Goal: Task Accomplishment & Management: Manage account settings

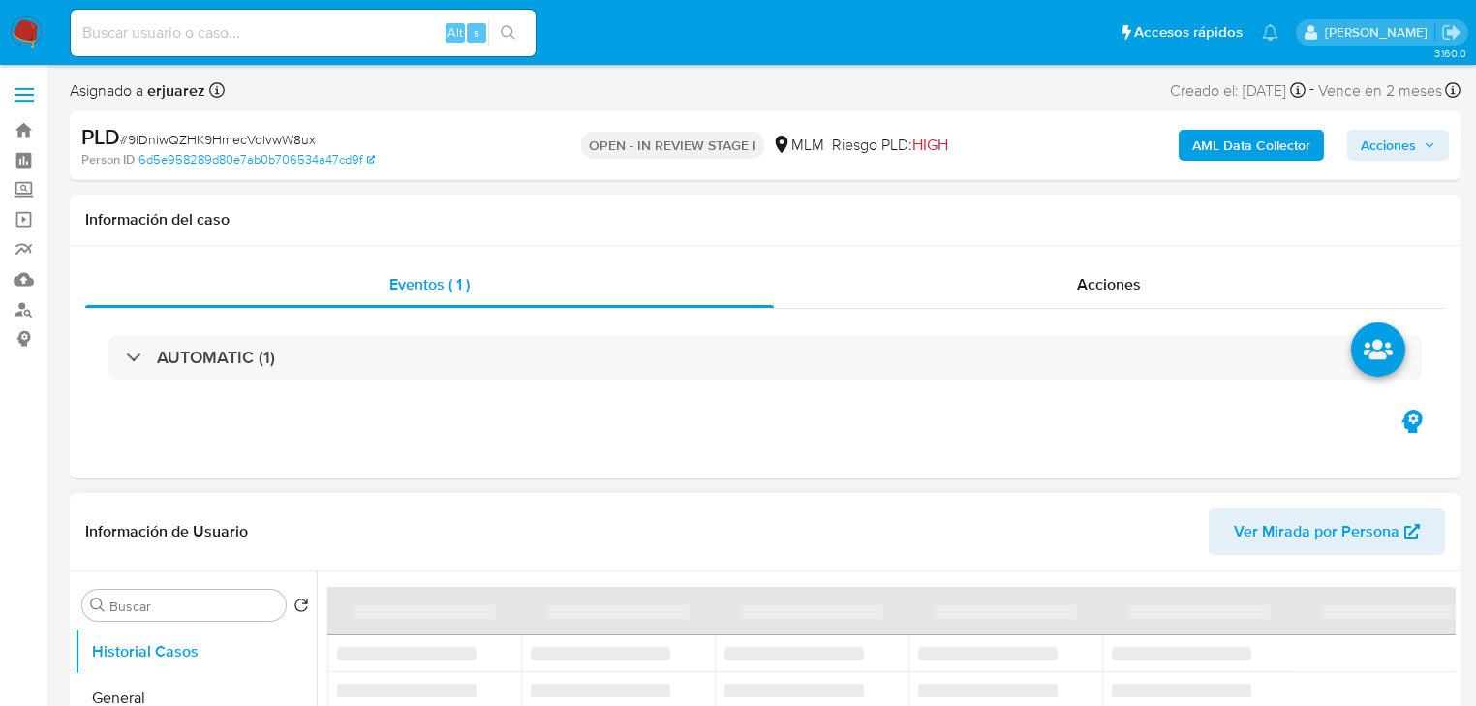
select select "10"
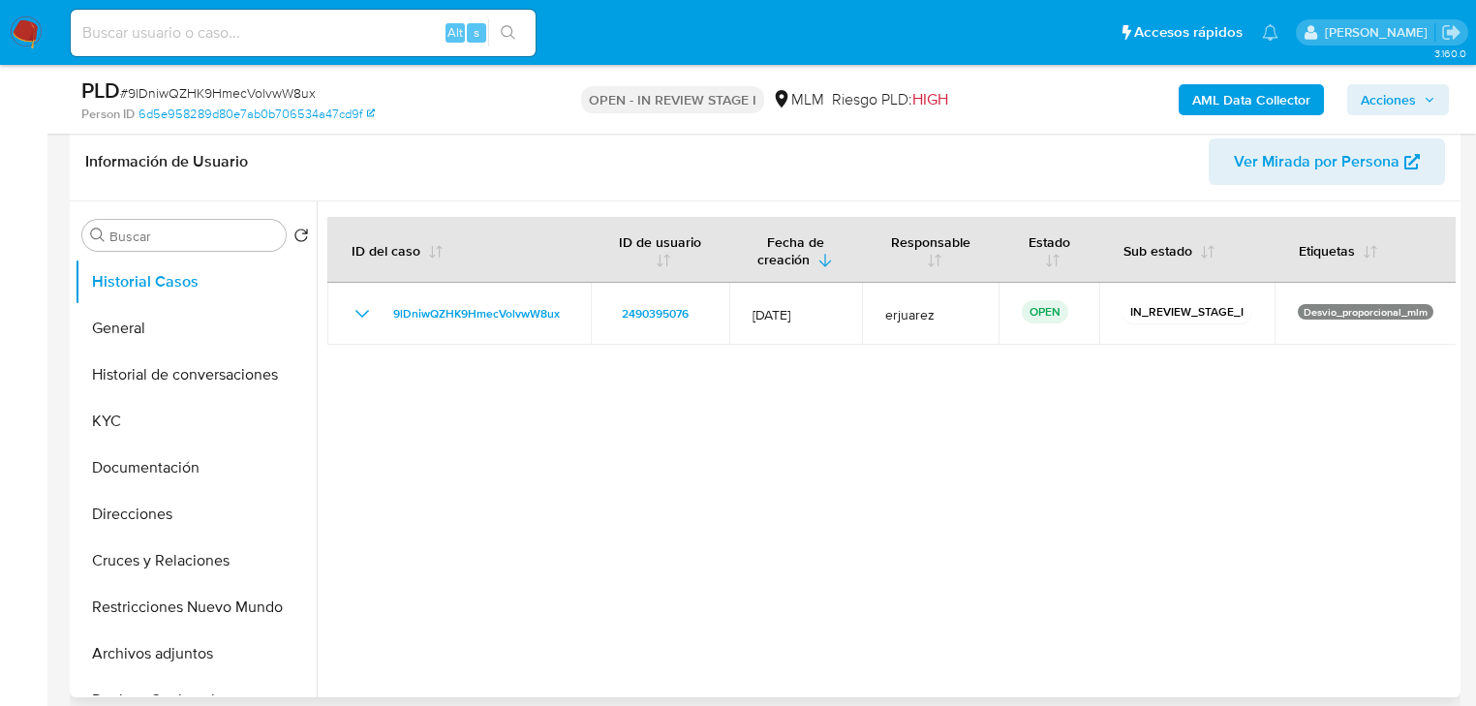
scroll to position [310, 0]
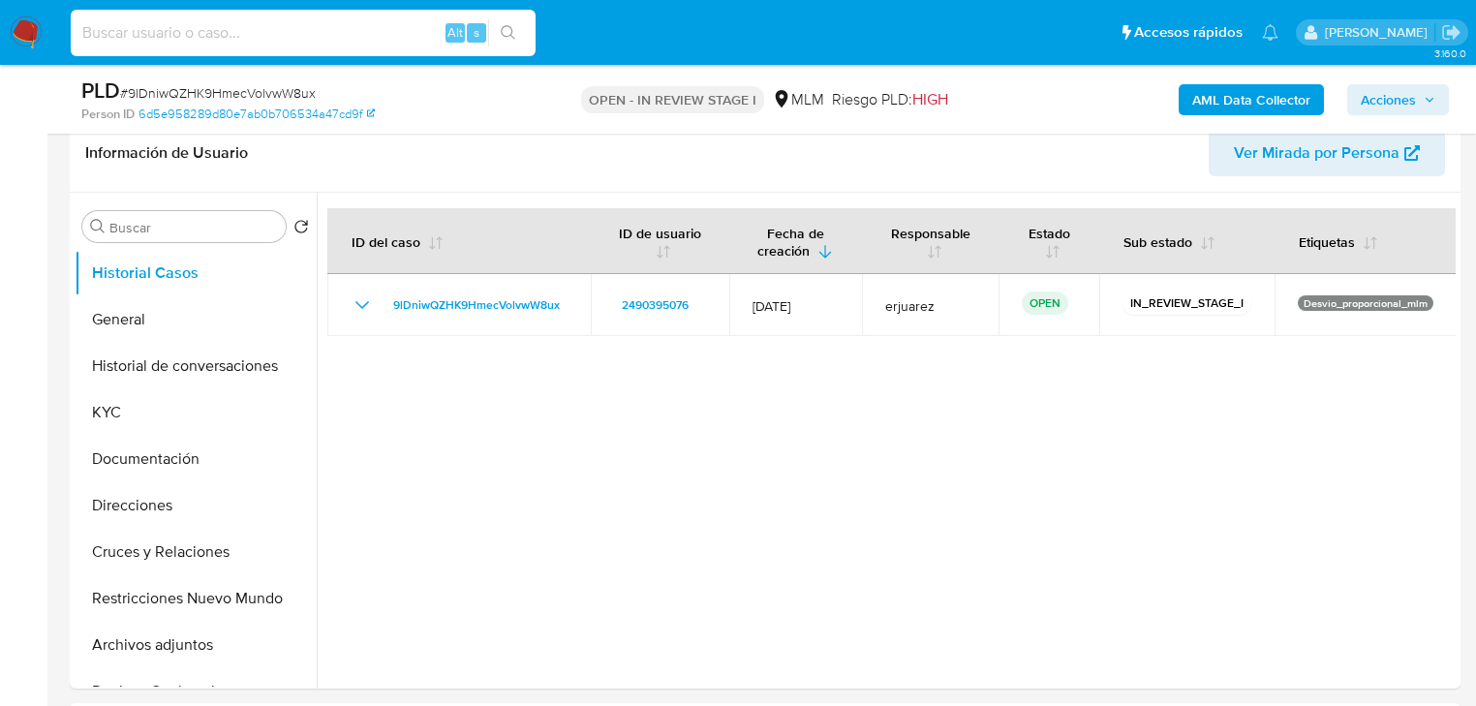
click at [197, 35] on input at bounding box center [303, 32] width 465 height 25
paste input "2490395076"
type input "2490395076"
click at [483, 24] on div "s" at bounding box center [476, 32] width 19 height 19
click at [507, 25] on icon "search-icon" at bounding box center [508, 32] width 15 height 15
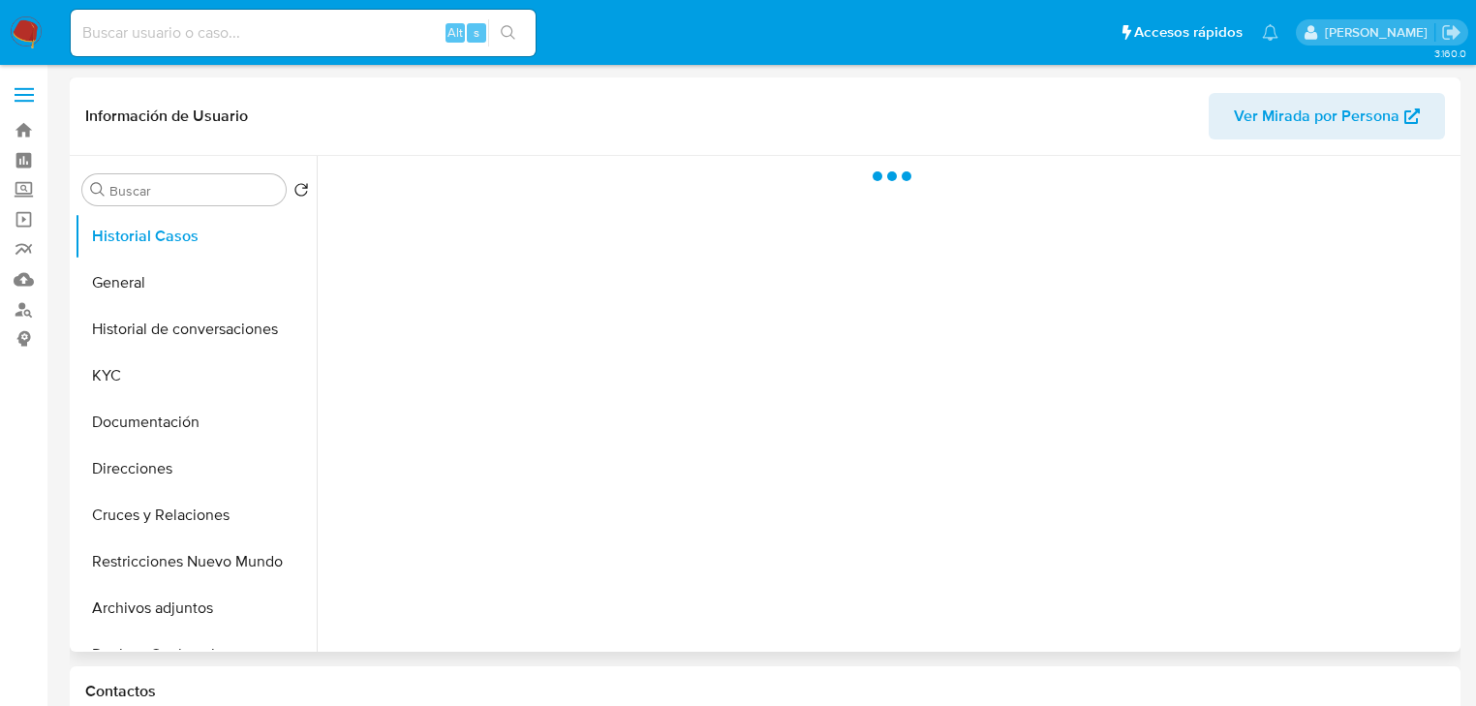
select select "10"
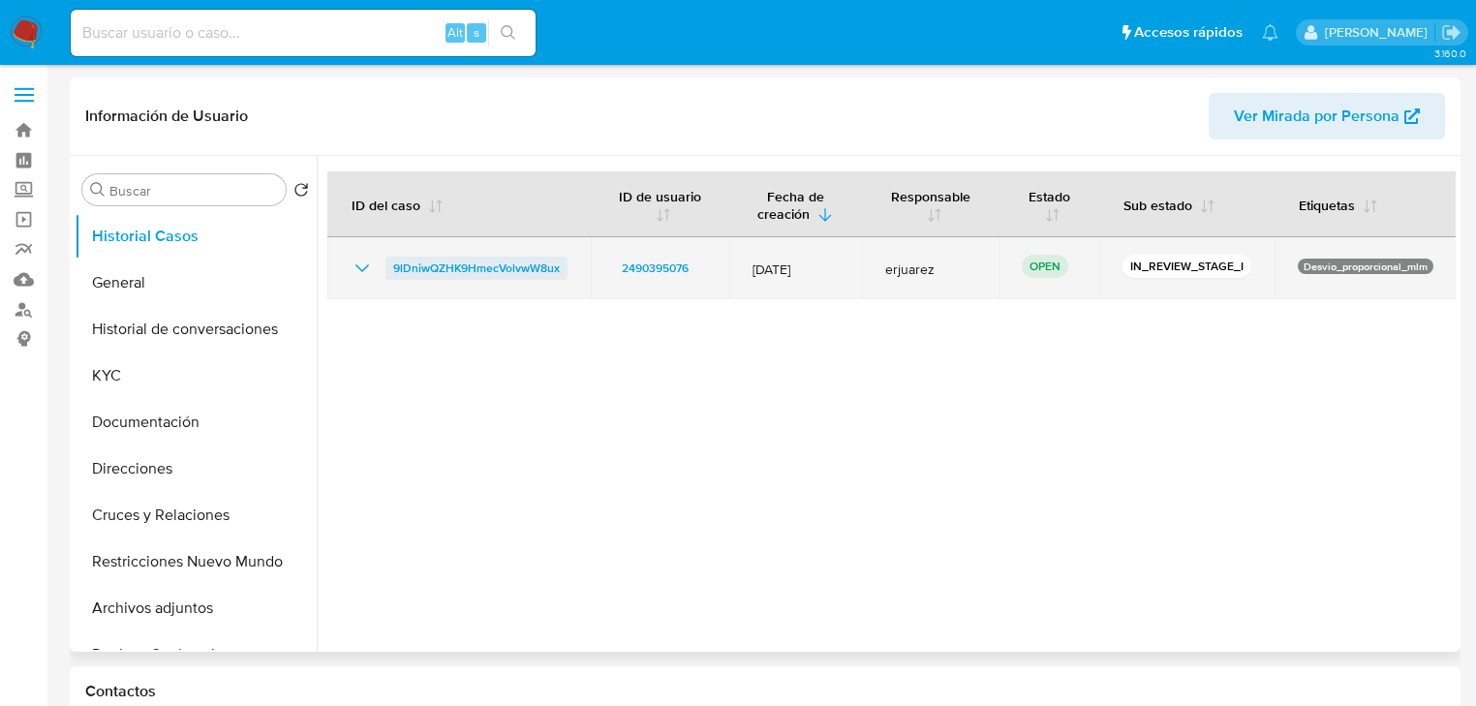
drag, startPoint x: 579, startPoint y: 265, endPoint x: 387, endPoint y: 267, distance: 191.8
click at [387, 267] on td "9lDniwQZHK9HmecVolvwW8ux" at bounding box center [458, 268] width 263 height 62
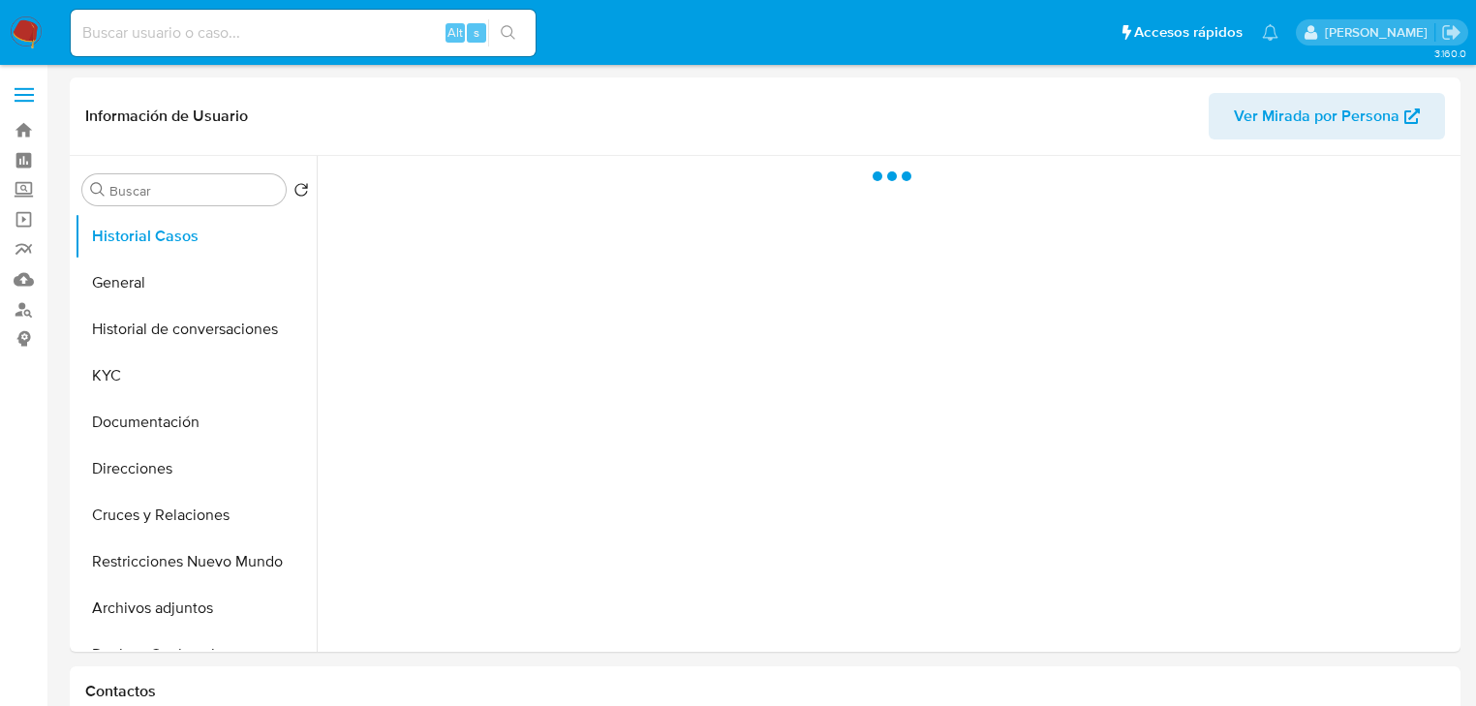
select select "10"
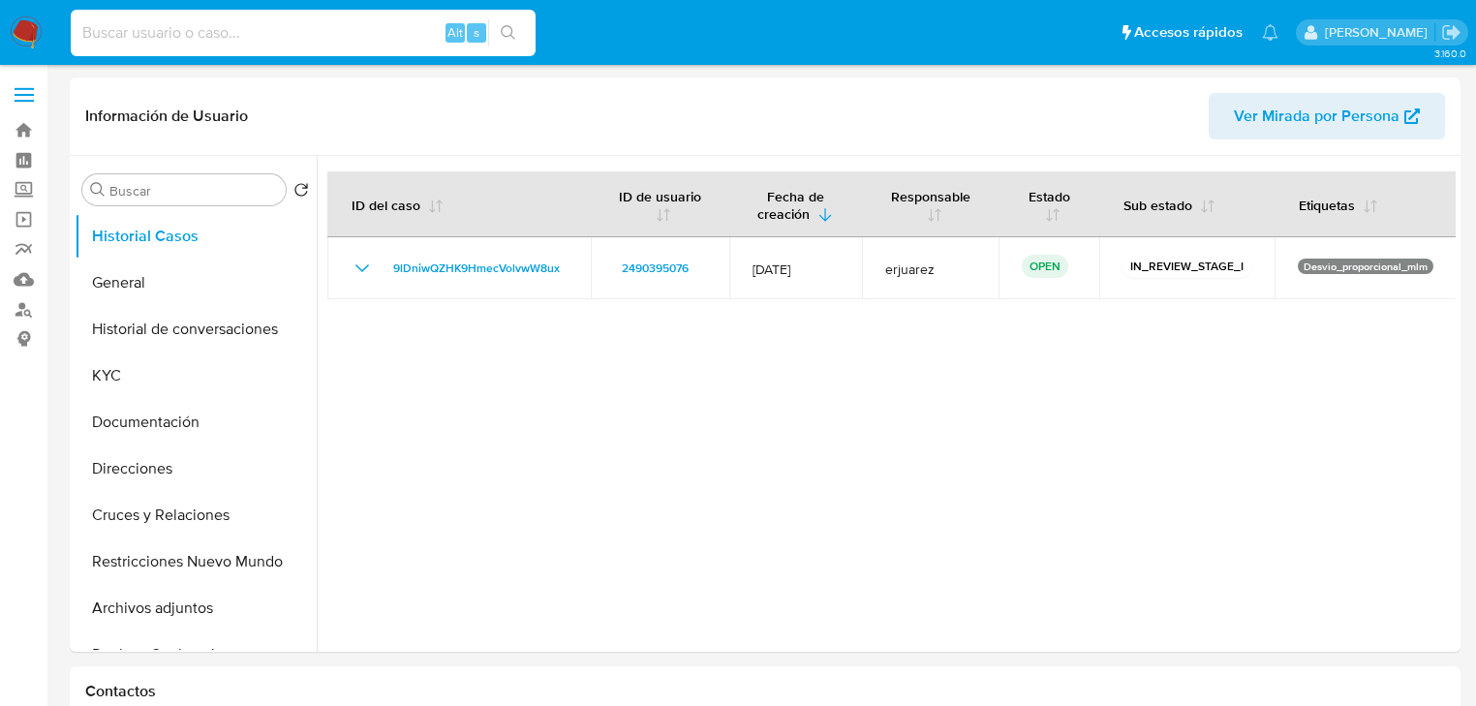
click at [115, 31] on input at bounding box center [303, 32] width 465 height 25
paste input "2602166329"
type input "2602166329"
click at [505, 33] on icon "search-icon" at bounding box center [508, 32] width 15 height 15
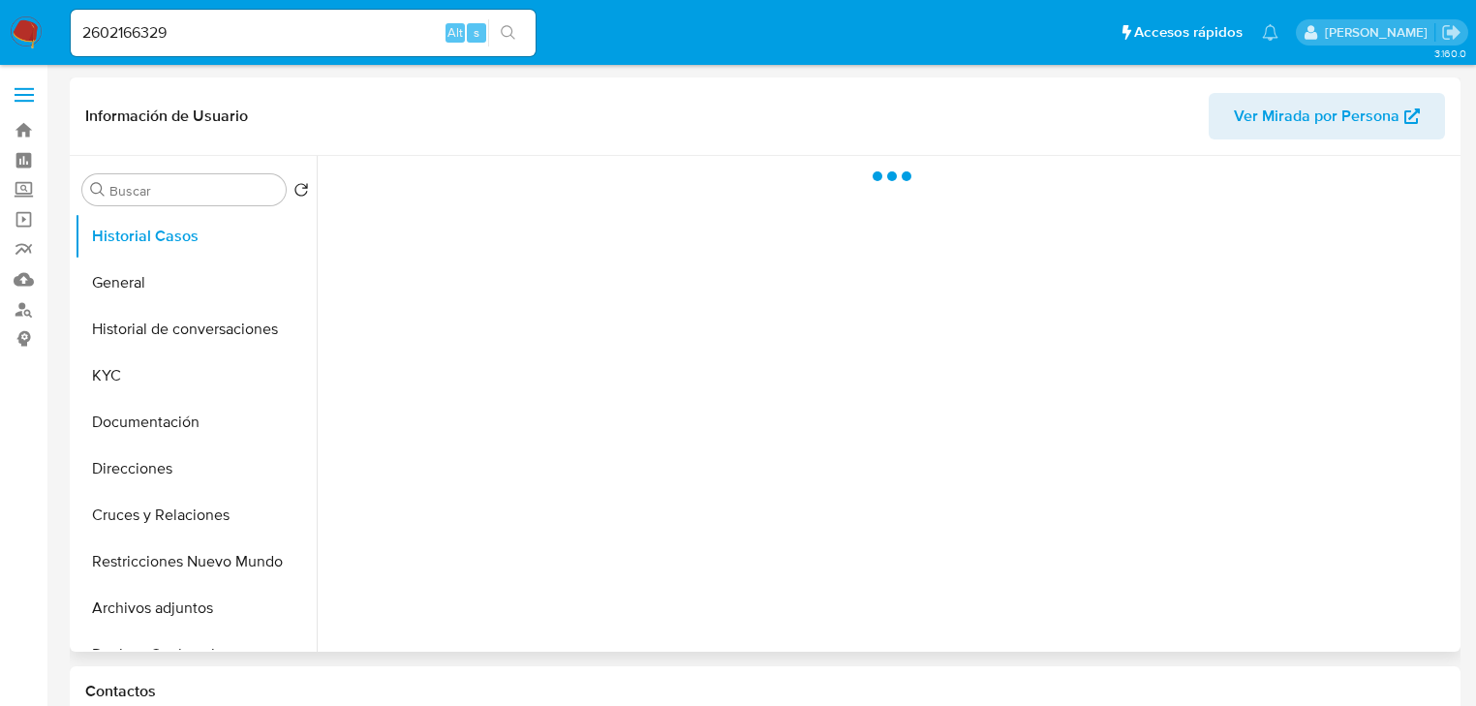
select select "10"
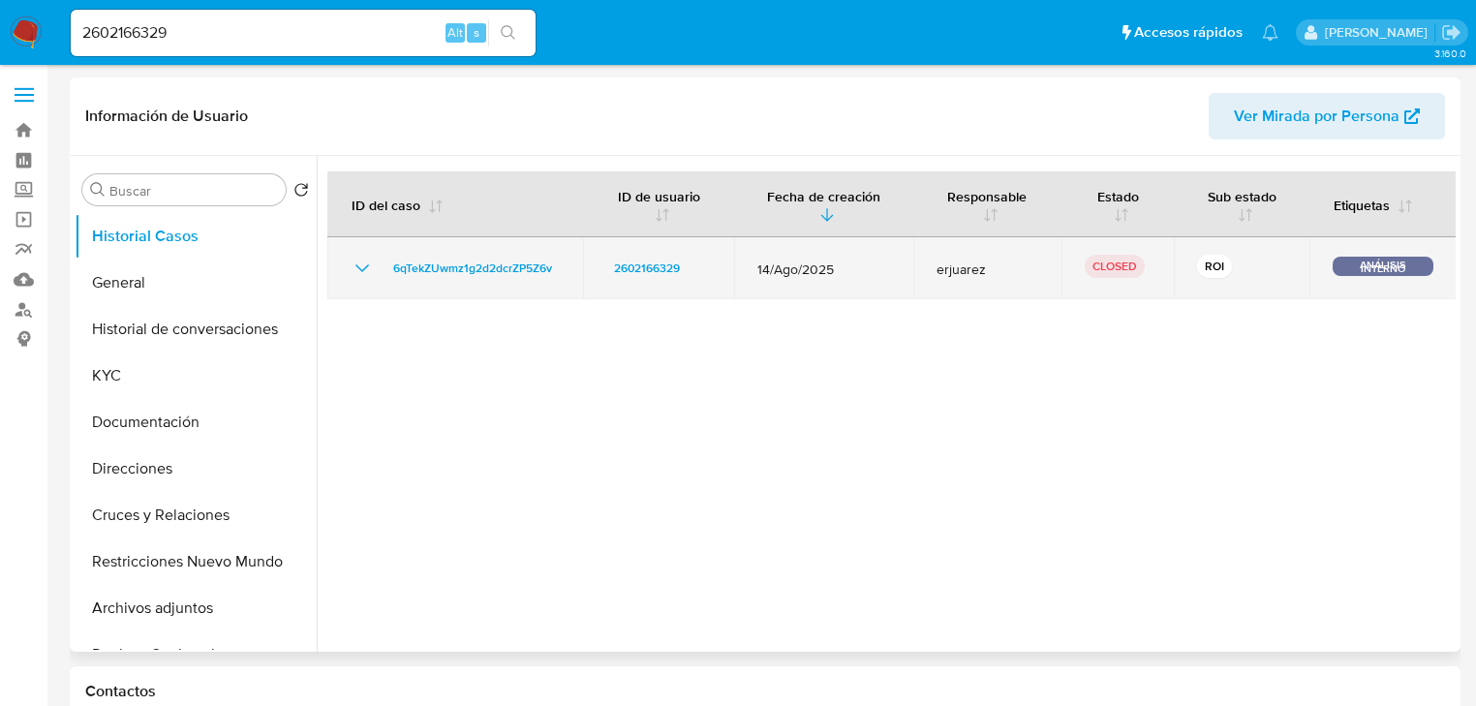
drag, startPoint x: 1187, startPoint y: 265, endPoint x: 1280, endPoint y: 256, distance: 93.5
click at [1280, 256] on td "ROI" at bounding box center [1242, 268] width 136 height 62
click at [418, 262] on span "6qTekZUwmz1g2d2dcrZP5Z6v" at bounding box center [472, 268] width 159 height 23
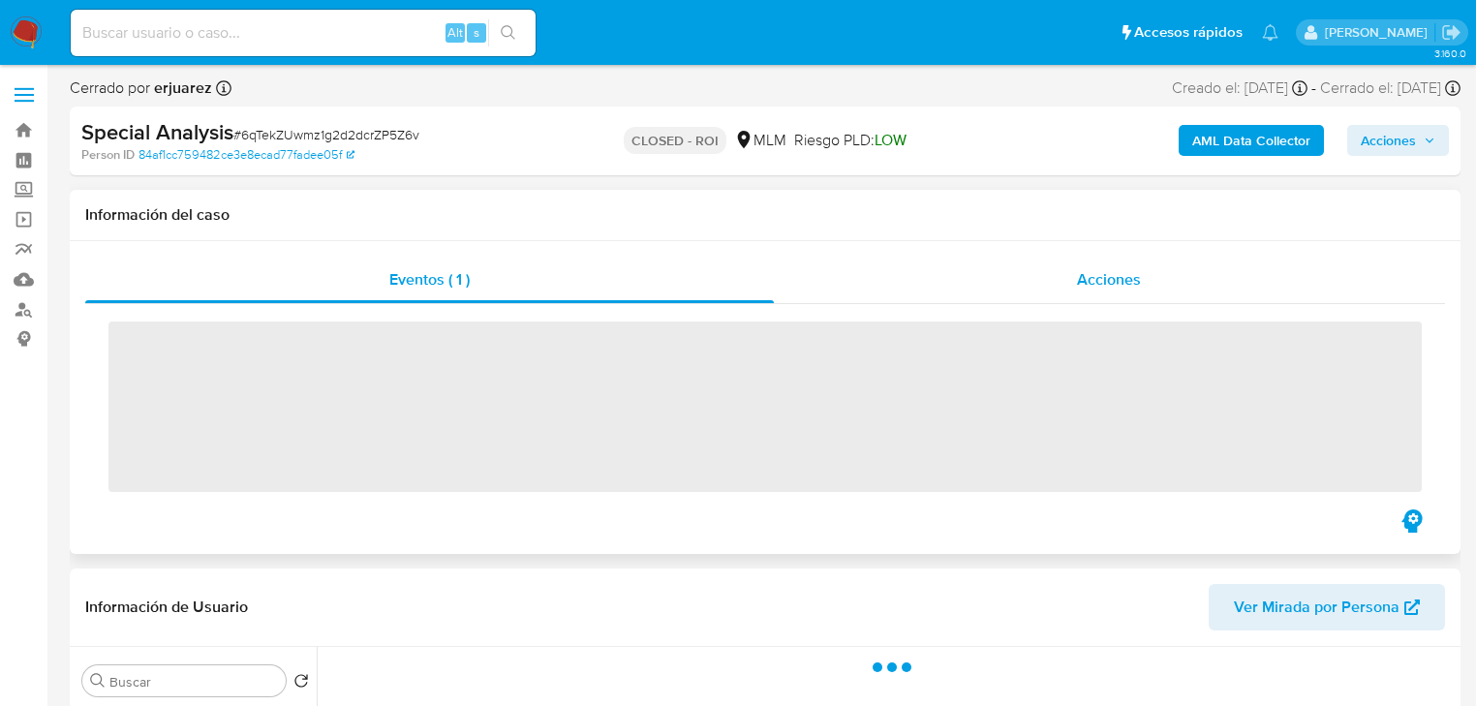
click at [1088, 287] on span "Acciones" at bounding box center [1109, 279] width 64 height 22
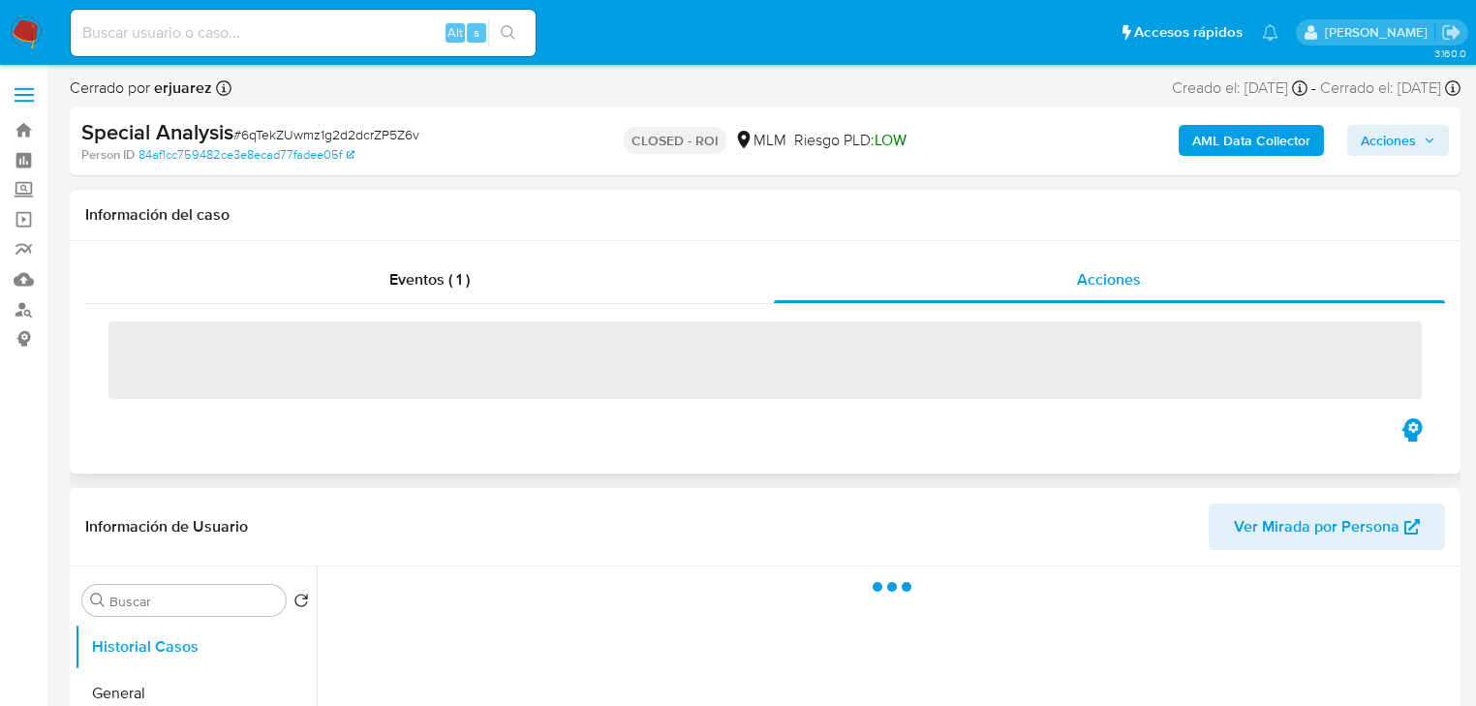
select select "10"
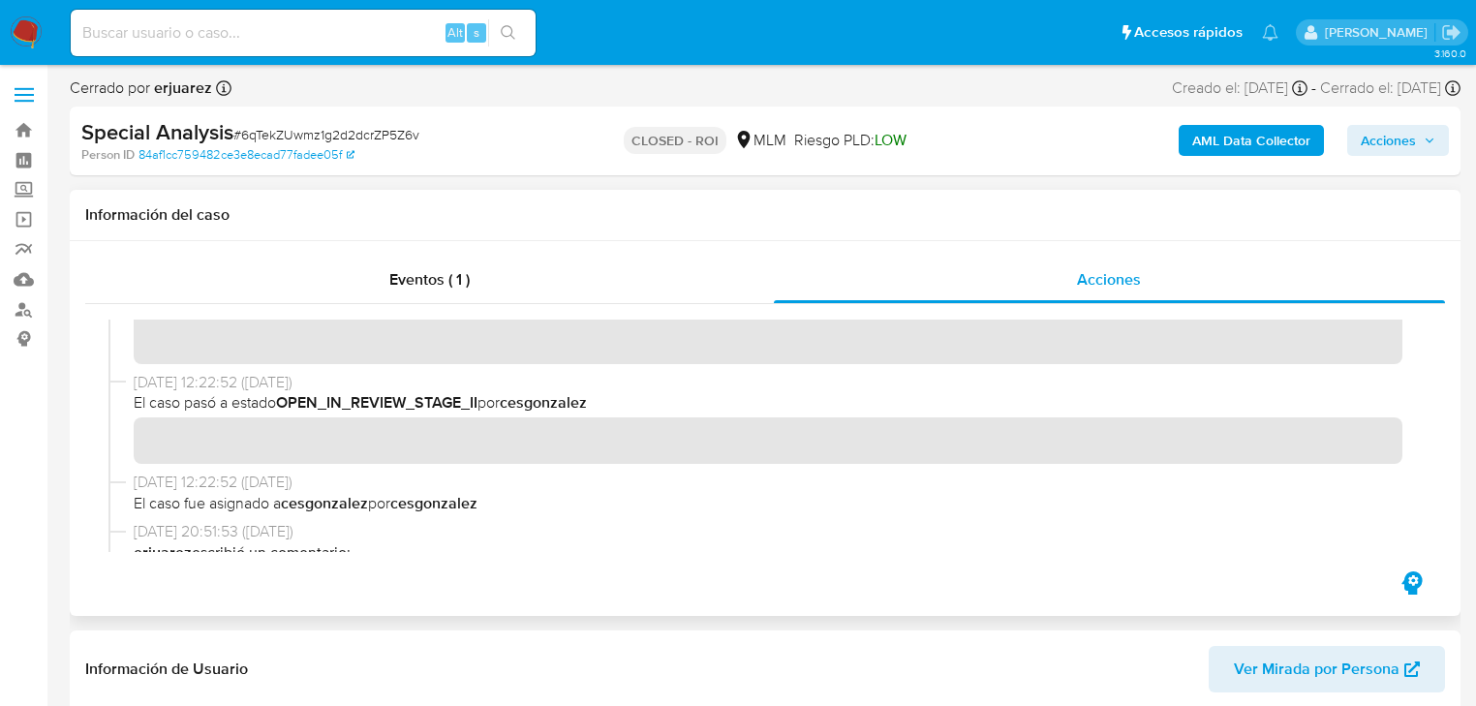
scroll to position [697, 0]
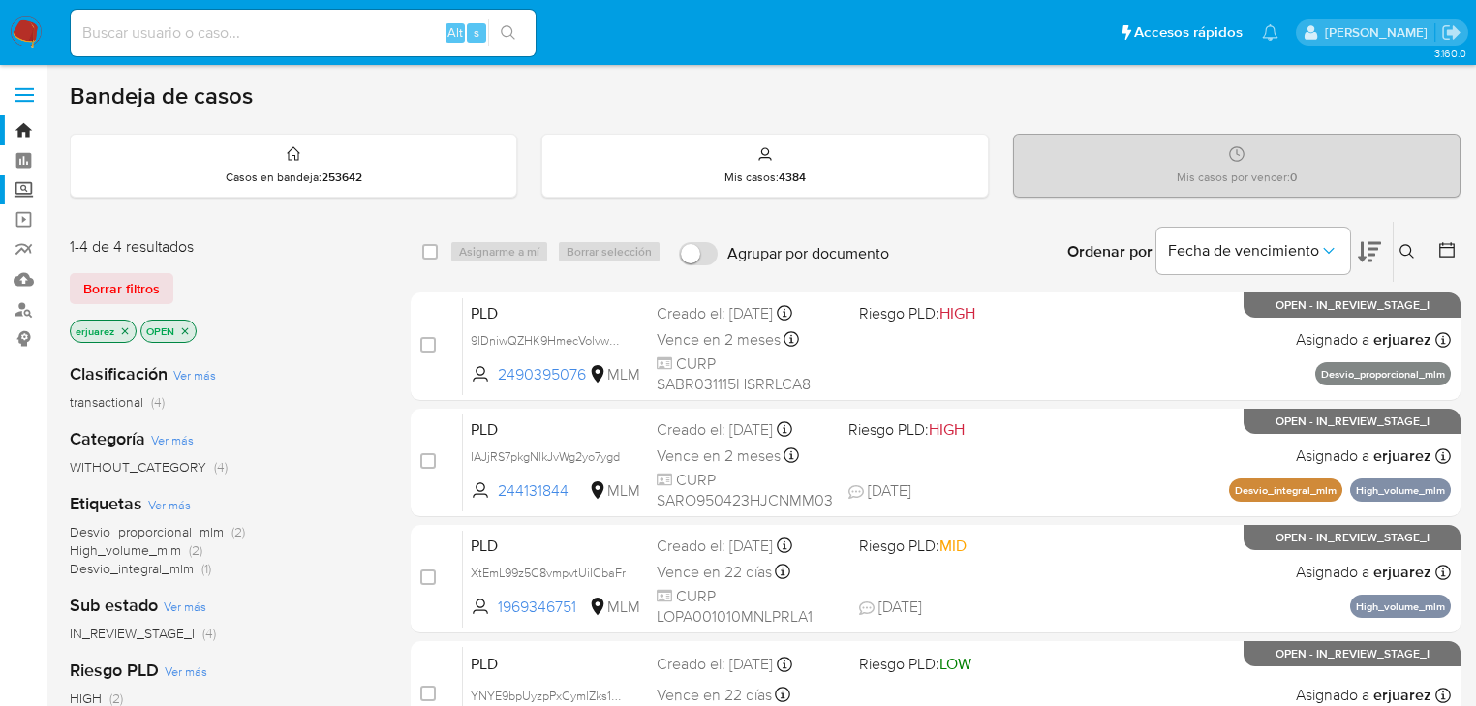
click at [30, 194] on label "Screening" at bounding box center [115, 190] width 230 height 30
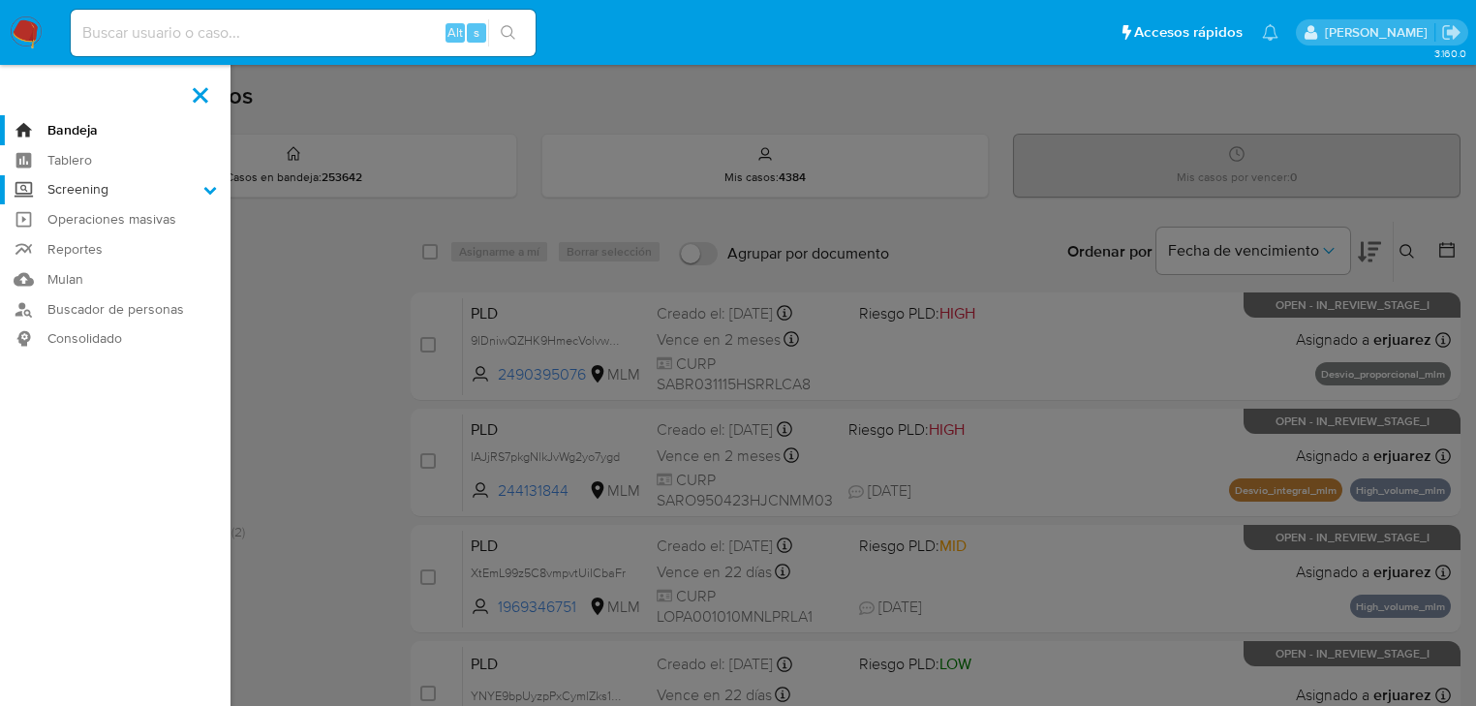
click at [0, 0] on input "Screening" at bounding box center [0, 0] width 0 height 0
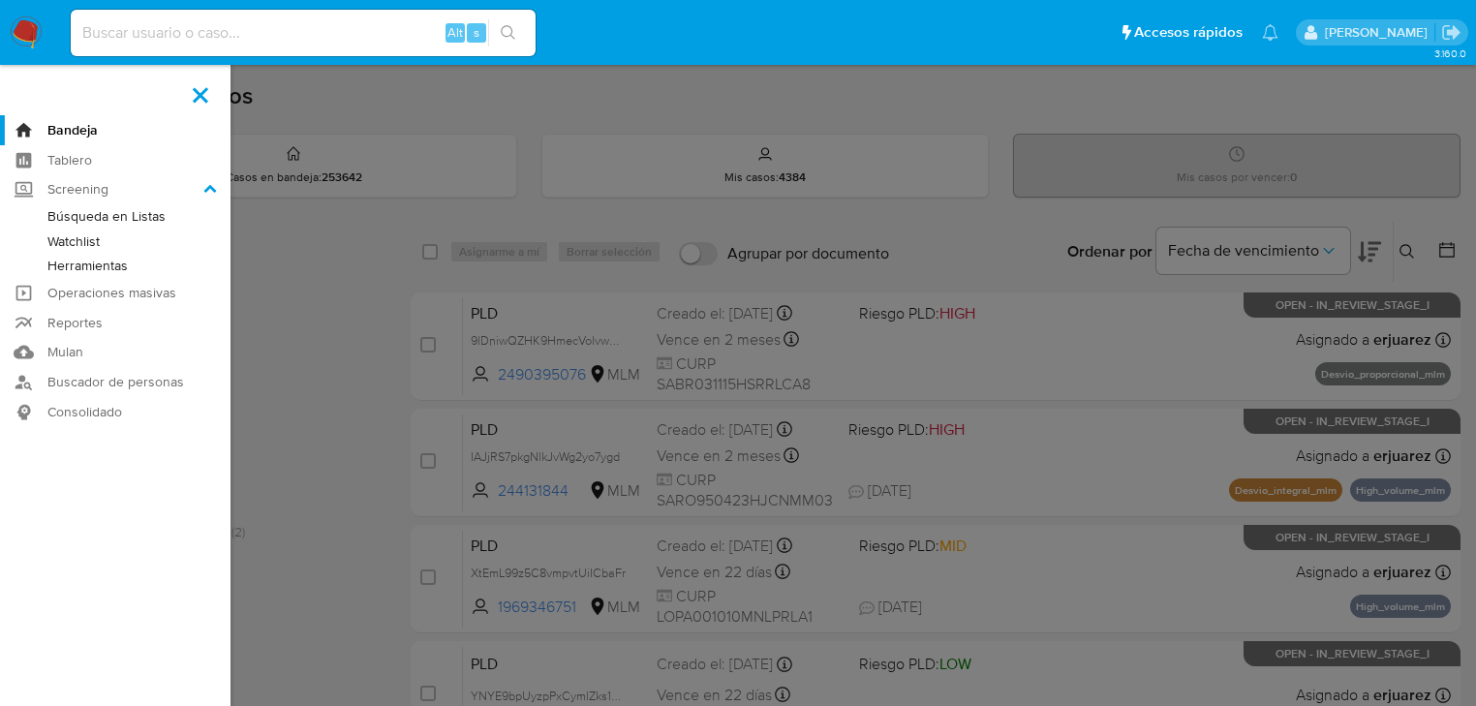
click at [85, 265] on link "Herramientas" at bounding box center [115, 266] width 230 height 24
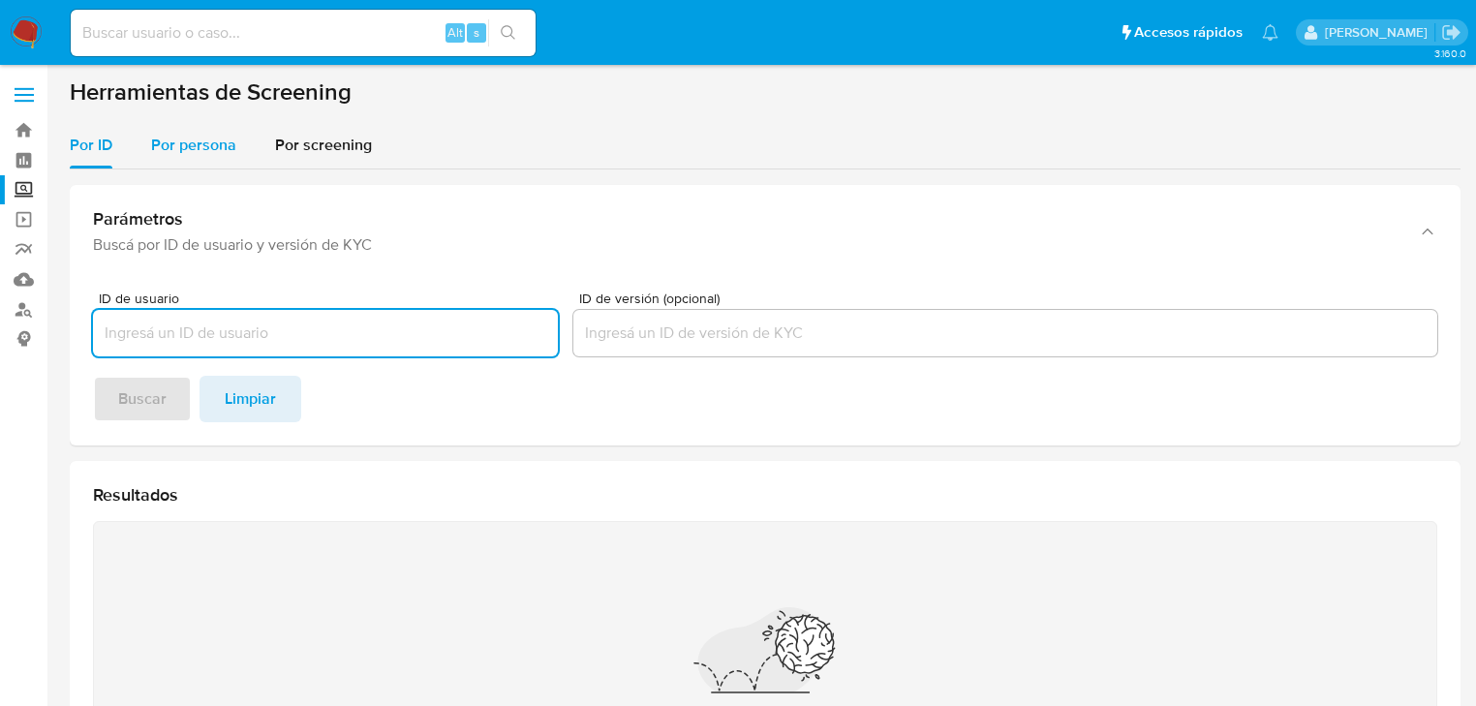
click at [225, 143] on span "Por persona" at bounding box center [193, 145] width 85 height 22
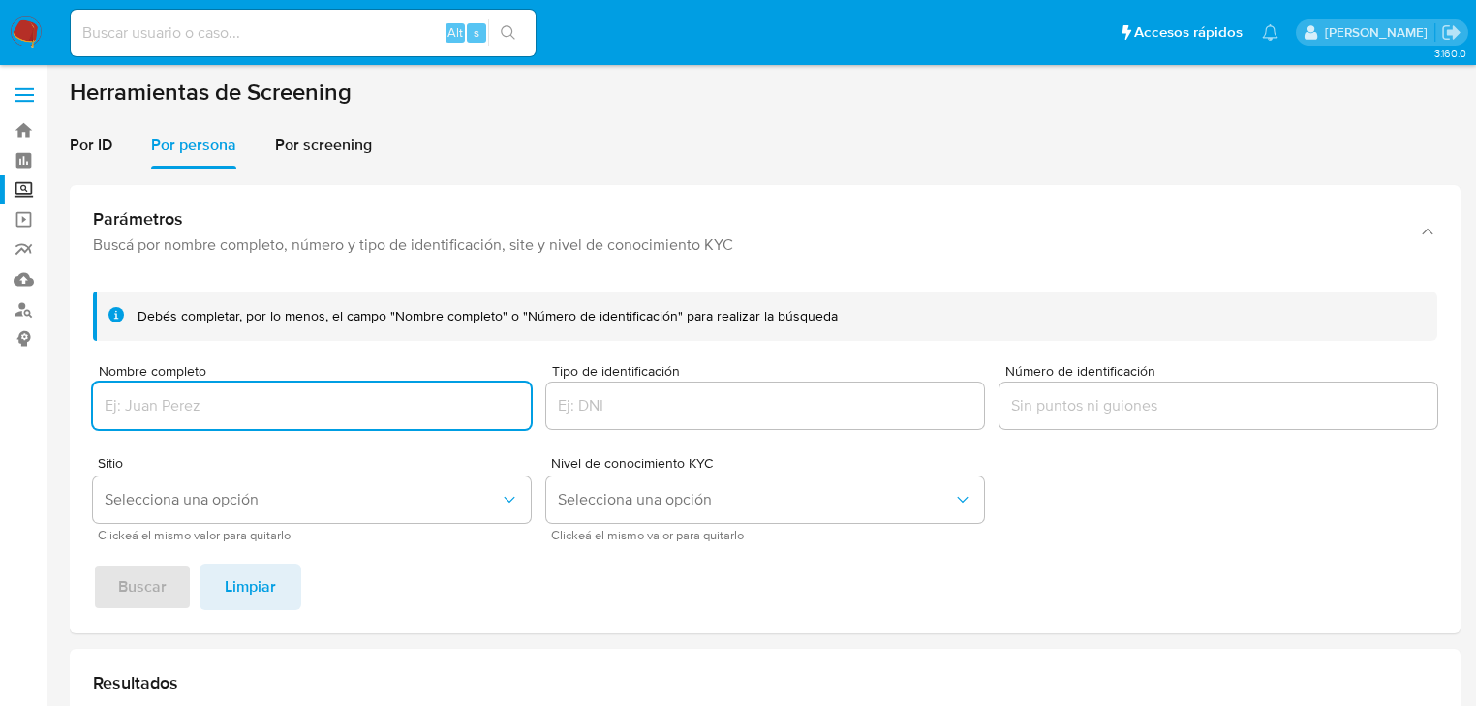
click at [198, 403] on input "Nombre completo" at bounding box center [312, 405] width 438 height 25
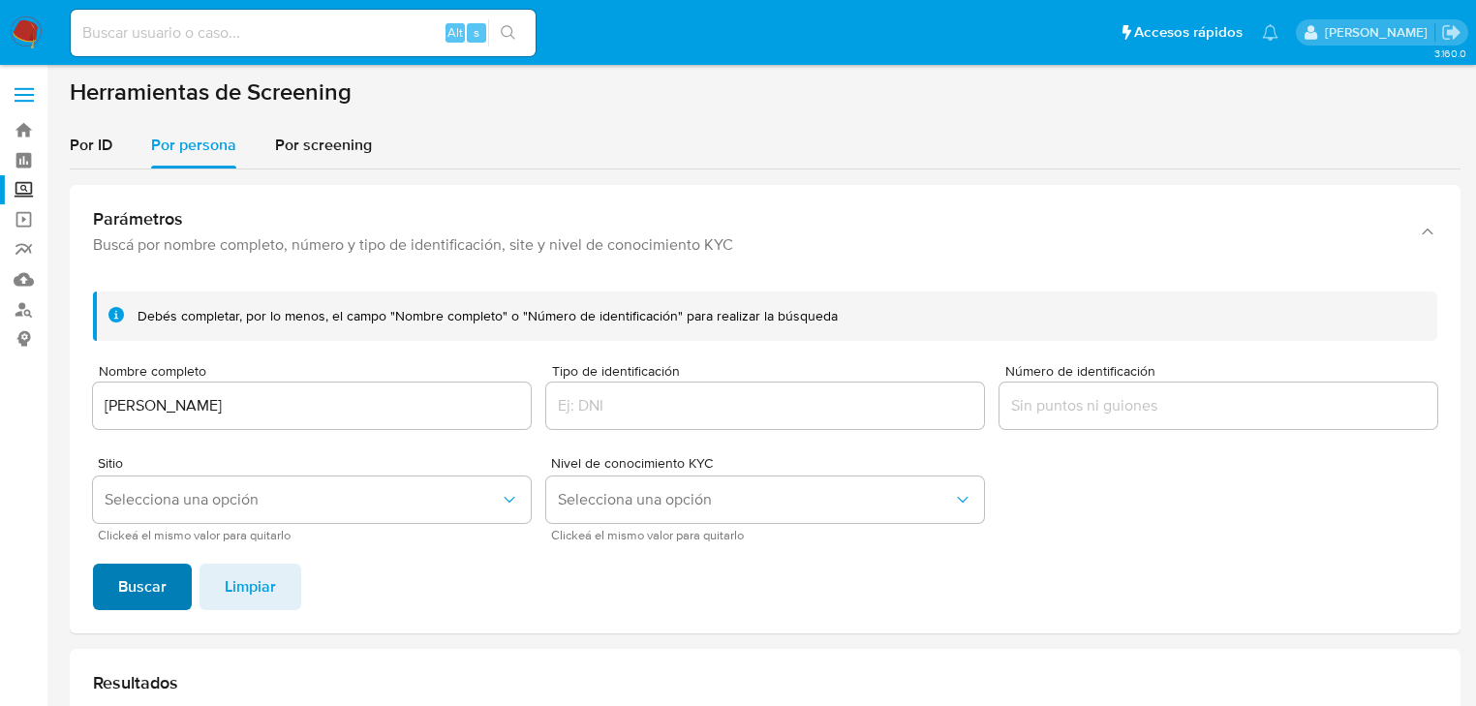
click at [145, 589] on span "Buscar" at bounding box center [142, 587] width 48 height 43
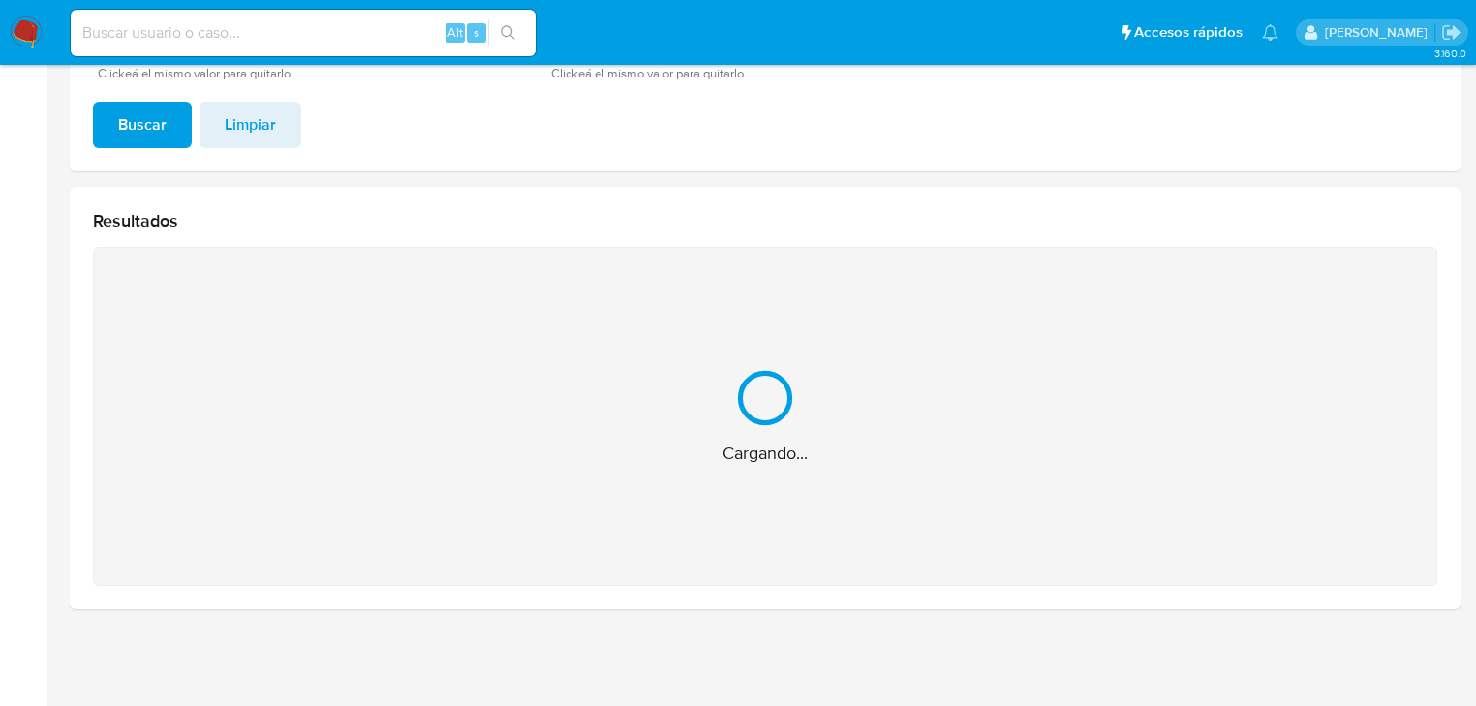
scroll to position [155, 0]
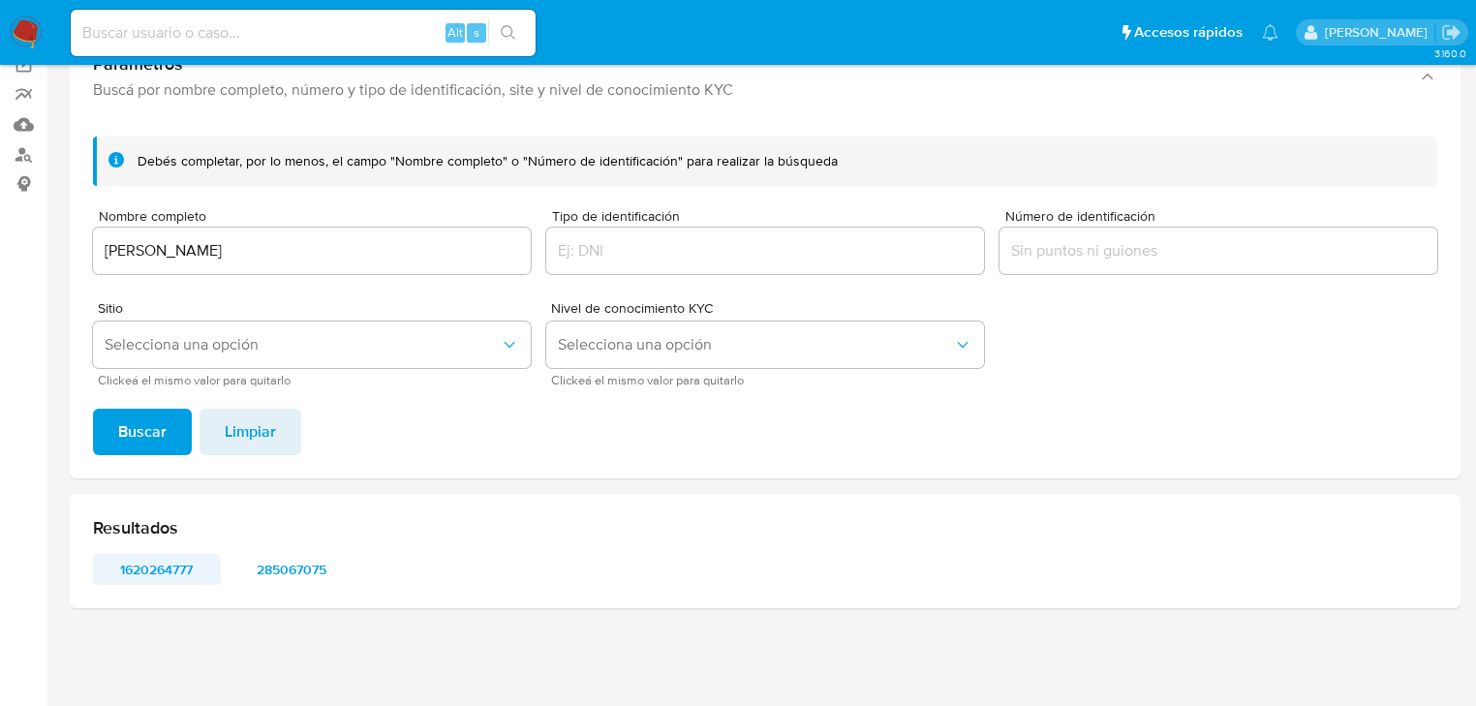
click at [142, 563] on span "1620264777" at bounding box center [157, 569] width 101 height 27
click at [321, 571] on span "285067075" at bounding box center [292, 569] width 101 height 27
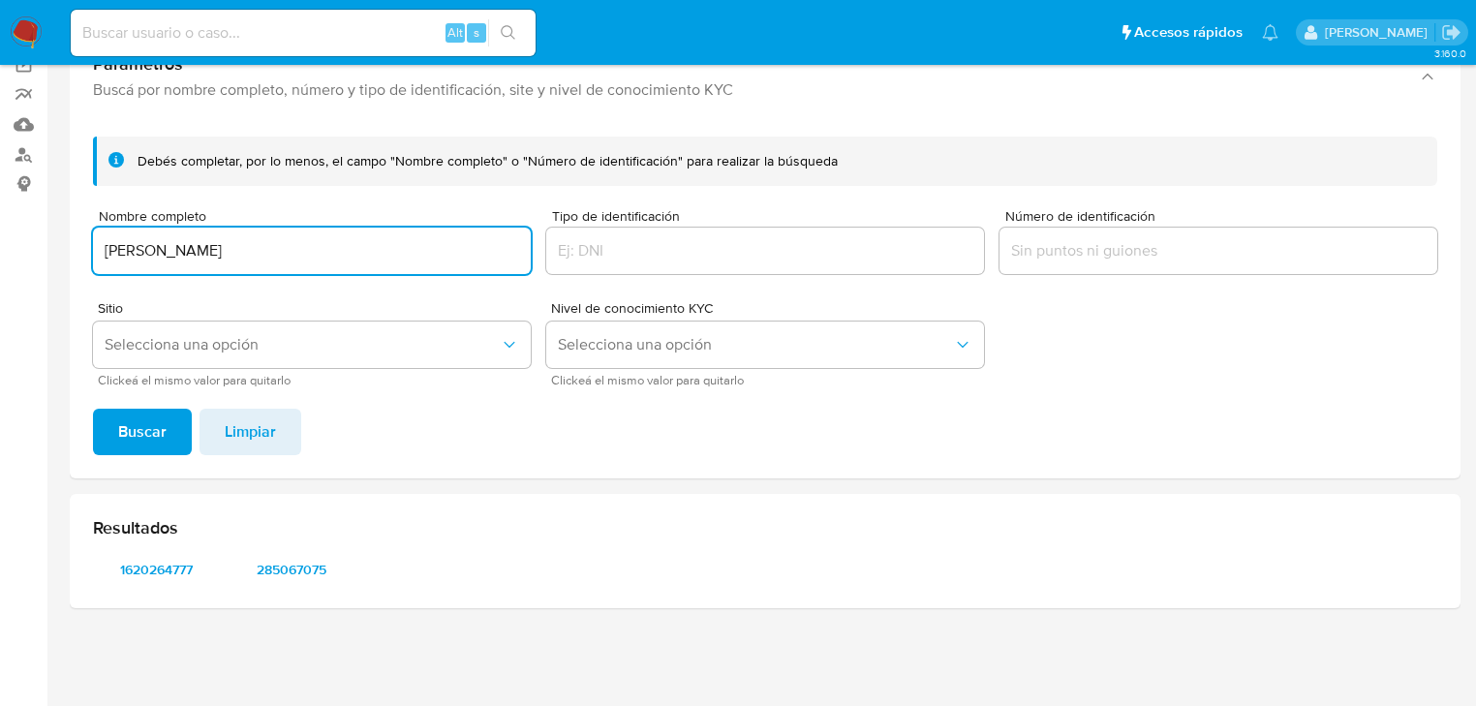
drag, startPoint x: 344, startPoint y: 253, endPoint x: -143, endPoint y: 251, distance: 487.1
click at [0, 251] on html "Pausado Ver notificaciones Alt s Accesos rápidos Presiona las siguientes teclas…" at bounding box center [738, 275] width 1476 height 861
type input "MARTHA PATRICIA BALDERRAMA TORRES"
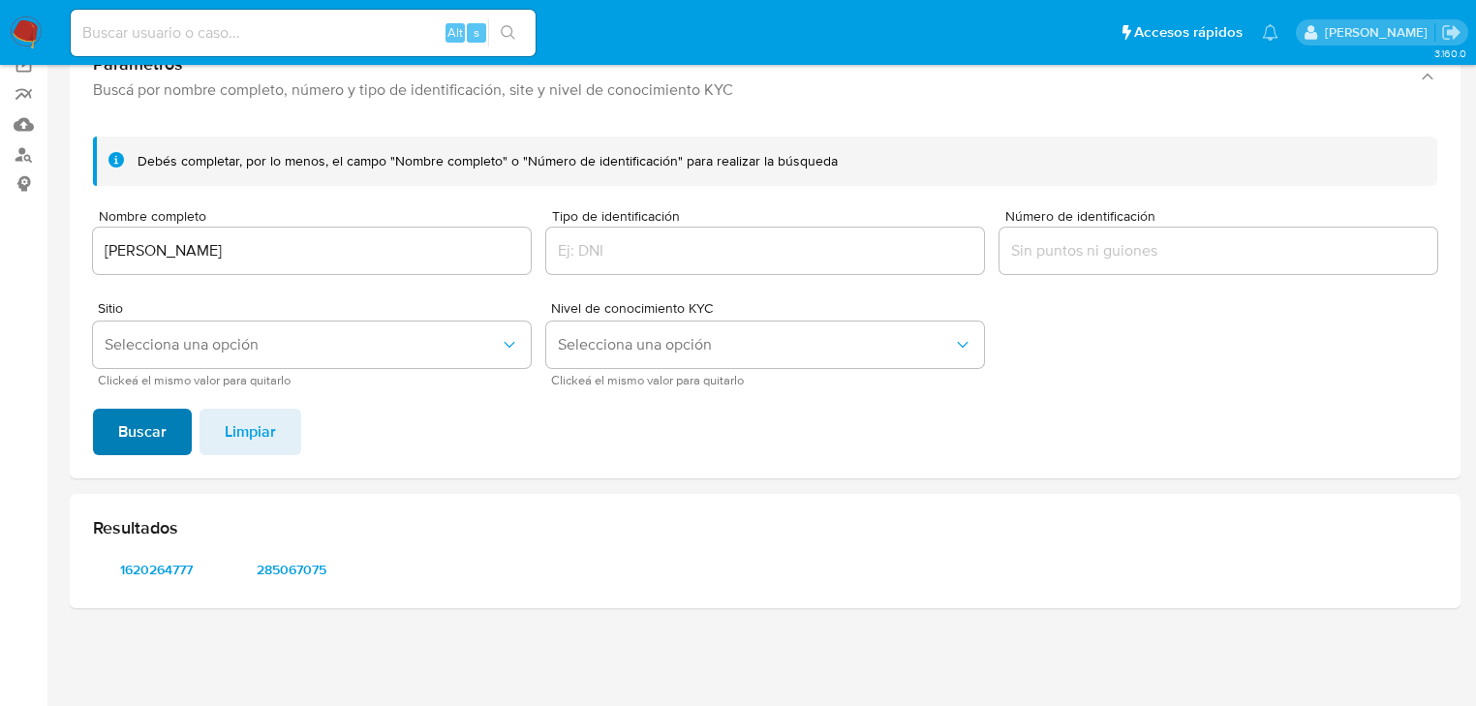
click at [124, 432] on span "Buscar" at bounding box center [142, 432] width 48 height 43
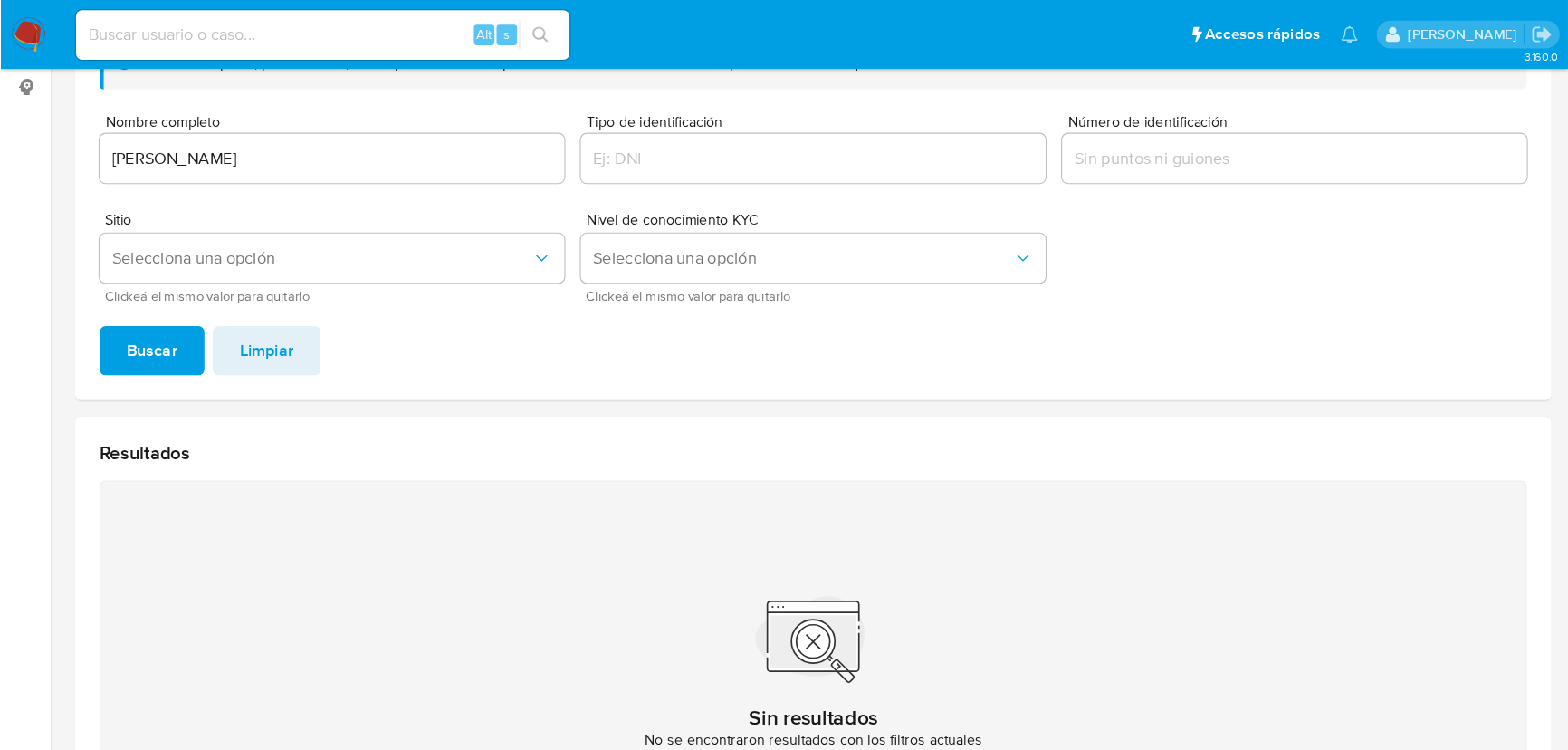
scroll to position [217, 0]
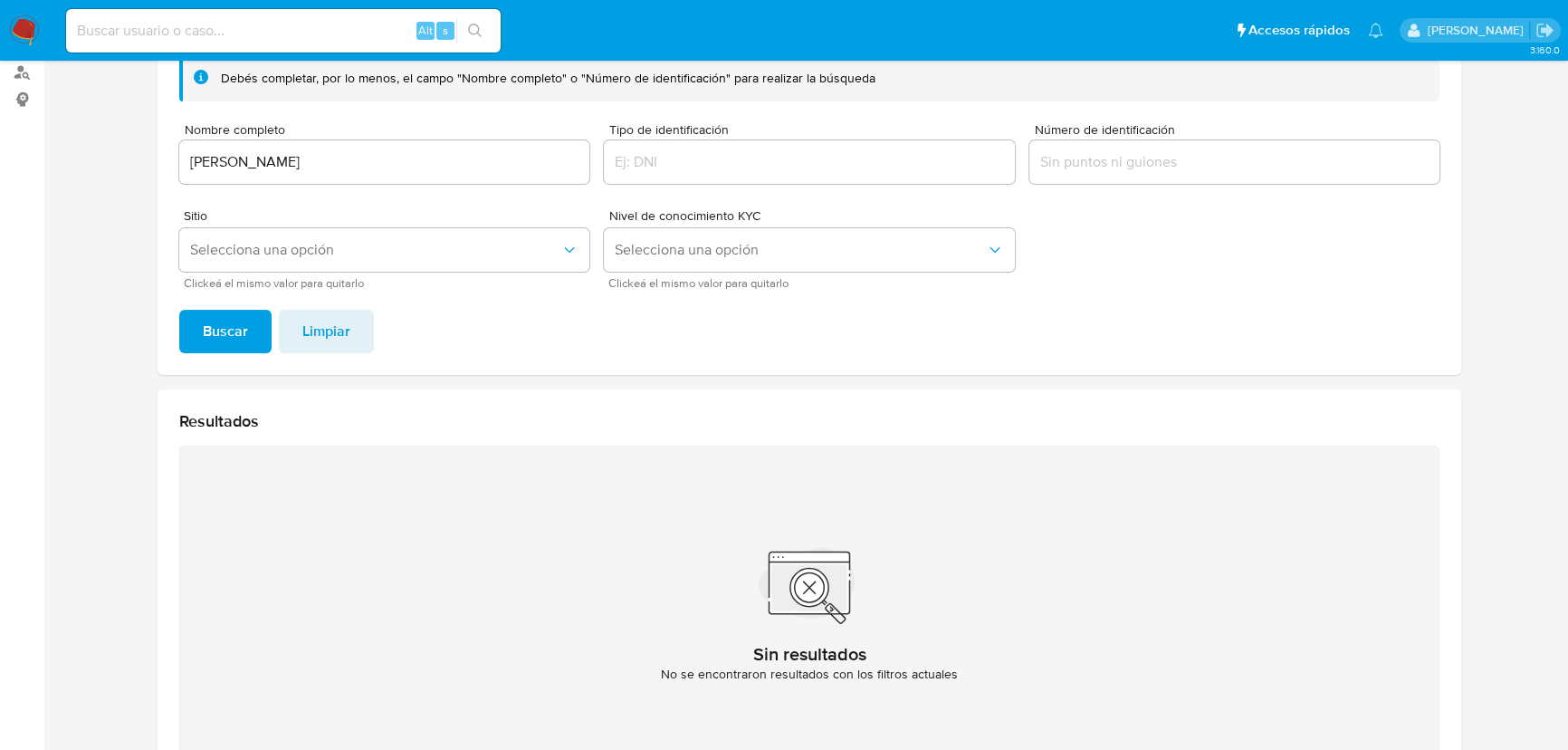
drag, startPoint x: 1502, startPoint y: 461, endPoint x: 1403, endPoint y: 391, distance: 121.2
click at [1389, 458] on section at bounding box center [810, 326] width 1489 height 944
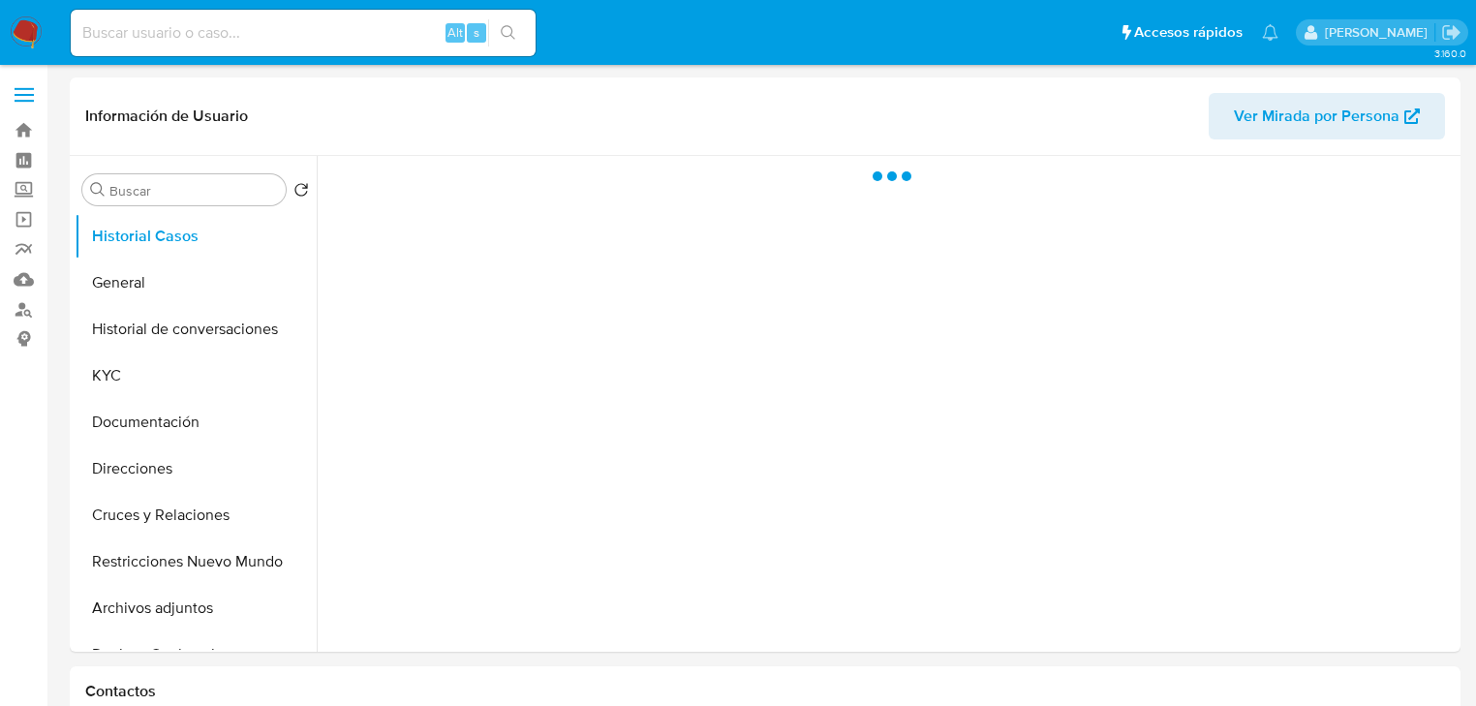
select select "10"
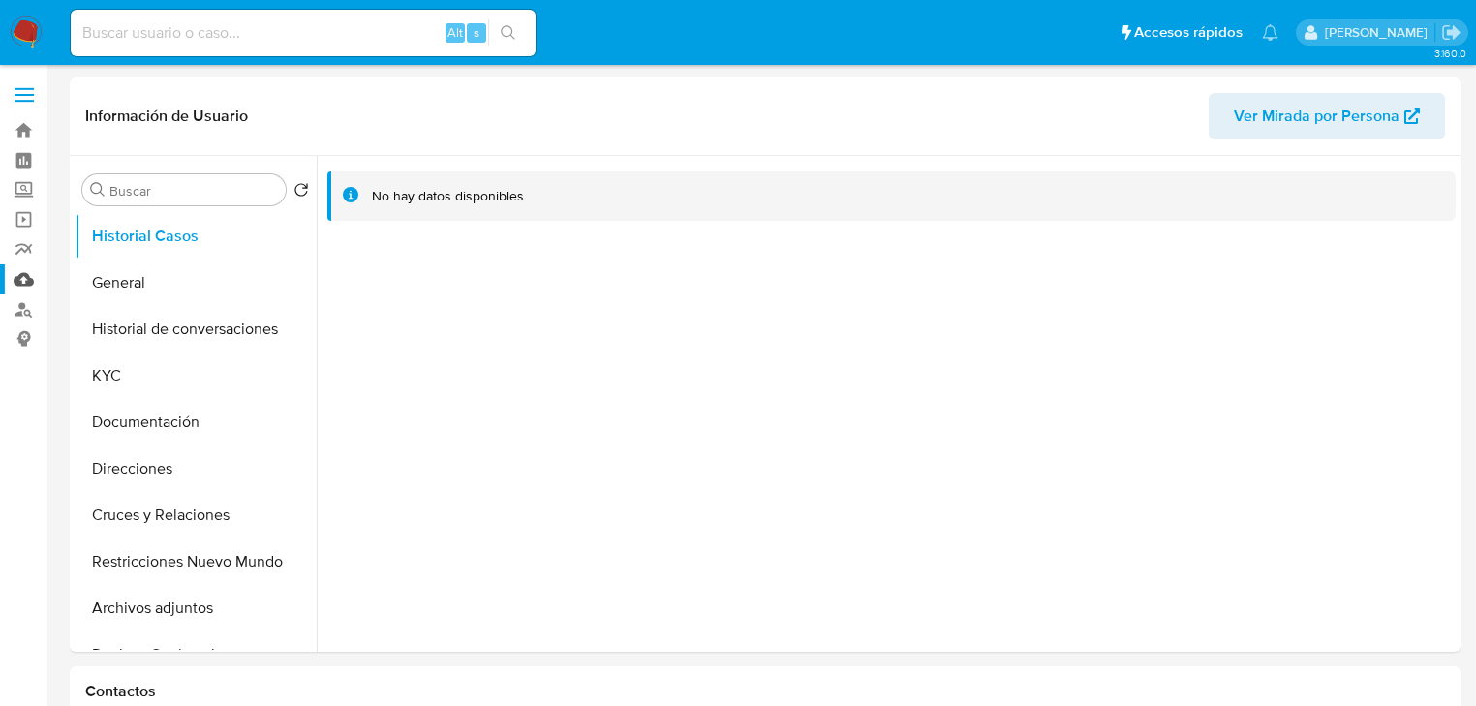
drag, startPoint x: 182, startPoint y: 280, endPoint x: 27, endPoint y: 286, distance: 155.1
click at [176, 281] on button "General" at bounding box center [196, 283] width 242 height 46
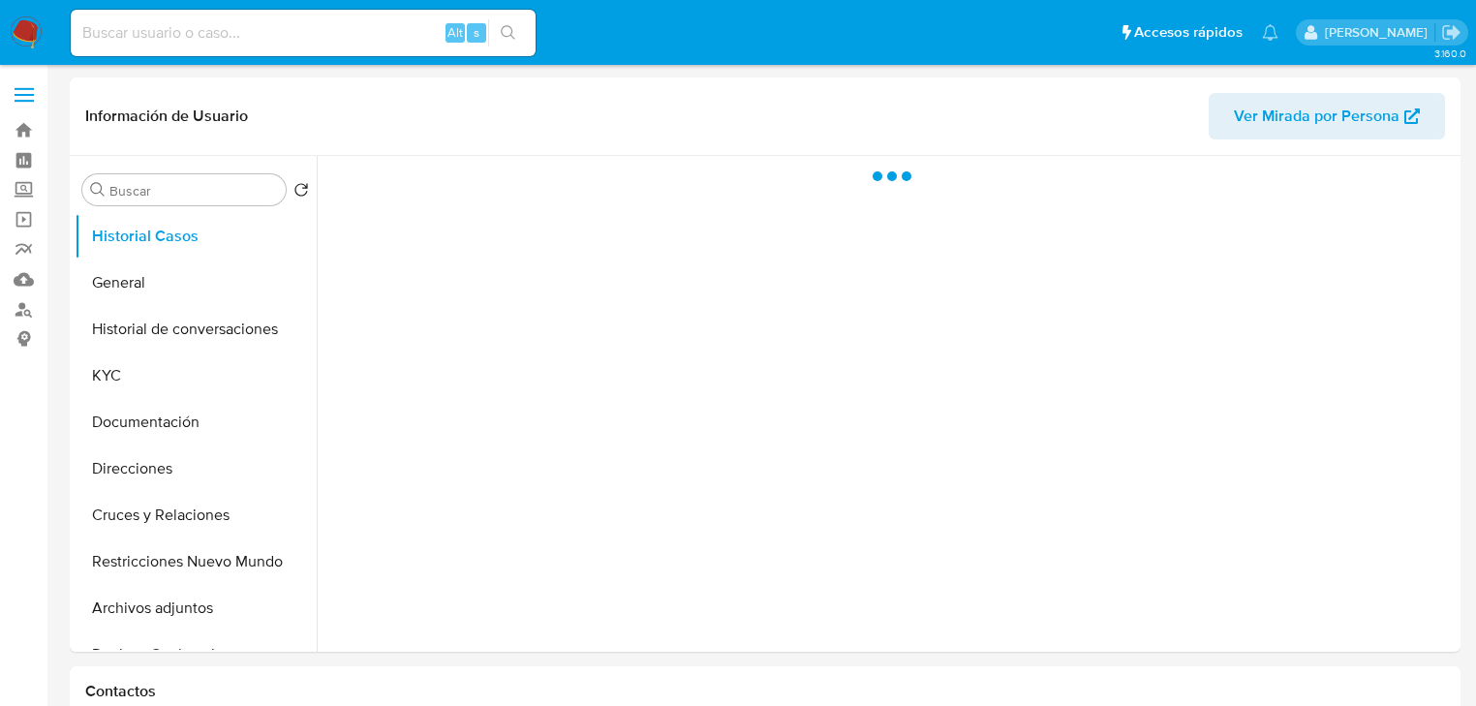
select select "10"
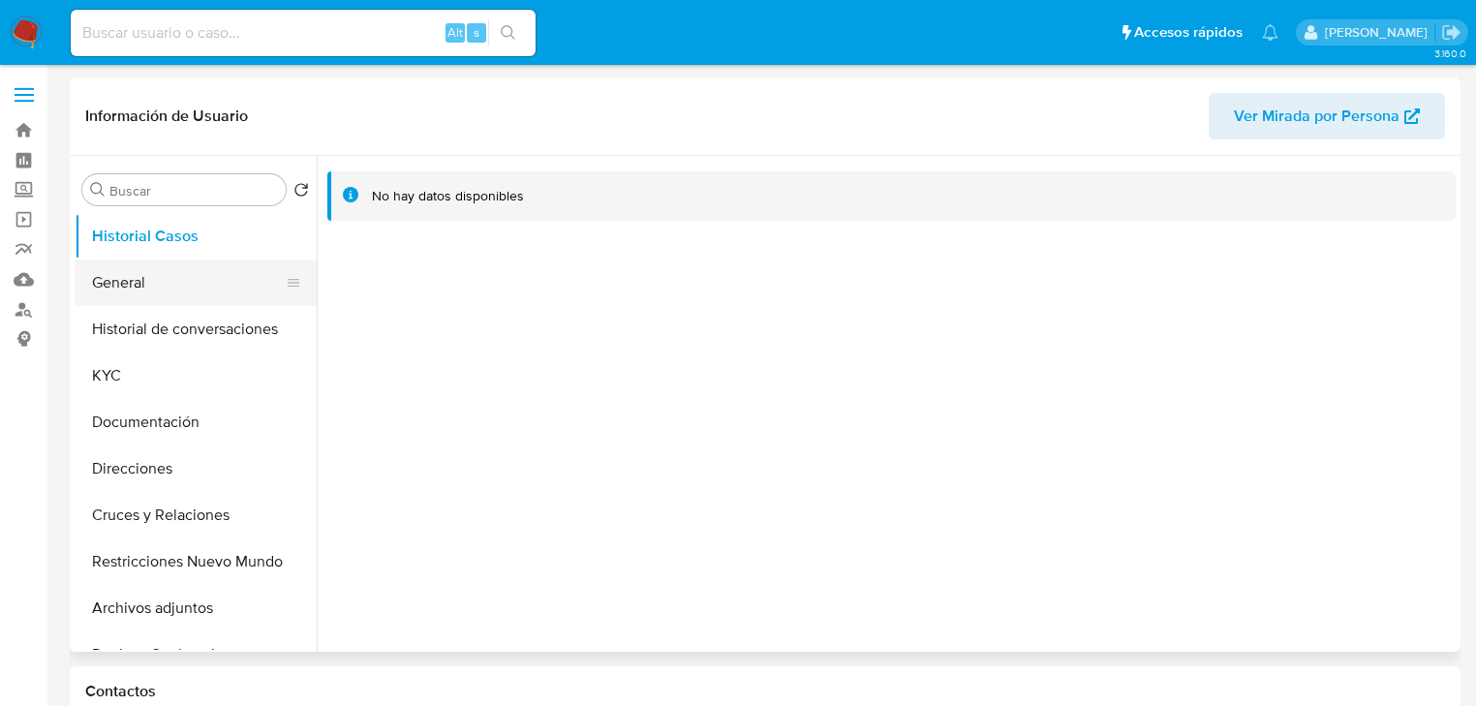
click at [183, 285] on button "General" at bounding box center [188, 283] width 227 height 46
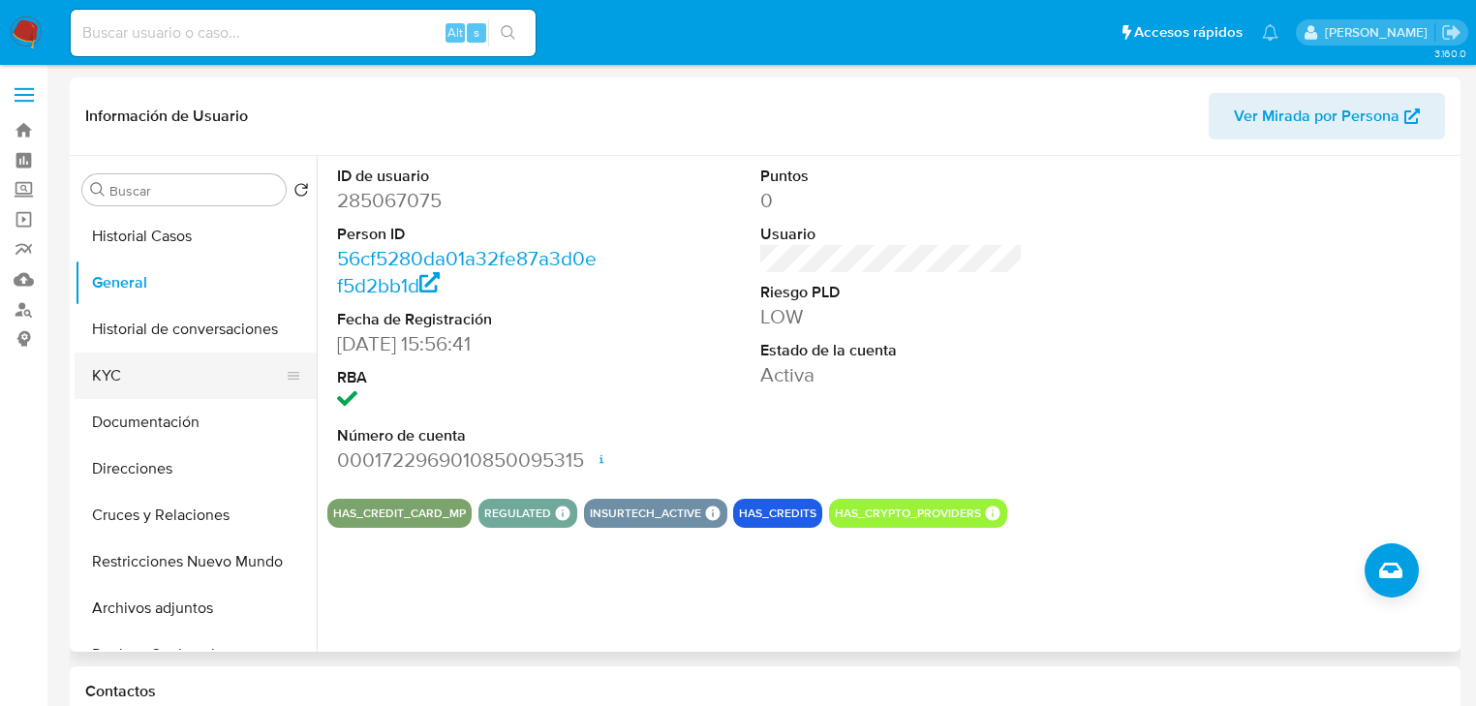
click at [101, 372] on button "KYC" at bounding box center [188, 375] width 227 height 46
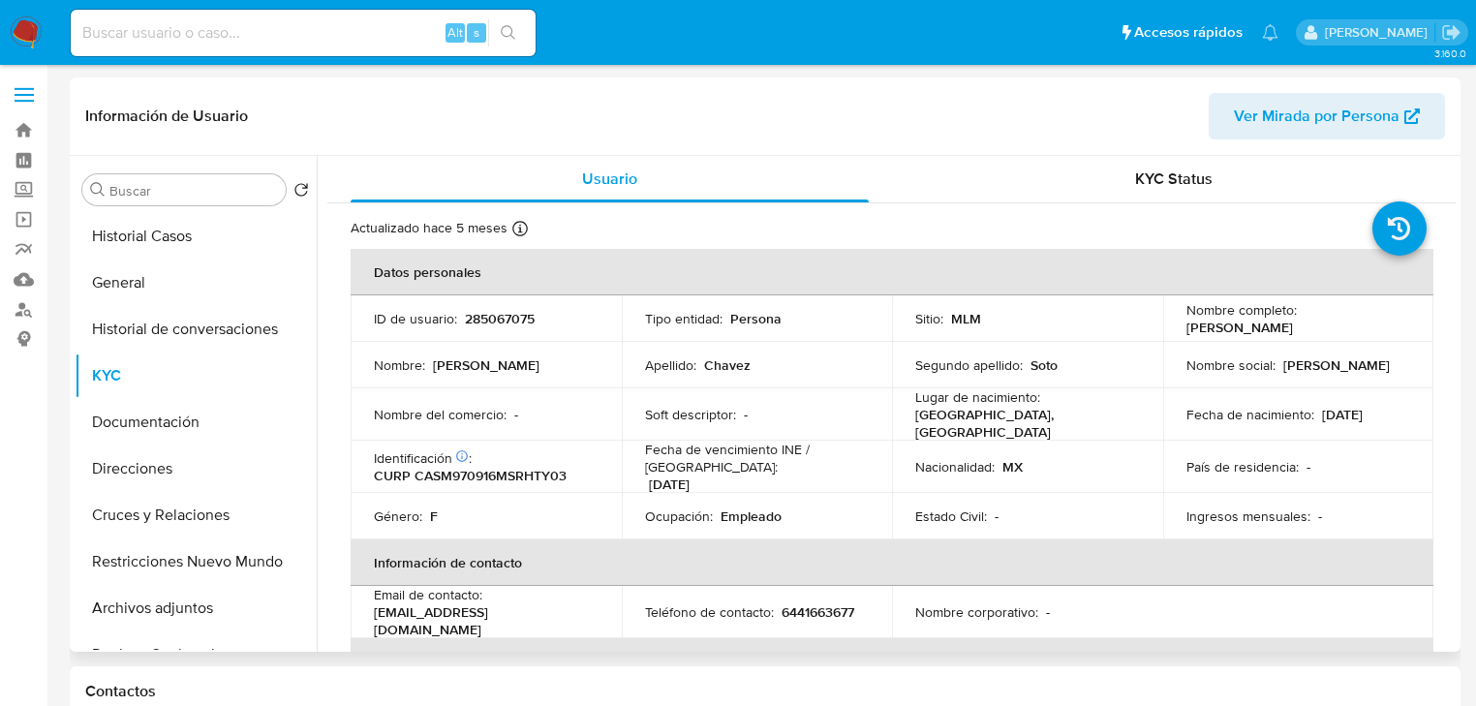
click at [993, 406] on p "Lugar de nacimiento :" at bounding box center [977, 396] width 125 height 17
drag, startPoint x: 431, startPoint y: 329, endPoint x: 448, endPoint y: 337, distance: 19.1
click at [432, 330] on td "ID de usuario : 285067075" at bounding box center [486, 318] width 271 height 46
drag, startPoint x: 465, startPoint y: 321, endPoint x: 581, endPoint y: 314, distance: 116.4
click at [581, 314] on div "ID de usuario : 285067075" at bounding box center [486, 318] width 225 height 17
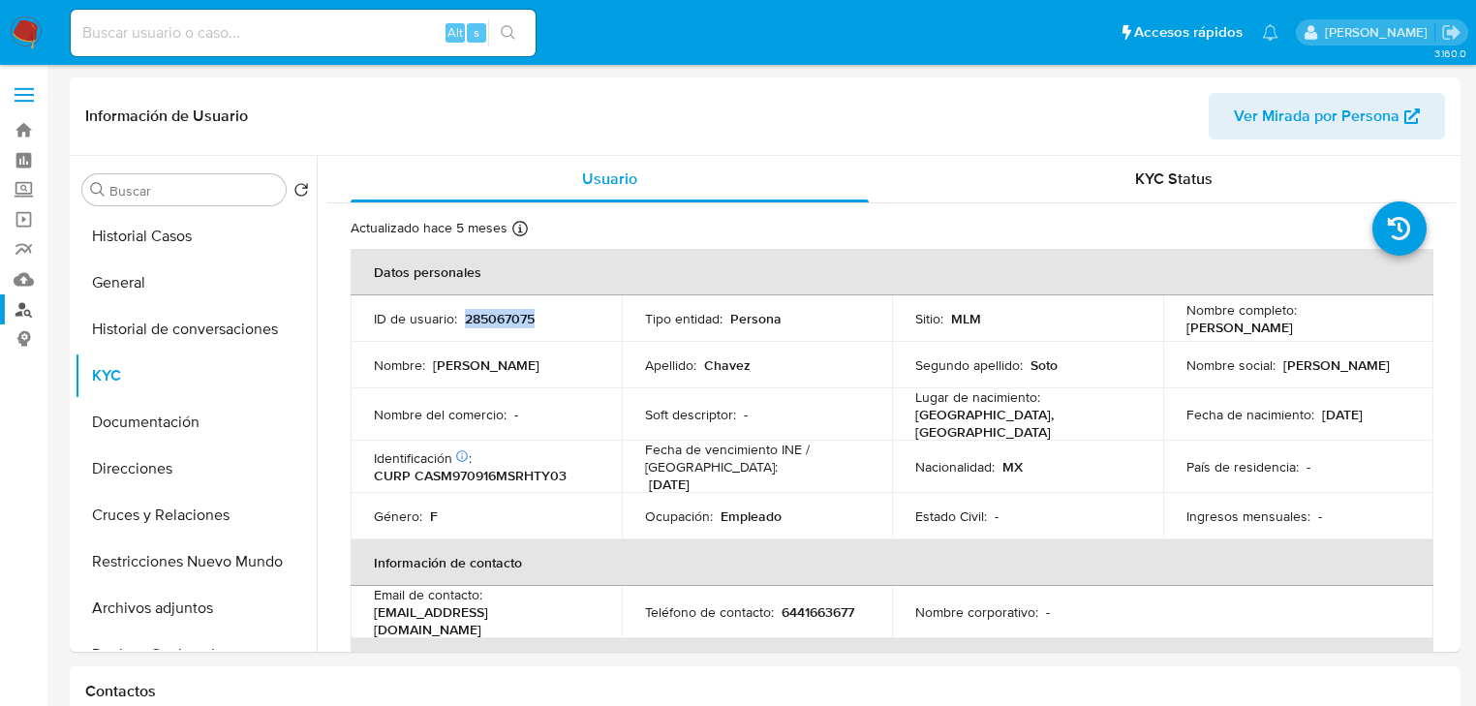
copy p "285067075"
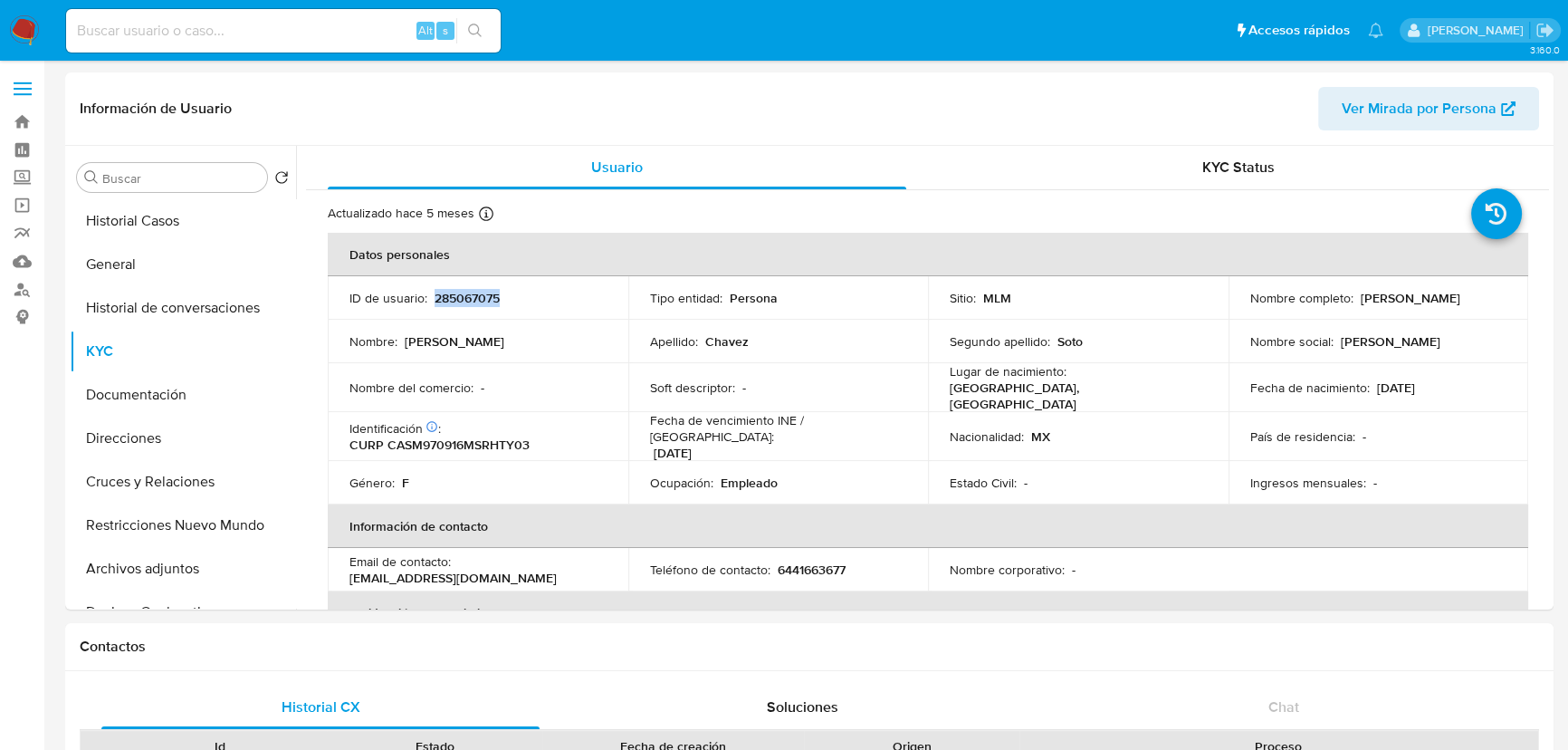
drag, startPoint x: 13, startPoint y: 35, endPoint x: 22, endPoint y: 26, distance: 12.7
click at [14, 34] on img at bounding box center [24, 30] width 31 height 31
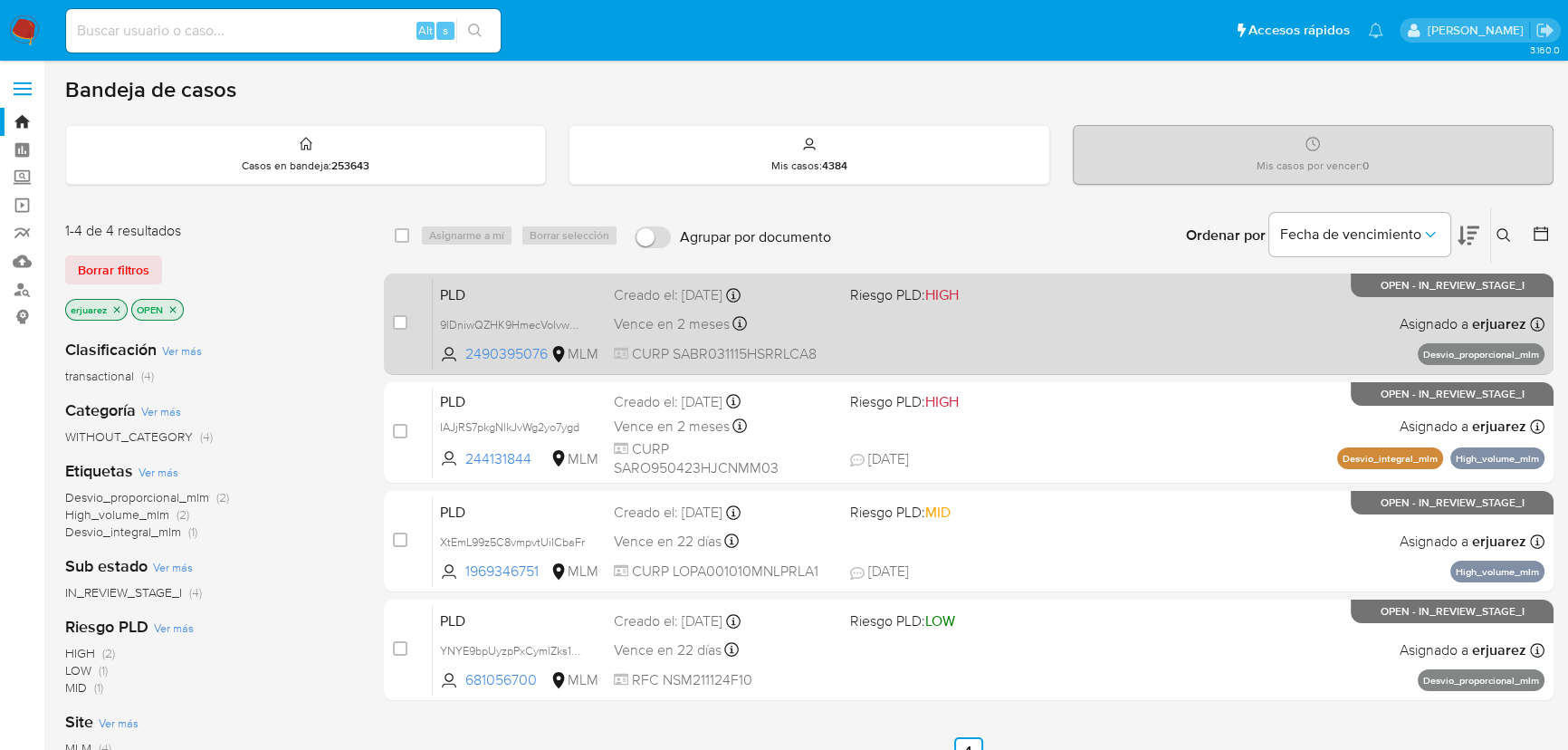
click at [959, 329] on div "PLD 9lDniwQZHK9HmecVolvwW8ux 2490395076 MLM Riesgo PLD: HIGH Creado el: [DATE] …" at bounding box center [988, 324] width 1112 height 92
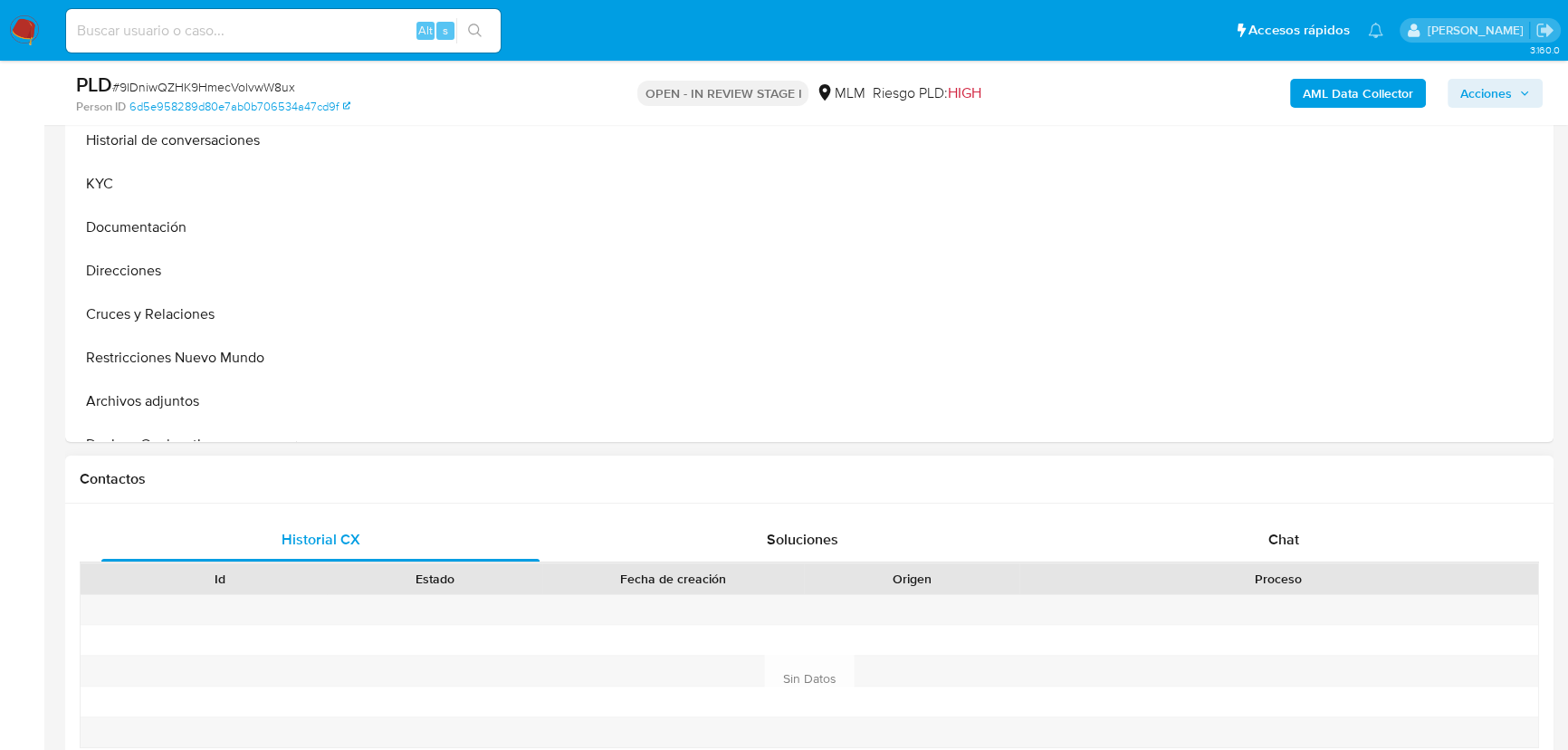
scroll to position [494, 0]
click at [1286, 531] on span "Chat" at bounding box center [1284, 538] width 31 height 21
select select "10"
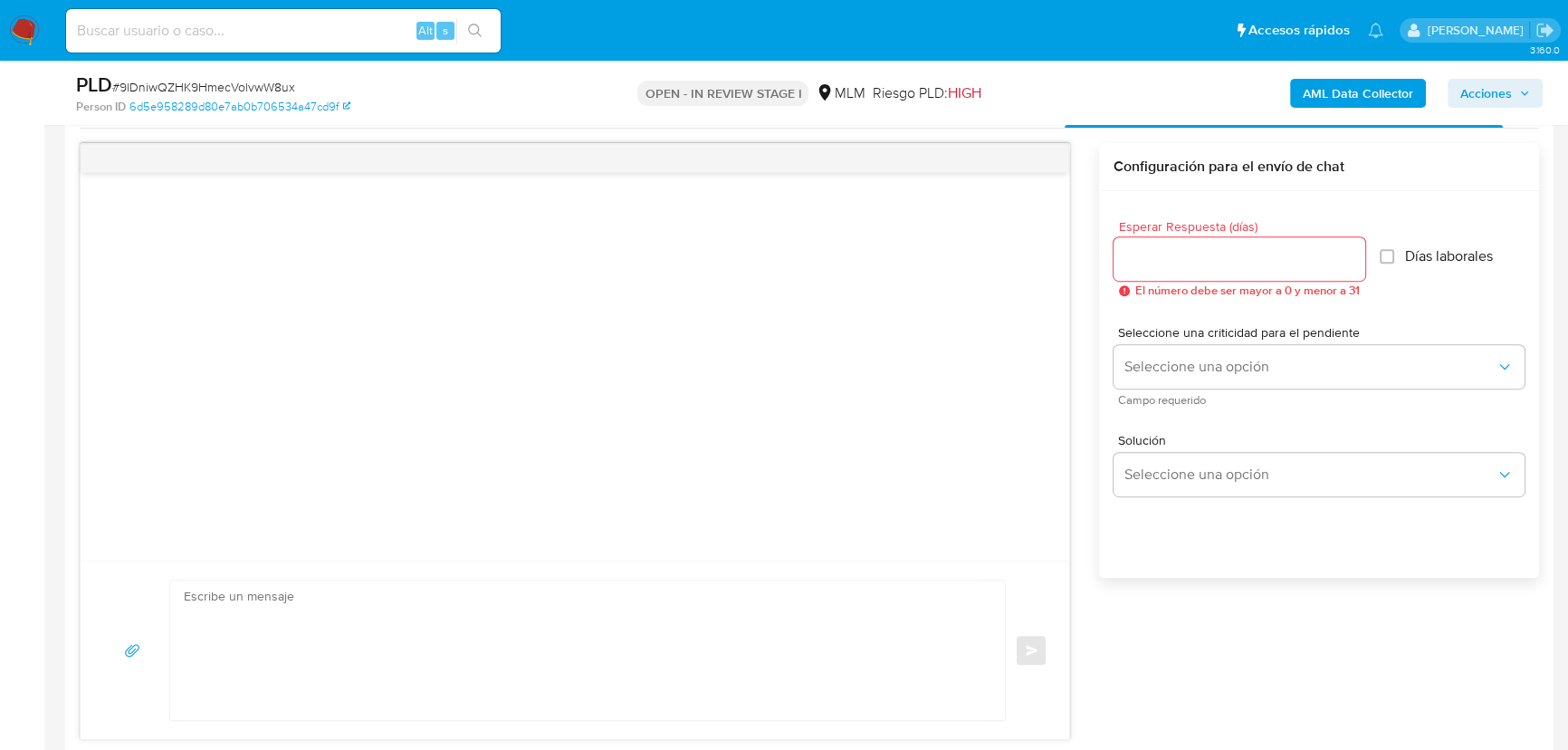
scroll to position [823, 0]
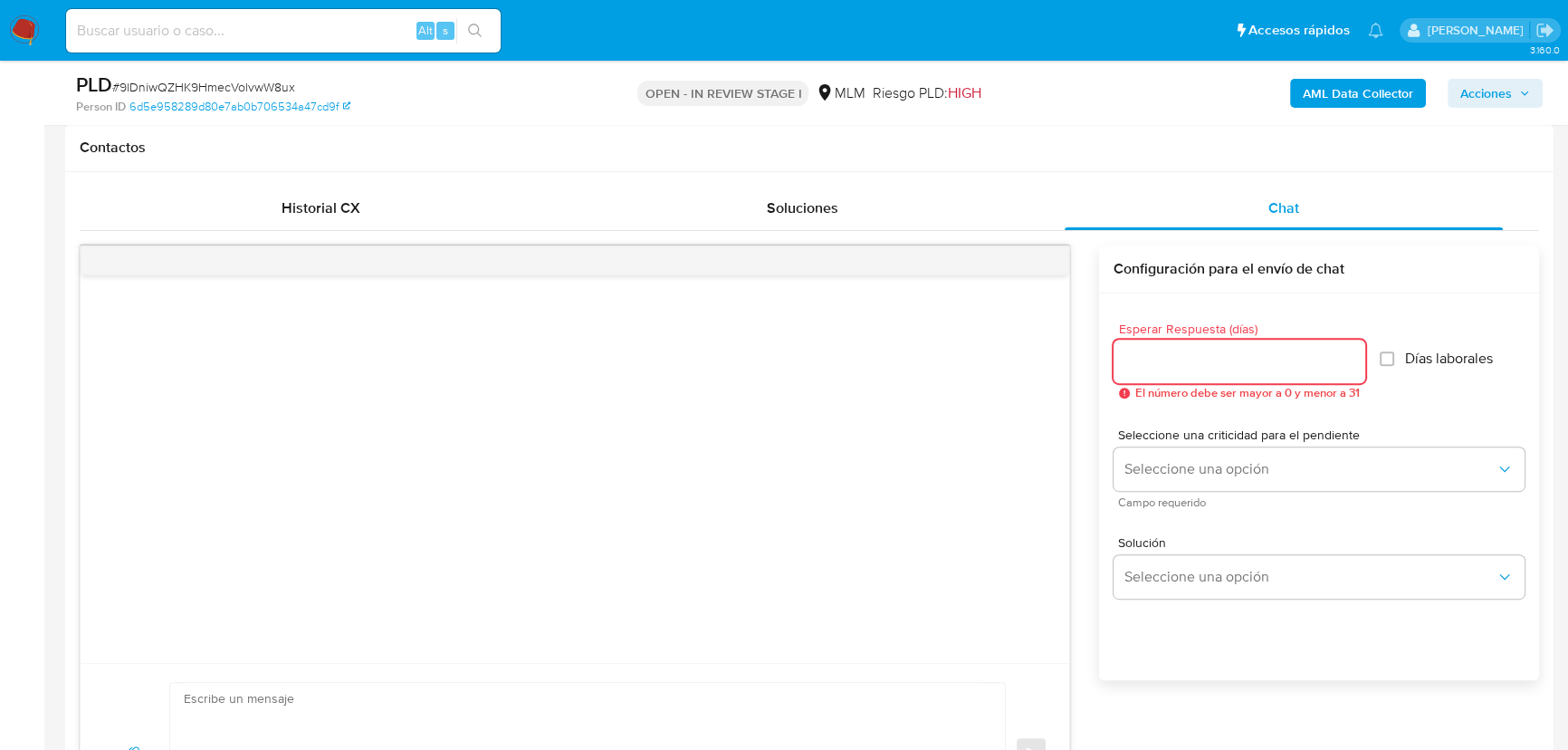
click at [1201, 371] on input "Esperar Respuesta (días)" at bounding box center [1239, 361] width 252 height 23
type input "5"
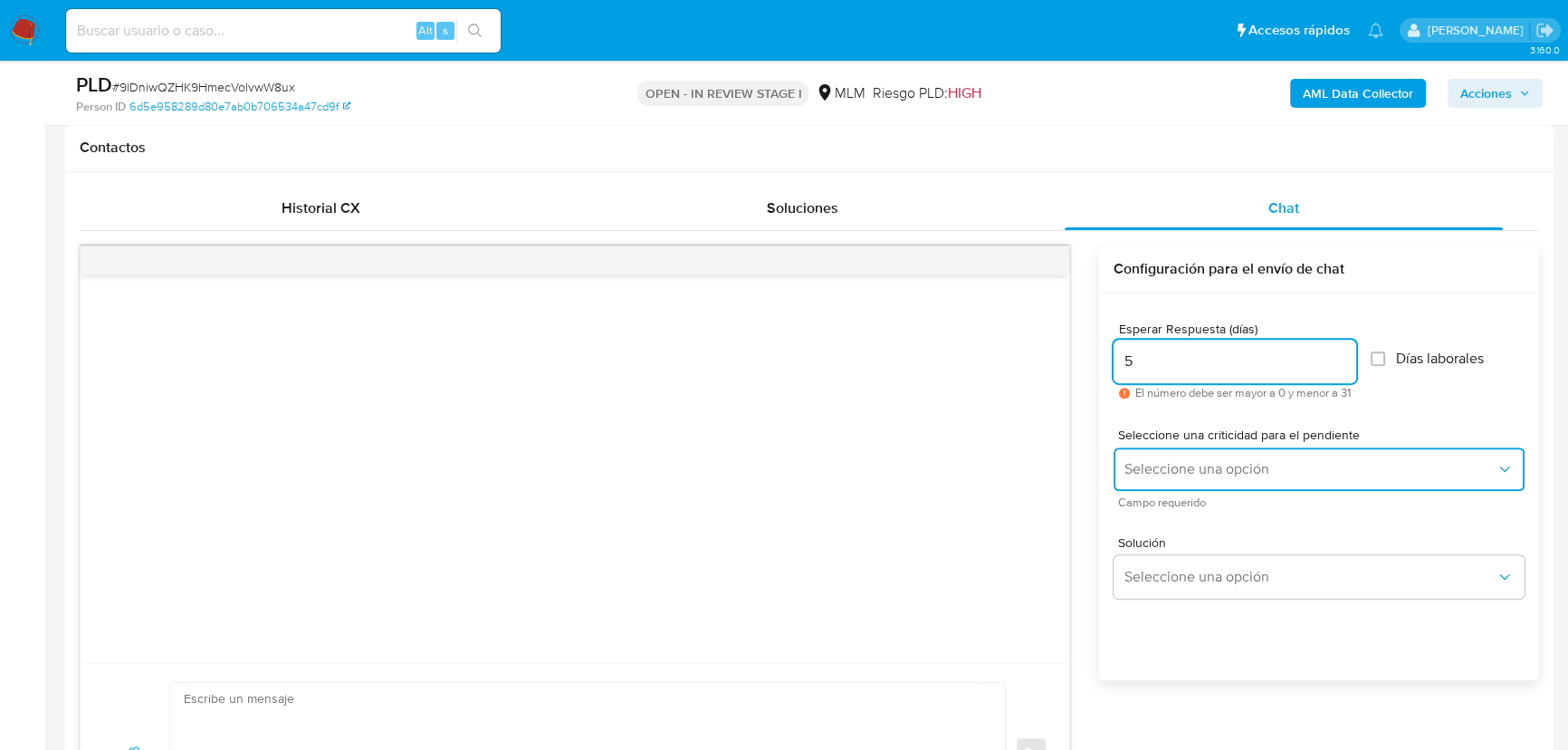
click at [1187, 473] on span "Seleccione una opción" at bounding box center [1310, 469] width 371 height 18
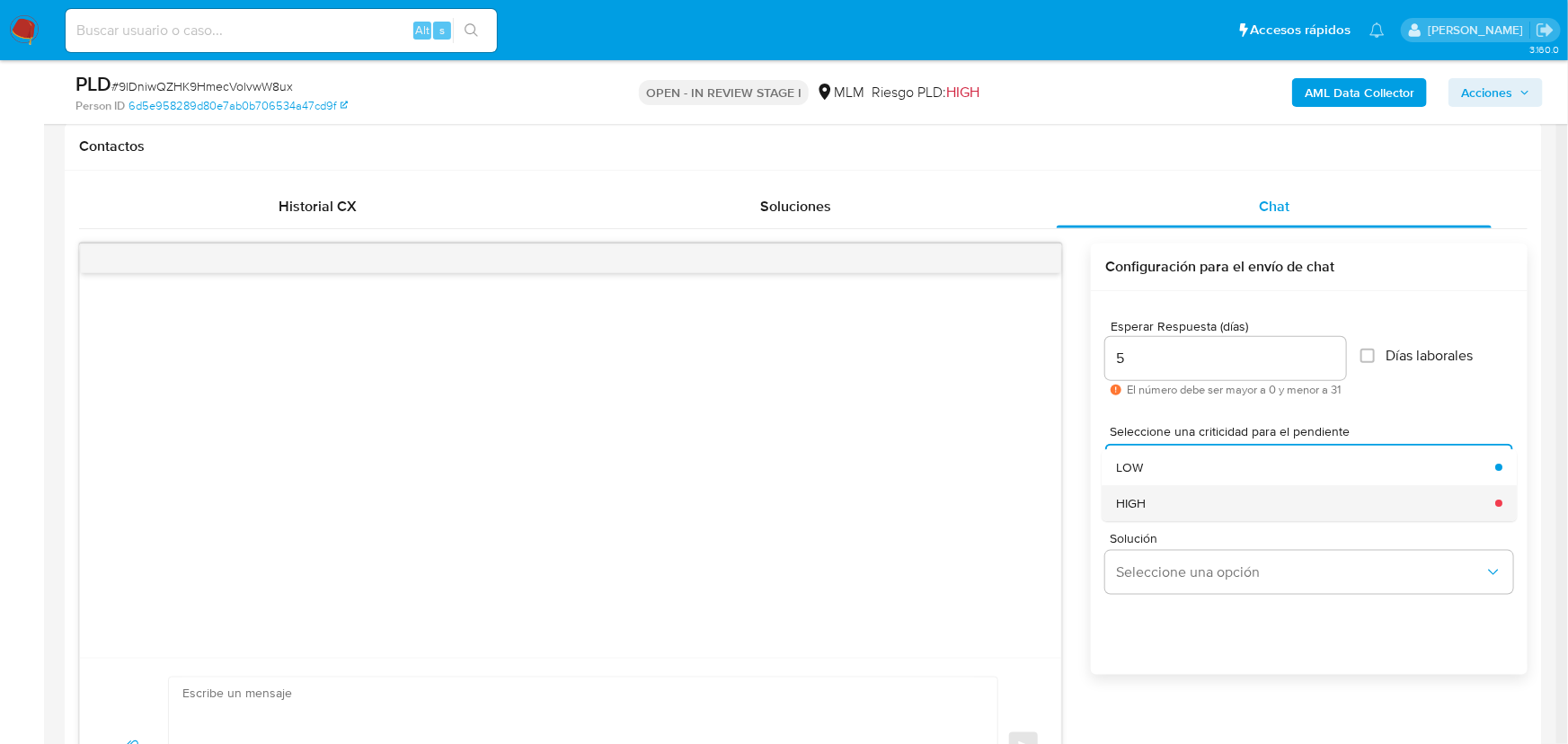
click at [1148, 494] on div "HIGH" at bounding box center [1300, 503] width 368 height 36
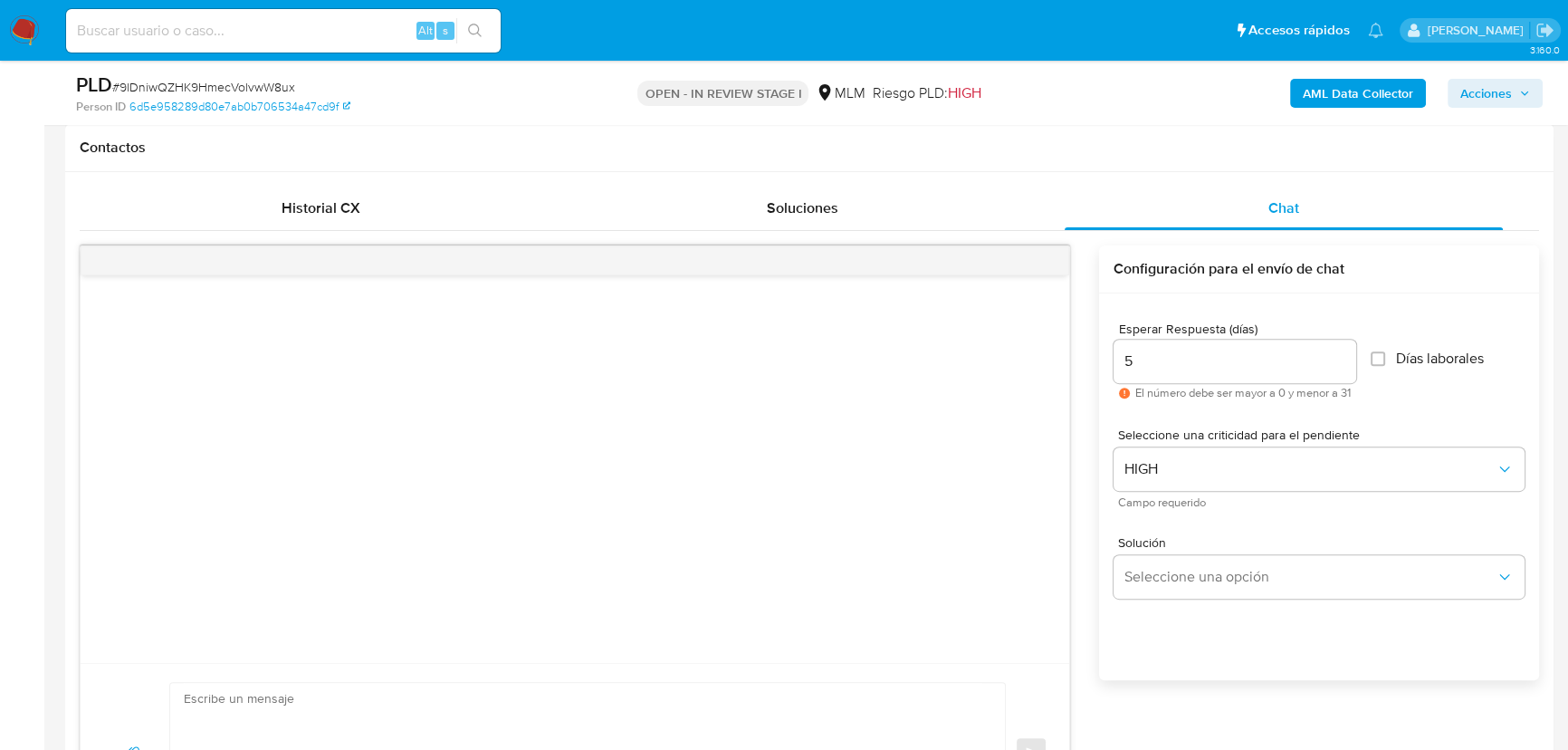
drag, startPoint x: 1226, startPoint y: 607, endPoint x: 1329, endPoint y: 543, distance: 121.3
click at [1229, 604] on div "Solución Seleccione una opción" at bounding box center [1319, 571] width 411 height 99
click at [1329, 569] on span "Seleccione una opción" at bounding box center [1310, 576] width 371 height 18
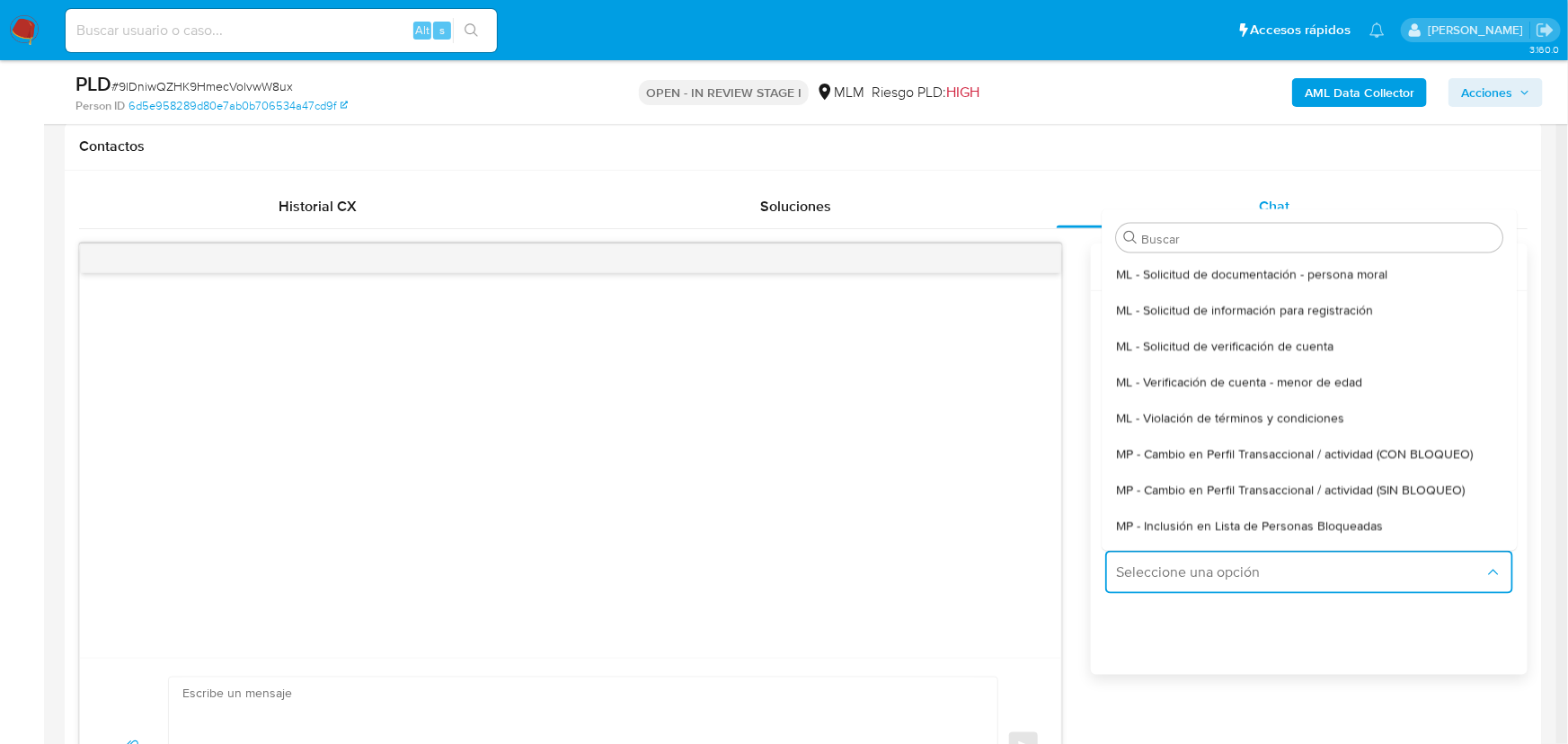
drag, startPoint x: 1393, startPoint y: 488, endPoint x: 876, endPoint y: 449, distance: 518.5
click at [1393, 487] on span "MP - Cambio en Perfil Transaccional / actividad (SIN BLOQUEO)" at bounding box center [1291, 488] width 349 height 16
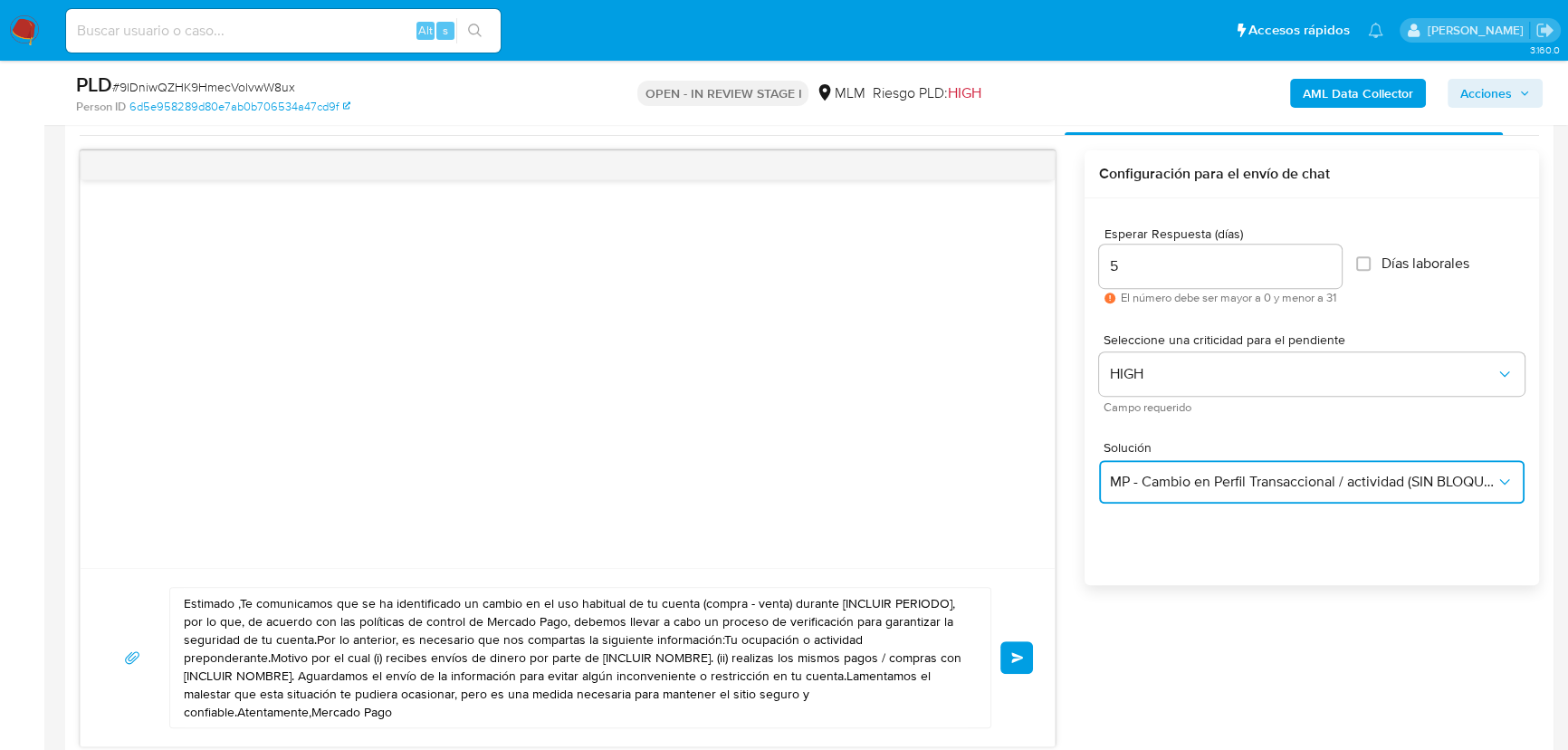
scroll to position [1152, 0]
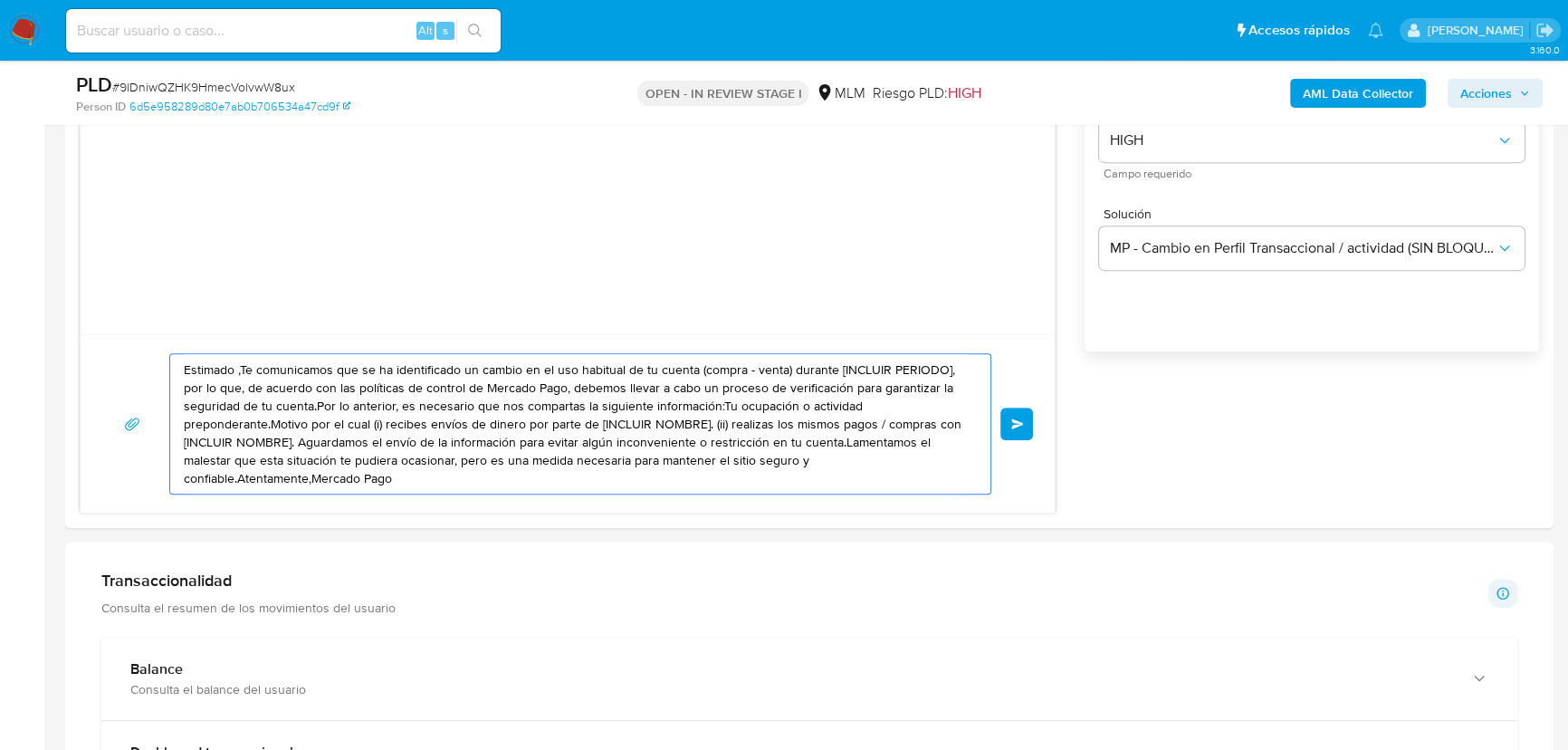
drag, startPoint x: 410, startPoint y: 484, endPoint x: -47, endPoint y: 294, distance: 494.9
click at [0, 294] on html "Pausado Ver notificaciones Alt s Accesos rápidos Presiona las siguientes teclas…" at bounding box center [784, 648] width 1568 height 3601
paste textarea "José Ricardo se ha identificado un cambio en el uso habitual de tu cuenta para …"
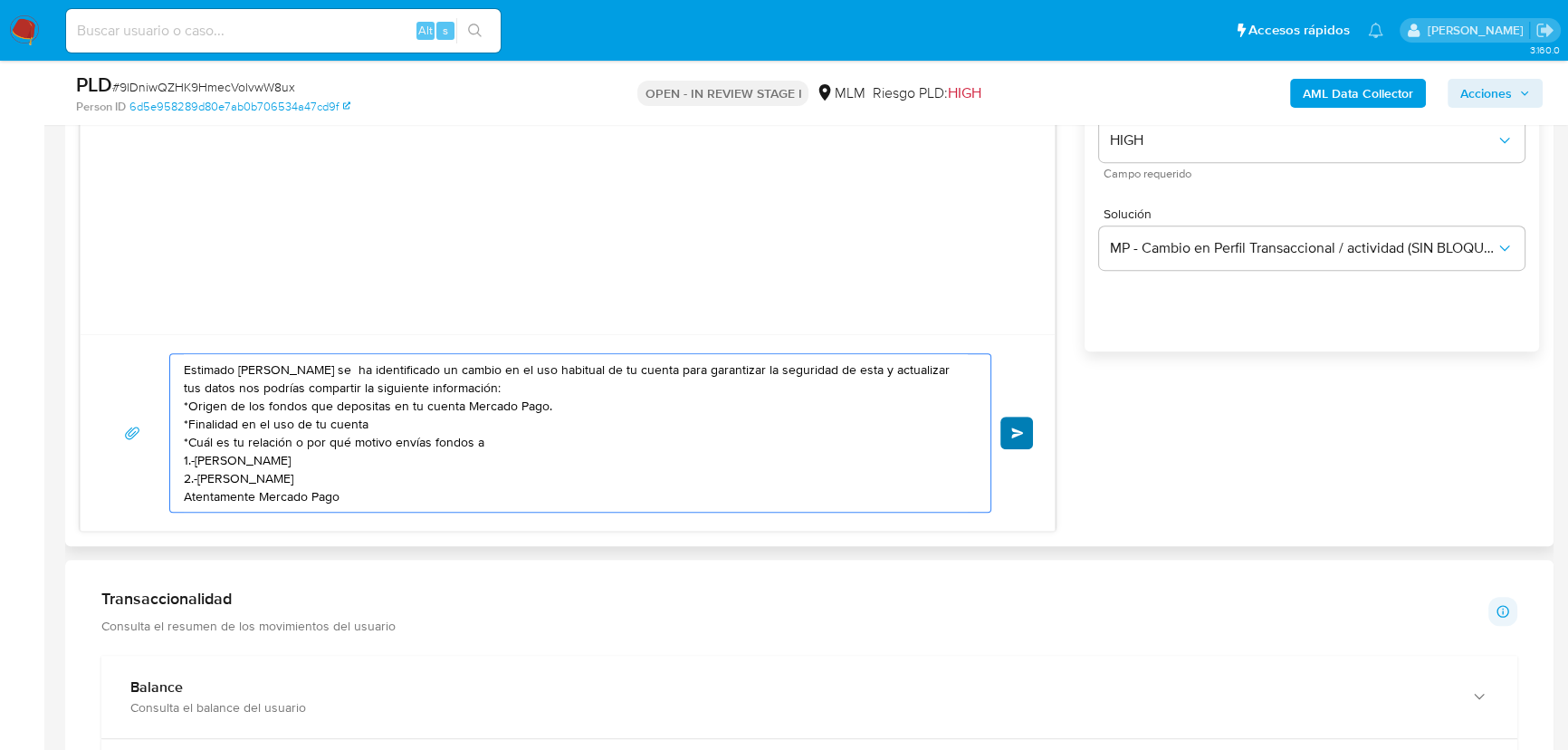
type textarea "Estimado José Ricardo se ha identificado un cambio en el uso habitual de tu cue…"
drag, startPoint x: 1012, startPoint y: 440, endPoint x: 1045, endPoint y: 344, distance: 101.5
click at [1014, 439] on button "Enviar" at bounding box center [1016, 432] width 33 height 33
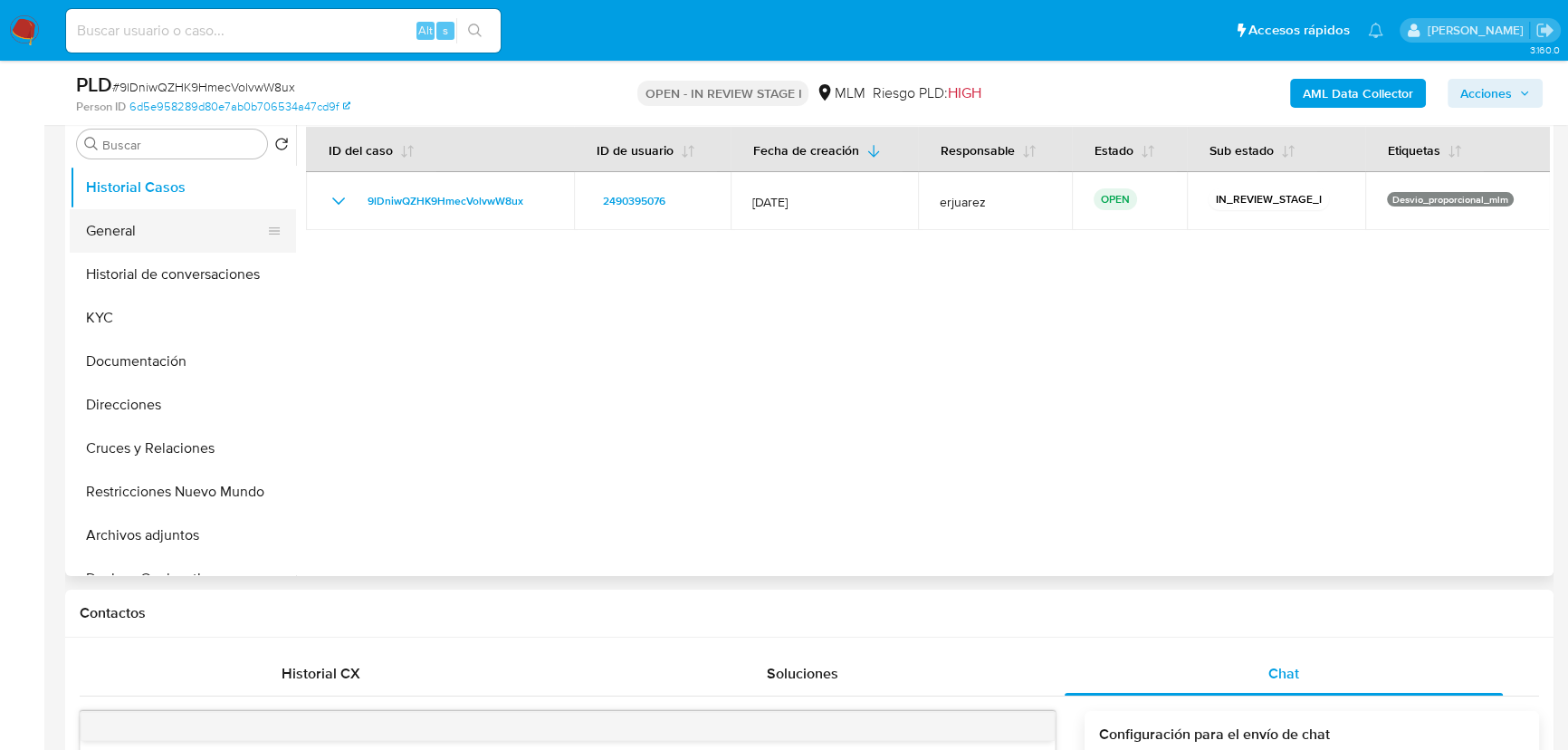
scroll to position [329, 0]
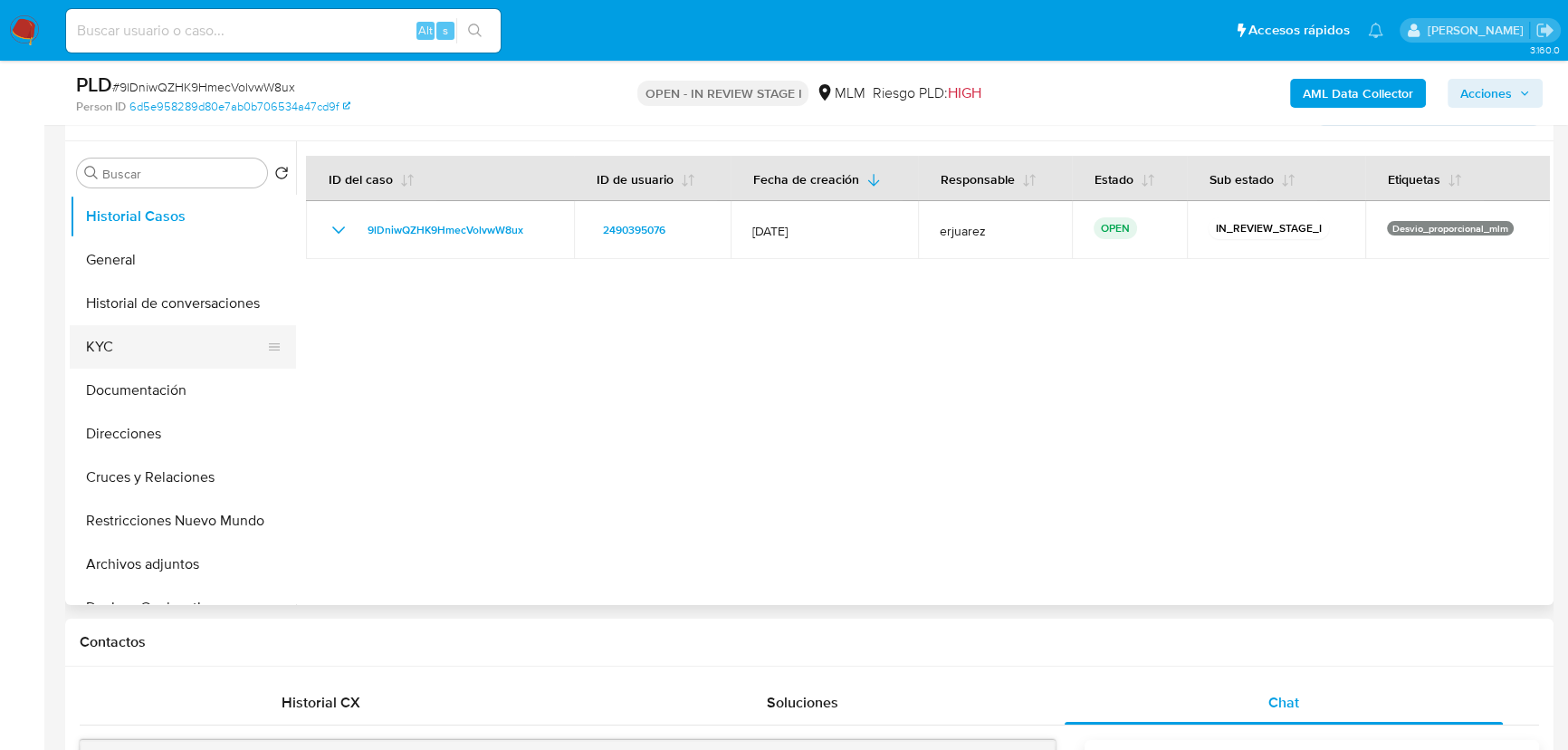
click at [123, 356] on button "KYC" at bounding box center [176, 347] width 212 height 43
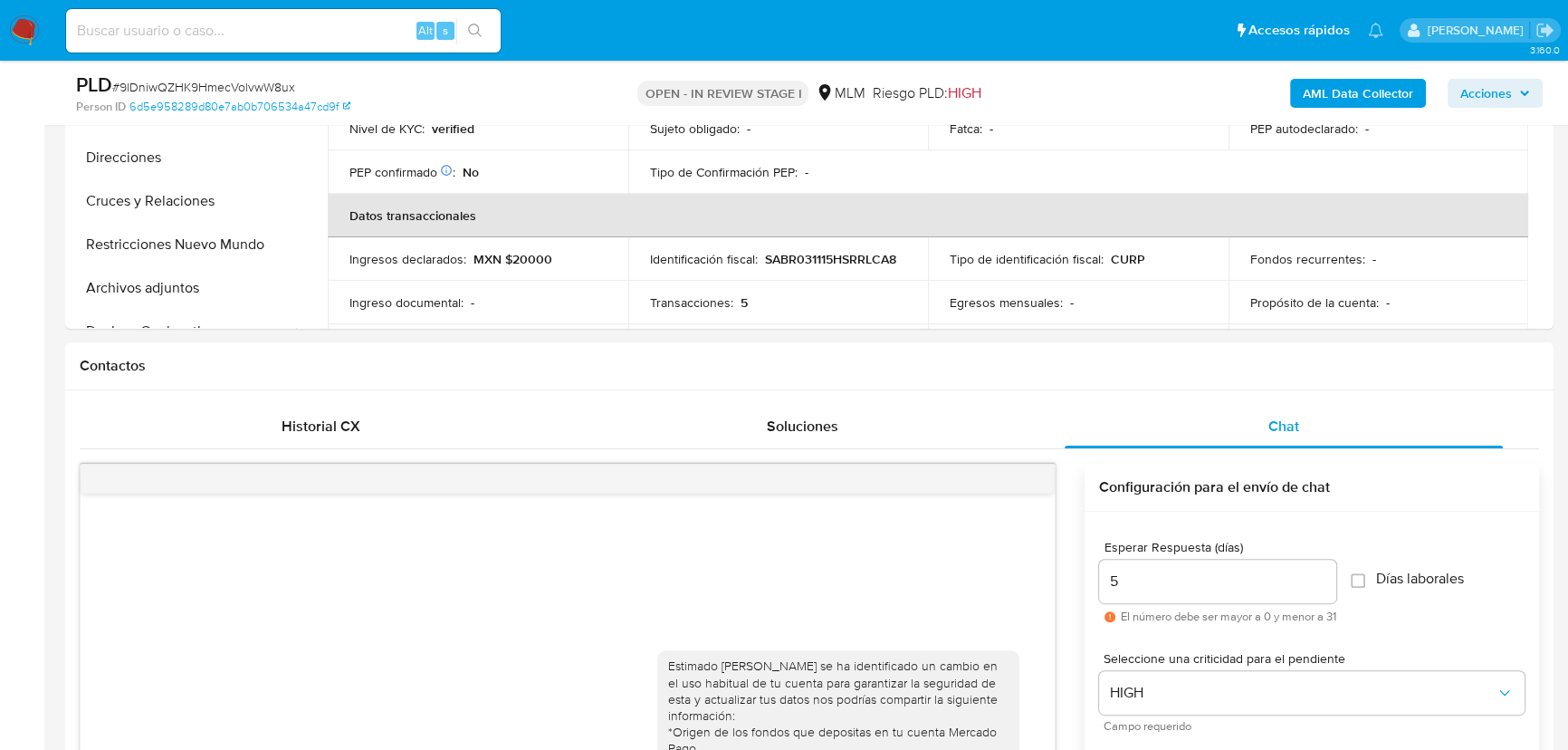
scroll to position [823, 0]
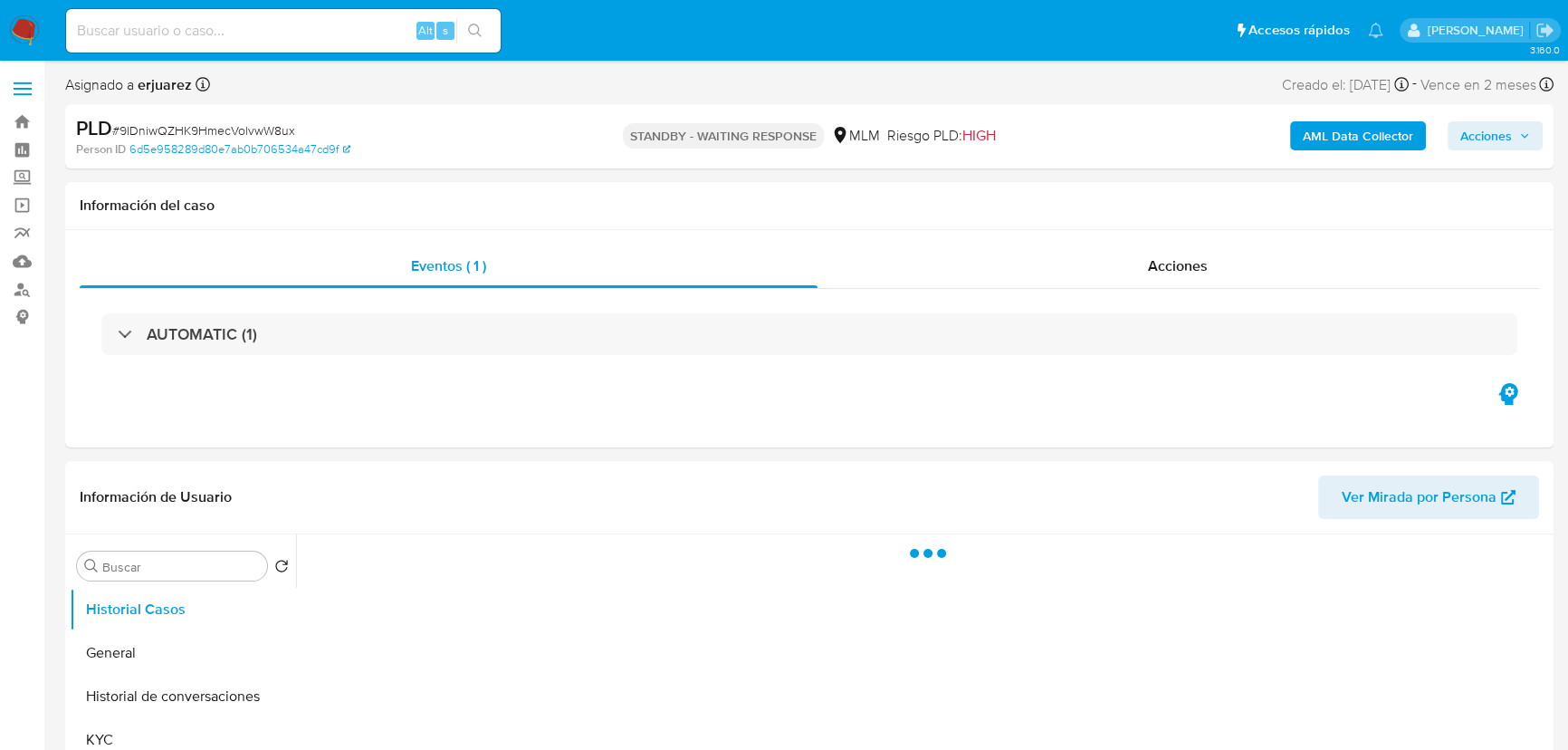
select select "10"
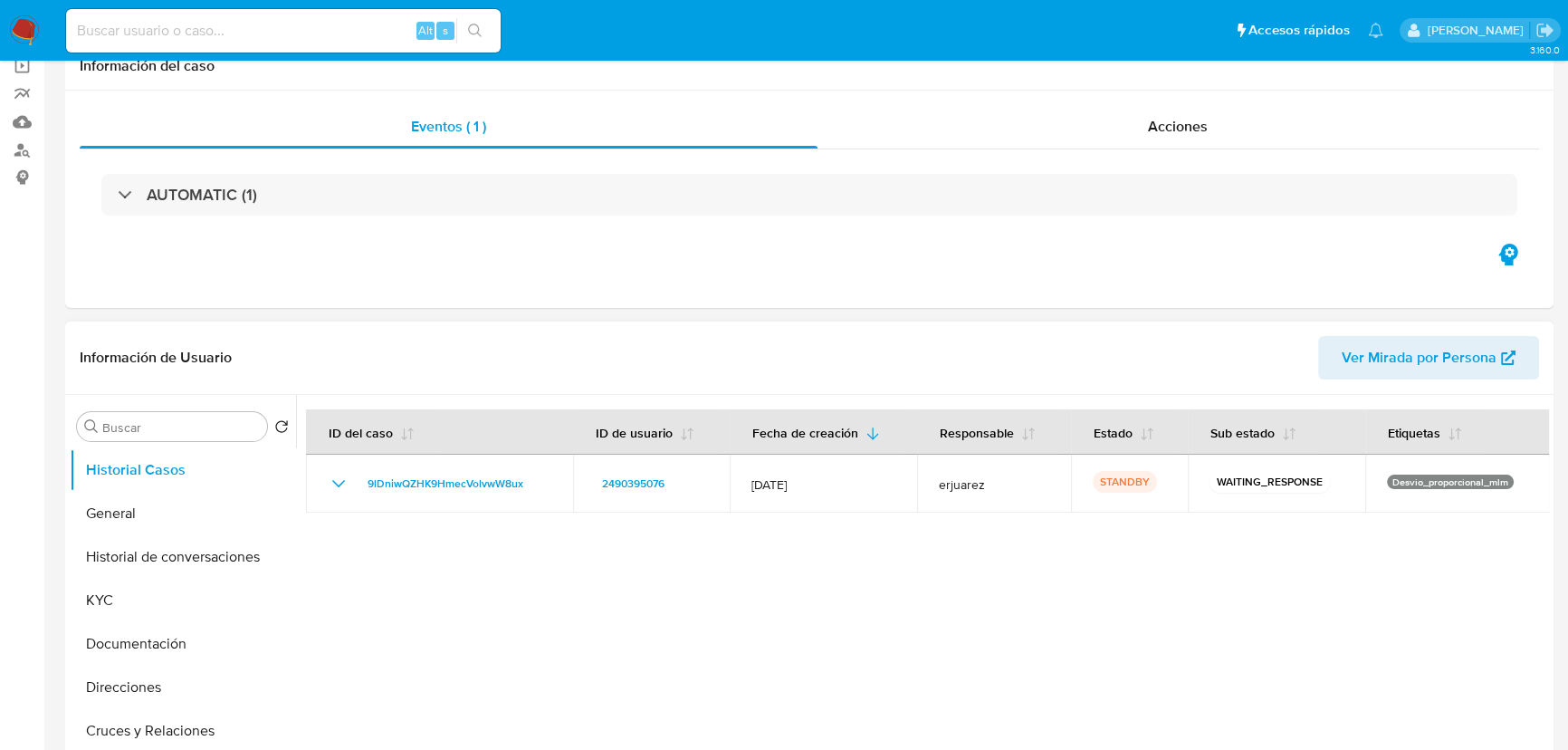
scroll to position [246, 0]
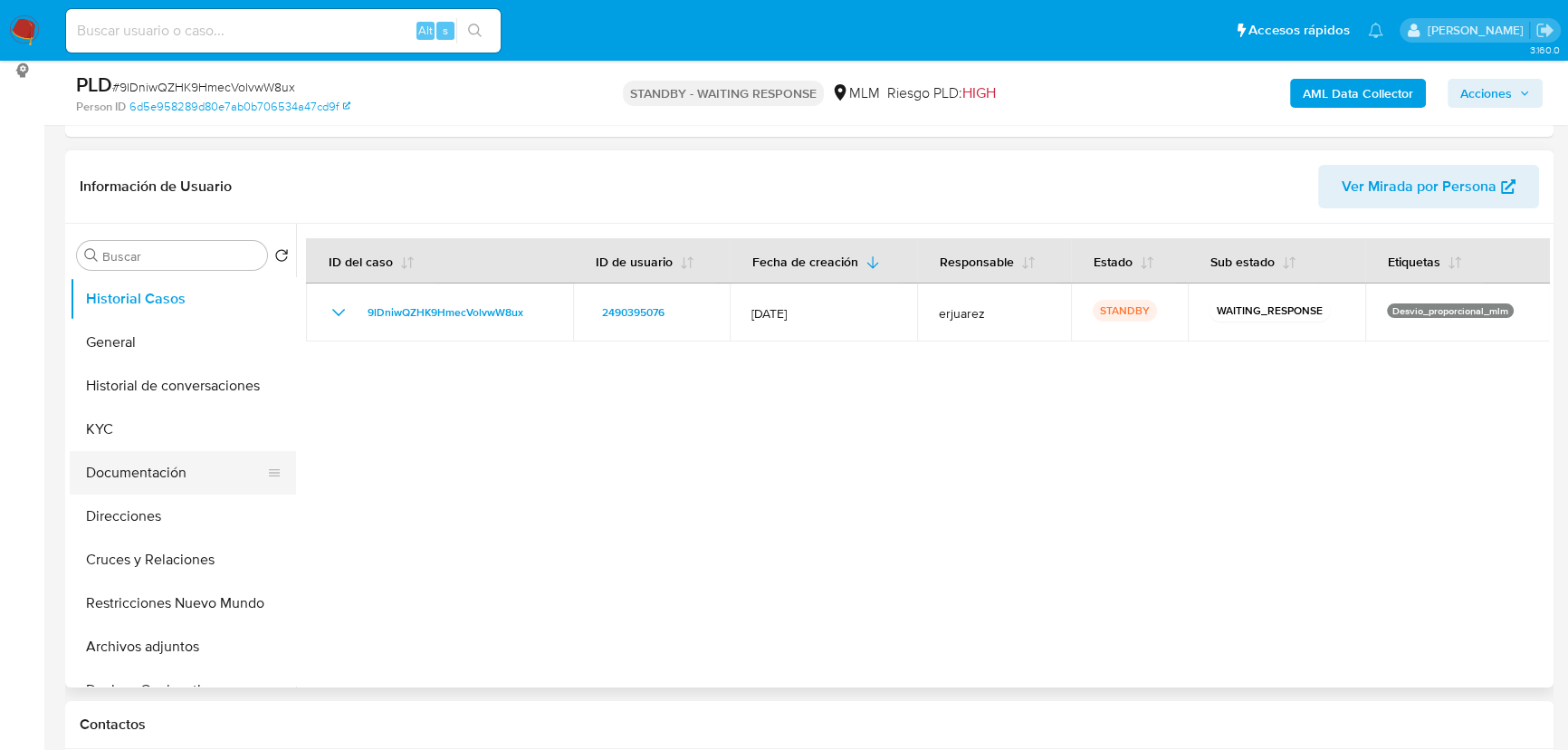
click at [154, 461] on button "Documentación" at bounding box center [176, 472] width 212 height 43
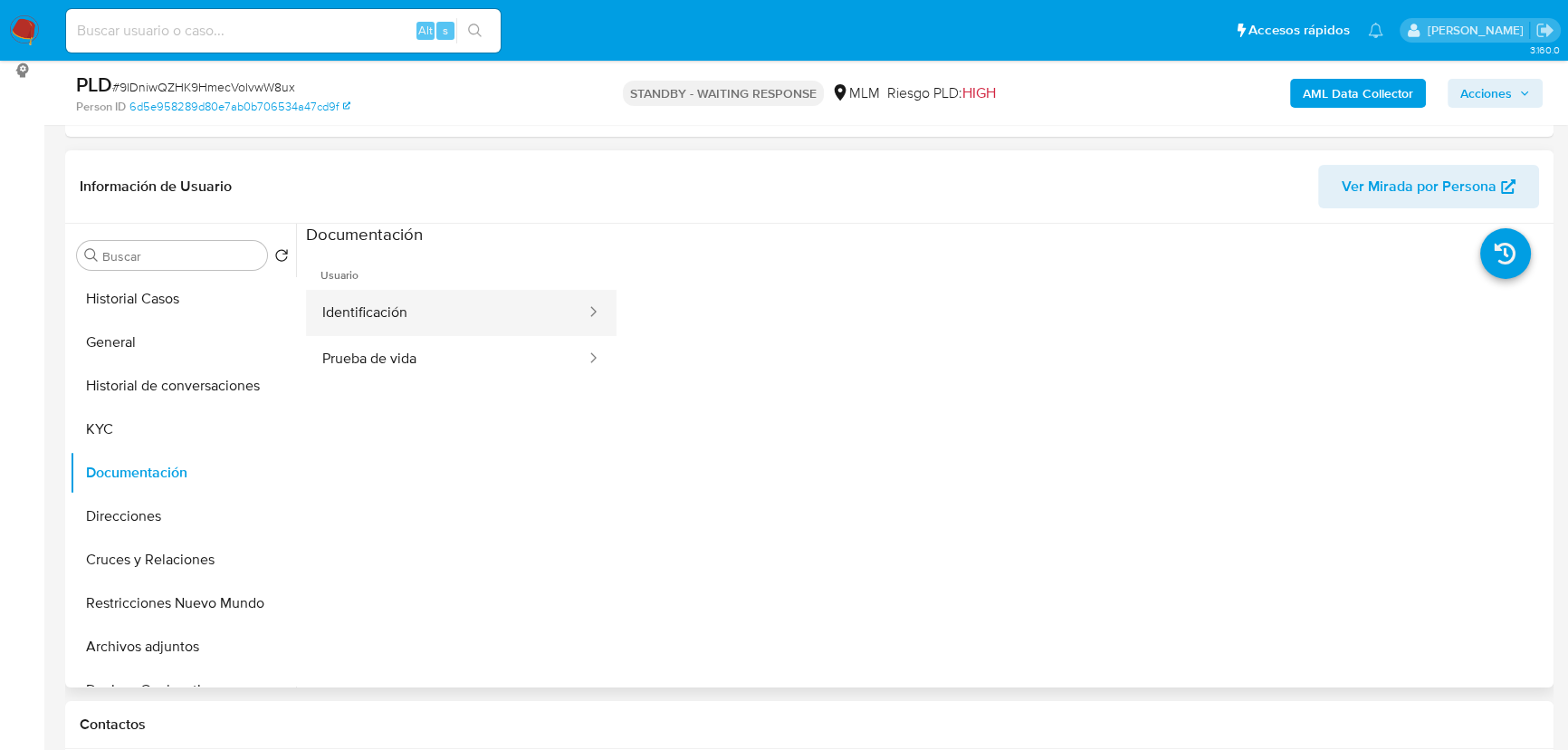
drag, startPoint x: 381, startPoint y: 344, endPoint x: 398, endPoint y: 312, distance: 36.2
click at [381, 345] on button "Prueba de vida" at bounding box center [446, 358] width 281 height 46
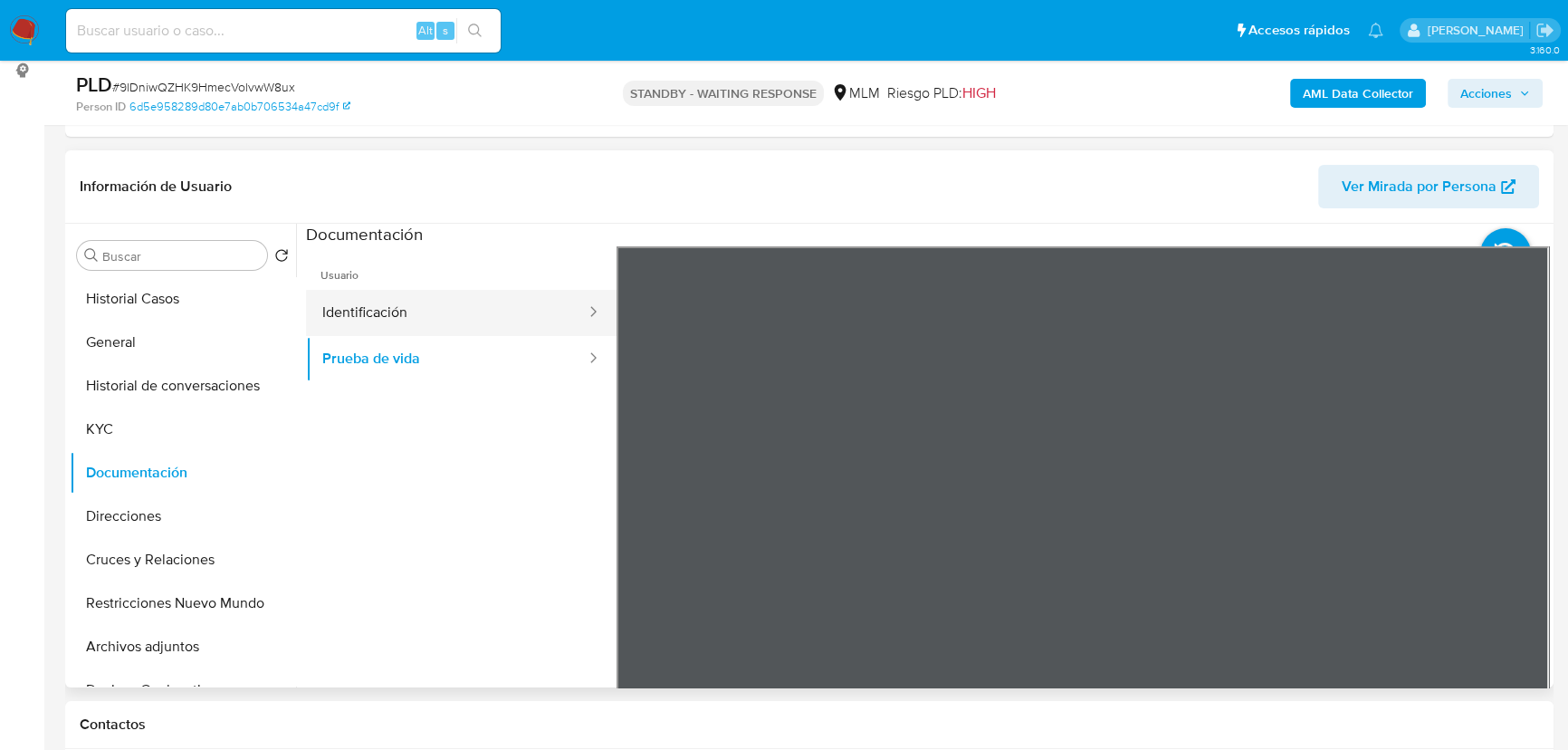
click at [482, 310] on button "Identificación" at bounding box center [446, 312] width 281 height 46
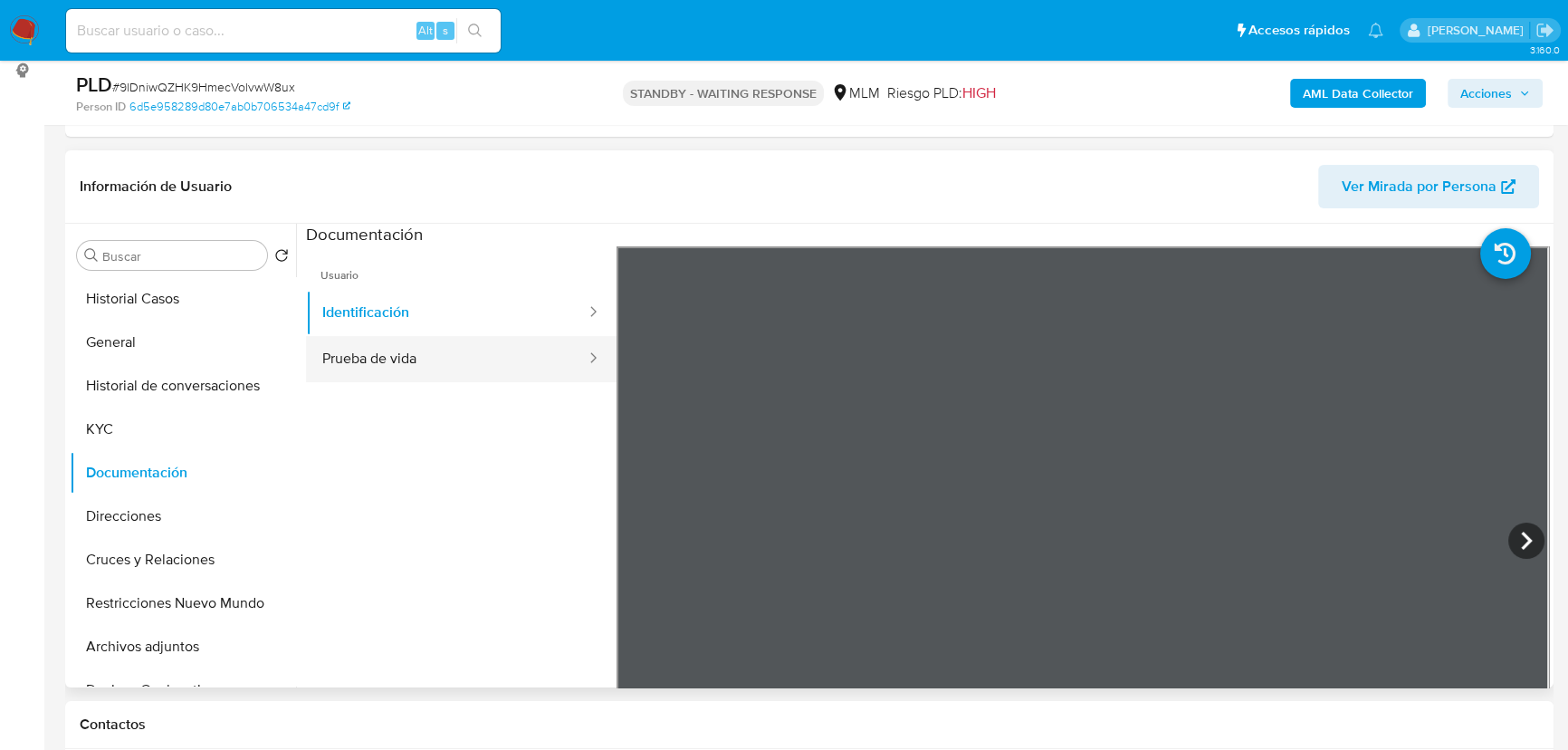
click at [391, 352] on button "Prueba de vida" at bounding box center [446, 358] width 281 height 46
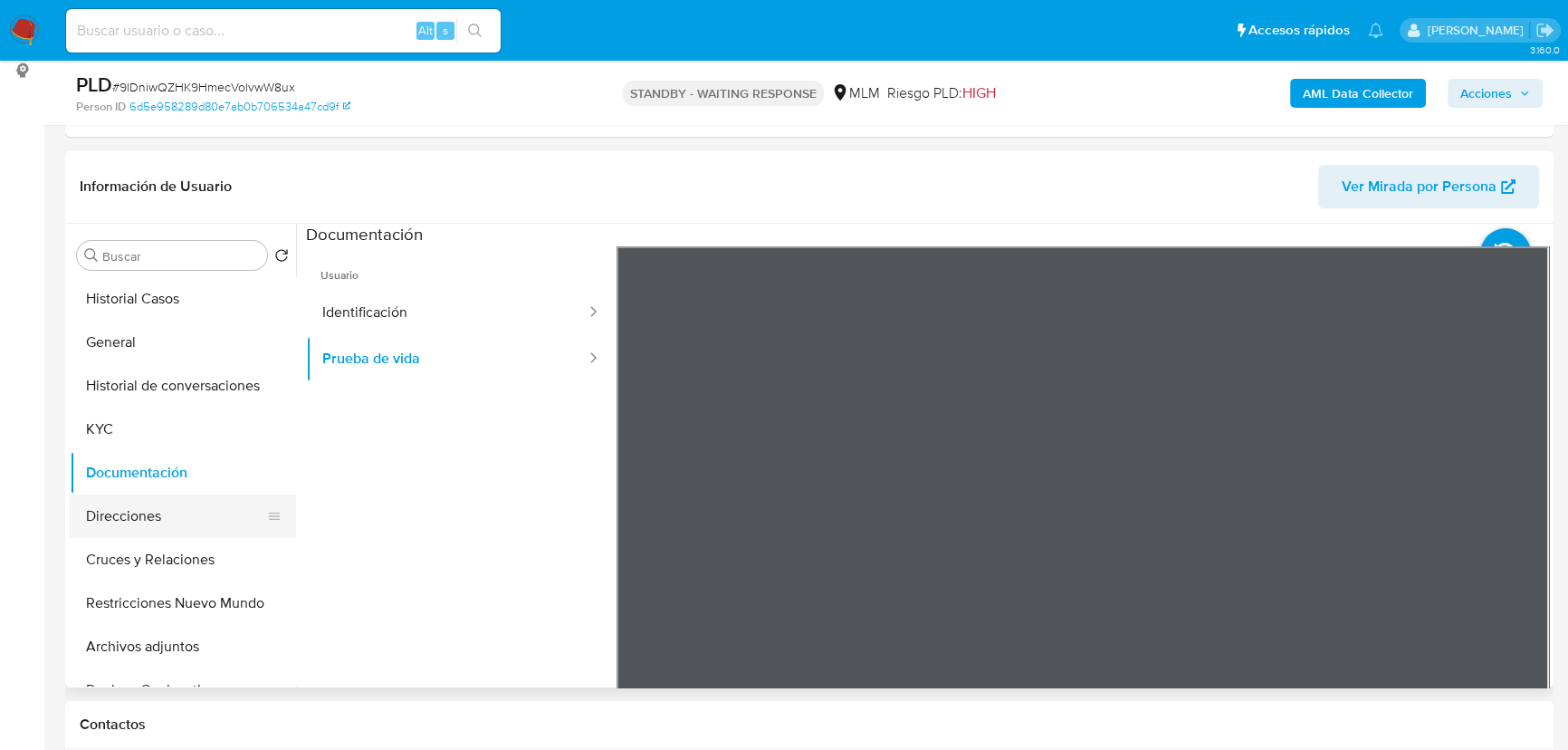
drag, startPoint x: 145, startPoint y: 473, endPoint x: 127, endPoint y: 519, distance: 49.4
click at [144, 475] on button "Documentación" at bounding box center [183, 472] width 226 height 43
click at [127, 523] on button "Direcciones" at bounding box center [176, 516] width 212 height 43
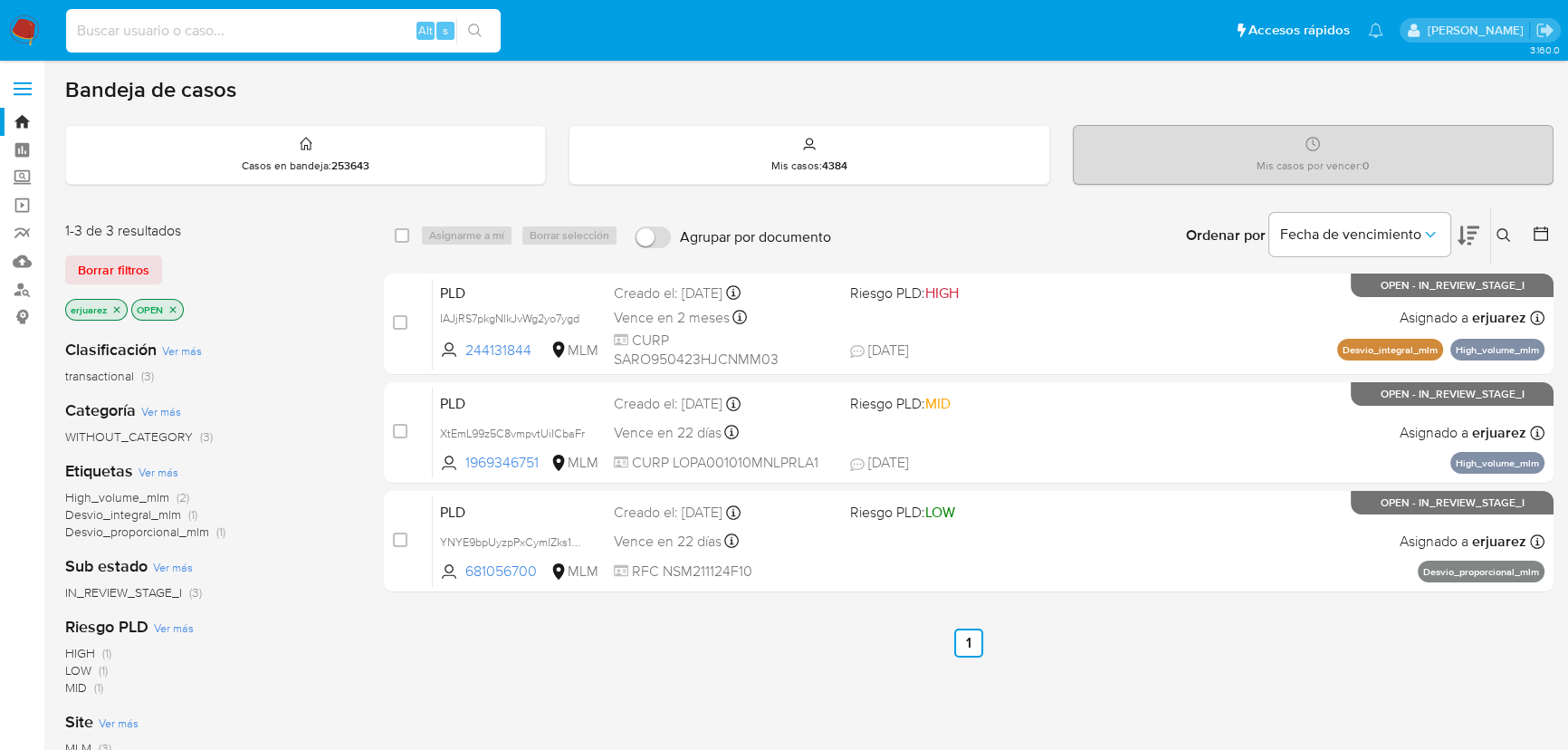
click at [144, 36] on input at bounding box center [283, 30] width 435 height 23
paste input "367898346"
type input "367898346"
click at [478, 26] on icon "search-icon" at bounding box center [475, 30] width 14 height 14
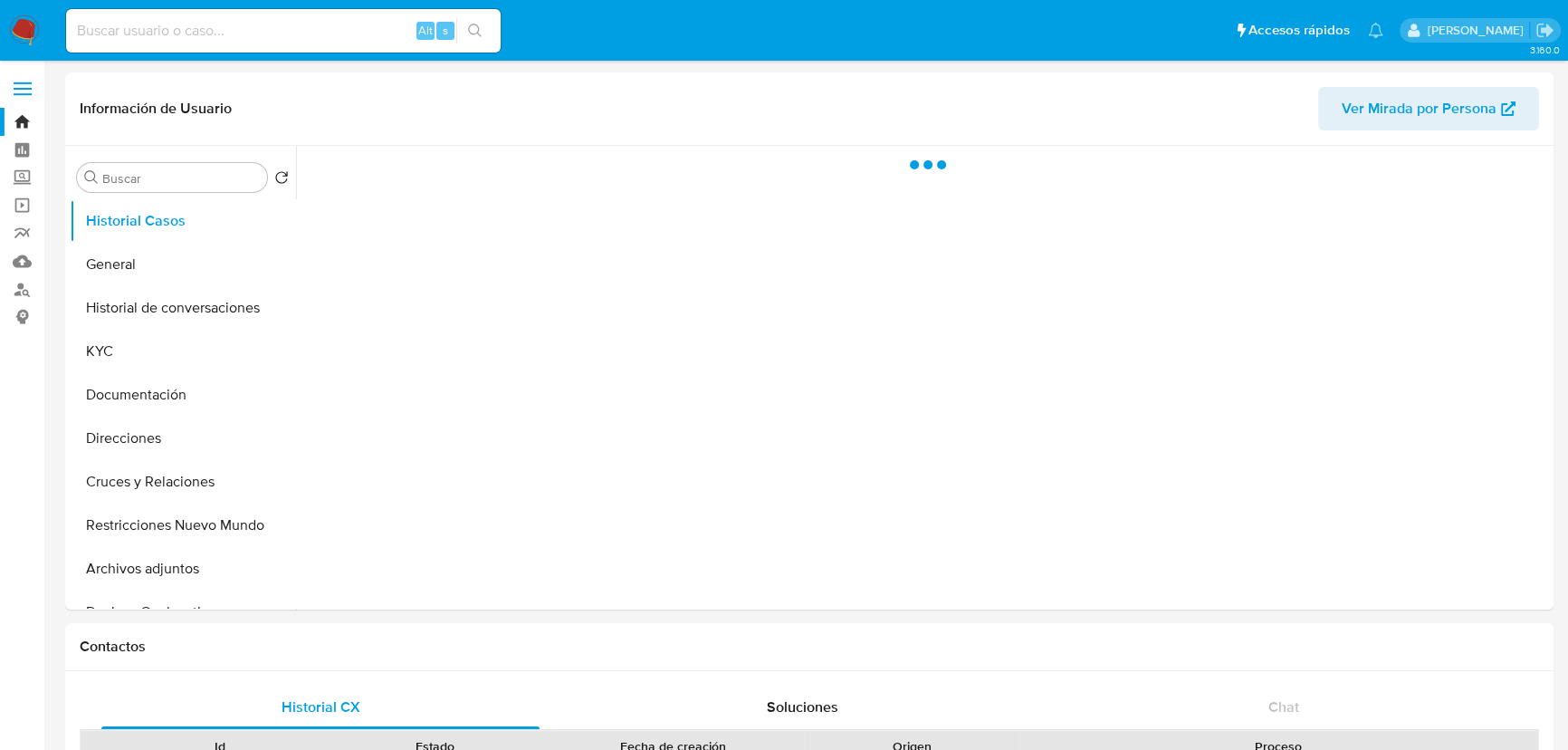
select select "10"
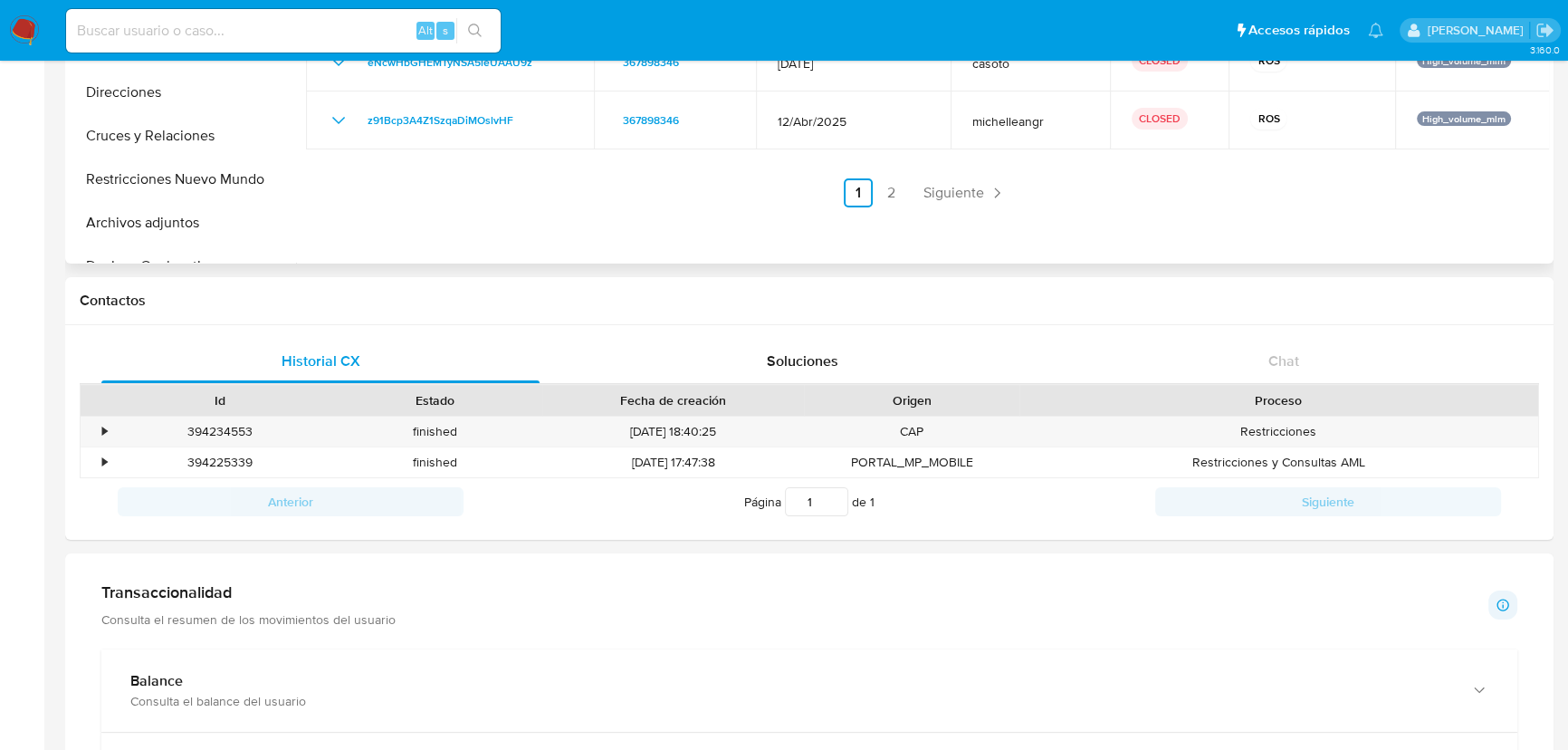
scroll to position [491, 0]
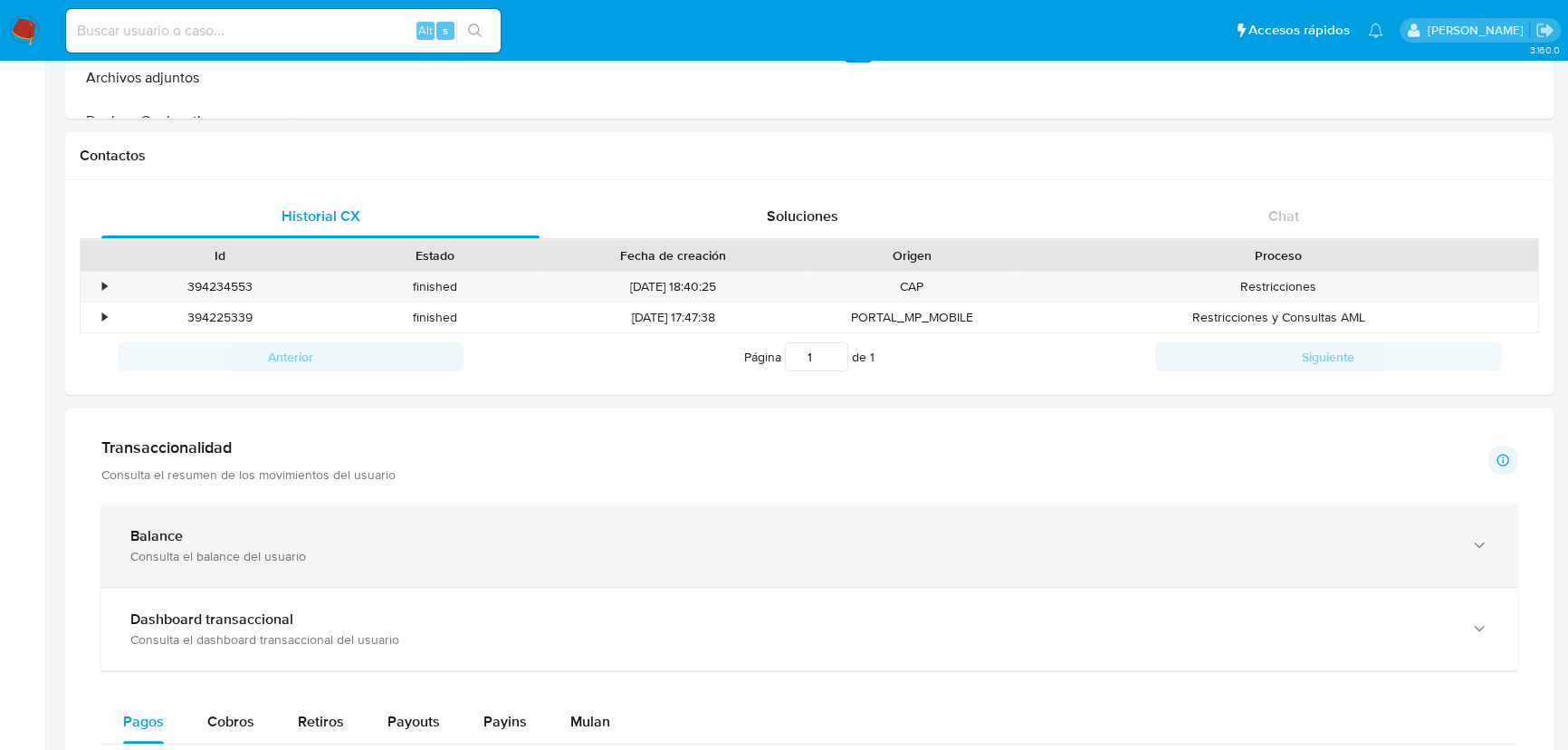
drag, startPoint x: 234, startPoint y: 551, endPoint x: 302, endPoint y: 523, distance: 73.5
click at [234, 550] on div "Consulta el balance del usuario" at bounding box center [791, 555] width 1322 height 16
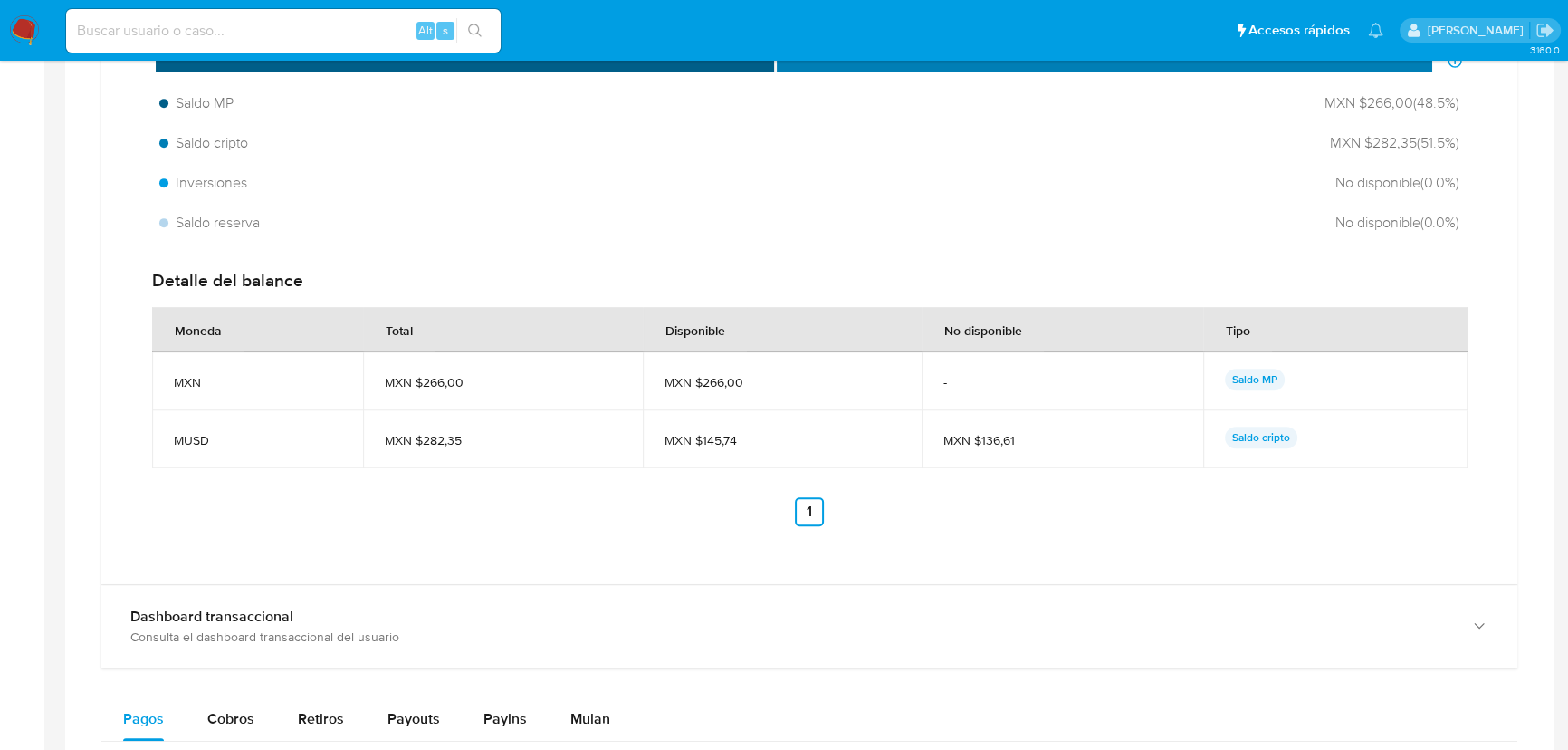
scroll to position [1232, 0]
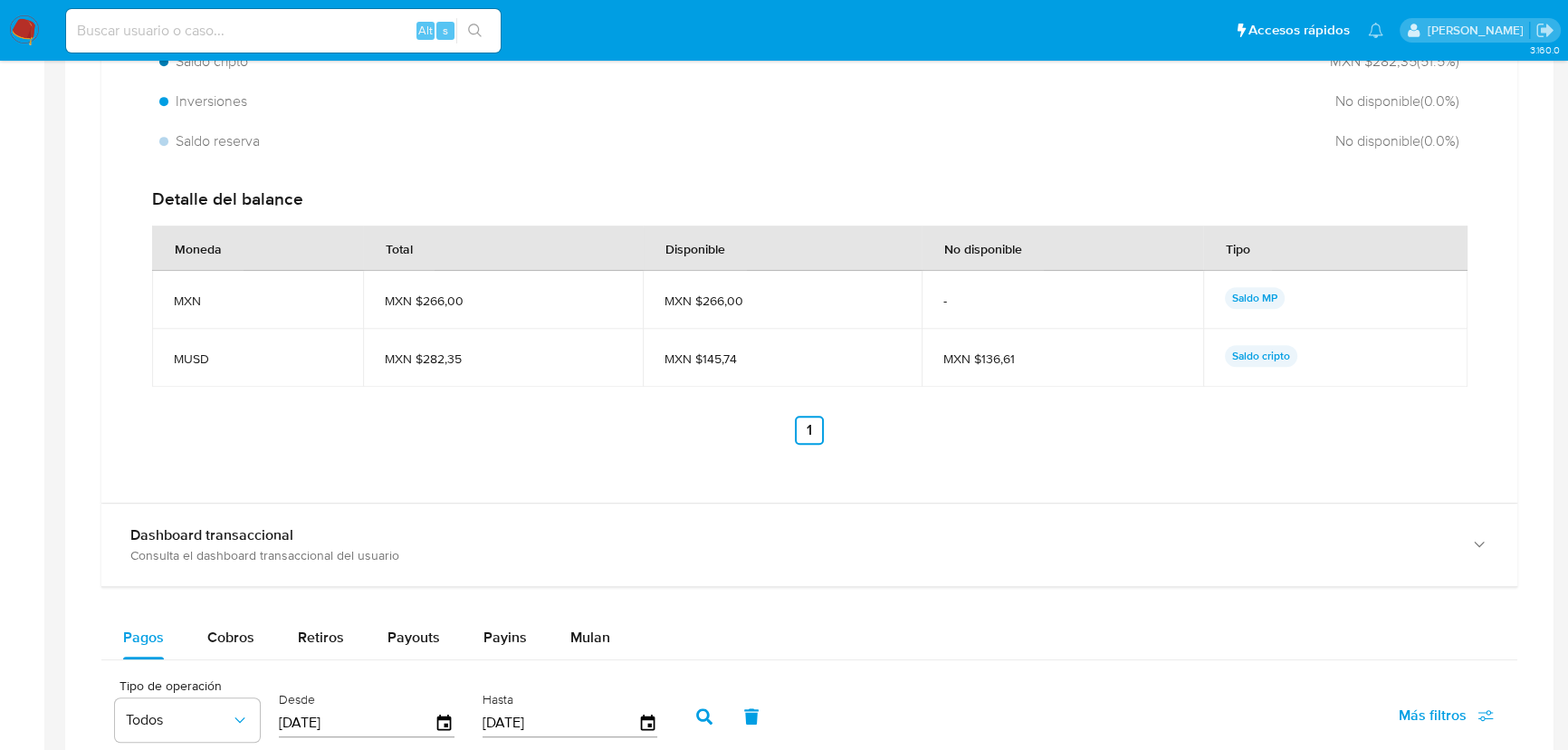
click at [237, 199] on div "Detalle del balance" at bounding box center [810, 198] width 1315 height 23
drag, startPoint x: 265, startPoint y: 542, endPoint x: 534, endPoint y: 443, distance: 286.6
click at [265, 541] on b "Dashboard transaccional" at bounding box center [211, 535] width 163 height 21
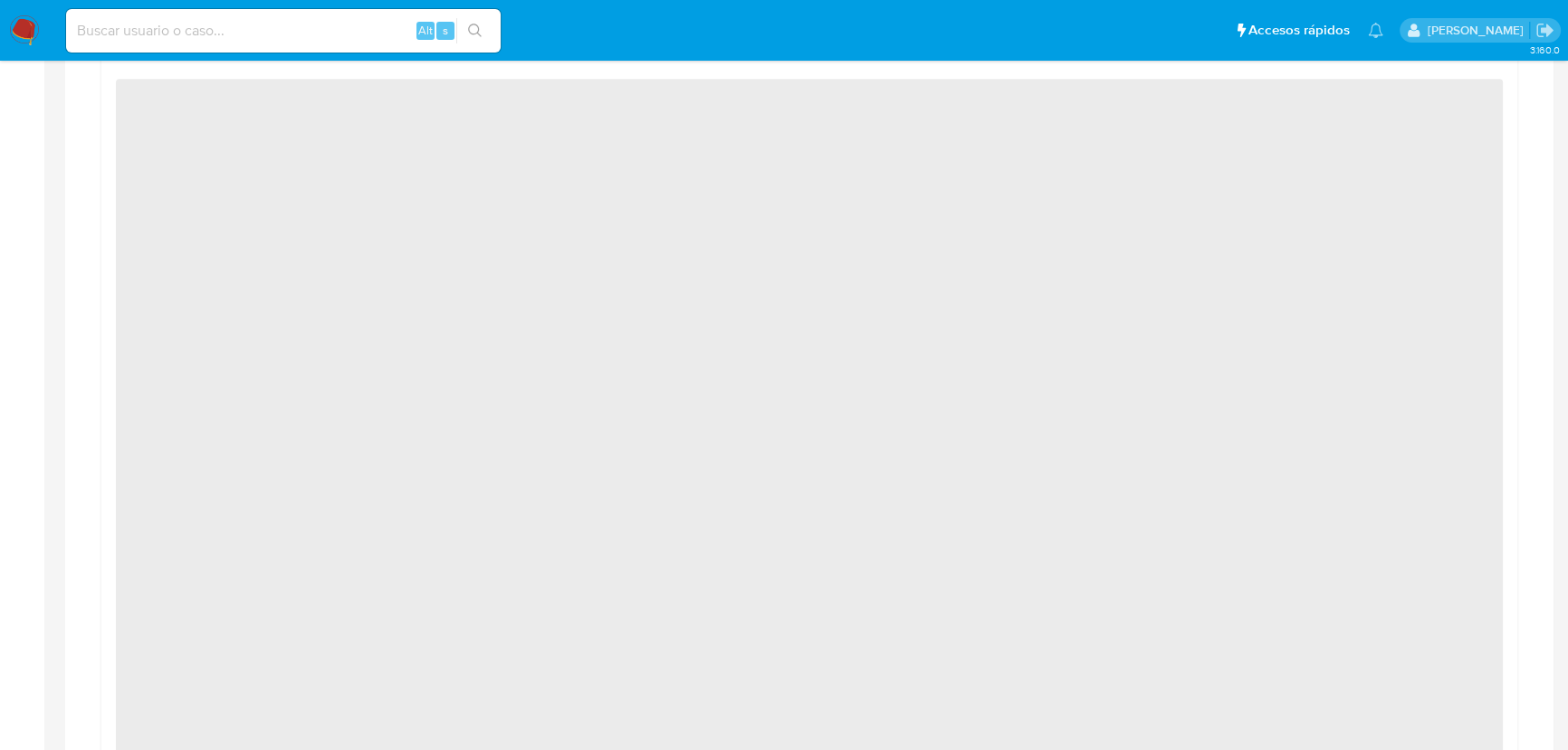
scroll to position [1726, 0]
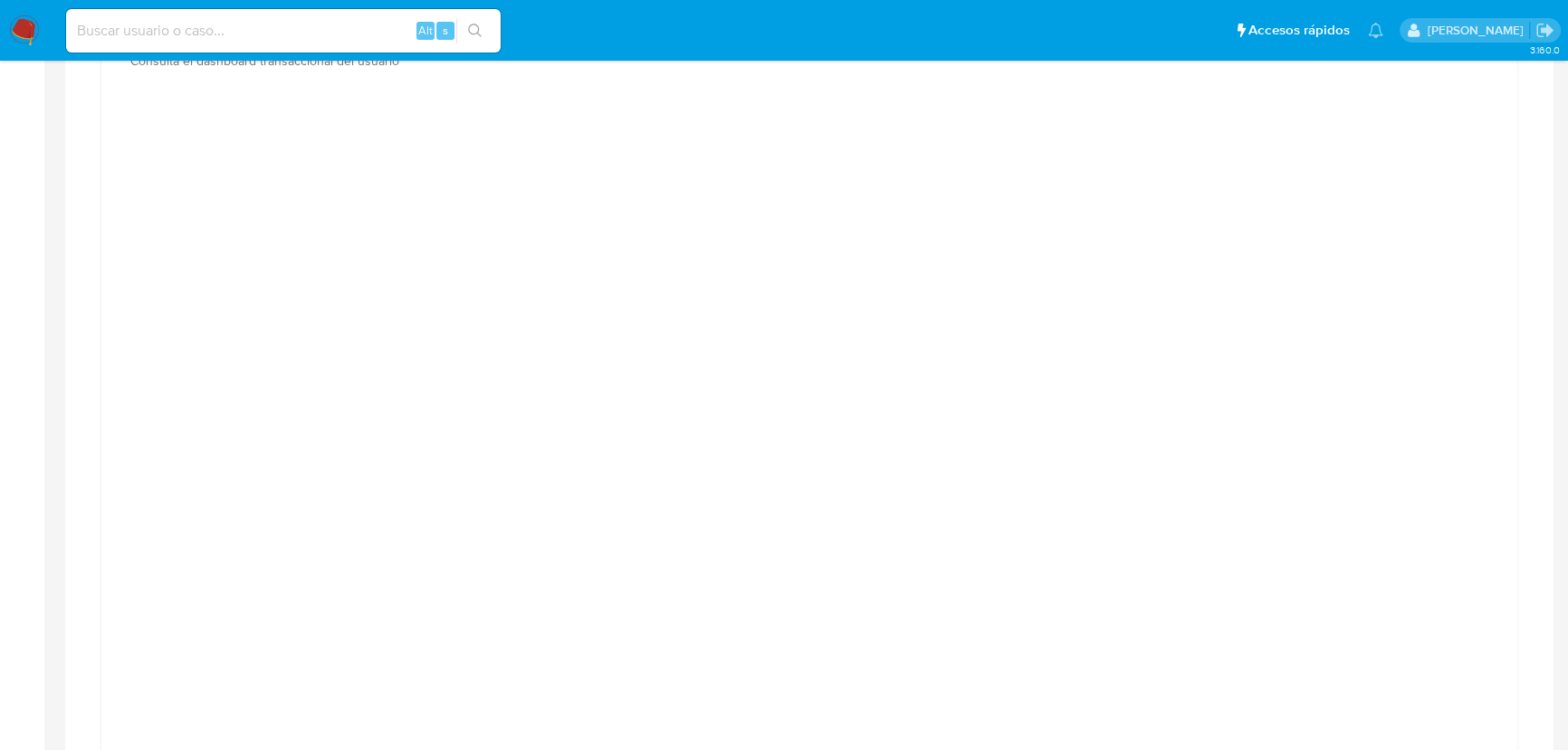
click at [1473, 210] on div at bounding box center [810, 513] width 1388 height 815
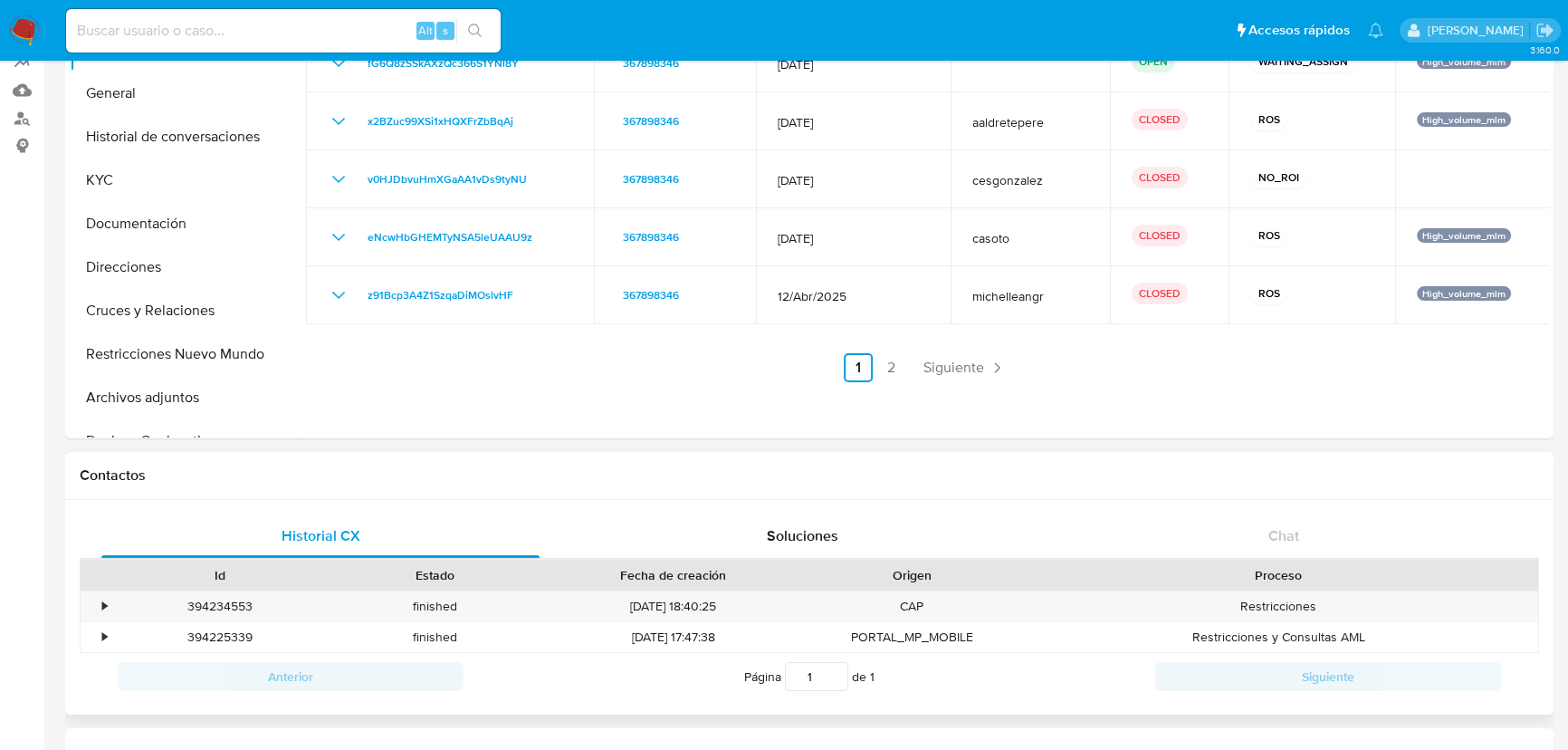
scroll to position [0, 0]
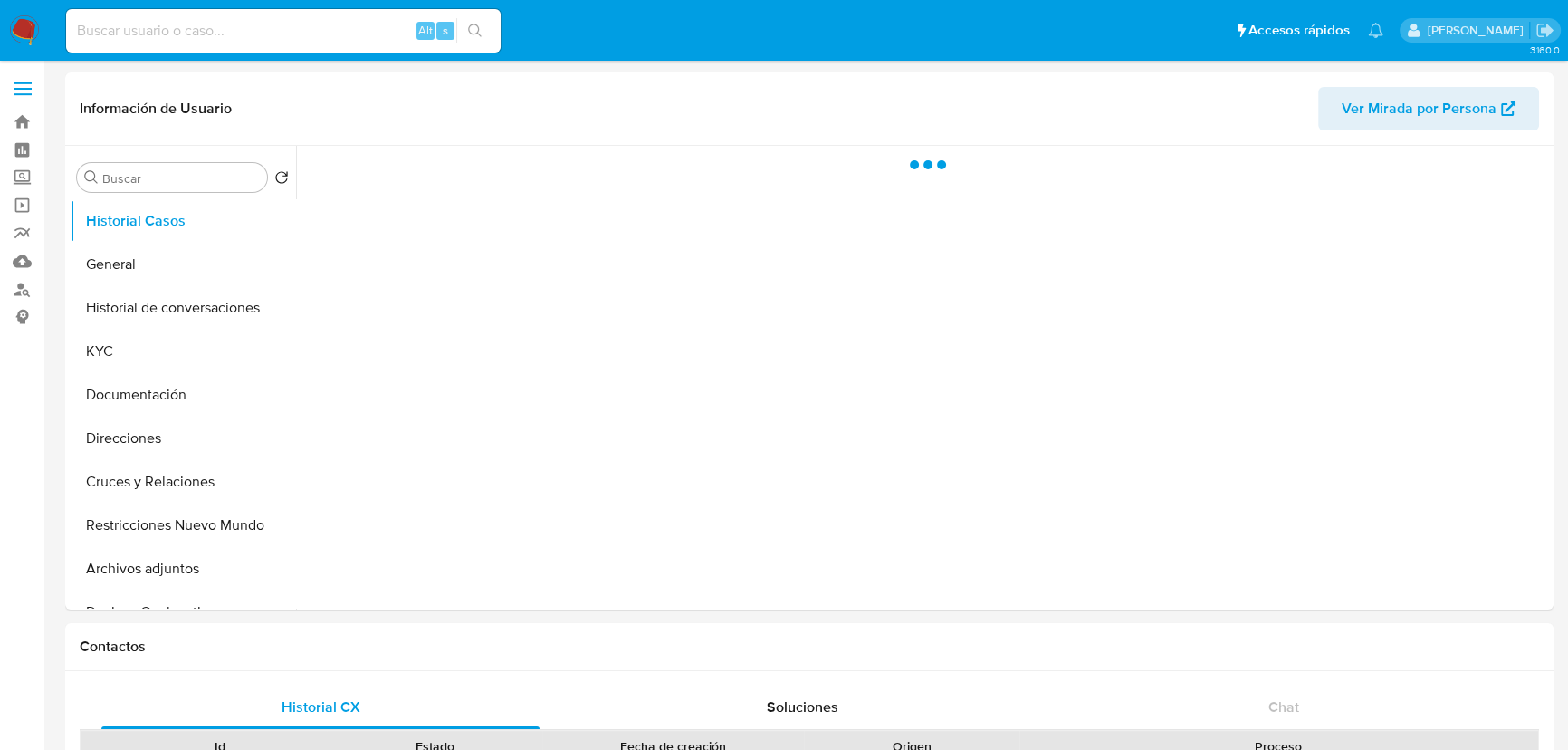
select select "10"
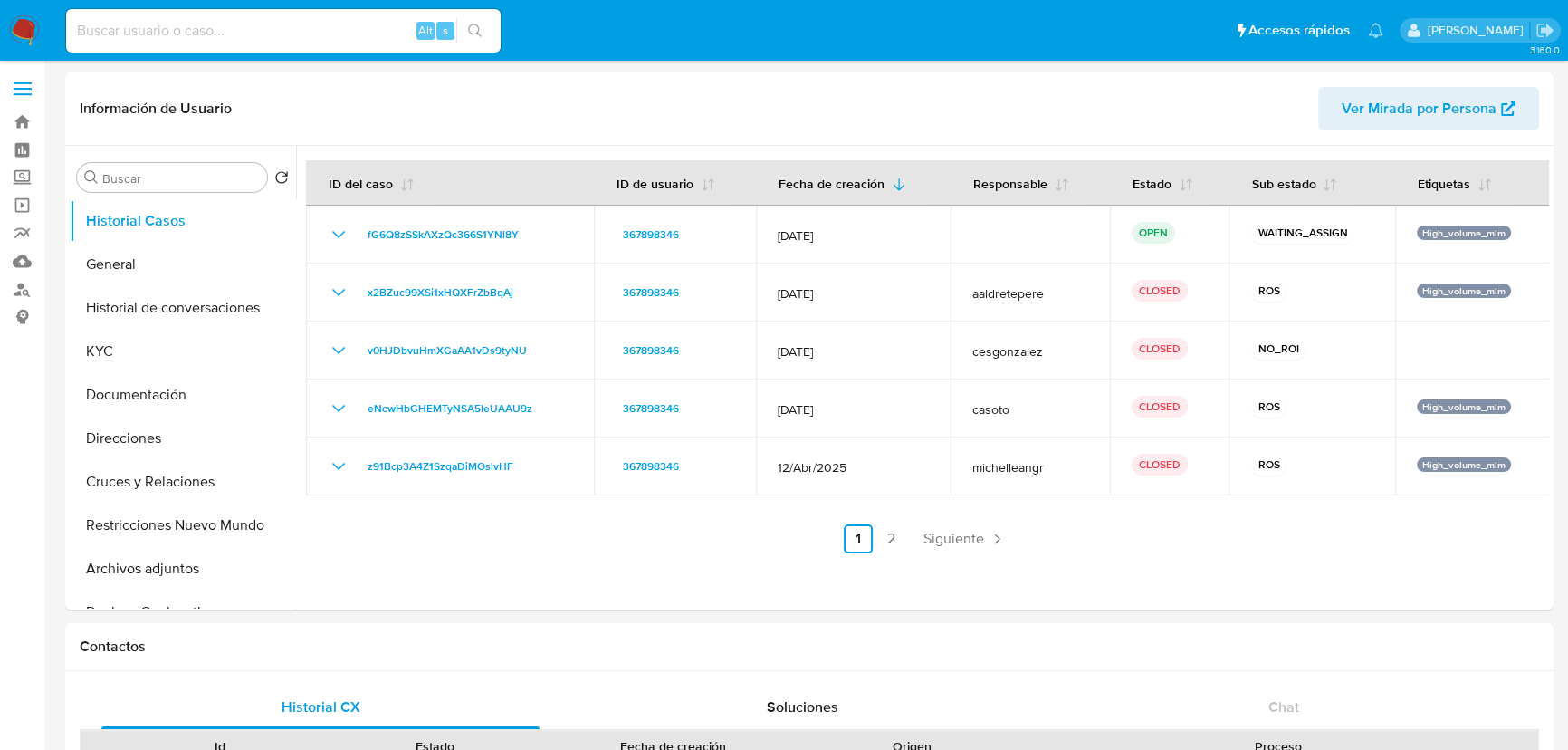
click at [185, 35] on input at bounding box center [283, 30] width 435 height 23
paste input "680200695"
type input "680200695"
click at [472, 33] on icon "search-icon" at bounding box center [475, 30] width 14 height 14
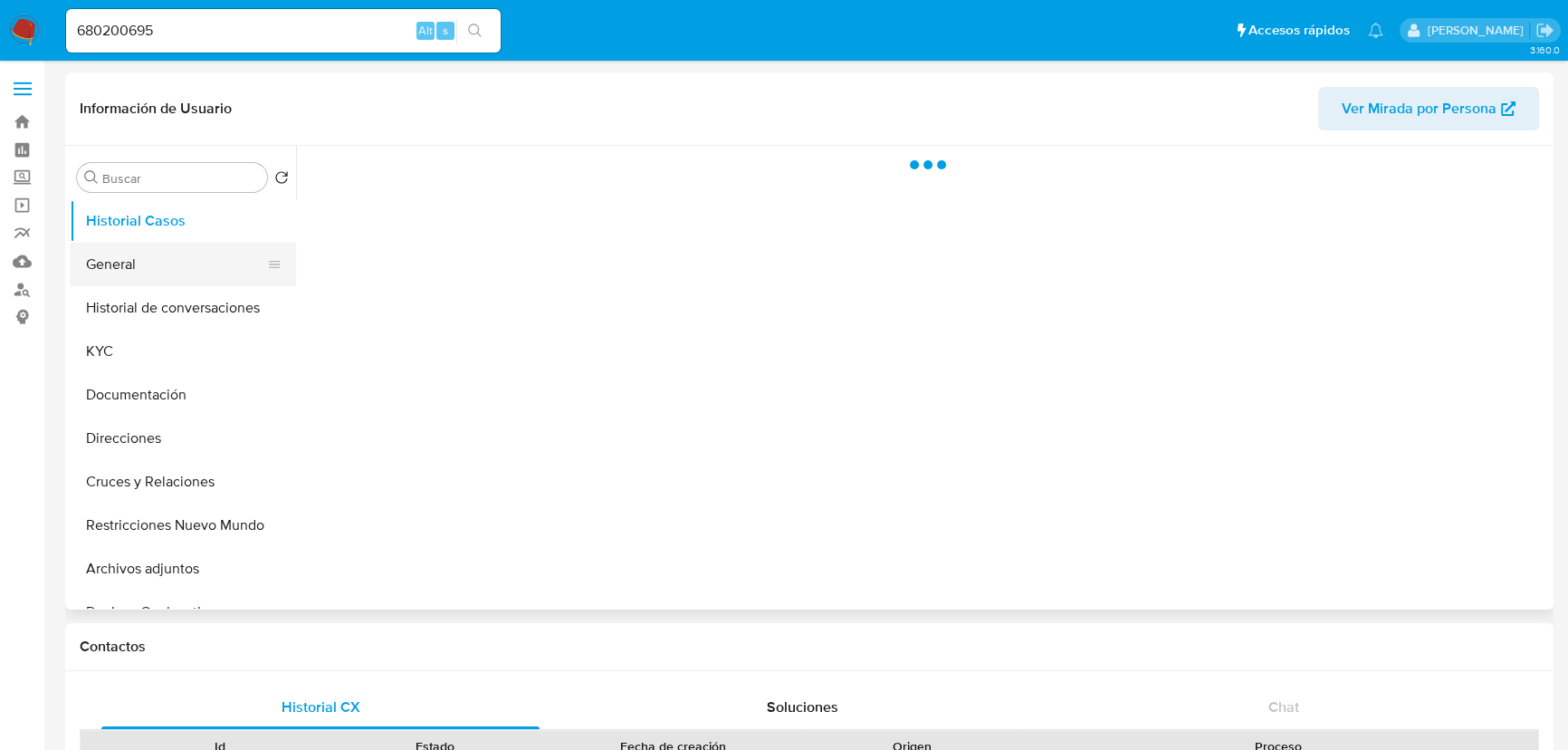
select select "10"
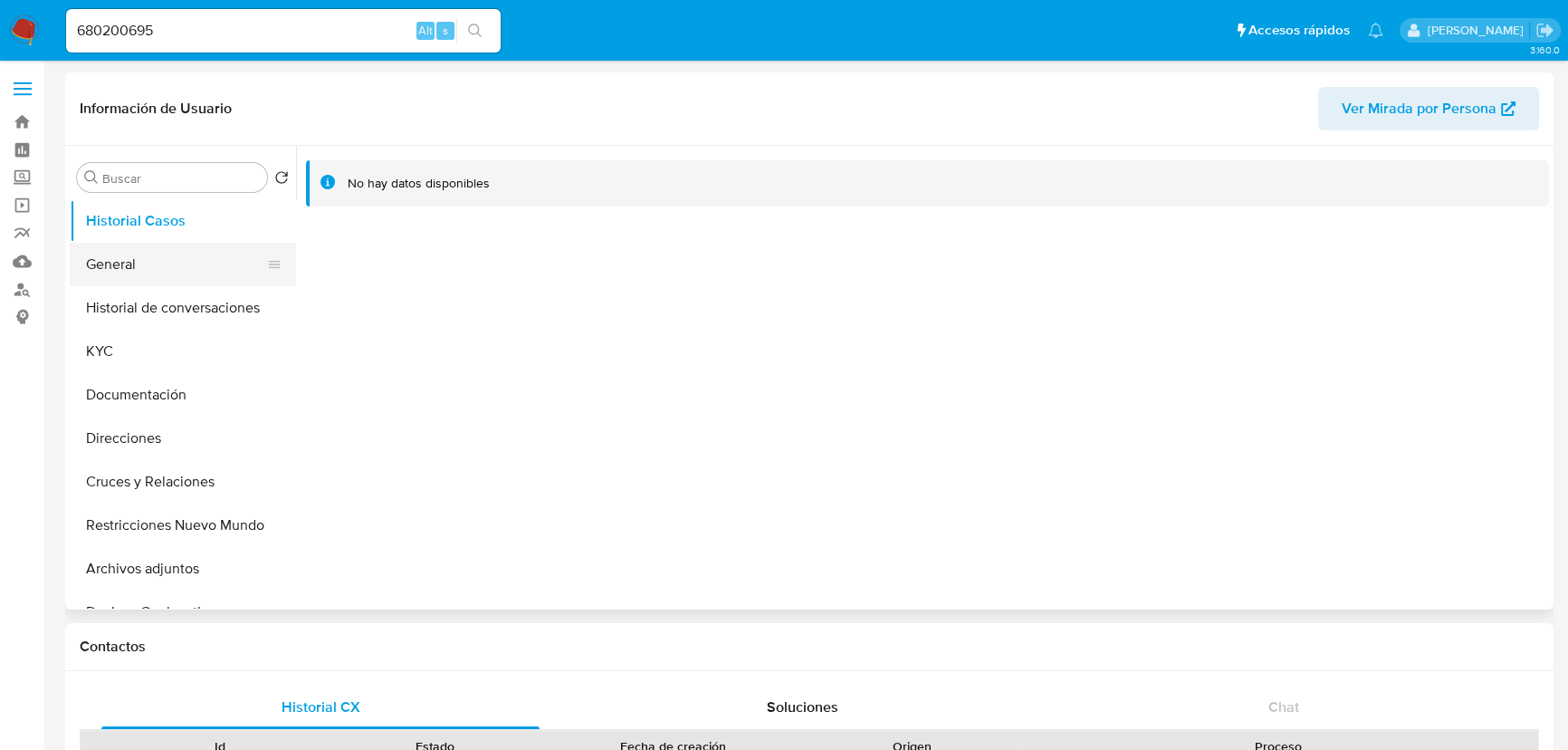
click at [120, 269] on button "General" at bounding box center [176, 265] width 212 height 43
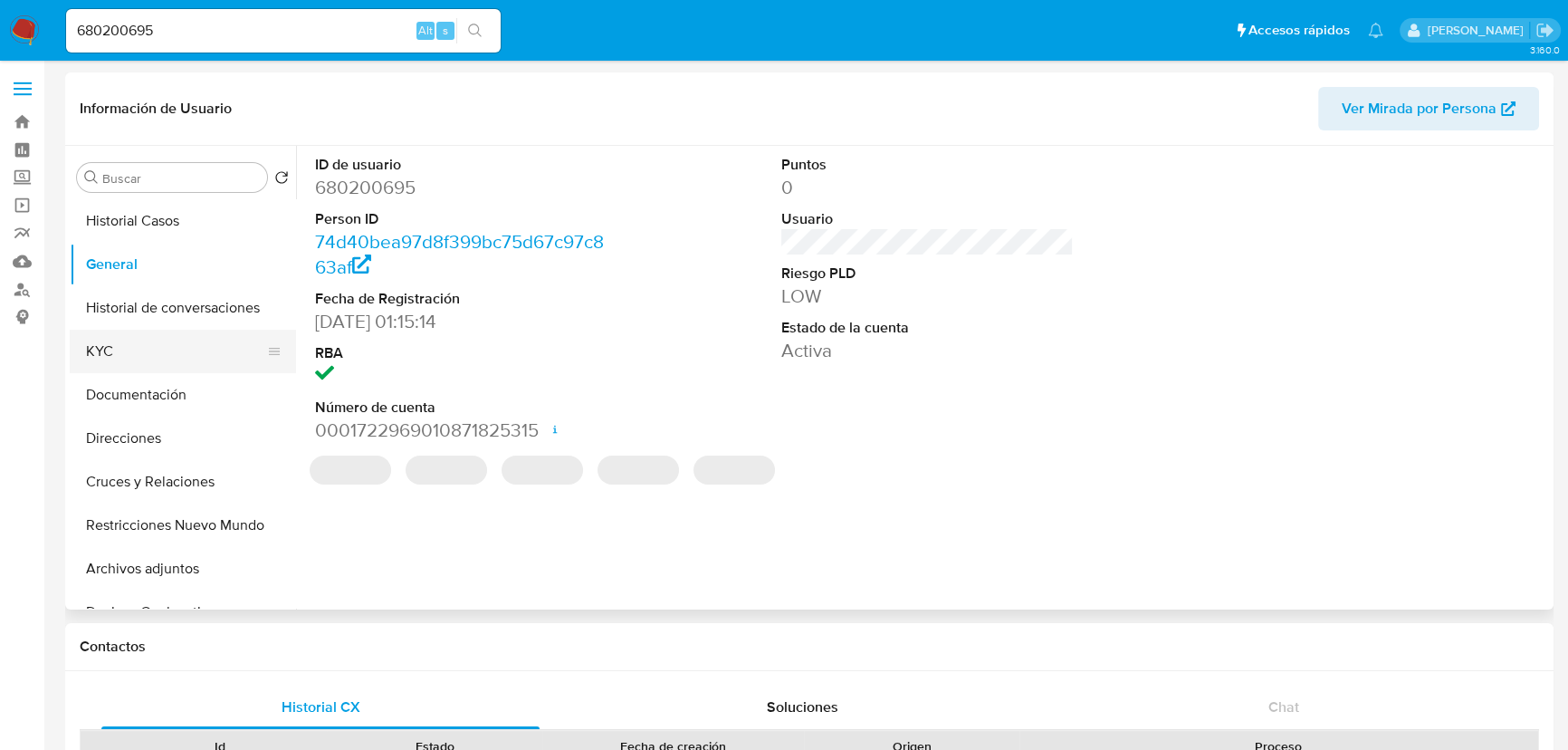
click at [108, 356] on button "KYC" at bounding box center [176, 351] width 212 height 43
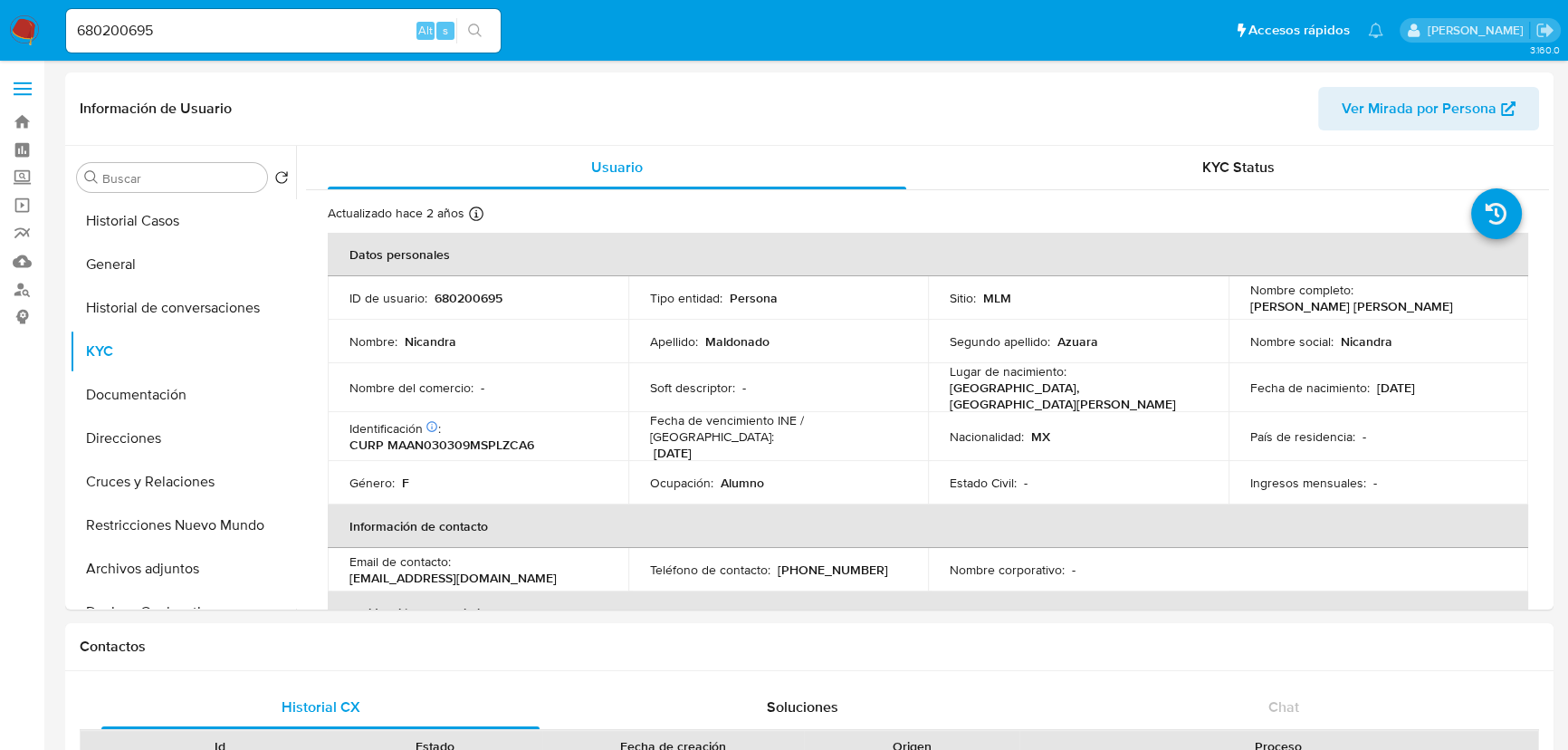
drag, startPoint x: 218, startPoint y: 24, endPoint x: 64, endPoint y: 20, distance: 154.1
paste input "788133780,"
click at [500, 31] on input "788133780" at bounding box center [283, 30] width 435 height 23
type input "788133780"
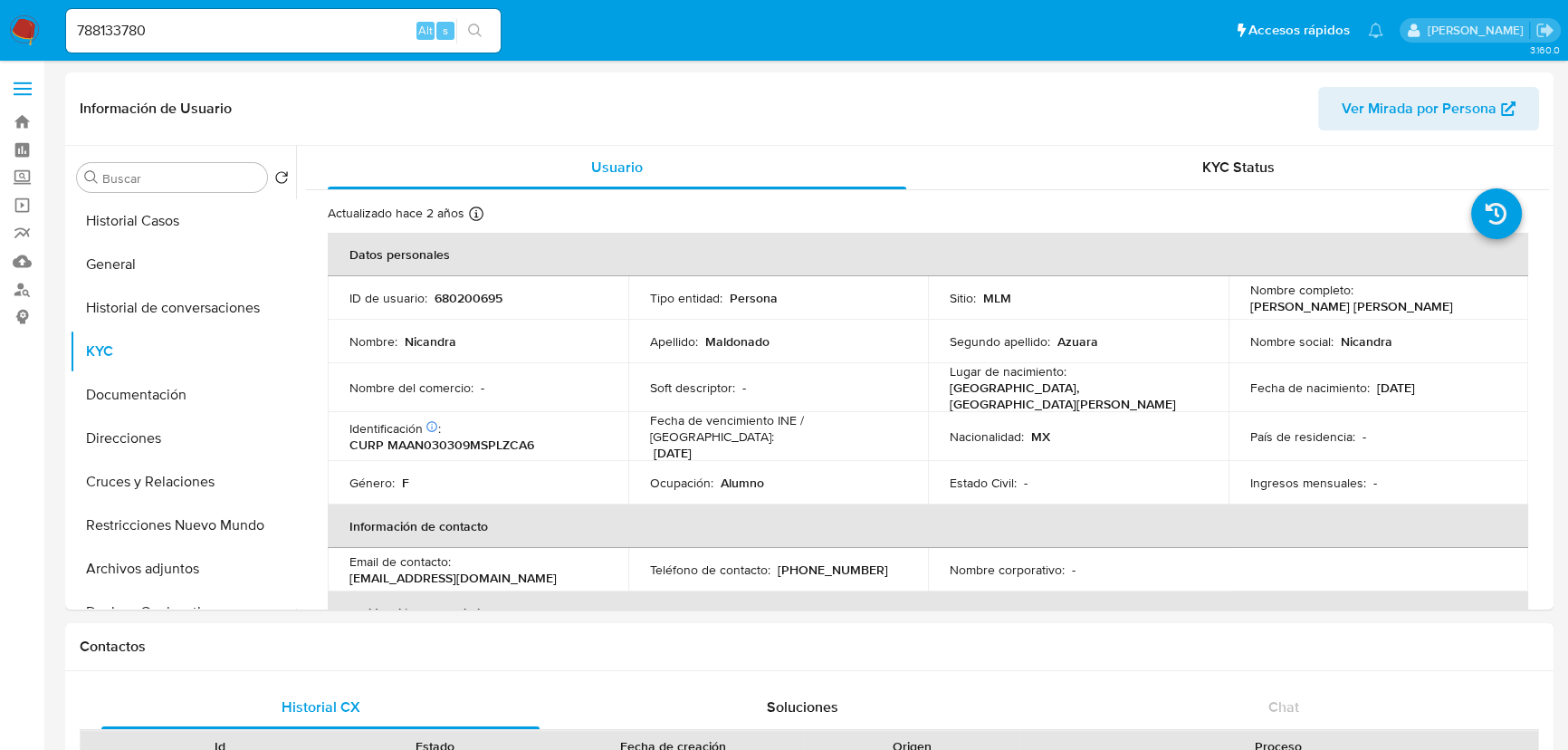
click at [487, 30] on button "search-icon" at bounding box center [475, 30] width 37 height 25
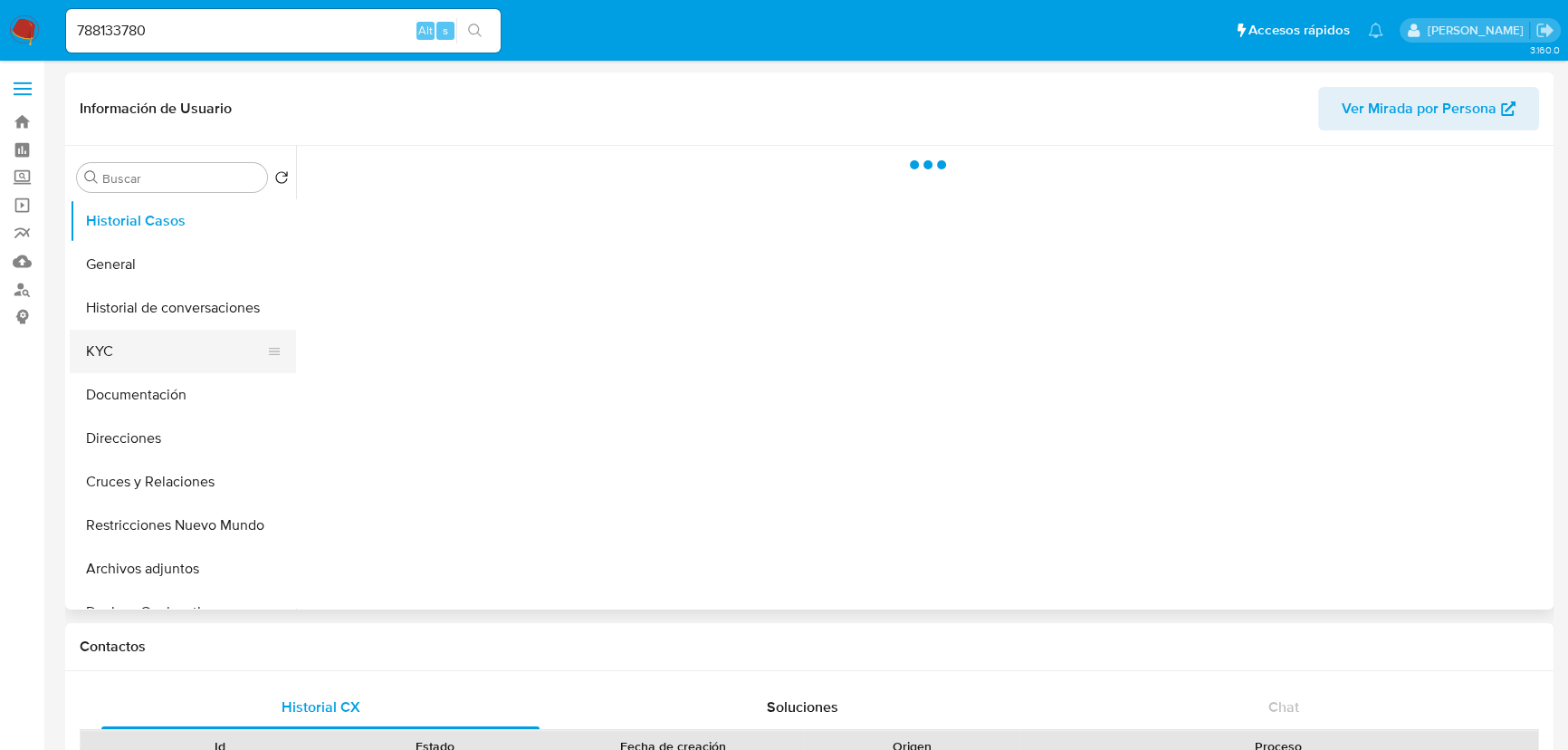
select select "10"
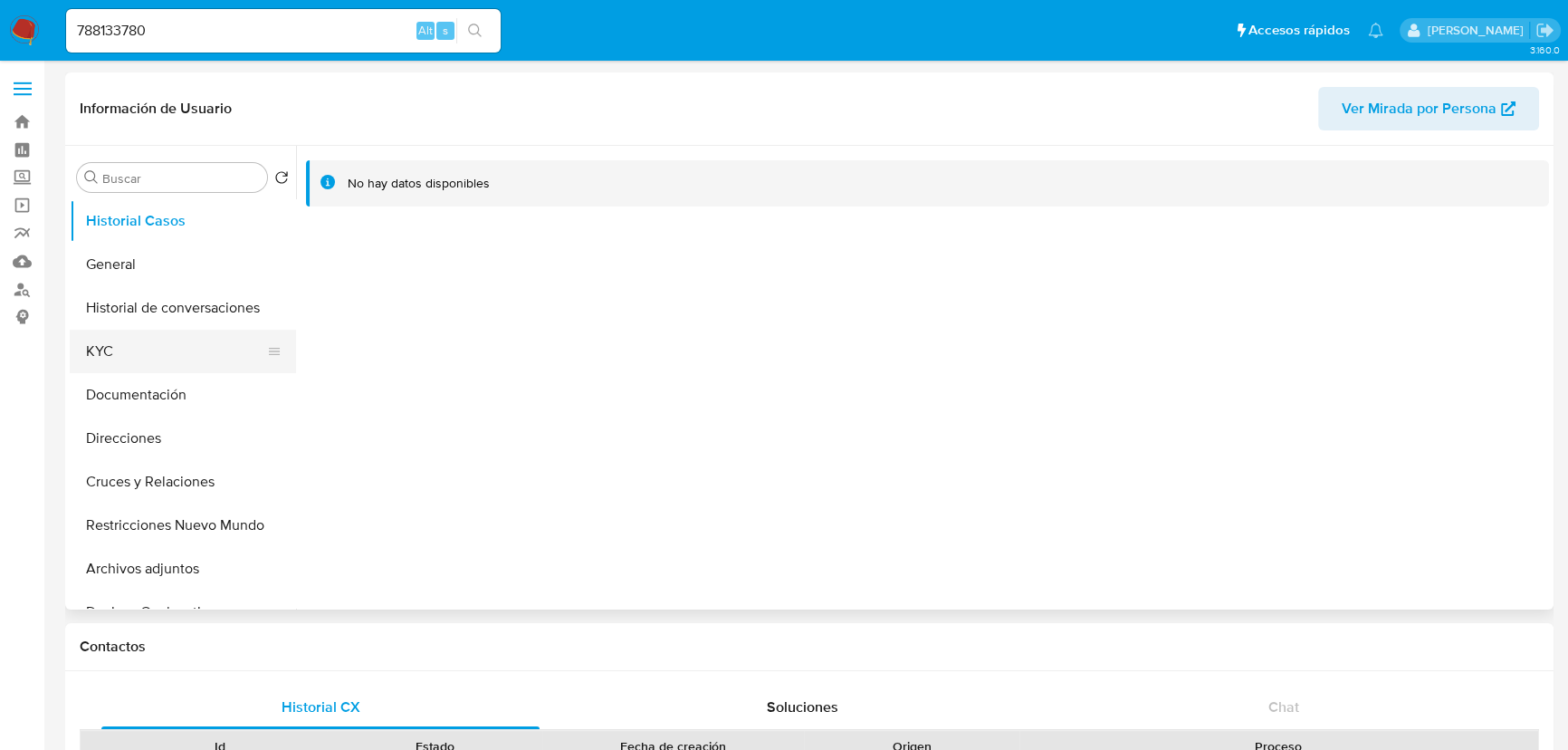
click at [108, 358] on button "KYC" at bounding box center [176, 351] width 212 height 43
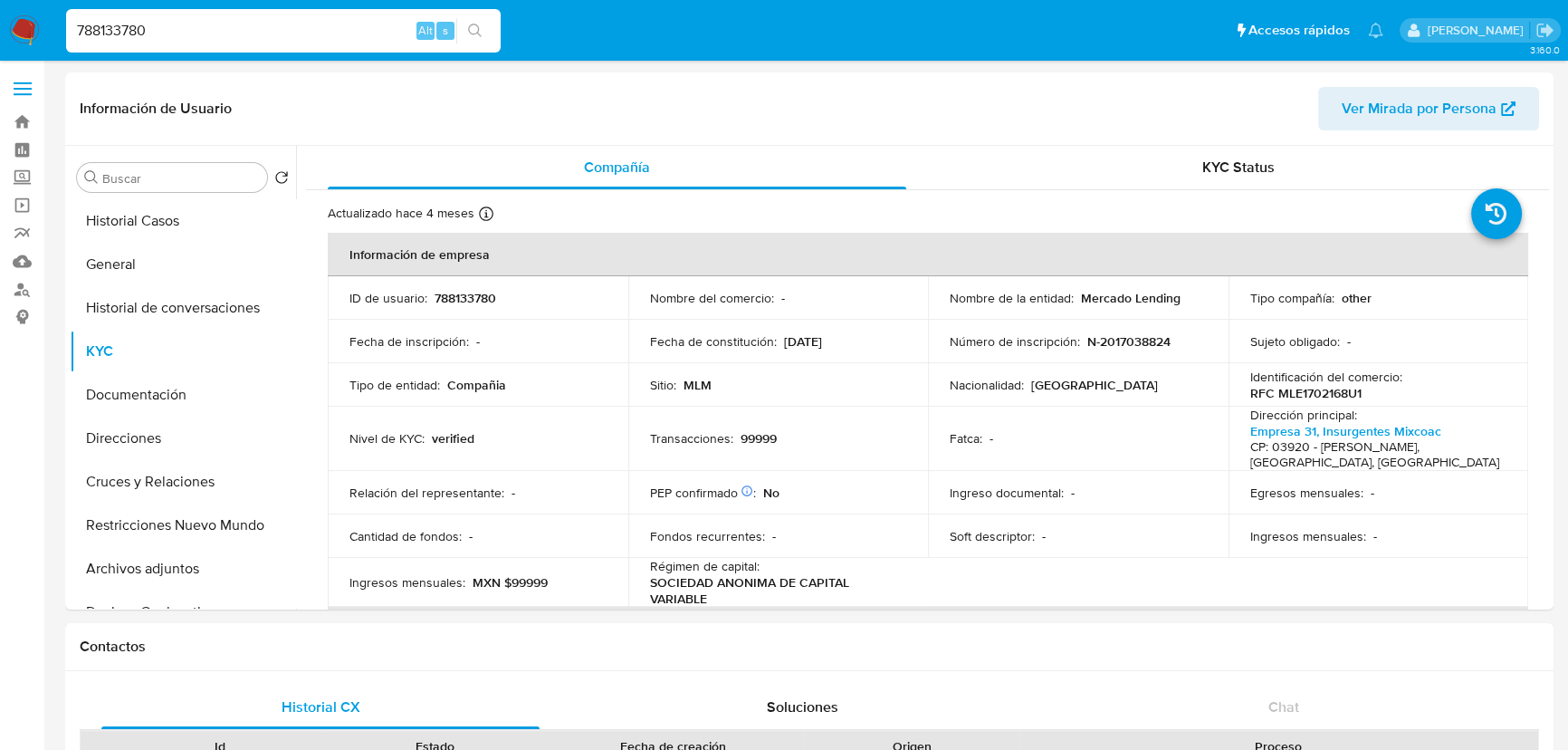
drag, startPoint x: 173, startPoint y: 30, endPoint x: 107, endPoint y: 43, distance: 67.3
click at [50, 30] on nav "Pausado Ver notificaciones 788133780 Alt s Accesos rápidos Presiona las siguien…" at bounding box center [784, 30] width 1568 height 61
paste input "680200695,"
type input "680200695"
click at [479, 26] on icon "search-icon" at bounding box center [475, 30] width 14 height 14
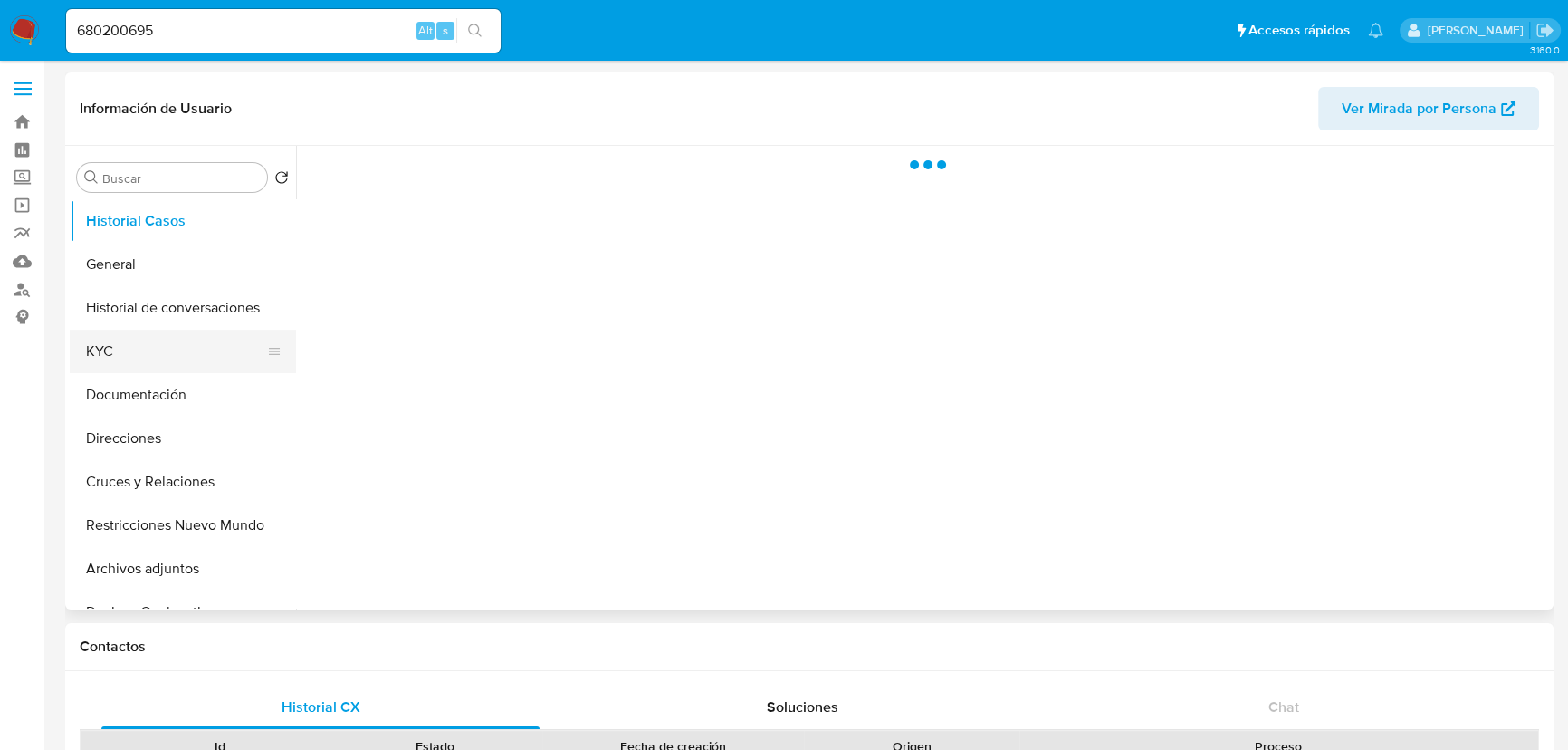
click at [102, 353] on button "KYC" at bounding box center [176, 351] width 212 height 43
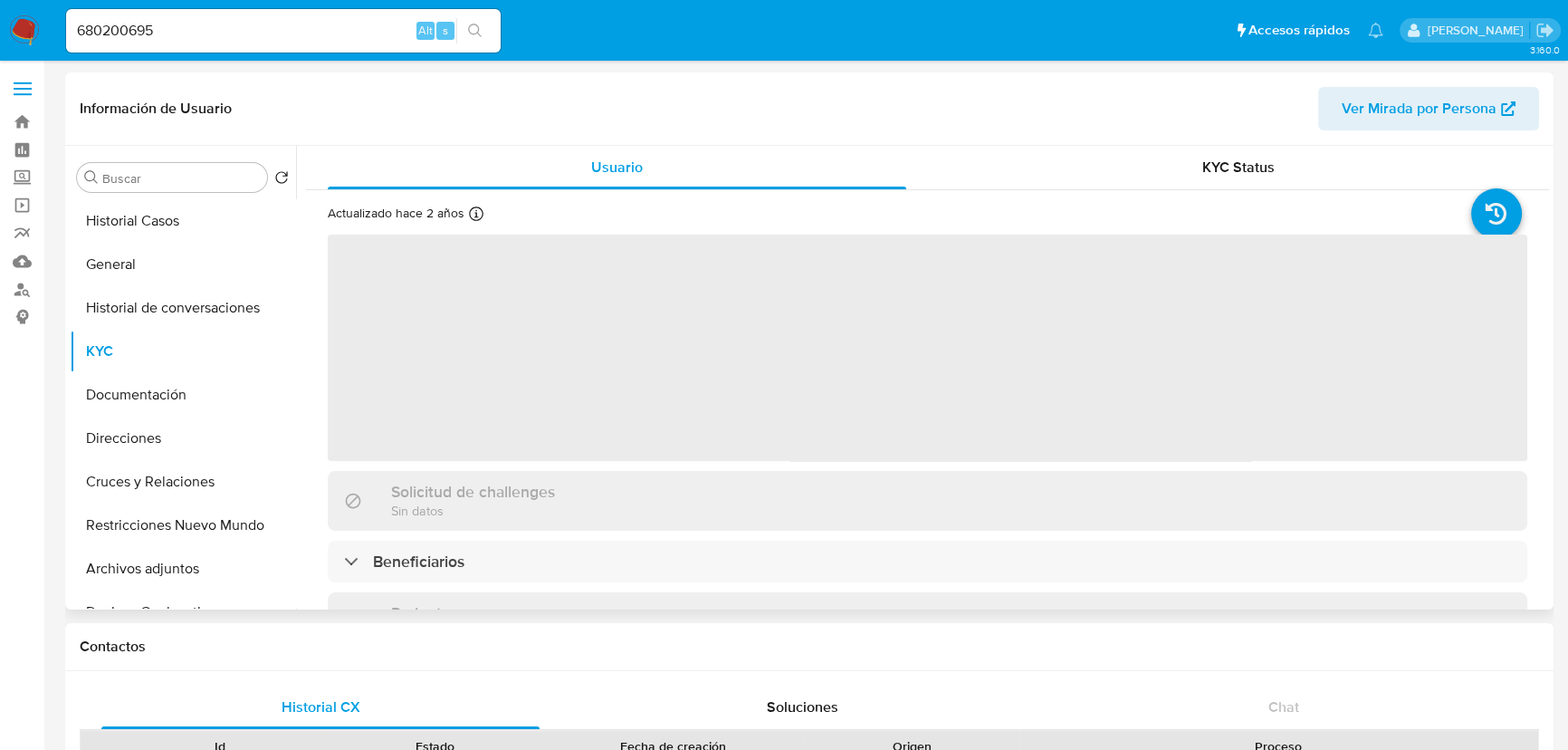
select select "10"
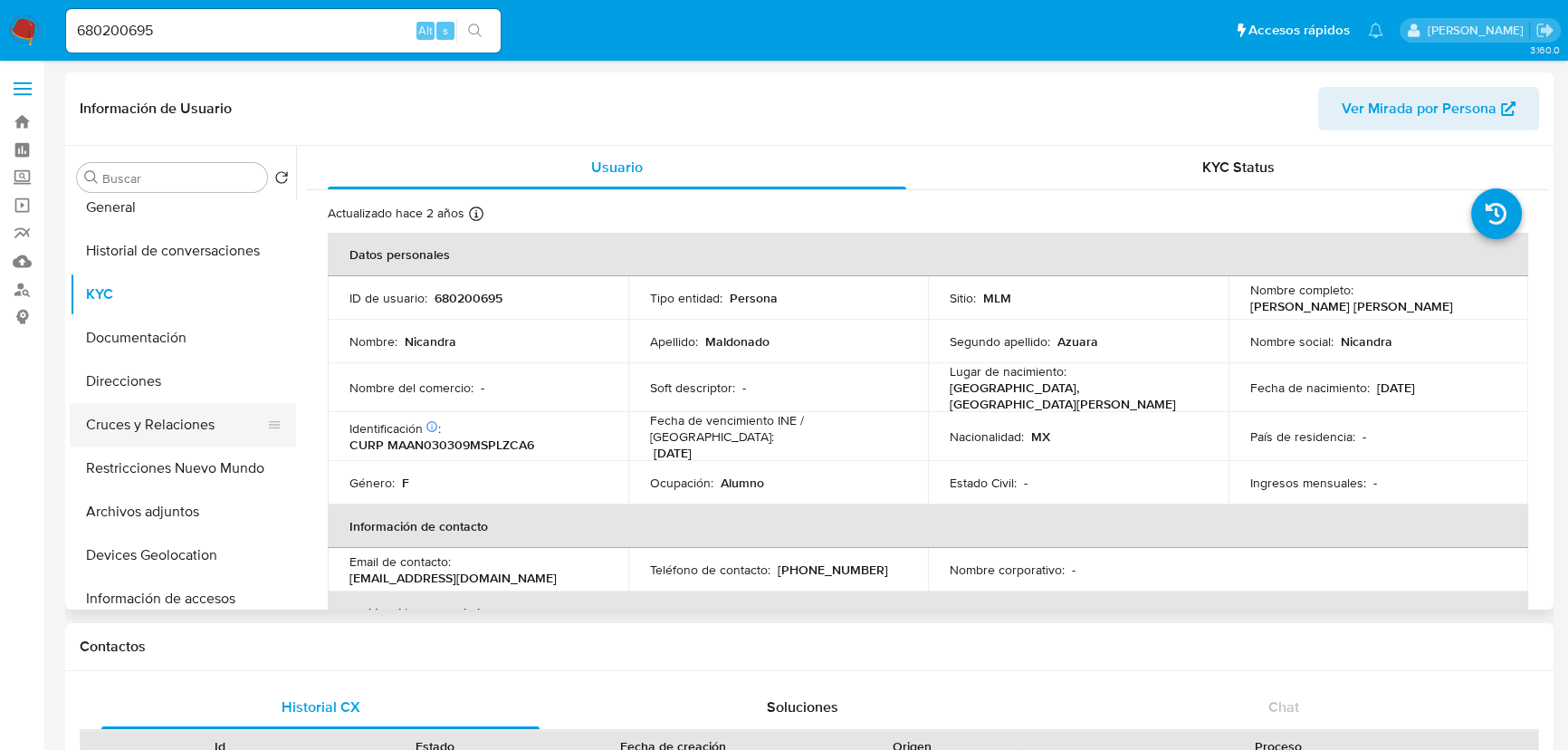
scroll to position [81, 0]
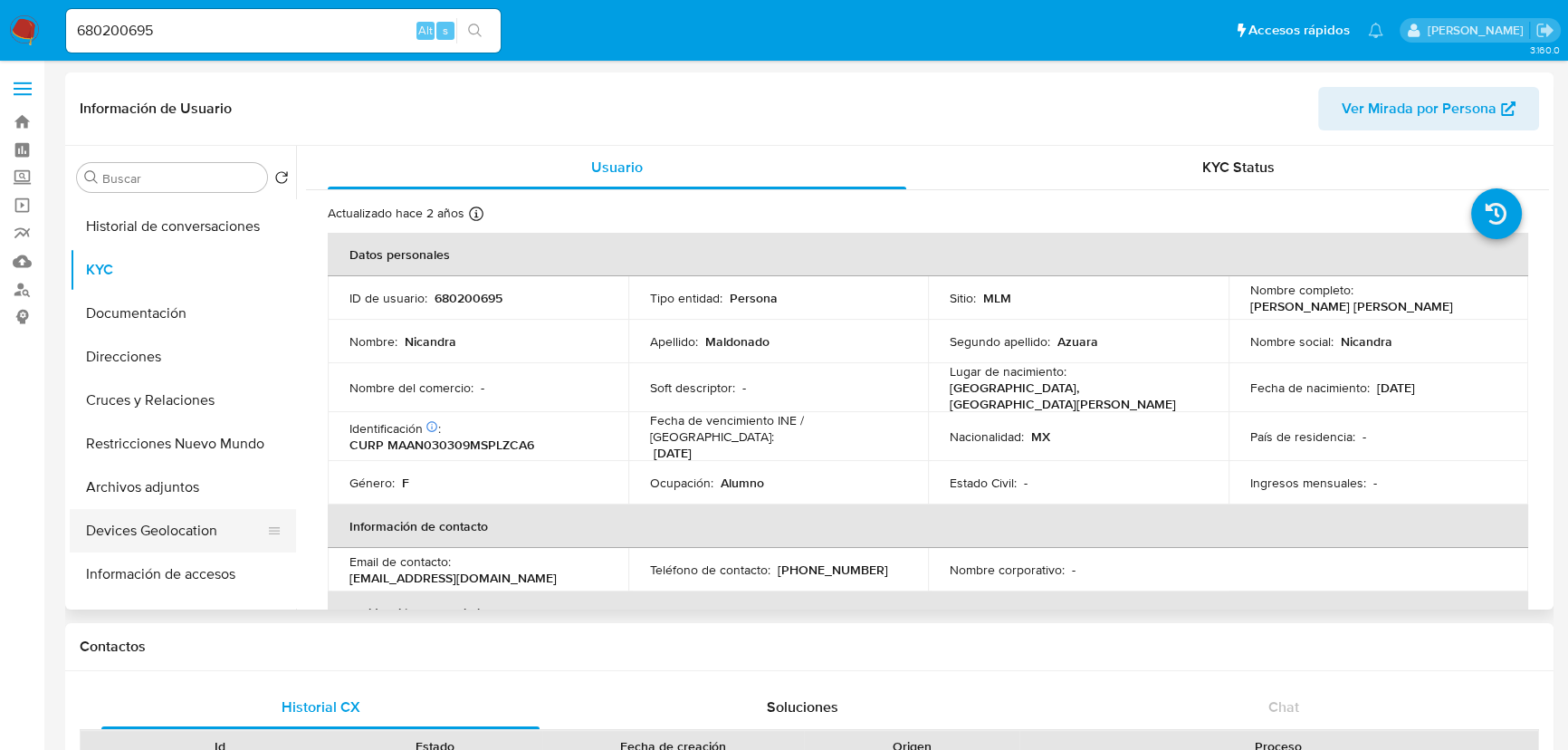
click at [171, 536] on button "Devices Geolocation" at bounding box center [176, 530] width 212 height 43
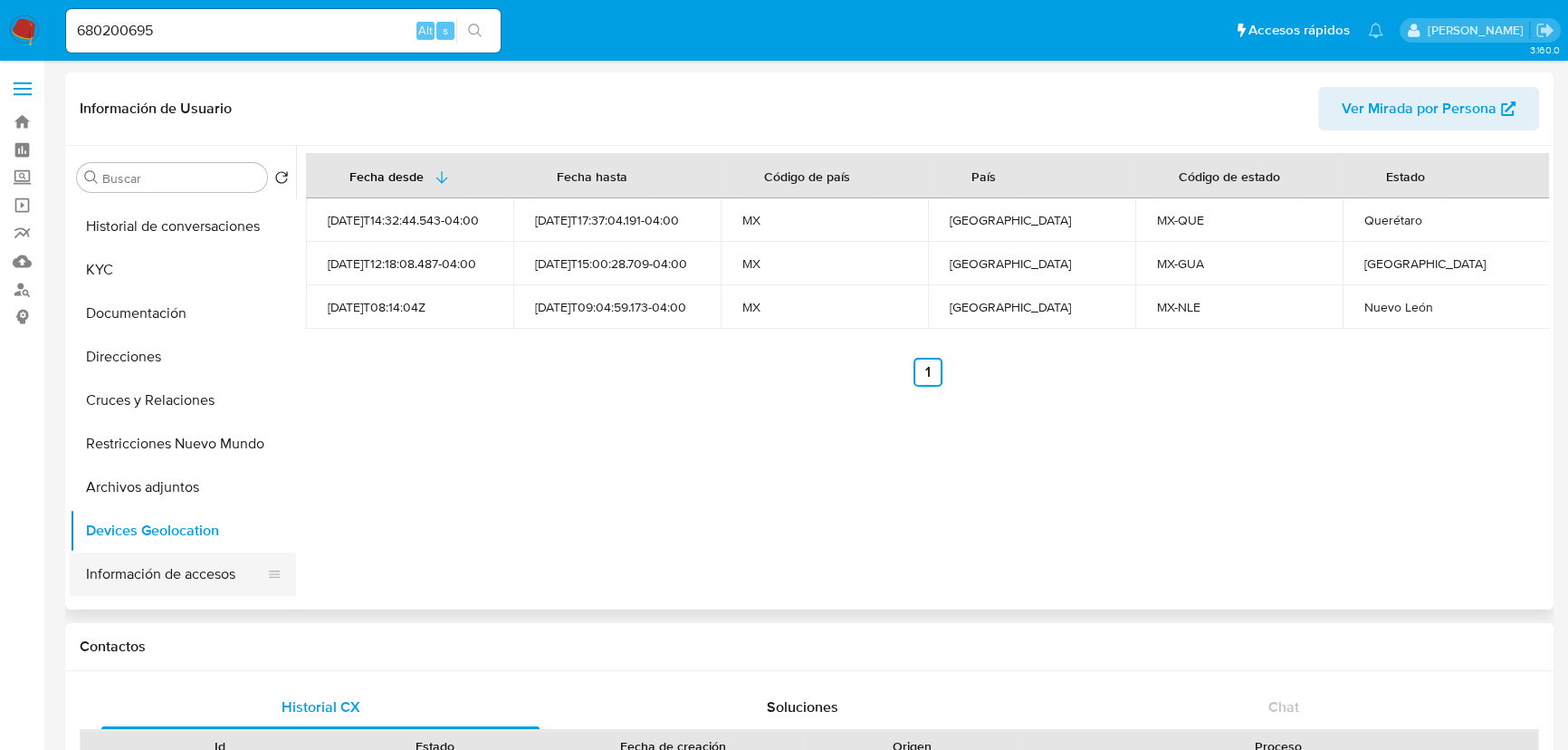
click at [198, 588] on button "Información de accesos" at bounding box center [176, 574] width 212 height 43
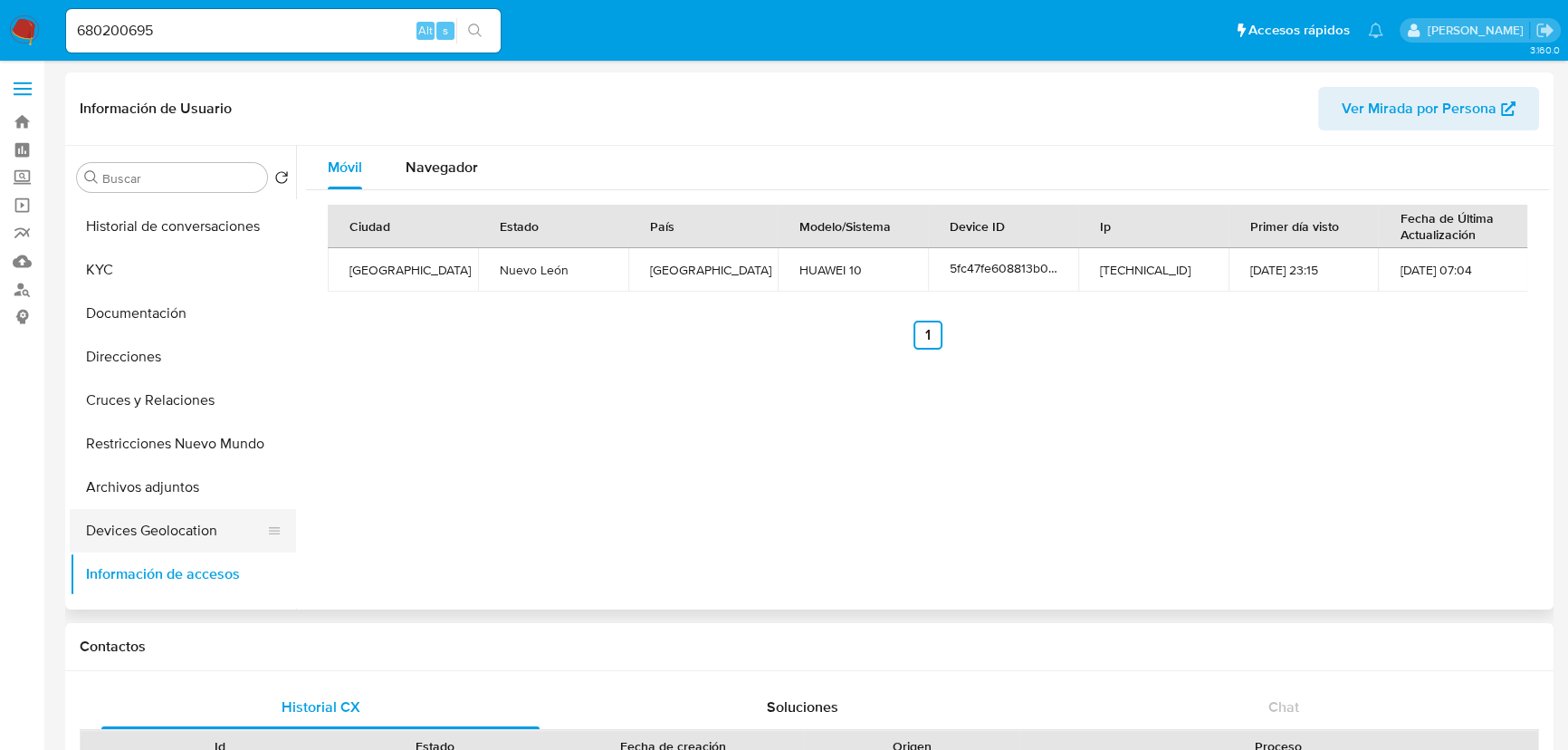
click at [182, 531] on button "Devices Geolocation" at bounding box center [176, 530] width 212 height 43
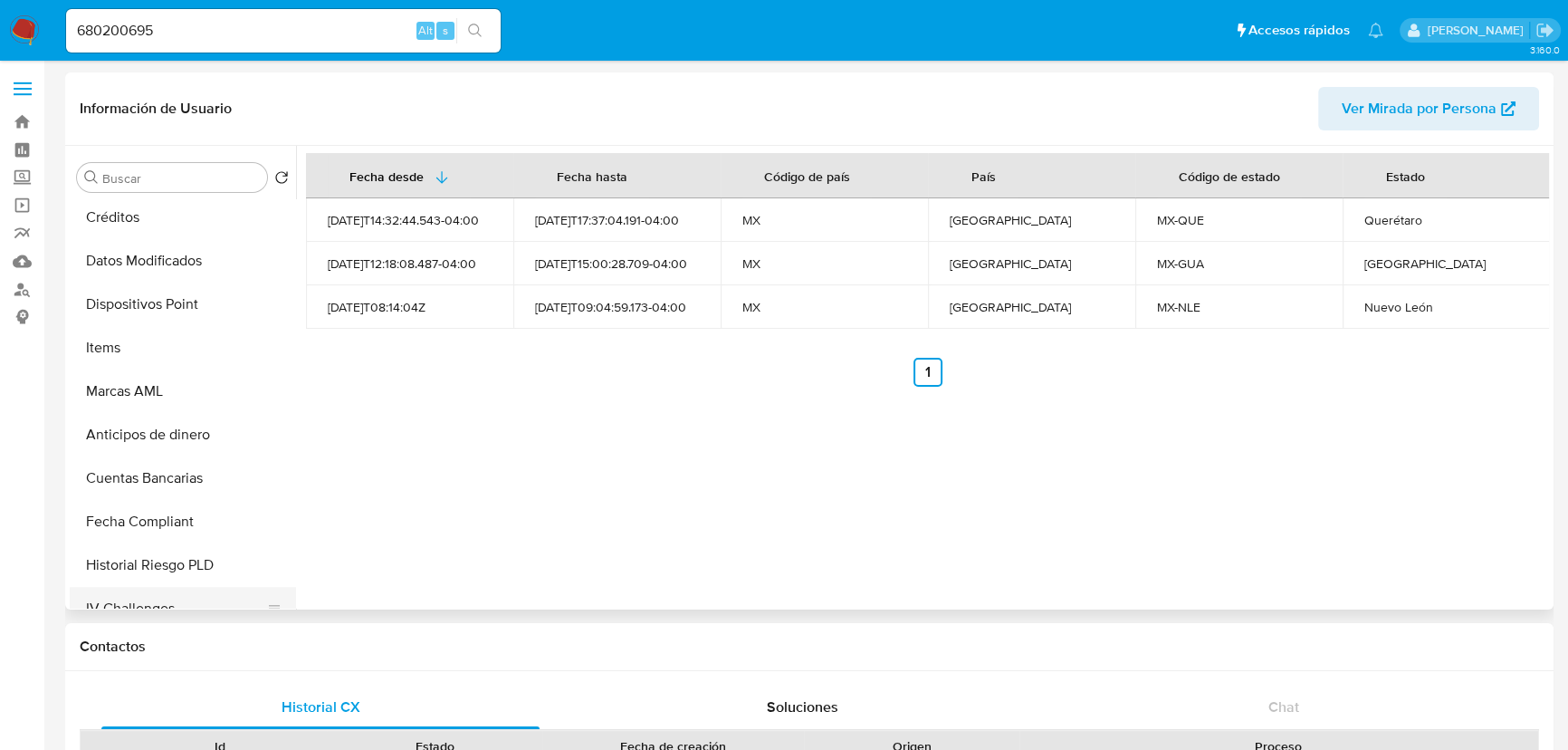
scroll to position [517, 0]
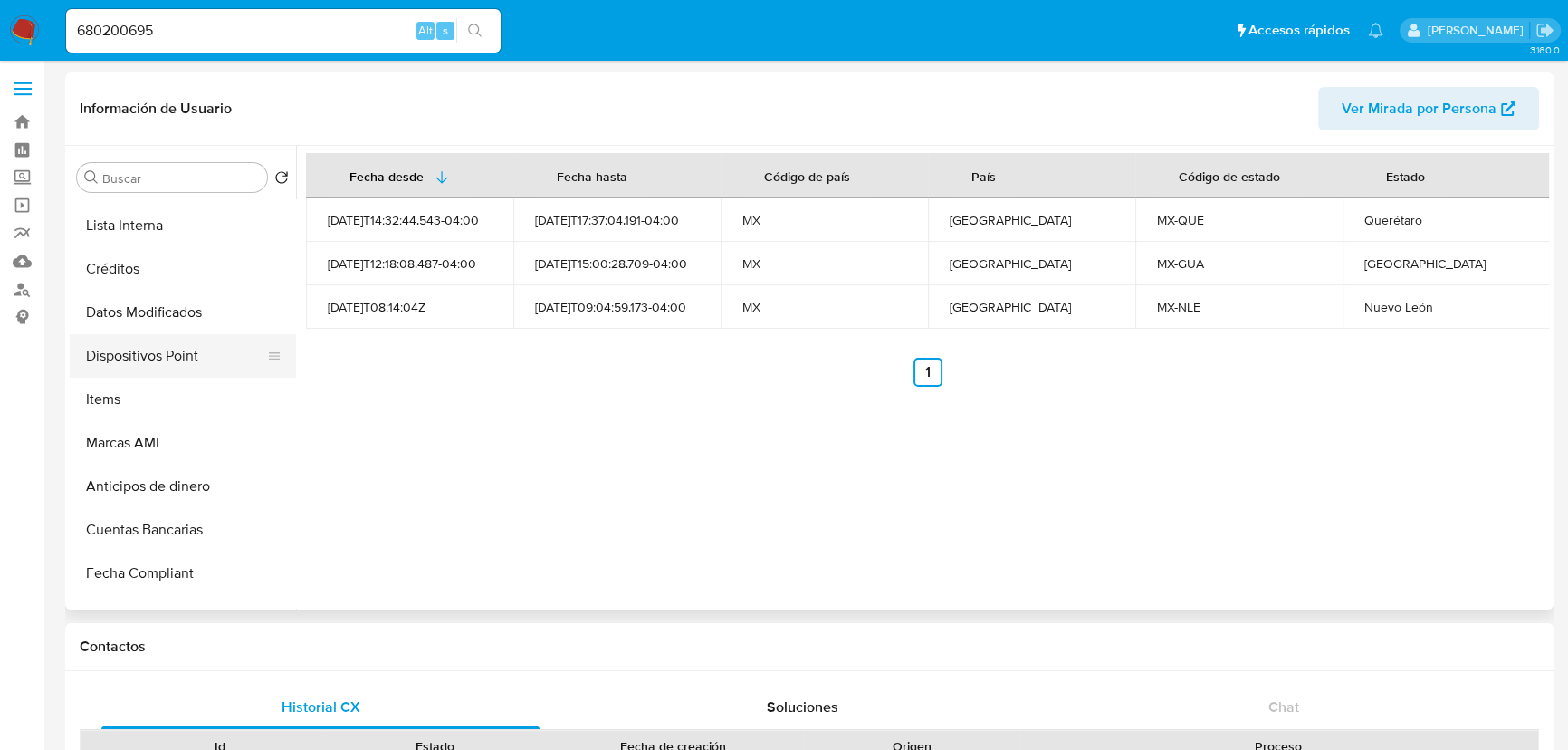
click at [165, 341] on button "Dispositivos Point" at bounding box center [176, 355] width 212 height 43
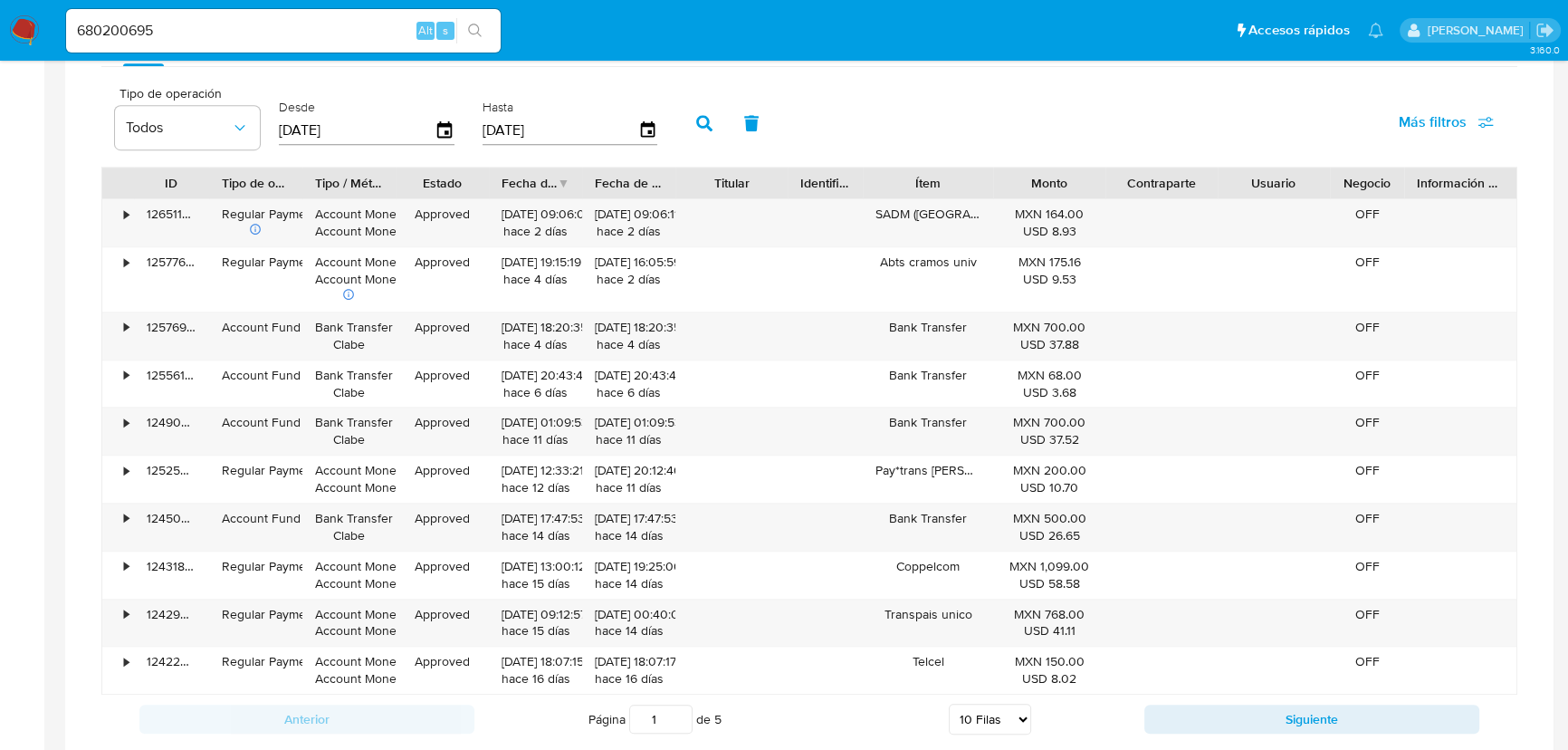
scroll to position [1234, 0]
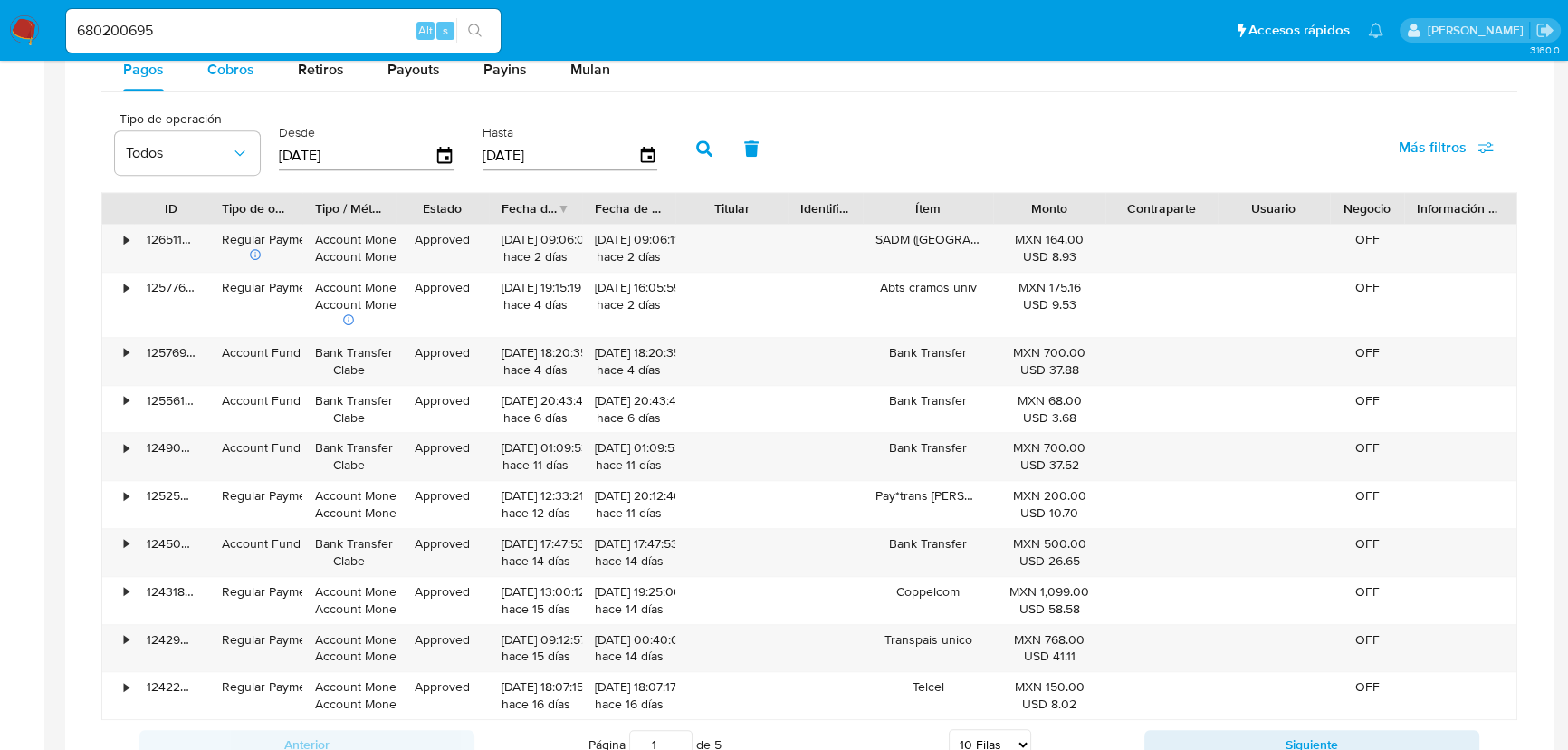
click at [236, 81] on div "Cobros" at bounding box center [231, 69] width 47 height 43
select select "10"
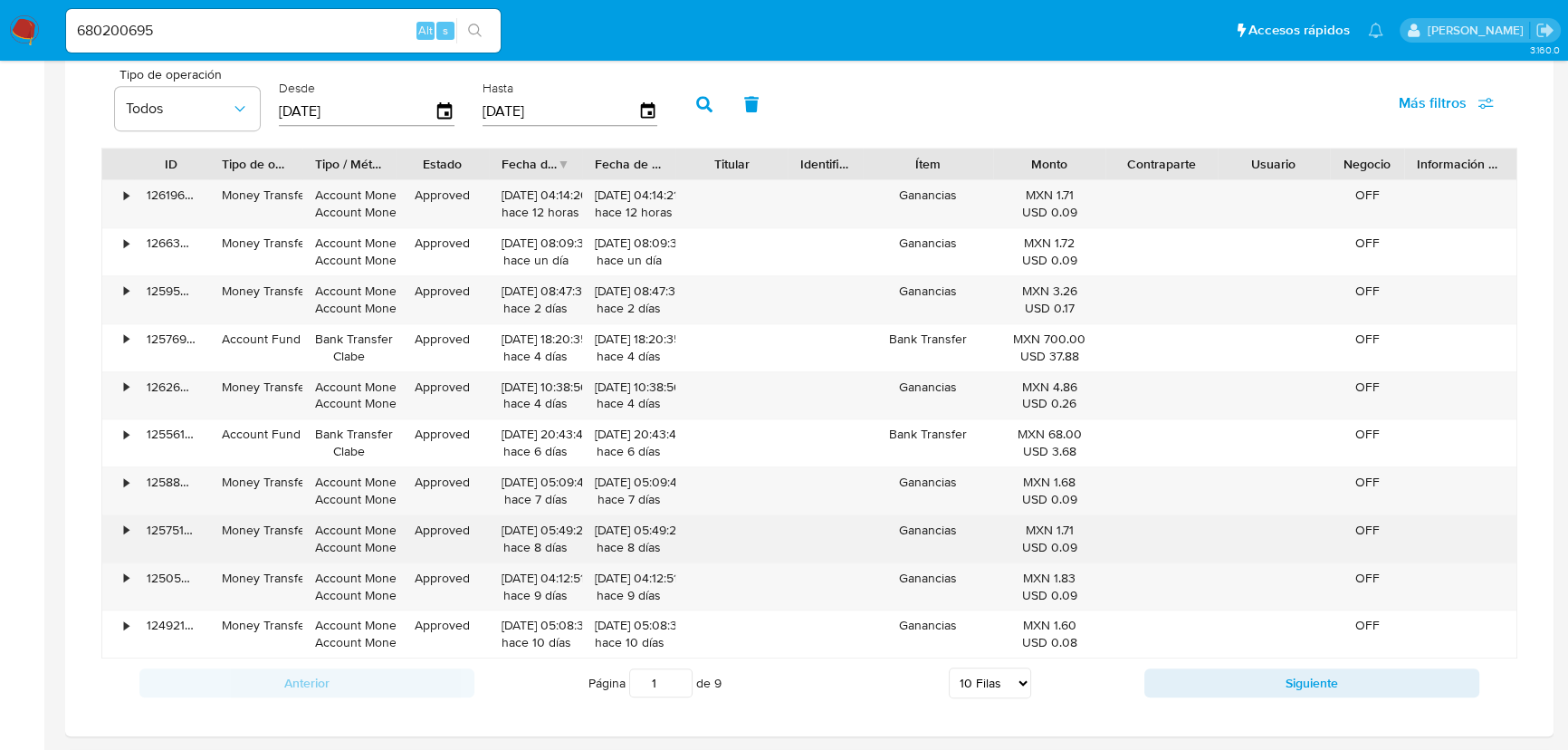
scroll to position [1317, 0]
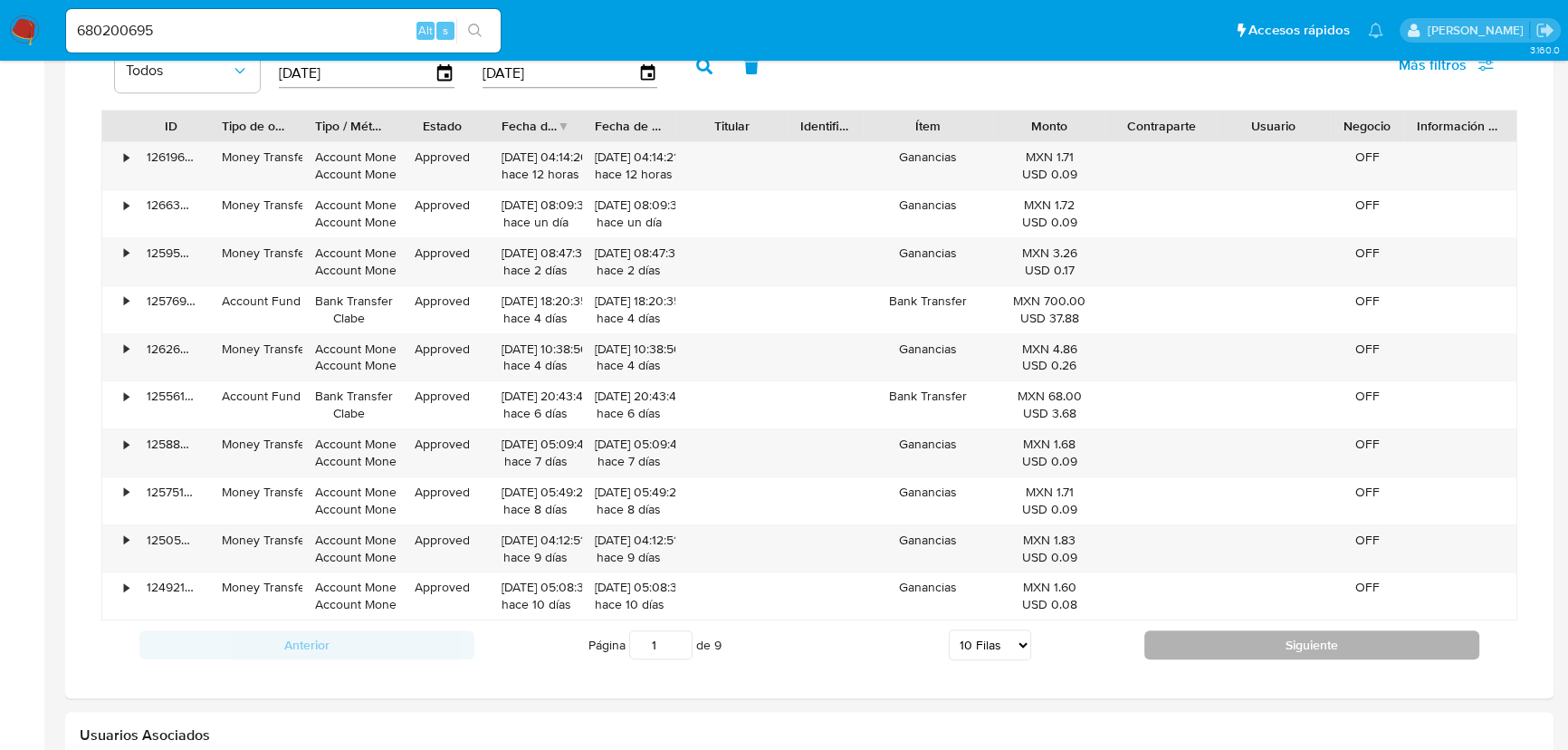
click at [1231, 644] on button "Siguiente" at bounding box center [1312, 644] width 335 height 29
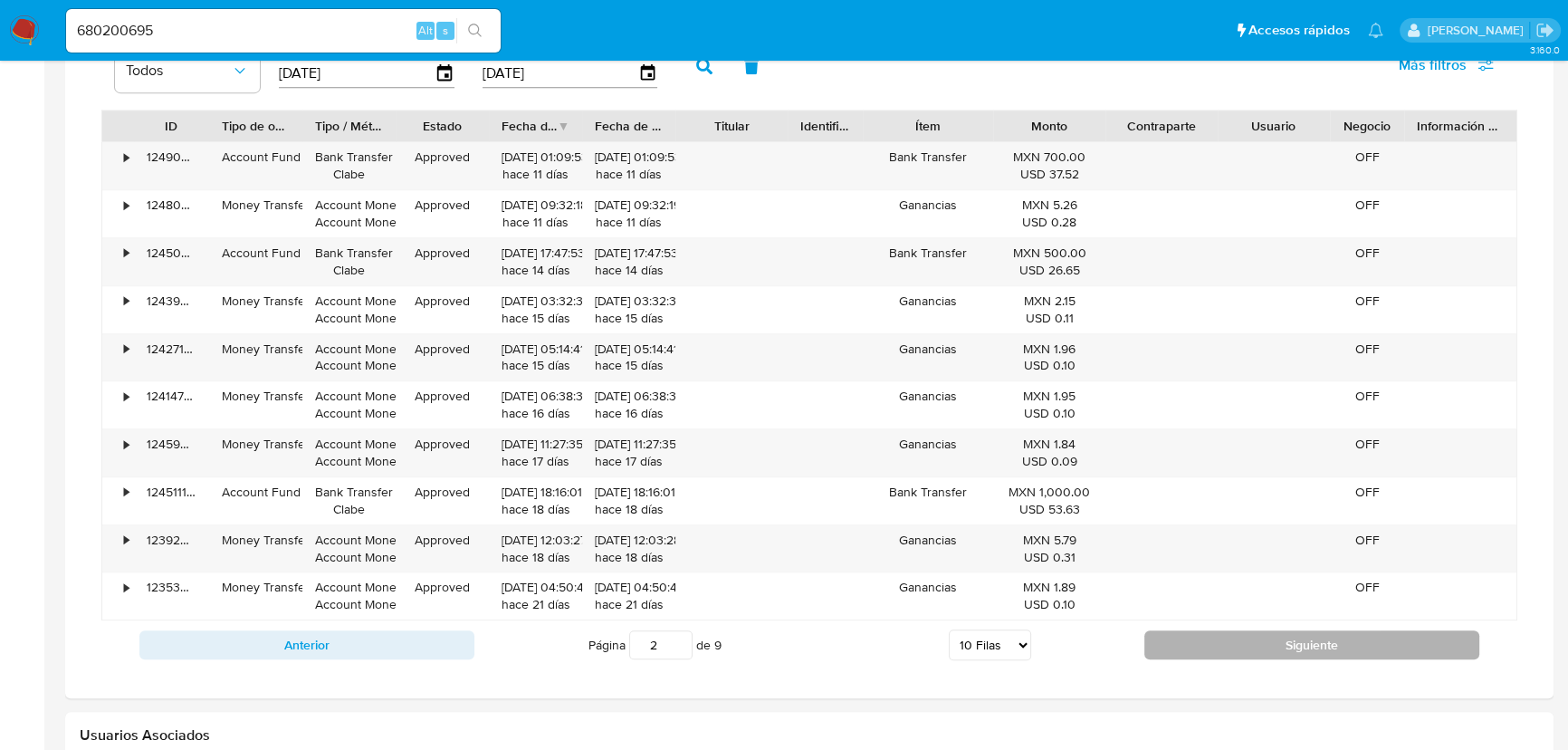
click at [1231, 644] on button "Siguiente" at bounding box center [1312, 644] width 335 height 29
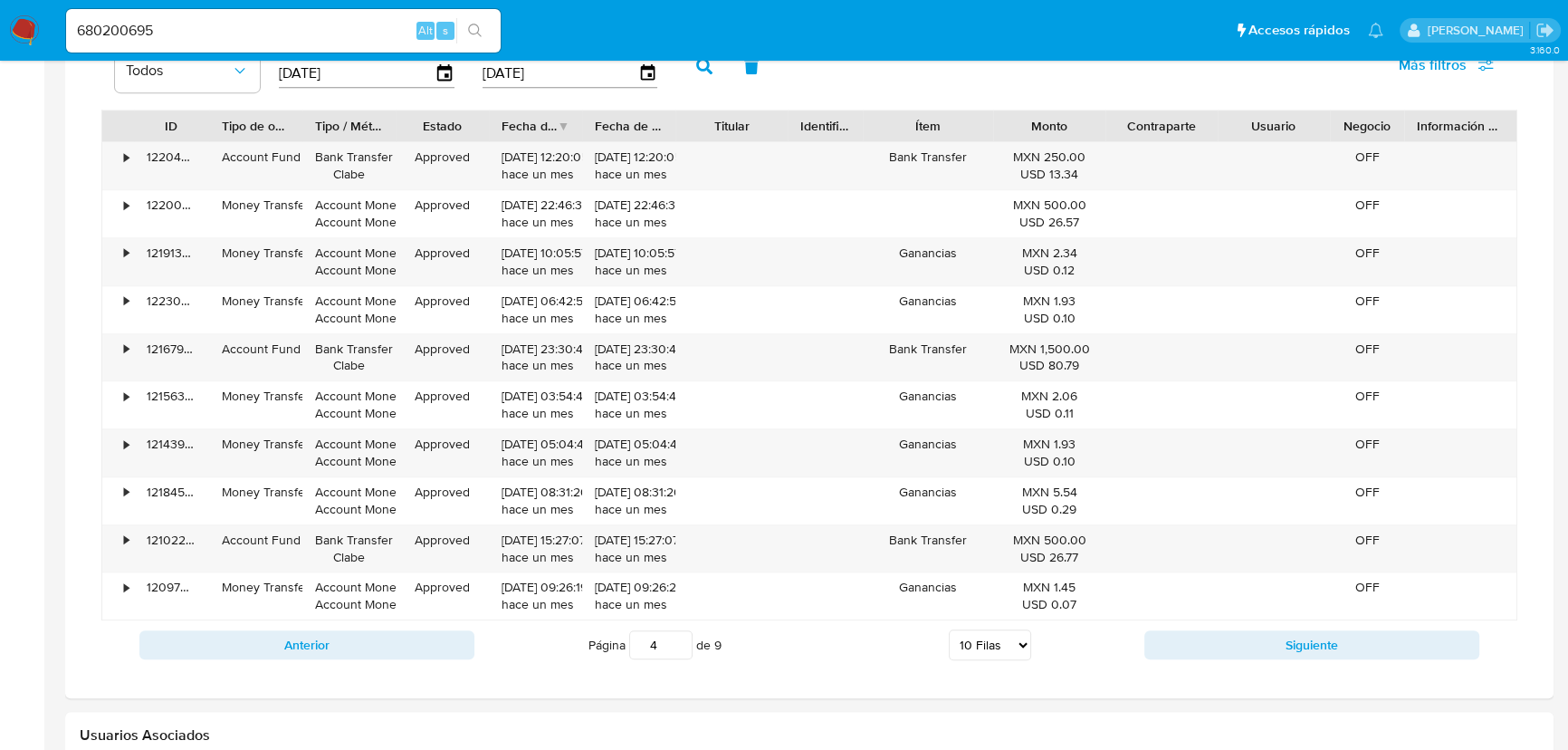
drag, startPoint x: 381, startPoint y: 639, endPoint x: 779, endPoint y: 554, distance: 407.0
click at [387, 639] on button "Anterior" at bounding box center [307, 644] width 335 height 29
click at [1234, 625] on div "Anterior Página 3 de 9 5 Filas 10 Filas 20 Filas 25 Filas 50 Filas 100 Filas Si…" at bounding box center [809, 644] width 1417 height 49
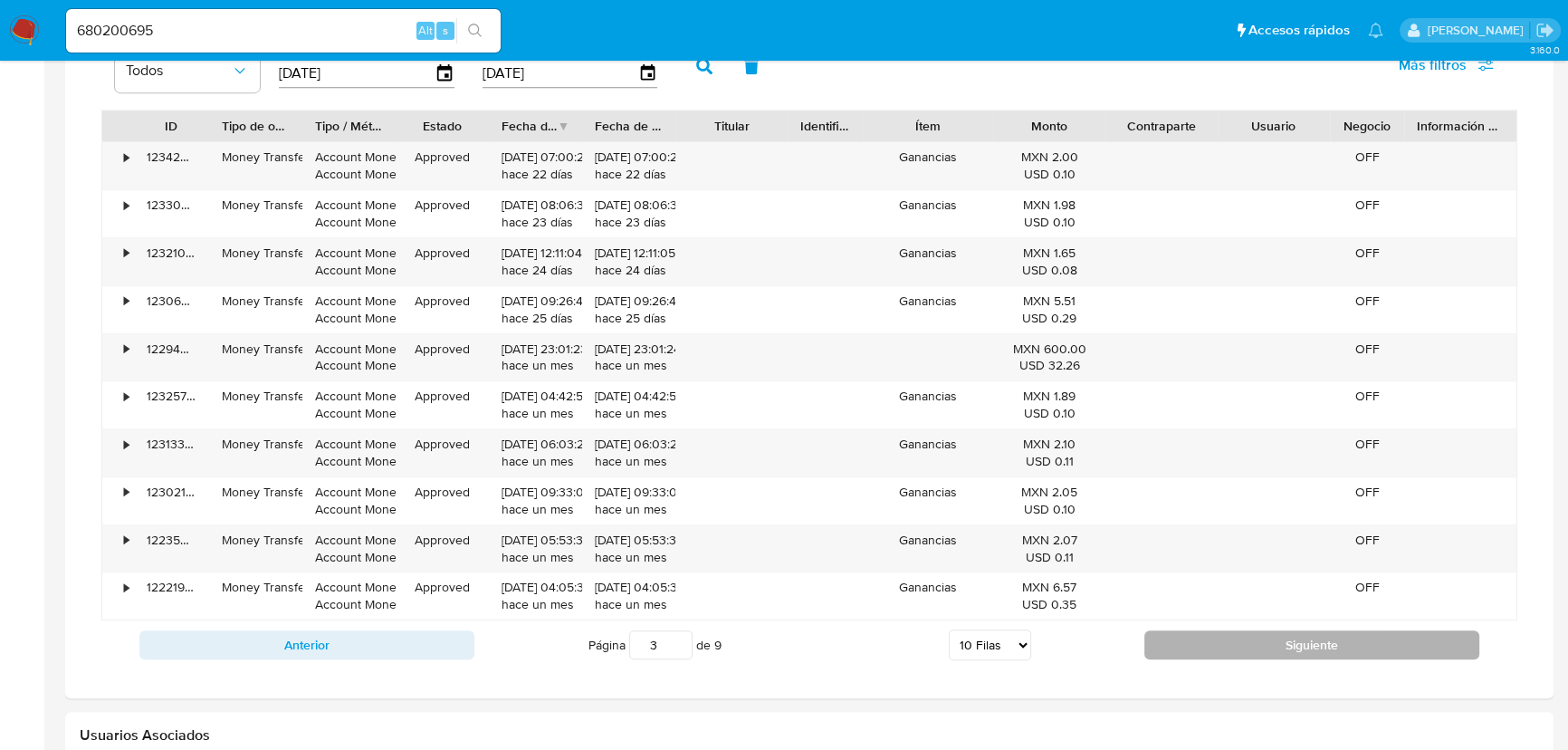
click at [1225, 644] on button "Siguiente" at bounding box center [1312, 644] width 335 height 29
click at [1225, 642] on button "Siguiente" at bounding box center [1312, 644] width 335 height 29
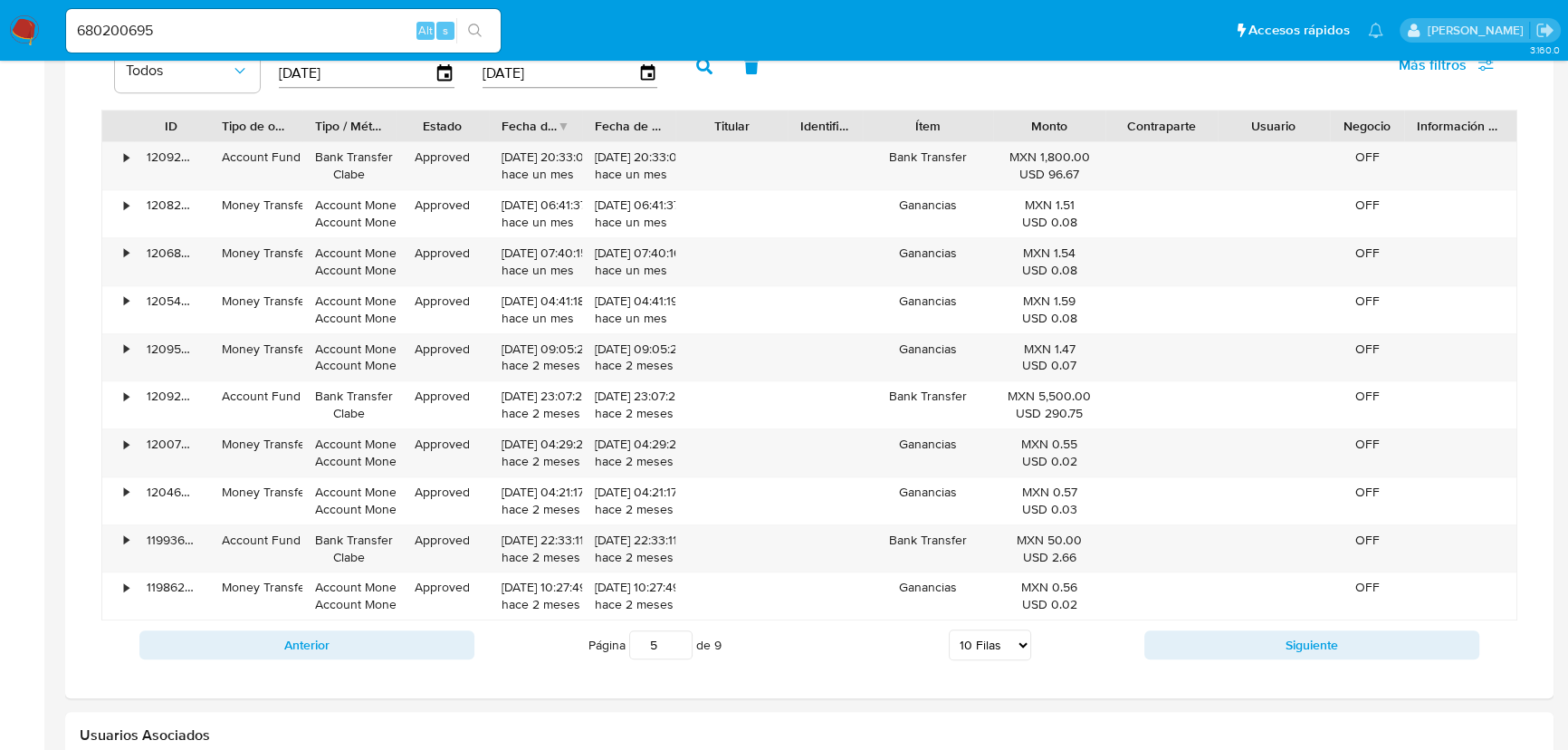
click at [1225, 642] on button "Siguiente" at bounding box center [1312, 644] width 335 height 29
type input "8"
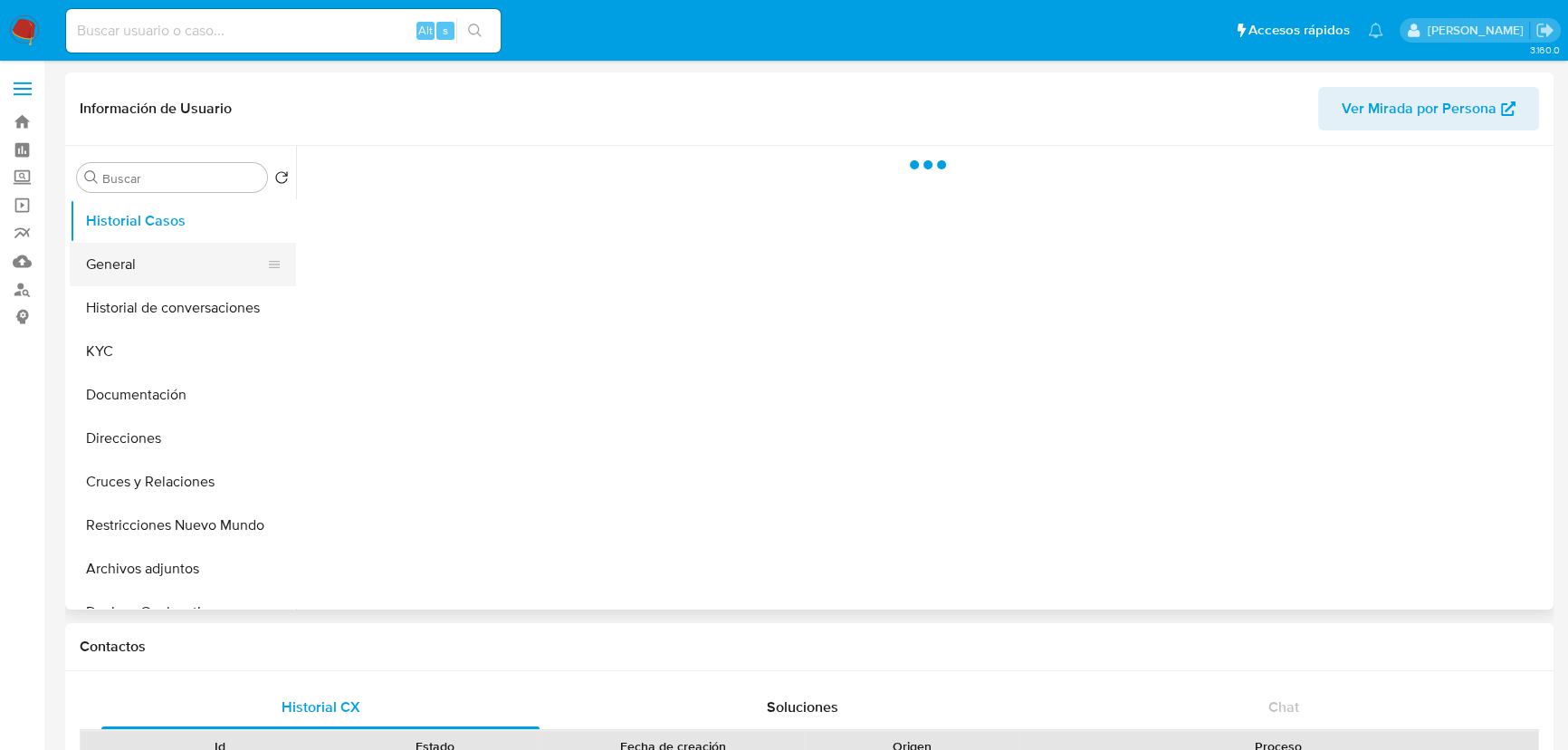
select select "10"
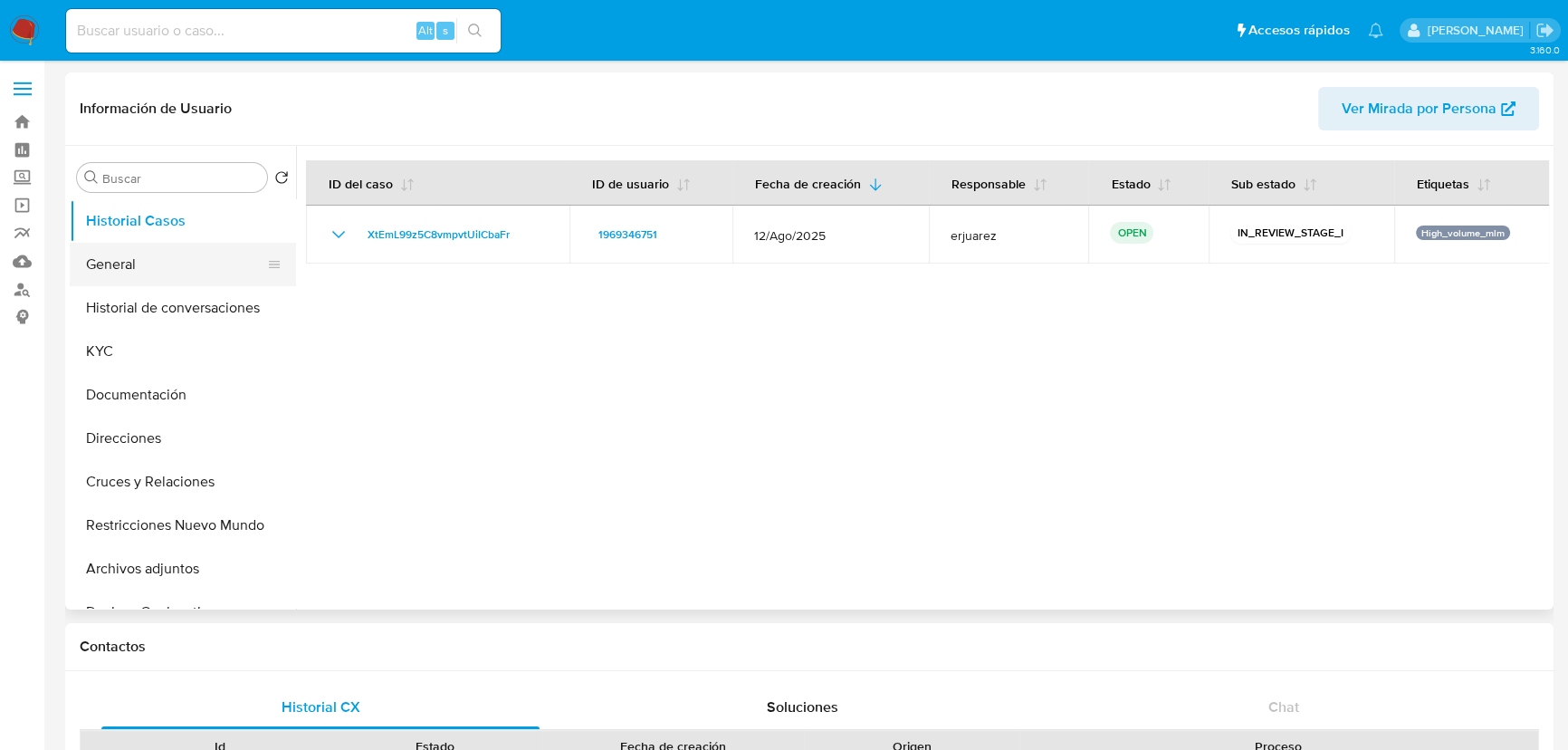
click at [110, 269] on button "General" at bounding box center [176, 265] width 212 height 43
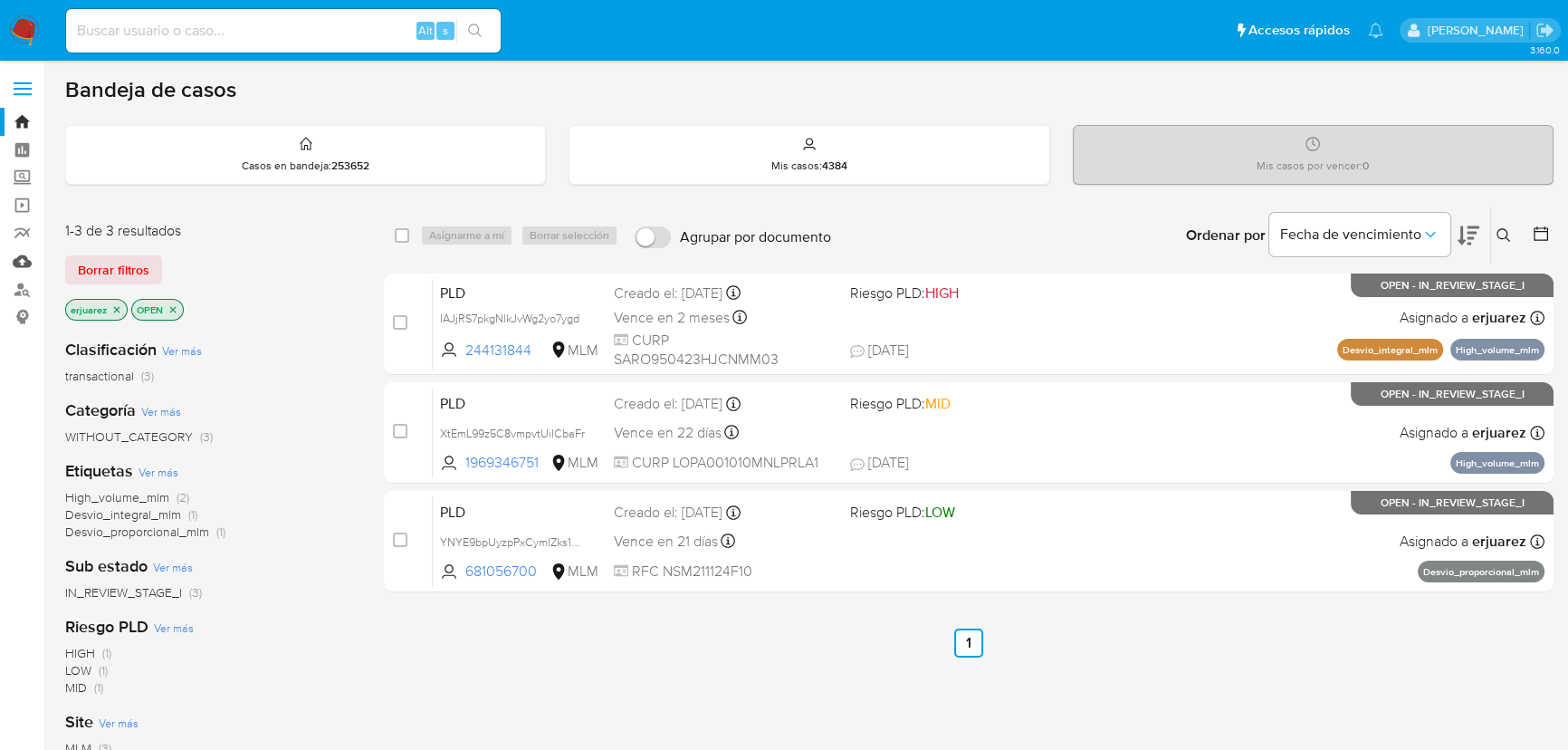
click at [17, 263] on link "Mulan" at bounding box center [108, 261] width 215 height 28
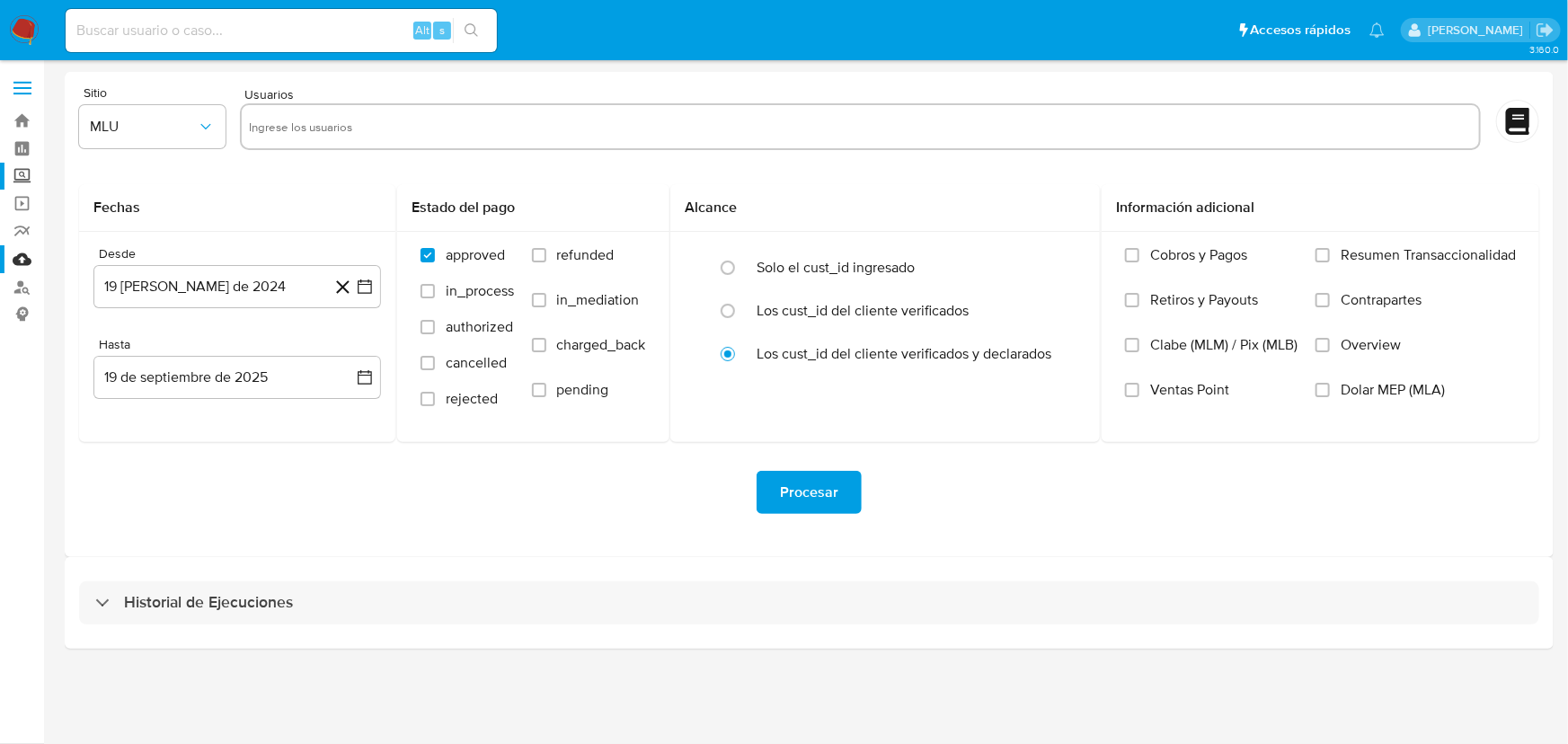
click at [16, 176] on label "Screening" at bounding box center [107, 176] width 213 height 28
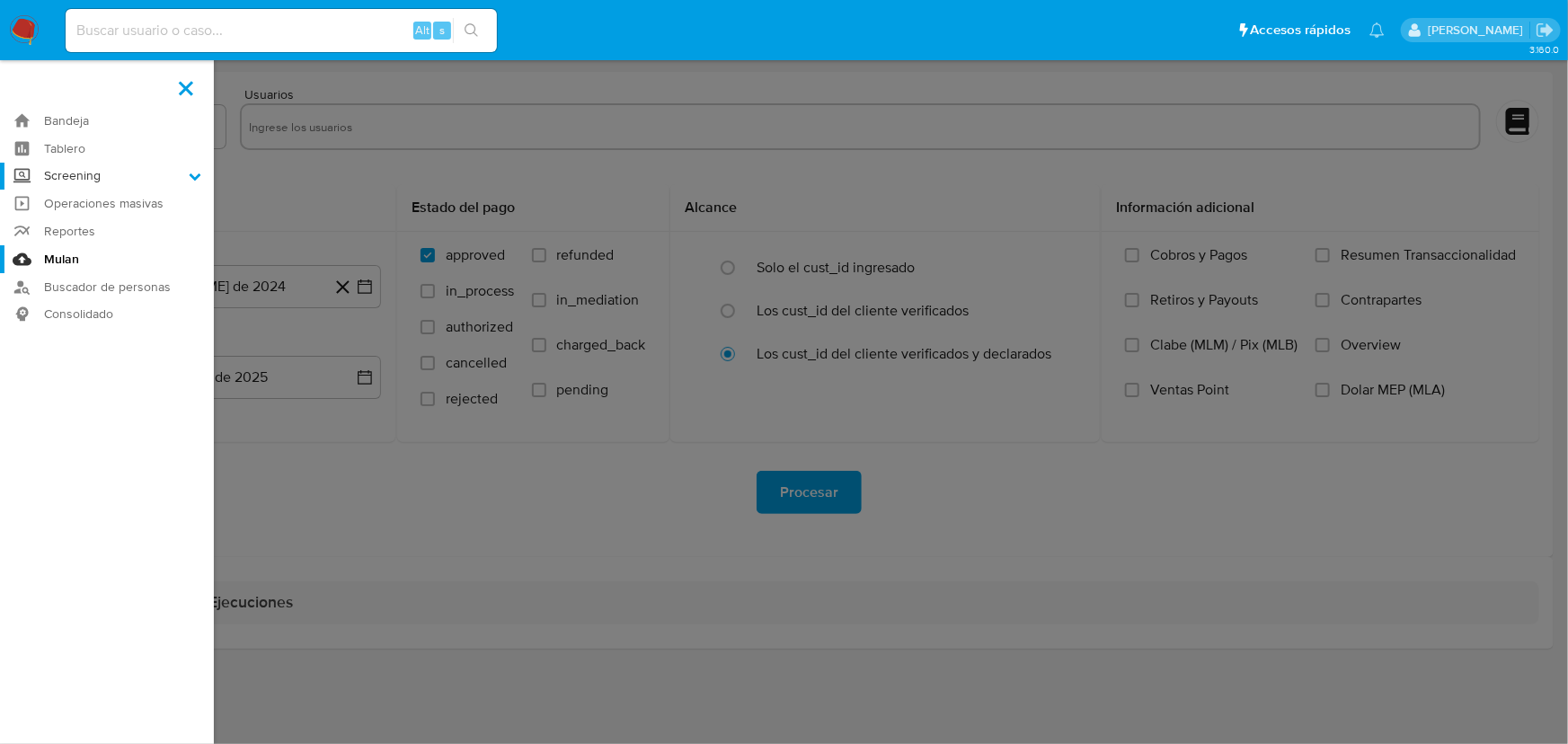
click at [0, 0] on input "Screening" at bounding box center [0, 0] width 0 height 0
click at [90, 248] on link "Herramientas" at bounding box center [107, 247] width 213 height 22
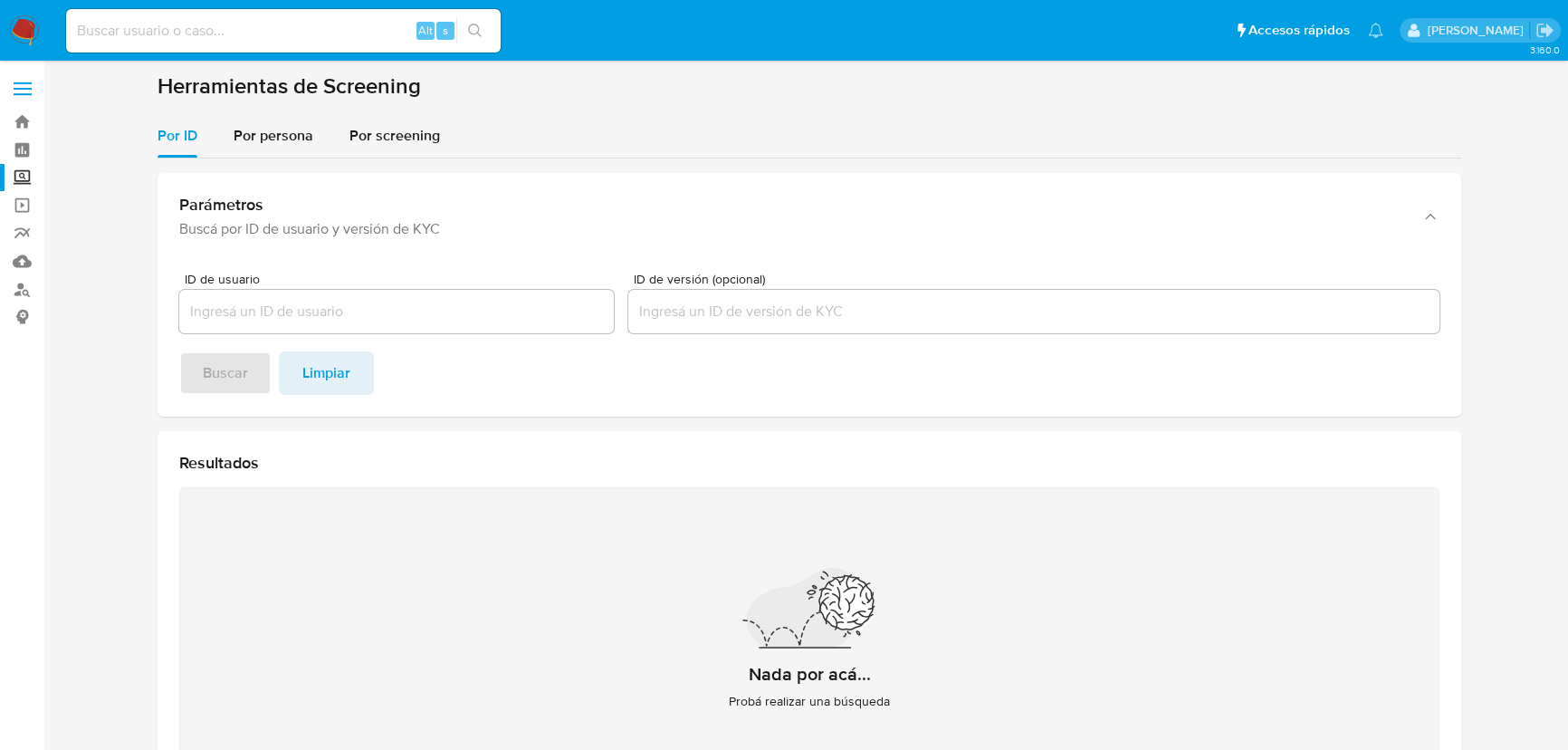
drag, startPoint x: 280, startPoint y: 145, endPoint x: 269, endPoint y: 172, distance: 29.2
click at [274, 156] on div "Por persona" at bounding box center [273, 136] width 79 height 43
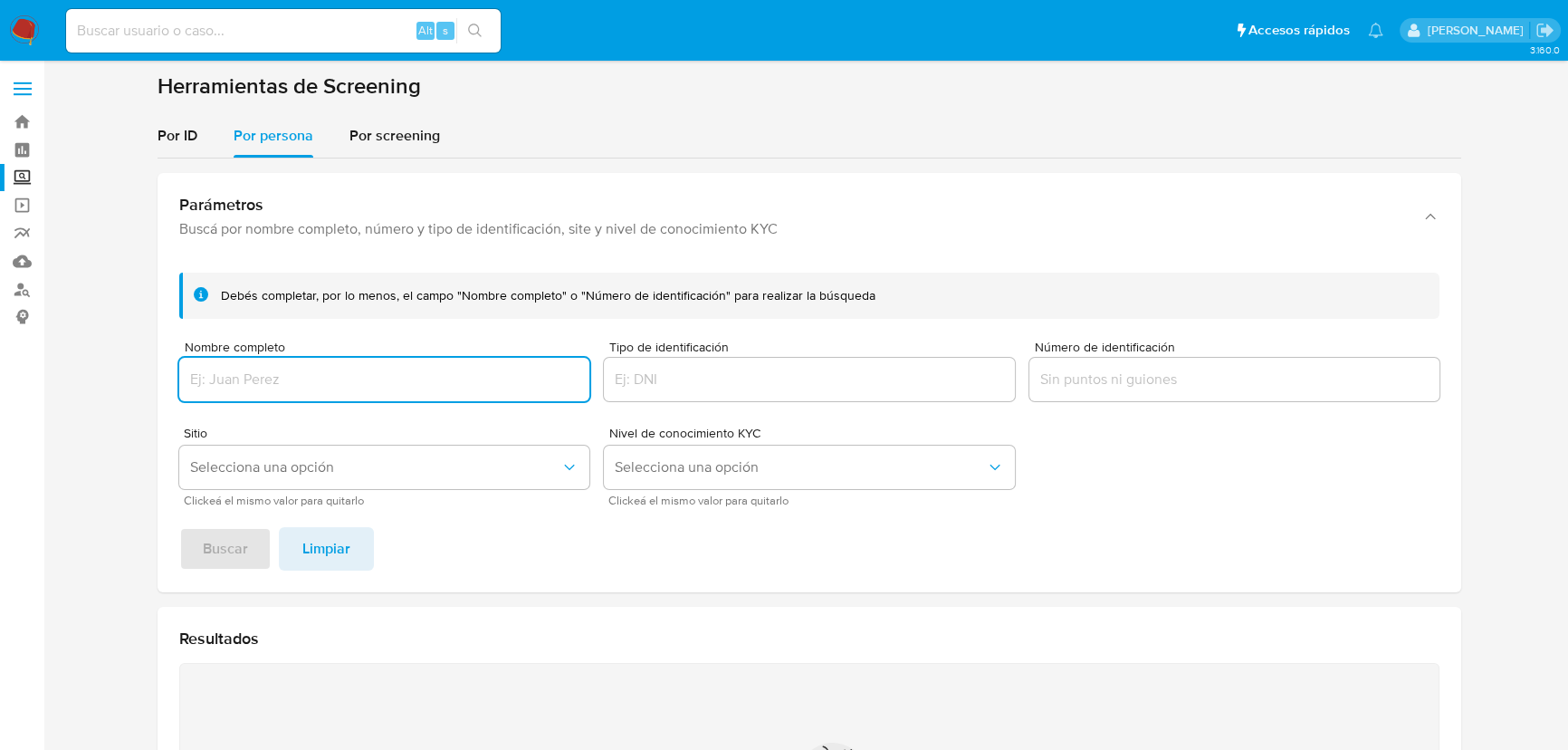
click at [234, 370] on input "Nombre completo" at bounding box center [384, 379] width 410 height 23
type input "TECNOSINERGIA S DE [PERSON_NAME] DE CV"
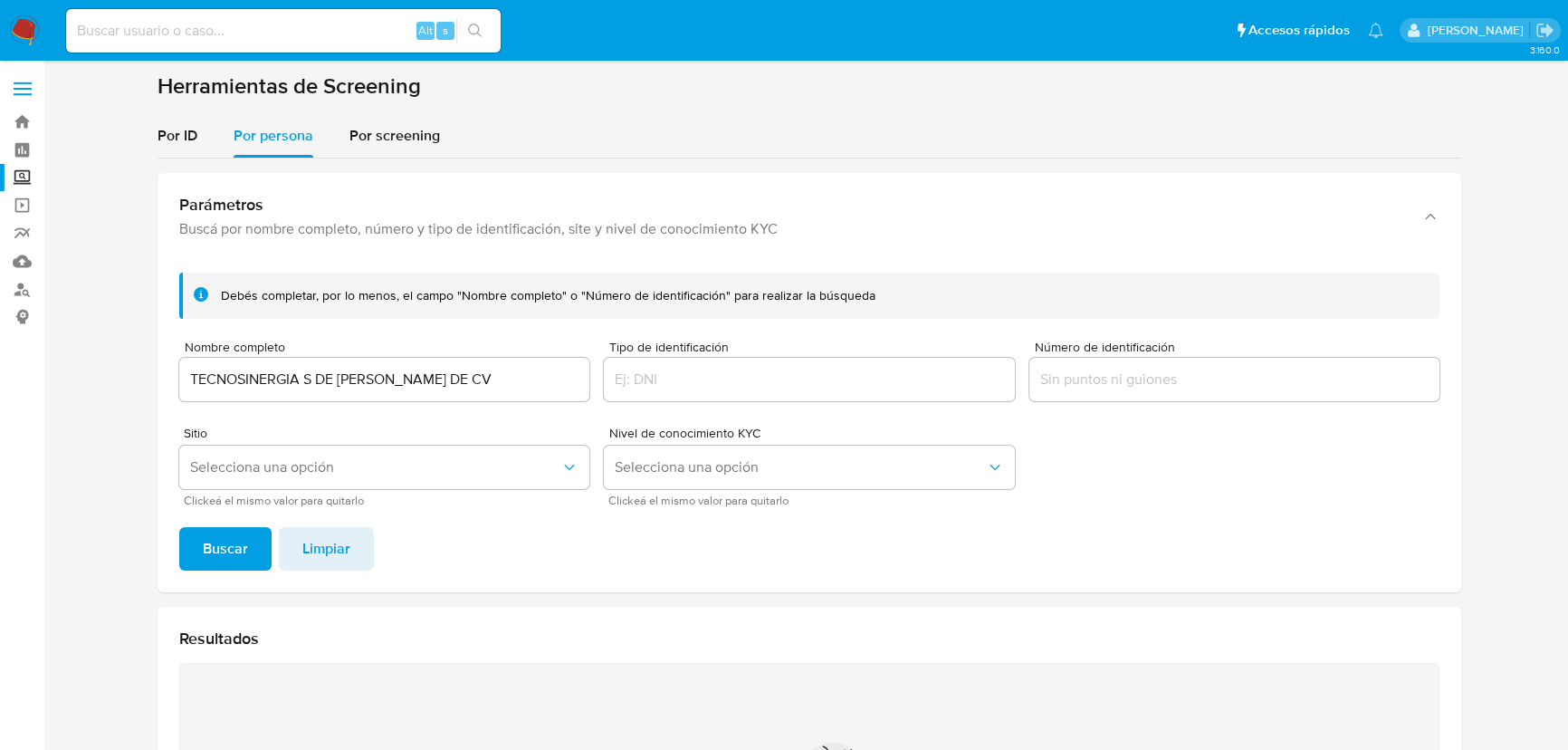
click at [220, 520] on div "[PERSON_NAME] completar, por lo menos, el campo "Nombre completo" o "Número de …" at bounding box center [809, 425] width 1303 height 334
click at [223, 540] on span "Buscar" at bounding box center [225, 549] width 45 height 40
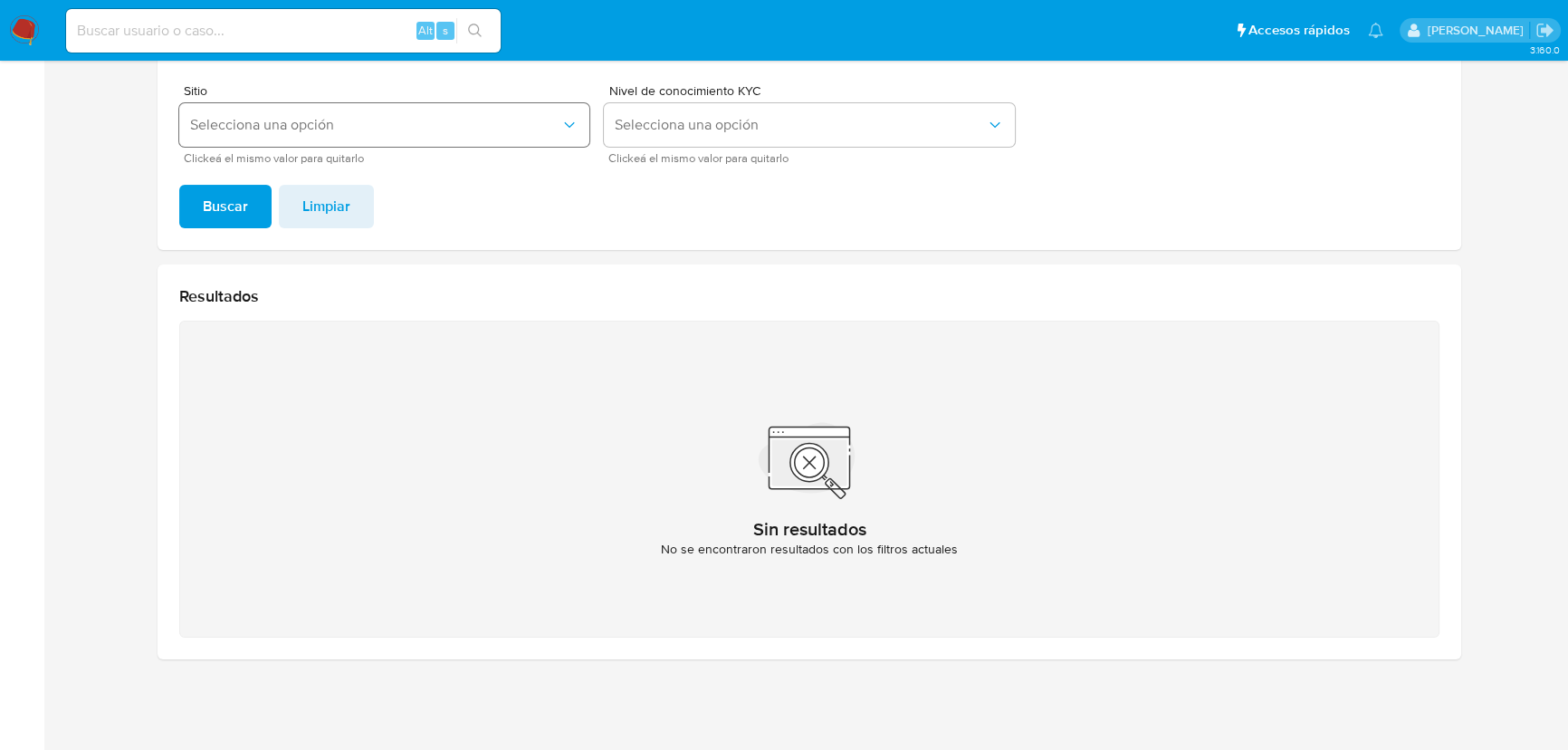
click at [343, 125] on span "Selecciona una opción" at bounding box center [375, 124] width 370 height 18
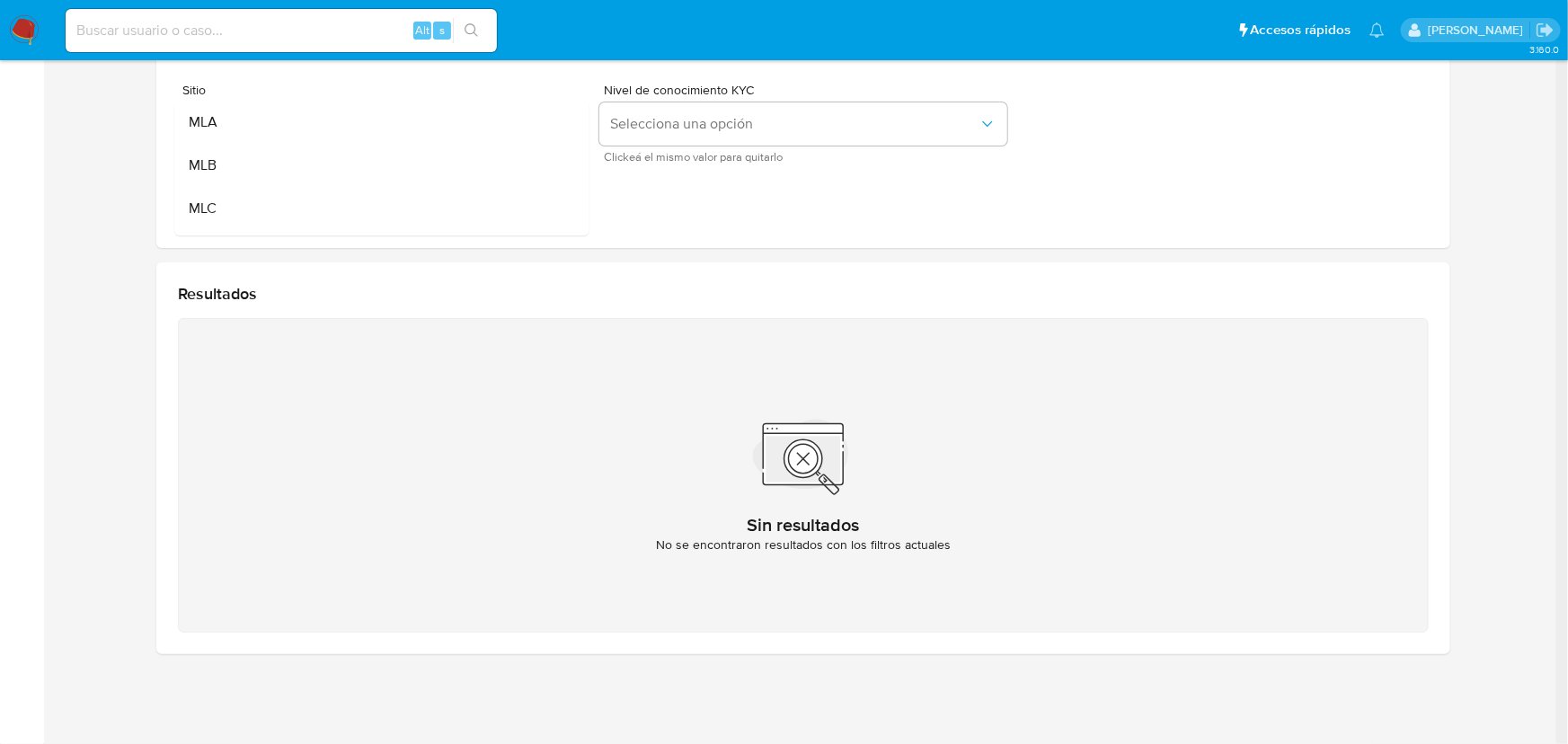
click at [493, 444] on div "Sin resultados No se encontraron resultados con los filtros actuales" at bounding box center [803, 475] width 1251 height 314
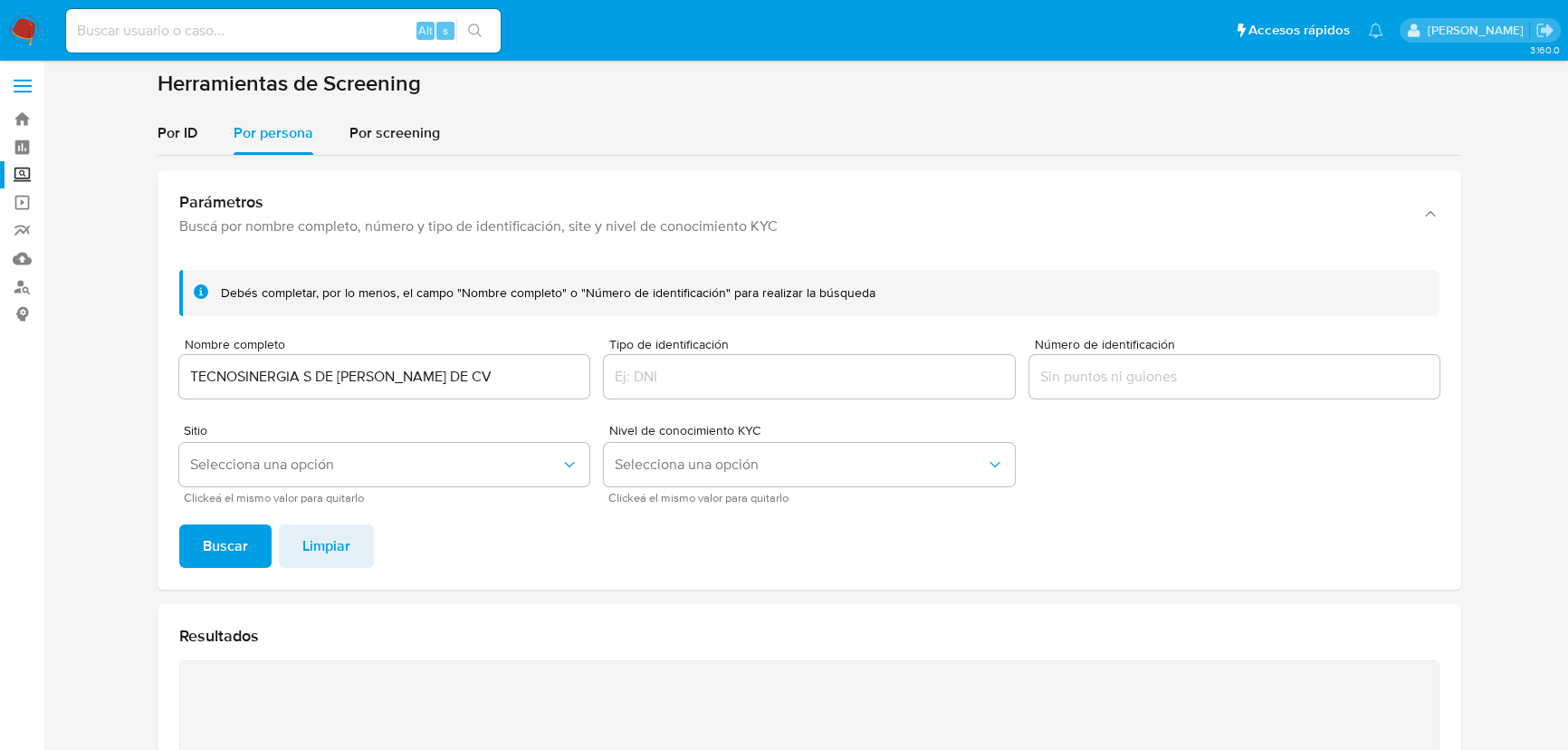
scroll to position [0, 0]
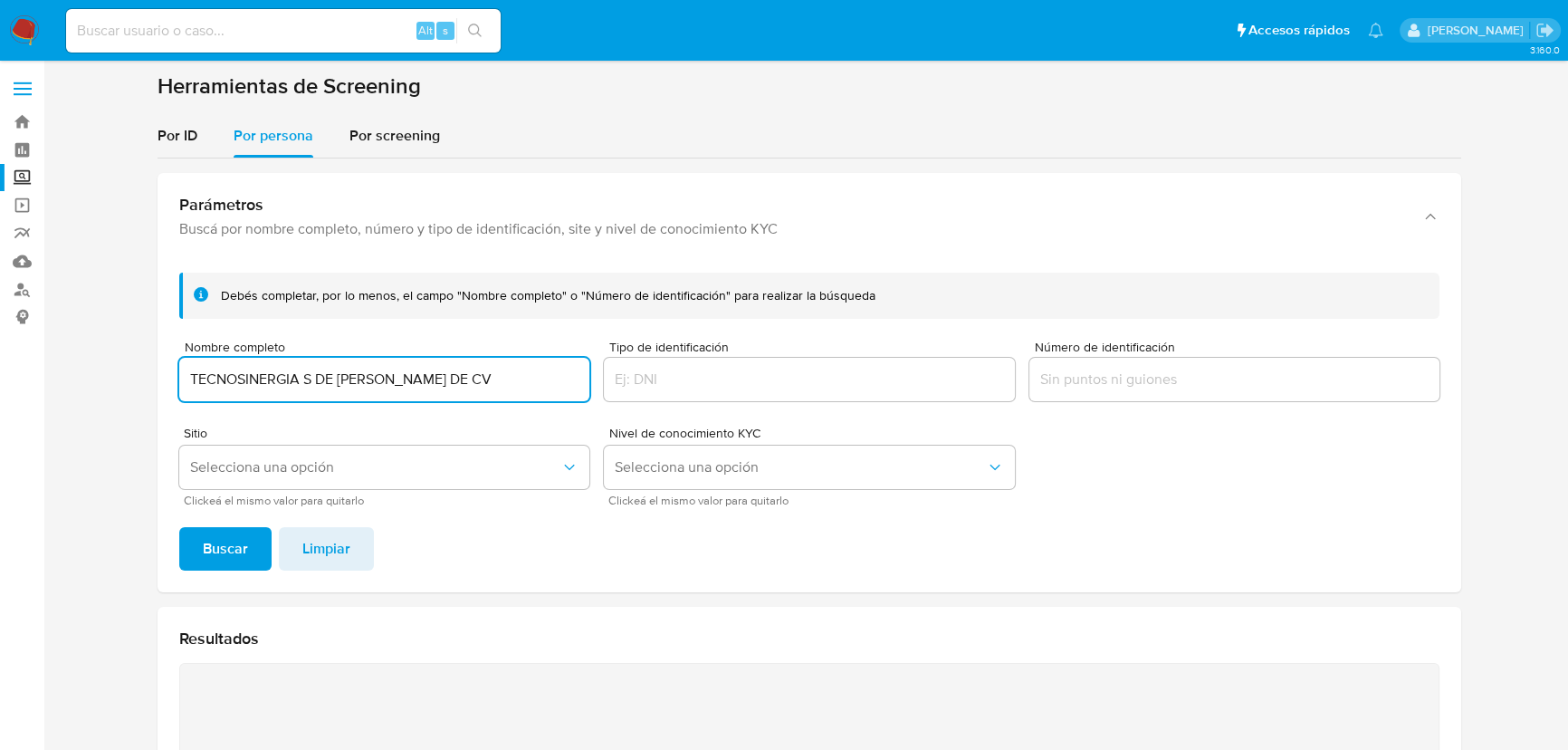
drag, startPoint x: 290, startPoint y: 353, endPoint x: 195, endPoint y: 76, distance: 292.8
click at [122, 346] on section at bounding box center [810, 543] width 1489 height 944
click at [136, 36] on input at bounding box center [283, 30] width 435 height 23
paste input "786891834"
type input "786891834"
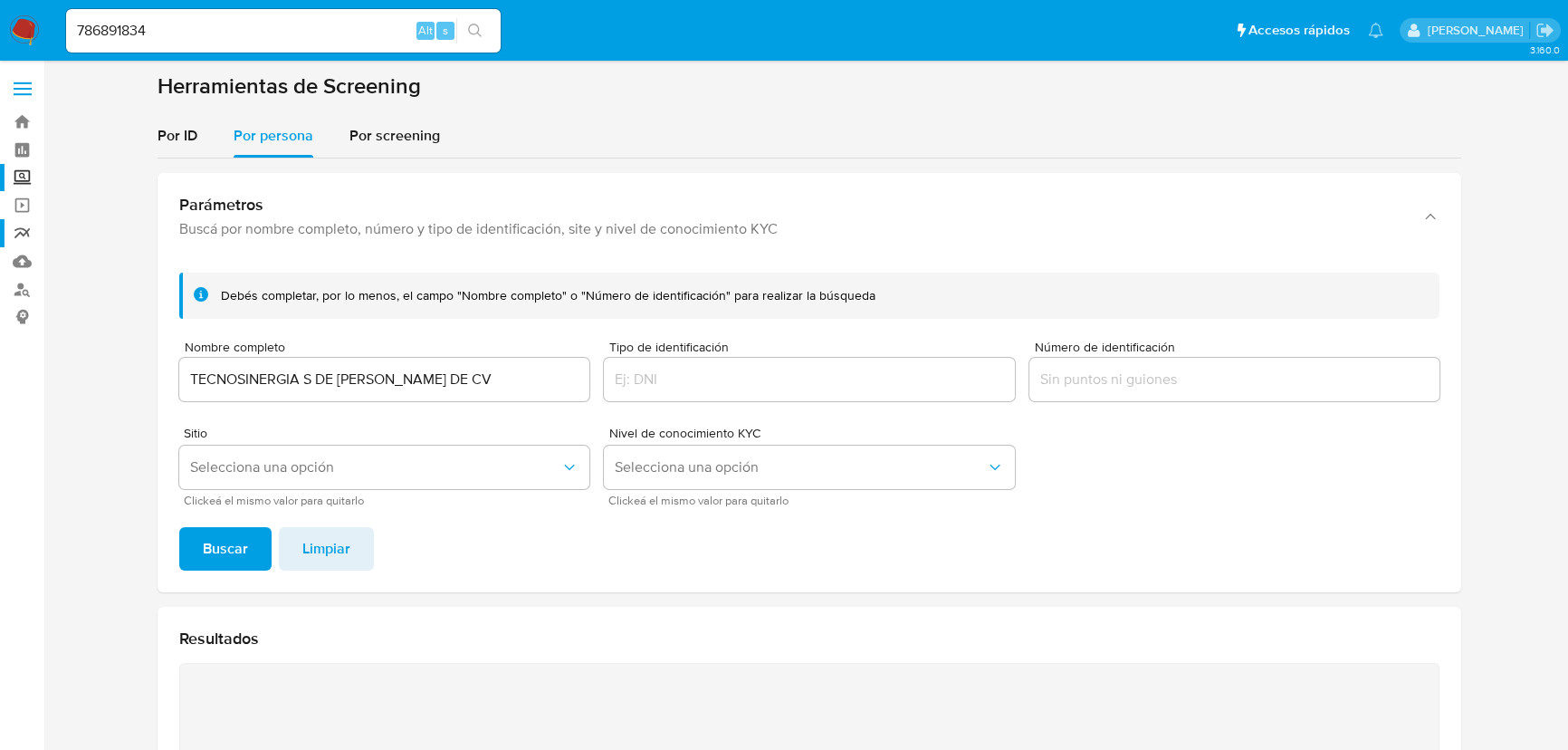
drag, startPoint x: 473, startPoint y: 24, endPoint x: 25, endPoint y: 223, distance: 490.2
click at [456, 30] on button "search-icon" at bounding box center [475, 30] width 37 height 25
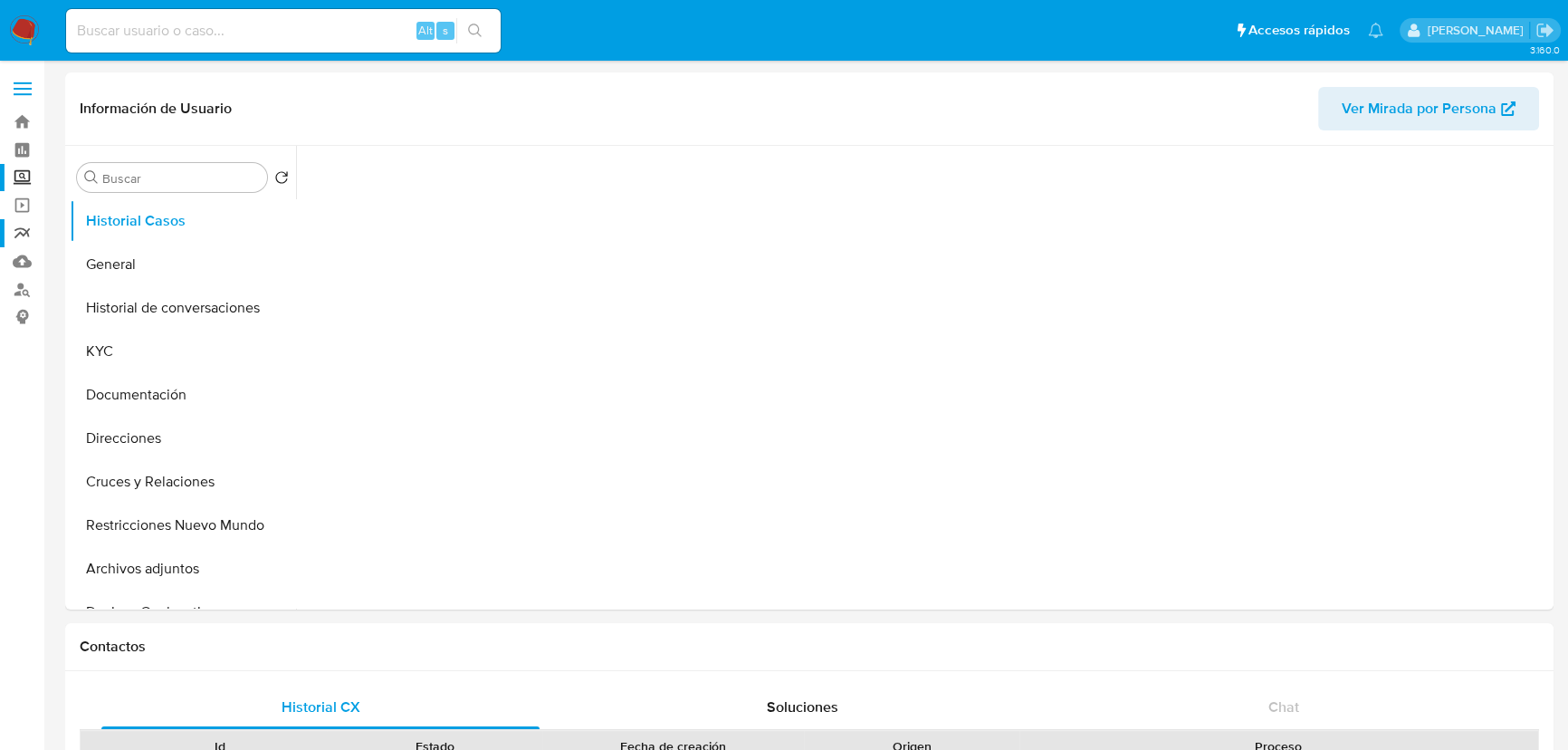
select select "10"
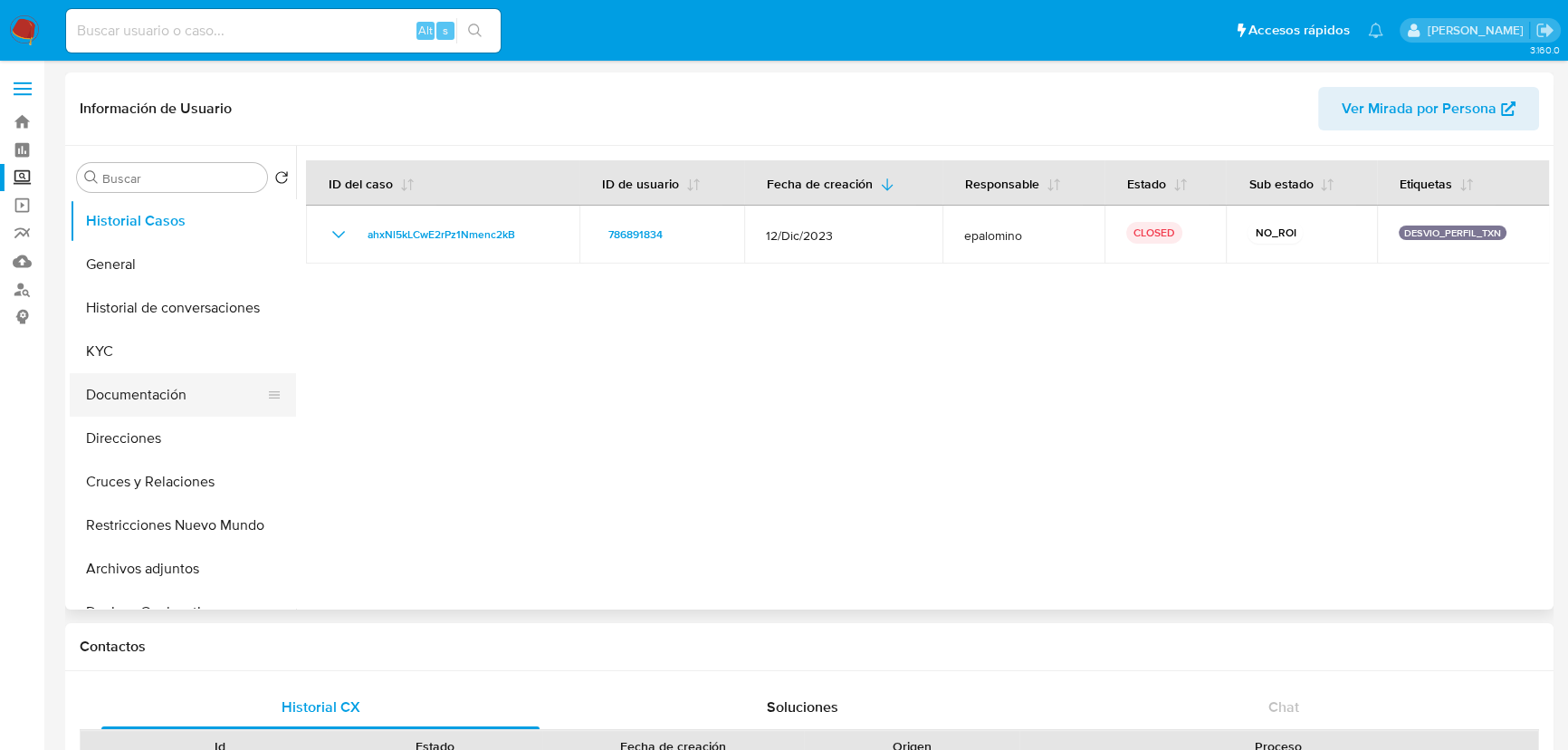
click at [134, 376] on button "Documentación" at bounding box center [176, 395] width 212 height 43
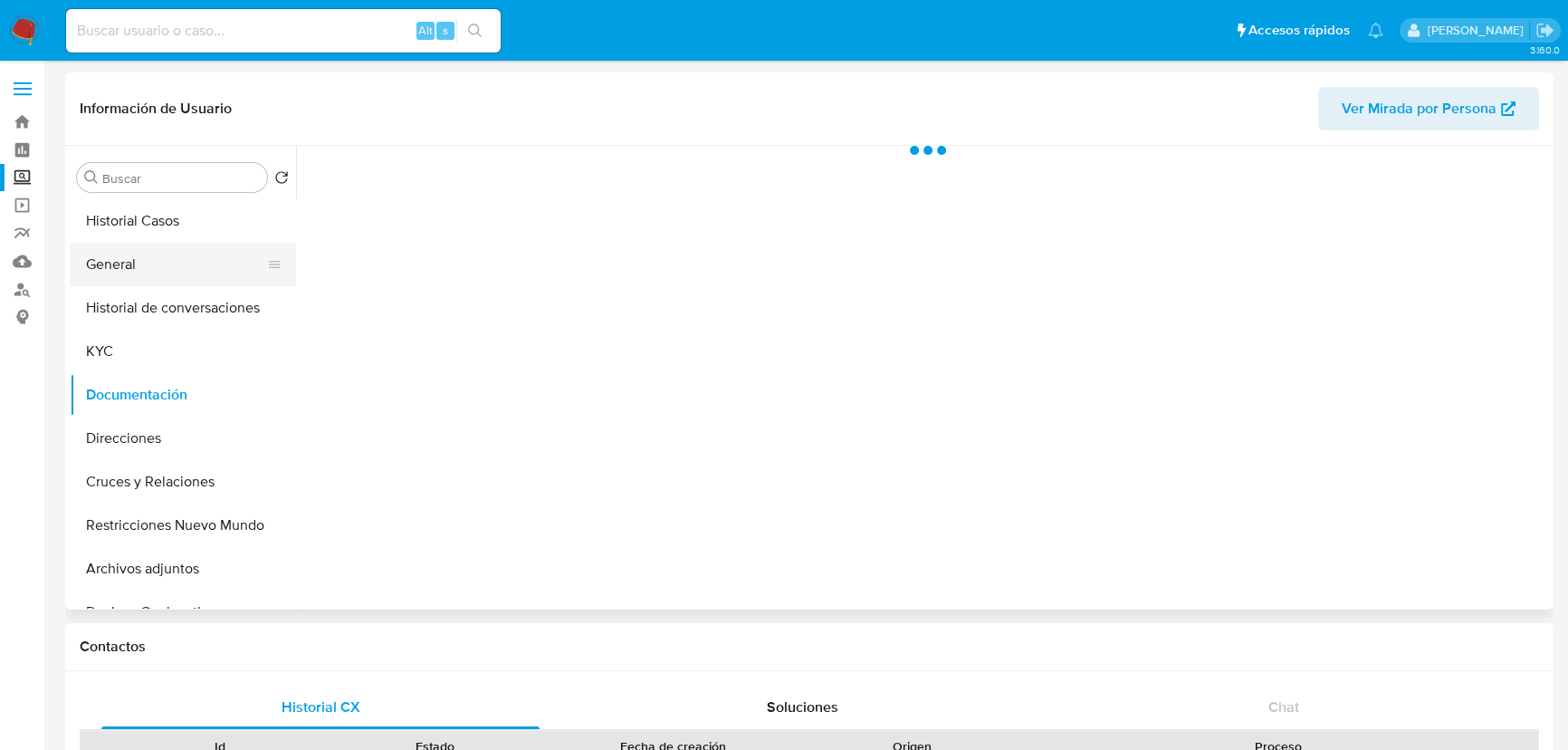
click at [149, 262] on button "General" at bounding box center [176, 265] width 212 height 43
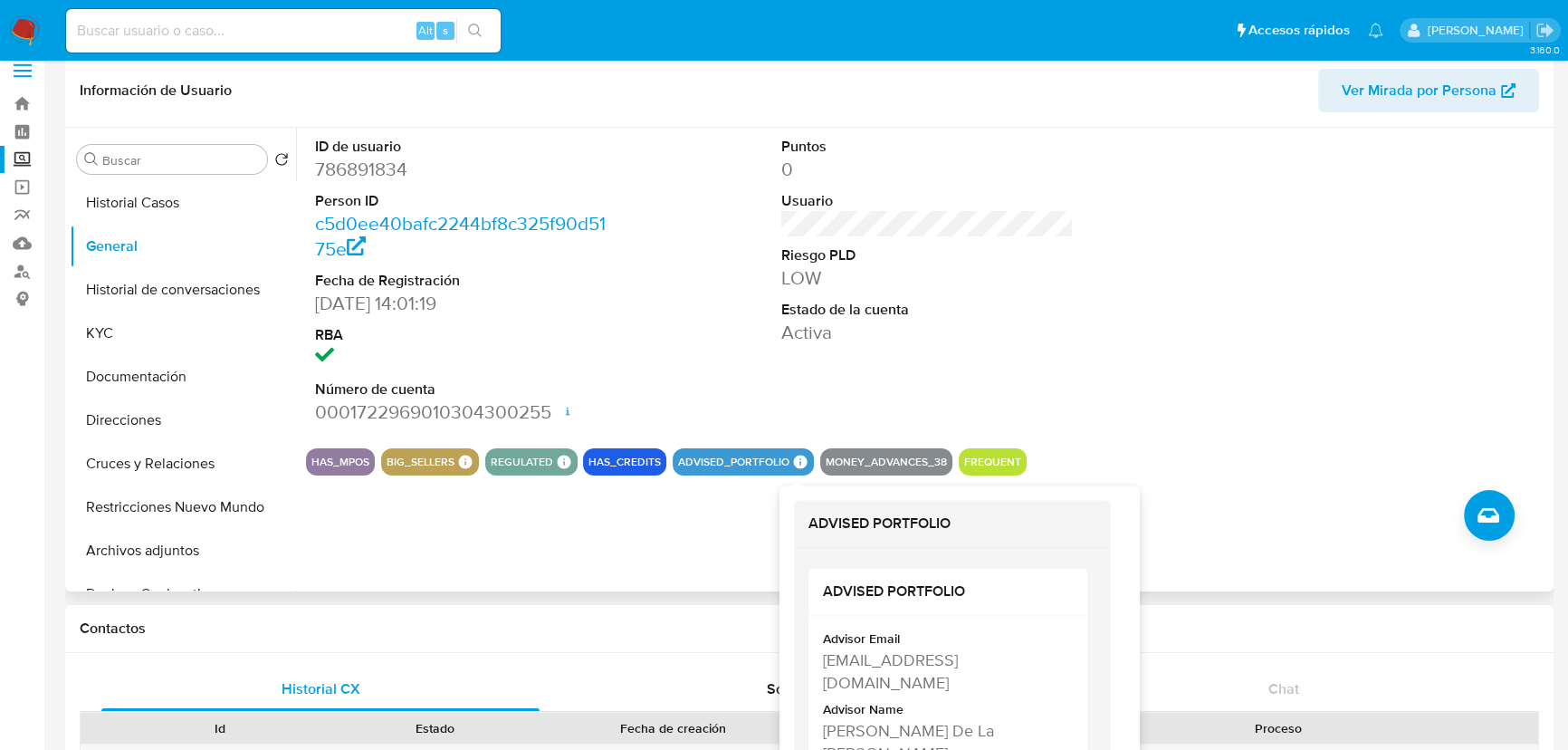
scroll to position [81, 0]
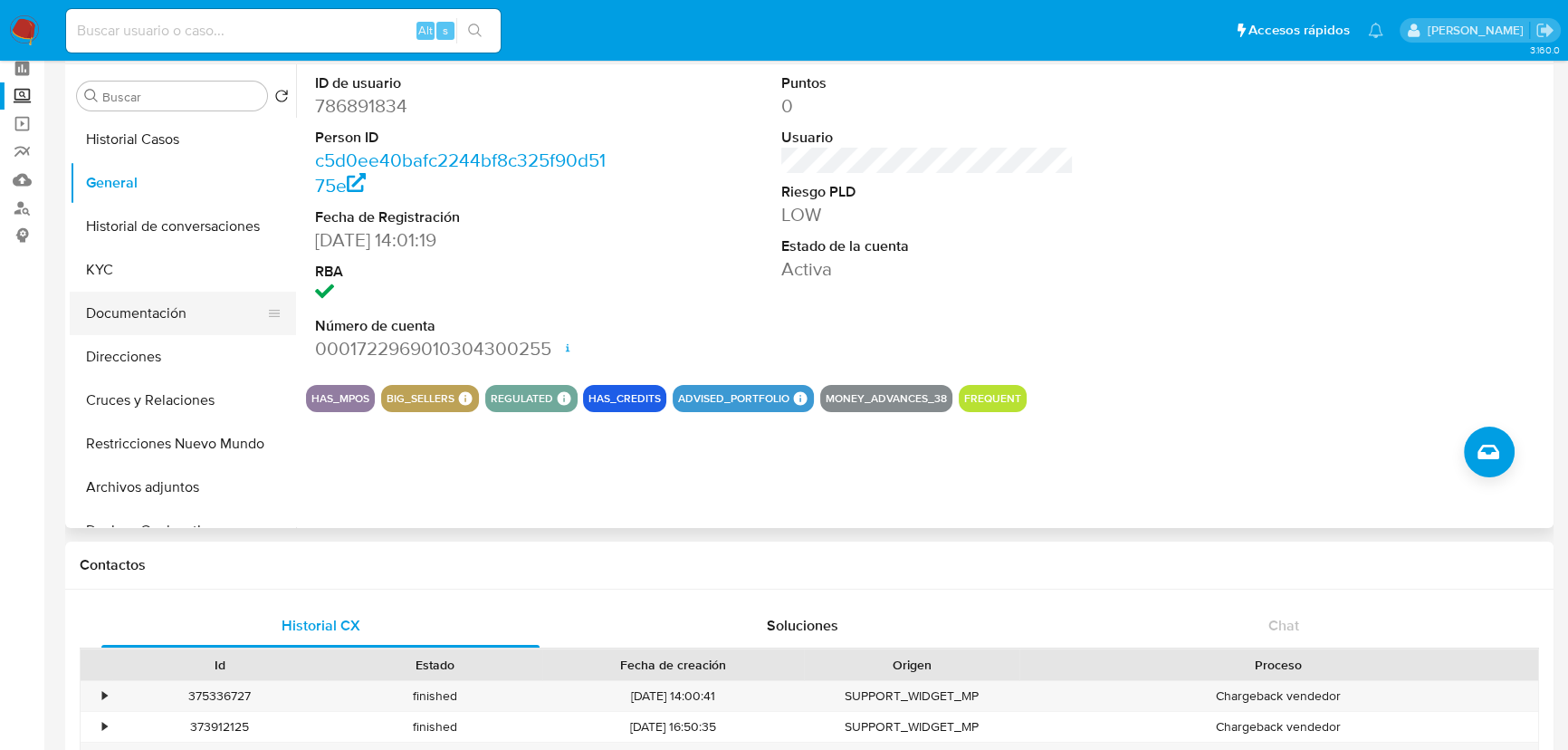
click at [178, 319] on button "Documentación" at bounding box center [176, 313] width 212 height 43
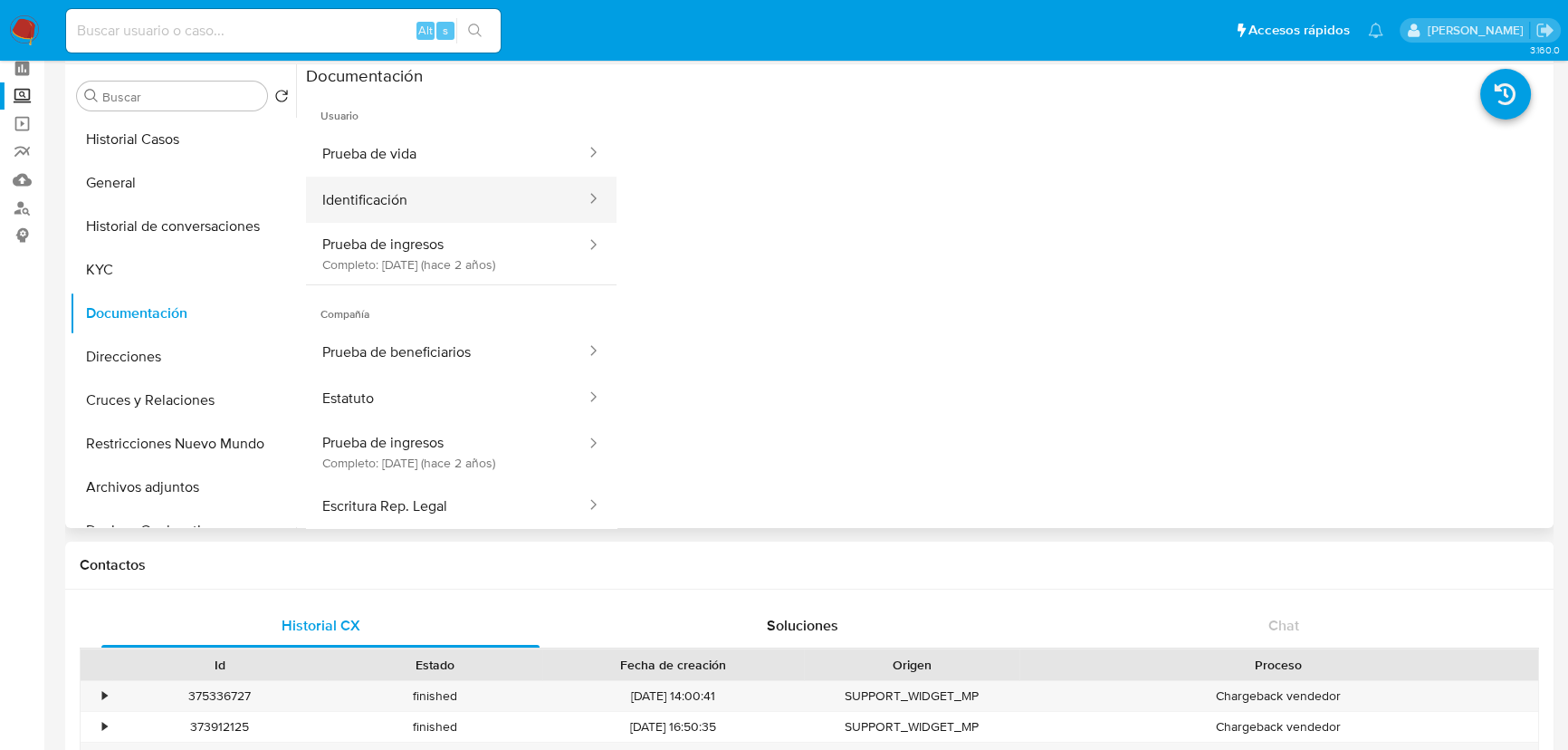
click at [440, 205] on button "Identificación" at bounding box center [446, 199] width 281 height 46
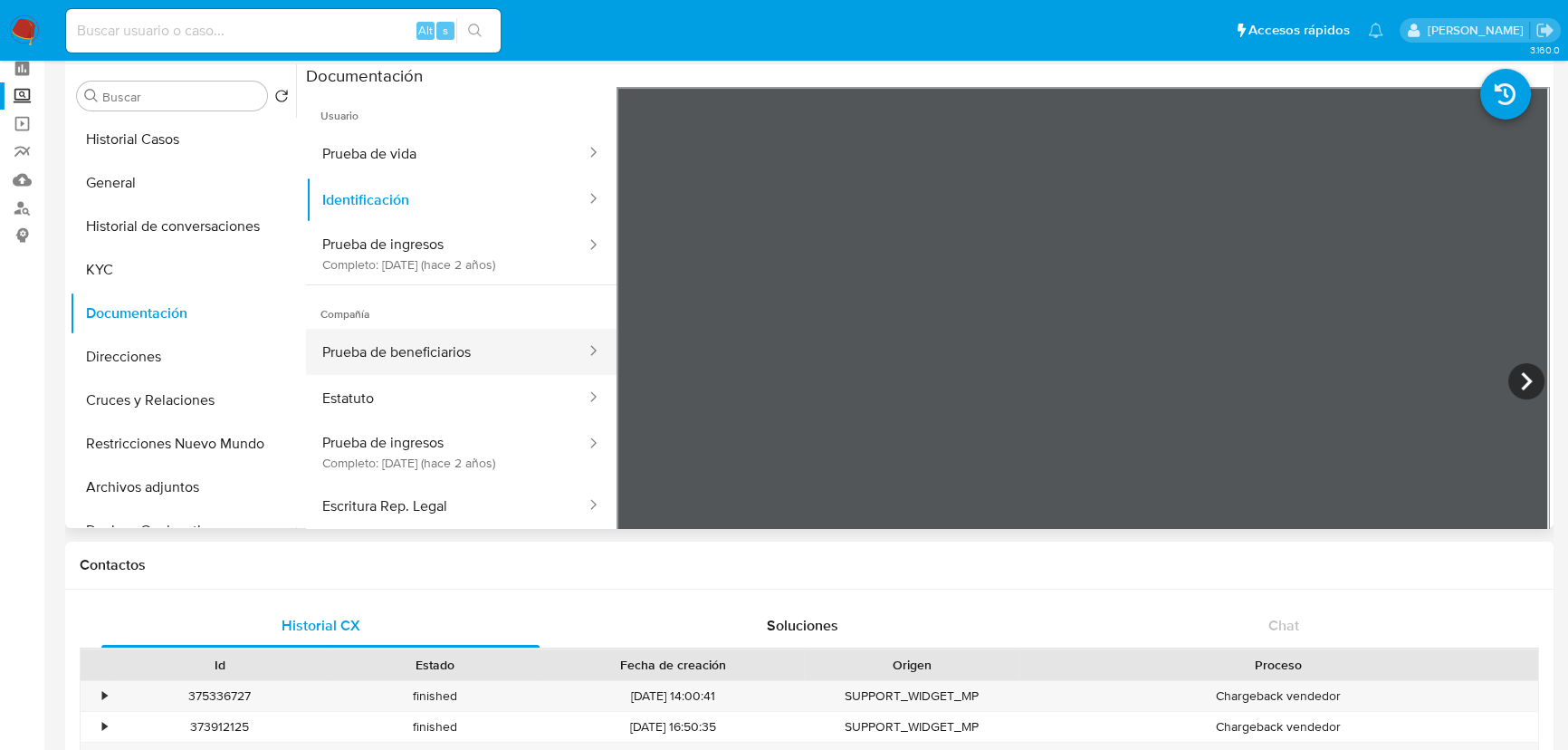
click at [399, 358] on button "Prueba de beneficiarios" at bounding box center [446, 352] width 281 height 46
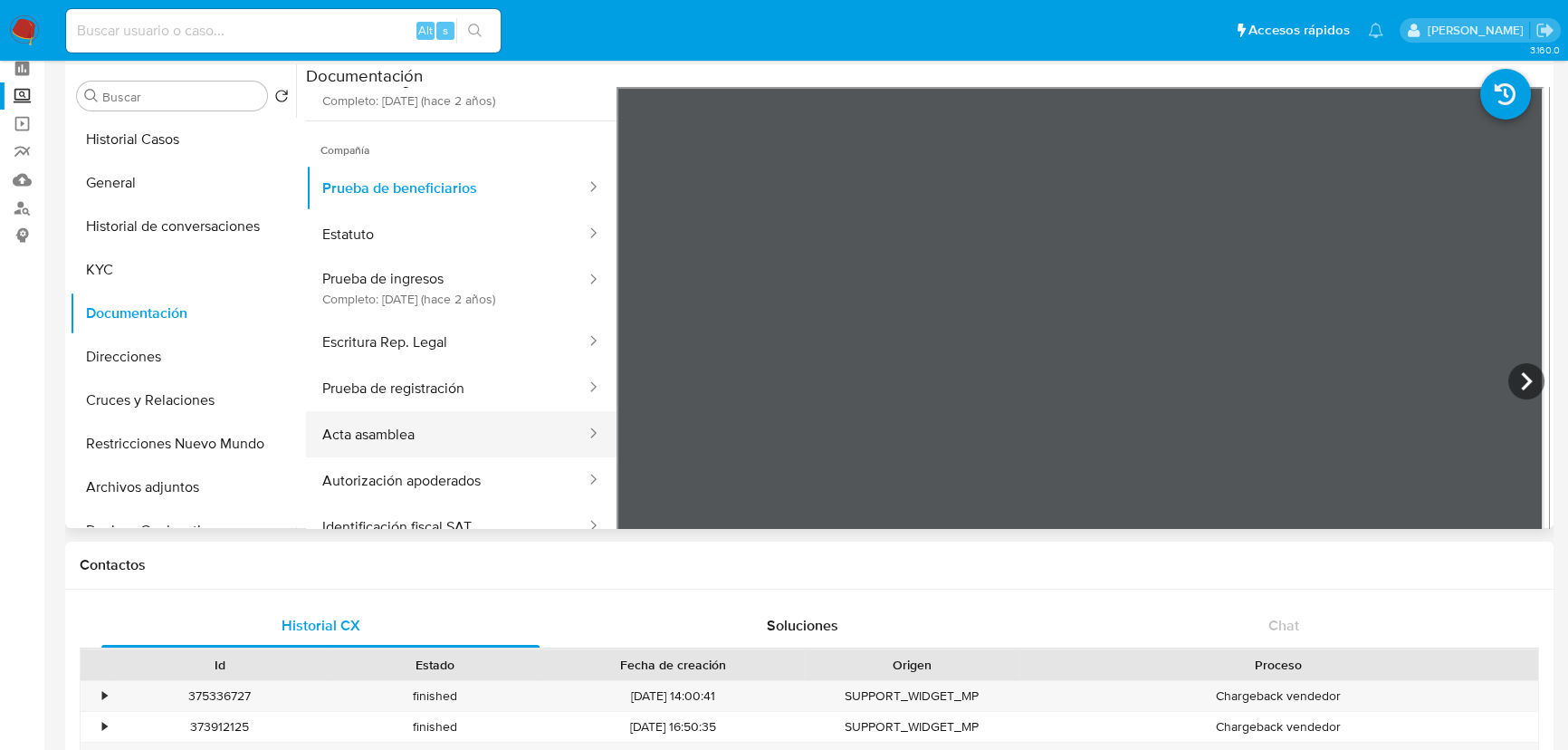
click at [364, 433] on button "Acta asamblea" at bounding box center [446, 434] width 281 height 46
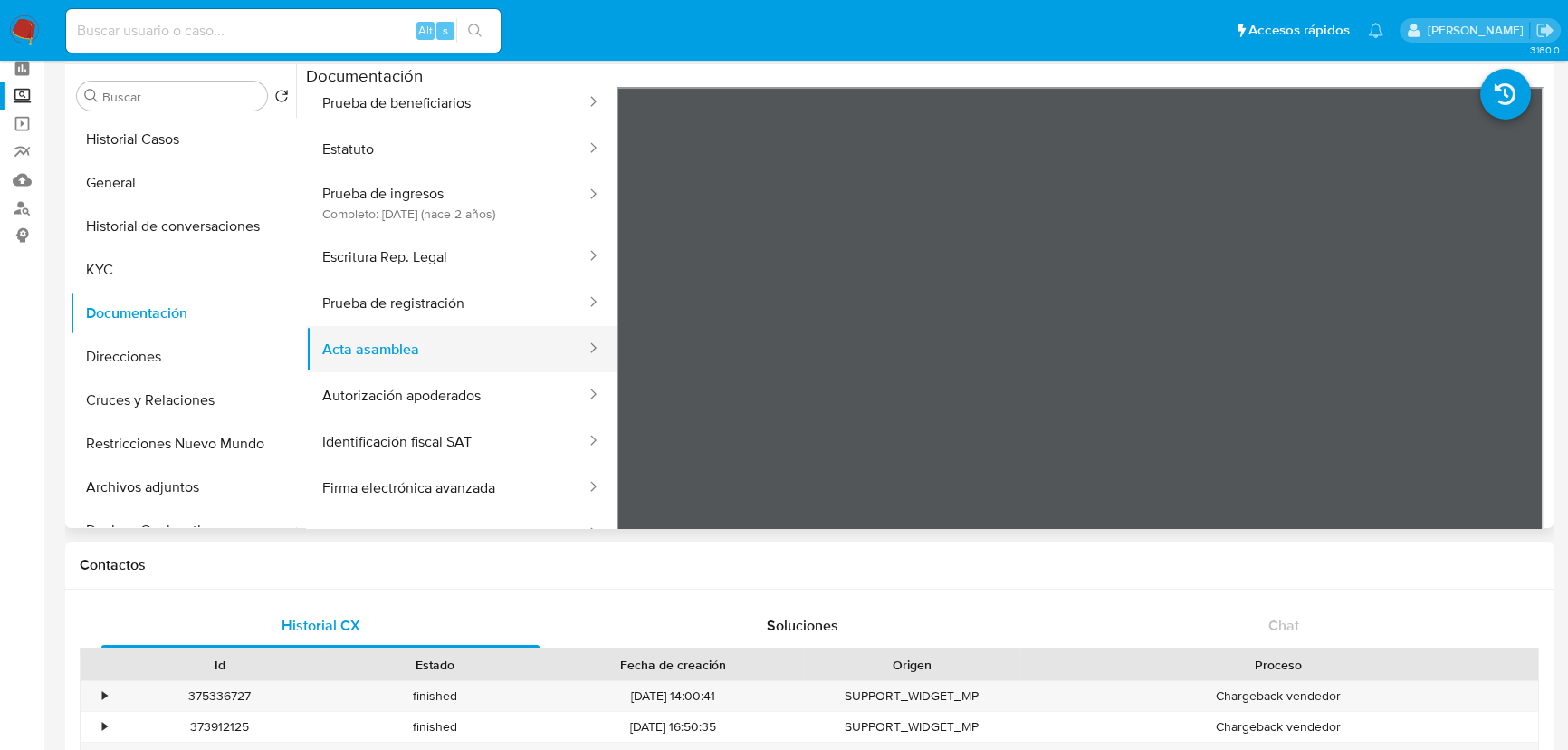
scroll to position [329, 0]
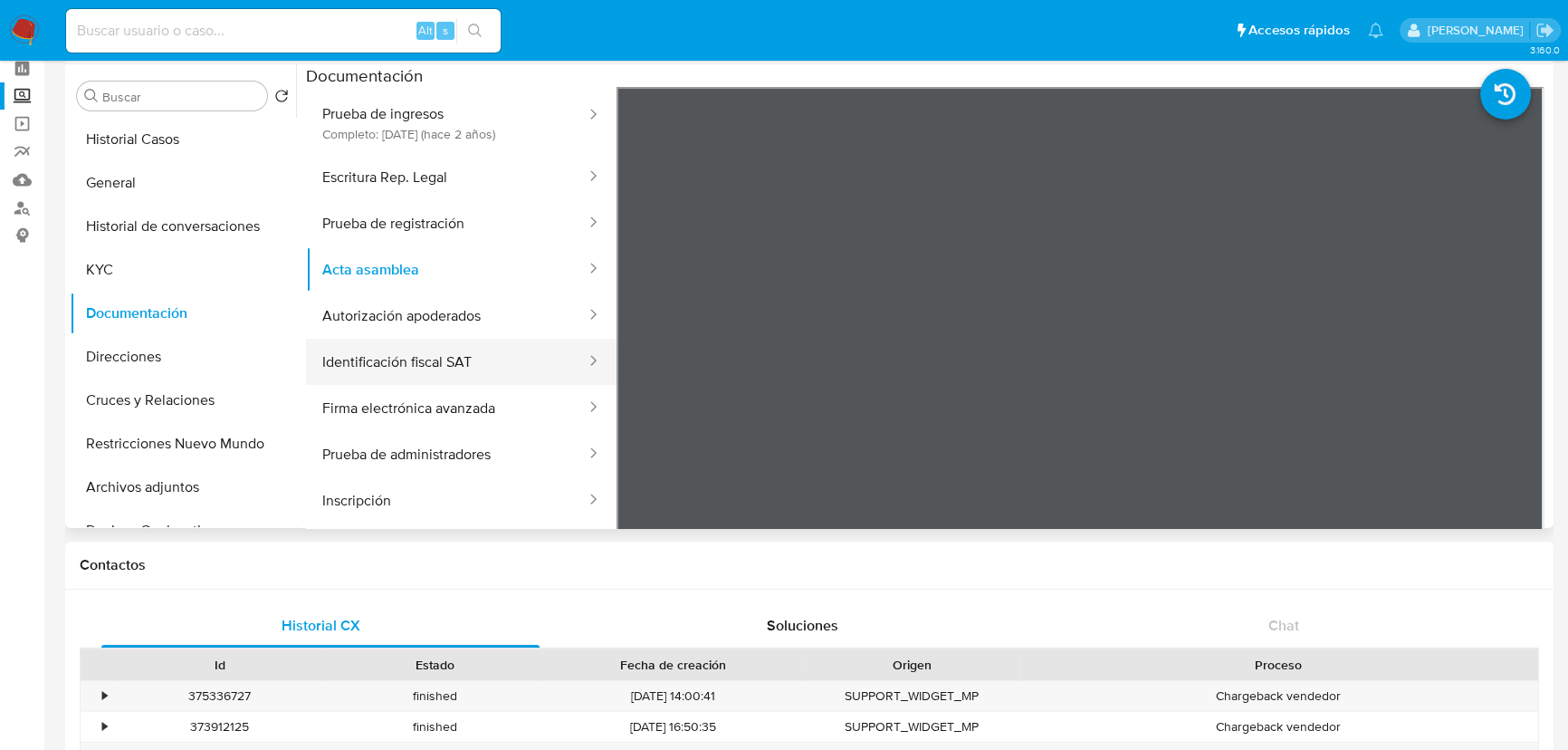
click at [419, 358] on button "Identificación fiscal SAT" at bounding box center [446, 361] width 281 height 46
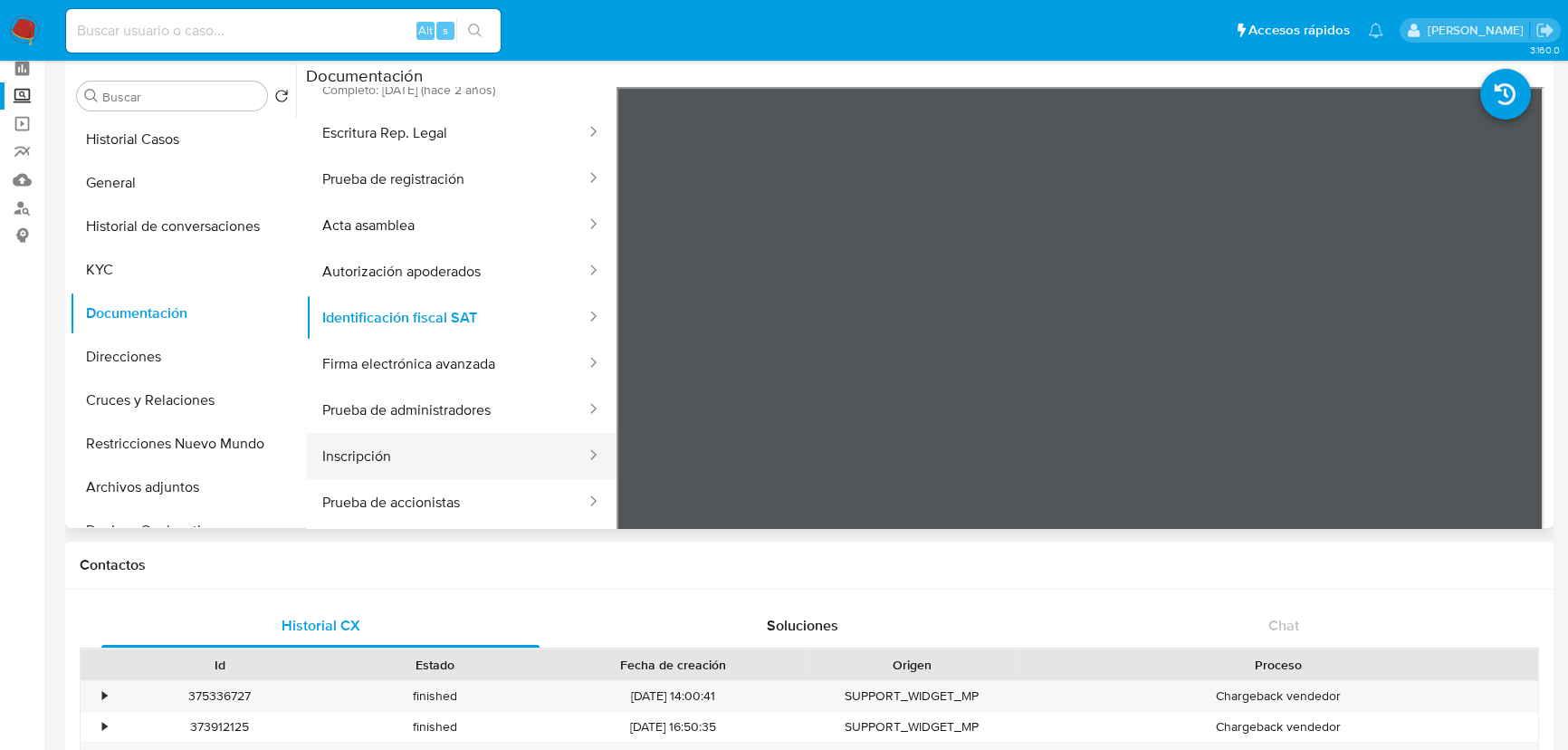
scroll to position [411, 0]
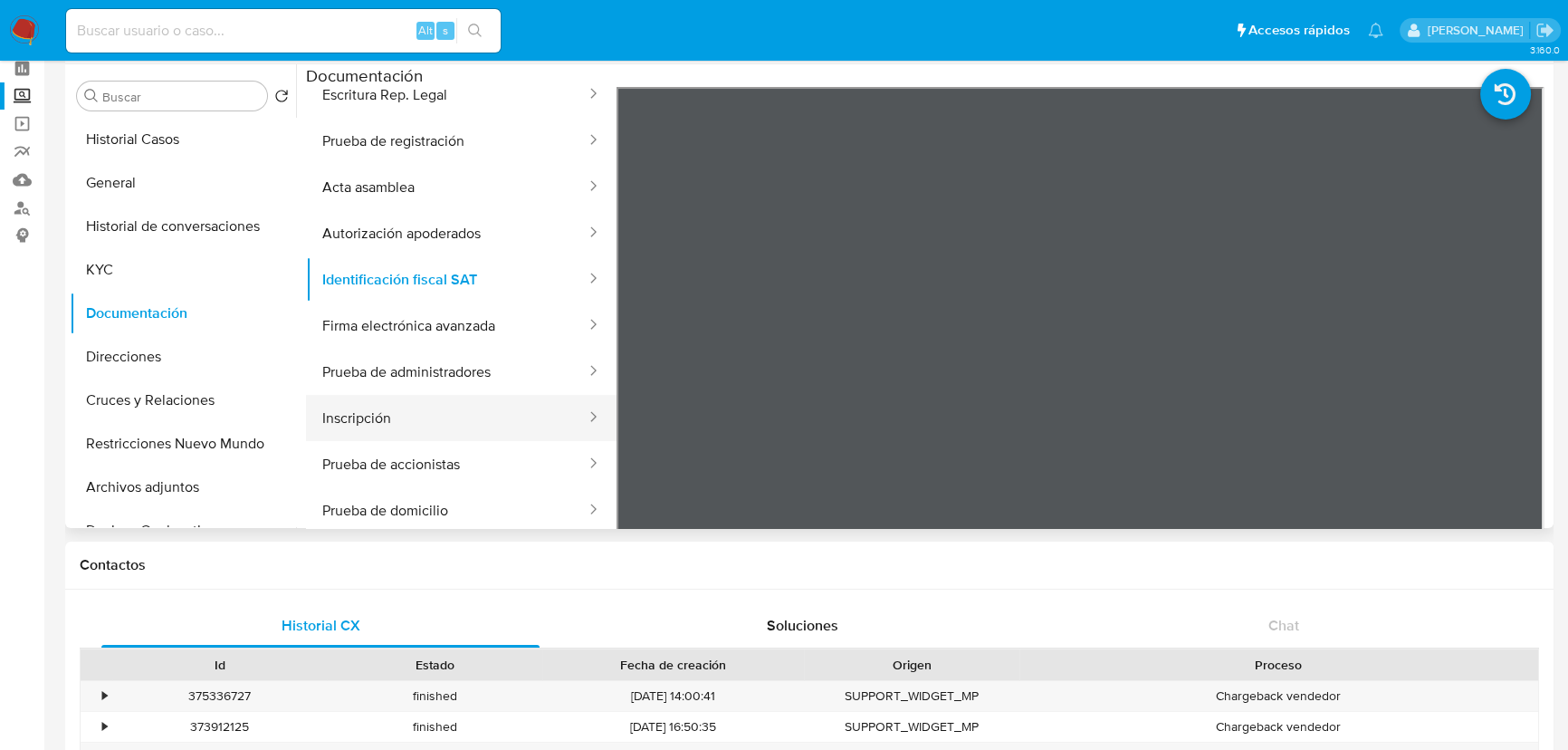
click at [402, 415] on button "Inscripción" at bounding box center [446, 417] width 281 height 46
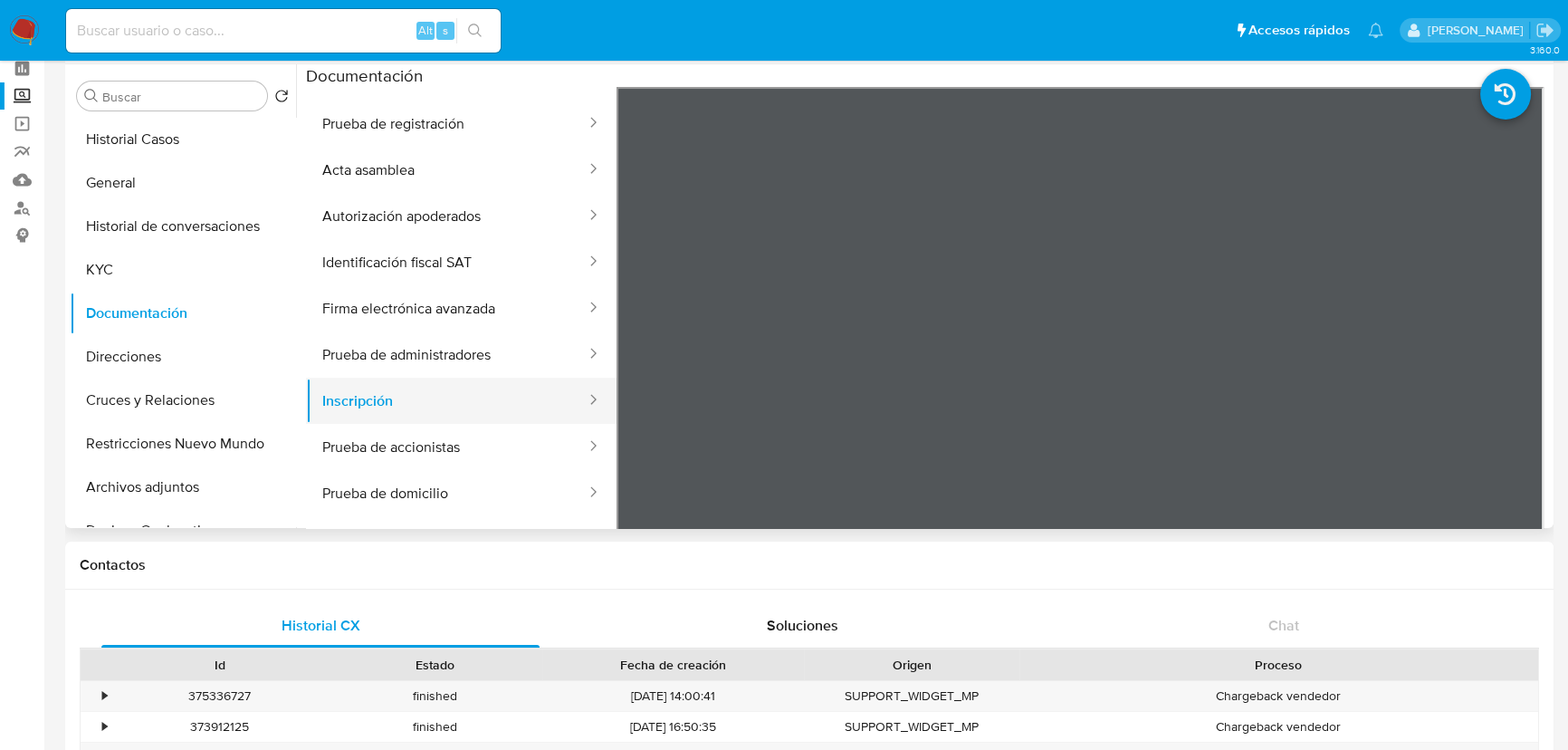
scroll to position [434, 0]
click at [452, 473] on button "Prueba de domicilio" at bounding box center [446, 493] width 281 height 46
click at [439, 440] on button "Prueba de accionistas" at bounding box center [446, 446] width 281 height 46
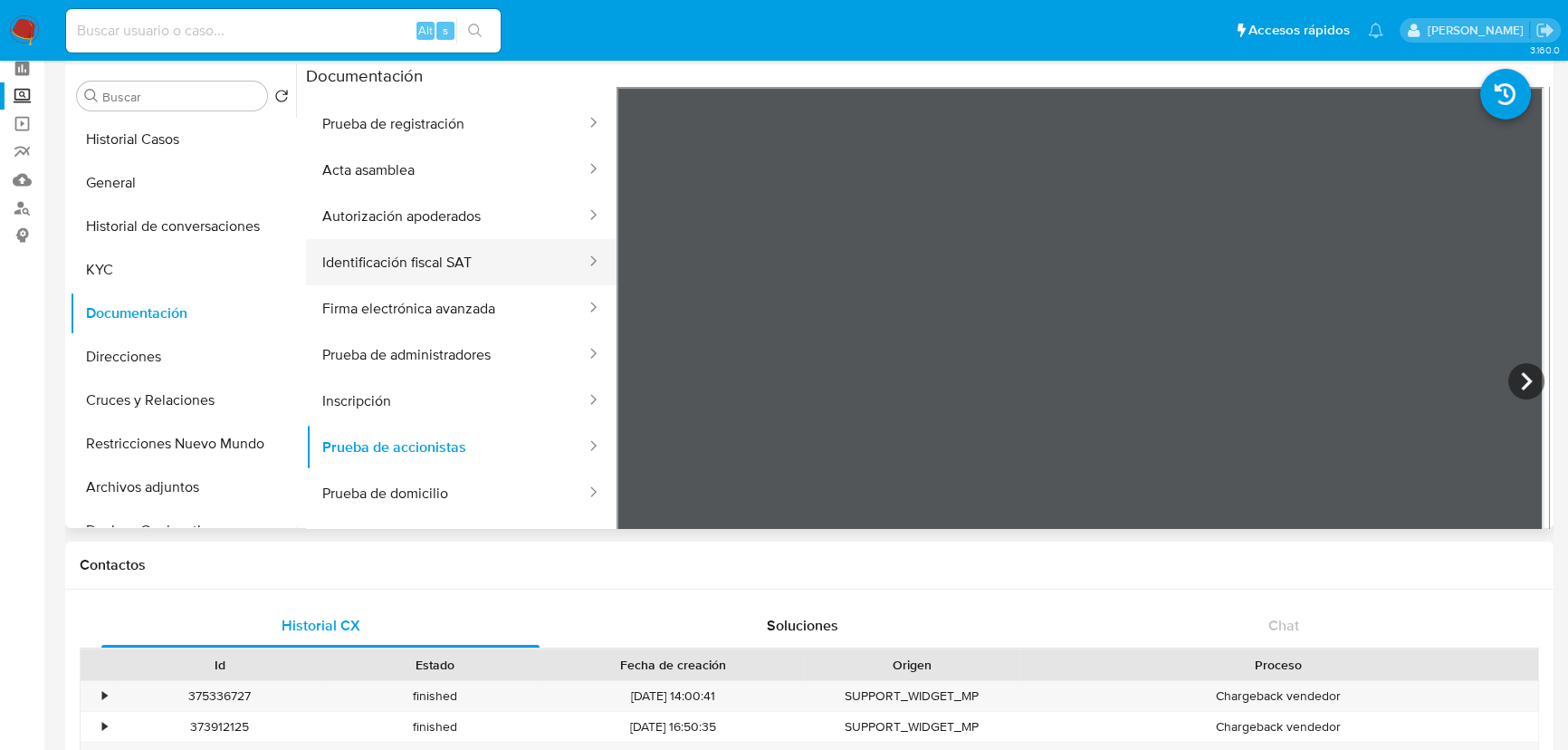
click at [424, 249] on button "Identificación fiscal SAT" at bounding box center [446, 262] width 281 height 46
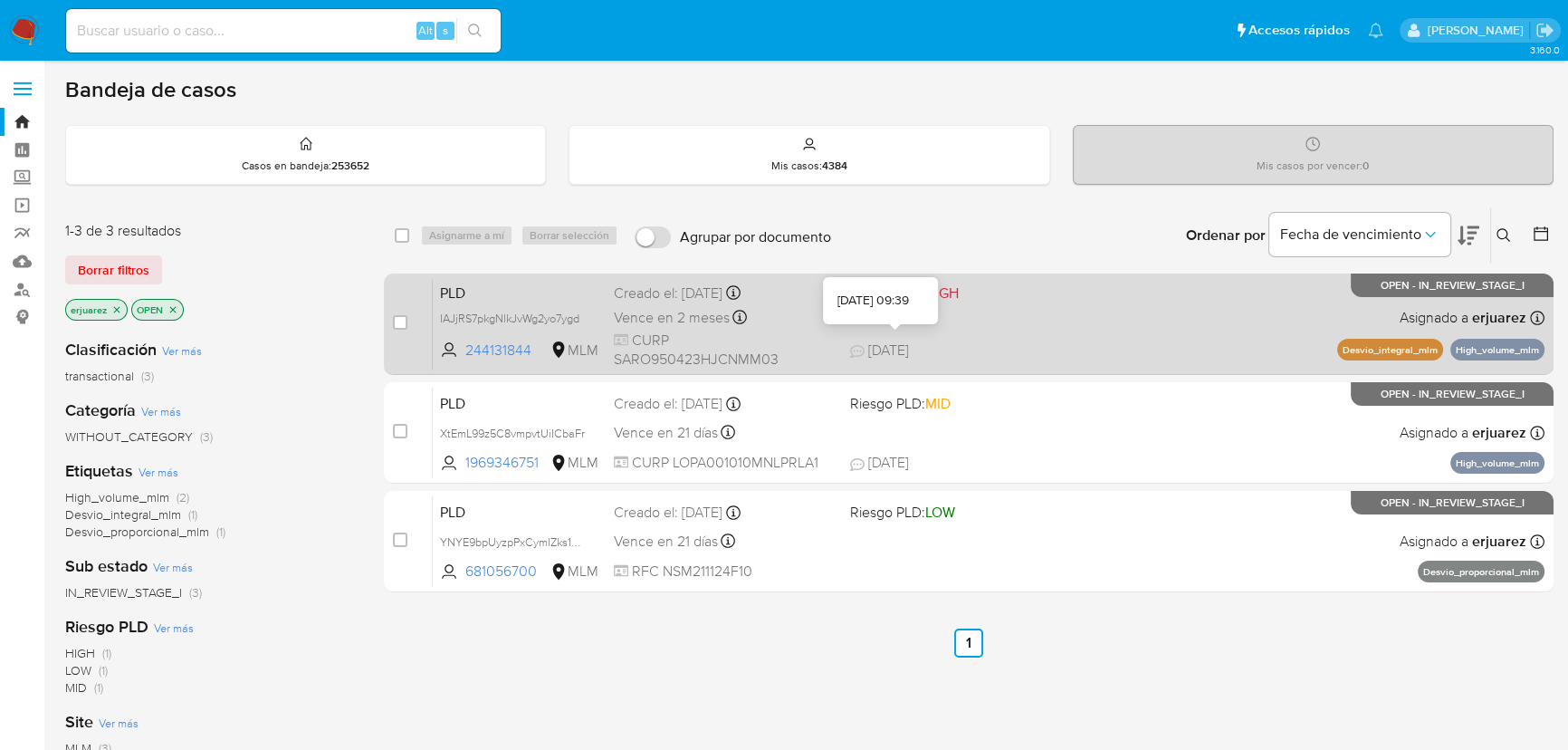
click at [887, 340] on span "[DATE]" at bounding box center [879, 350] width 59 height 20
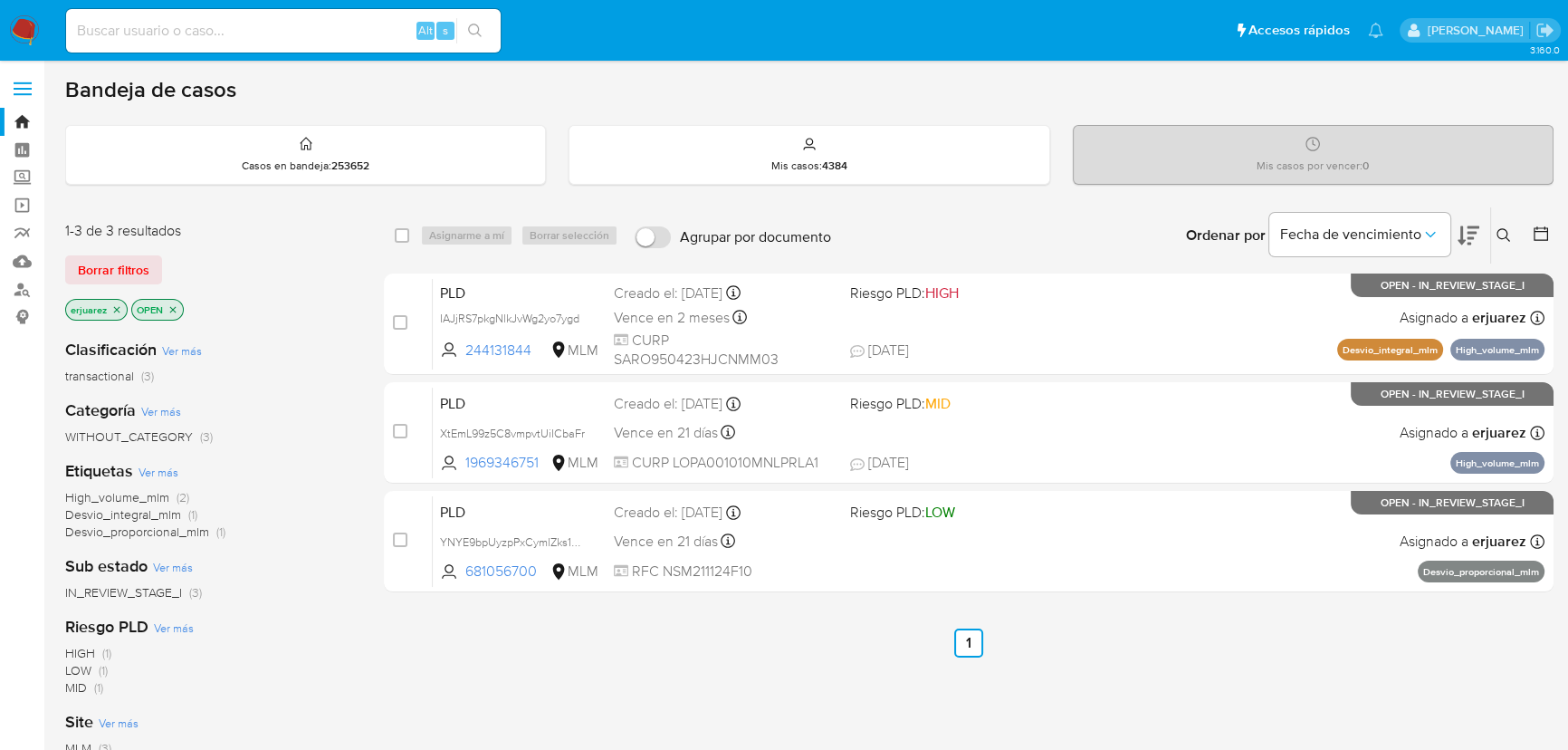
click at [123, 37] on input at bounding box center [283, 30] width 435 height 23
paste input "439607956"
click at [79, 27] on input "439607956" at bounding box center [283, 30] width 435 height 23
type input "439607956"
click at [473, 31] on icon "search-icon" at bounding box center [475, 30] width 14 height 14
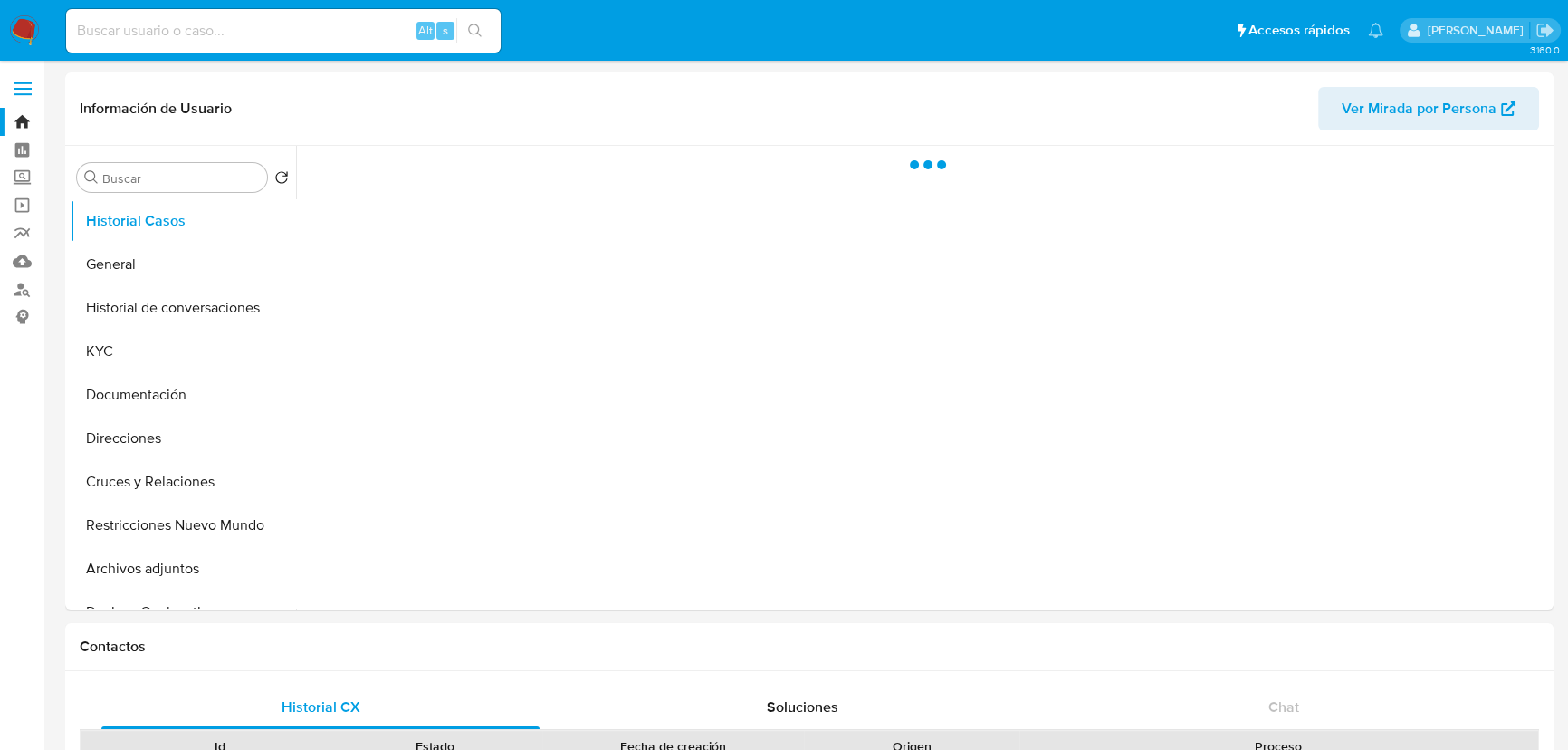
select select "10"
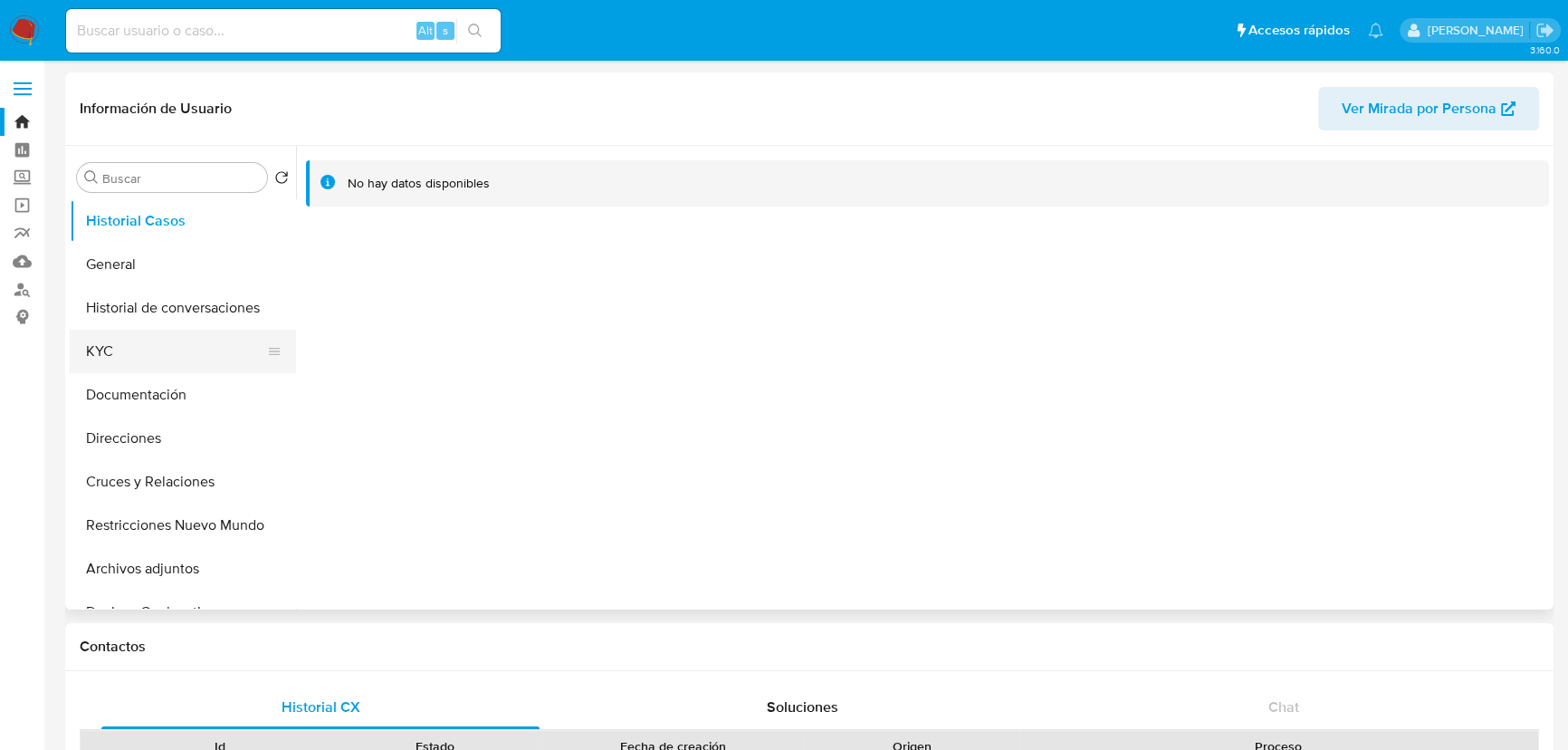
drag, startPoint x: 135, startPoint y: 374, endPoint x: 161, endPoint y: 366, distance: 27.2
click at [136, 373] on button "Documentación" at bounding box center [183, 395] width 226 height 43
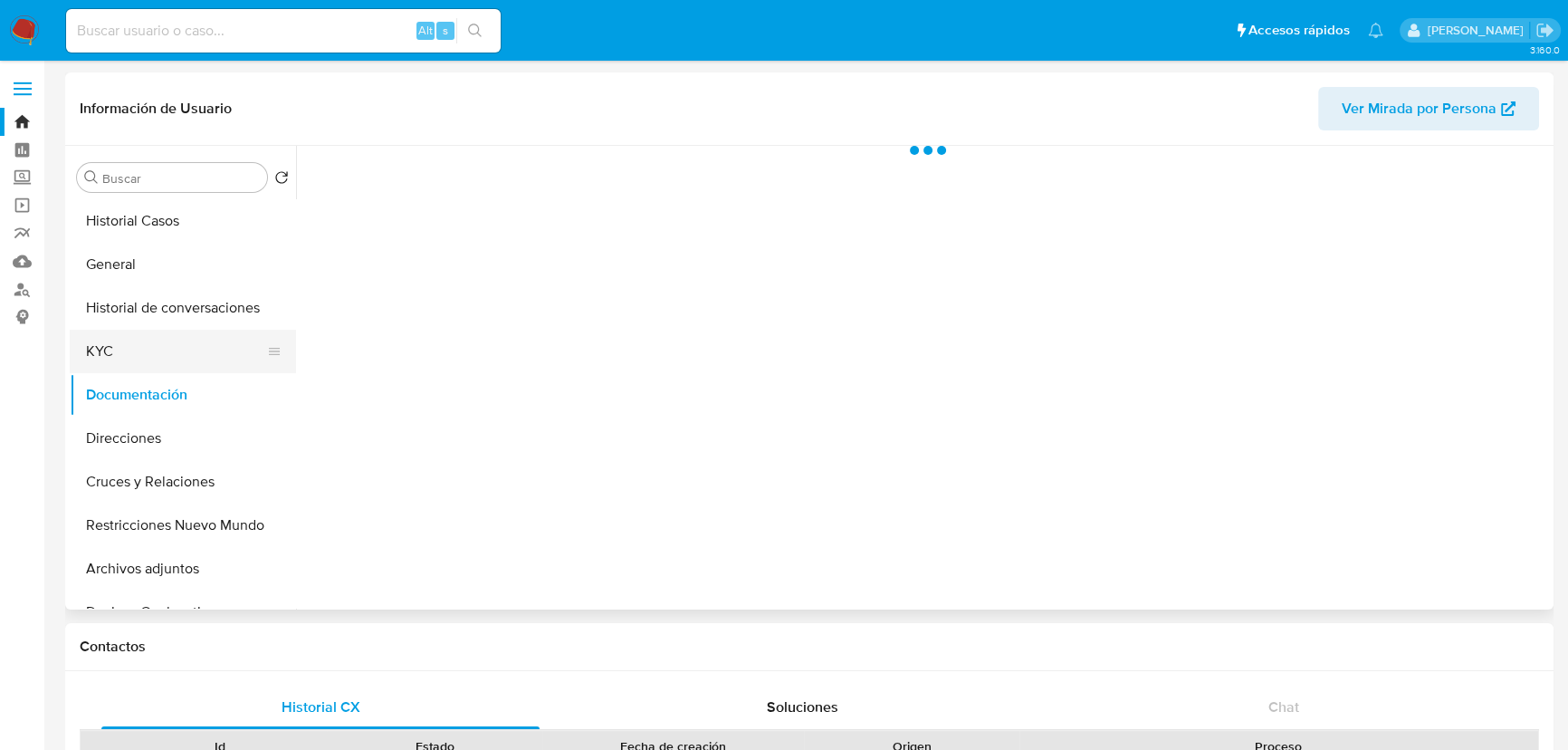
click at [161, 358] on button "KYC" at bounding box center [176, 351] width 212 height 43
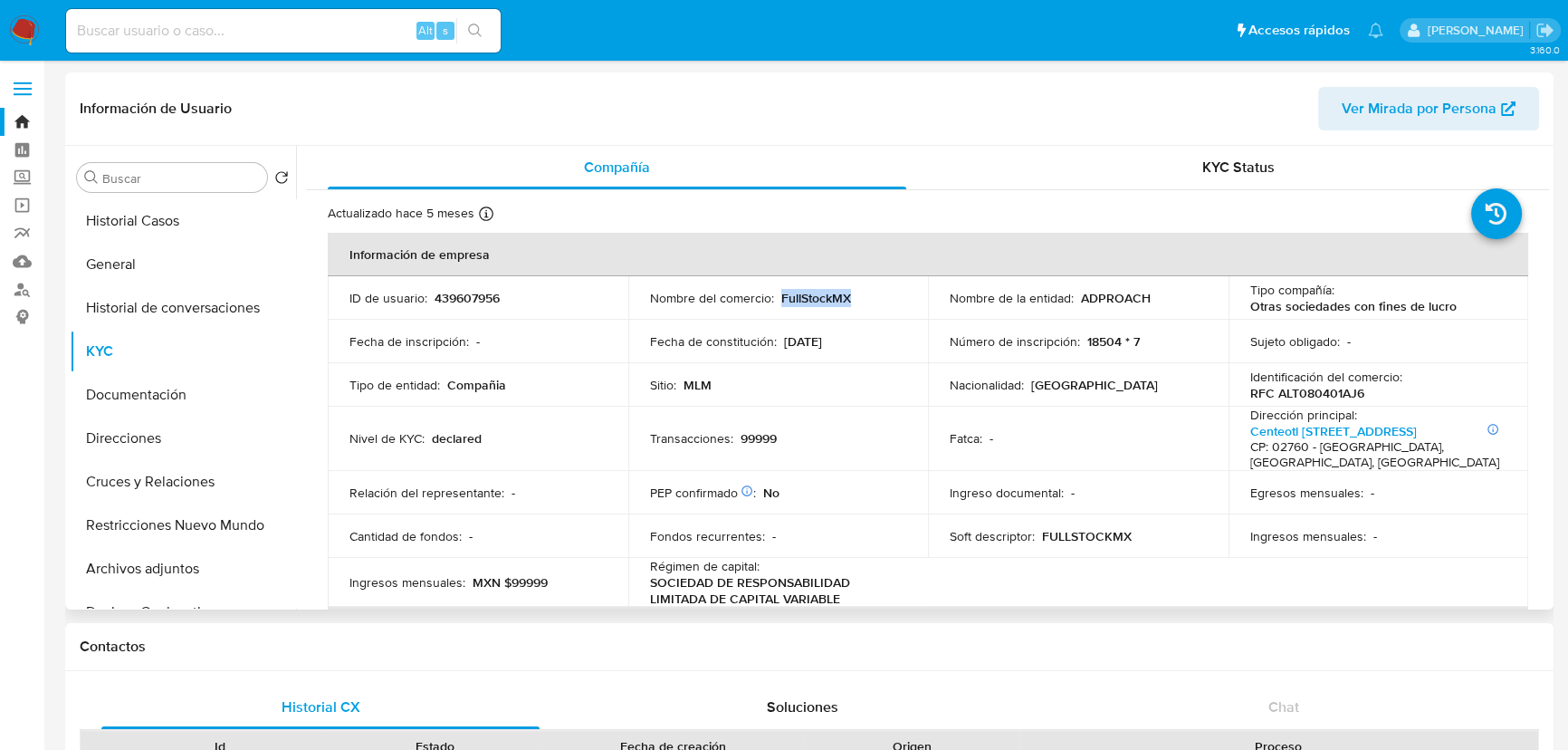
drag, startPoint x: 776, startPoint y: 296, endPoint x: 886, endPoint y: 296, distance: 110.0
click at [886, 296] on div "Nombre del comercio : FullStockMX" at bounding box center [778, 297] width 257 height 16
copy p "FullStockMX"
drag, startPoint x: 200, startPoint y: 397, endPoint x: 513, endPoint y: 329, distance: 320.3
click at [200, 397] on button "Documentación" at bounding box center [183, 395] width 226 height 43
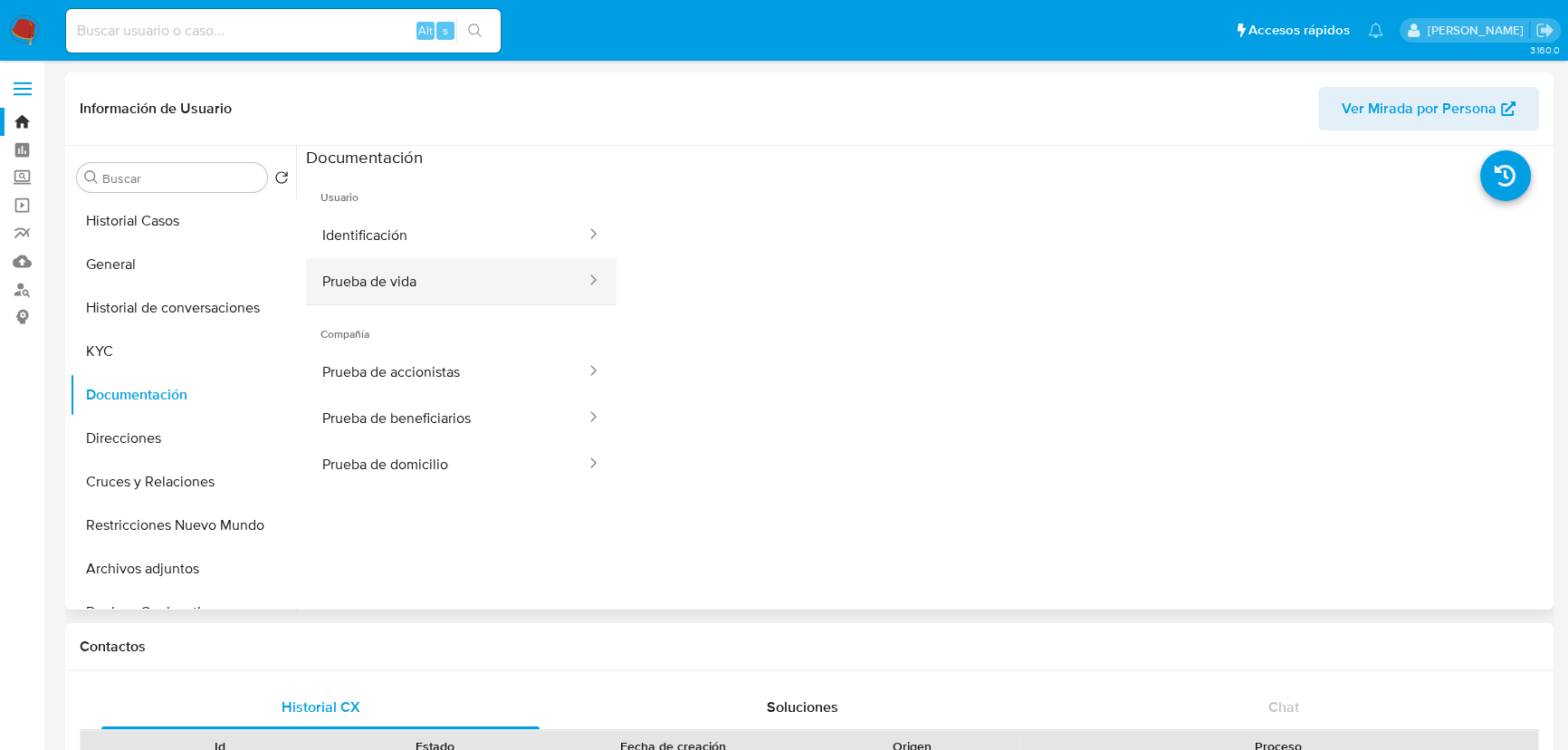
click at [422, 280] on button "Prueba de vida" at bounding box center [446, 281] width 281 height 46
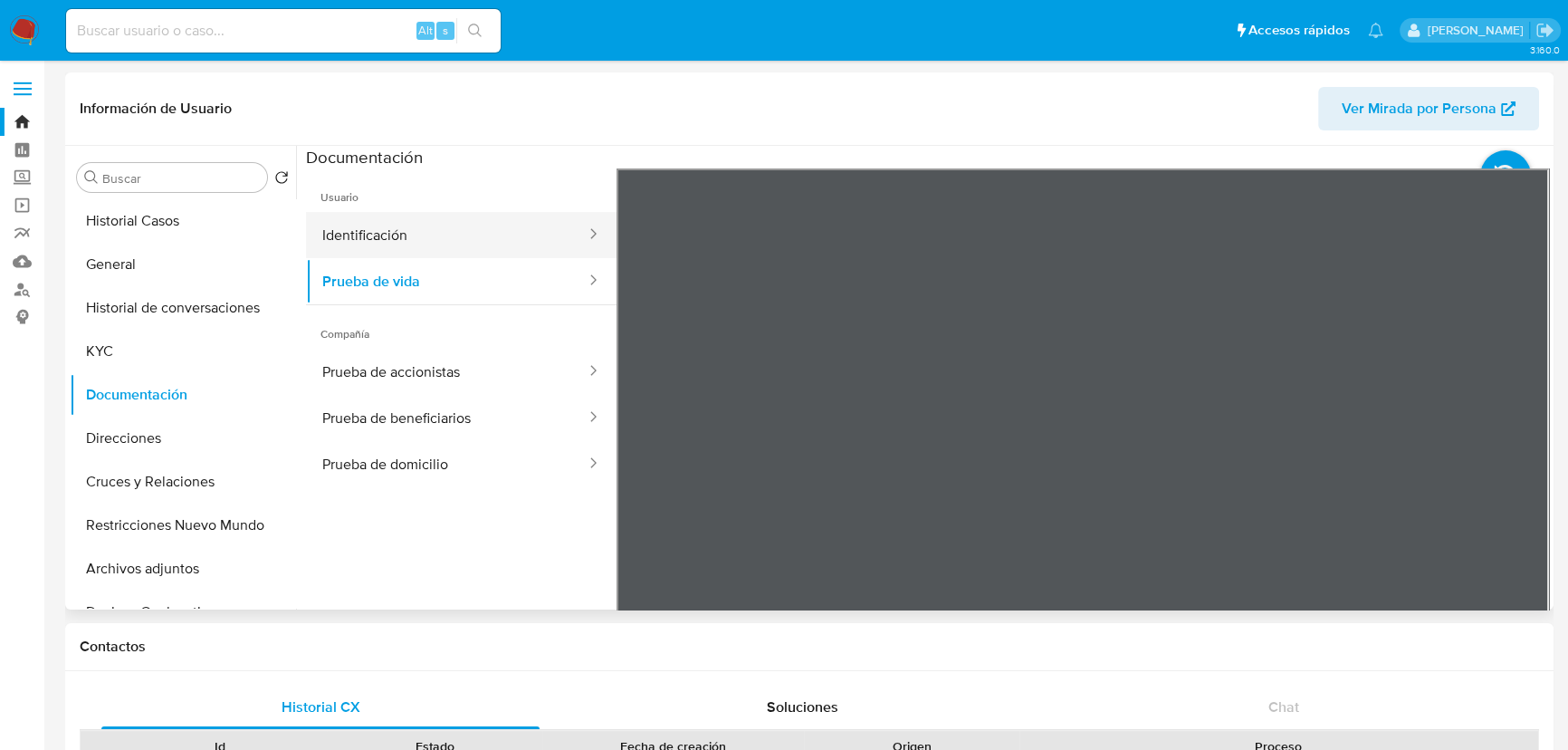
click at [434, 236] on button "Identificación" at bounding box center [446, 235] width 281 height 46
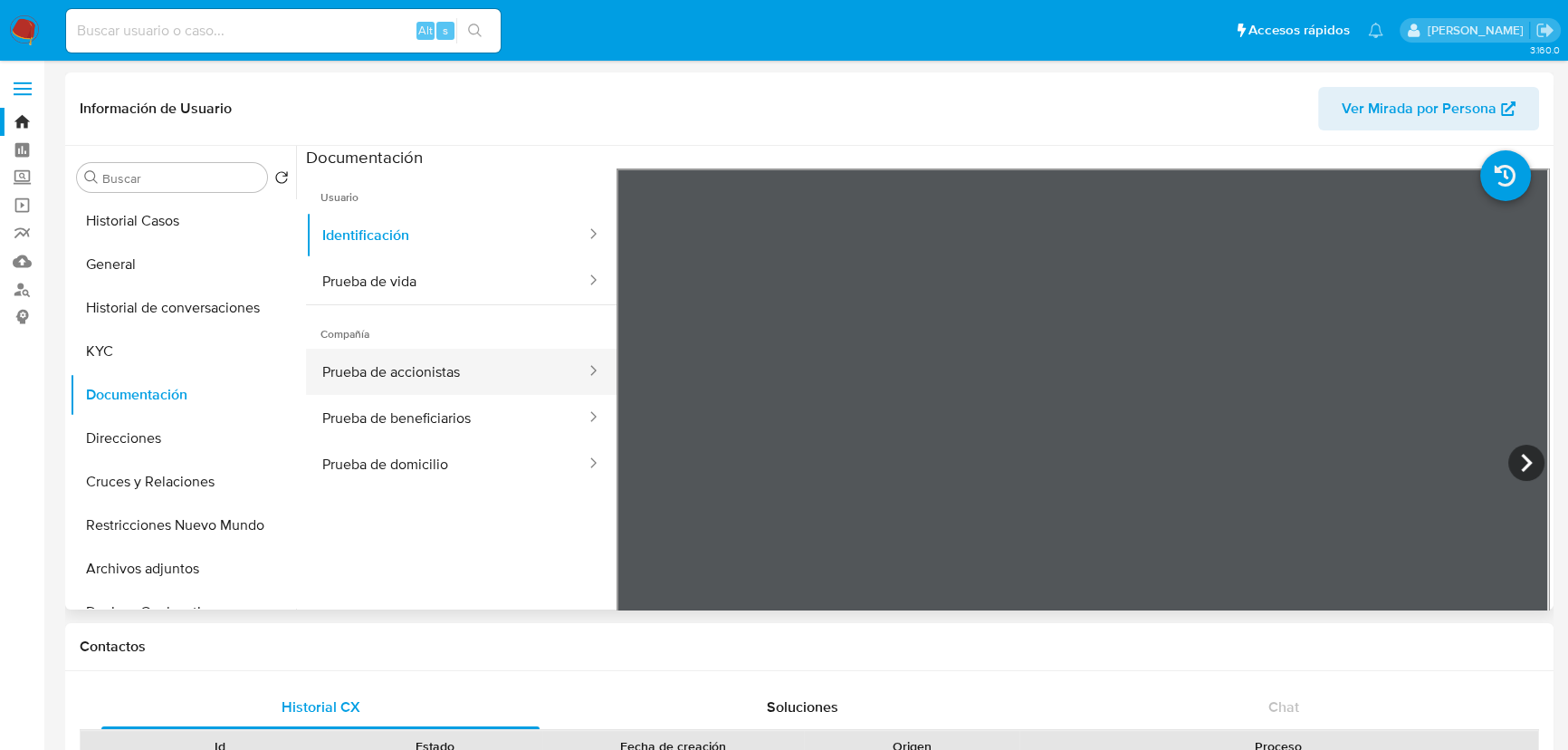
drag, startPoint x: 421, startPoint y: 359, endPoint x: 558, endPoint y: 384, distance: 139.3
click at [423, 358] on button "Prueba de accionistas" at bounding box center [446, 371] width 281 height 46
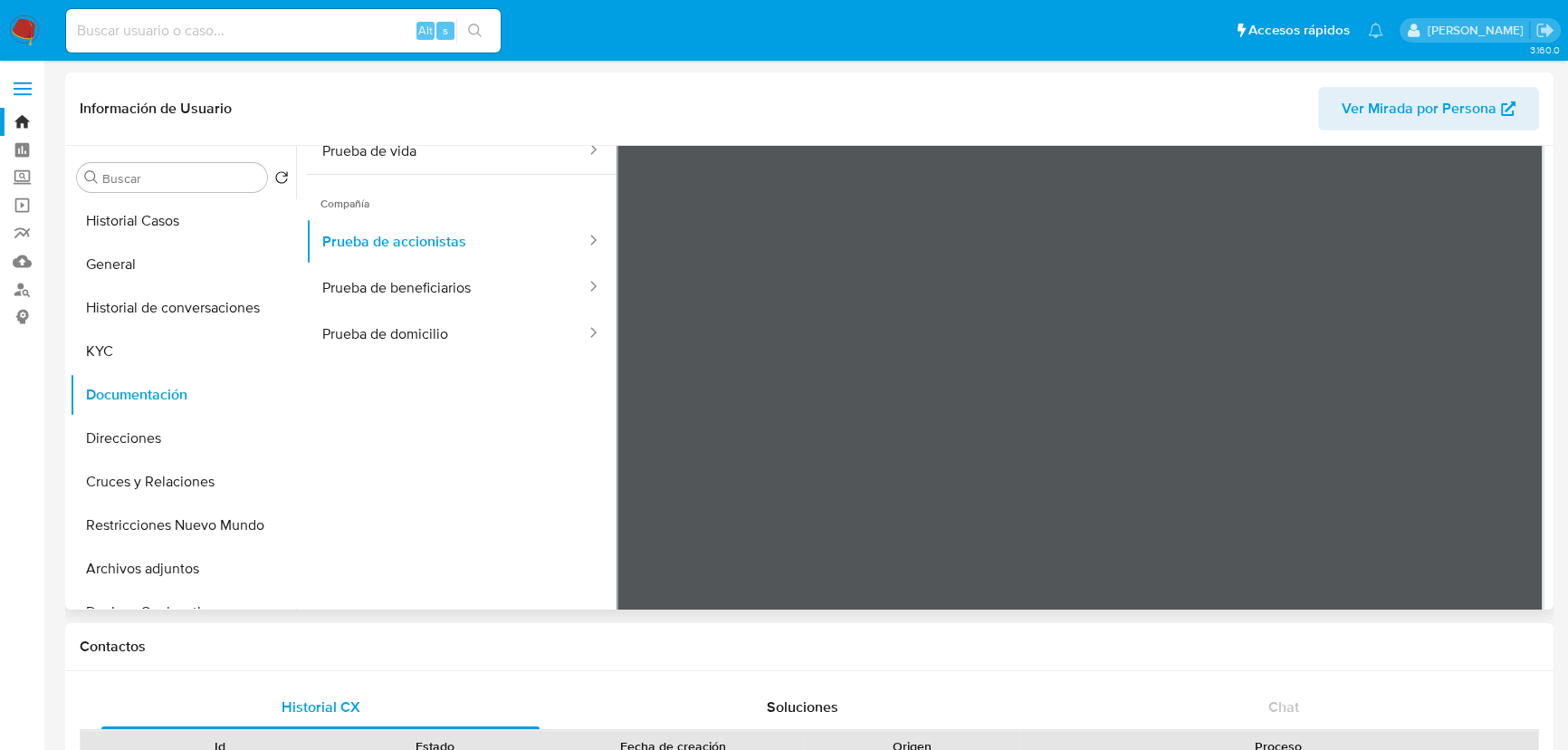
scroll to position [157, 0]
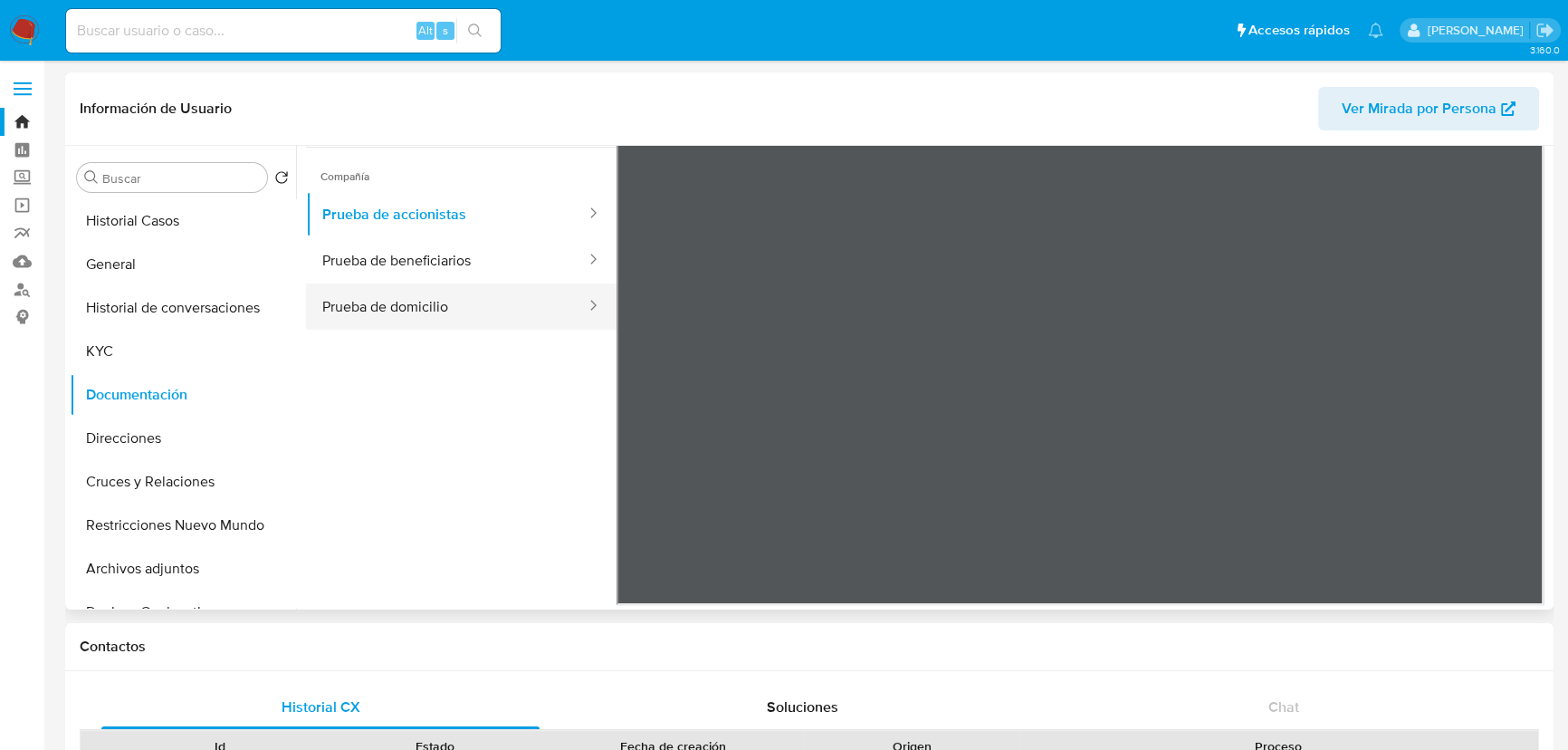
click at [419, 305] on button "Prueba de domicilio" at bounding box center [446, 306] width 281 height 46
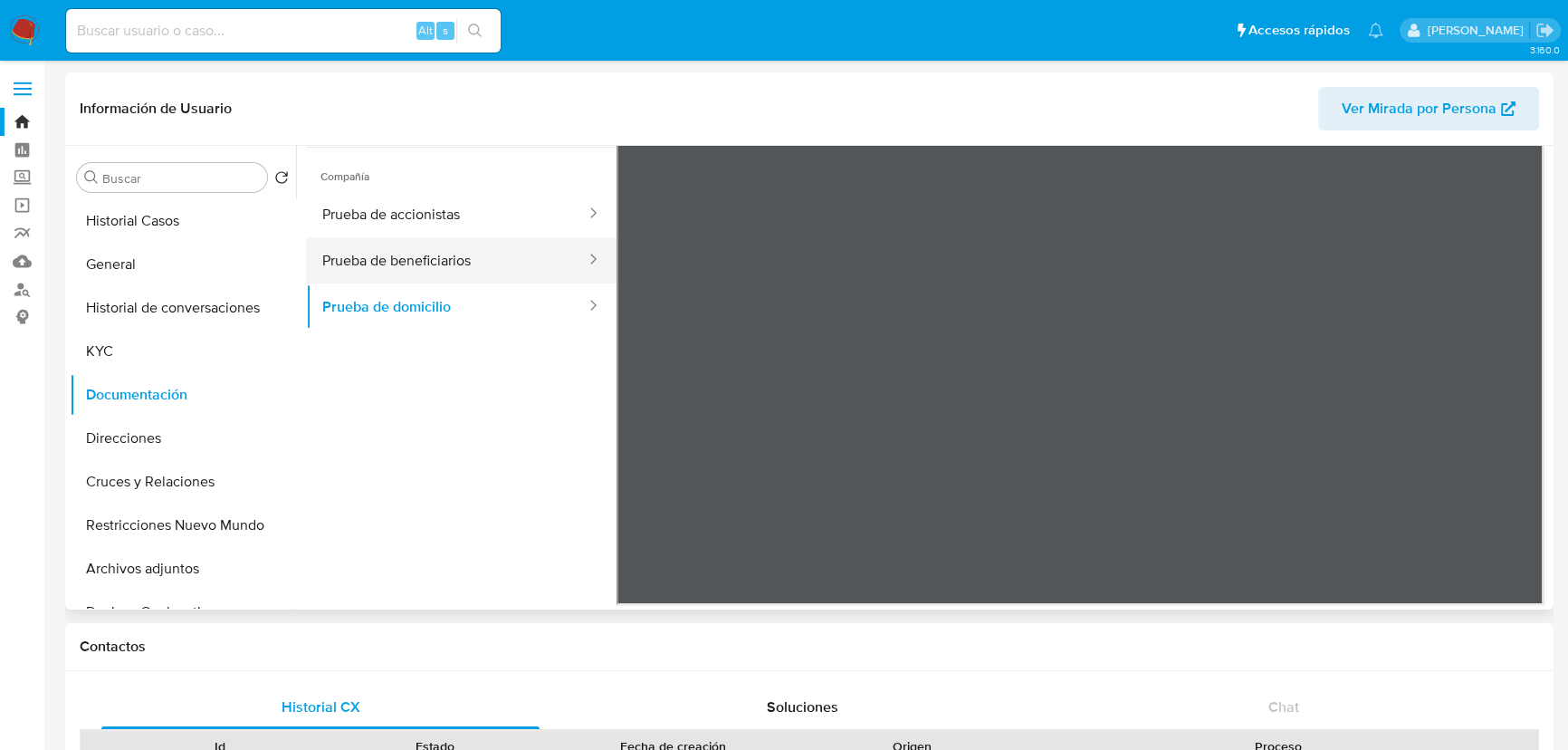
click at [459, 259] on button "Prueba de beneficiarios" at bounding box center [446, 260] width 281 height 46
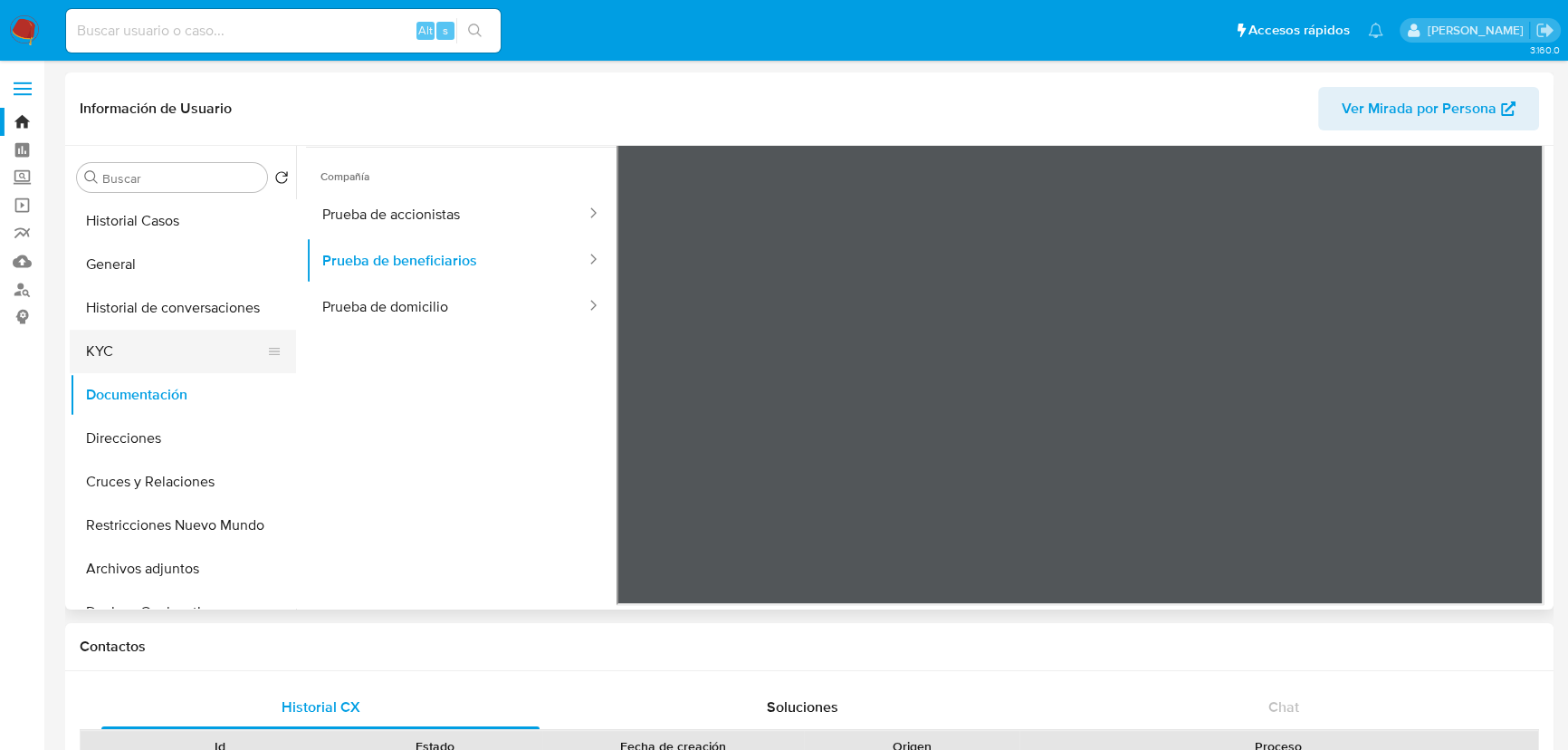
click at [173, 355] on button "KYC" at bounding box center [176, 351] width 212 height 43
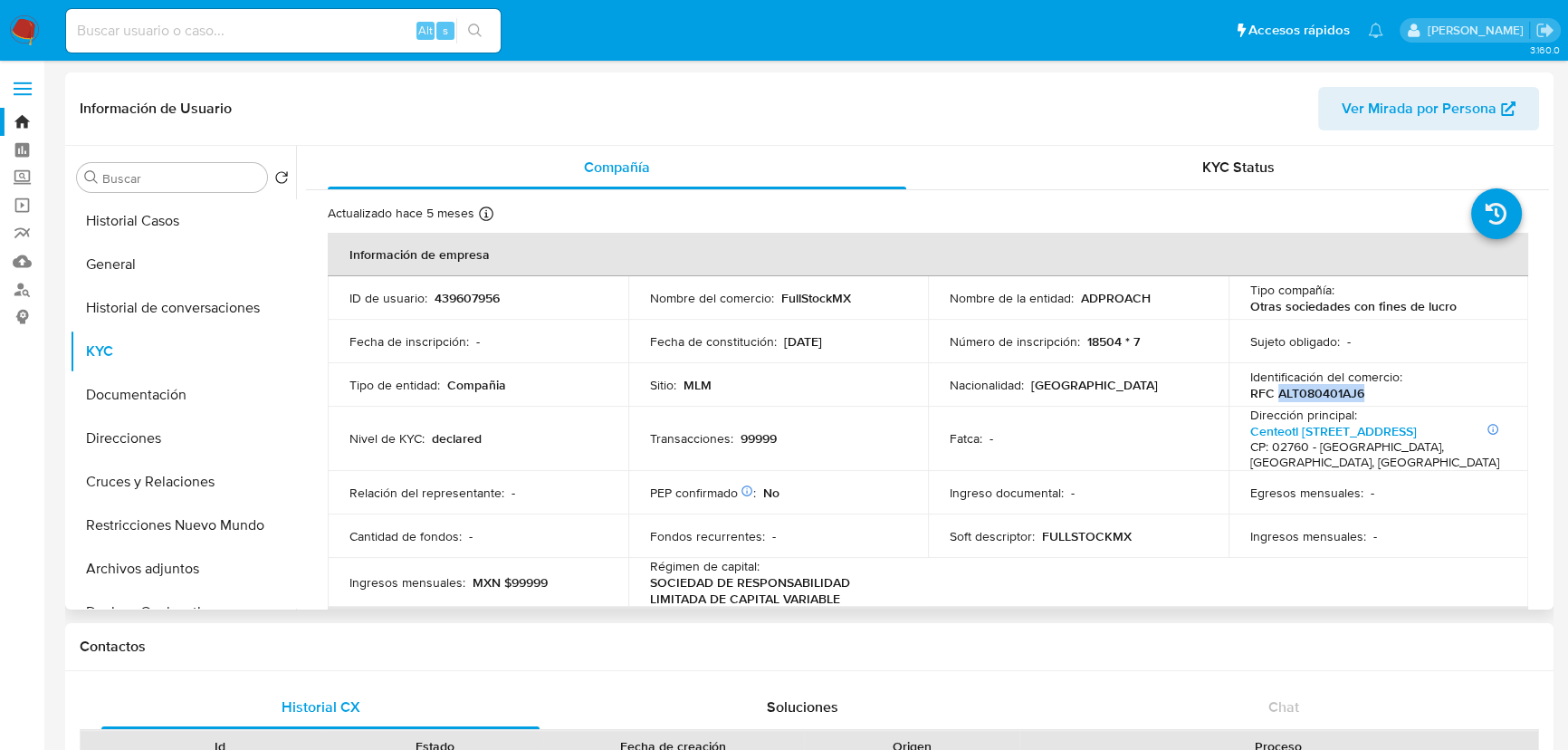
drag, startPoint x: 1271, startPoint y: 397, endPoint x: 1390, endPoint y: 395, distance: 119.0
click at [1390, 395] on div "Identificación del comercio : RFC ALT080401AJ6" at bounding box center [1378, 384] width 257 height 33
copy p "ALT080401AJ6"
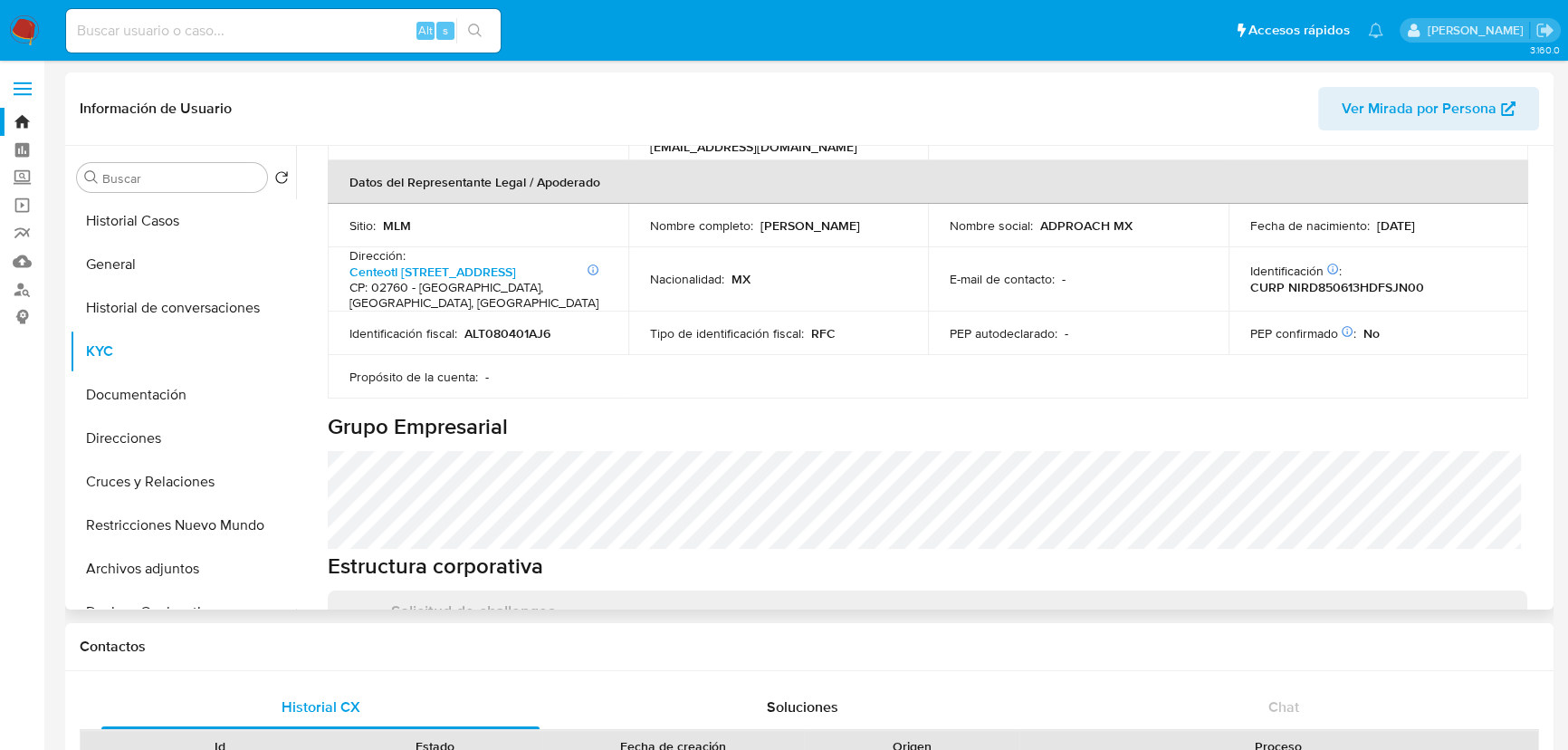
scroll to position [494, 0]
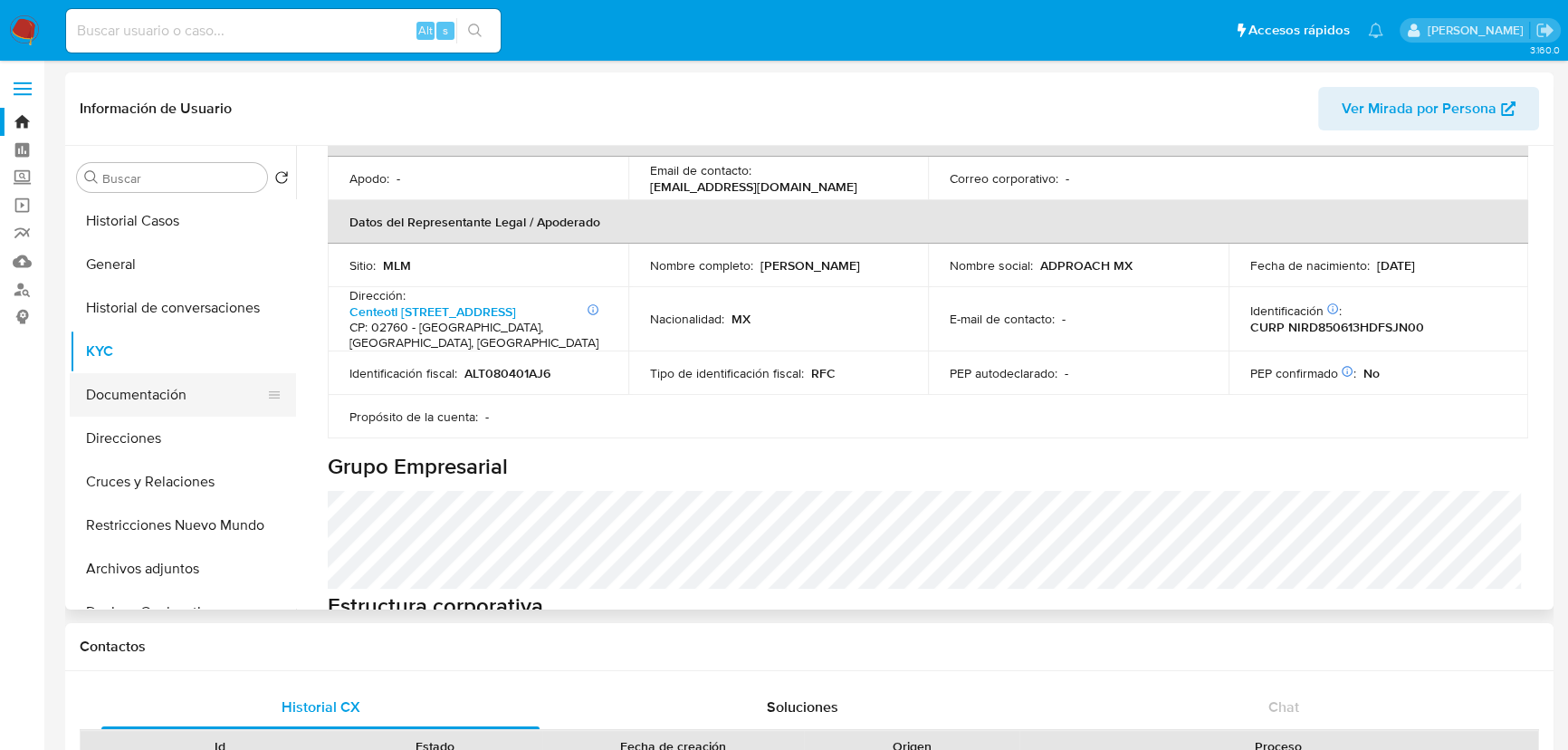
click at [150, 396] on button "Documentación" at bounding box center [176, 395] width 212 height 43
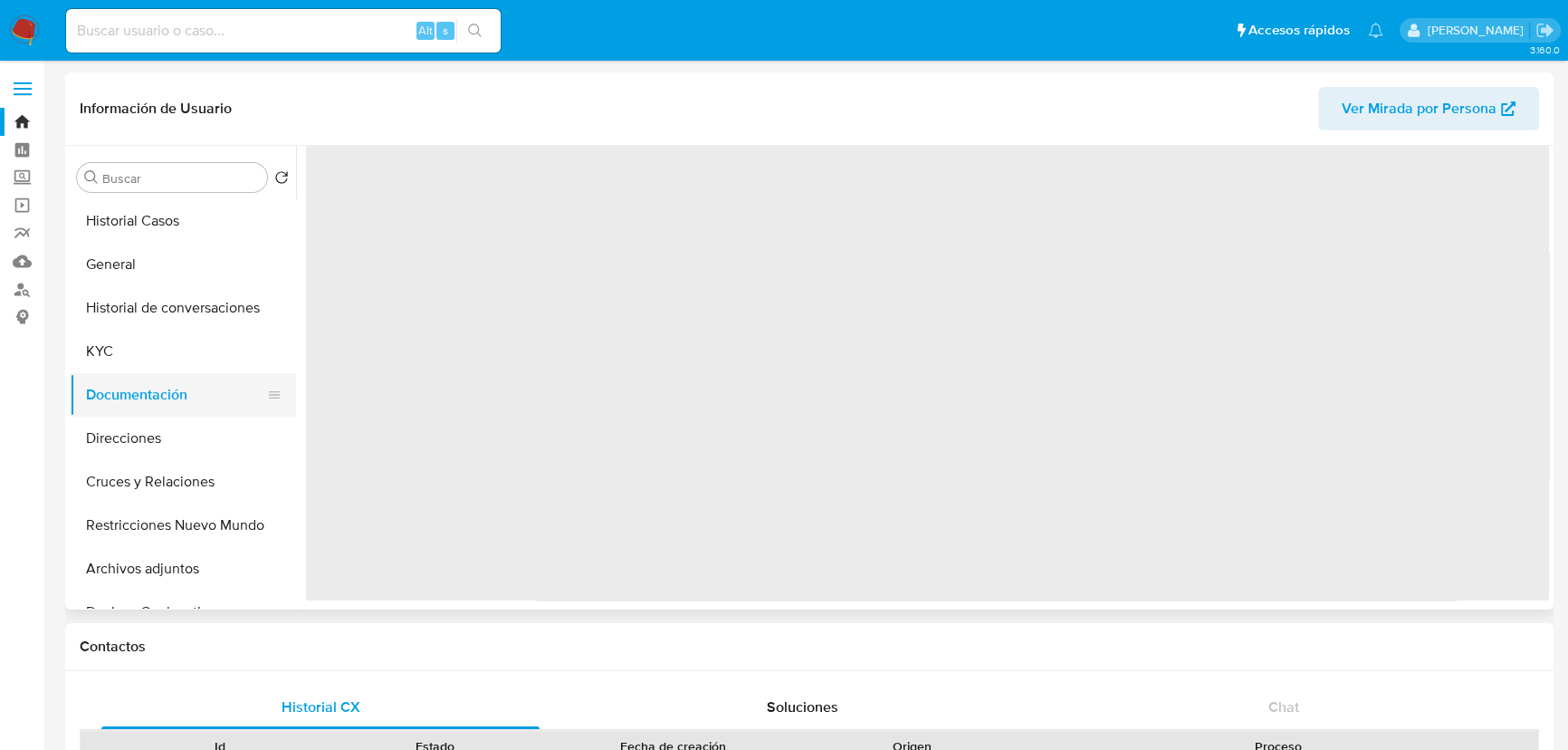
scroll to position [0, 0]
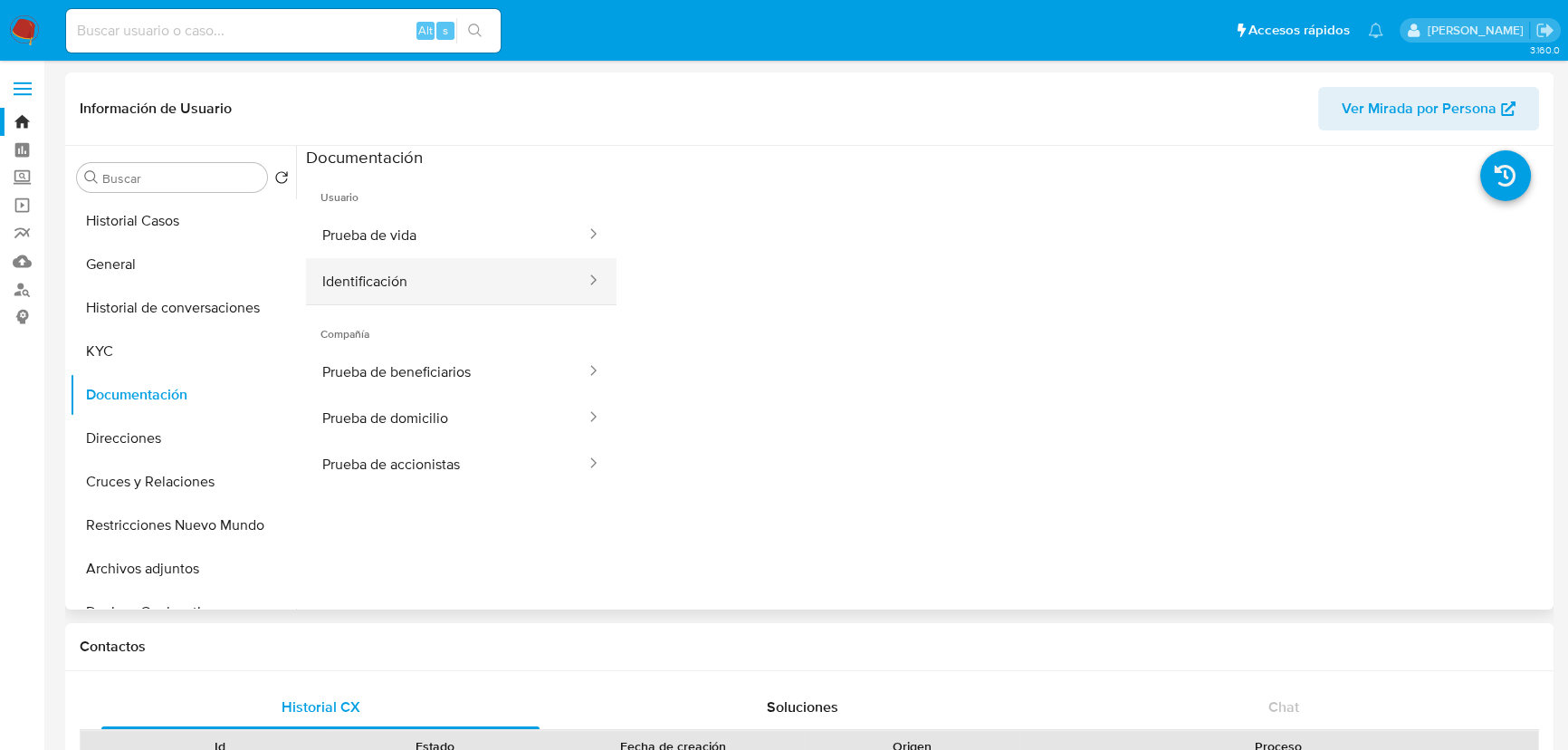
click at [441, 293] on button "Identificación" at bounding box center [446, 281] width 281 height 46
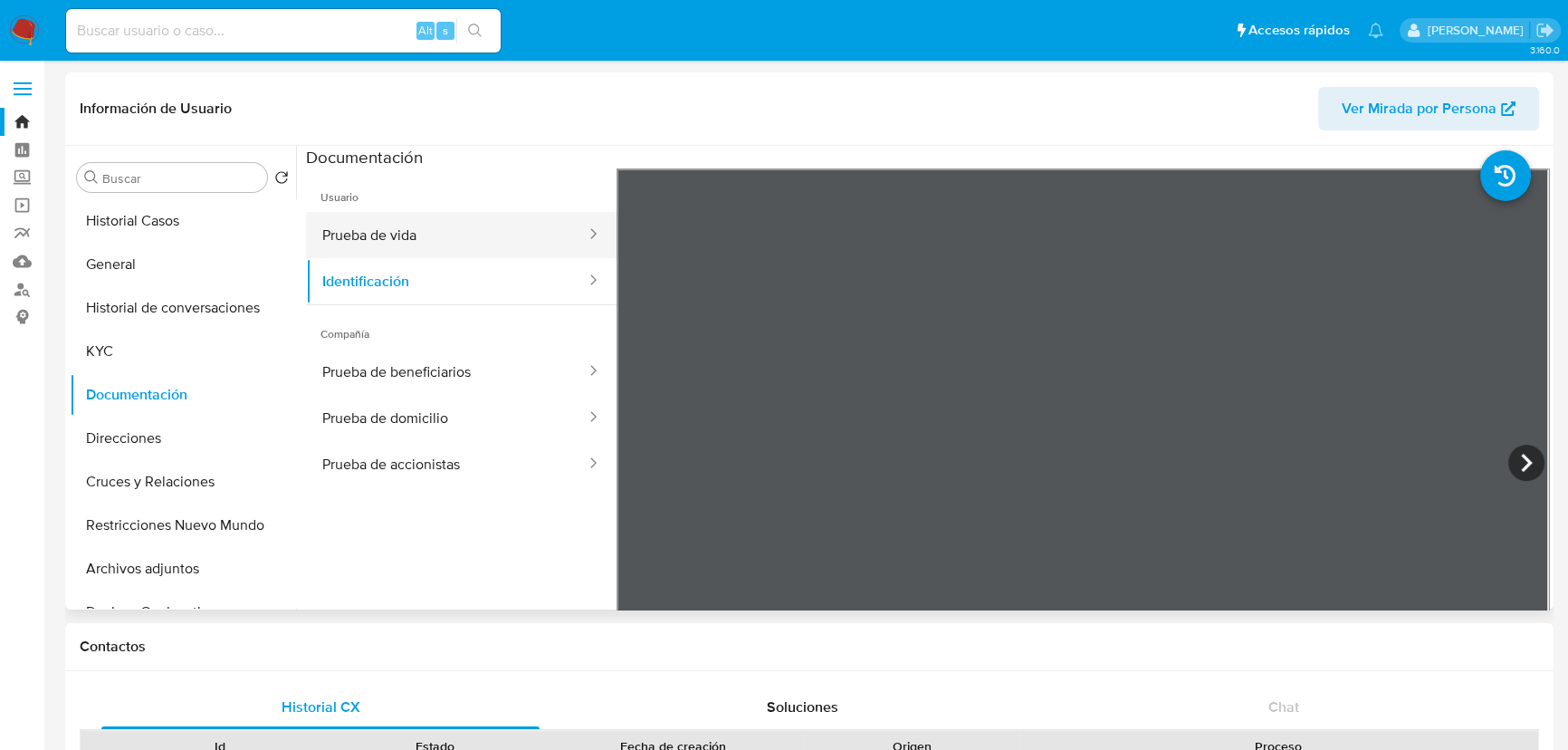
drag, startPoint x: 379, startPoint y: 223, endPoint x: 555, endPoint y: 223, distance: 176.0
click at [398, 223] on button "Prueba de vida" at bounding box center [446, 235] width 281 height 46
click at [474, 251] on button "Prueba de vida" at bounding box center [446, 235] width 281 height 46
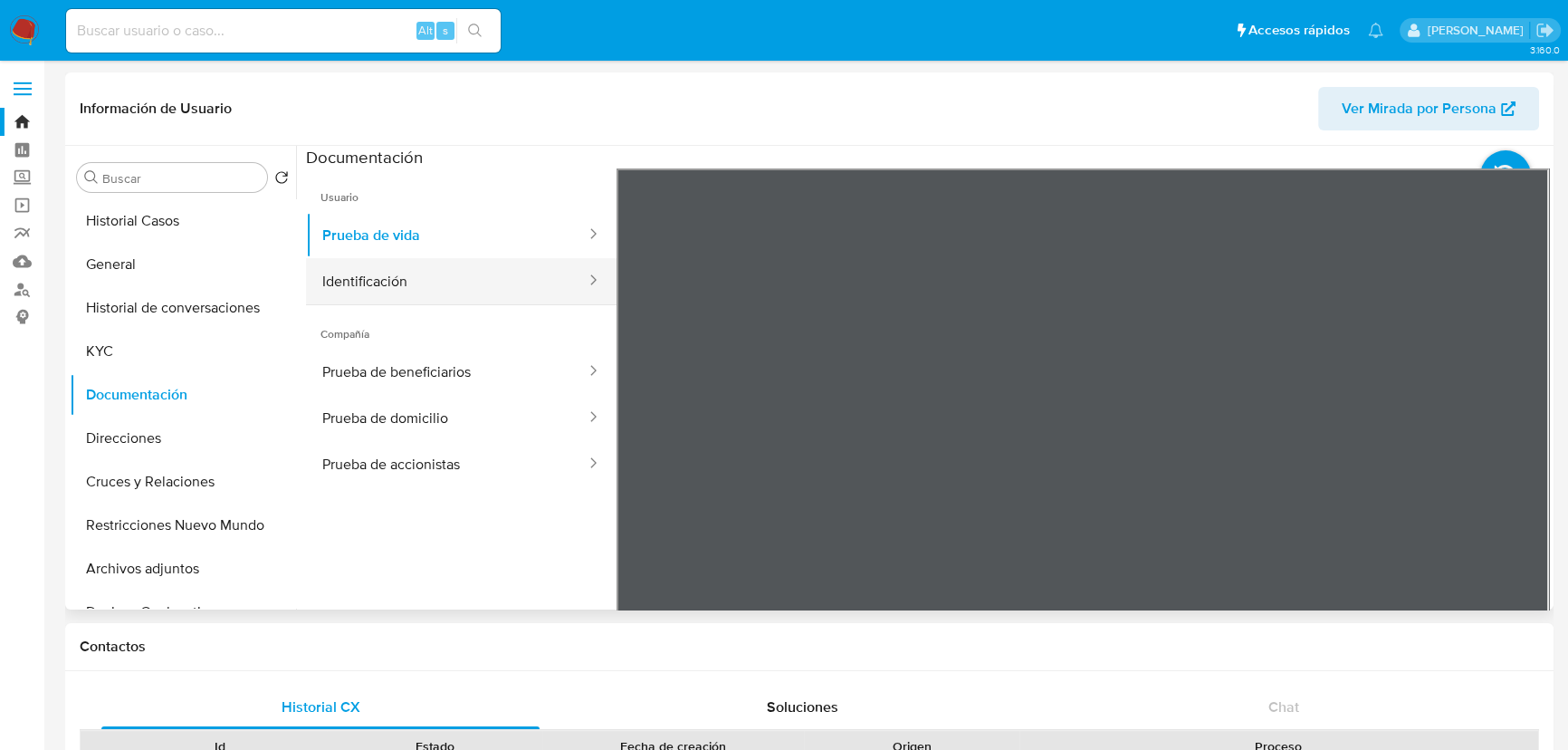
drag, startPoint x: 493, startPoint y: 274, endPoint x: 536, endPoint y: 278, distance: 43.2
click at [502, 277] on button "Identificación" at bounding box center [446, 281] width 281 height 46
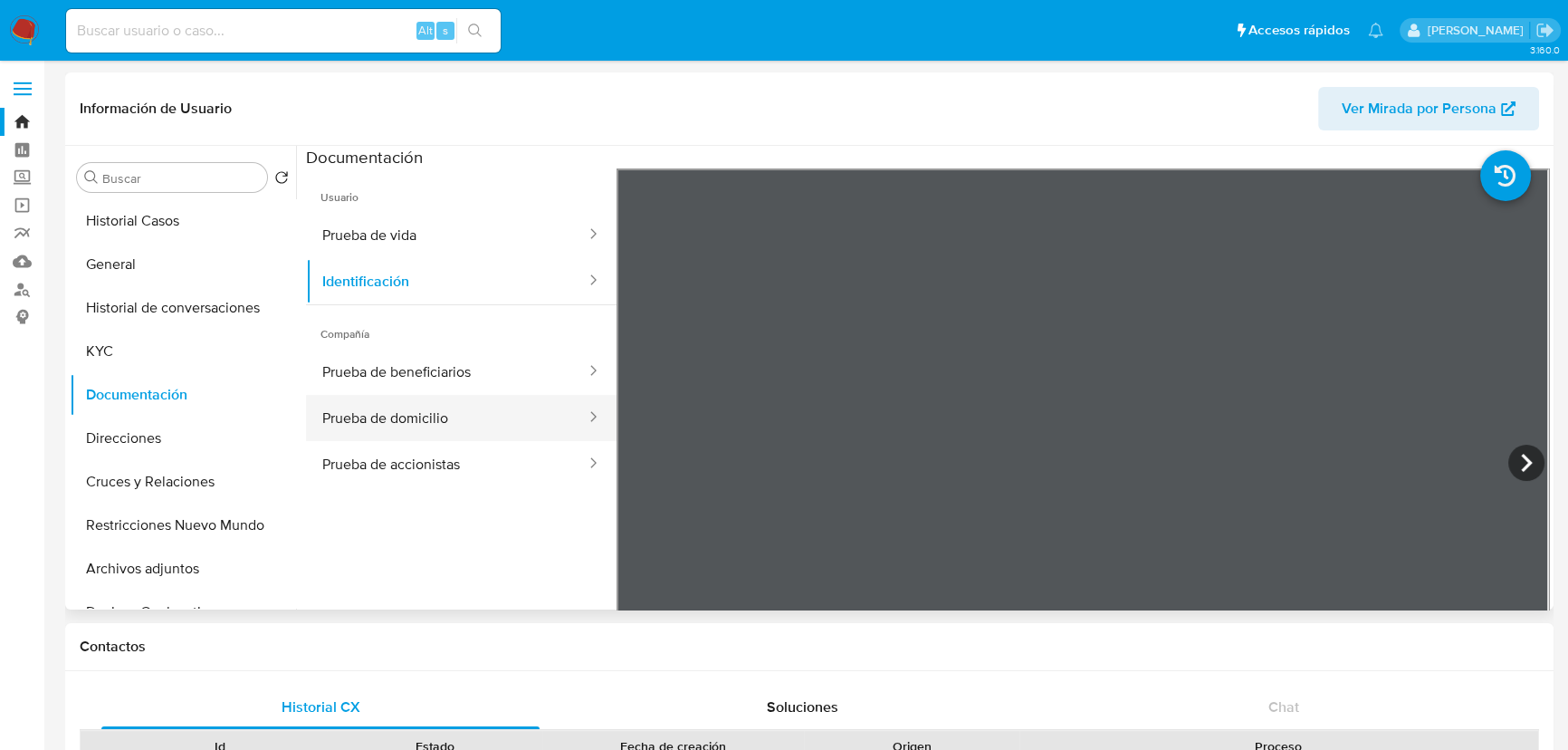
click at [380, 405] on button "Prueba de domicilio" at bounding box center [446, 417] width 281 height 46
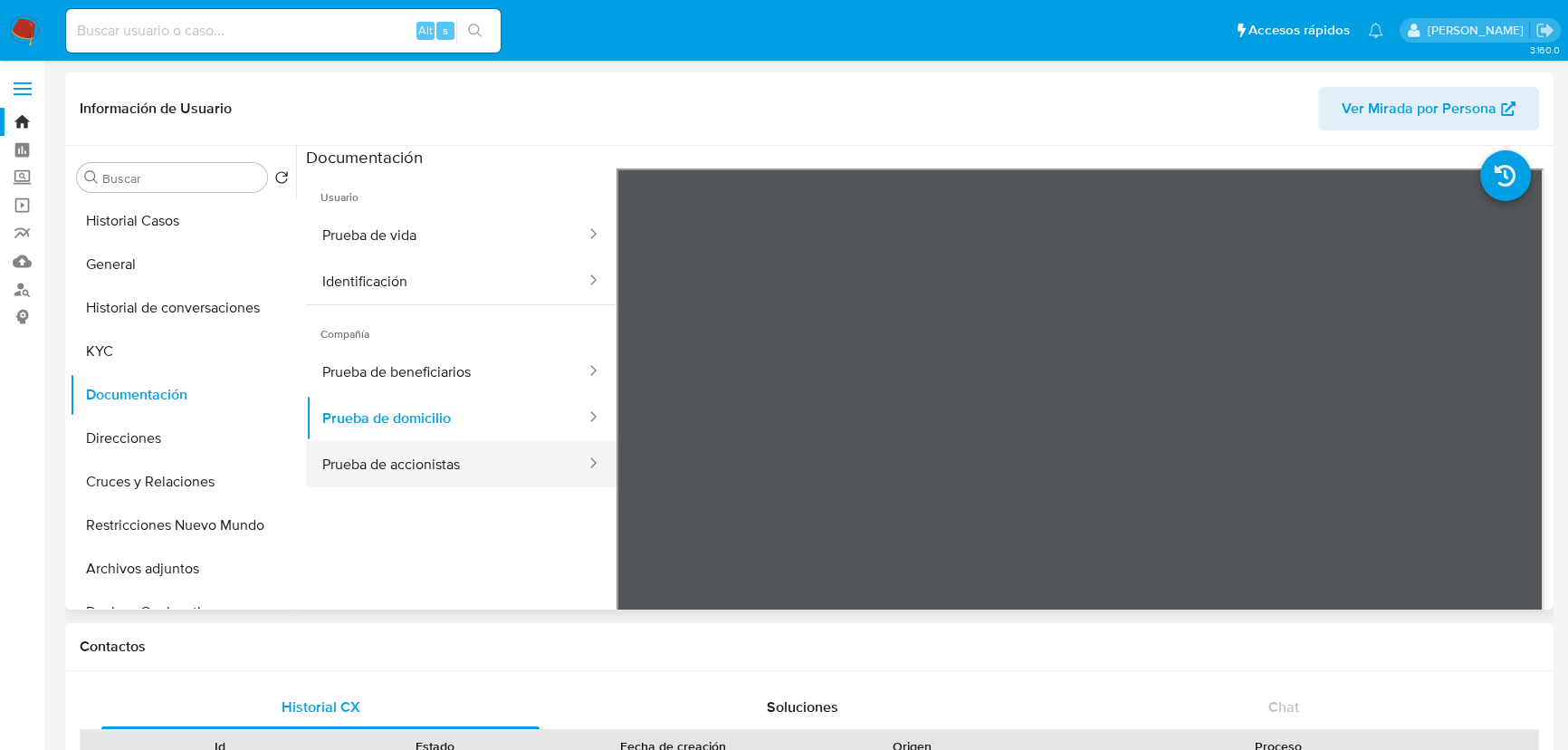
click at [402, 471] on button "Prueba de accionistas" at bounding box center [446, 464] width 281 height 46
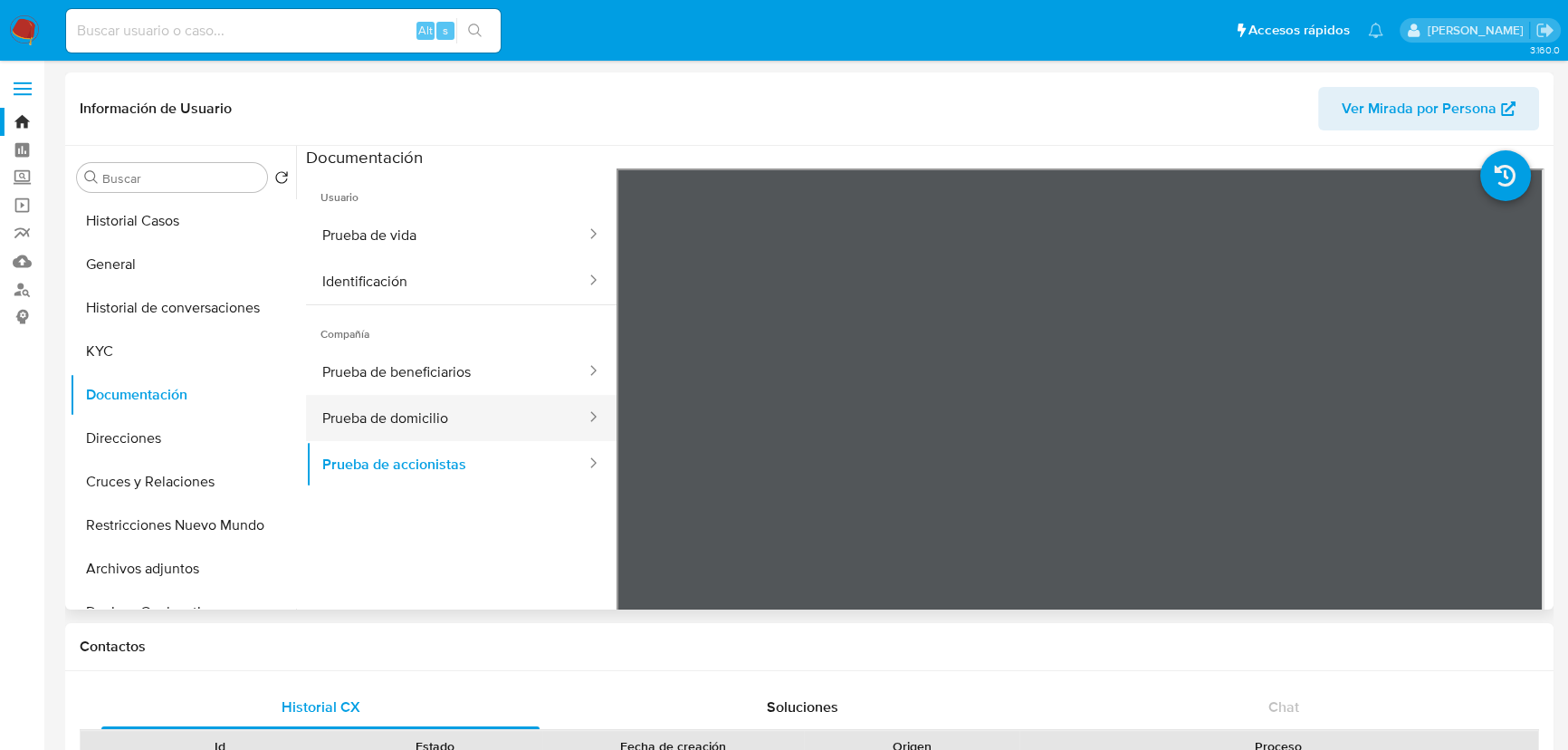
click at [432, 414] on button "Prueba de domicilio" at bounding box center [446, 417] width 281 height 46
click at [103, 357] on button "KYC" at bounding box center [176, 351] width 212 height 43
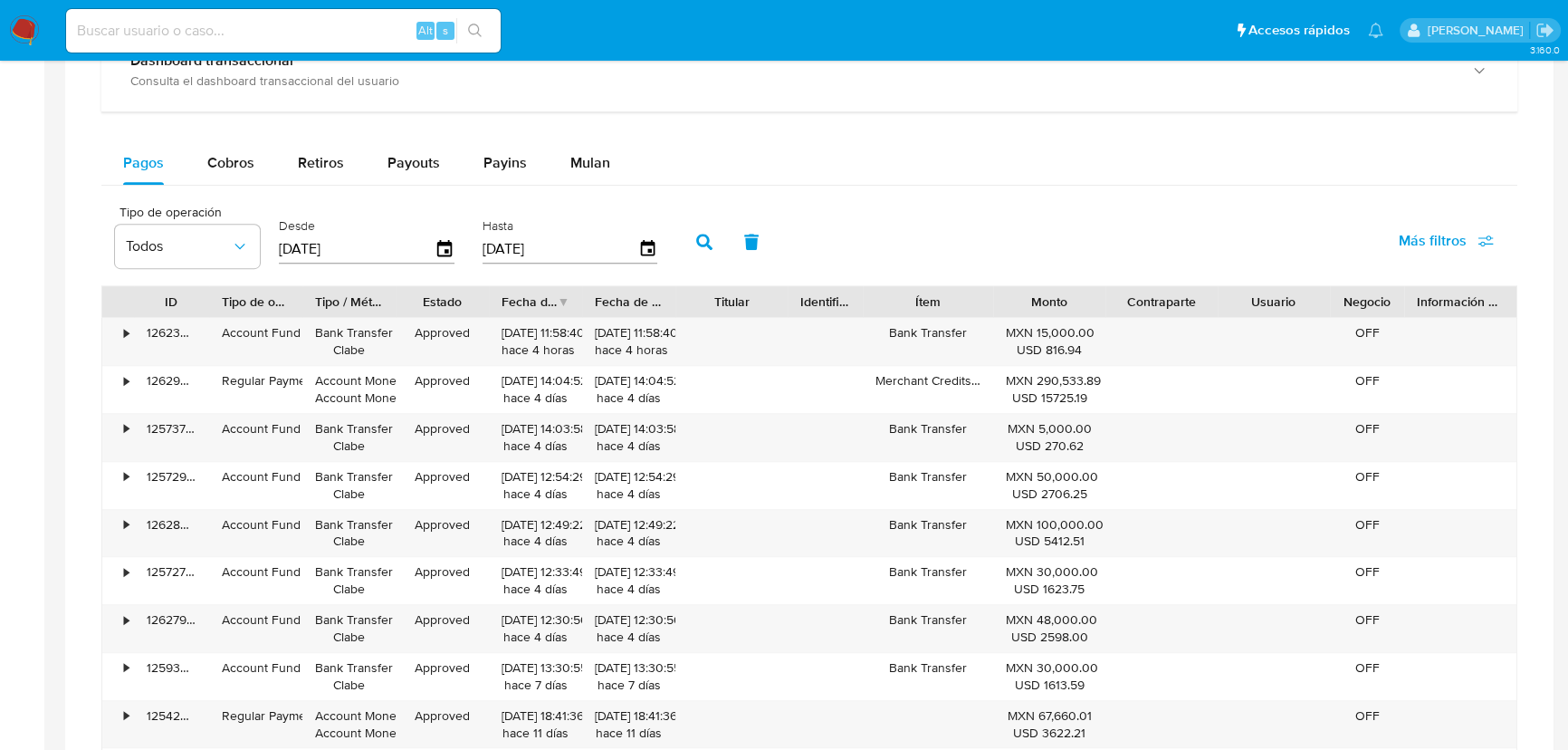
scroll to position [1070, 0]
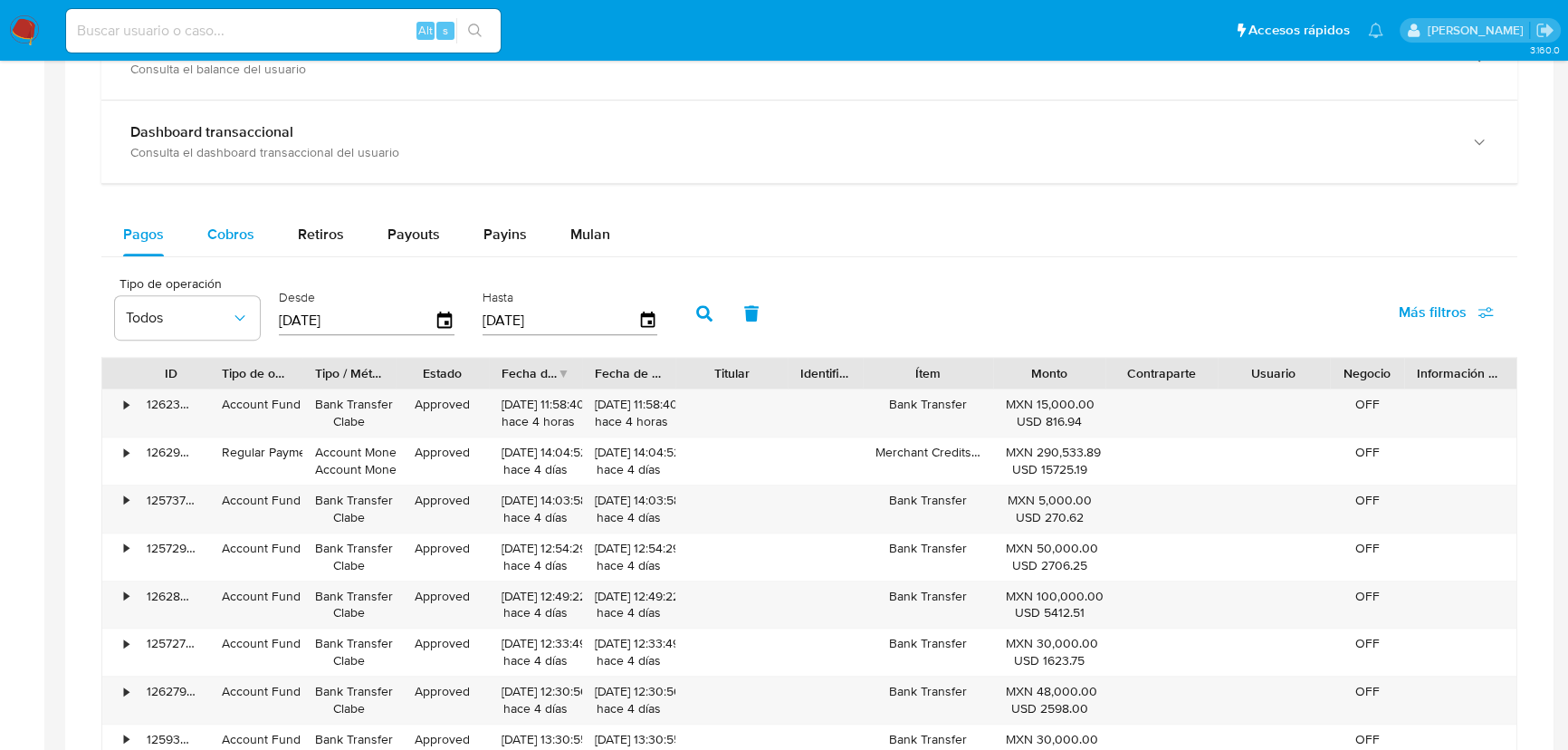
click at [209, 220] on div "Cobros" at bounding box center [231, 235] width 47 height 43
select select "10"
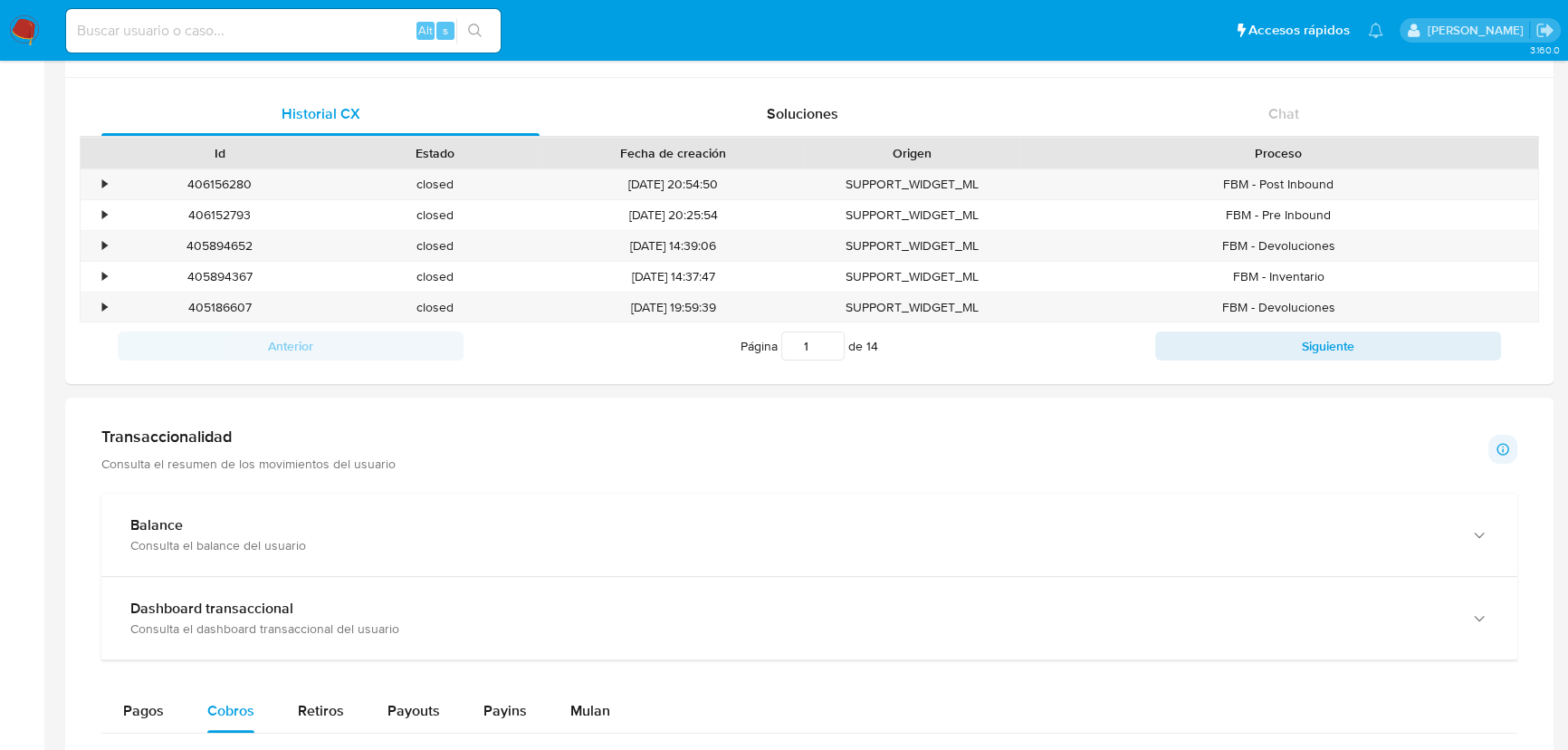
scroll to position [741, 0]
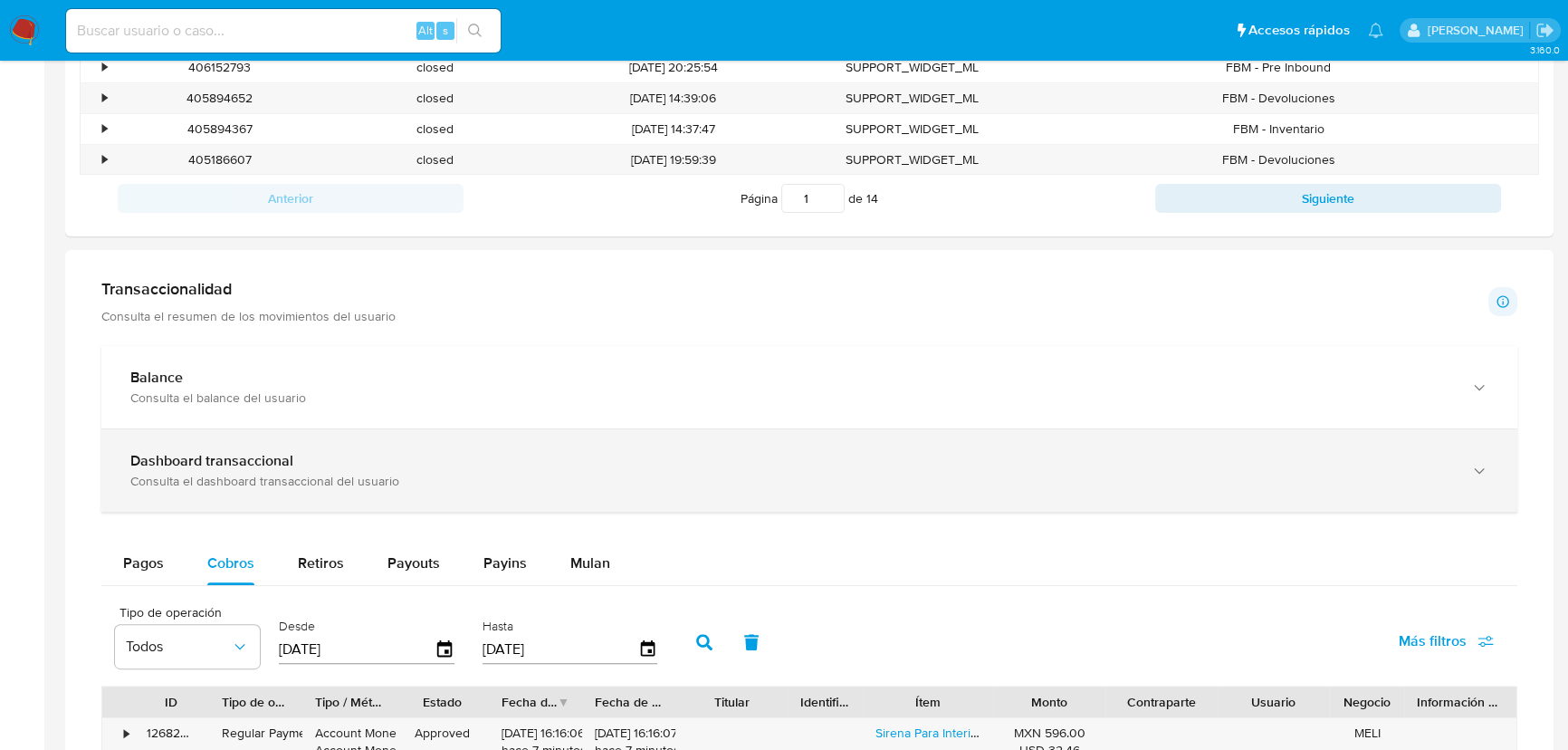
click at [273, 477] on div "Consulta el dashboard transaccional del usuario" at bounding box center [791, 480] width 1322 height 16
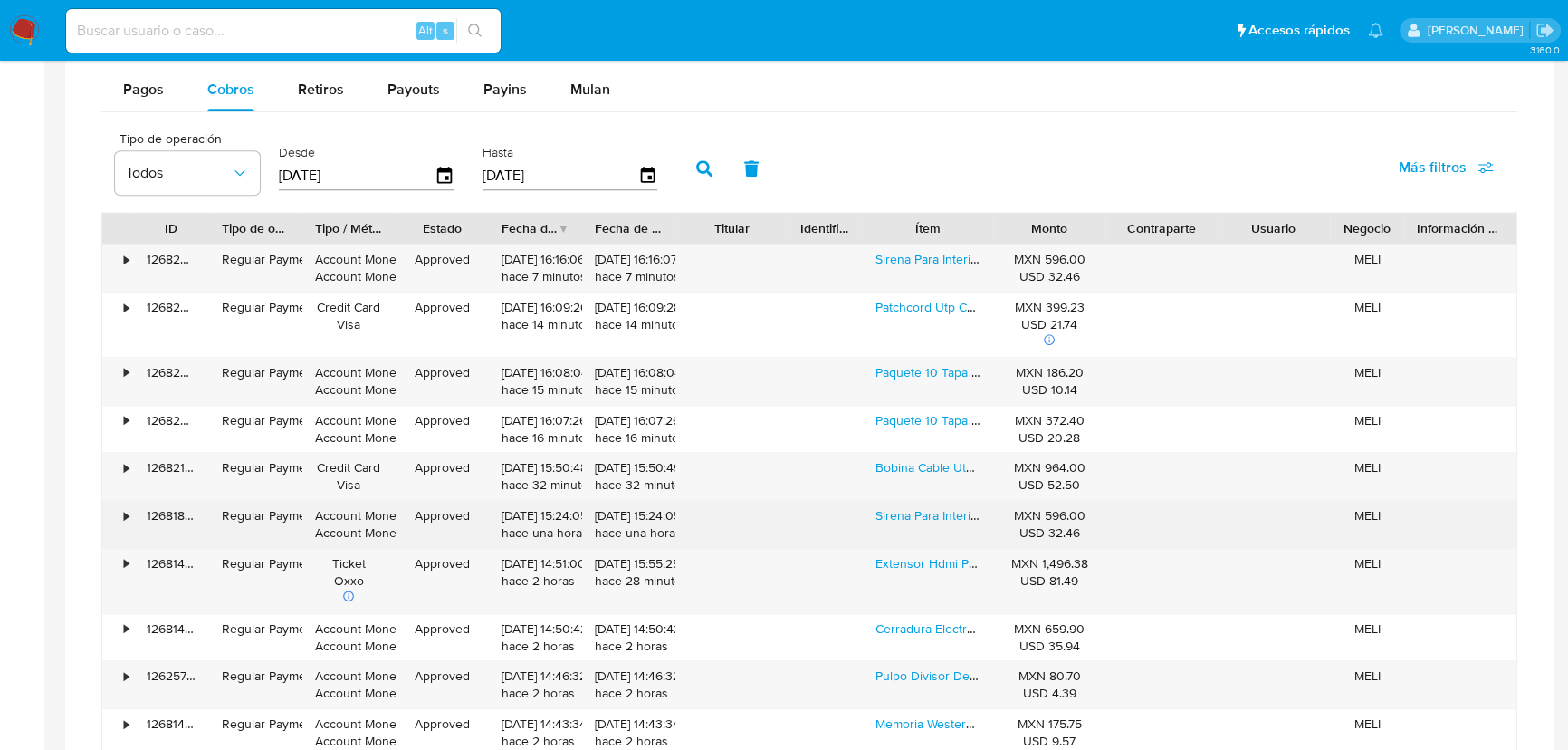
scroll to position [2222, 0]
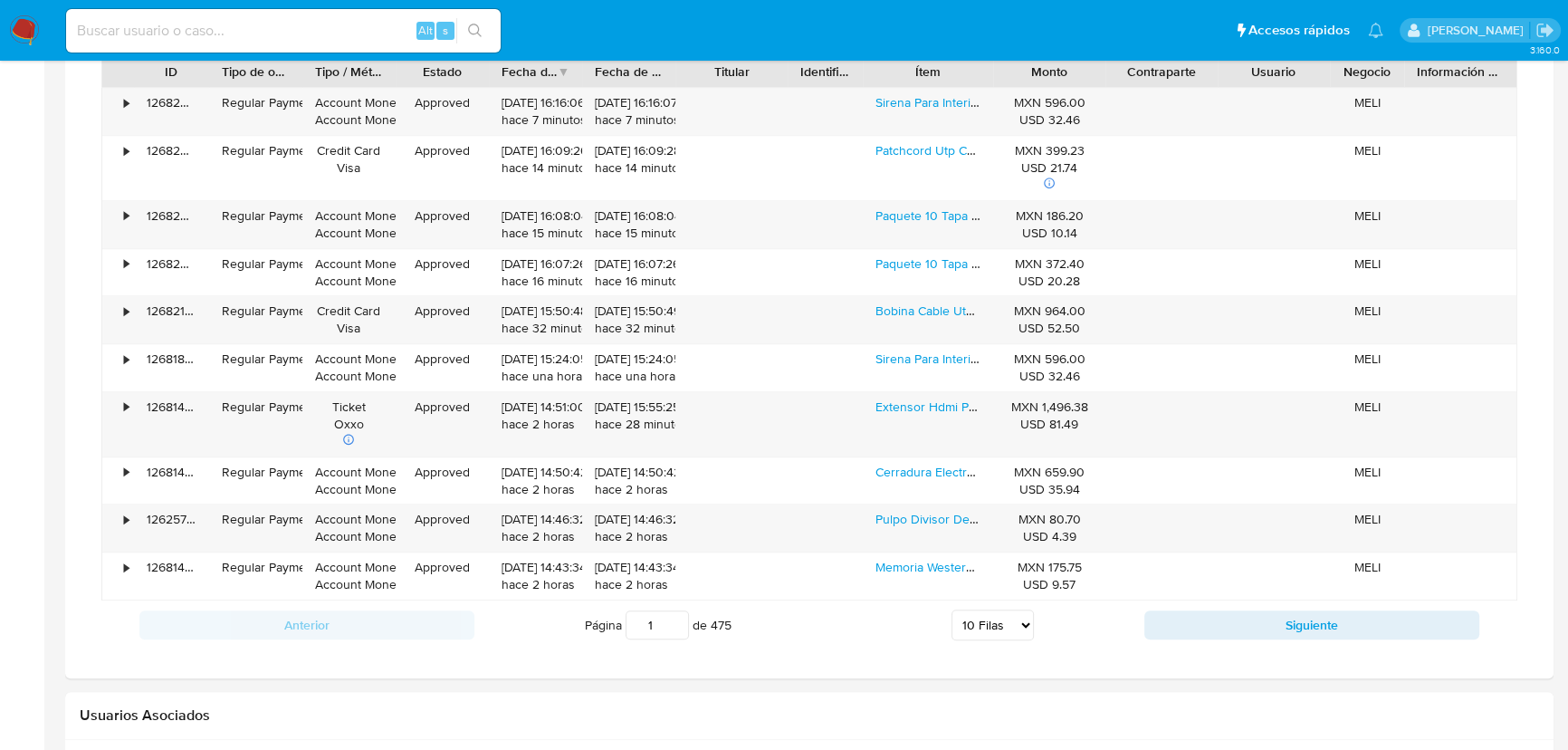
click at [1252, 607] on div "Anterior Página 1 de 475 5 Filas 10 Filas 20 Filas 25 Filas 50 Filas 100 Filas …" at bounding box center [809, 625] width 1417 height 49
click at [1249, 625] on button "Siguiente" at bounding box center [1312, 625] width 335 height 29
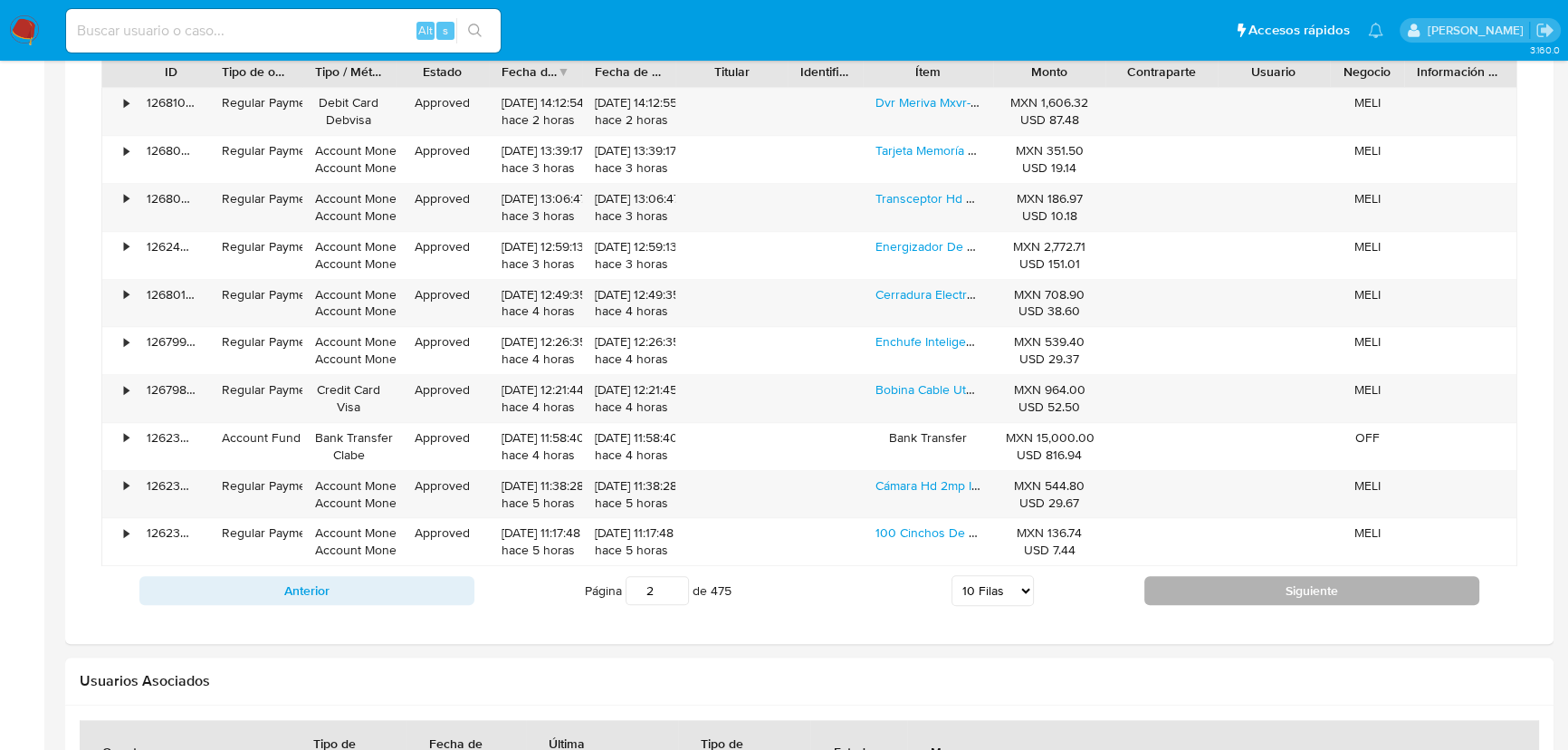
click at [1241, 582] on button "Siguiente" at bounding box center [1312, 590] width 335 height 29
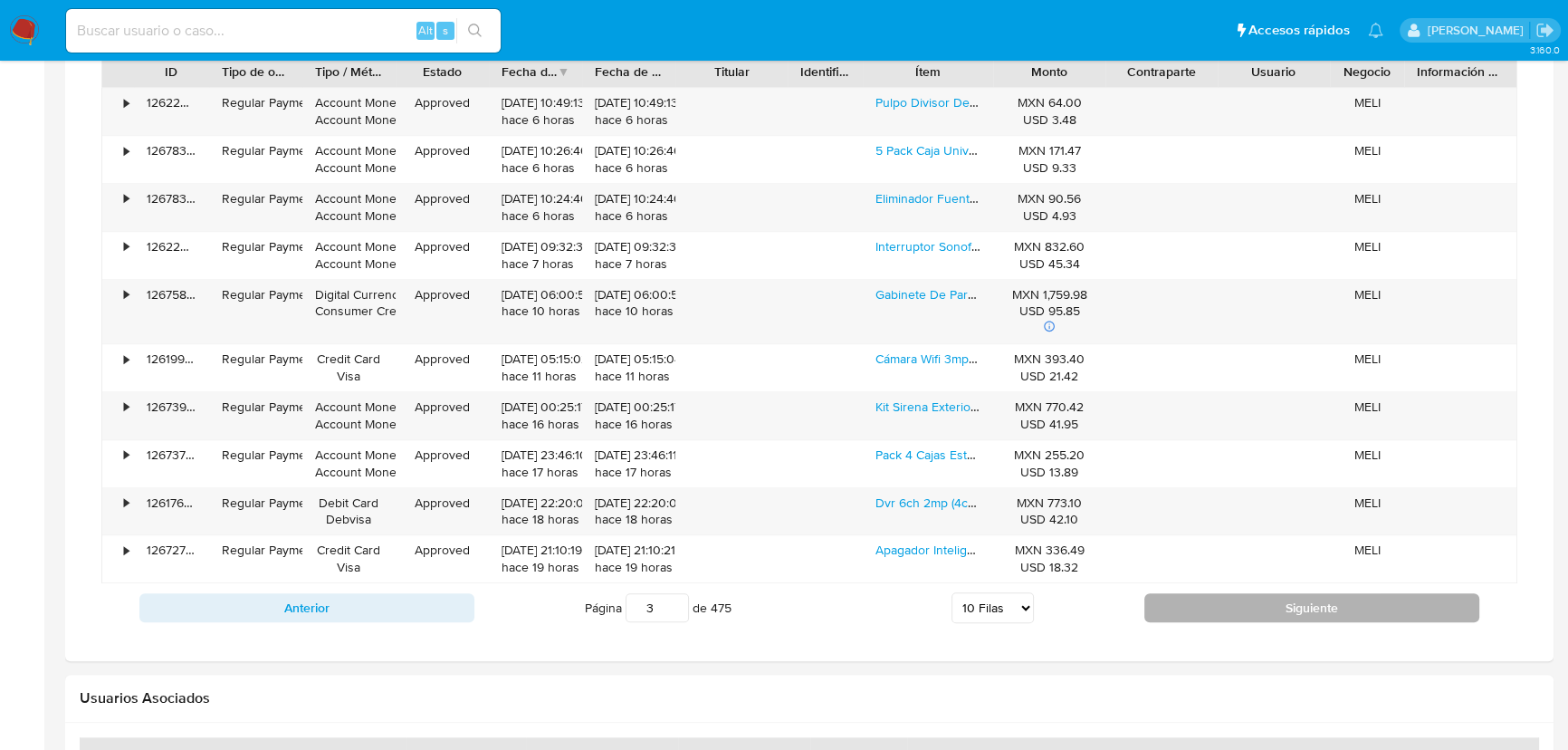
click at [1187, 612] on button "Siguiente" at bounding box center [1312, 607] width 335 height 29
type input "4"
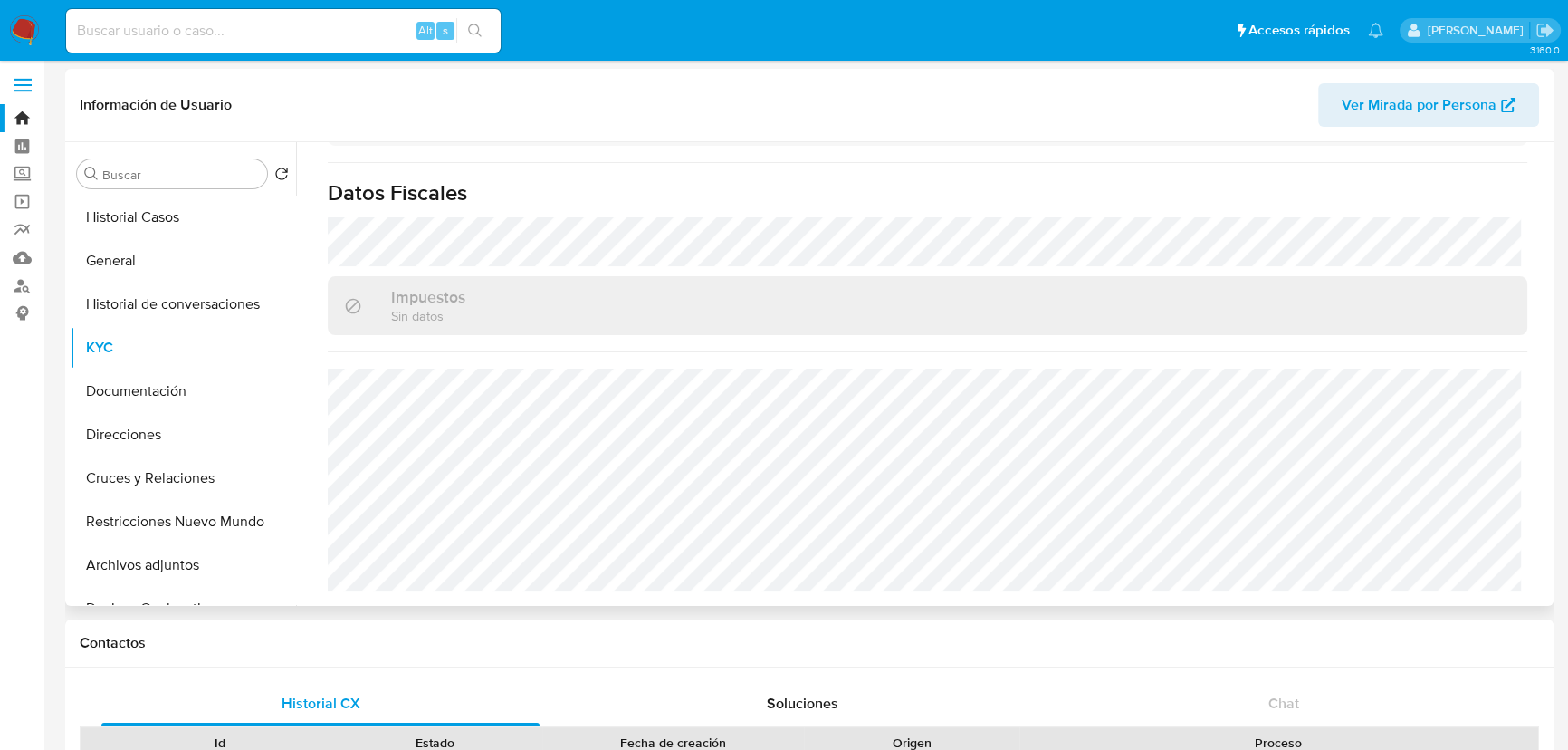
scroll to position [0, 0]
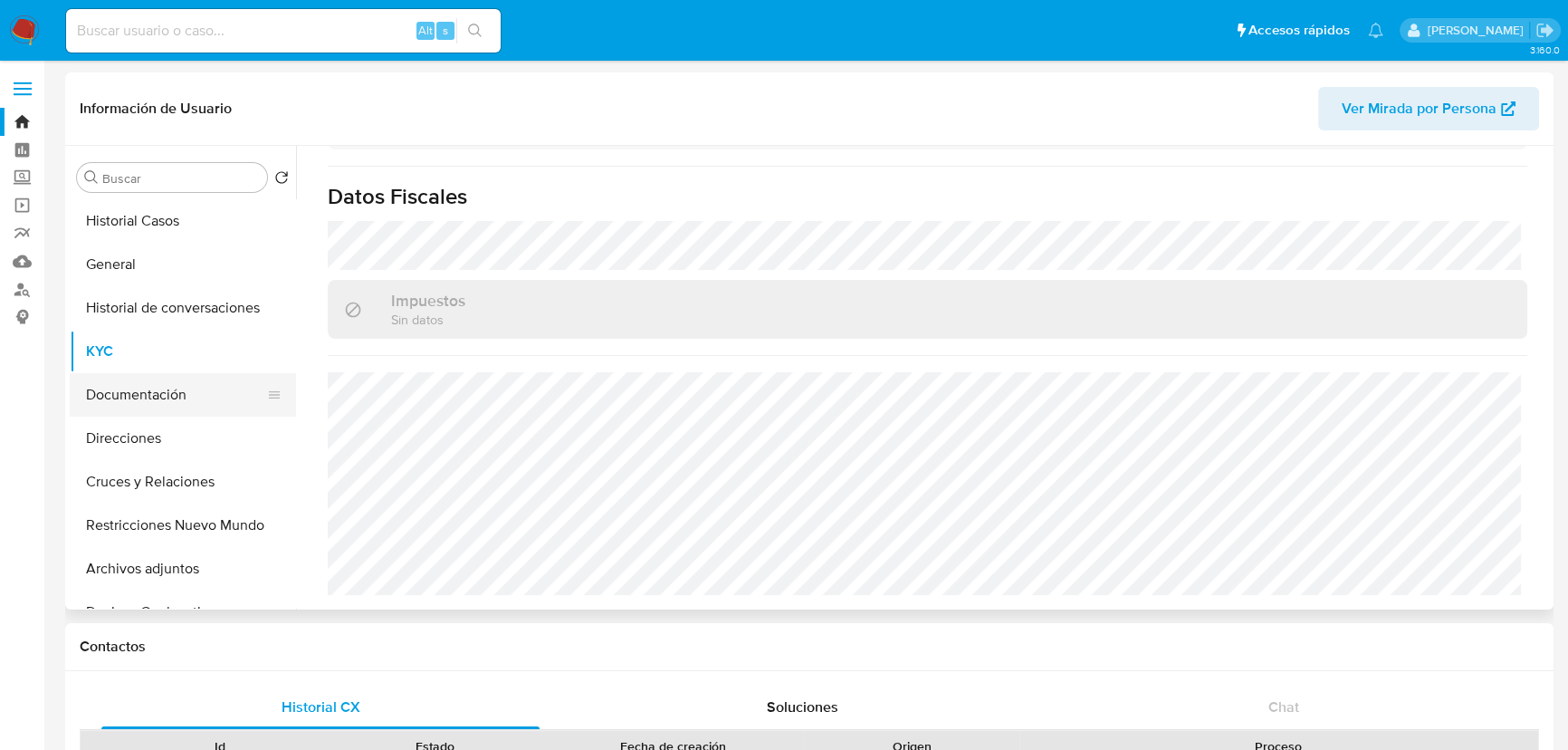
click at [189, 407] on button "Documentación" at bounding box center [176, 395] width 212 height 43
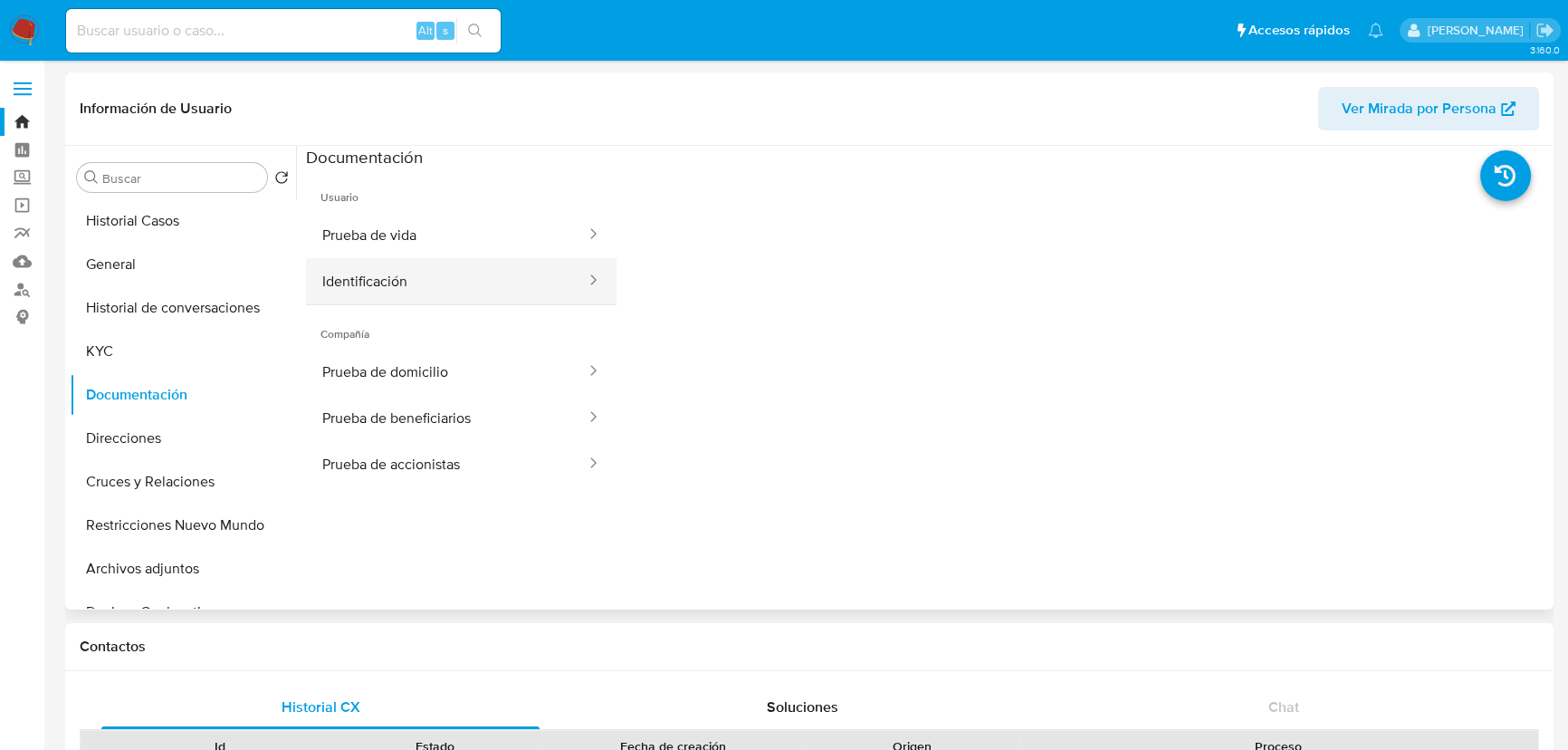
click at [420, 285] on button "Identificación" at bounding box center [446, 281] width 281 height 46
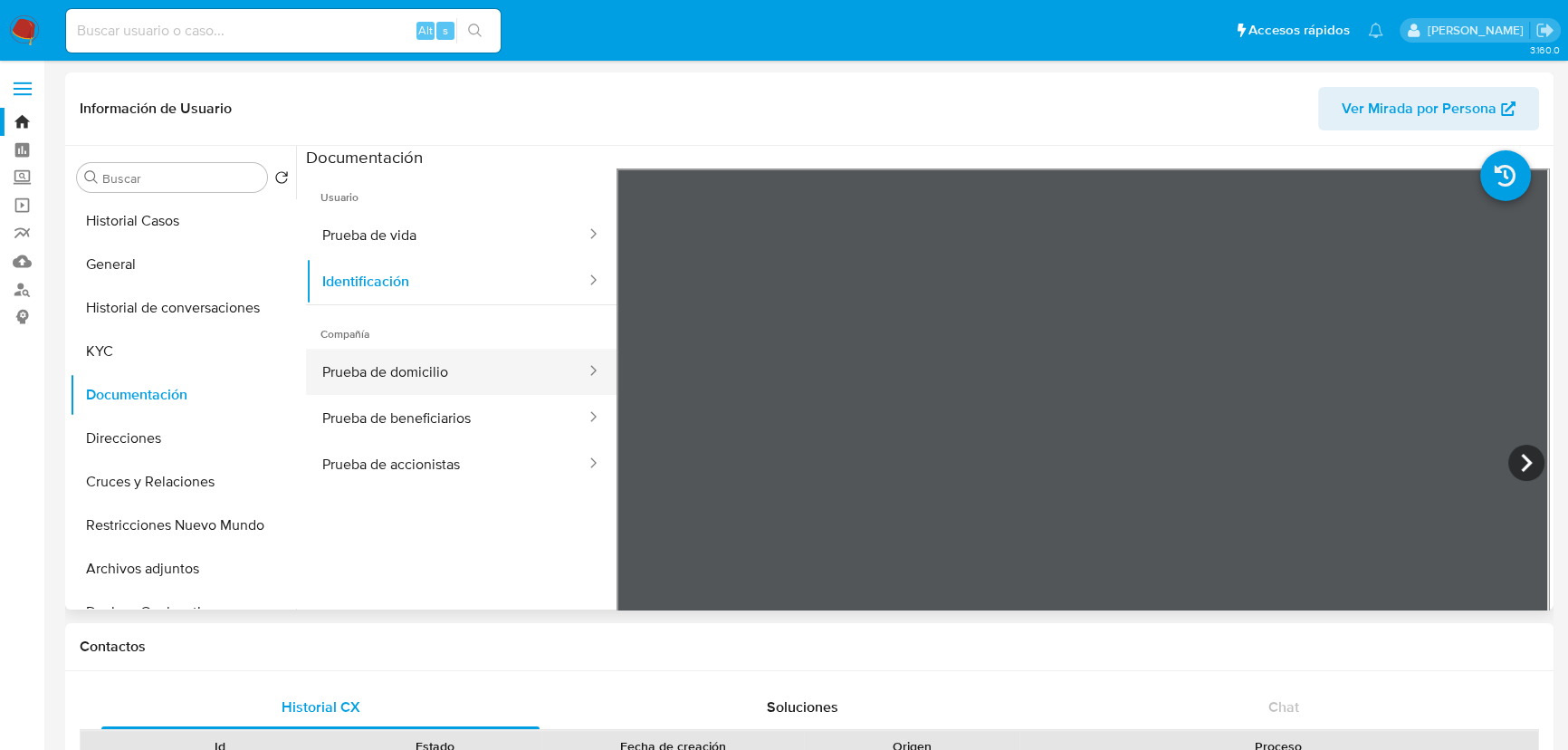
click at [431, 384] on button "Prueba de domicilio" at bounding box center [446, 371] width 281 height 46
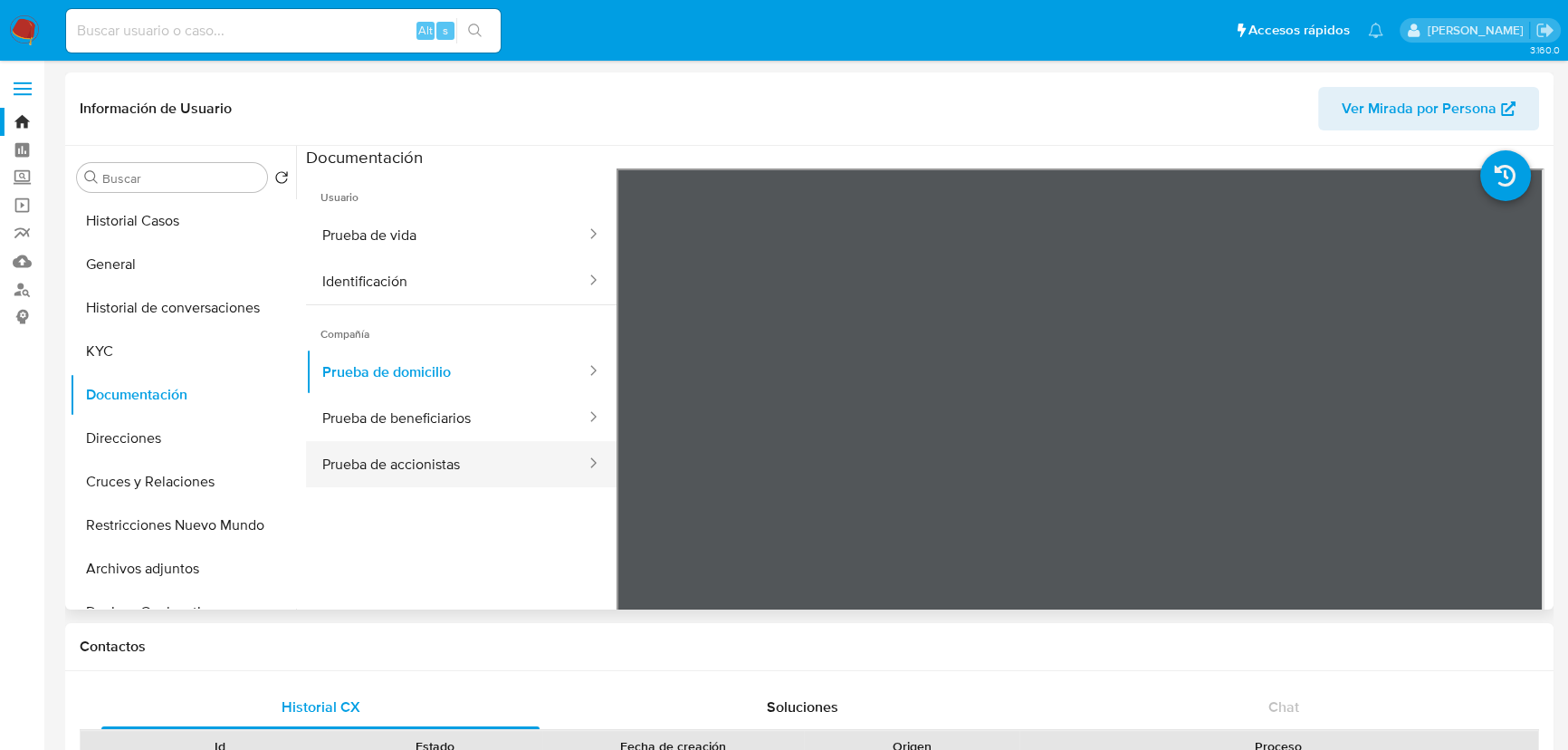
click at [387, 472] on button "Prueba de accionistas" at bounding box center [446, 464] width 281 height 46
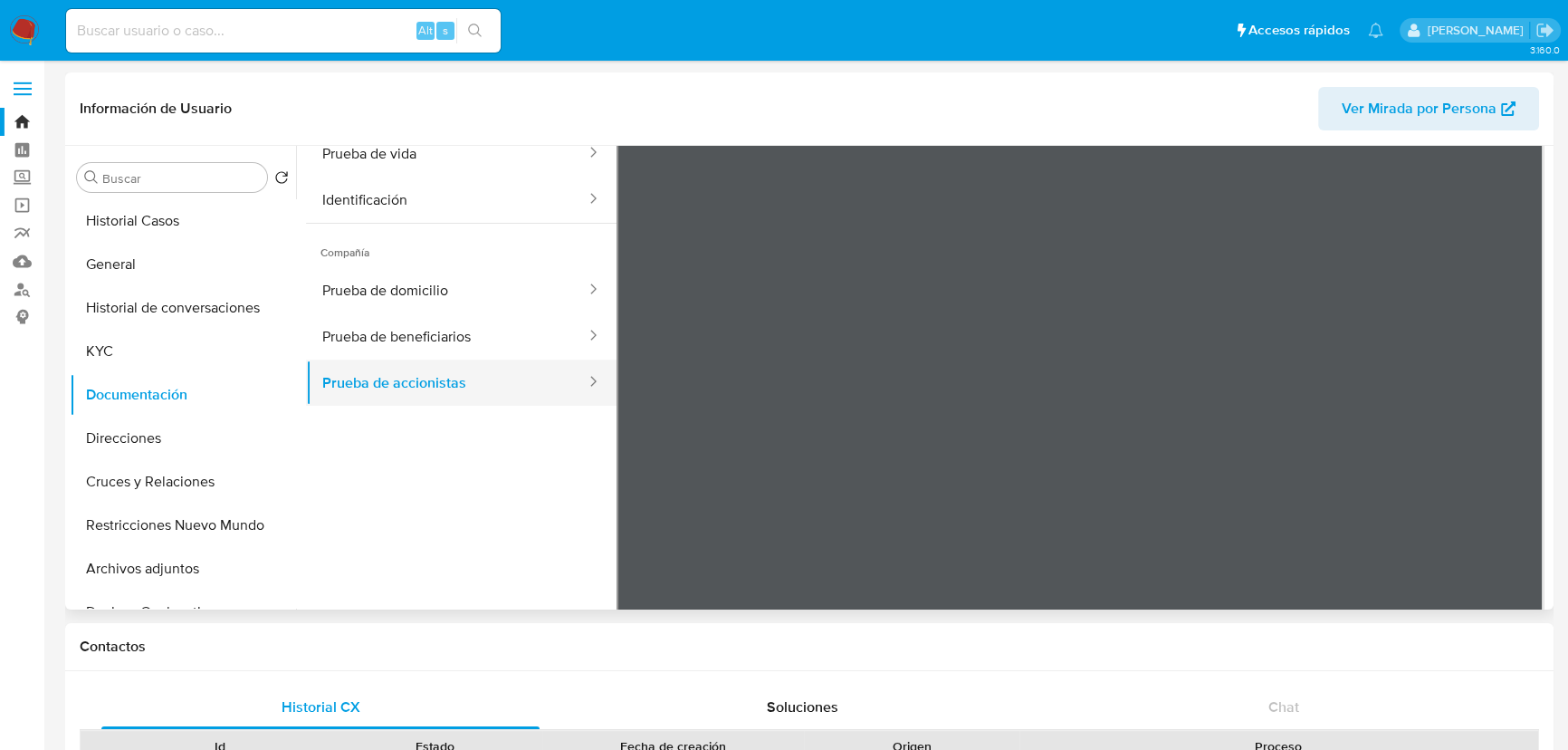
scroll to position [157, 0]
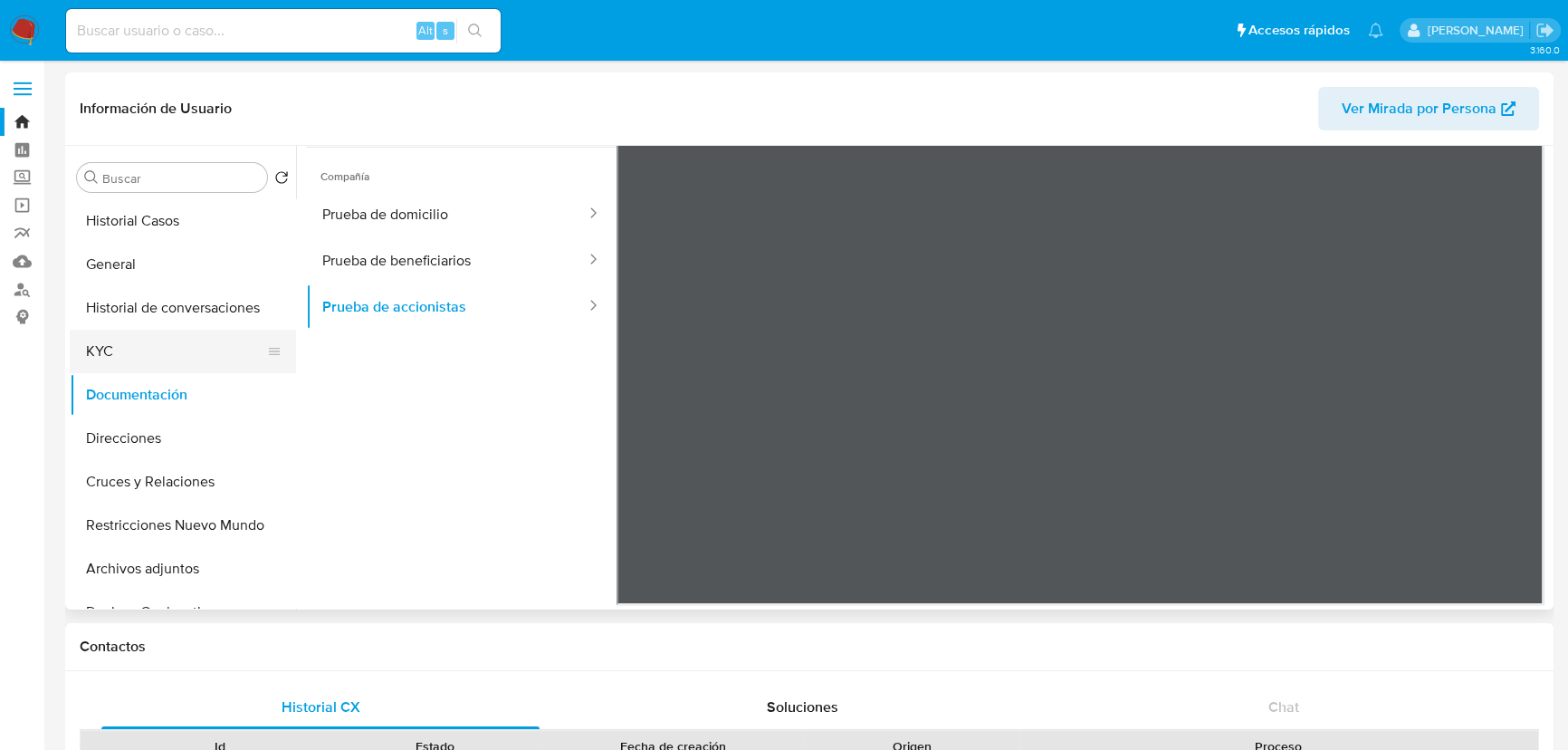
drag, startPoint x: 421, startPoint y: 228, endPoint x: 209, endPoint y: 353, distance: 246.1
click at [418, 231] on button "Prueba de domicilio" at bounding box center [446, 213] width 281 height 46
click at [143, 358] on button "KYC" at bounding box center [176, 351] width 212 height 43
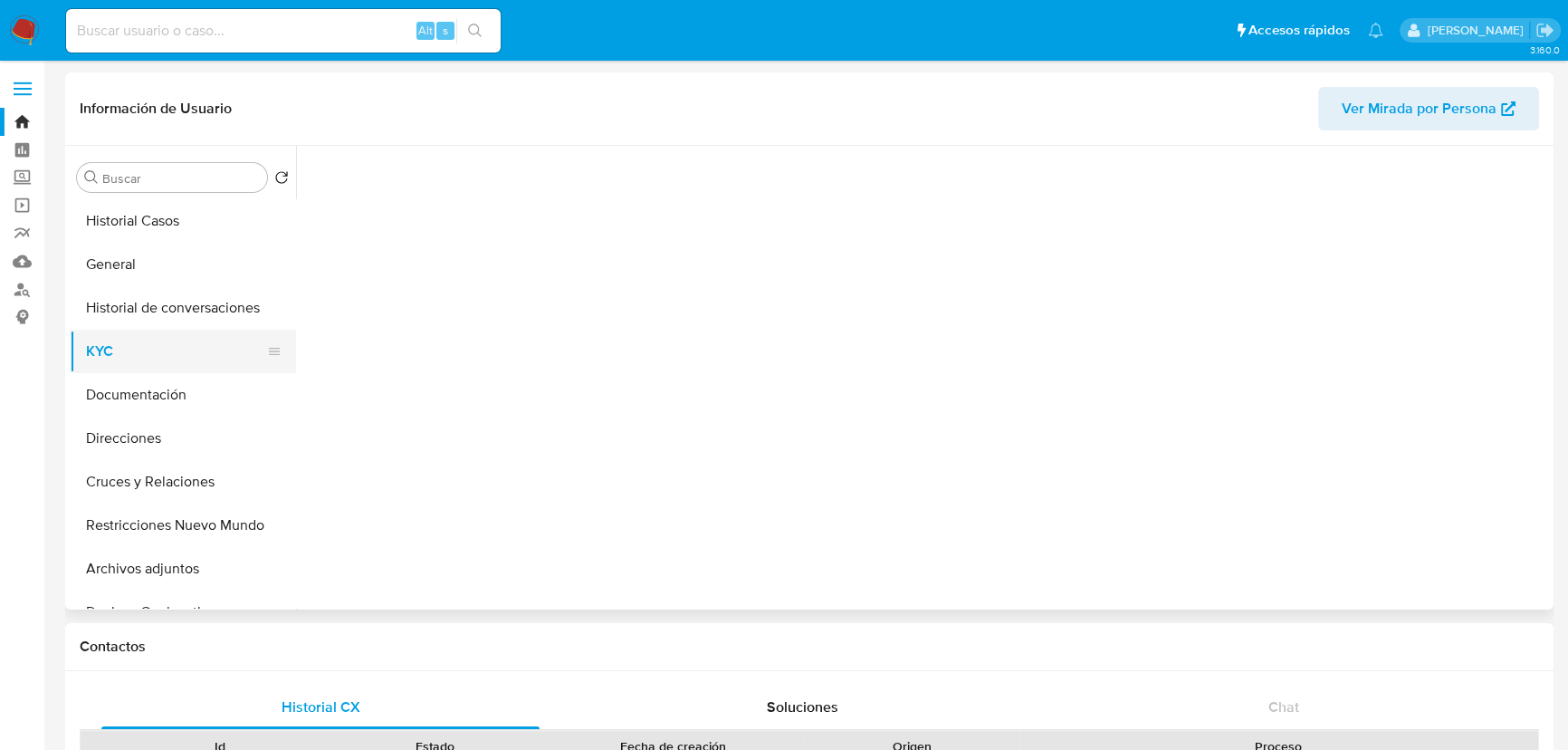
scroll to position [0, 0]
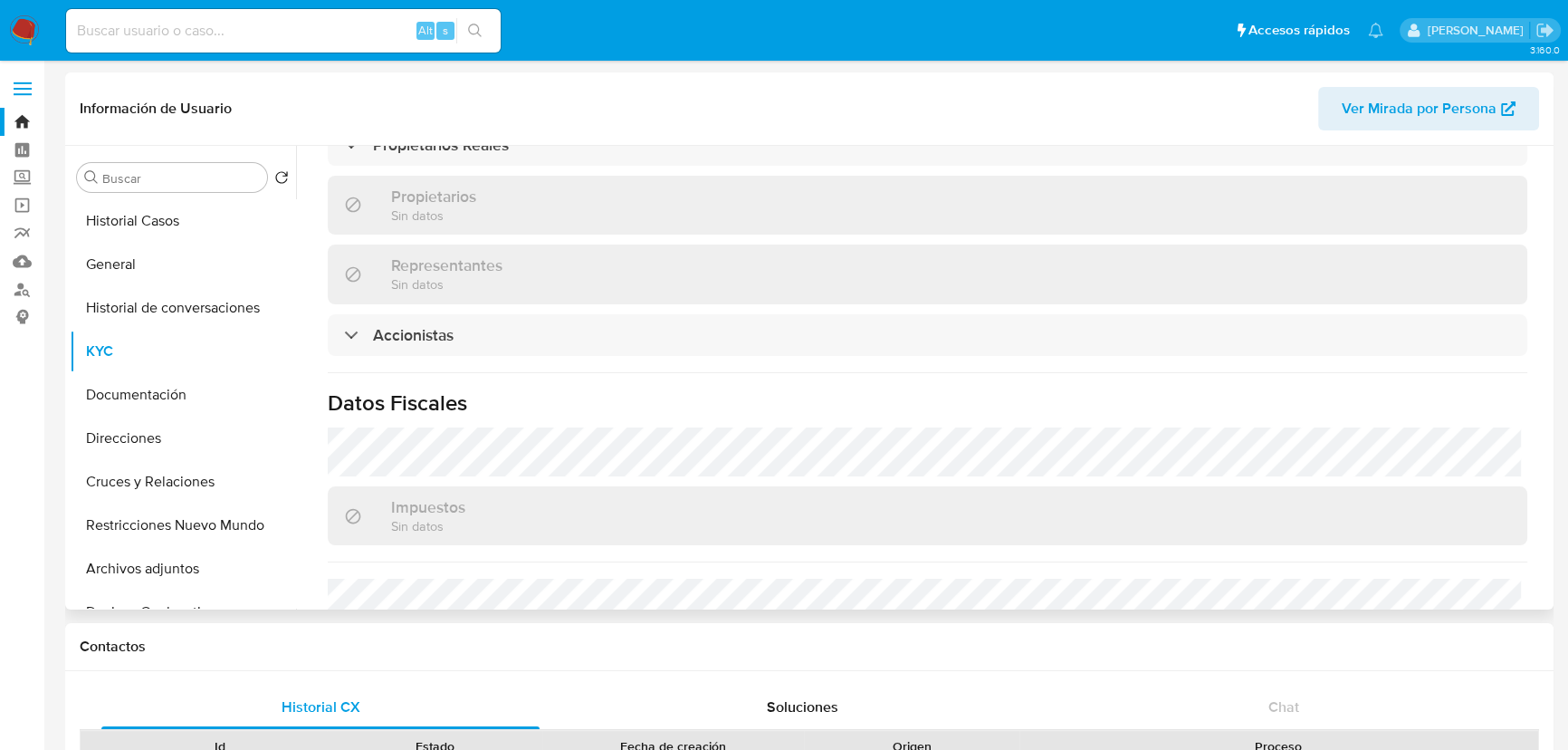
click at [514, 198] on div "Propietarios Sin datos" at bounding box center [928, 205] width 1200 height 59
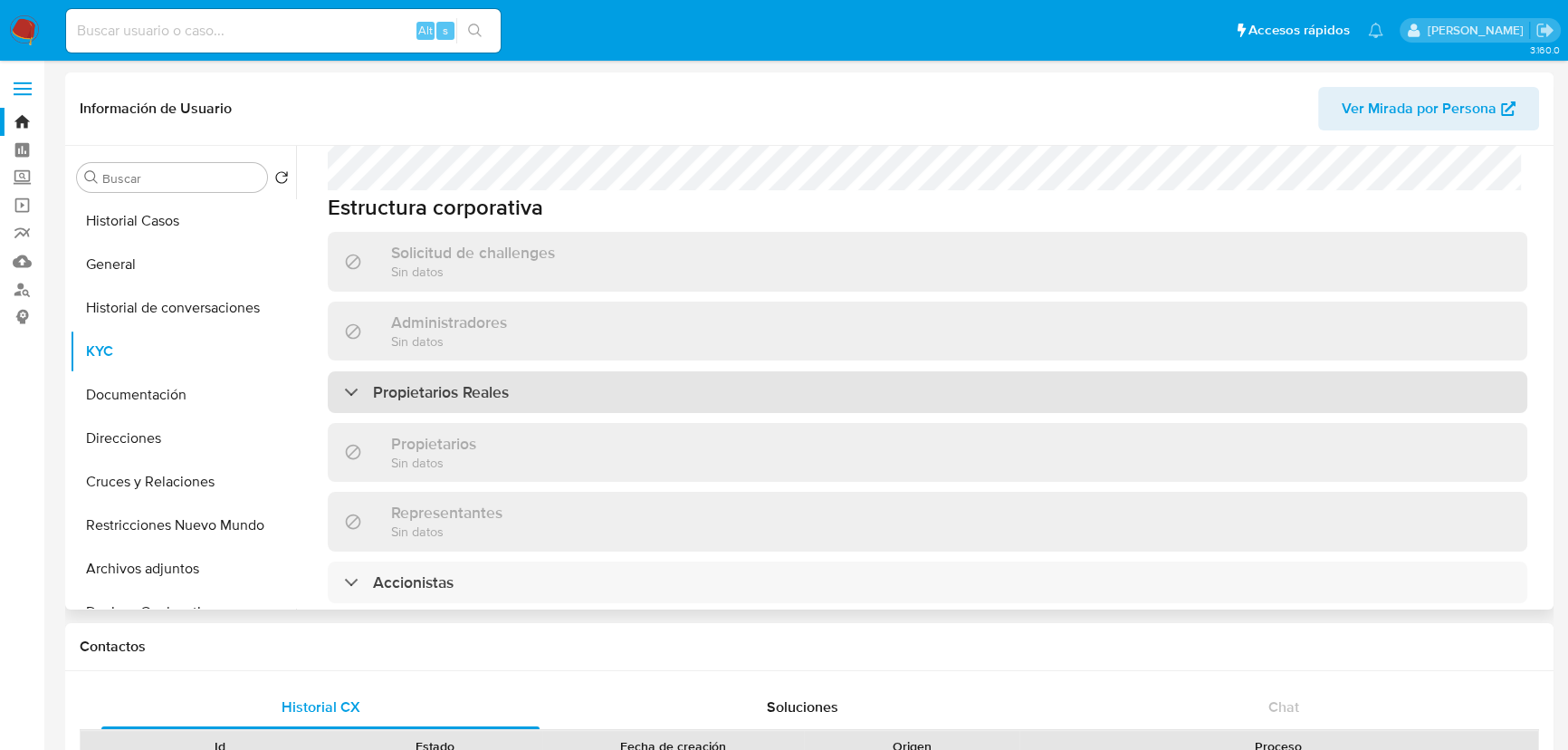
drag, startPoint x: 468, startPoint y: 386, endPoint x: 479, endPoint y: 378, distance: 13.6
click at [468, 387] on h3 "Propietarios Reales" at bounding box center [440, 392] width 136 height 20
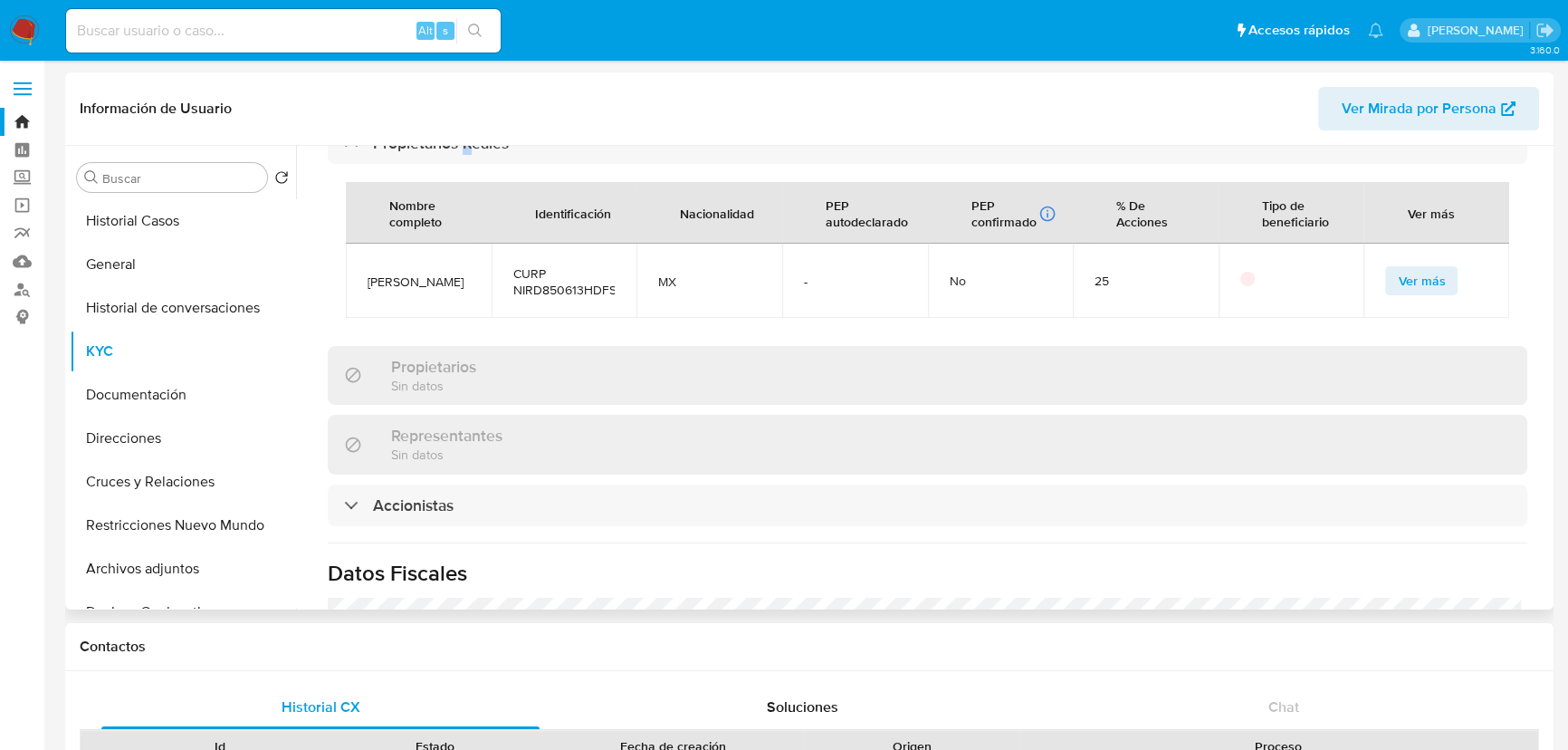
scroll to position [1304, 0]
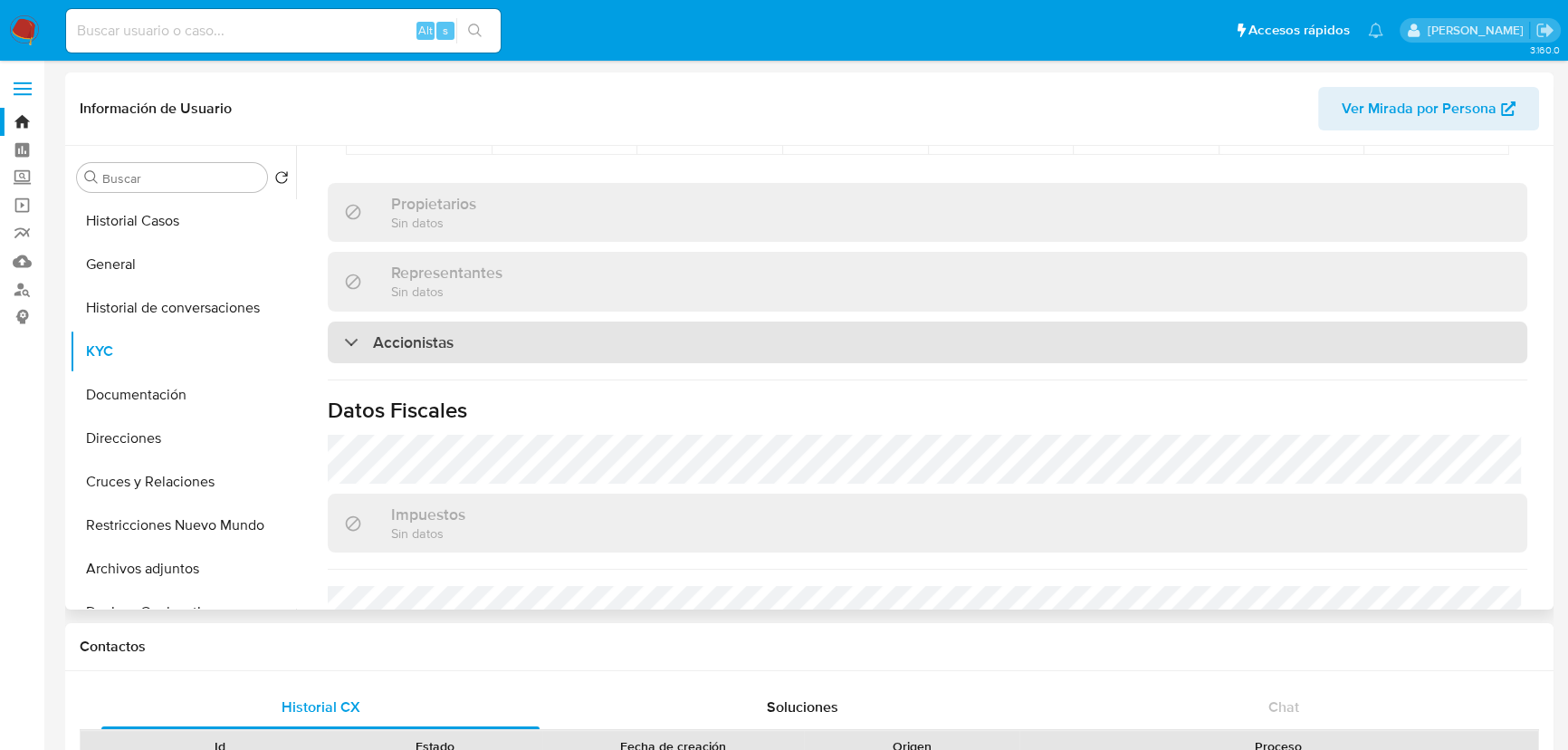
click at [438, 328] on div "Accionistas" at bounding box center [928, 342] width 1200 height 42
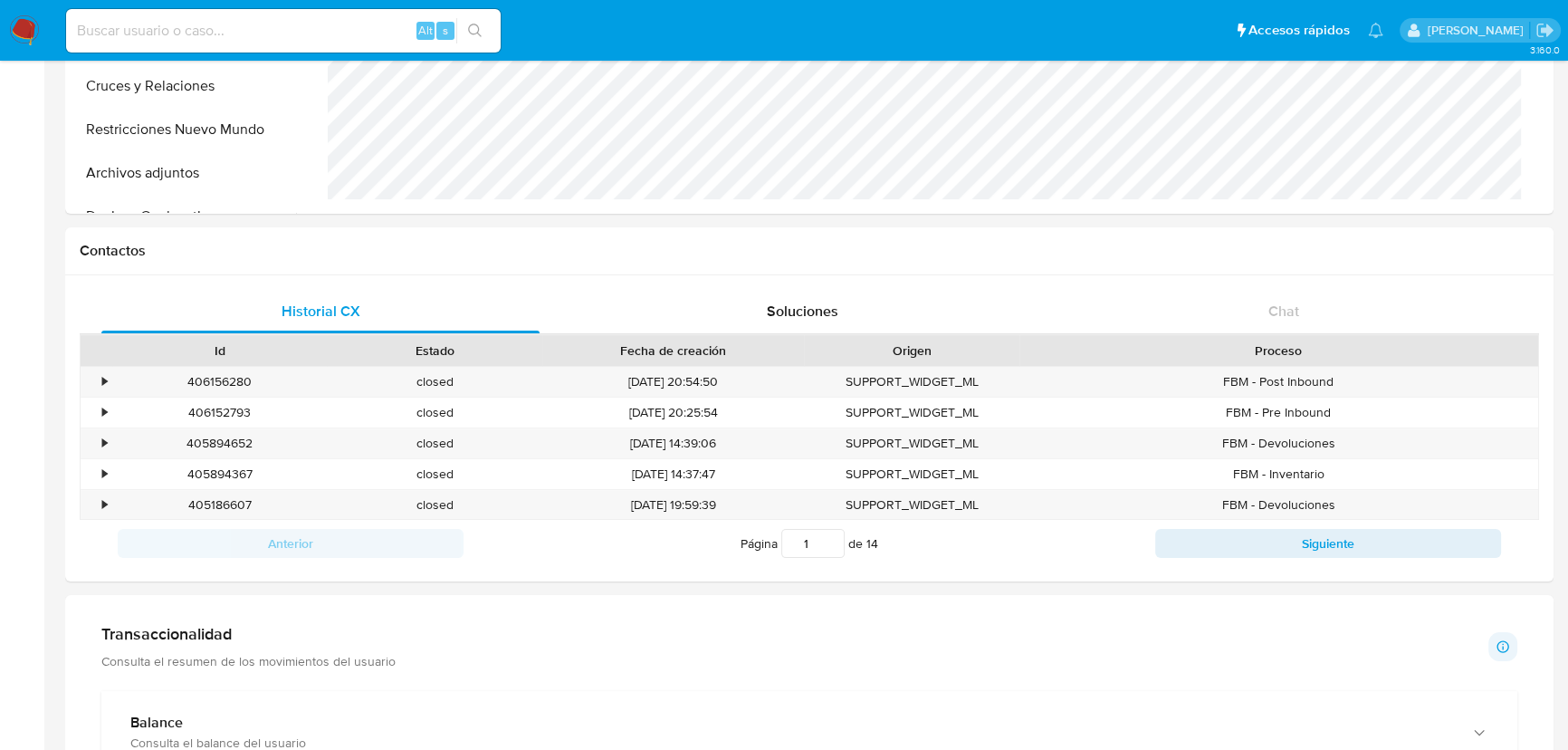
scroll to position [576, 0]
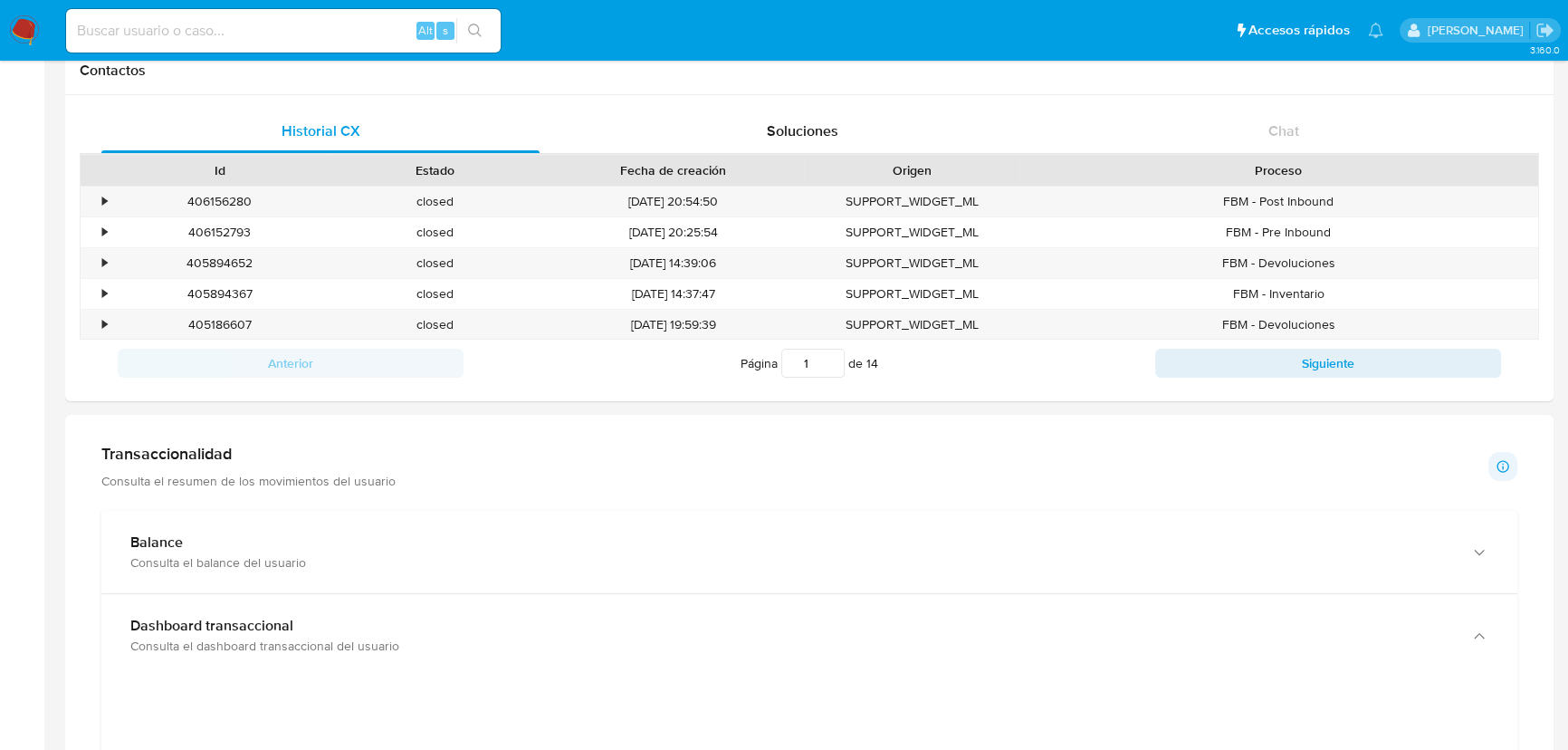
click at [203, 28] on input at bounding box center [283, 30] width 435 height 23
paste input "786891834"
type input "786891834"
click at [472, 21] on button "search-icon" at bounding box center [475, 30] width 37 height 25
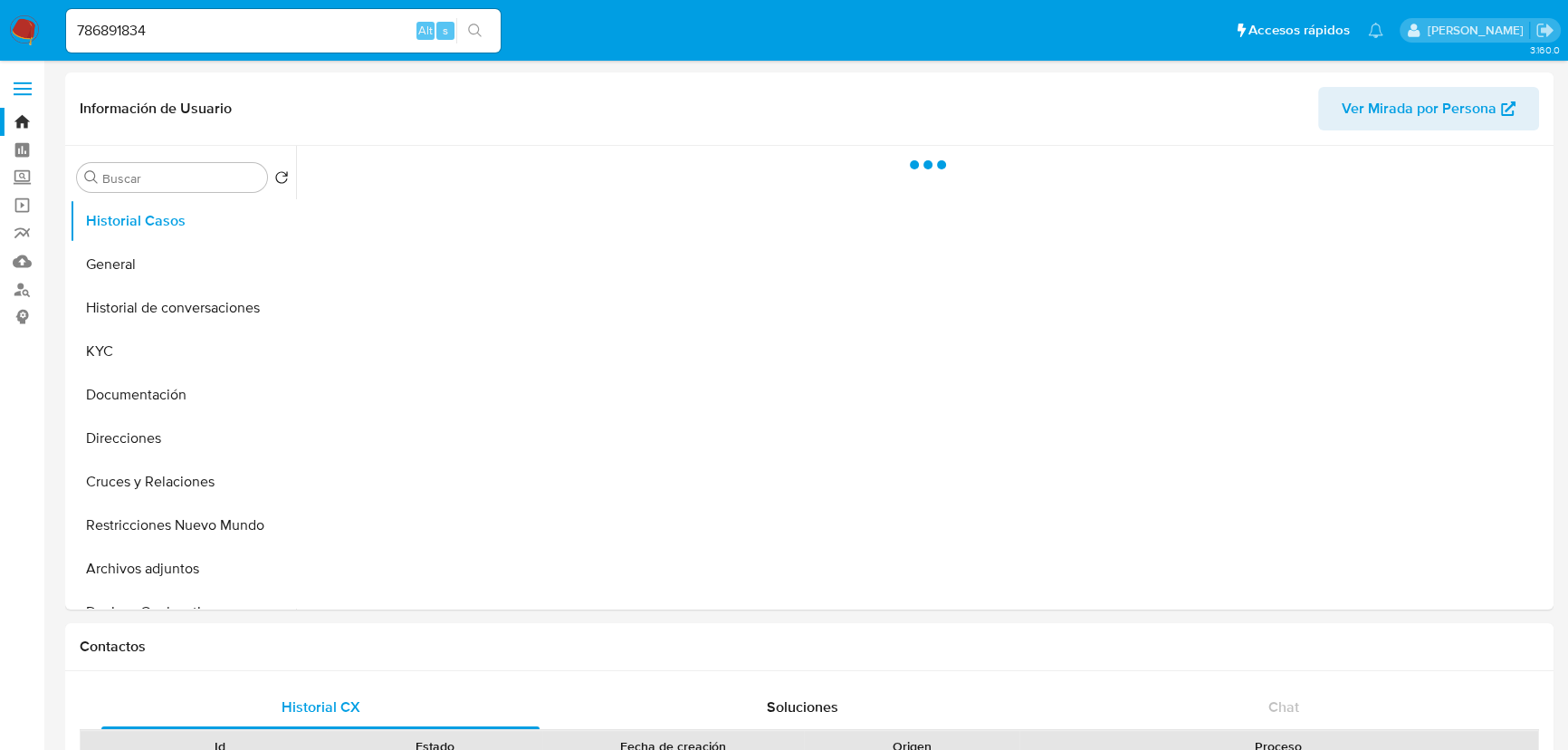
select select "10"
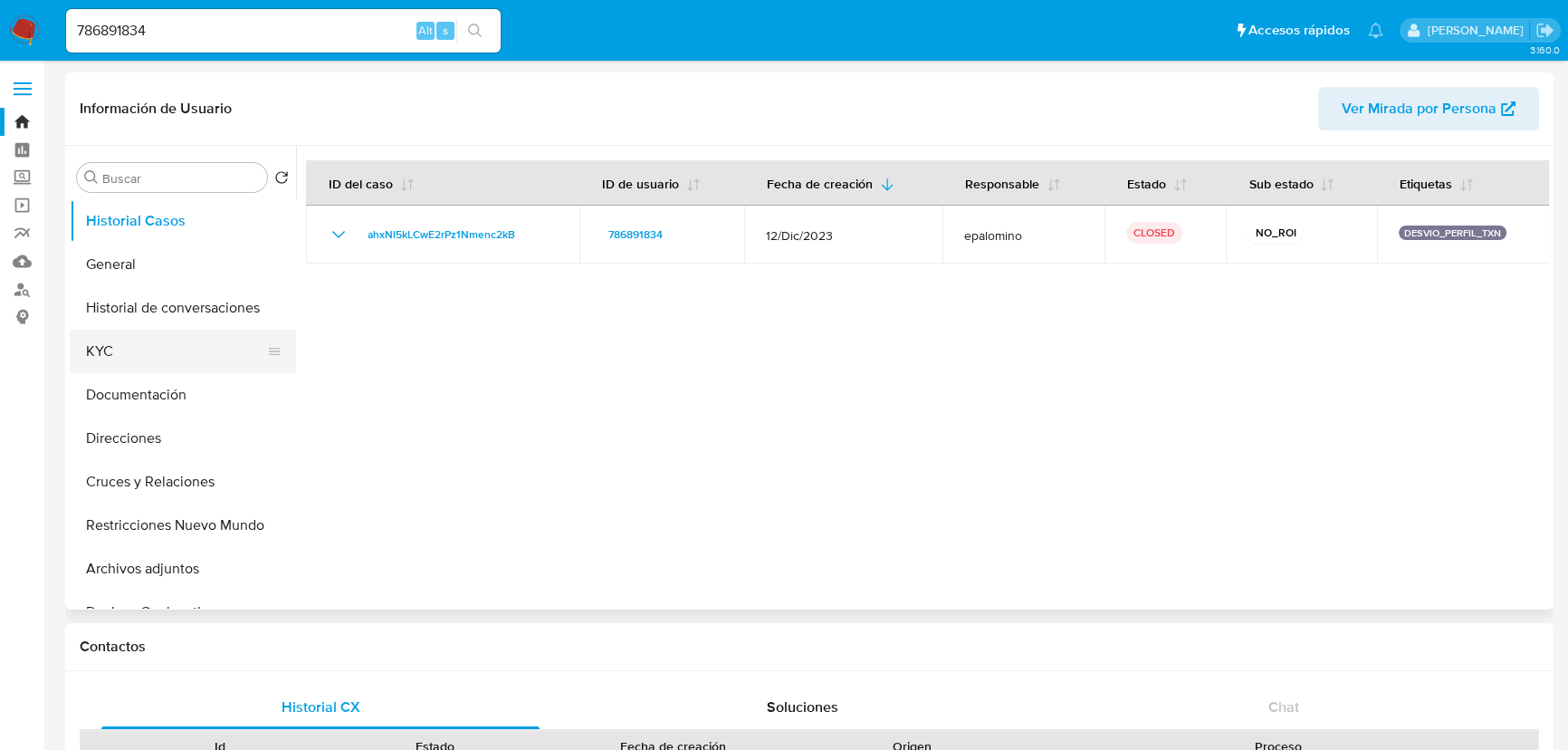
click at [135, 356] on button "KYC" at bounding box center [176, 351] width 212 height 43
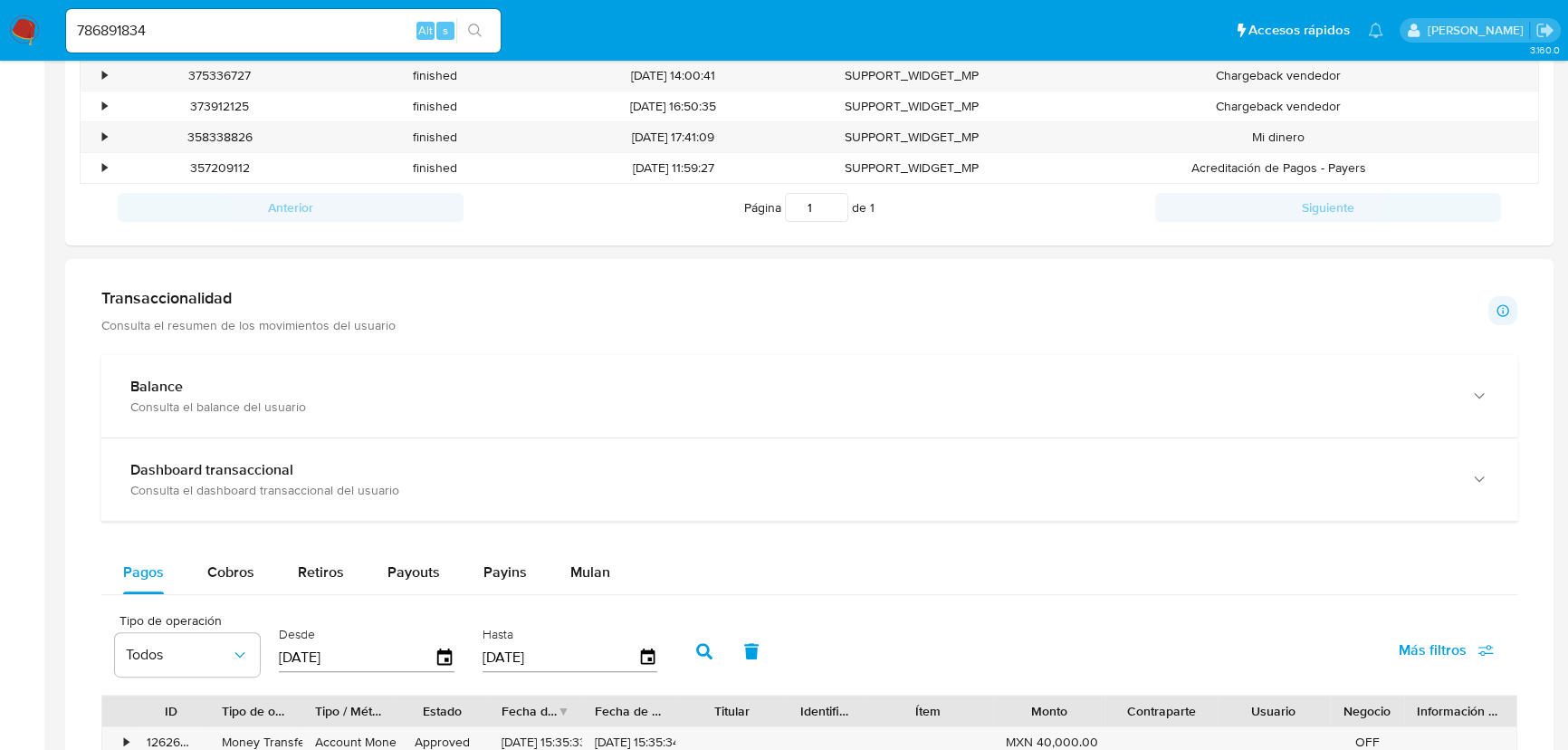
scroll to position [1070, 0]
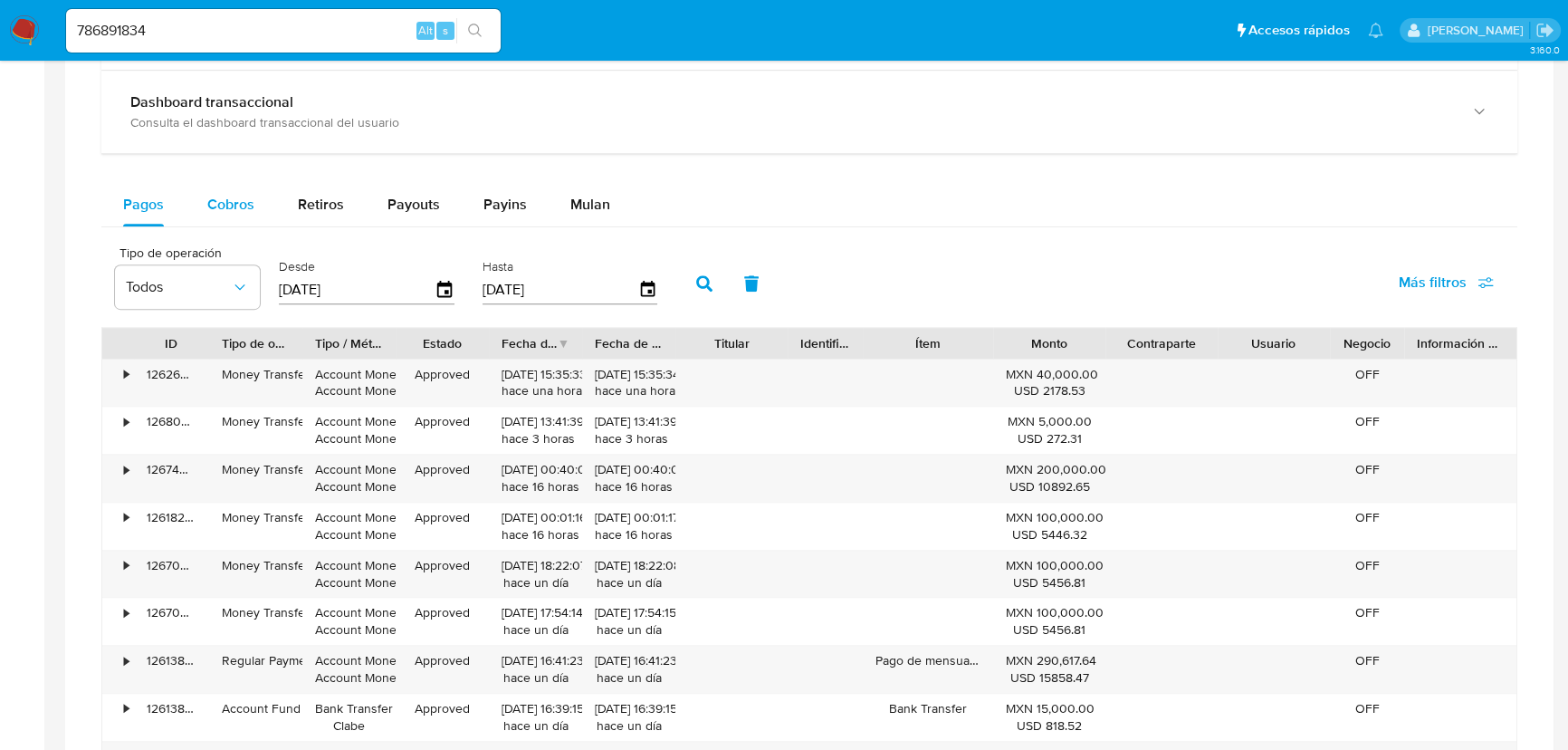
click at [187, 198] on button "Cobros" at bounding box center [231, 205] width 91 height 43
select select "10"
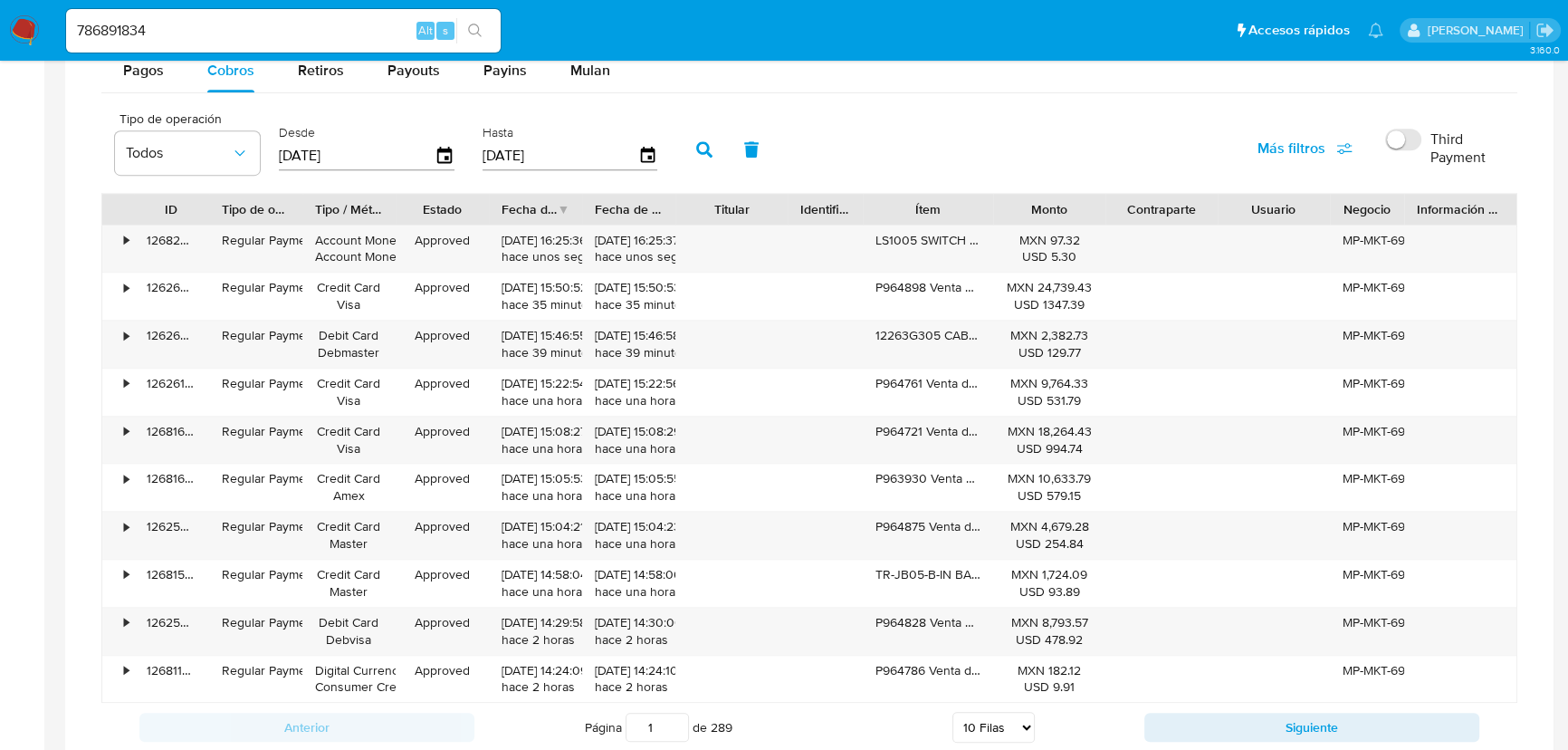
scroll to position [1234, 0]
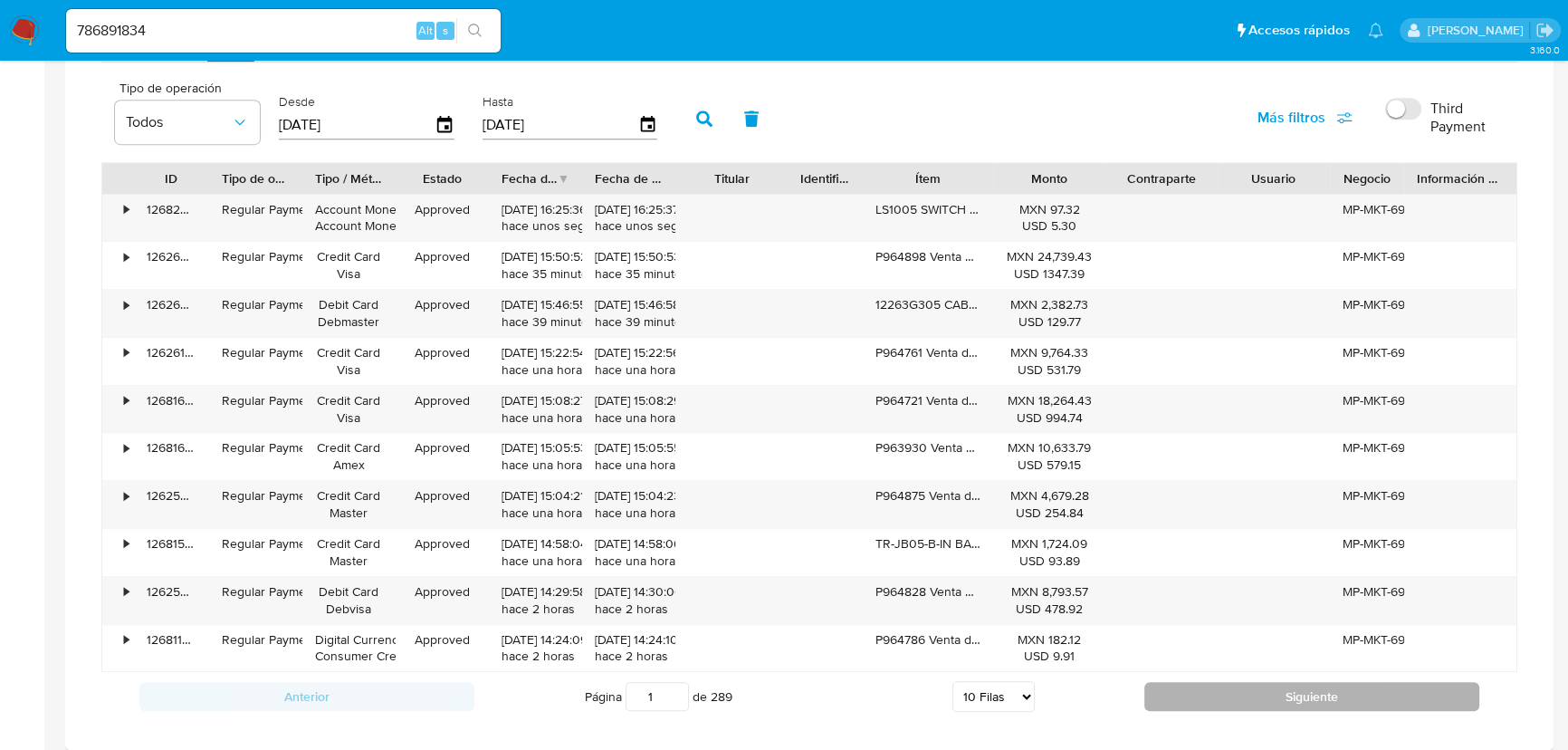
click at [1276, 695] on button "Siguiente" at bounding box center [1312, 696] width 335 height 29
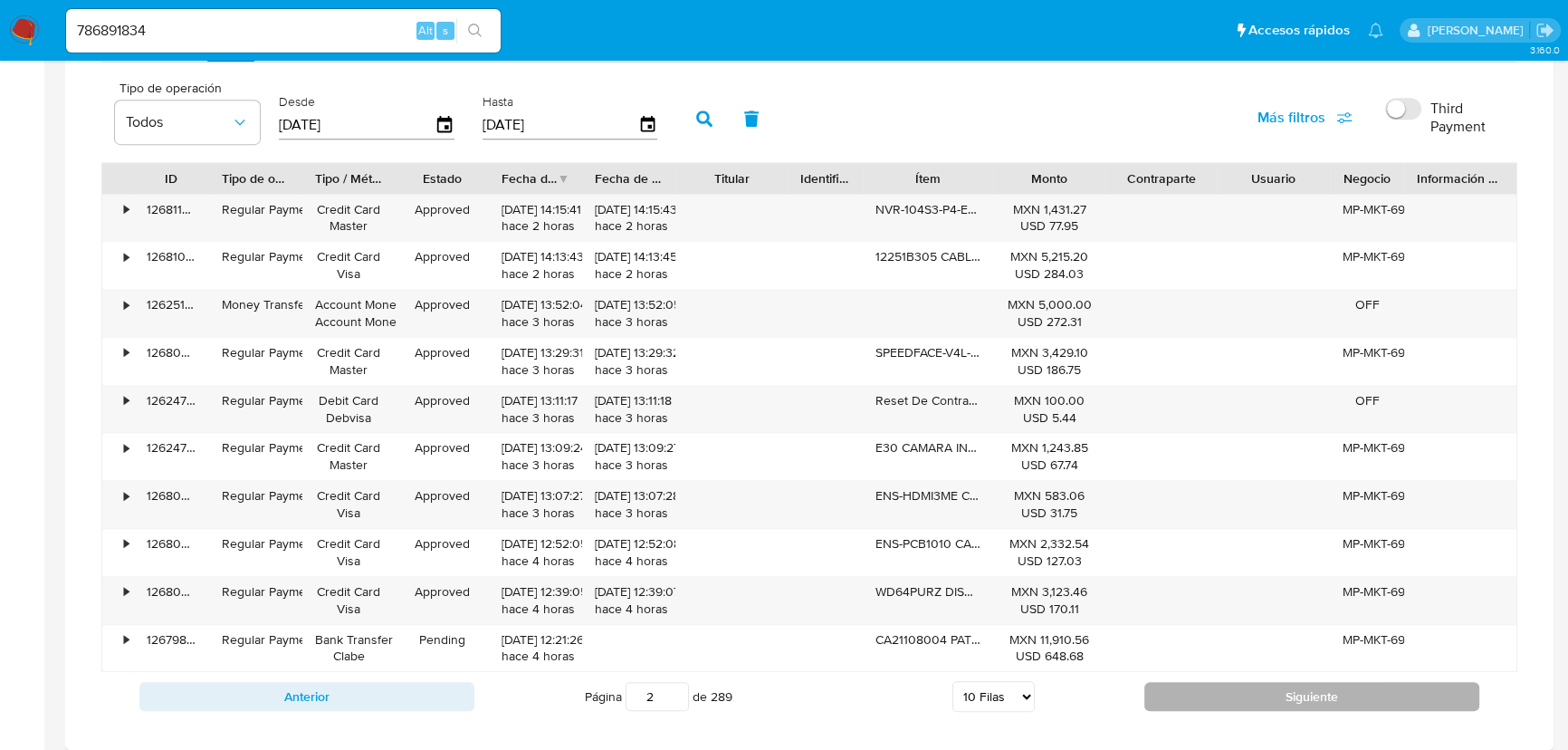
click at [1276, 695] on button "Siguiente" at bounding box center [1312, 696] width 335 height 29
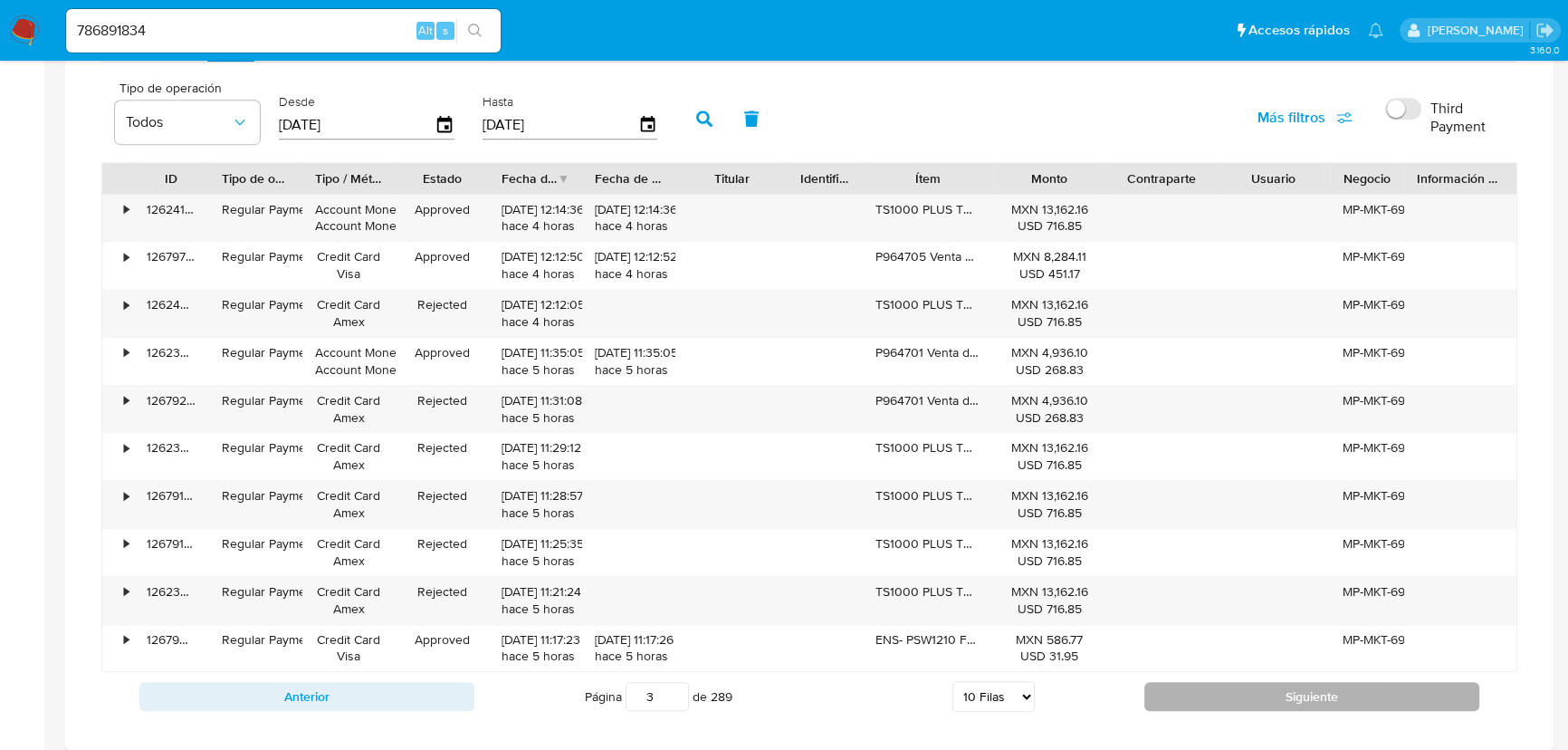
click at [1276, 695] on button "Siguiente" at bounding box center [1312, 696] width 335 height 29
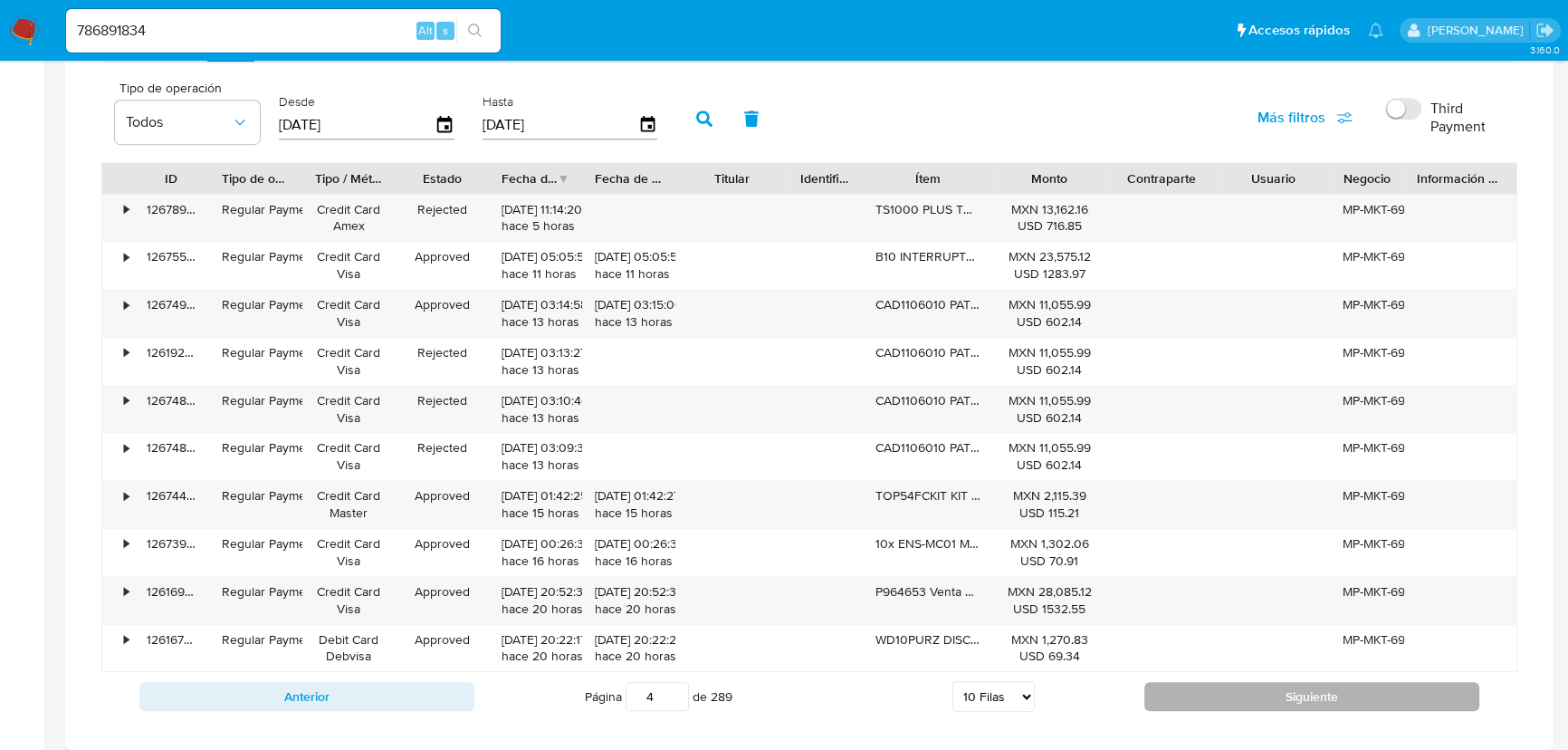
click at [1276, 695] on button "Siguiente" at bounding box center [1312, 696] width 335 height 29
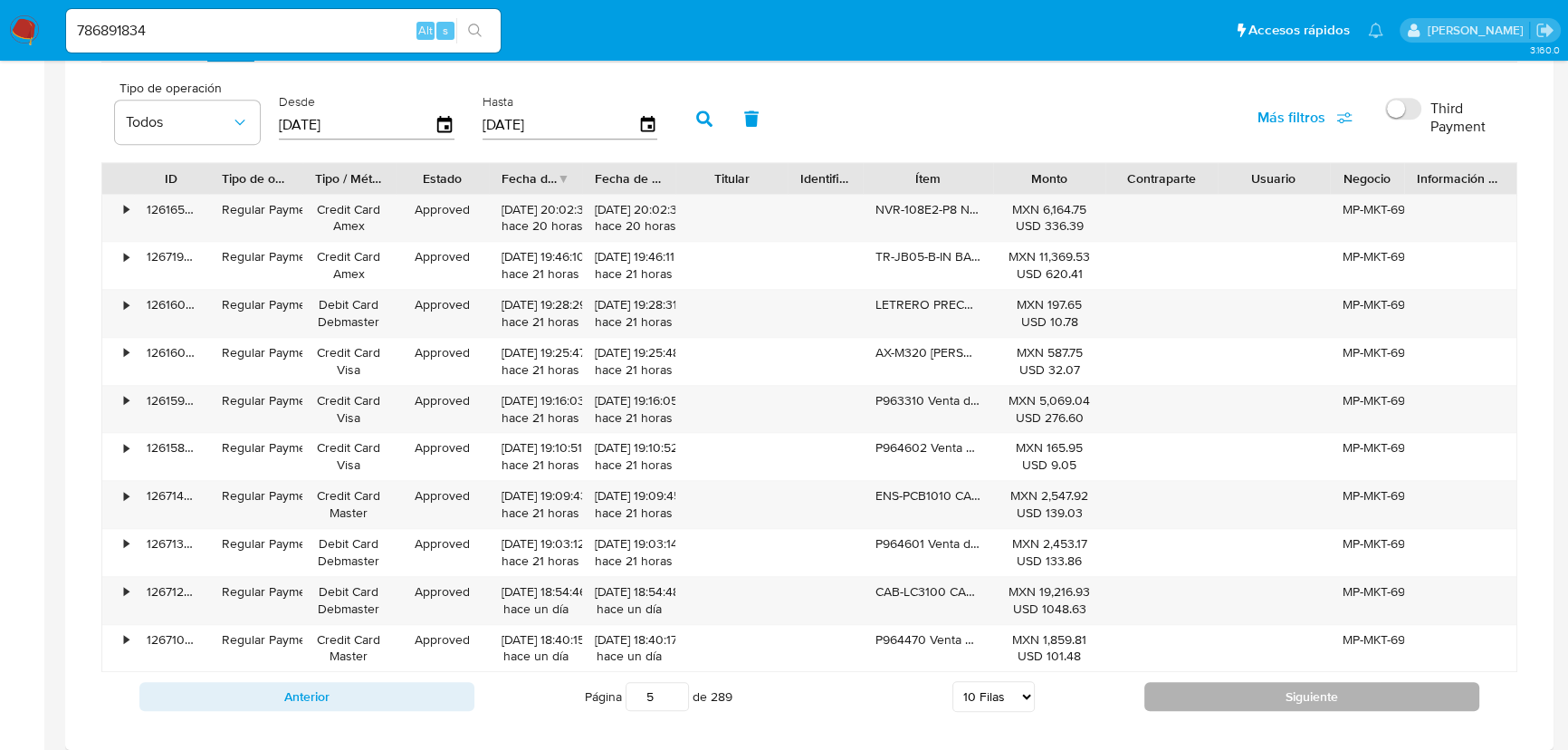
click at [1276, 695] on button "Siguiente" at bounding box center [1312, 696] width 335 height 29
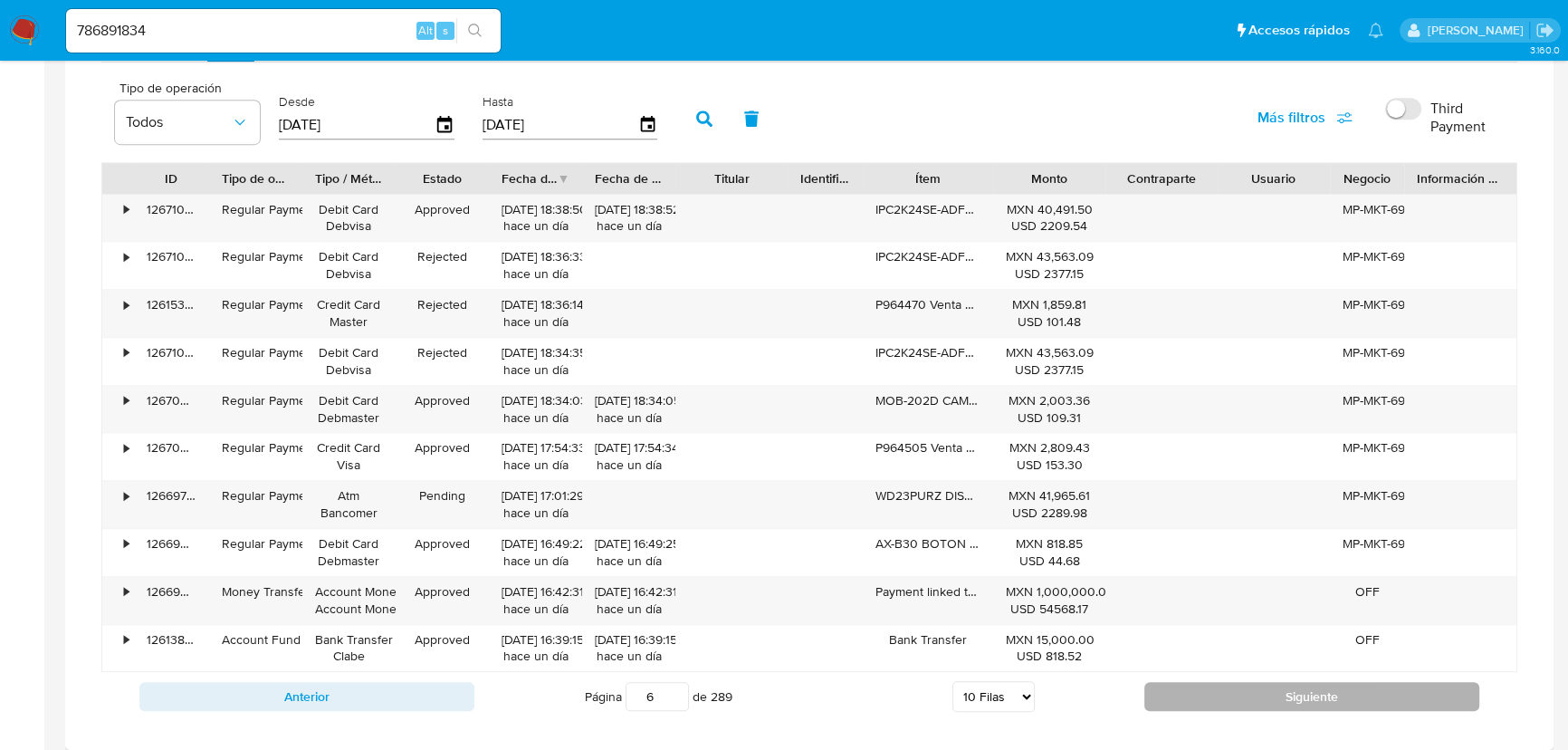
click at [1276, 695] on button "Siguiente" at bounding box center [1312, 696] width 335 height 29
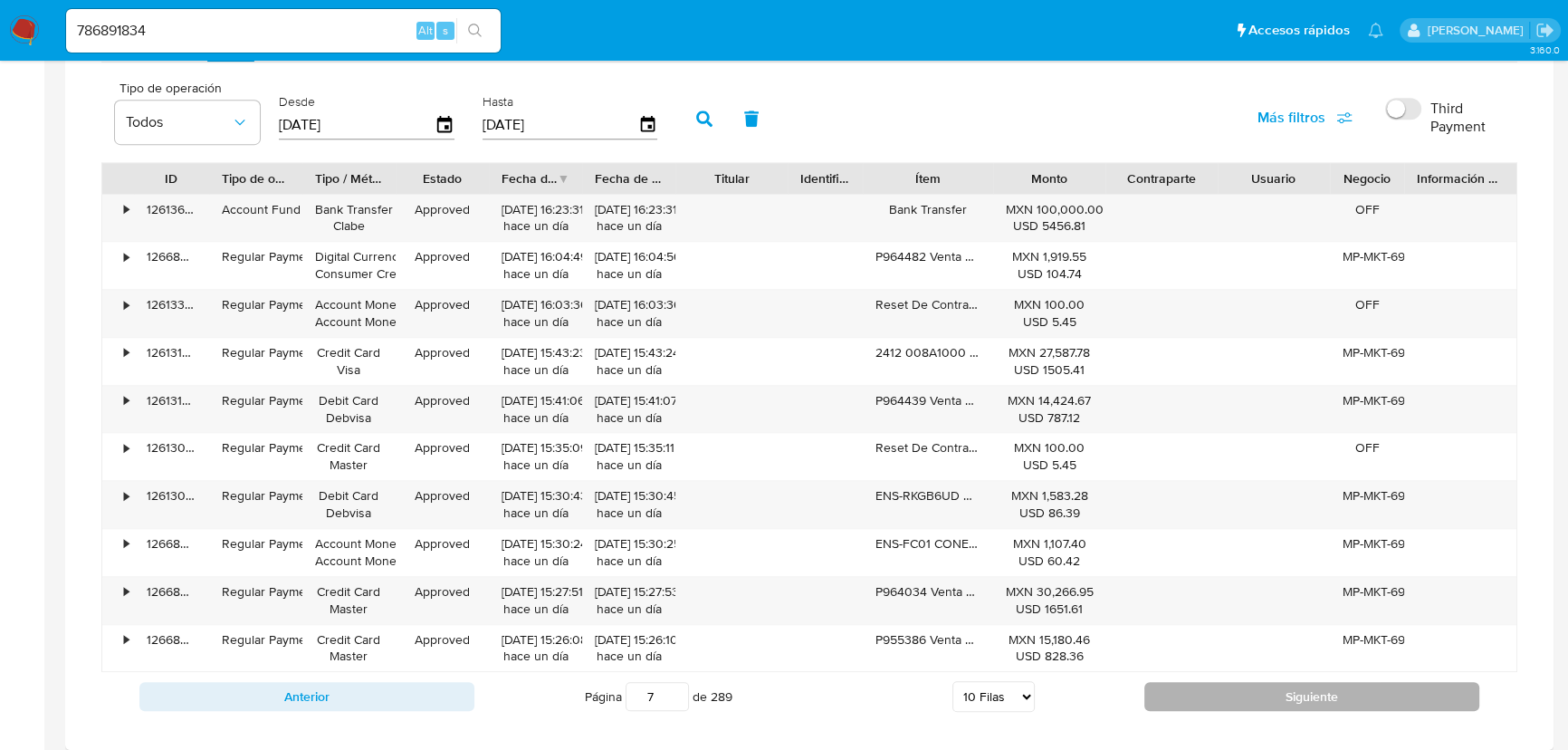
click at [1276, 695] on button "Siguiente" at bounding box center [1312, 696] width 335 height 29
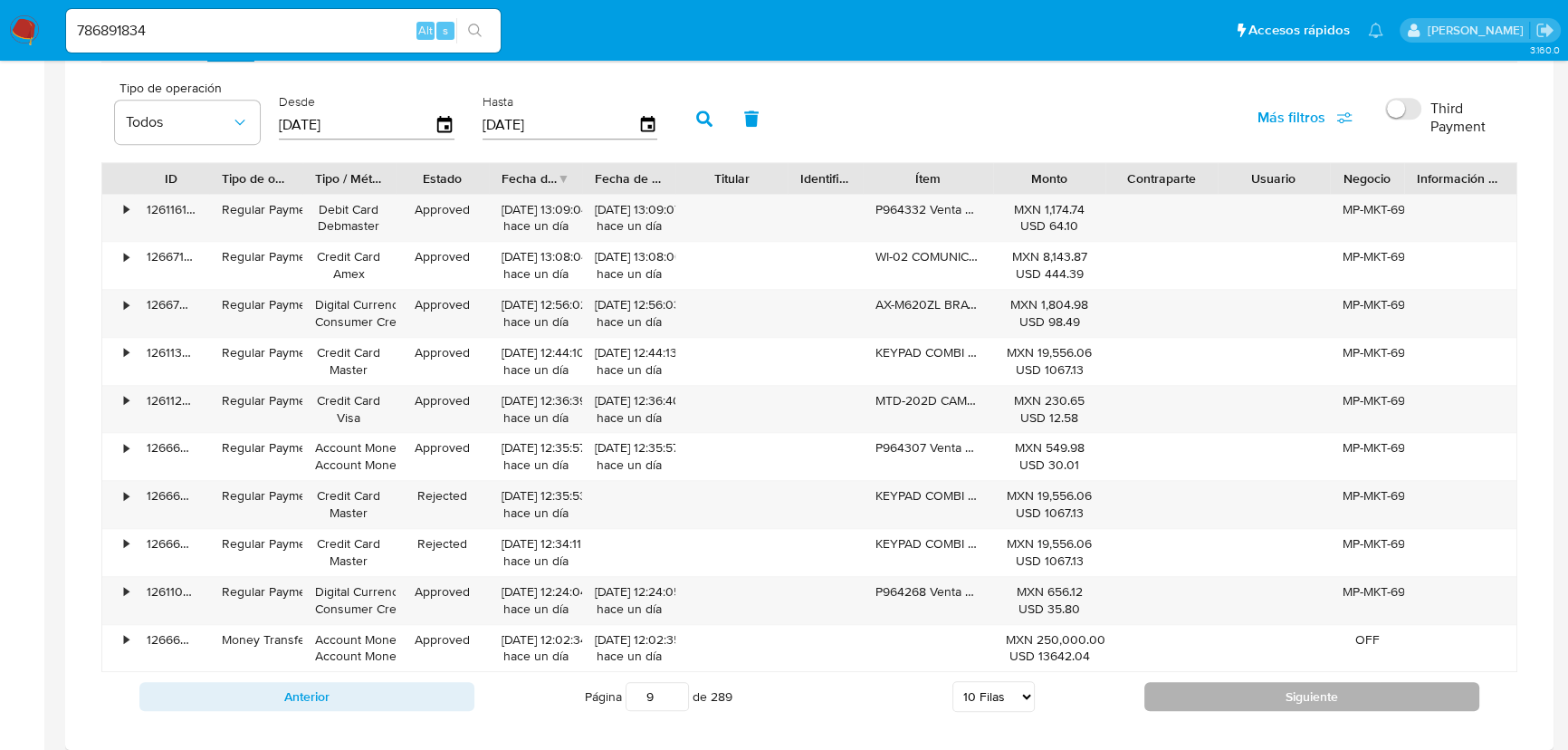
click at [1276, 695] on button "Siguiente" at bounding box center [1312, 696] width 335 height 29
type input "10"
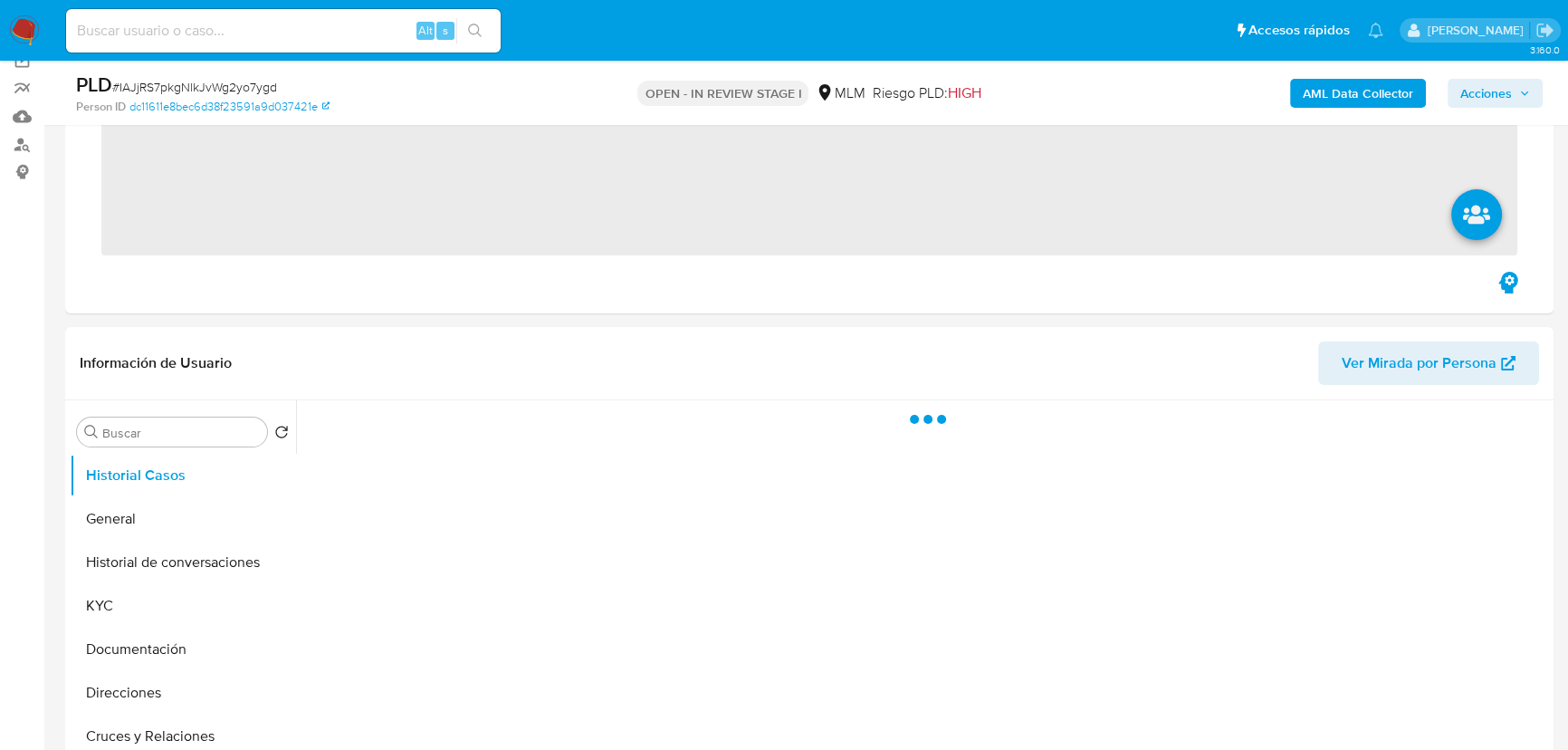
scroll to position [494, 0]
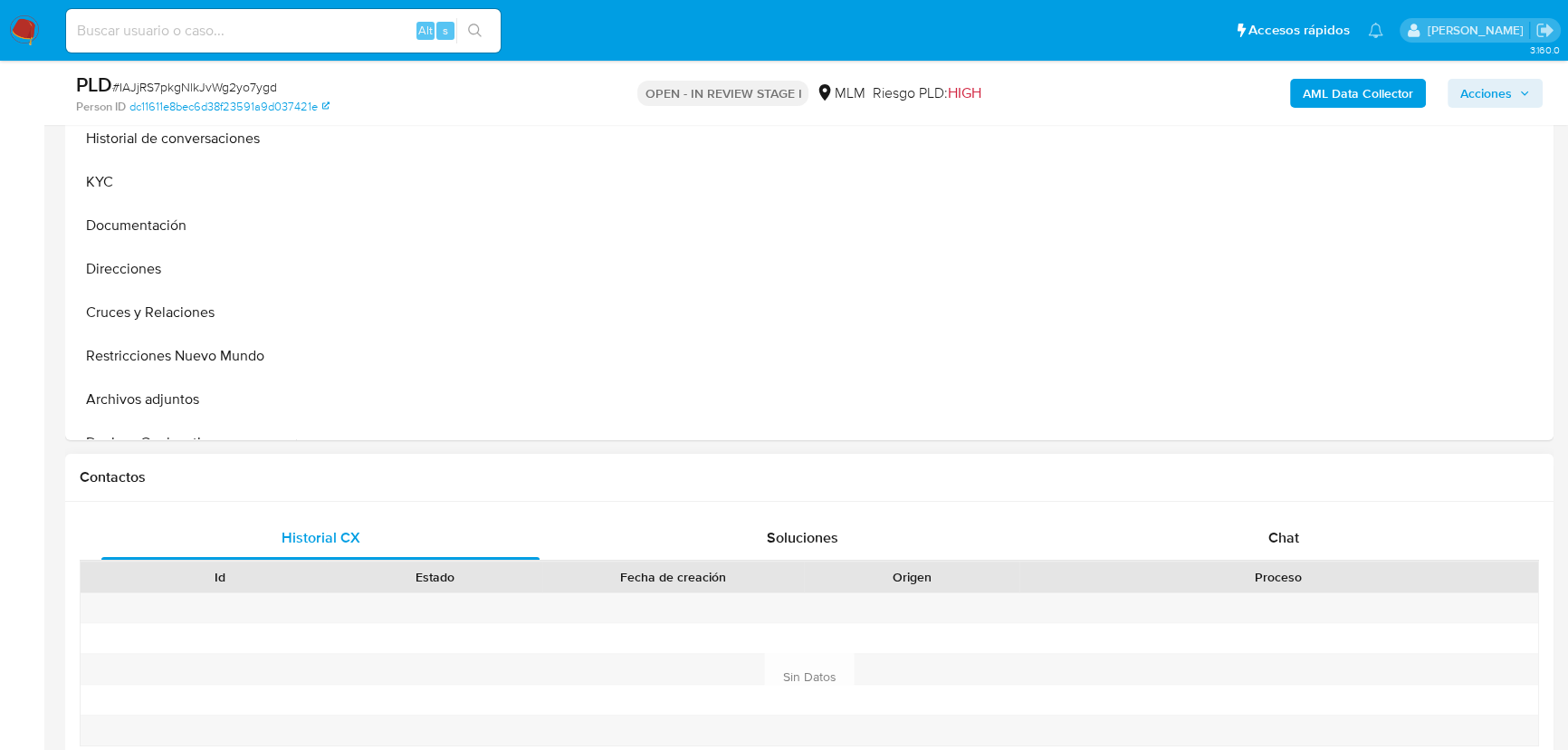
click at [1261, 512] on div "Historial CX Soluciones Chat Id Estado Fecha de creación Origen Proceso Anterio…" at bounding box center [810, 676] width 1489 height 350
select select "10"
click at [1259, 520] on div "Chat" at bounding box center [1284, 538] width 439 height 43
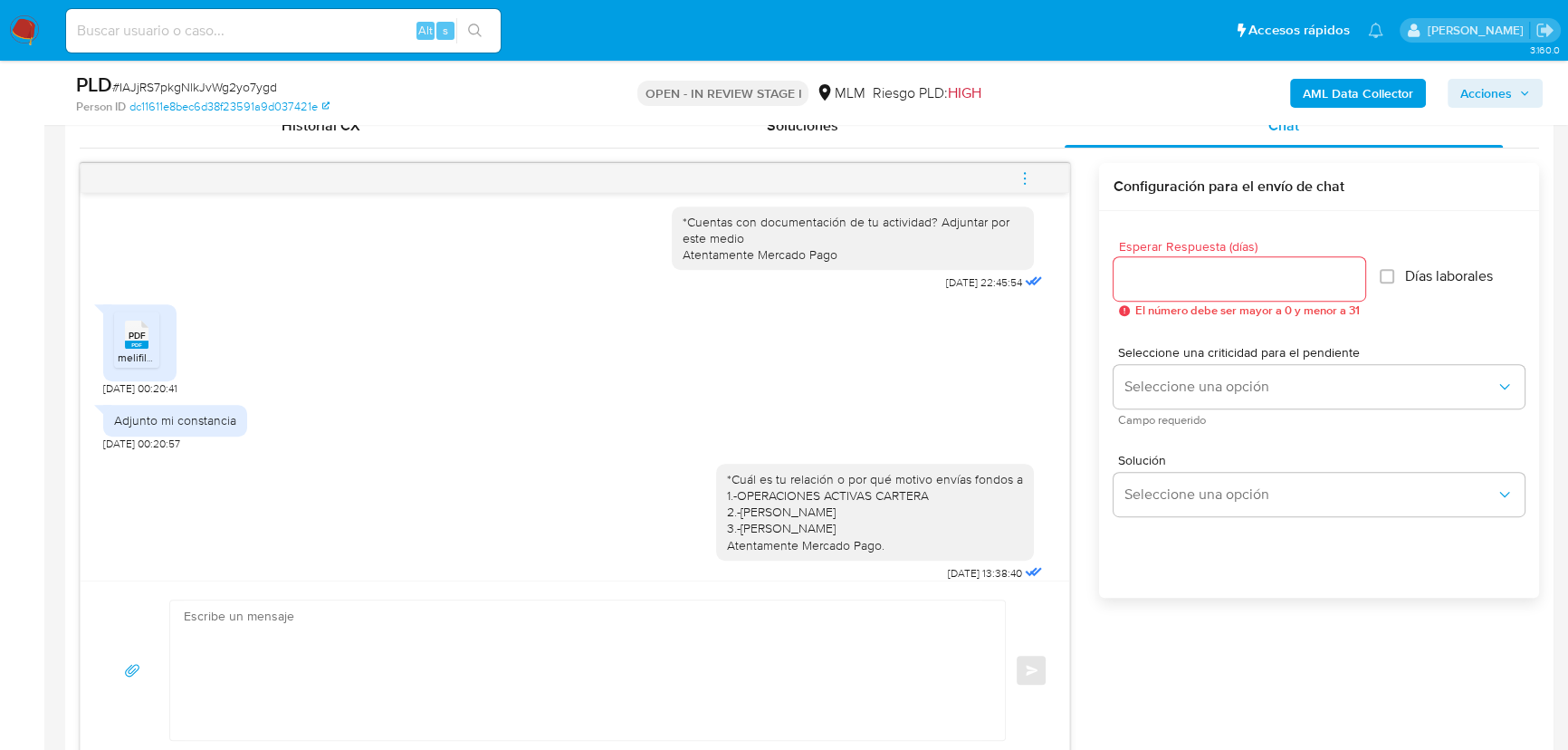
scroll to position [556, 0]
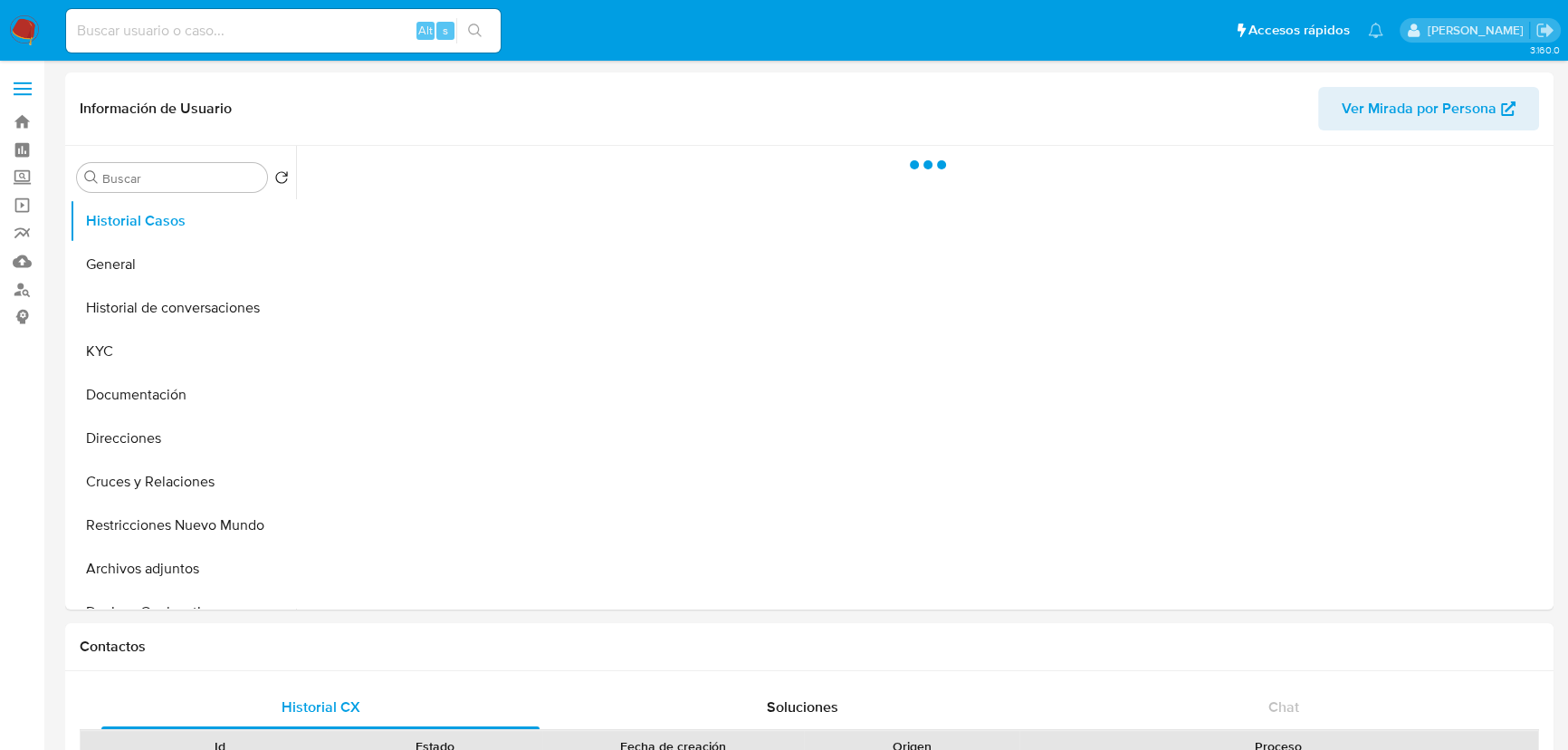
select select "10"
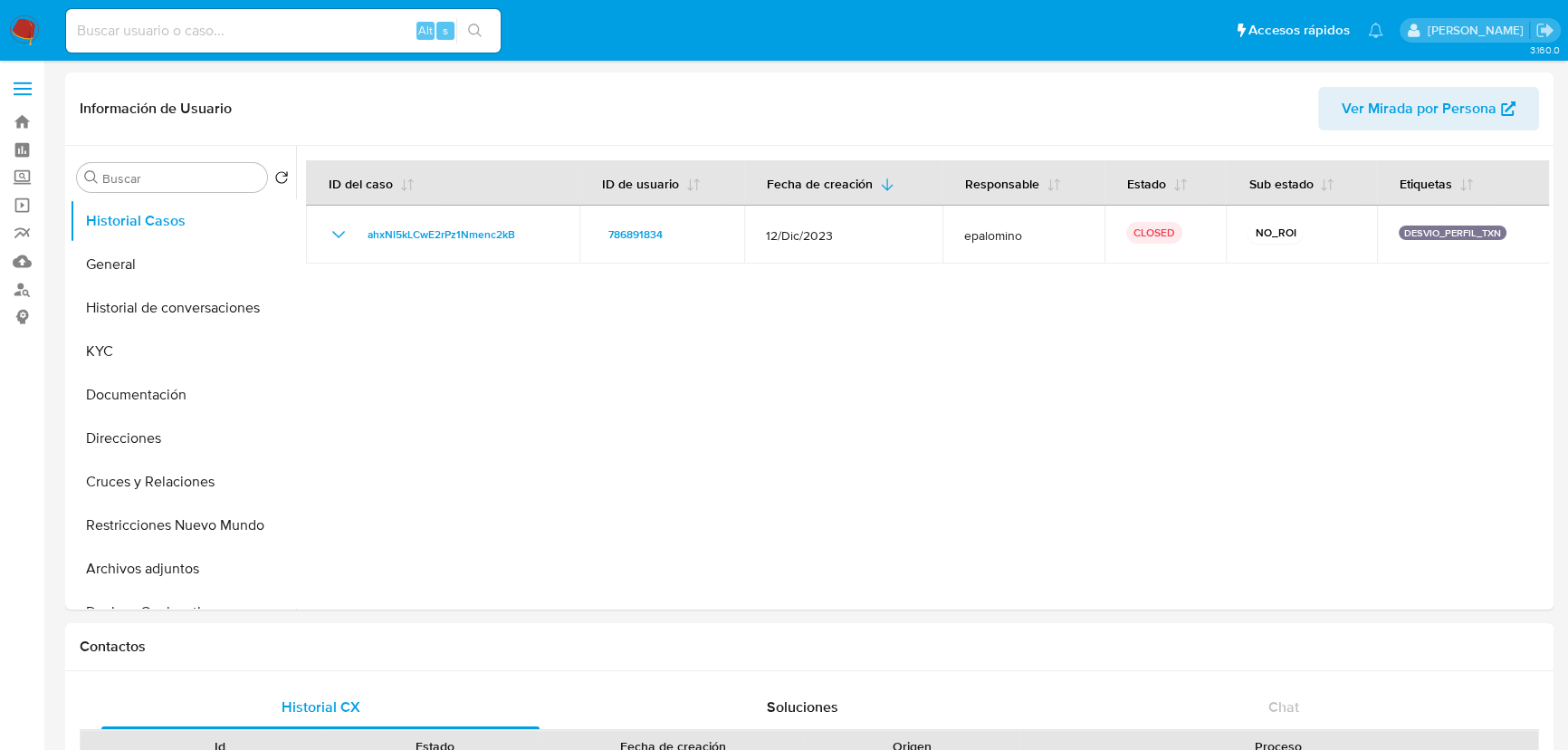
click at [223, 44] on div "Alt s" at bounding box center [283, 31] width 435 height 43
click at [242, 28] on input at bounding box center [283, 30] width 435 height 23
paste input "367898346"
type input "367898346"
drag, startPoint x: 466, startPoint y: 22, endPoint x: 47, endPoint y: 108, distance: 427.7
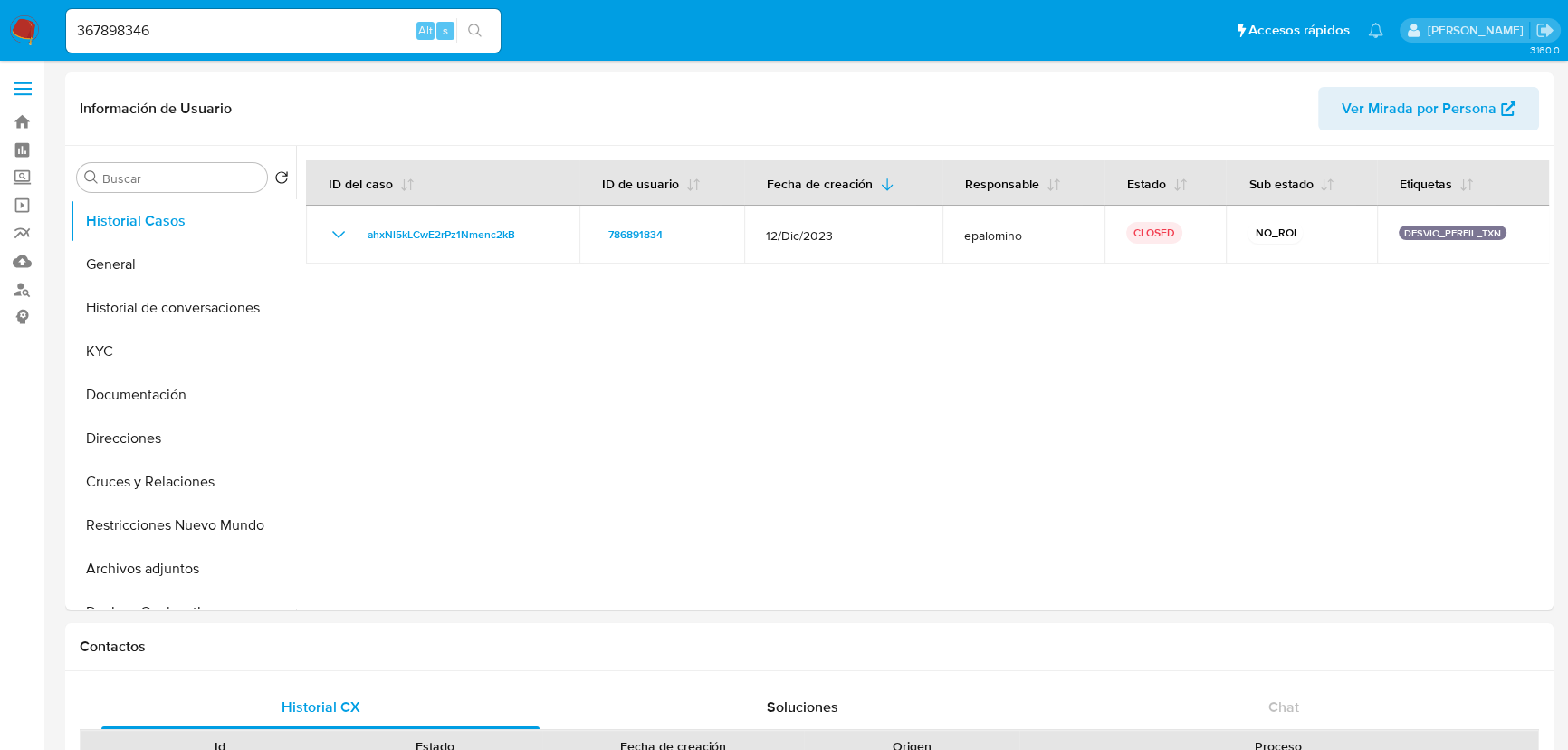
click at [456, 23] on button "search-icon" at bounding box center [475, 30] width 37 height 25
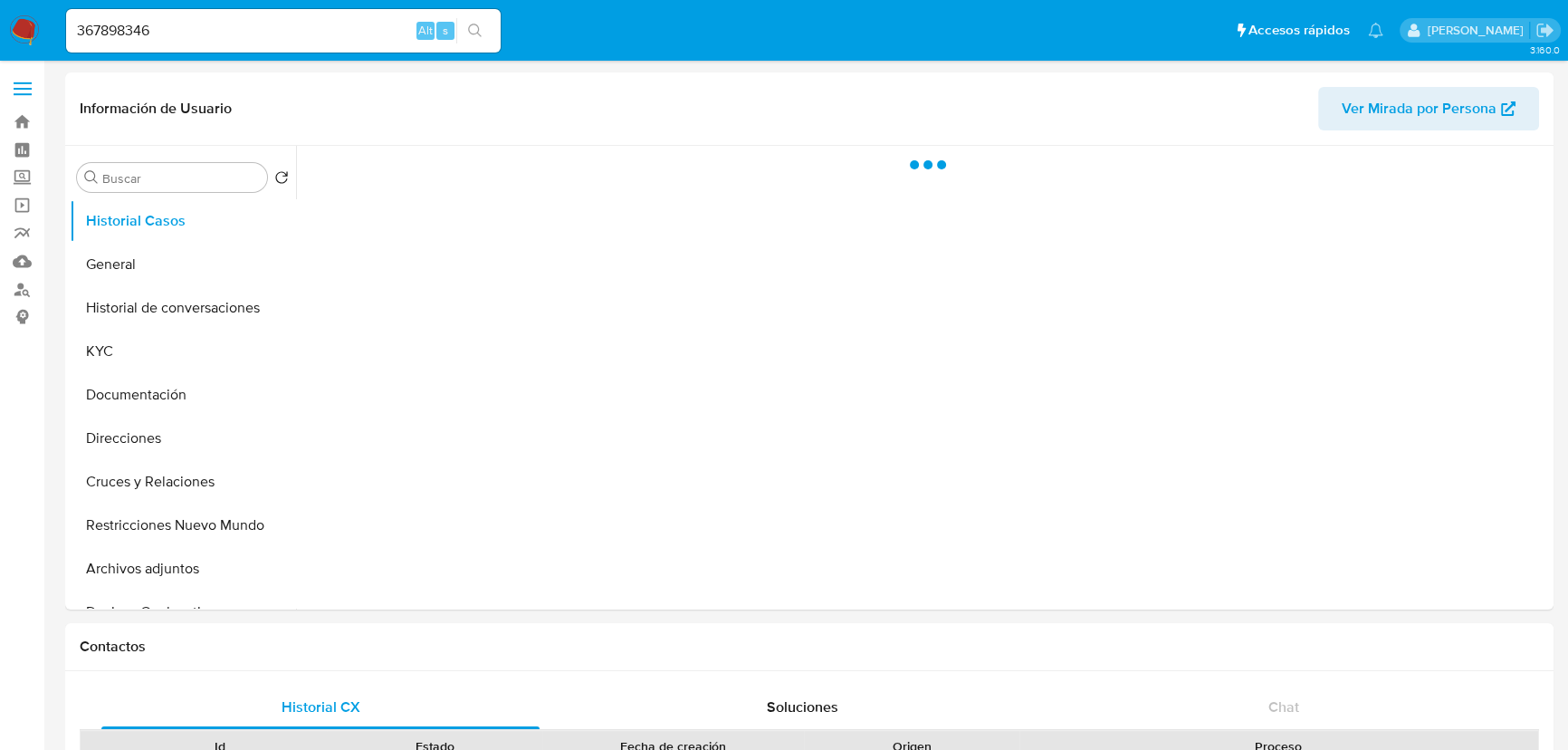
select select "10"
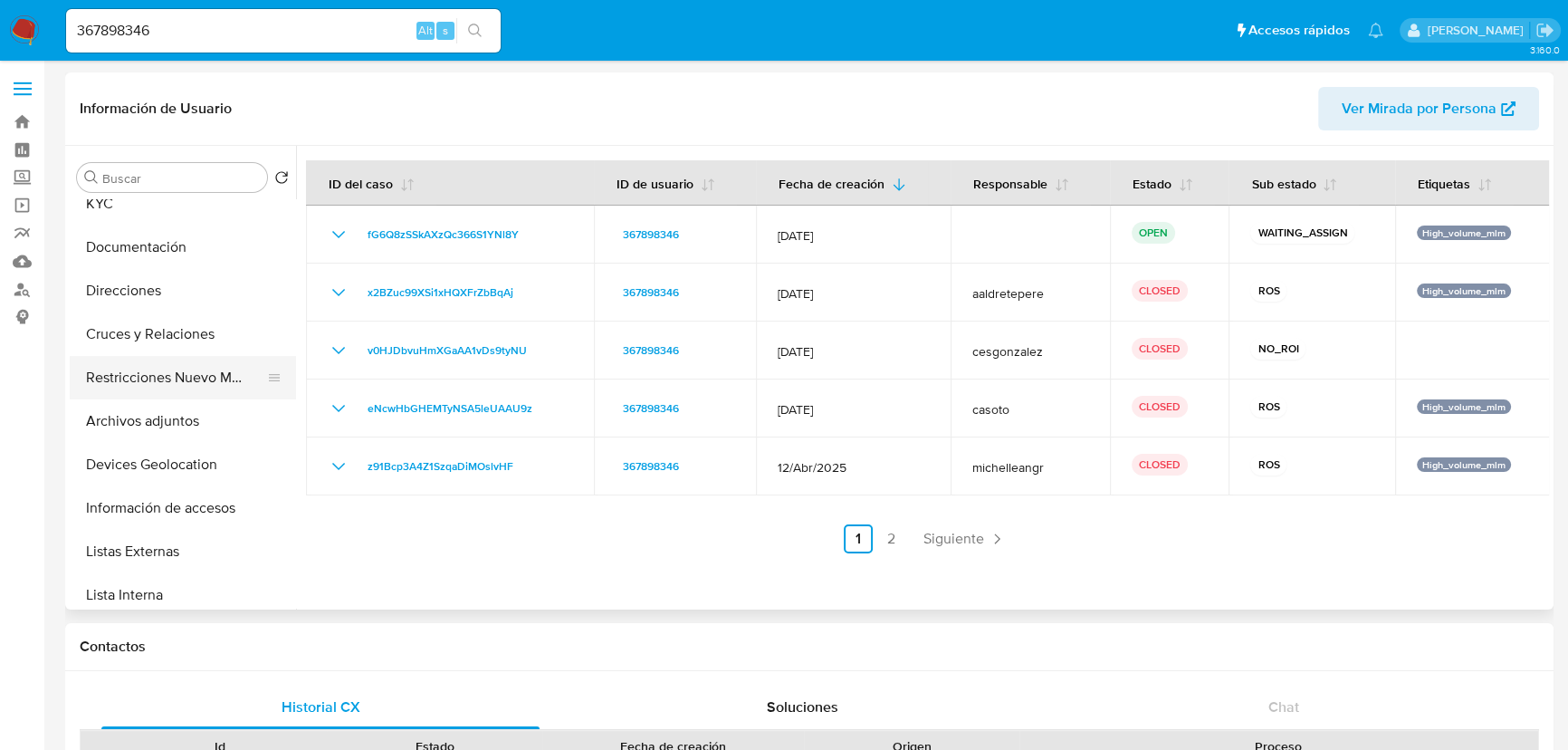
scroll to position [164, 0]
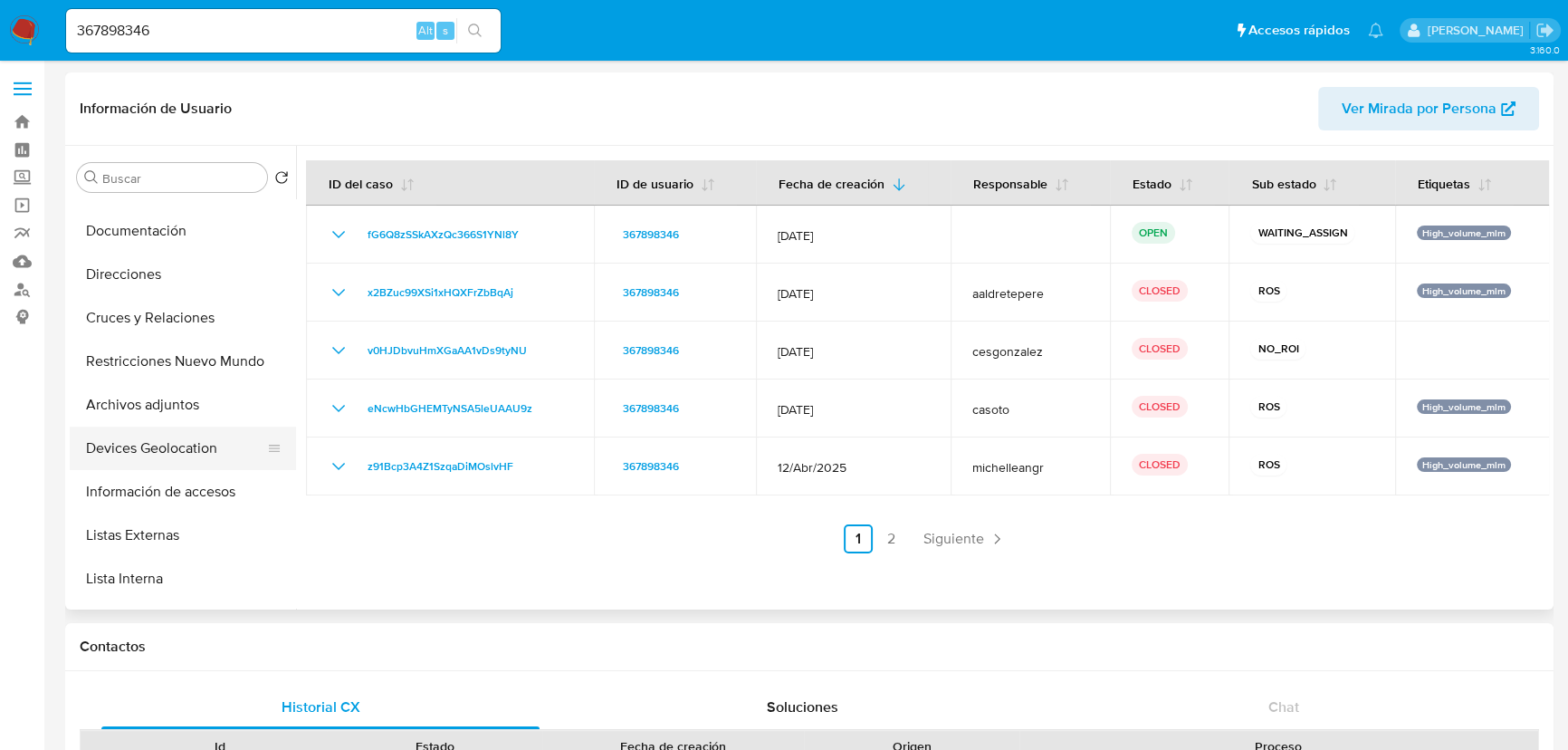
click at [157, 457] on button "Devices Geolocation" at bounding box center [176, 448] width 212 height 43
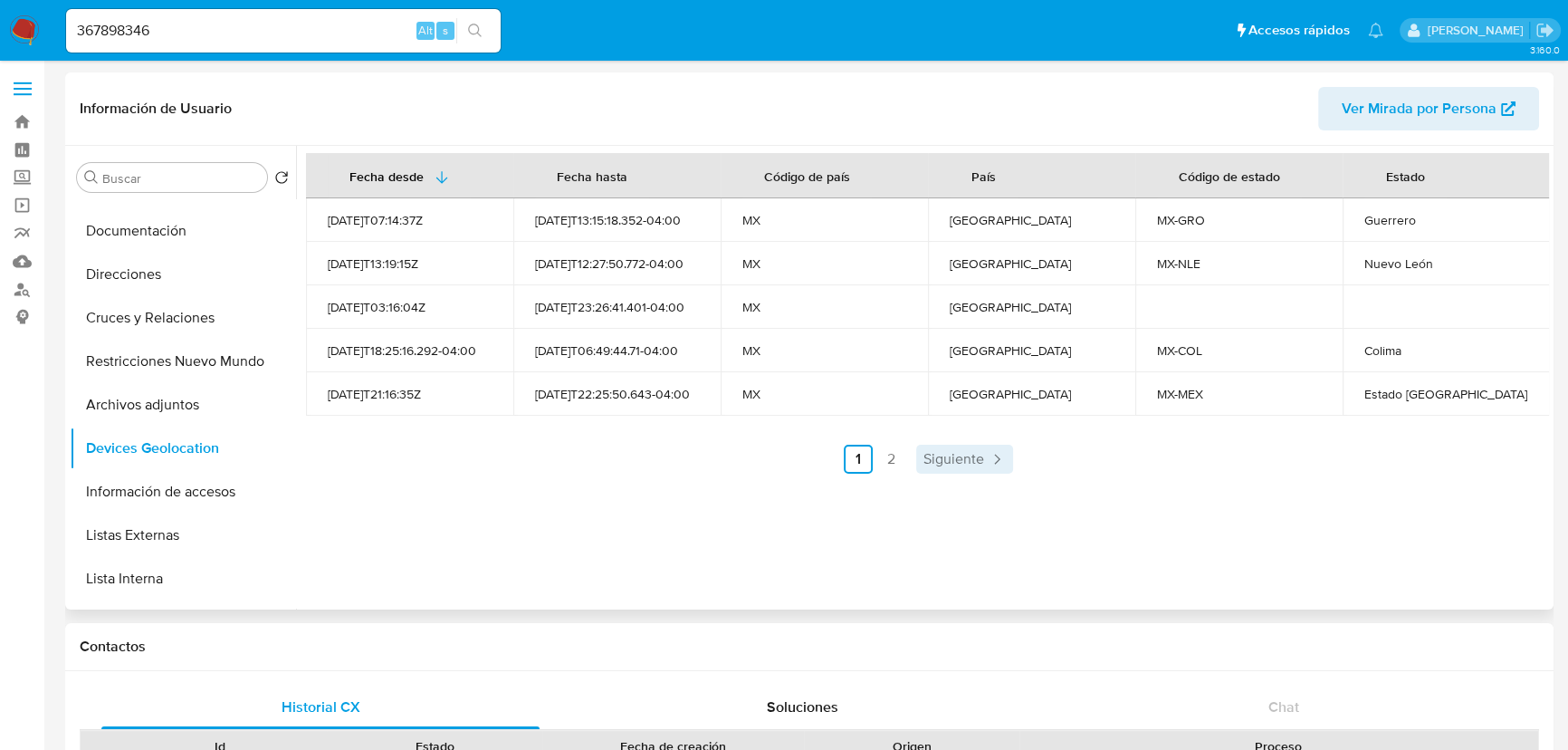
click at [935, 455] on span "Siguiente" at bounding box center [954, 458] width 61 height 14
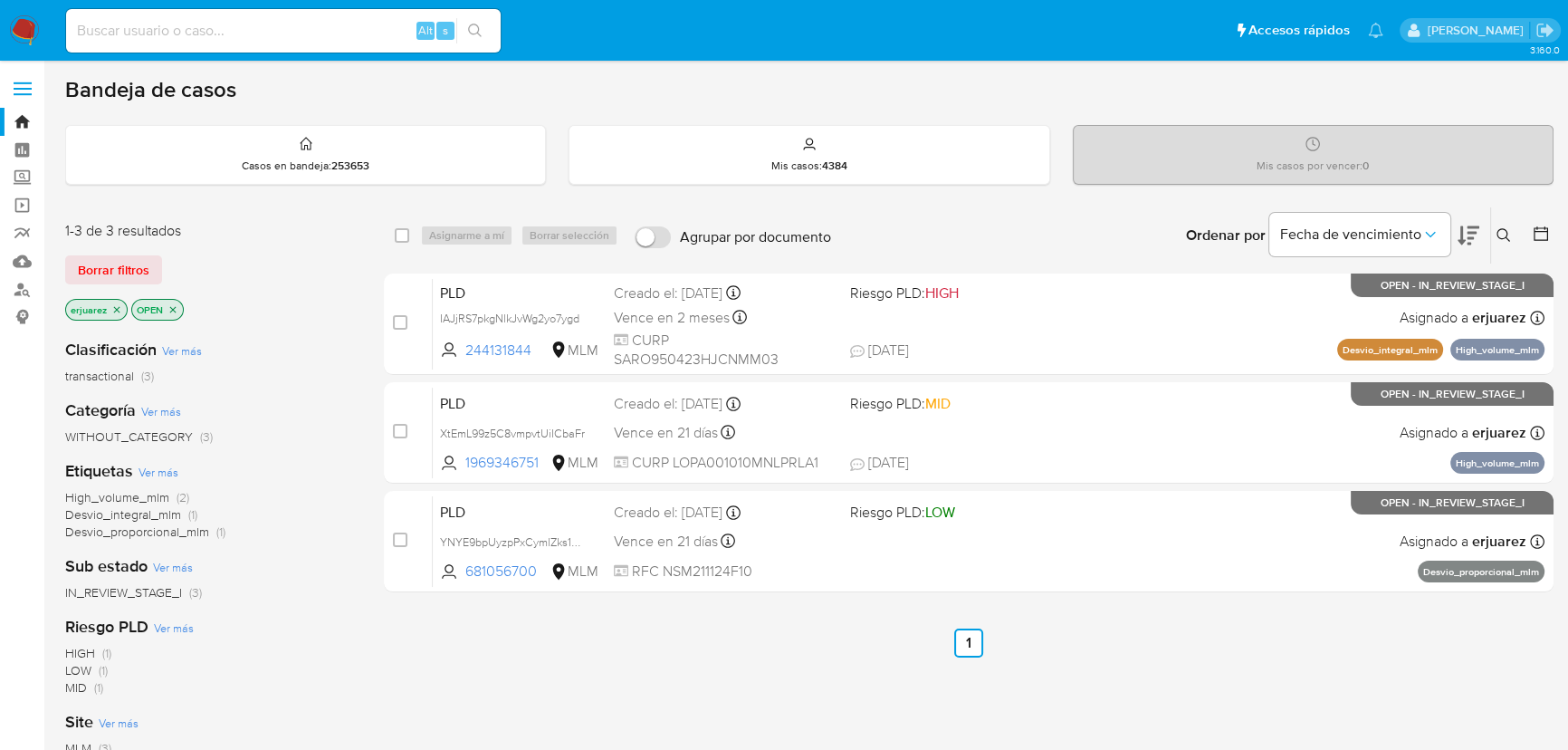
click at [113, 304] on icon "close-filter" at bounding box center [117, 310] width 11 height 11
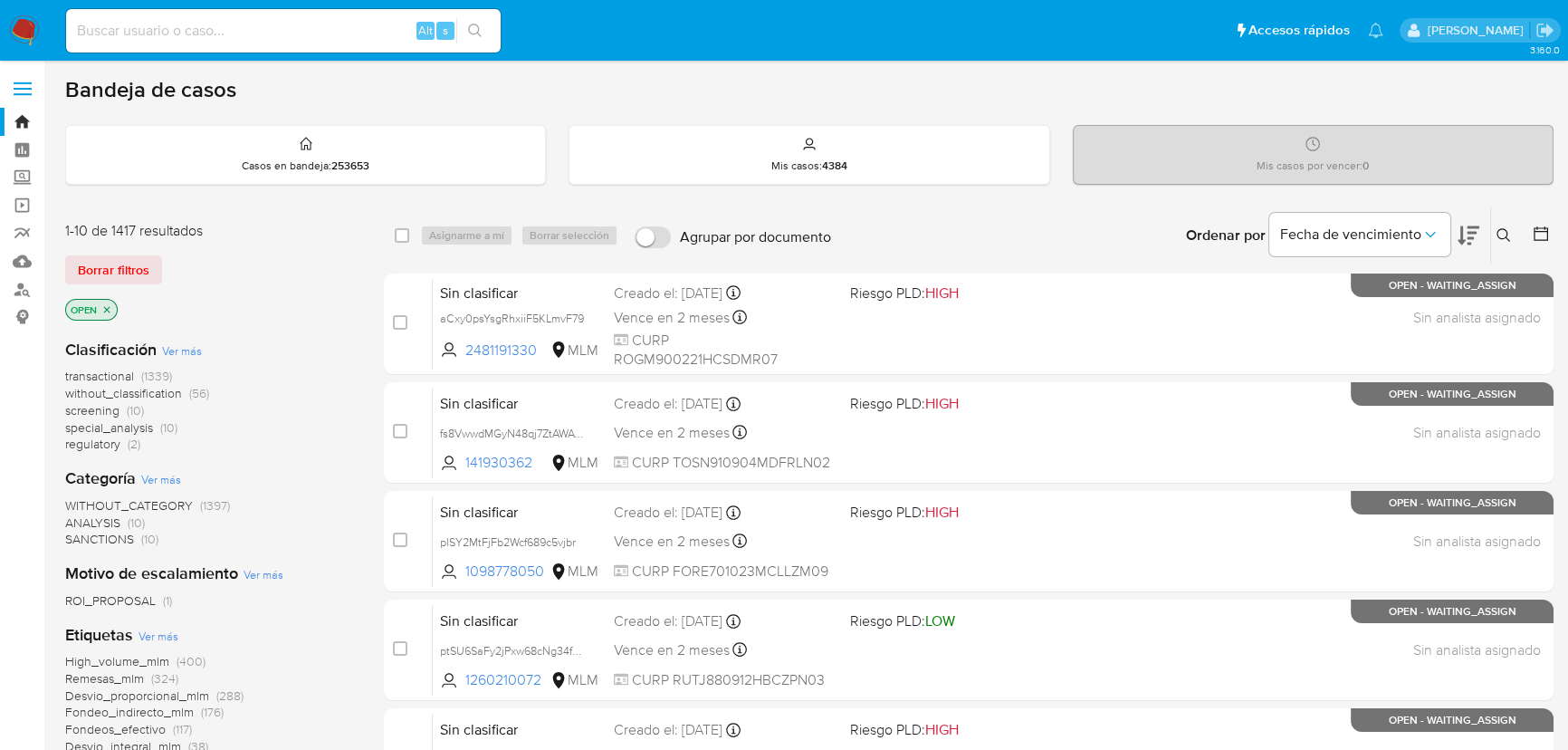
click at [1503, 228] on icon at bounding box center [1503, 235] width 14 height 14
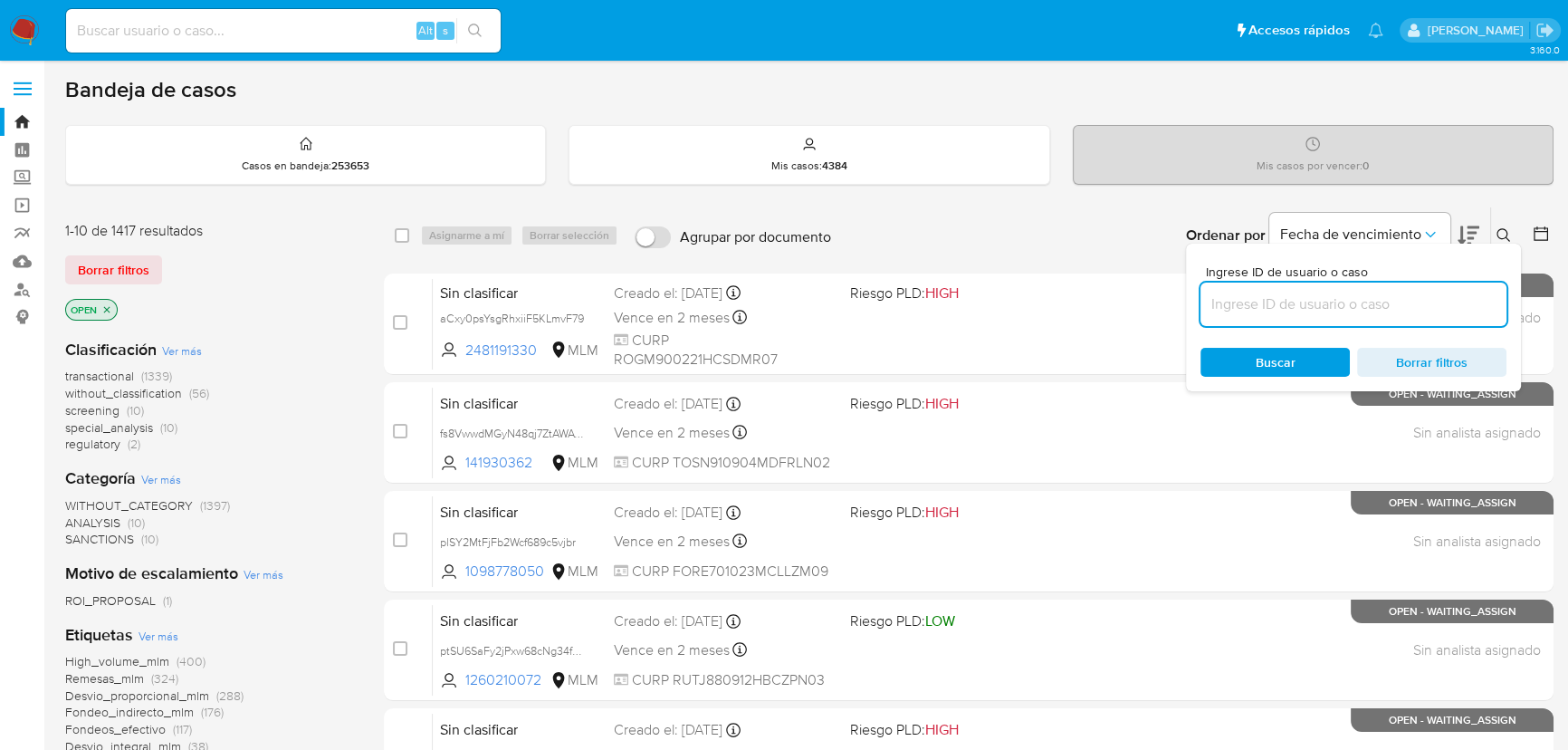
click at [1306, 302] on input at bounding box center [1353, 304] width 306 height 23
type input "367898346"
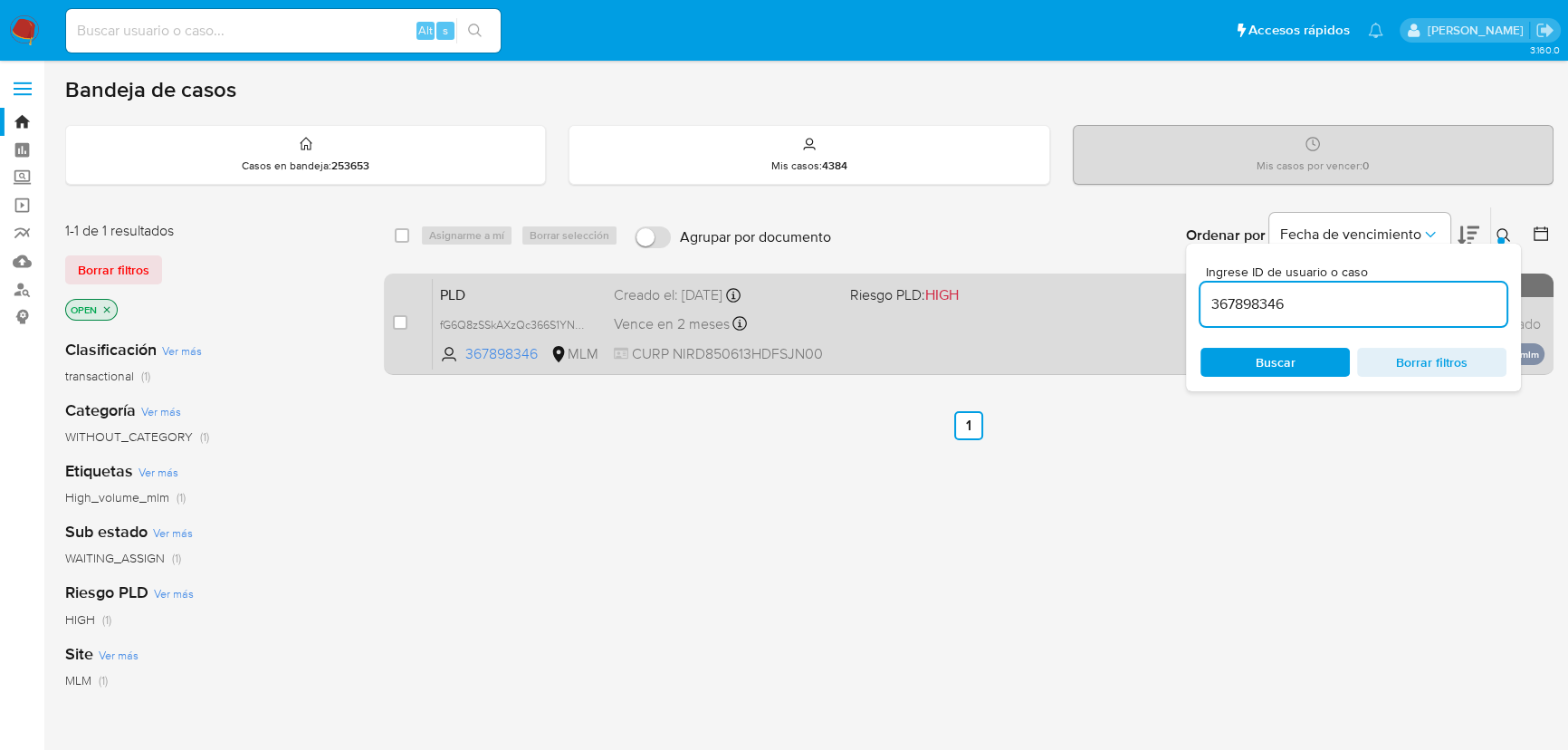
click at [1057, 337] on div "PLD fG6Q8zSSkAXzQc366S1YNl8Y 367898346 MLM Riesgo PLD: HIGH Creado el: 12/09/20…" at bounding box center [988, 324] width 1112 height 92
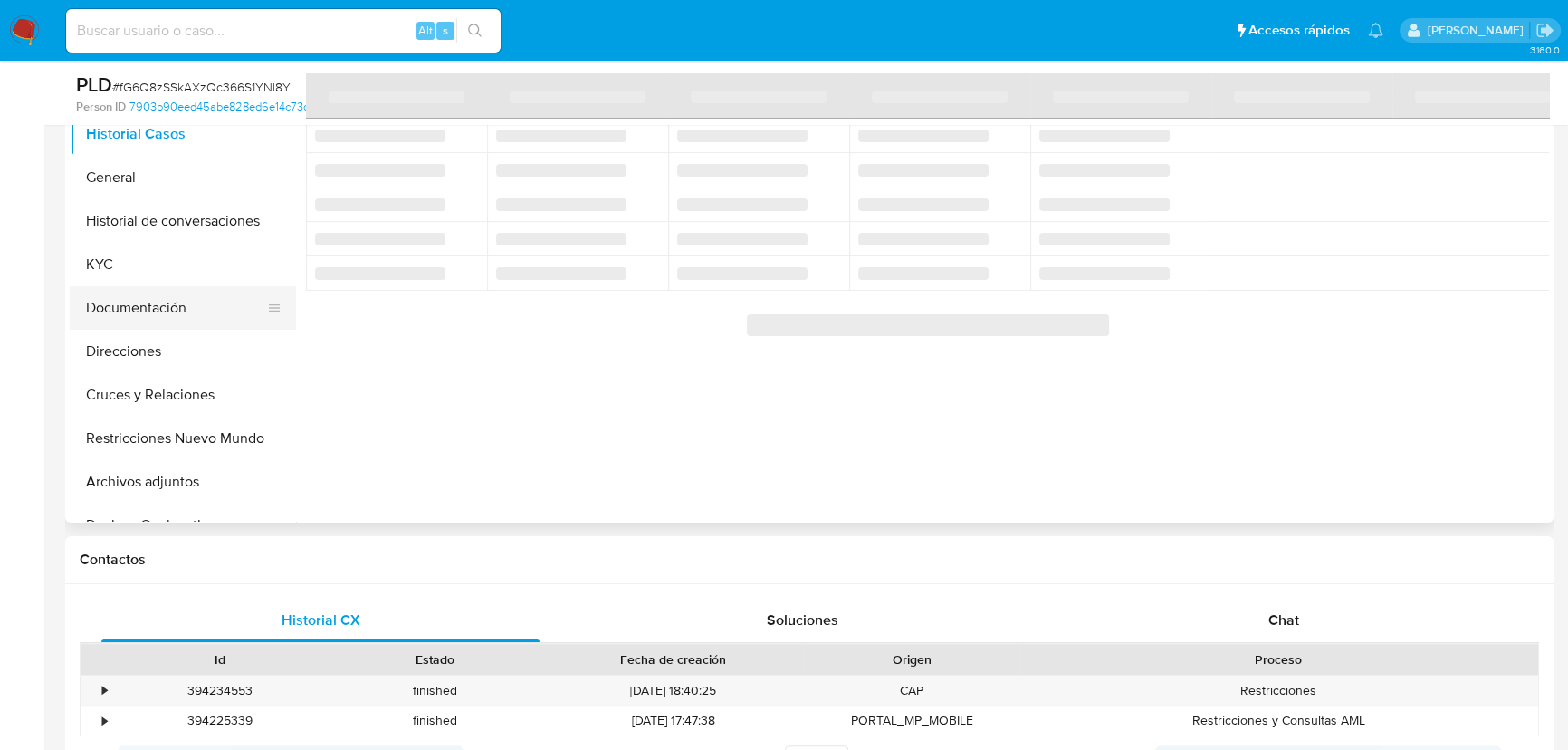
scroll to position [329, 0]
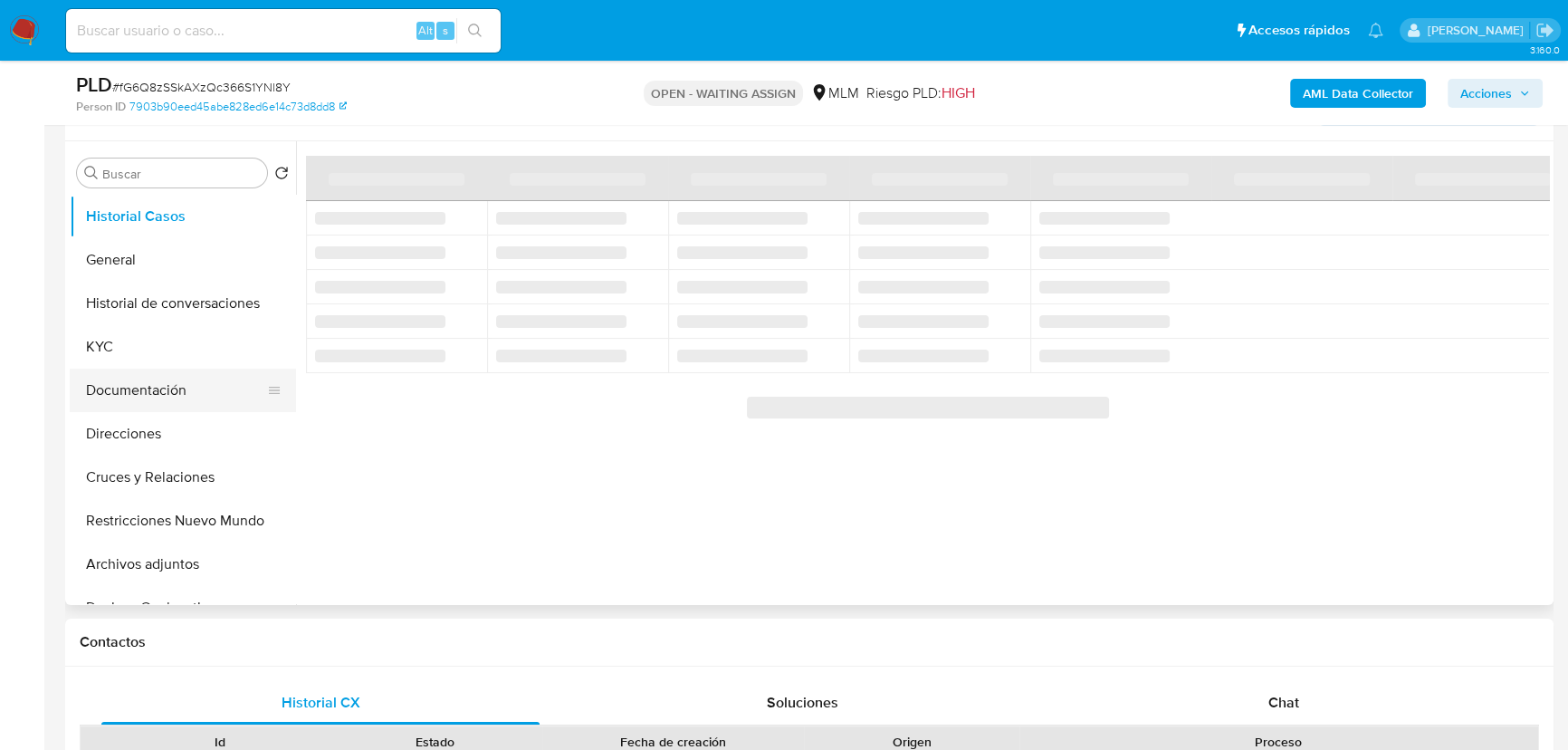
select select "10"
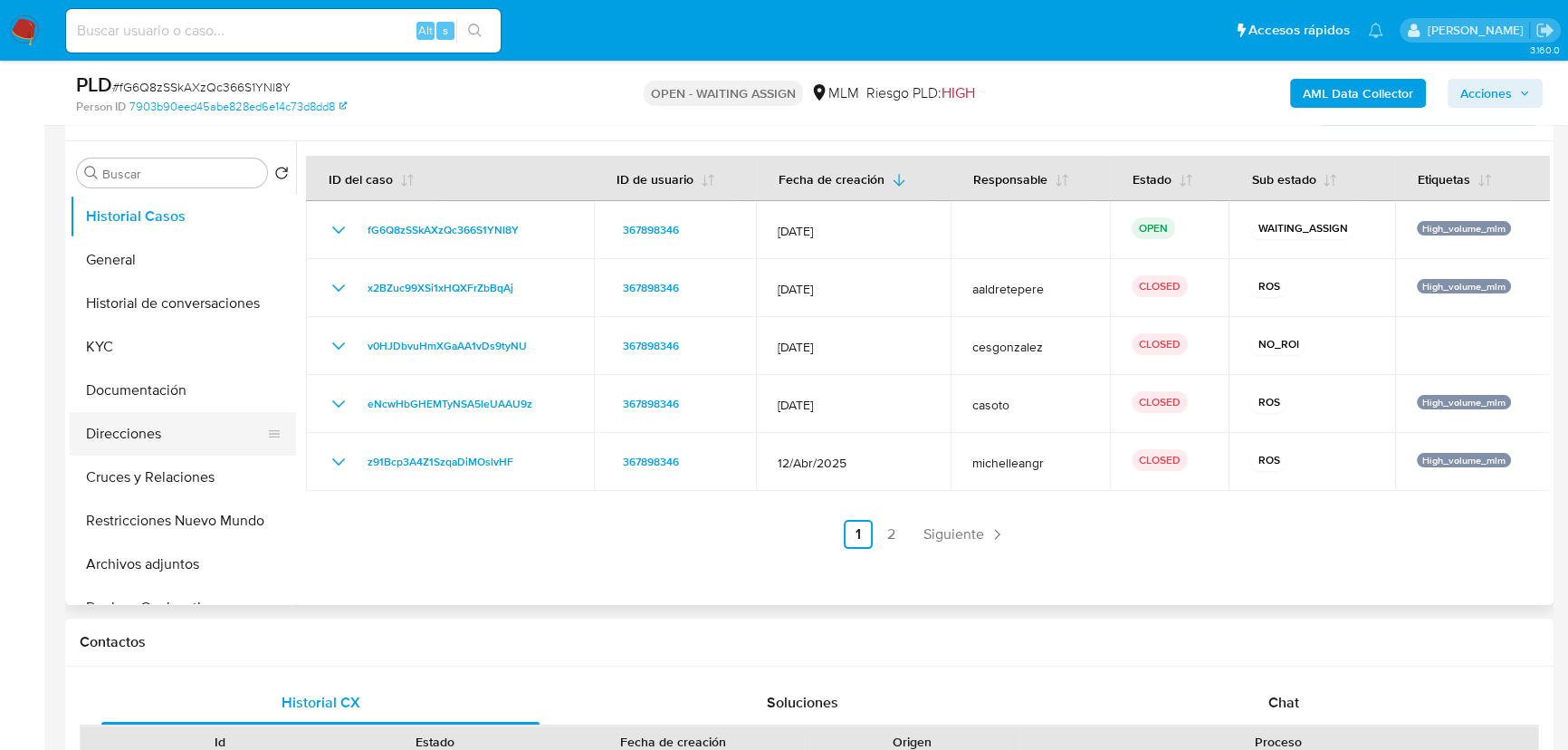
click at [155, 417] on button "Direcciones" at bounding box center [176, 434] width 212 height 43
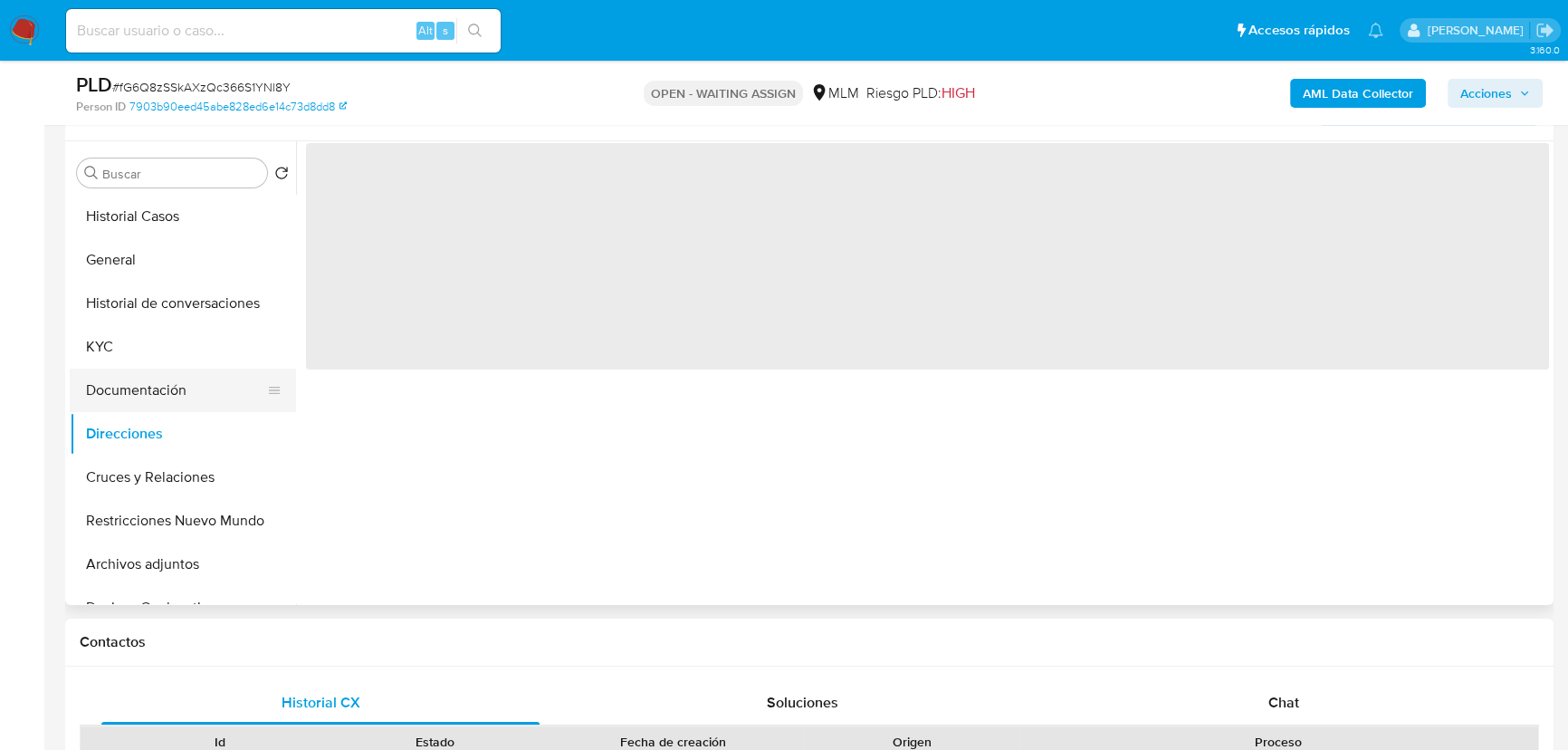
click at [166, 395] on button "Documentación" at bounding box center [176, 390] width 212 height 43
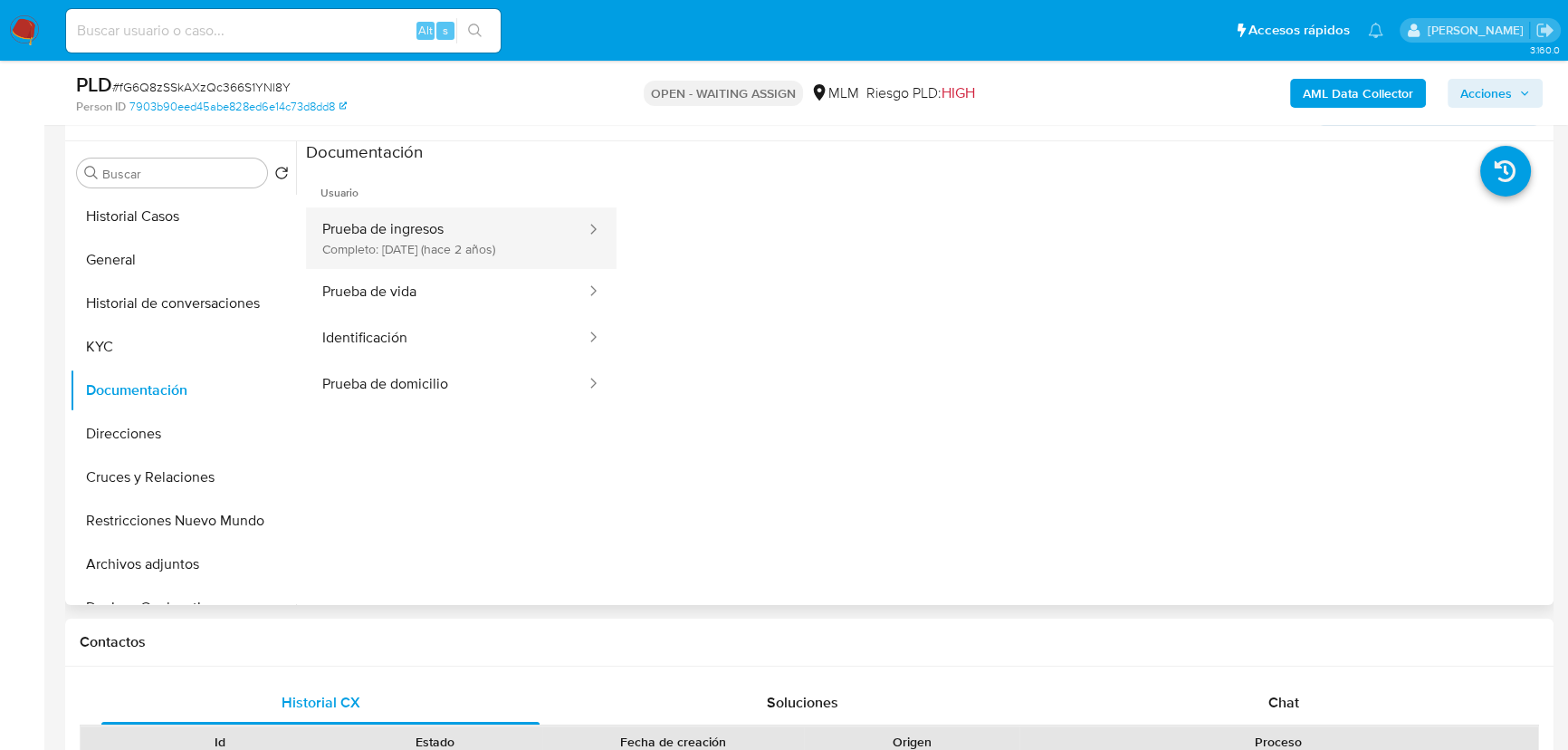
click at [464, 233] on button "Prueba de ingresos Completo: 17/01/2024 (hace 2 años)" at bounding box center [446, 238] width 281 height 62
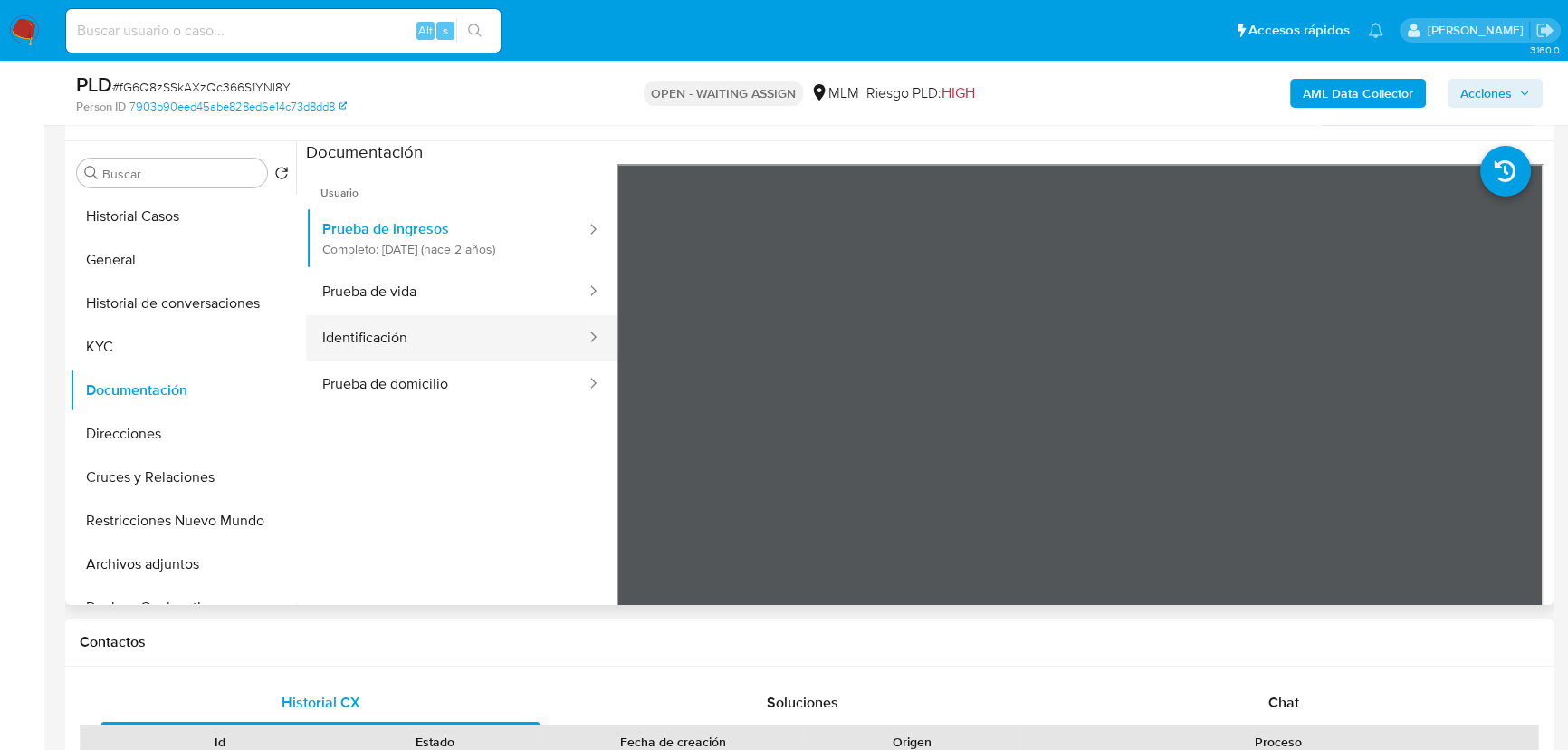
click at [415, 328] on button "Identificación" at bounding box center [446, 338] width 281 height 46
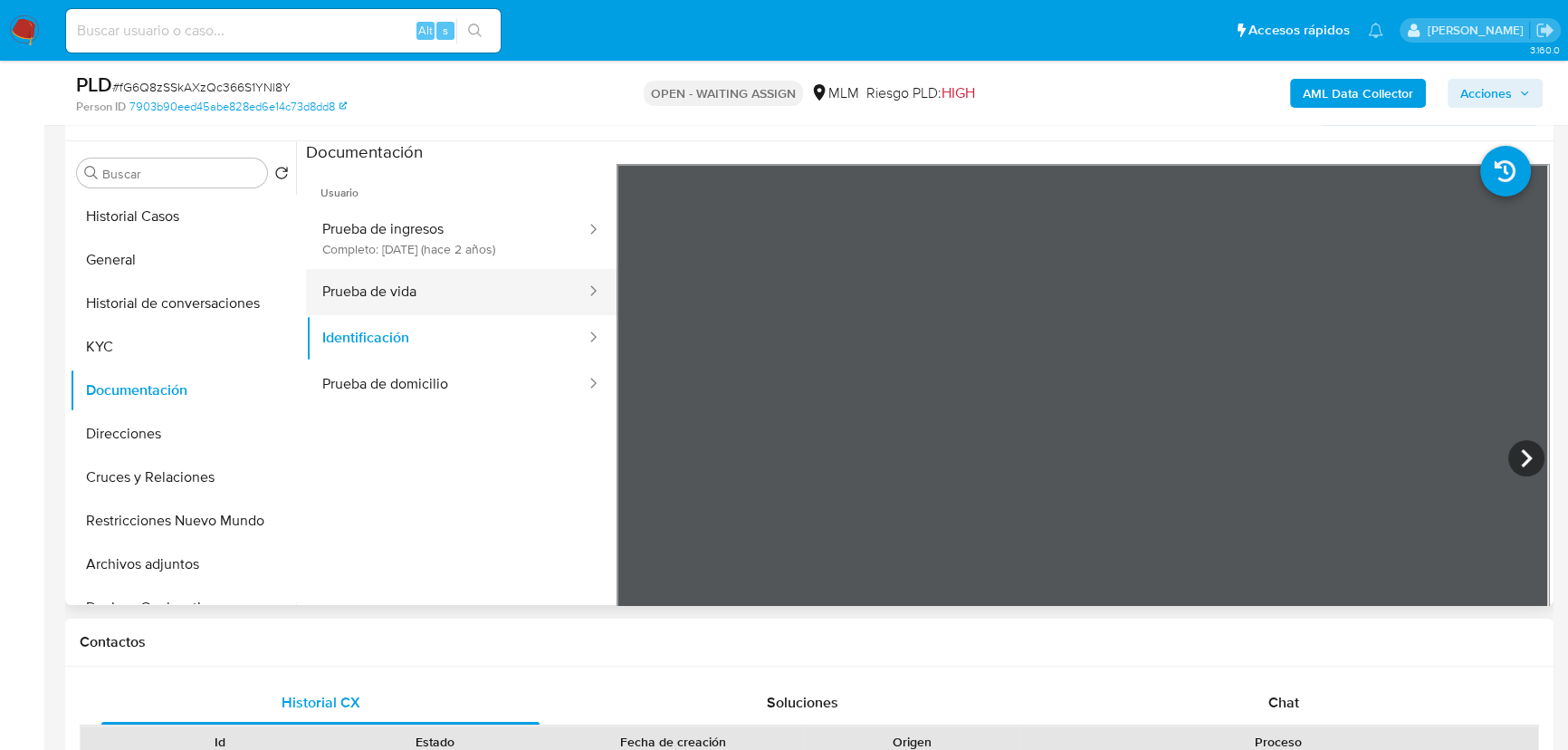
drag, startPoint x: 414, startPoint y: 297, endPoint x: 416, endPoint y: 333, distance: 36.1
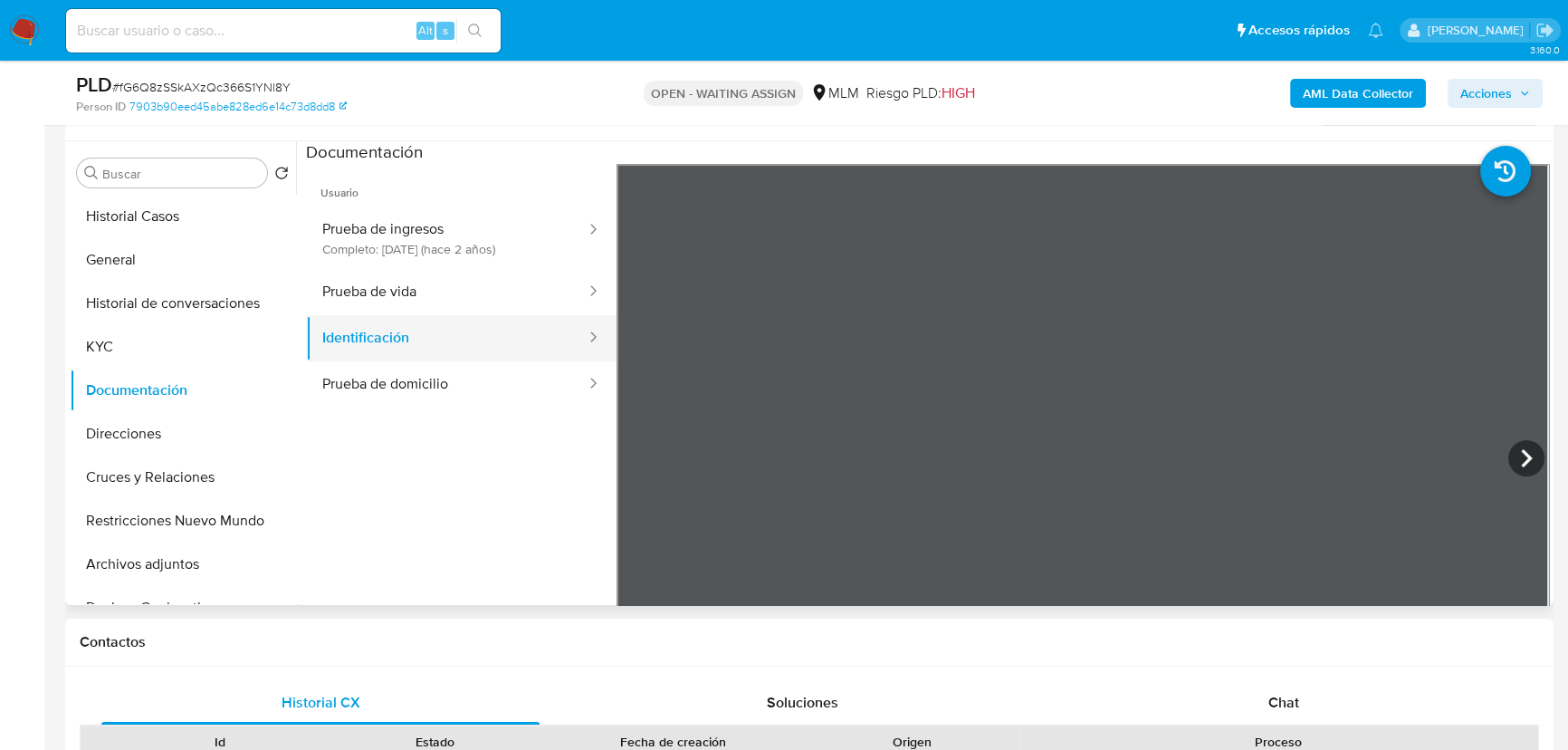
click at [415, 297] on button "Prueba de vida" at bounding box center [446, 292] width 281 height 46
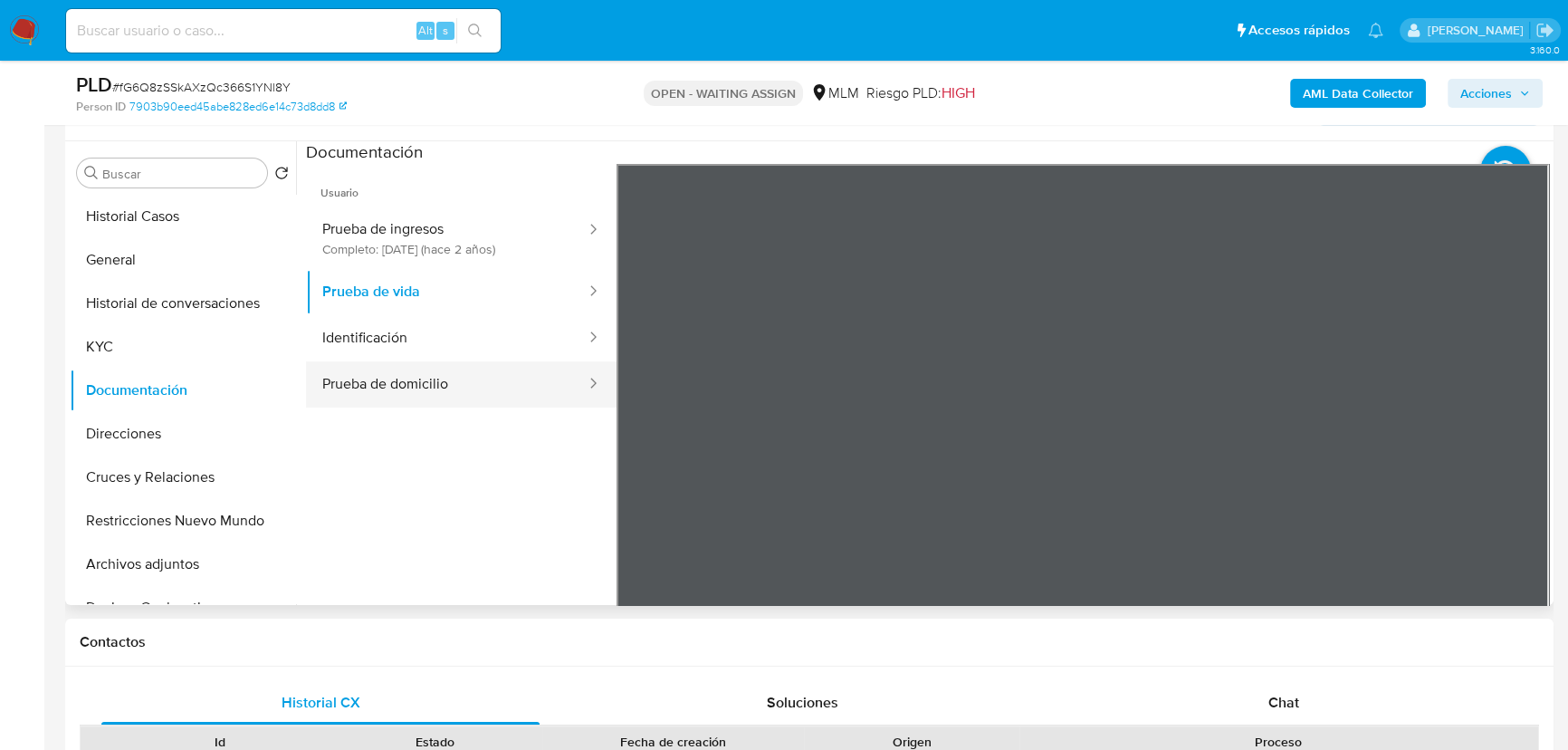
click at [412, 371] on button "Prueba de domicilio" at bounding box center [446, 383] width 281 height 46
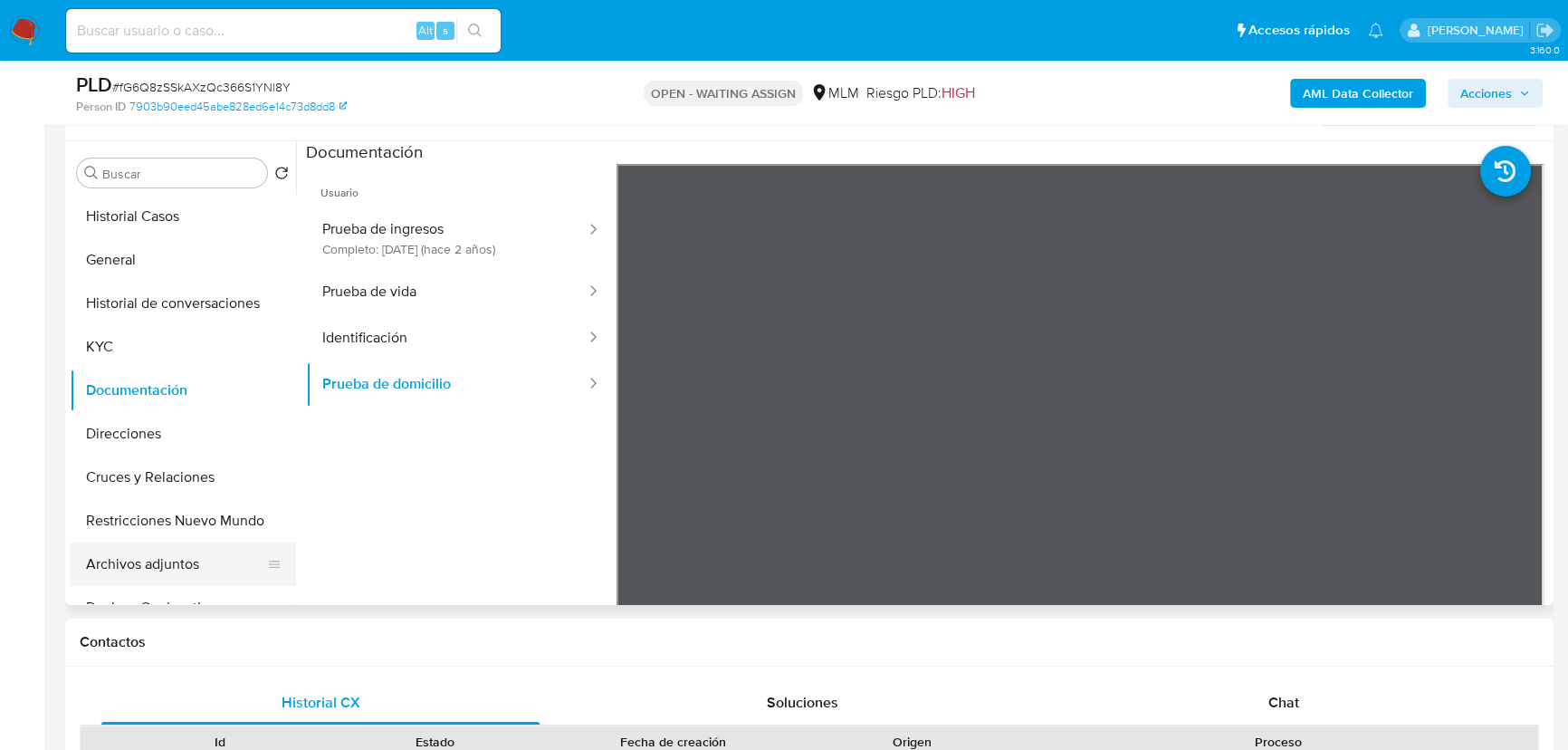
click at [133, 561] on button "Archivos adjuntos" at bounding box center [176, 564] width 212 height 43
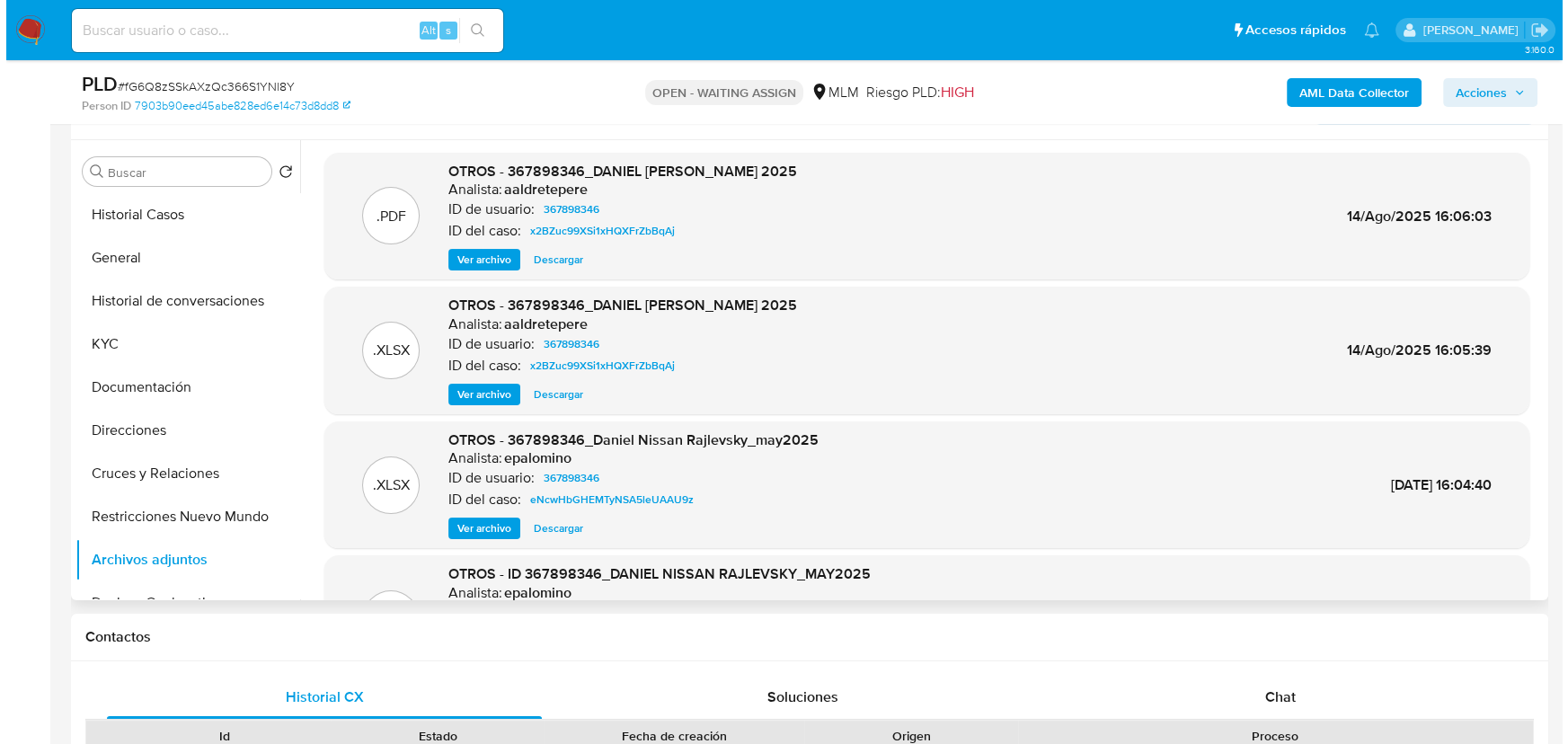
scroll to position [0, 0]
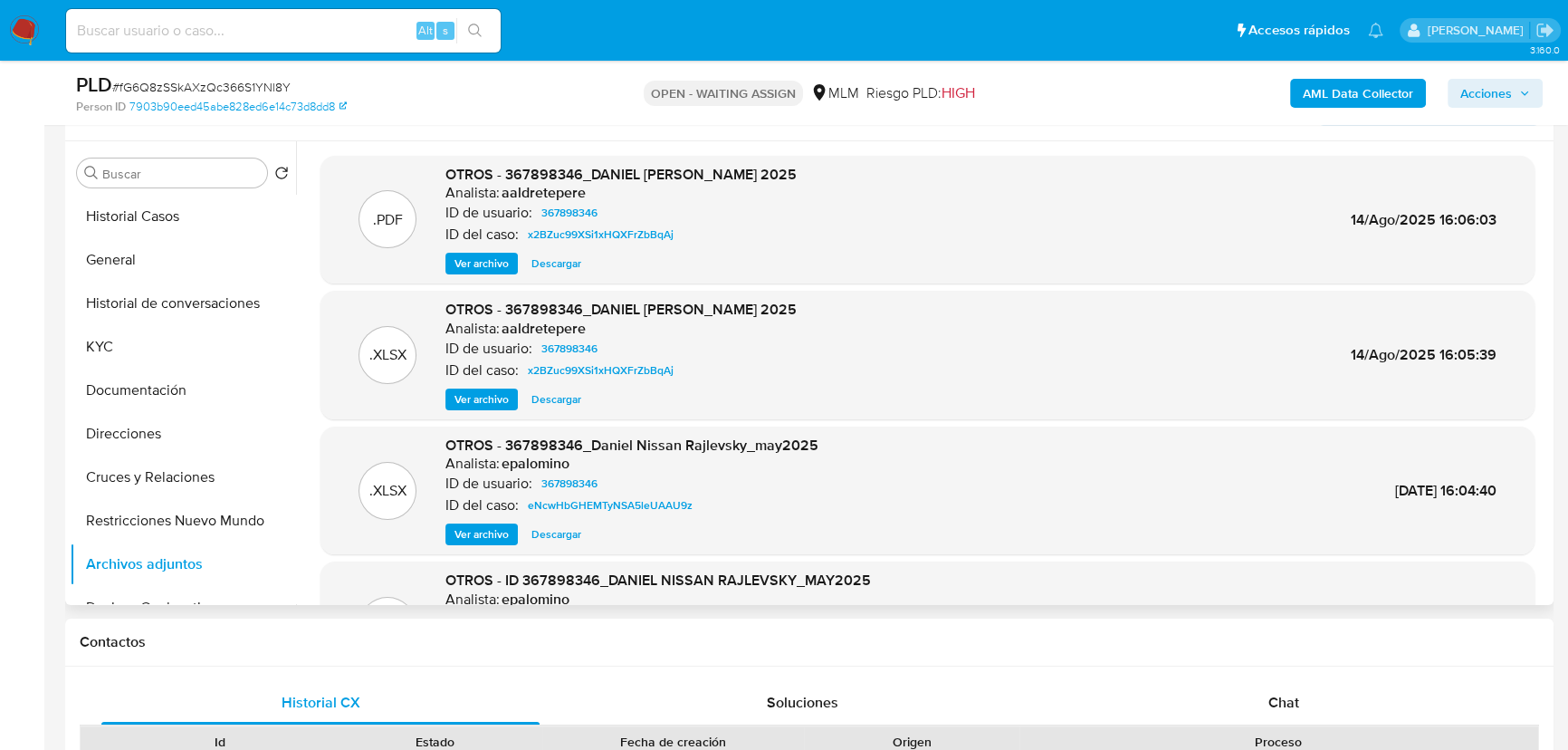
click at [497, 264] on span "Ver archivo" at bounding box center [482, 263] width 54 height 18
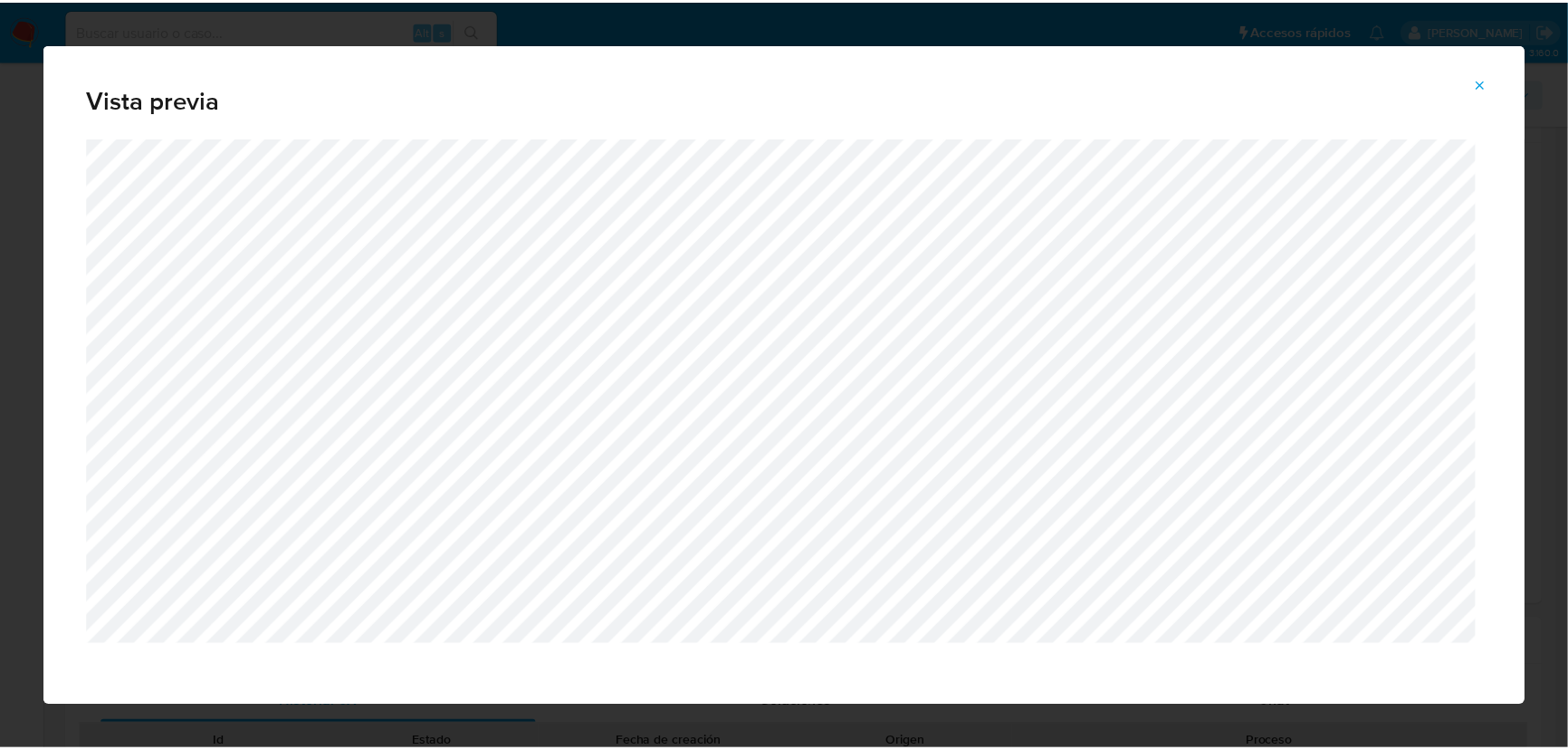
scroll to position [10, 0]
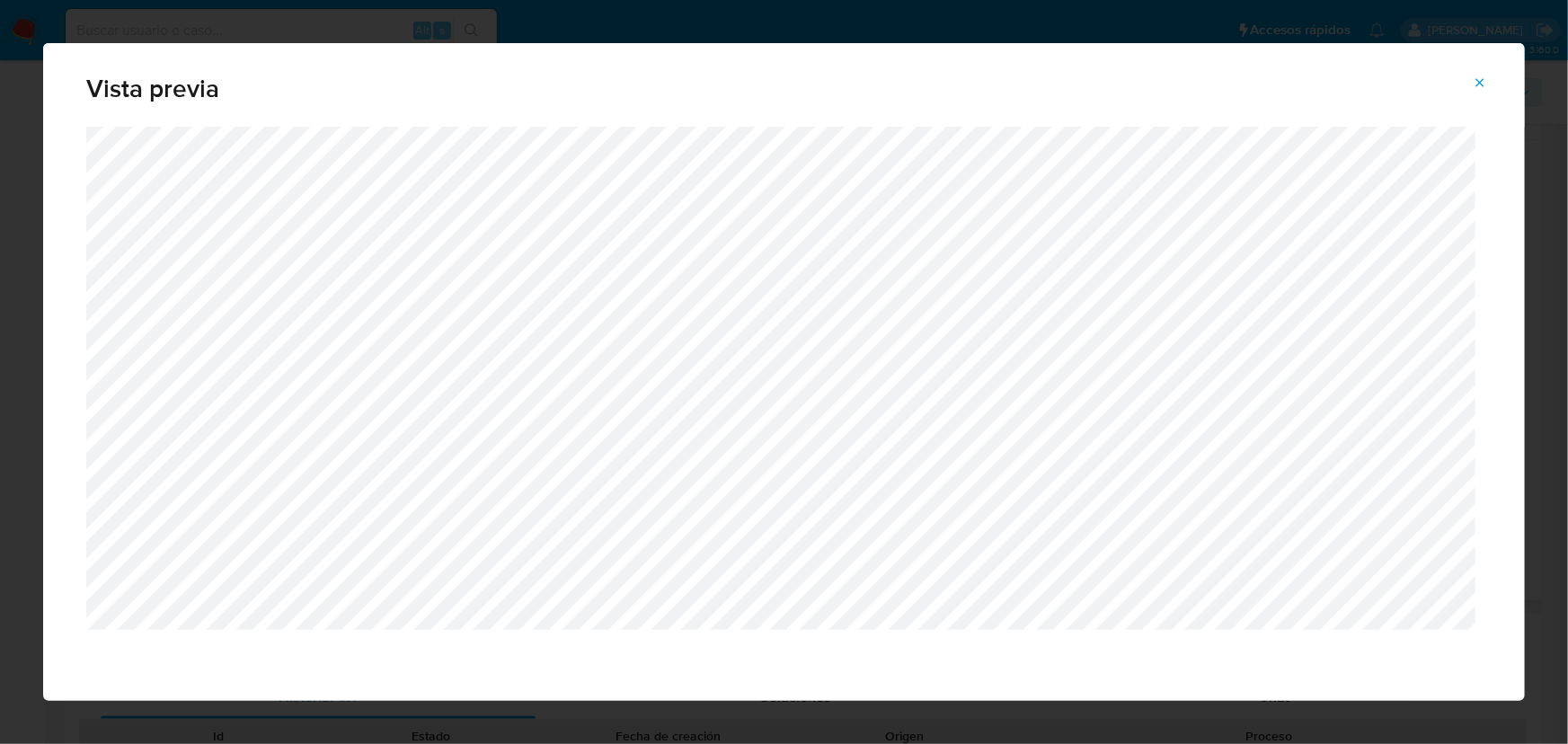
click at [1492, 79] on button "Attachment preview" at bounding box center [1480, 83] width 40 height 29
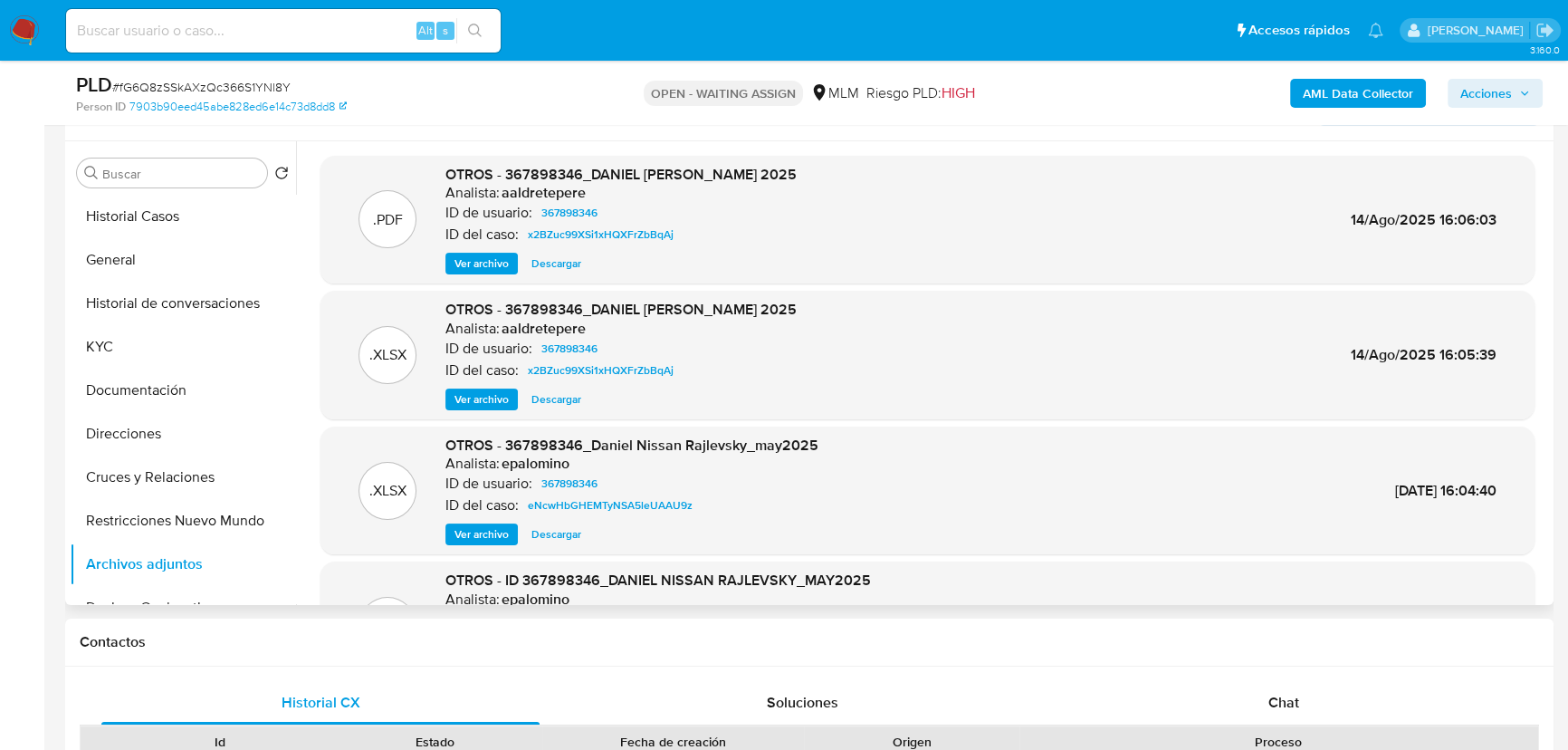
click at [118, 31] on input at bounding box center [283, 30] width 435 height 23
paste input "439607956"
type input "439607956"
click at [489, 26] on button "search-icon" at bounding box center [475, 30] width 37 height 25
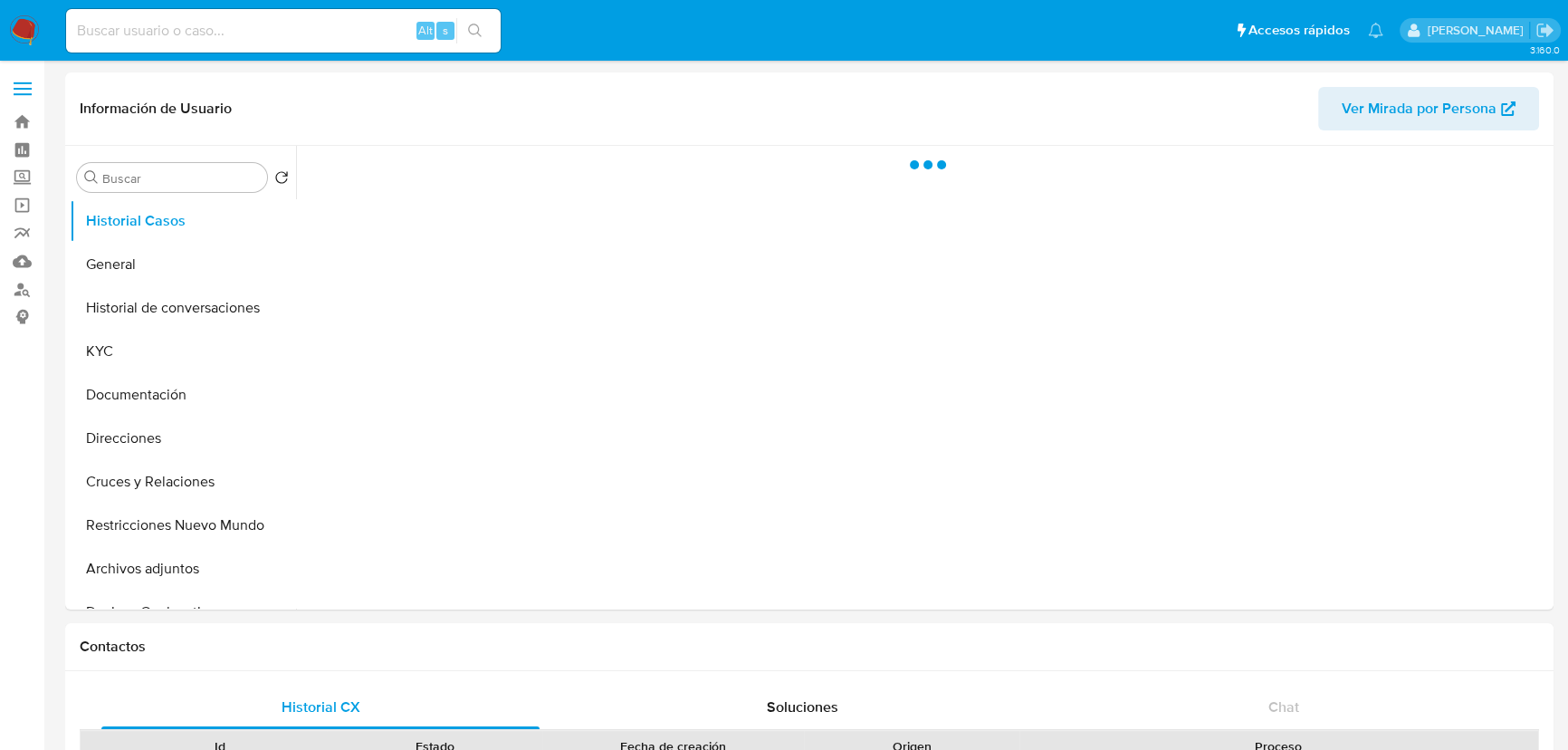
select select "10"
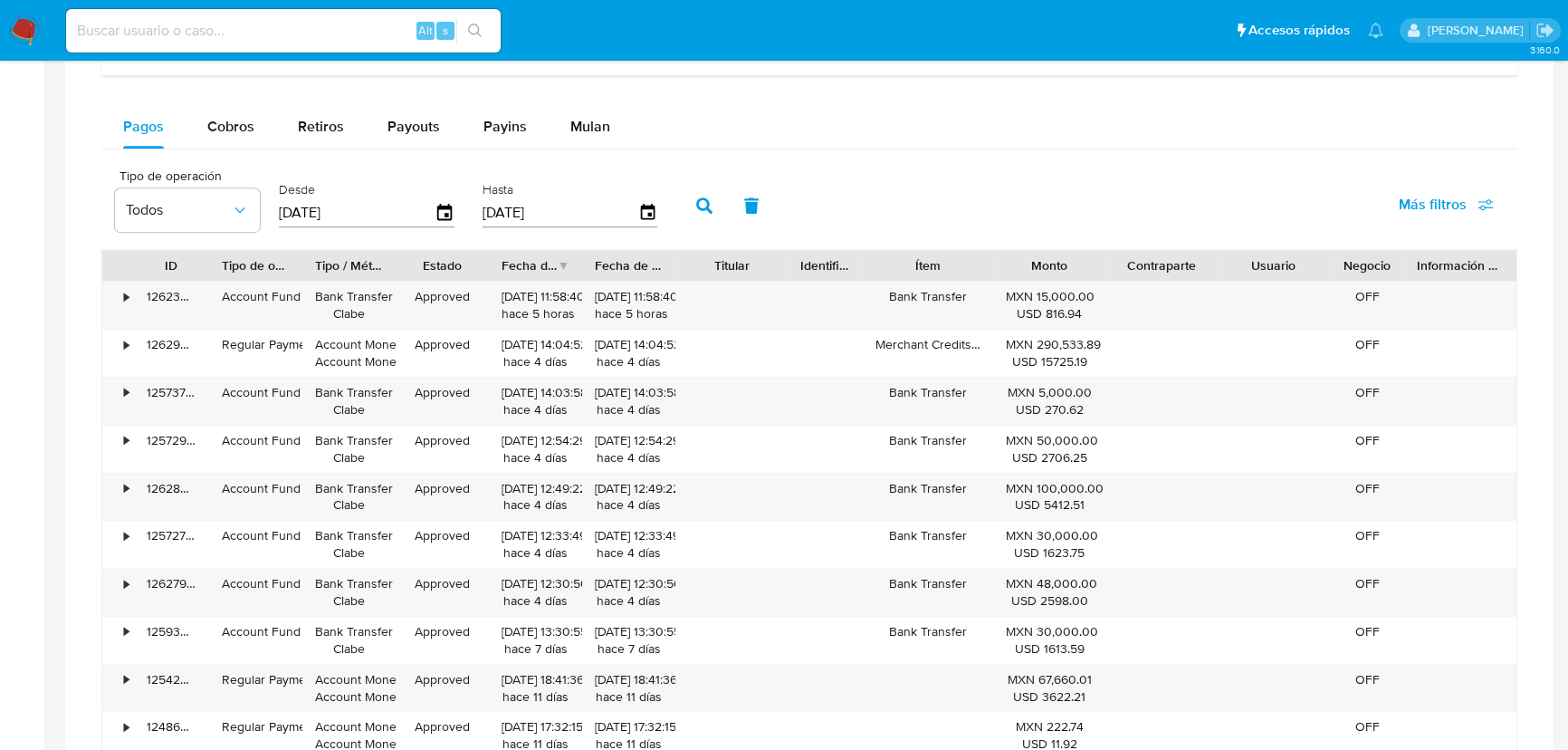
scroll to position [1152, 0]
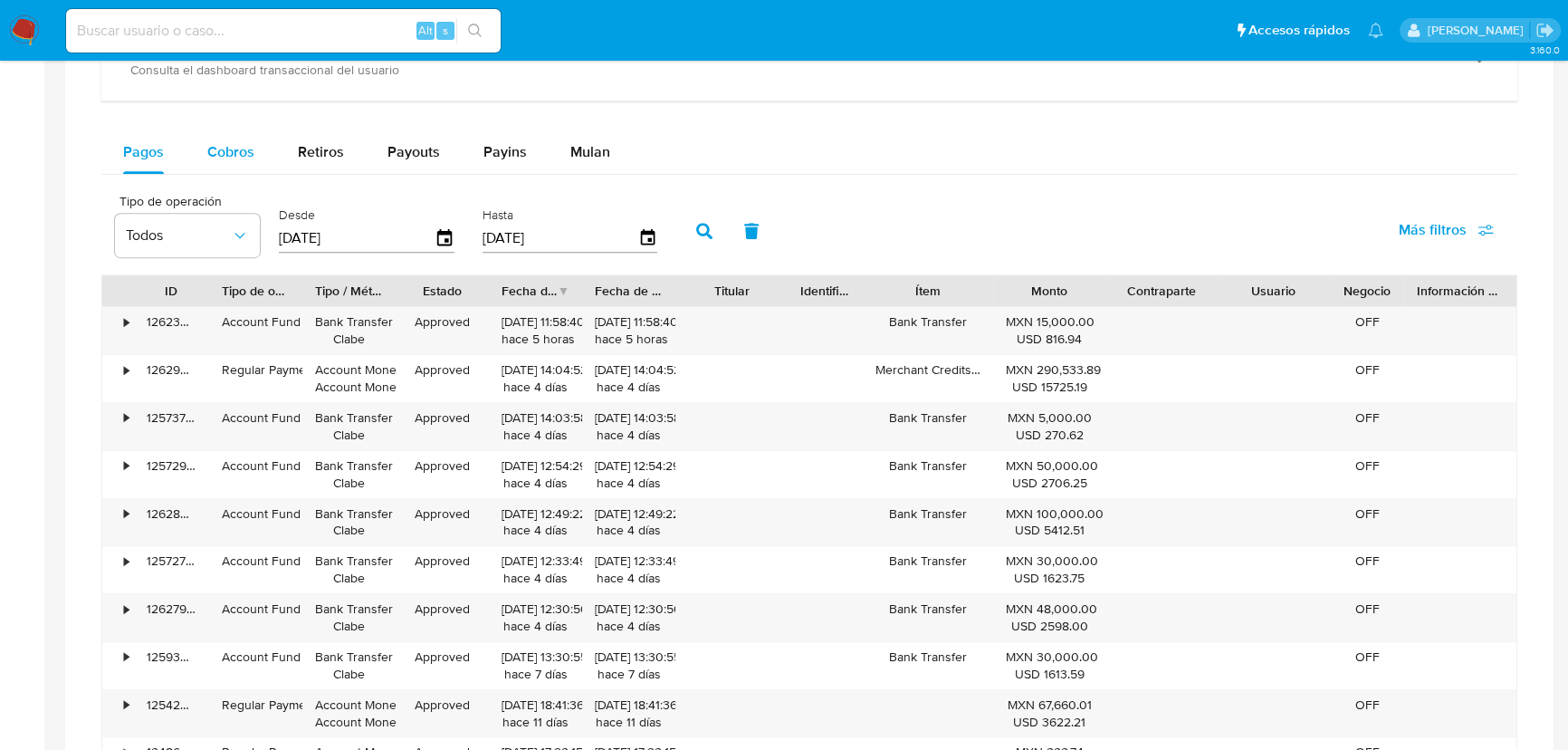
click at [235, 156] on span "Cobros" at bounding box center [231, 151] width 47 height 21
select select "10"
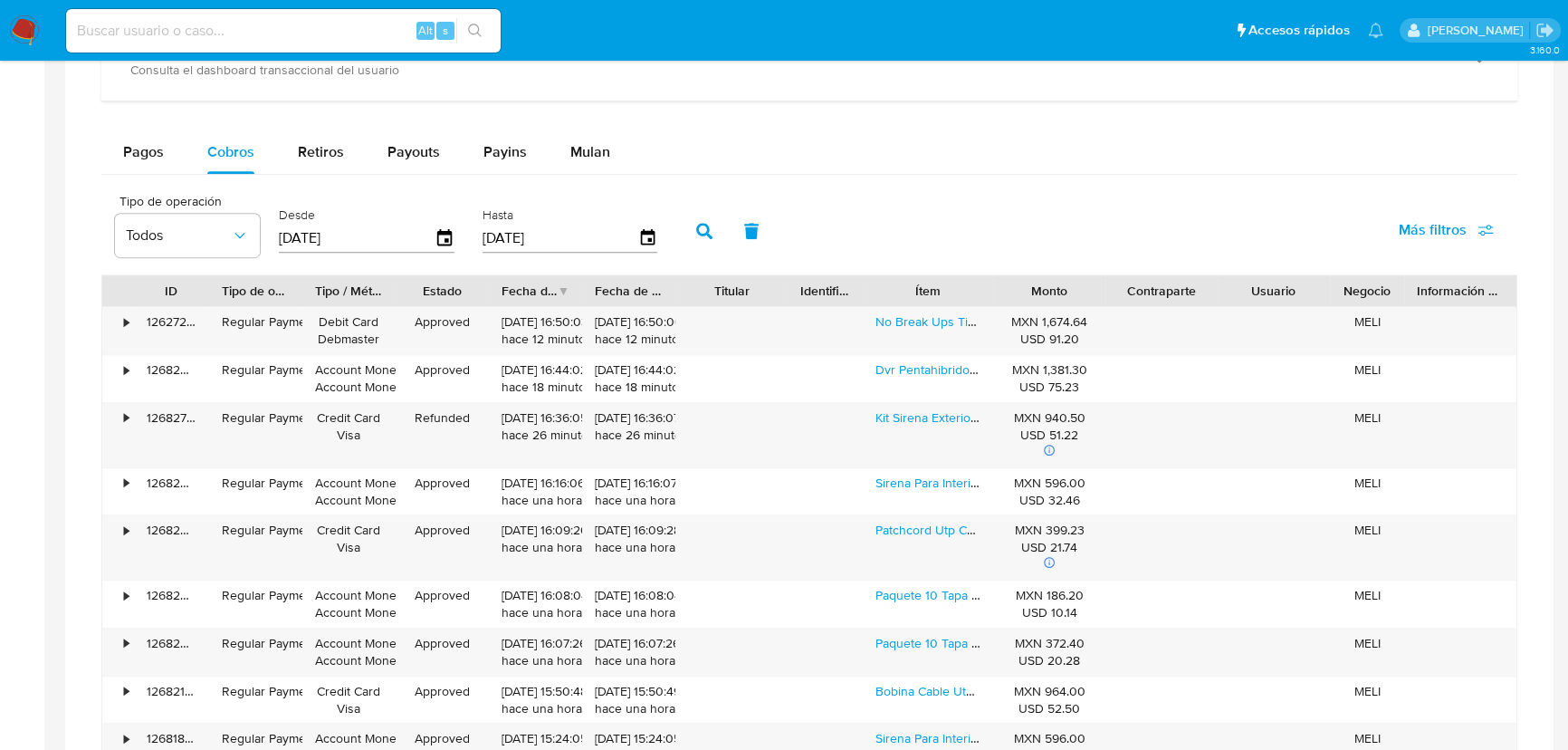
scroll to position [1234, 0]
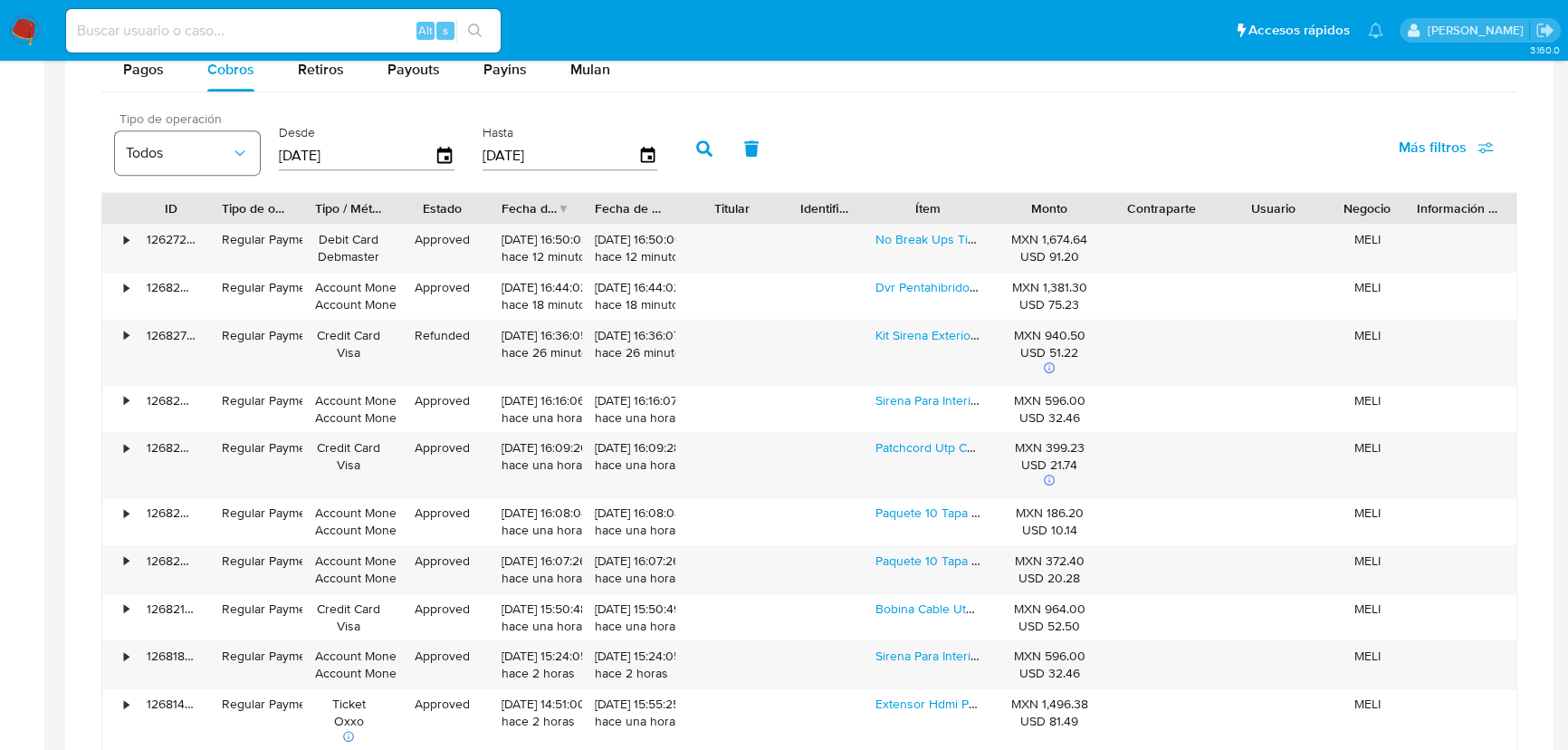
drag, startPoint x: 401, startPoint y: 163, endPoint x: 213, endPoint y: 131, distance: 190.7
click at [213, 131] on div "Tipo de operación Todos Desde 22/06/2025 Hasta 19/09/2025" at bounding box center [390, 146] width 569 height 72
type input "0_/__/____"
type input "01/01/2025"
click at [712, 141] on icon "button" at bounding box center [704, 148] width 16 height 16
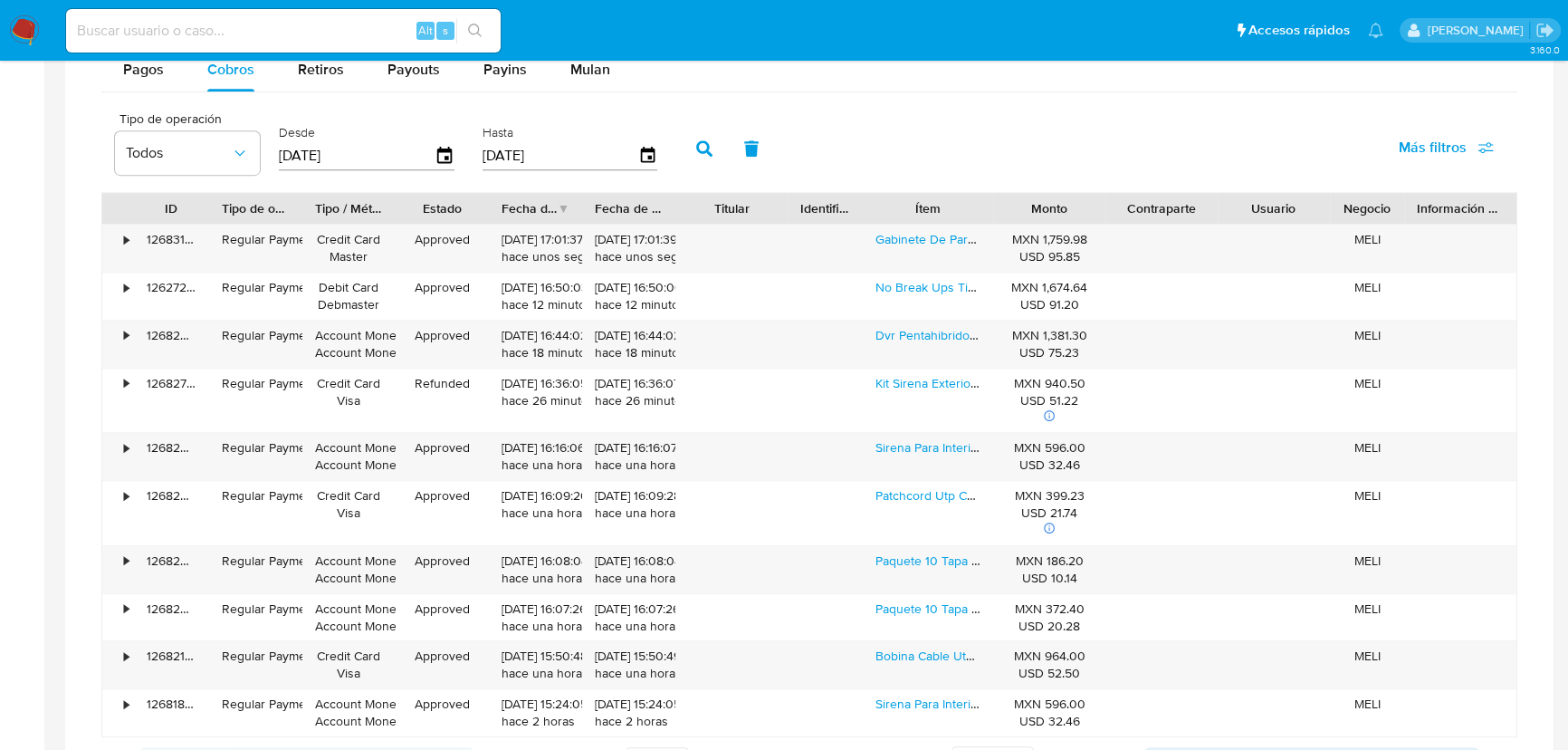
click at [537, 206] on div "Fecha de creación" at bounding box center [528, 208] width 55 height 18
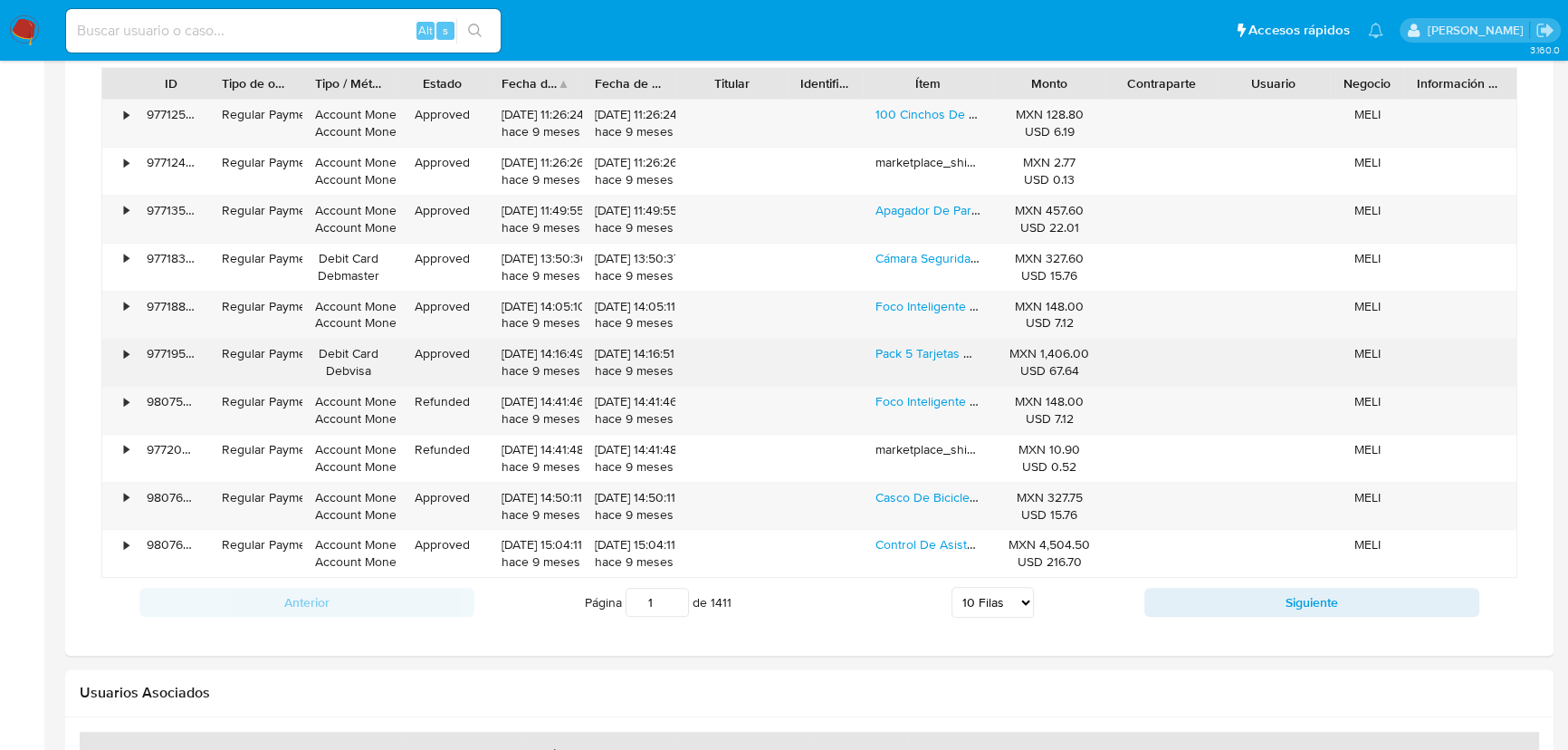
scroll to position [1399, 0]
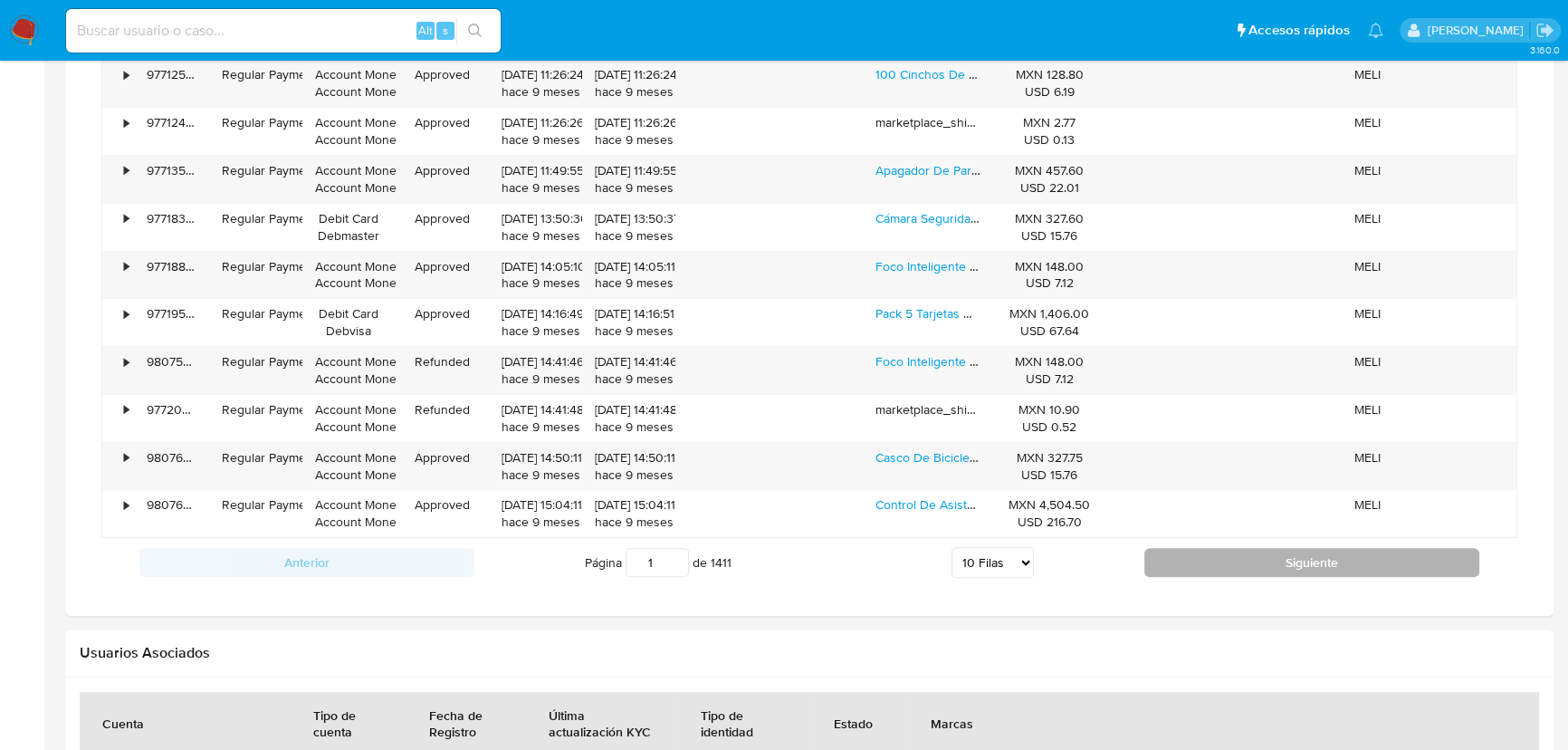
click at [1247, 554] on button "Siguiente" at bounding box center [1312, 562] width 335 height 29
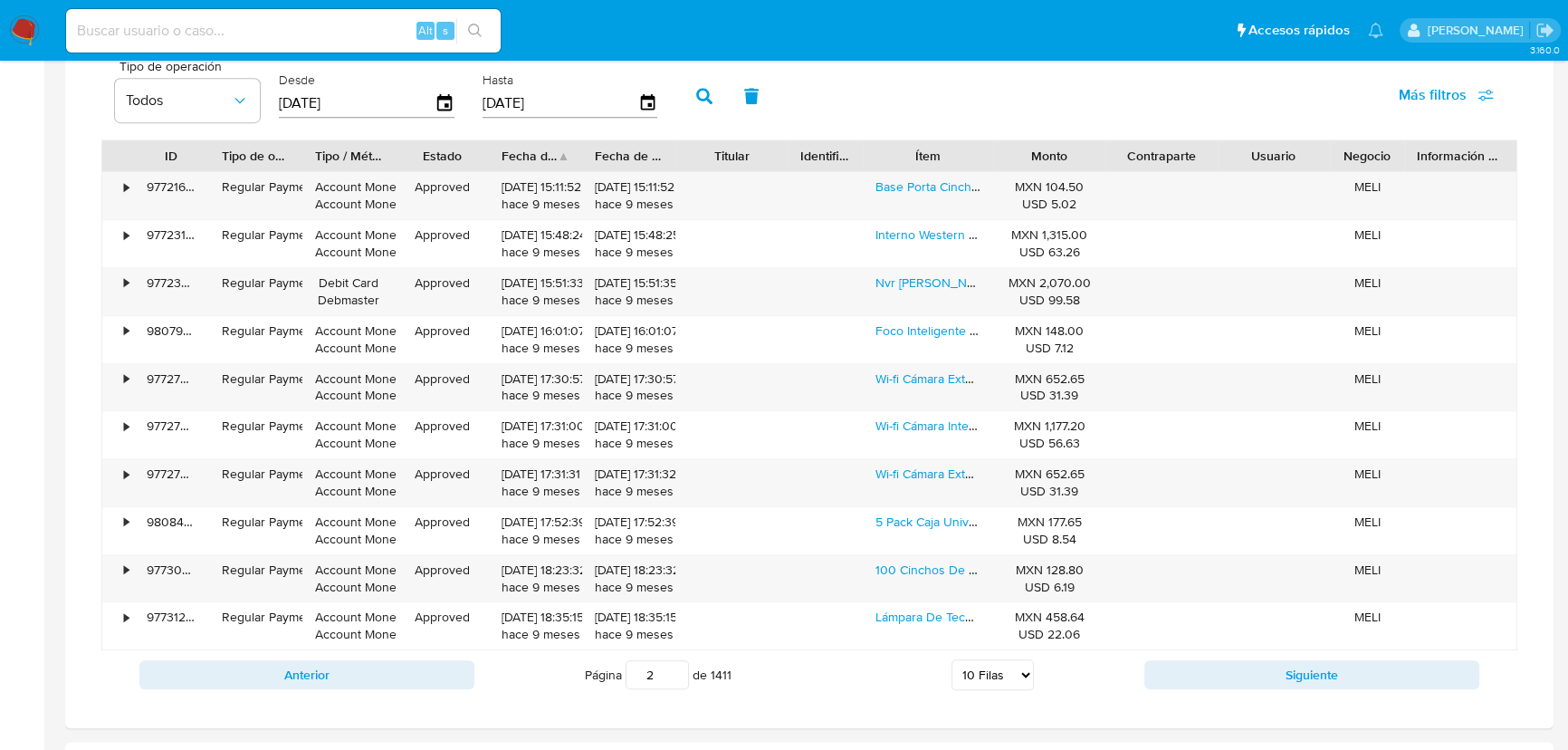
scroll to position [1317, 0]
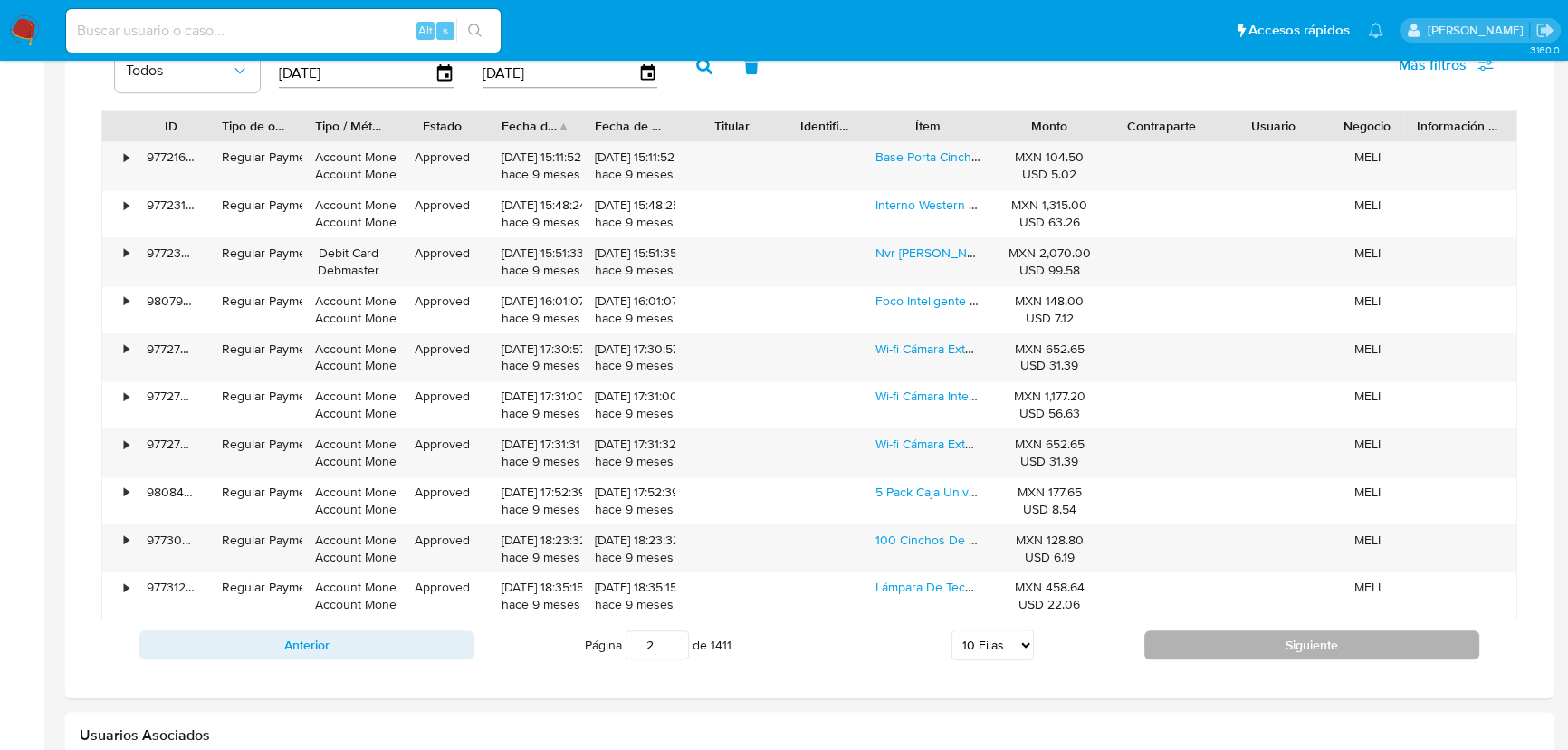
click at [1236, 642] on button "Siguiente" at bounding box center [1312, 644] width 335 height 29
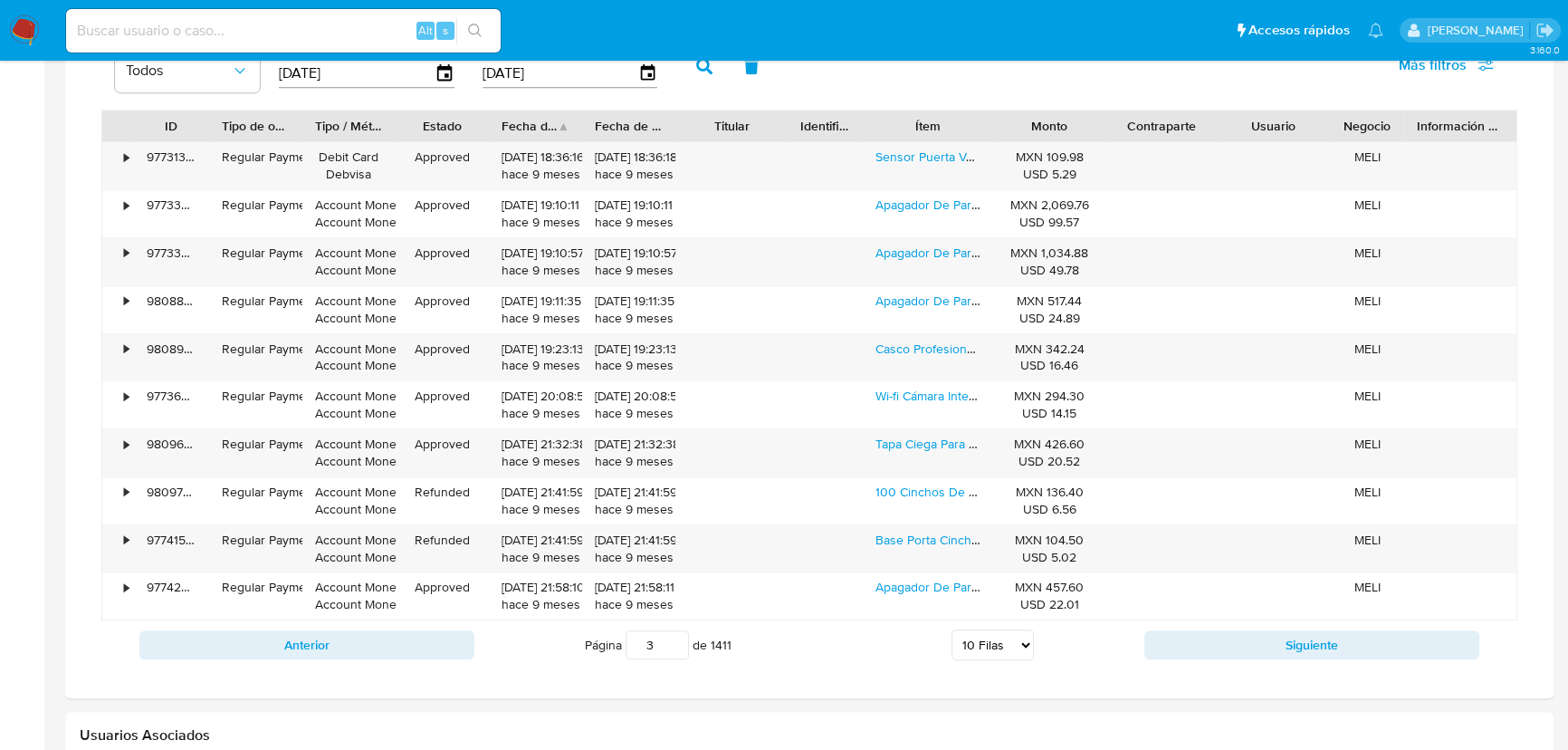
click at [1236, 642] on button "Siguiente" at bounding box center [1312, 644] width 335 height 29
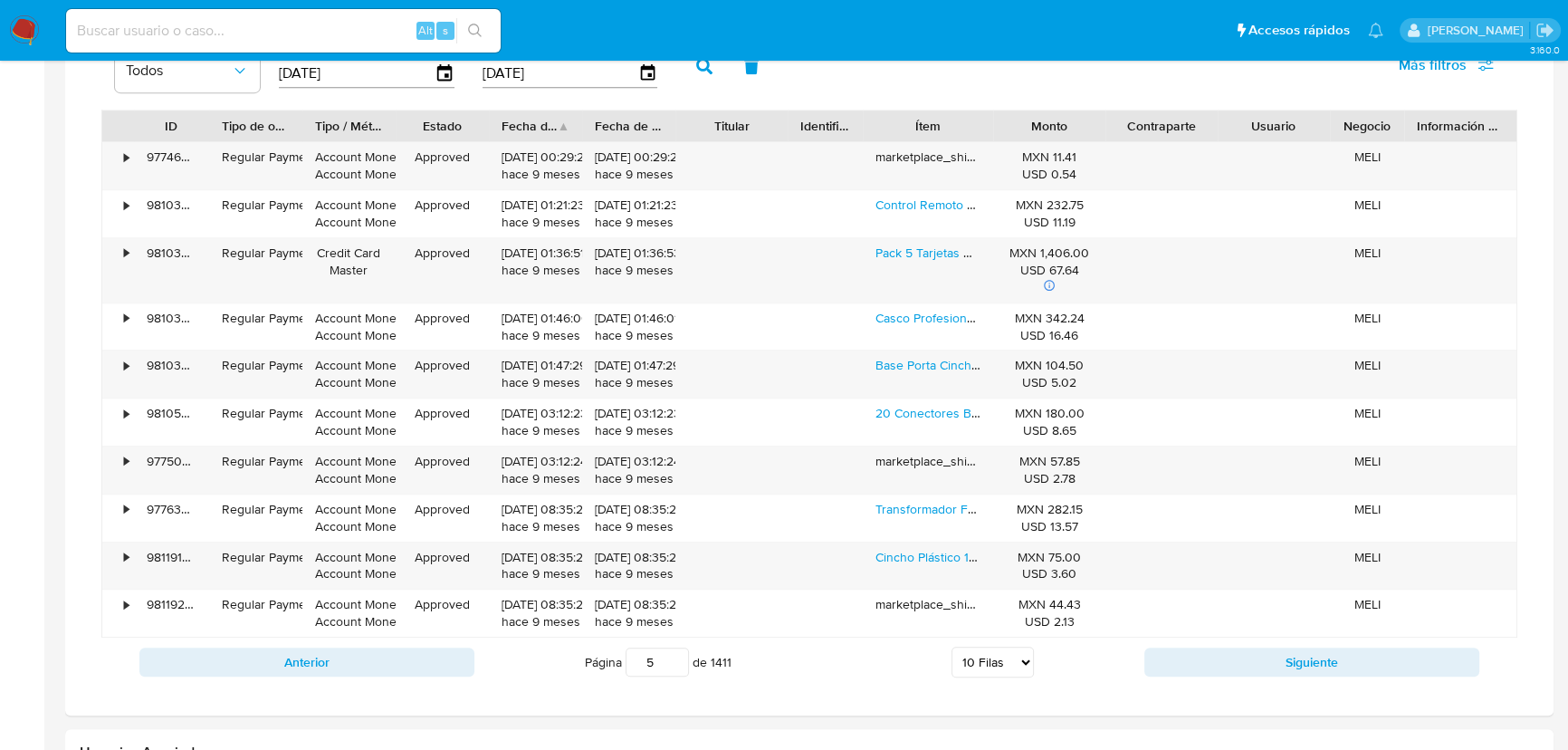
click at [1236, 642] on div "Anterior Página 5 de 1411 5 Filas 10 Filas 20 Filas 25 Filas 50 Filas 100 Filas…" at bounding box center [809, 662] width 1417 height 49
click at [1242, 660] on button "Siguiente" at bounding box center [1312, 661] width 335 height 29
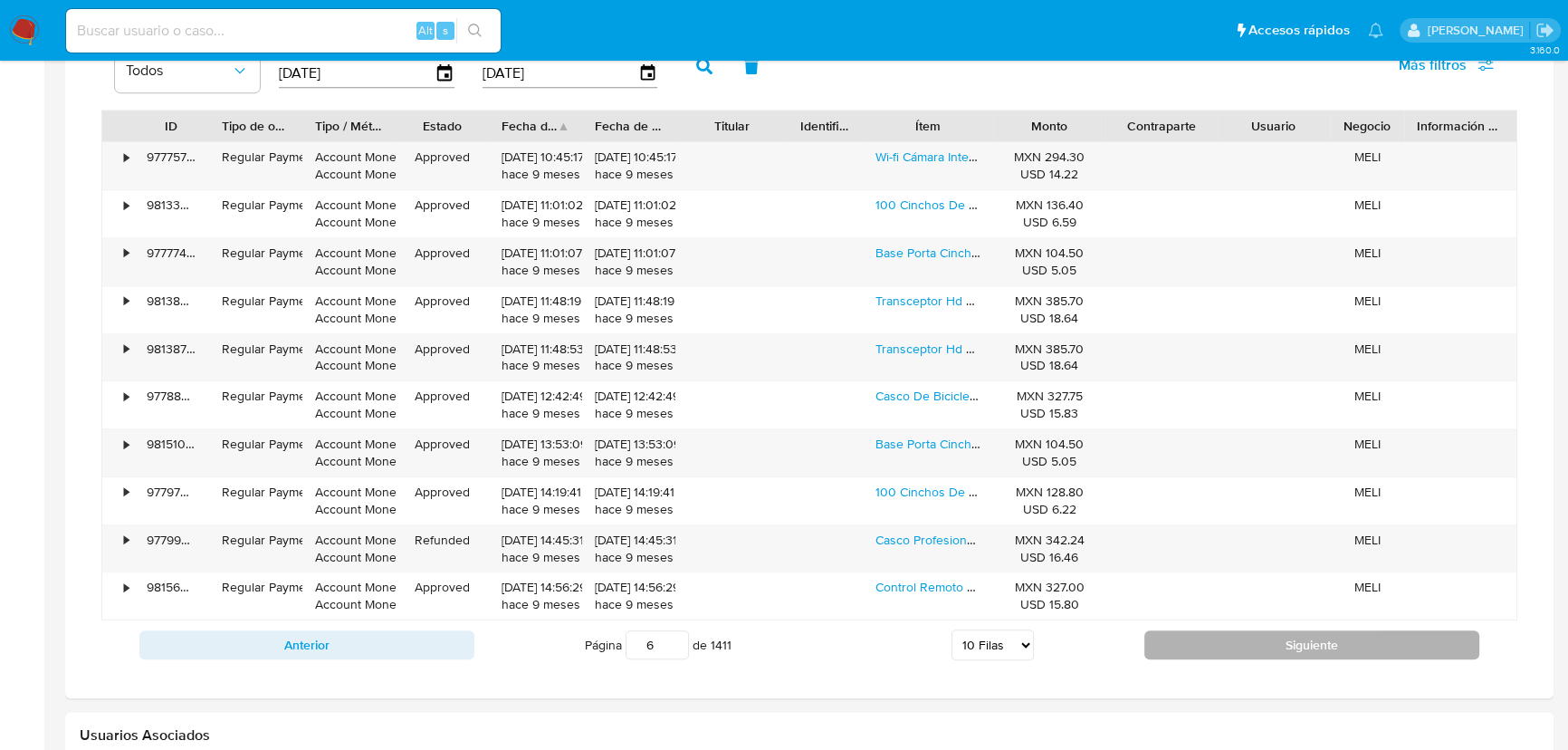
click at [1243, 661] on div "Anterior Página 6 de 1411 5 Filas 10 Filas 20 Filas 25 Filas 50 Filas 100 Filas…" at bounding box center [809, 644] width 1417 height 49
click at [1247, 657] on button "Siguiente" at bounding box center [1312, 644] width 335 height 29
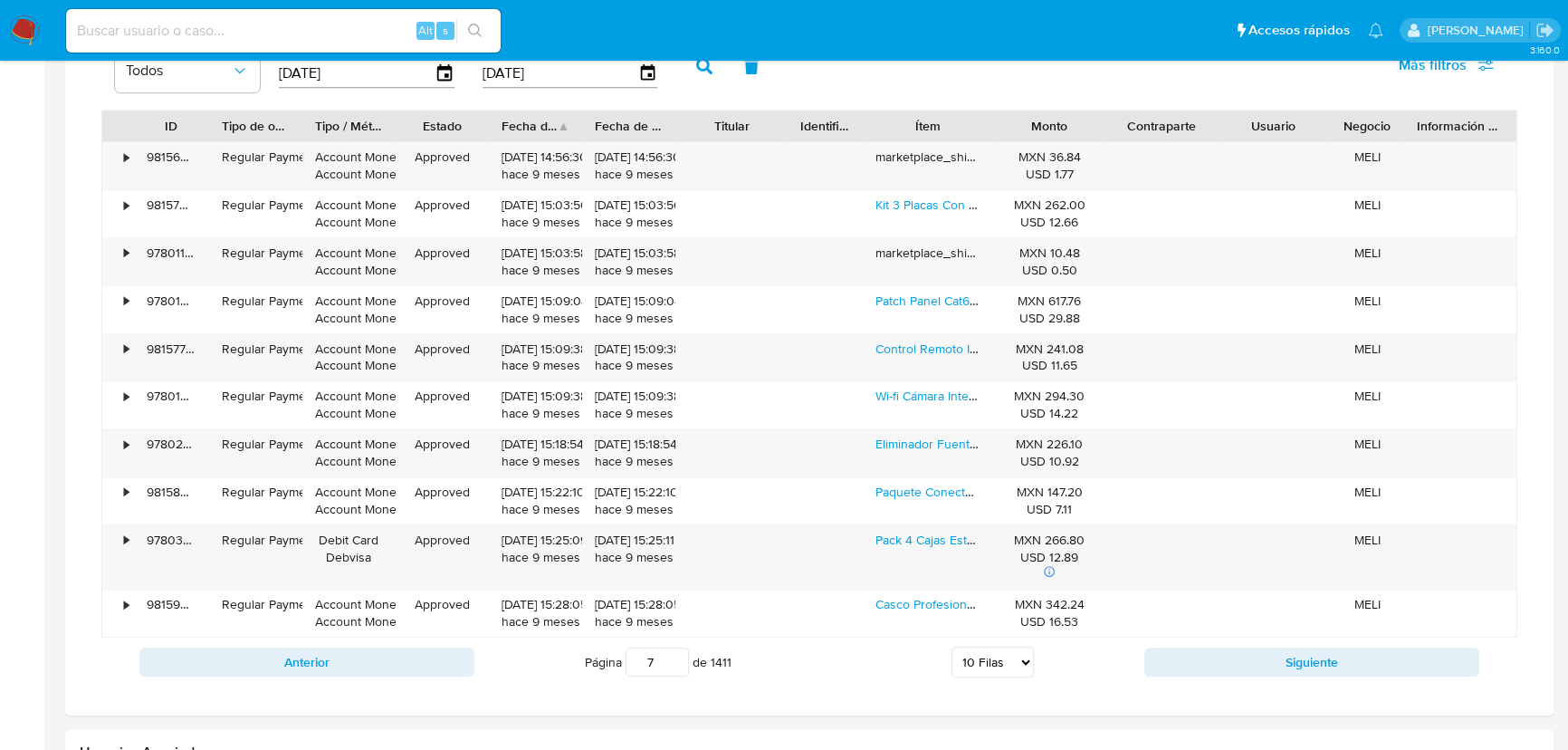
click at [1247, 654] on button "Siguiente" at bounding box center [1312, 661] width 335 height 29
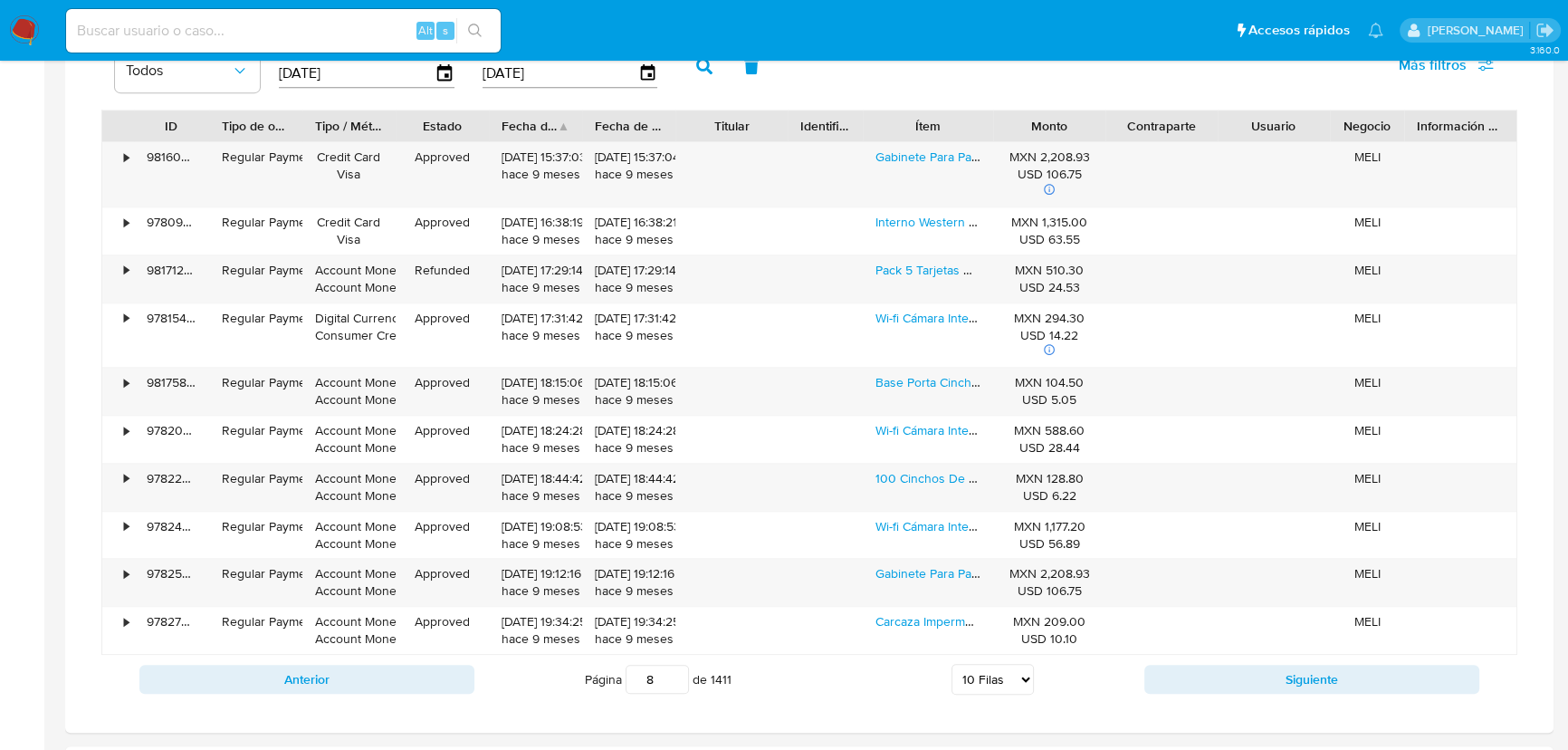
click at [1247, 655] on div "Anterior Página 8 de 1411 5 Filas 10 Filas 20 Filas 25 Filas 50 Filas 100 Filas…" at bounding box center [809, 679] width 1417 height 49
click at [1249, 665] on button "Siguiente" at bounding box center [1312, 679] width 335 height 29
type input "9"
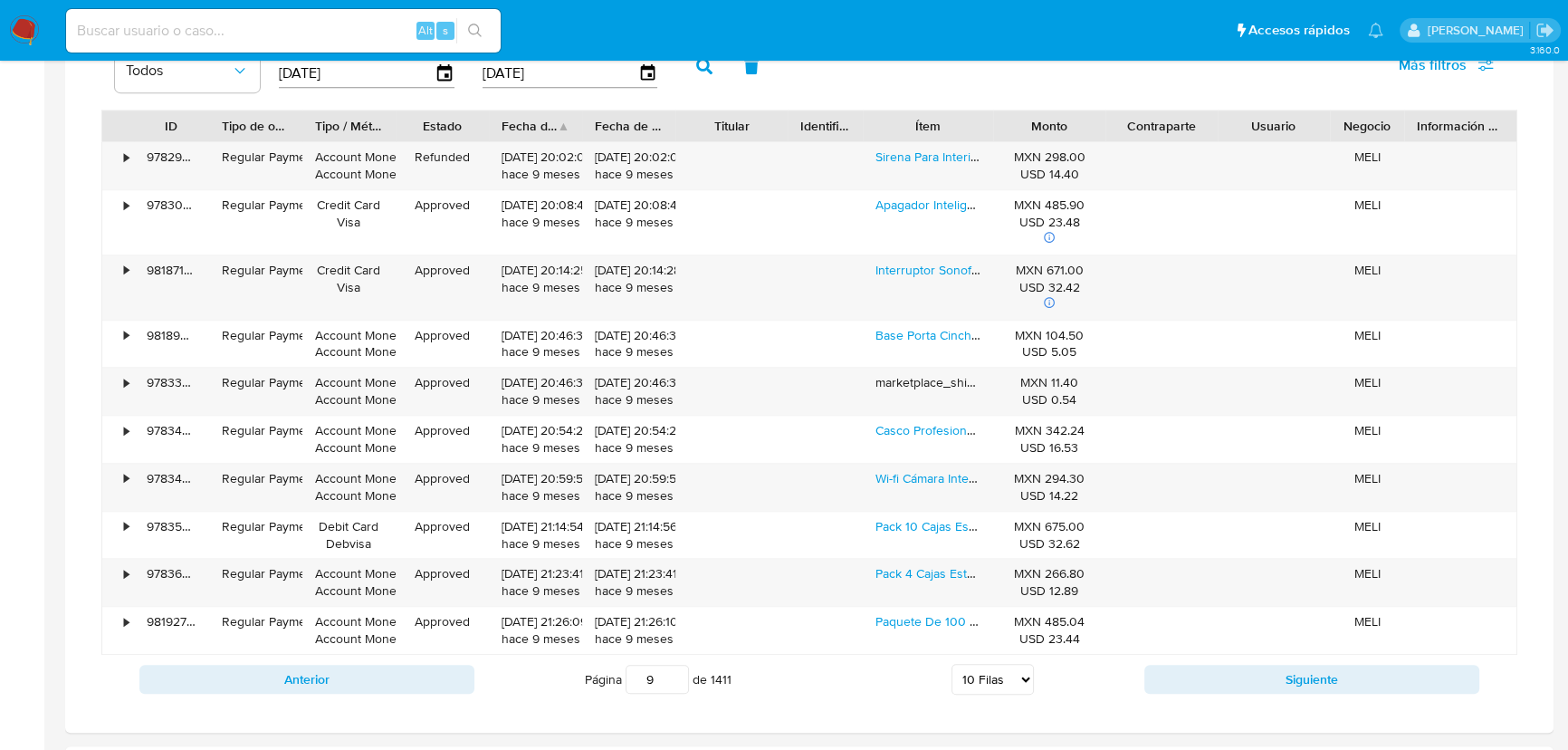
click at [198, 31] on input at bounding box center [283, 30] width 435 height 23
paste input "786891834"
type input "786891834"
click at [471, 26] on icon "search-icon" at bounding box center [475, 30] width 14 height 14
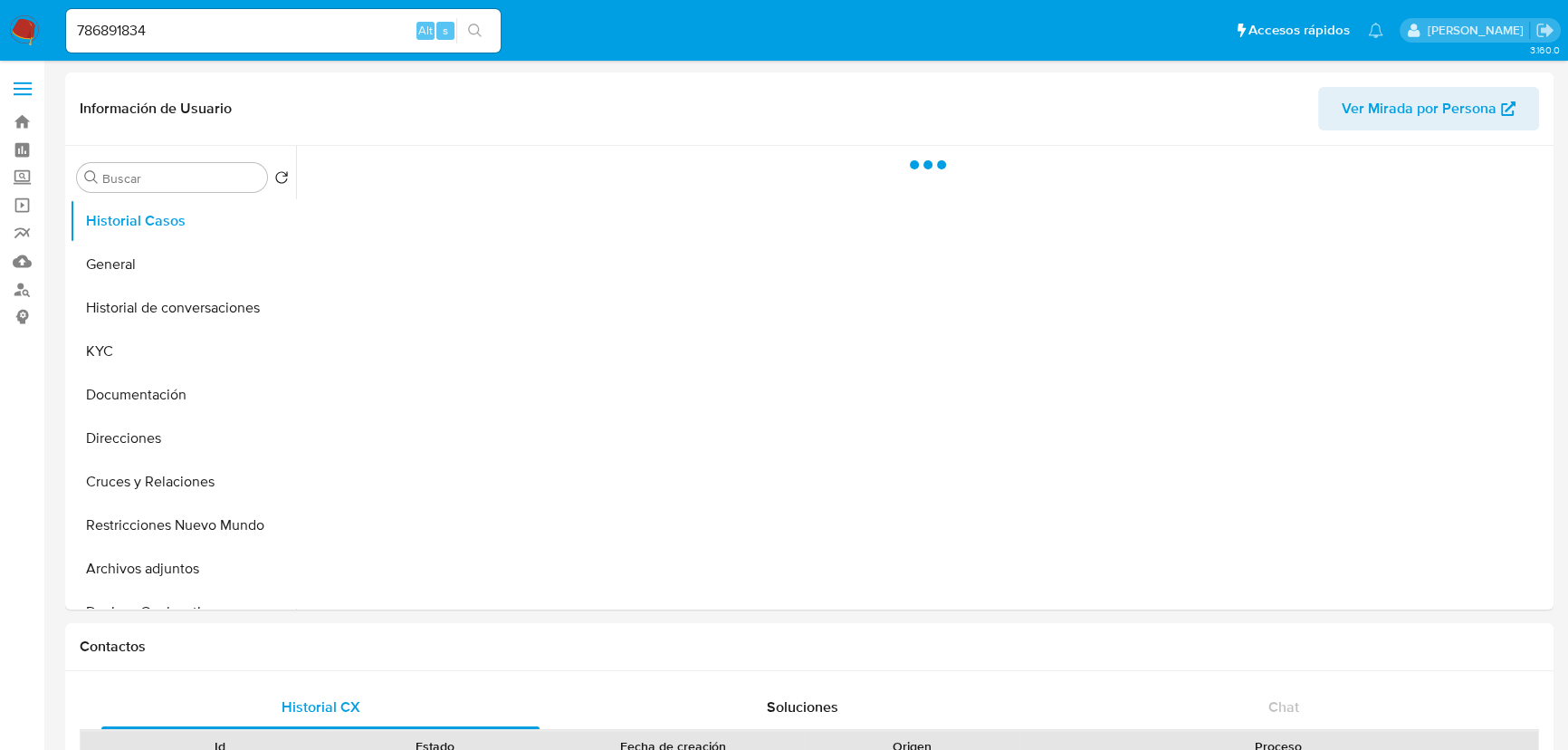
select select "10"
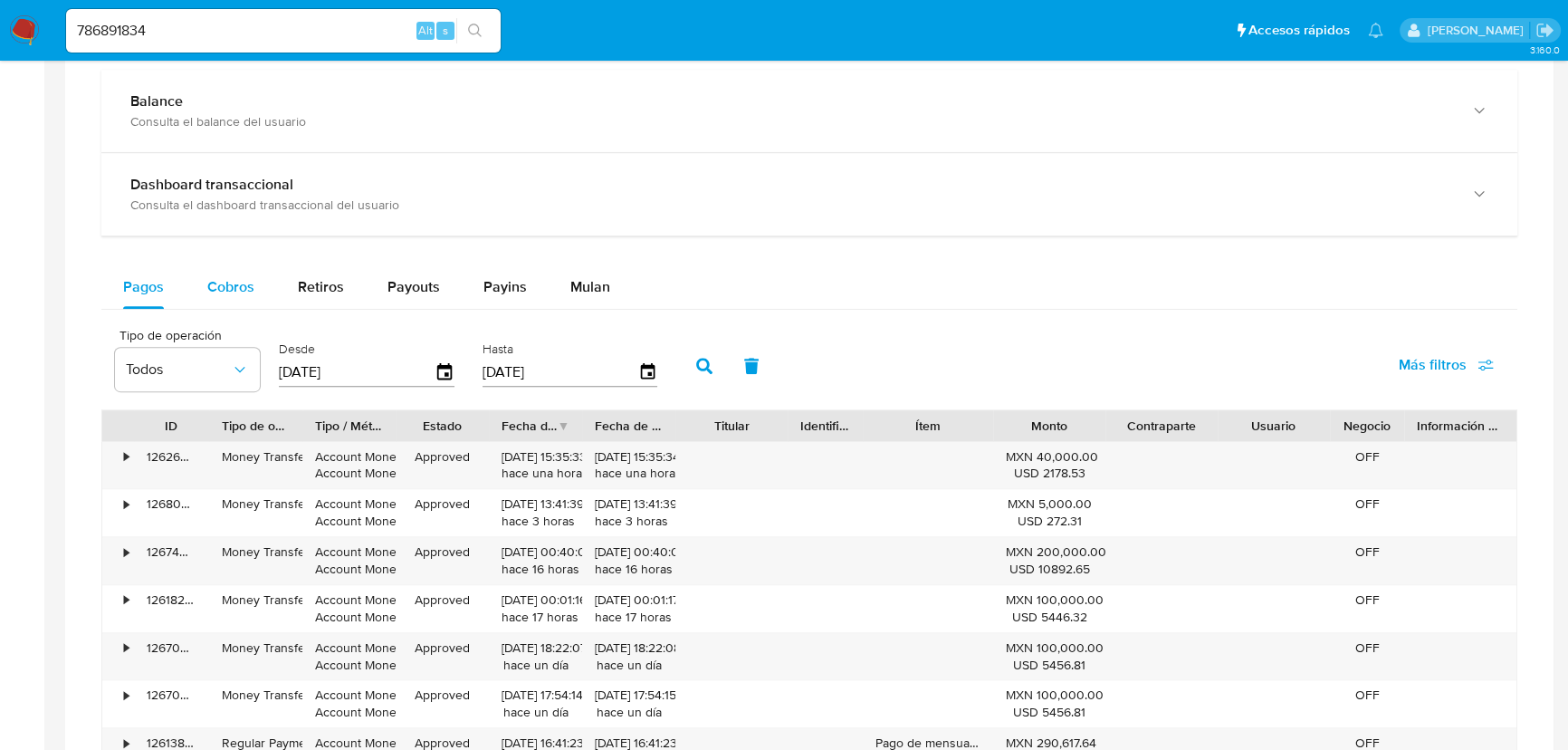
click at [254, 276] on button "Cobros" at bounding box center [231, 287] width 91 height 43
select select "10"
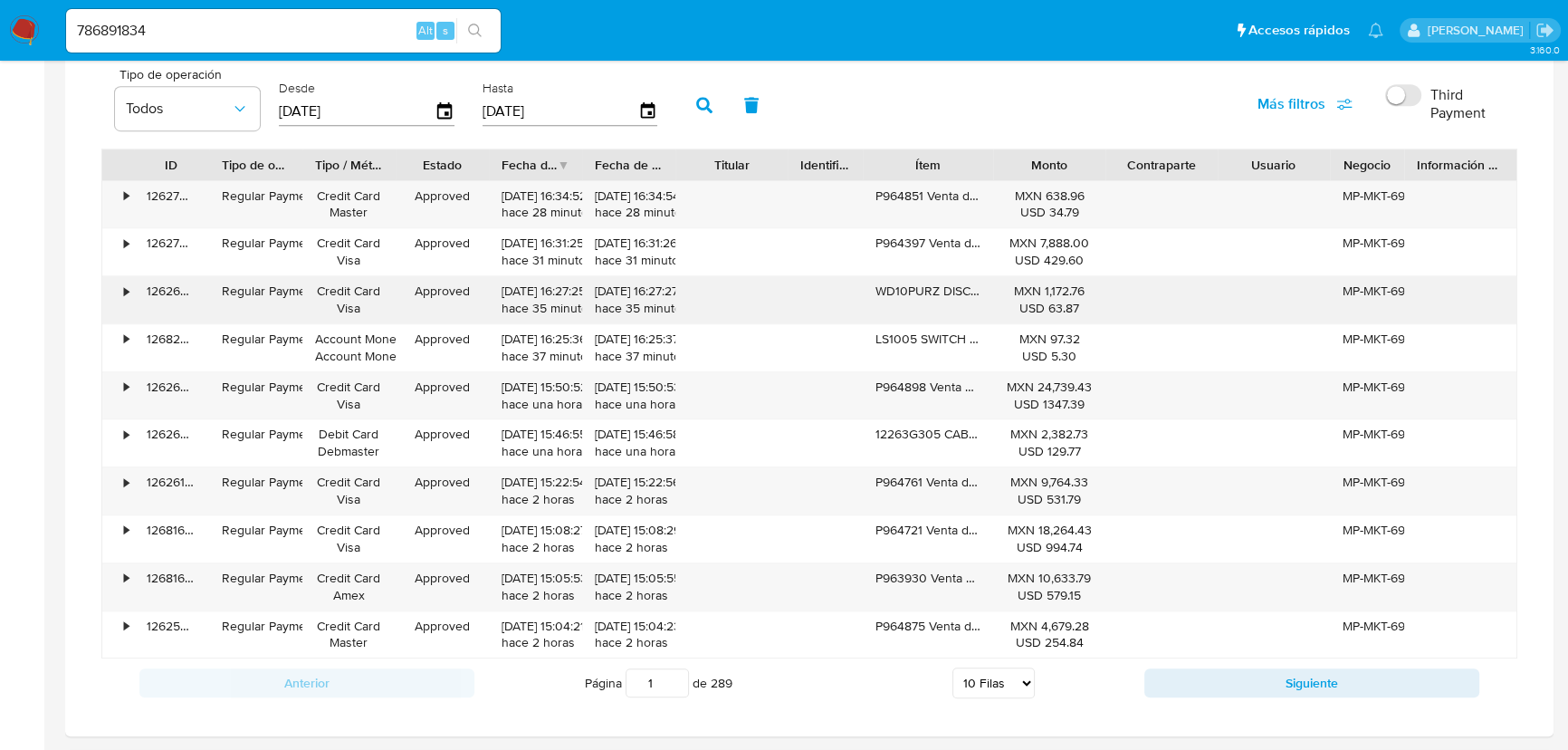
scroll to position [1234, 0]
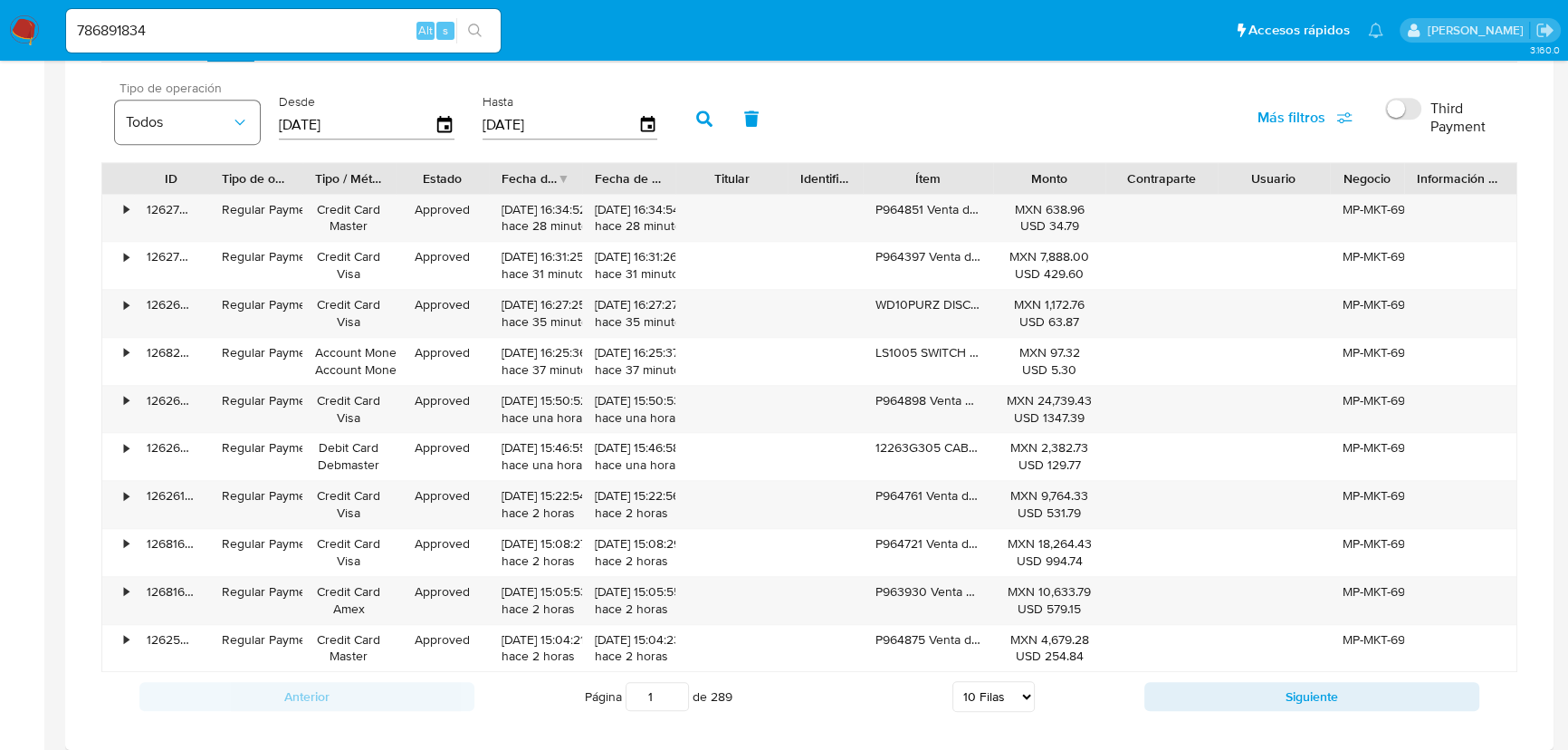
drag, startPoint x: 385, startPoint y: 123, endPoint x: 269, endPoint y: 179, distance: 128.8
click at [225, 123] on div "Tipo de operación Todos Desde 22/06/2025 Hasta 19/09/2025" at bounding box center [390, 116] width 569 height 72
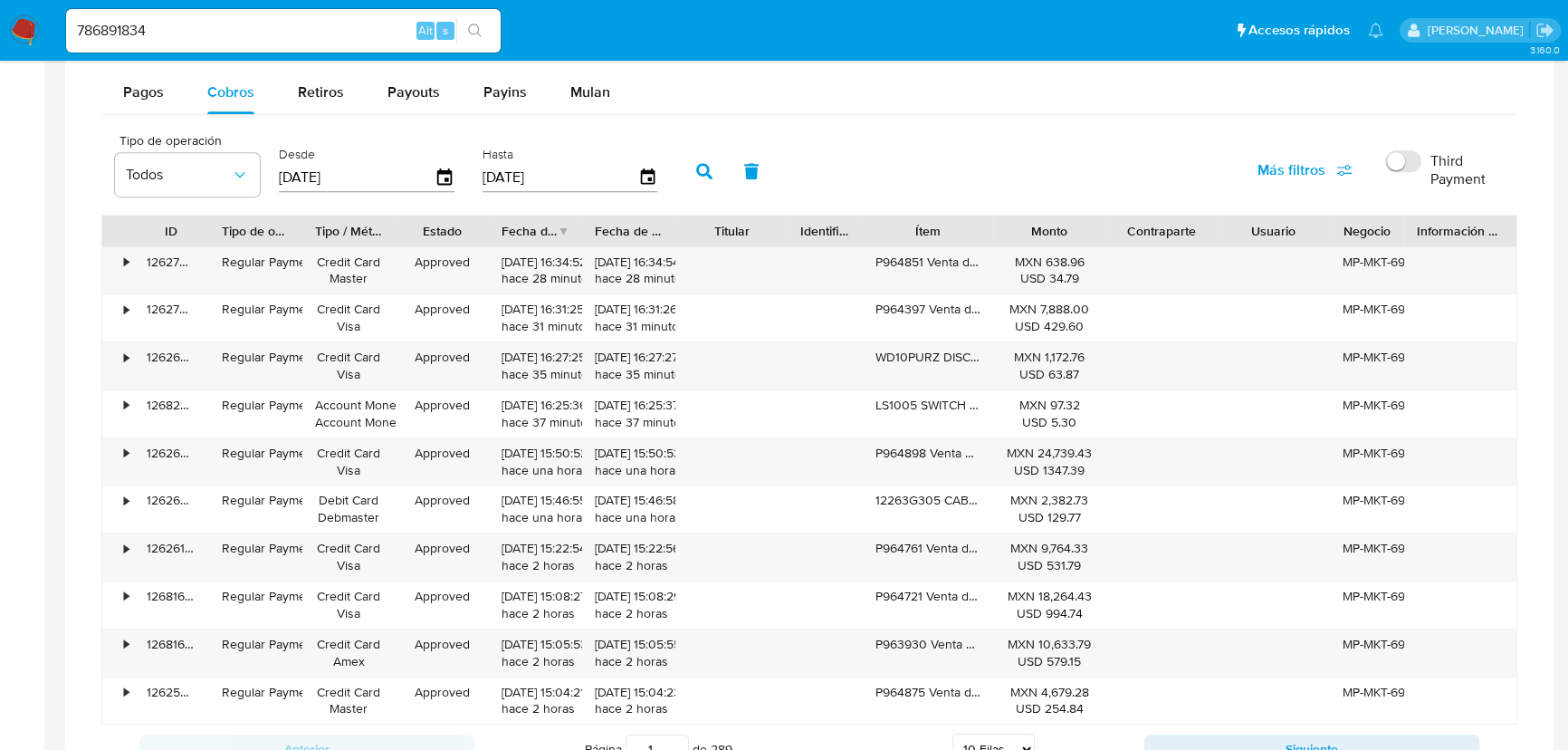
scroll to position [1152, 0]
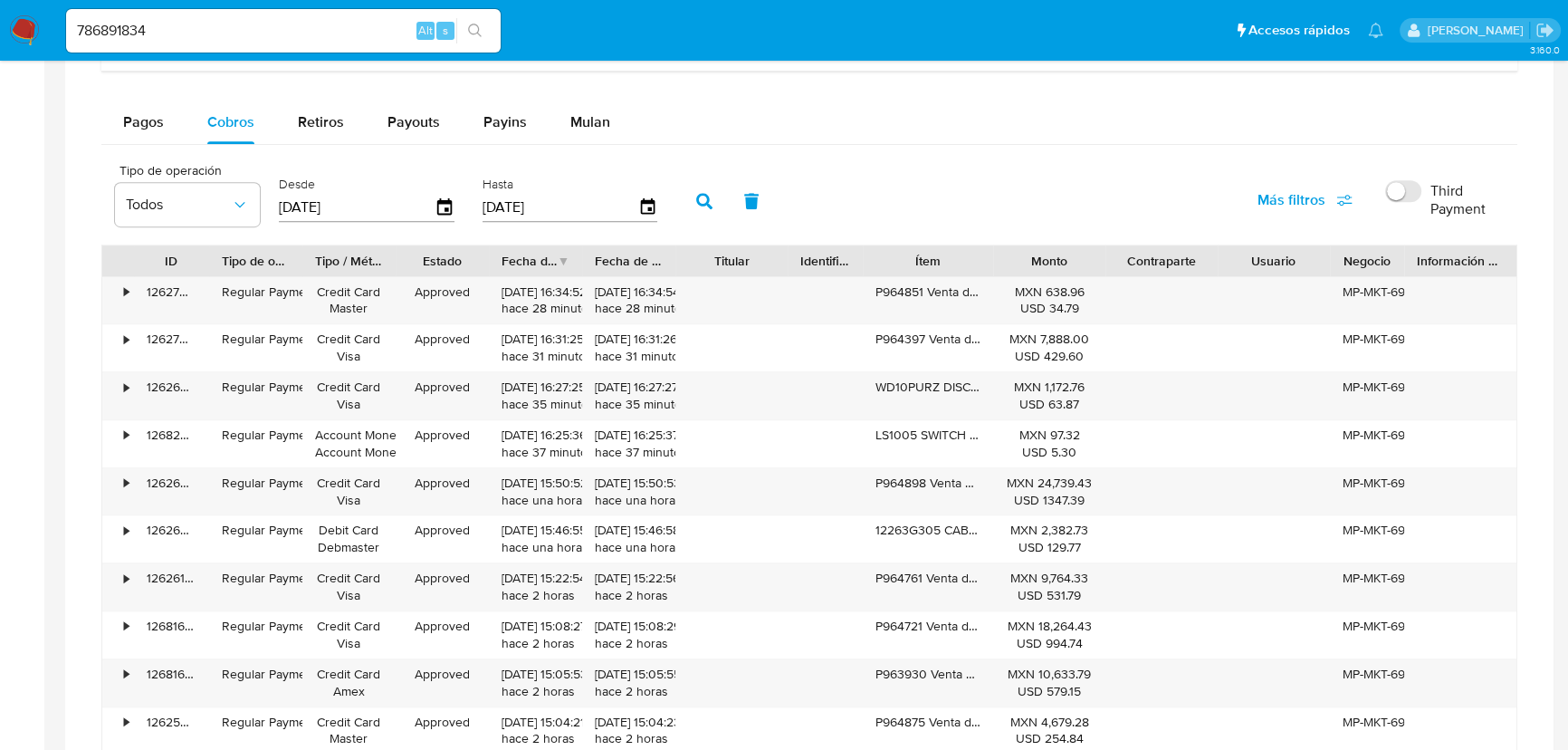
type input "0_/__/____"
type input "01/01/2025"
click at [706, 200] on icon "button" at bounding box center [704, 200] width 16 height 16
click at [534, 258] on div "Fecha de creación" at bounding box center [528, 260] width 55 height 18
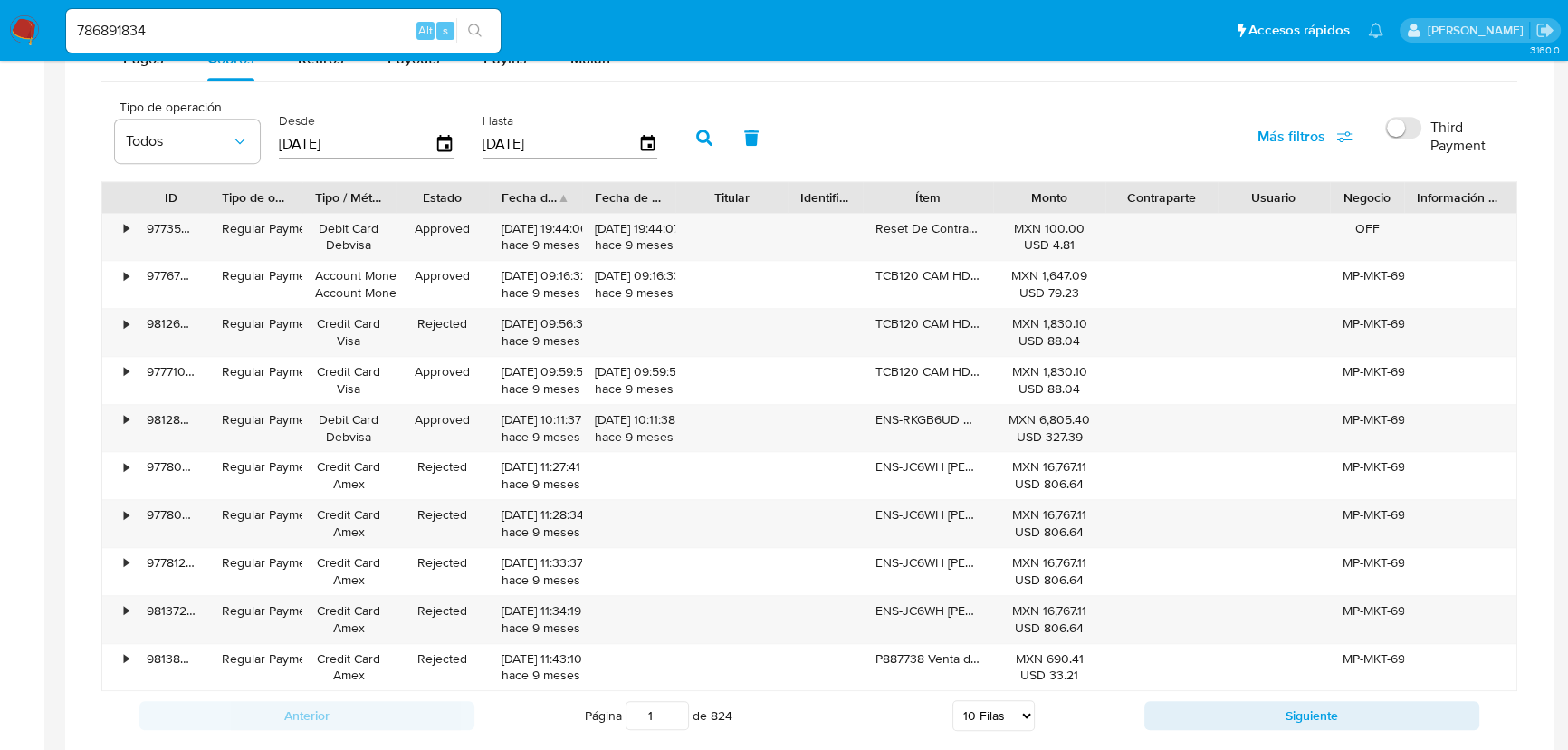
scroll to position [1234, 0]
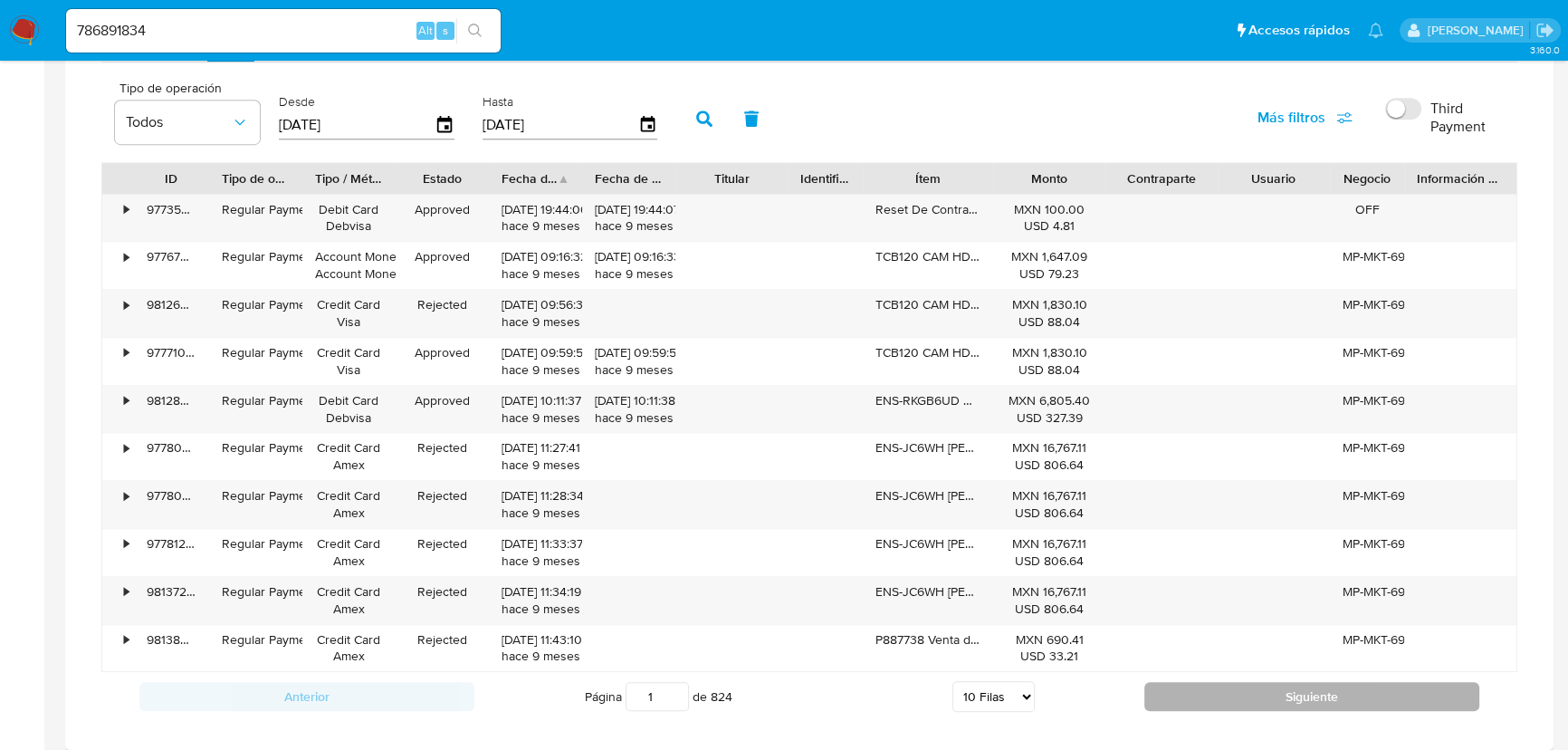
click at [1242, 698] on button "Siguiente" at bounding box center [1312, 696] width 335 height 29
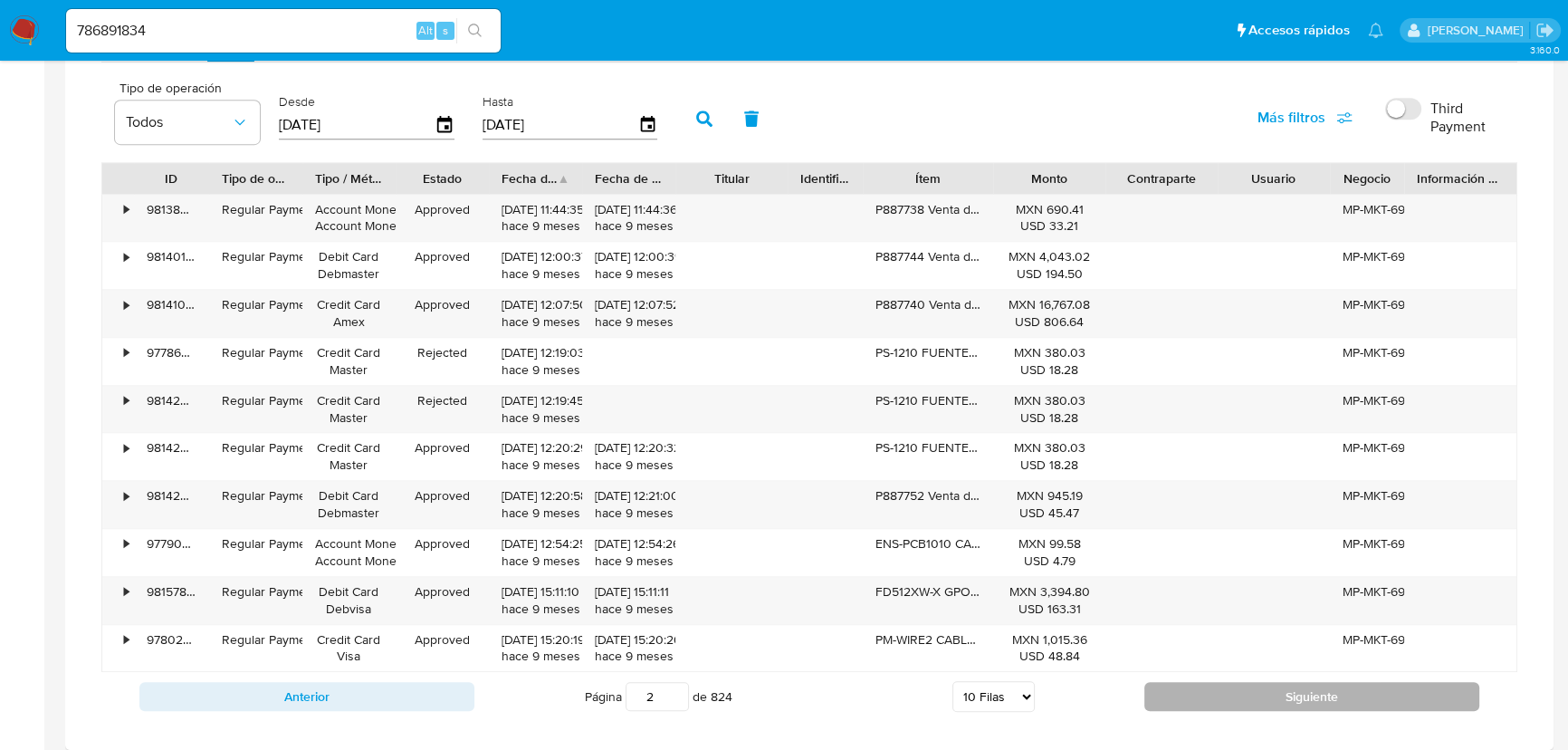
click at [1242, 698] on button "Siguiente" at bounding box center [1312, 696] width 335 height 29
type input "3"
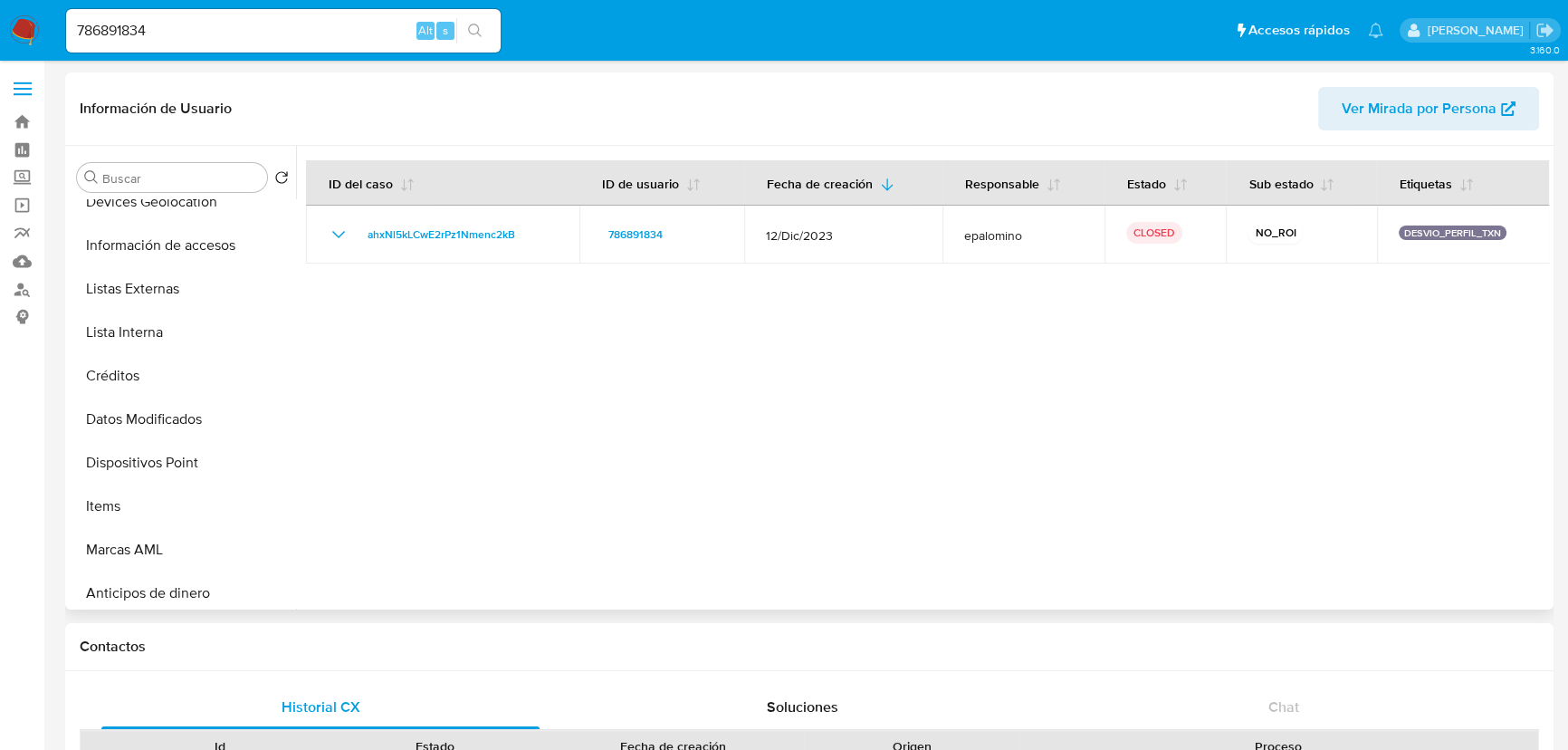
scroll to position [576, 0]
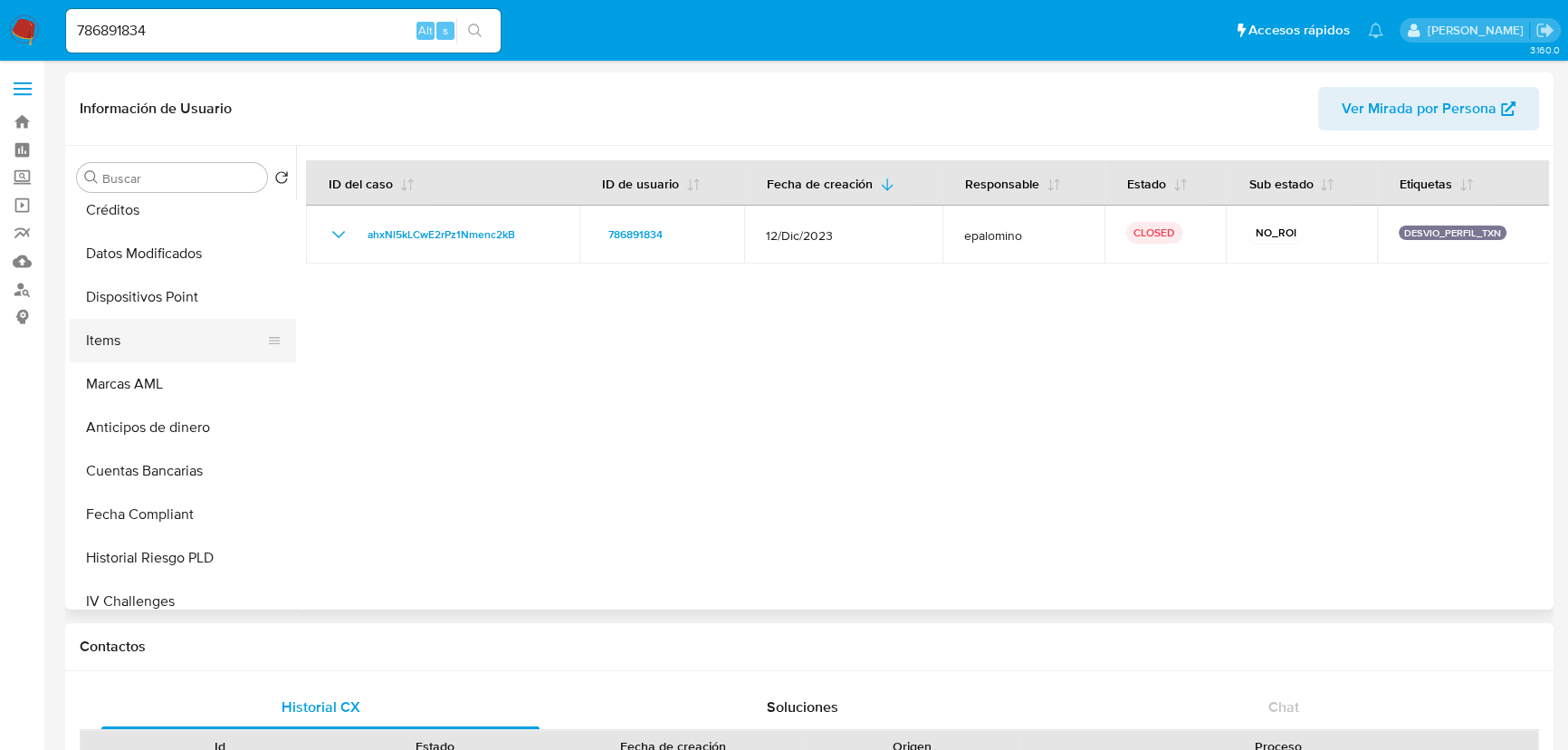
click at [135, 351] on button "Items" at bounding box center [176, 340] width 212 height 43
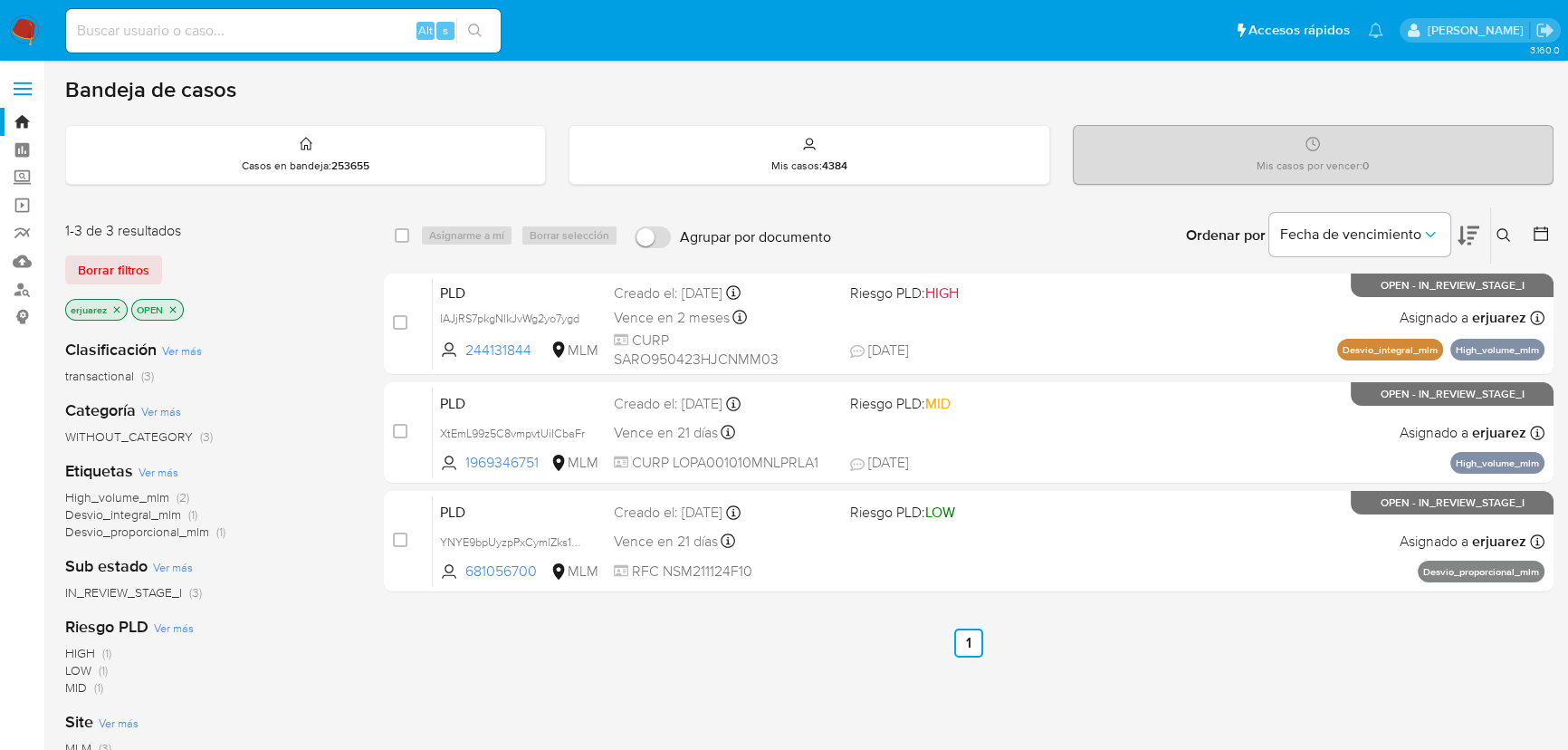
drag, startPoint x: 228, startPoint y: 26, endPoint x: 253, endPoint y: 26, distance: 25.0
click at [228, 26] on input at bounding box center [283, 30] width 435 height 23
paste input "367898346"
type input "367898346"
drag, startPoint x: 480, startPoint y: 31, endPoint x: 466, endPoint y: 28, distance: 14.3
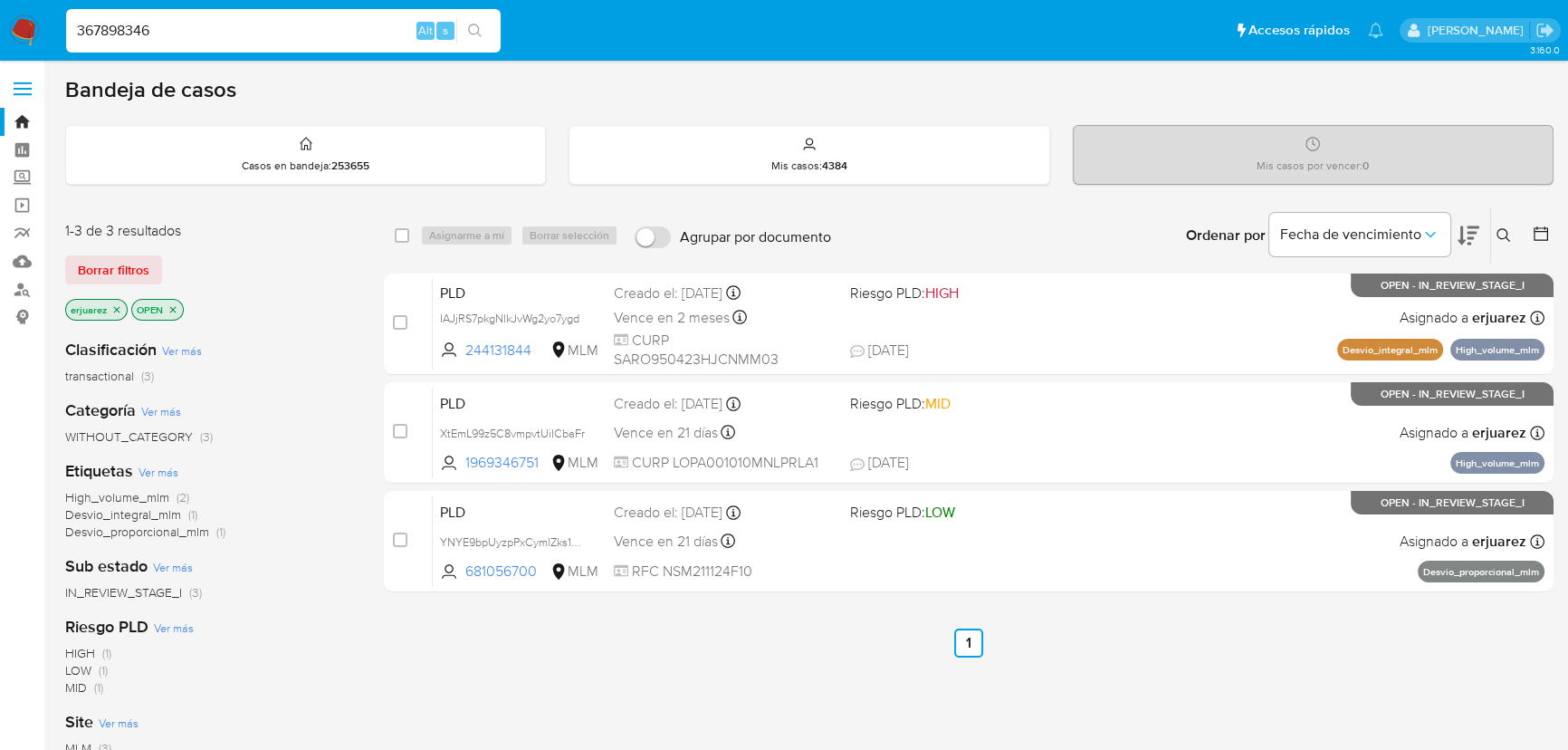
click at [472, 30] on icon "search-icon" at bounding box center [475, 30] width 14 height 14
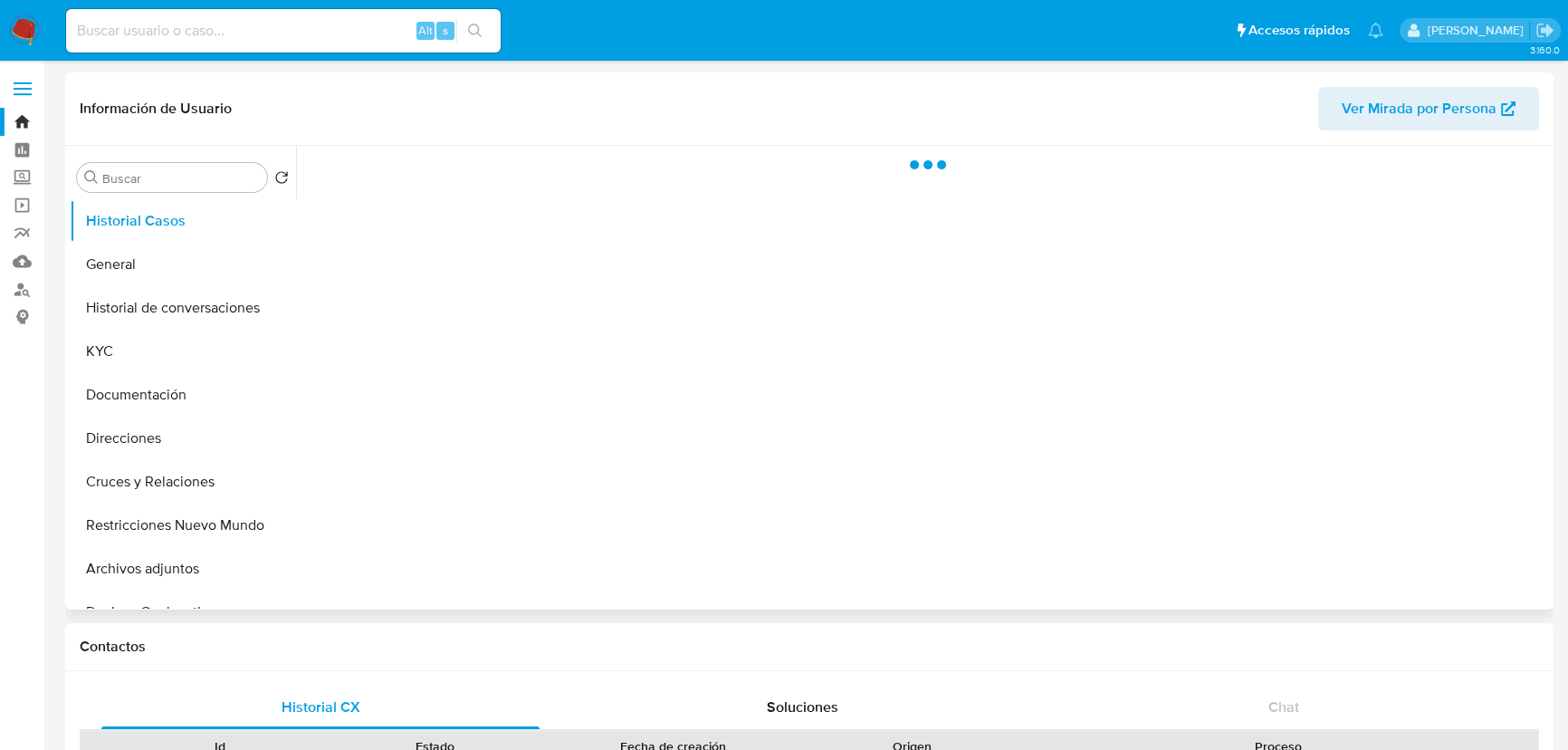
select select "10"
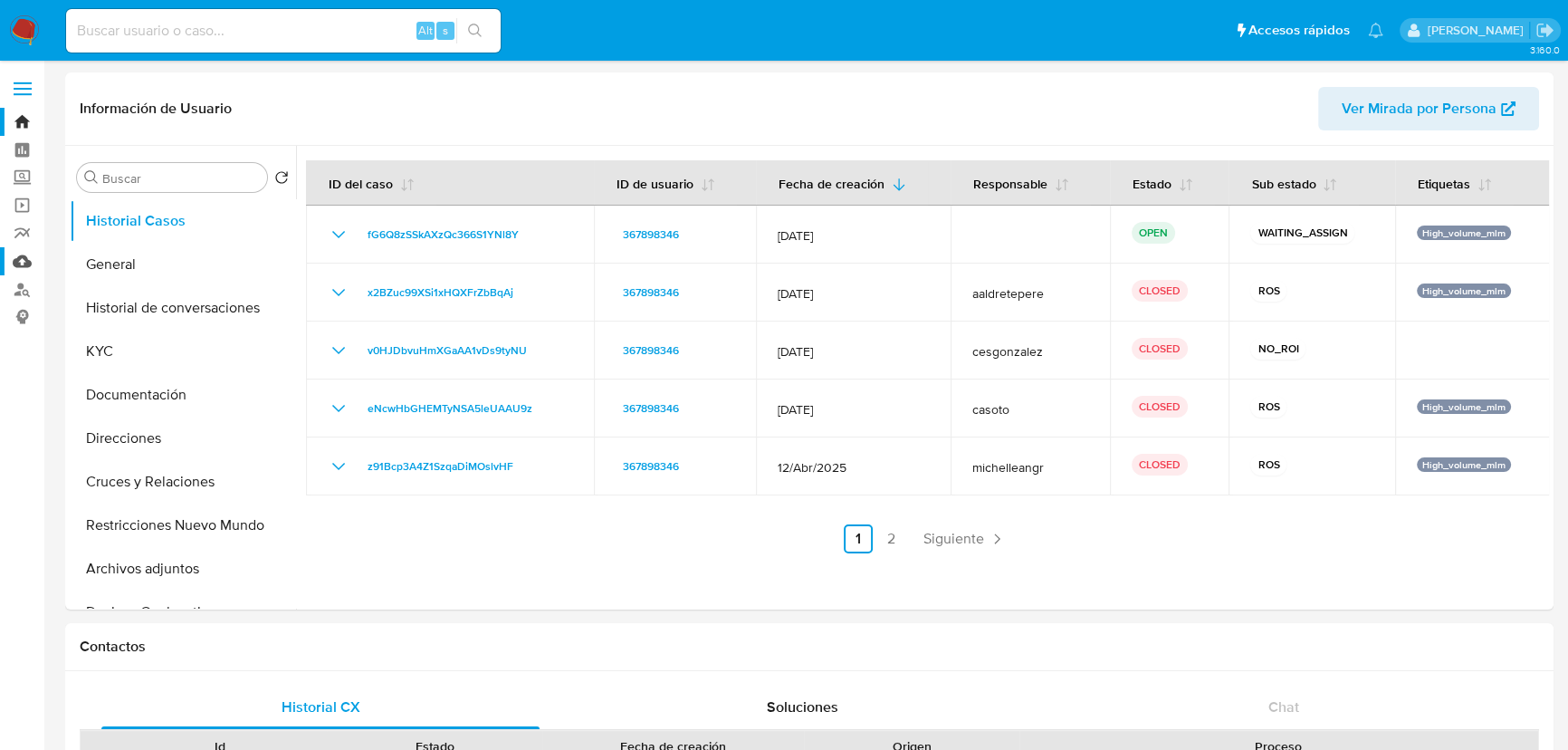
drag, startPoint x: 171, startPoint y: 255, endPoint x: 27, endPoint y: 257, distance: 144.0
click at [168, 255] on button "General" at bounding box center [183, 265] width 226 height 43
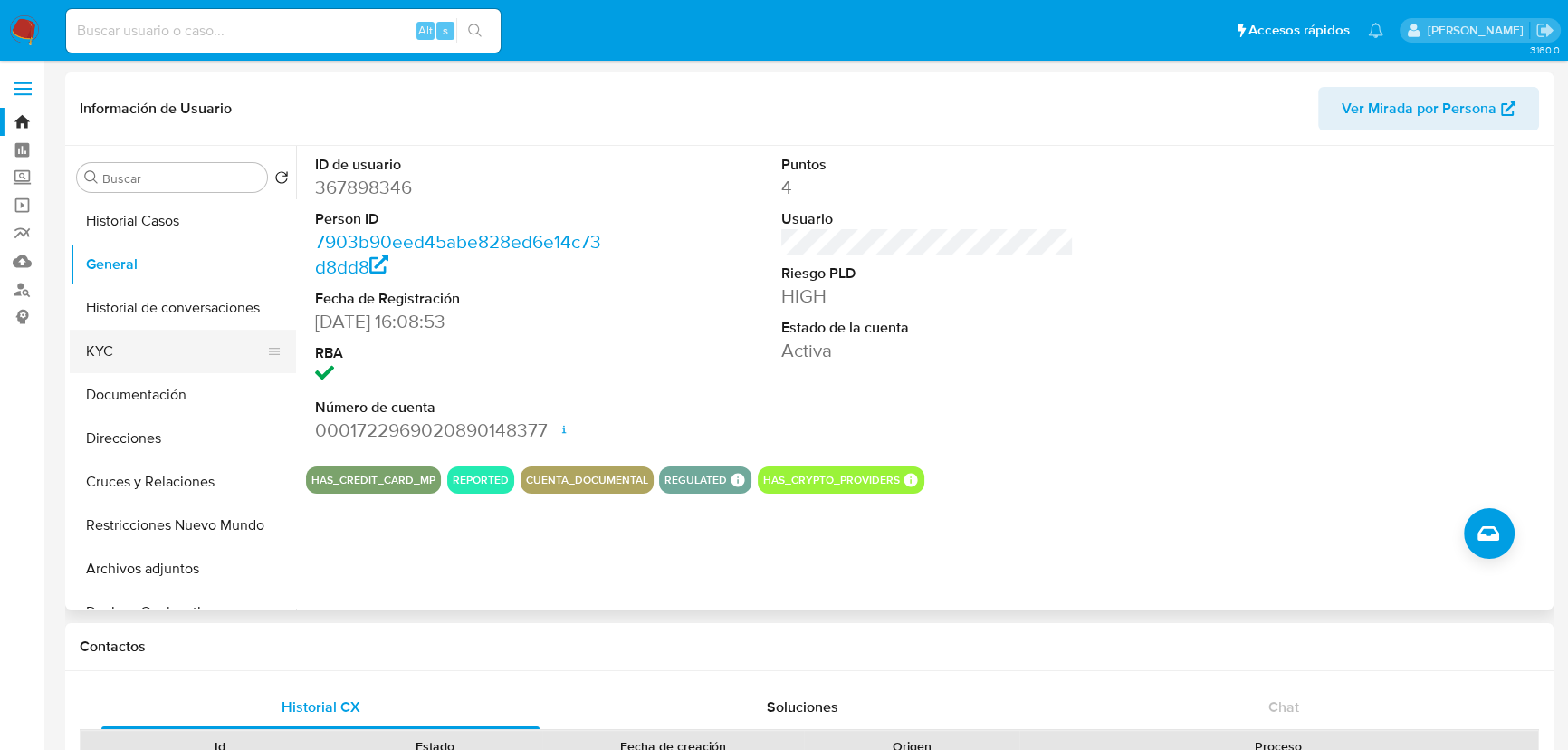
click at [91, 339] on button "KYC" at bounding box center [176, 351] width 212 height 43
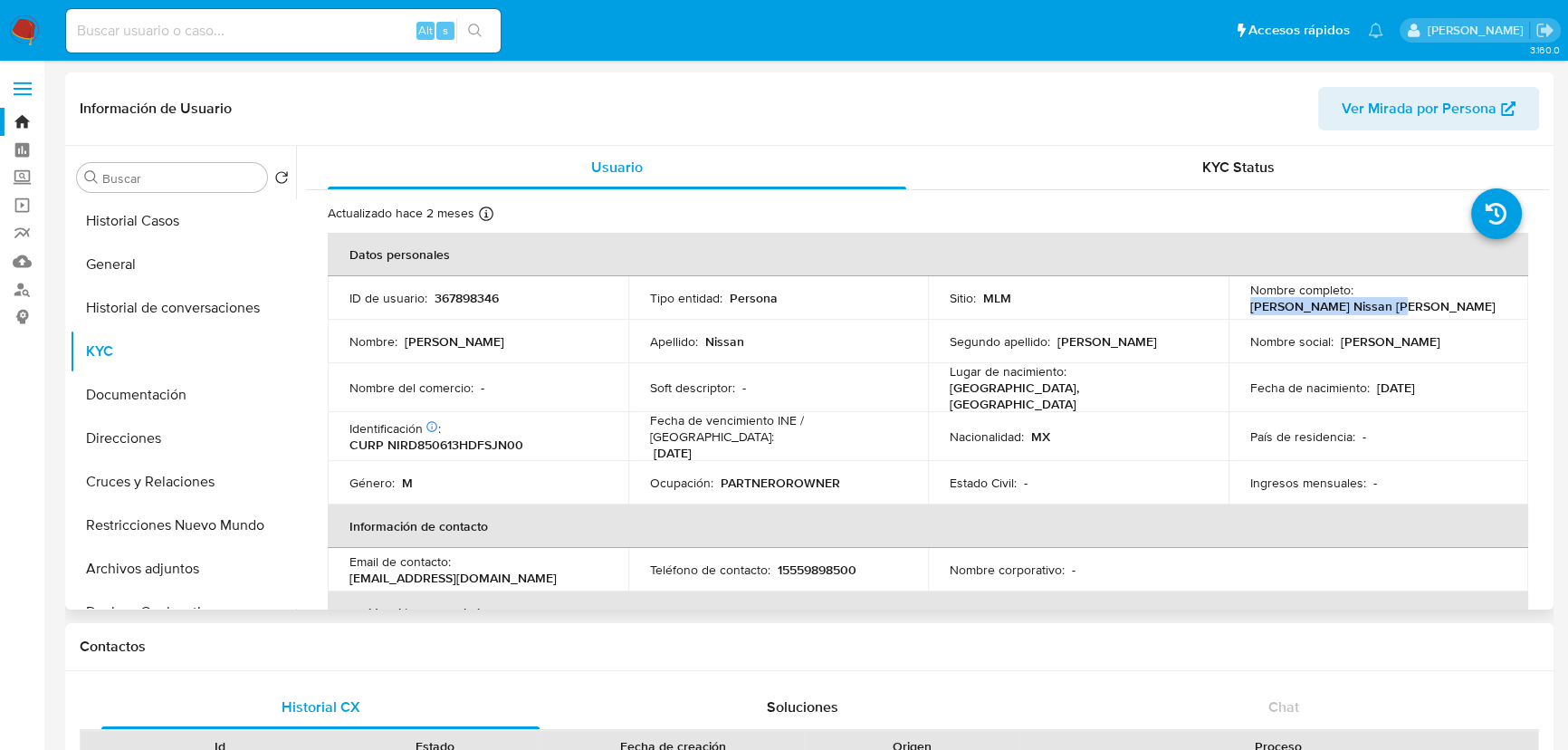
drag, startPoint x: 1356, startPoint y: 301, endPoint x: 1515, endPoint y: 291, distance: 159.3
click at [1515, 291] on td "Nombre completo : [PERSON_NAME] Nissan [PERSON_NAME]" at bounding box center [1379, 297] width 301 height 43
copy p "[PERSON_NAME] Nissan [PERSON_NAME]"
click at [150, 270] on button "General" at bounding box center [176, 265] width 212 height 43
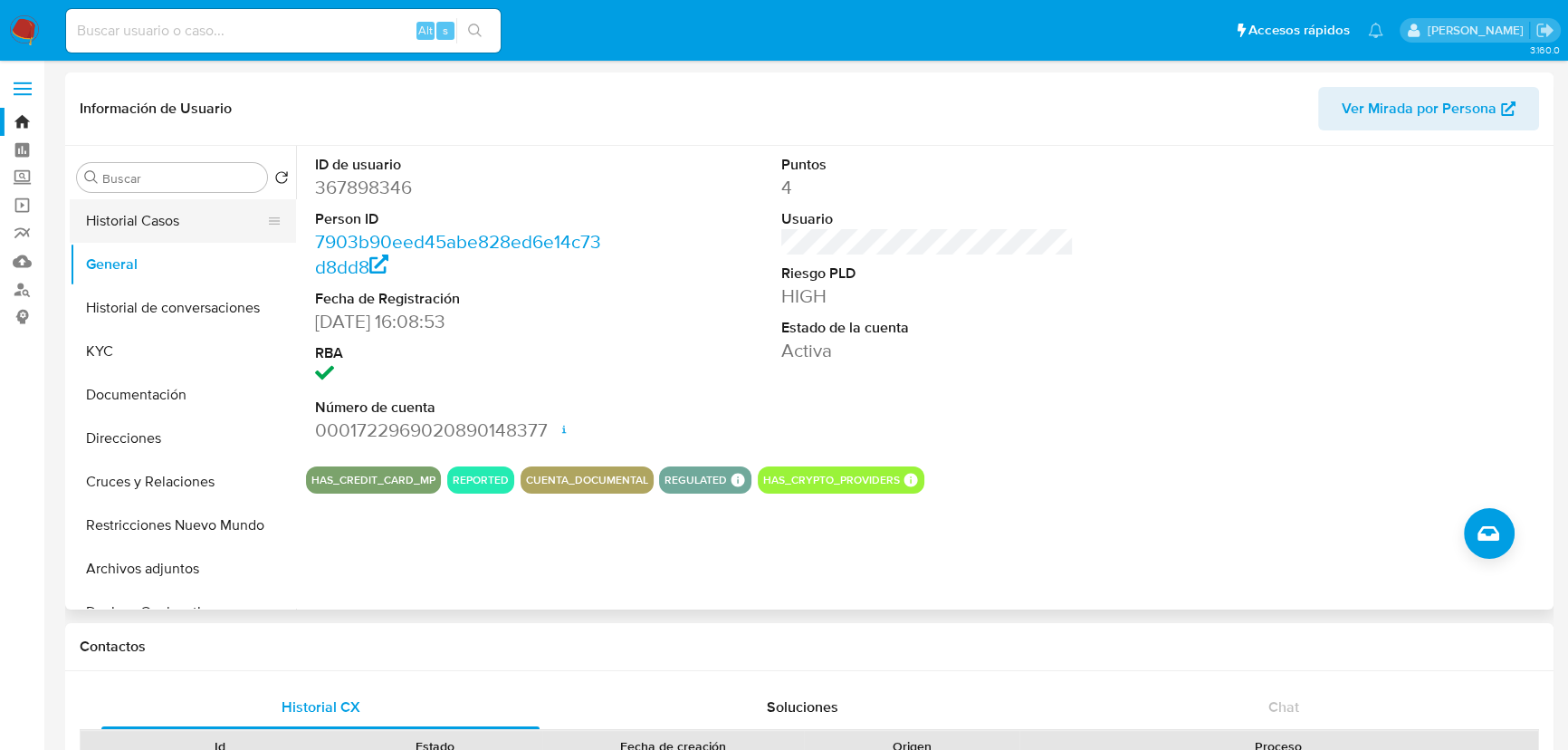
click at [190, 226] on button "Historial Casos" at bounding box center [176, 221] width 212 height 43
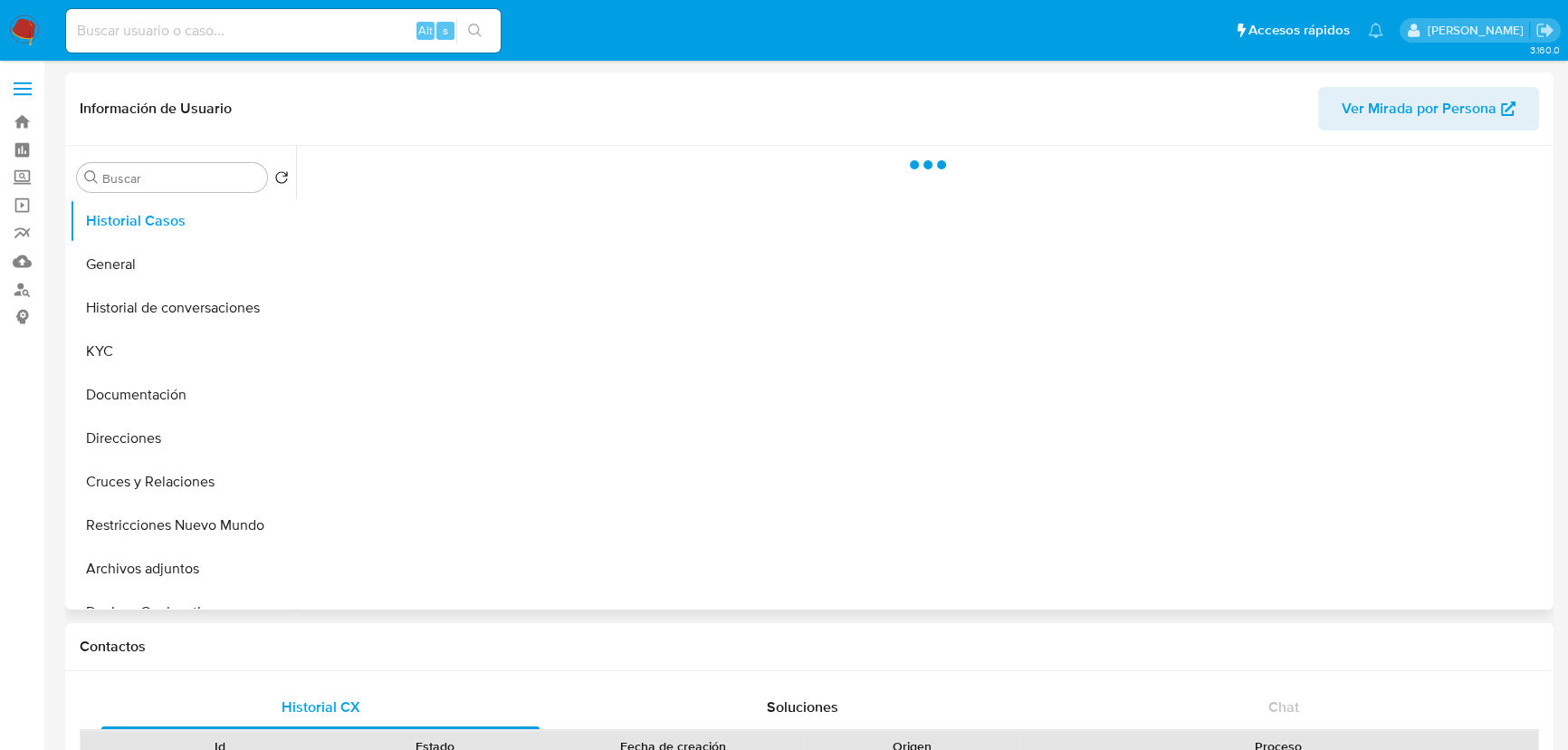
select select "10"
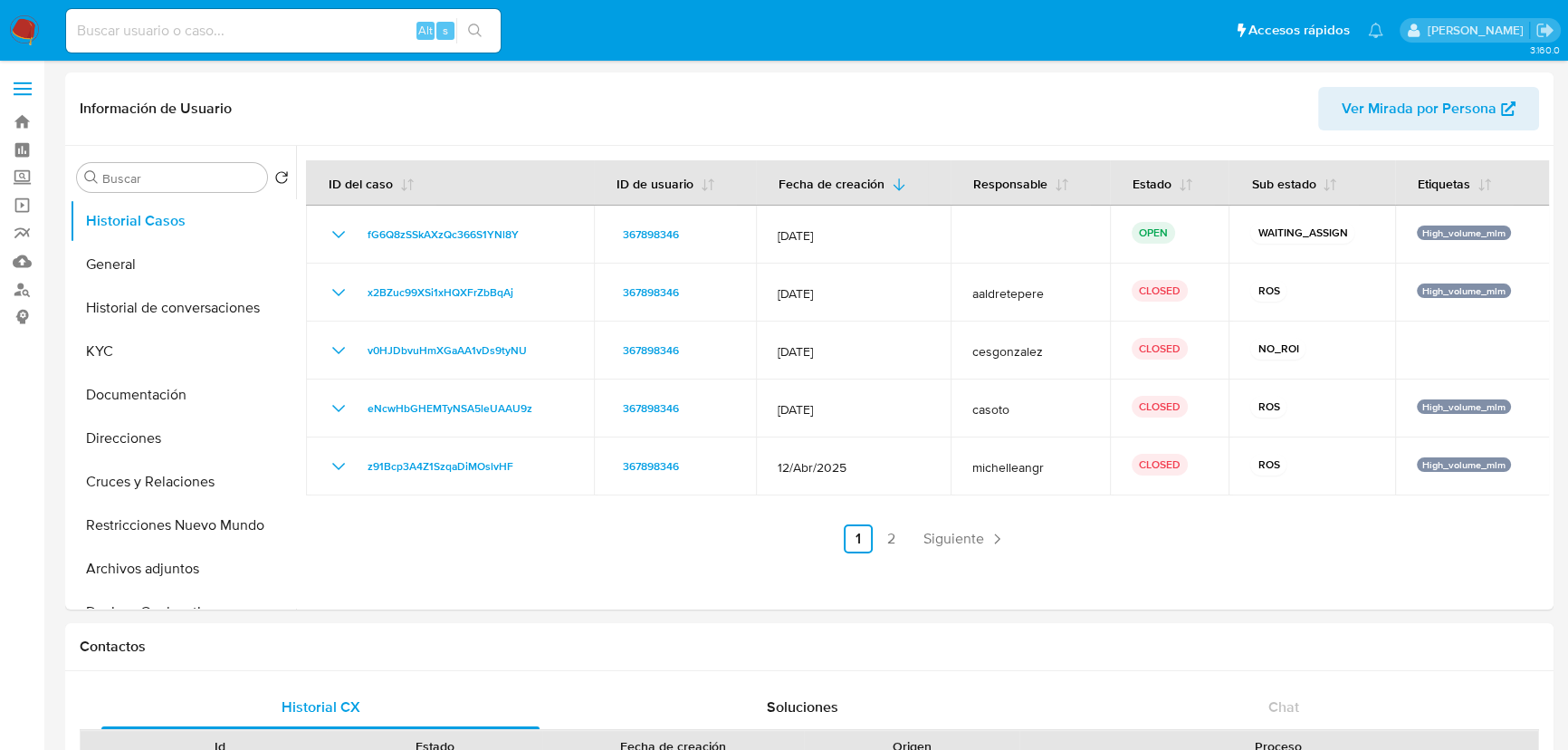
click at [24, 15] on img at bounding box center [24, 30] width 31 height 31
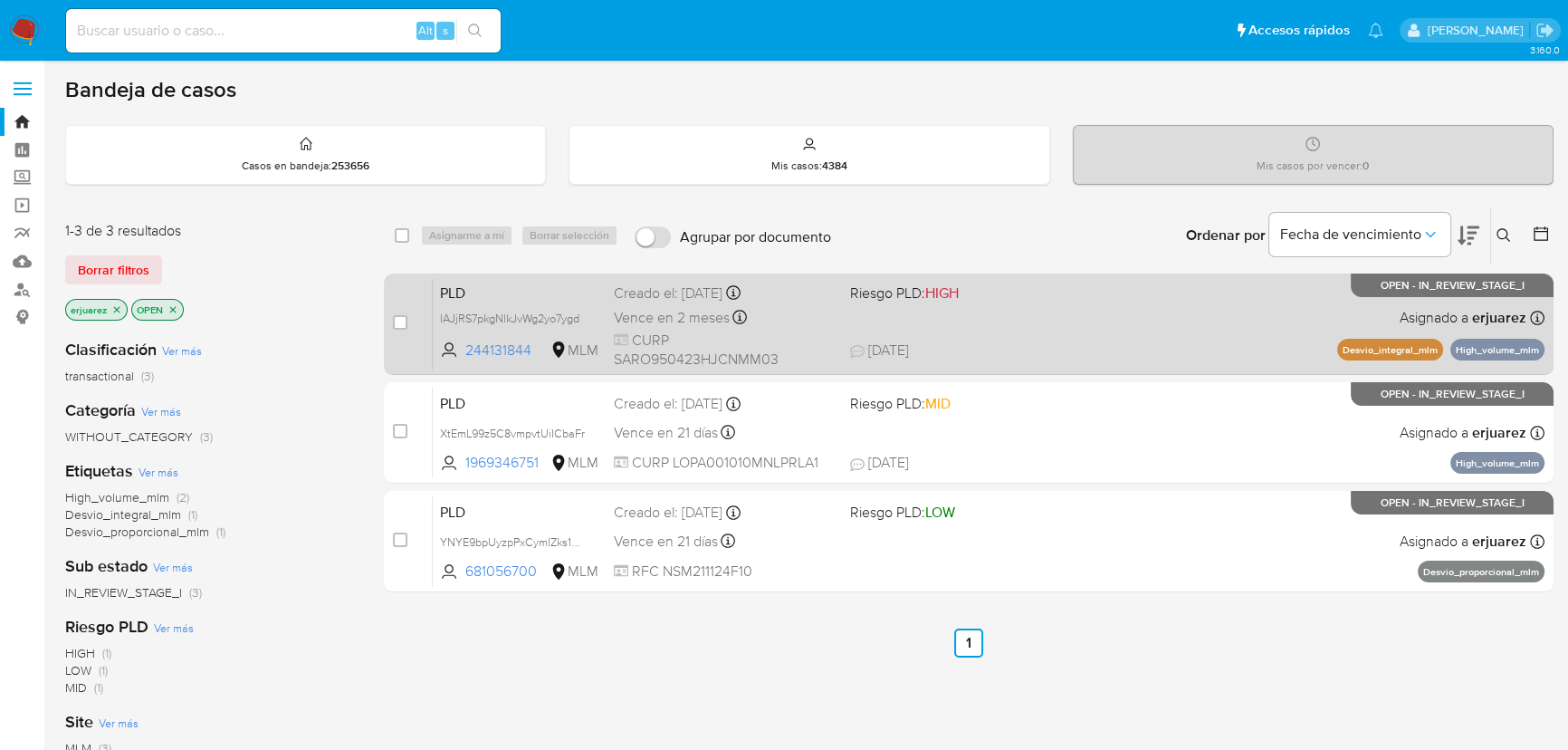
click at [912, 310] on div "PLD IAJjRS7pkgNlkJvWg2yo7ygd 244131844 MLM Riesgo PLD: HIGH Creado el: [DATE] C…" at bounding box center [988, 324] width 1112 height 92
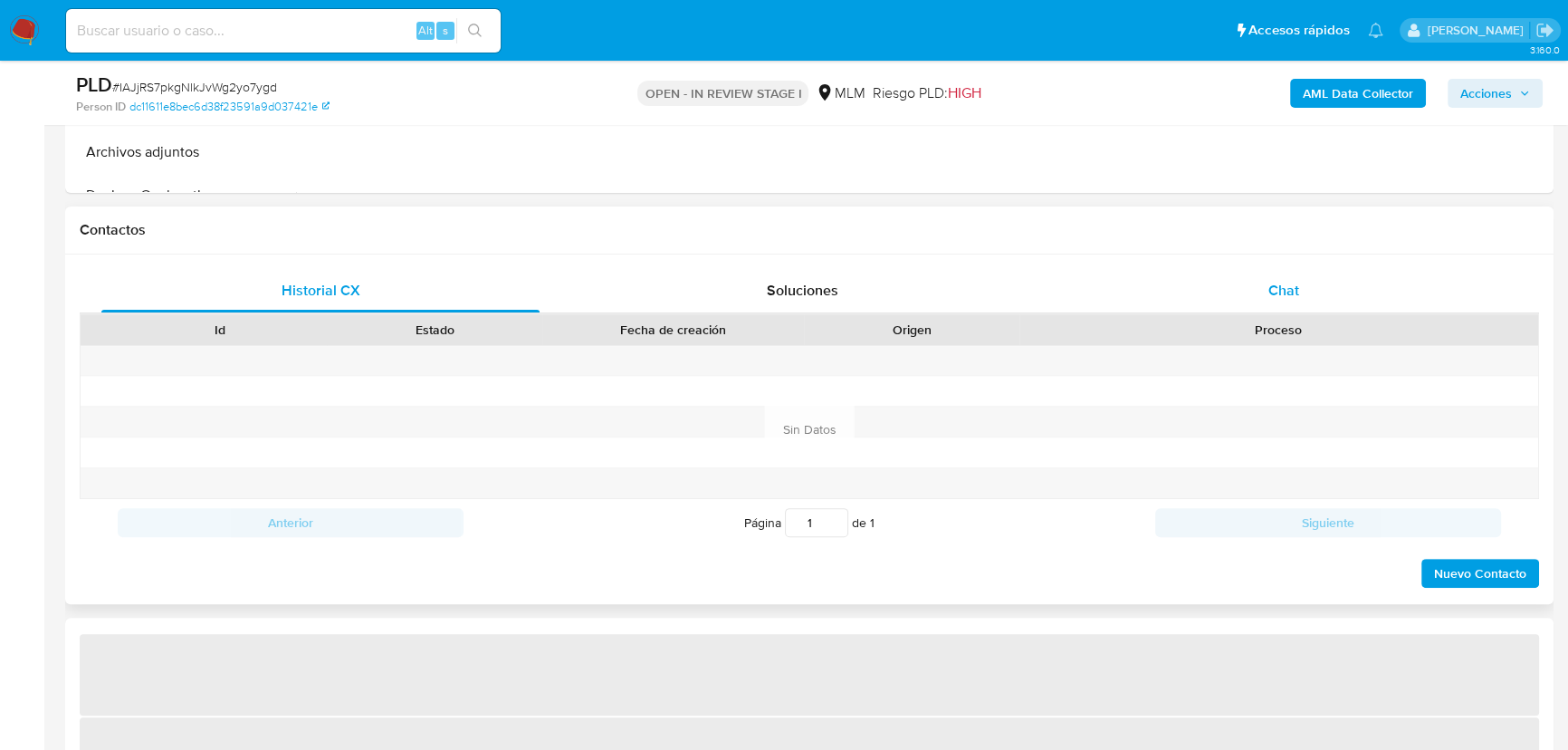
select select "10"
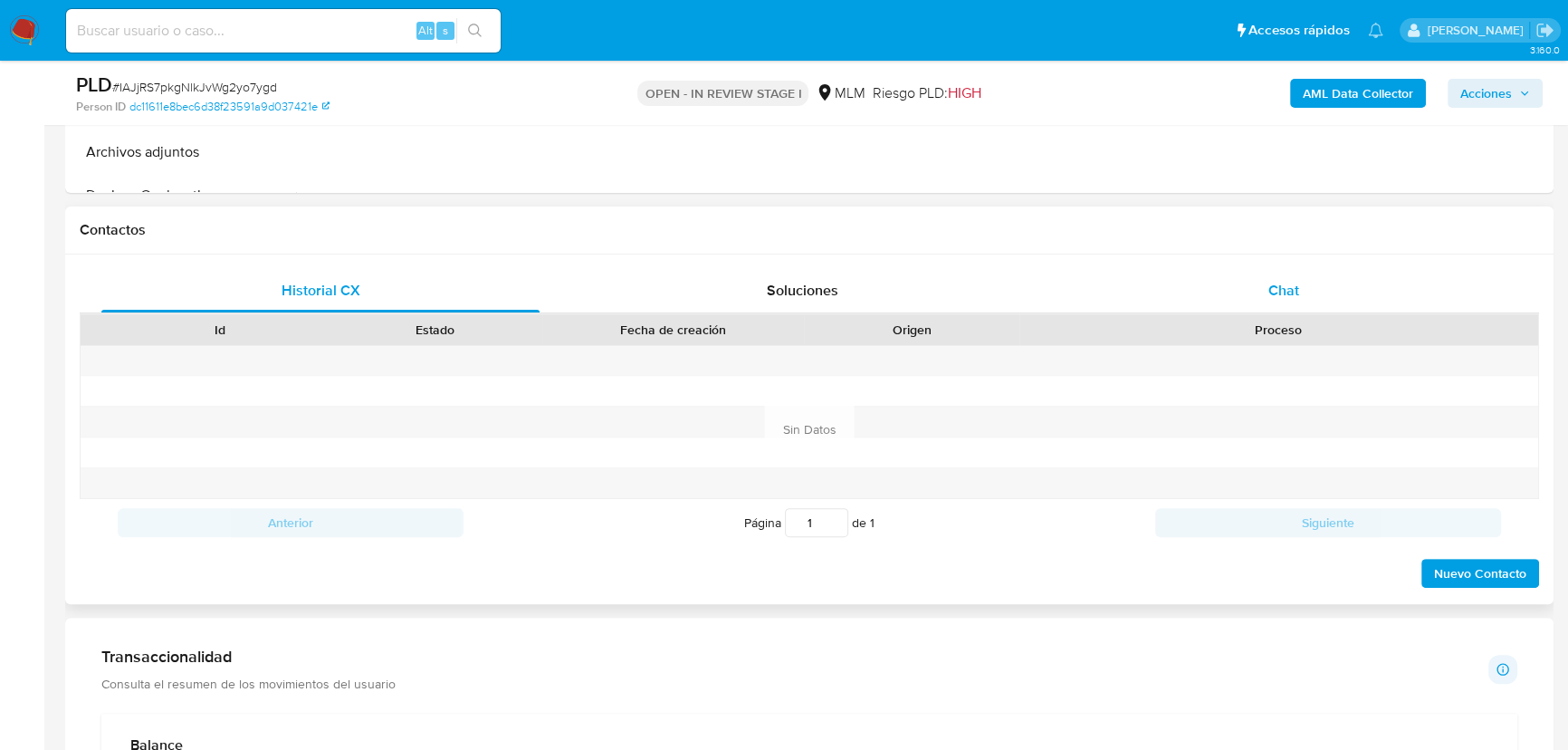
click at [1284, 285] on span "Chat" at bounding box center [1284, 290] width 31 height 21
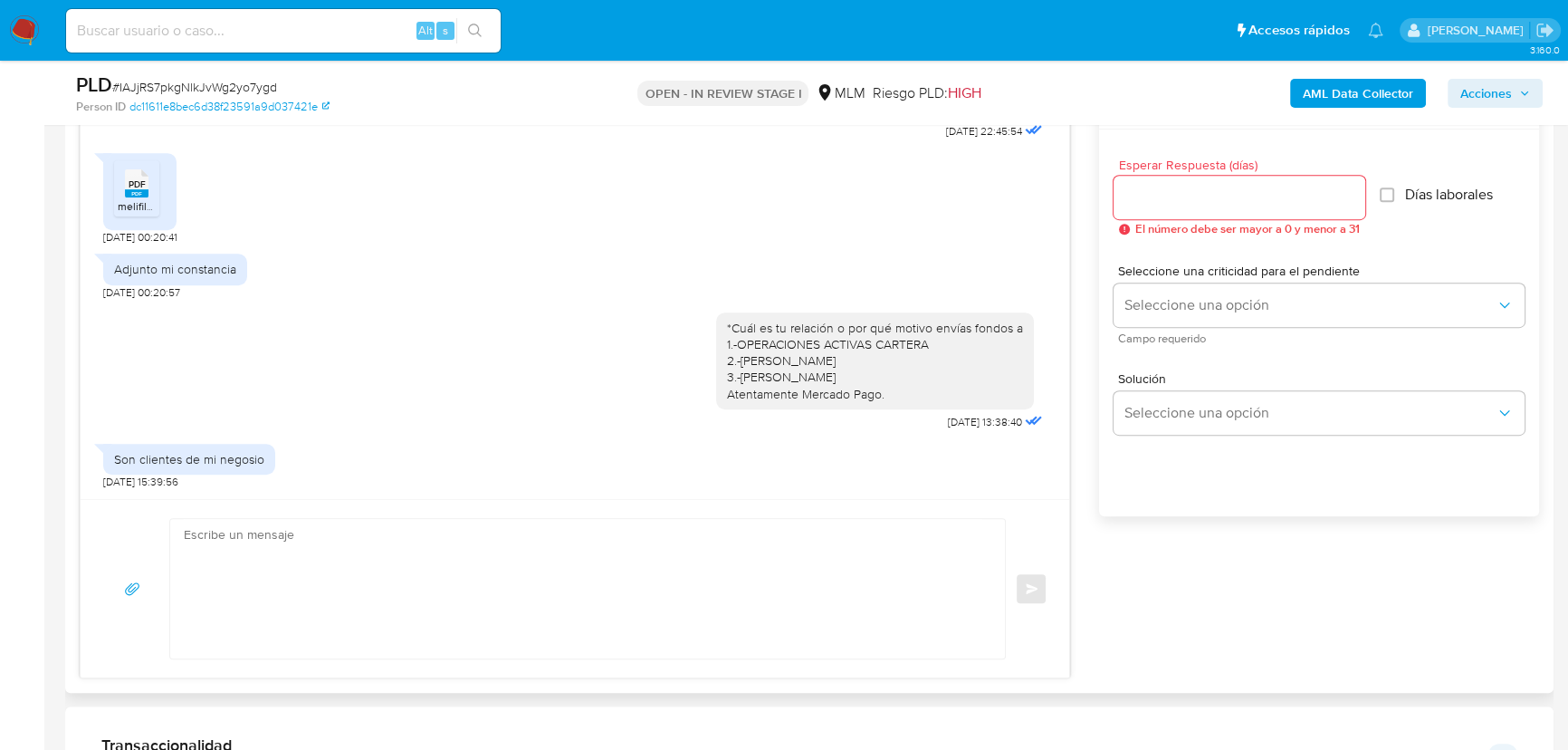
scroll to position [988, 0]
click at [378, 585] on textarea at bounding box center [583, 588] width 798 height 139
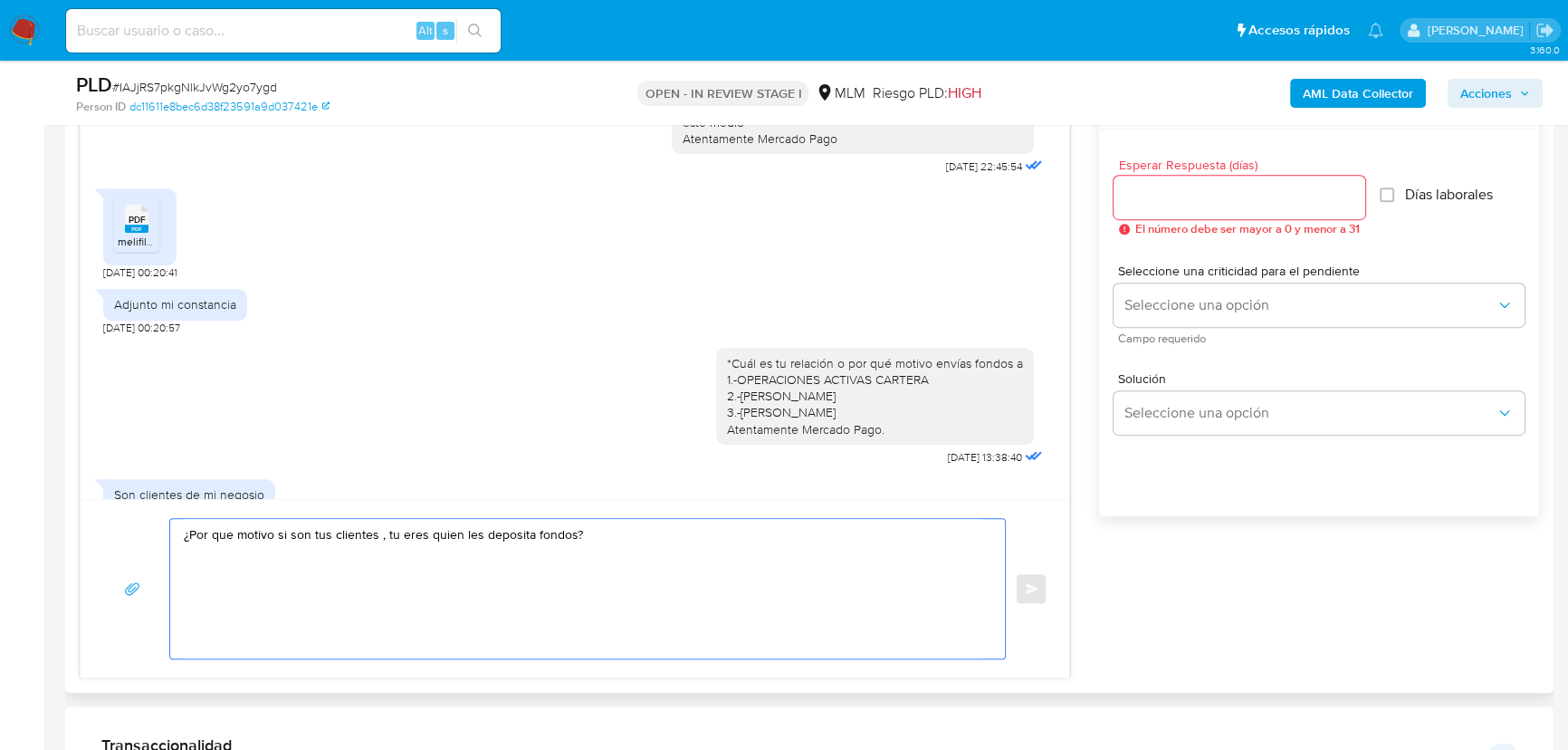
scroll to position [803, 0]
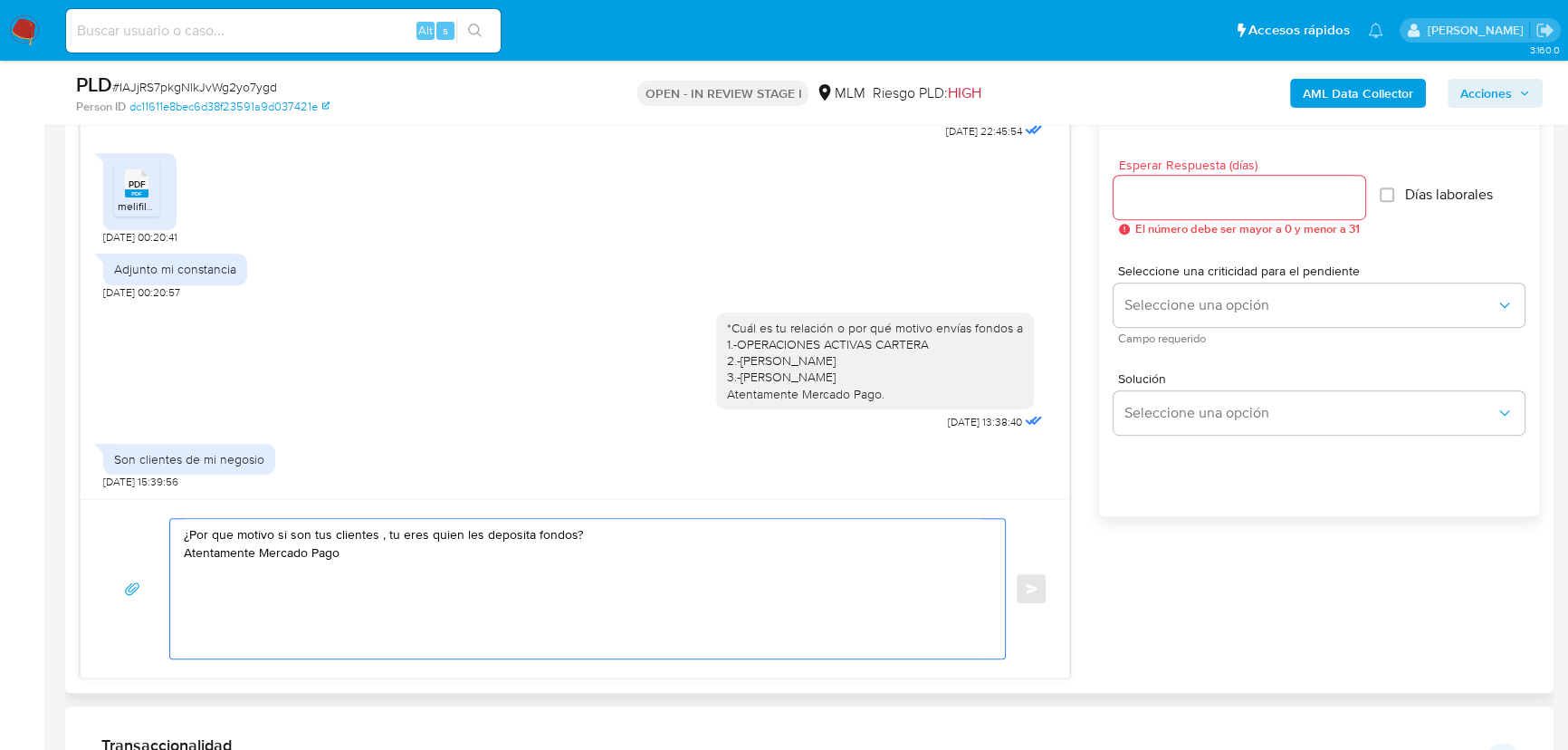
type textarea "¿Por que motivo si son tus clientes , tu eres quien les deposita fondos? Atenta…"
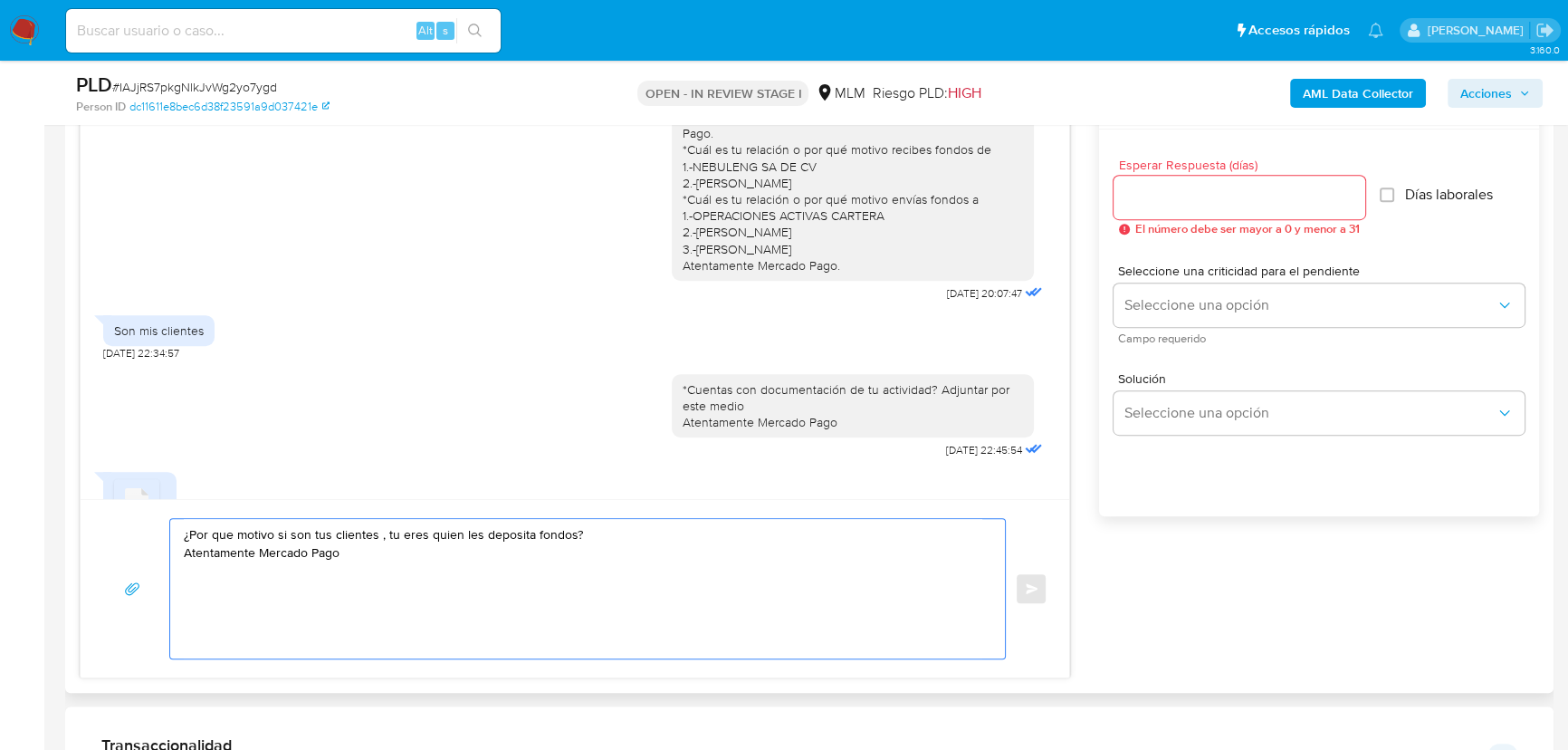
scroll to position [473, 0]
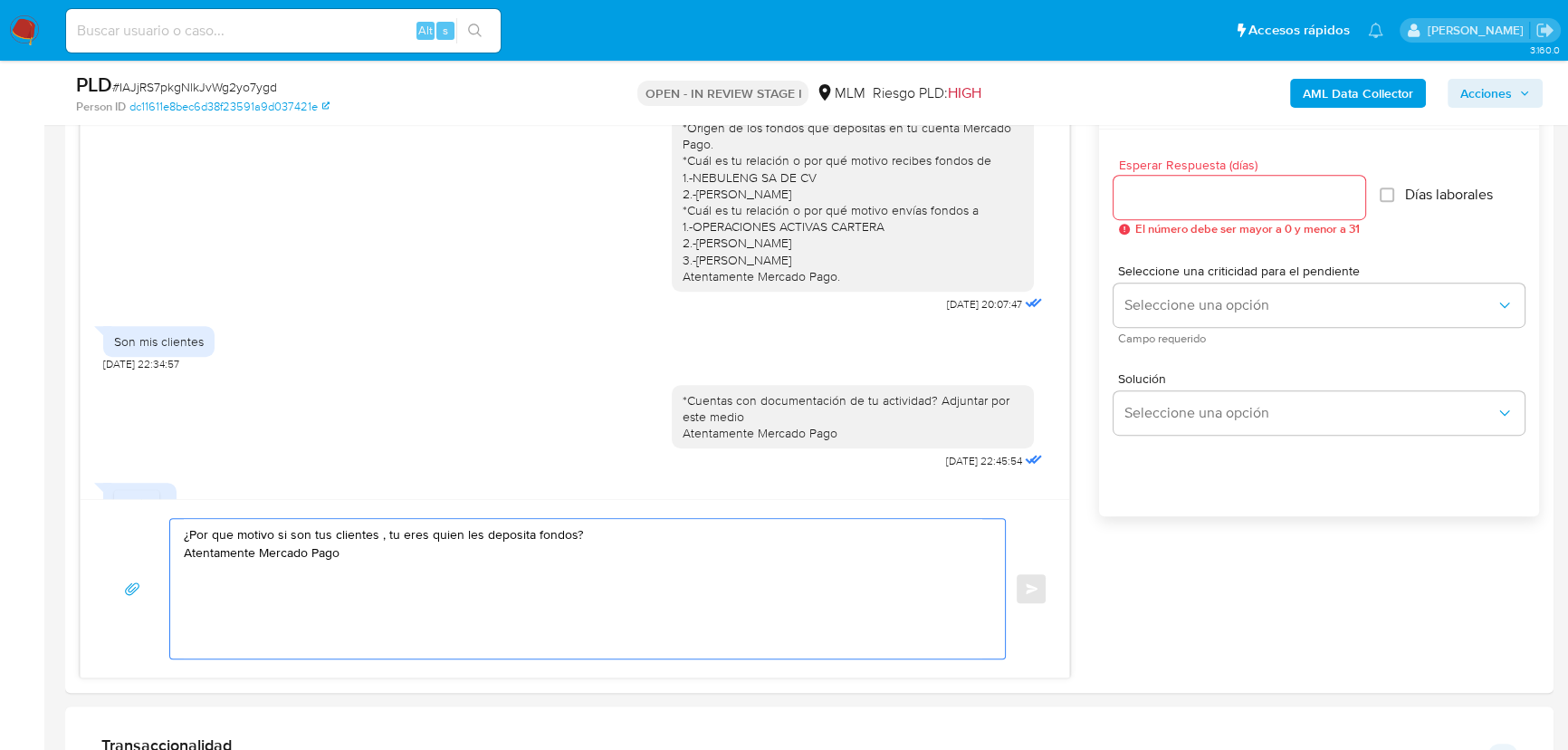
drag, startPoint x: 317, startPoint y: 544, endPoint x: 30, endPoint y: 494, distance: 291.3
drag, startPoint x: 1164, startPoint y: 220, endPoint x: 1166, endPoint y: 200, distance: 20.1
click at [1165, 223] on span "El número debe ser mayor a 0 y menor a 31" at bounding box center [1247, 229] width 224 height 13
click at [1166, 200] on input "Esperar Respuesta (días)" at bounding box center [1239, 197] width 252 height 23
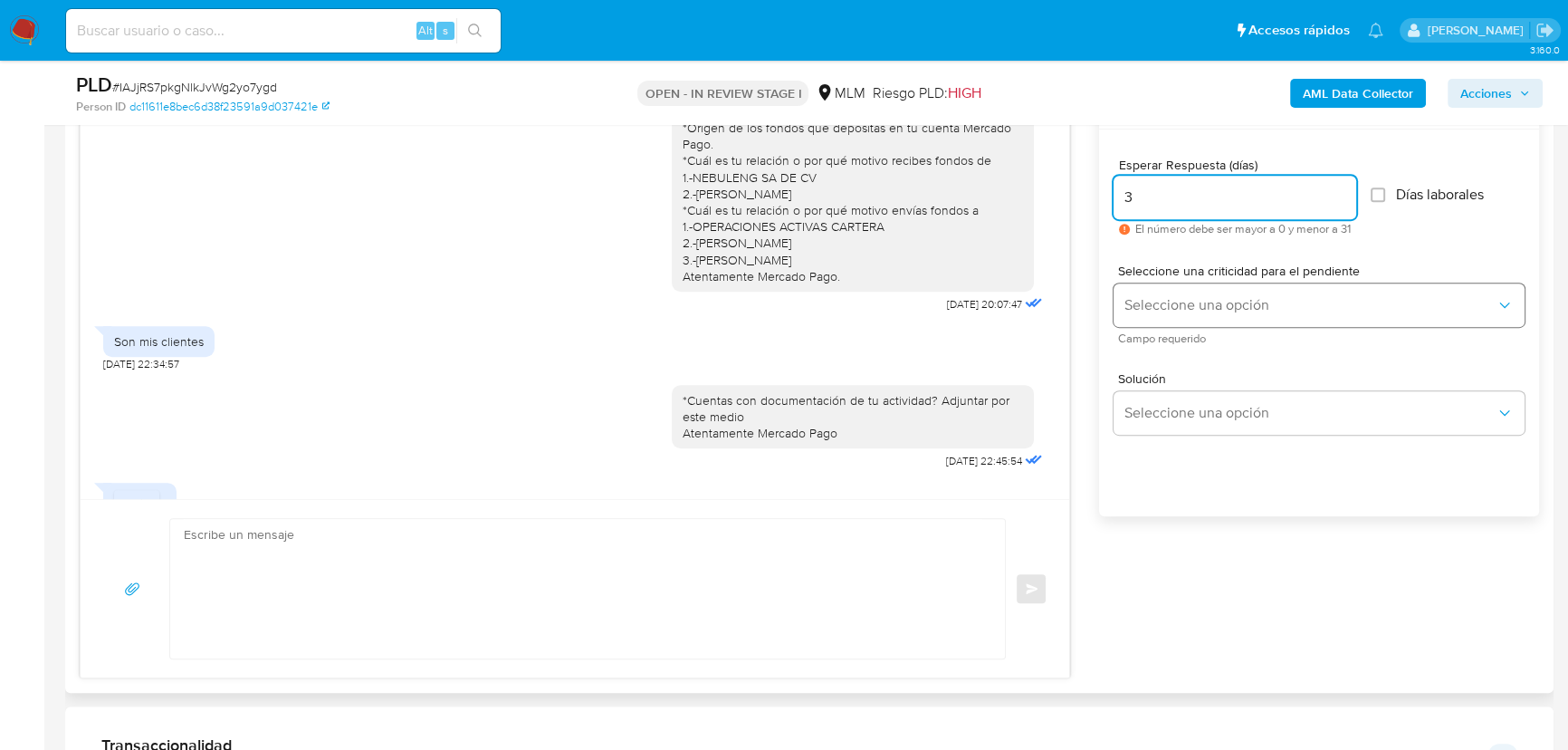
type input "3"
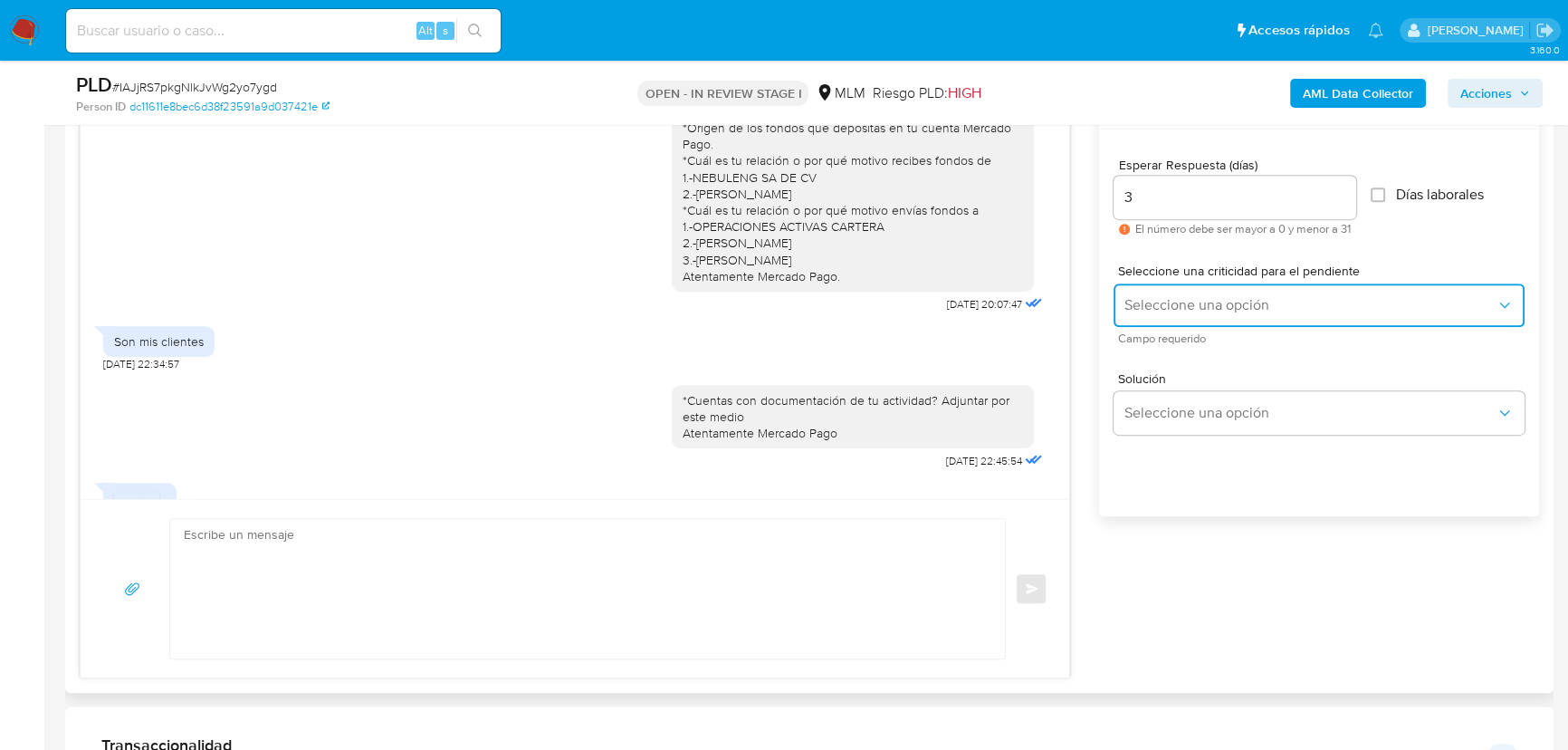
click at [1169, 302] on span "Seleccione una opción" at bounding box center [1310, 305] width 371 height 18
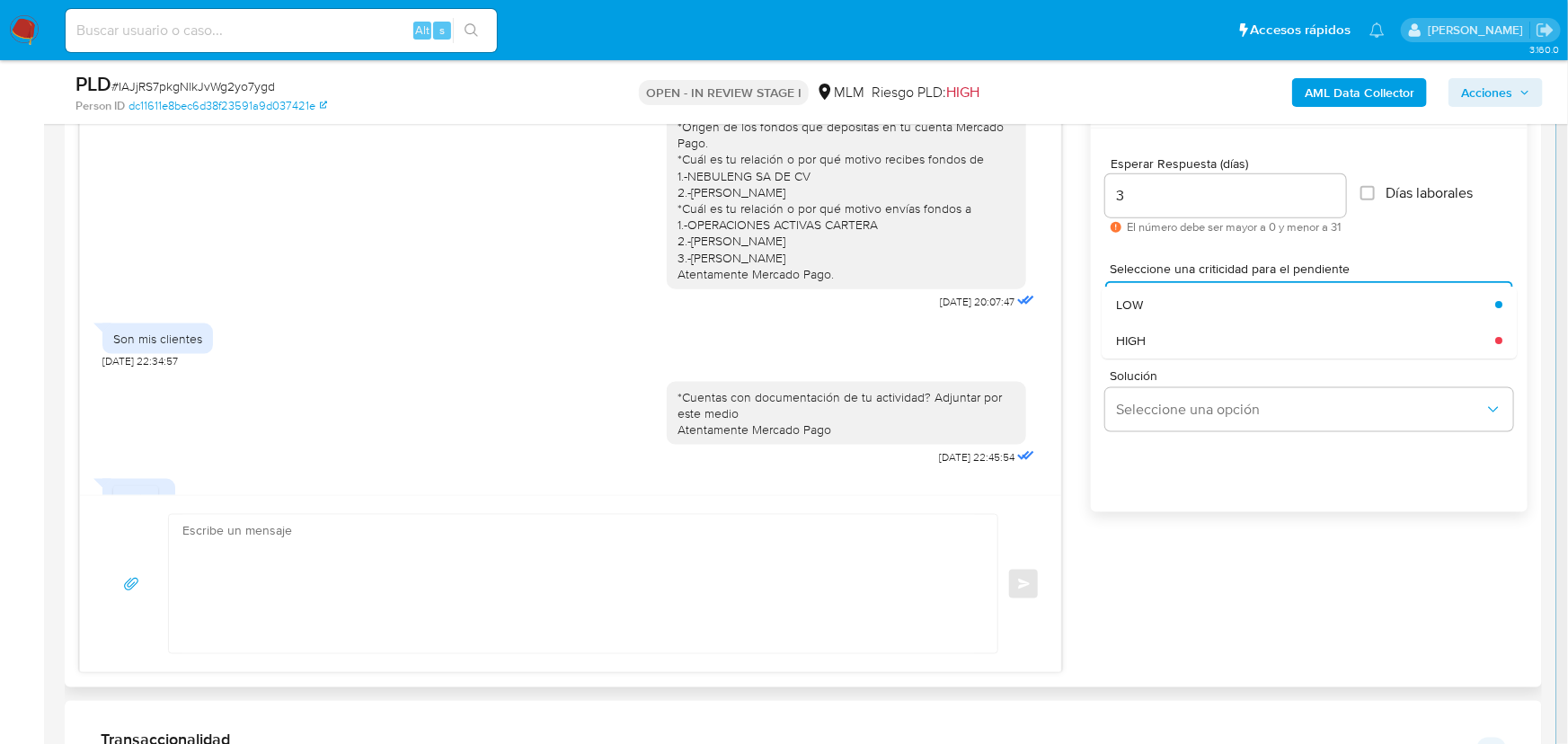
click at [1158, 340] on div "HIGH" at bounding box center [1300, 340] width 368 height 36
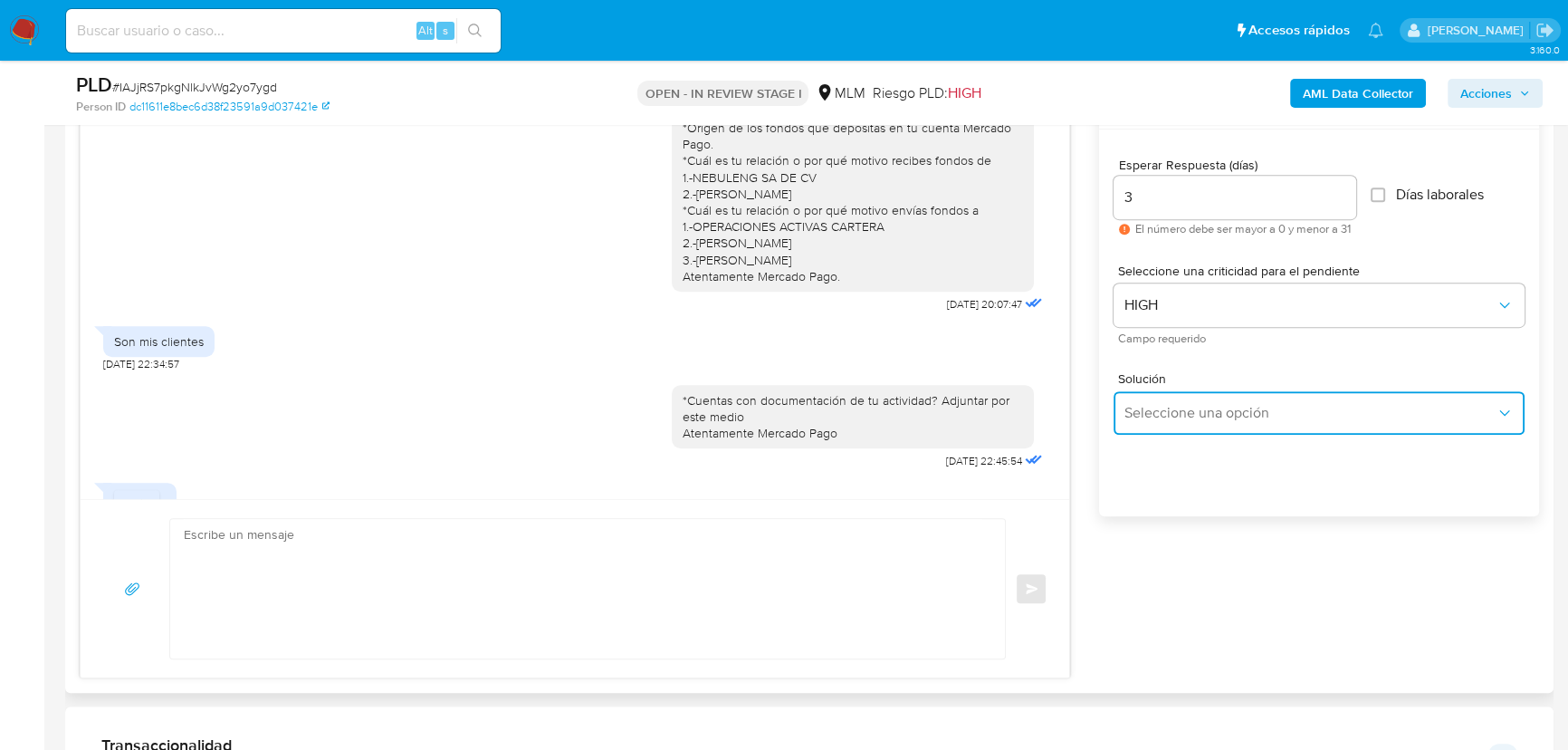
drag, startPoint x: 1169, startPoint y: 422, endPoint x: 1198, endPoint y: 418, distance: 29.3
click at [1170, 422] on button "Seleccione una opción" at bounding box center [1319, 412] width 411 height 43
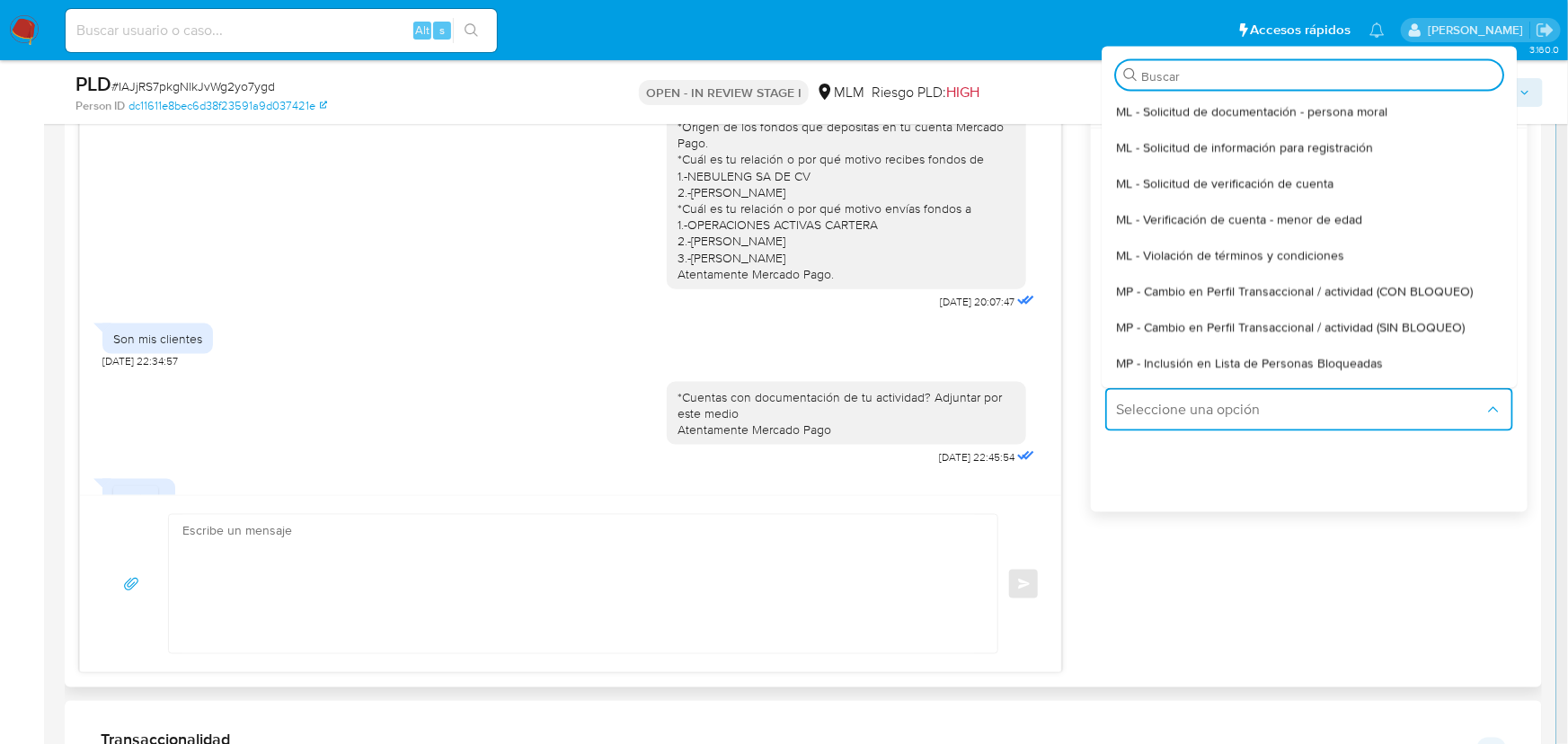
drag, startPoint x: 1350, startPoint y: 324, endPoint x: 1234, endPoint y: 327, distance: 116.0
click at [1348, 324] on span "MP - Cambio en Perfil Transaccional / actividad (SIN BLOQUEO)" at bounding box center [1291, 326] width 349 height 16
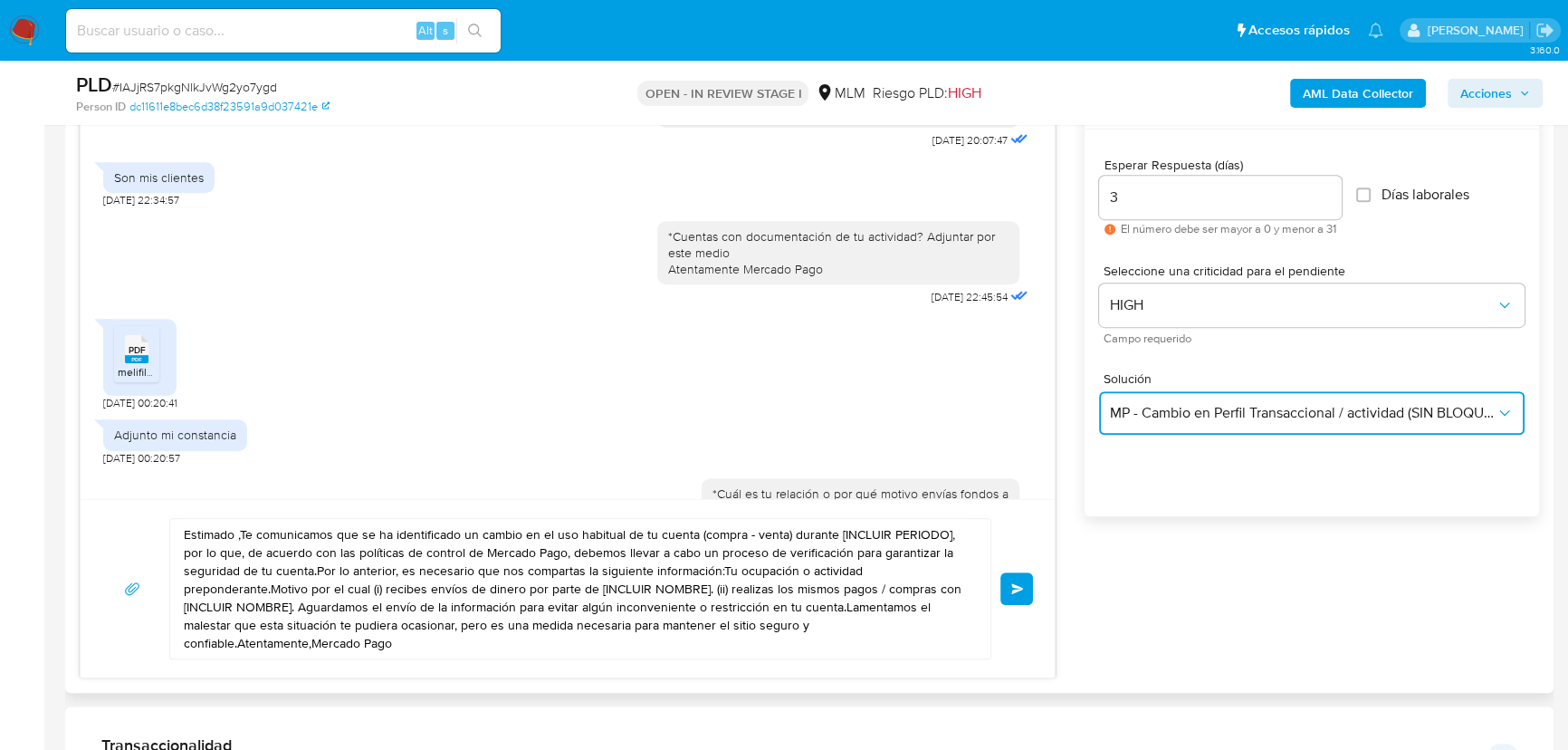
scroll to position [639, 0]
drag, startPoint x: 434, startPoint y: 643, endPoint x: 56, endPoint y: 453, distance: 423.1
paste textarea "¿Por que motivo si son tus clientes , tu eres quien les deposita fondos? Atenta…"
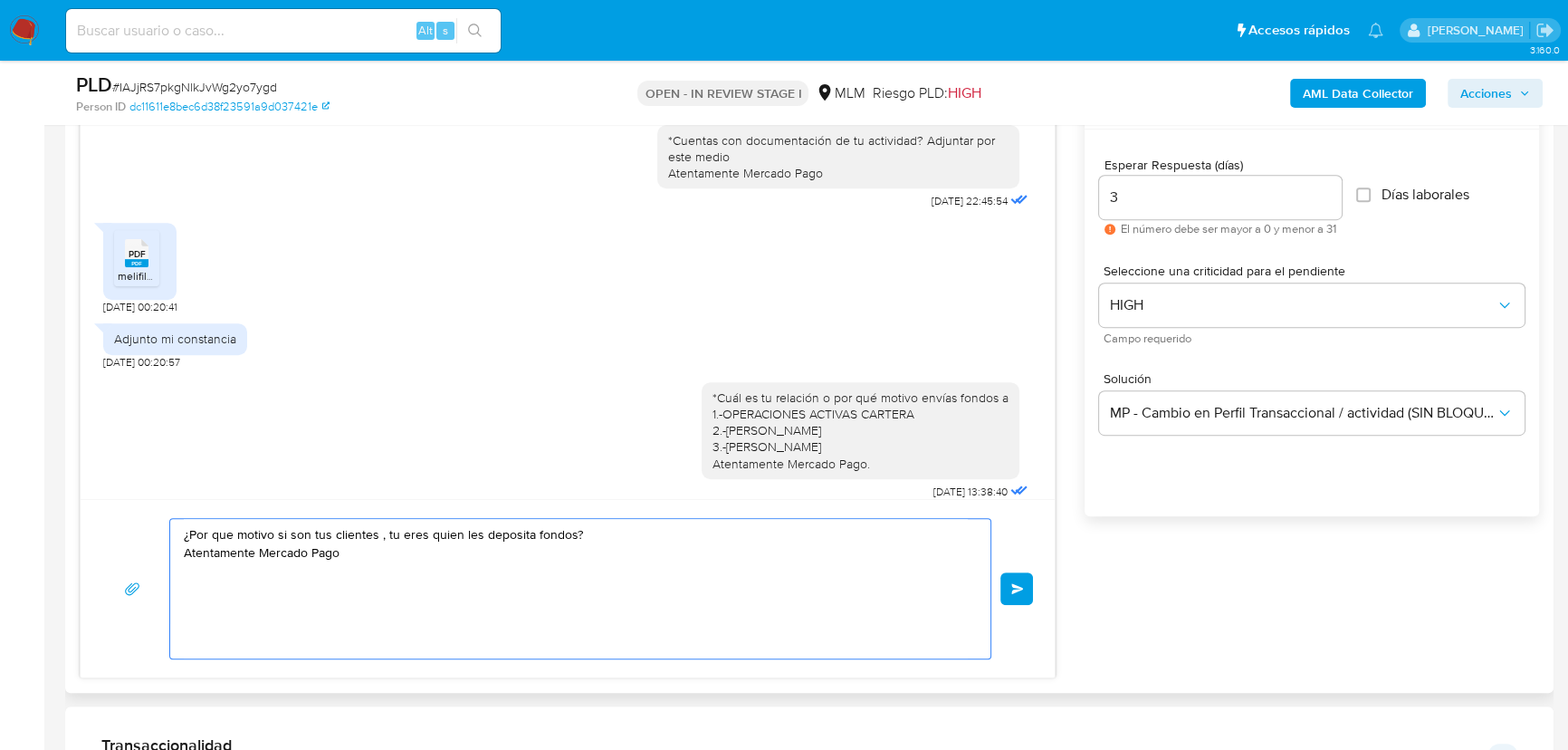
scroll to position [803, 0]
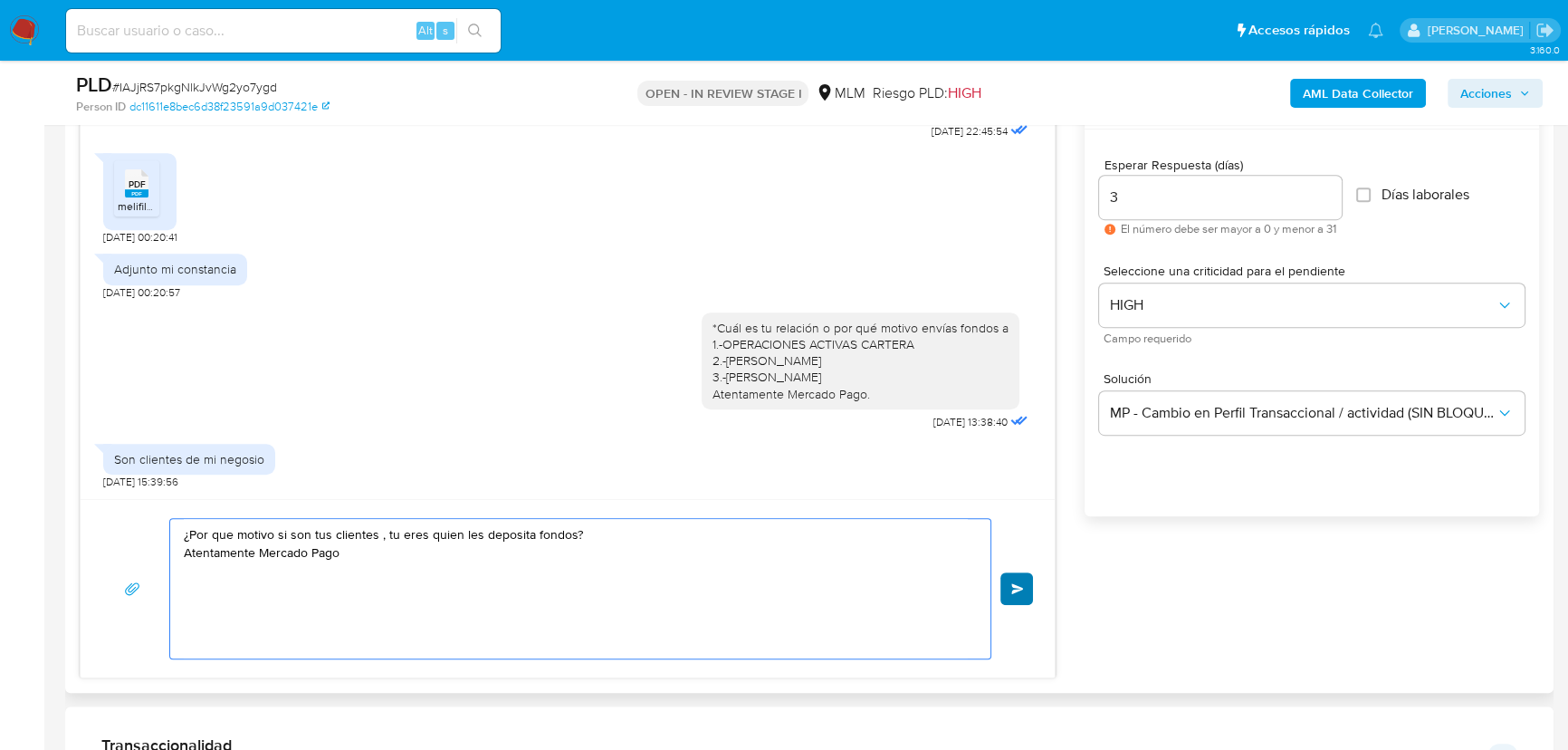
type textarea "¿Por que motivo si son tus clientes , tu eres quien les deposita fondos? Atenta…"
click at [1005, 590] on button "Enviar" at bounding box center [1016, 588] width 33 height 33
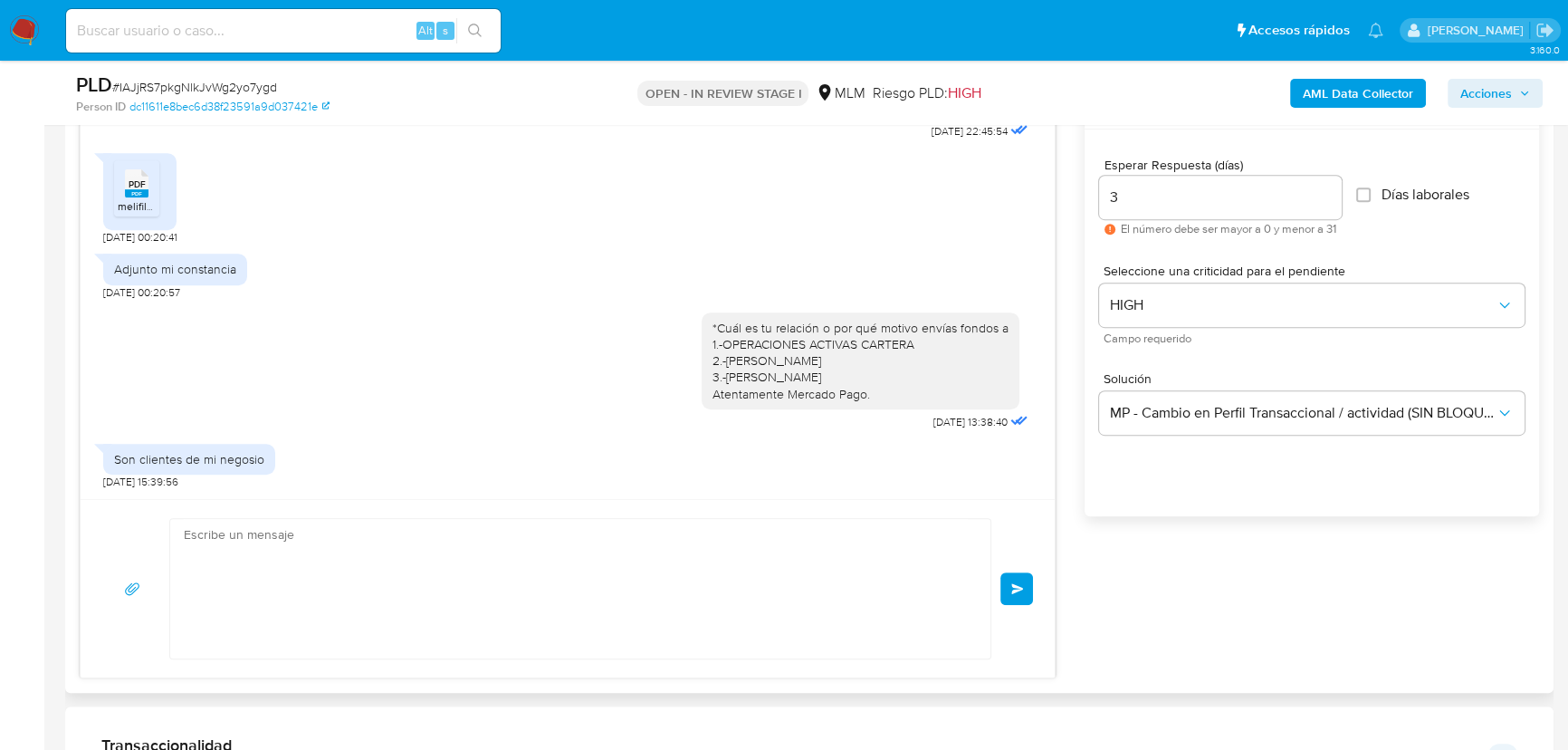
scroll to position [905, 0]
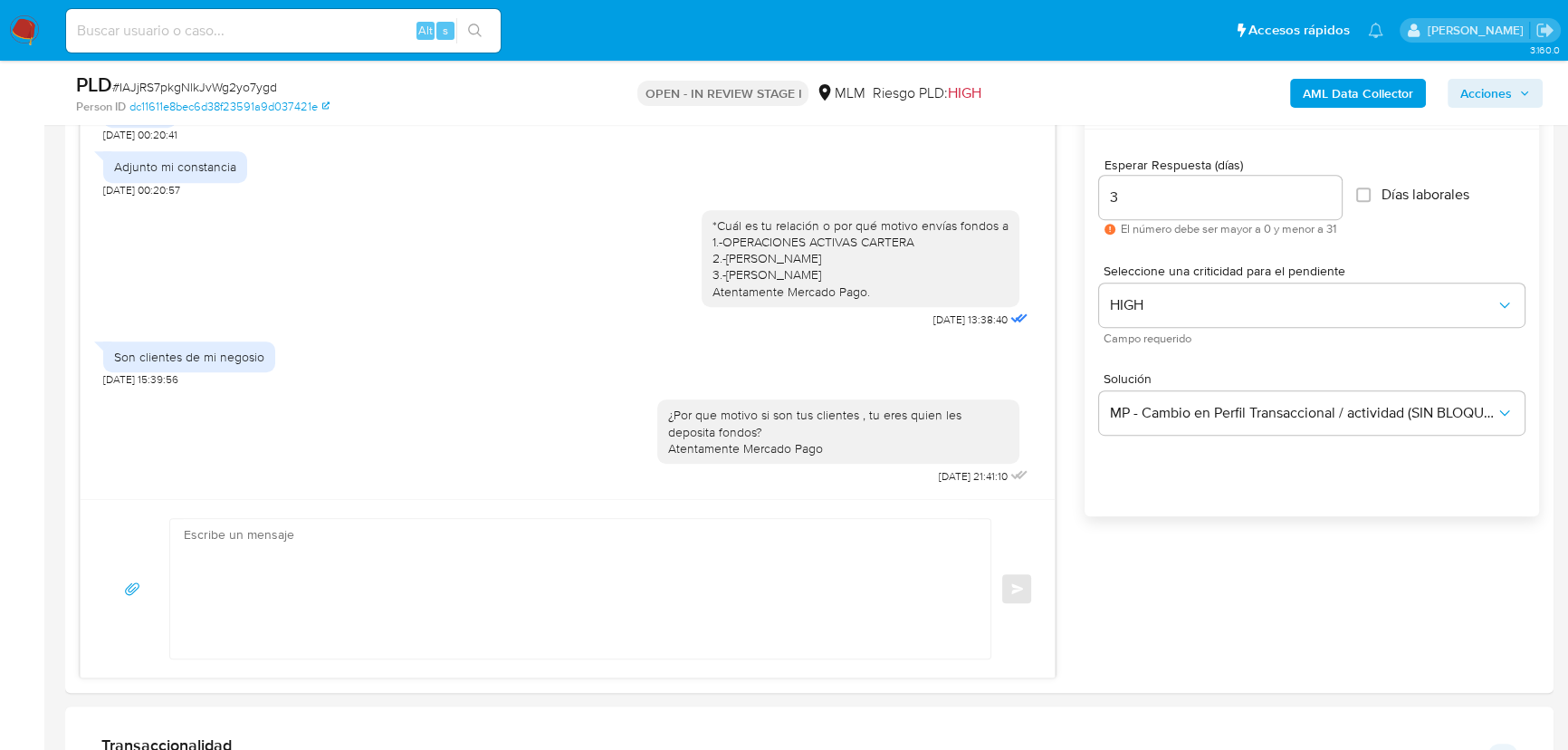
click at [22, 25] on img at bounding box center [24, 30] width 31 height 31
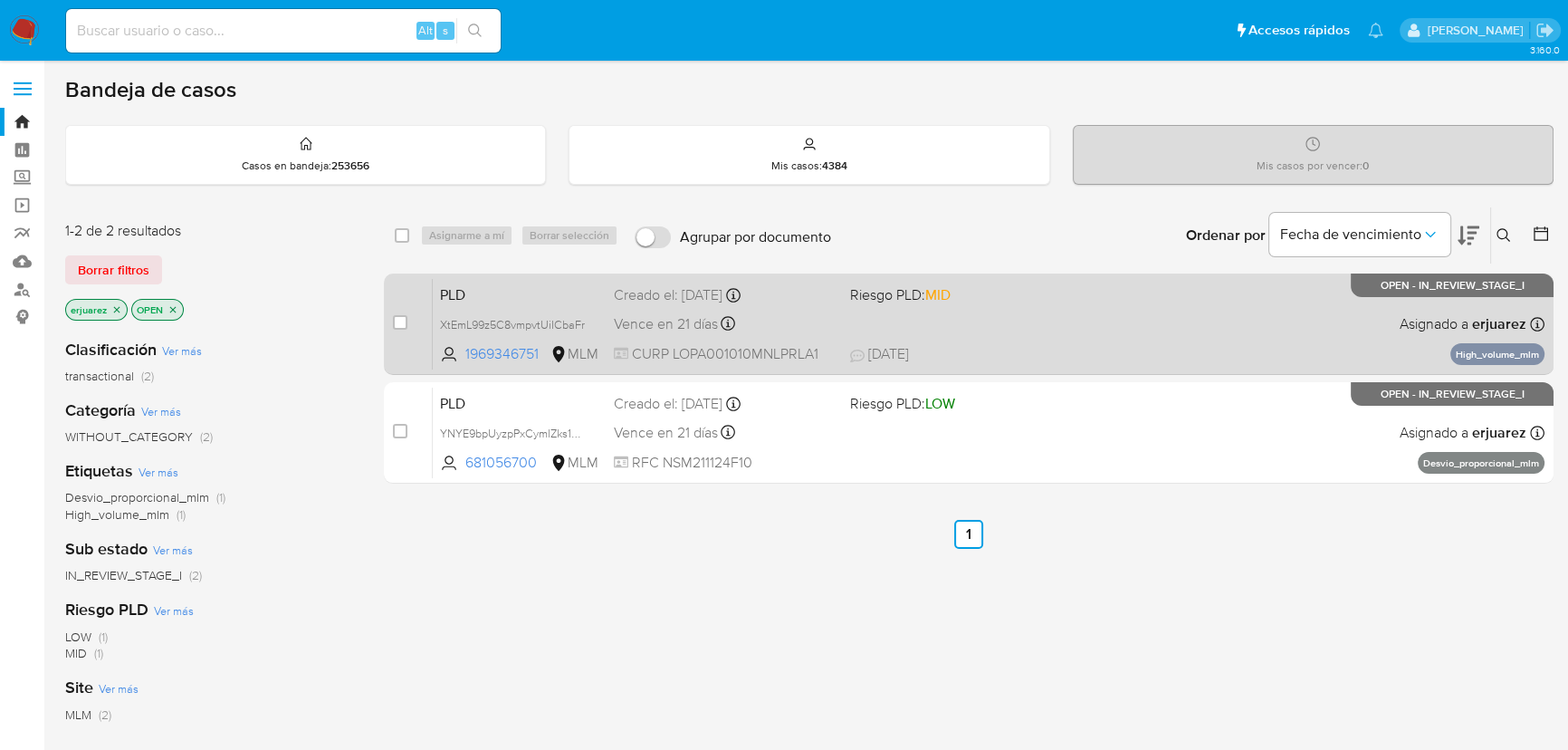
click at [1172, 351] on span "[DATE] [DATE] 21:03" at bounding box center [1079, 353] width 458 height 20
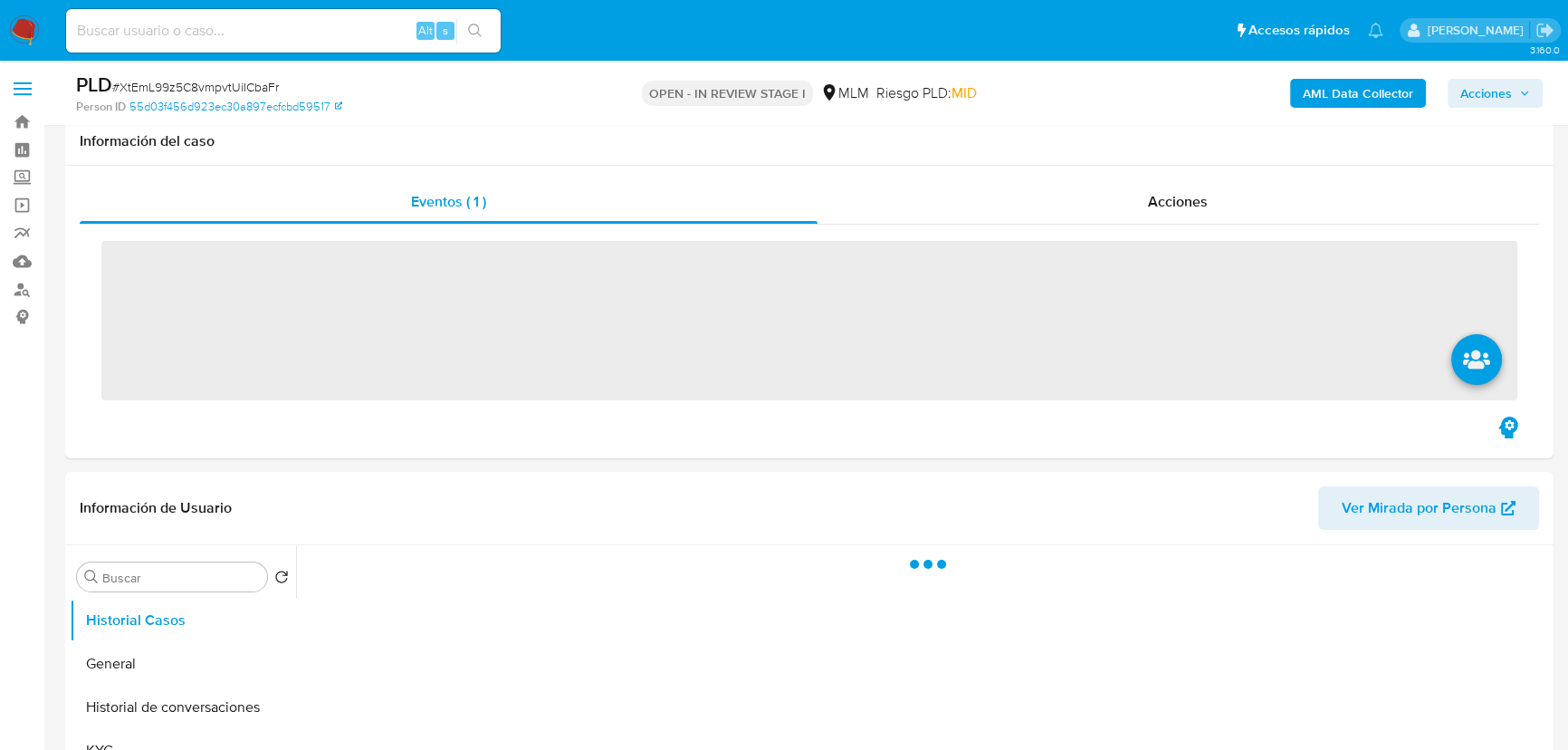
scroll to position [494, 0]
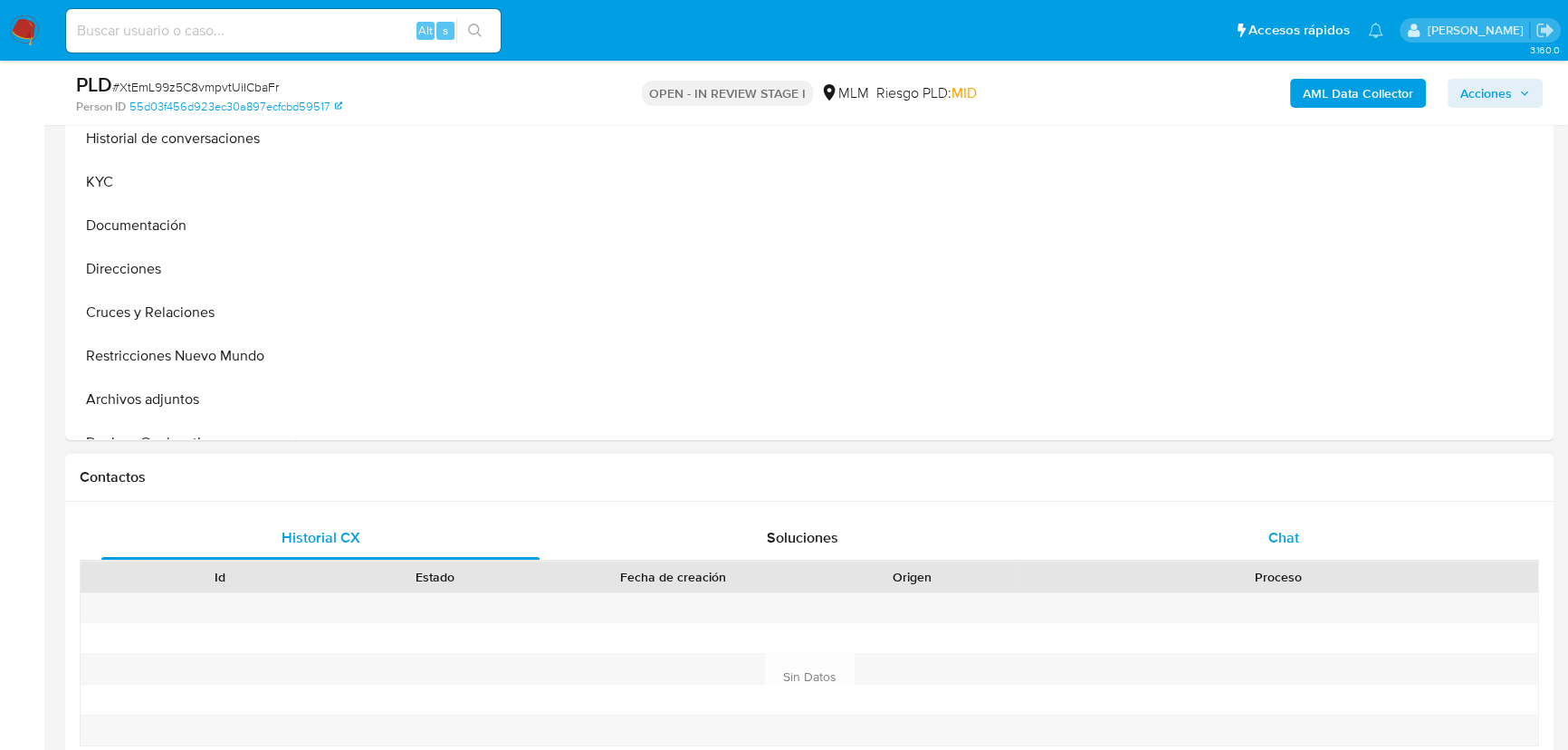
select select "10"
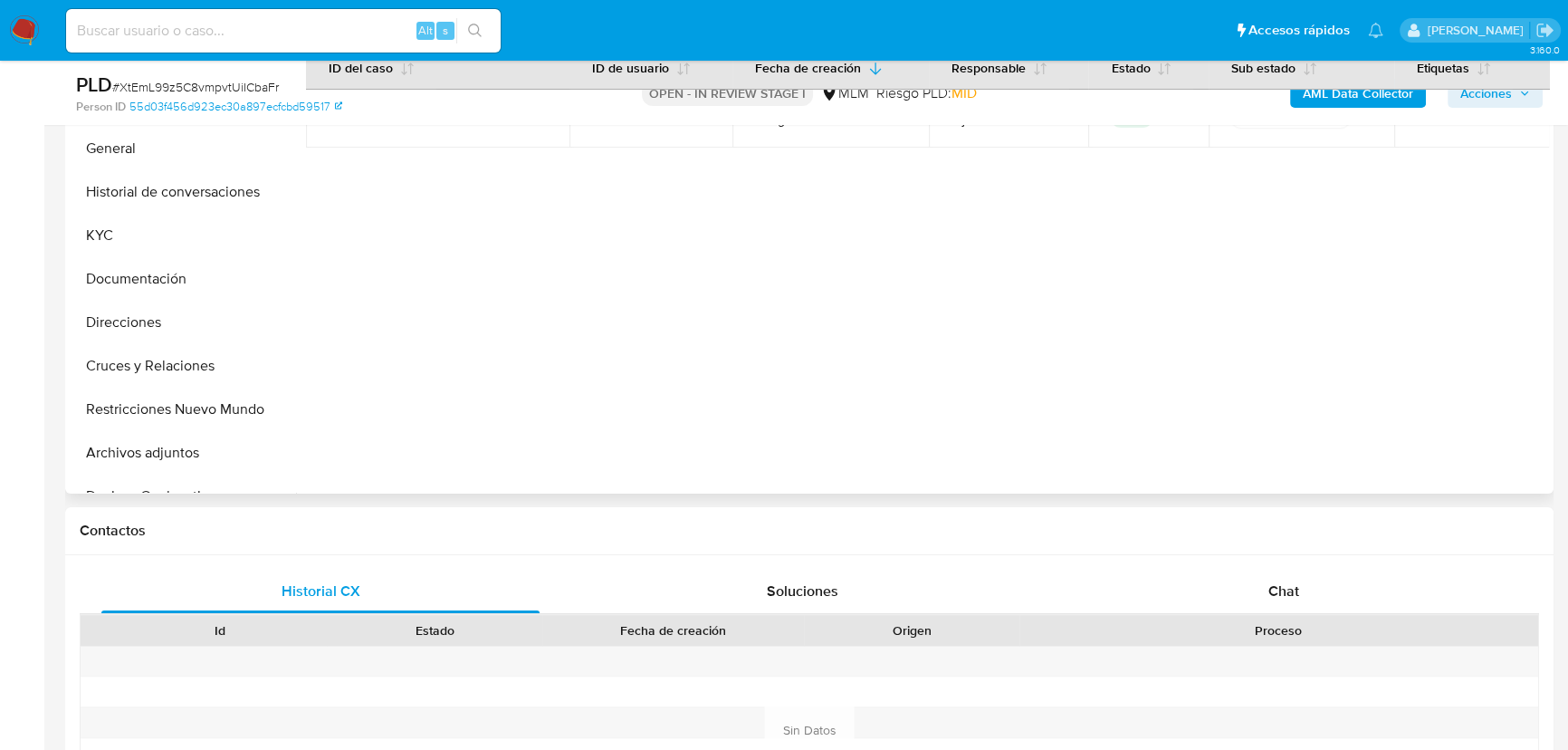
scroll to position [411, 0]
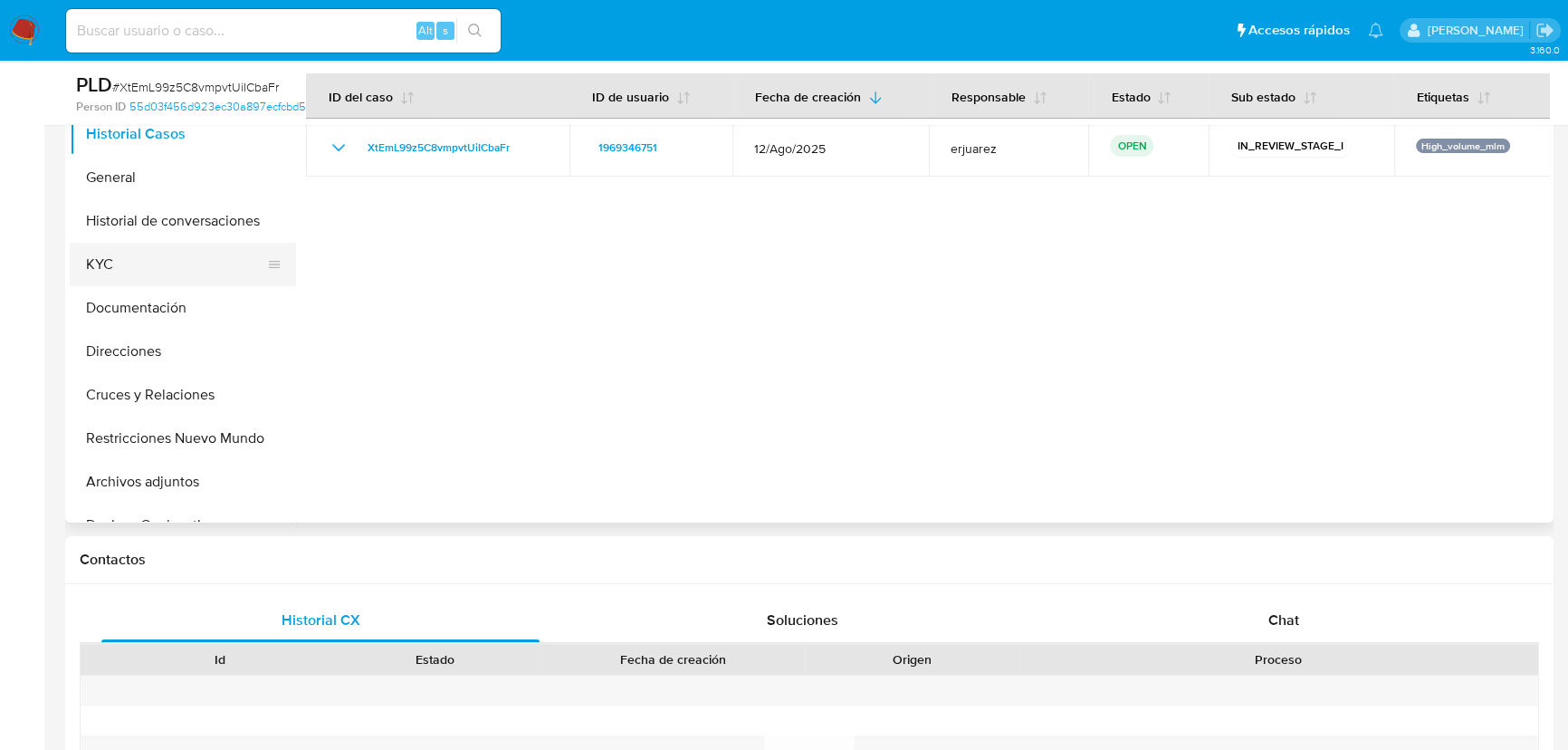
click at [129, 270] on button "KYC" at bounding box center [176, 265] width 212 height 43
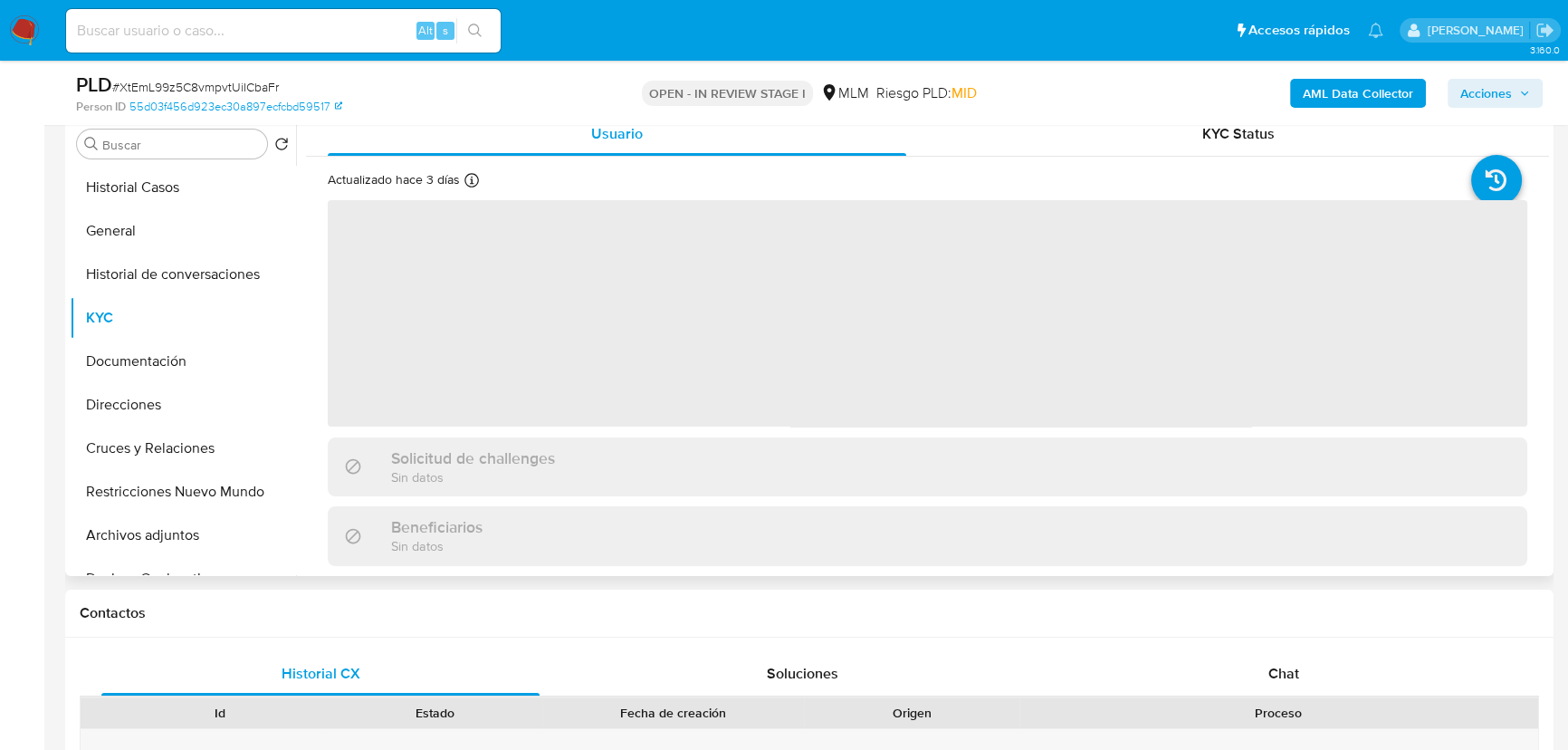
scroll to position [329, 0]
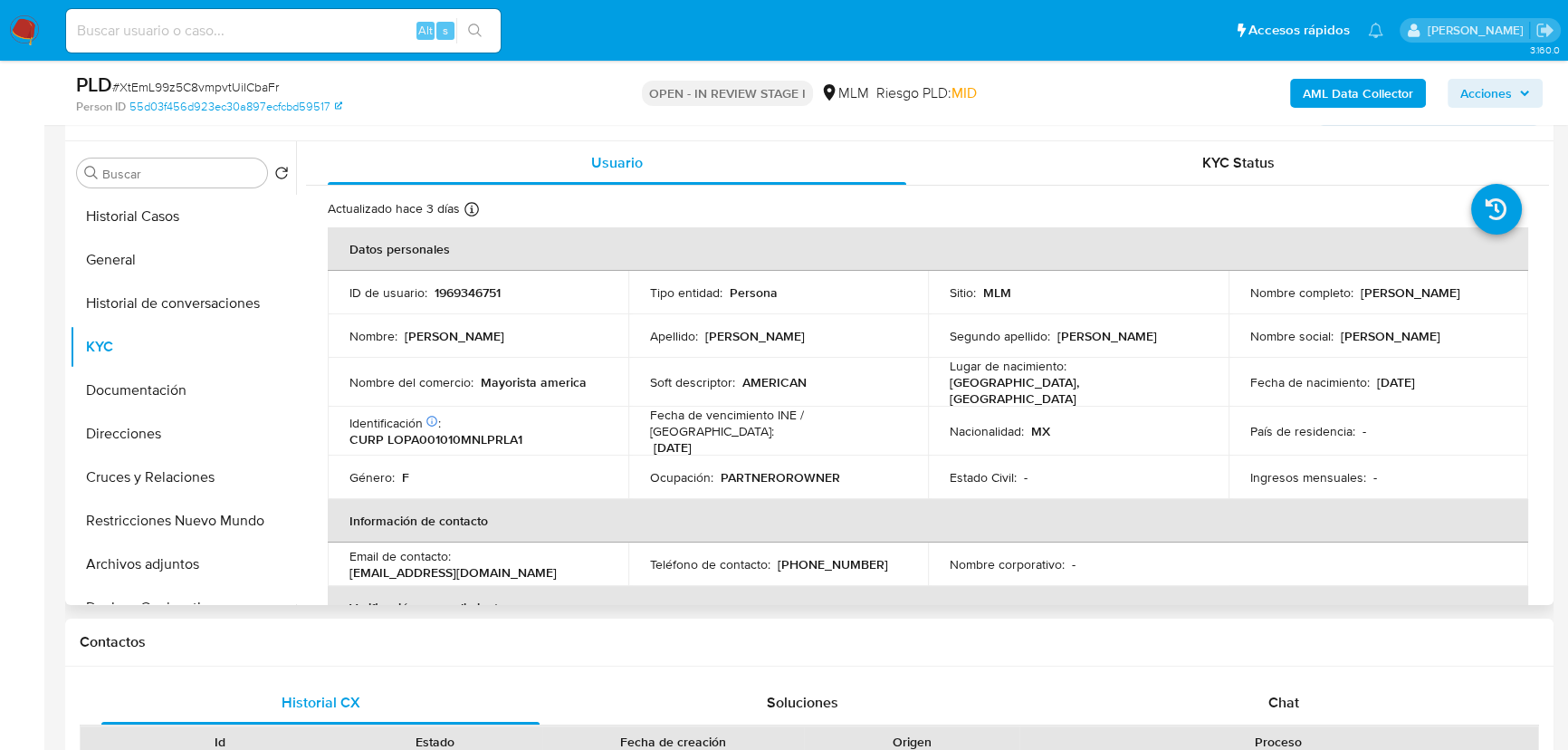
drag, startPoint x: 1271, startPoint y: 700, endPoint x: 1169, endPoint y: 511, distance: 214.8
click at [1271, 698] on span "Chat" at bounding box center [1284, 702] width 31 height 21
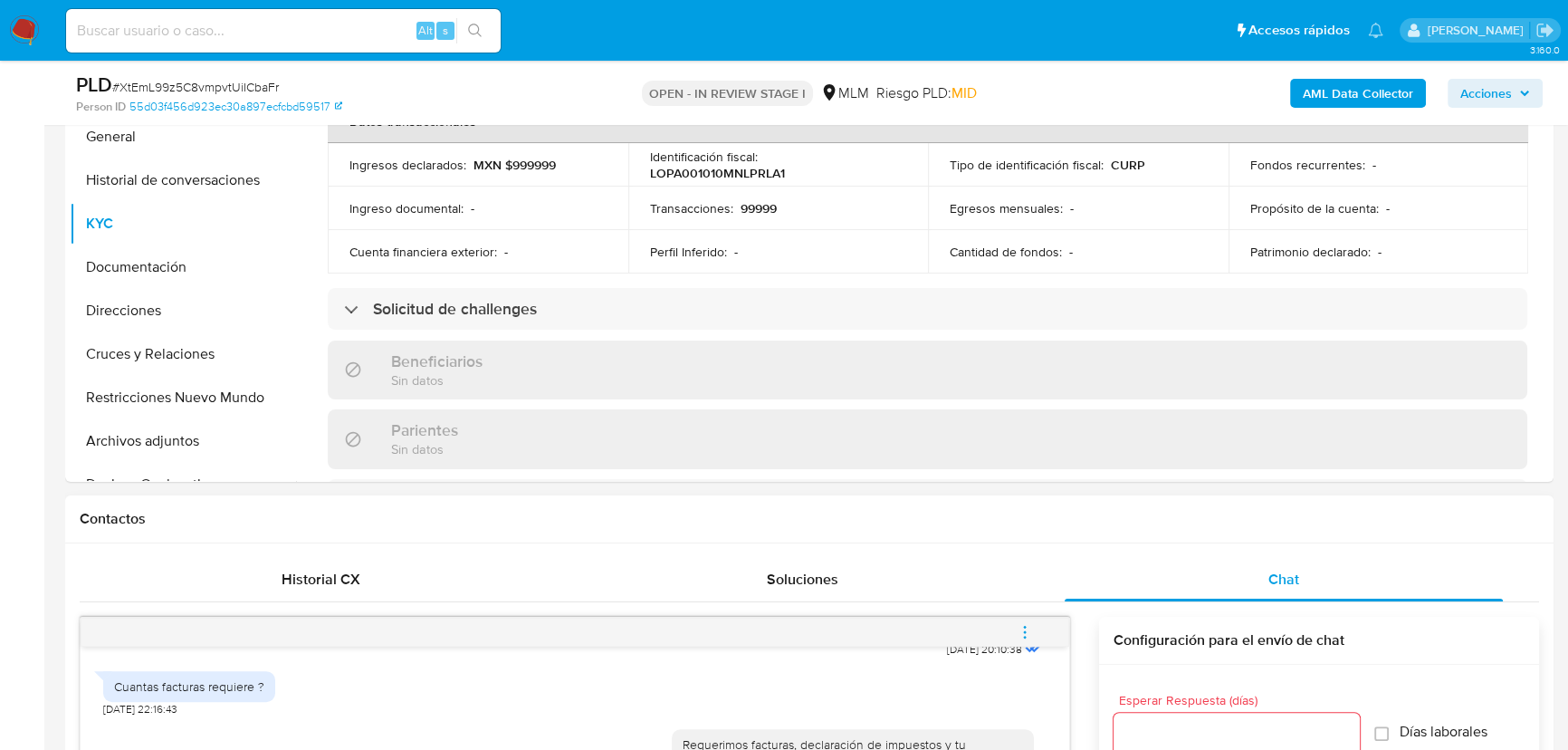
scroll to position [741, 0]
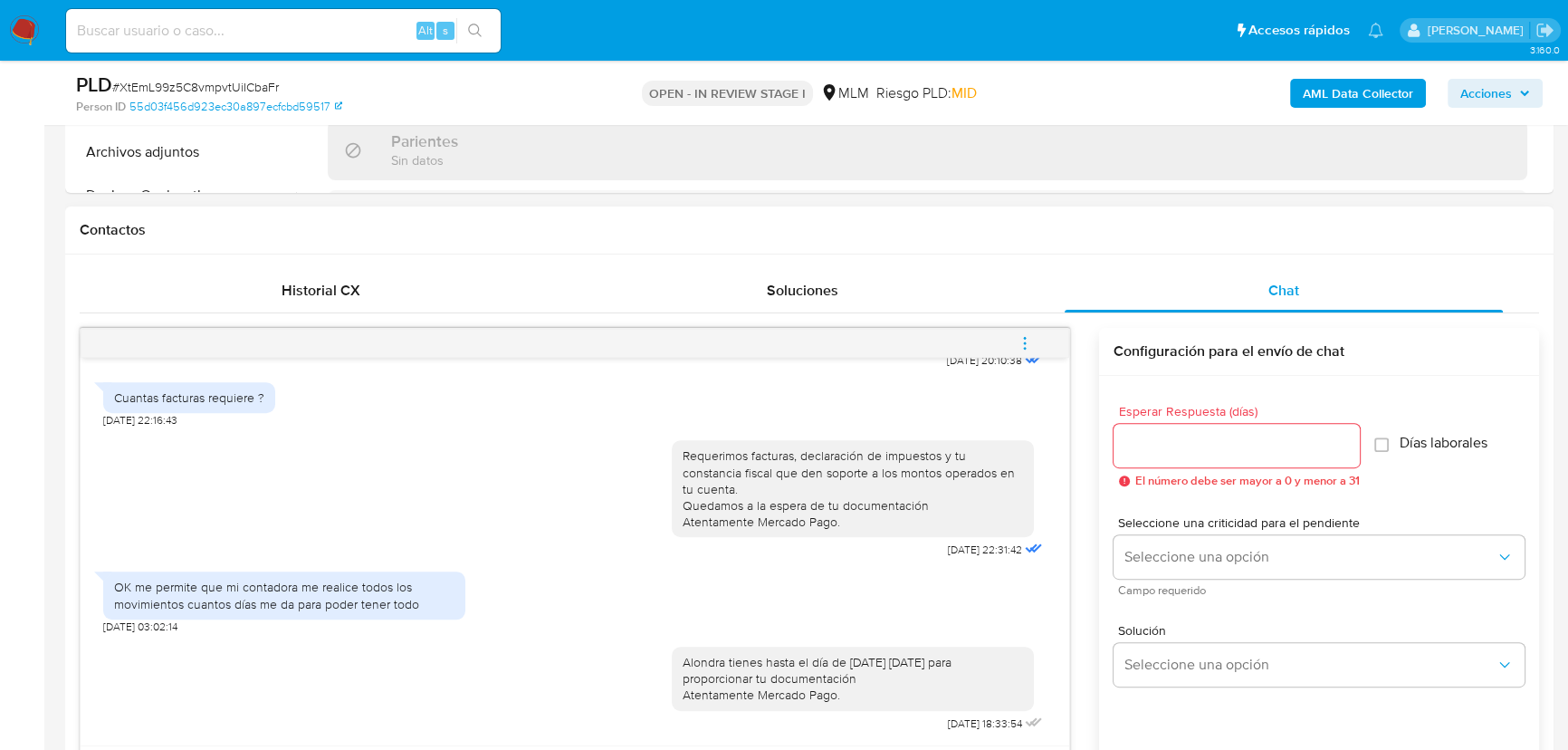
click at [1018, 341] on icon "menu-action" at bounding box center [1024, 342] width 16 height 16
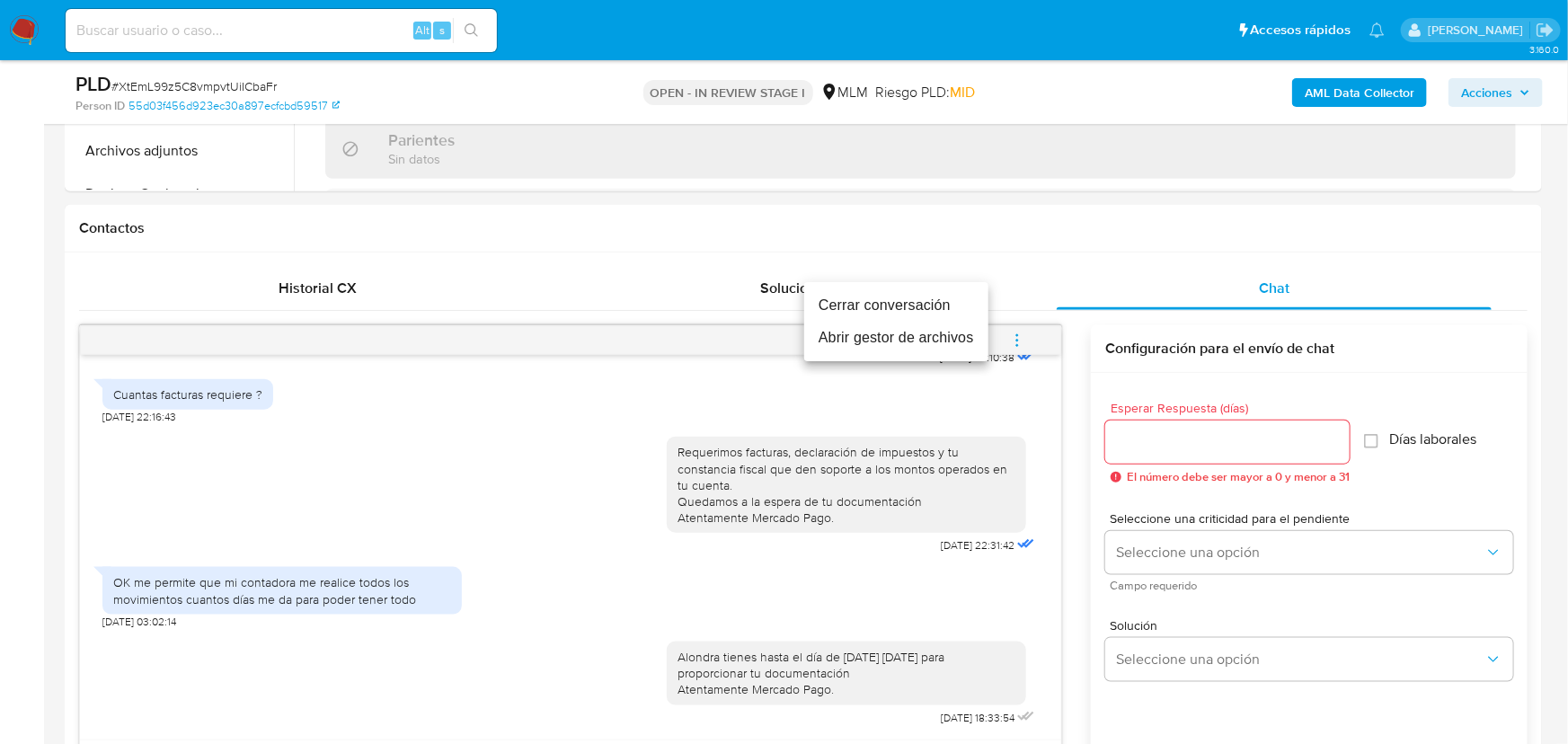
click at [865, 302] on li "Cerrar conversación" at bounding box center [896, 305] width 185 height 32
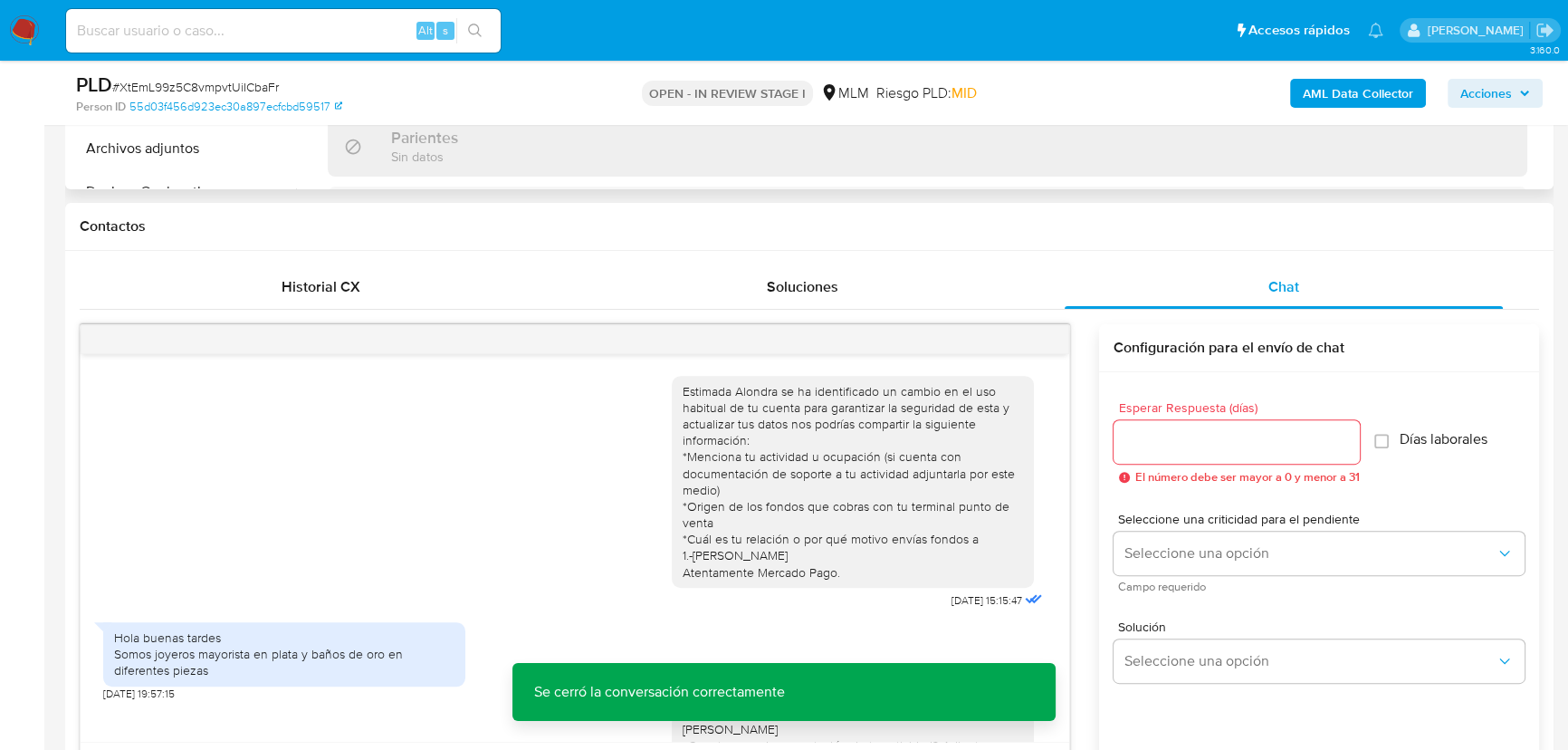
scroll to position [411, 0]
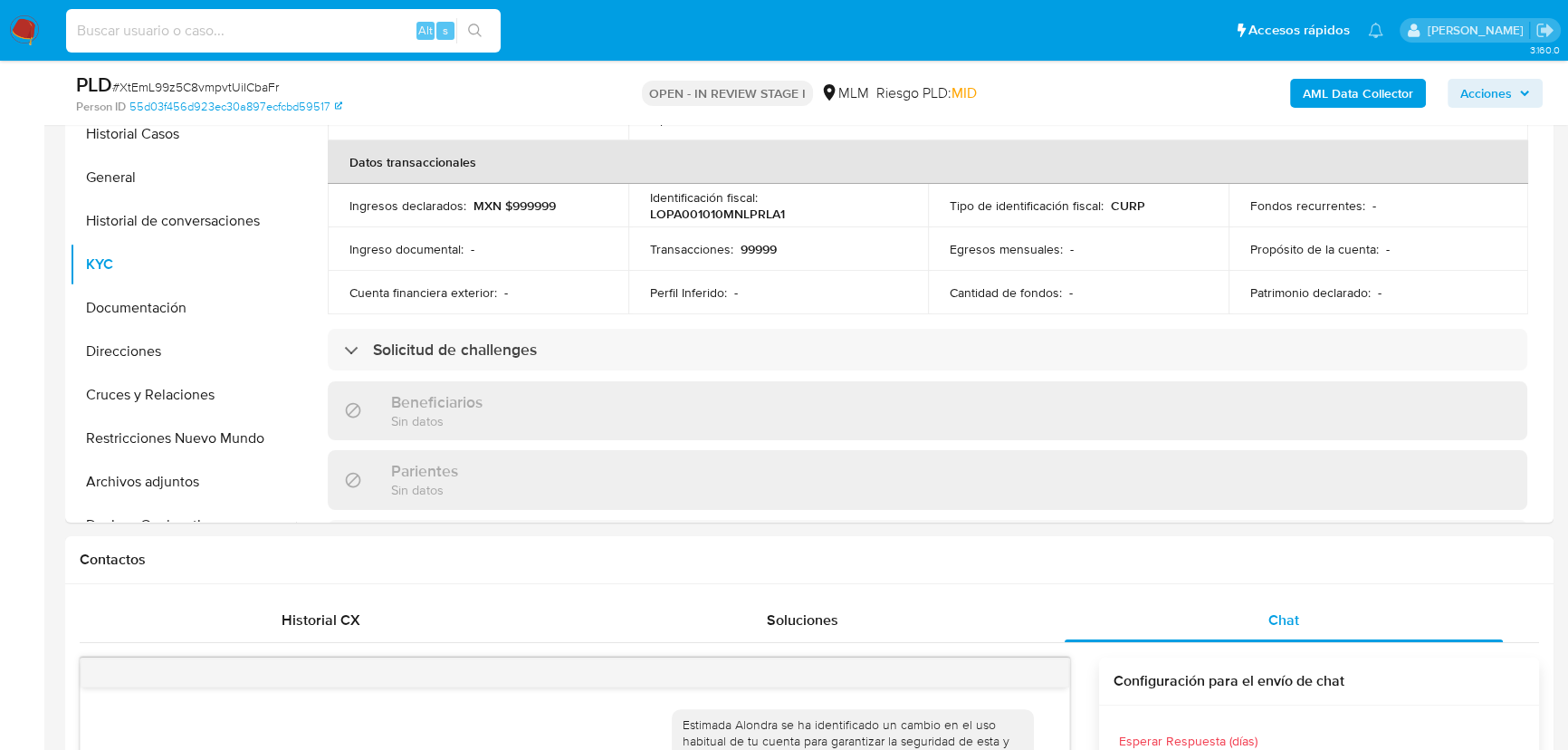
click at [301, 38] on input at bounding box center [283, 30] width 435 height 23
paste input "367898346"
type input "367898346"
click at [469, 22] on button "search-icon" at bounding box center [475, 30] width 37 height 25
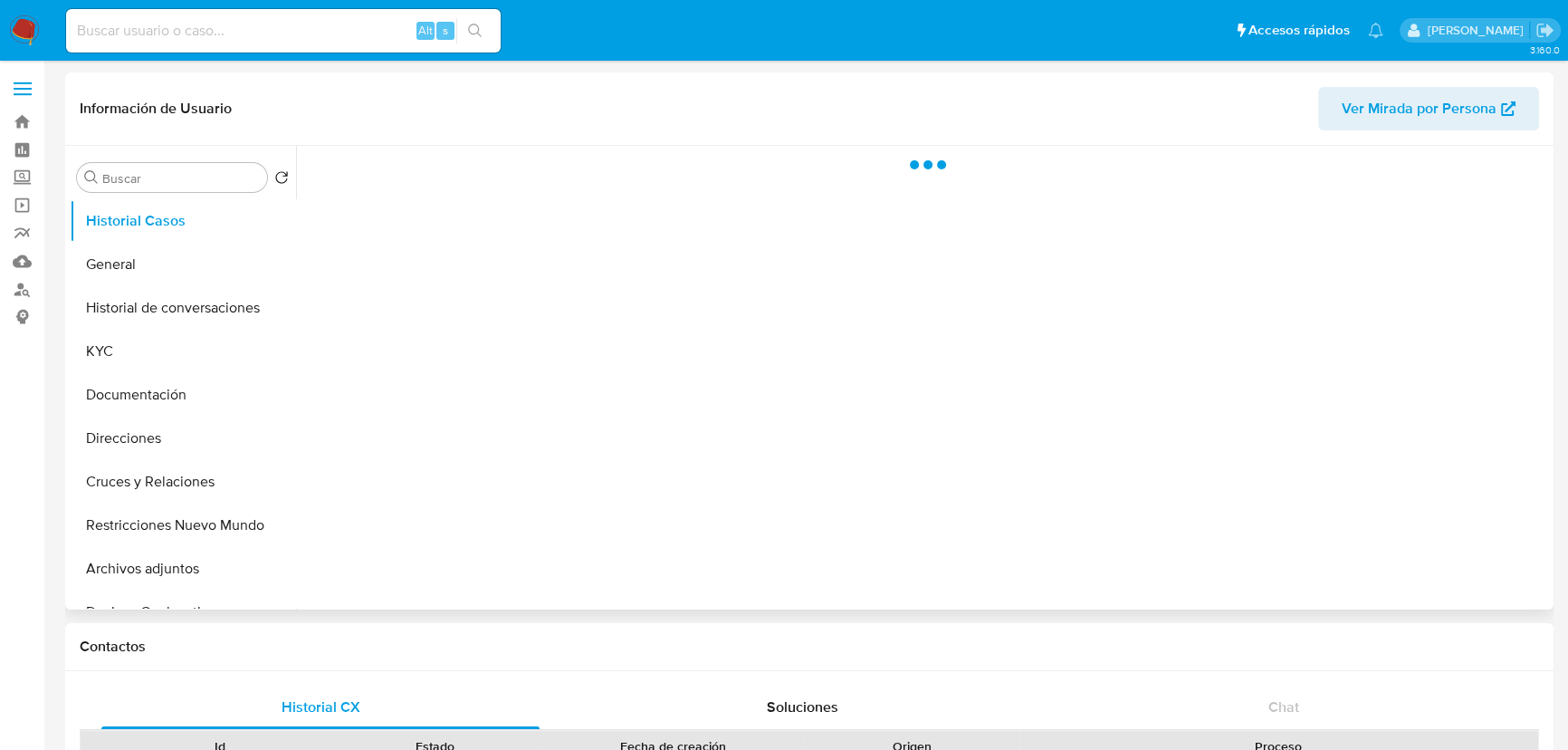
select select "10"
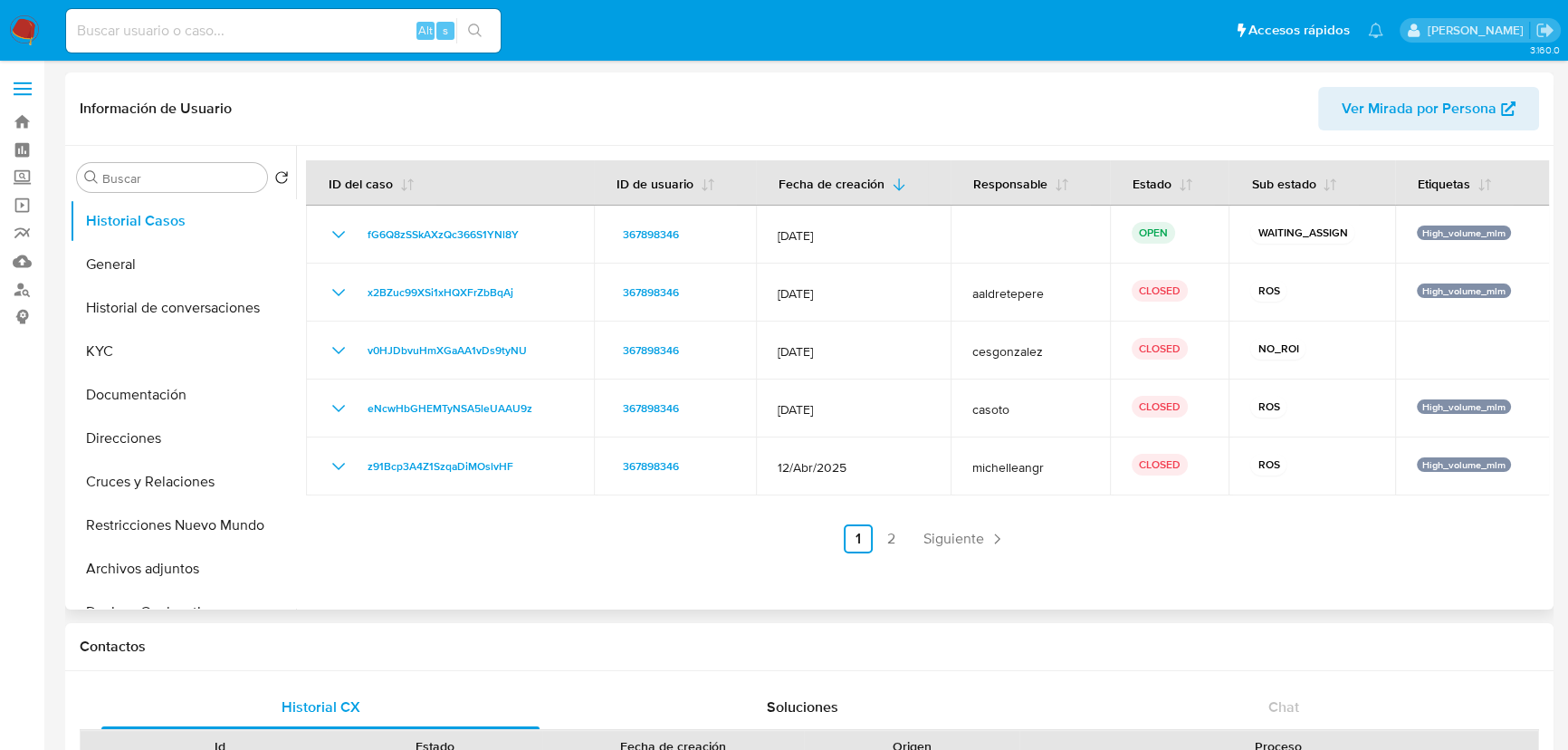
click at [883, 543] on link "2" at bounding box center [890, 539] width 29 height 29
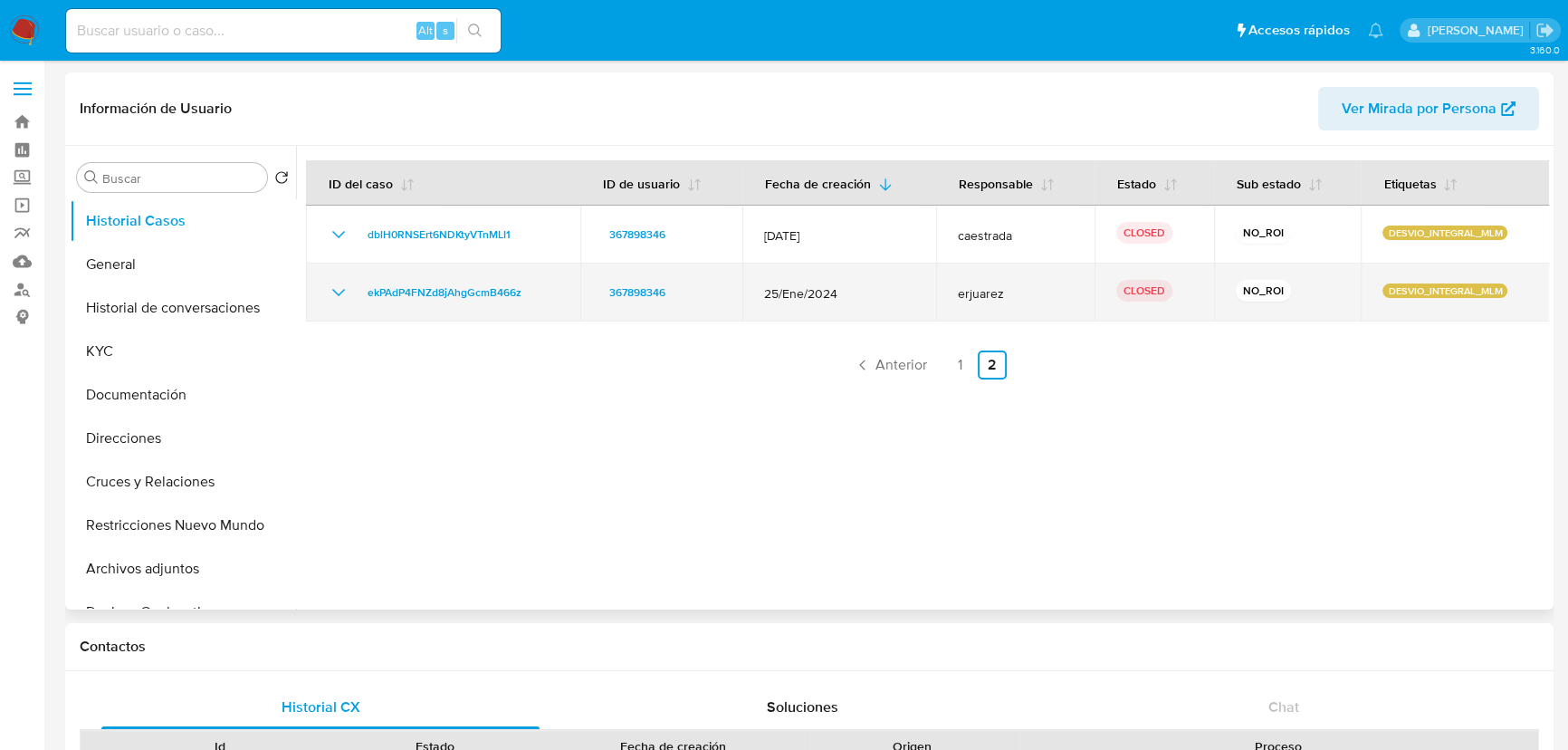
drag, startPoint x: 959, startPoint y: 291, endPoint x: 1032, endPoint y: 300, distance: 73.6
click at [1032, 300] on span "erjuarez" at bounding box center [1015, 293] width 115 height 16
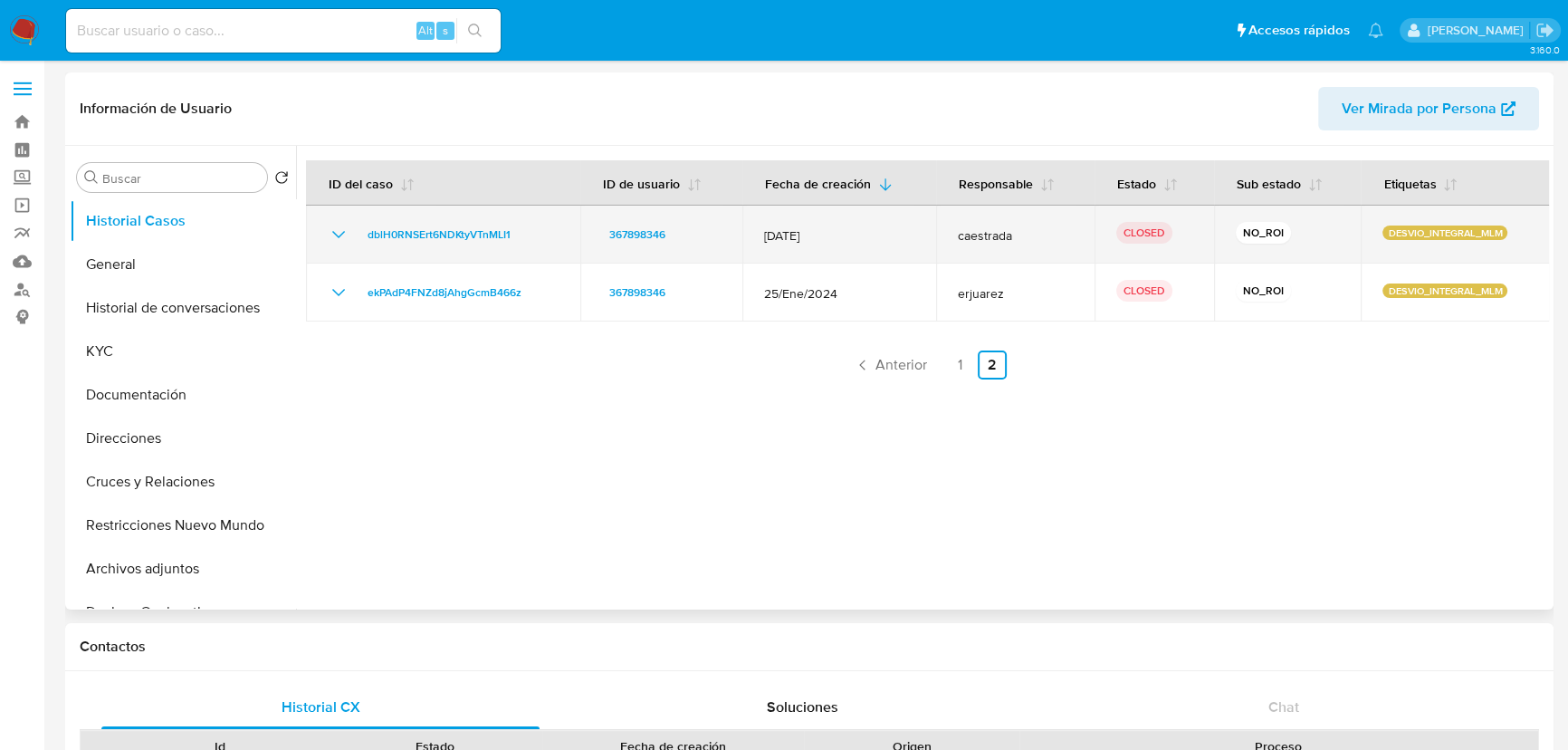
drag, startPoint x: 787, startPoint y: 230, endPoint x: 1320, endPoint y: 237, distance: 533.0
click at [1320, 237] on tr "dblH0RNSErt6NDKtyVTnMLI1 367898346 27/Feb/2024 caestrada CLOSED NO_ROI DESVIO_I…" at bounding box center [928, 235] width 1244 height 58
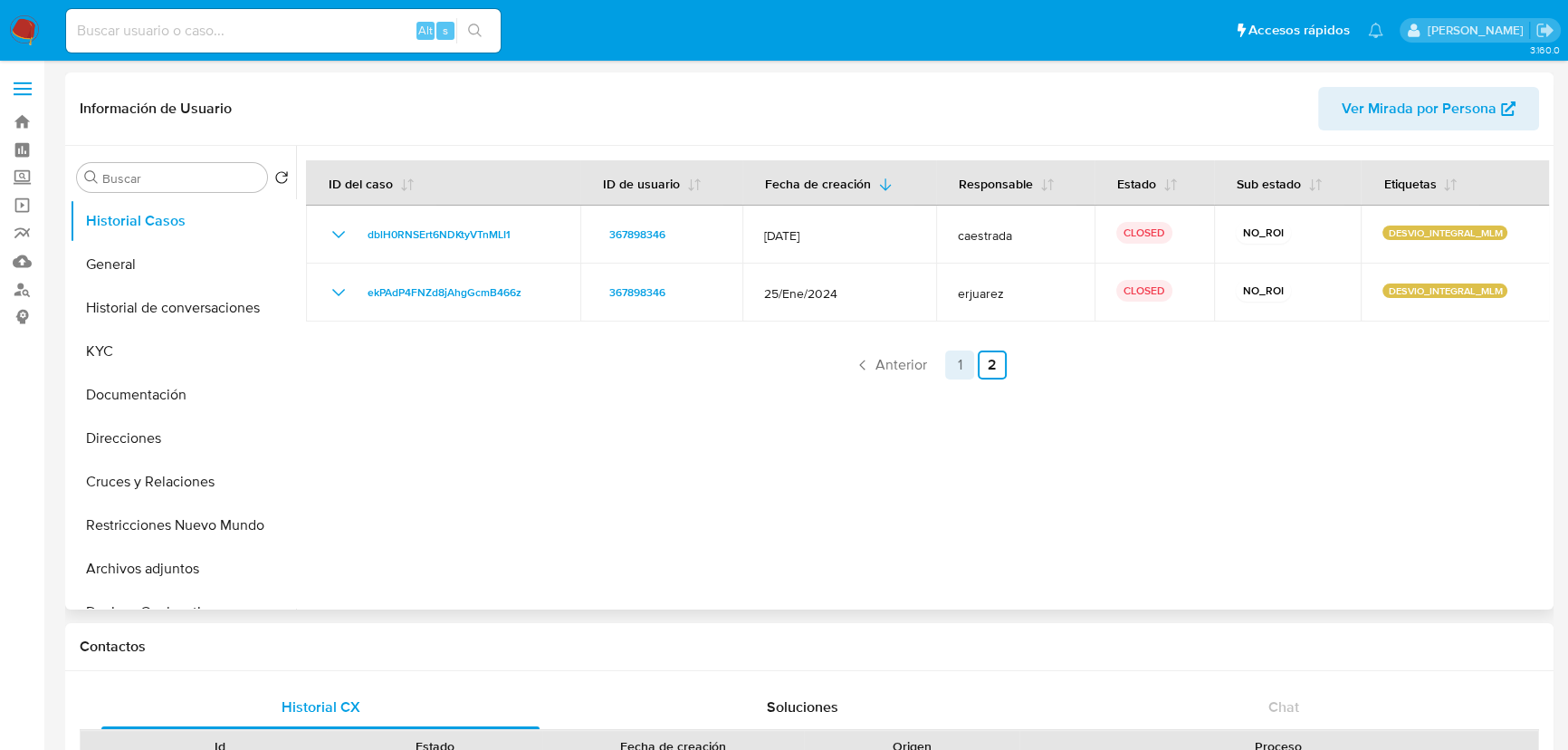
click at [957, 358] on link "1" at bounding box center [959, 365] width 29 height 29
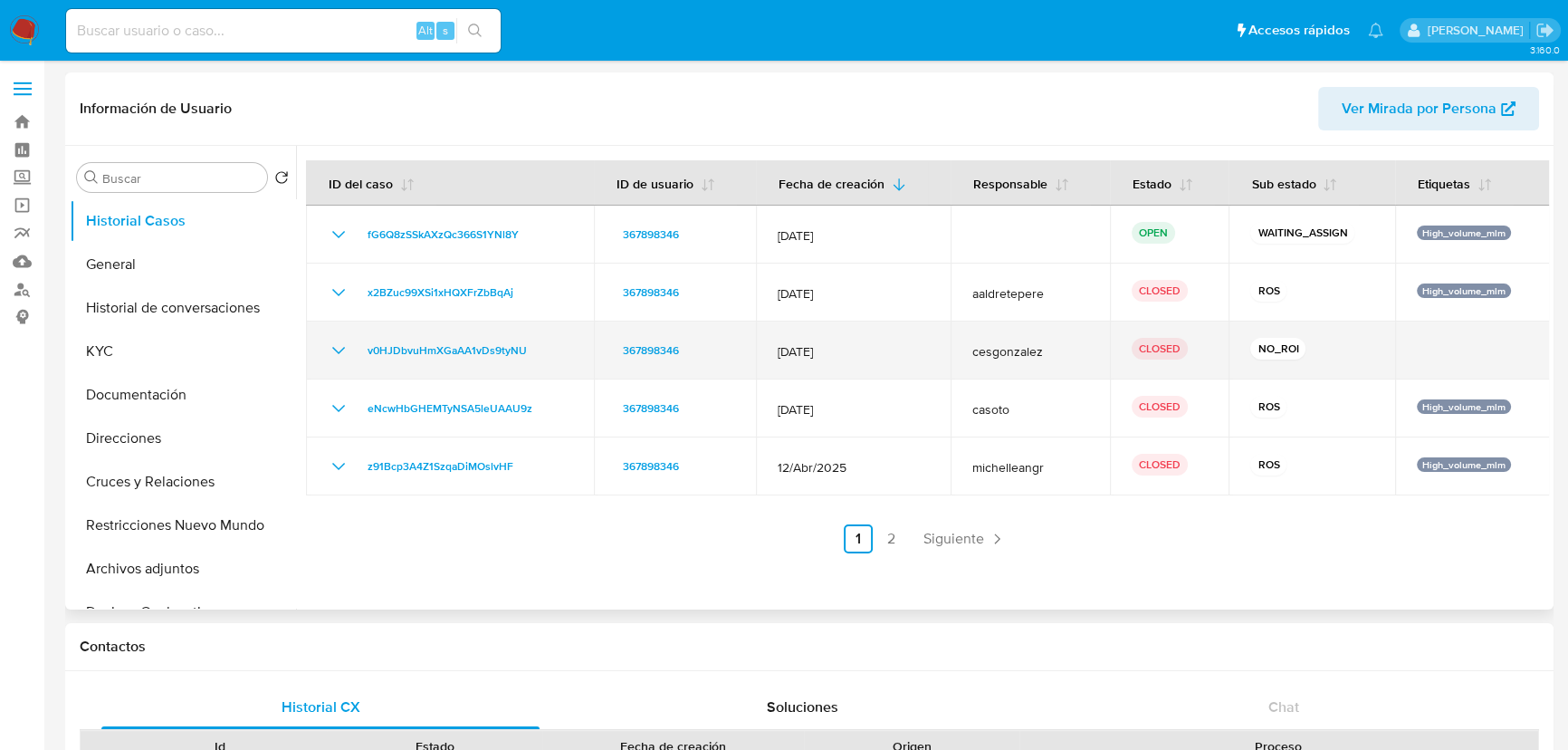
drag, startPoint x: 338, startPoint y: 349, endPoint x: 348, endPoint y: 348, distance: 10.0
click at [338, 349] on icon "Mostrar/Ocultar" at bounding box center [338, 350] width 22 height 22
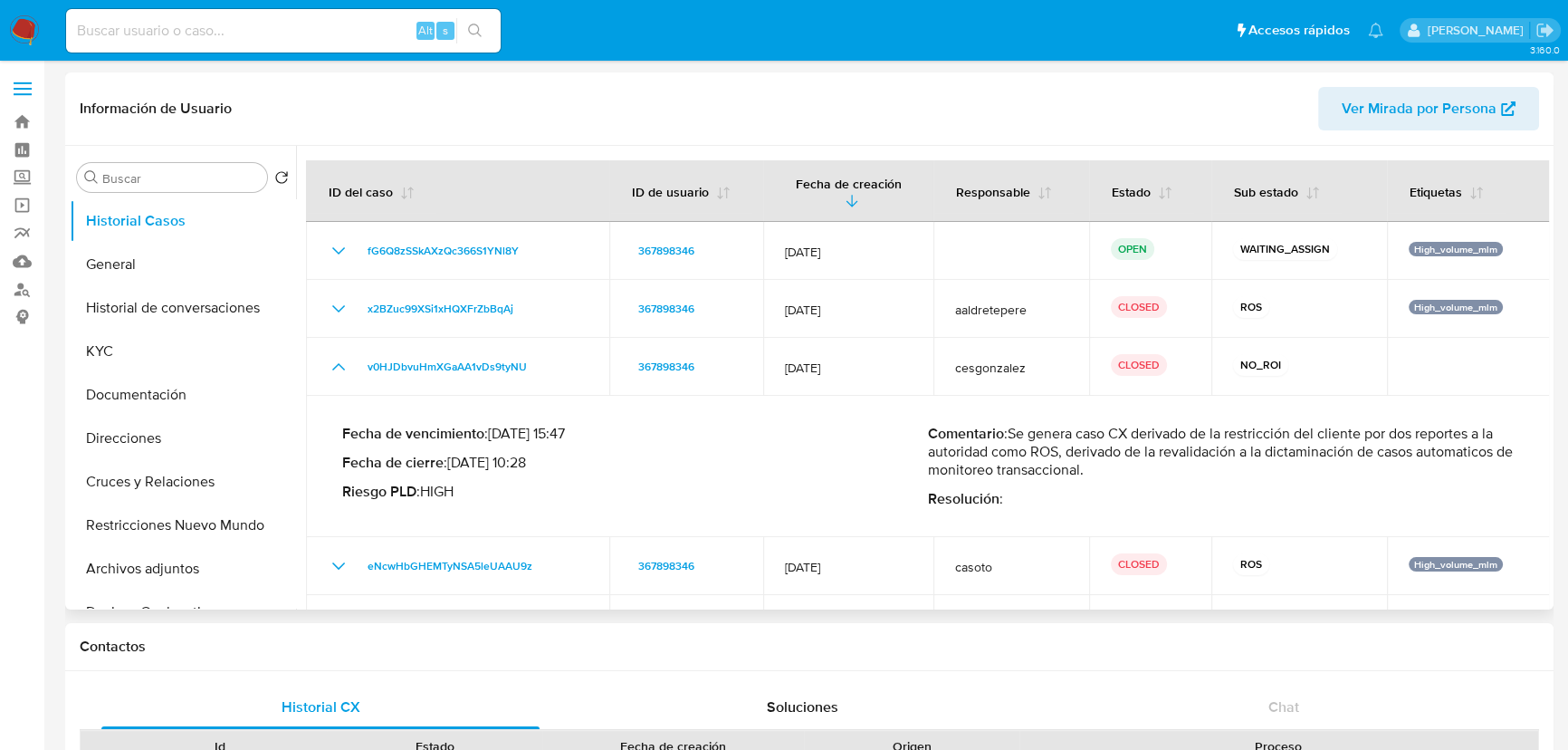
drag, startPoint x: 1069, startPoint y: 447, endPoint x: 1171, endPoint y: 474, distance: 105.5
click at [1171, 474] on p "Comentario : Se genera caso CX derivado de la restricción del cliente por dos r…" at bounding box center [1221, 452] width 586 height 54
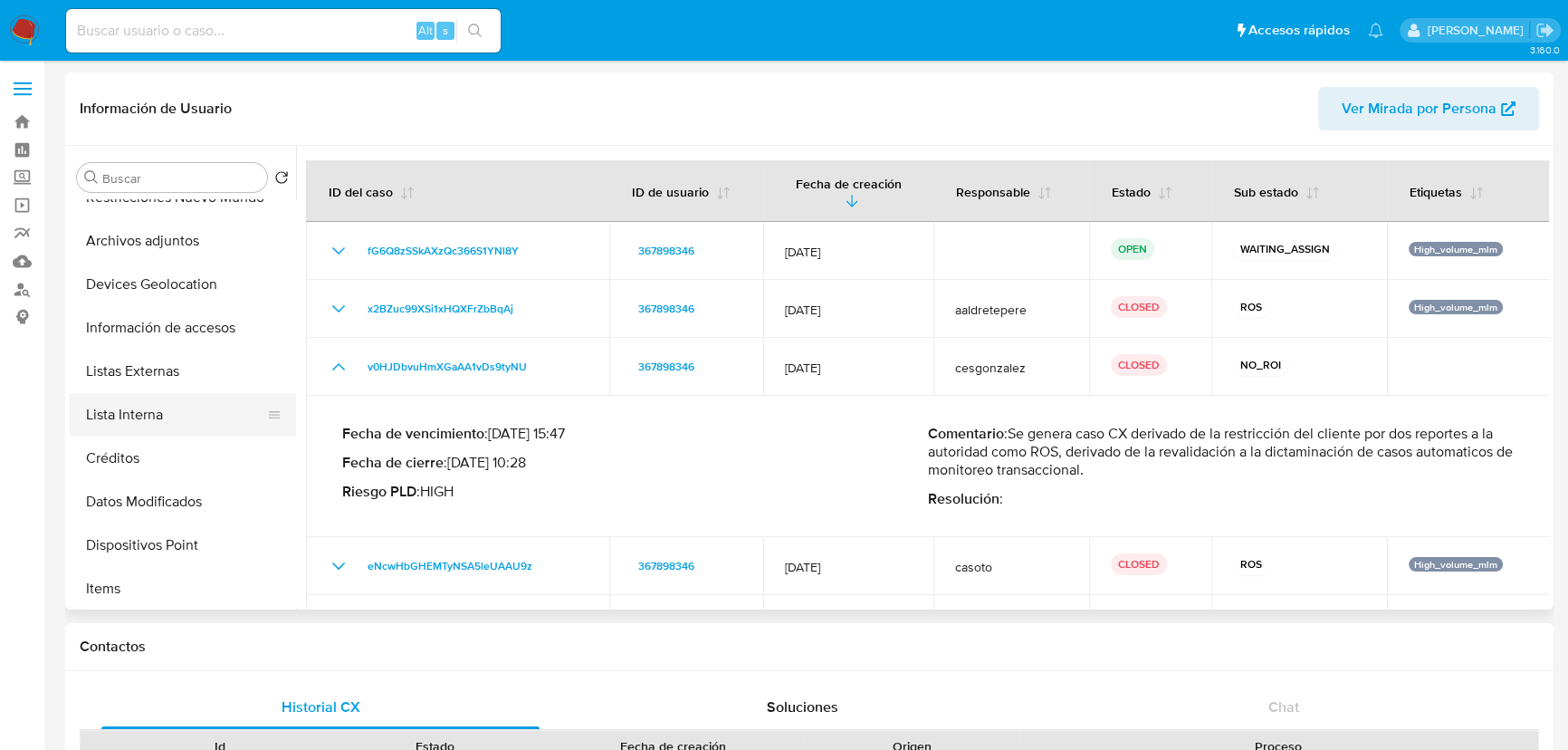
scroll to position [245, 0]
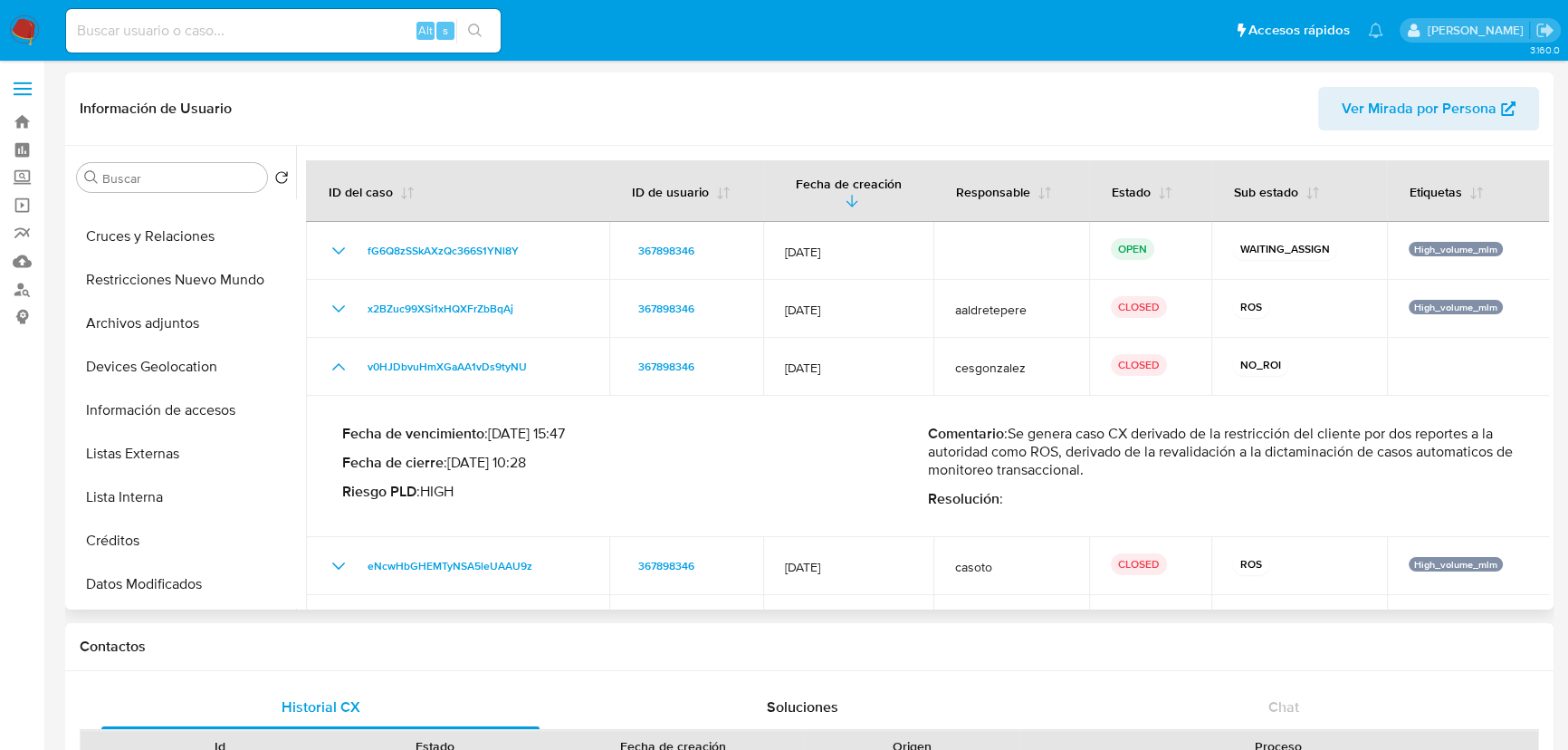
drag, startPoint x: 200, startPoint y: 278, endPoint x: 621, endPoint y: 273, distance: 421.0
click at [200, 277] on button "Restricciones Nuevo Mundo" at bounding box center [183, 280] width 226 height 43
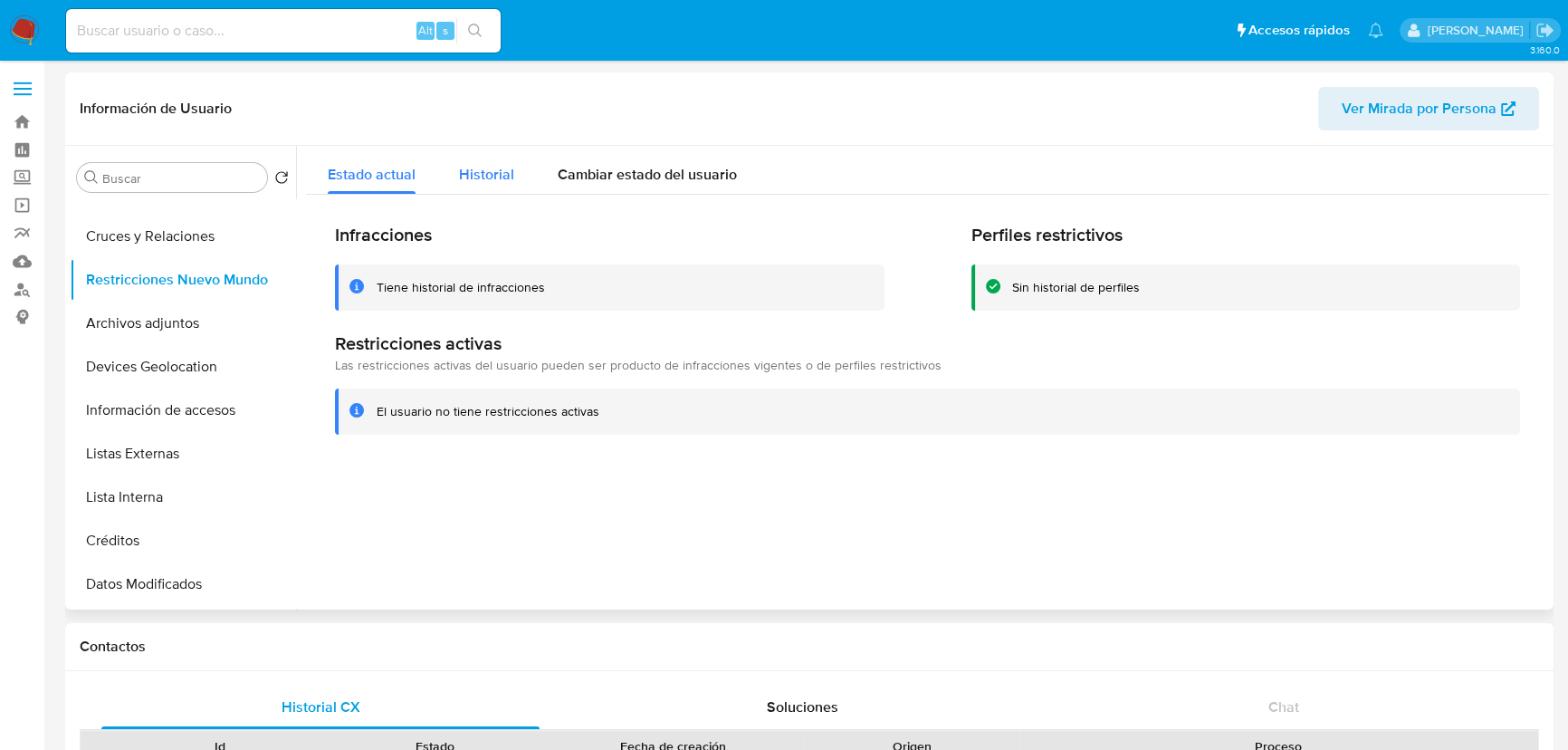
click at [482, 167] on span "Historial" at bounding box center [486, 174] width 55 height 21
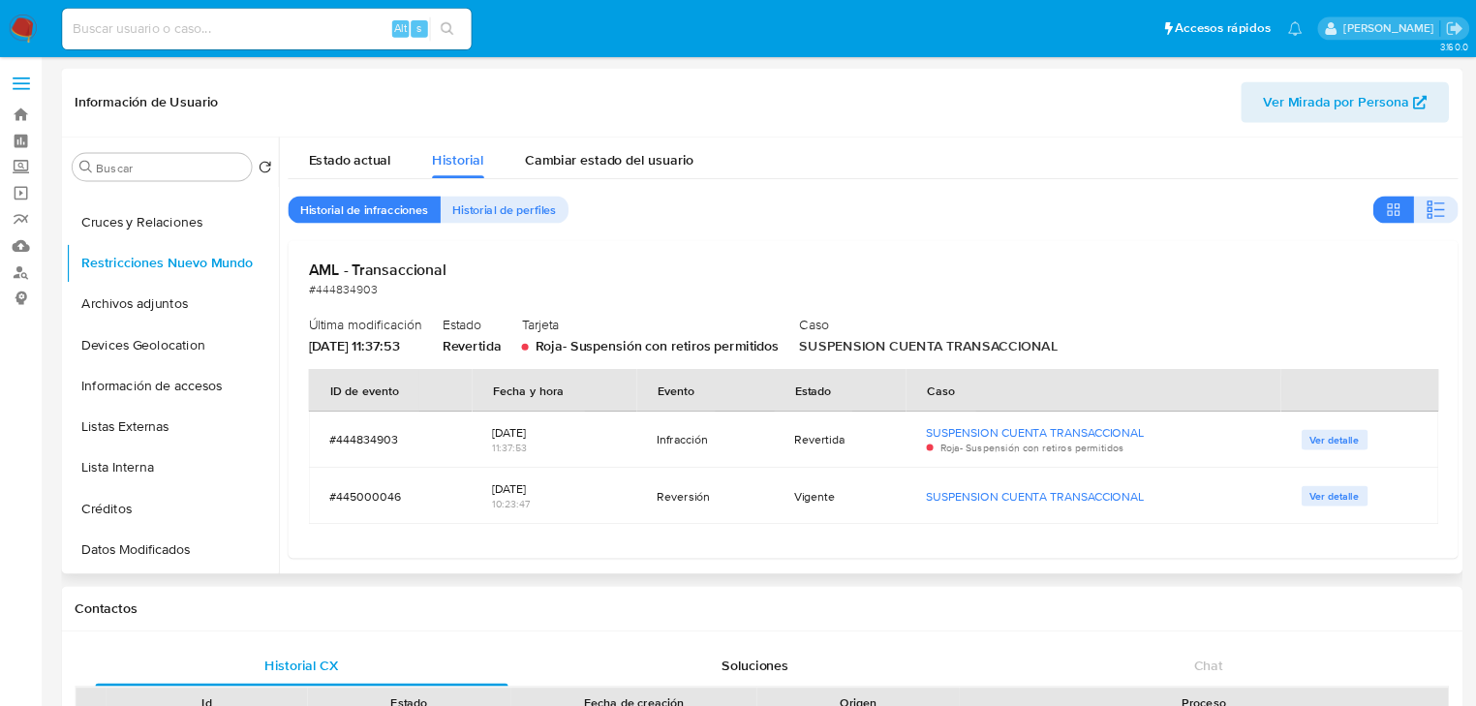
scroll to position [0, 0]
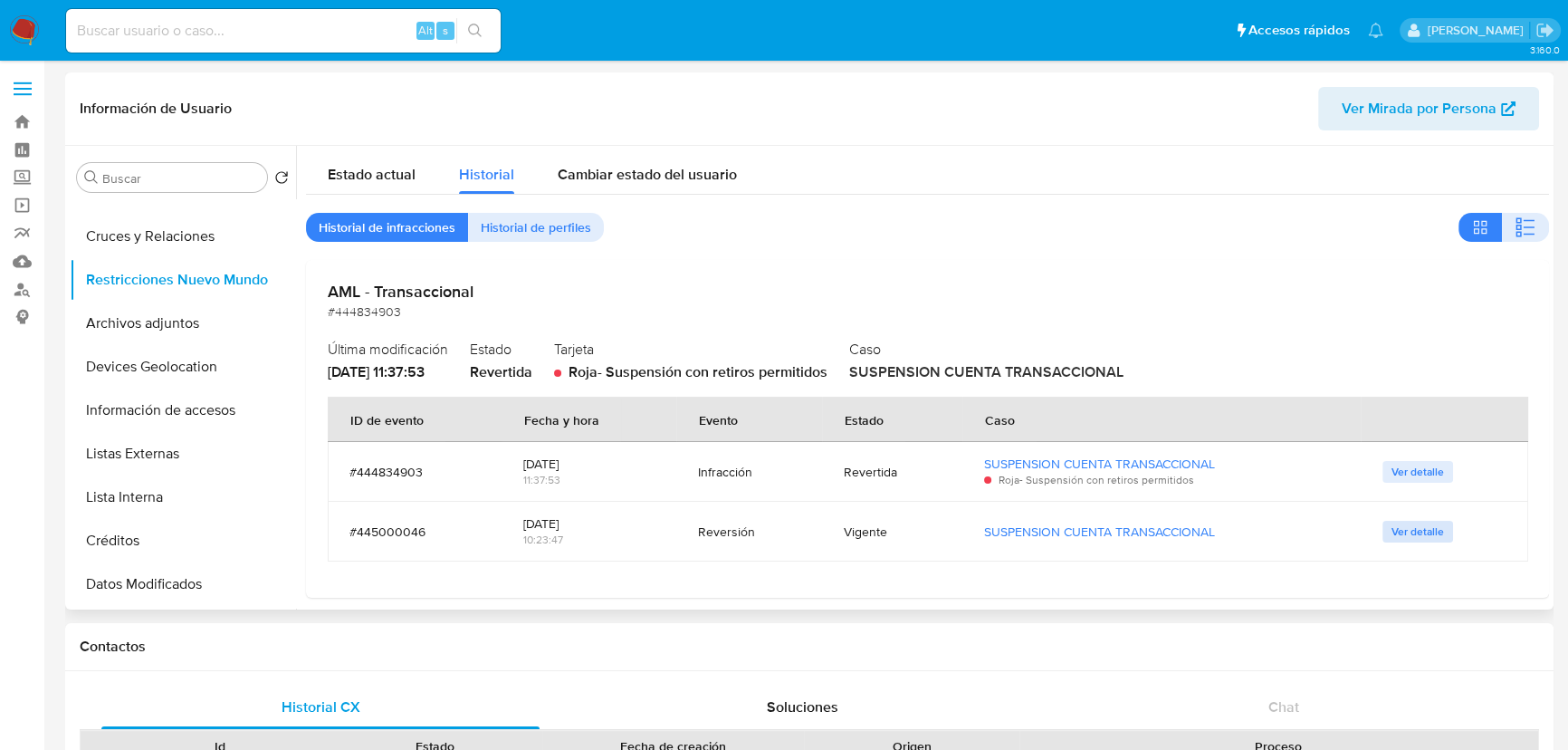
click at [1416, 530] on span "Ver detalle" at bounding box center [1417, 531] width 52 height 18
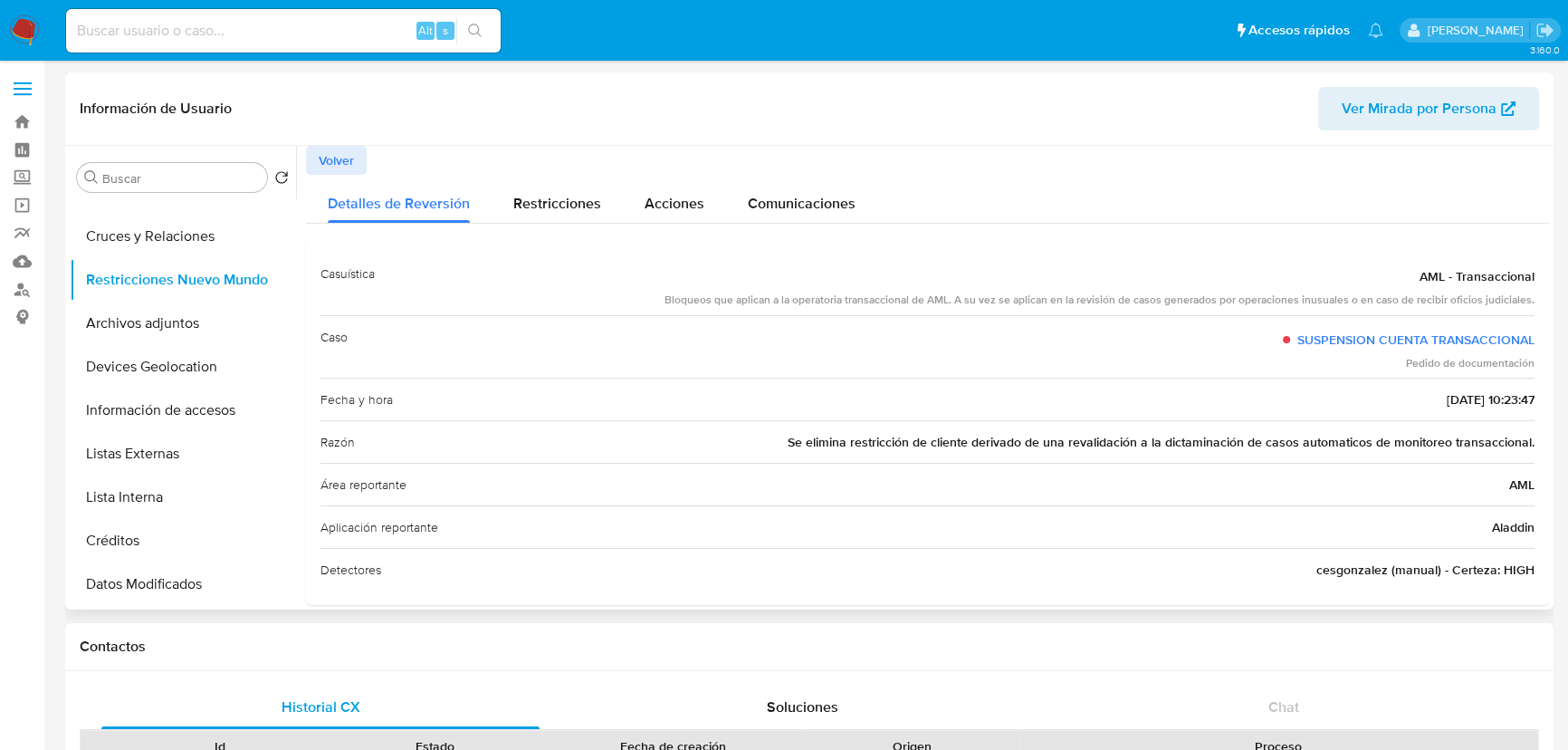
drag, startPoint x: 895, startPoint y: 441, endPoint x: 1509, endPoint y: 449, distance: 614.1
click at [1509, 449] on span "Se elimina restricción de cliente derivado de una revalidación a la dictaminaci…" at bounding box center [1160, 441] width 747 height 18
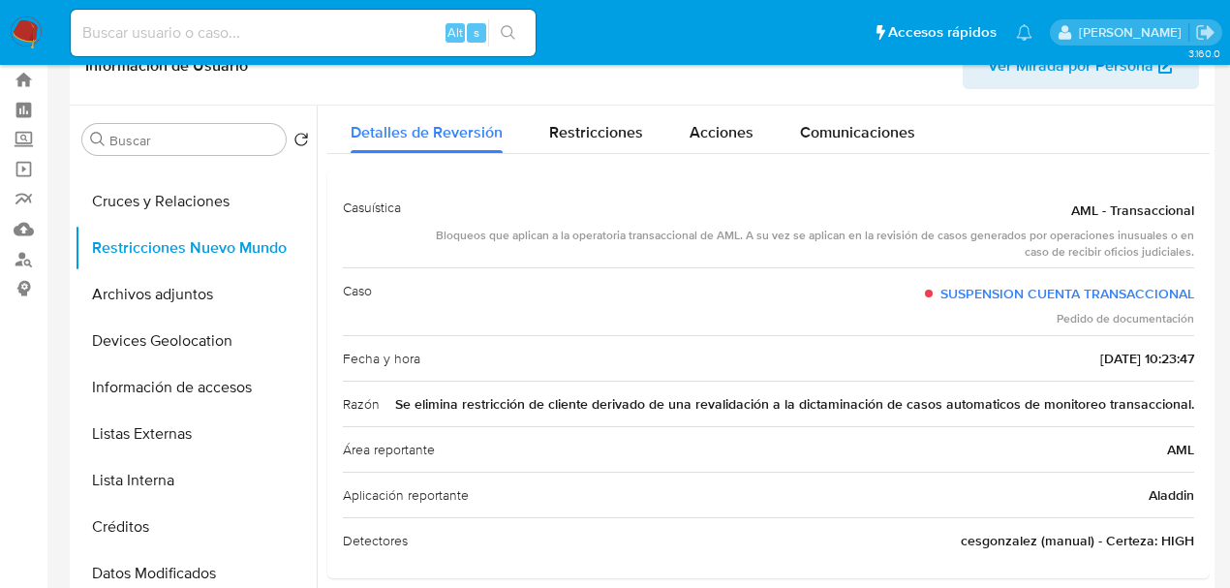
scroll to position [64, 0]
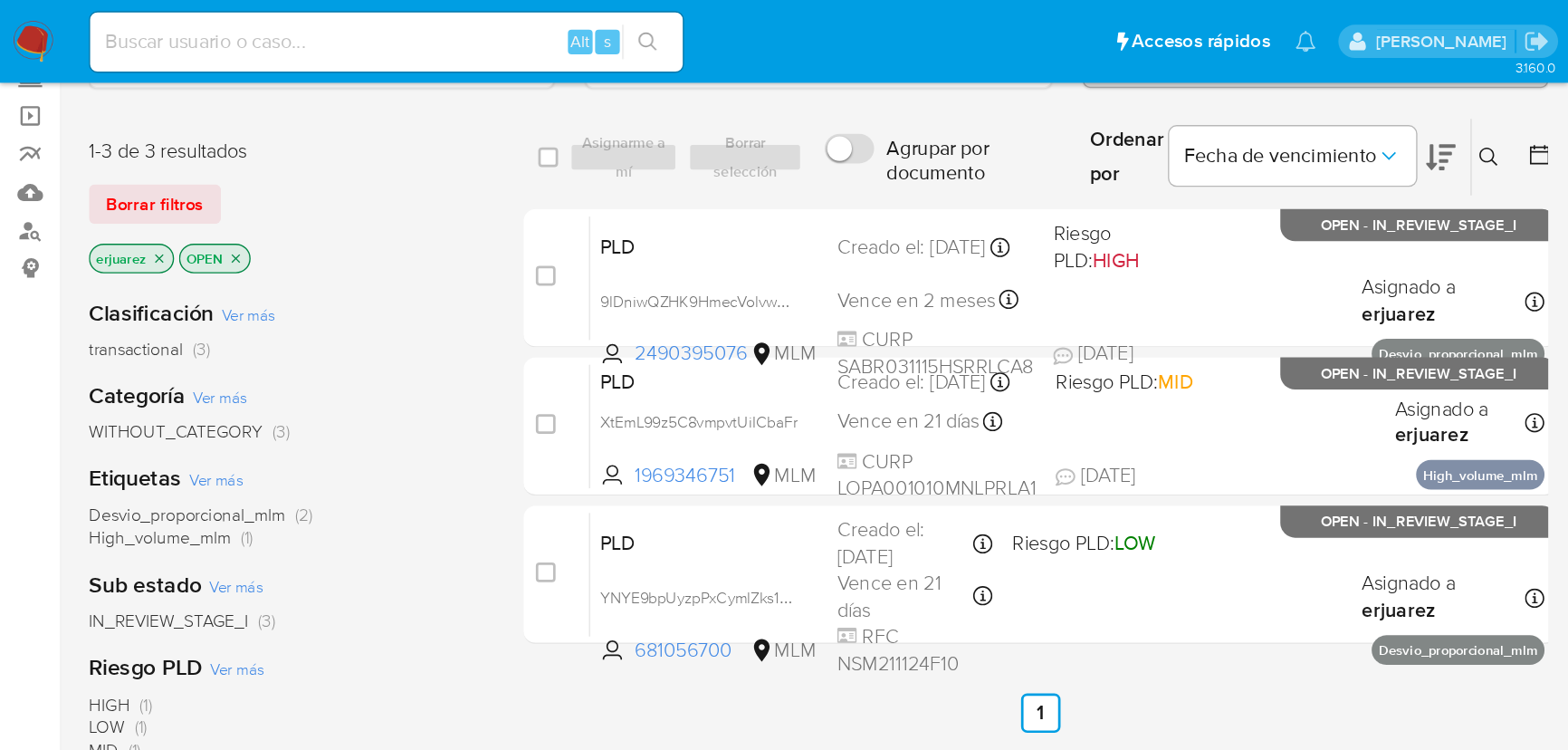
scroll to position [121, 0]
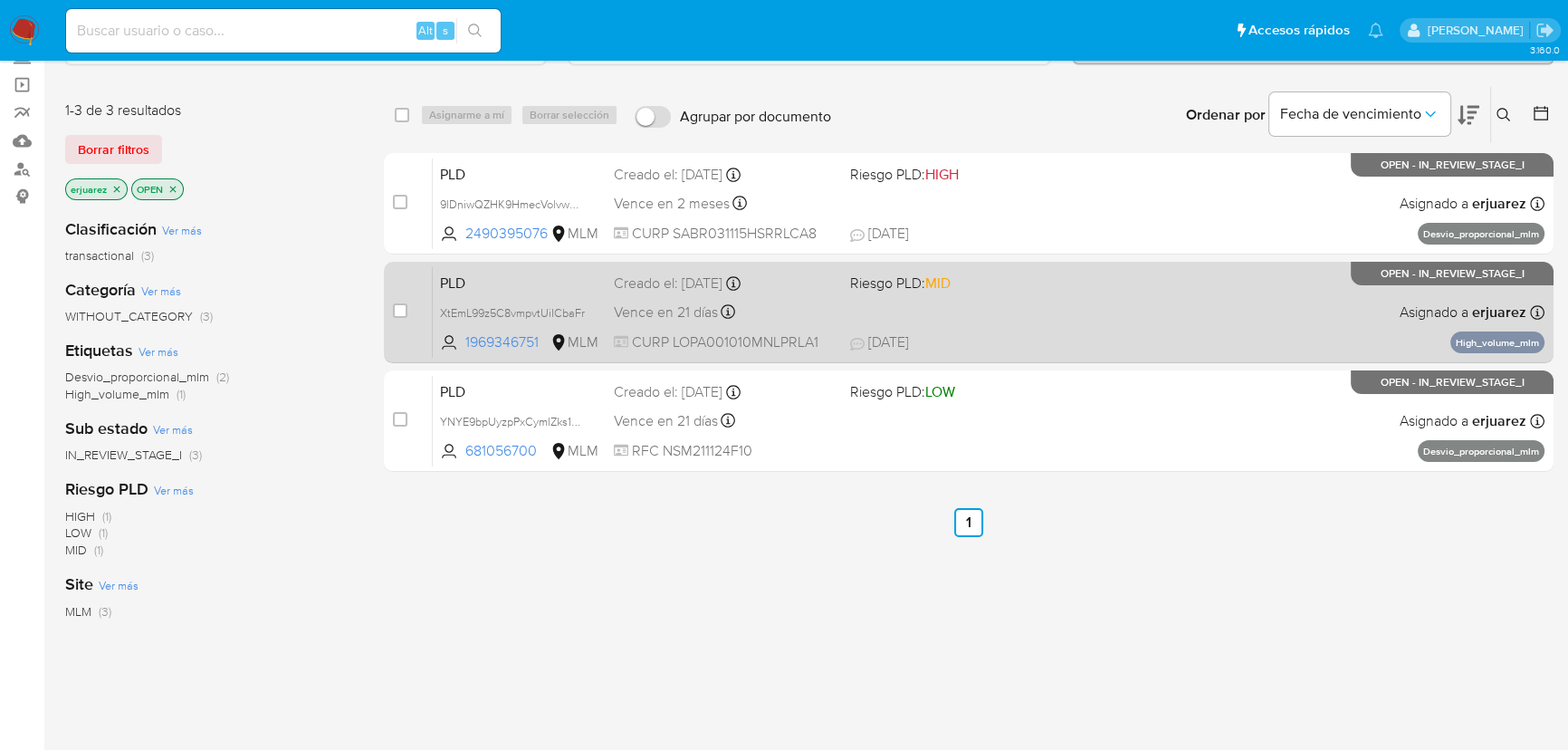
click at [1003, 323] on div "PLD XtEmL99z5C8vmpvtUiICbaFr 1969346751 MLM Riesgo PLD: MID Creado el: [DATE] C…" at bounding box center [988, 312] width 1112 height 92
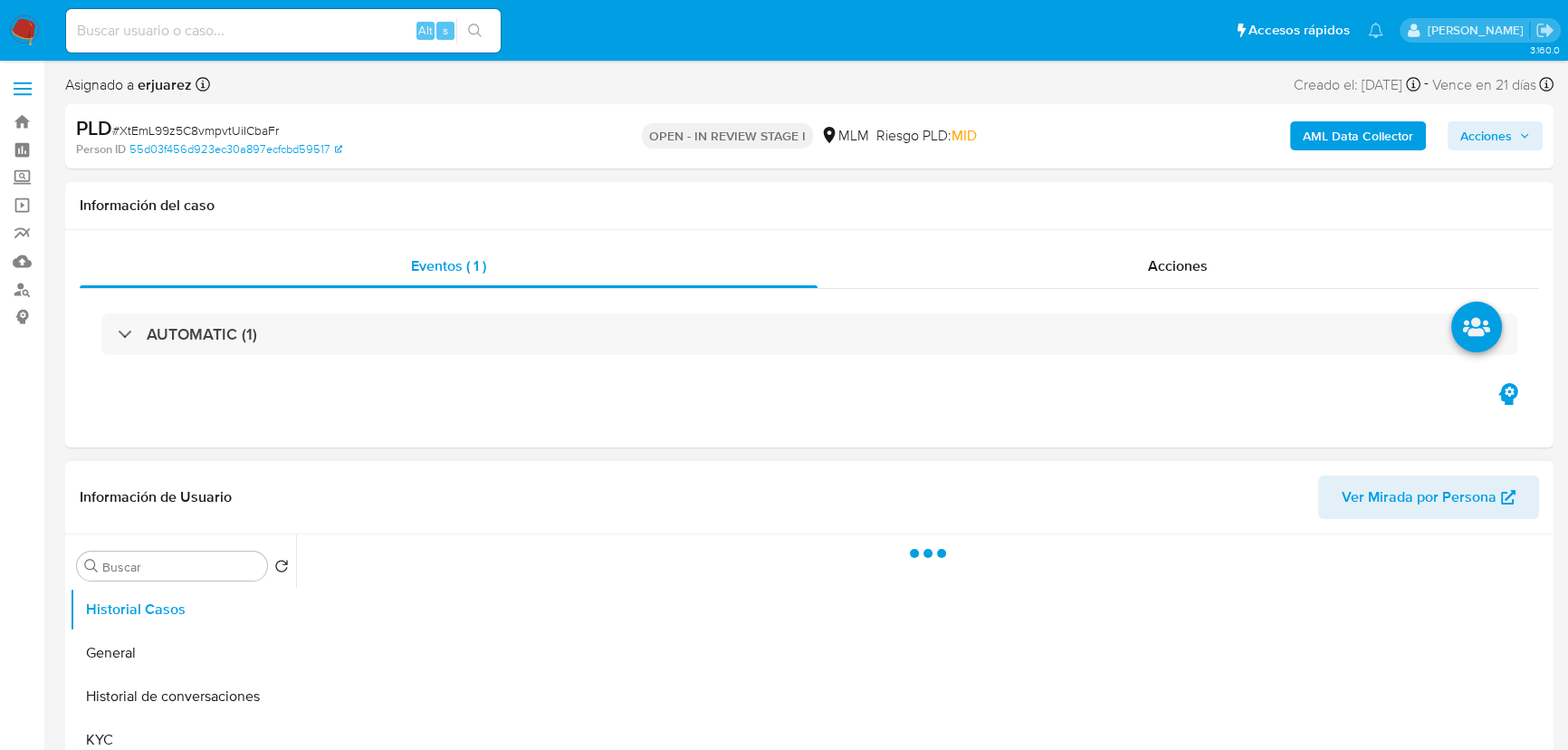
select select "10"
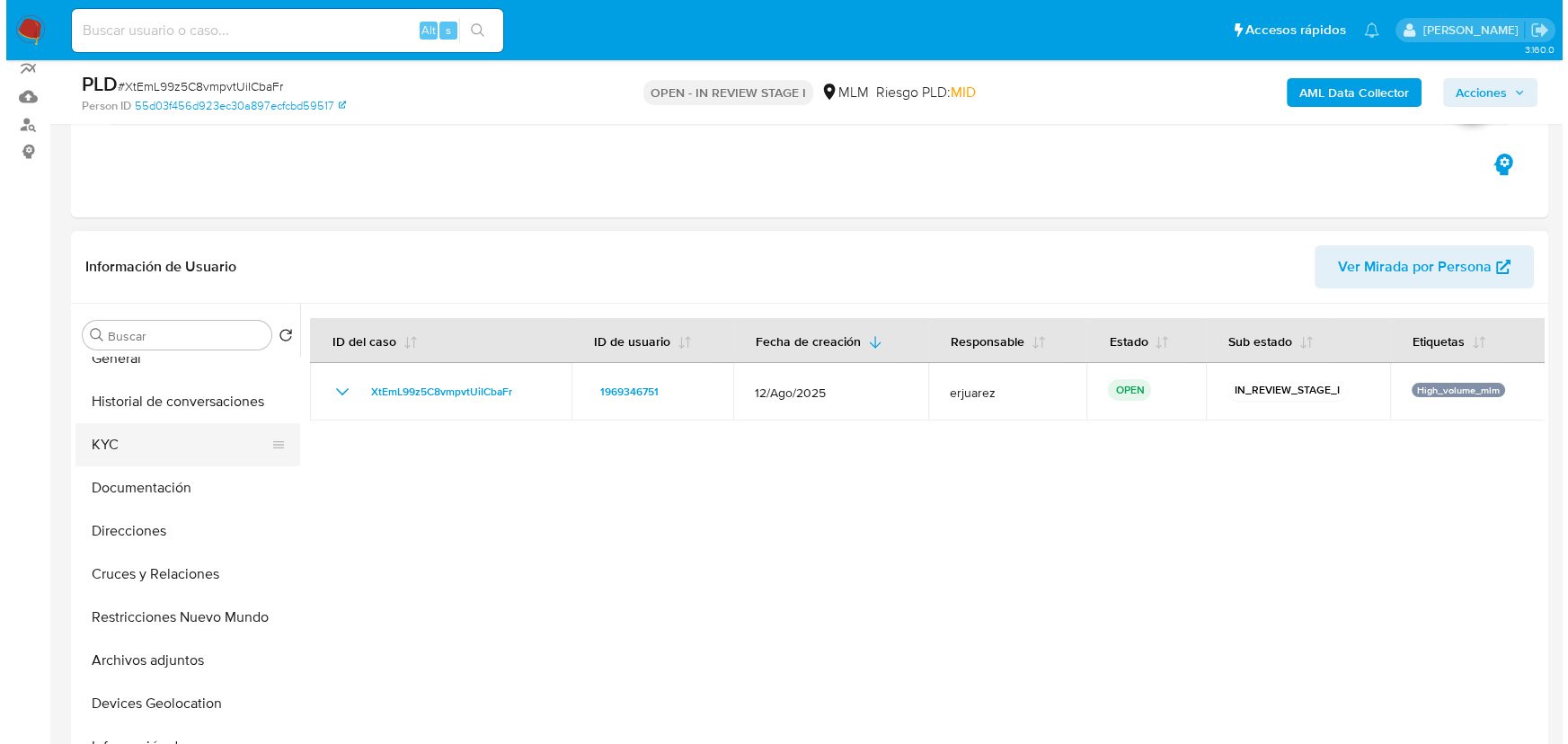
scroll to position [81, 0]
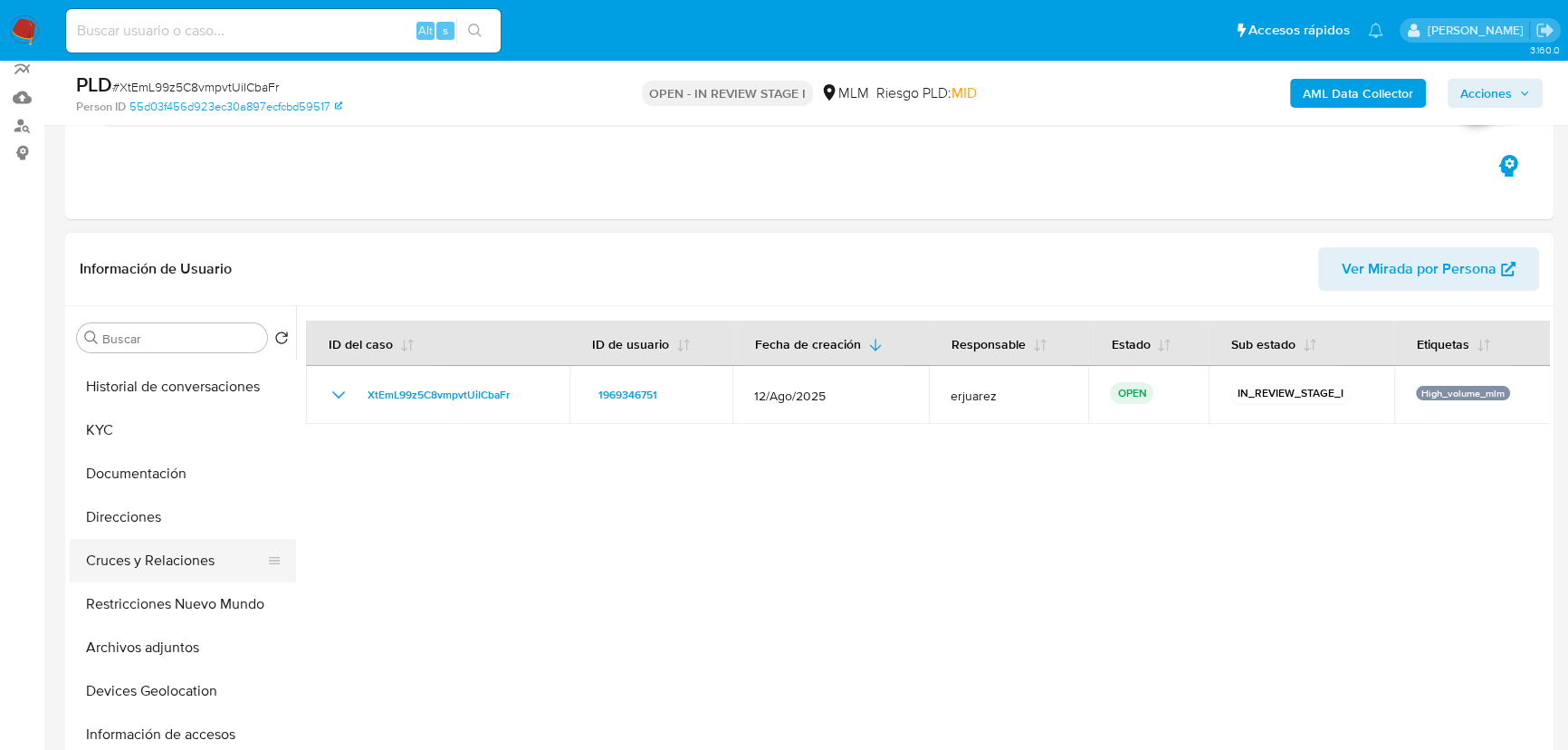
click at [184, 554] on button "Cruces y Relaciones" at bounding box center [176, 560] width 212 height 43
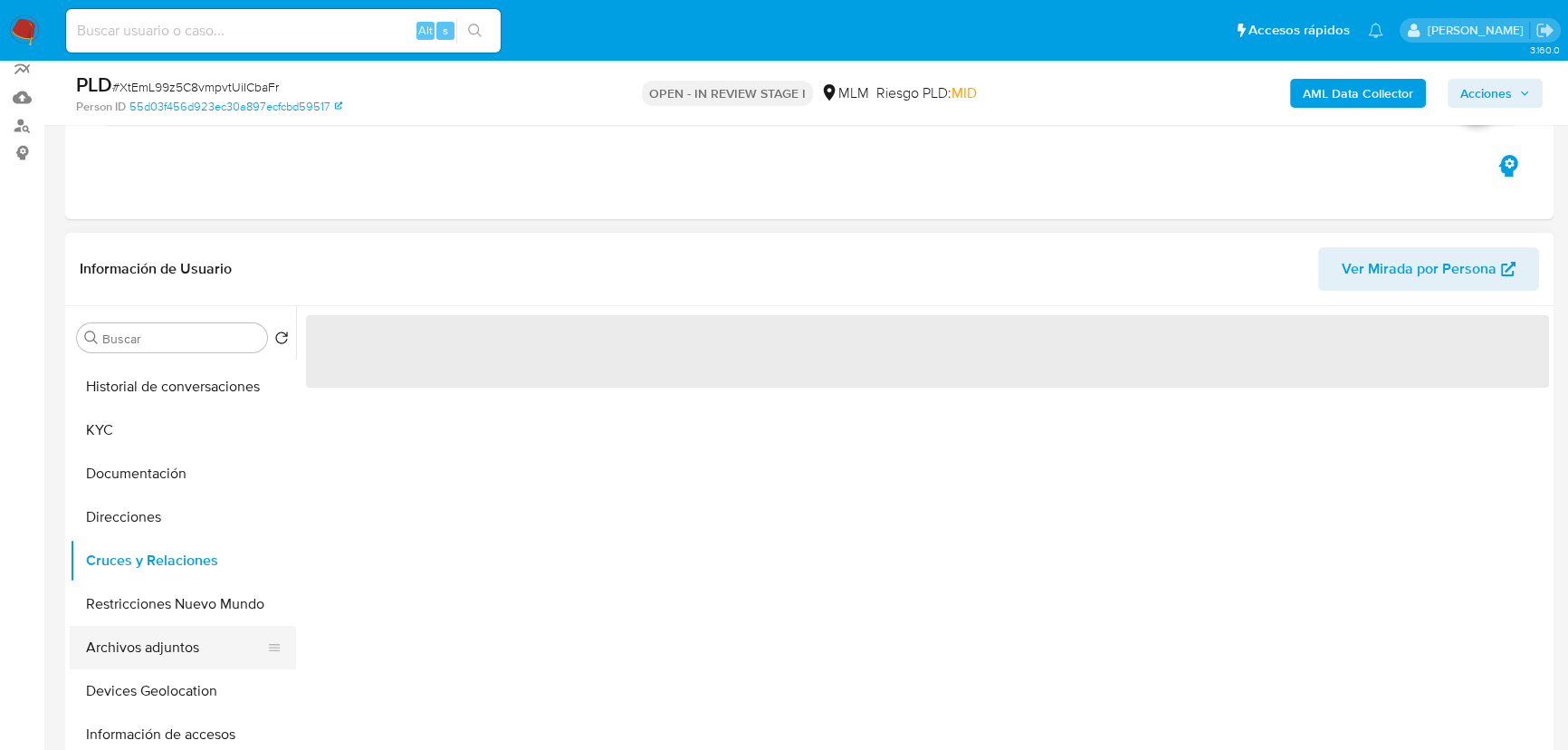
click at [190, 645] on button "Archivos adjuntos" at bounding box center [176, 647] width 212 height 43
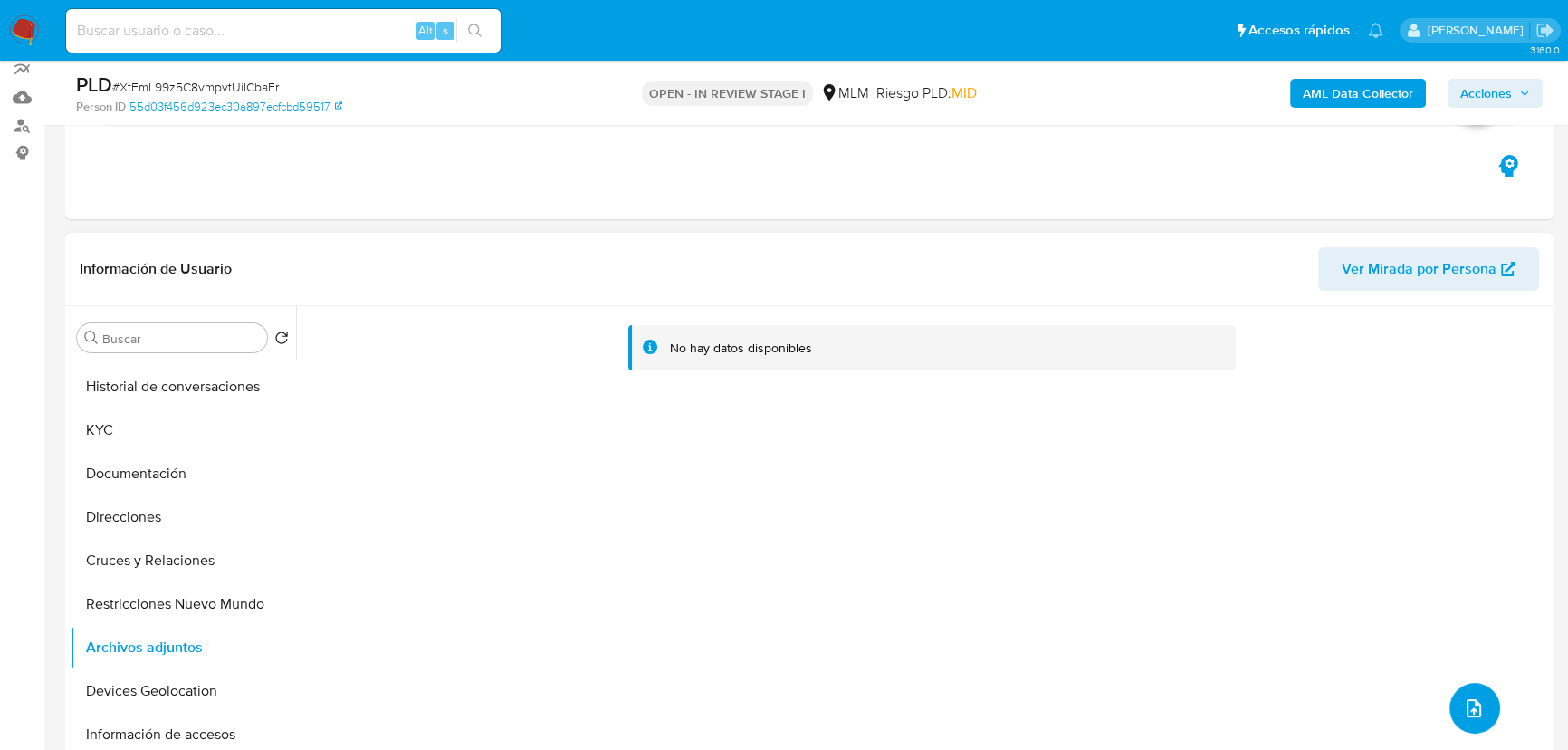
click at [1473, 700] on icon "upload-file" at bounding box center [1474, 708] width 14 height 18
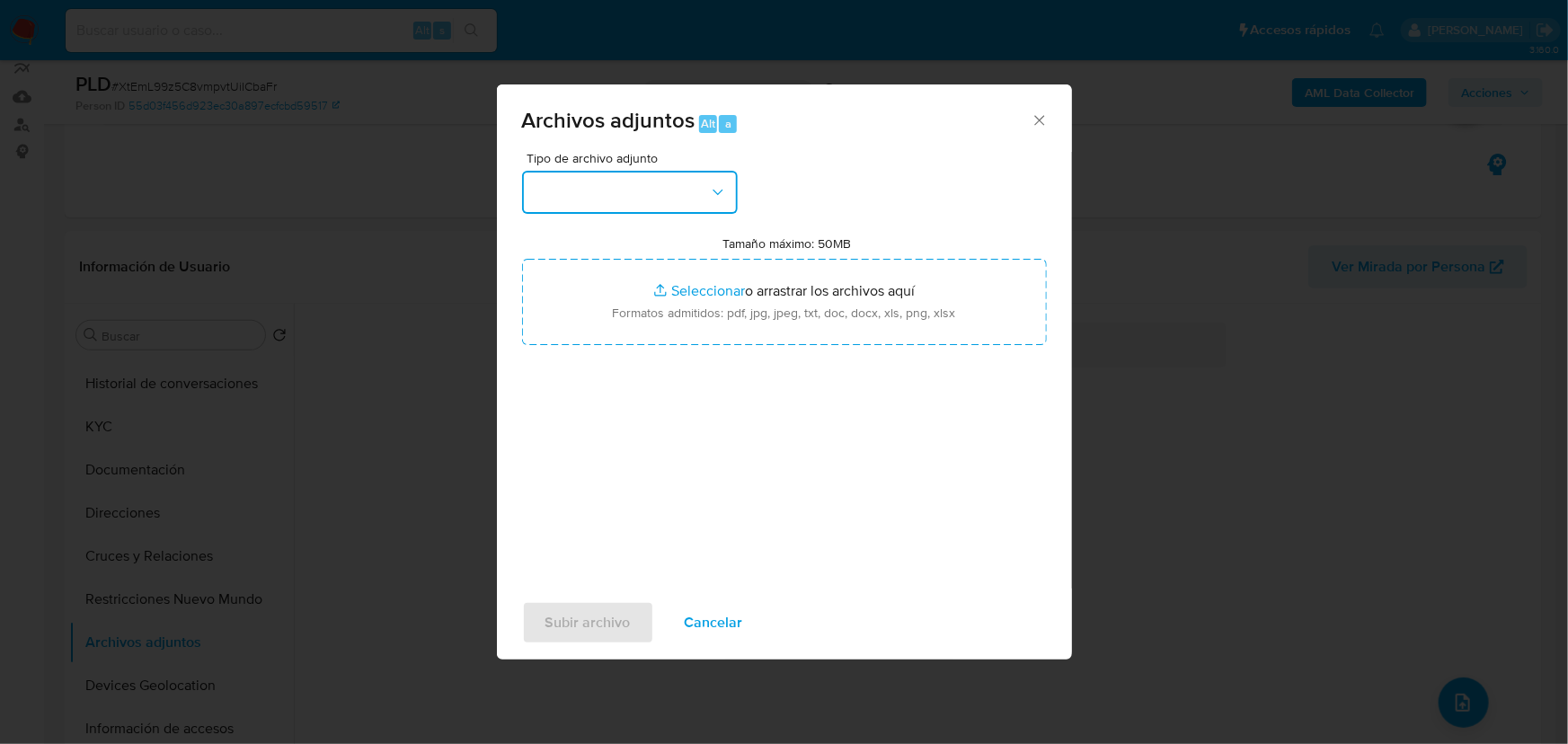
click at [591, 188] on button "button" at bounding box center [630, 192] width 215 height 43
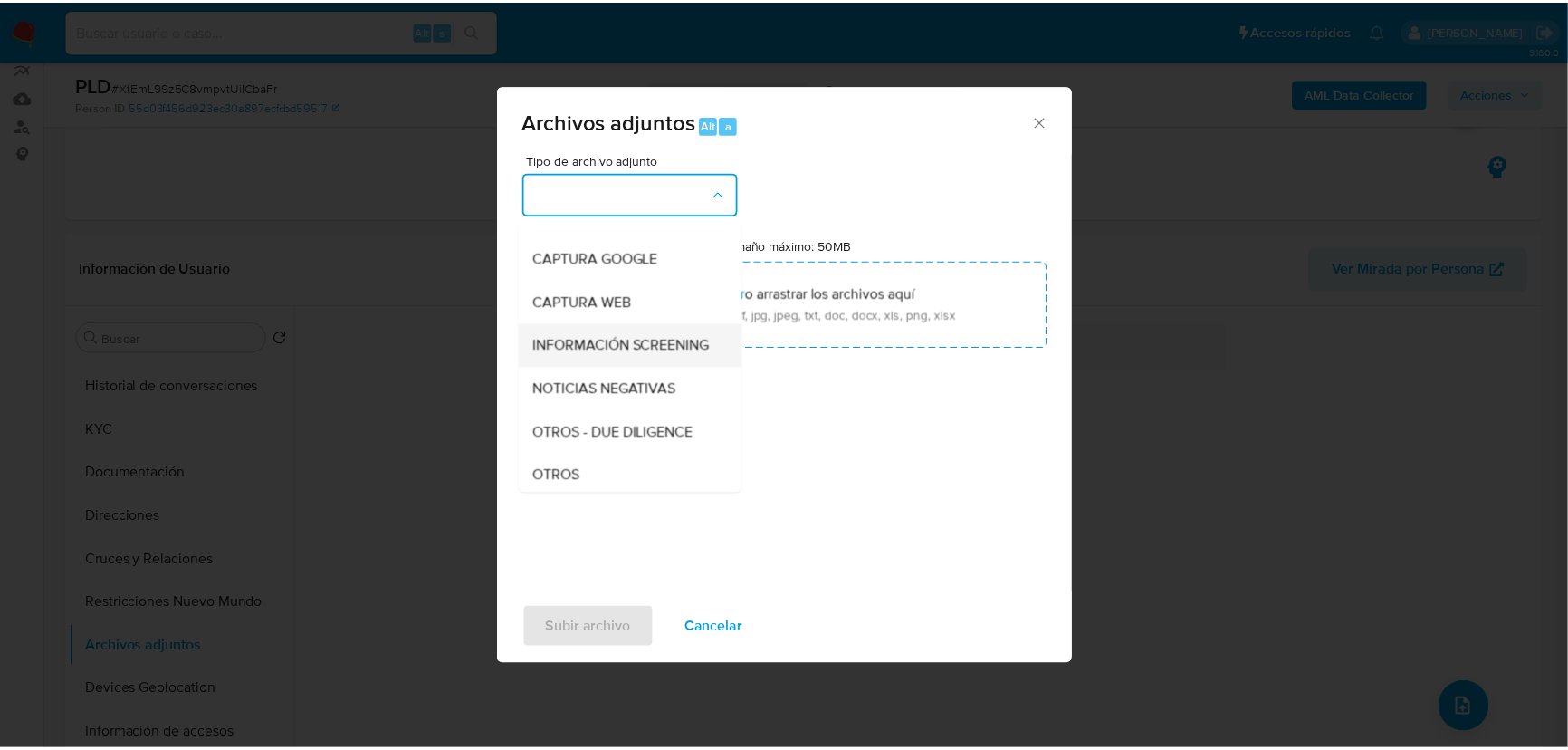
scroll to position [246, 0]
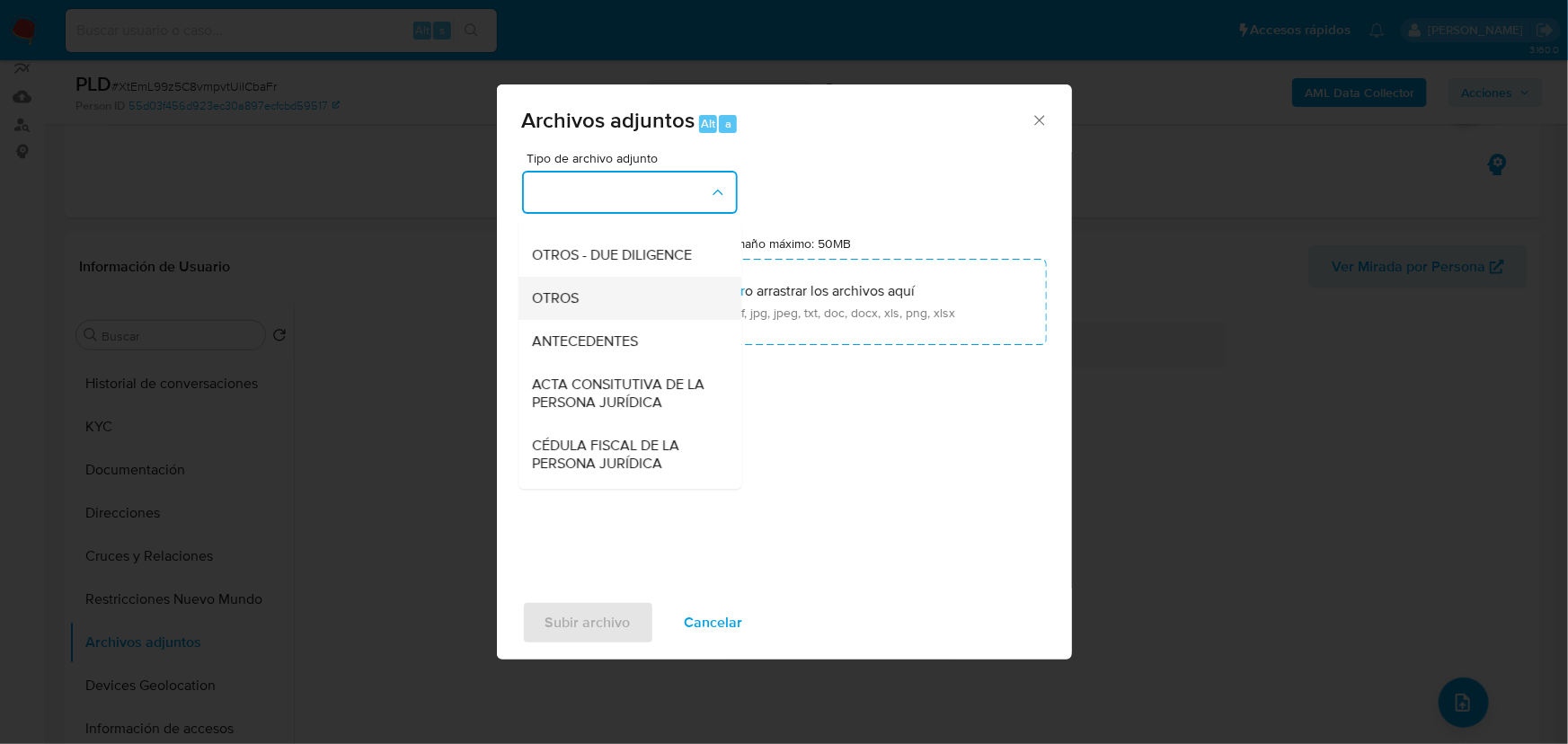
drag, startPoint x: 557, startPoint y: 318, endPoint x: 469, endPoint y: 315, distance: 88.1
click at [557, 307] on span "OTROS" at bounding box center [556, 298] width 46 height 18
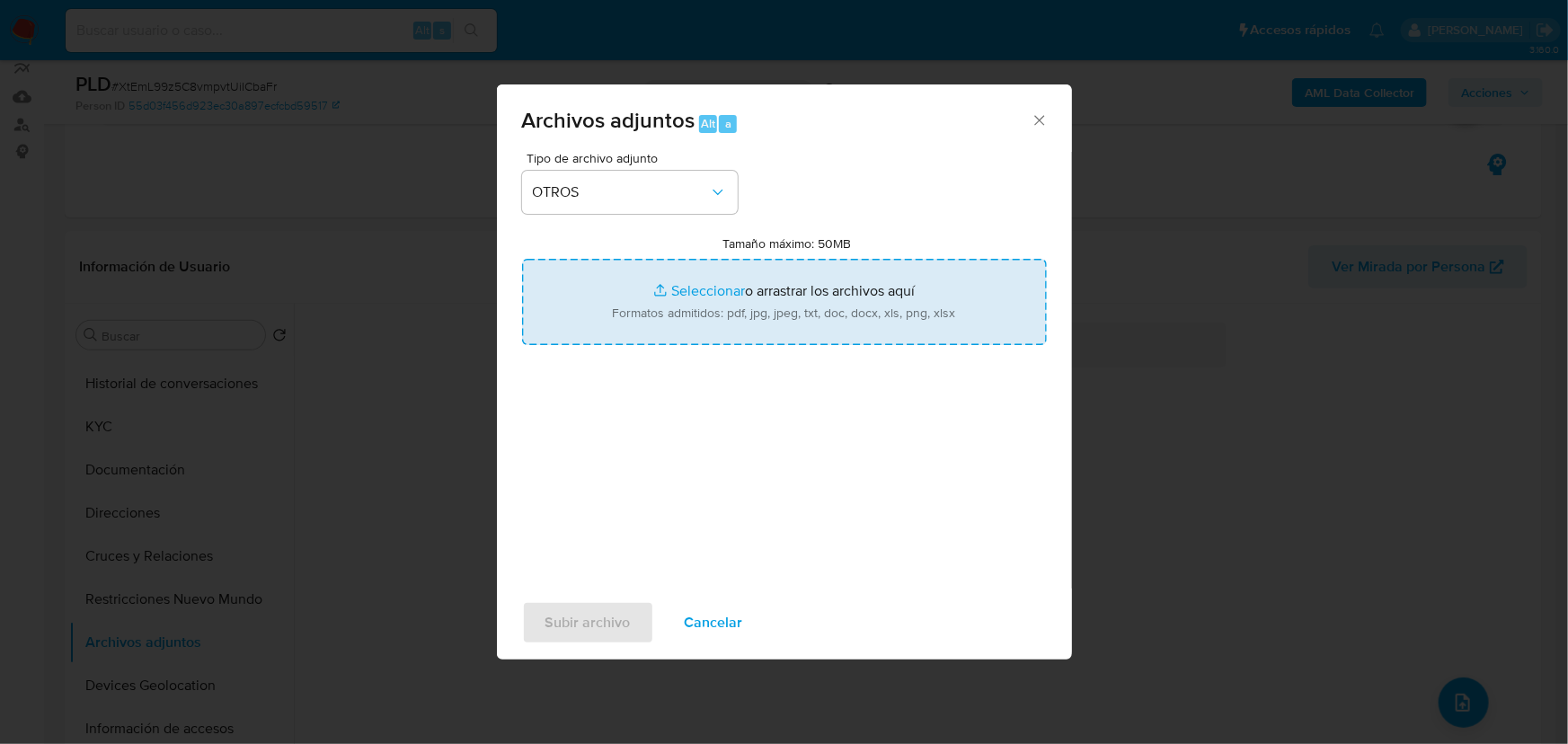
click at [663, 289] on input "Tamaño máximo: 50MB Seleccionar archivos" at bounding box center [785, 301] width 525 height 86
type input "C:\fakepath\1969346751_Alondra [PERSON_NAME] Perez_Ago25.pdf"
drag, startPoint x: 663, startPoint y: 289, endPoint x: 715, endPoint y: 297, distance: 52.6
click at [715, 297] on input "Tamaño máximo: 50MB Seleccionar archivos" at bounding box center [785, 301] width 525 height 86
type input "C:\fakepath\1969346751_Alondra [PERSON_NAME] Perez_Ago25.xlsx"
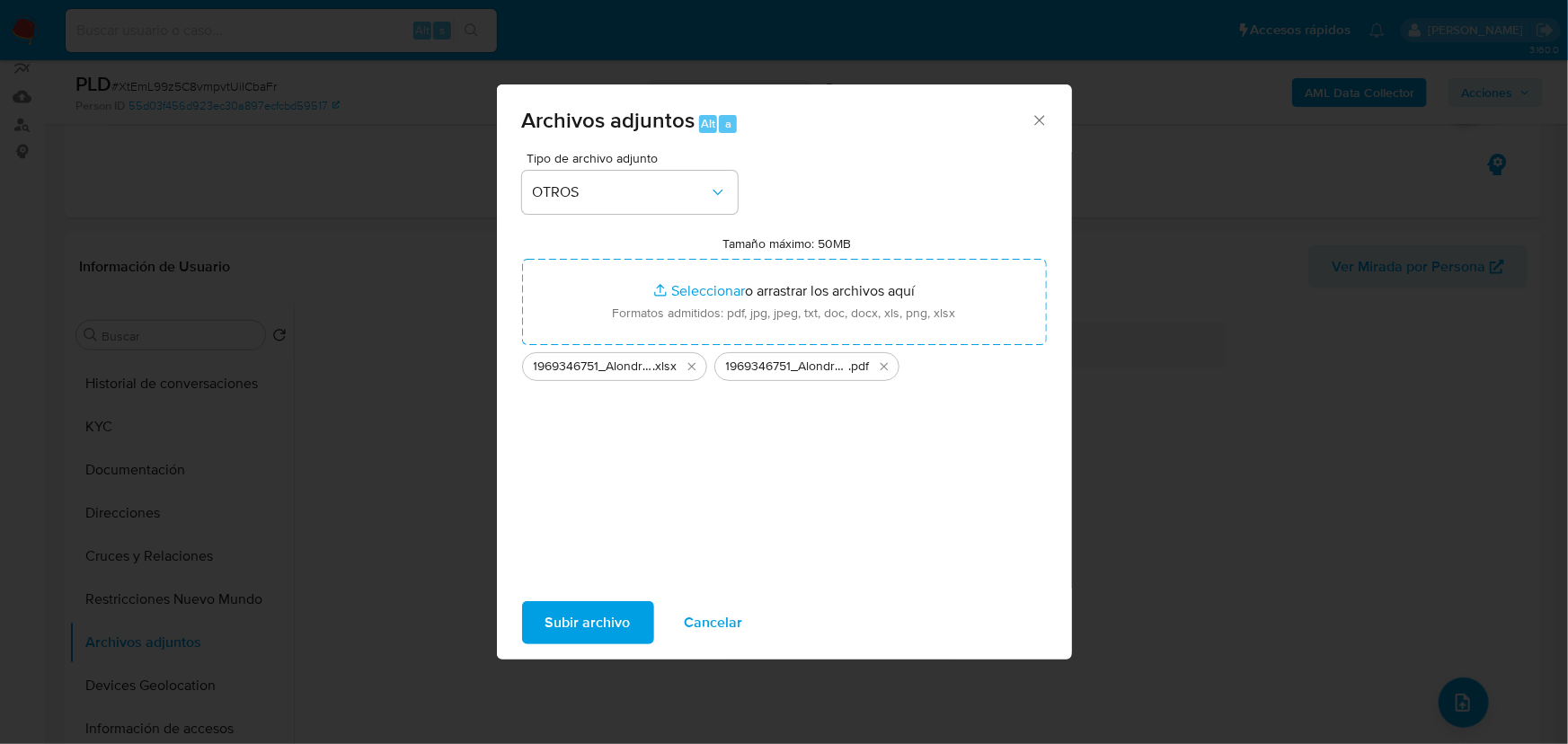
click at [572, 618] on span "Subir archivo" at bounding box center [588, 622] width 85 height 40
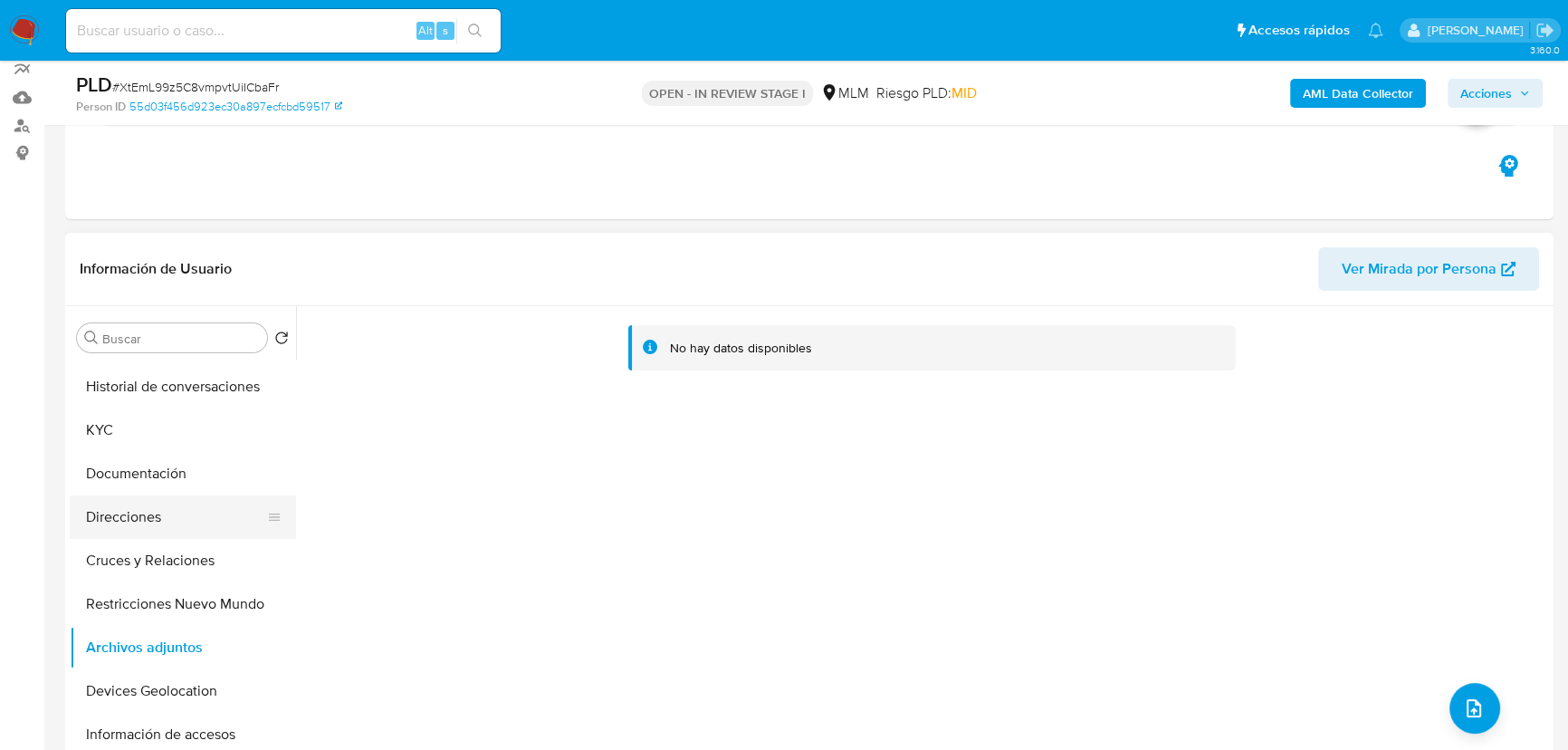
drag, startPoint x: 156, startPoint y: 476, endPoint x: 175, endPoint y: 500, distance: 30.6
click at [156, 476] on button "Documentación" at bounding box center [183, 473] width 226 height 43
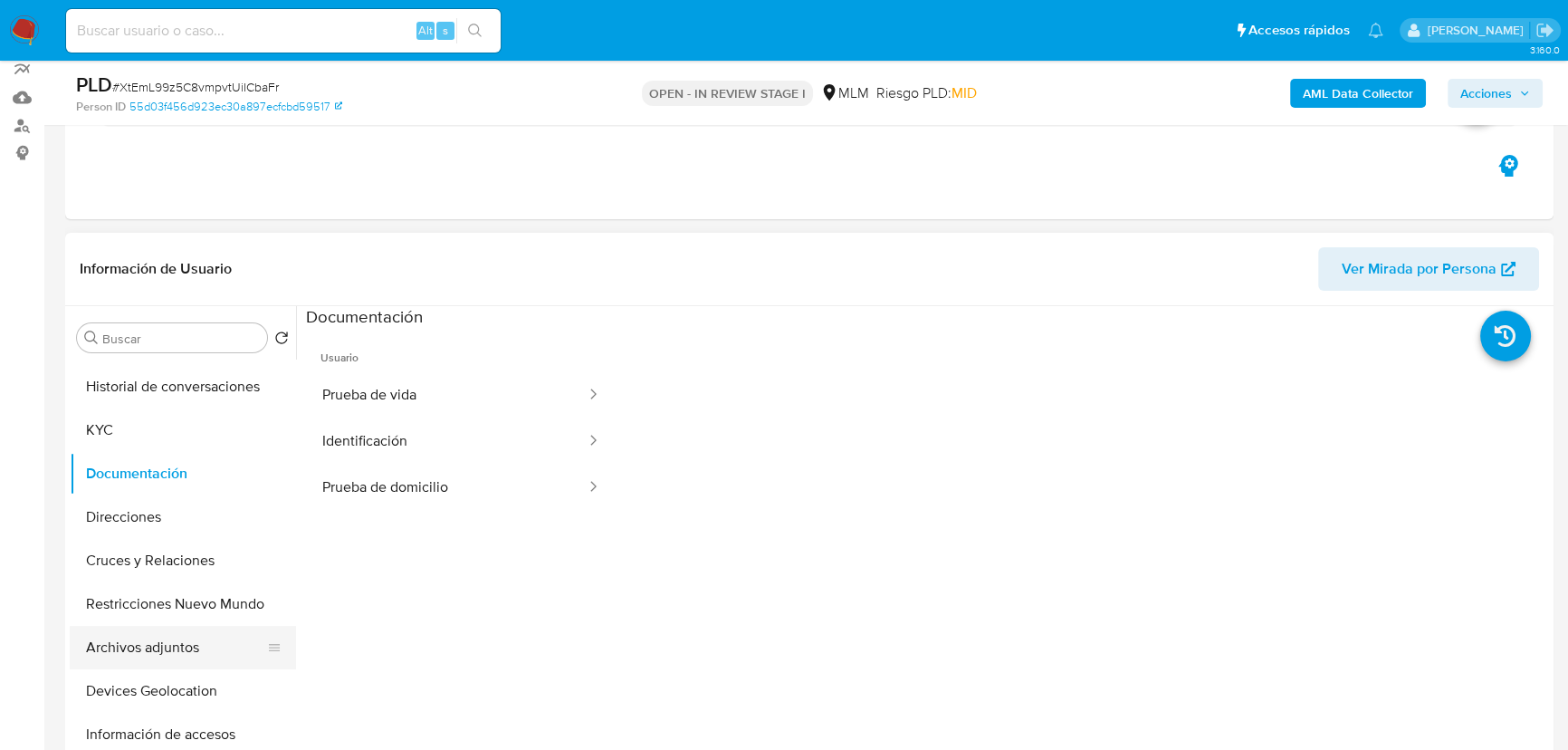
click at [132, 650] on button "Archivos adjuntos" at bounding box center [176, 647] width 212 height 43
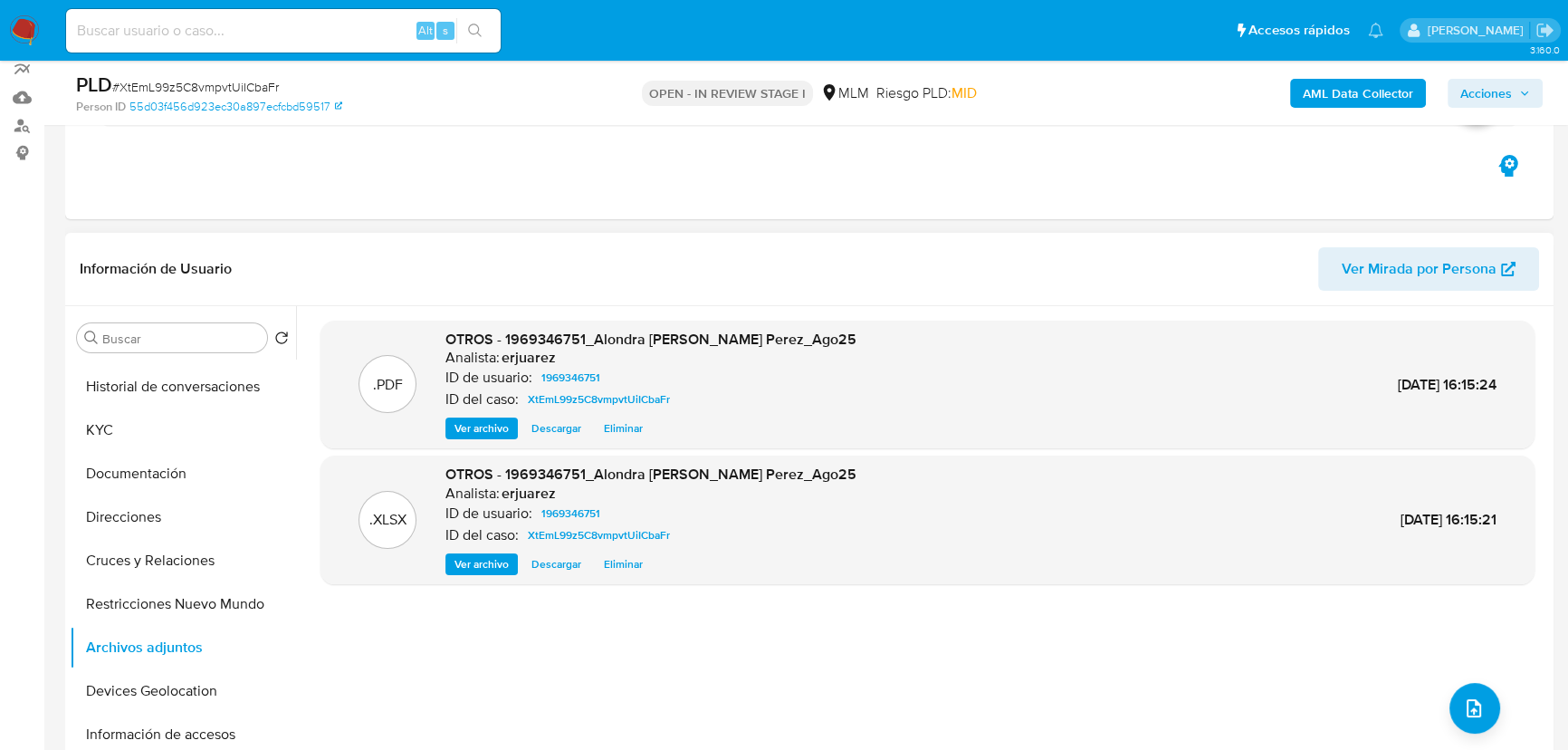
click at [473, 430] on span "Ver archivo" at bounding box center [482, 427] width 54 height 18
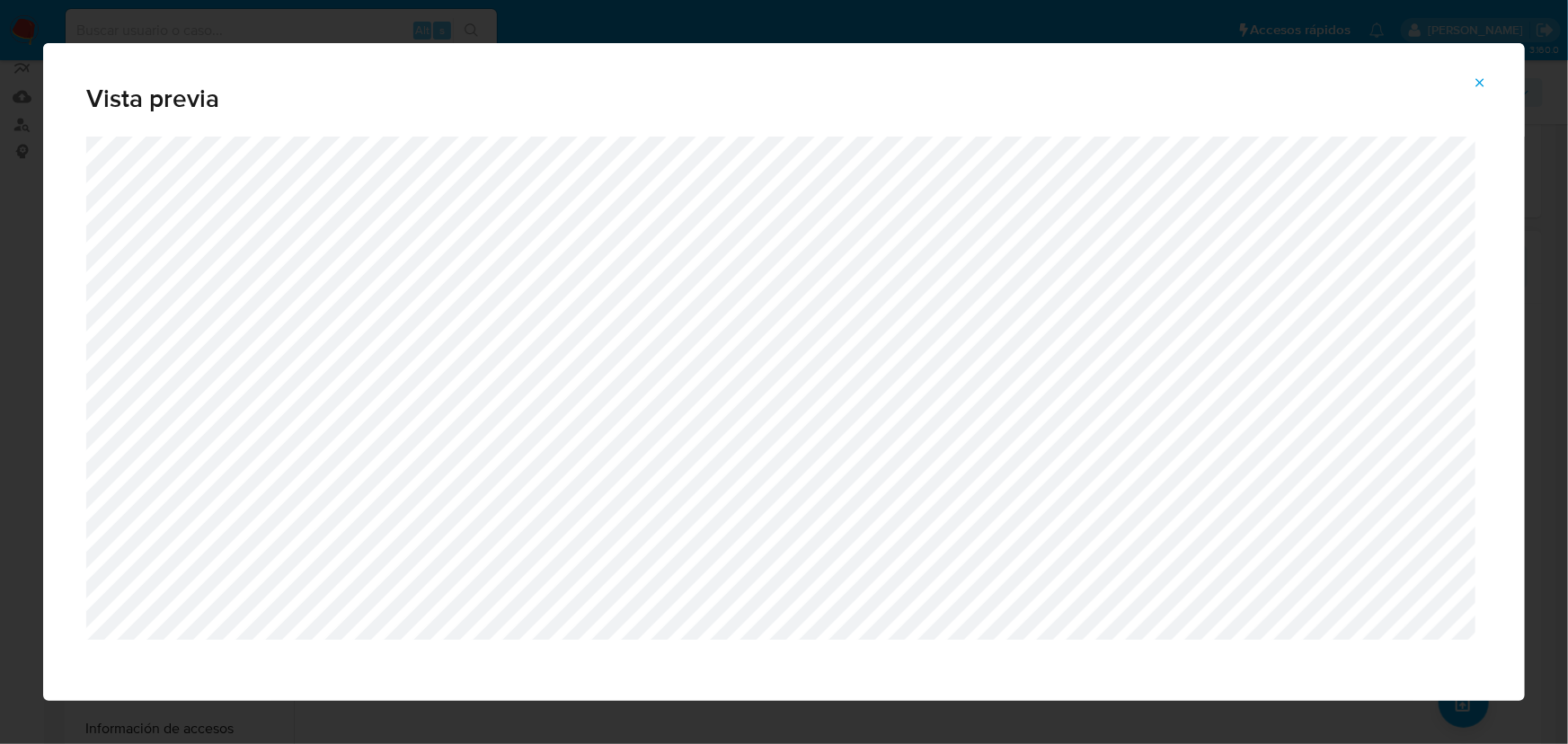
click at [1487, 84] on icon "Attachment preview" at bounding box center [1479, 82] width 14 height 14
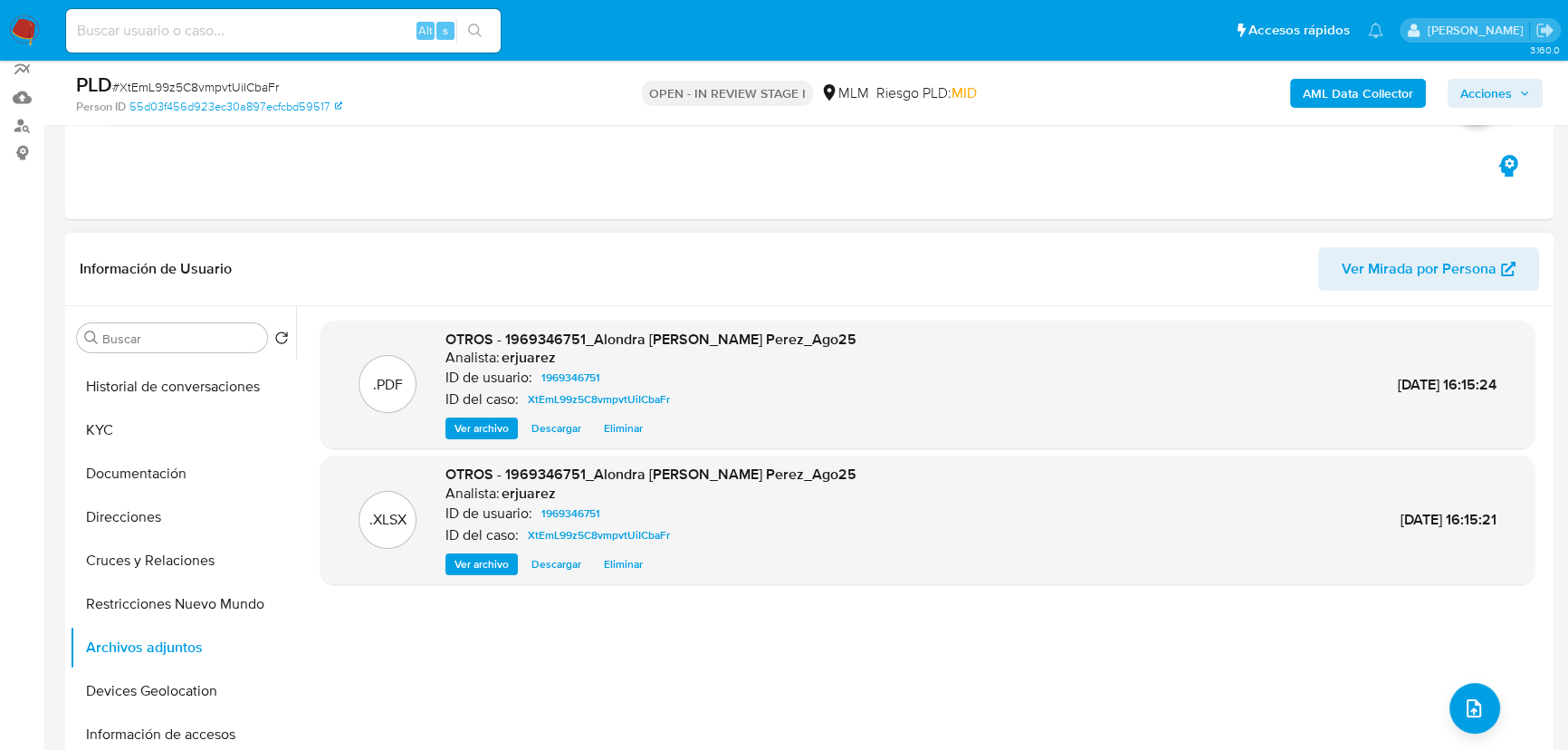
click at [1482, 94] on span "Acciones" at bounding box center [1486, 93] width 51 height 29
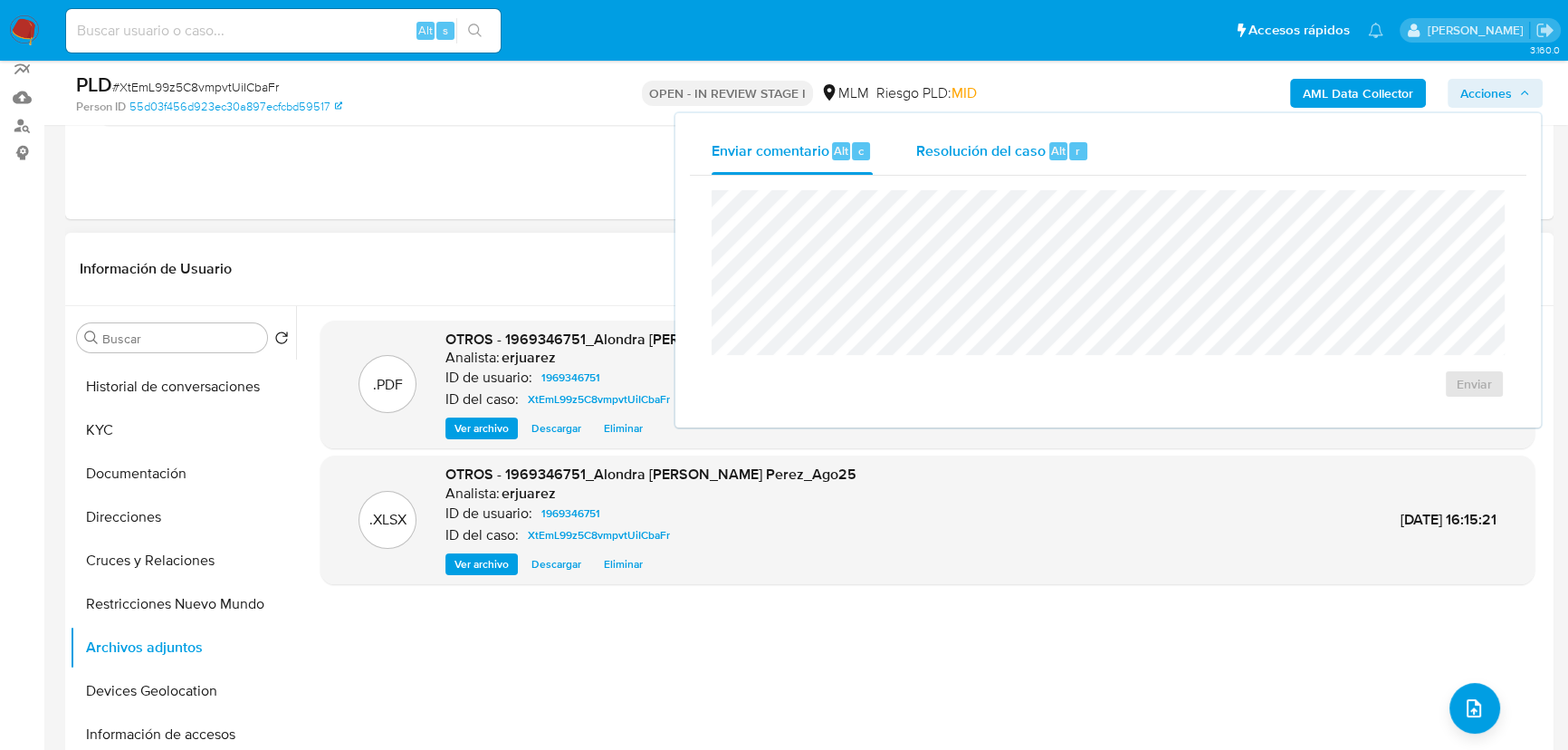
click at [954, 138] on div "Resolución del caso Alt r" at bounding box center [1002, 151] width 173 height 47
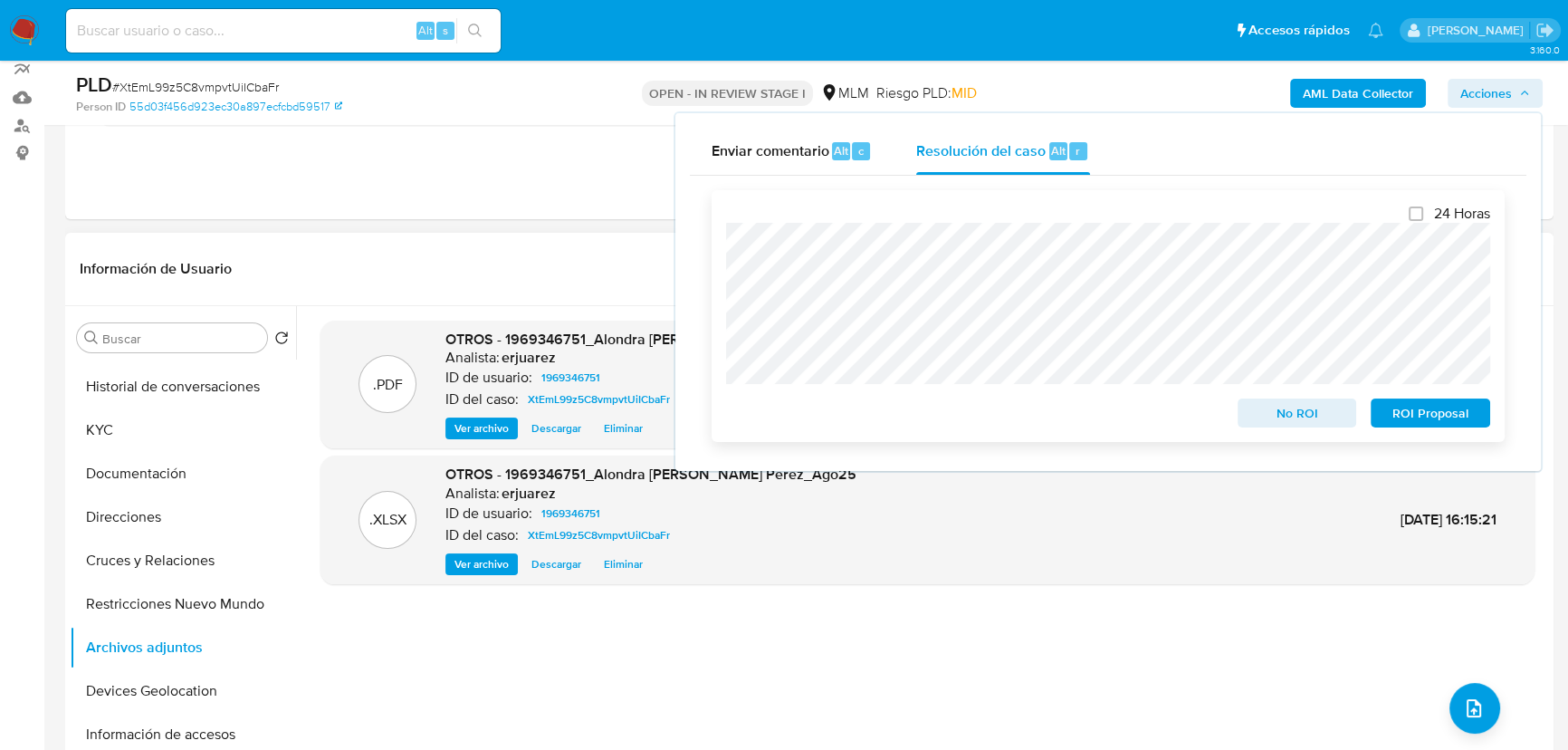
click at [1413, 412] on span "ROI Proposal" at bounding box center [1431, 412] width 94 height 25
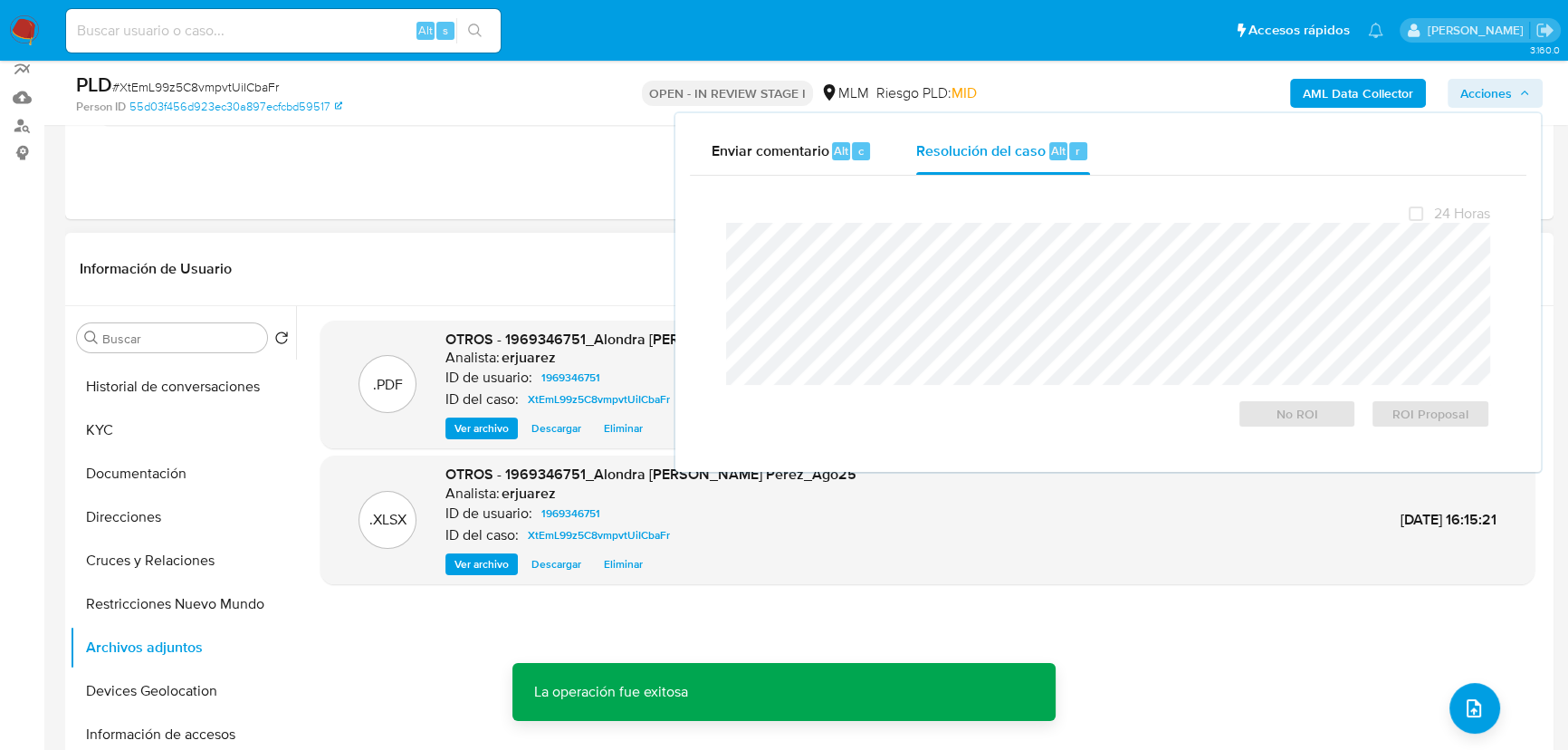
click at [435, 267] on header "Información de Usuario Ver Mirada por Persona" at bounding box center [809, 268] width 1460 height 43
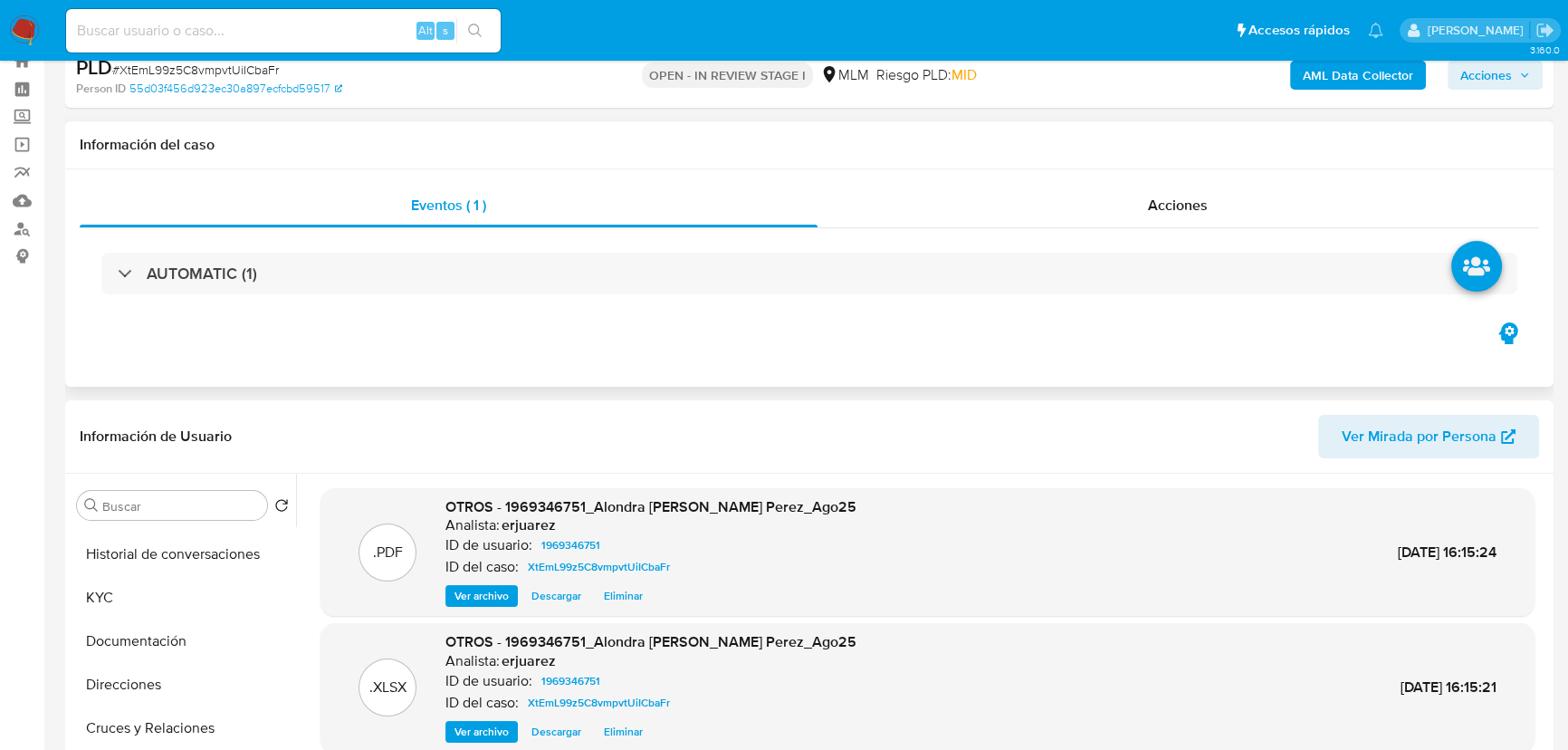
scroll to position [0, 0]
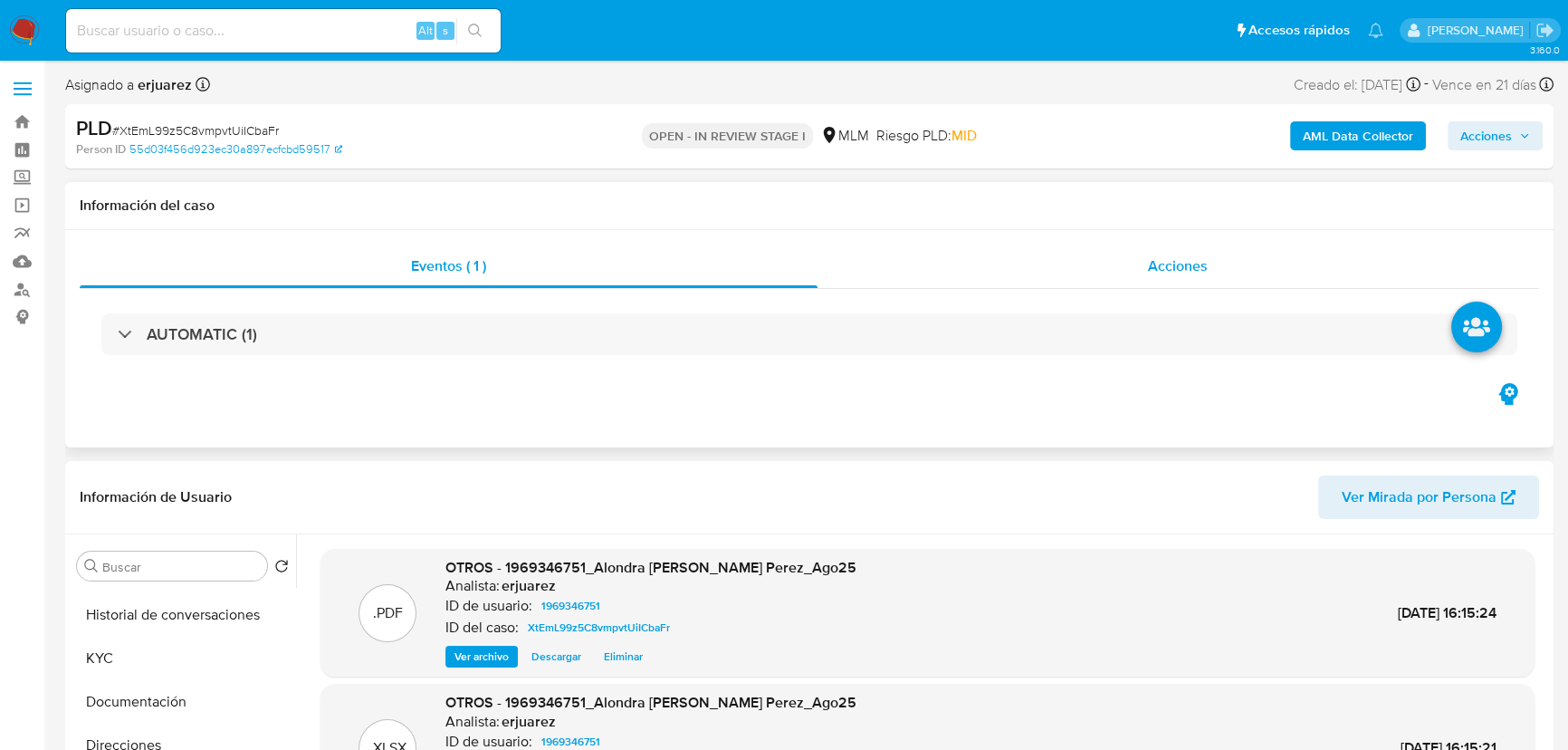
click at [952, 272] on div "Acciones" at bounding box center [1178, 266] width 723 height 43
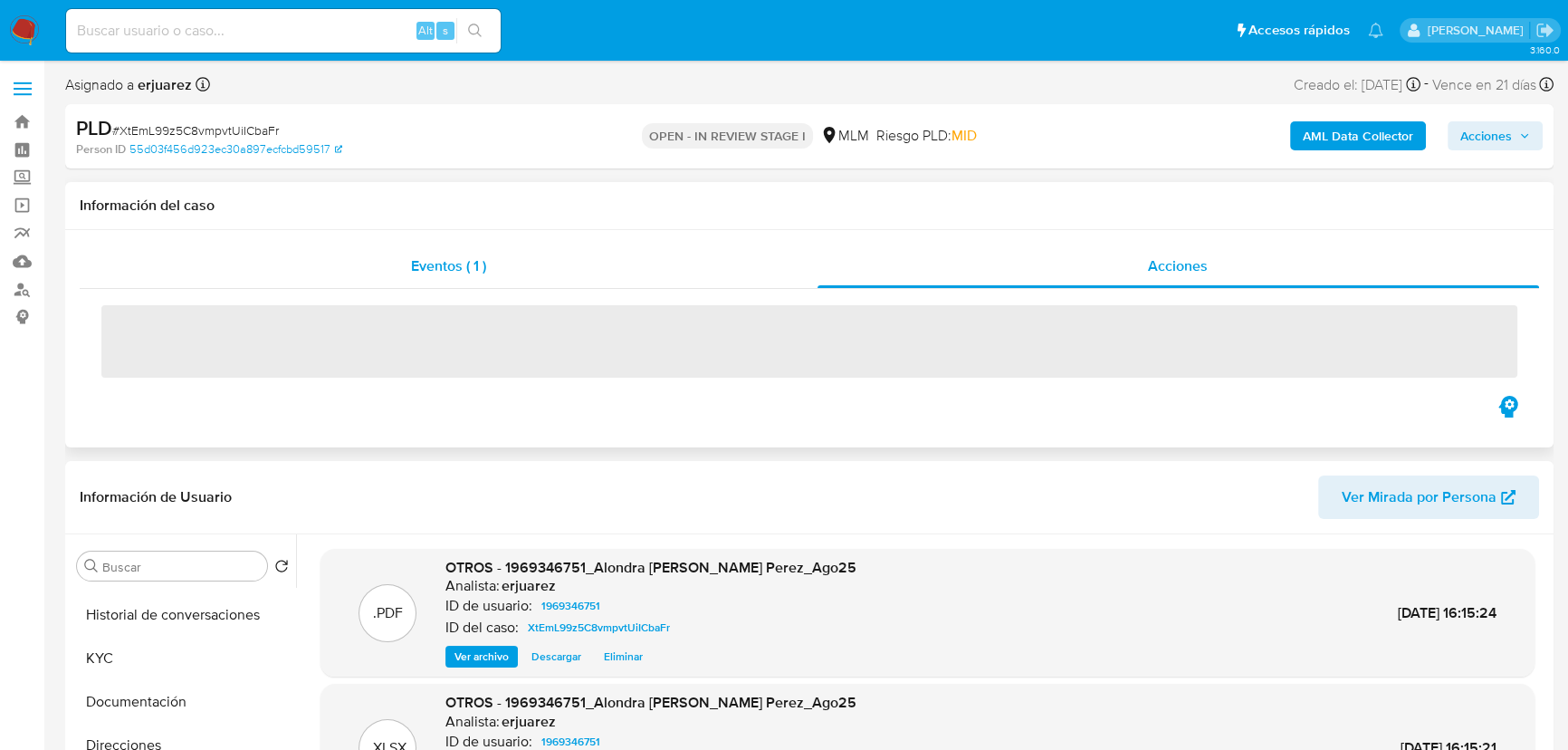
click at [549, 272] on div "Eventos ( 1 )" at bounding box center [448, 266] width 738 height 43
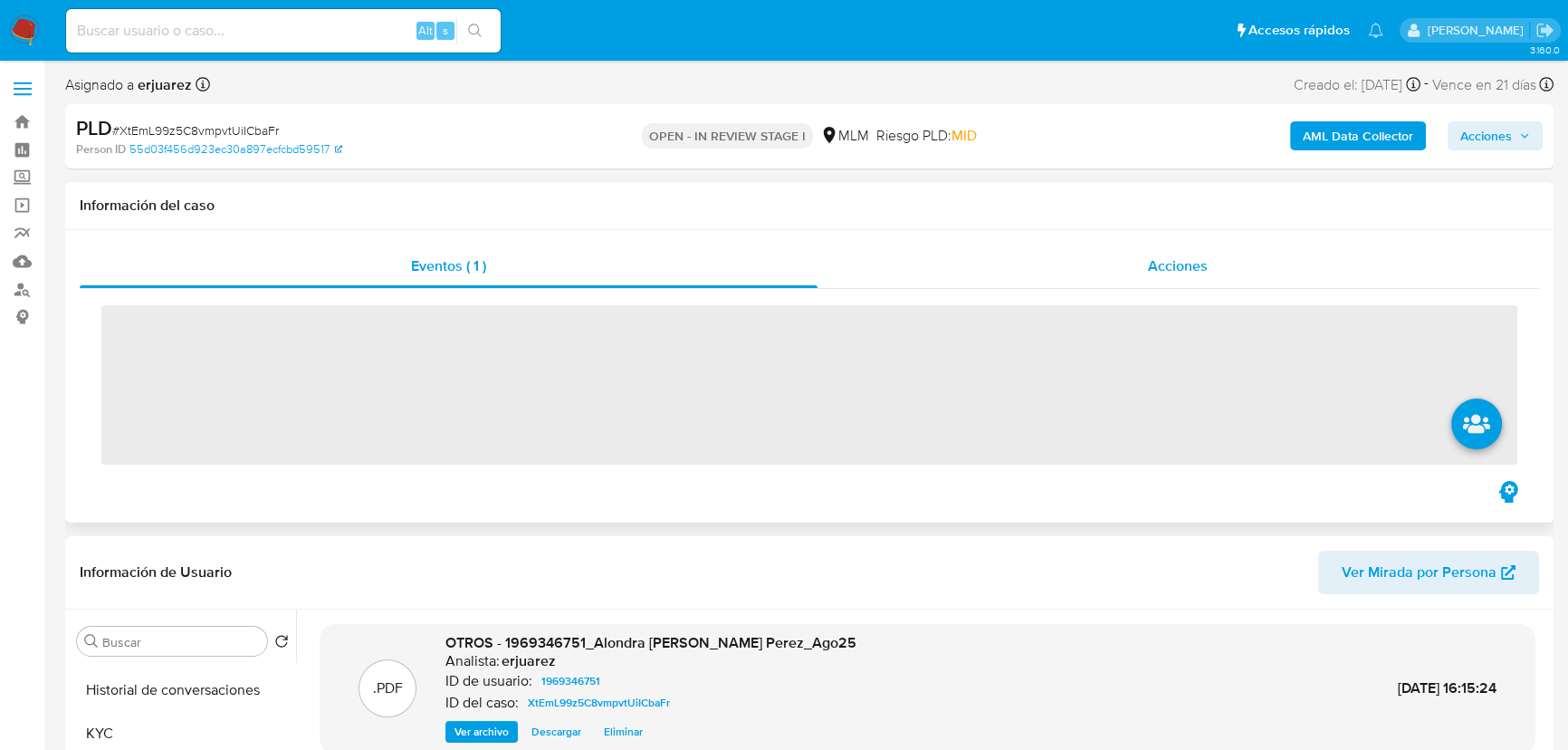
click at [1023, 269] on div "Acciones" at bounding box center [1178, 266] width 723 height 43
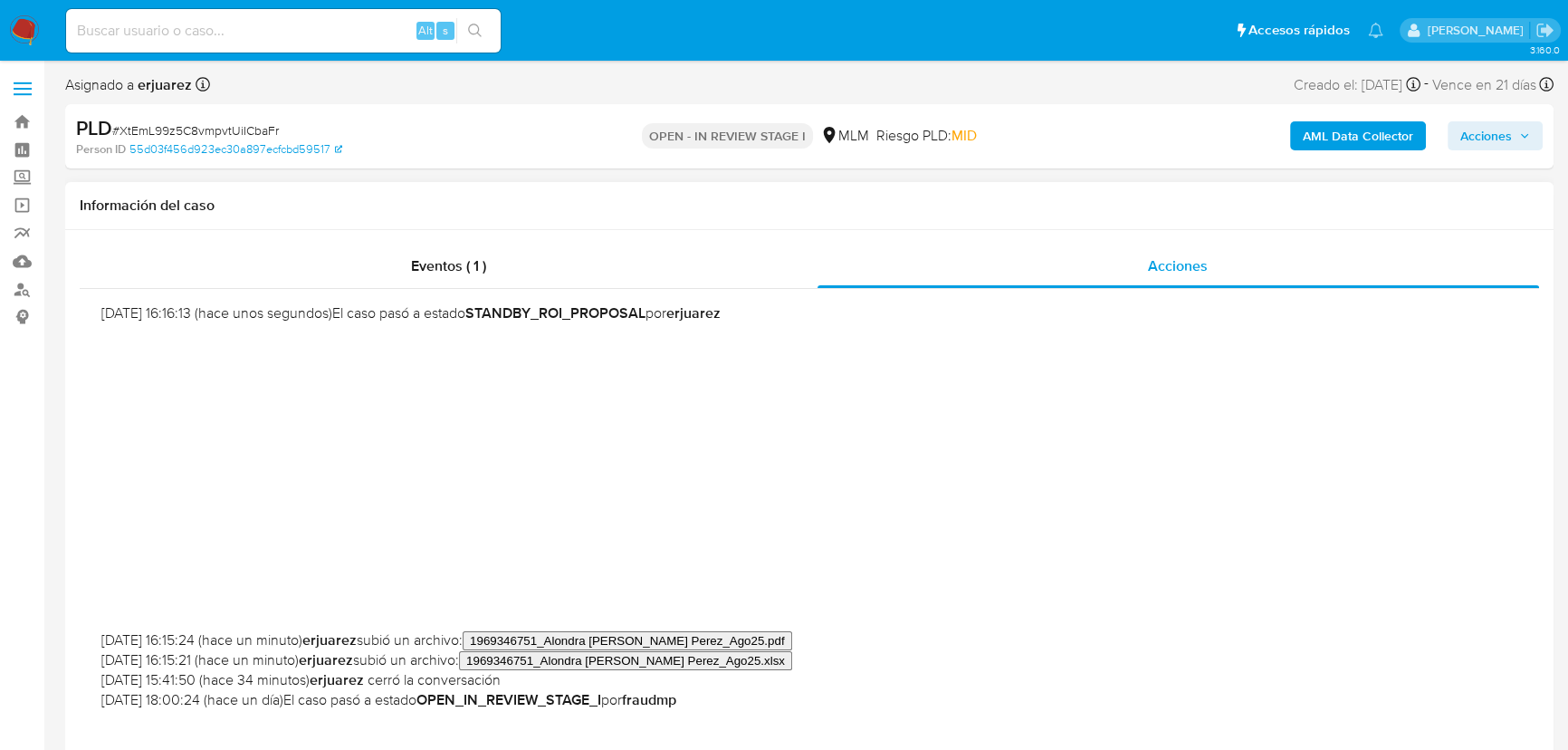
scroll to position [329, 0]
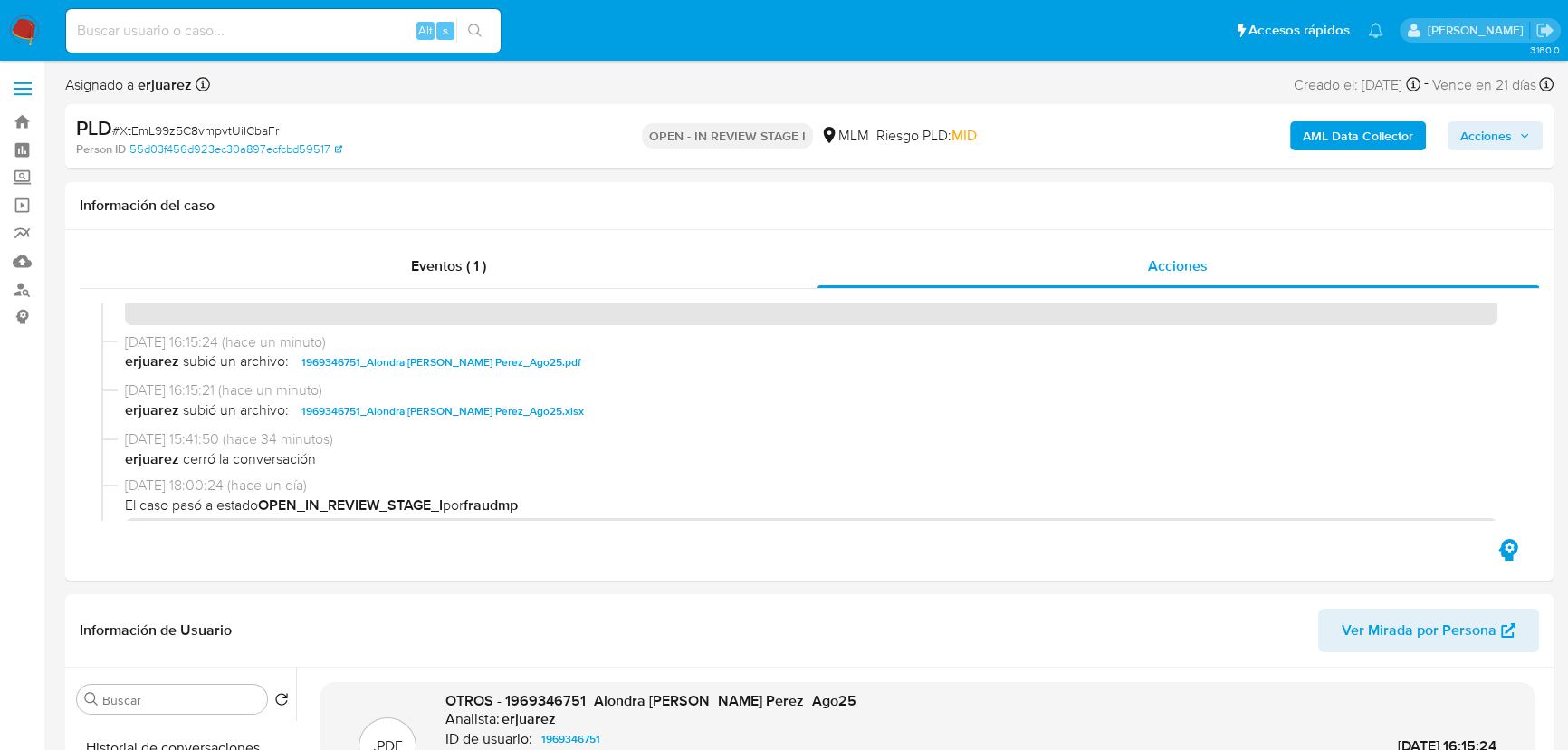
drag, startPoint x: 22, startPoint y: 29, endPoint x: 9, endPoint y: 29, distance: 13.0
click at [22, 29] on img at bounding box center [24, 30] width 31 height 31
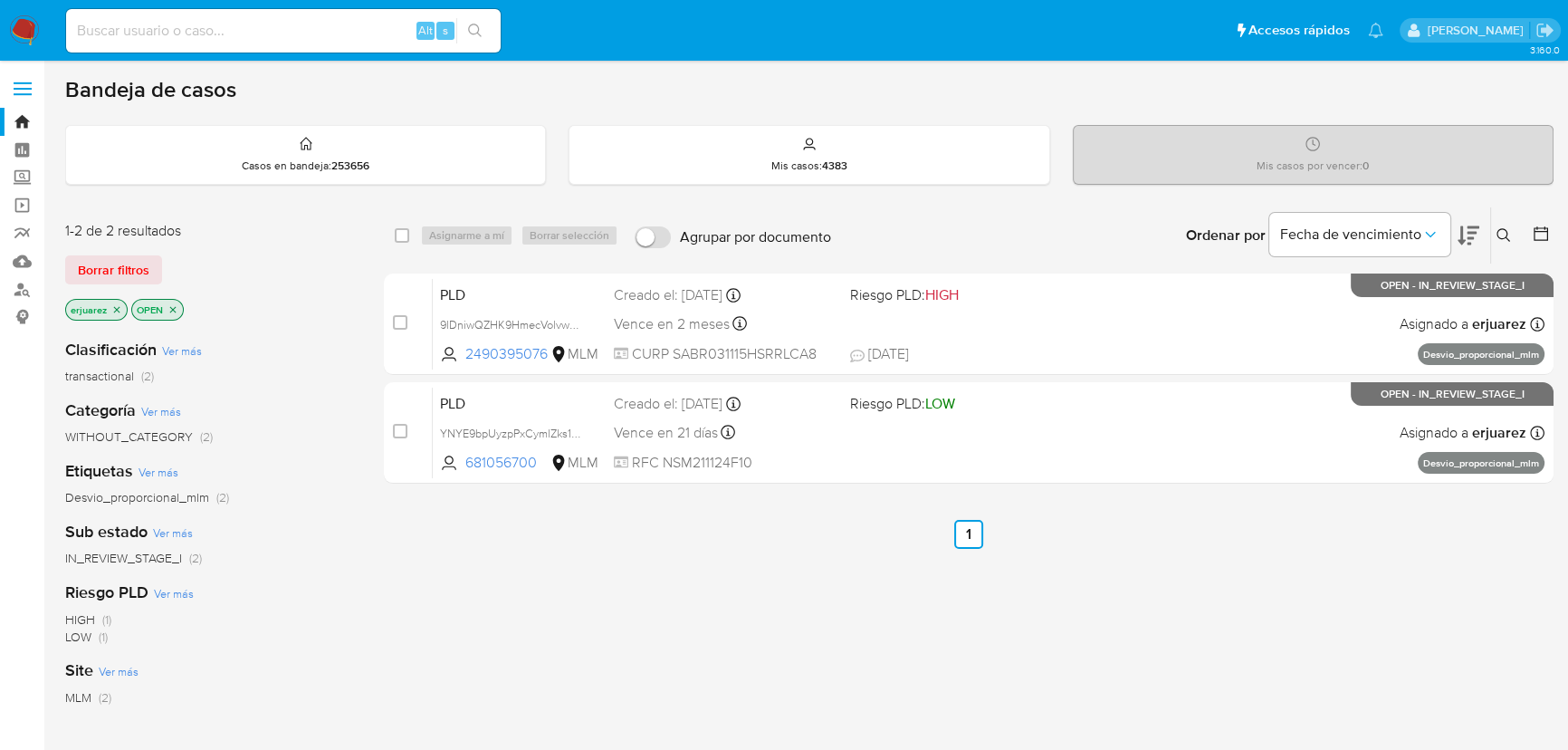
click at [1117, 543] on ul "Anterior 1 Siguiente" at bounding box center [969, 534] width 1170 height 29
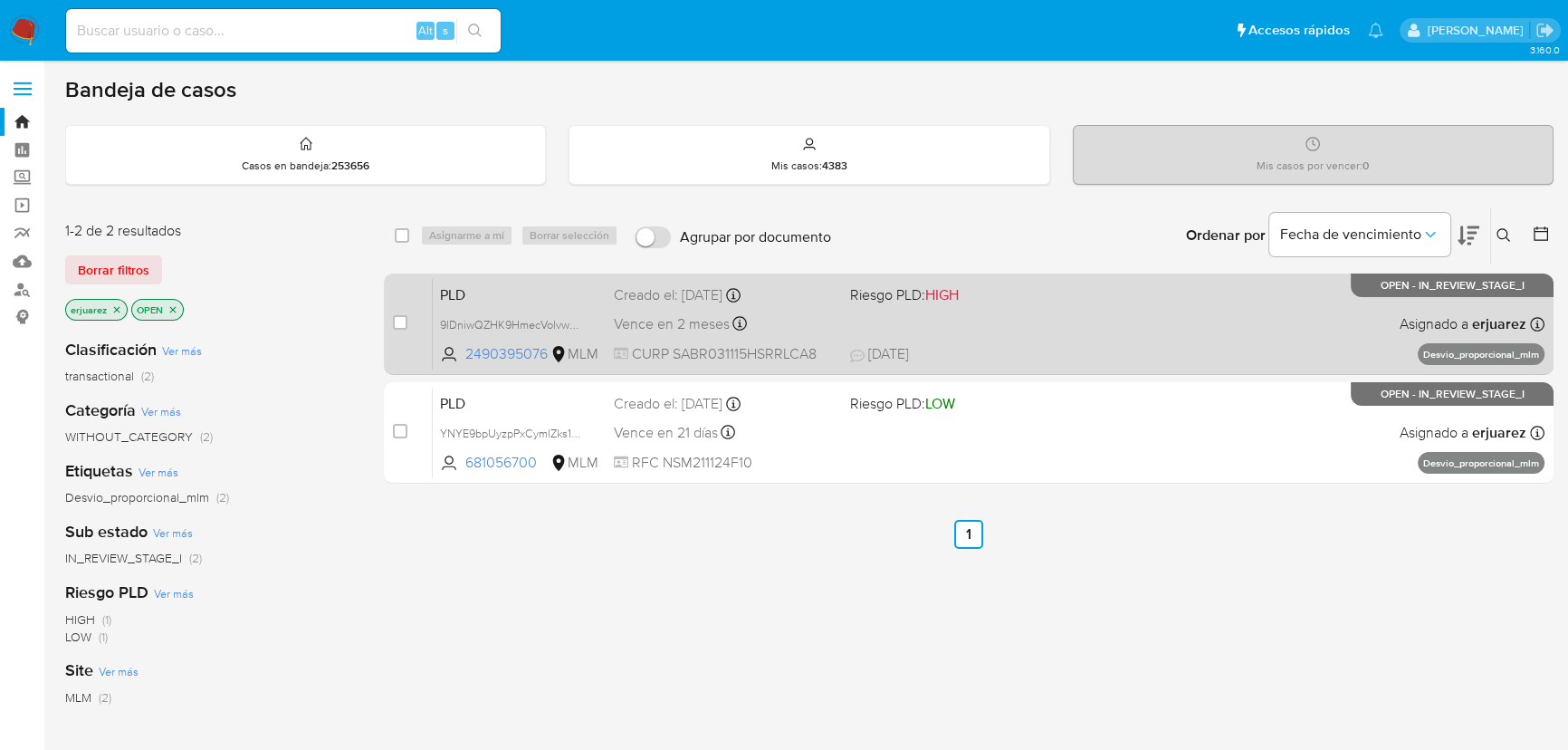
click at [1072, 317] on div "PLD 9lDniwQZHK9HmecVolvwW8ux 2490395076 MLM Riesgo PLD: HIGH Creado el: 12/09/2…" at bounding box center [988, 324] width 1112 height 92
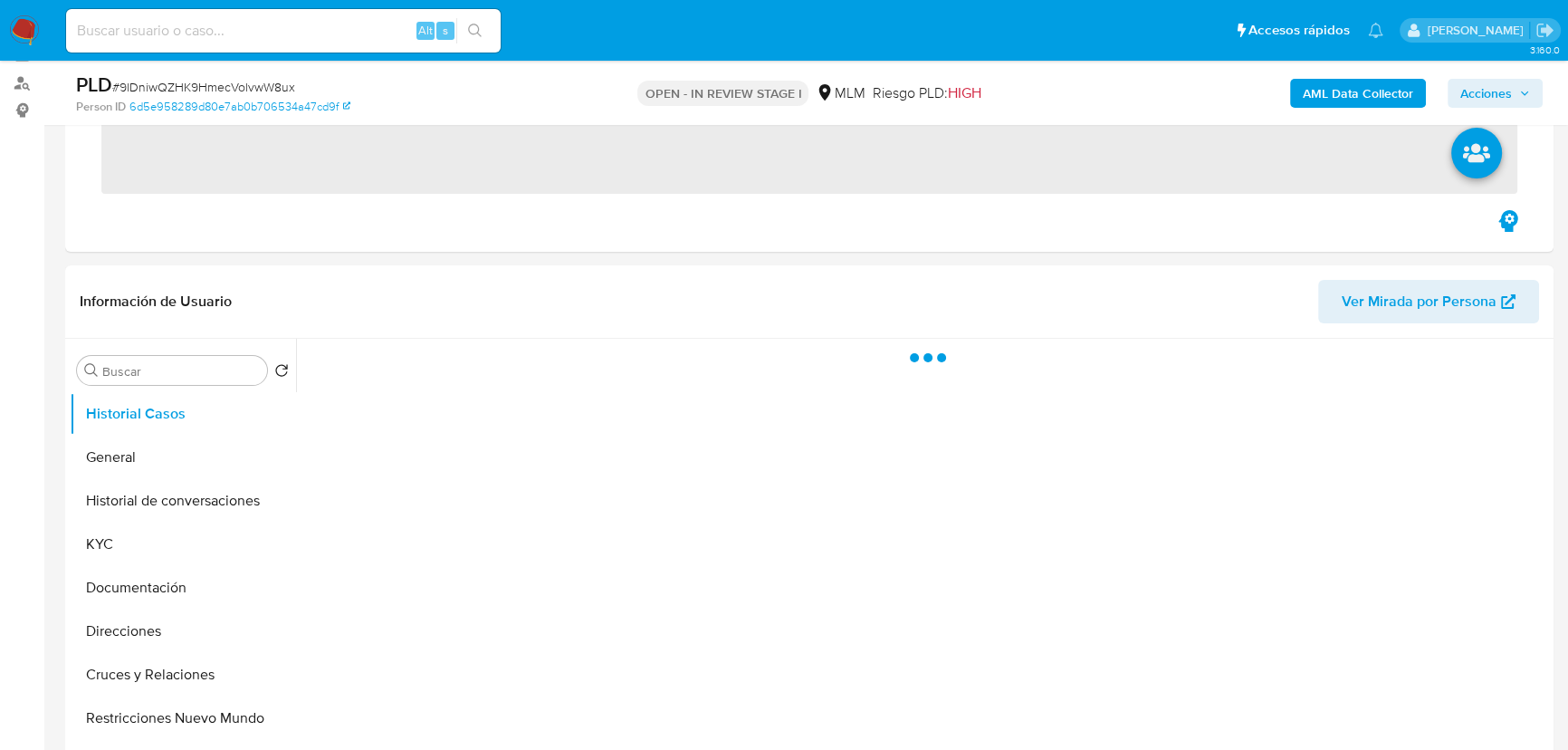
scroll to position [411, 0]
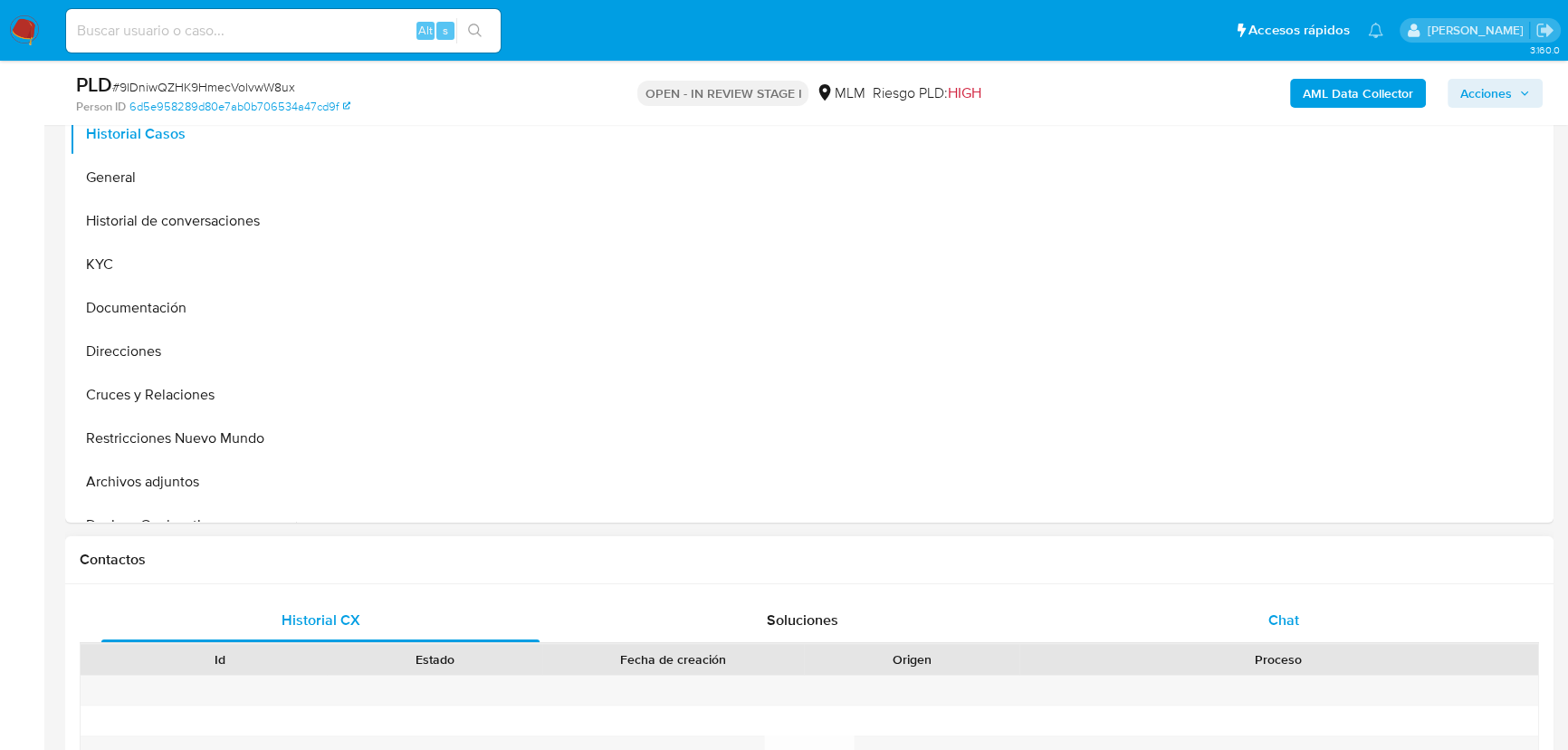
click at [1275, 610] on span "Chat" at bounding box center [1284, 620] width 31 height 21
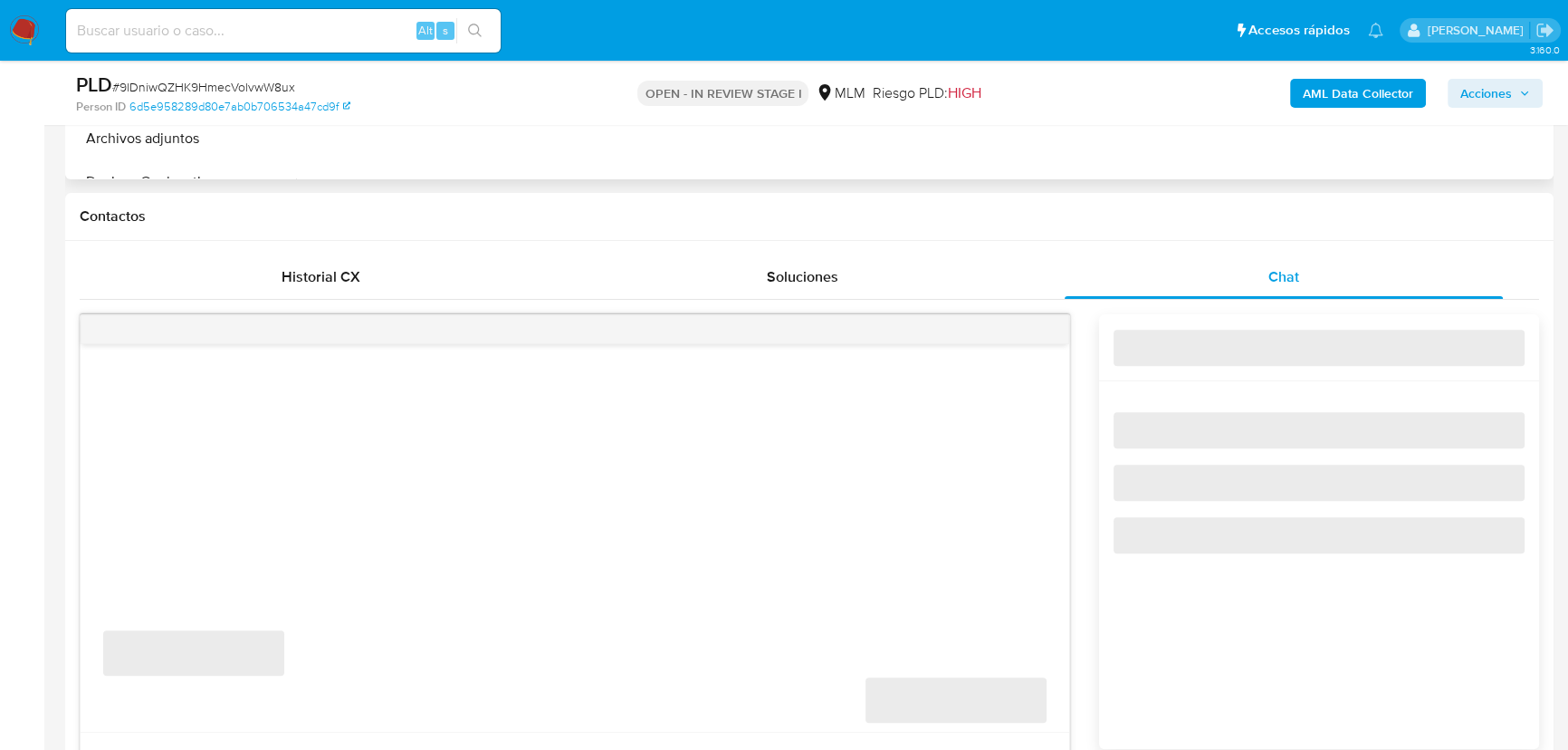
select select "10"
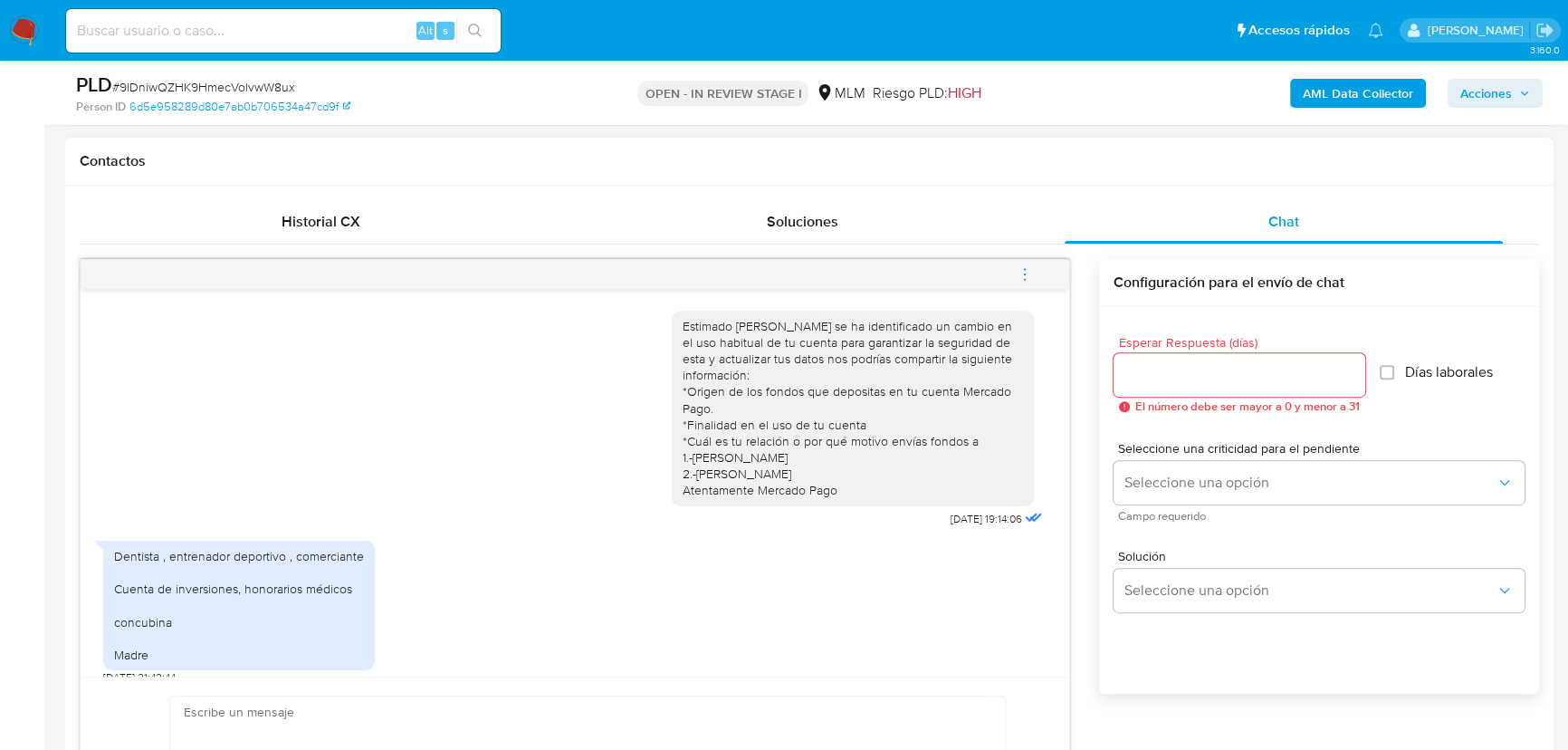
scroll to position [988, 0]
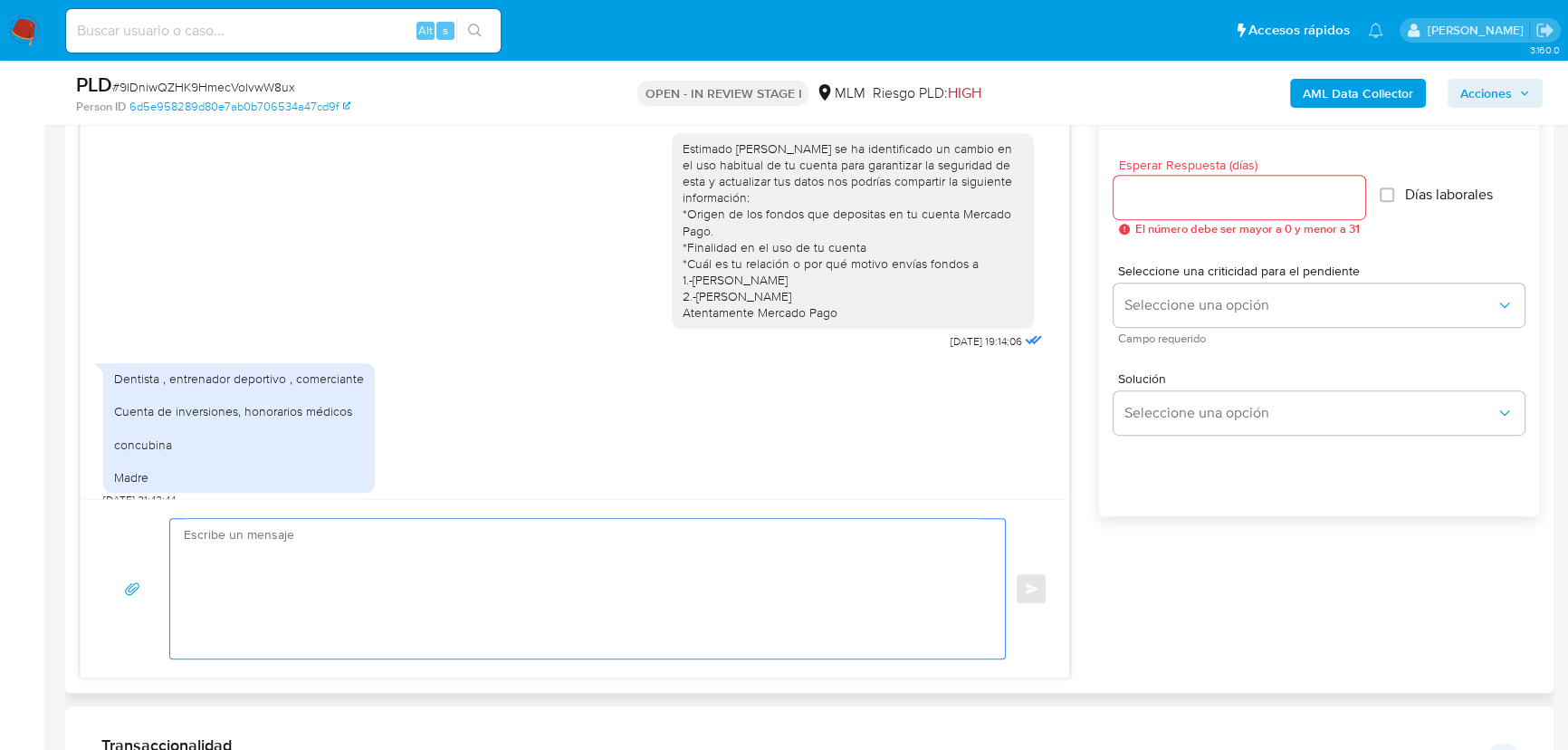
click at [362, 546] on textarea at bounding box center [583, 588] width 798 height 139
type textarea "h"
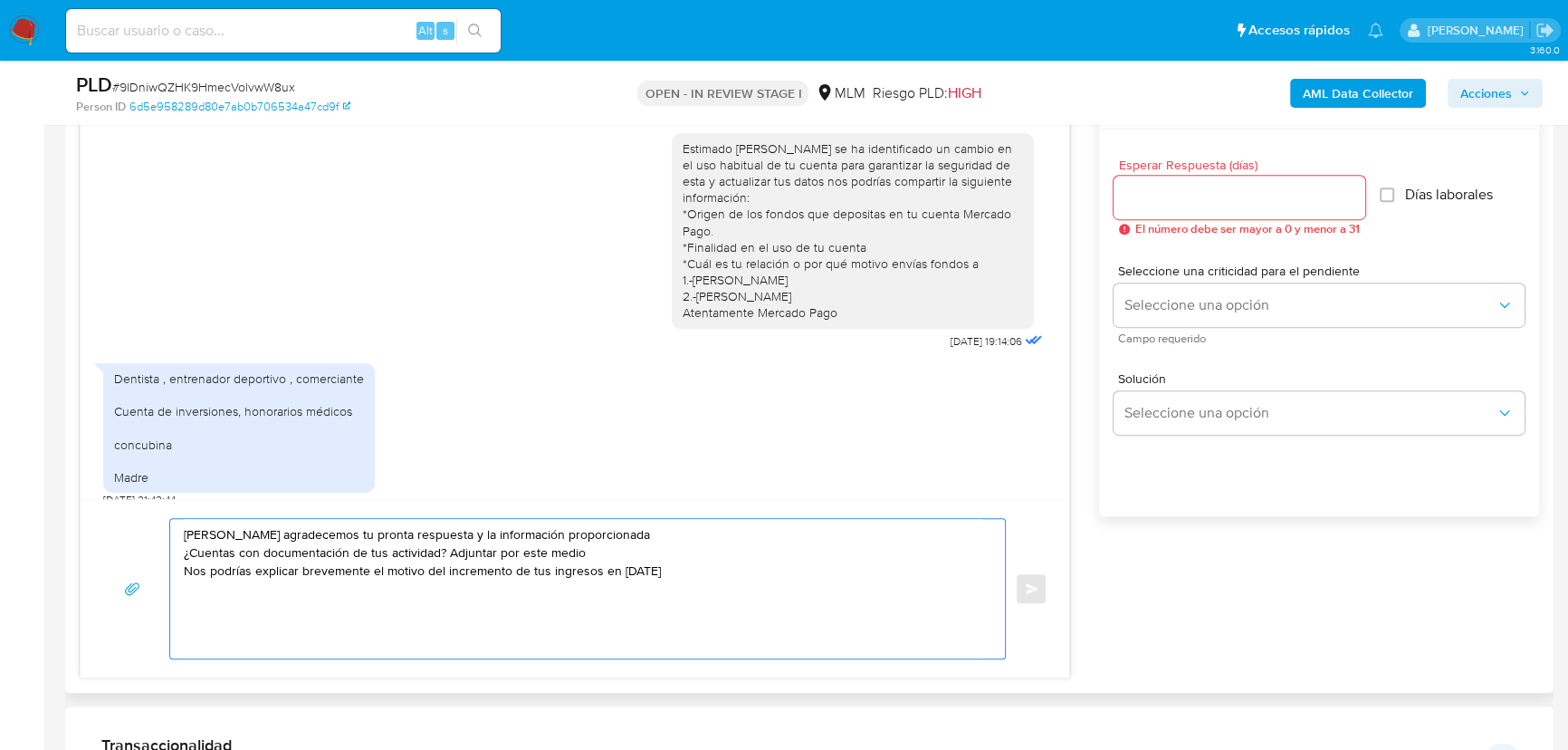
click at [599, 570] on textarea "[PERSON_NAME] agradecemos tu pronta respuesta y la información proporcionada ¿C…" at bounding box center [583, 588] width 798 height 139
click at [612, 570] on textarea "[PERSON_NAME] agradecemos tu pronta respuesta y la información proporcionada ¿C…" at bounding box center [583, 588] width 798 height 139
click at [885, 570] on textarea "[PERSON_NAME] agradecemos tu pronta respuesta y la información proporcionada ¿C…" at bounding box center [583, 588] width 798 height 139
type textarea "[PERSON_NAME] agradecemos tu pronta respuesta y la información proporcionada ¿C…"
drag, startPoint x: 396, startPoint y: 584, endPoint x: 4, endPoint y: 444, distance: 416.2
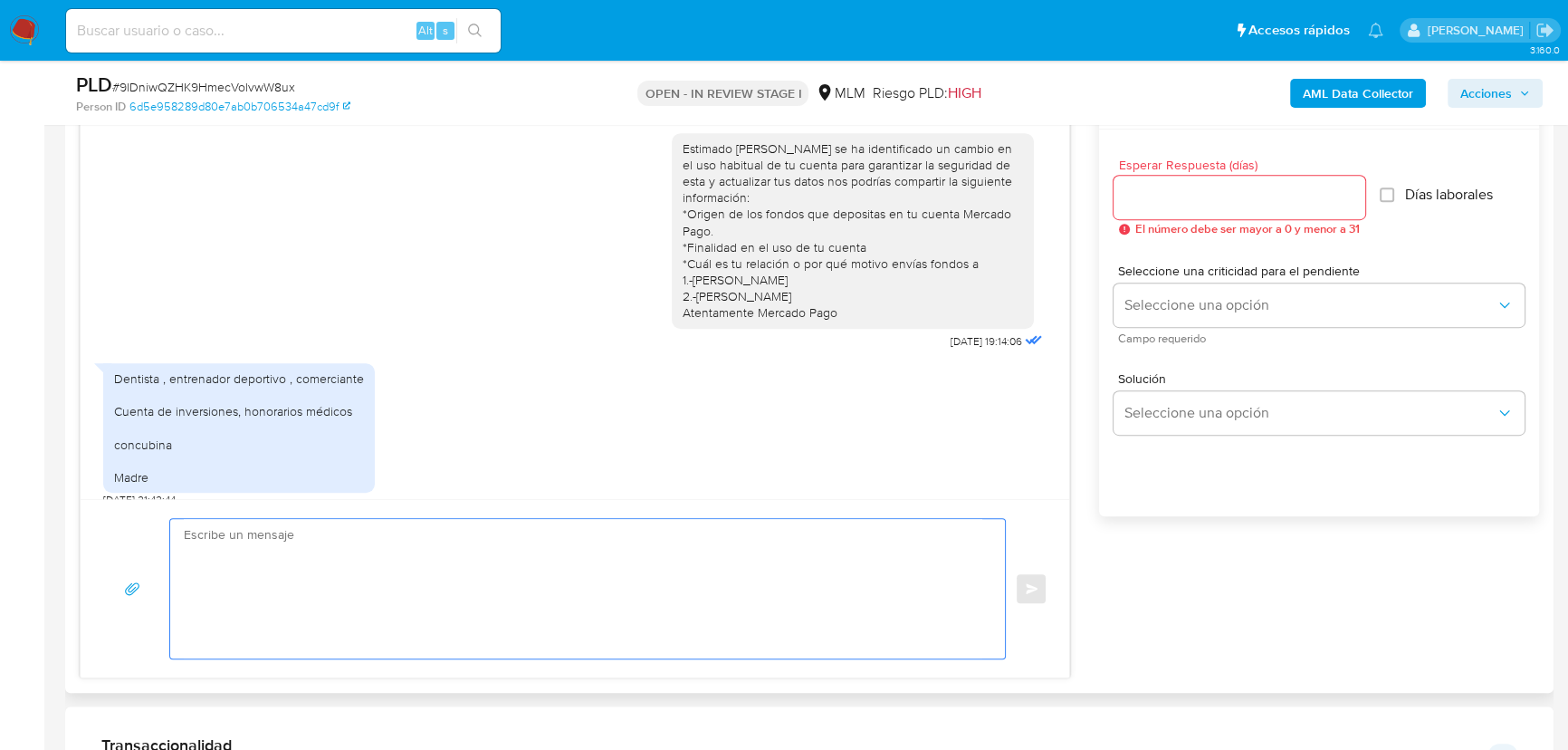
click at [1186, 205] on input "Esperar Respuesta (días)" at bounding box center [1239, 197] width 252 height 23
type input "5"
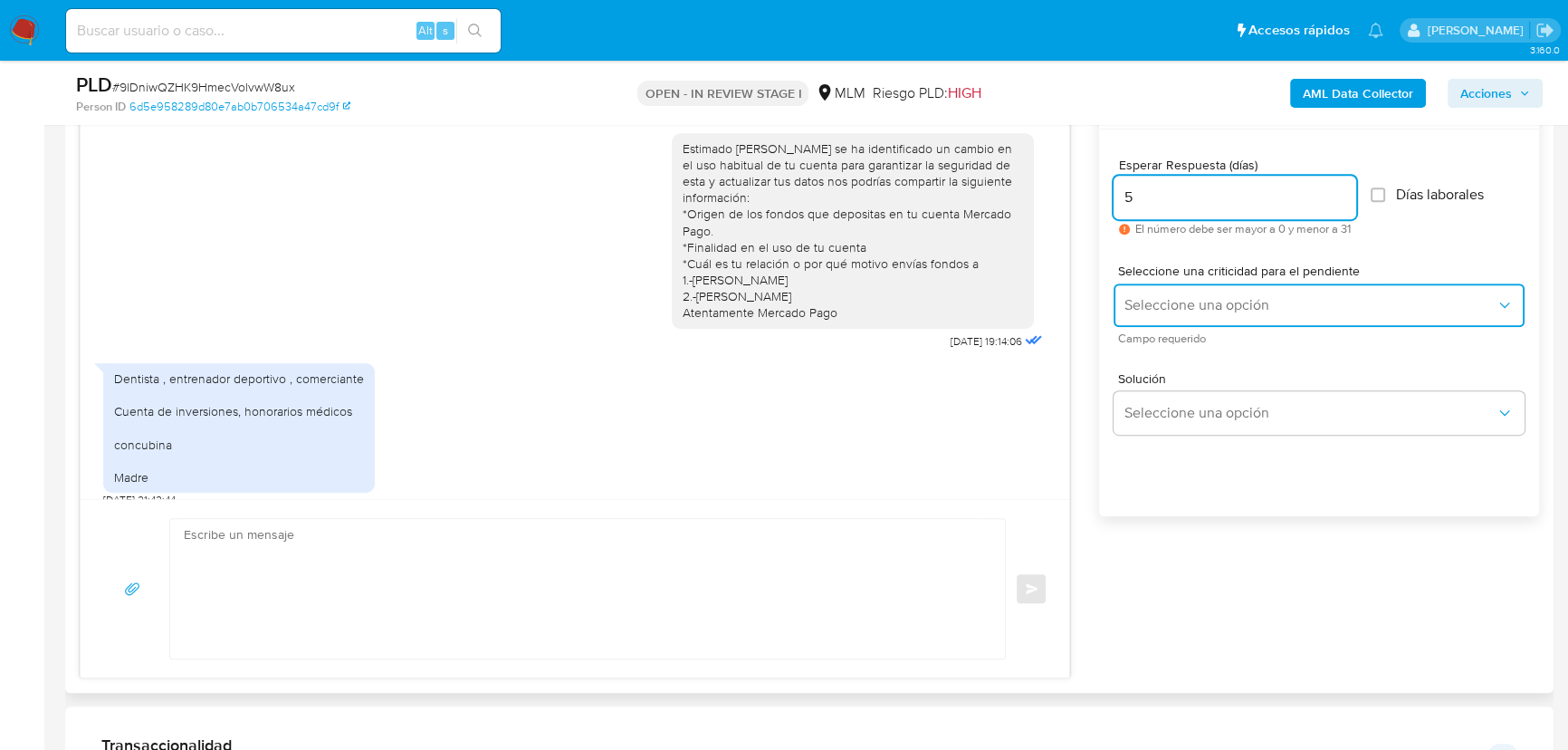
drag, startPoint x: 1218, startPoint y: 292, endPoint x: 1218, endPoint y: 304, distance: 12.0
click at [1218, 297] on button "Seleccione una opción" at bounding box center [1319, 305] width 411 height 43
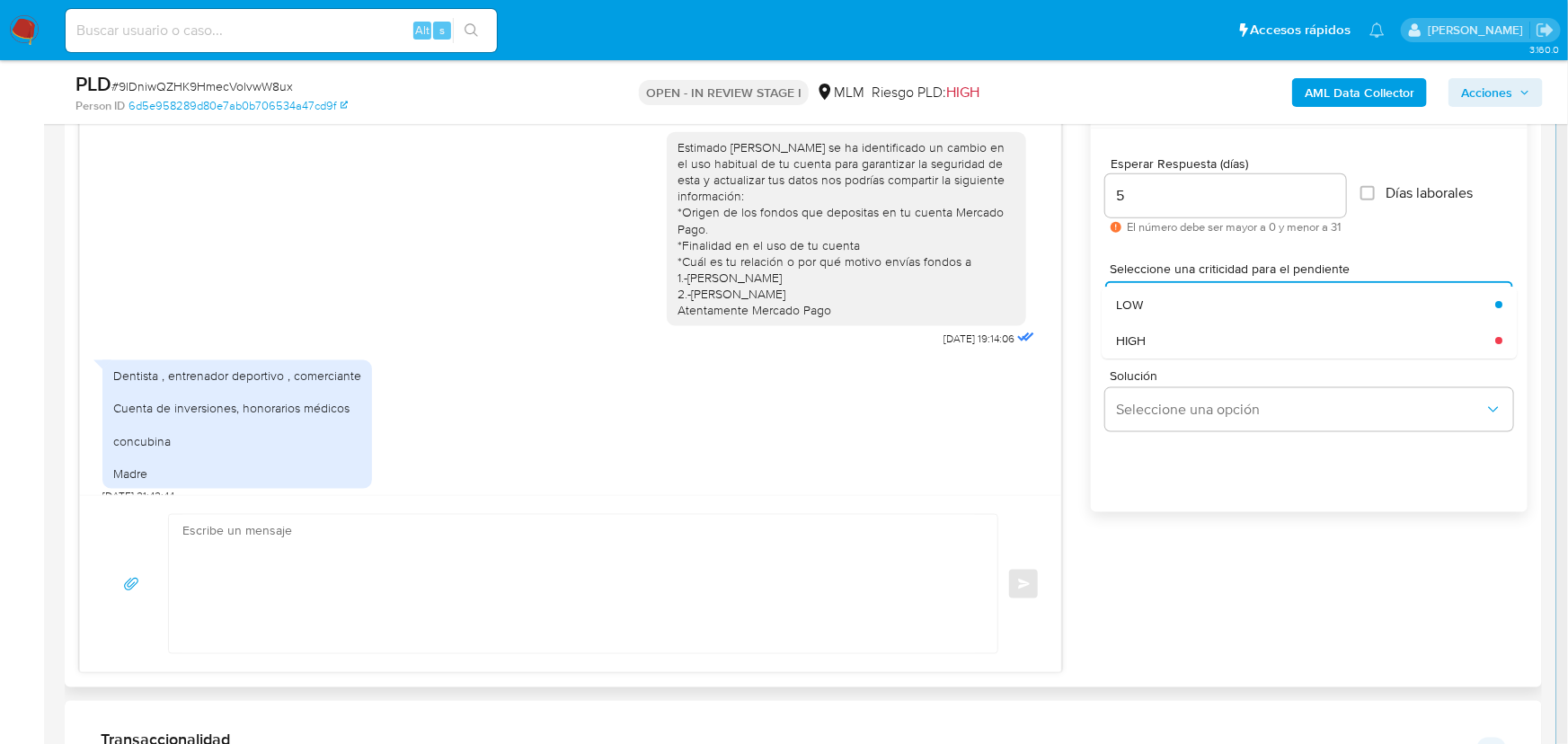
click at [1171, 339] on div "HIGH" at bounding box center [1300, 340] width 368 height 36
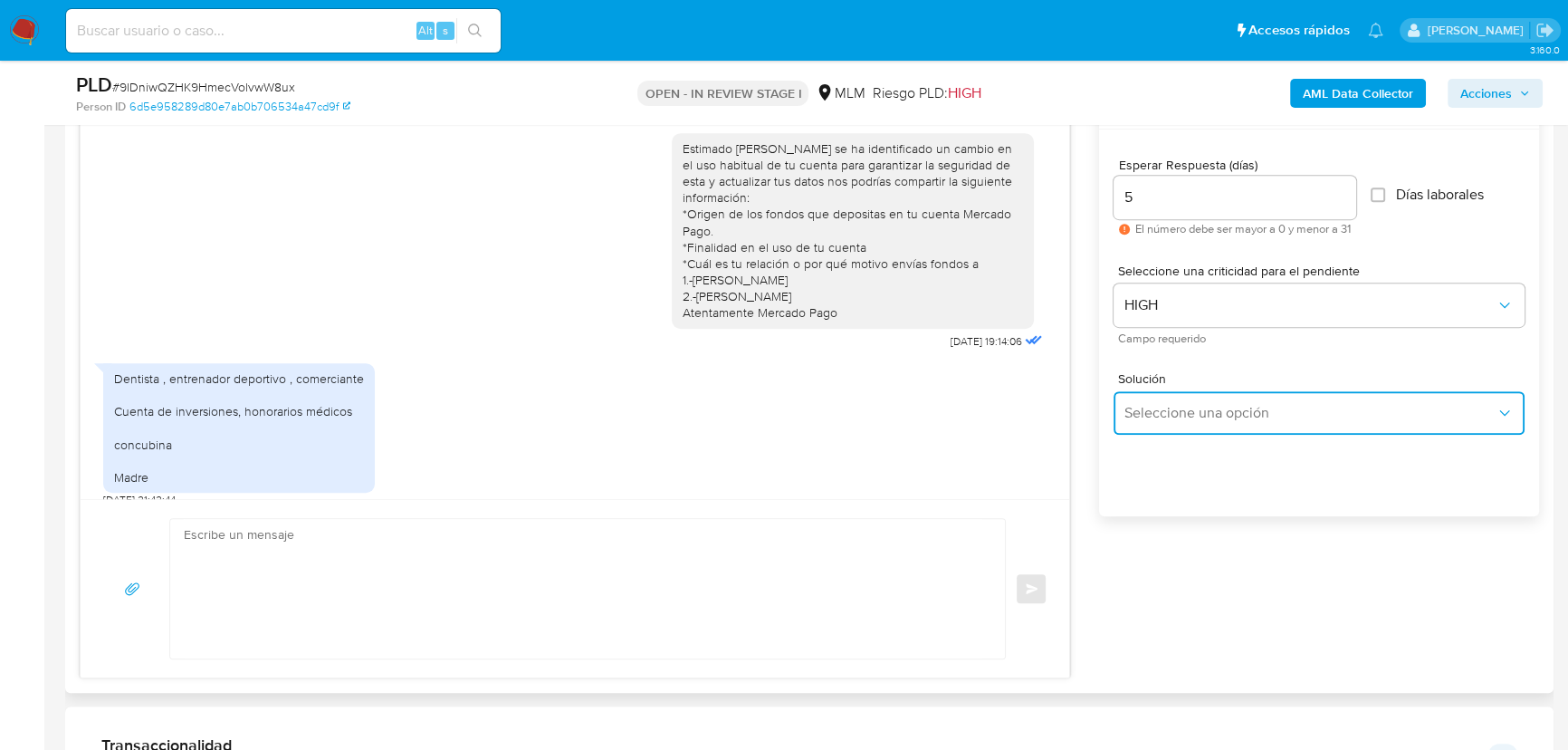
drag, startPoint x: 1195, startPoint y: 402, endPoint x: 1240, endPoint y: 415, distance: 46.8
click at [1205, 408] on span "Seleccione una opción" at bounding box center [1310, 412] width 371 height 18
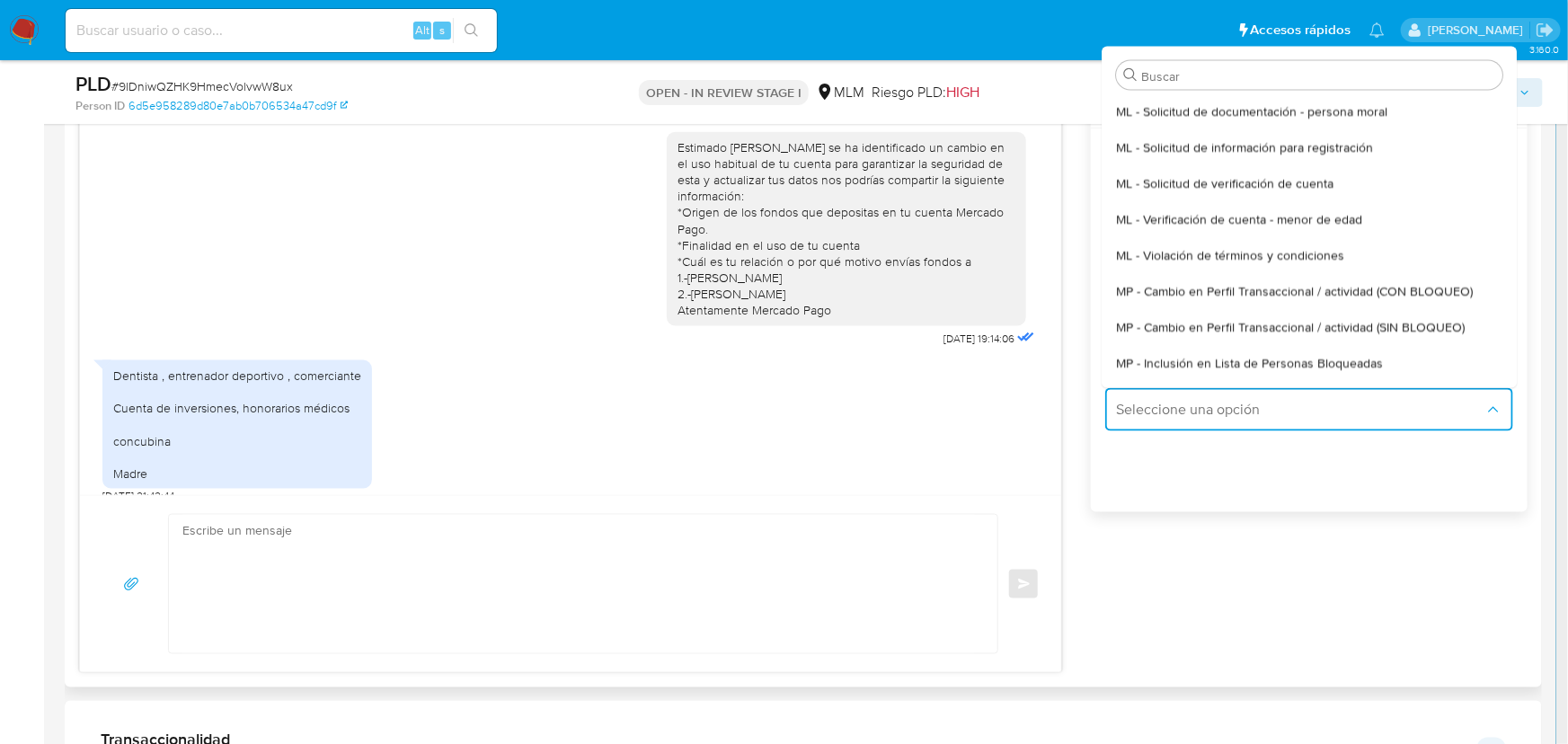
drag, startPoint x: 1383, startPoint y: 316, endPoint x: 794, endPoint y: 505, distance: 618.6
click at [1369, 318] on span "MP - Cambio en Perfil Transaccional / actividad (SIN BLOQUEO)" at bounding box center [1291, 326] width 349 height 16
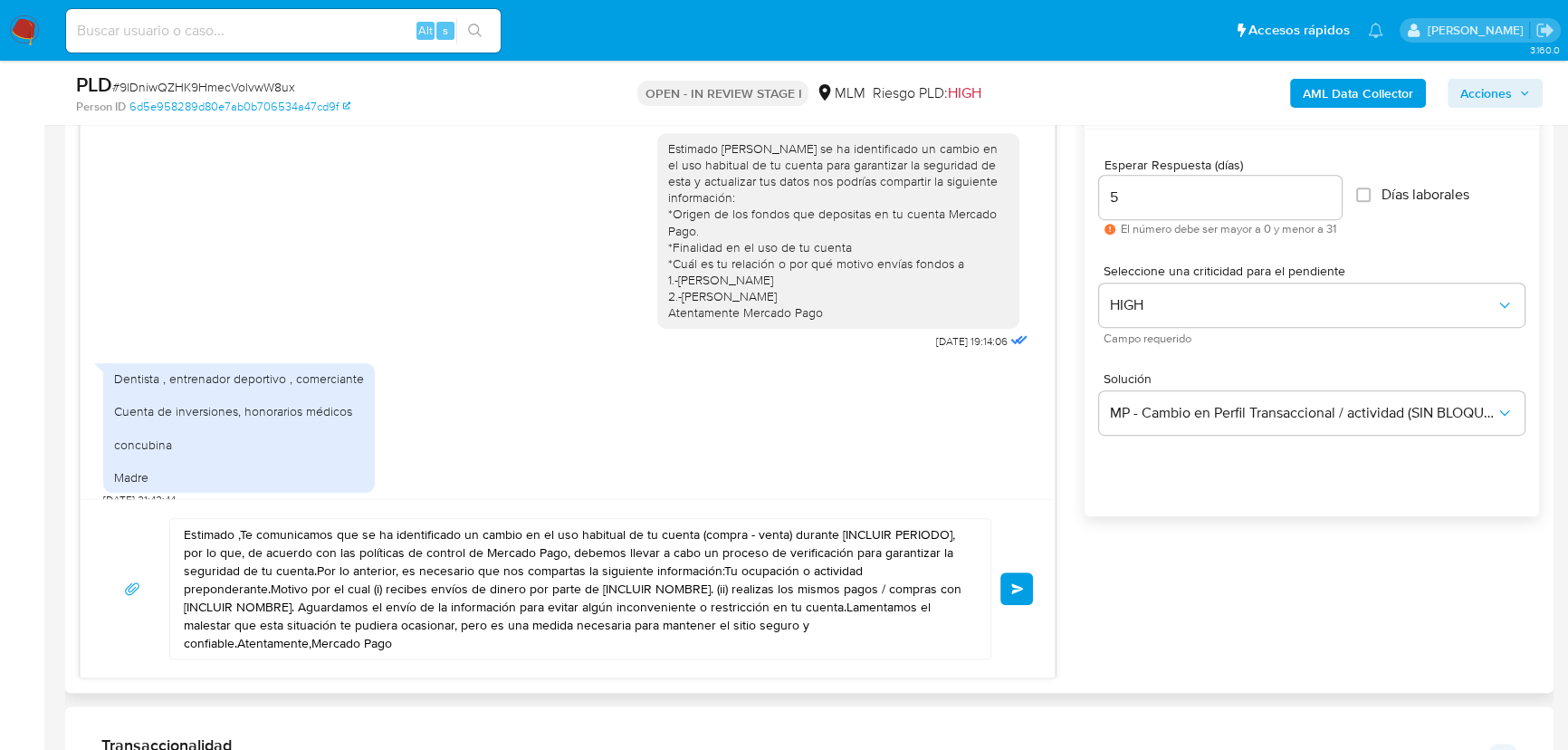
drag, startPoint x: 499, startPoint y: 659, endPoint x: 418, endPoint y: 631, distance: 85.7
click at [209, 568] on div "Estimado ,Te comunicamos que se ha identificado un cambio en el uso habitual de…" at bounding box center [568, 588] width 974 height 179
drag, startPoint x: 443, startPoint y: 635, endPoint x: 265, endPoint y: 506, distance: 219.8
paste textarea "[PERSON_NAME] agradecemos tu pronta respuesta y la información proporcionada ¿C…"
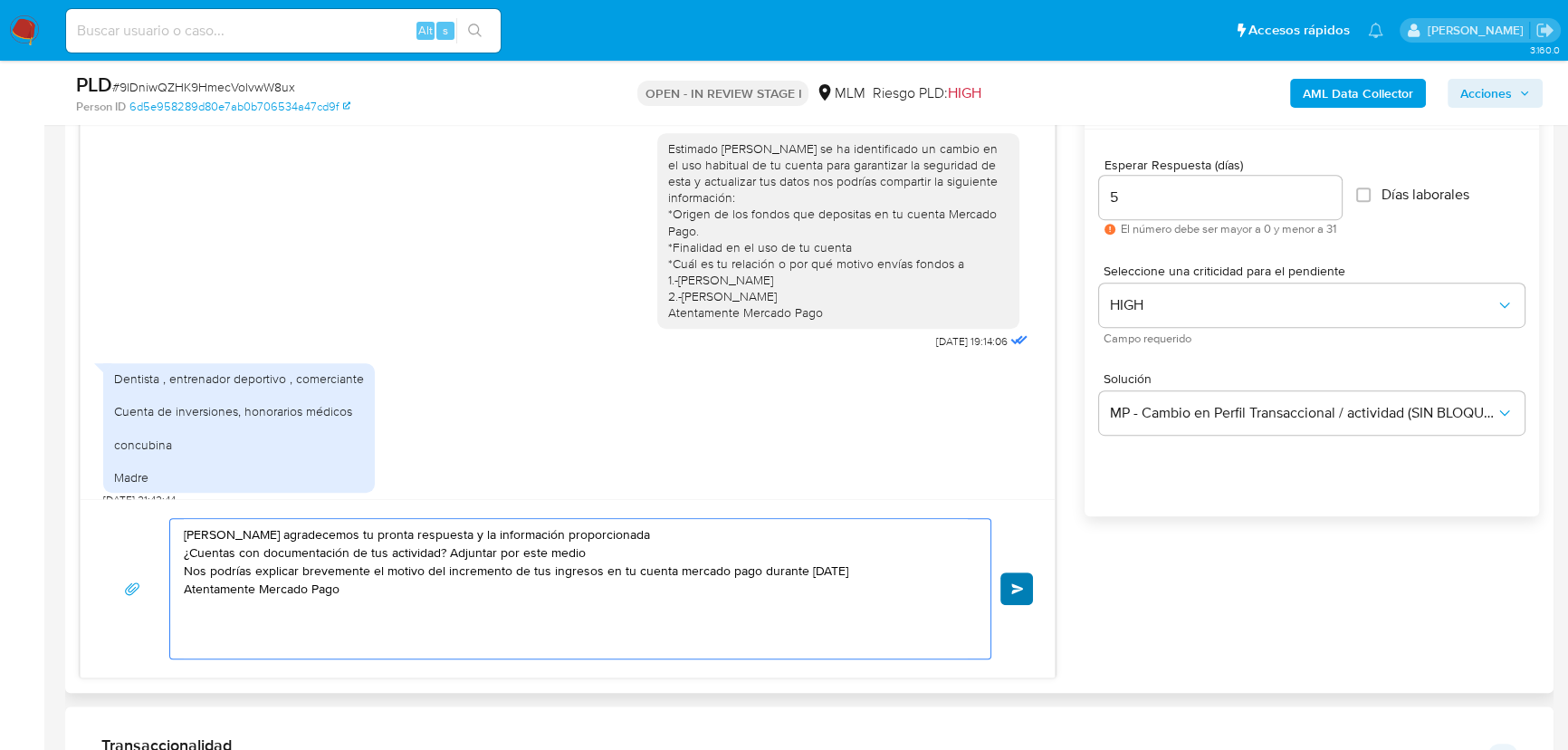
type textarea "[PERSON_NAME] agradecemos tu pronta respuesta y la información proporcionada ¿C…"
drag, startPoint x: 1020, startPoint y: 579, endPoint x: 1230, endPoint y: 471, distance: 236.1
click at [1021, 580] on button "Enviar" at bounding box center [1016, 588] width 33 height 33
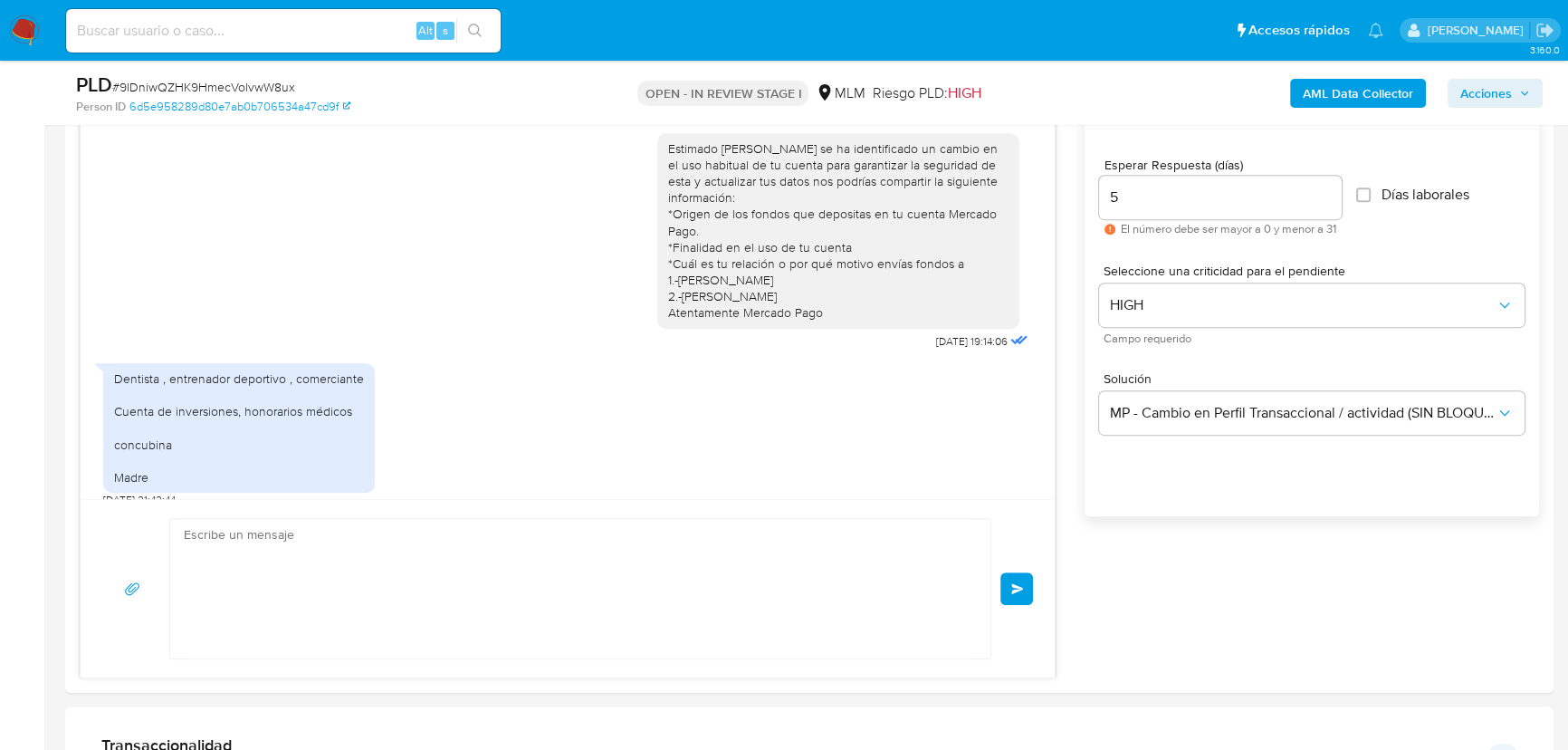
scroll to position [218, 0]
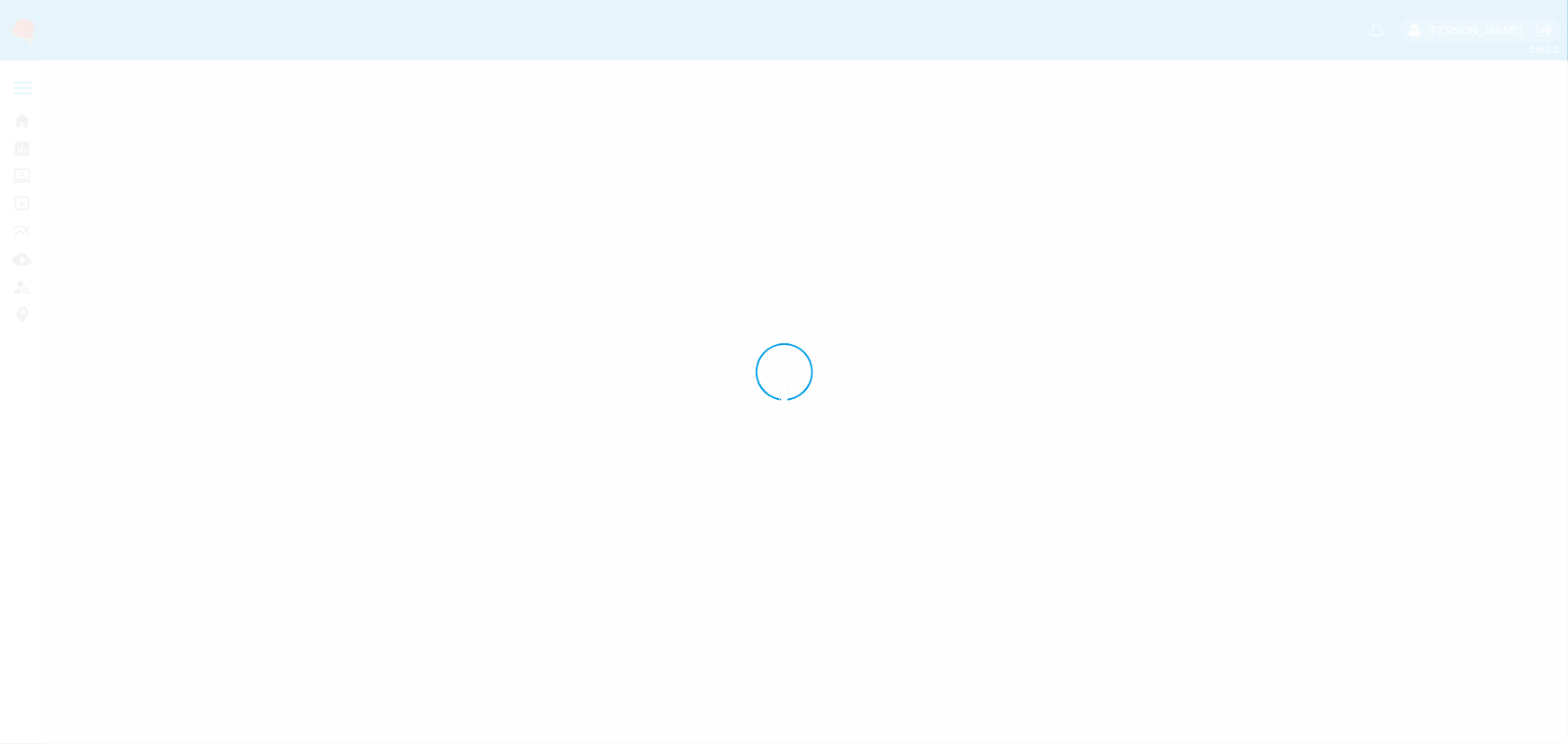
drag, startPoint x: 0, startPoint y: 0, endPoint x: 18, endPoint y: 38, distance: 42.0
click at [18, 38] on div at bounding box center [784, 372] width 1568 height 744
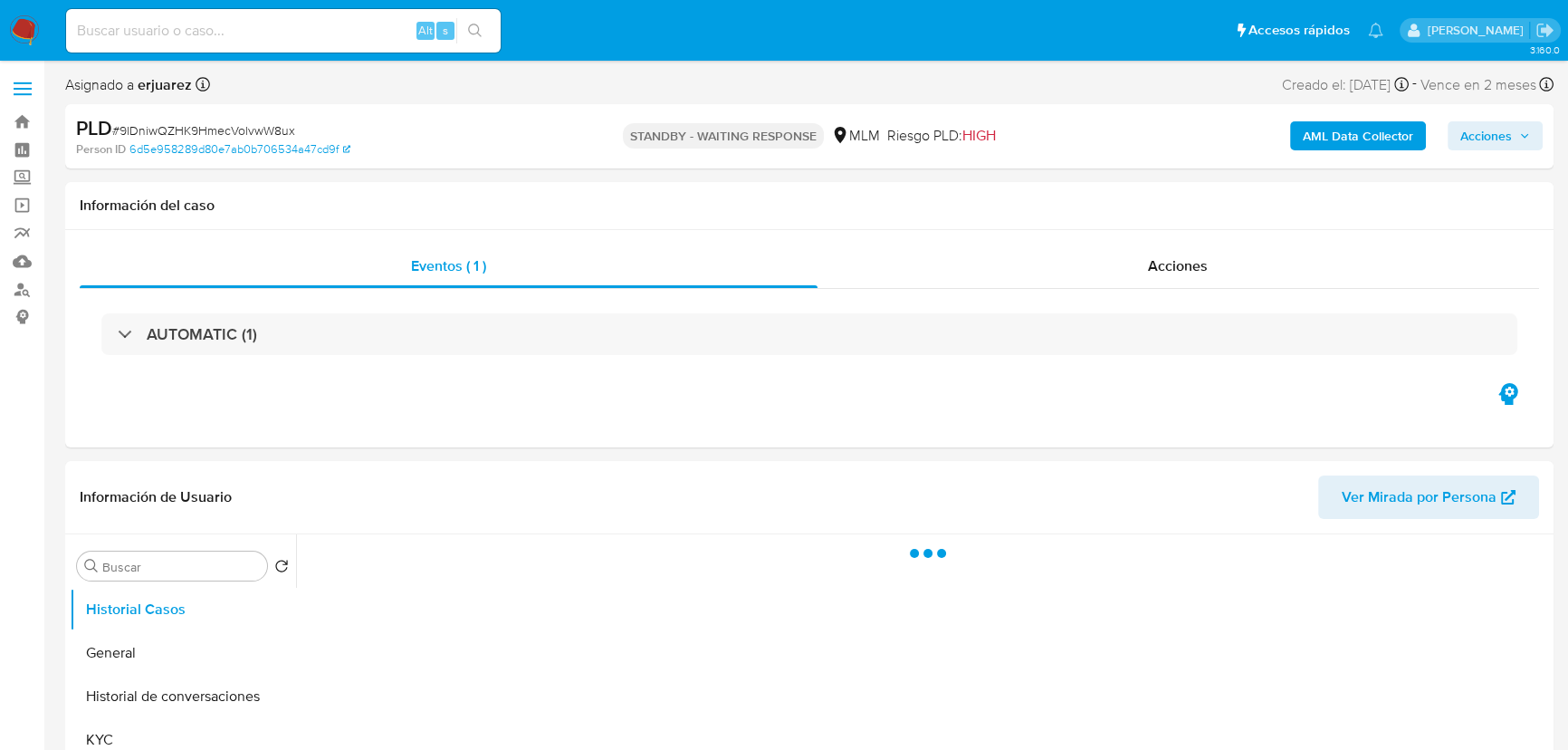
select select "10"
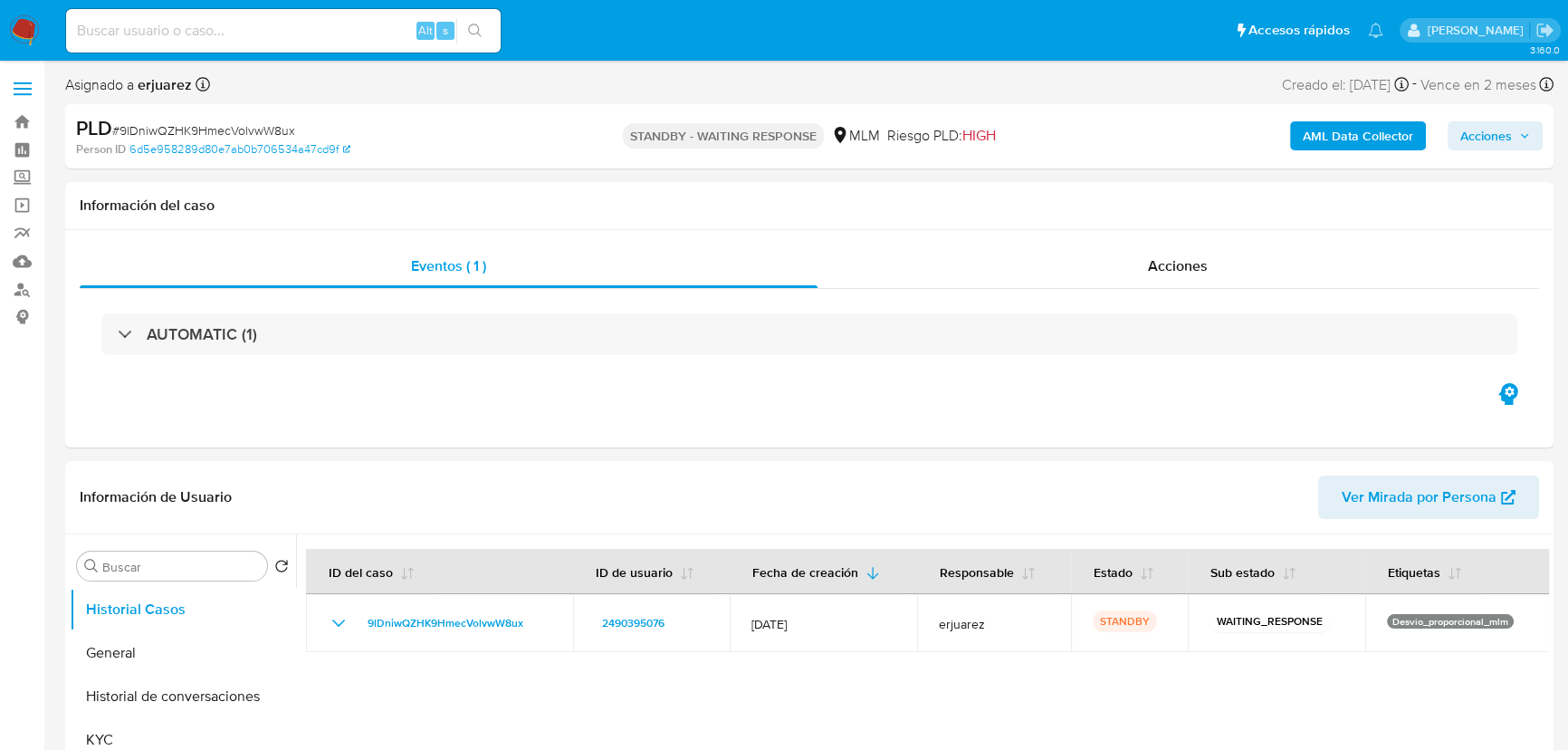
click at [18, 30] on img at bounding box center [24, 30] width 31 height 31
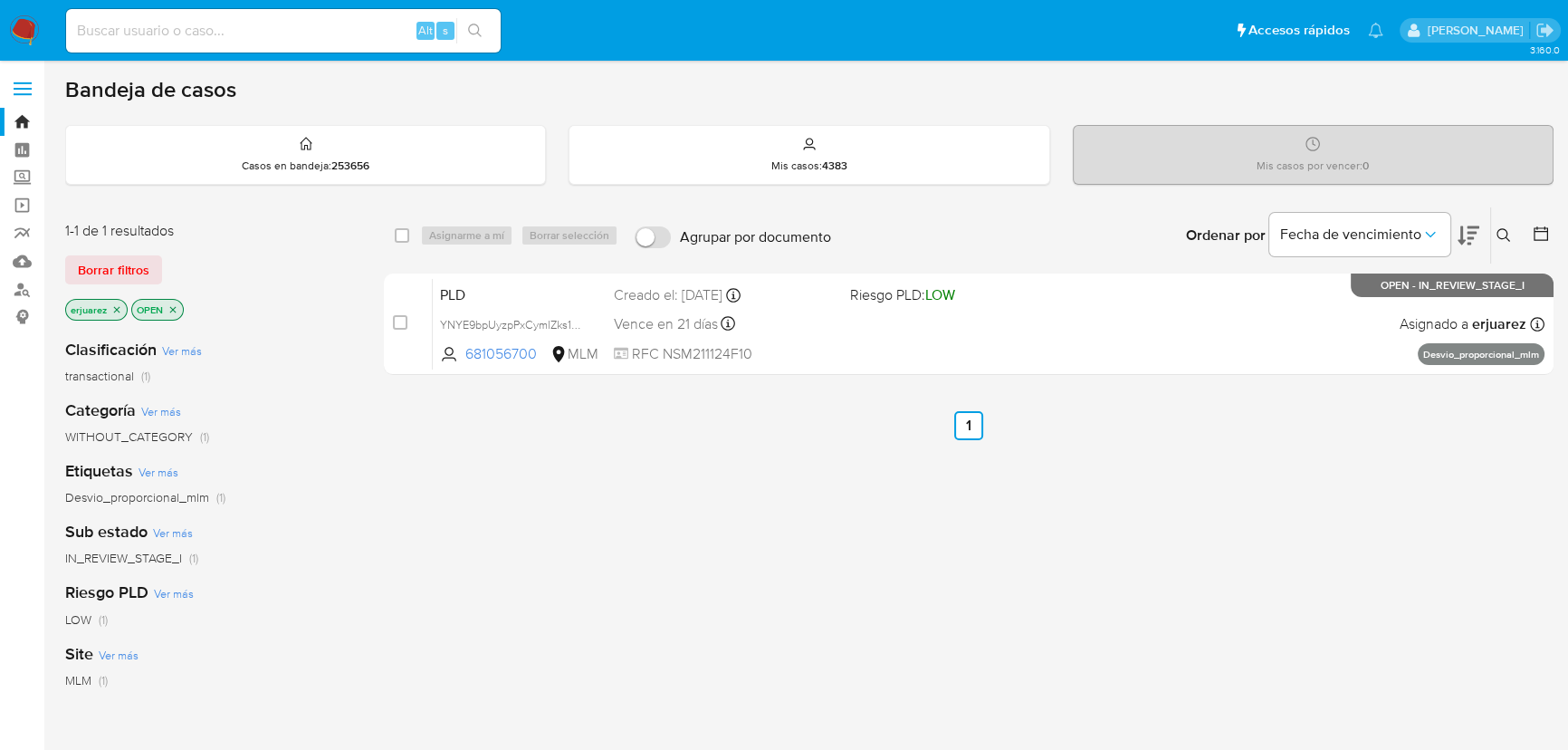
click at [116, 308] on icon "close-filter" at bounding box center [117, 309] width 7 height 7
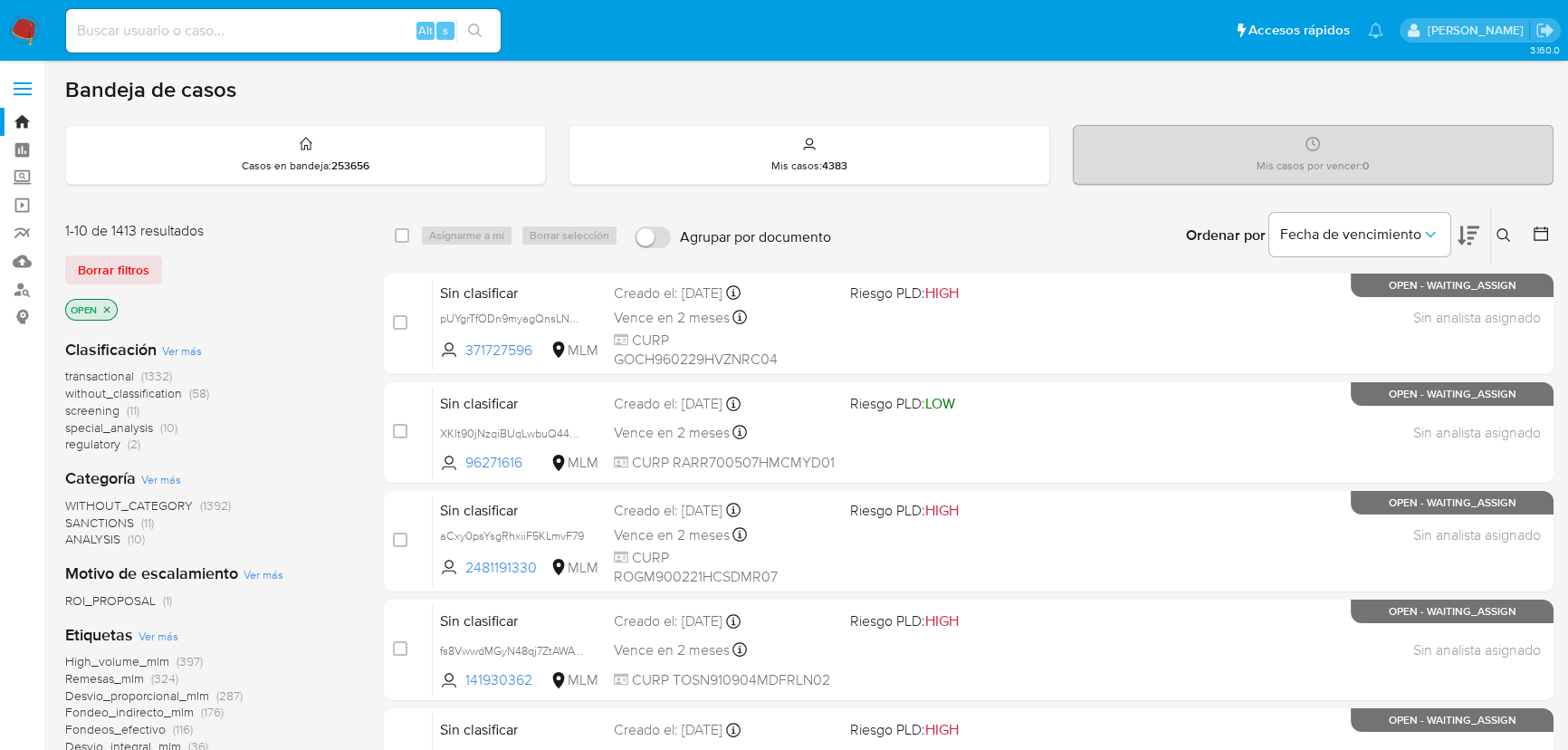
click at [1503, 228] on icon at bounding box center [1503, 235] width 14 height 14
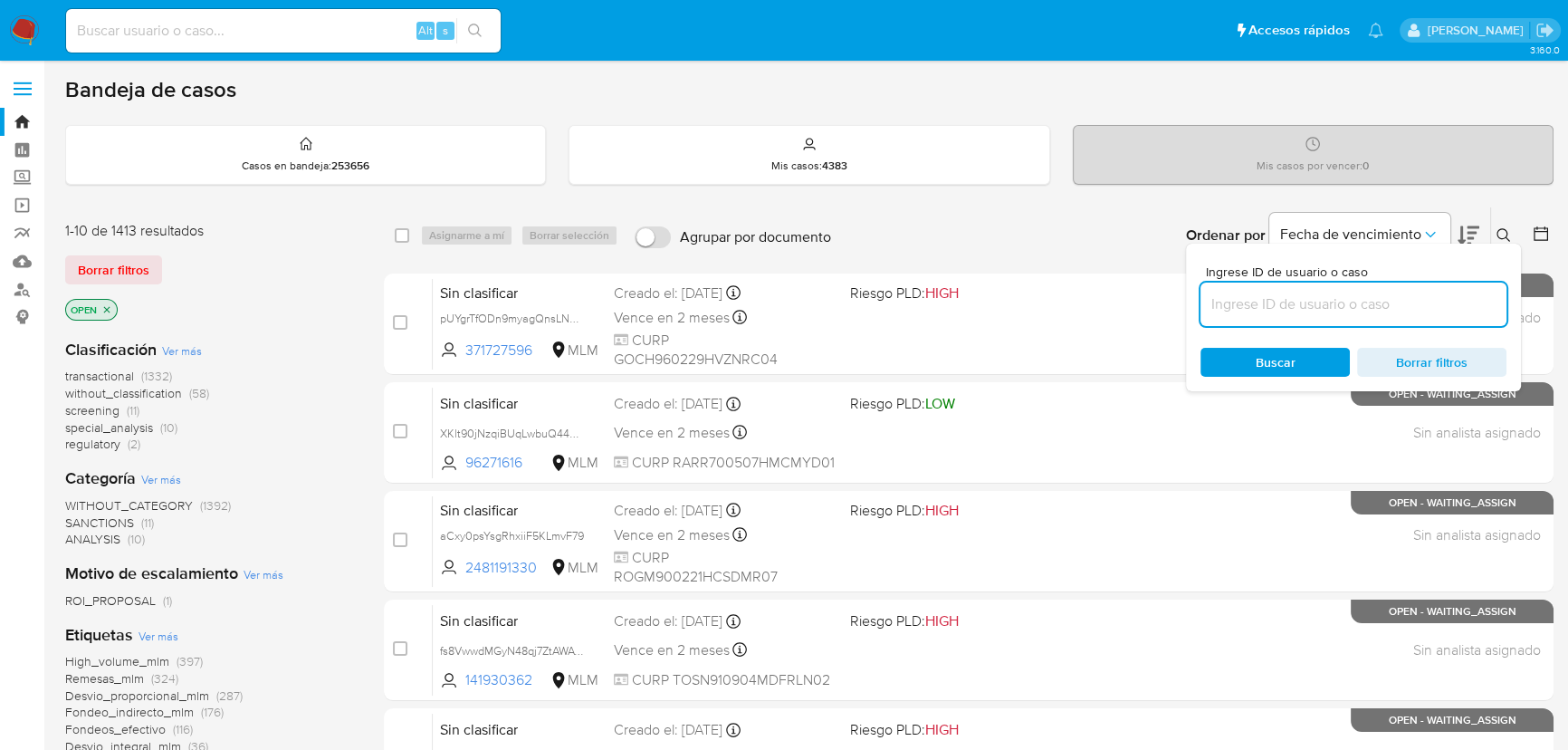
click at [1310, 311] on input at bounding box center [1353, 304] width 306 height 23
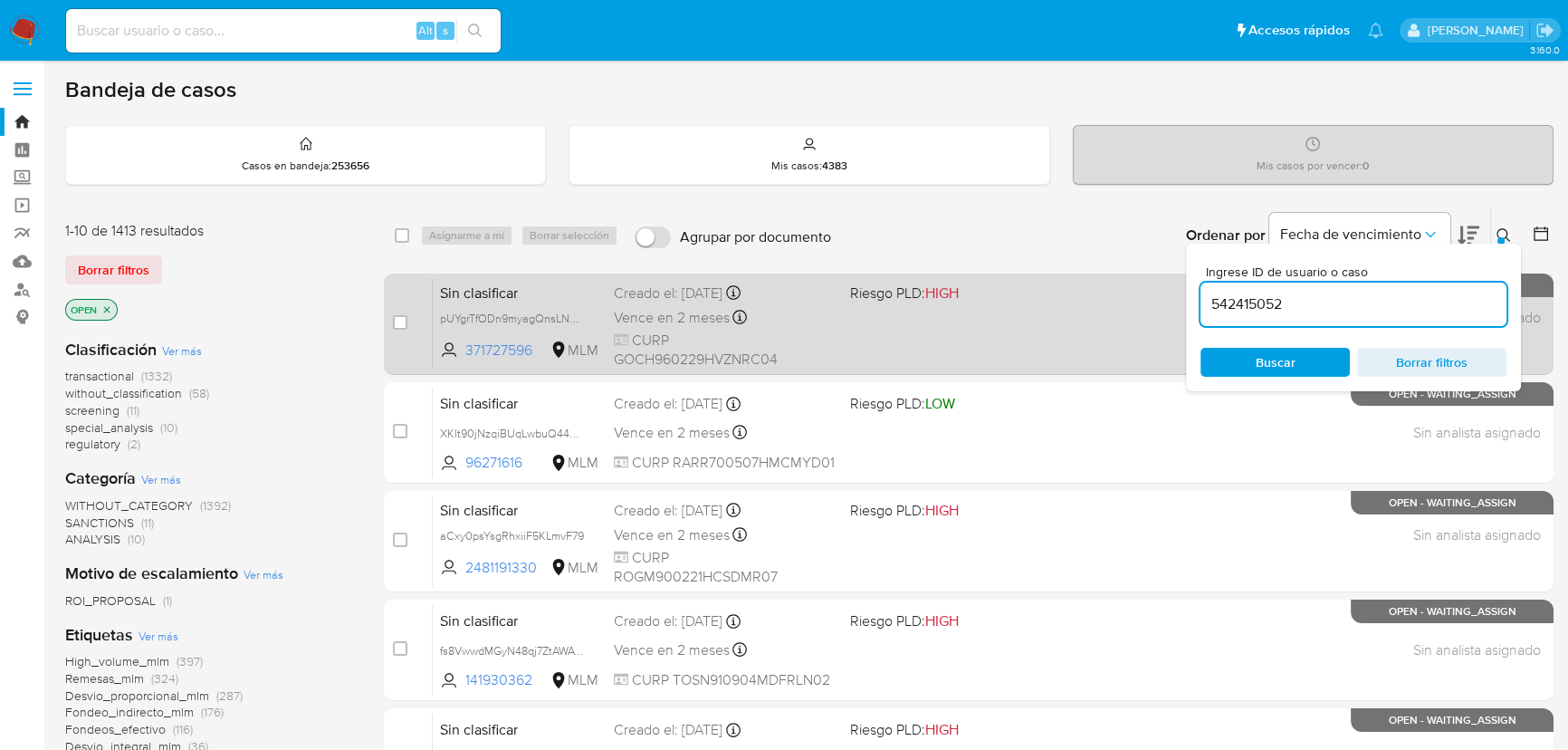
type input "542415052"
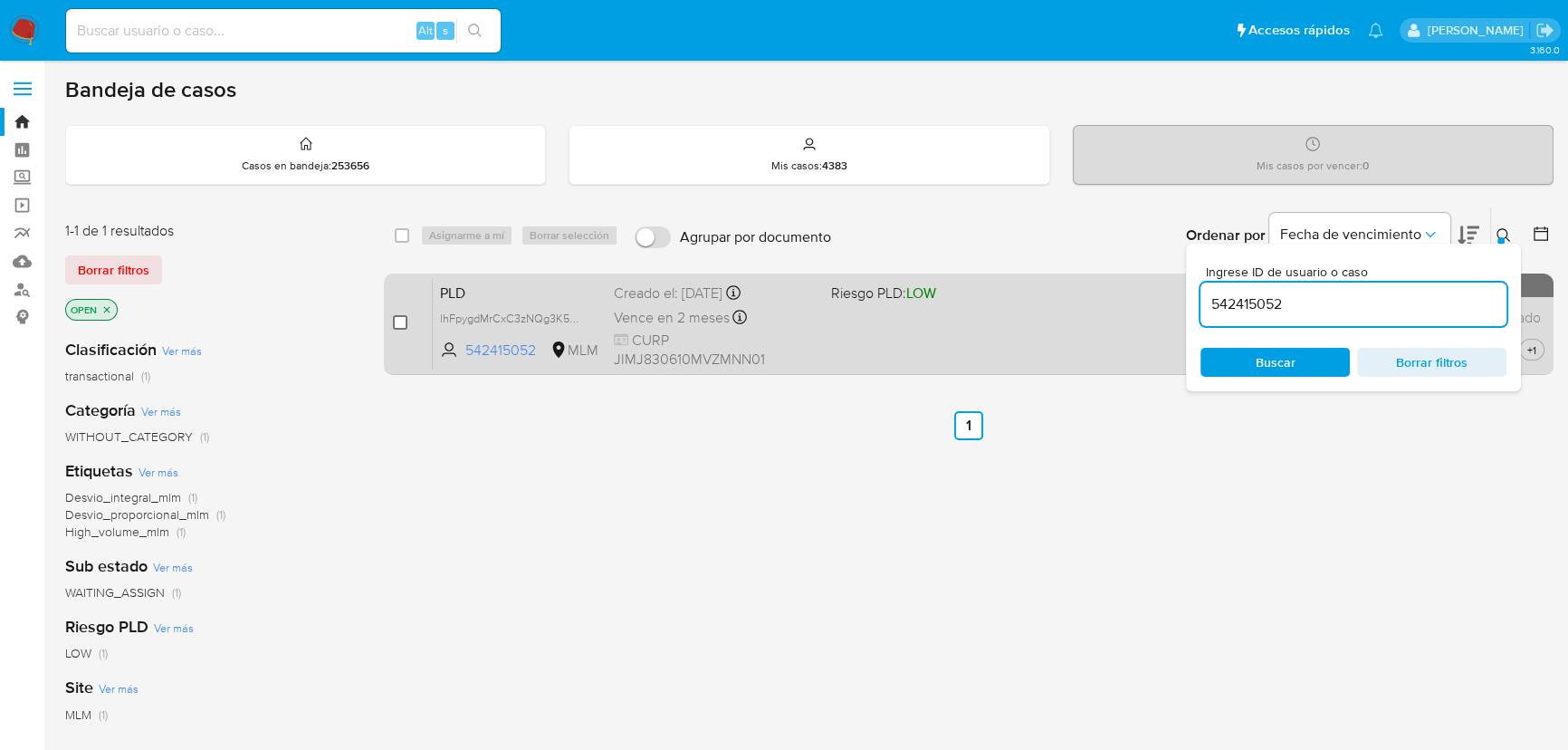
click at [400, 320] on input "checkbox" at bounding box center [399, 322] width 14 height 14
checkbox input "true"
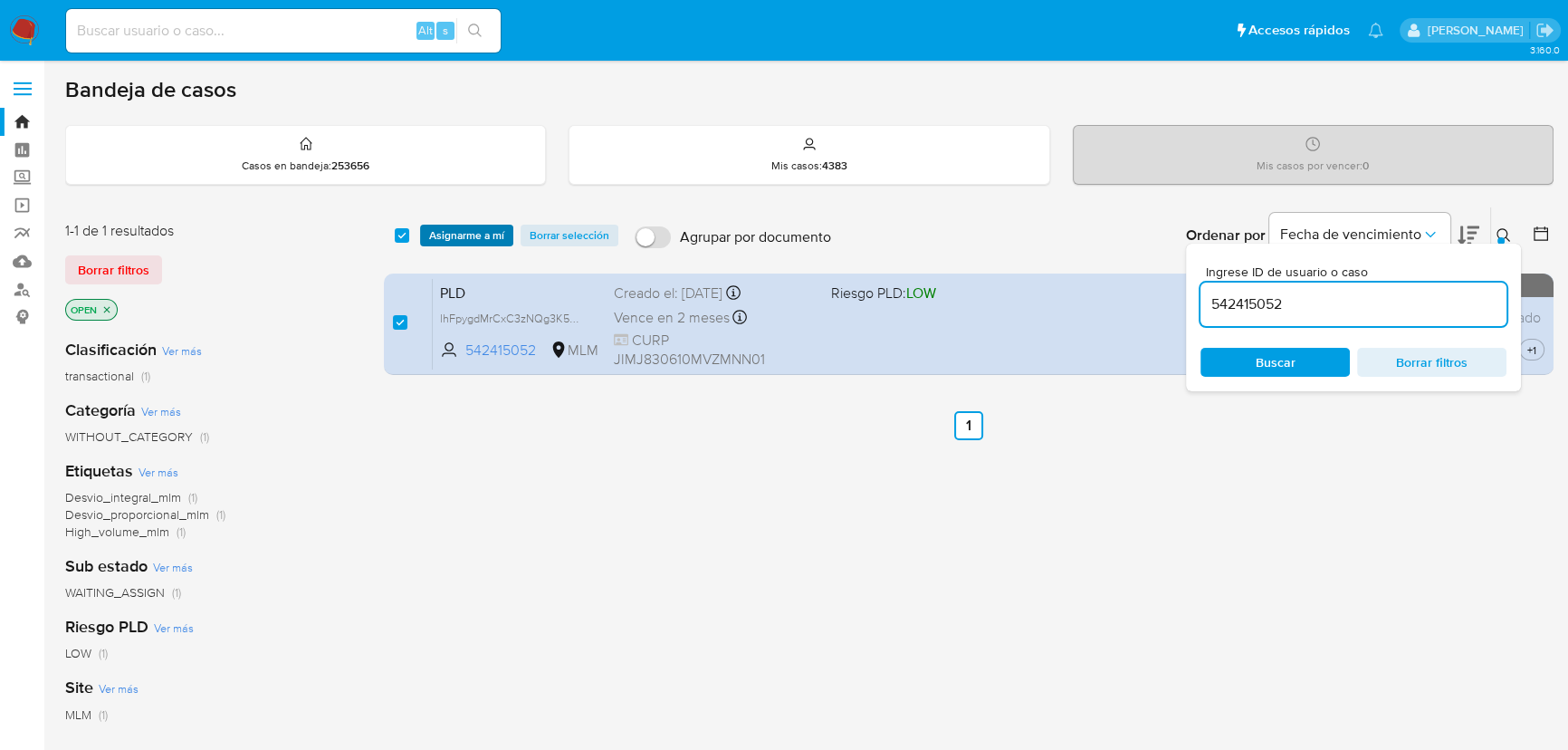
click at [463, 226] on span "Asignarme a mí" at bounding box center [467, 235] width 75 height 18
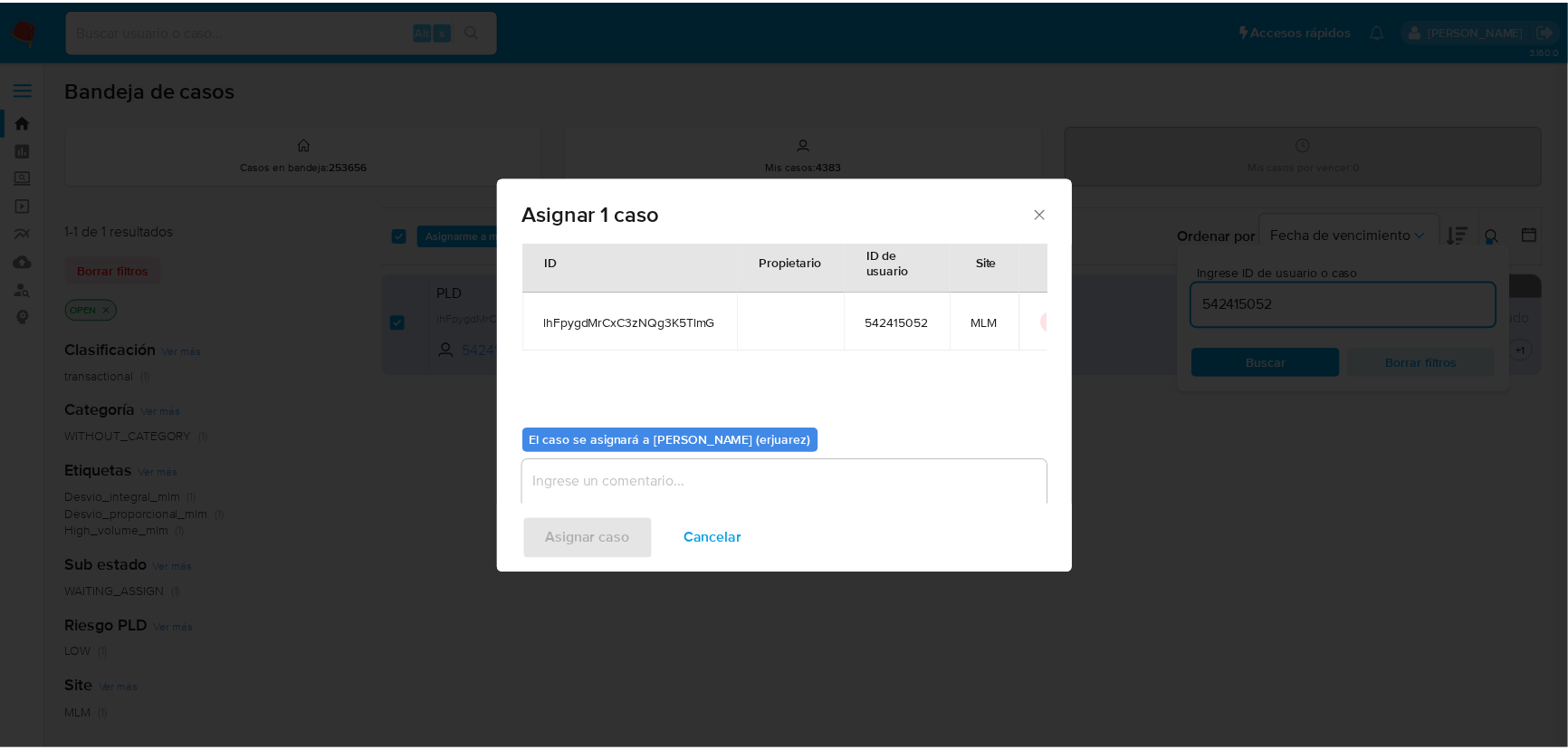
scroll to position [93, 0]
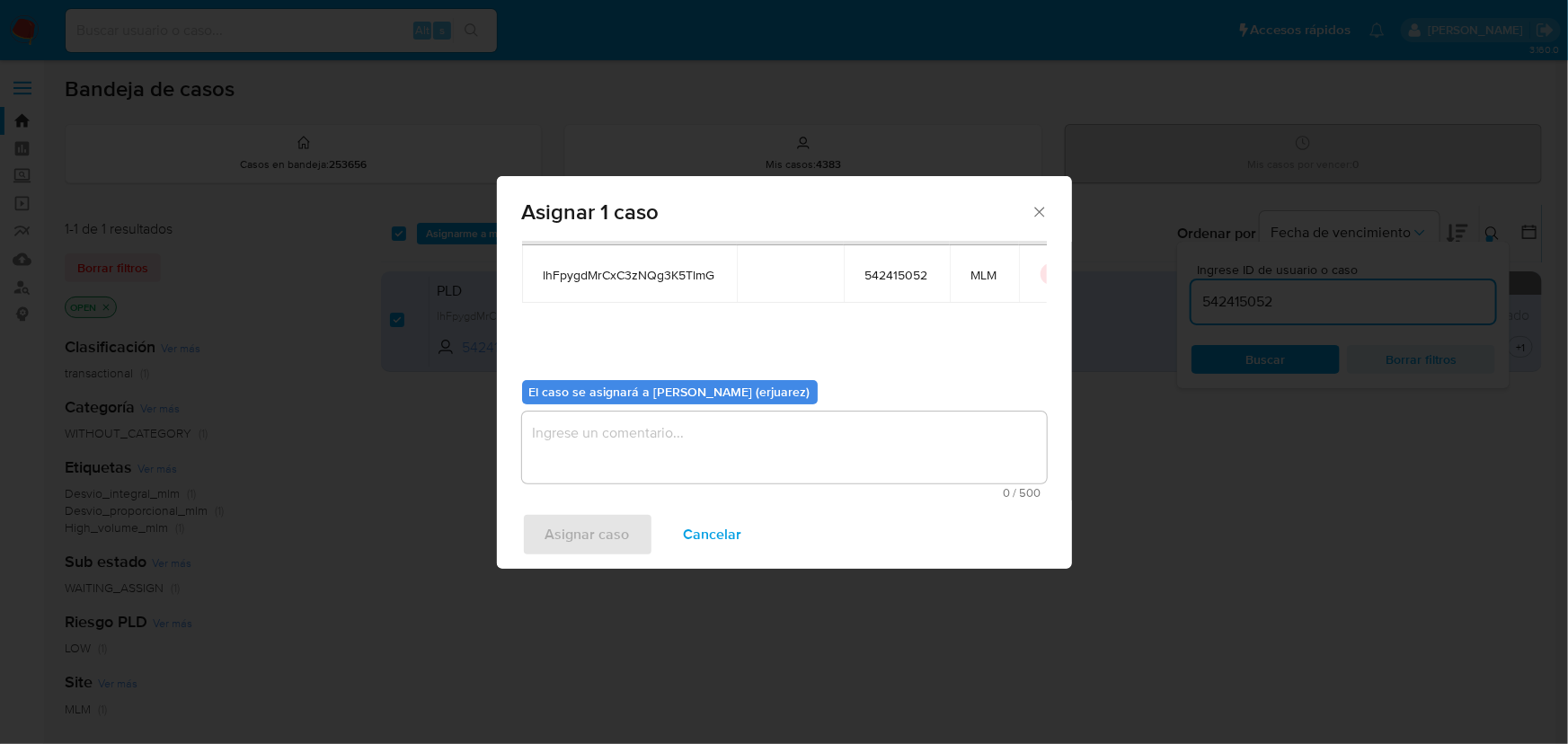
click at [570, 440] on textarea "assign-modal" at bounding box center [785, 447] width 525 height 71
type textarea "e"
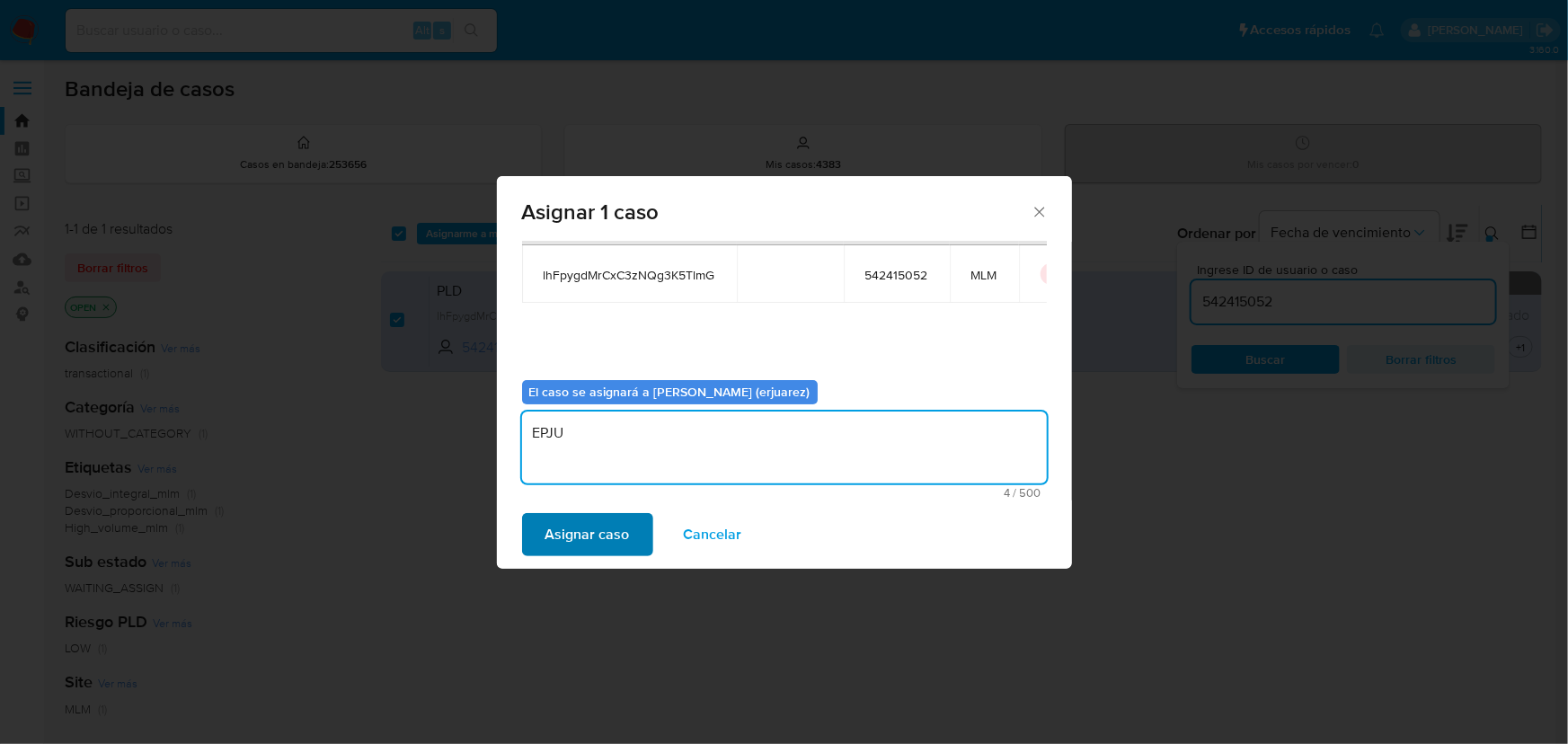
type textarea "EPJU"
click at [575, 538] on span "Asignar caso" at bounding box center [587, 534] width 84 height 40
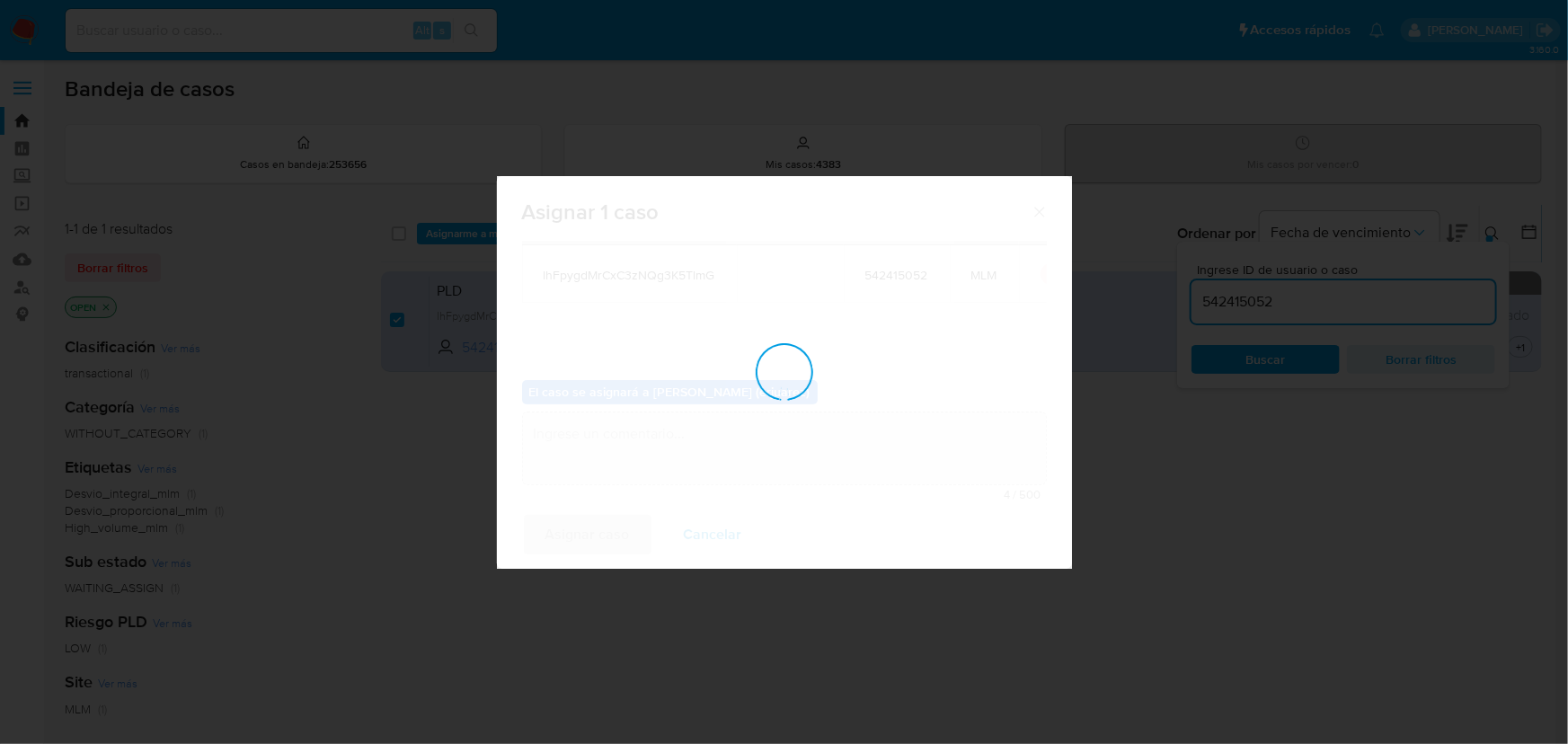
checkbox input "false"
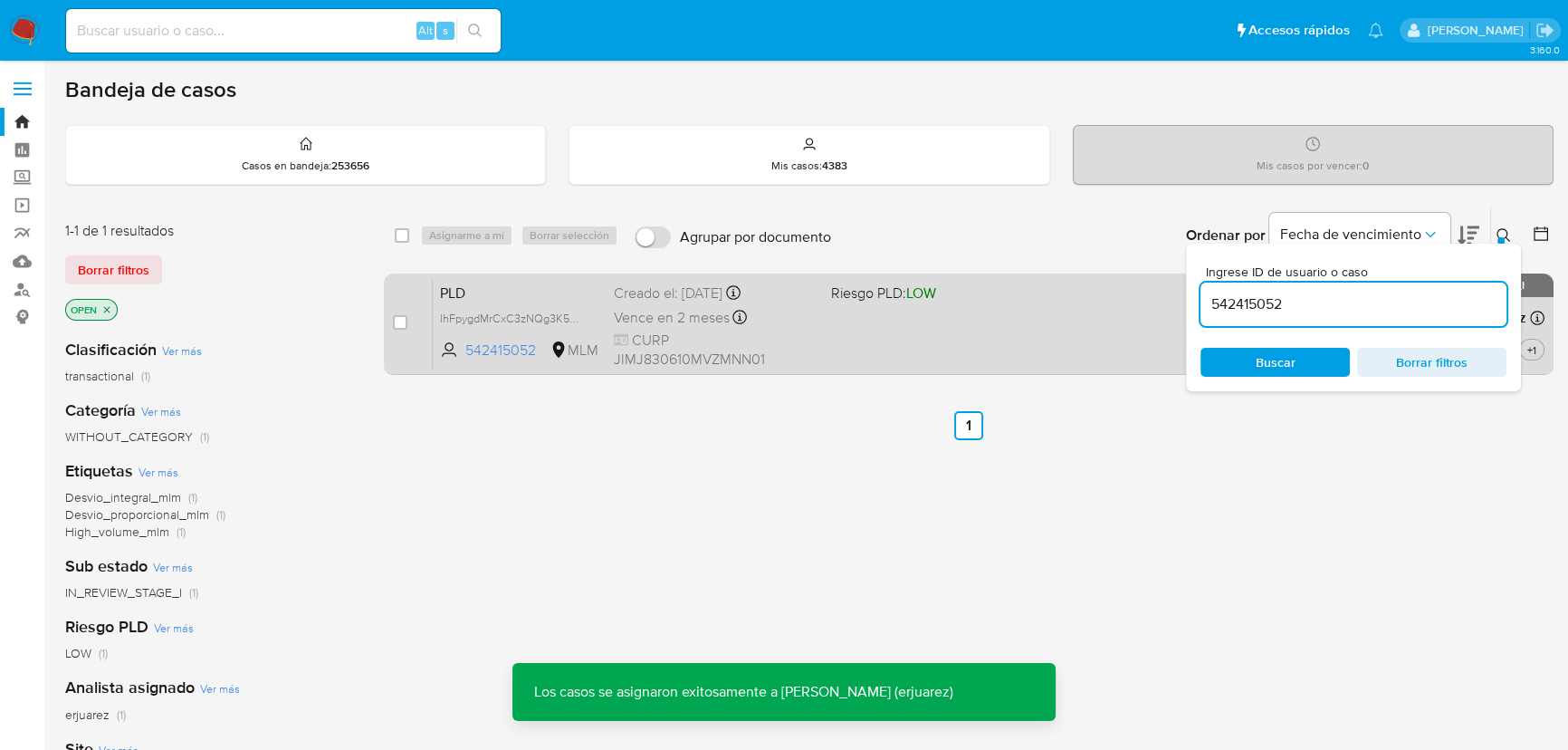
click at [844, 311] on div "PLD lhFpygdMrCxC3zNQg3K5TlmG 542415052 MLM Riesgo PLD: LOW Creado el: 12/09/202…" at bounding box center [988, 324] width 1112 height 92
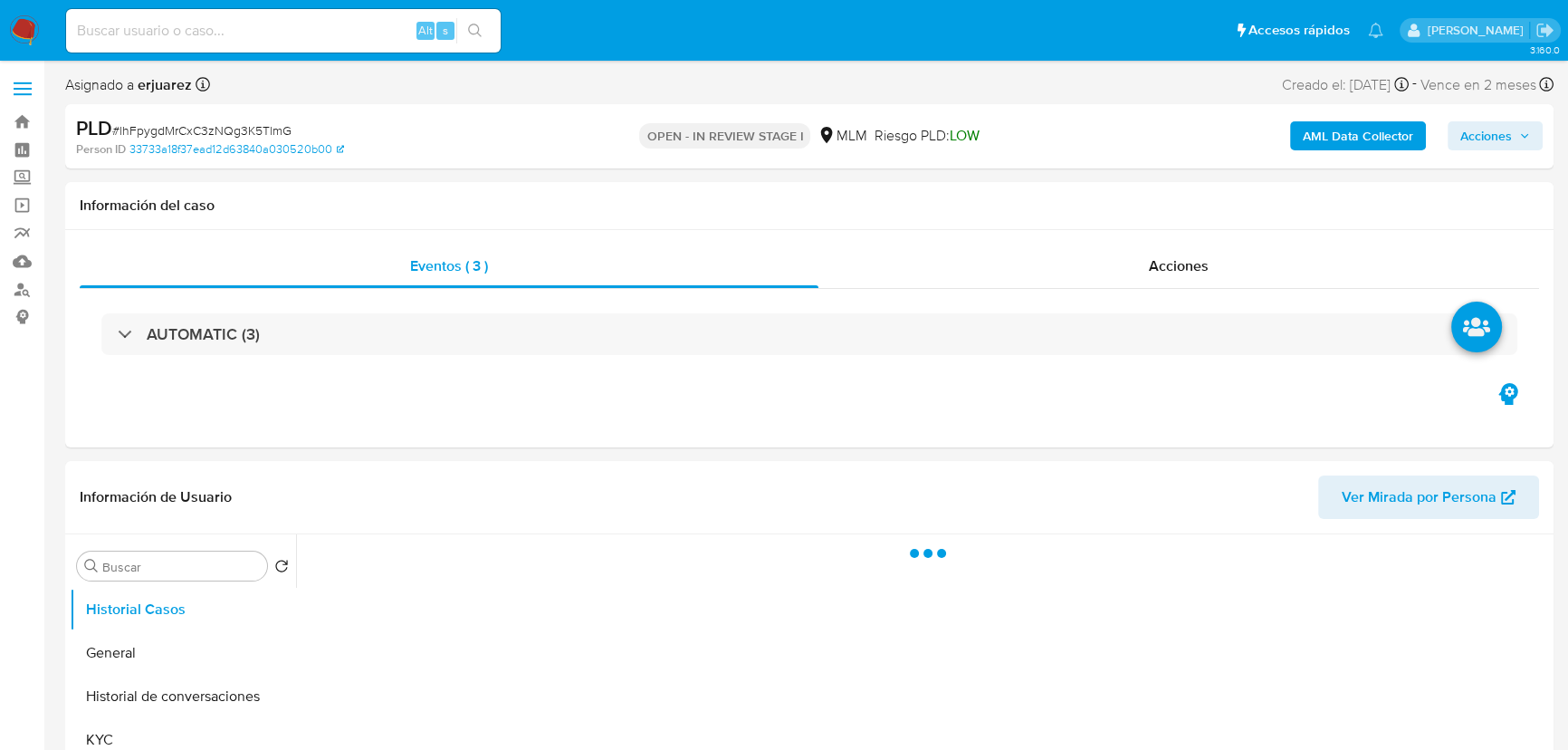
select select "10"
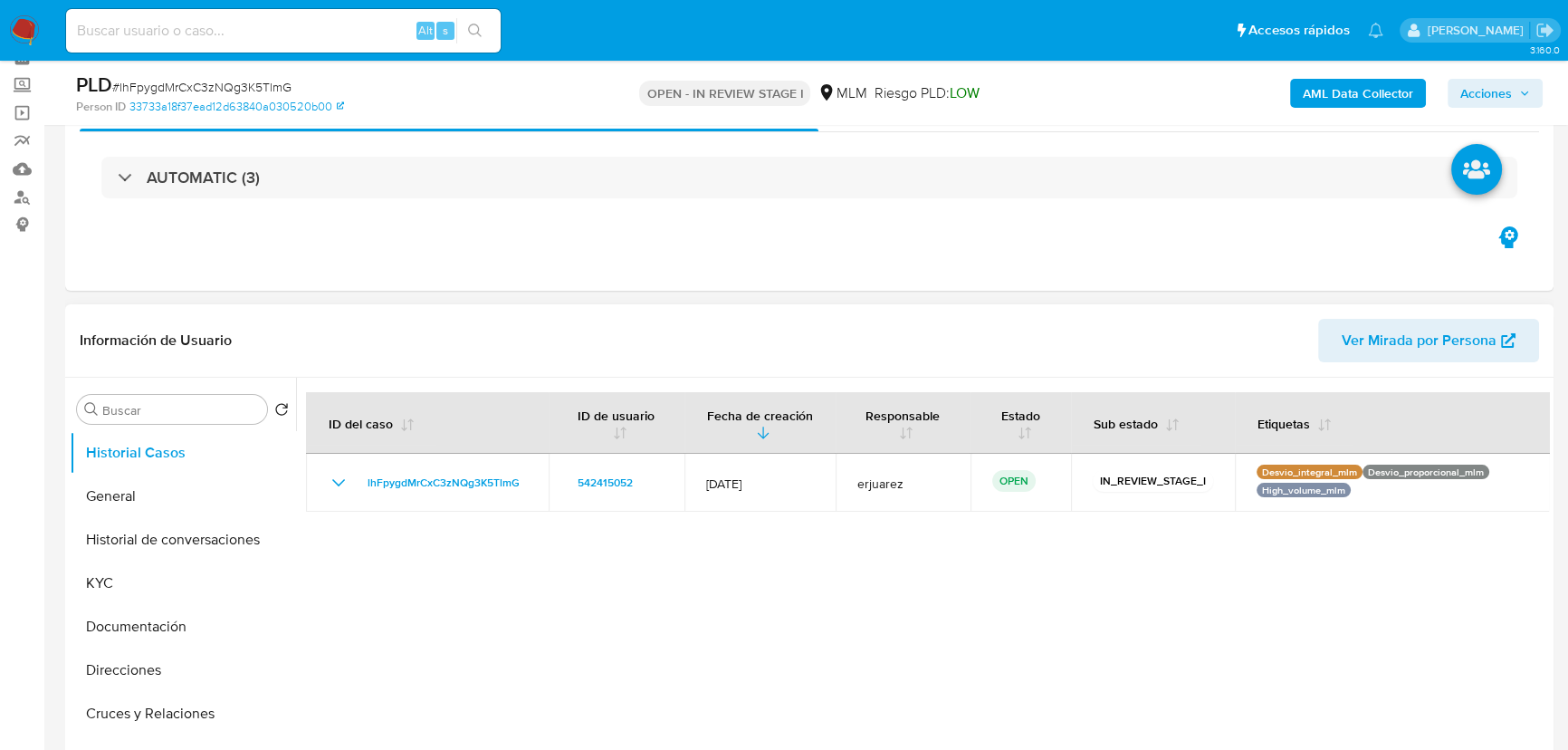
scroll to position [246, 0]
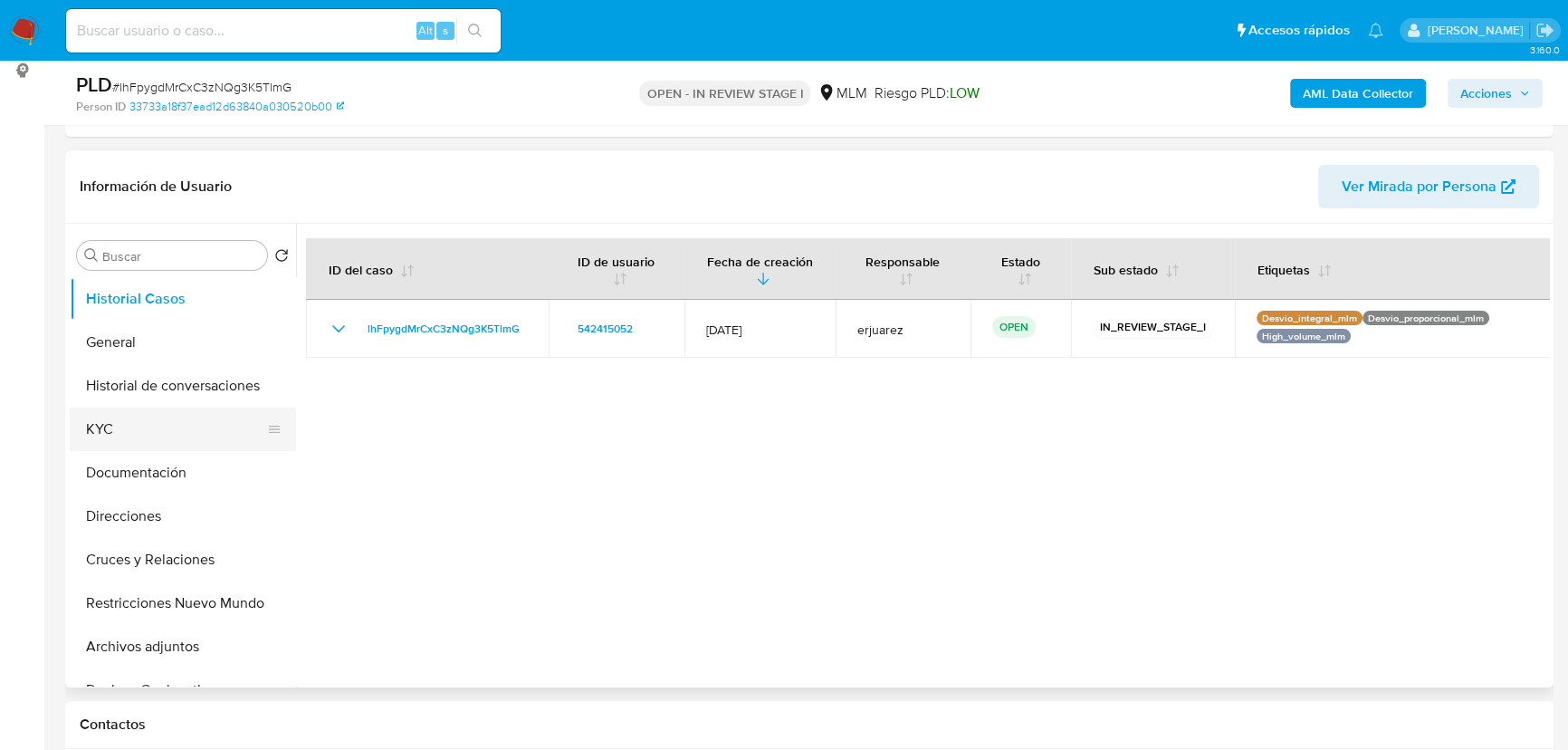
click at [146, 415] on button "KYC" at bounding box center [176, 429] width 212 height 43
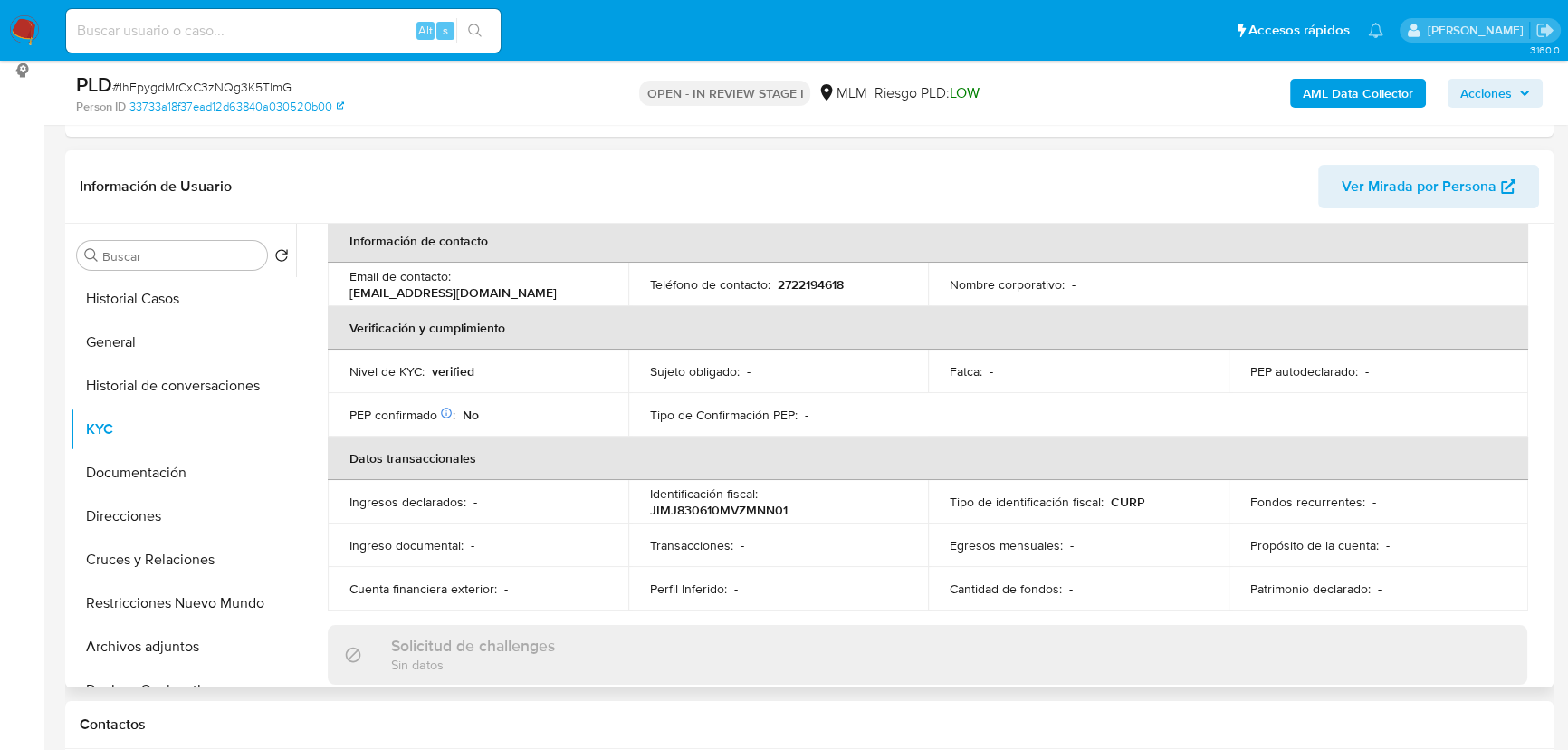
scroll to position [150, 0]
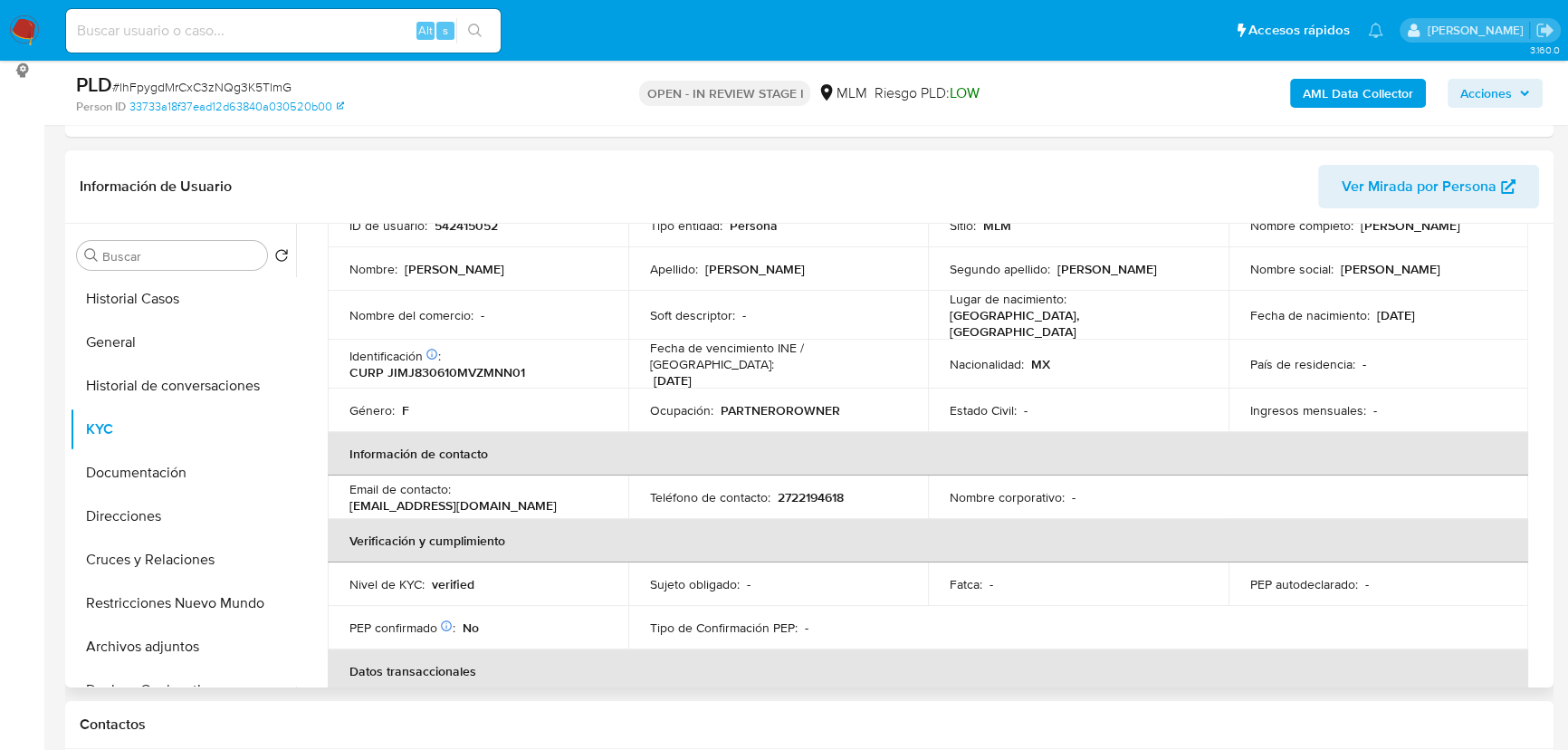
drag, startPoint x: 129, startPoint y: 340, endPoint x: 296, endPoint y: 311, distance: 169.5
click at [130, 340] on button "General" at bounding box center [183, 342] width 226 height 43
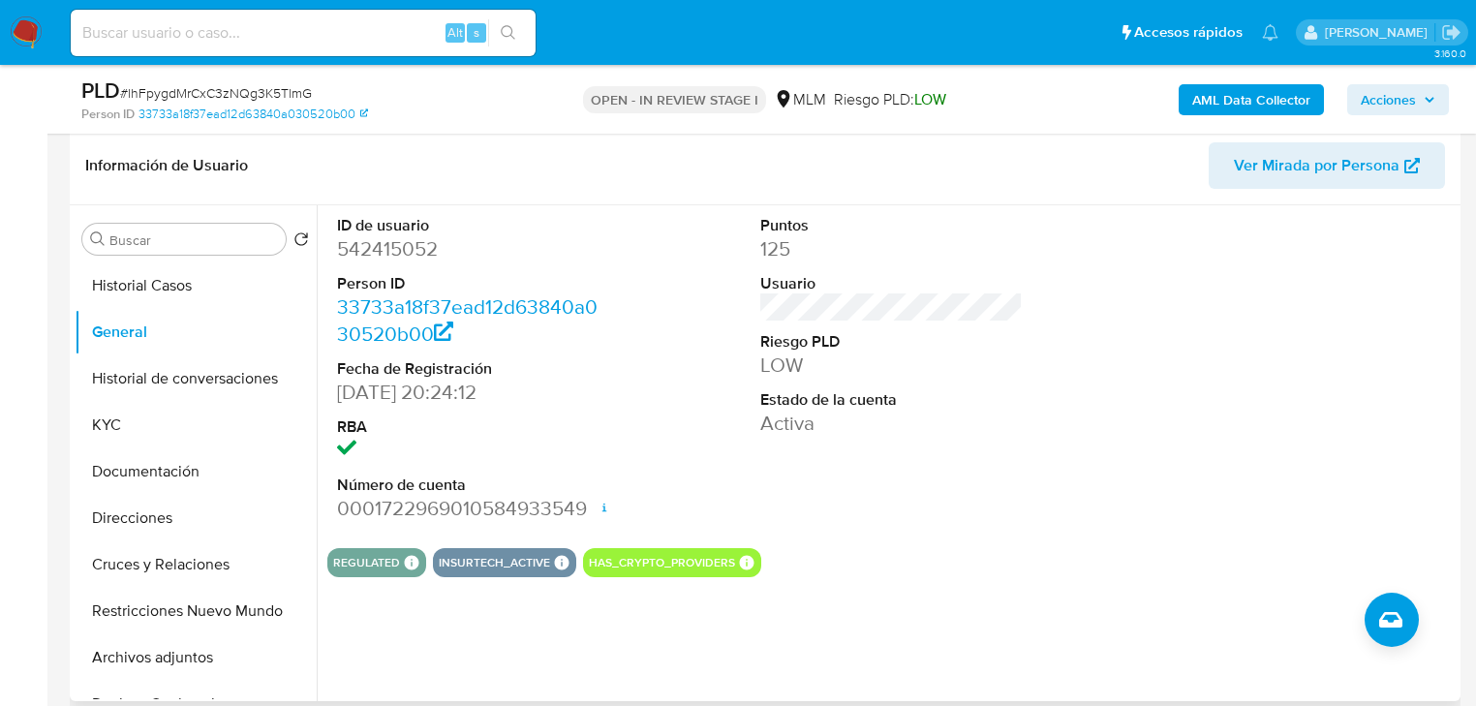
scroll to position [263, 0]
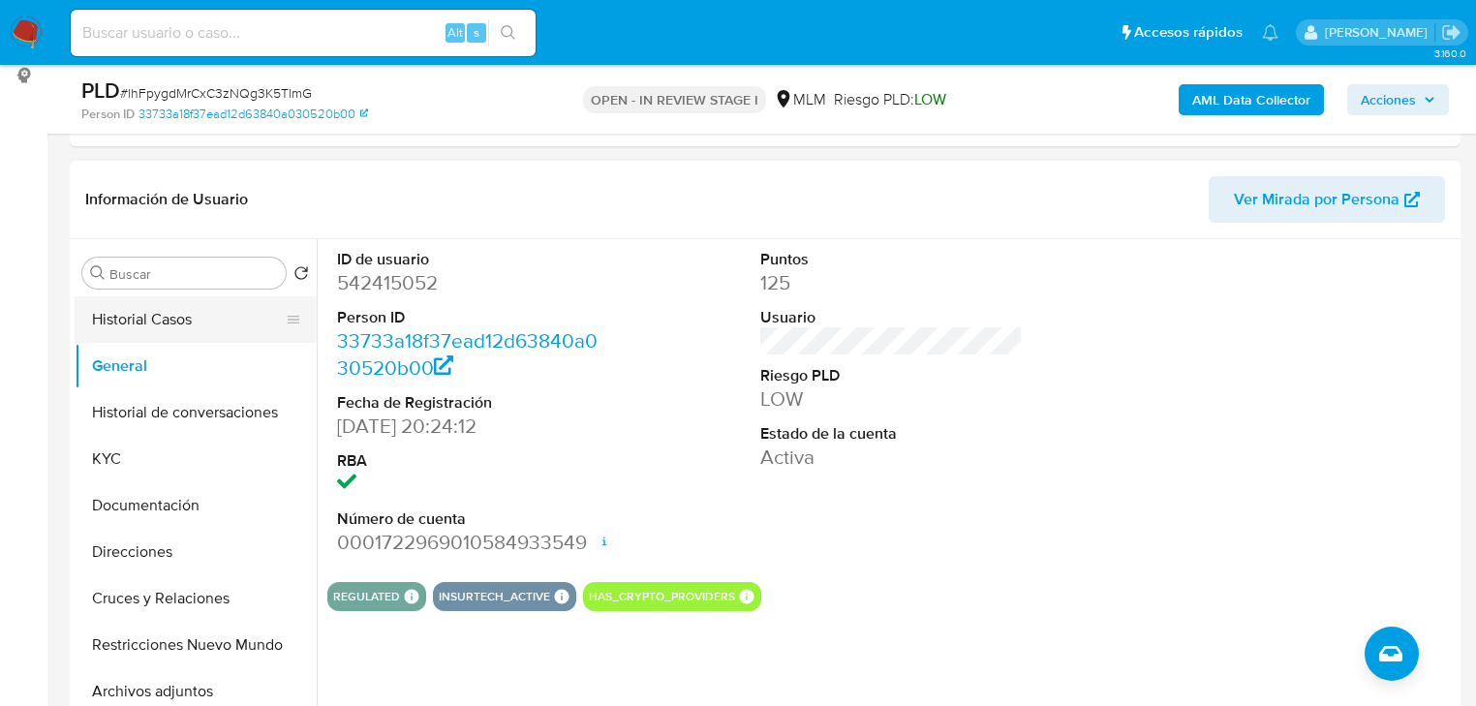
click at [232, 318] on button "Historial Casos" at bounding box center [188, 319] width 227 height 46
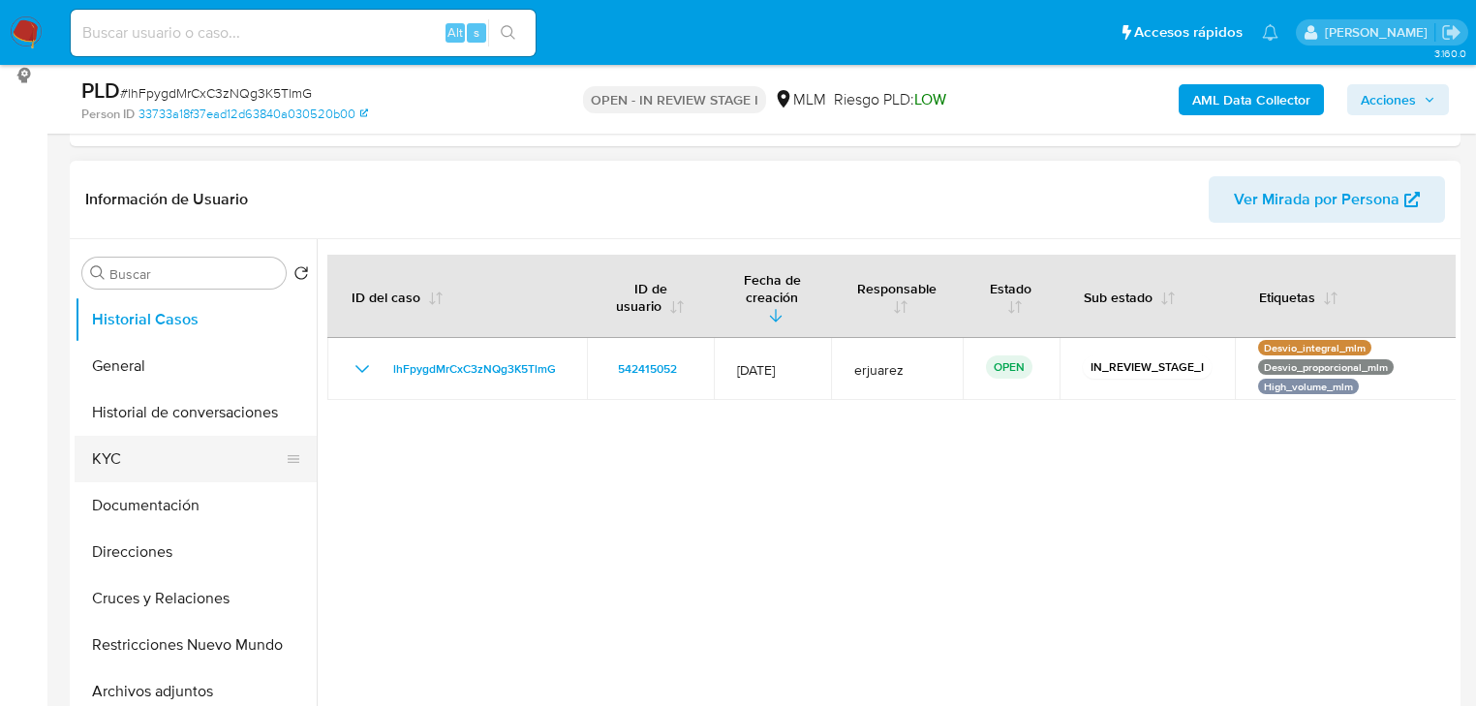
drag, startPoint x: 155, startPoint y: 464, endPoint x: 171, endPoint y: 446, distance: 24.0
click at [157, 463] on button "KYC" at bounding box center [188, 459] width 227 height 46
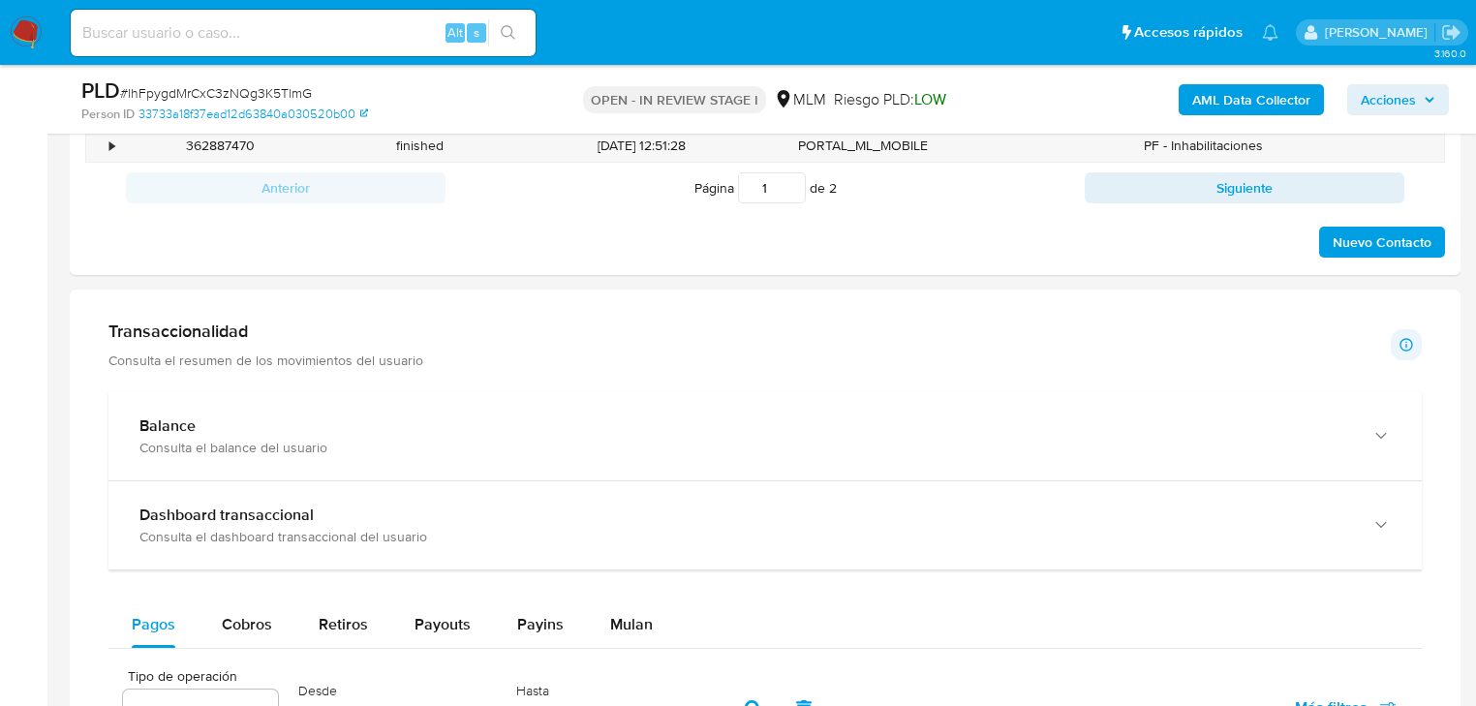
scroll to position [1162, 0]
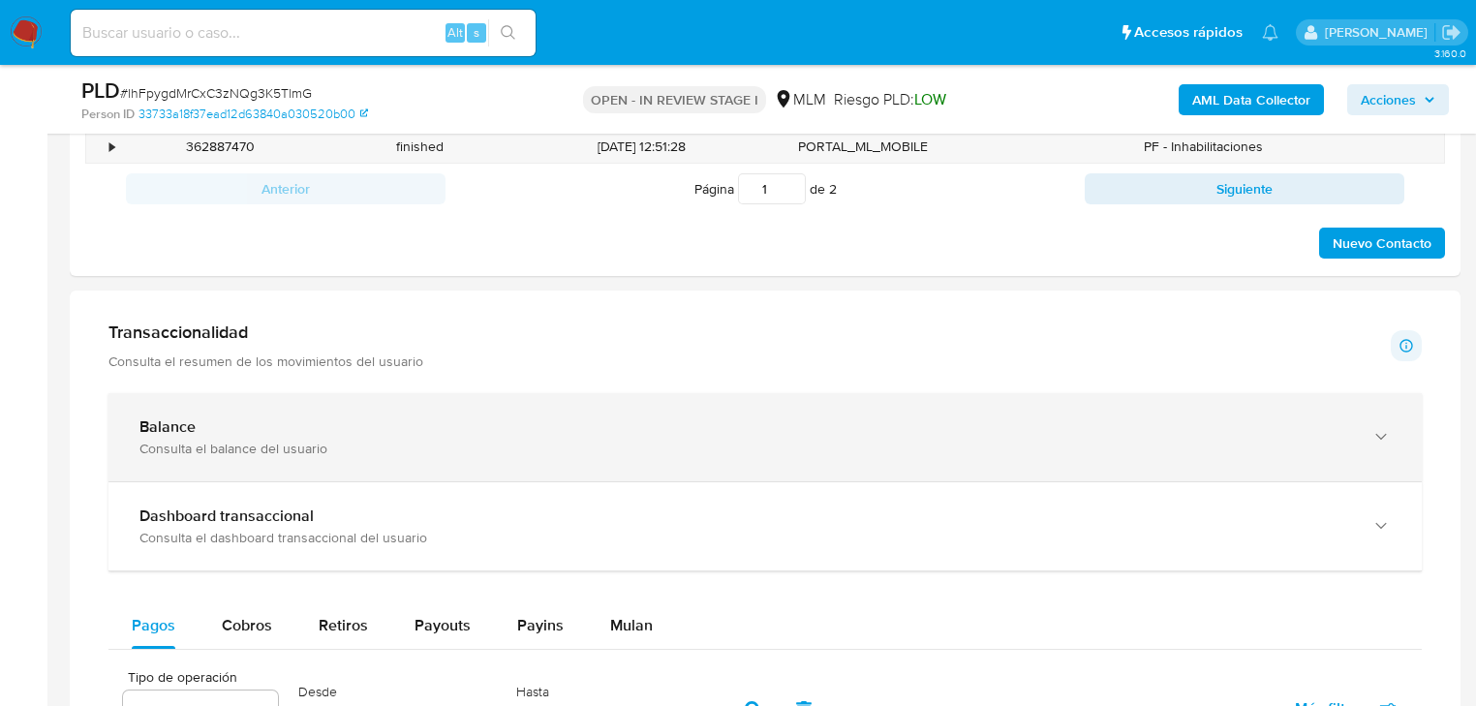
click at [382, 417] on div "Balance" at bounding box center [745, 426] width 1212 height 19
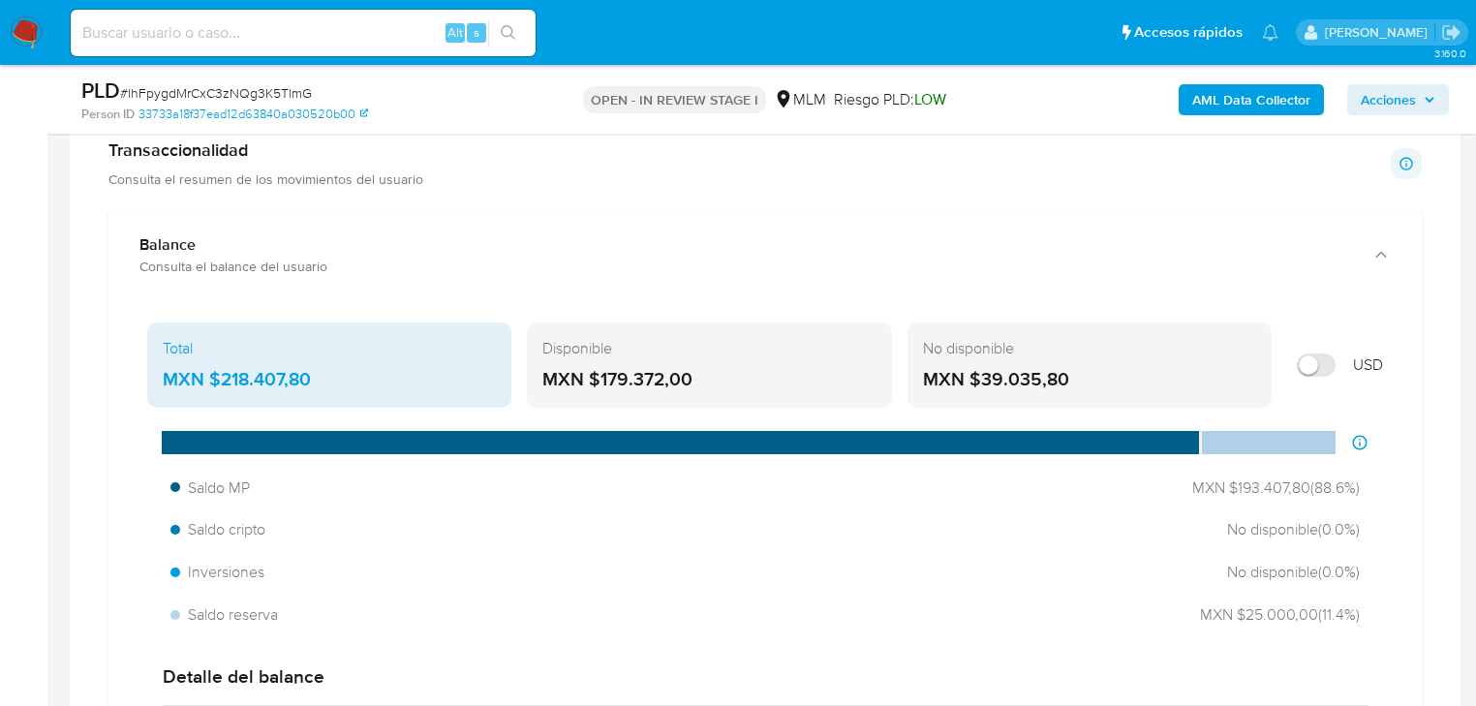
scroll to position [1317, 0]
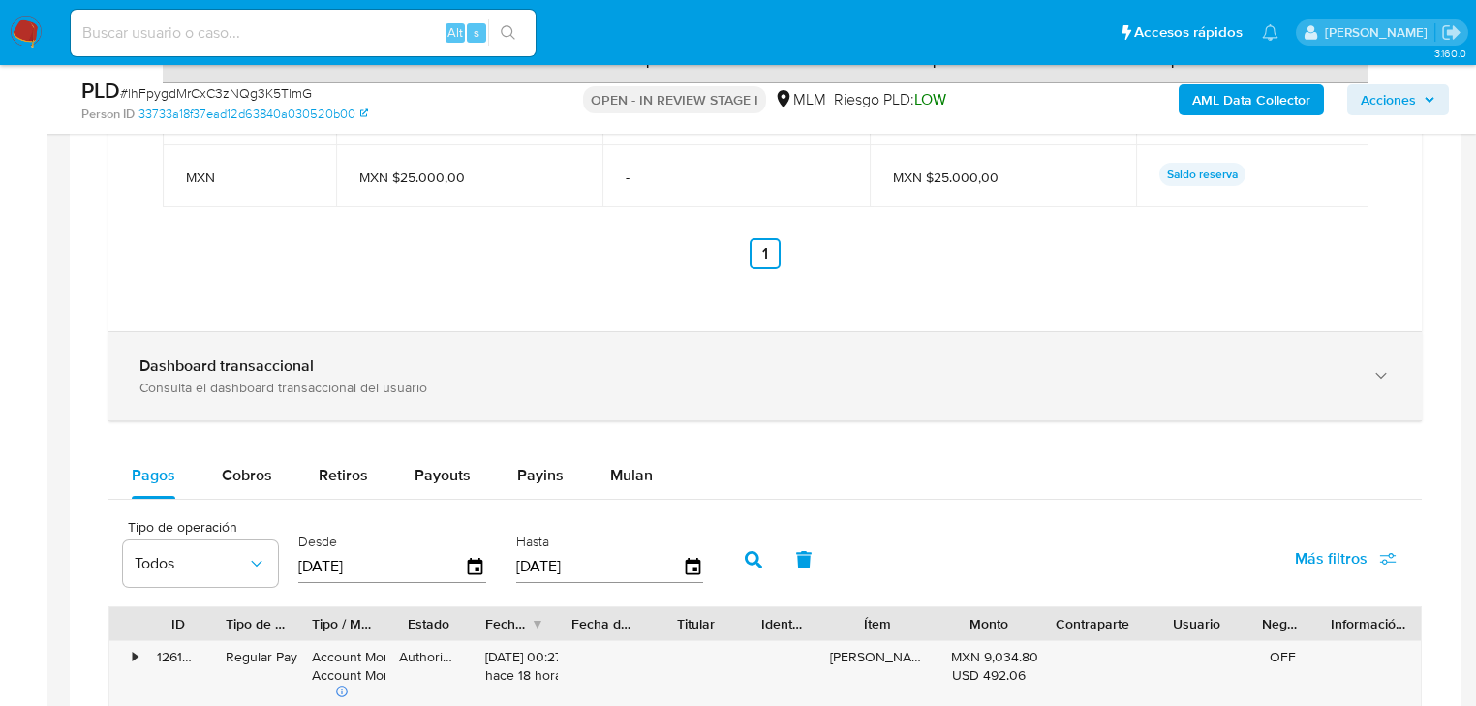
drag, startPoint x: 280, startPoint y: 370, endPoint x: 335, endPoint y: 351, distance: 58.5
click at [282, 370] on b "Dashboard transaccional" at bounding box center [226, 365] width 174 height 22
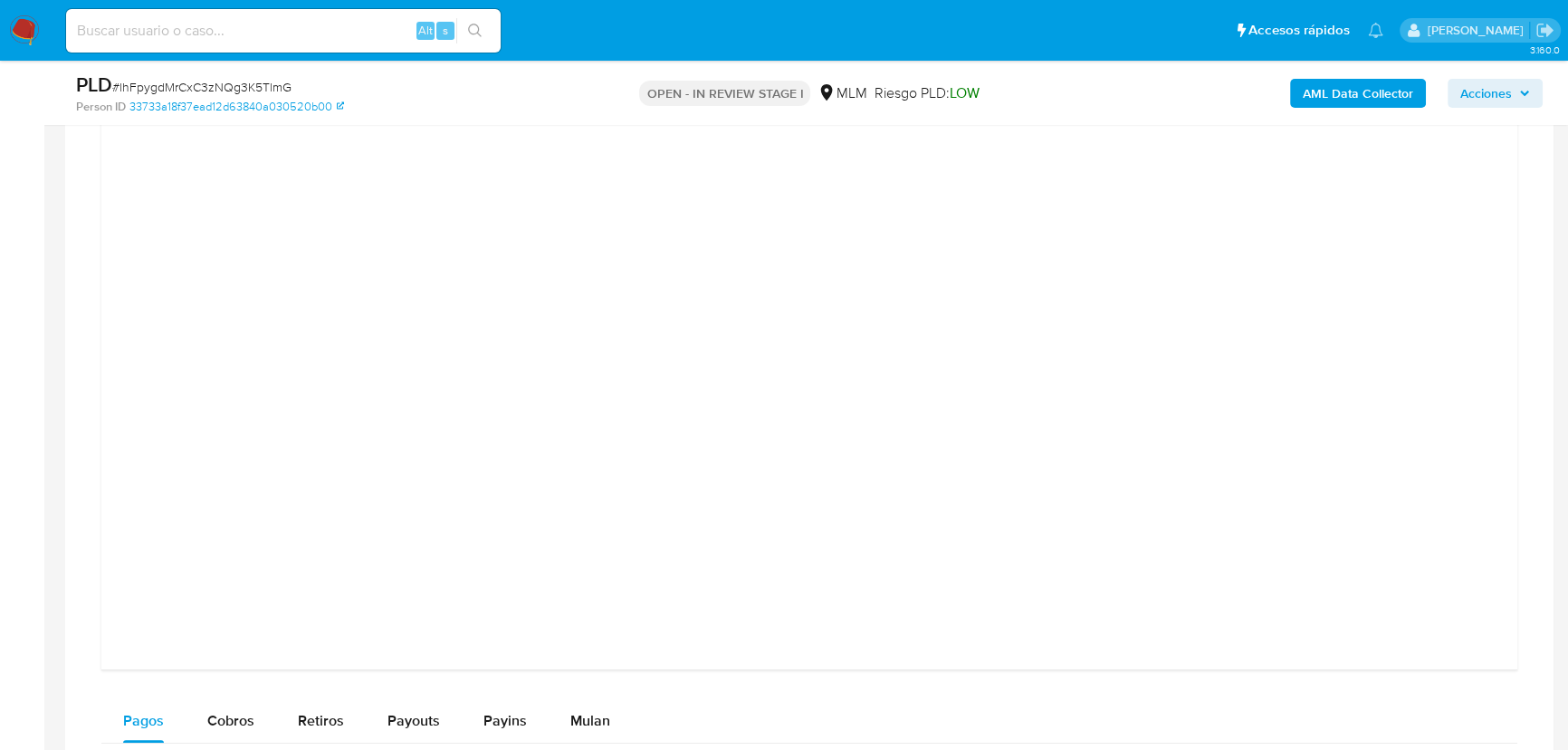
scroll to position [2420, 0]
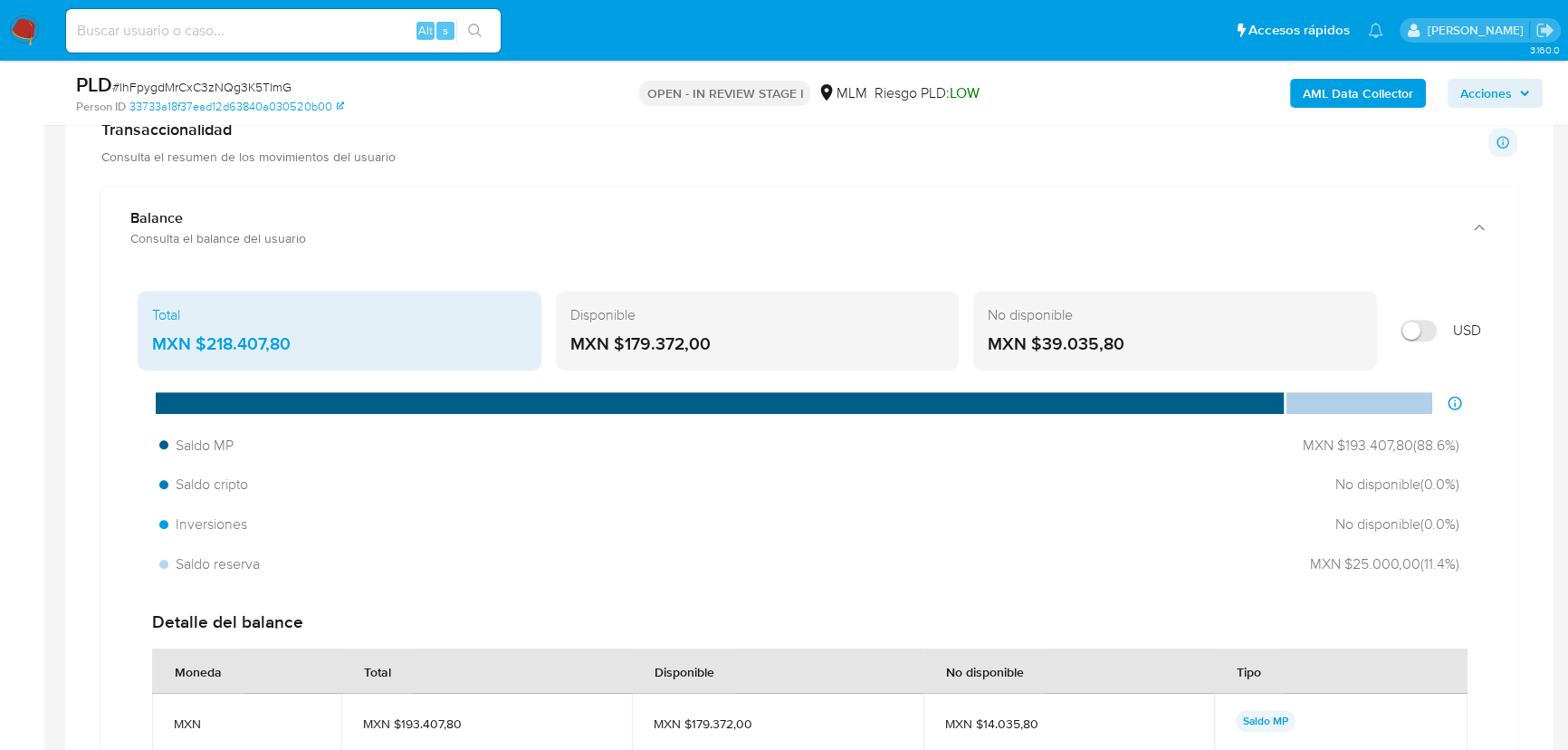
drag, startPoint x: 588, startPoint y: 342, endPoint x: 601, endPoint y: 353, distance: 17.0
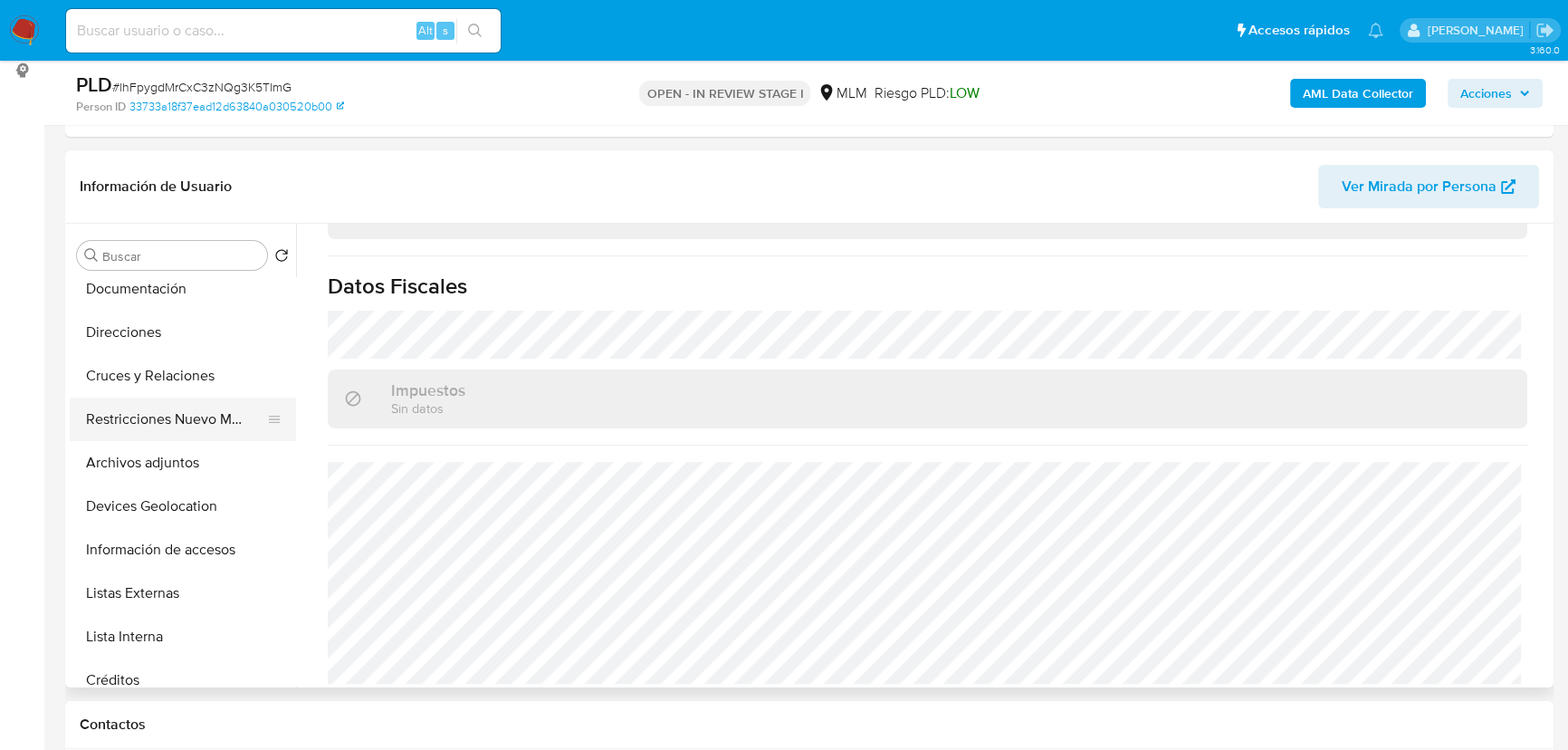
scroll to position [329, 0]
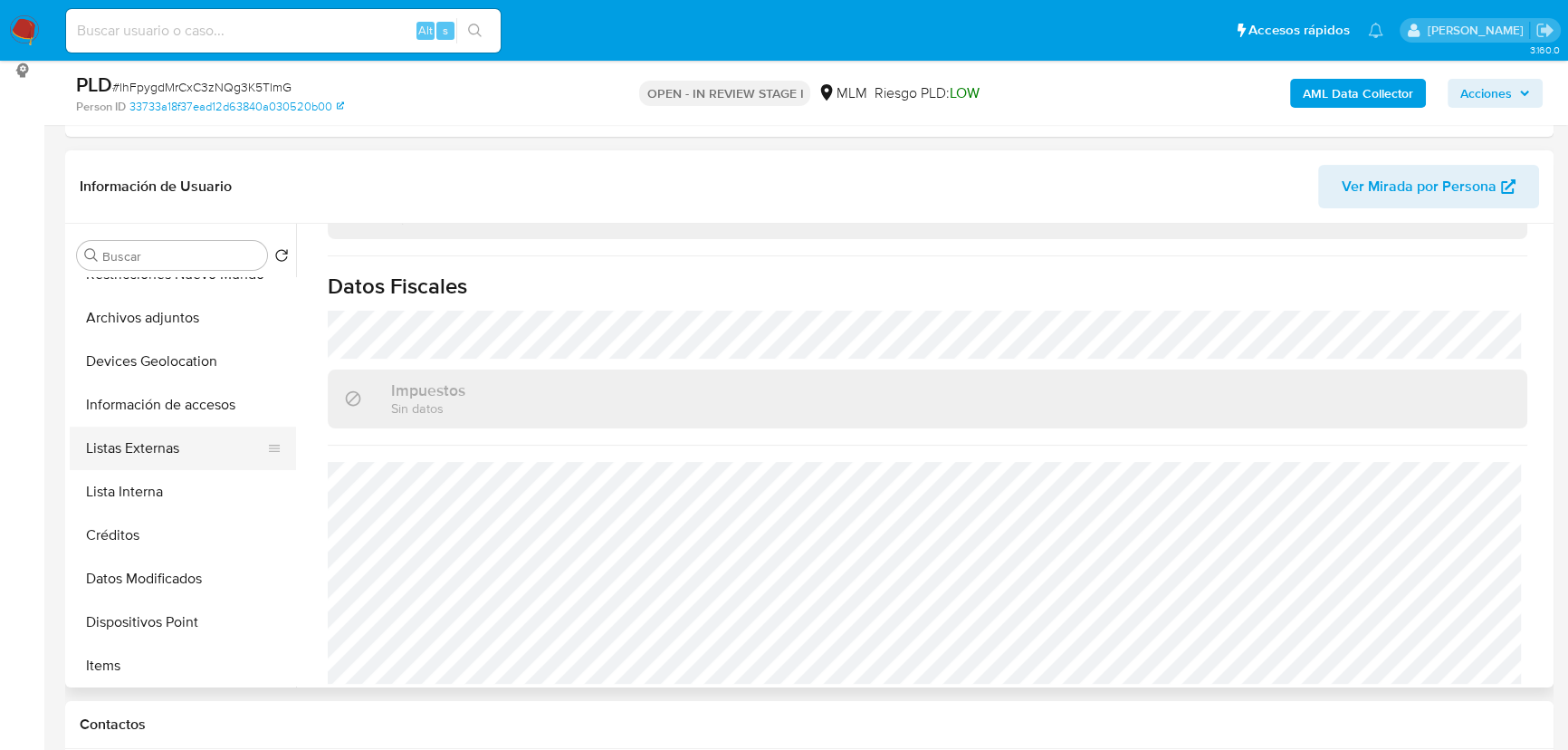
click at [172, 455] on button "Listas Externas" at bounding box center [176, 448] width 212 height 43
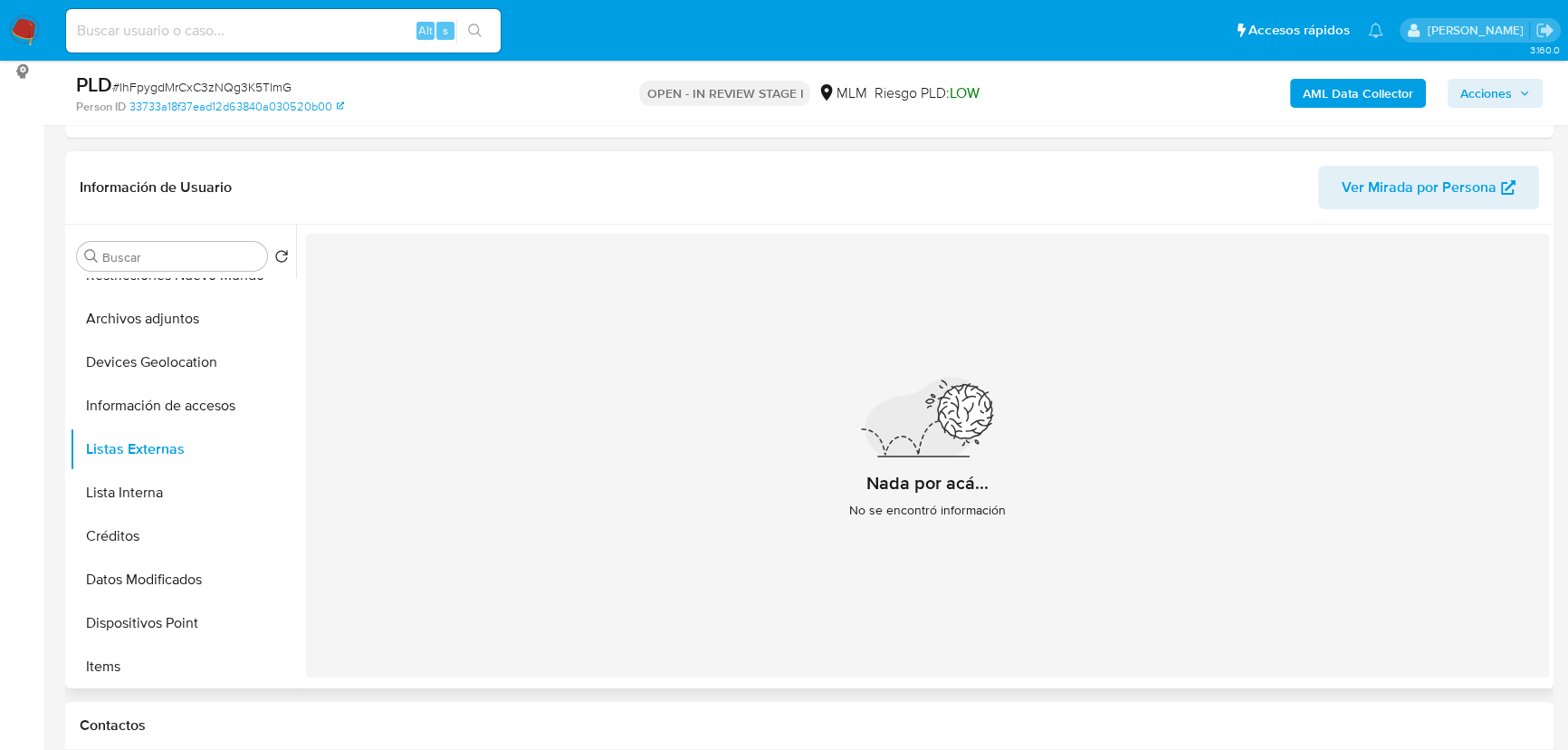
scroll to position [246, 0]
click at [178, 362] on button "Devices Geolocation" at bounding box center [176, 361] width 212 height 43
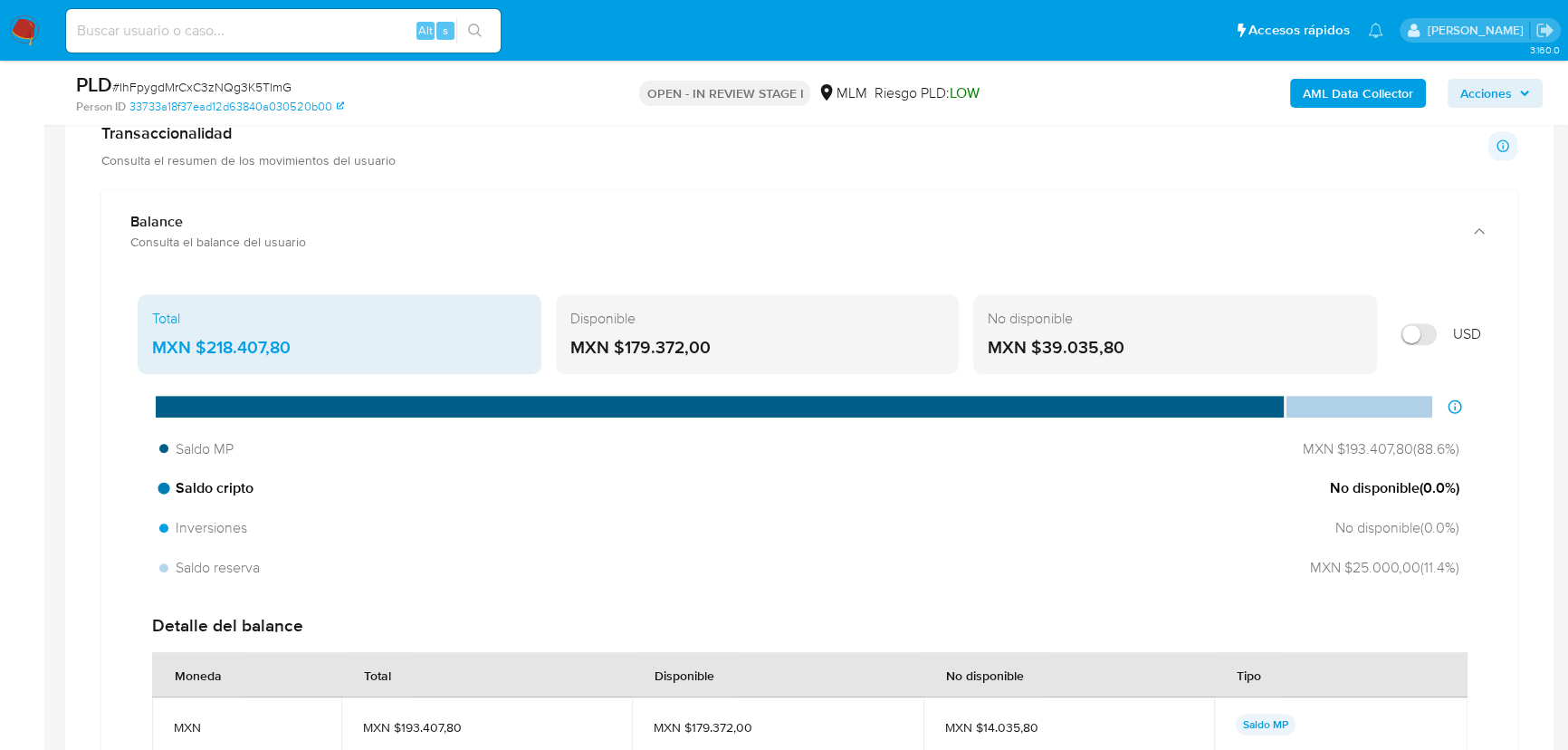
scroll to position [1317, 0]
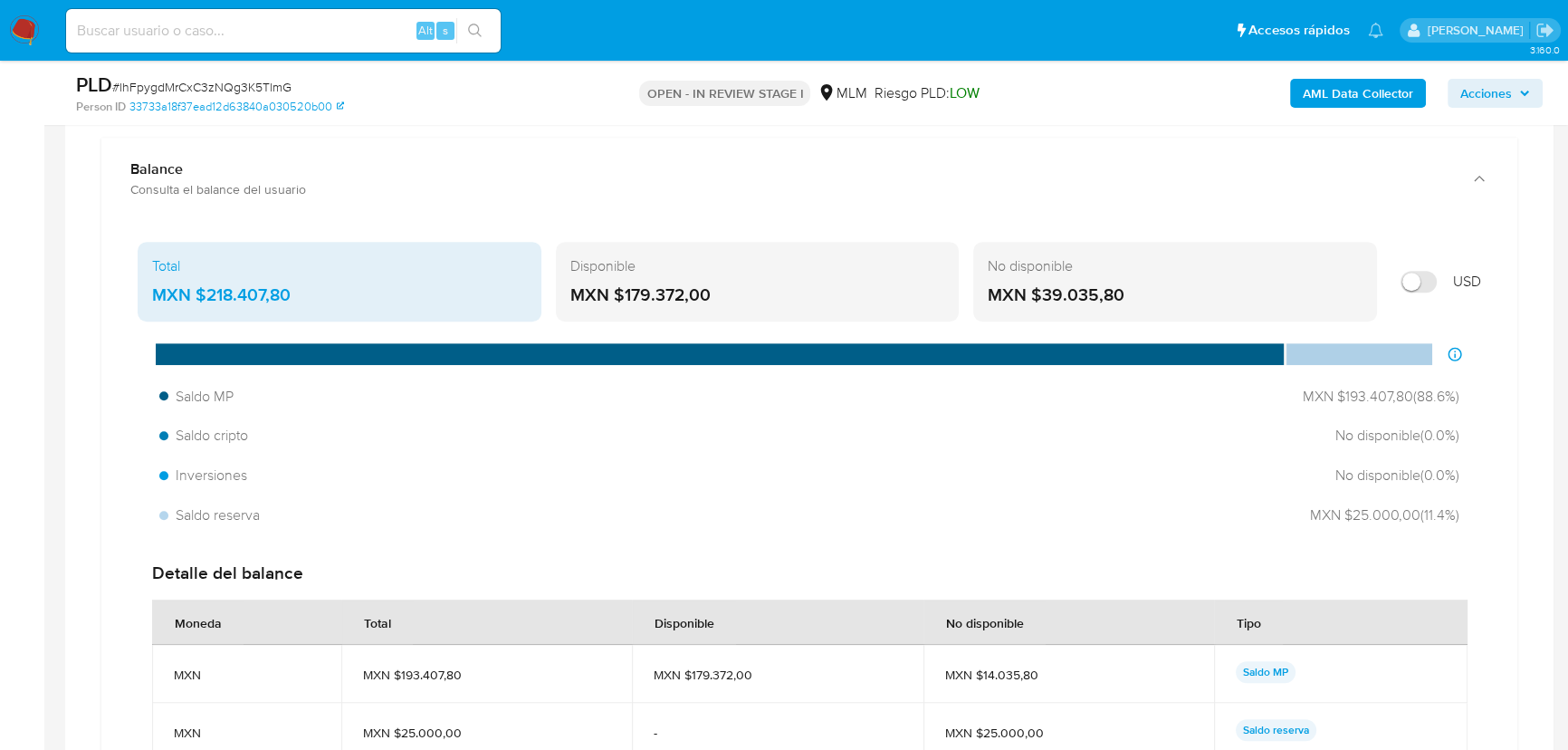
drag, startPoint x: 201, startPoint y: 288, endPoint x: 337, endPoint y: 297, distance: 136.3
click at [337, 297] on div "MXN $218.407,80" at bounding box center [339, 295] width 375 height 23
click at [335, 307] on div "Total MXN $218.407,80" at bounding box center [339, 281] width 404 height 79
drag, startPoint x: 204, startPoint y: 292, endPoint x: 304, endPoint y: 300, distance: 100.3
click at [304, 300] on div "MXN $218.407,80" at bounding box center [339, 295] width 375 height 23
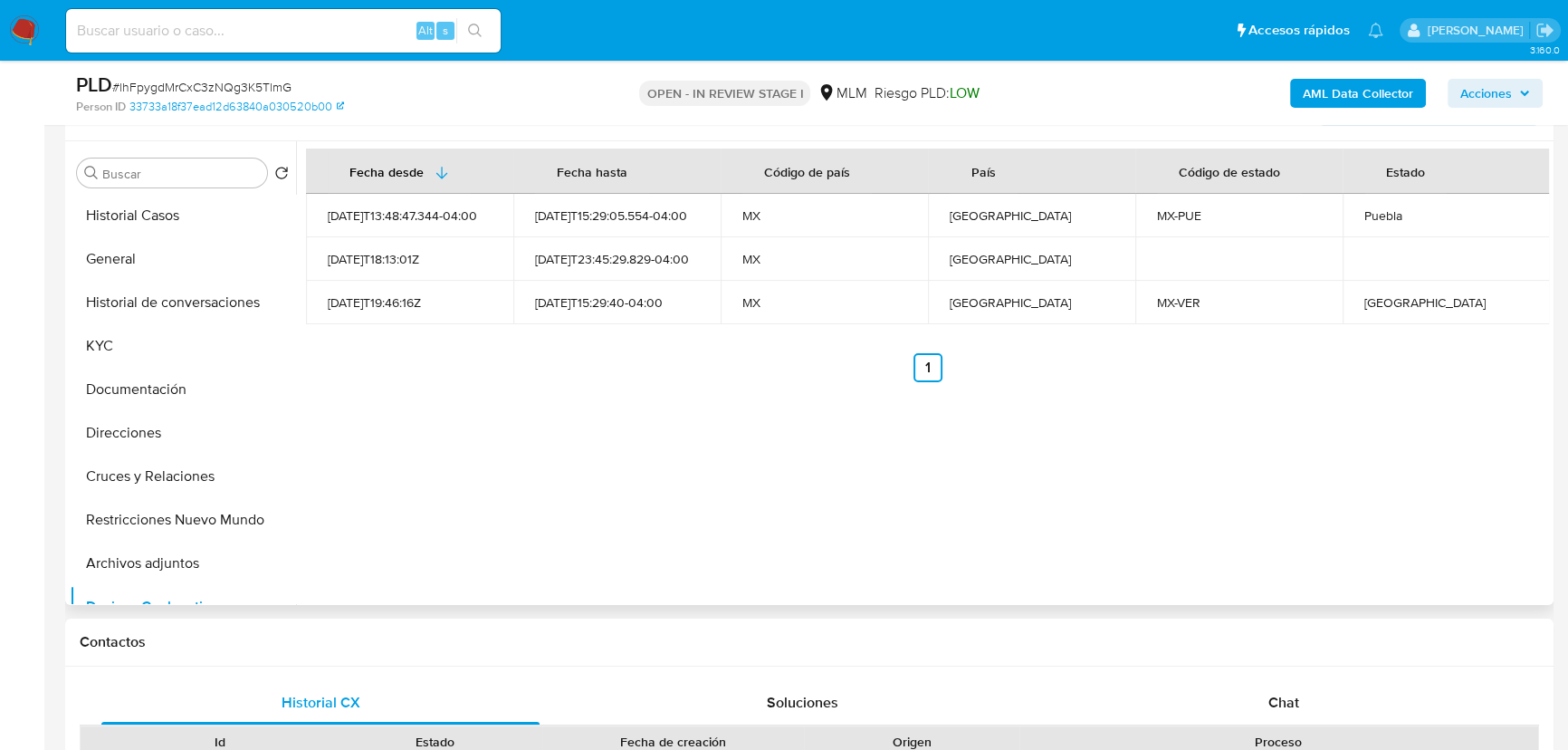
scroll to position [0, 0]
click at [172, 218] on button "Historial Casos" at bounding box center [176, 216] width 212 height 43
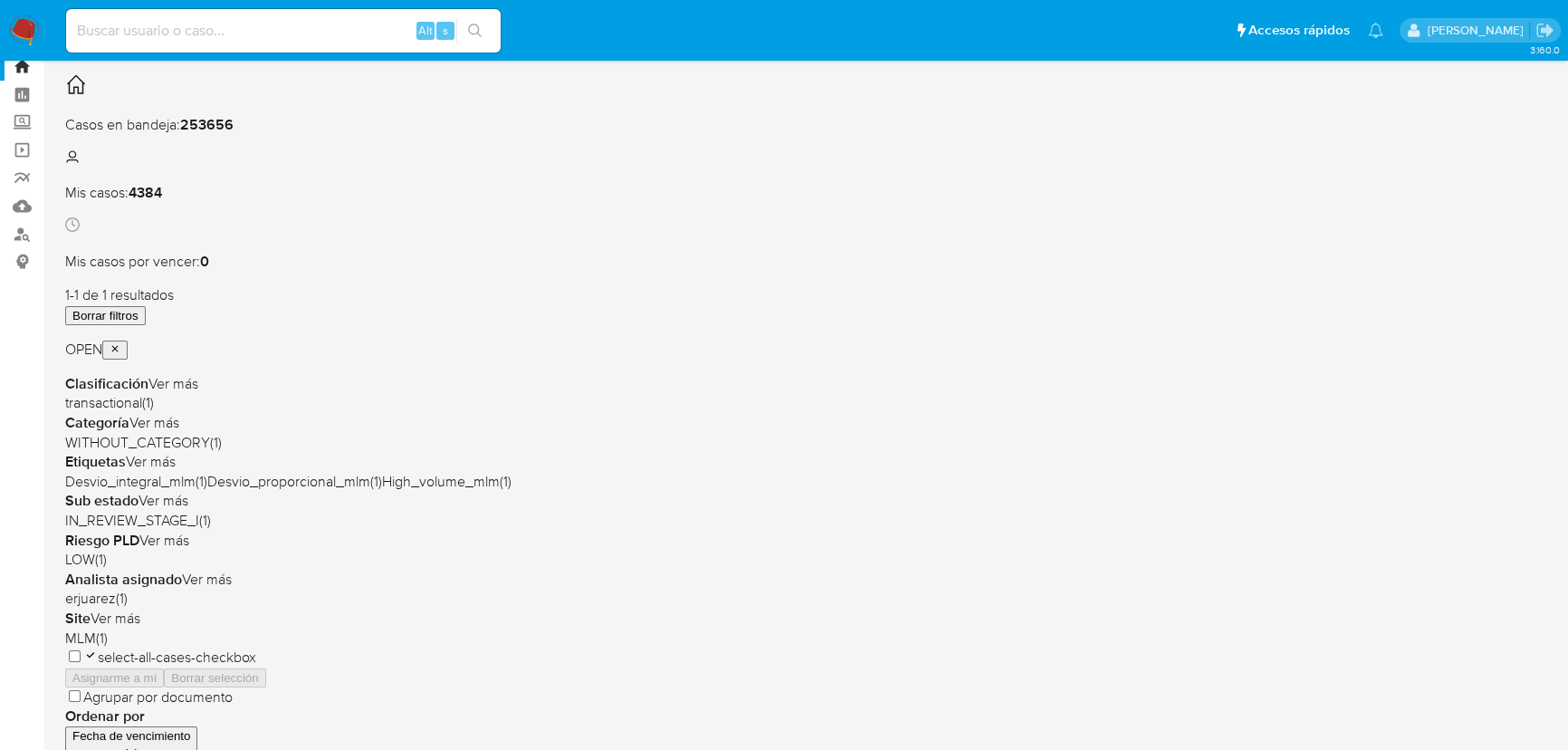
scroll to position [81, 0]
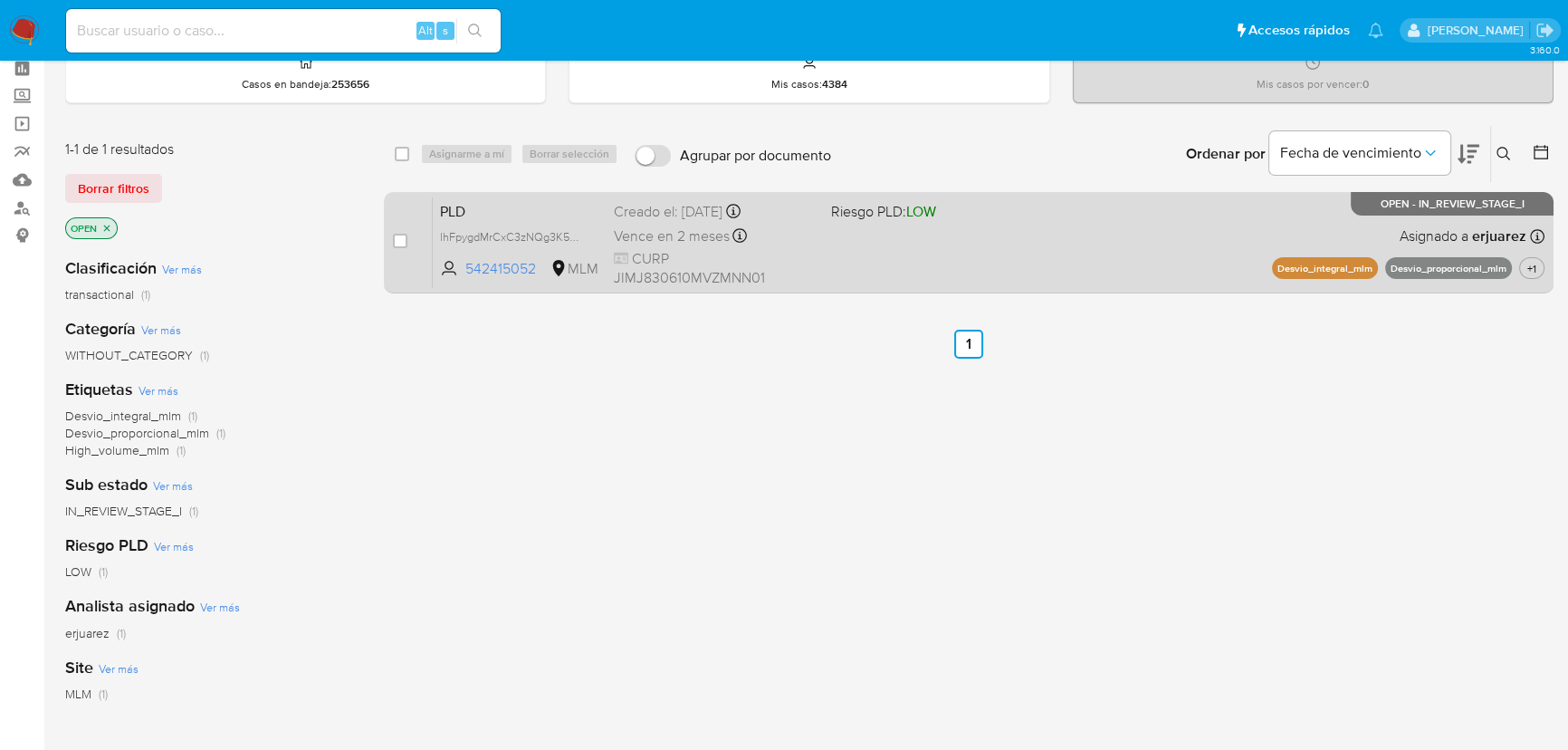
click at [961, 262] on div "PLD lhFpygdMrCxC3zNQg3K5TlmG 542415052 MLM Riesgo PLD: LOW Creado el: [DATE] Cr…" at bounding box center [988, 242] width 1112 height 92
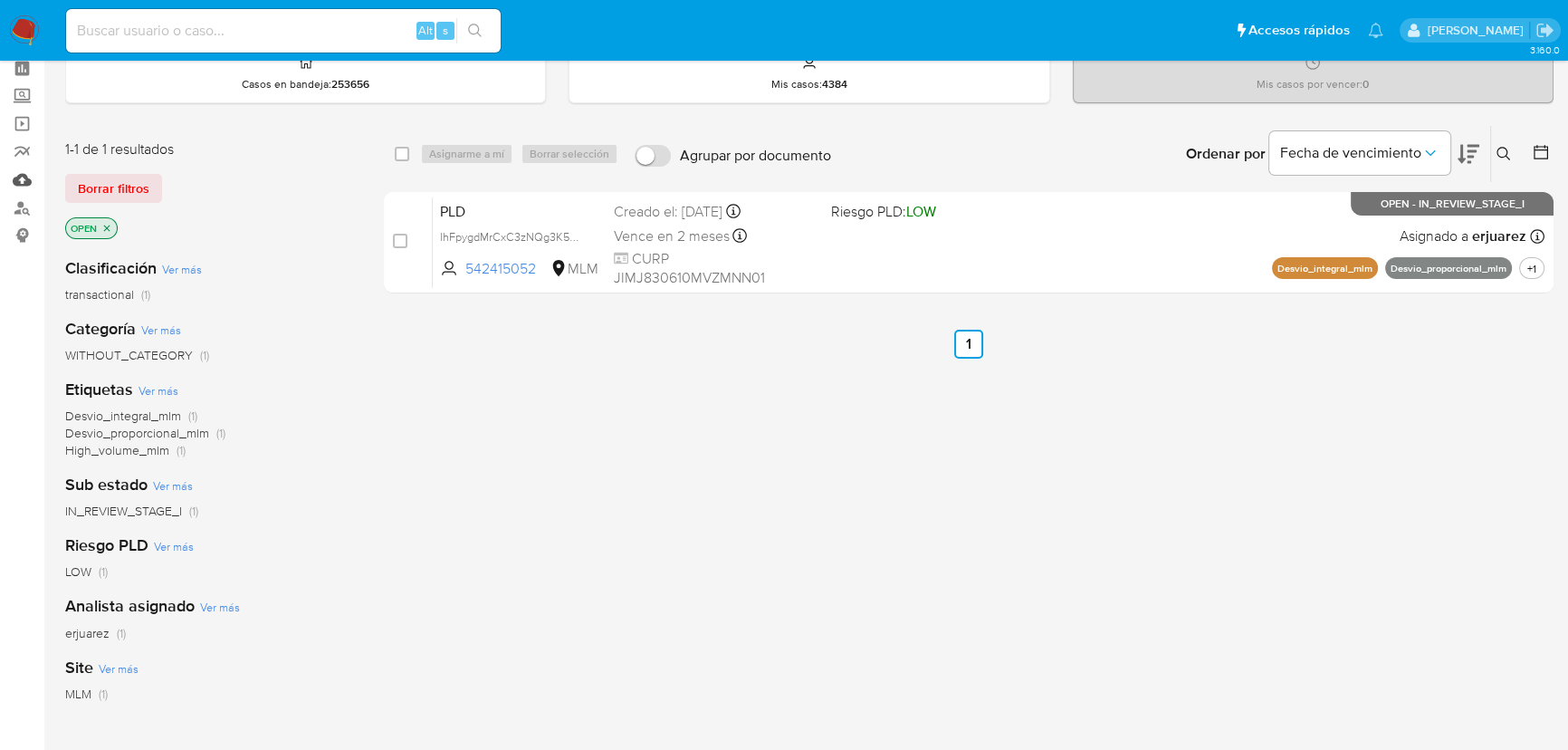
click at [26, 175] on link "Mulan" at bounding box center [108, 180] width 215 height 28
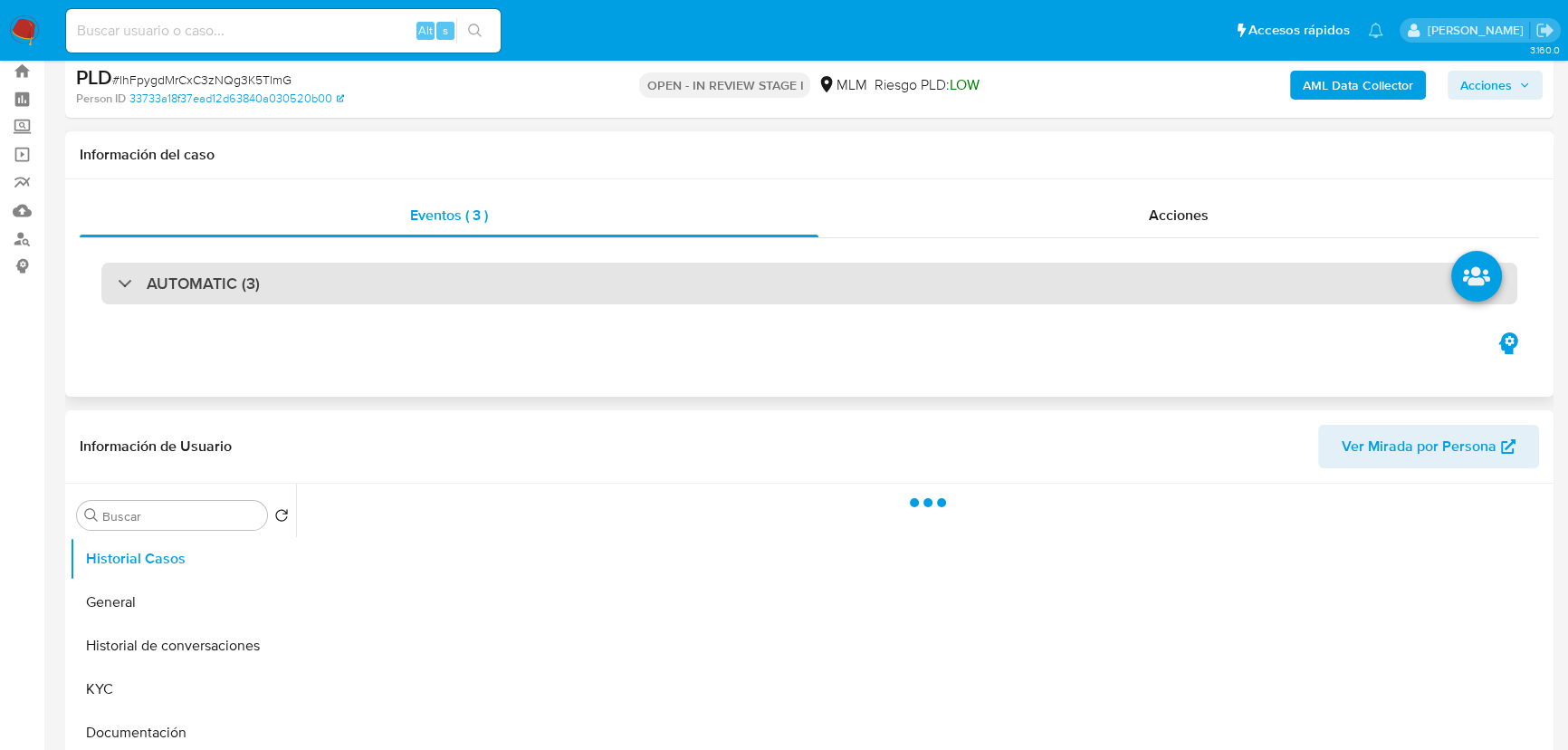
scroll to position [246, 0]
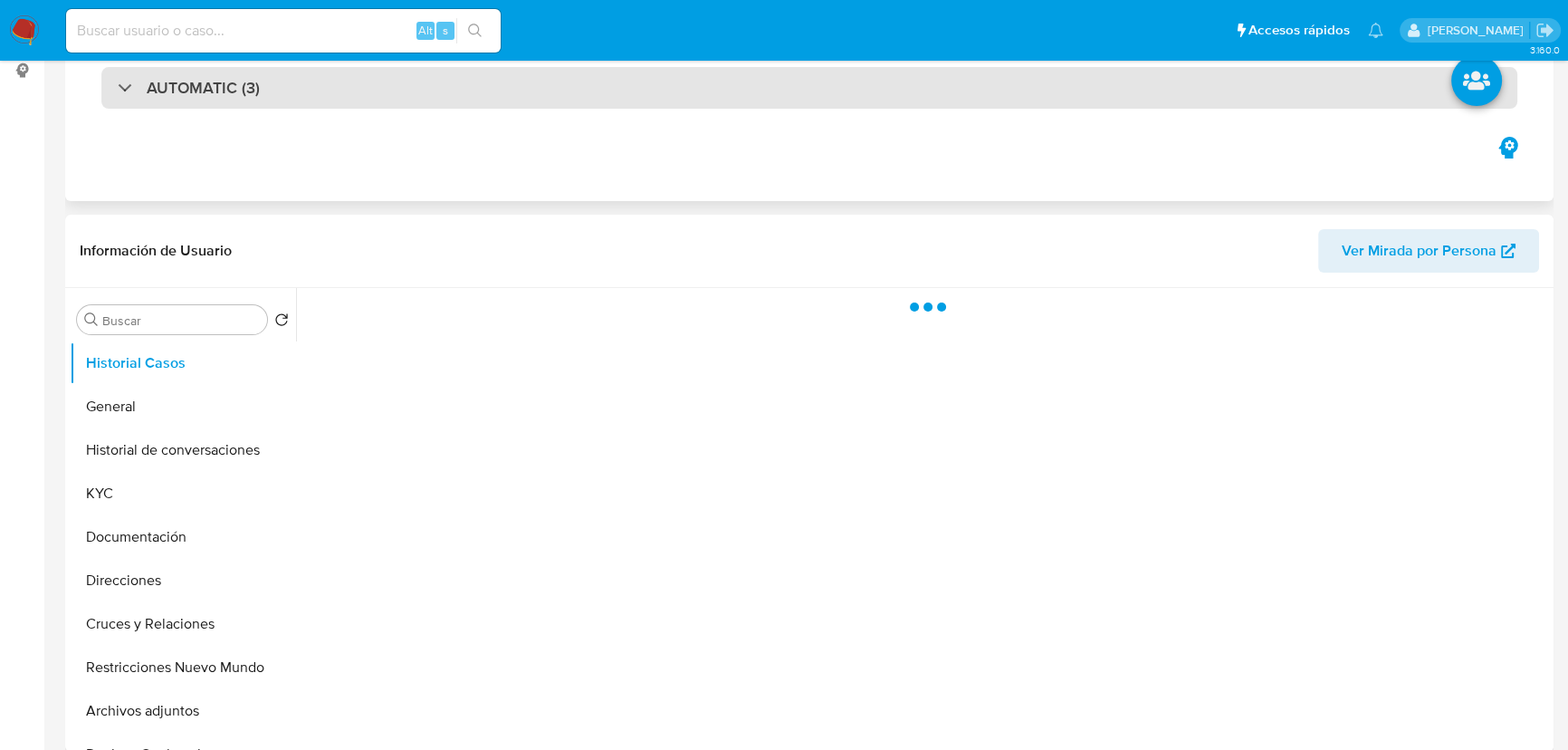
select select "10"
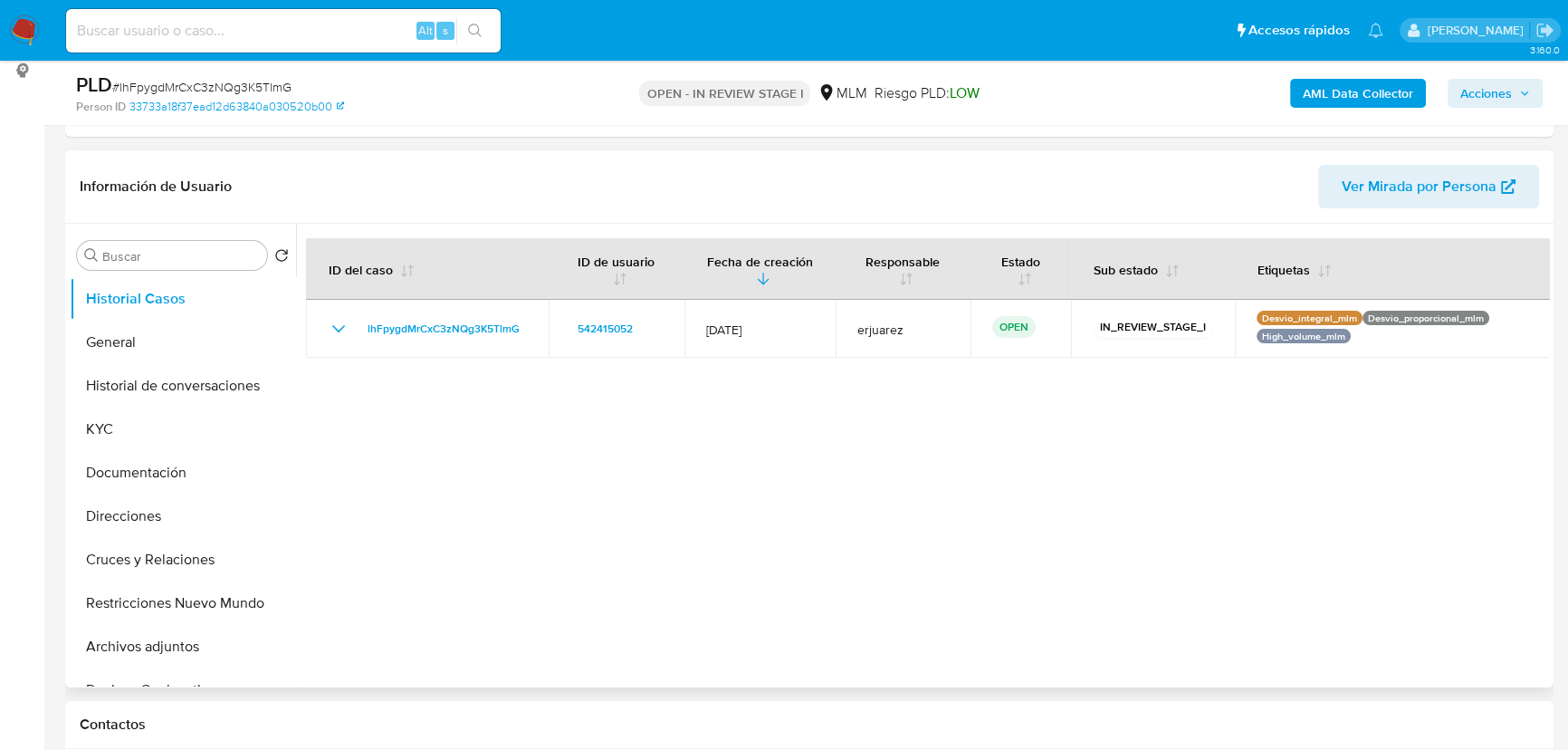
drag, startPoint x: 535, startPoint y: 325, endPoint x: 36, endPoint y: 352, distance: 499.7
click at [290, 325] on div "Buscar Volver al orden por defecto Historial Casos General Historial de convers…" at bounding box center [810, 455] width 1479 height 464
drag, startPoint x: 597, startPoint y: 423, endPoint x: 583, endPoint y: 387, distance: 38.6
click at [597, 423] on div at bounding box center [923, 455] width 1253 height 464
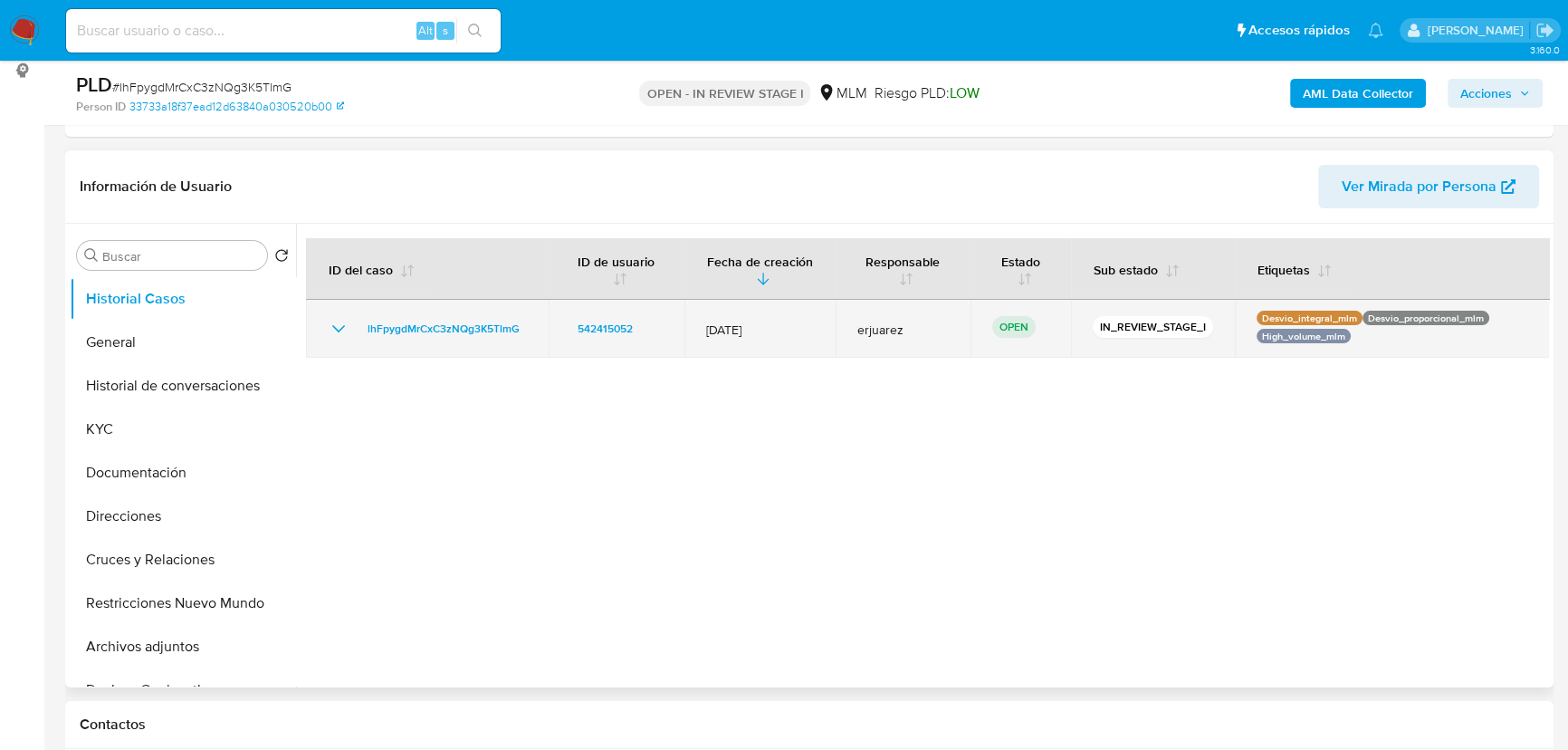
drag, startPoint x: 536, startPoint y: 323, endPoint x: 354, endPoint y: 323, distance: 182.0
click at [354, 323] on td "lhFpygdMrCxC3zNQg3K5TlmG" at bounding box center [427, 329] width 243 height 58
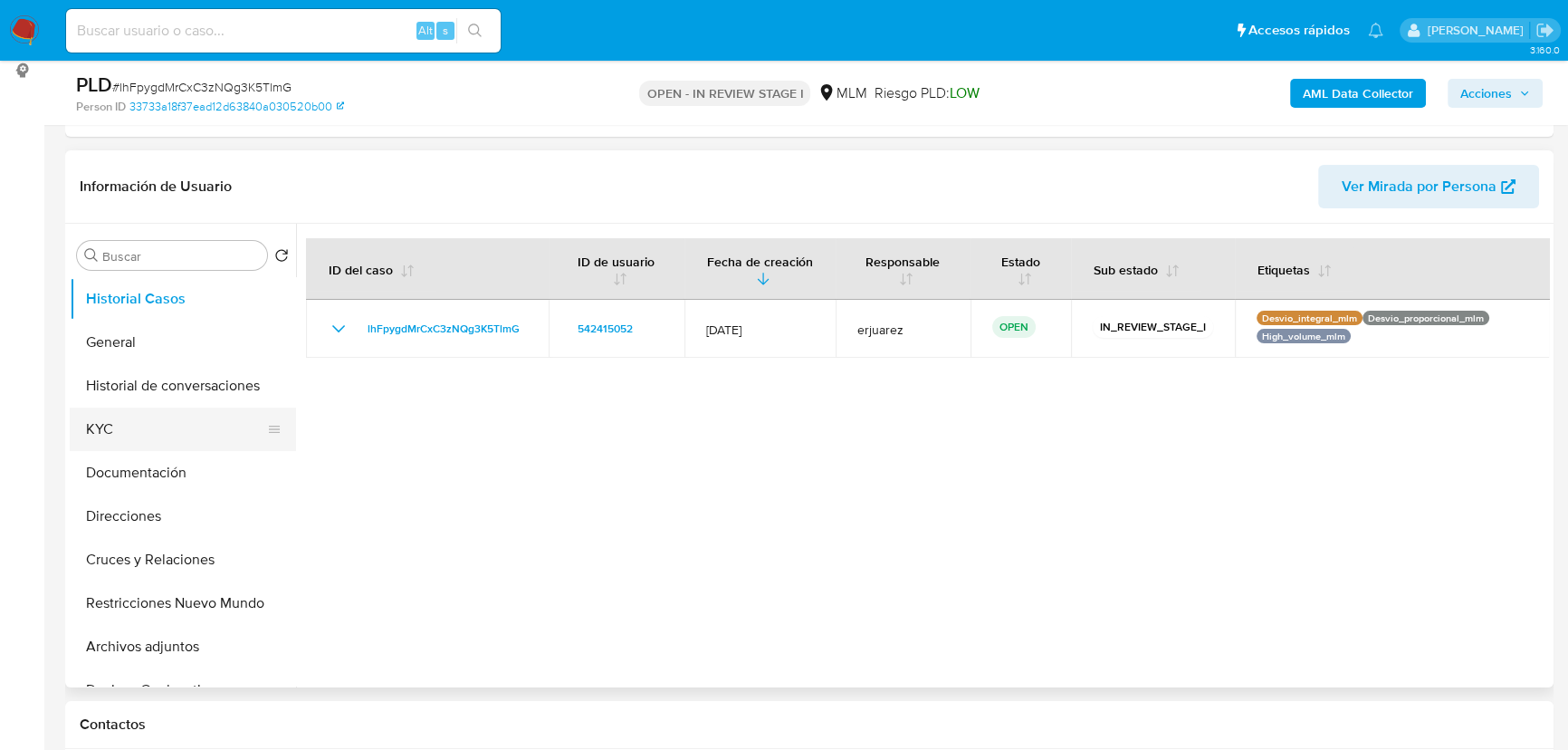
click at [136, 434] on button "KYC" at bounding box center [176, 429] width 212 height 43
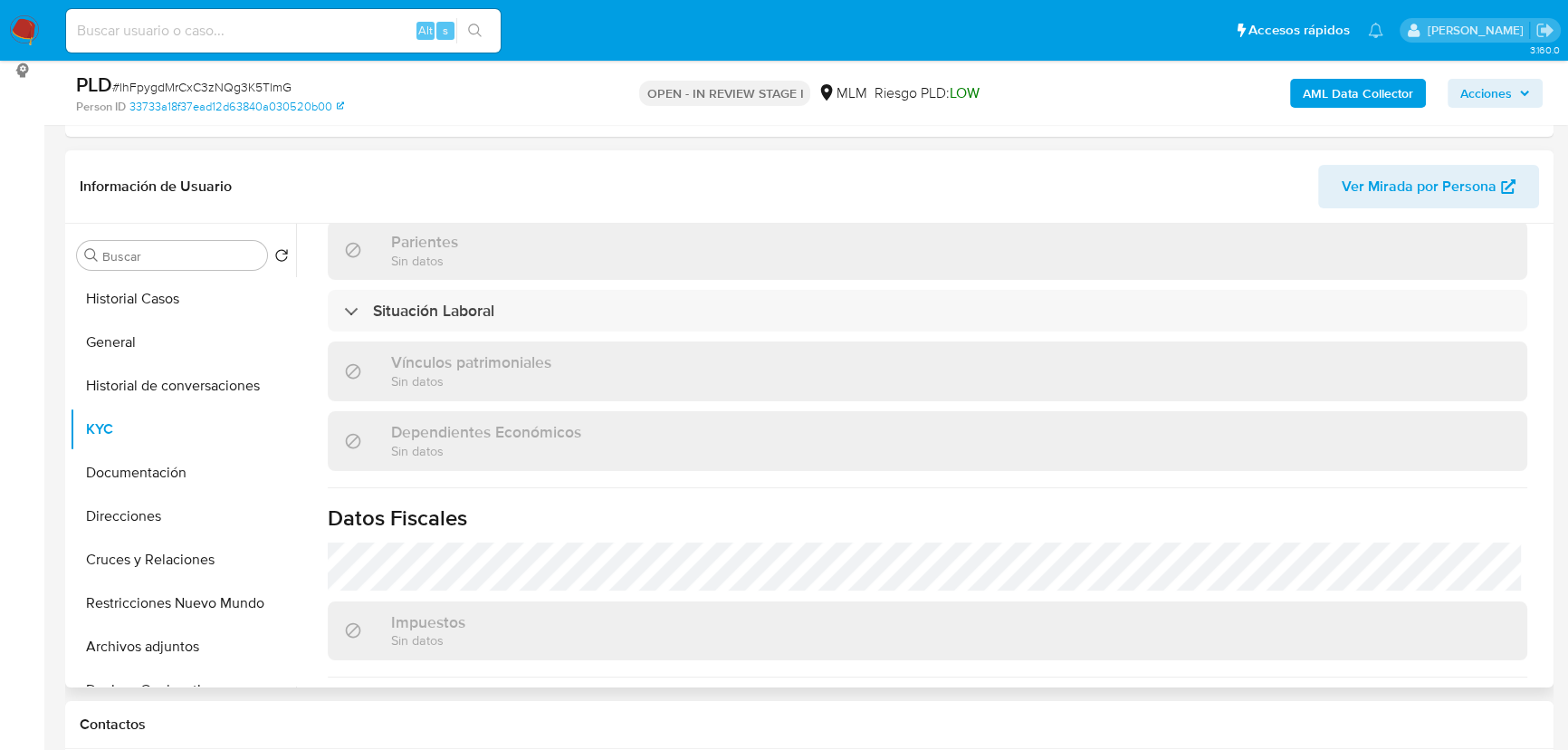
scroll to position [1137, 0]
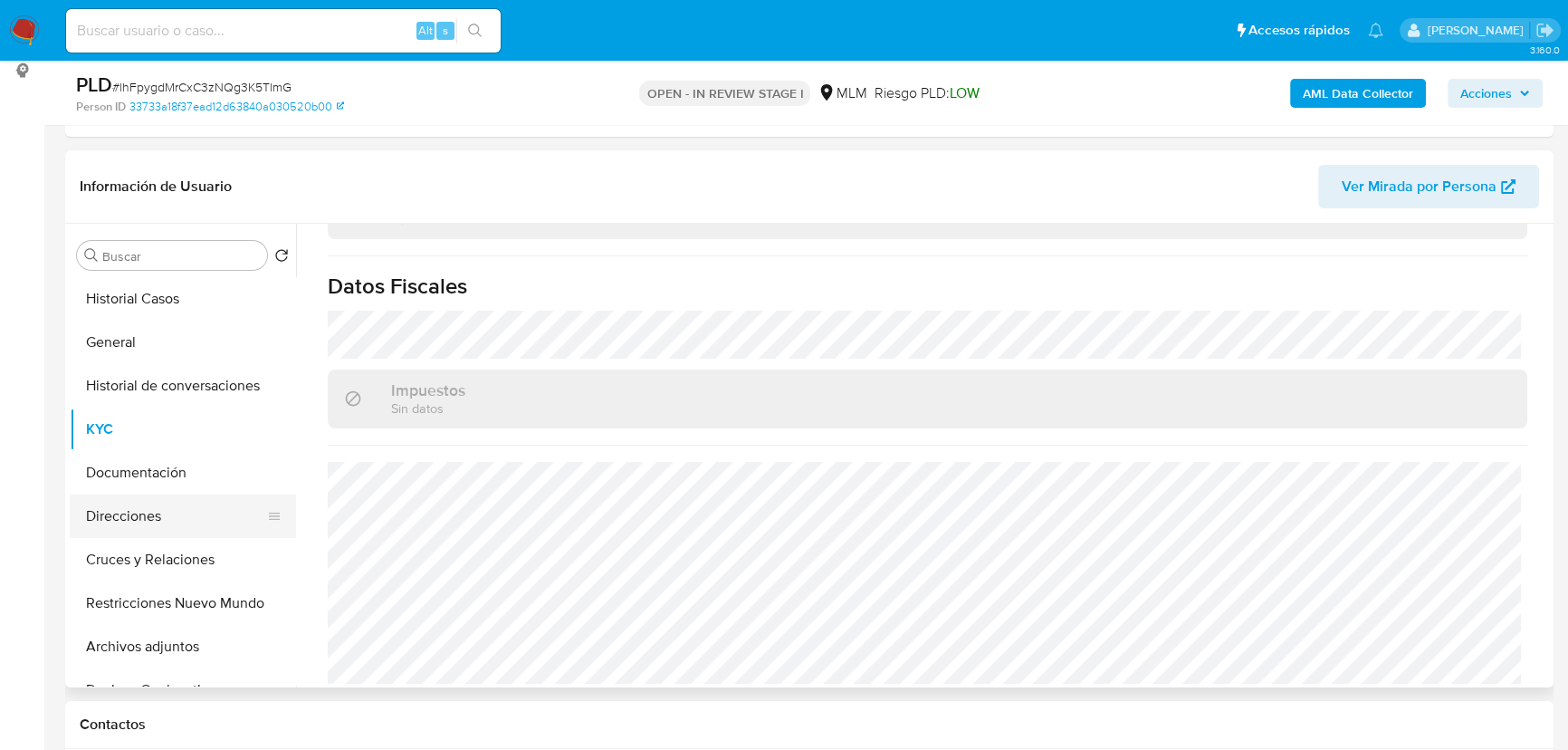
click at [163, 504] on button "Direcciones" at bounding box center [176, 516] width 212 height 43
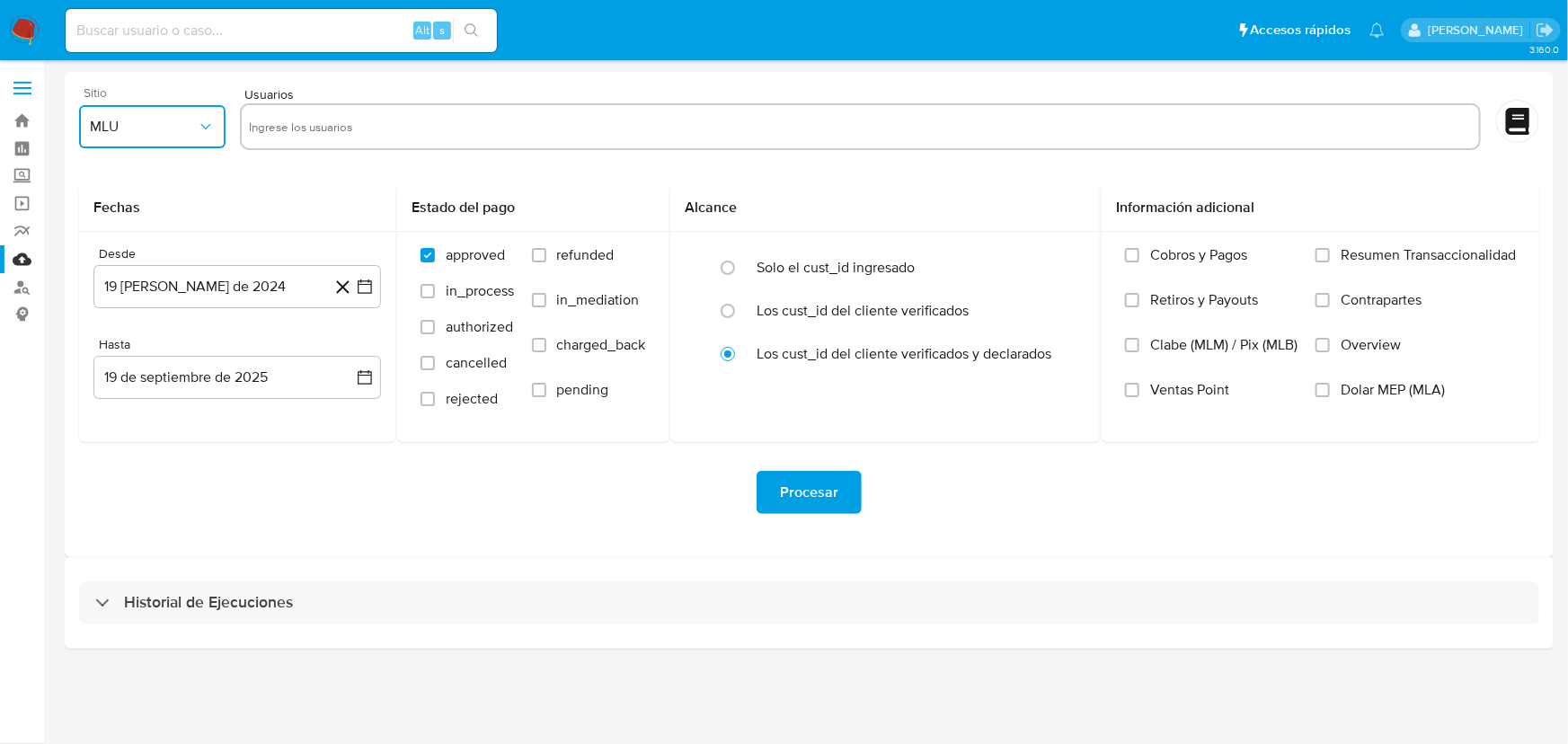
click at [163, 123] on span "MLU" at bounding box center [143, 126] width 107 height 18
drag, startPoint x: 107, startPoint y: 385, endPoint x: 120, endPoint y: 378, distance: 14.8
click at [113, 383] on span "MLM" at bounding box center [104, 391] width 31 height 18
click at [302, 138] on input "text" at bounding box center [860, 126] width 1223 height 29
type input "542415052"
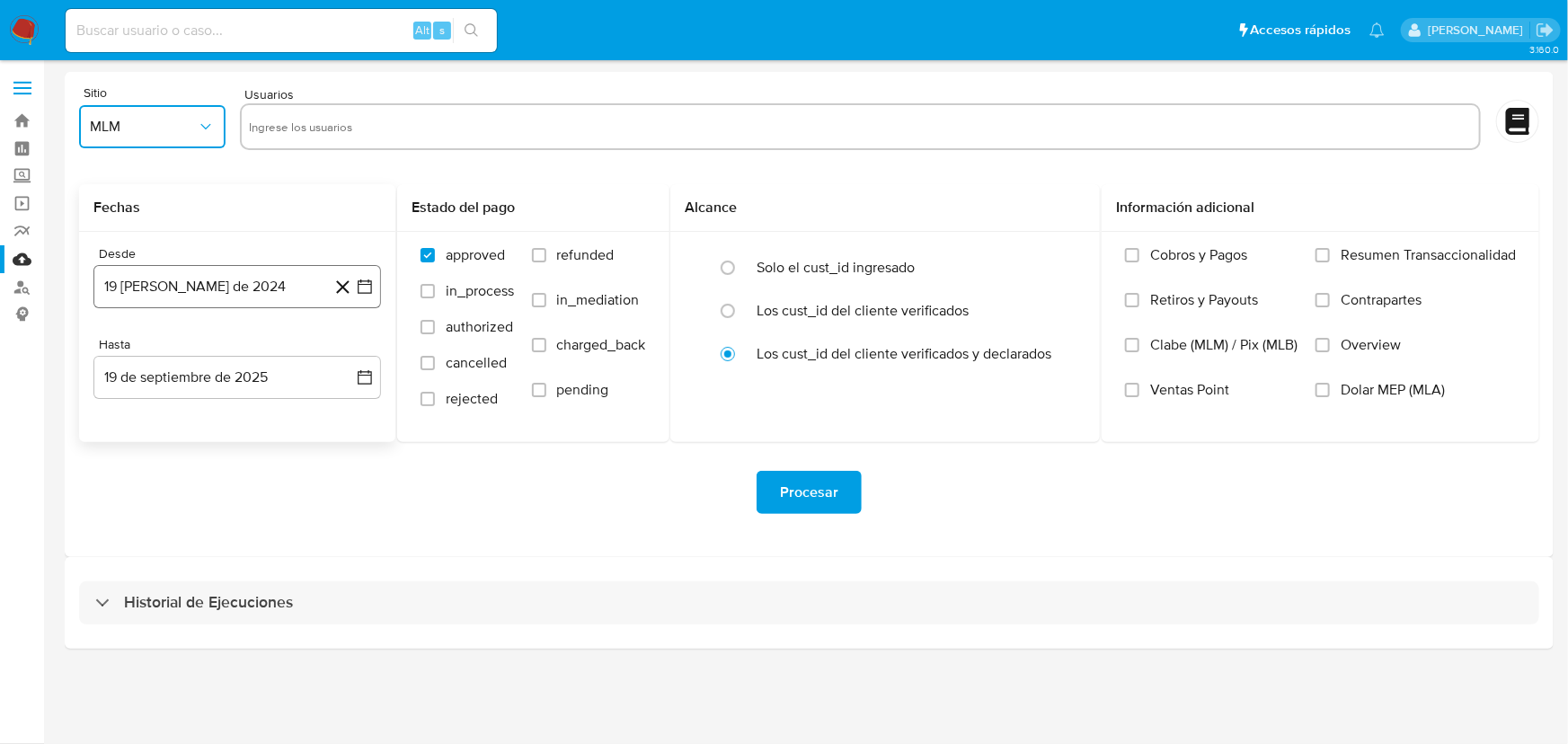
click at [363, 288] on icon "button" at bounding box center [364, 286] width 18 height 18
click at [354, 347] on icon "Mes siguiente" at bounding box center [348, 351] width 21 height 21
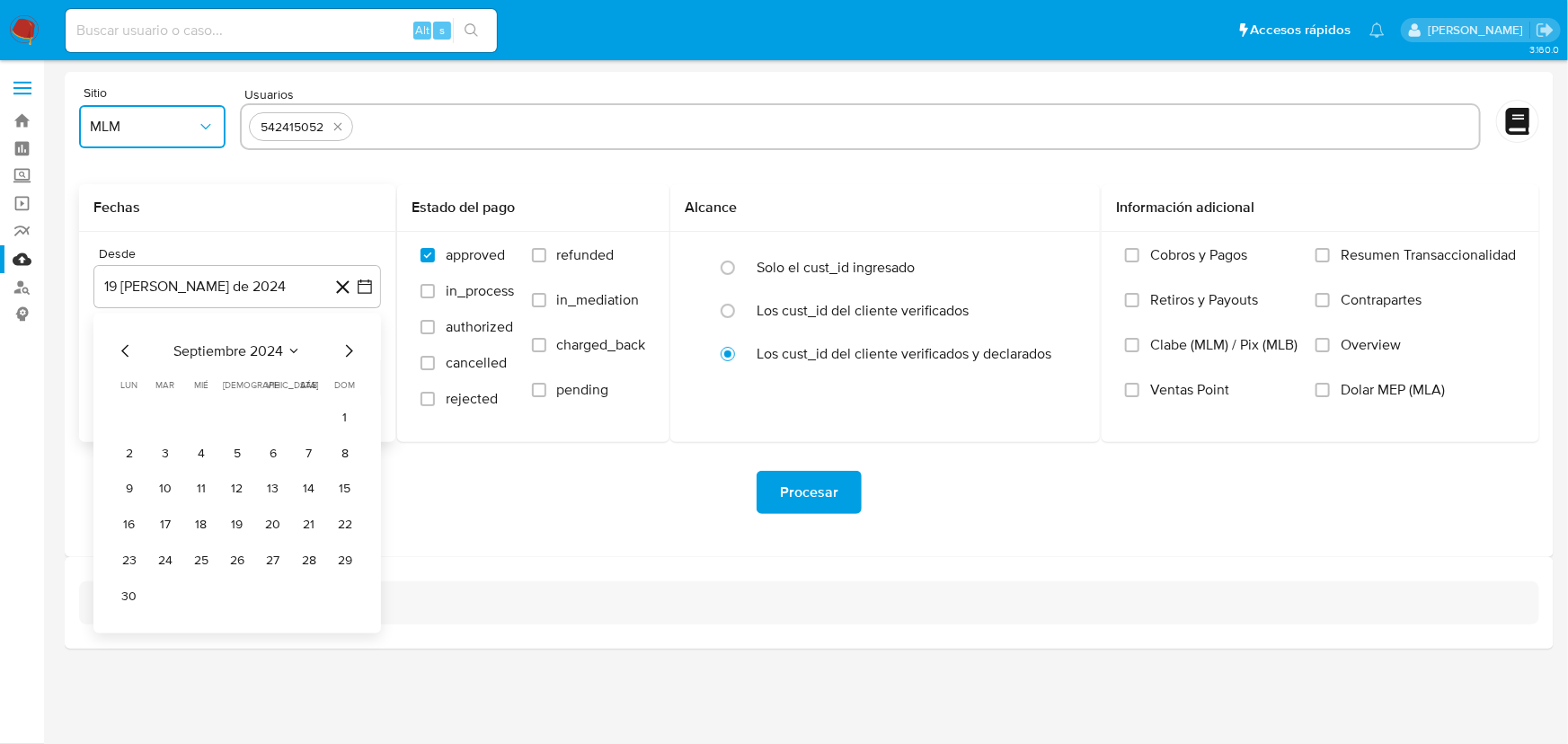
click at [355, 347] on icon "Mes siguiente" at bounding box center [348, 351] width 21 height 21
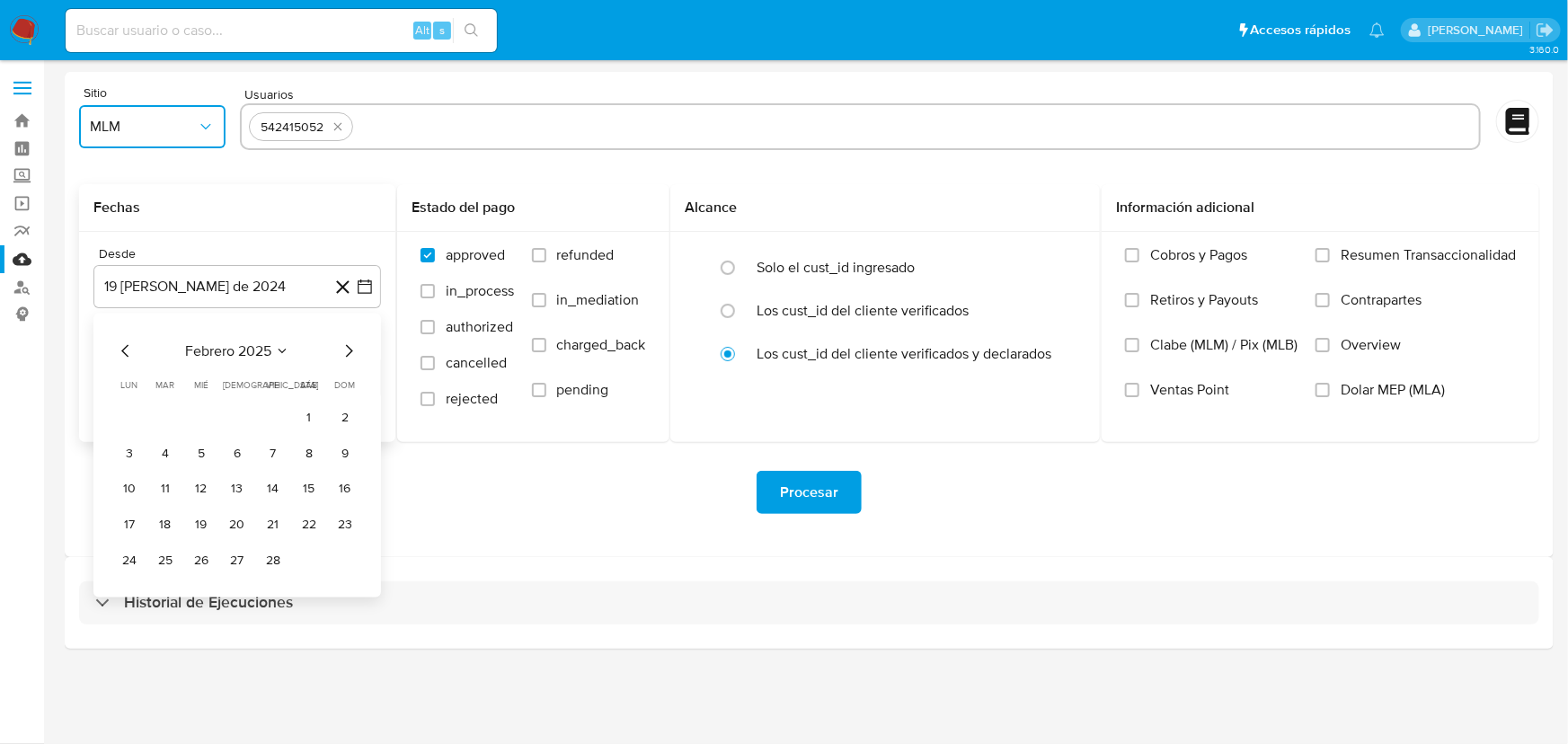
click at [355, 347] on icon "Mes siguiente" at bounding box center [348, 351] width 21 height 21
click at [309, 413] on button "1" at bounding box center [309, 417] width 29 height 29
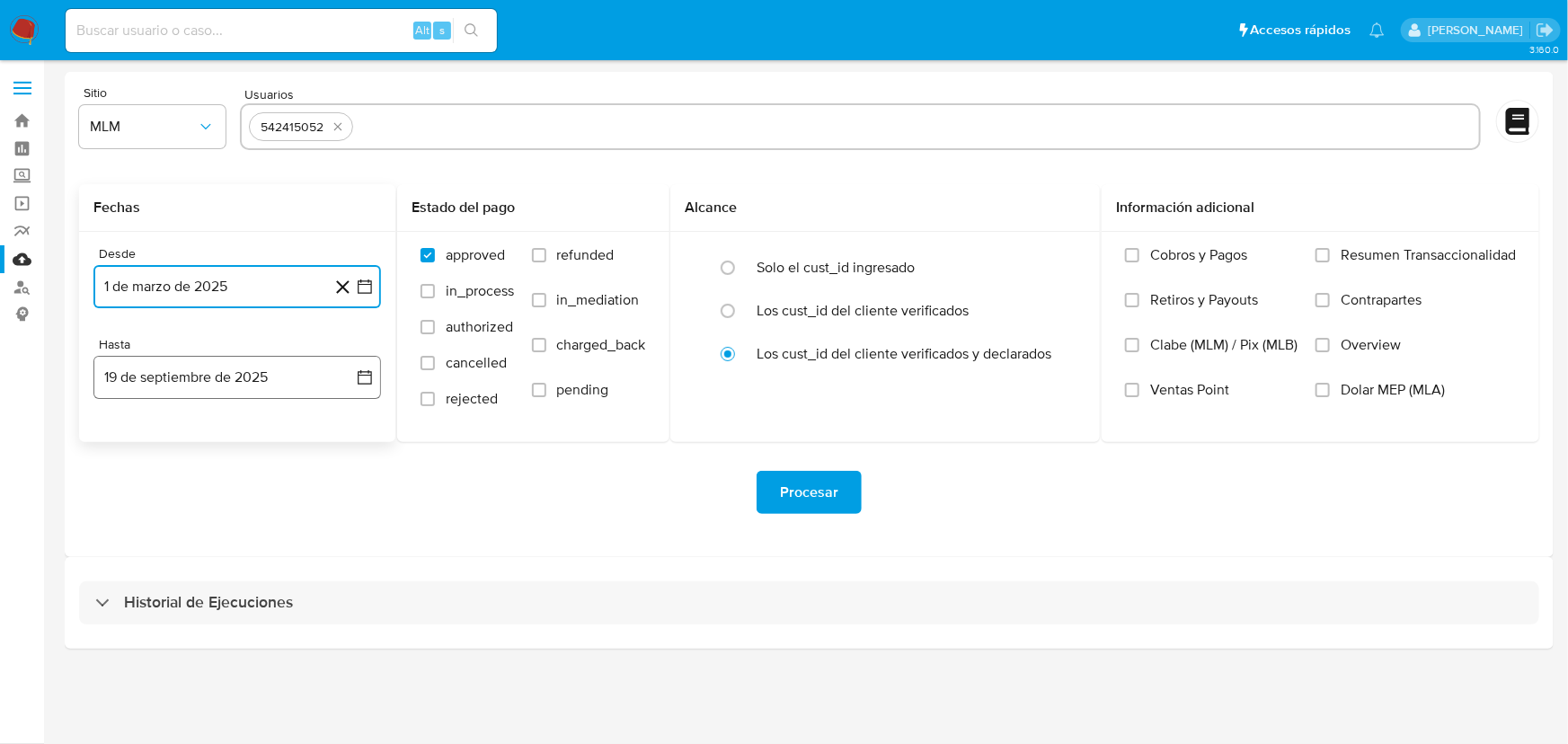
click at [358, 371] on icon "button" at bounding box center [364, 377] width 14 height 14
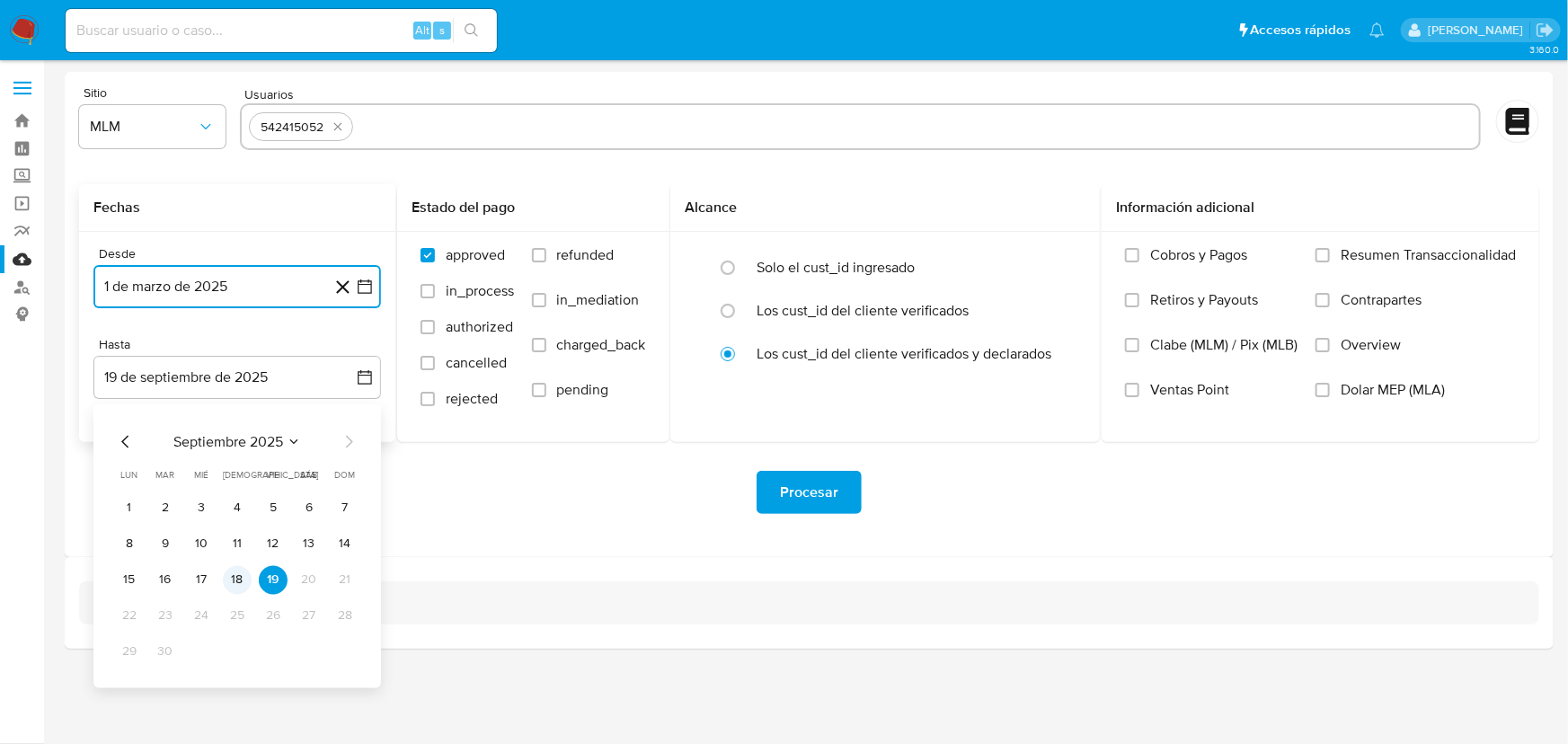
drag, startPoint x: 122, startPoint y: 443, endPoint x: 233, endPoint y: 580, distance: 176.3
click at [235, 575] on div "septiembre 2025 septiembre 2025 lun lunes mar martes mié miércoles jue jueves v…" at bounding box center [237, 549] width 244 height 236
click at [233, 580] on button "18" at bounding box center [237, 580] width 29 height 29
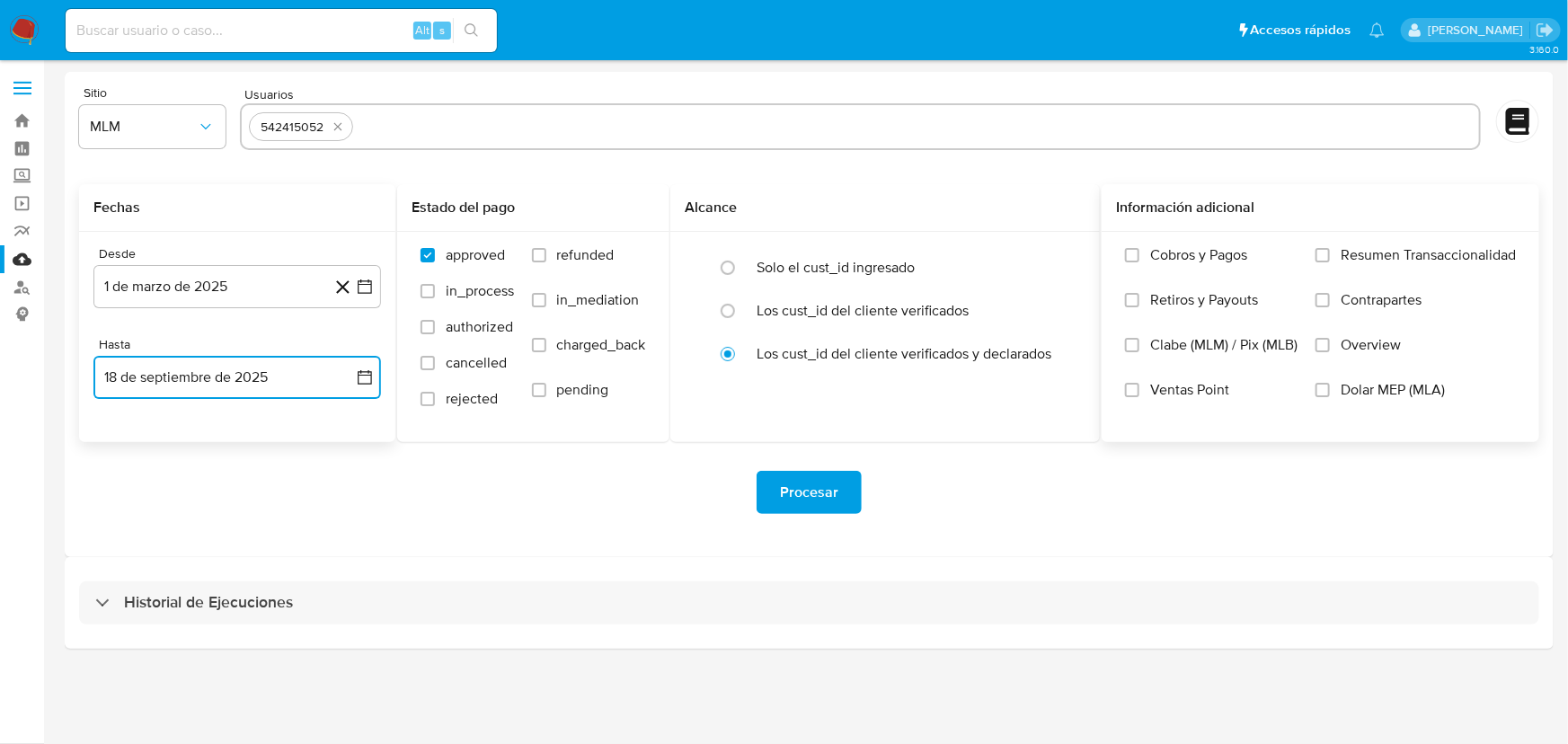
click at [1319, 341] on input "Overview" at bounding box center [1322, 344] width 14 height 14
click at [831, 503] on span "Procesar" at bounding box center [809, 492] width 58 height 40
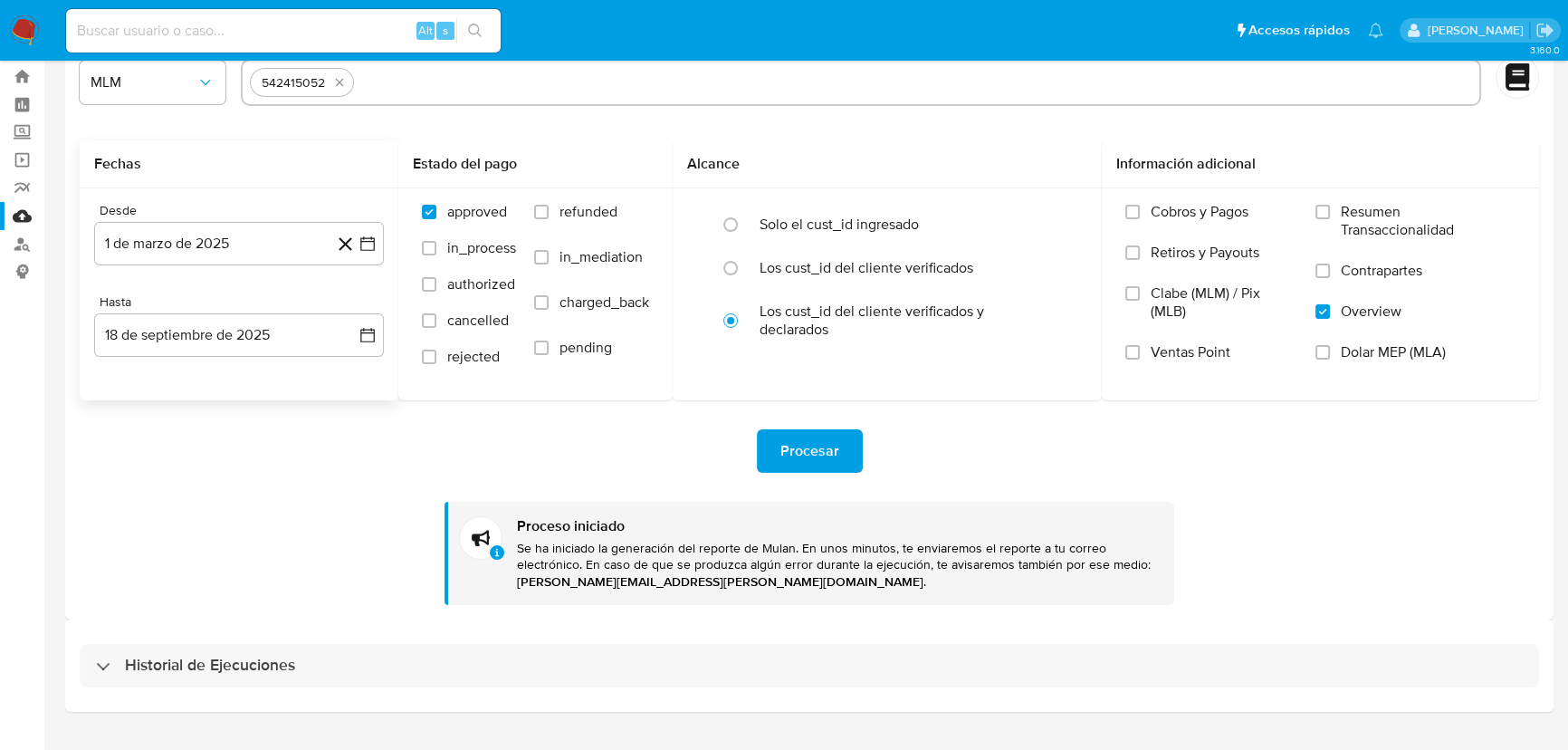
scroll to position [84, 0]
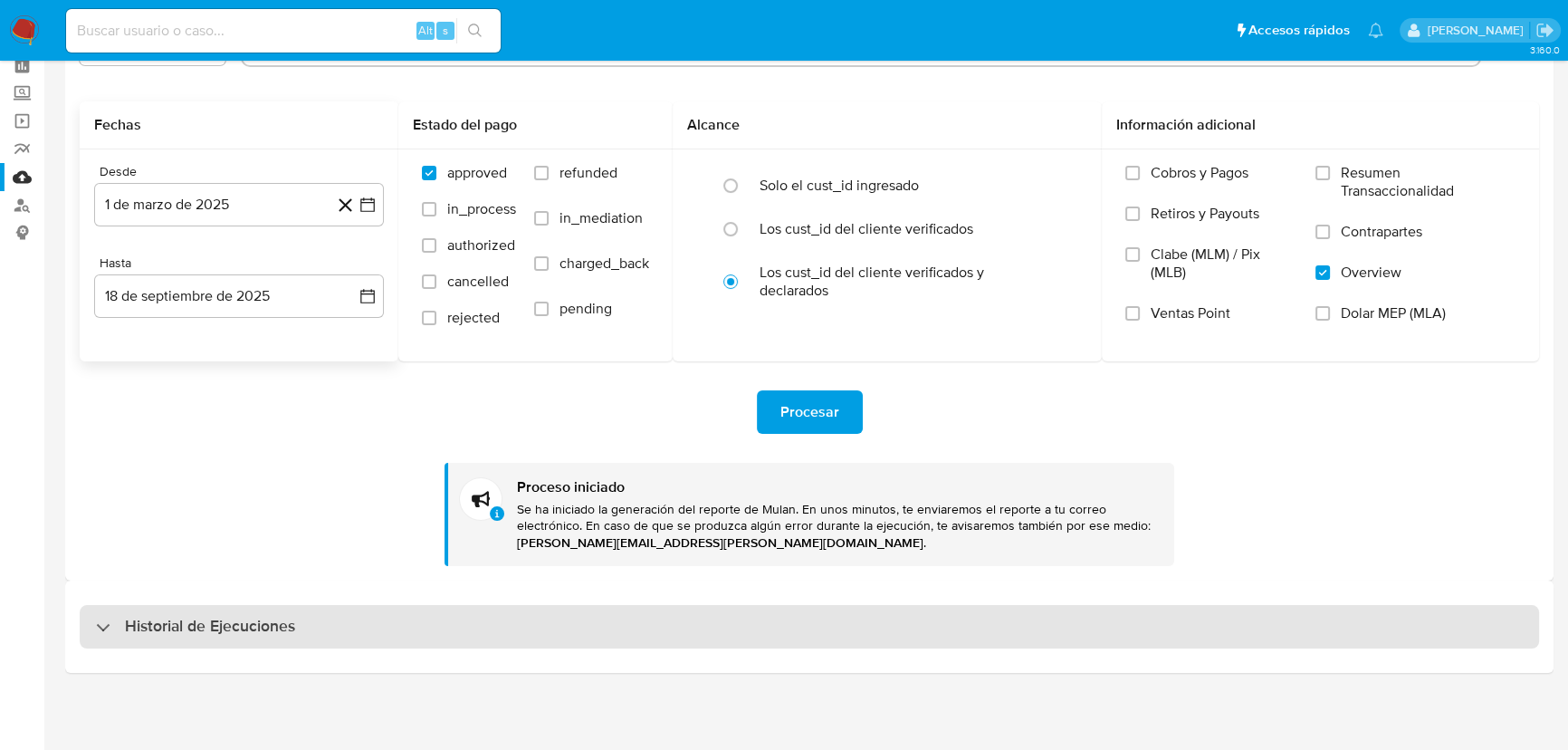
drag, startPoint x: 182, startPoint y: 644, endPoint x: 182, endPoint y: 634, distance: 10.0
click at [182, 643] on div "Historial de Ejecuciones" at bounding box center [809, 627] width 1460 height 43
select select "10"
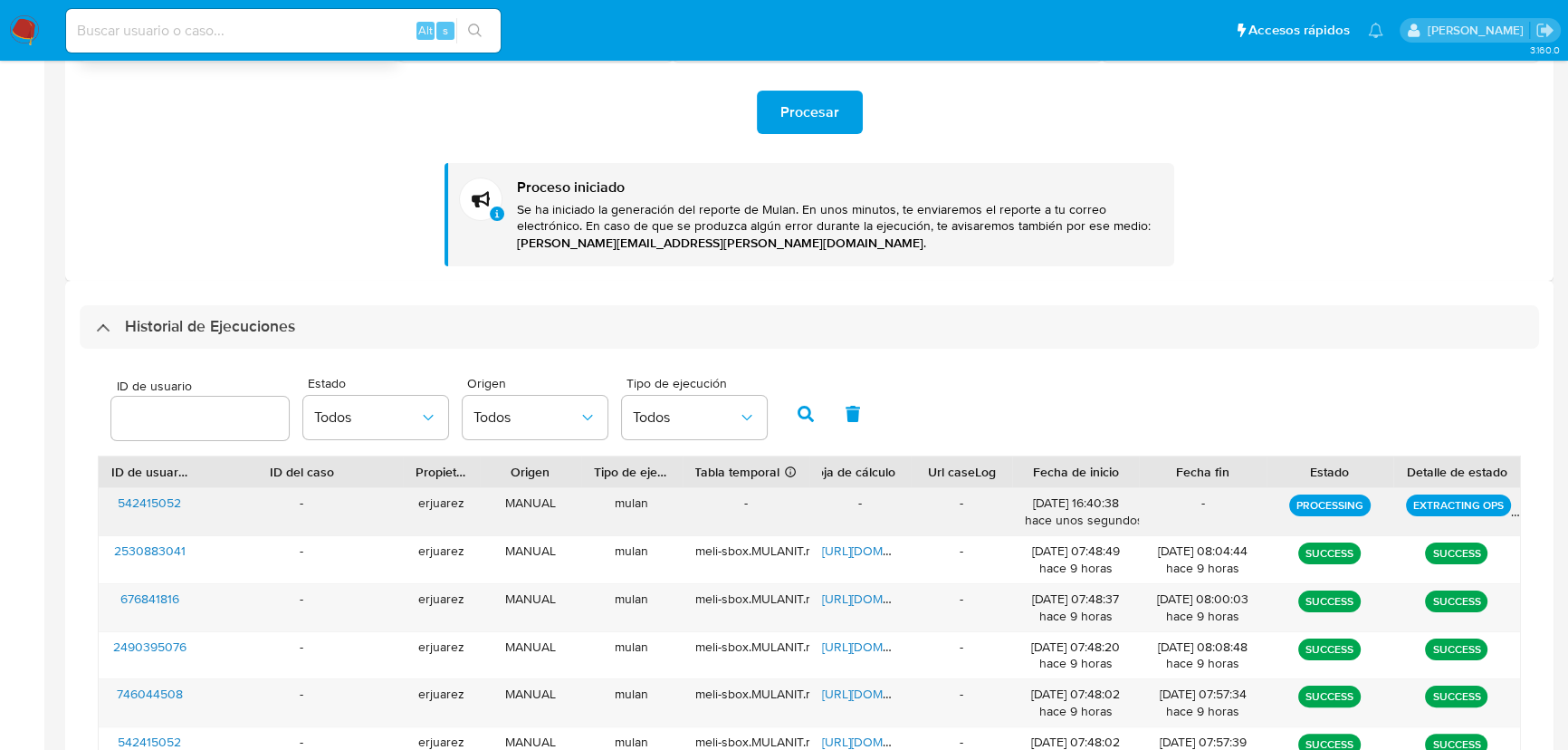
scroll to position [414, 0]
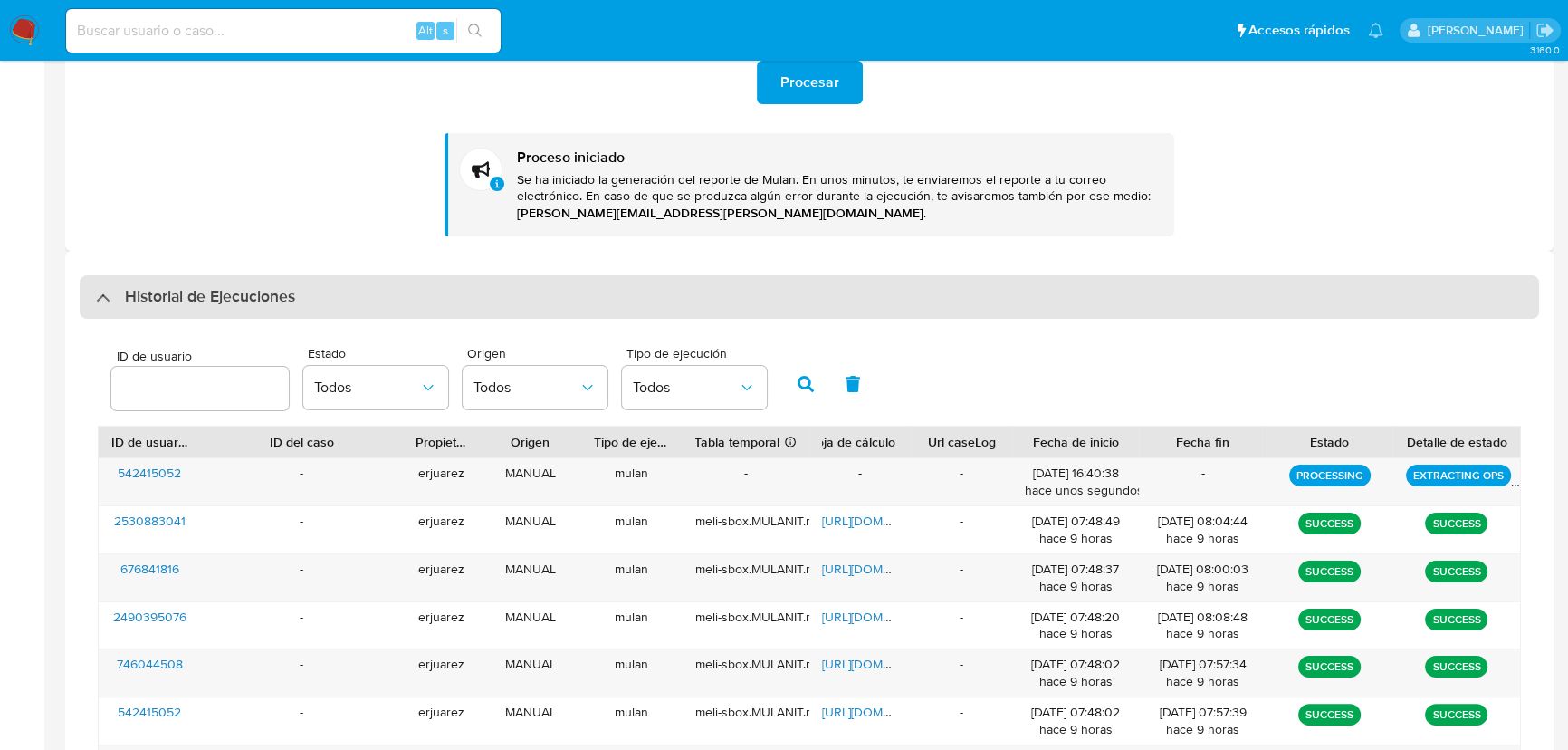
click at [119, 298] on div "Historial de Ejecuciones" at bounding box center [195, 296] width 199 height 22
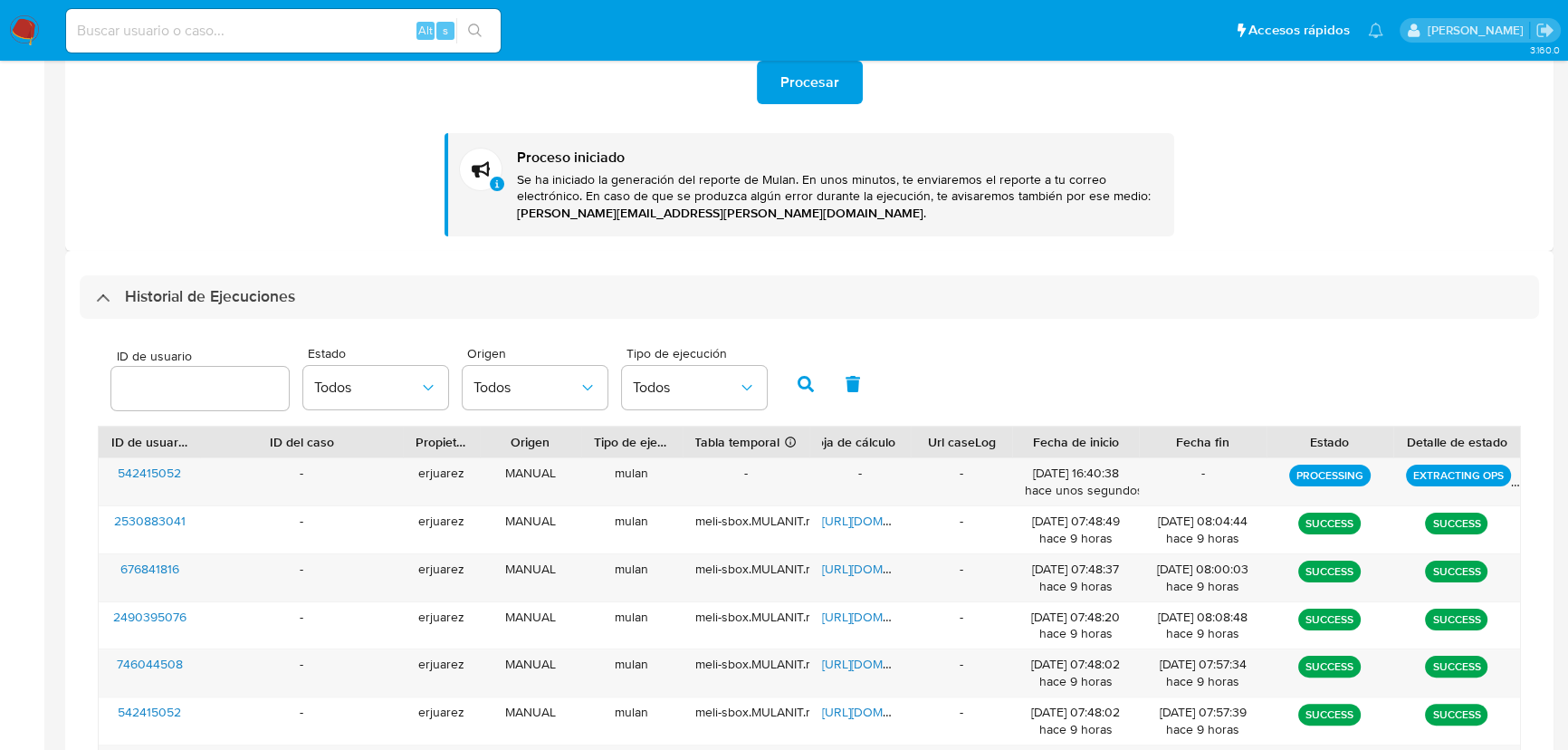
scroll to position [84, 0]
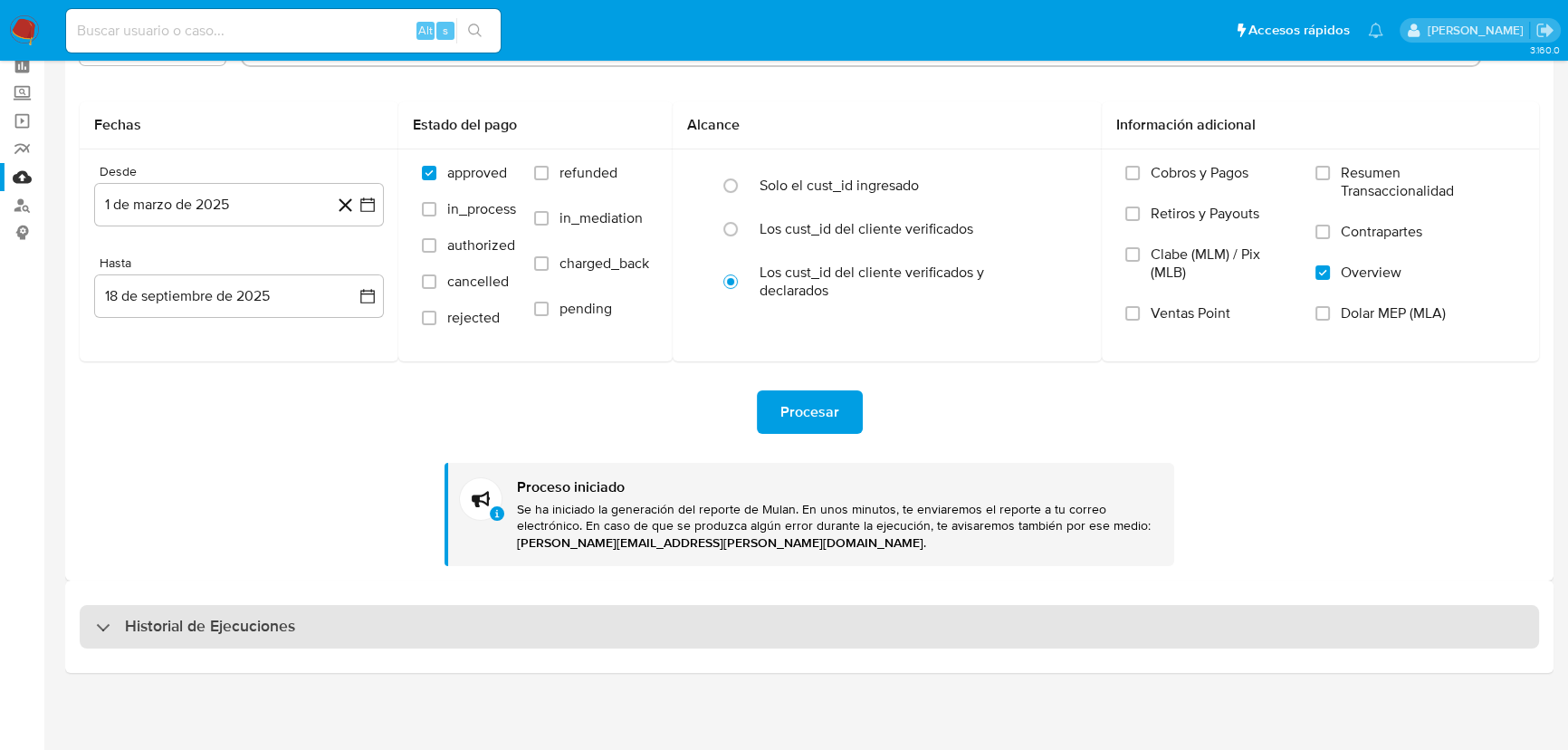
click at [105, 624] on div "Historial de Ejecuciones" at bounding box center [195, 627] width 199 height 22
select select "10"
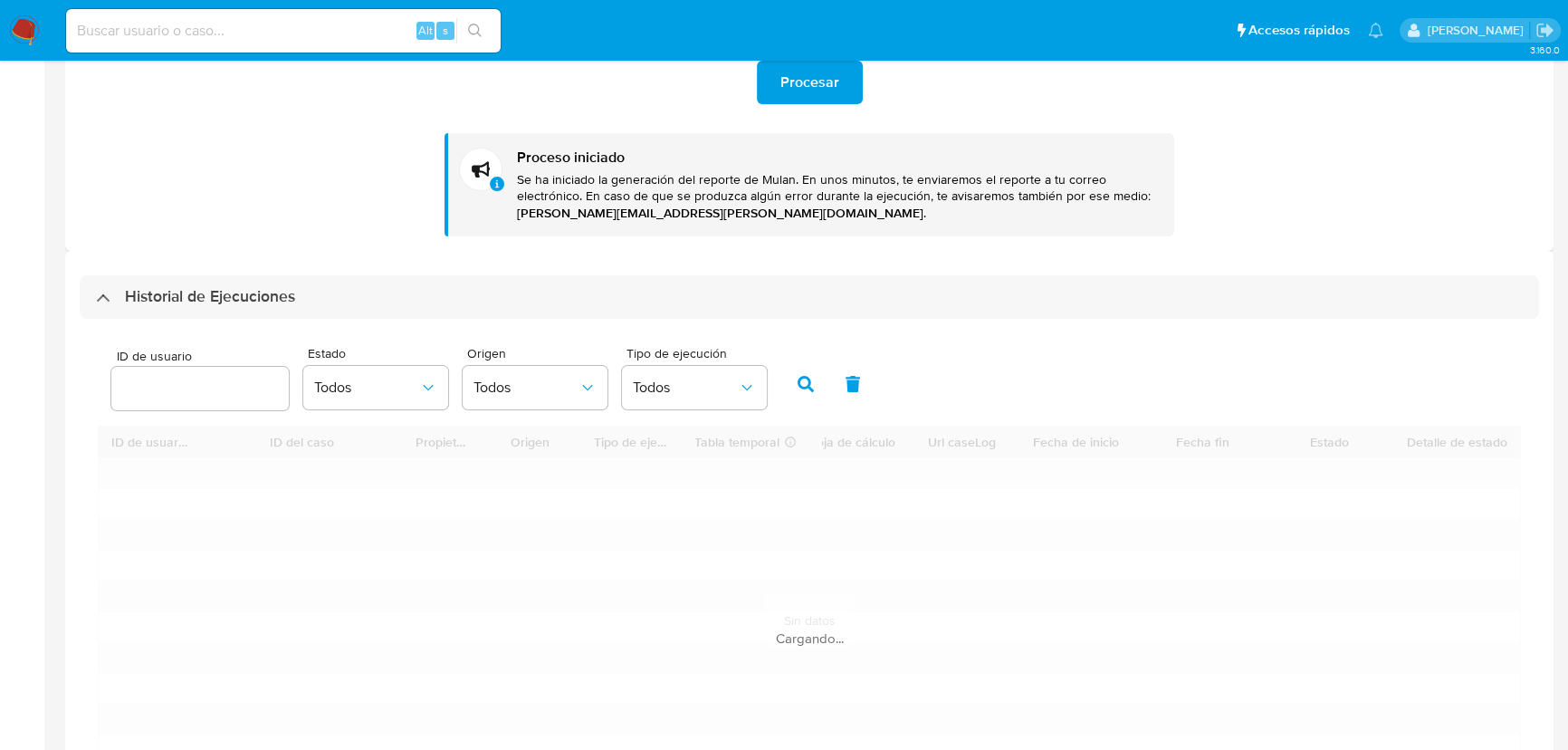
scroll to position [579, 0]
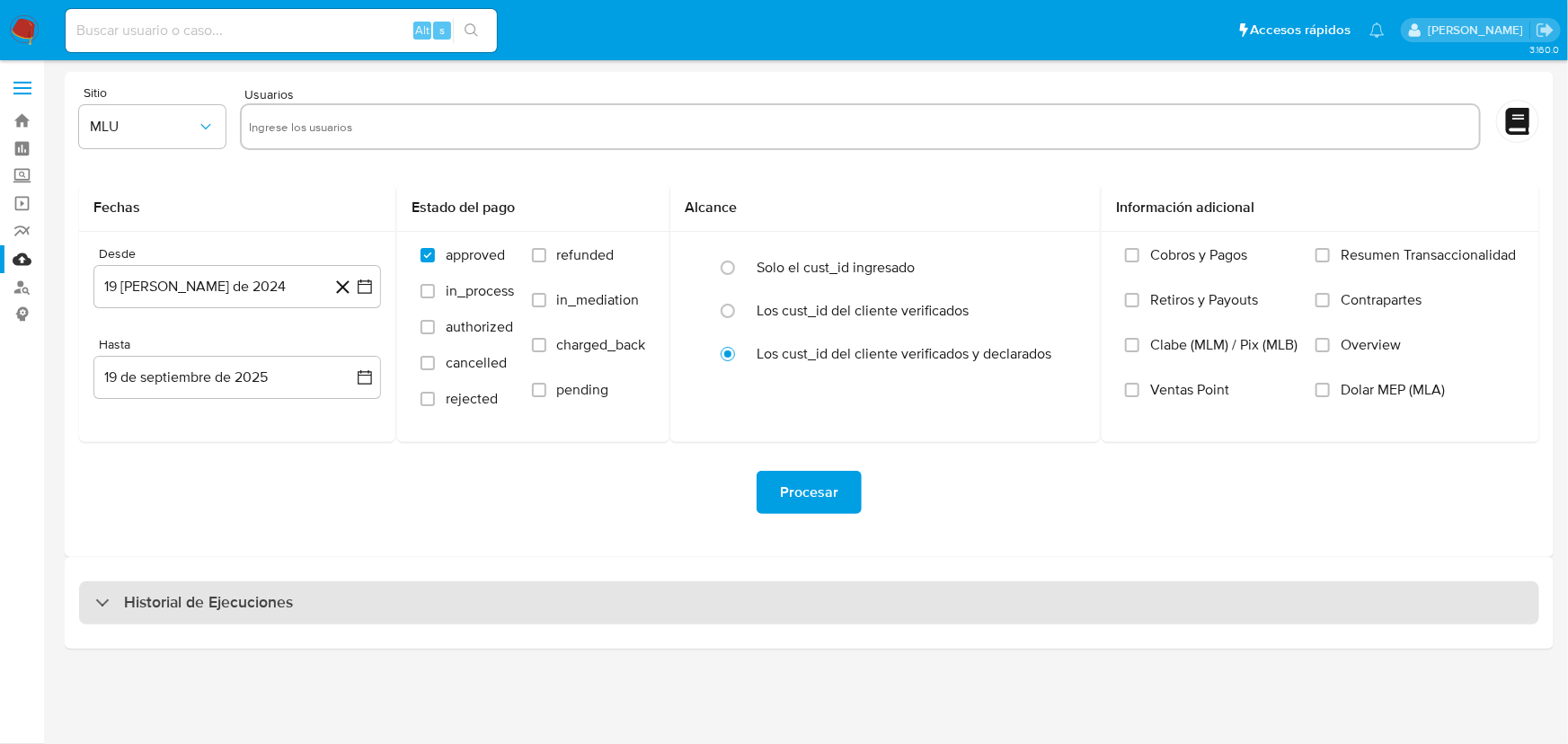
click at [150, 613] on div "Historial de Ejecuciones" at bounding box center [809, 603] width 1460 height 43
select select "10"
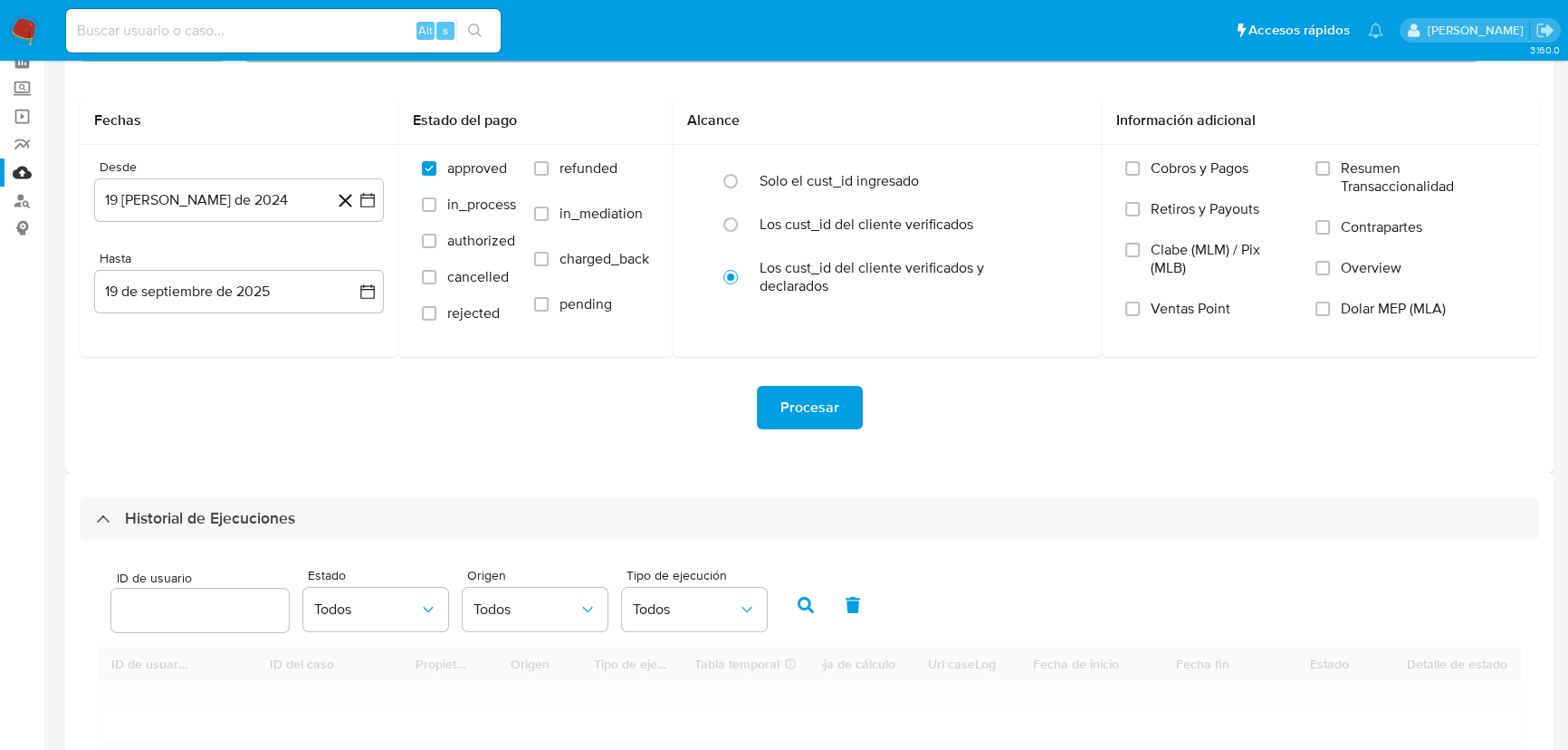
scroll to position [246, 0]
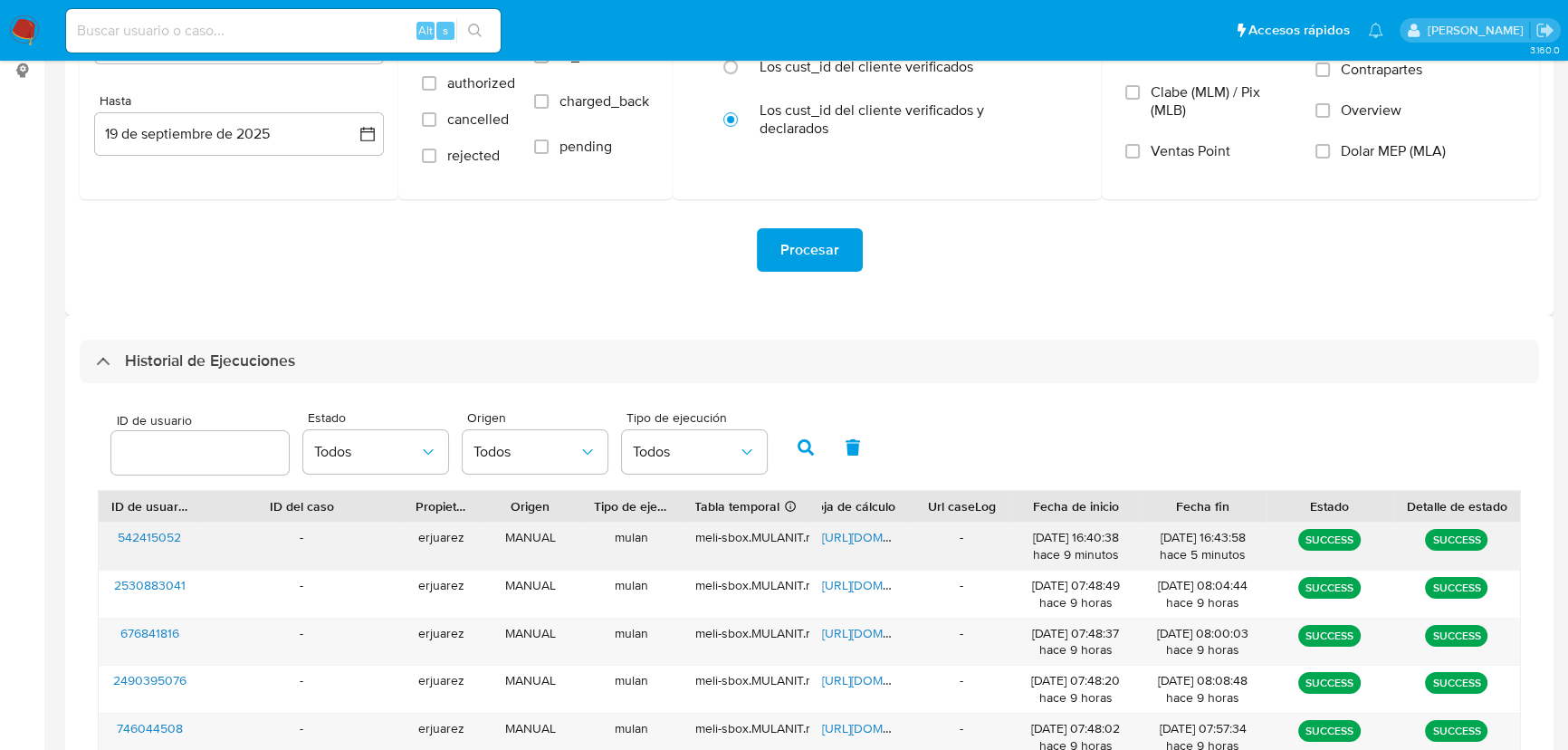
click at [855, 543] on span "https://docs.google.com/spreadsheets/d/1s5PYAQNnDeVGpIAIAAP8Mj04987JNzmwWUBdqPa…" at bounding box center [885, 537] width 125 height 18
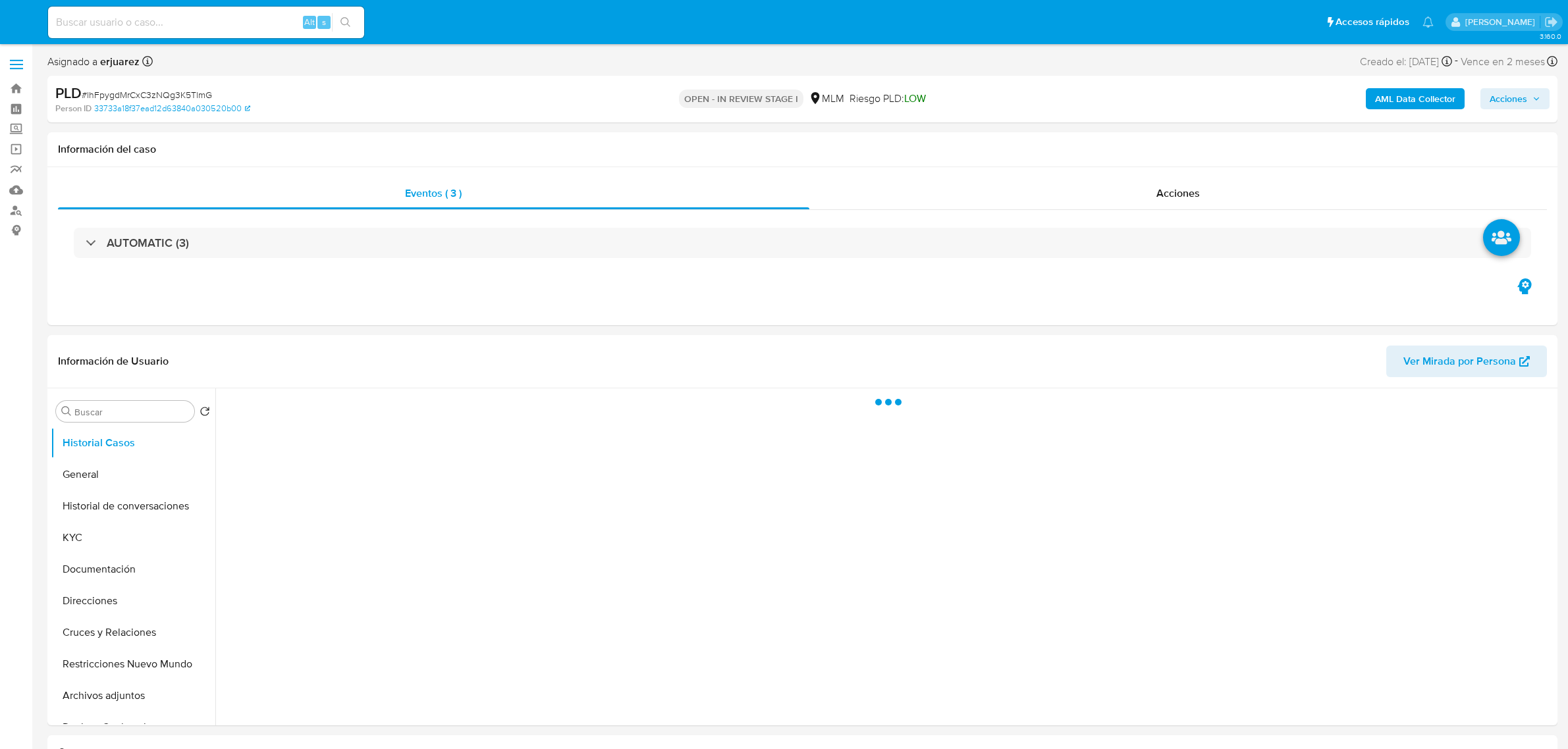
select select "10"
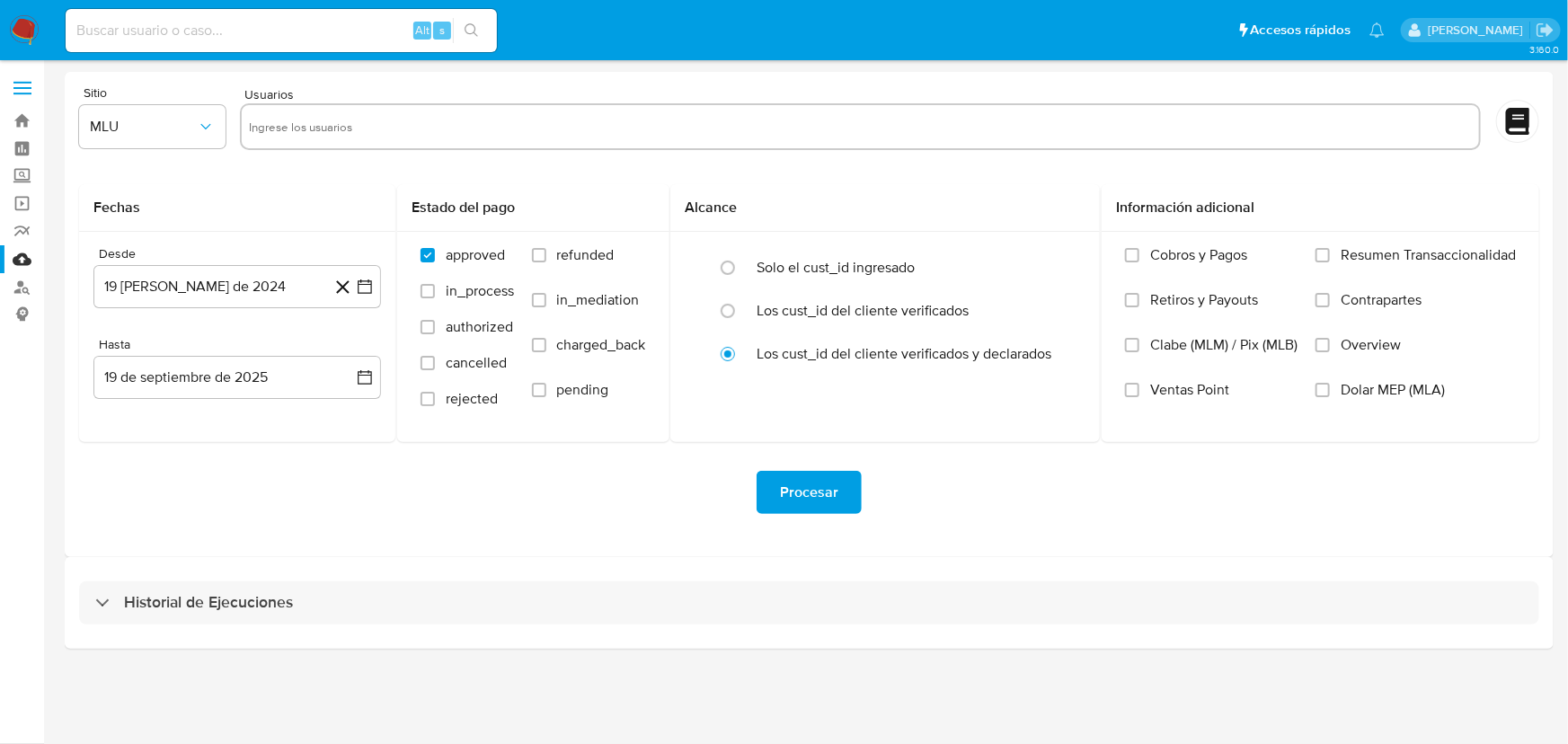
click at [24, 32] on img at bounding box center [24, 30] width 31 height 31
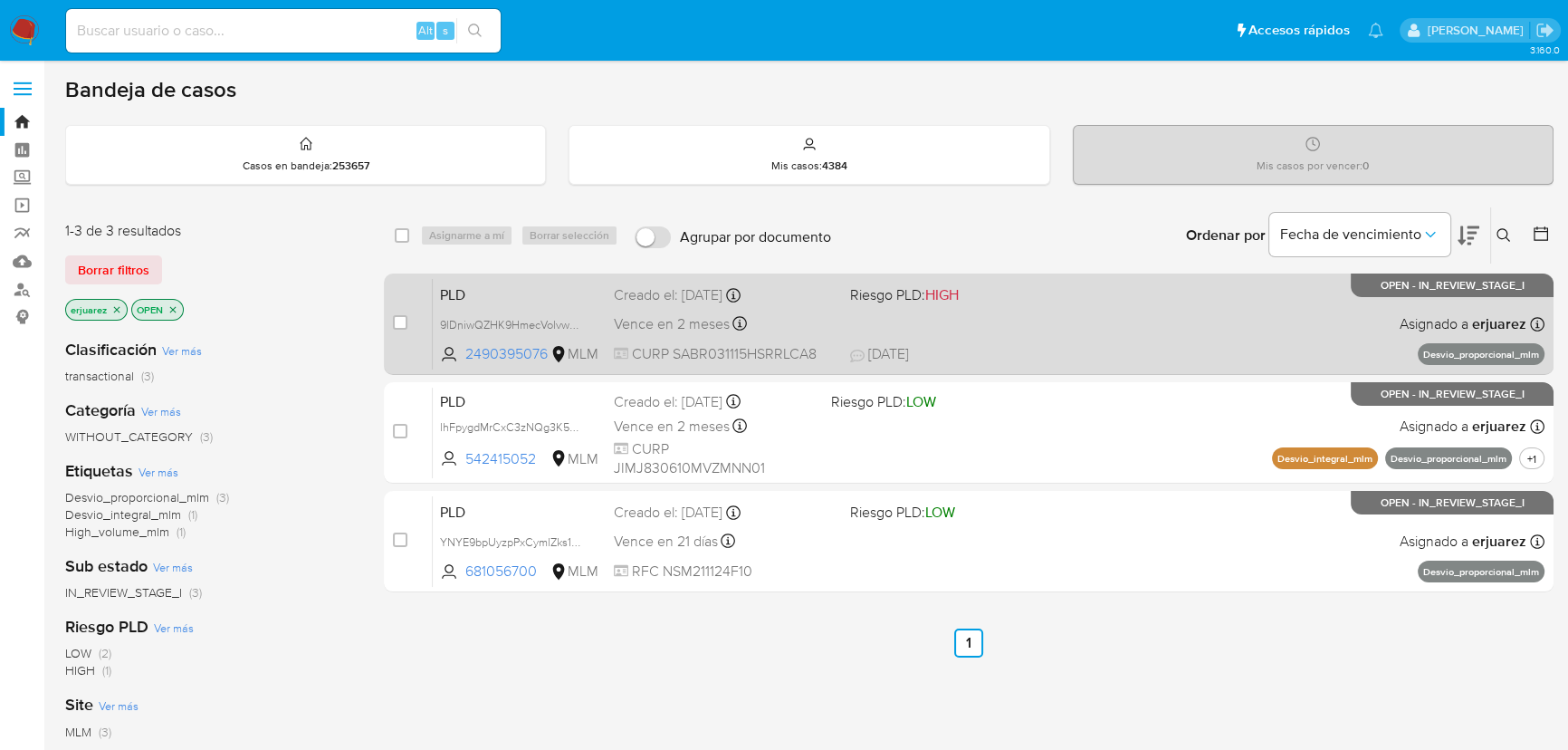
drag, startPoint x: 1364, startPoint y: 283, endPoint x: 1551, endPoint y: 283, distance: 187.0
click at [1551, 283] on p "OPEN - IN_REVIEW_STAGE_I" at bounding box center [1452, 284] width 203 height 23
click at [1081, 338] on div "PLD 9lDniwQZHK9HmecVolvwW8ux 2490395076 MLM Riesgo PLD: HIGH Creado el: 12/09/2…" at bounding box center [988, 324] width 1112 height 92
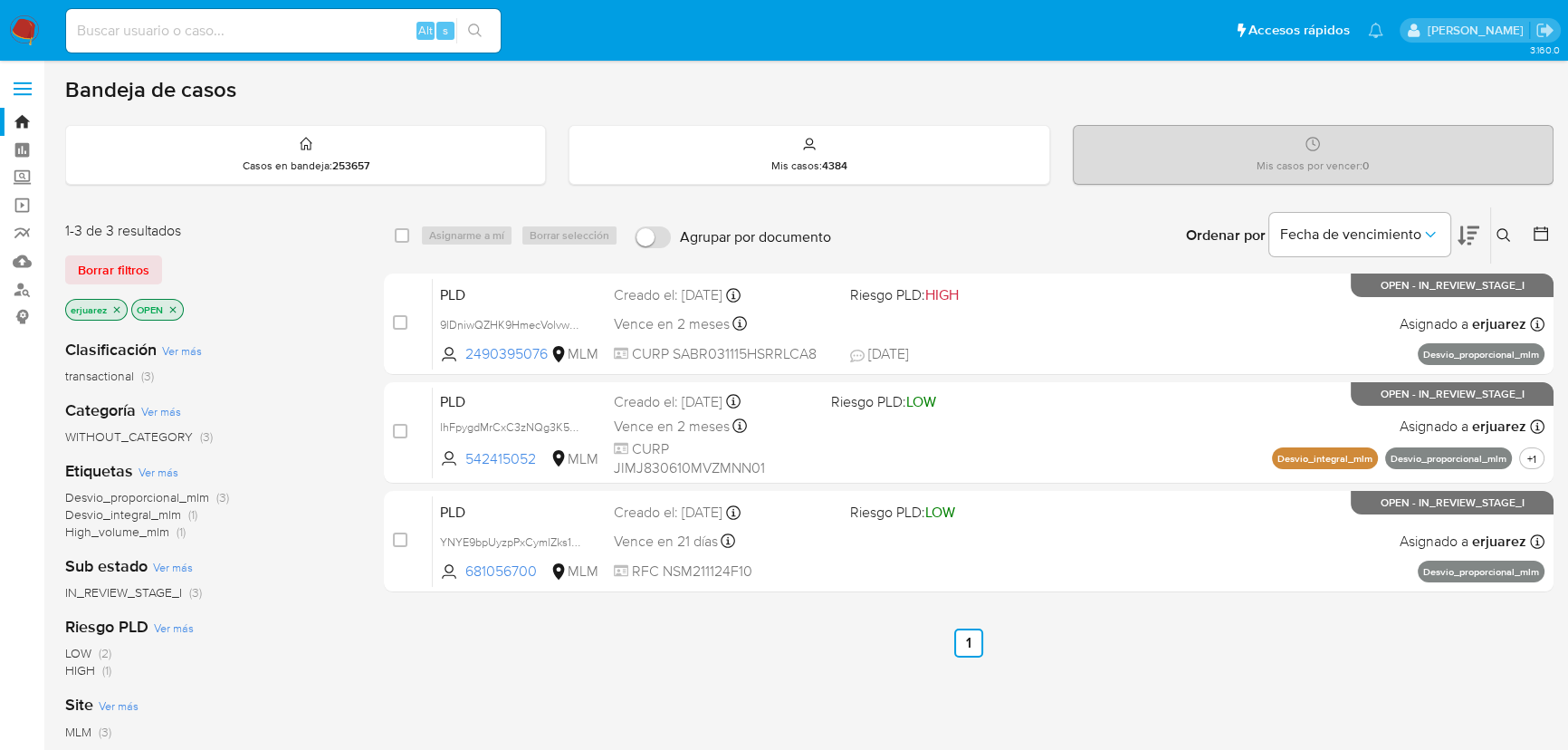
click at [131, 25] on input at bounding box center [283, 30] width 435 height 23
paste input "1120190655"
type input "1120190655"
click at [466, 32] on button "search-icon" at bounding box center [475, 30] width 37 height 25
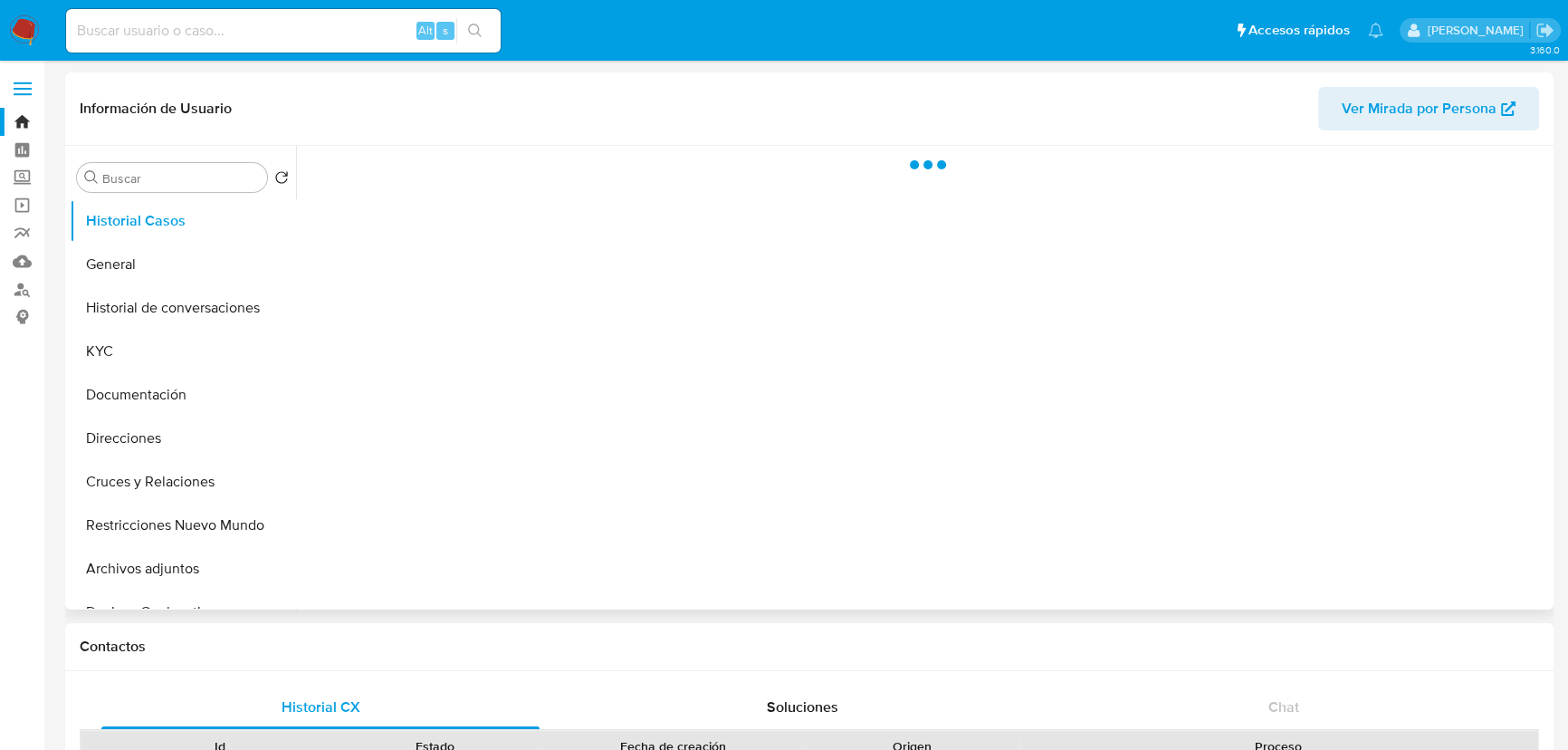
select select "10"
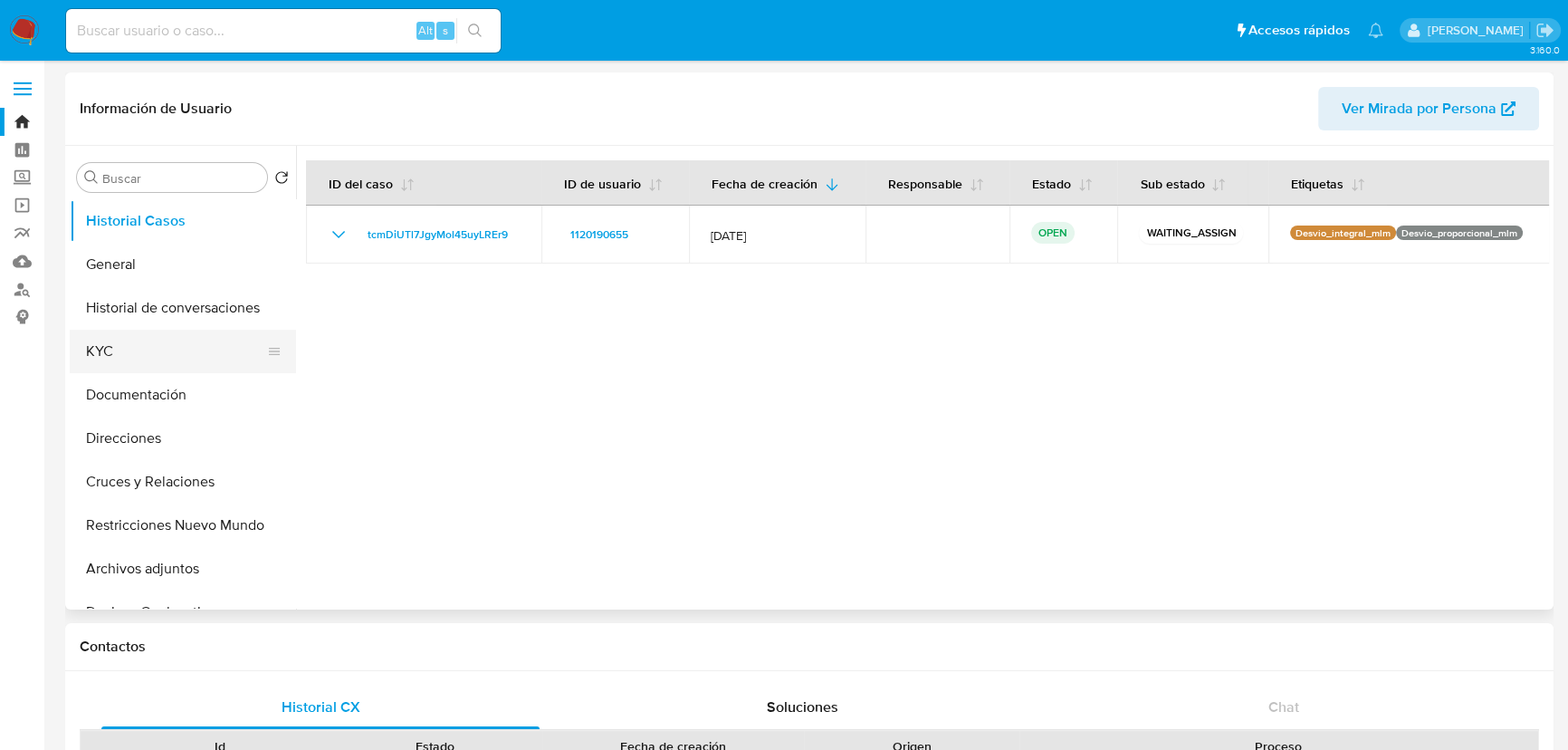
click at [153, 363] on button "KYC" at bounding box center [176, 351] width 212 height 43
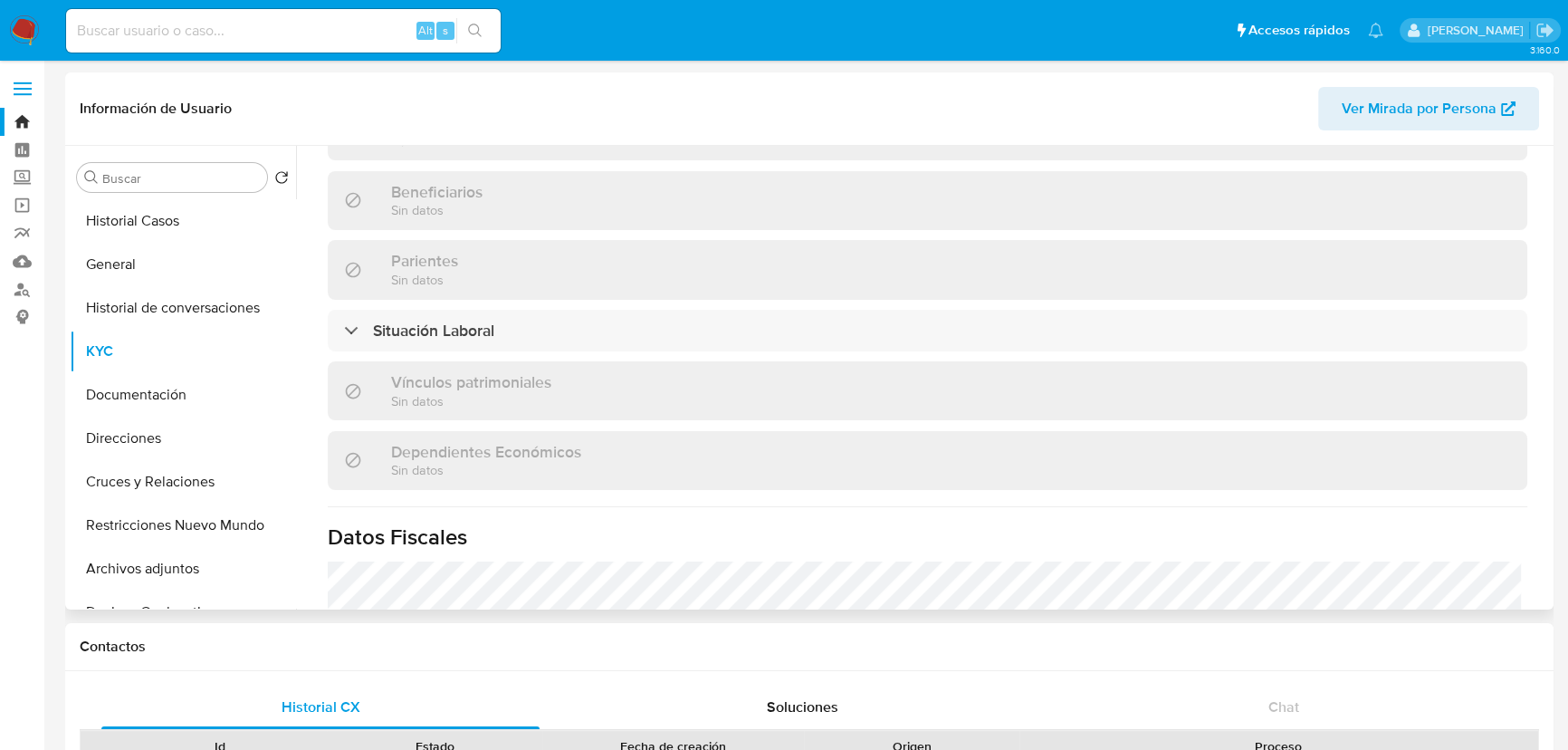
scroll to position [808, 0]
click at [204, 396] on button "Documentación" at bounding box center [176, 395] width 212 height 43
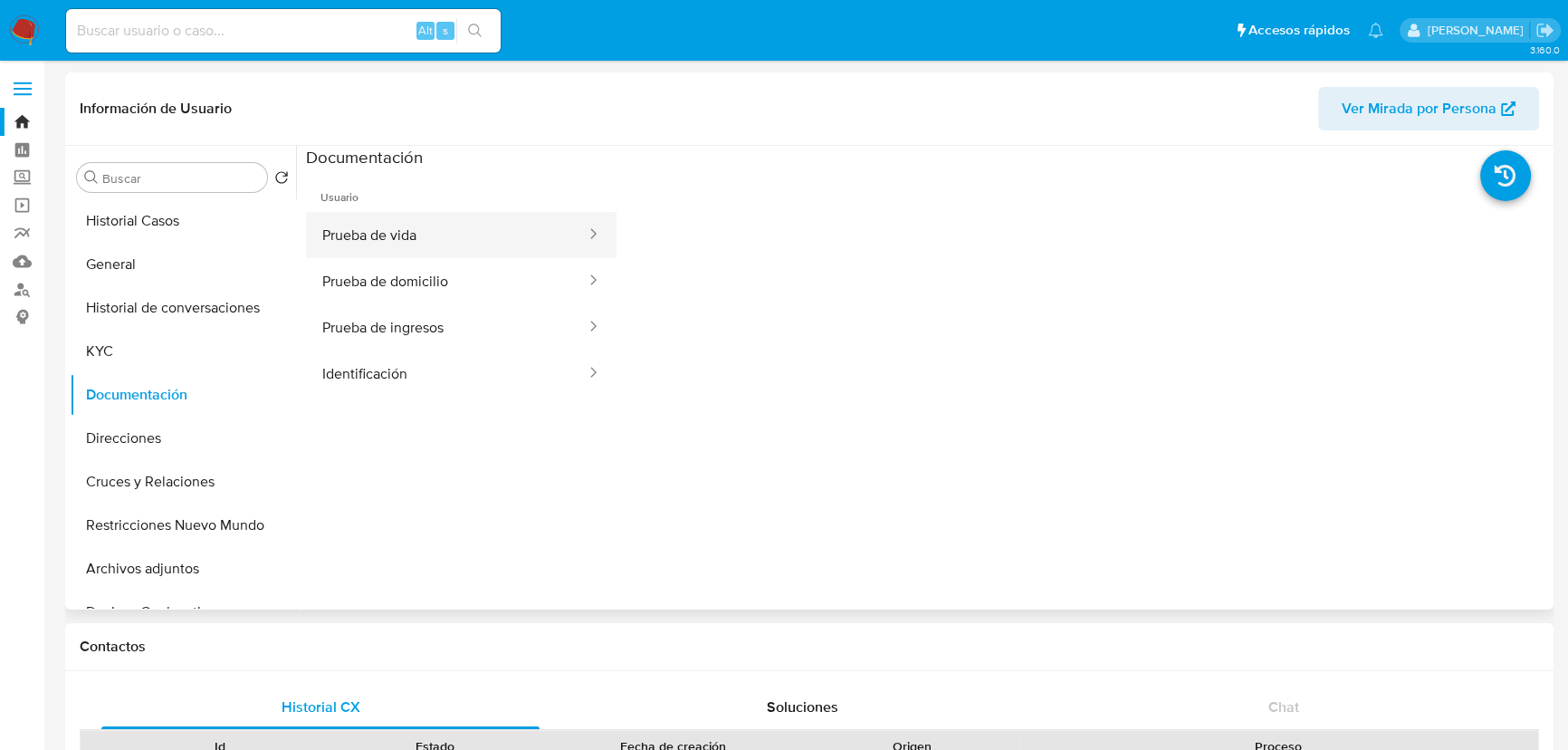
click at [400, 244] on button "Prueba de vida" at bounding box center [446, 235] width 281 height 46
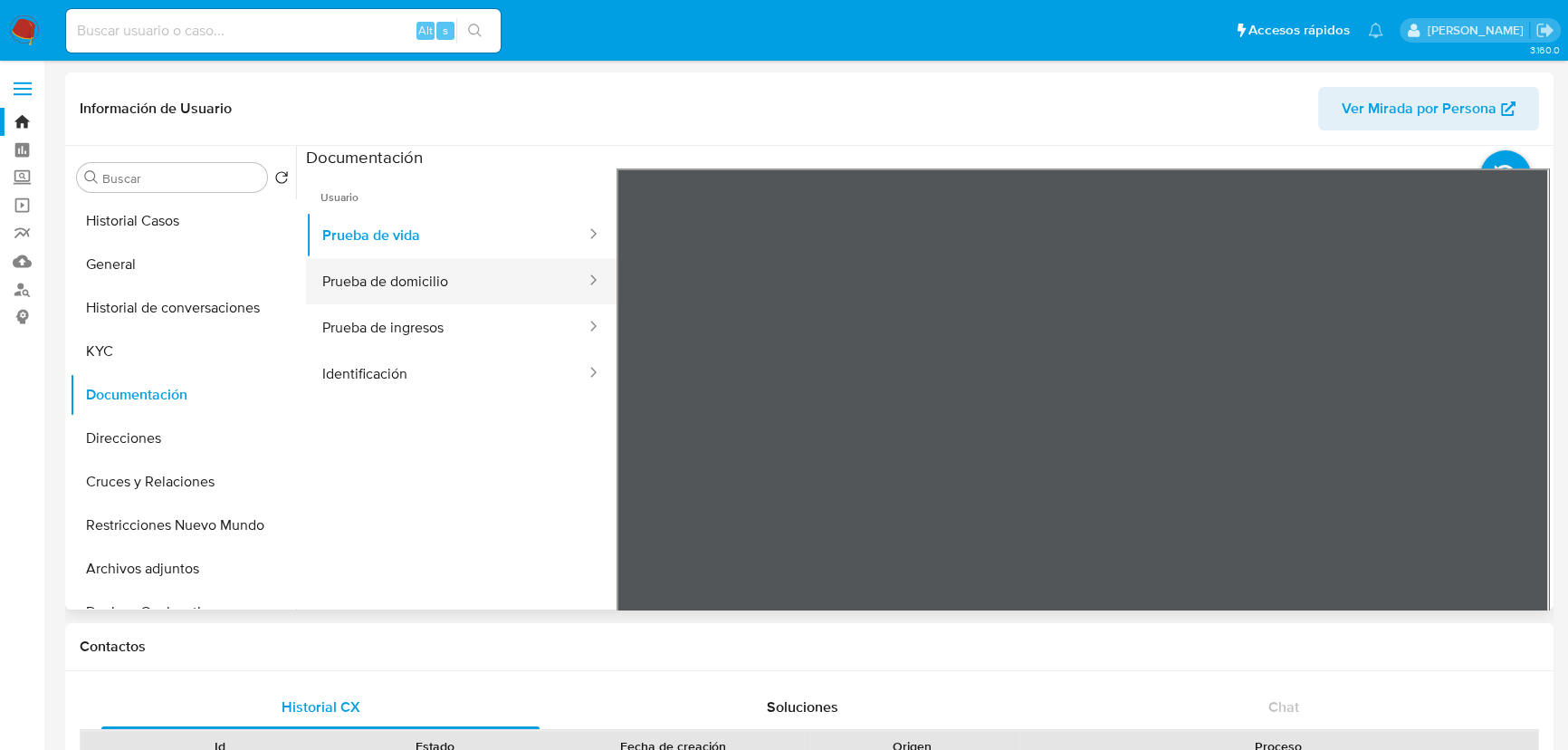
click at [361, 267] on button "Prueba de domicilio" at bounding box center [446, 281] width 281 height 46
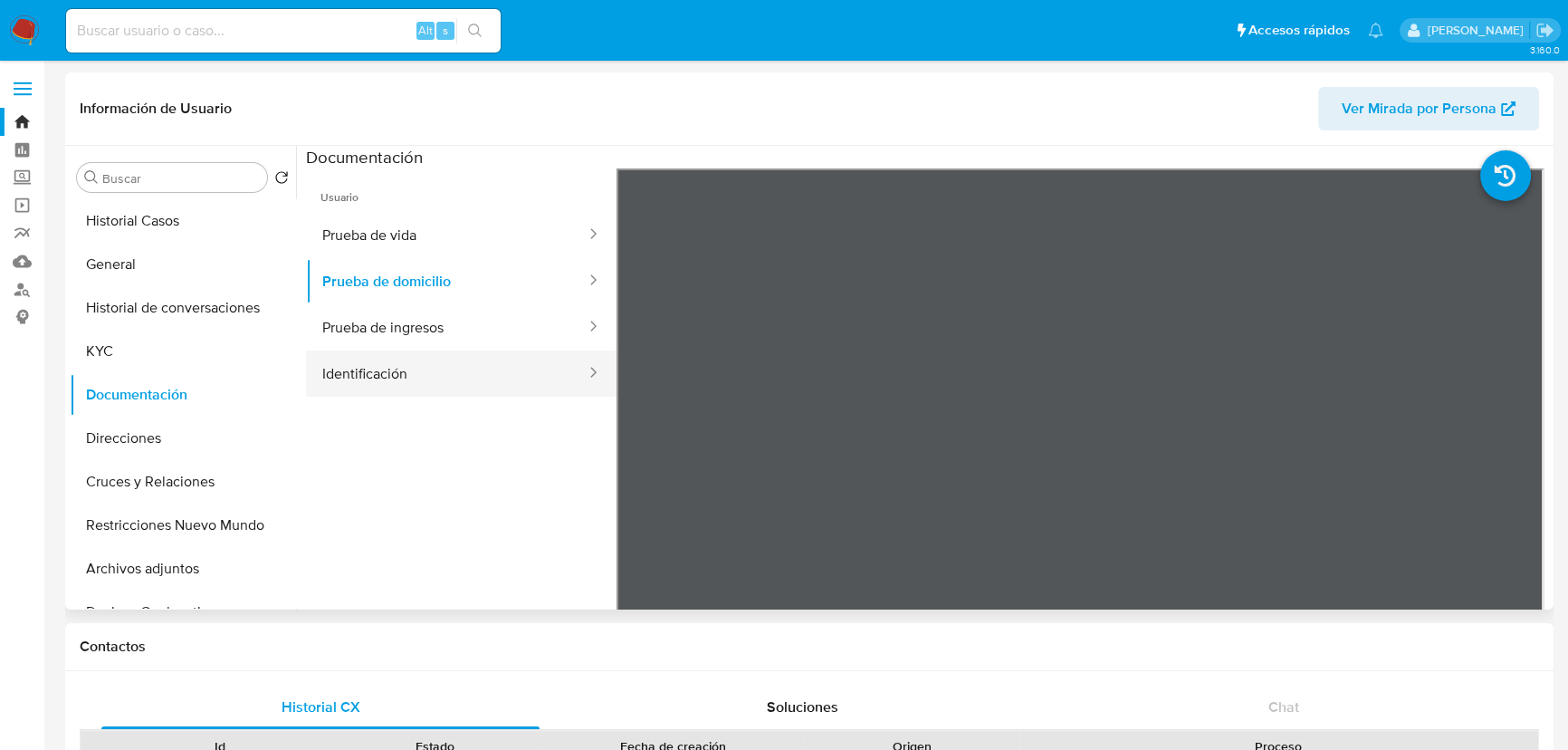
click at [375, 374] on button "Identificación" at bounding box center [446, 373] width 281 height 46
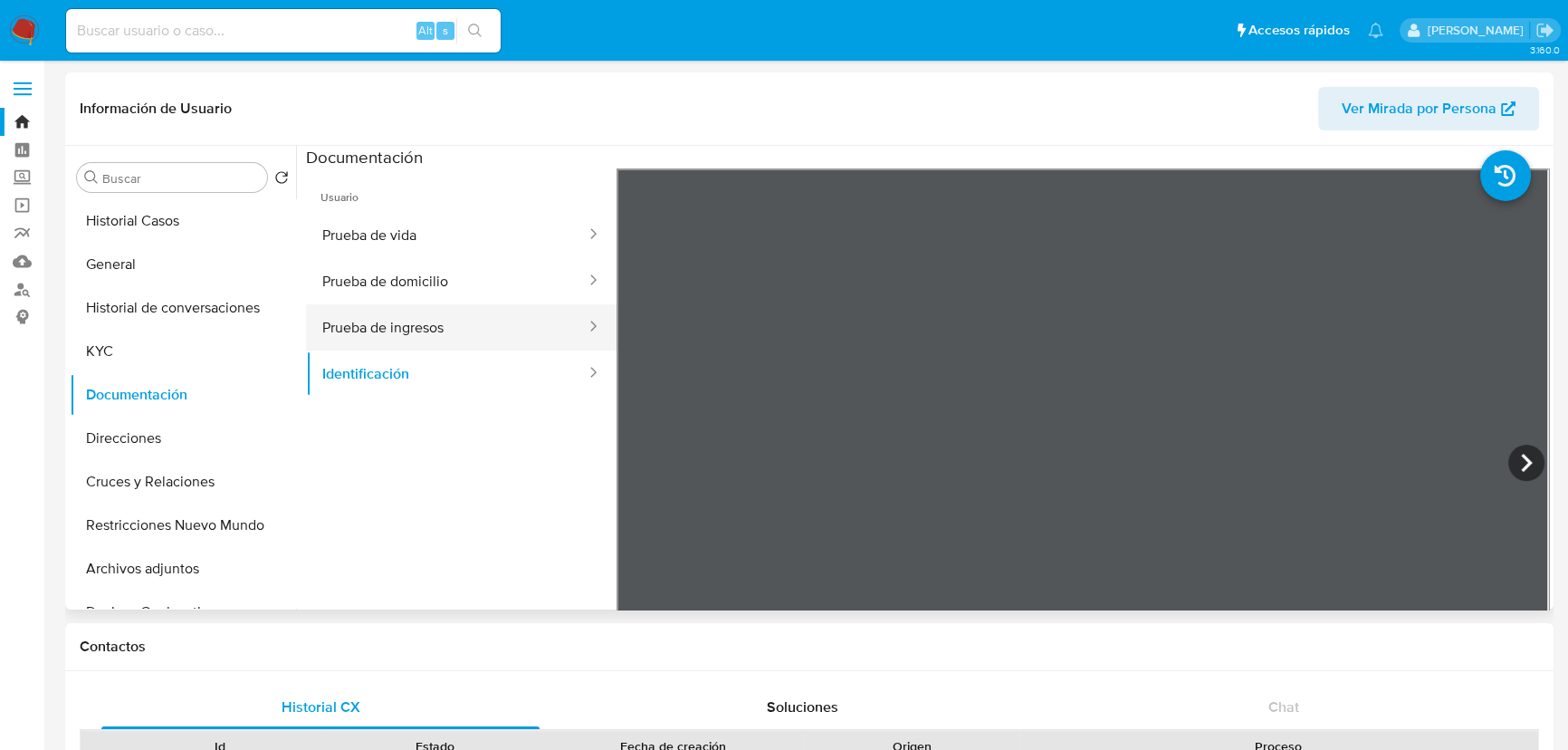
click at [396, 344] on button "Prueba de ingresos" at bounding box center [446, 326] width 281 height 46
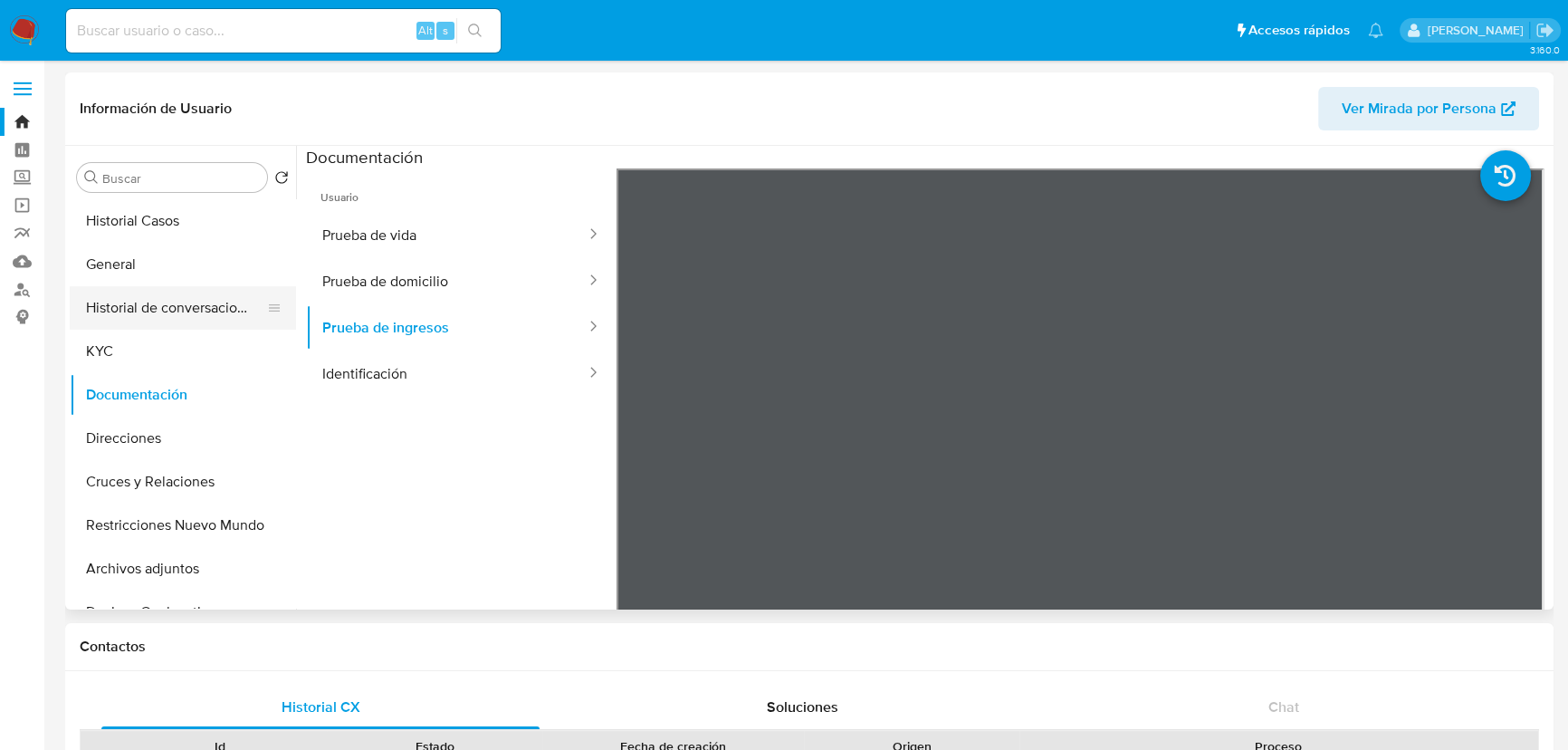
drag, startPoint x: 127, startPoint y: 357, endPoint x: 236, endPoint y: 319, distance: 115.4
click at [135, 354] on button "KYC" at bounding box center [183, 351] width 226 height 43
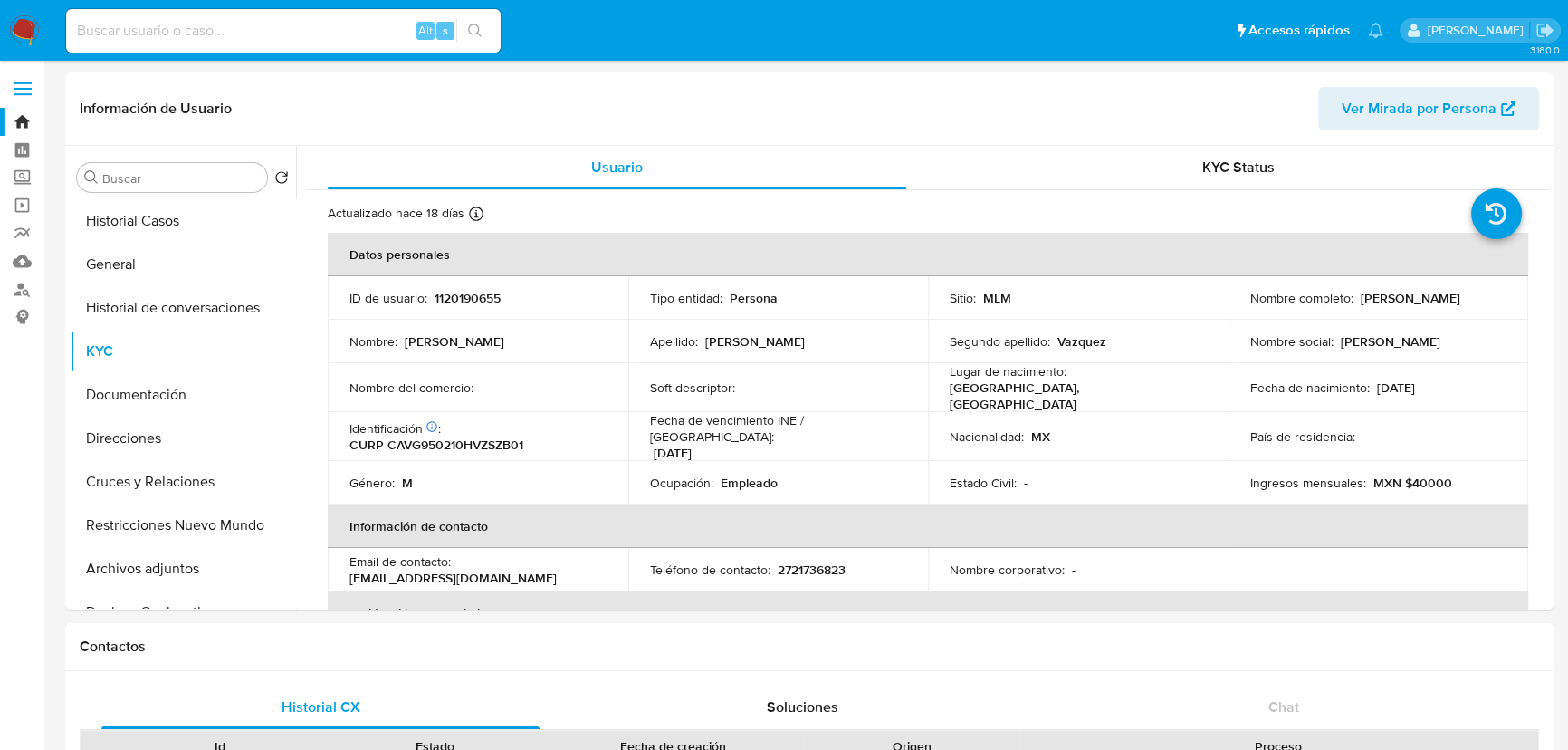
click at [210, 25] on input at bounding box center [283, 30] width 435 height 23
paste input "686762547"
type input "686762547"
click at [484, 23] on button "search-icon" at bounding box center [475, 30] width 37 height 25
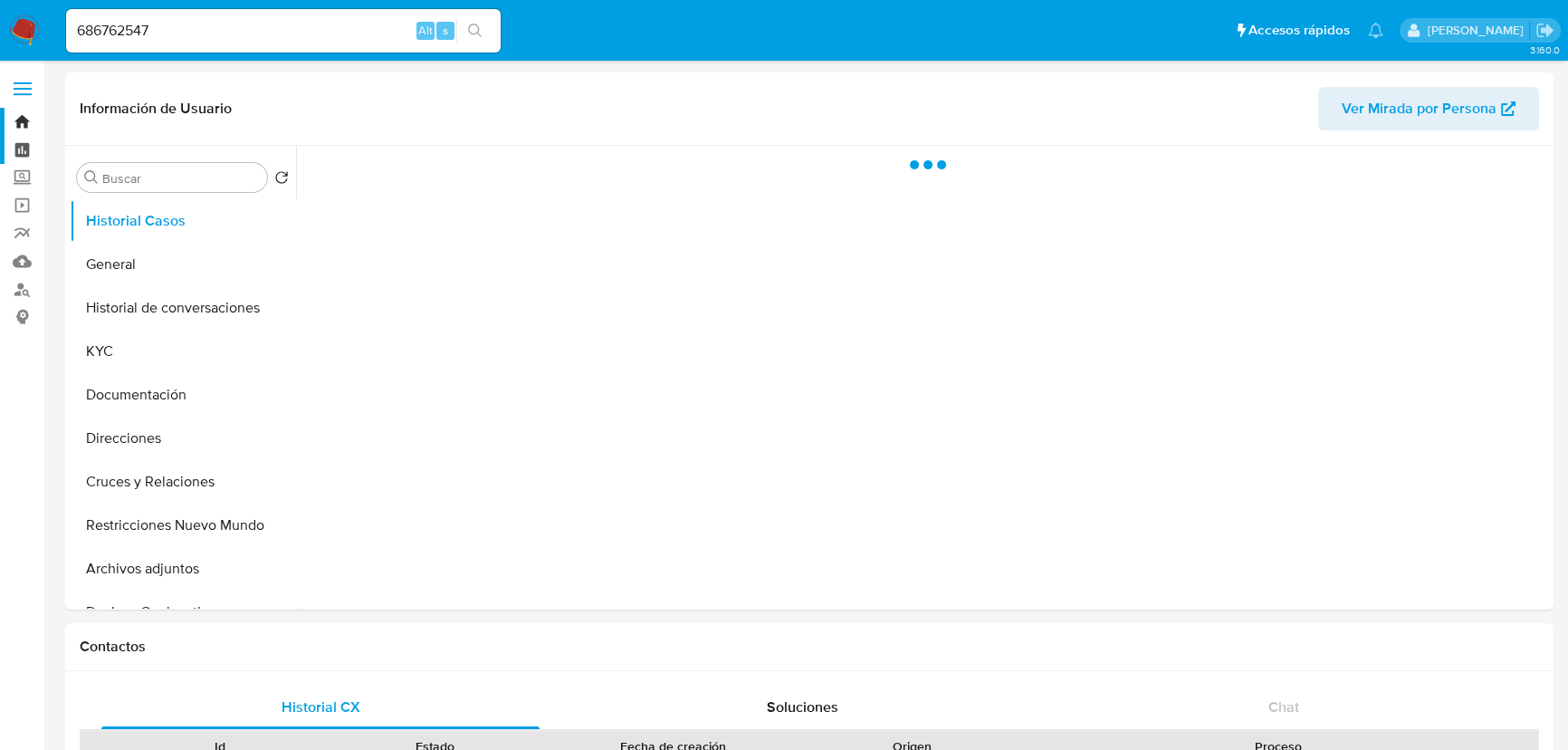
select select "10"
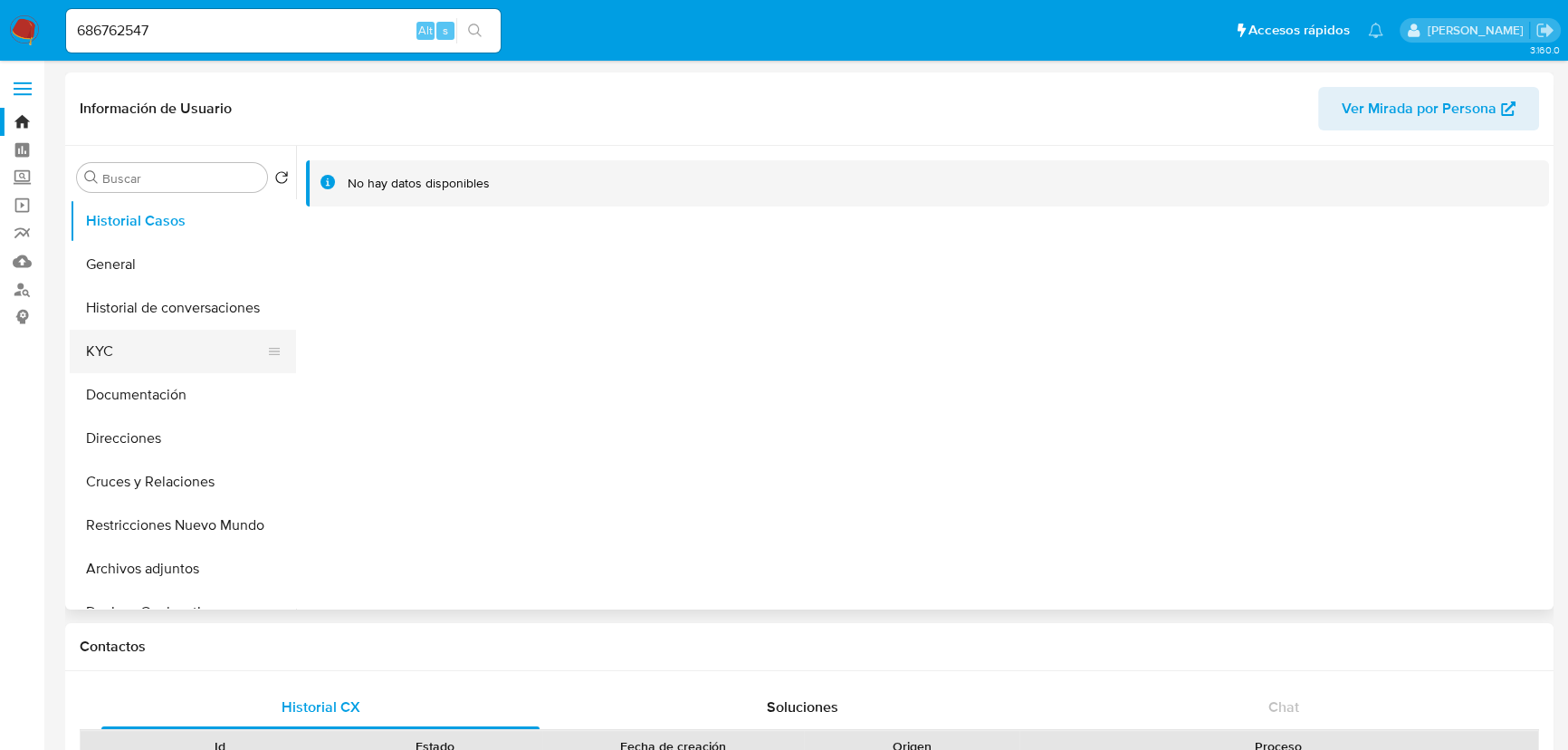
drag, startPoint x: 91, startPoint y: 342, endPoint x: 119, endPoint y: 335, distance: 28.9
click at [93, 342] on button "KYC" at bounding box center [176, 351] width 212 height 43
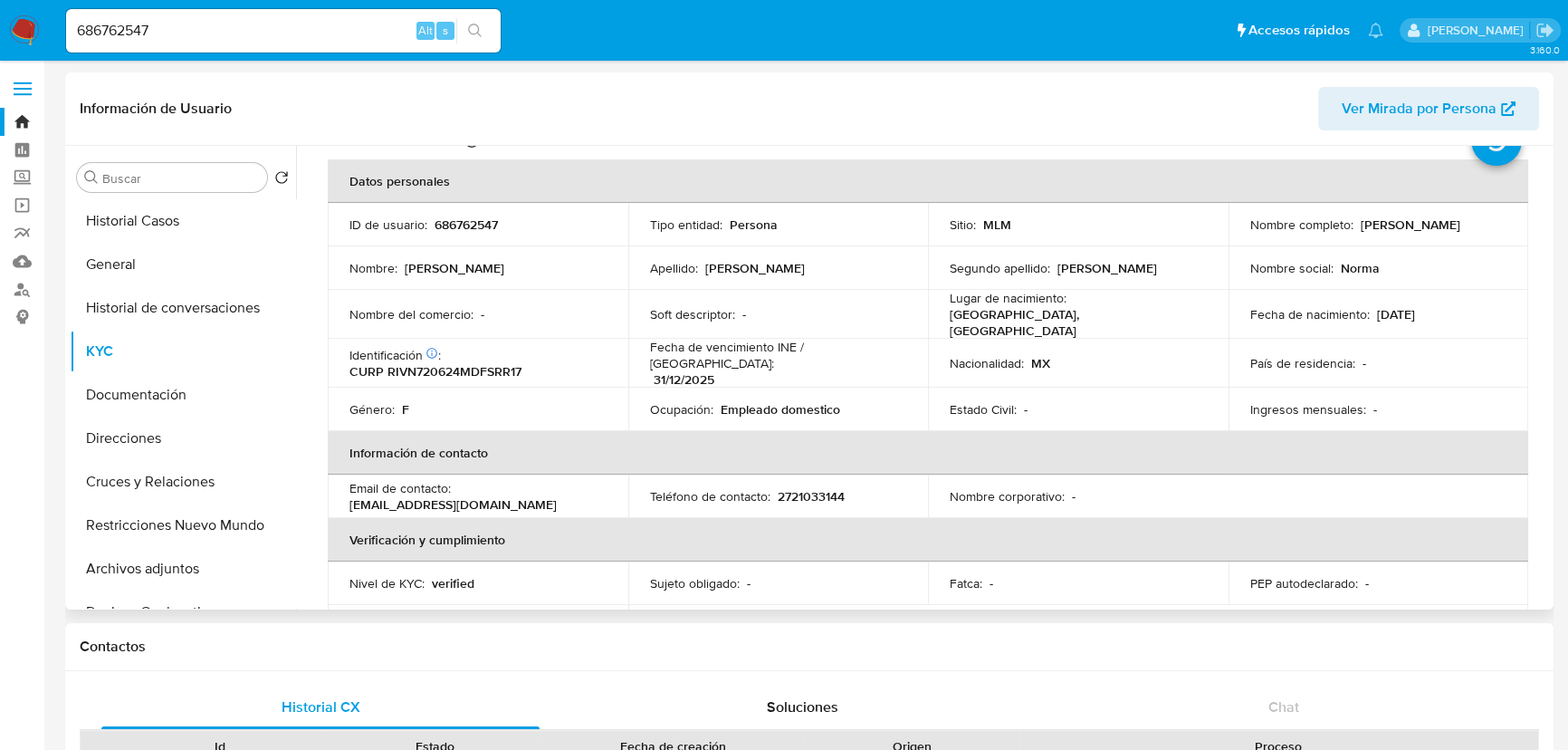
scroll to position [67, 0]
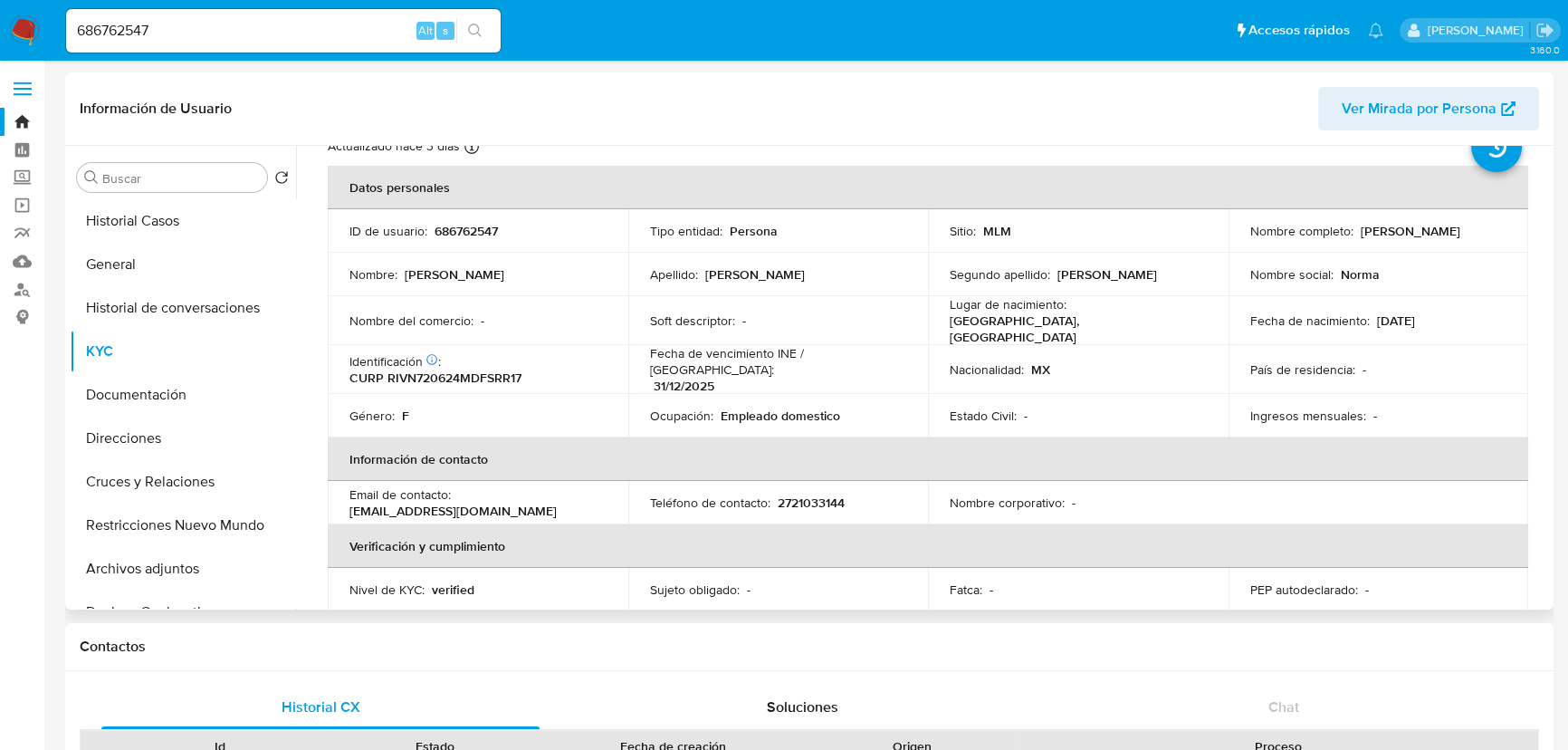
click at [1330, 421] on td "Ingresos mensuales : -" at bounding box center [1379, 415] width 301 height 43
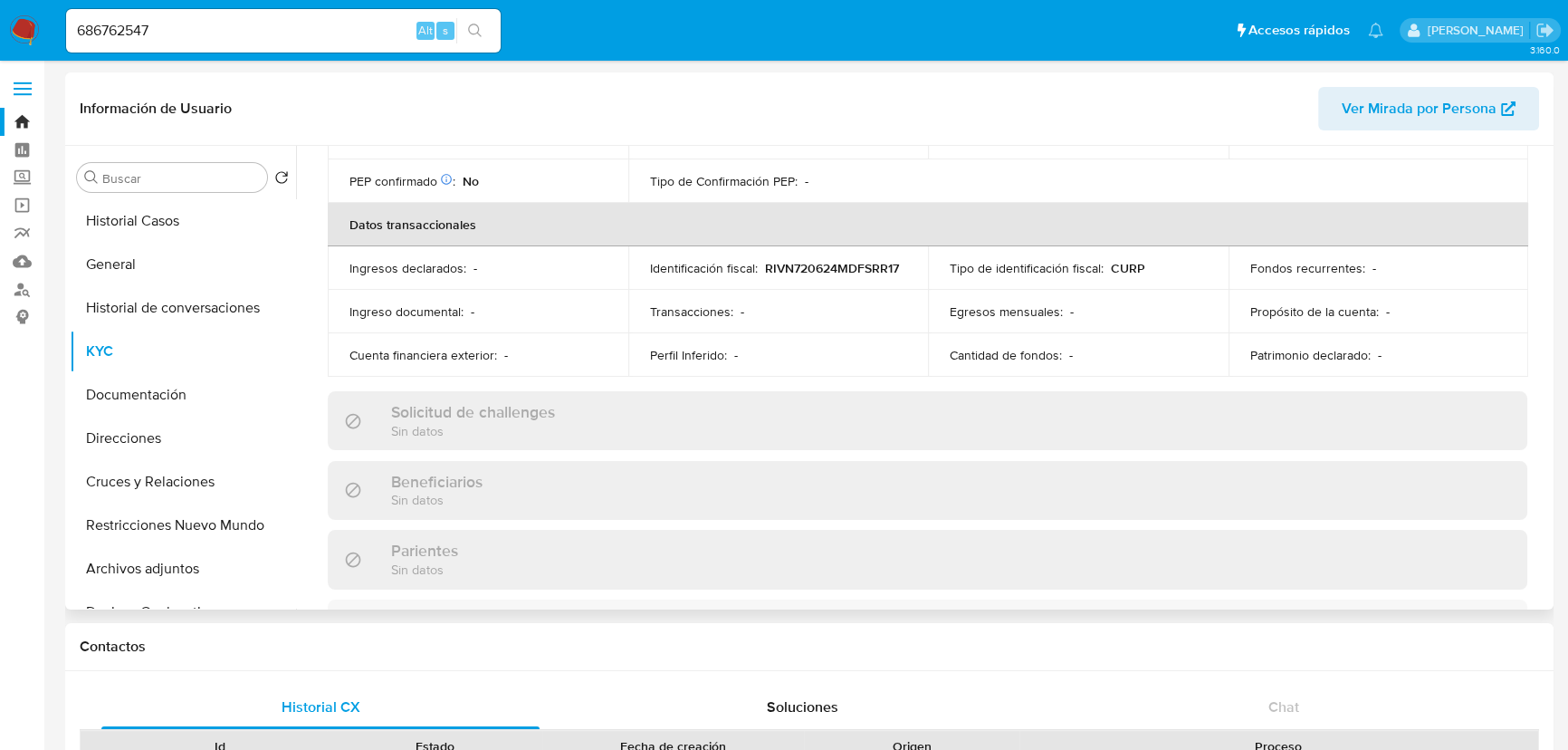
scroll to position [561, 0]
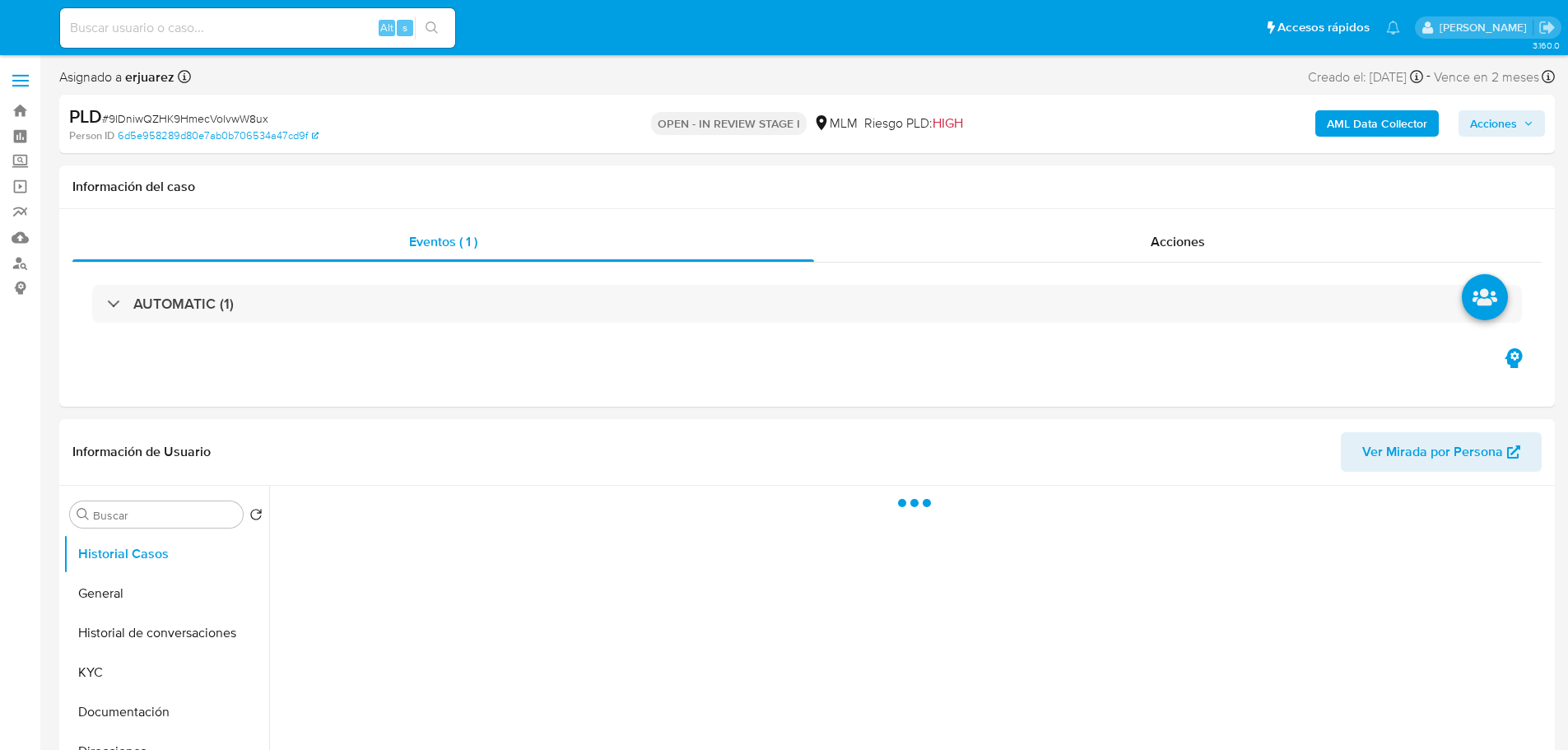
select select "10"
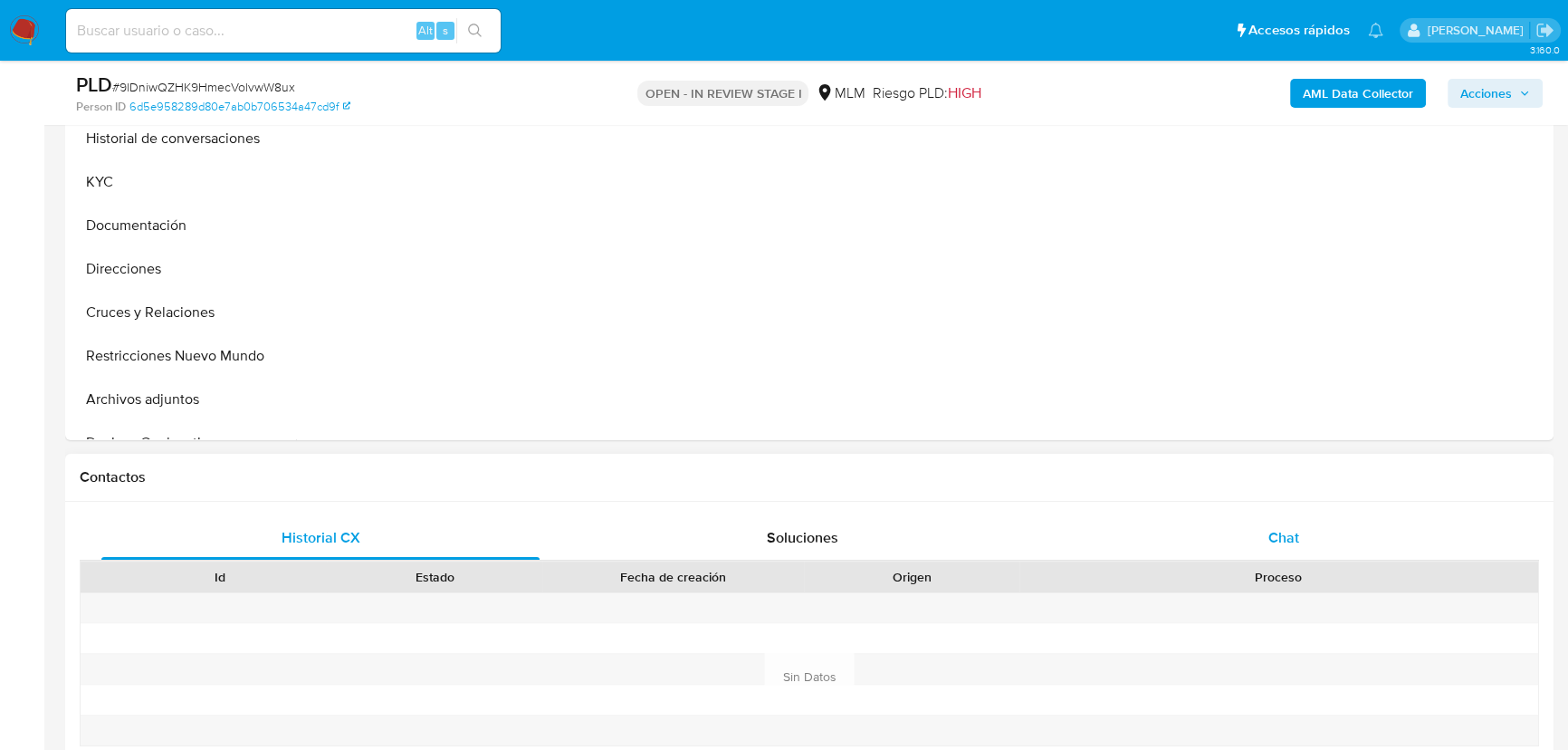
click at [1276, 538] on span "Chat" at bounding box center [1284, 538] width 31 height 21
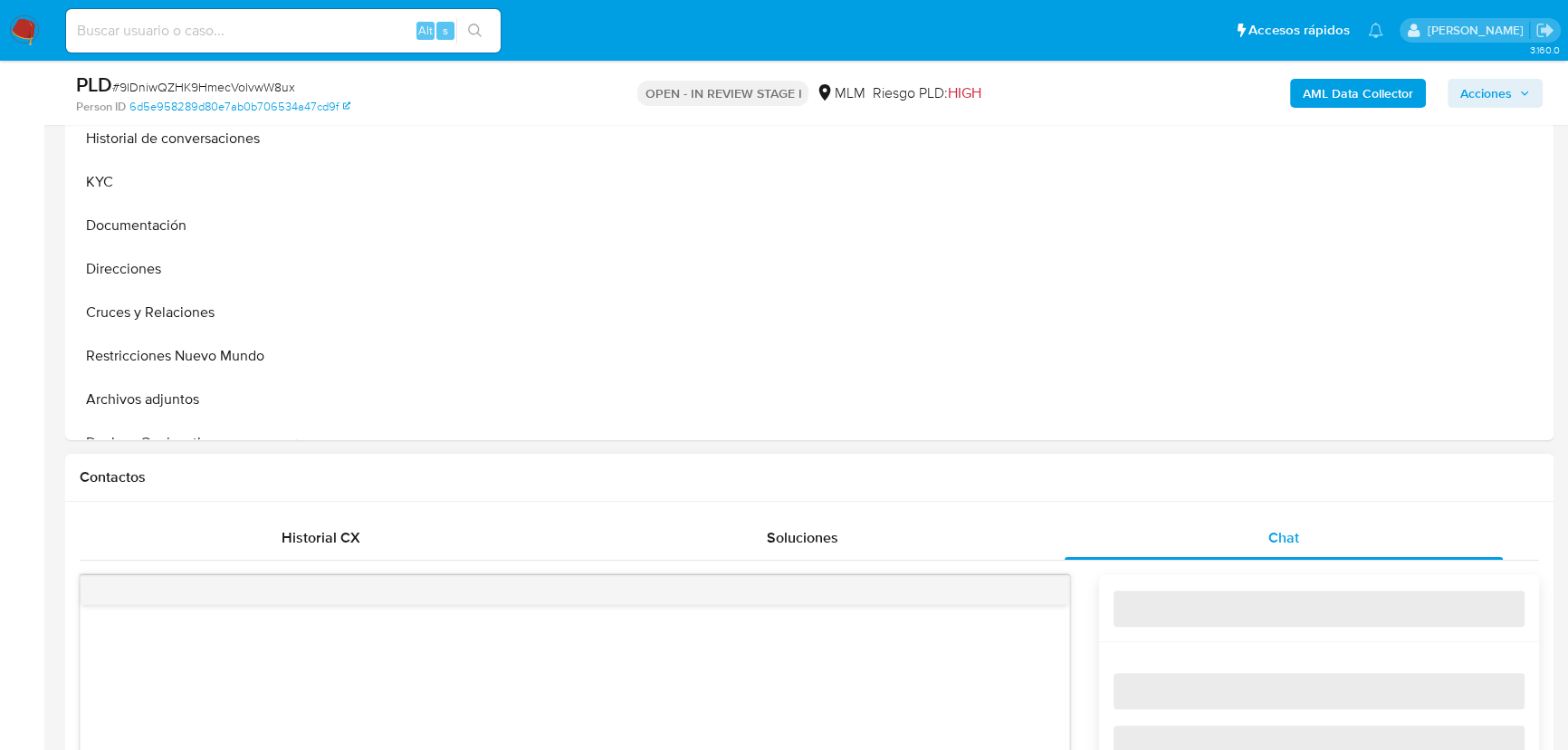
select select "10"
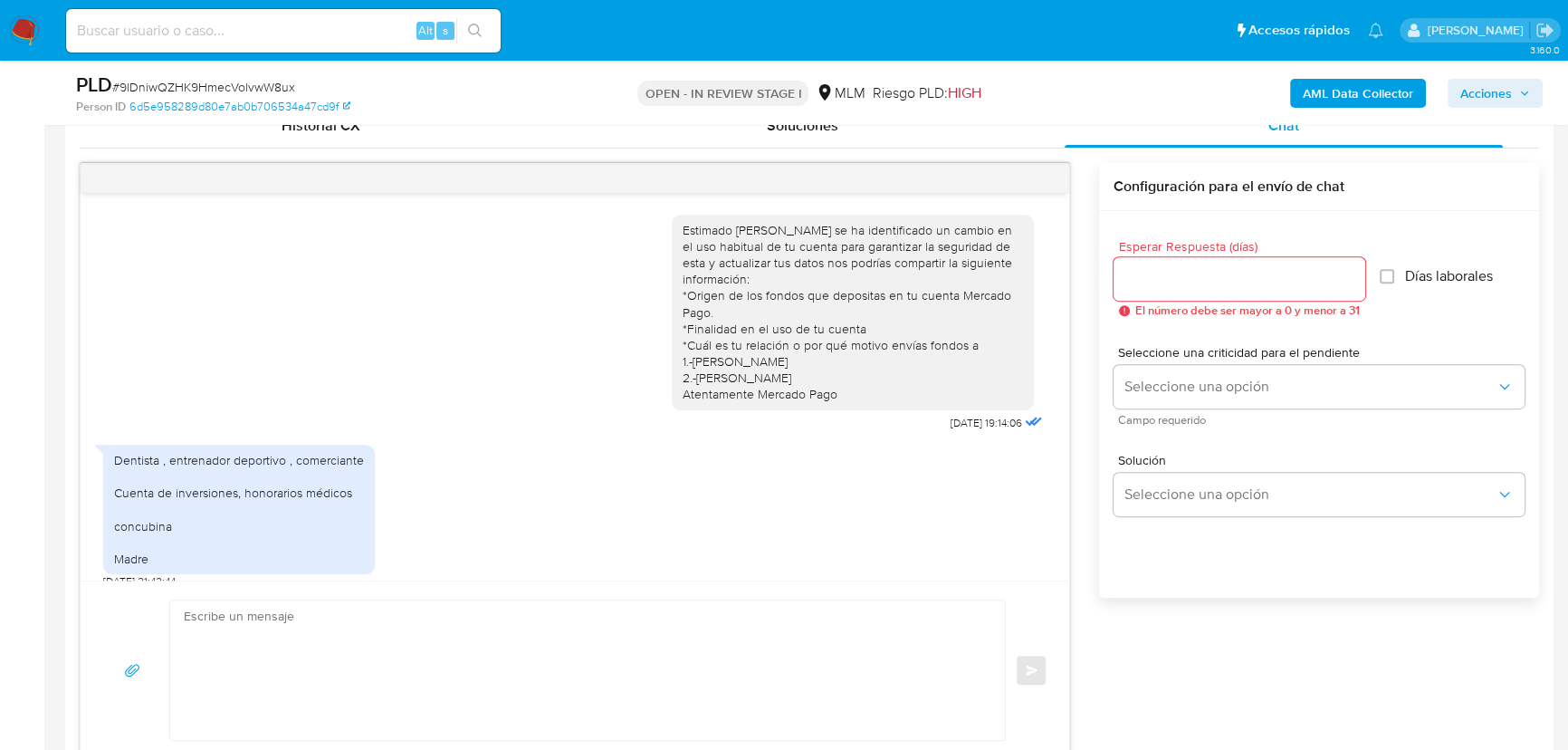
scroll to position [389, 0]
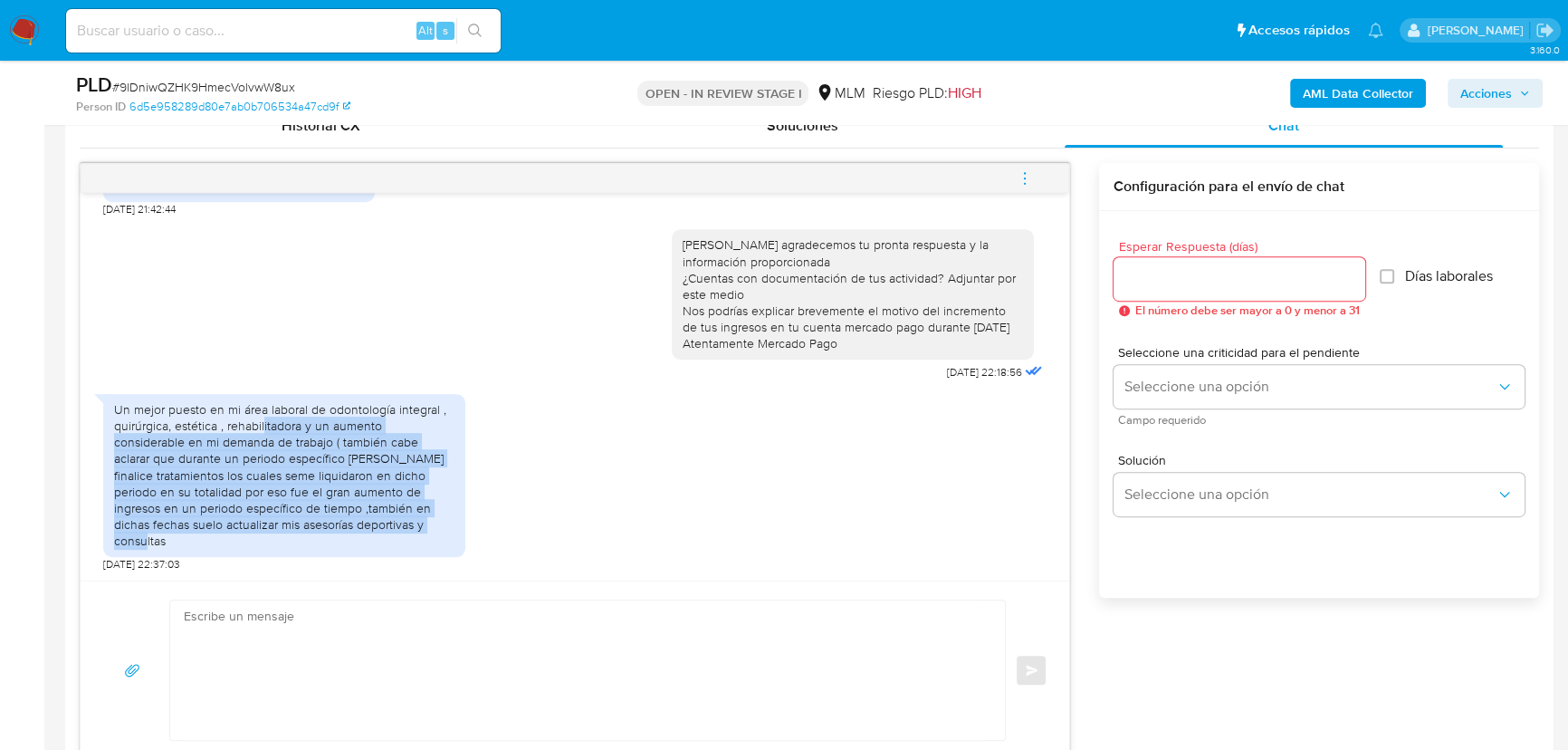
drag, startPoint x: 267, startPoint y: 449, endPoint x: 418, endPoint y: 542, distance: 177.3
click at [414, 537] on div "Un mejor puesto en mi área laboral de odontología integral , quirúrgica, estéti…" at bounding box center [284, 475] width 340 height 149
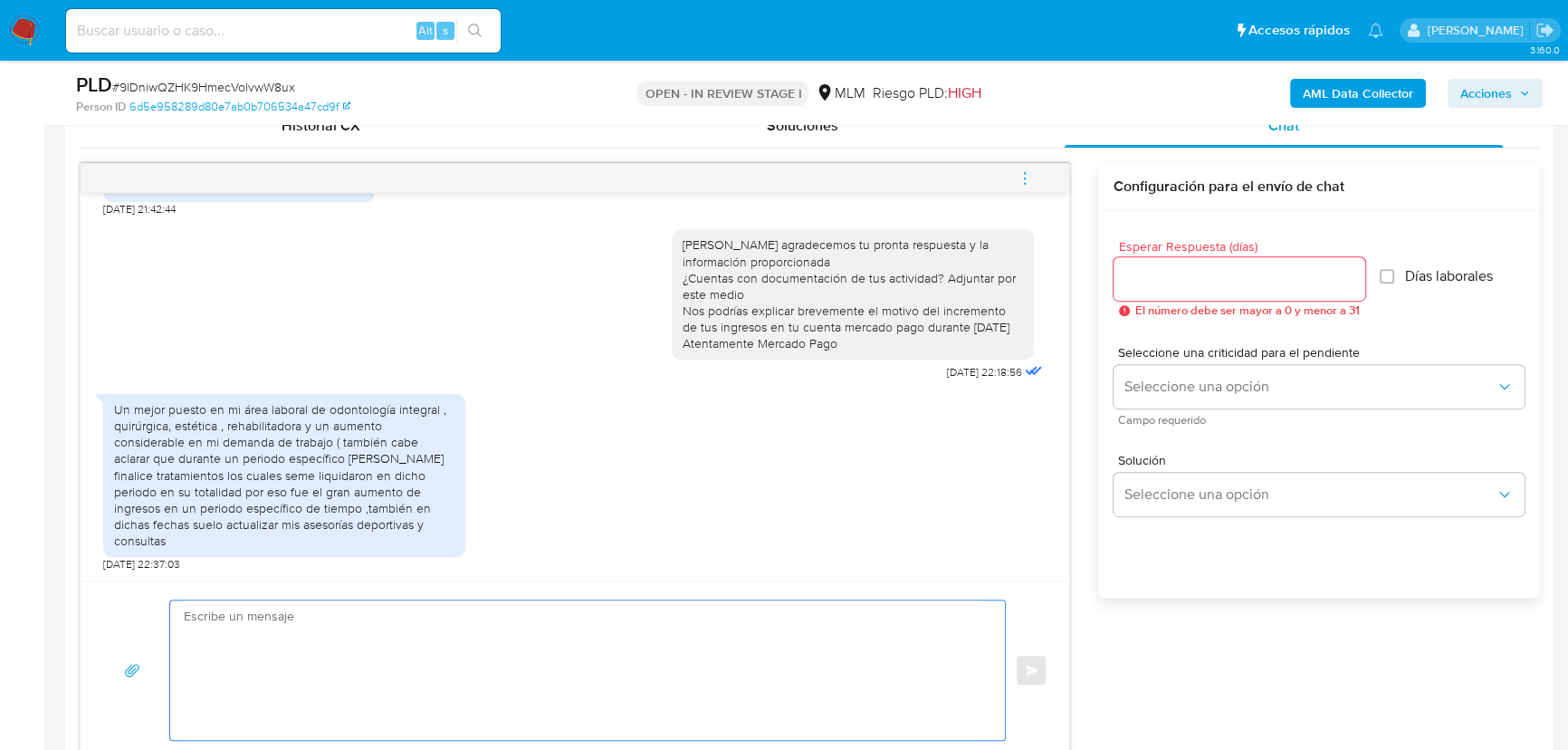
click at [401, 672] on textarea at bounding box center [583, 670] width 798 height 139
type textarea "e"
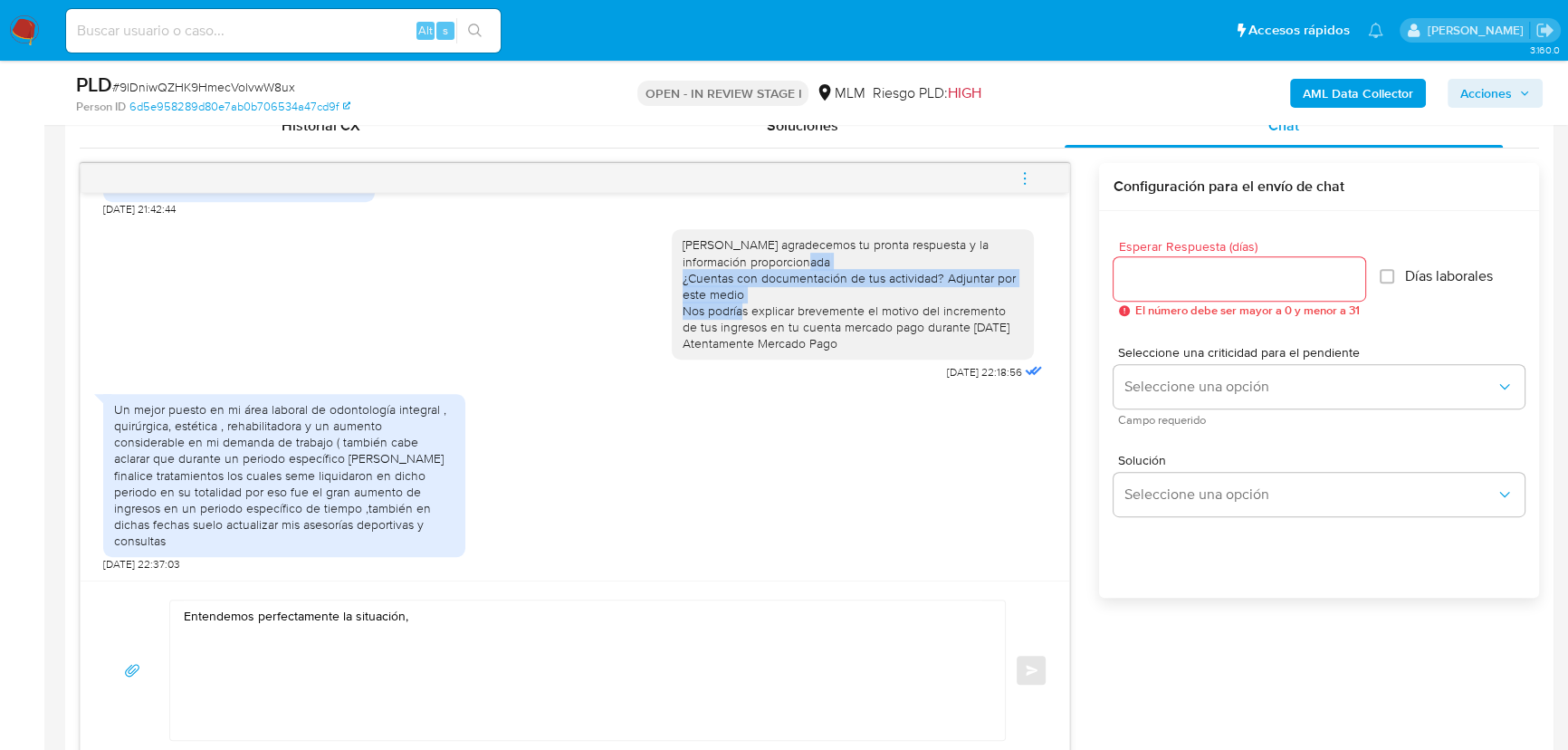
drag, startPoint x: 753, startPoint y: 302, endPoint x: 665, endPoint y: 277, distance: 91.5
click at [672, 277] on div "Hola José agradecemos tu pronta respuesta y la información proporcionada ¿Cuent…" at bounding box center [853, 294] width 362 height 129
copy div "¿Cuentas con documentación de tus actividad? Adjuntar por este medio Nos podría…"
drag, startPoint x: 493, startPoint y: 583, endPoint x: 481, endPoint y: 597, distance: 18.4
click at [482, 595] on div "Entendemos perfectamente la situación, Enviar" at bounding box center [574, 670] width 988 height 179
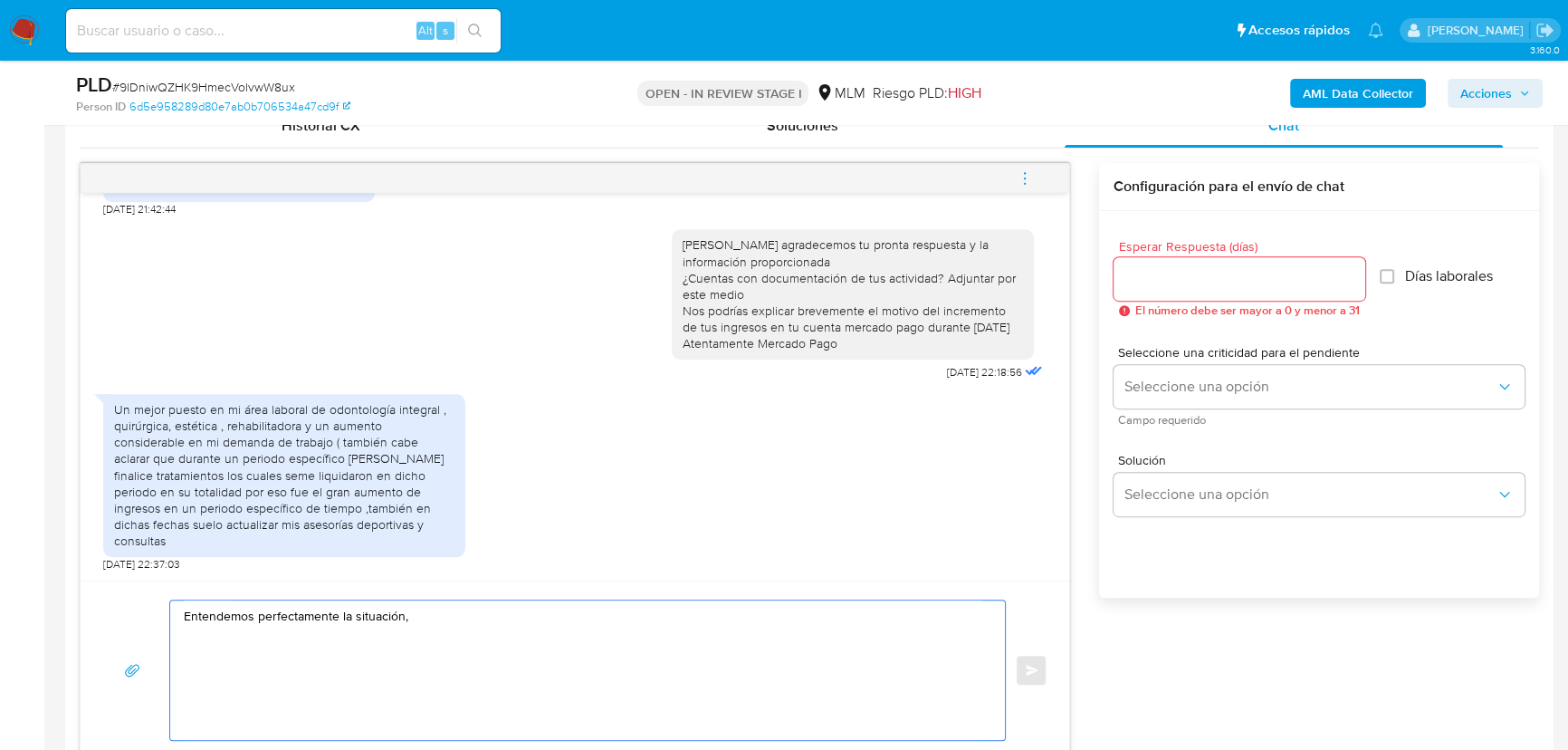
click at [457, 617] on textarea "Entendemos perfectamente la situación," at bounding box center [583, 670] width 798 height 139
paste textarea "¿Cuentas con documentación de tus actividad? Adjuntar por este medio Nos podría…"
click at [328, 641] on textarea "Entendemos perfectamente la situación, ¿Cuentas con documentación de tus activi…" at bounding box center [583, 670] width 798 height 139
drag, startPoint x: 333, startPoint y: 641, endPoint x: 160, endPoint y: 637, distance: 173.0
click at [160, 637] on div "Entendemos perfectamente la situación, ¿Cuentas con documentación de tus activi…" at bounding box center [574, 670] width 945 height 141
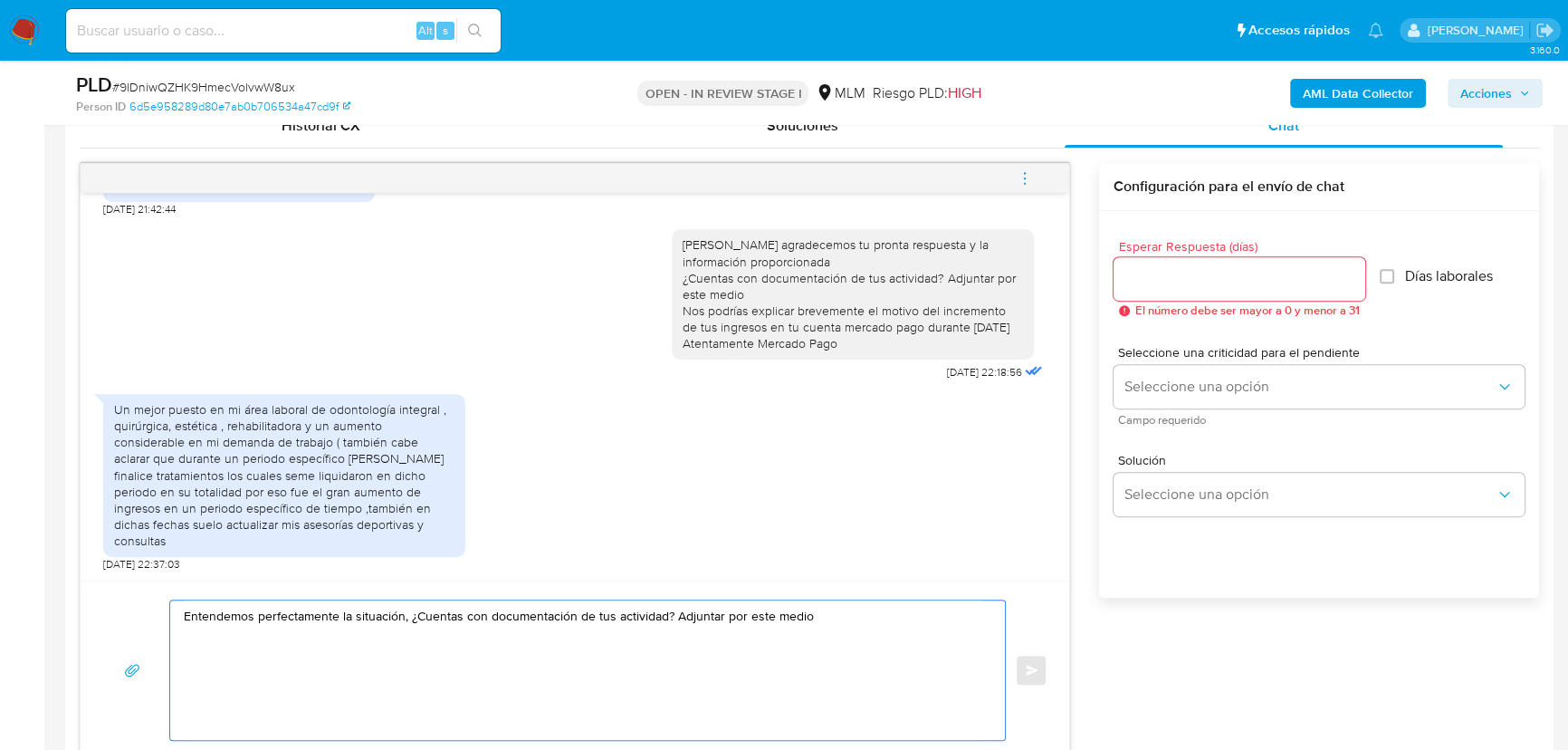
click at [822, 619] on textarea "Entendemos perfectamente la situación, ¿Cuentas con documentación de tus activi…" at bounding box center [583, 670] width 798 height 139
click at [664, 622] on textarea "Entendemos perfectamente la situación, ¿Cuentas con documentación de tus activi…" at bounding box center [583, 670] width 798 height 139
drag, startPoint x: 844, startPoint y: 617, endPoint x: 853, endPoint y: 621, distance: 9.8
click at [846, 617] on textarea "Entendemos perfectamente la situación, ¿Cuentas con documentación de tus activi…" at bounding box center [583, 670] width 798 height 139
click at [677, 615] on textarea "Entendemos perfectamente la situación, ¿Cuentas con documentación de tus activi…" at bounding box center [583, 670] width 798 height 139
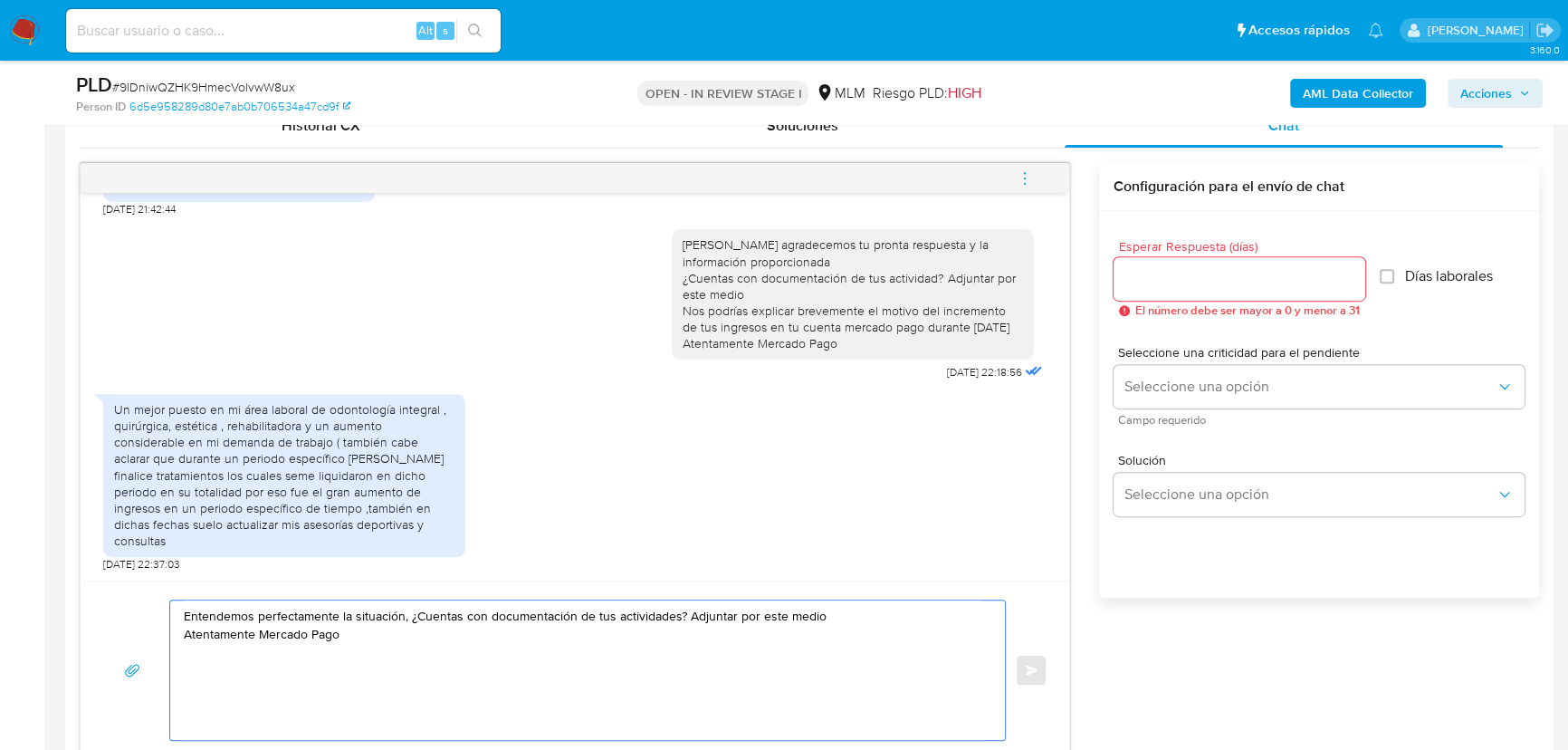
drag, startPoint x: 407, startPoint y: 638, endPoint x: 113, endPoint y: 593, distance: 297.4
click at [113, 593] on div "Entendemos perfectamente la situación, ¿Cuentas con documentación de tus activi…" at bounding box center [574, 670] width 988 height 179
click at [870, 628] on textarea "Entendemos perfectamente la situación, ¿Cuentas con documentación de tus activi…" at bounding box center [583, 670] width 798 height 139
click at [687, 619] on textarea "Entendemos perfectamente la situación, ¿Cuentas con documentación de tus activi…" at bounding box center [583, 670] width 798 height 139
drag, startPoint x: 411, startPoint y: 617, endPoint x: 424, endPoint y: 616, distance: 13.0
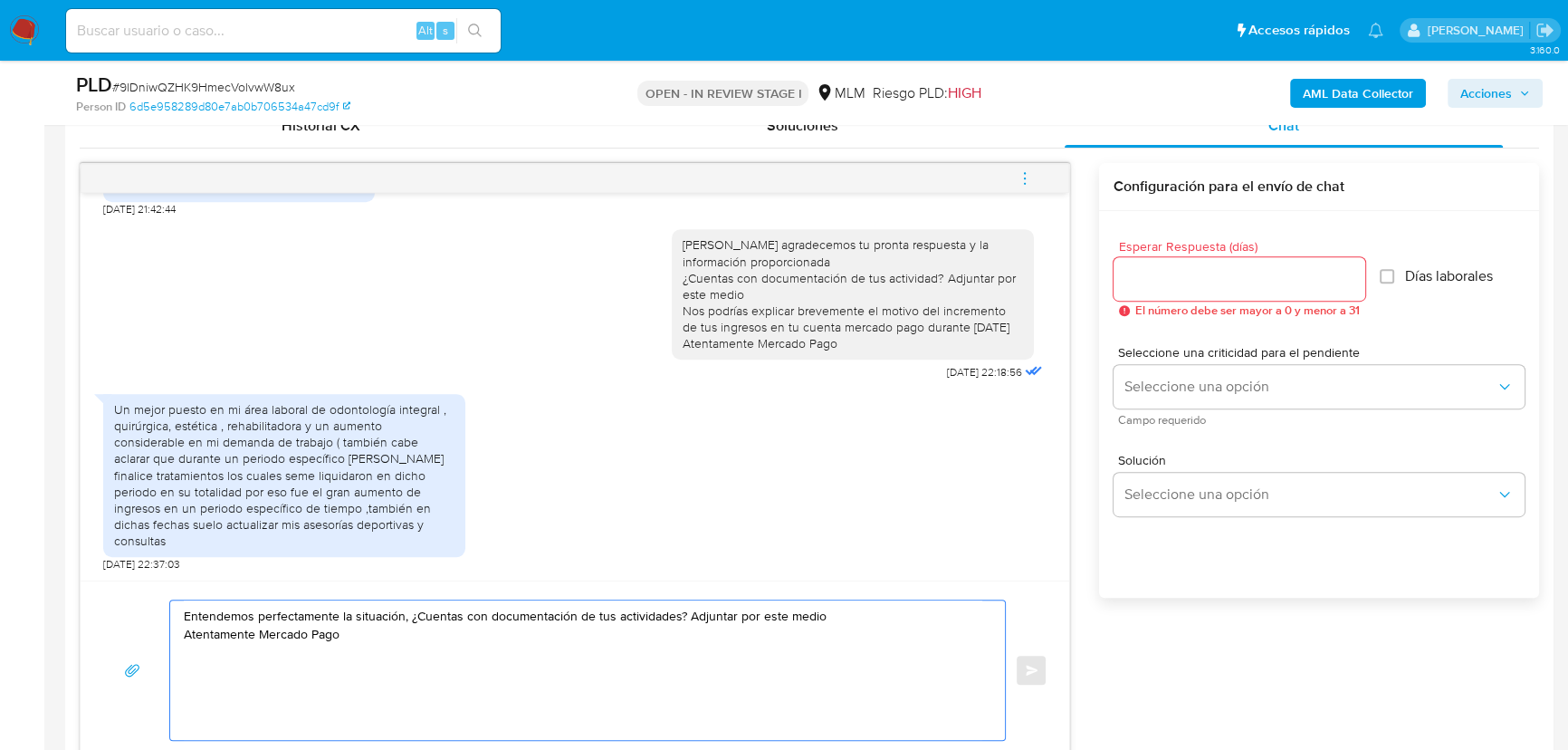
click at [424, 616] on textarea "Entendemos perfectamente la situación, ¿Cuentas con documentación de tus activi…" at bounding box center [583, 670] width 798 height 139
click at [686, 614] on textarea "Entendemos perfectamente la situación, Si cuentas con documentación de tus acti…" at bounding box center [583, 670] width 798 height 139
type textarea "Entendemos perfectamente la situación, Si cuentas con documentación de tus acti…"
drag, startPoint x: 388, startPoint y: 670, endPoint x: 127, endPoint y: 613, distance: 267.2
click at [127, 613] on div "Entendemos perfectamente la situación, Si cuentas con documentación de tus acti…" at bounding box center [574, 670] width 945 height 141
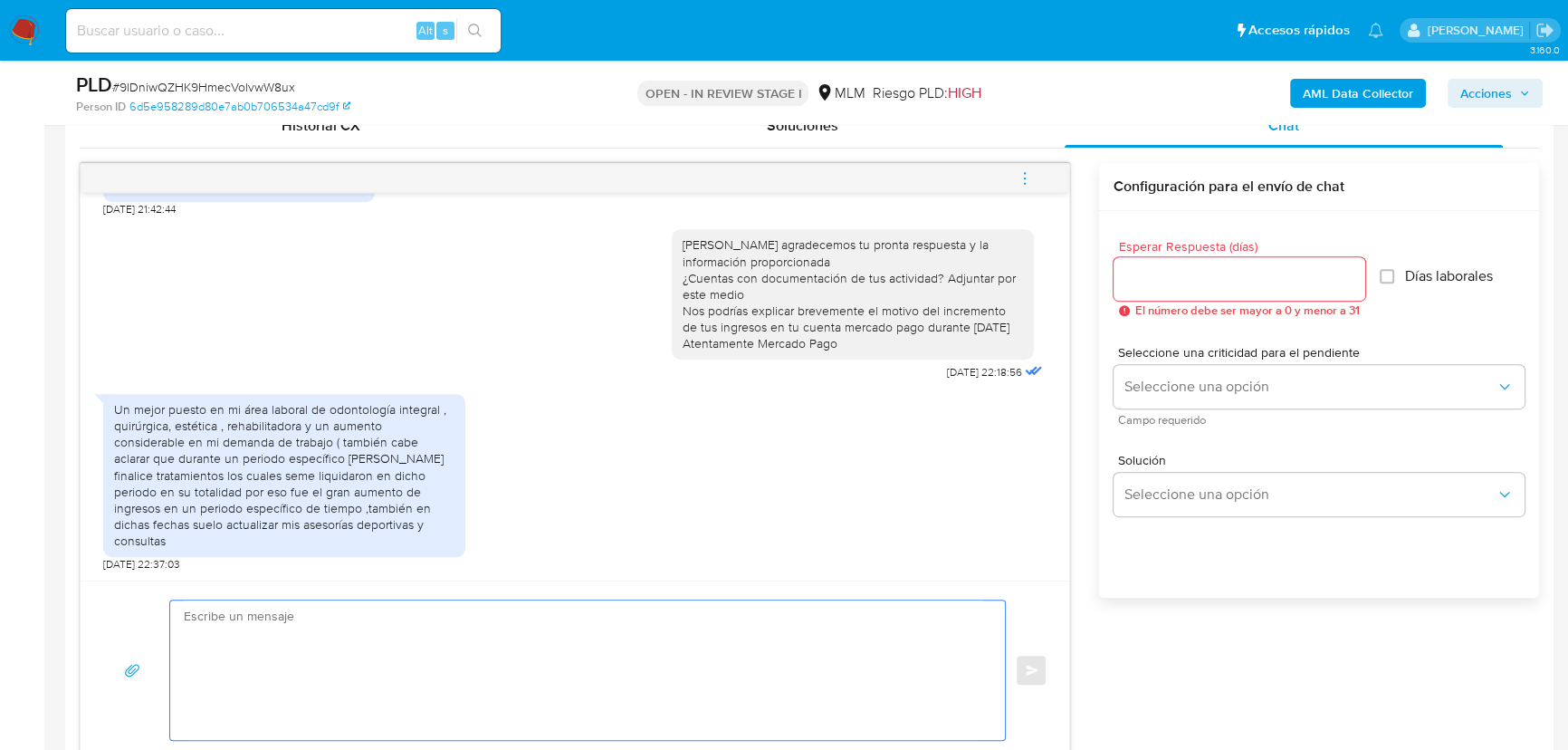
click at [1171, 271] on input "Esperar Respuesta (días)" at bounding box center [1239, 279] width 252 height 23
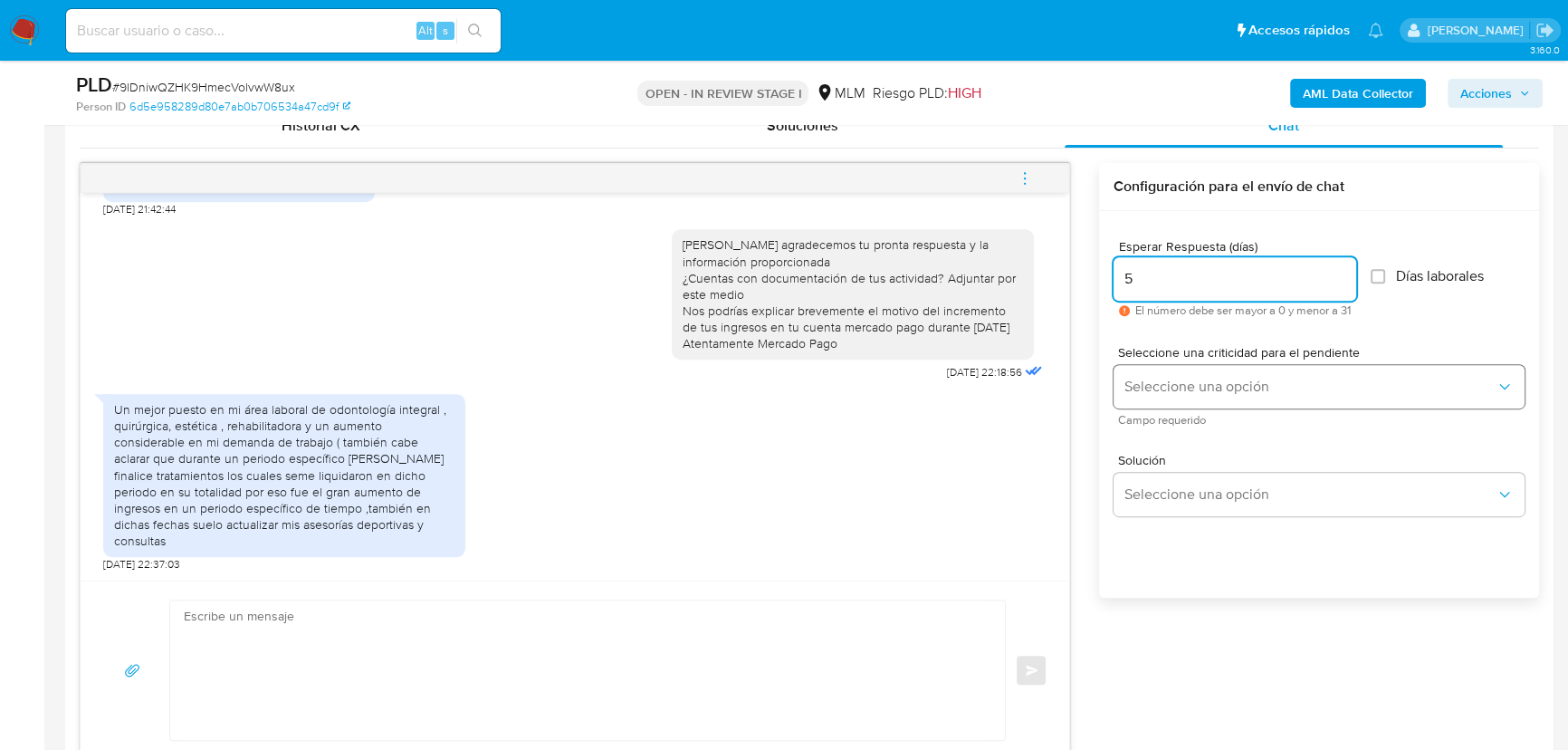
type input "5"
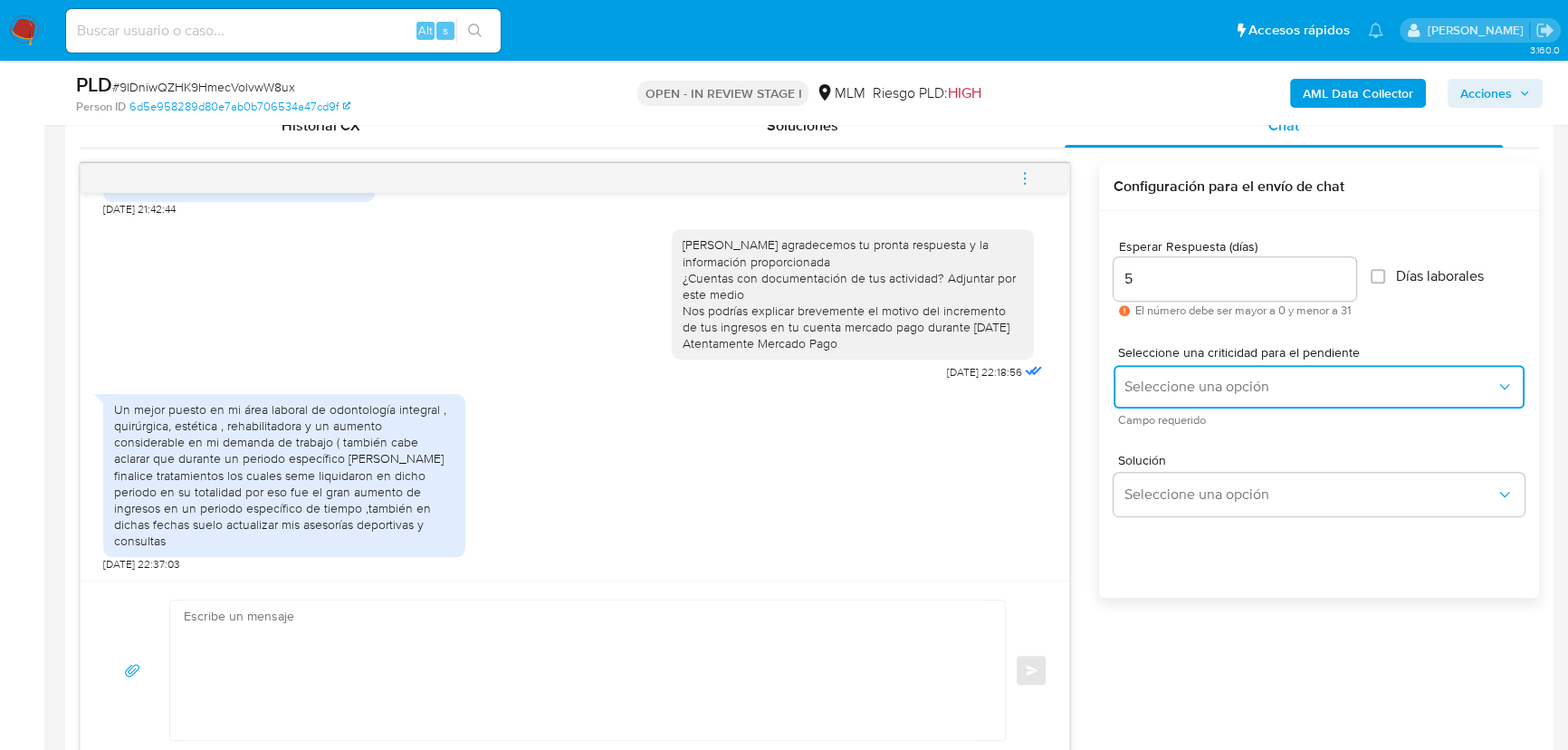
click at [1150, 382] on span "Seleccione una opción" at bounding box center [1310, 386] width 371 height 18
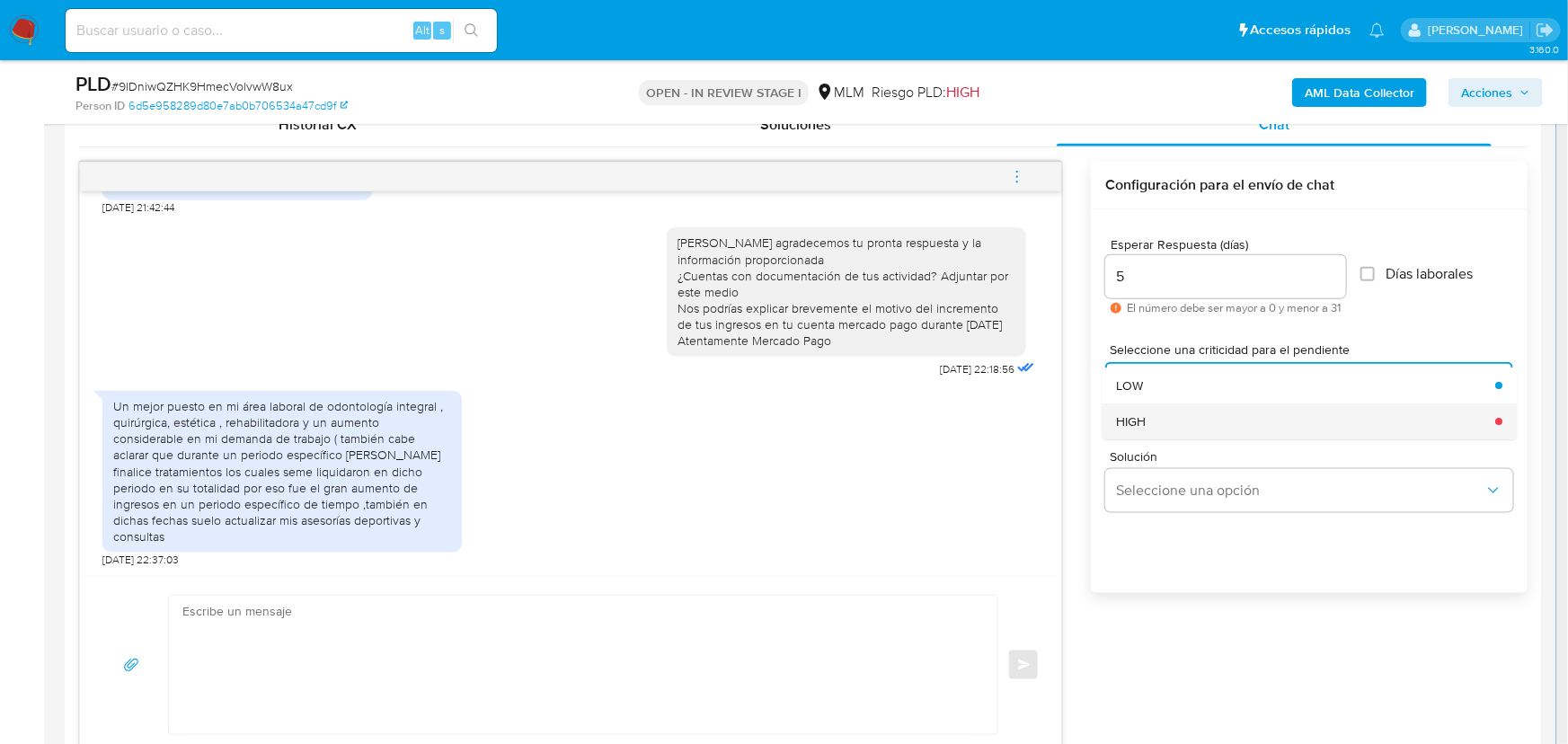
click at [1195, 427] on div "HIGH" at bounding box center [1300, 421] width 368 height 36
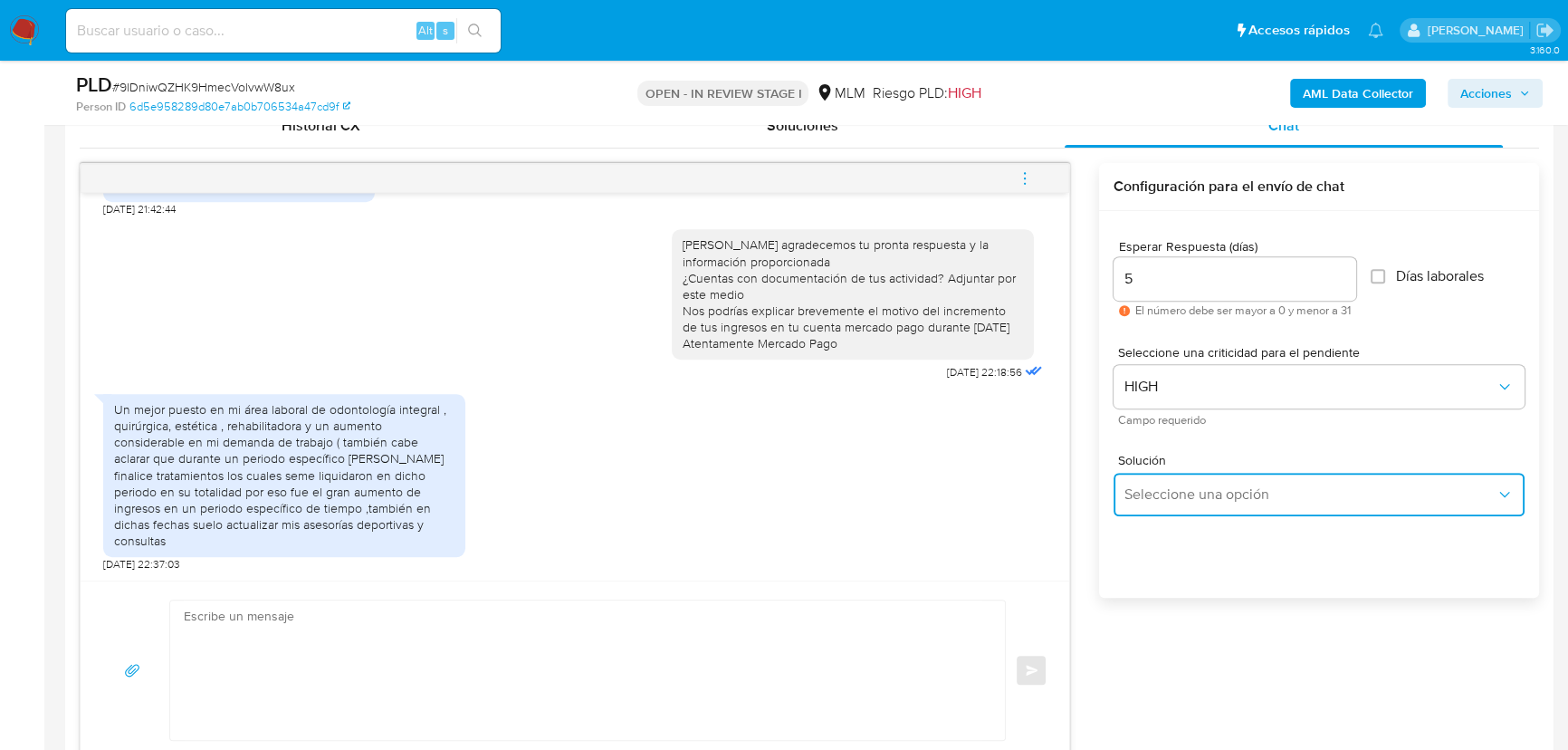
click at [1214, 483] on button "Seleccione una opción" at bounding box center [1319, 494] width 411 height 43
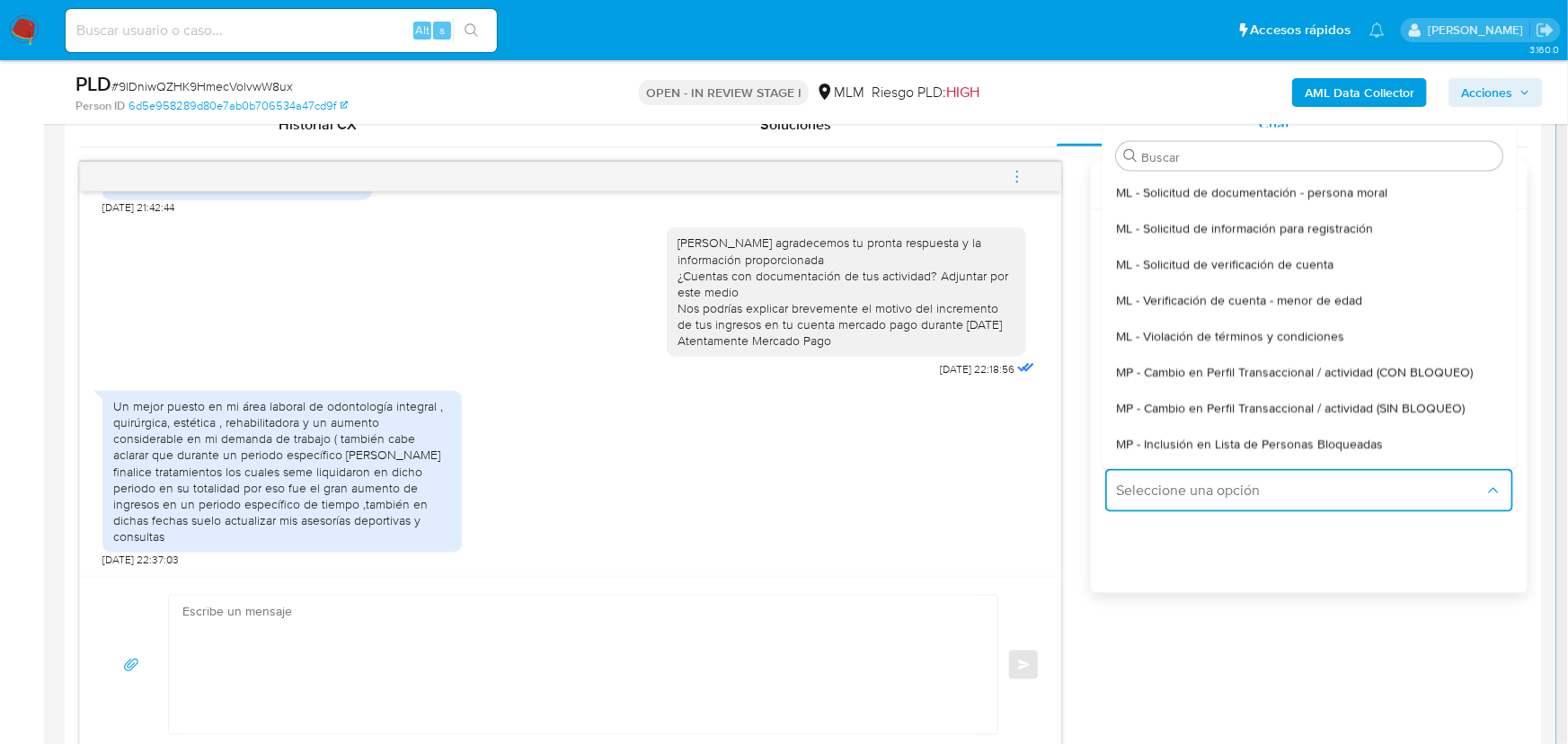
click at [1333, 409] on span "MP - Cambio en Perfil Transaccional / actividad (SIN BLOQUEO)" at bounding box center [1291, 406] width 349 height 16
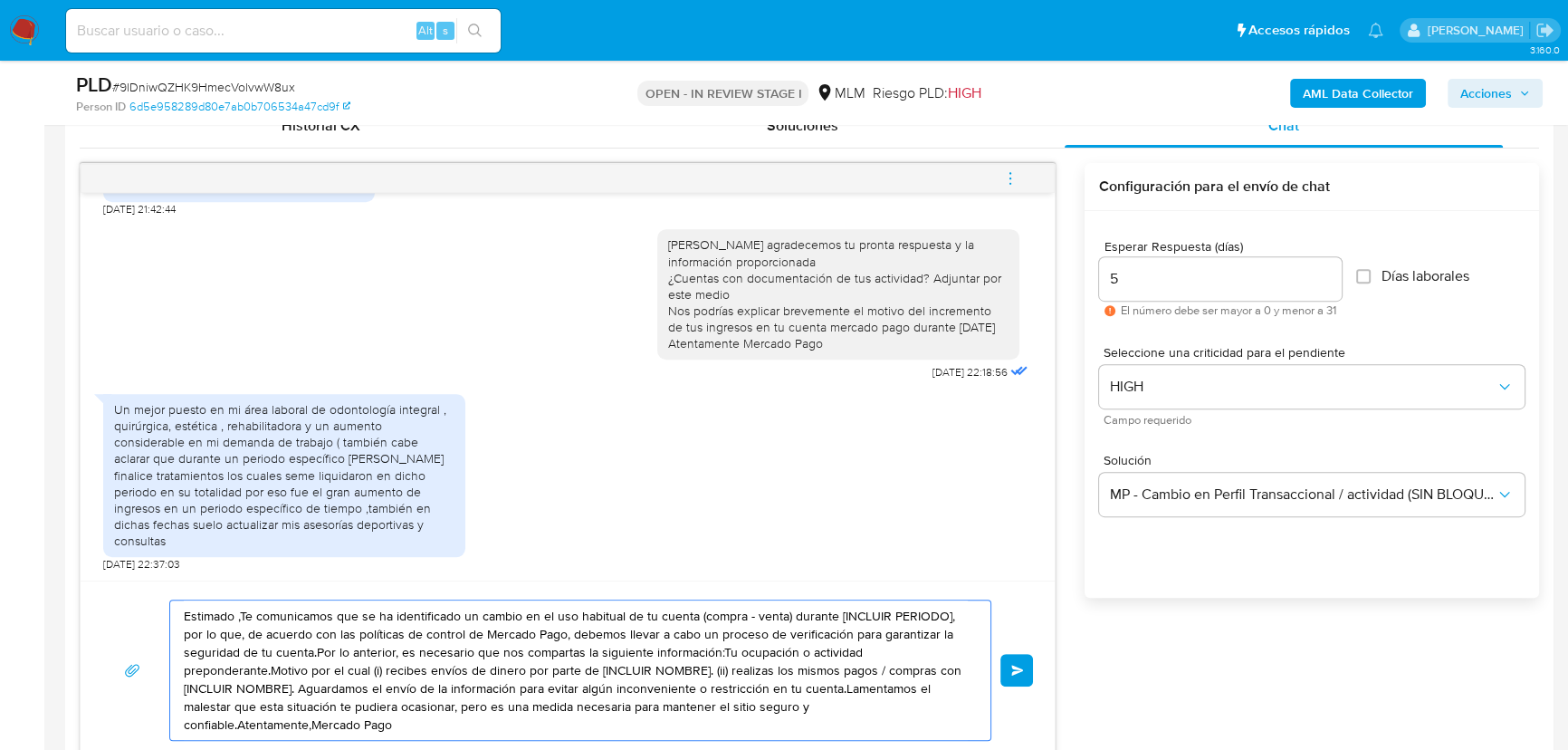
drag, startPoint x: 414, startPoint y: 721, endPoint x: 51, endPoint y: 512, distance: 418.9
paste textarea "ntendemos perfectamente la situación, Si cuentas con documentación de tus activ…"
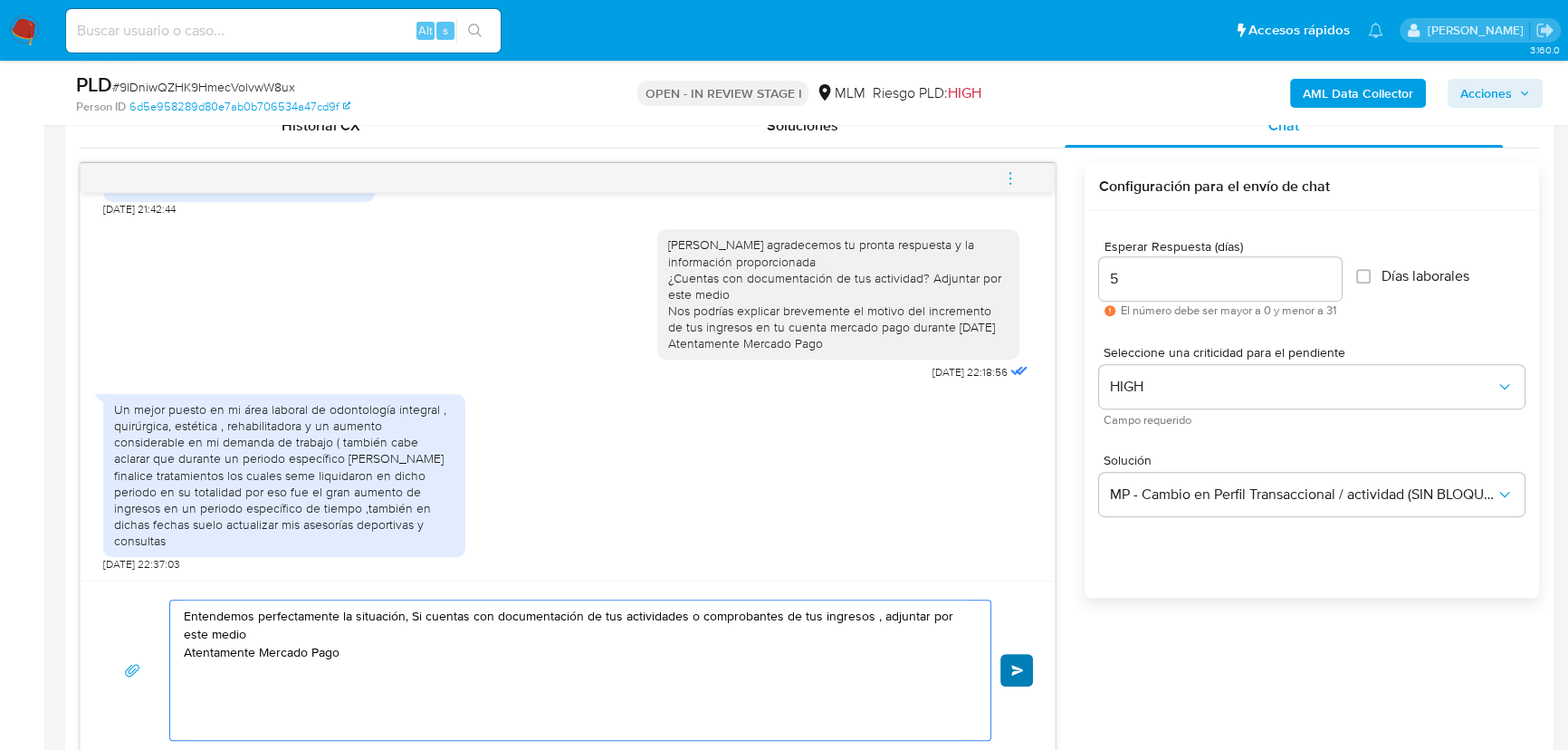
type textarea "Entendemos perfectamente la situación, Si cuentas con documentación de tus acti…"
click at [1017, 671] on span "Enviar" at bounding box center [1018, 671] width 13 height 11
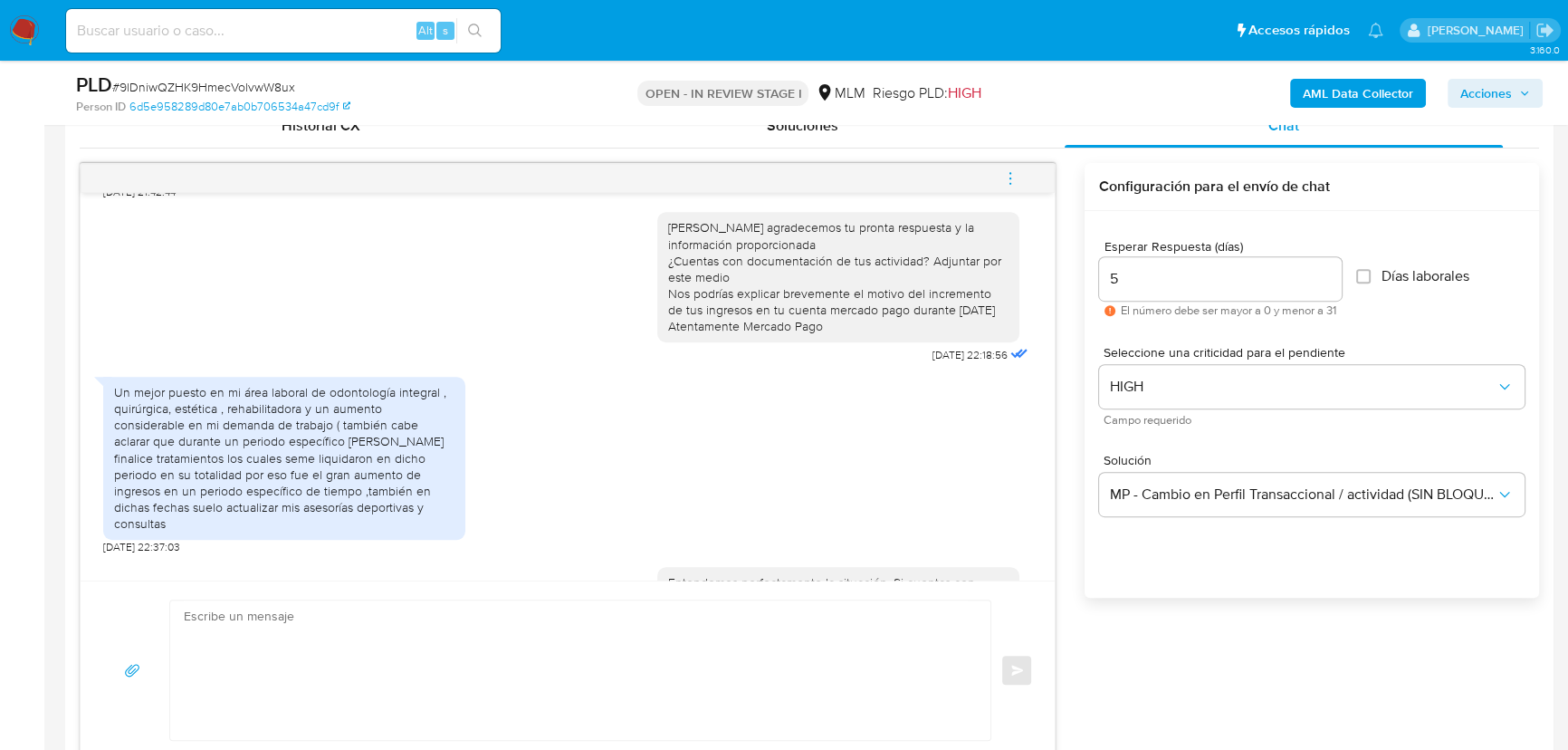
scroll to position [507, 0]
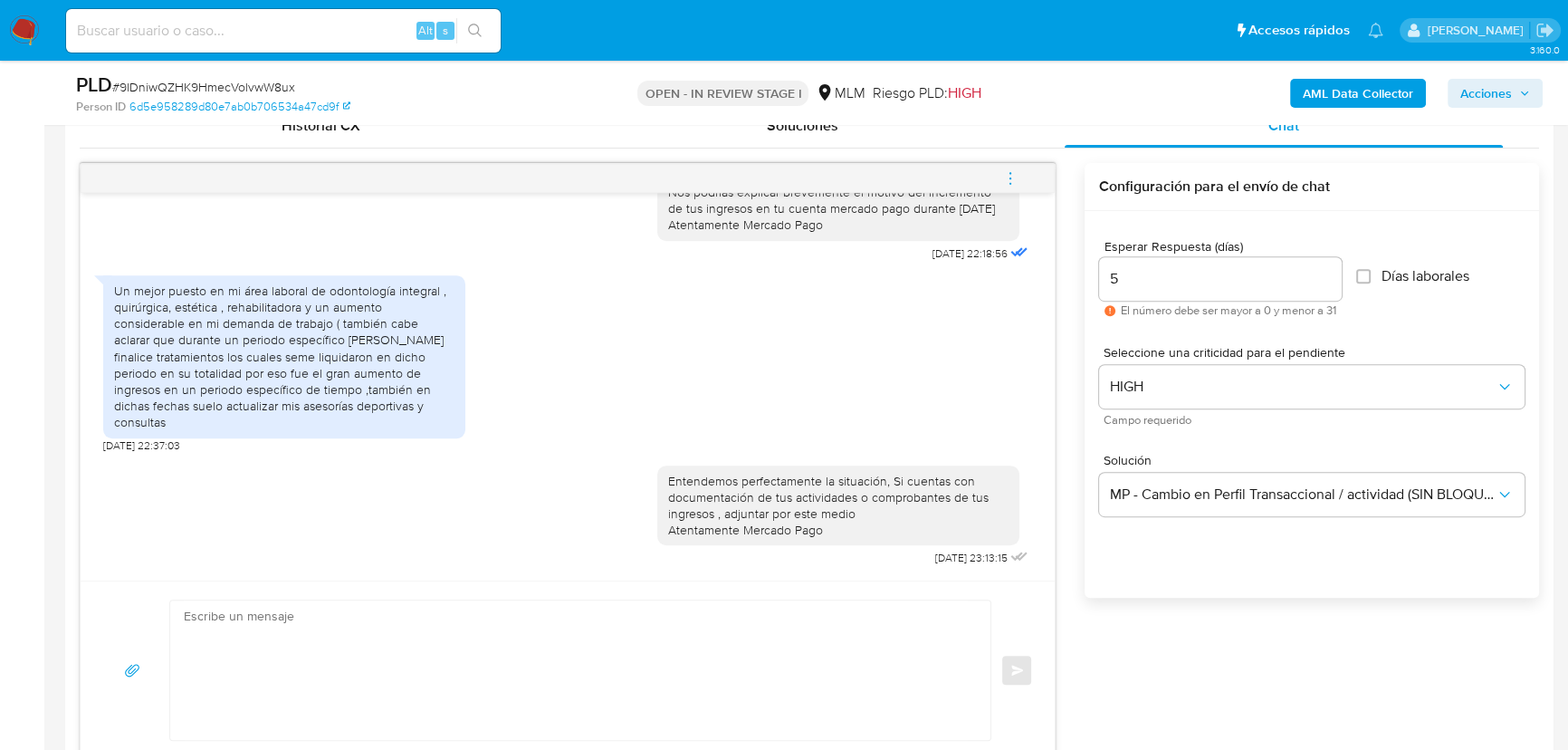
click at [29, 23] on img at bounding box center [24, 30] width 31 height 31
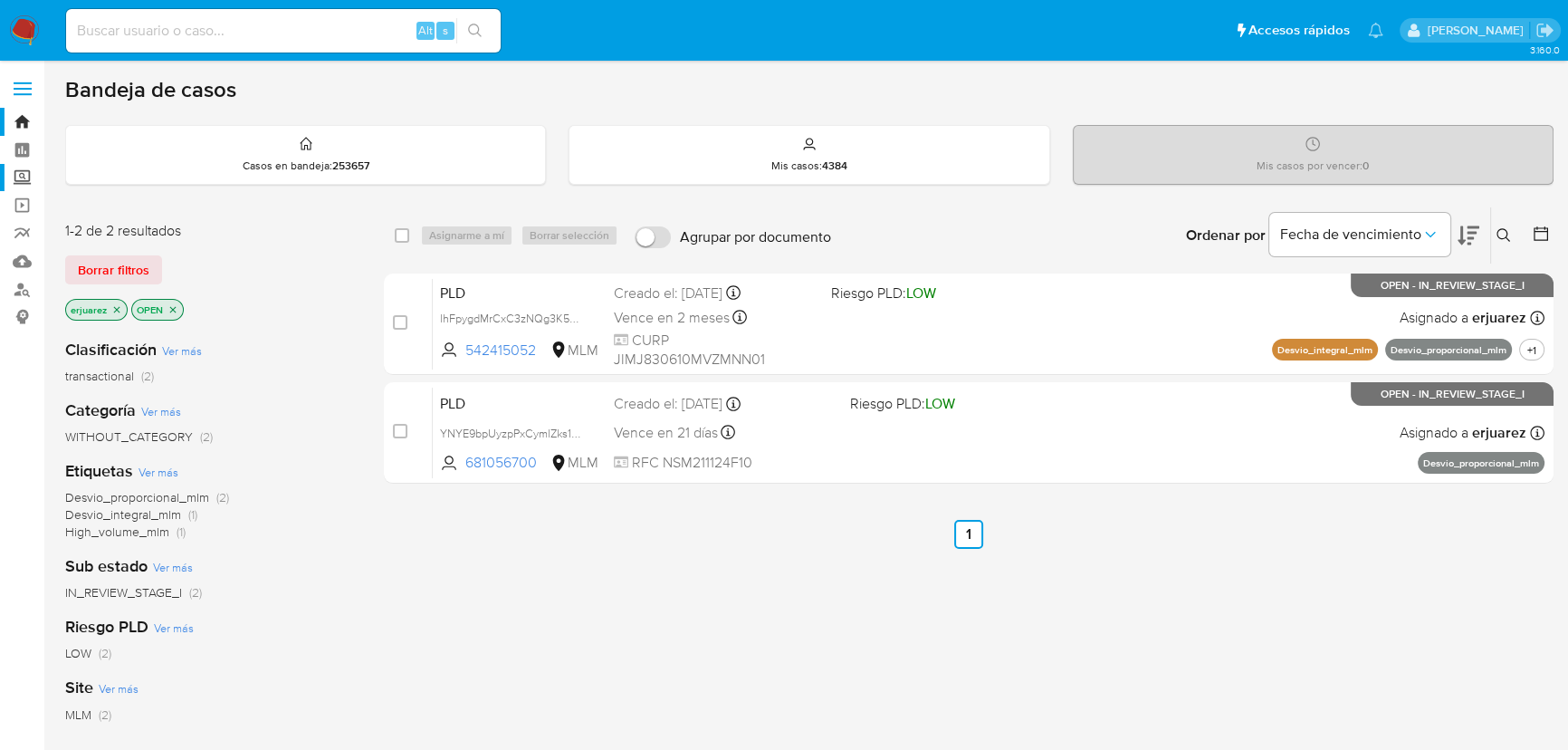
click at [14, 179] on label "Screening" at bounding box center [108, 178] width 215 height 28
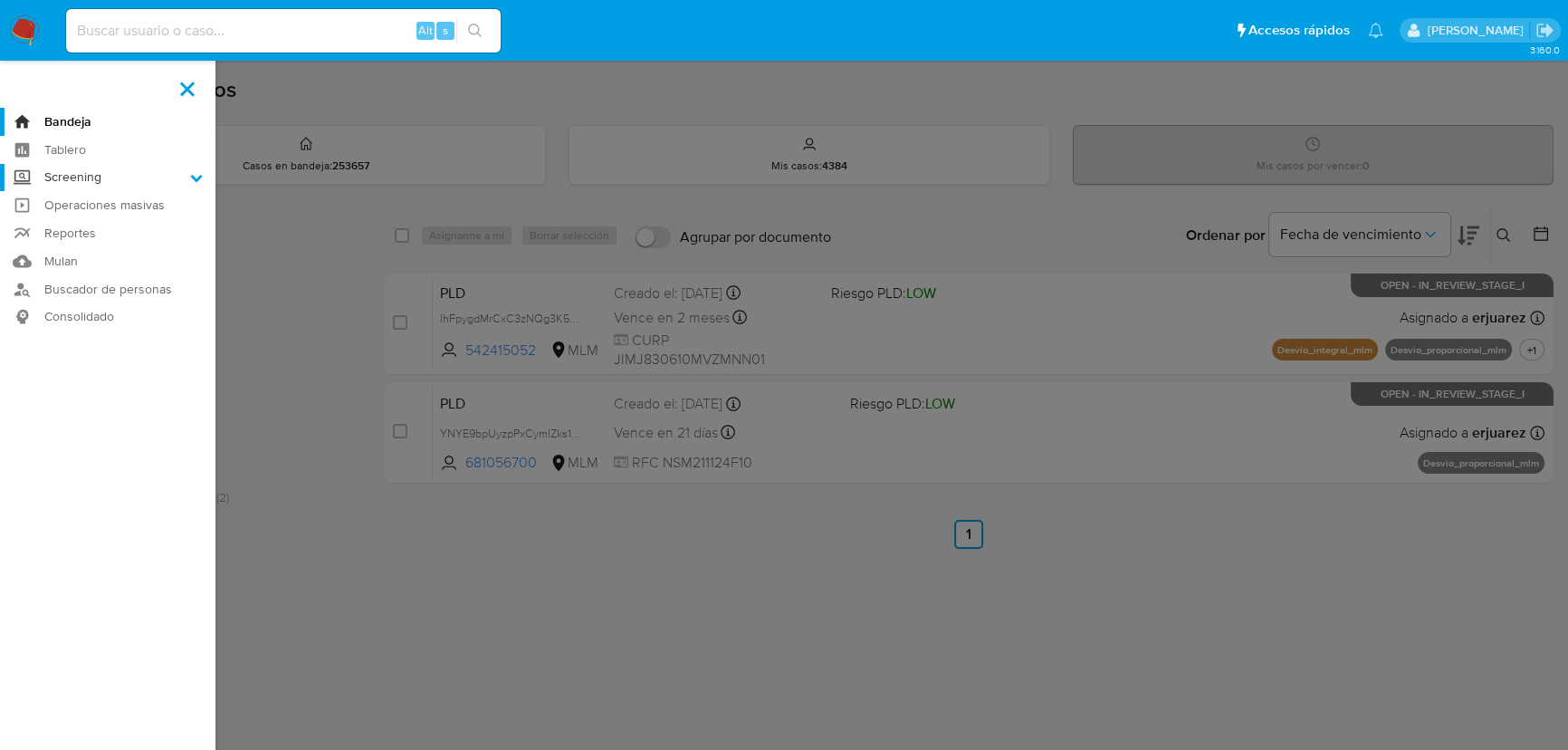
click at [0, 0] on input "Screening" at bounding box center [0, 0] width 0 height 0
click at [62, 252] on link "Herramientas" at bounding box center [108, 249] width 215 height 22
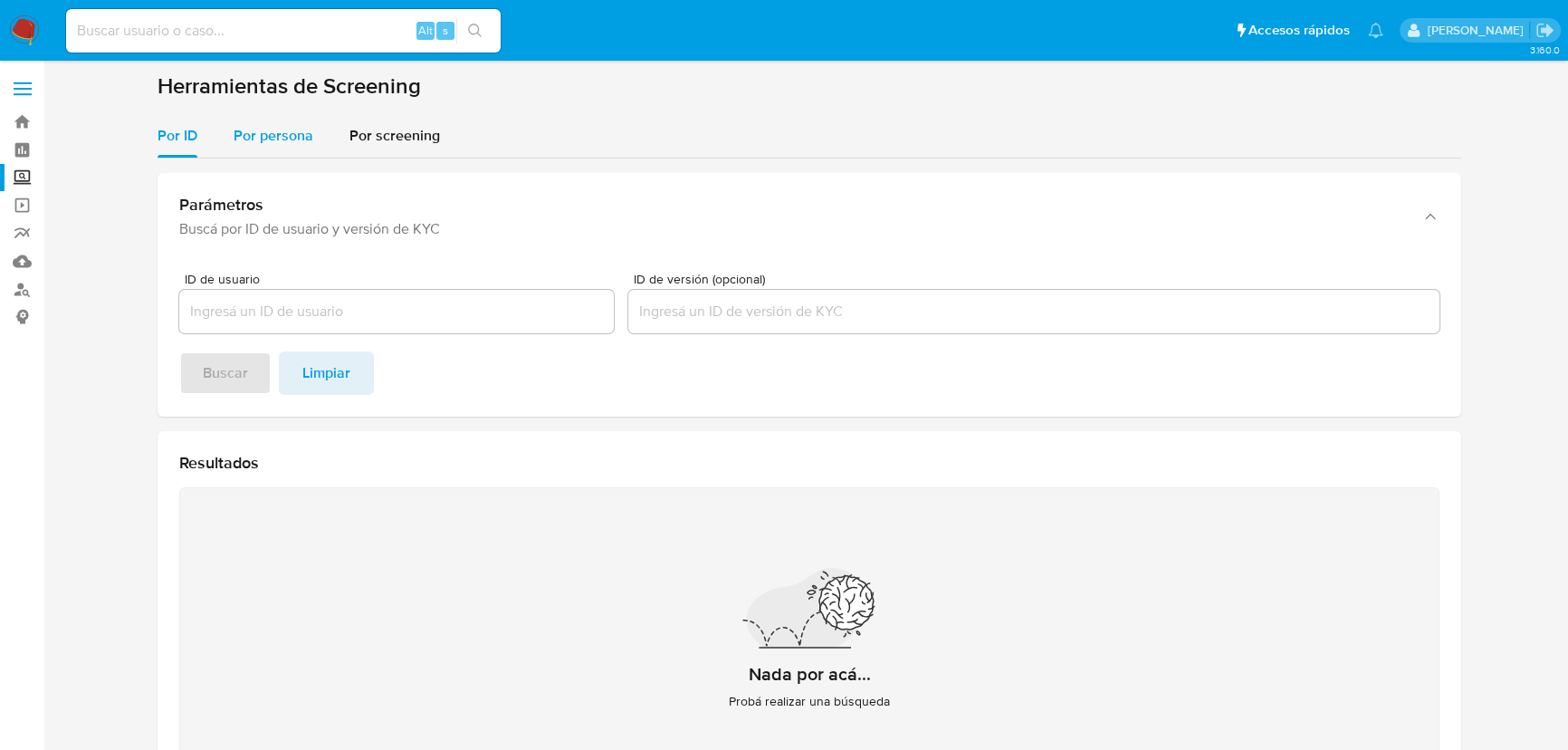
click at [281, 136] on span "Por persona" at bounding box center [273, 136] width 79 height 21
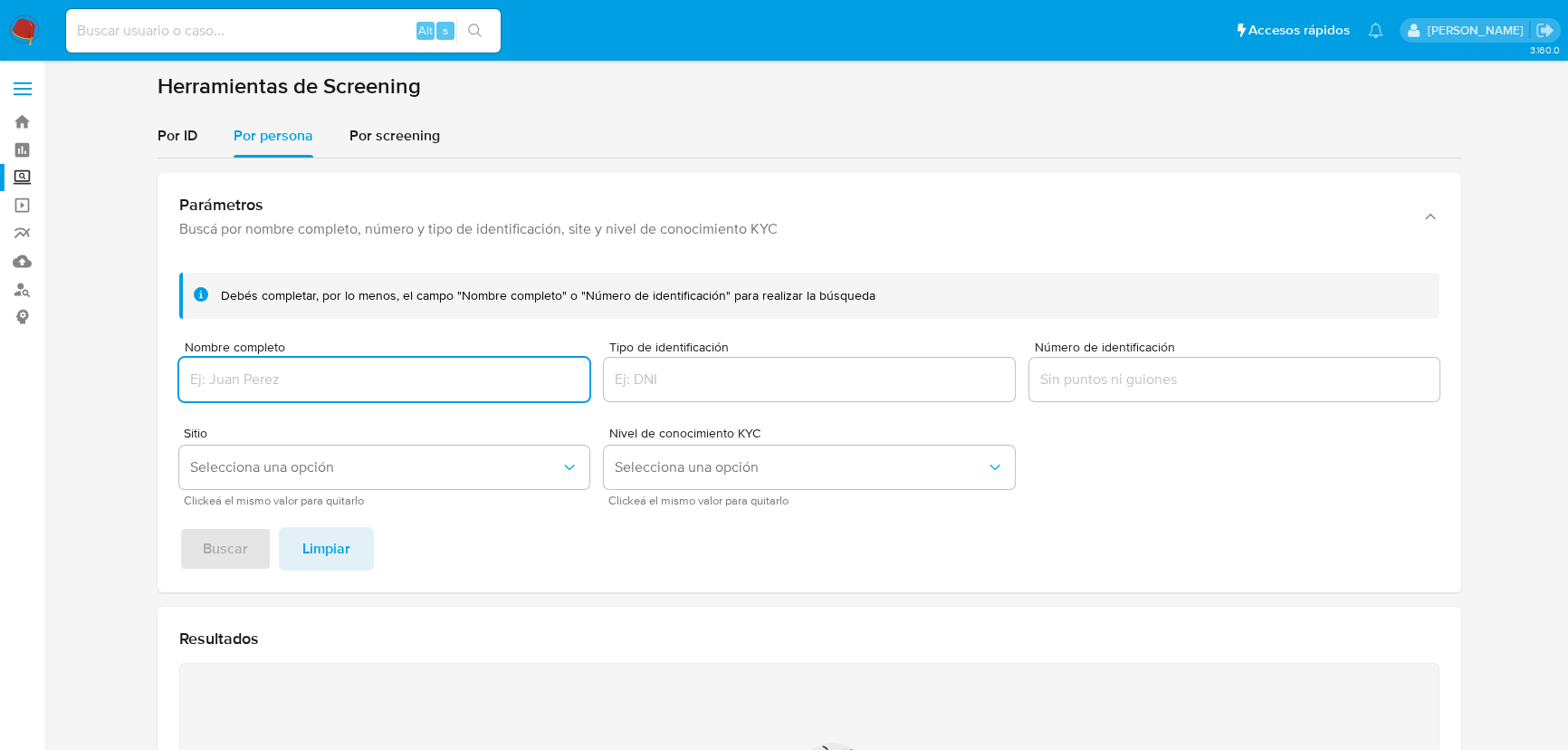
click at [207, 382] on input "Nombre completo" at bounding box center [384, 379] width 410 height 23
type input "[PERSON_NAME] [PERSON_NAME]"
click at [222, 538] on span "Buscar" at bounding box center [225, 549] width 45 height 40
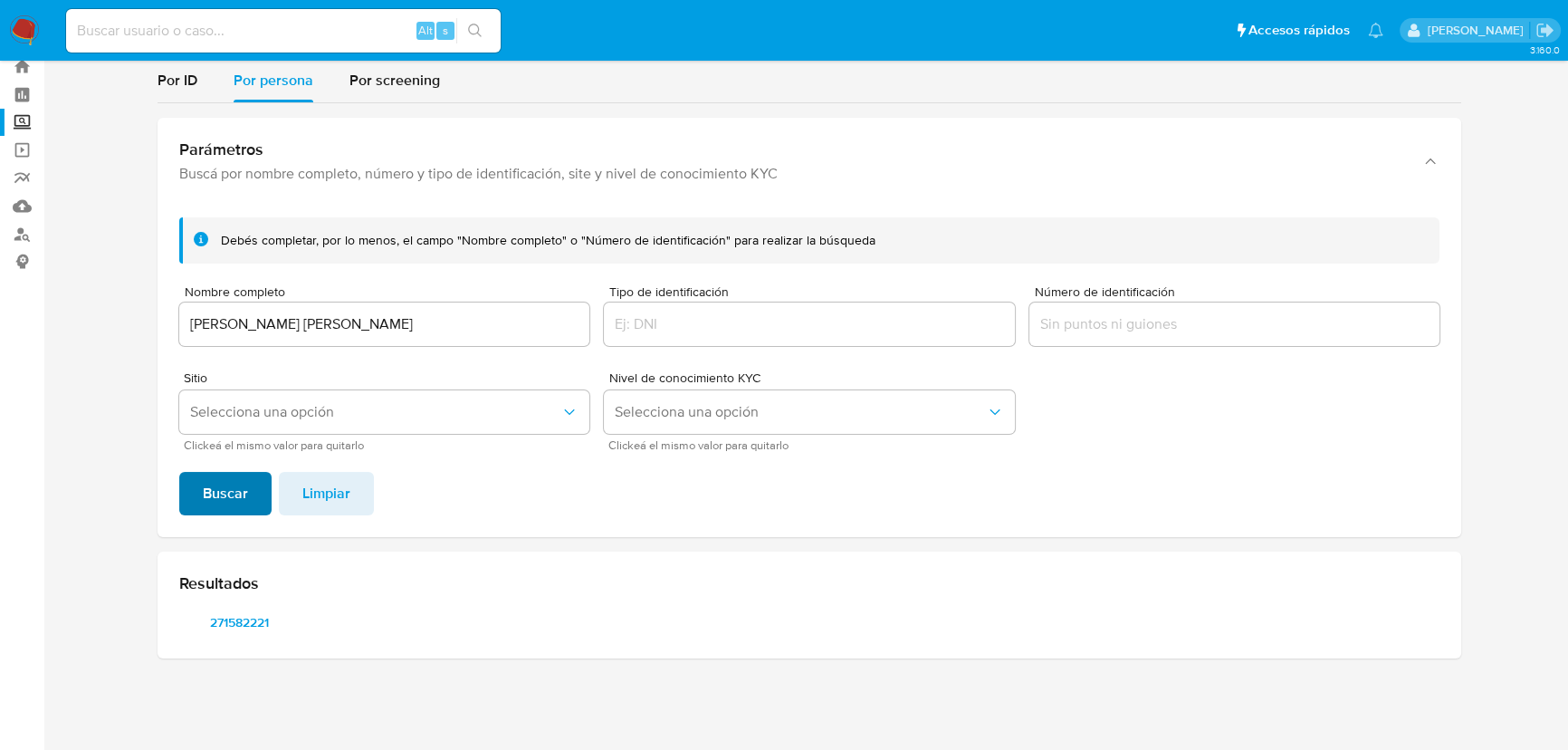
scroll to position [54, 0]
click at [235, 616] on span "271582221" at bounding box center [238, 623] width 94 height 25
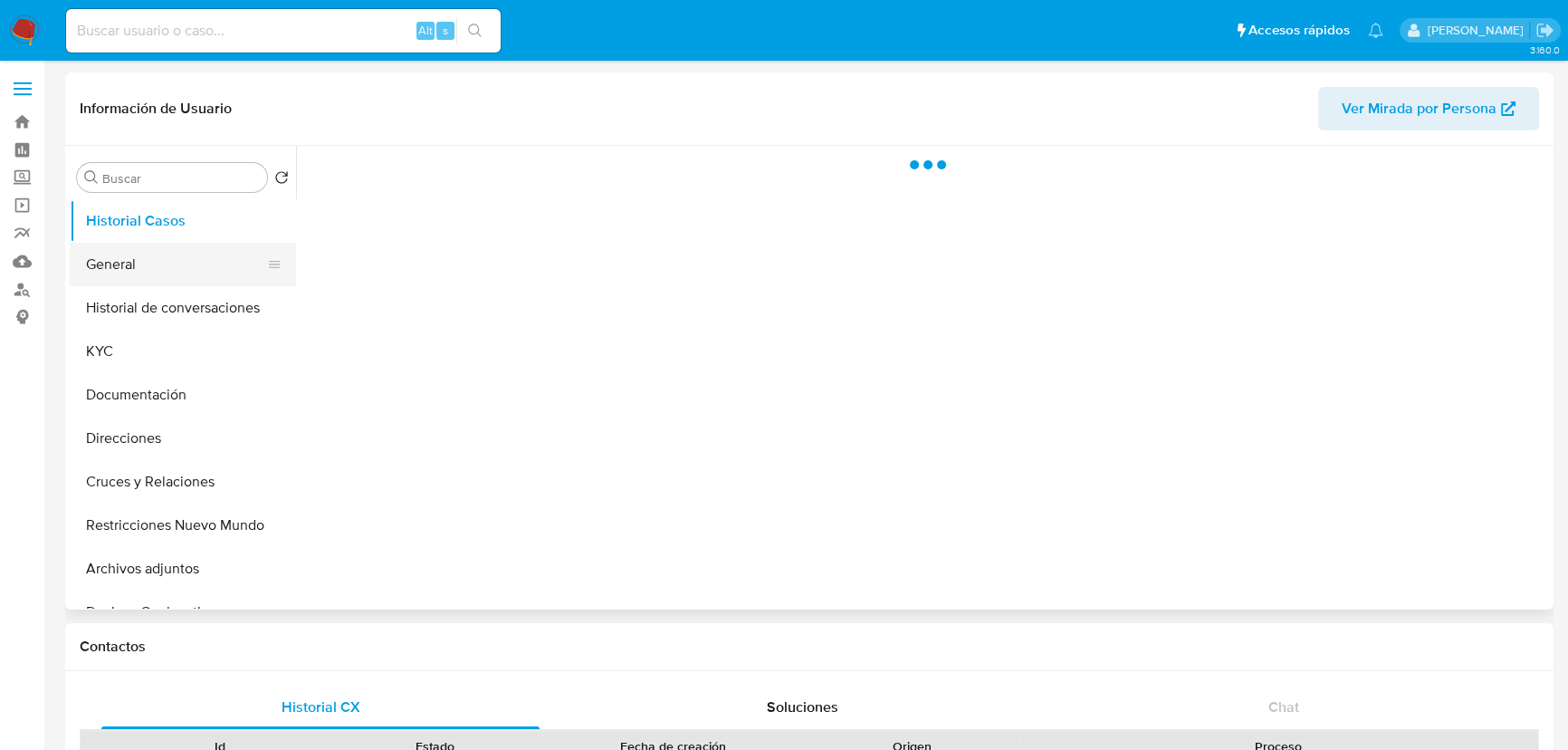
select select "10"
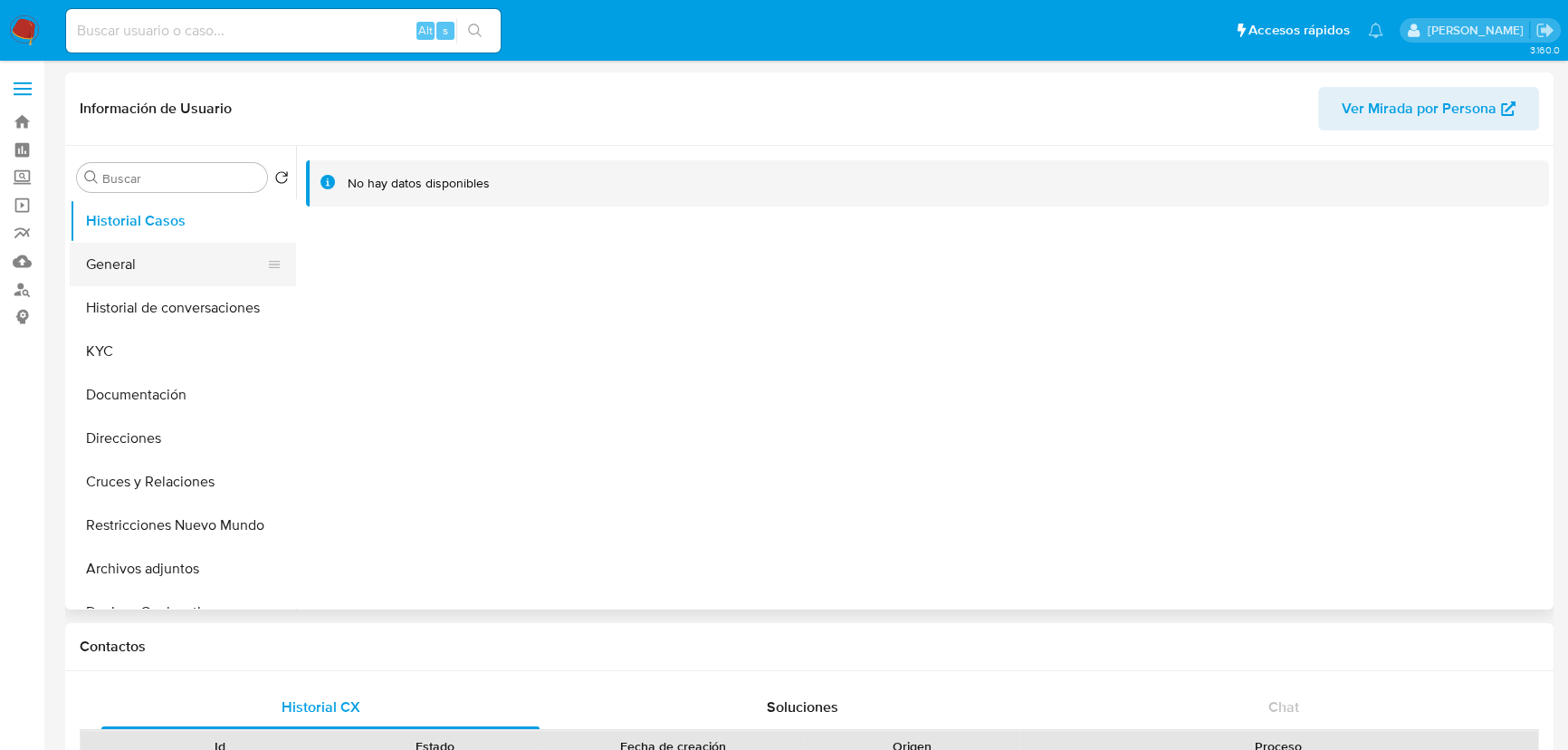
click at [169, 265] on button "General" at bounding box center [176, 265] width 212 height 43
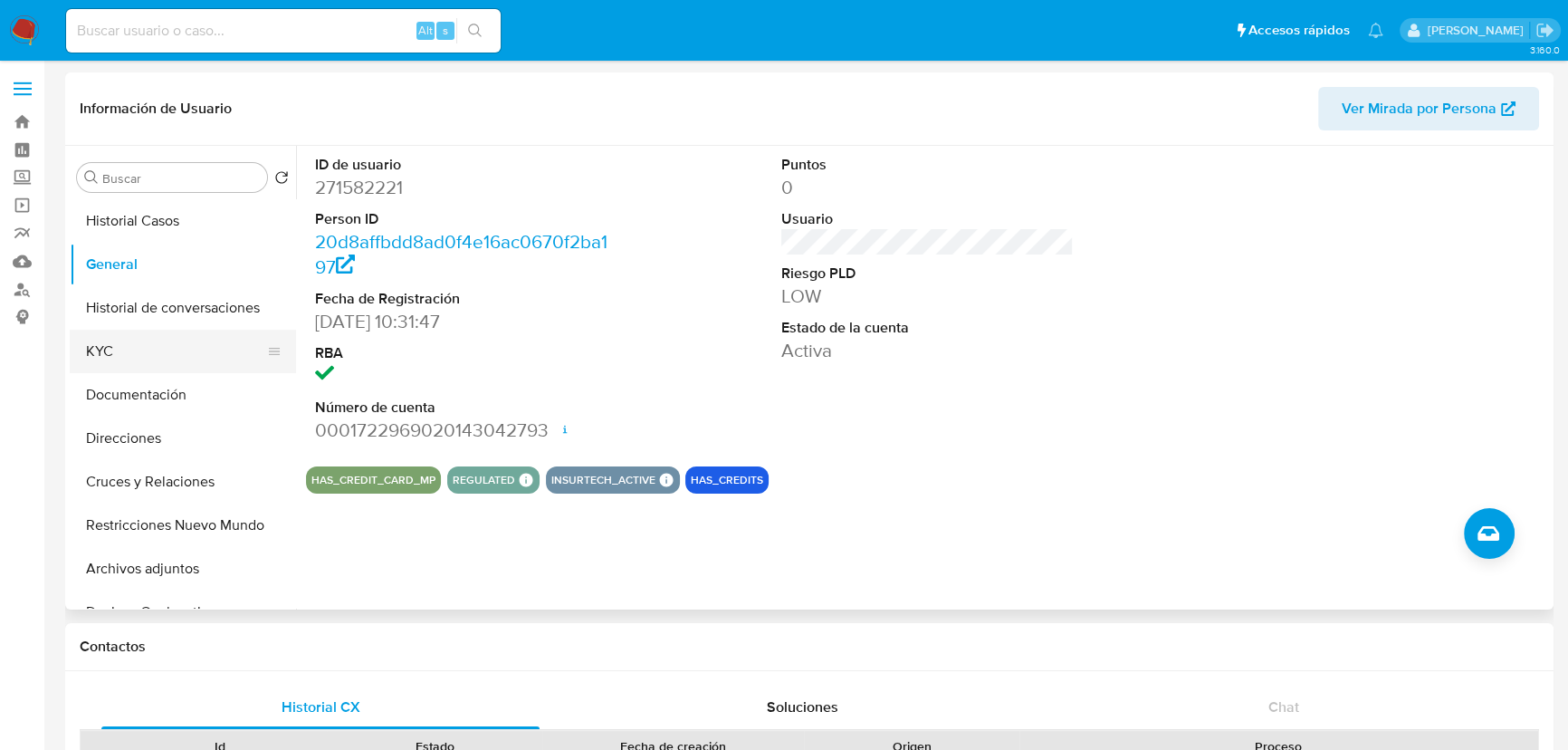
click at [108, 339] on button "KYC" at bounding box center [176, 351] width 212 height 43
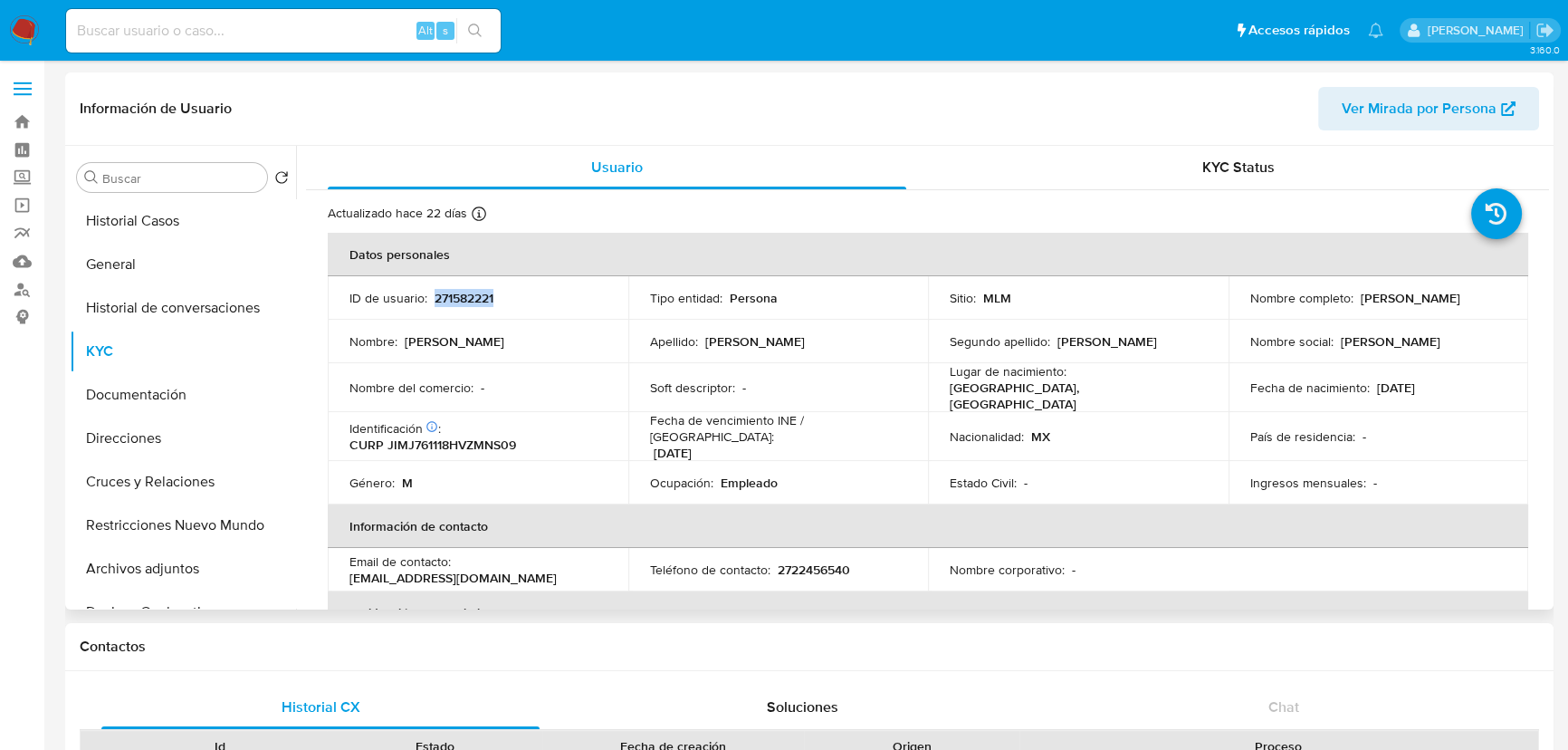
drag, startPoint x: 434, startPoint y: 299, endPoint x: 513, endPoint y: 304, distance: 79.2
click at [513, 304] on div "ID de usuario : 271582221" at bounding box center [478, 297] width 257 height 16
copy p "271582221"
click at [914, 358] on td "Apellido : [PERSON_NAME]" at bounding box center [779, 341] width 301 height 43
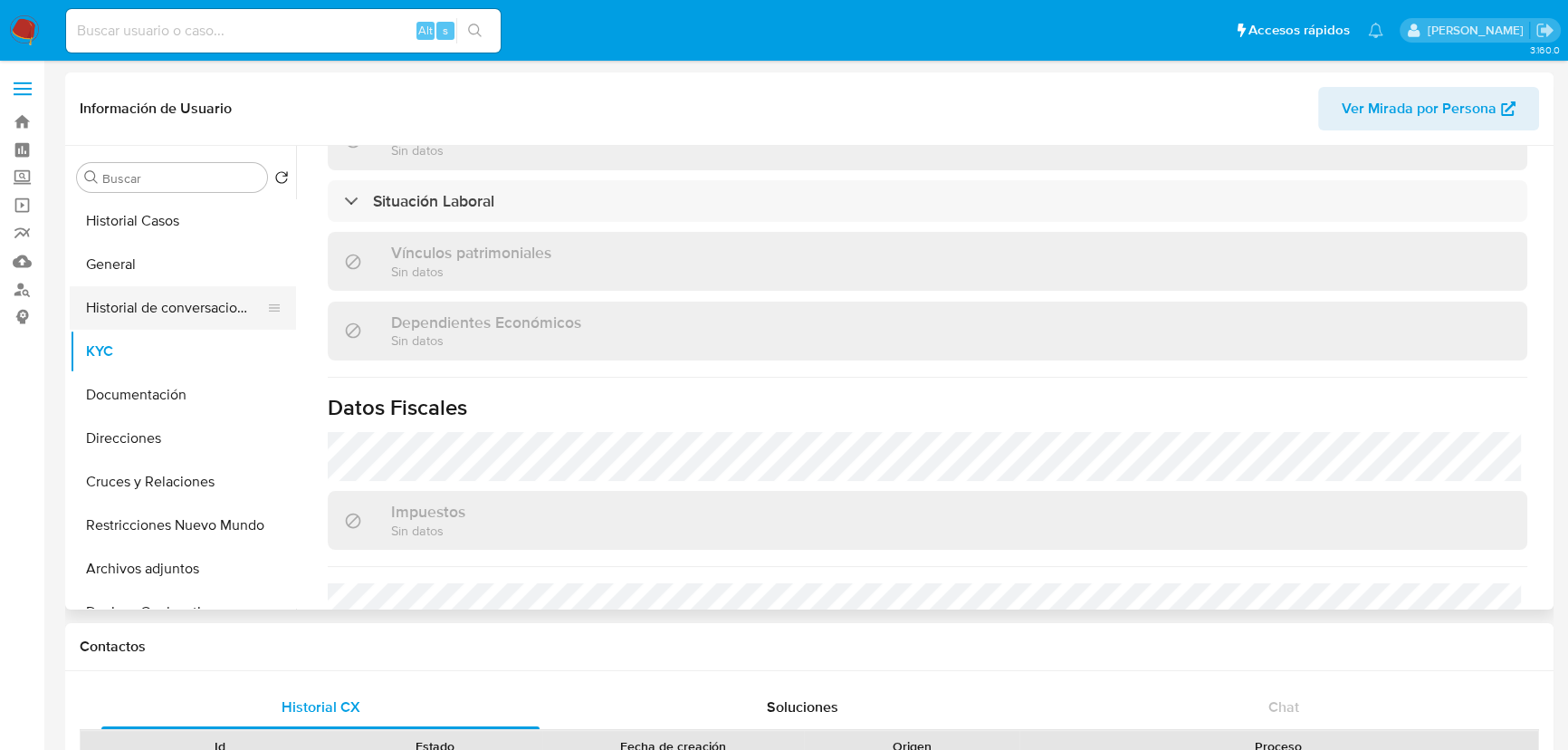
scroll to position [890, 0]
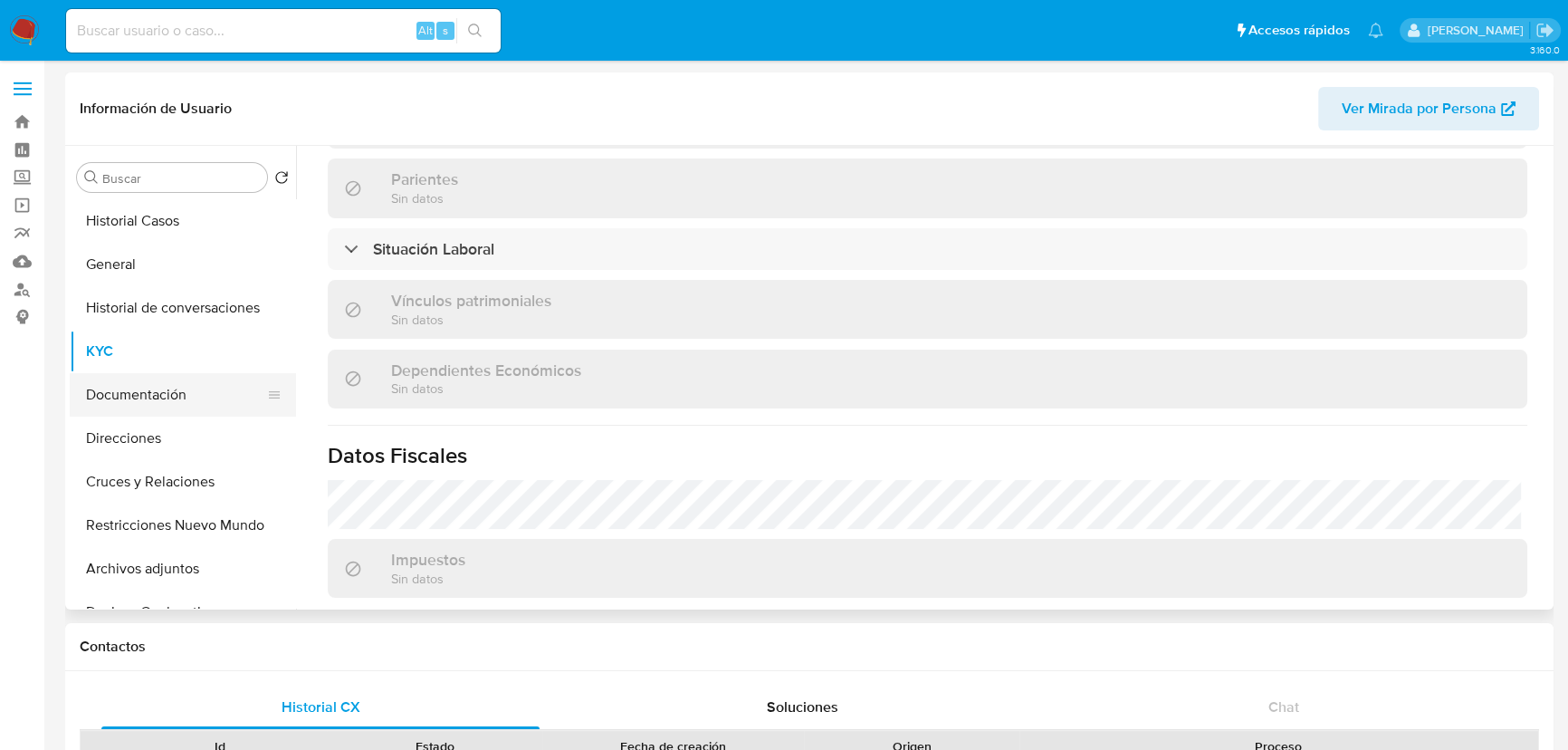
drag, startPoint x: 170, startPoint y: 387, endPoint x: 224, endPoint y: 381, distance: 54.3
click at [171, 388] on button "Documentación" at bounding box center [176, 395] width 212 height 43
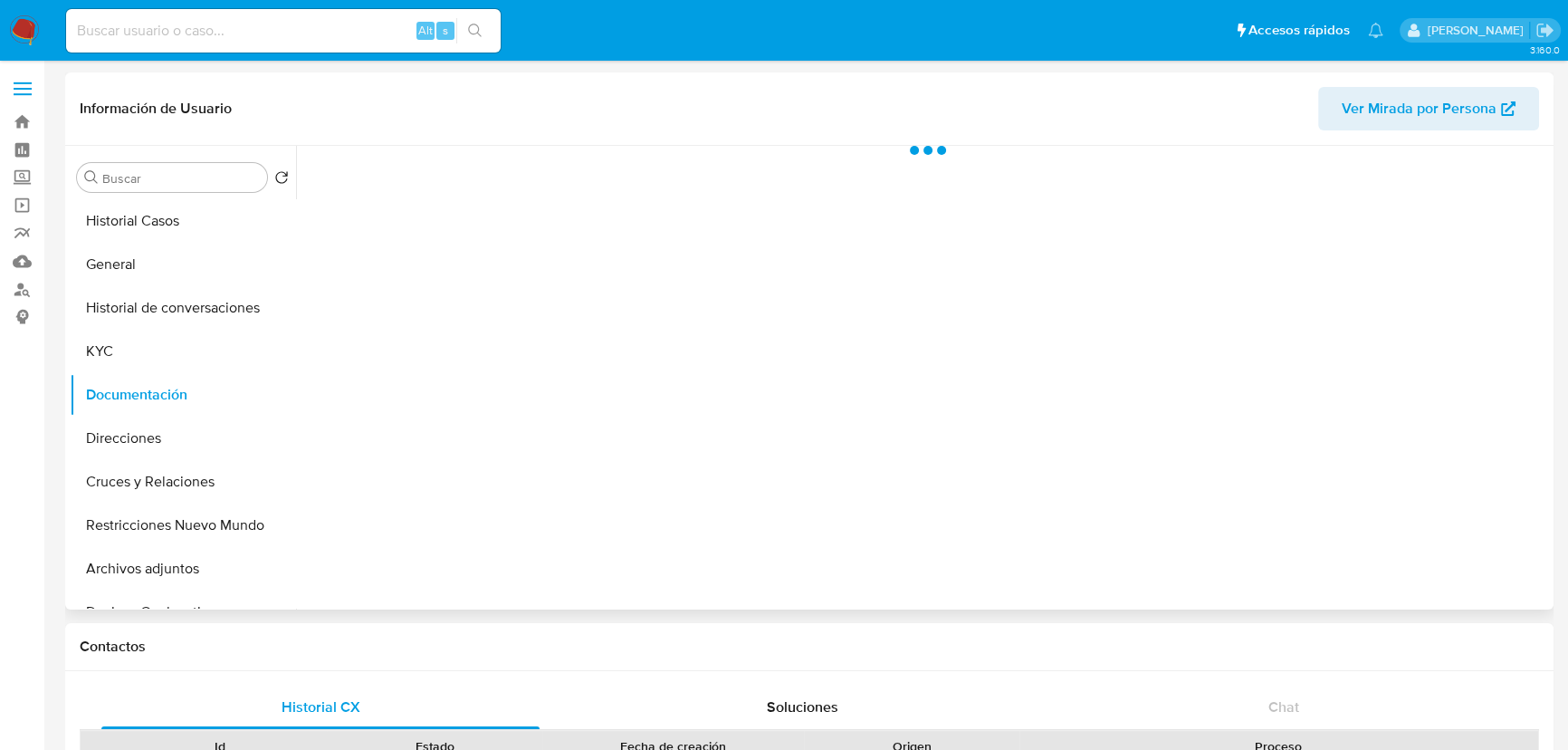
scroll to position [0, 0]
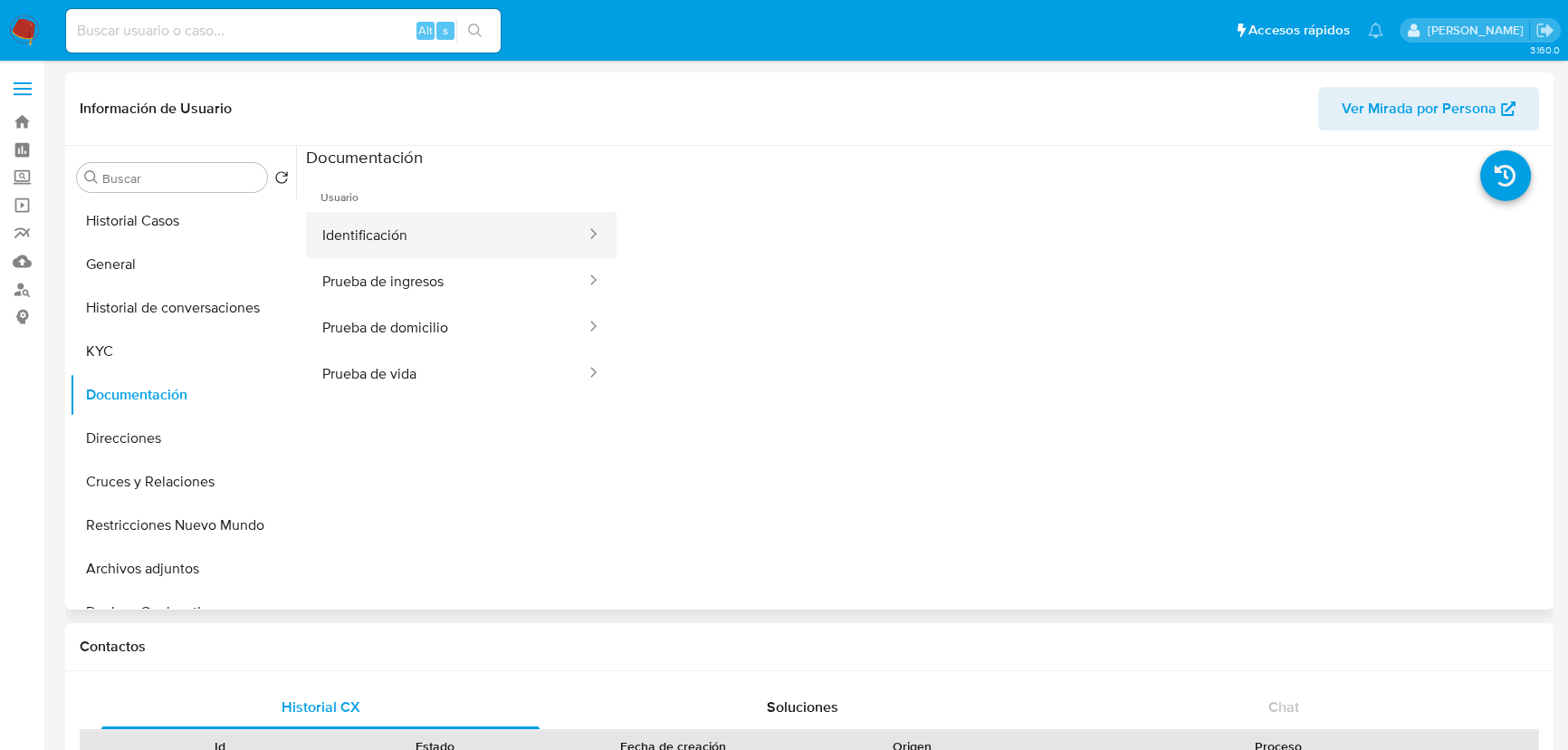
click at [385, 232] on button "Identificación" at bounding box center [446, 235] width 281 height 46
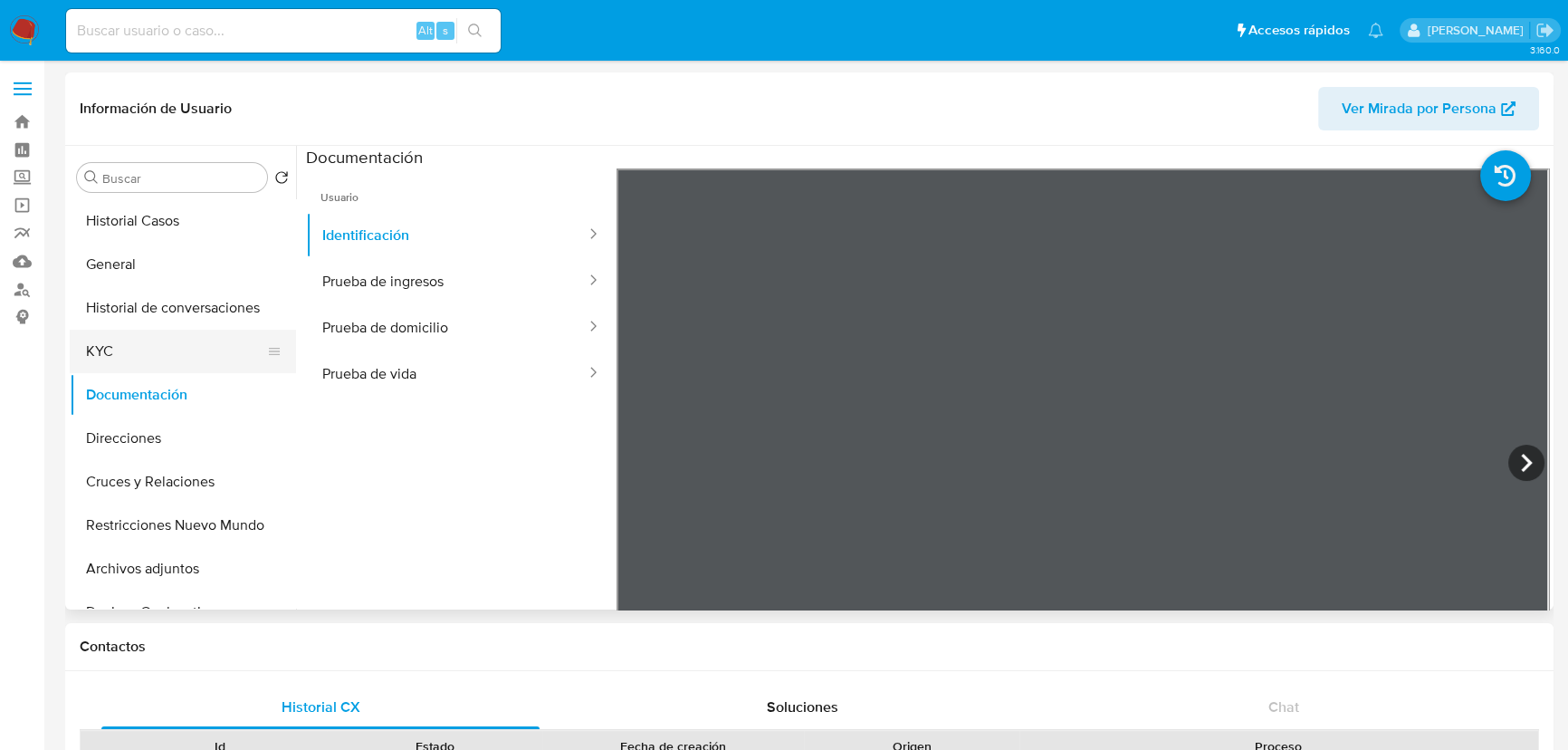
click at [89, 334] on button "KYC" at bounding box center [176, 351] width 212 height 43
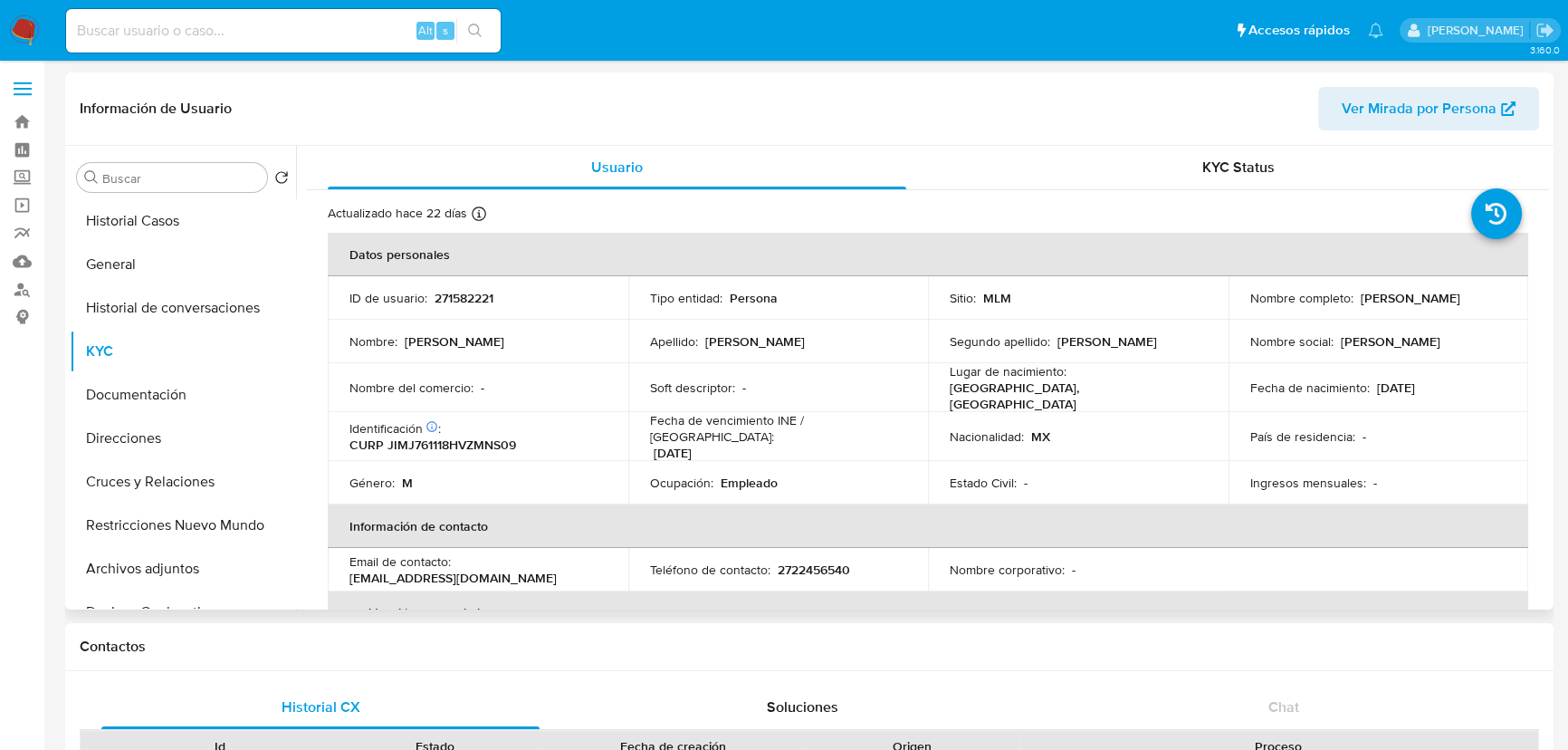
click at [1178, 481] on td "Estado Civil : -" at bounding box center [1079, 483] width 301 height 43
click at [22, 28] on img at bounding box center [24, 30] width 31 height 31
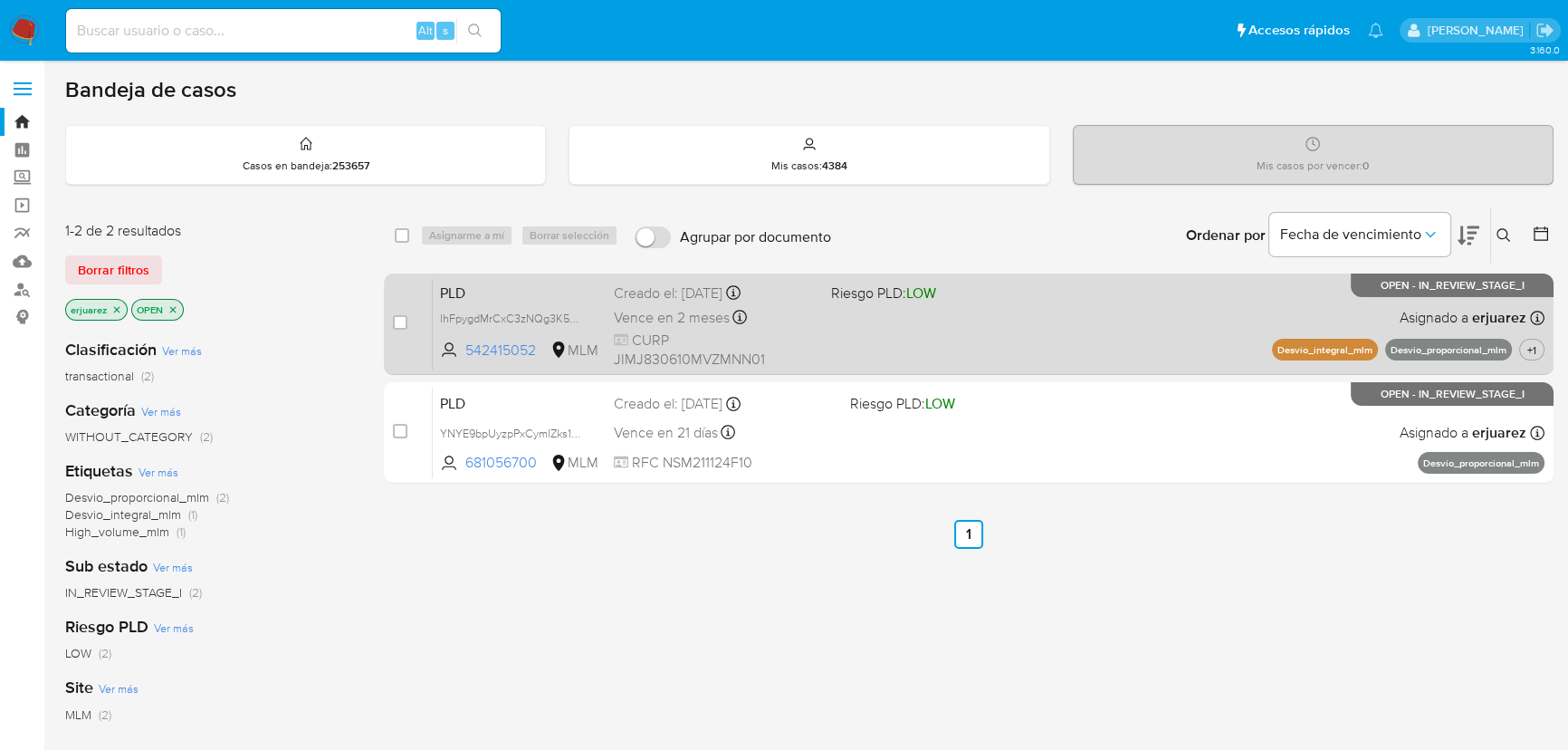
click at [920, 329] on div "PLD lhFpygdMrCxC3zNQg3K5TlmG 542415052 MLM Riesgo PLD: LOW Creado el: [DATE] Cr…" at bounding box center [988, 324] width 1112 height 92
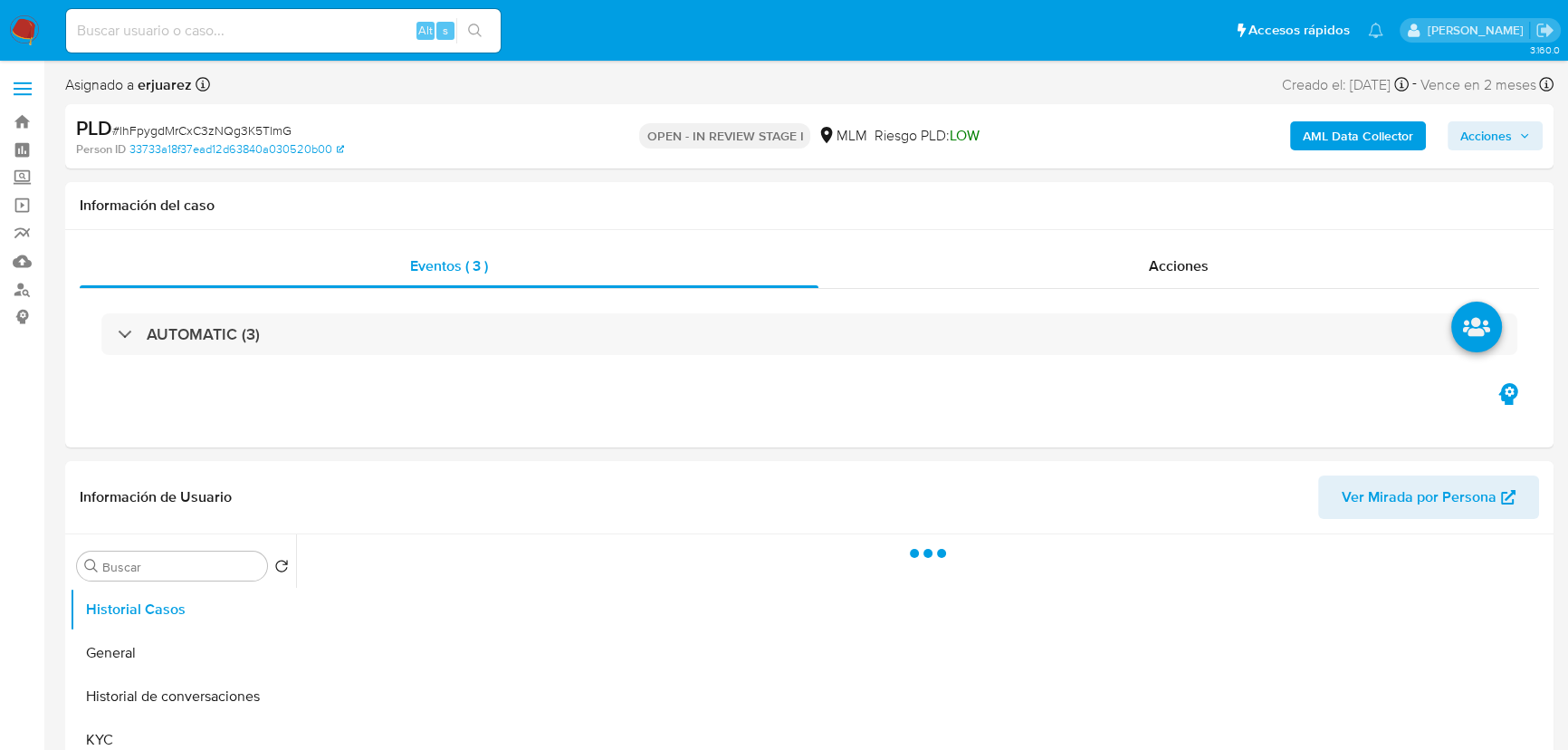
select select "10"
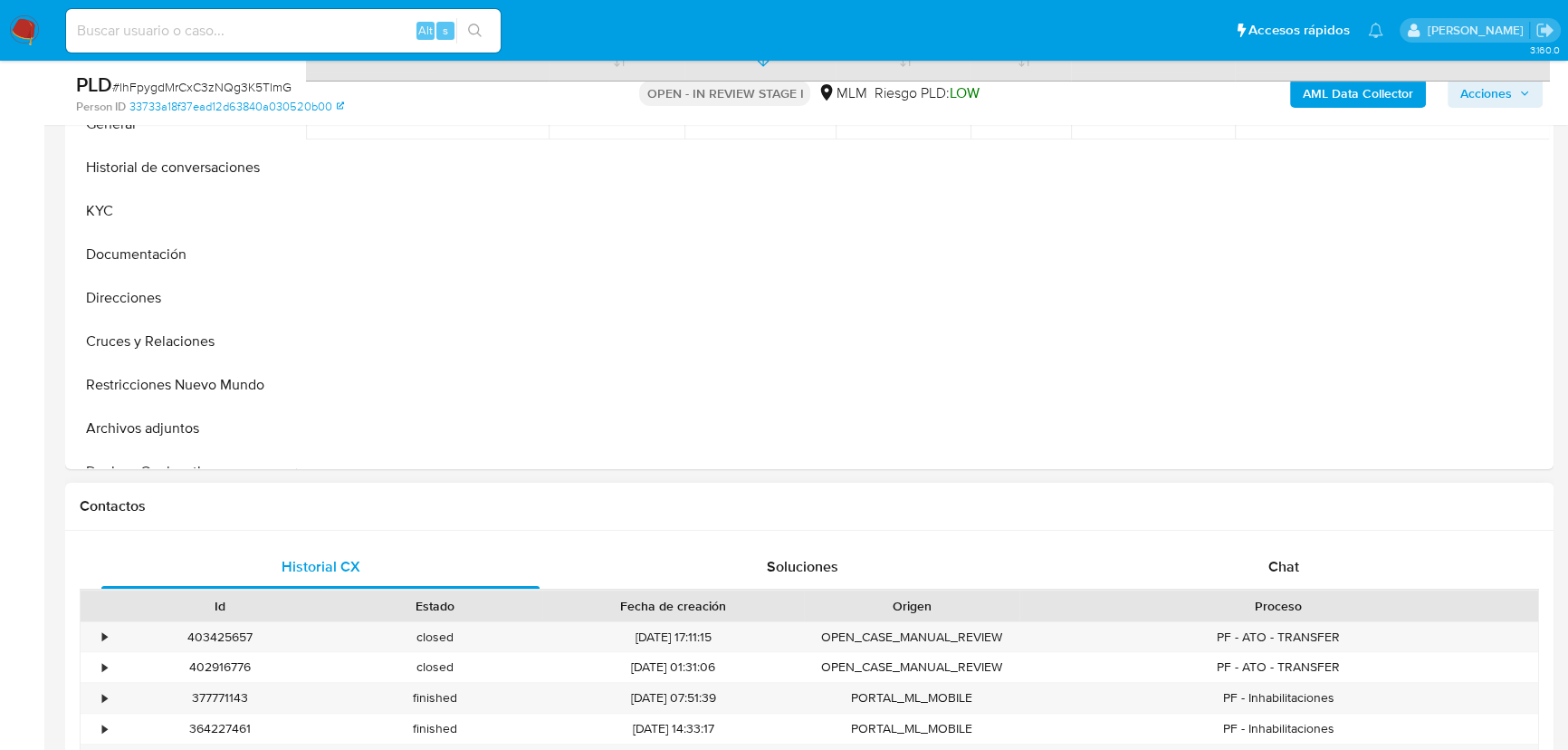
scroll to position [494, 0]
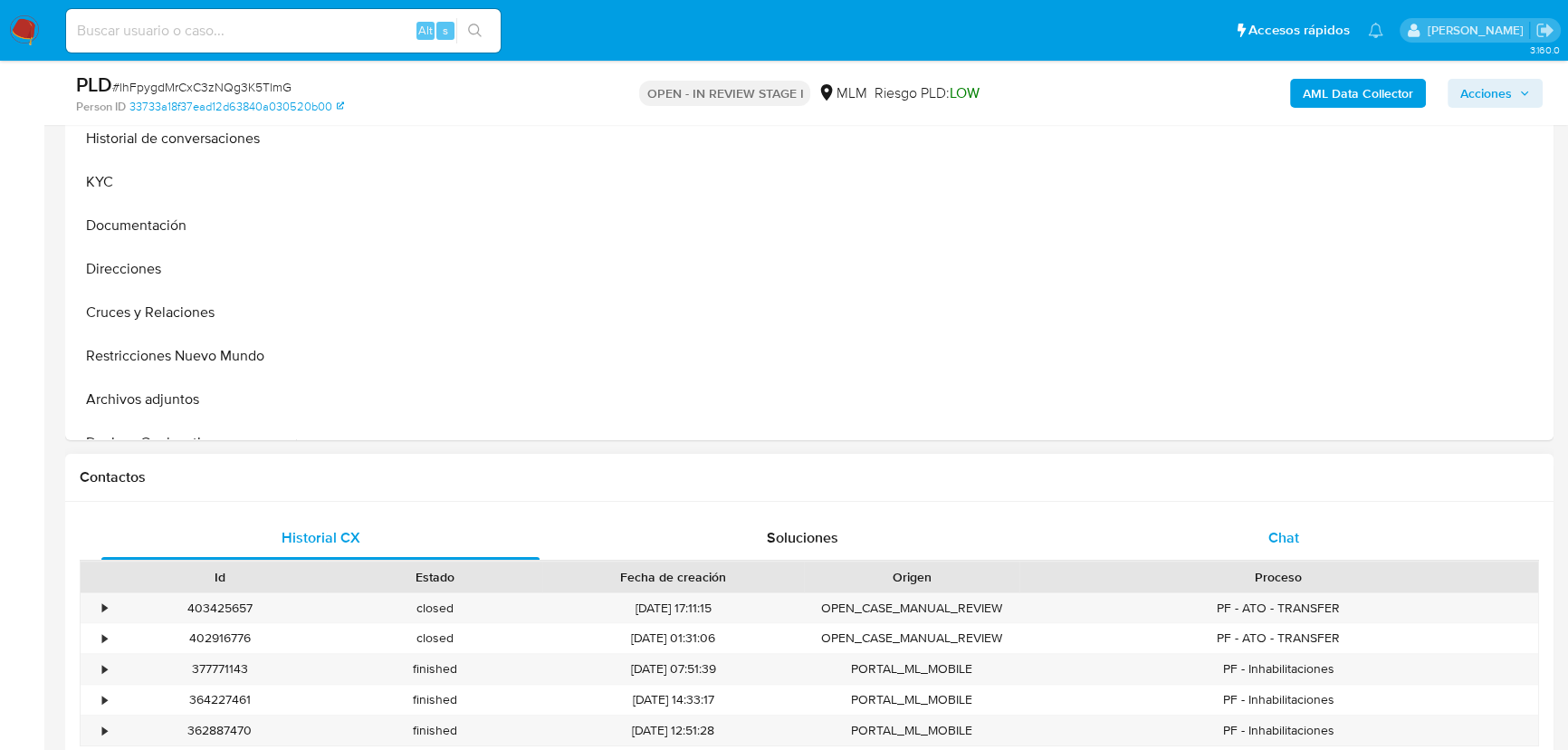
click at [1302, 539] on div "Chat" at bounding box center [1284, 538] width 439 height 43
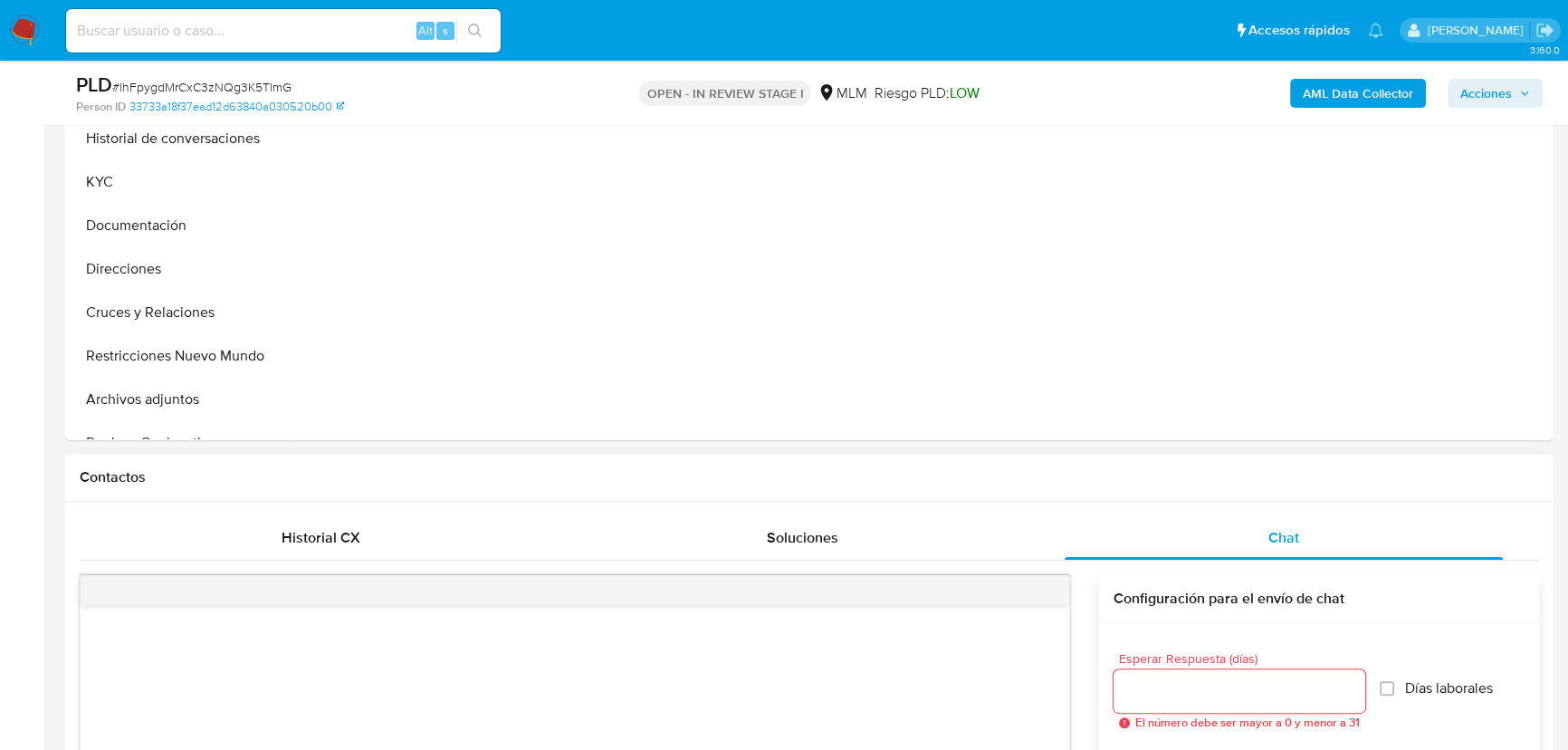
drag, startPoint x: 472, startPoint y: 661, endPoint x: 548, endPoint y: 601, distance: 96.8
drag, startPoint x: 88, startPoint y: 164, endPoint x: 281, endPoint y: 208, distance: 198.0
click at [89, 163] on button "KYC" at bounding box center [183, 181] width 226 height 43
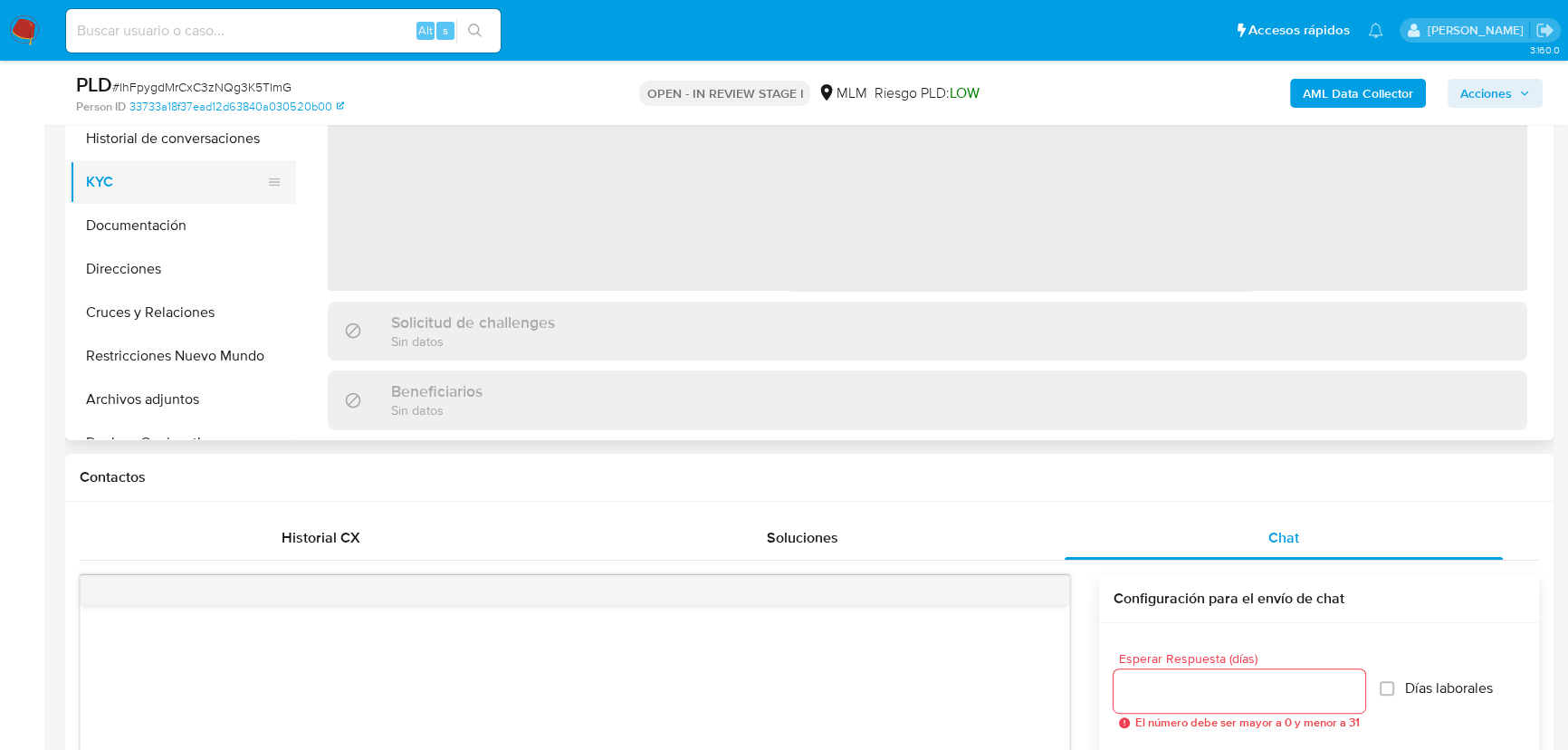
click at [122, 180] on button "KYC" at bounding box center [176, 181] width 212 height 43
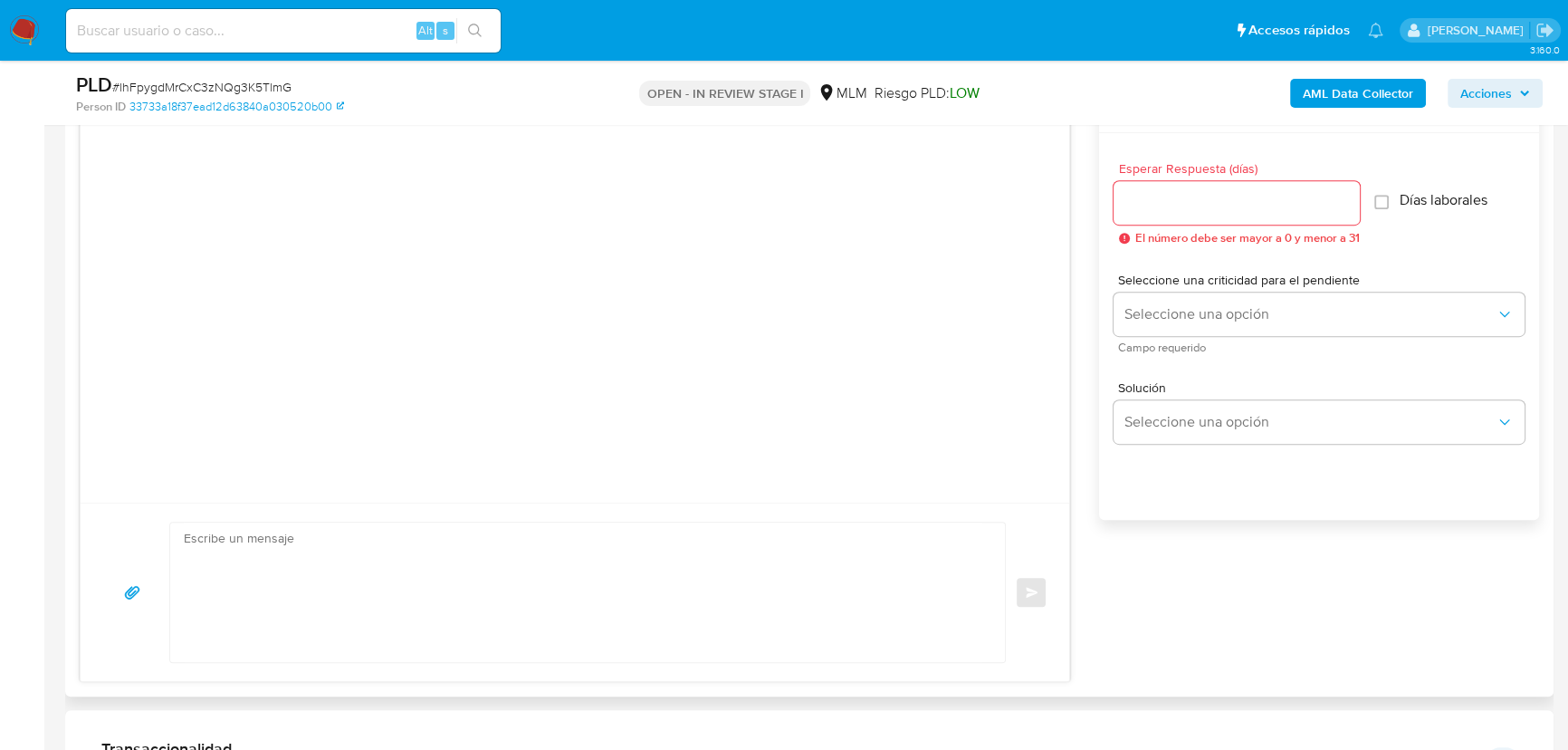
scroll to position [1234, 0]
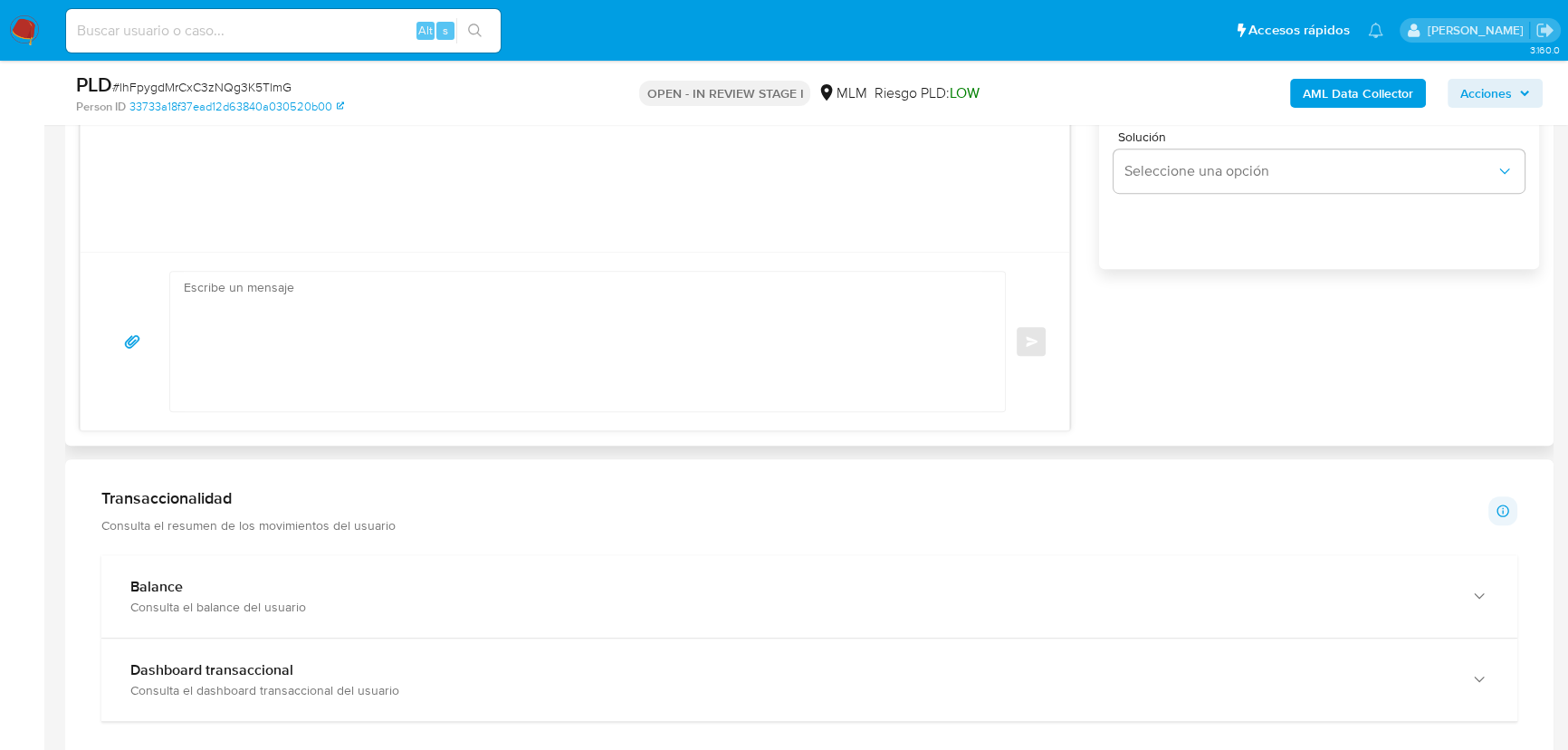
click at [424, 353] on textarea at bounding box center [583, 341] width 798 height 139
paste textarea "Estimada Janeth se ha identificado un cambio en el uso habitual de tu cuenta pa…"
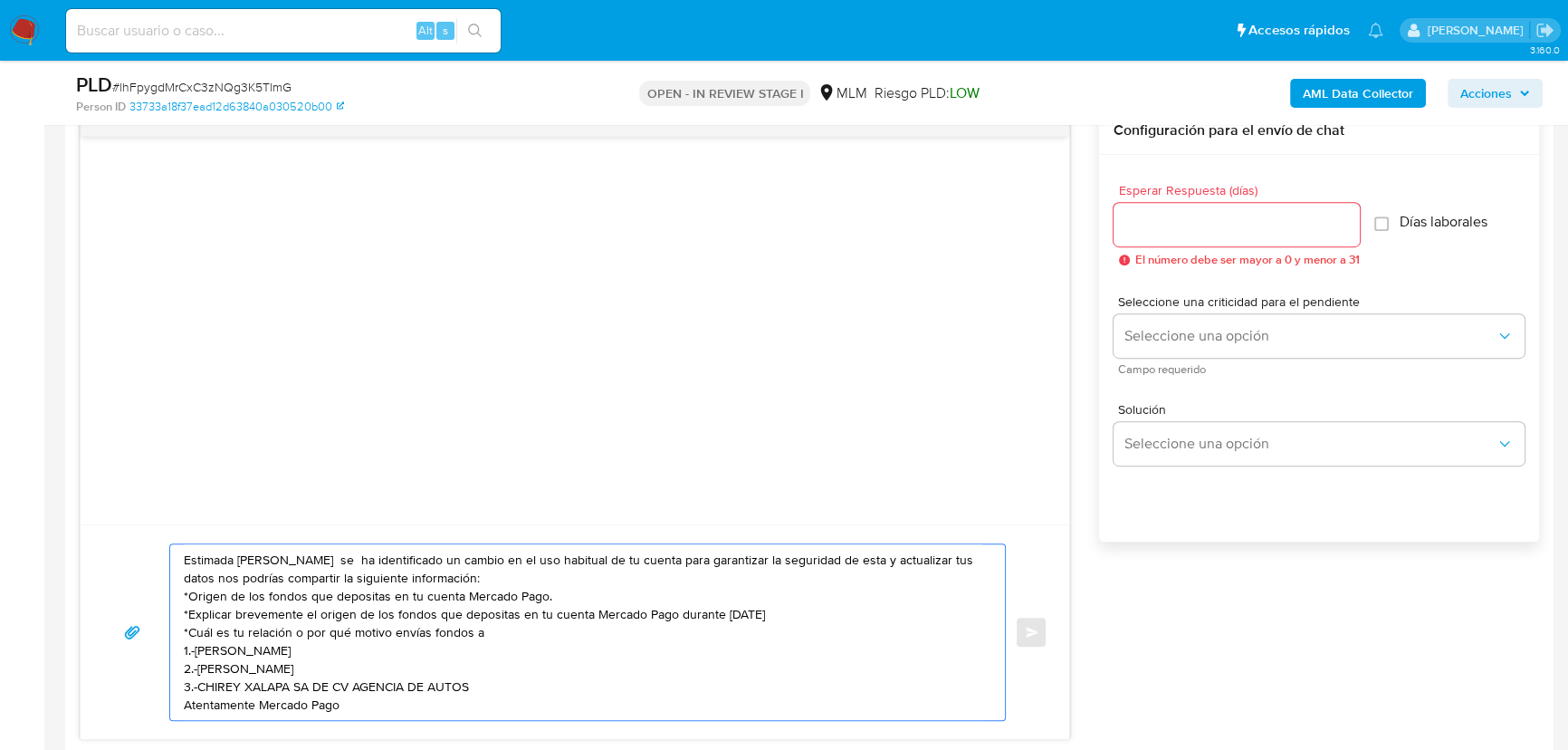
scroll to position [741, 0]
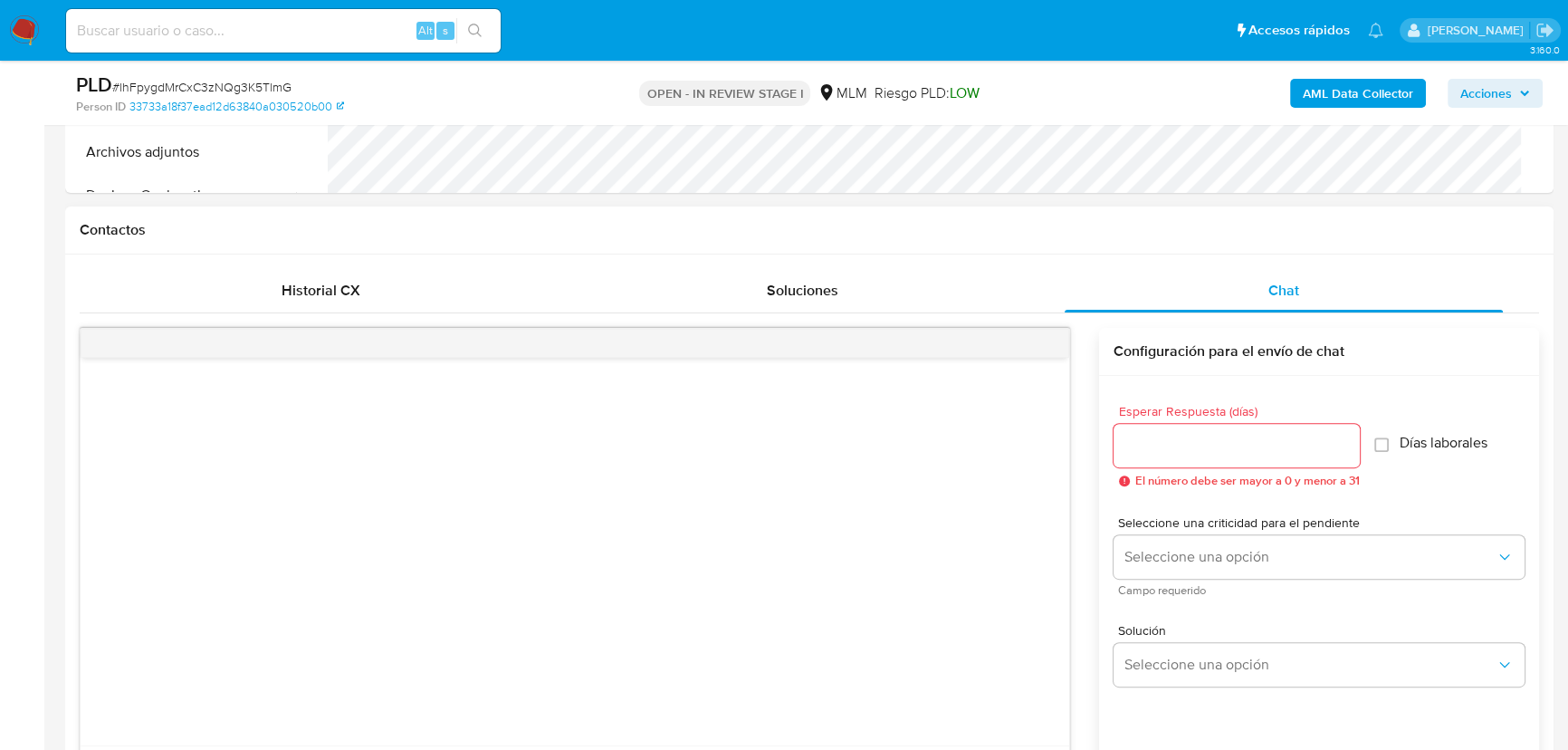
type textarea "Estimada Janeth se ha identificado un cambio en el uso habitual de tu cuenta pa…"
click at [1168, 443] on input "Esperar Respuesta (días)" at bounding box center [1236, 445] width 246 height 23
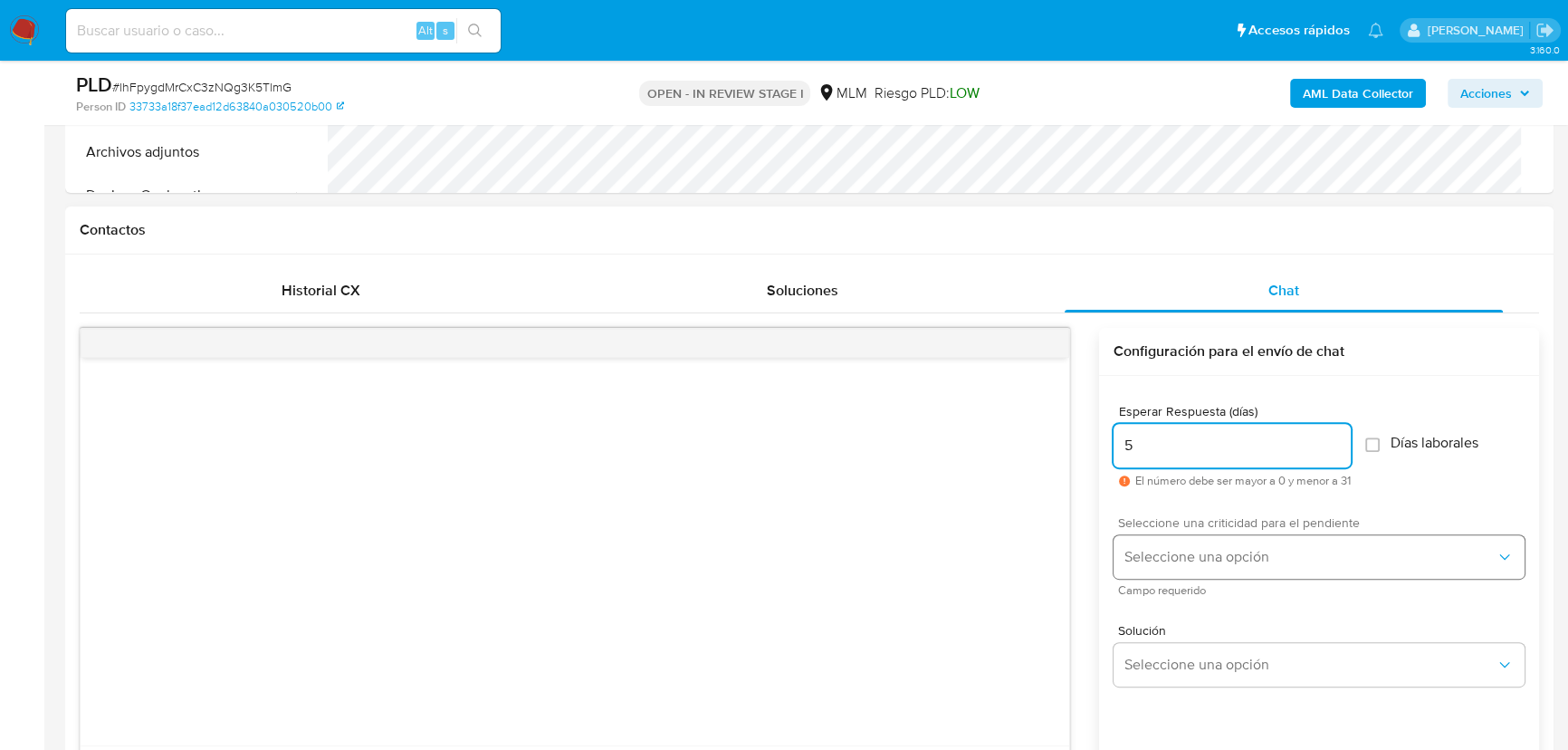
type input "5"
click at [1169, 566] on button "Seleccione una opción" at bounding box center [1319, 556] width 411 height 43
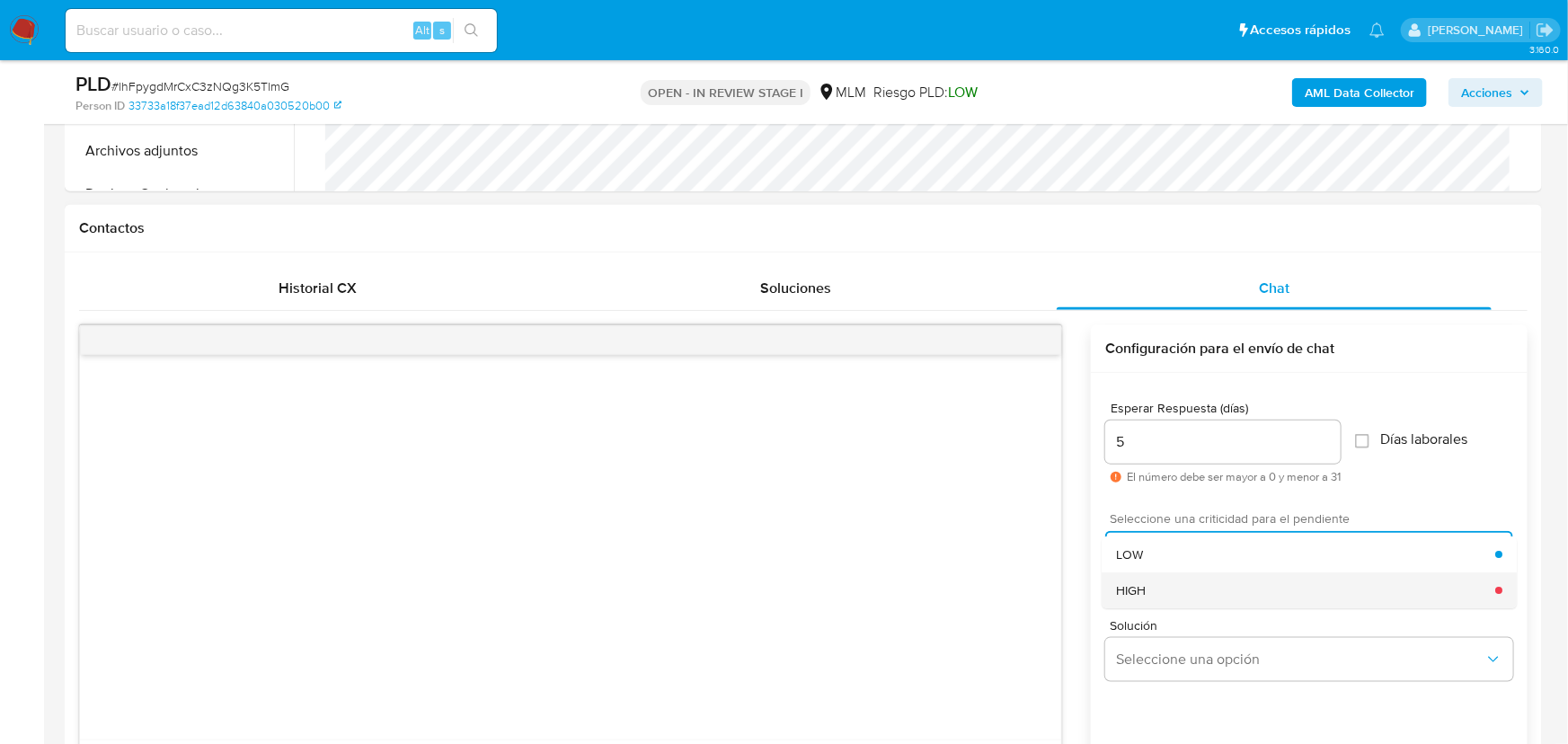
click at [1216, 583] on div "HIGH" at bounding box center [1305, 590] width 379 height 36
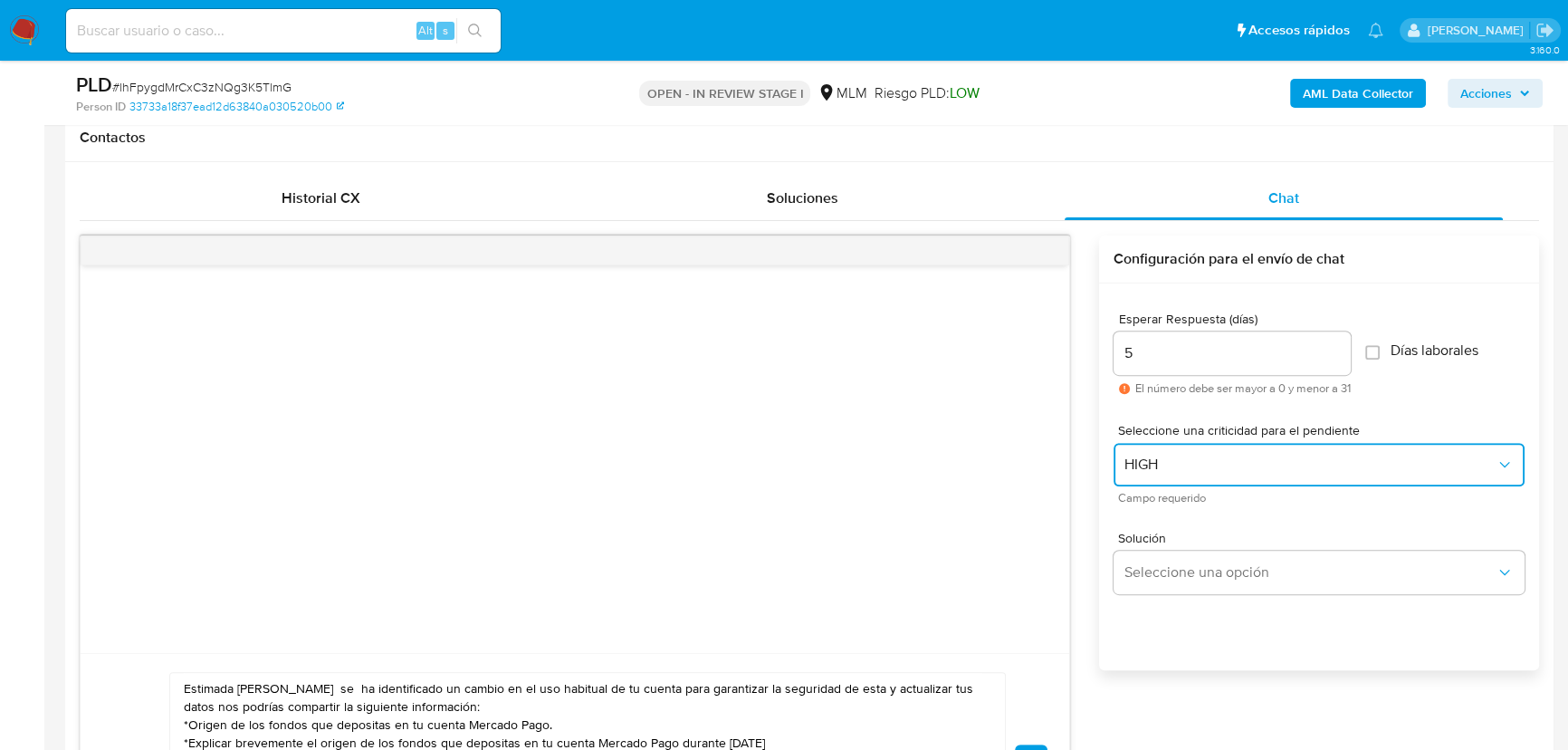
scroll to position [905, 0]
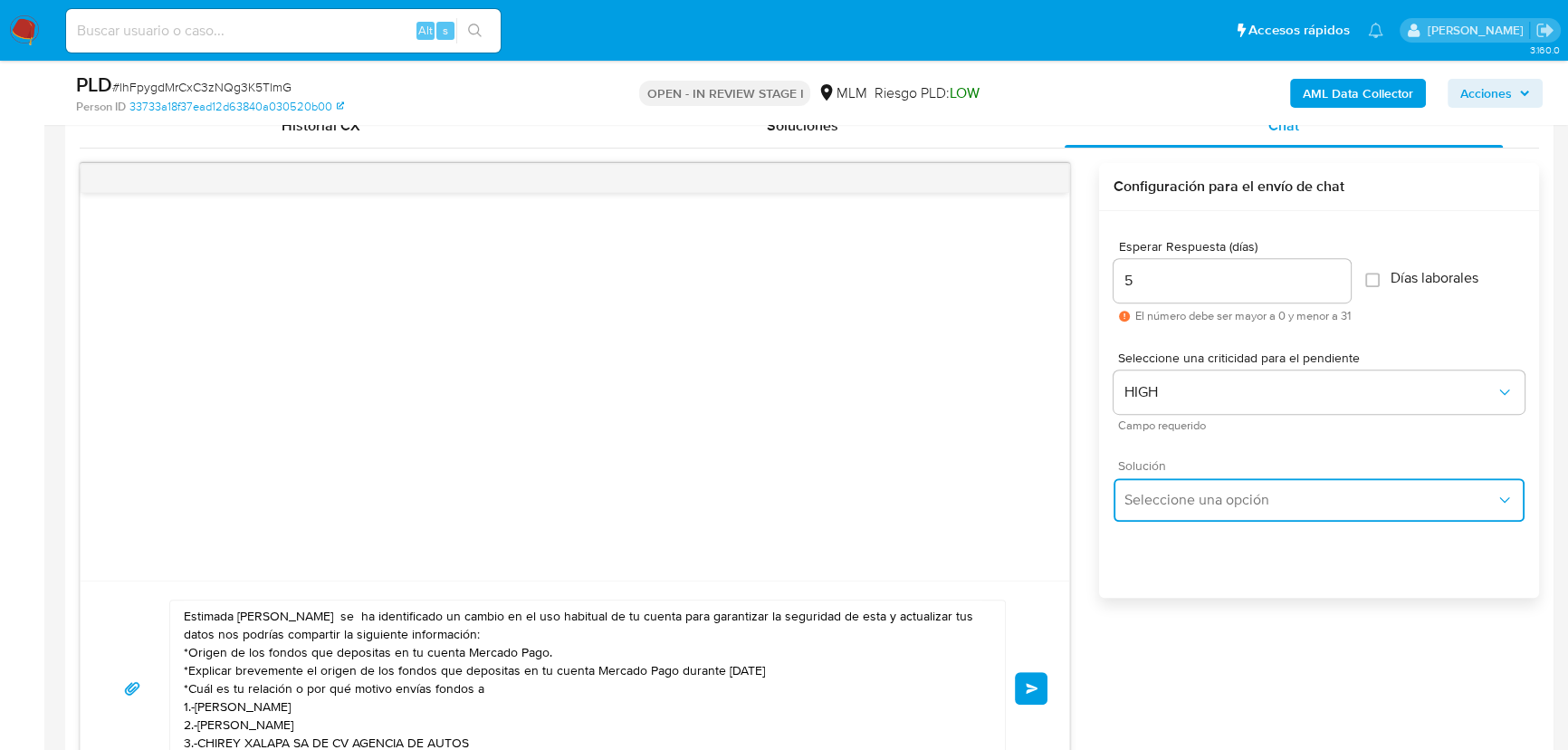
click at [1207, 507] on span "Seleccione una opción" at bounding box center [1310, 499] width 371 height 18
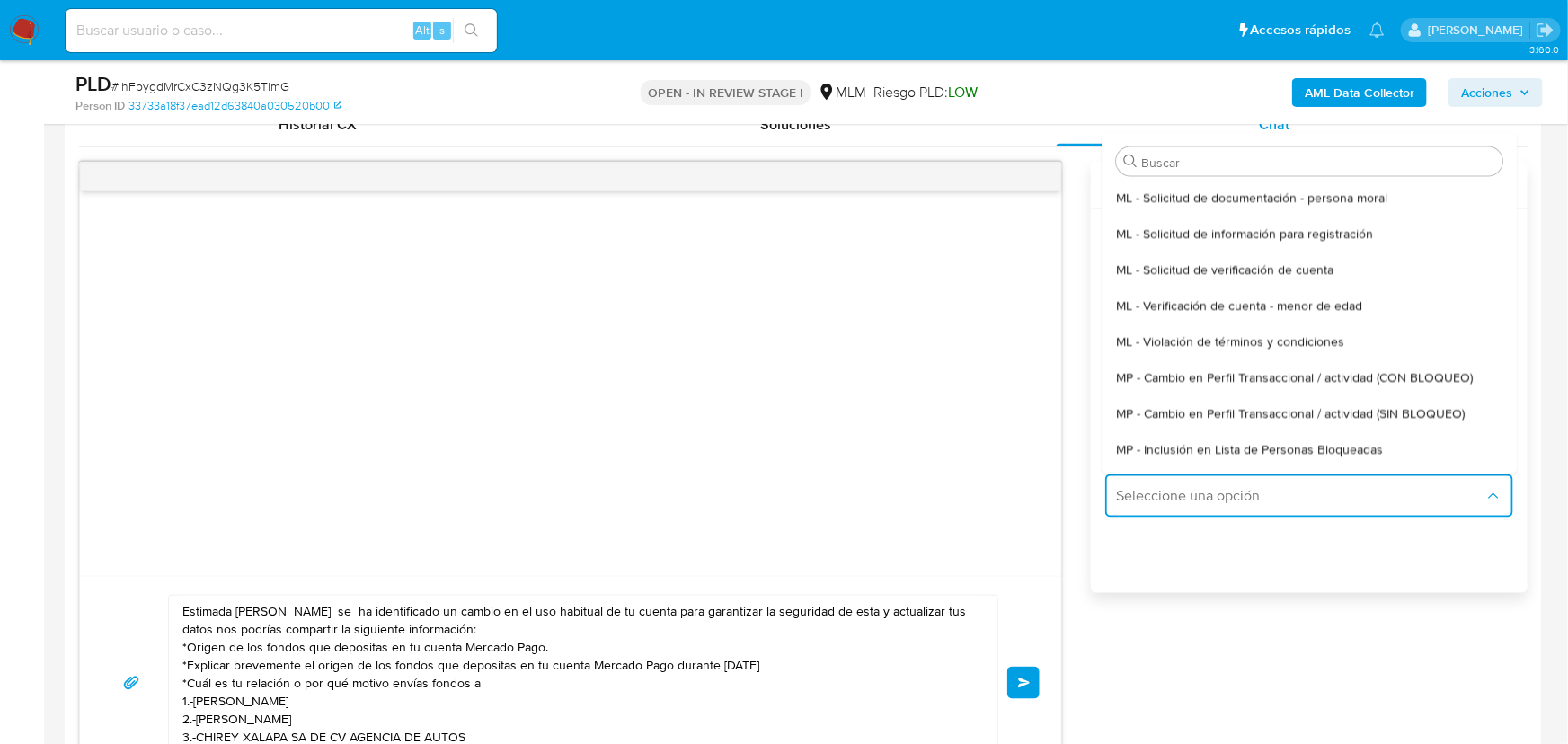
drag, startPoint x: 1271, startPoint y: 412, endPoint x: 1115, endPoint y: 406, distance: 156.1
click at [1269, 412] on span "MP - Cambio en Perfil Transaccional / actividad (SIN BLOQUEO)" at bounding box center [1291, 412] width 349 height 16
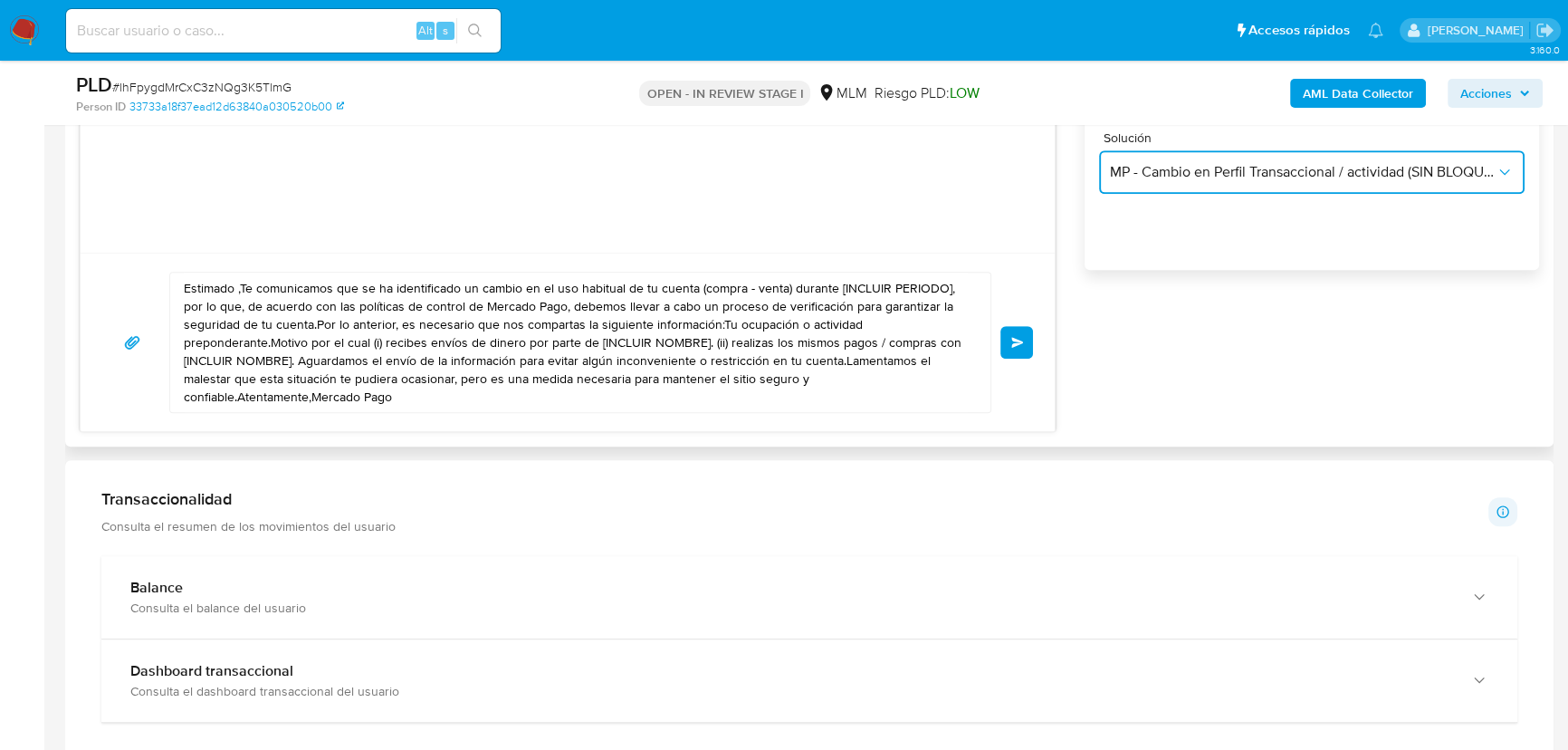
scroll to position [1234, 0]
drag, startPoint x: 331, startPoint y: 366, endPoint x: -15, endPoint y: 209, distance: 380.0
click at [0, 209] on html "Pausado Ver notificaciones Alt s Accesos rápidos Presiona las siguientes teclas…" at bounding box center [784, 614] width 1568 height 3699
paste textarea "a Janeth se ha identificado un cambio en el uso habitual de tu cuenta para gara…"
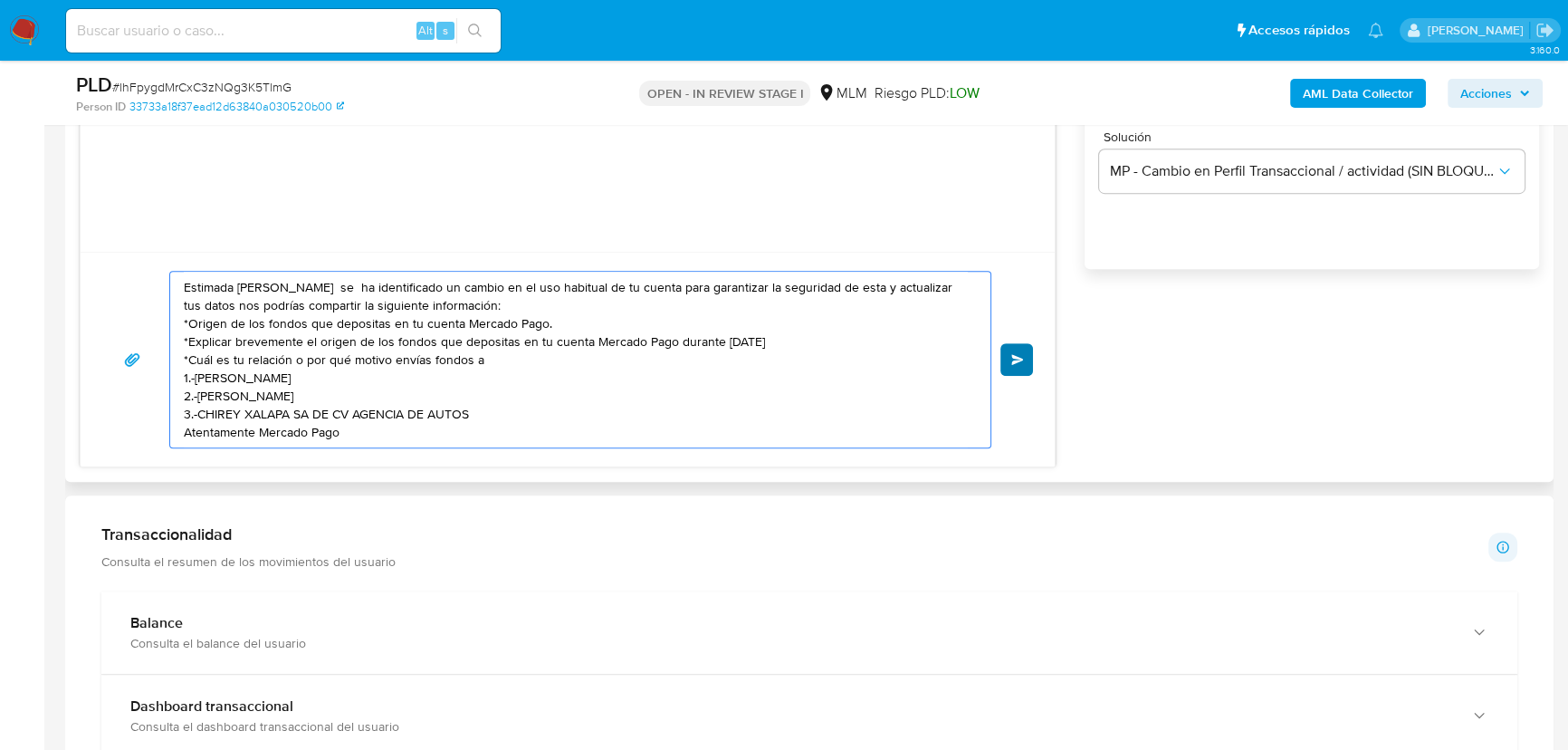
type textarea "Estimada Janeth se ha identificado un cambio en el uso habitual de tu cuenta pa…"
click at [1006, 357] on button "Enviar" at bounding box center [1016, 359] width 33 height 33
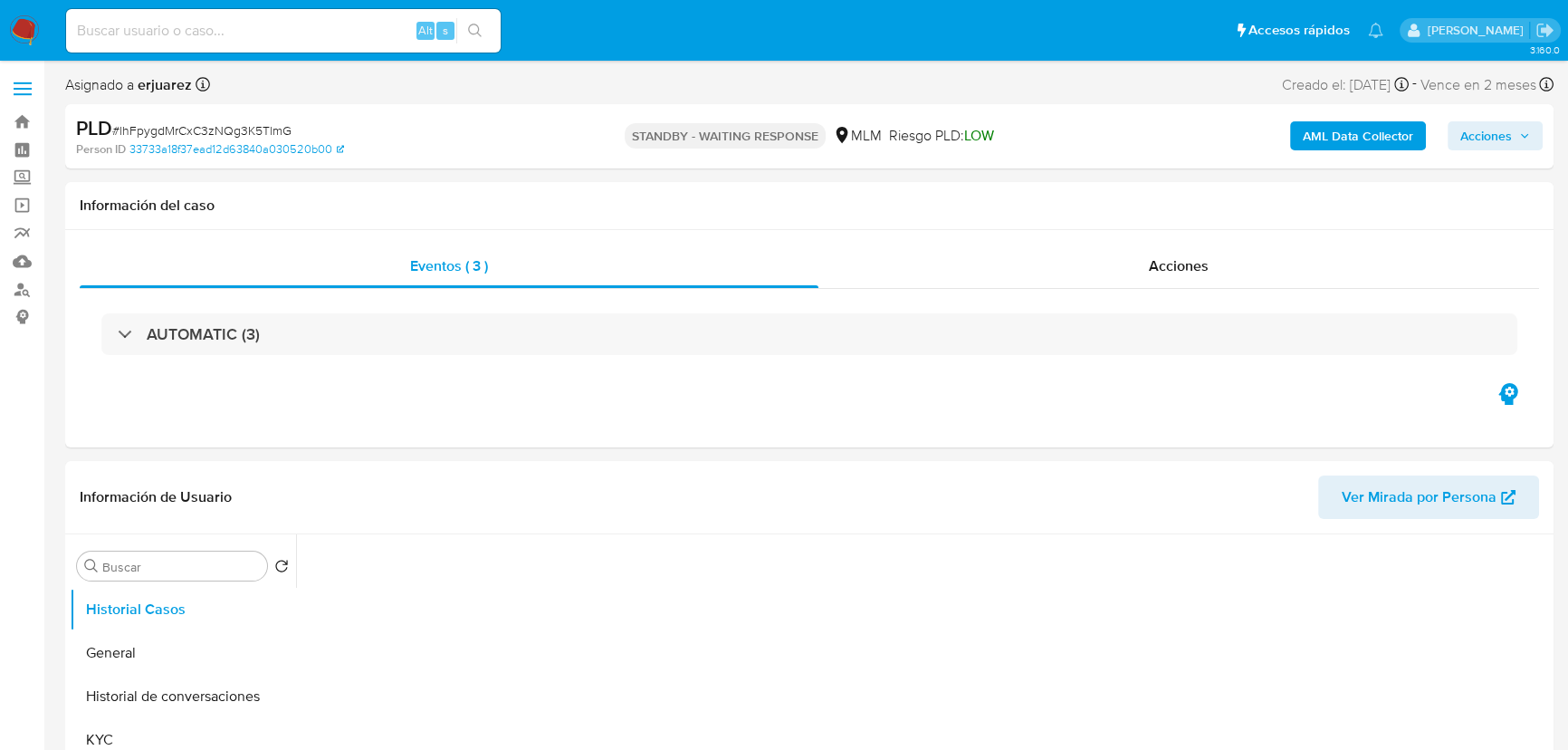
select select "10"
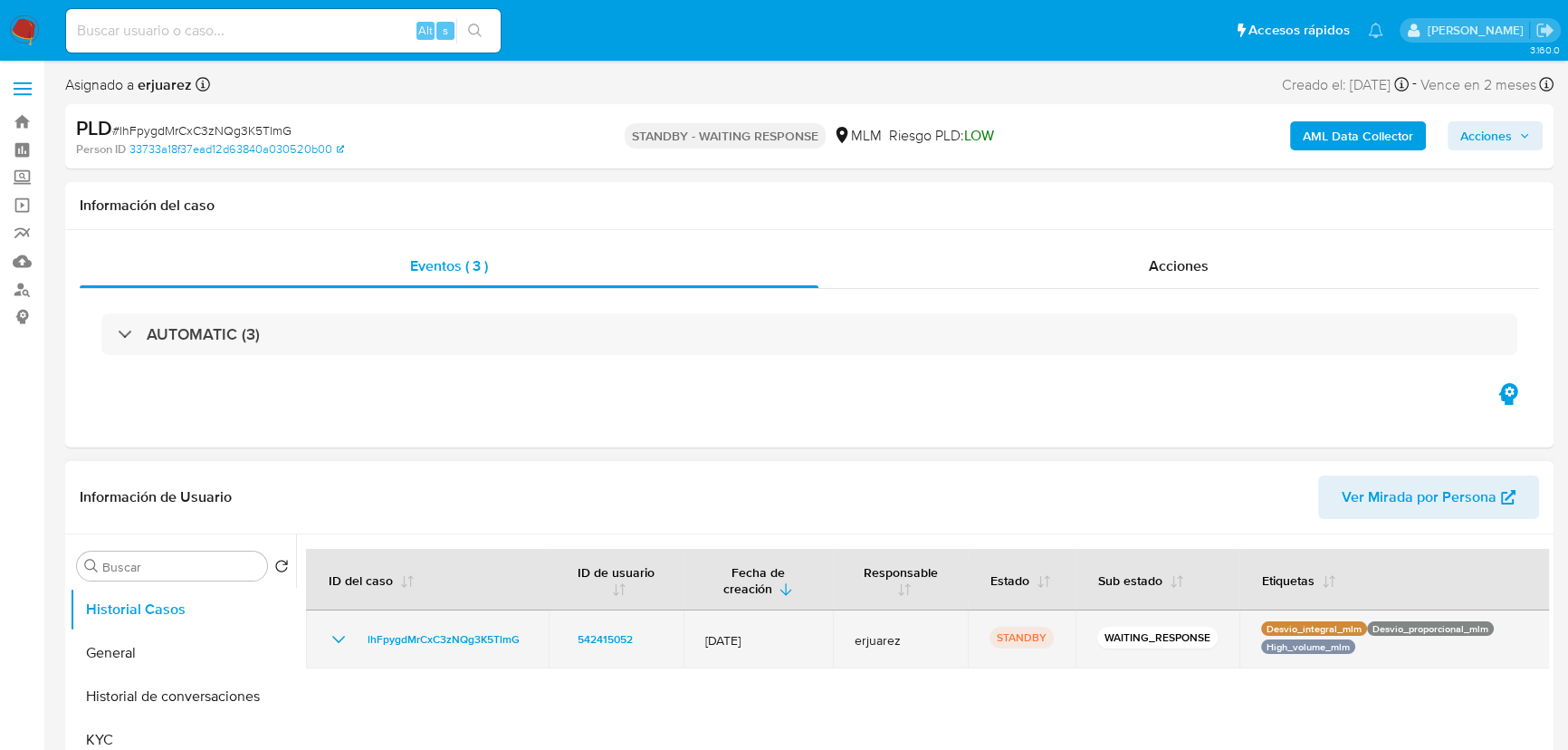
scroll to position [81, 0]
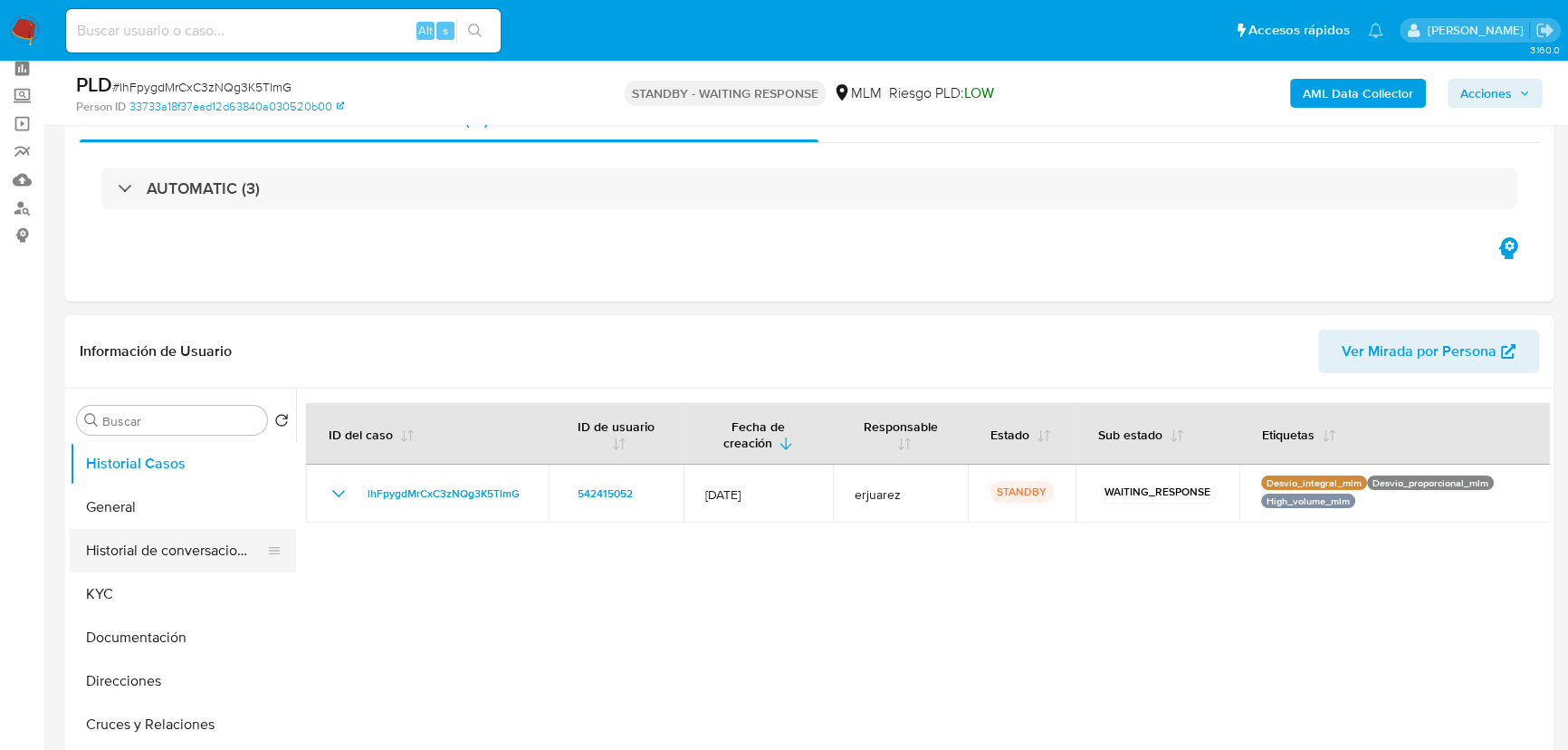
click at [141, 569] on button "Historial de conversaciones" at bounding box center [176, 551] width 212 height 43
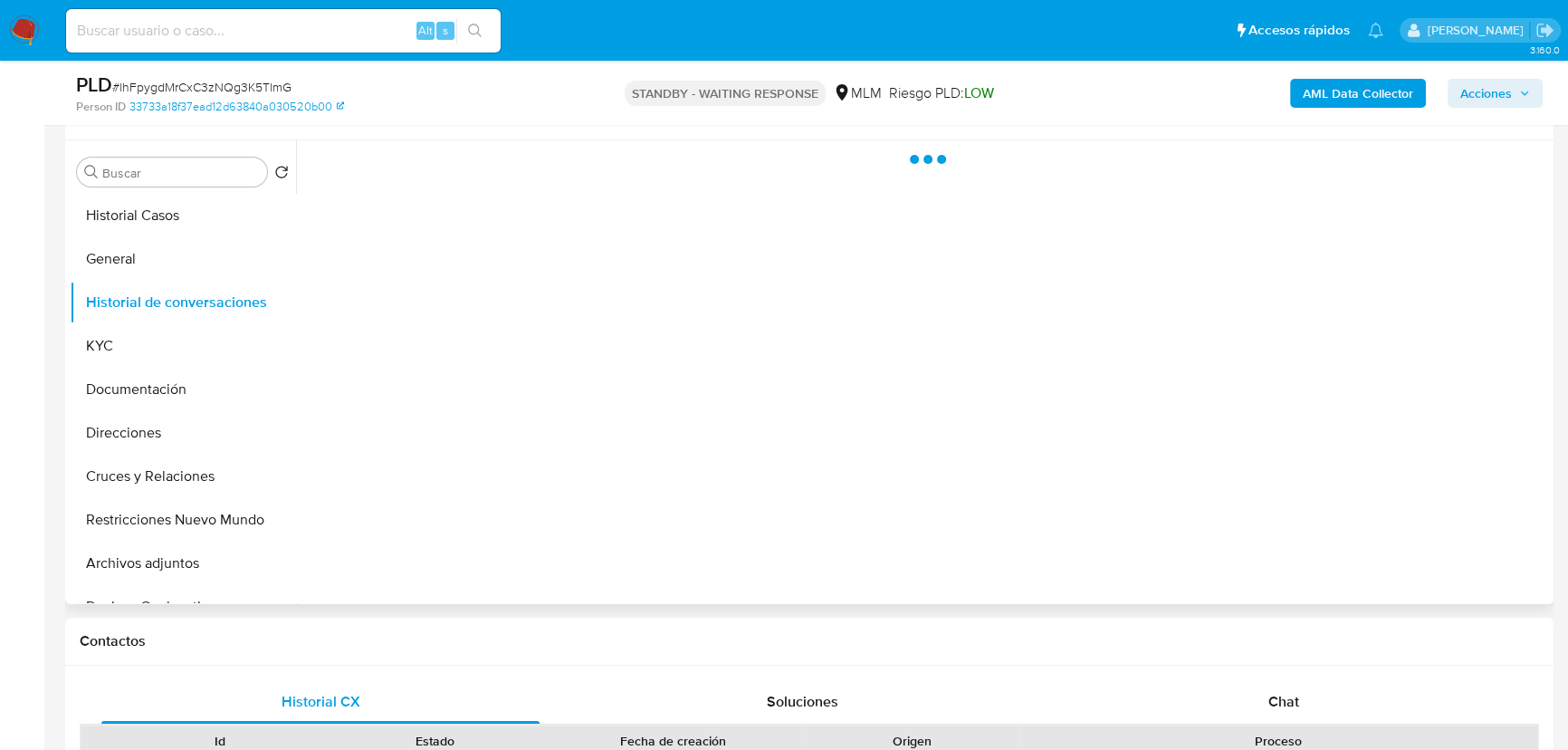
scroll to position [329, 0]
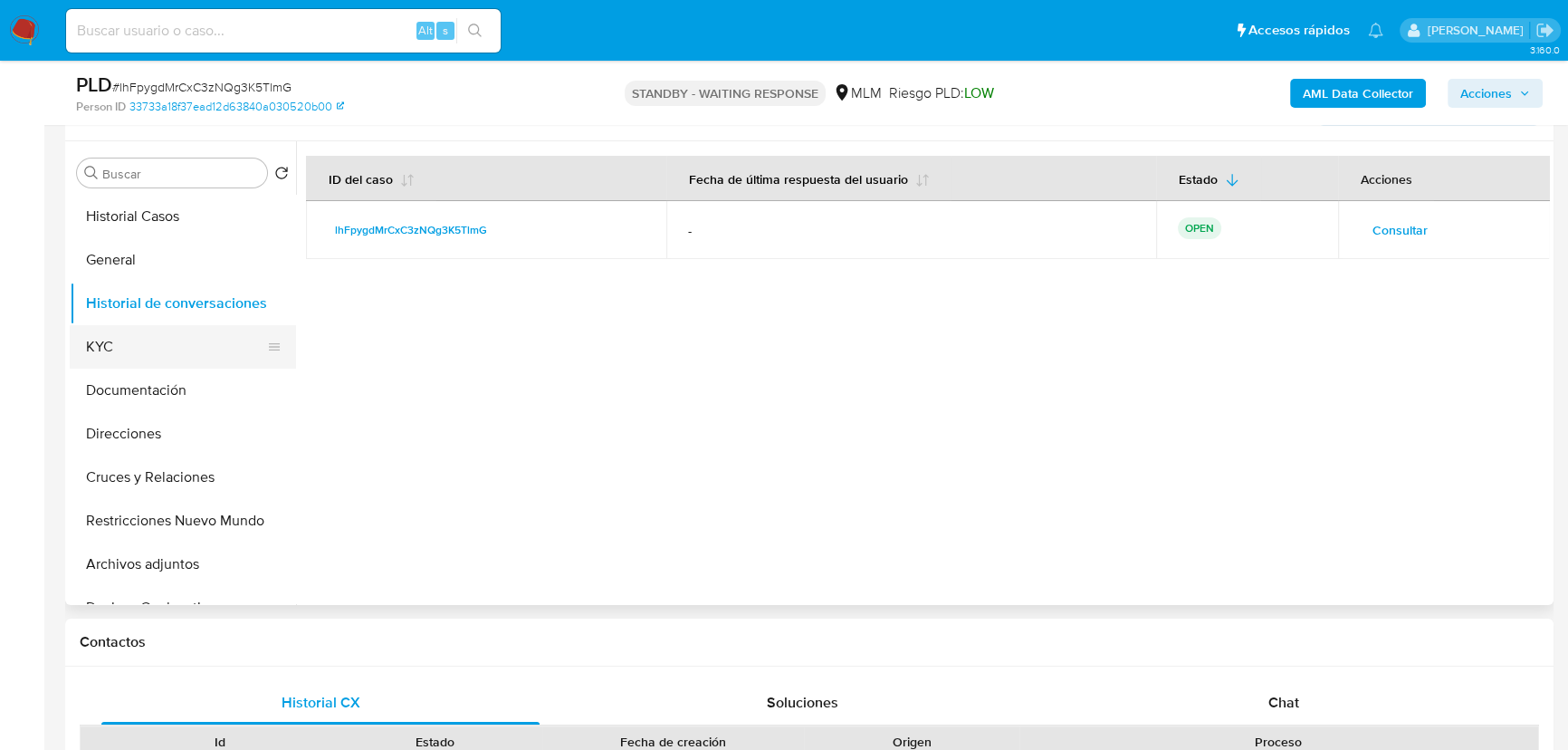
drag, startPoint x: 138, startPoint y: 343, endPoint x: 291, endPoint y: 301, distance: 158.7
click at [138, 341] on button "KYC" at bounding box center [183, 347] width 226 height 43
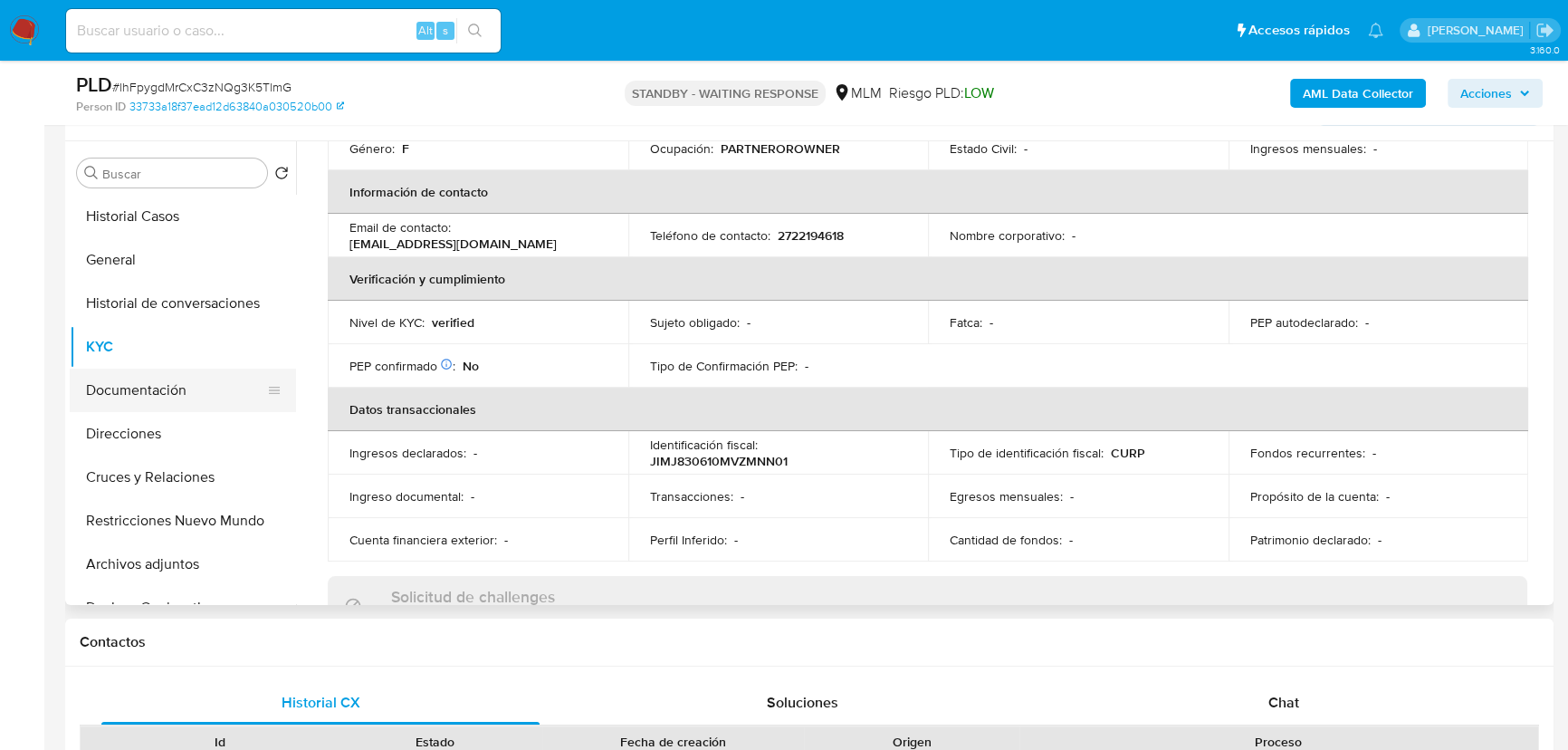
click at [186, 408] on button "Documentación" at bounding box center [176, 390] width 212 height 43
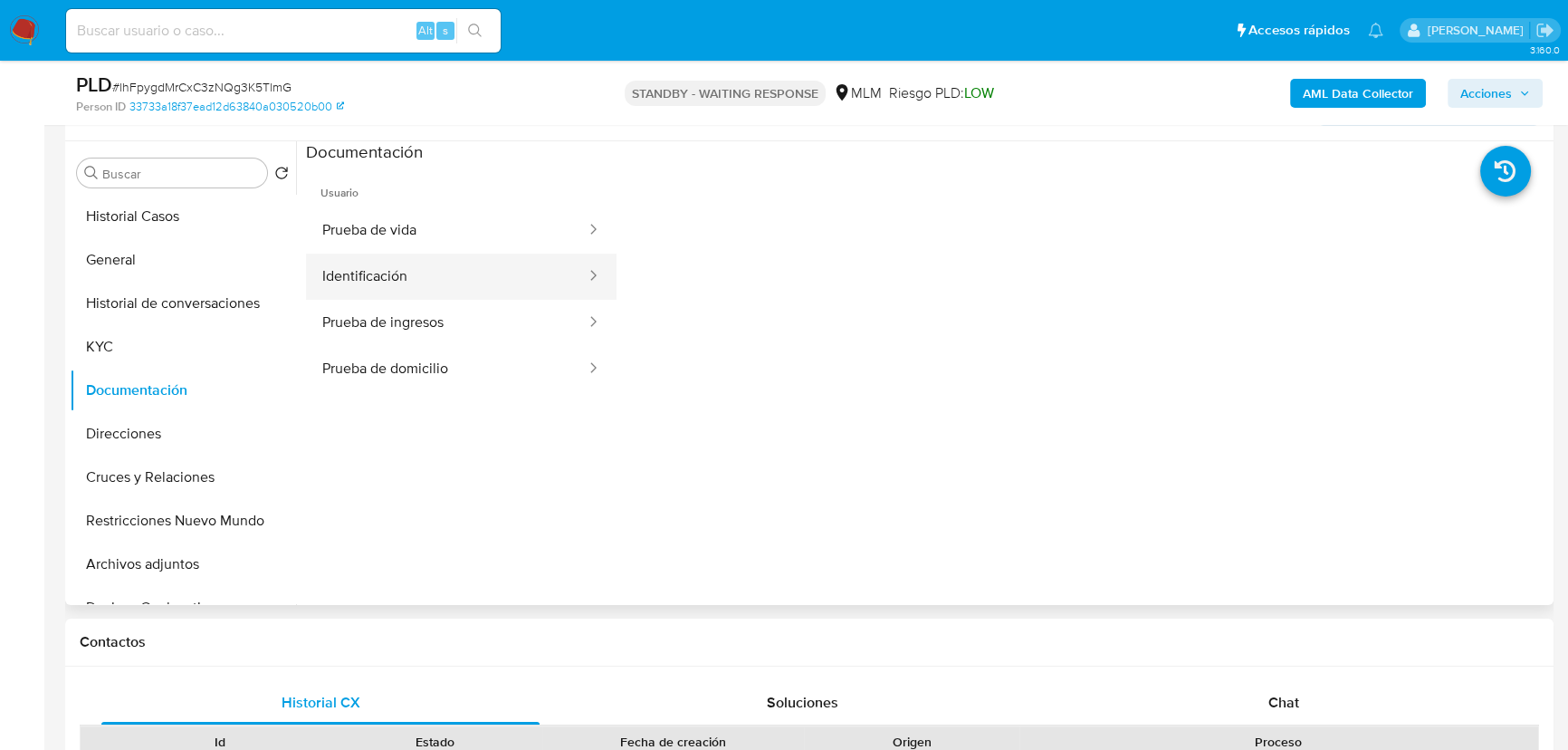
click at [377, 286] on button "Identificación" at bounding box center [446, 276] width 281 height 46
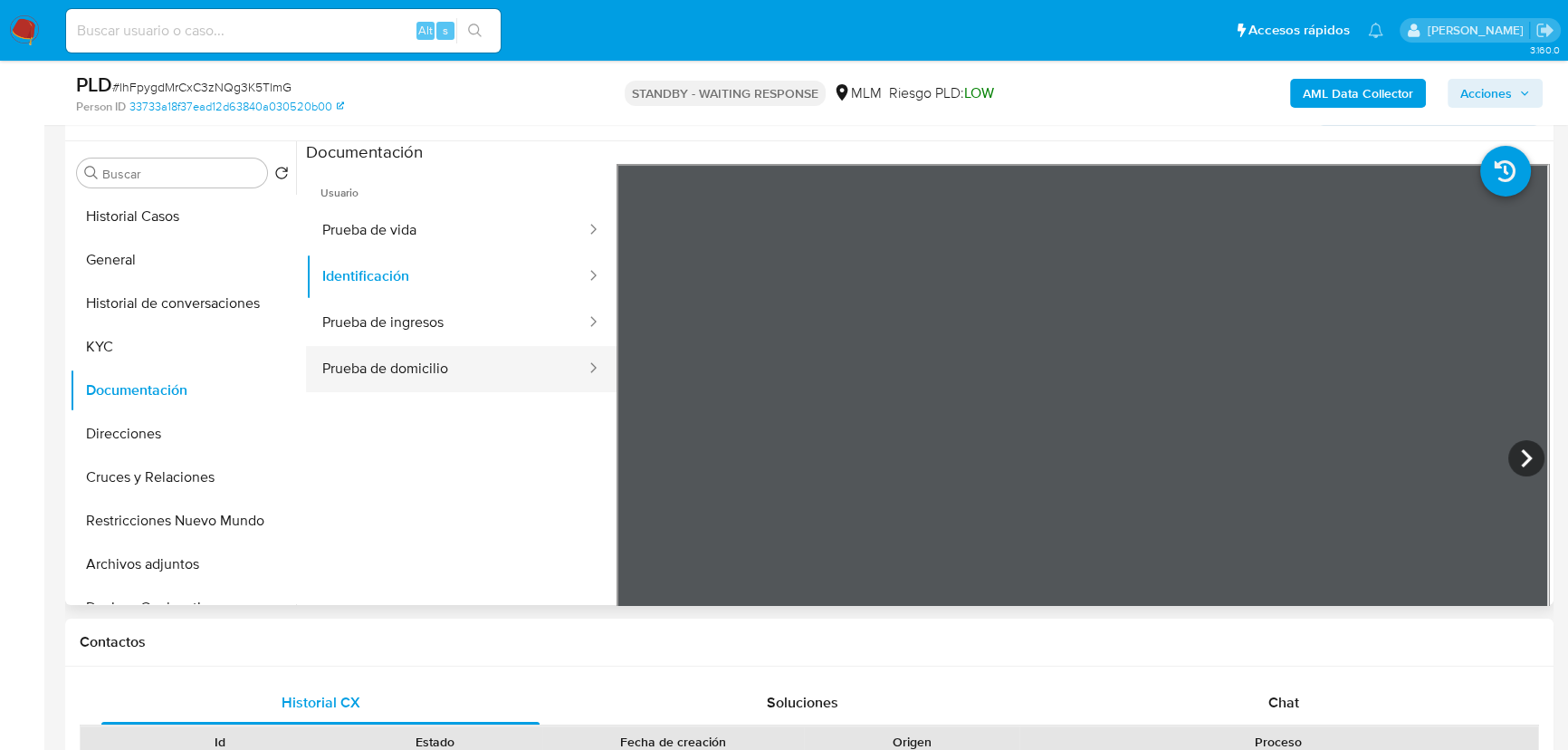
click at [1176, 420] on div "Usuario Prueba de vida Identificación Prueba de ingresos Prueba de domicilio" at bounding box center [928, 454] width 1244 height 580
click at [1522, 443] on icon at bounding box center [1526, 458] width 36 height 36
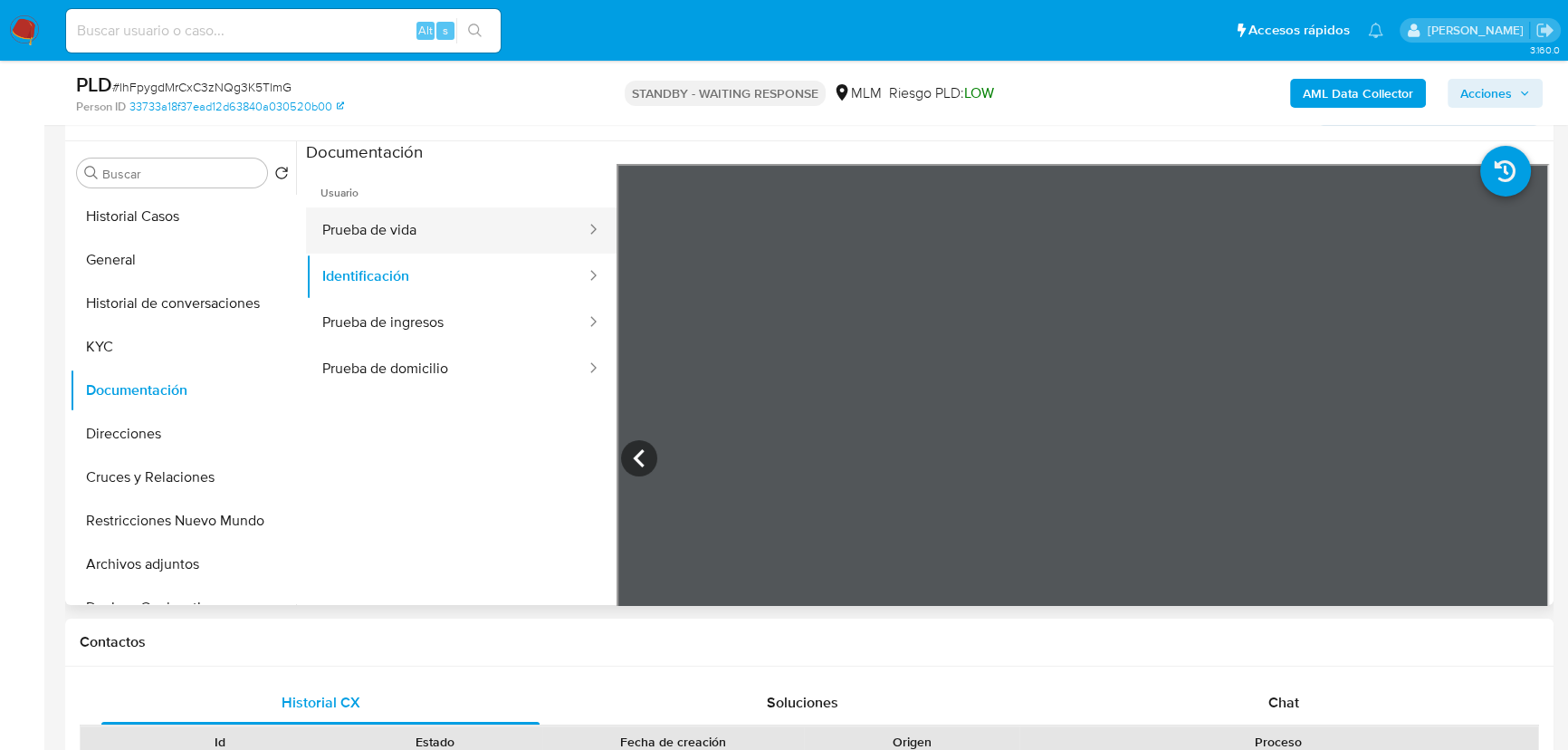
drag, startPoint x: 369, startPoint y: 225, endPoint x: 512, endPoint y: 247, distance: 144.7
click at [370, 225] on button "Prueba de vida" at bounding box center [446, 230] width 281 height 46
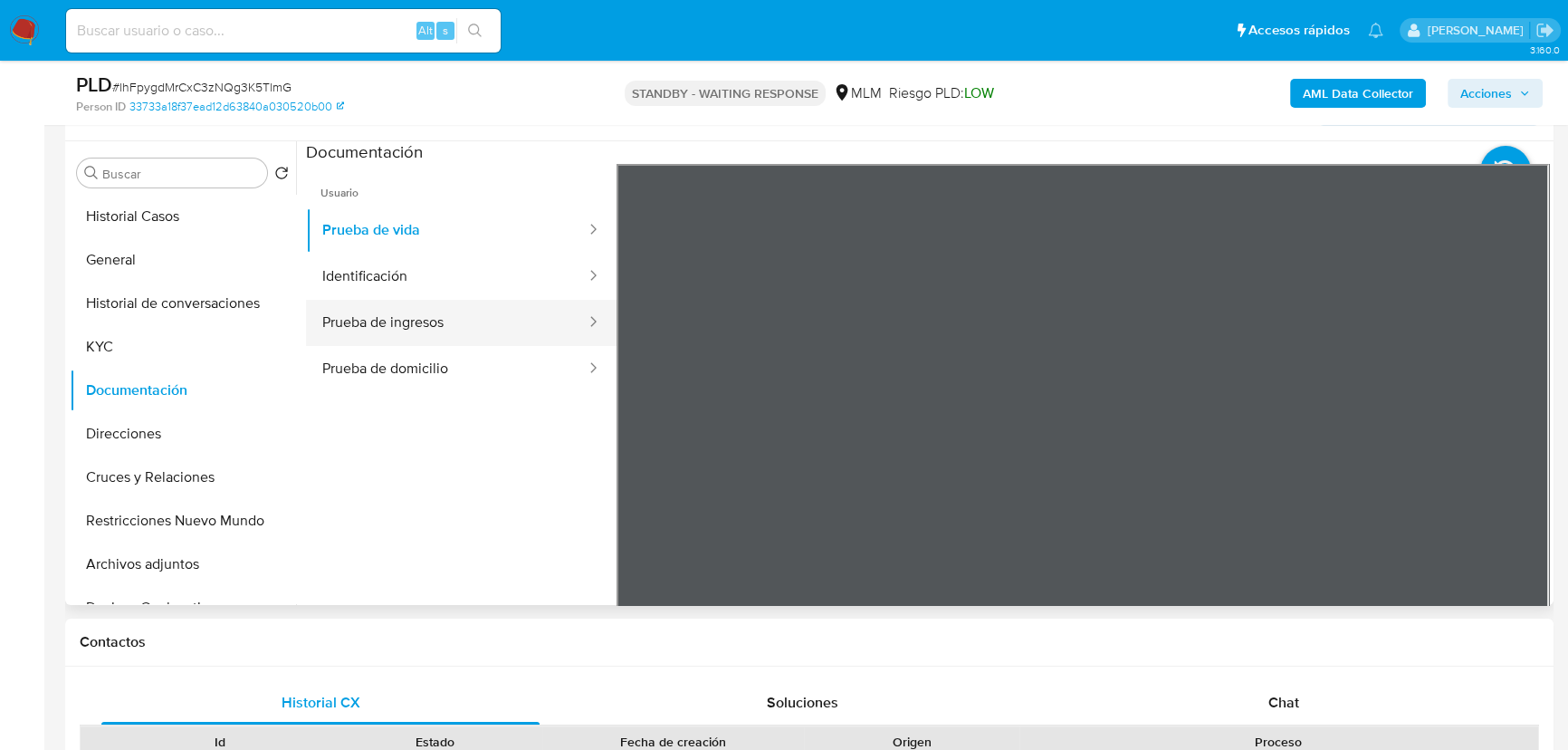
drag, startPoint x: 444, startPoint y: 329, endPoint x: 573, endPoint y: 328, distance: 129.0
click at [450, 328] on button "Prueba de ingresos" at bounding box center [446, 323] width 281 height 46
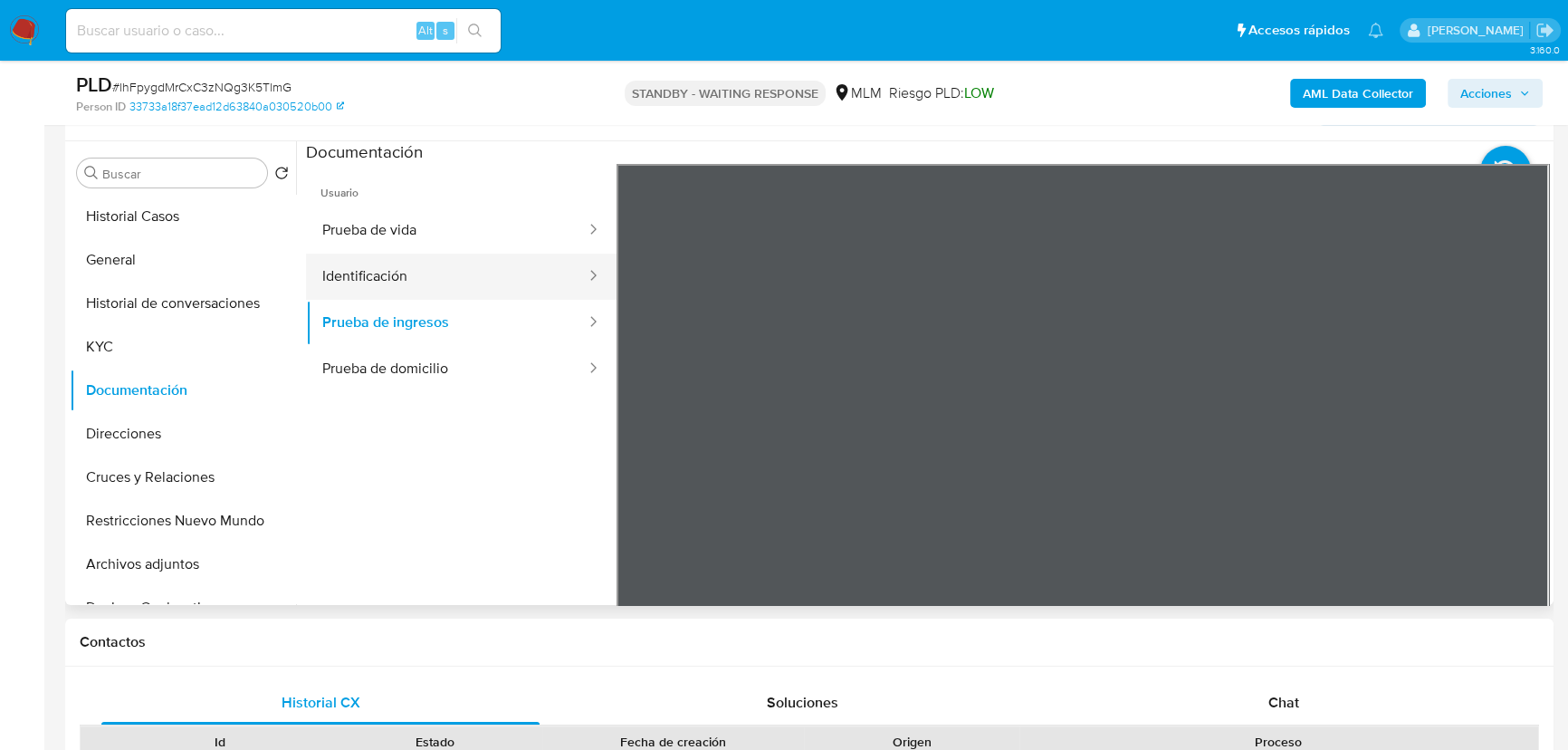
drag, startPoint x: 347, startPoint y: 278, endPoint x: 595, endPoint y: 264, distance: 248.4
click at [353, 278] on button "Identificación" at bounding box center [446, 276] width 281 height 46
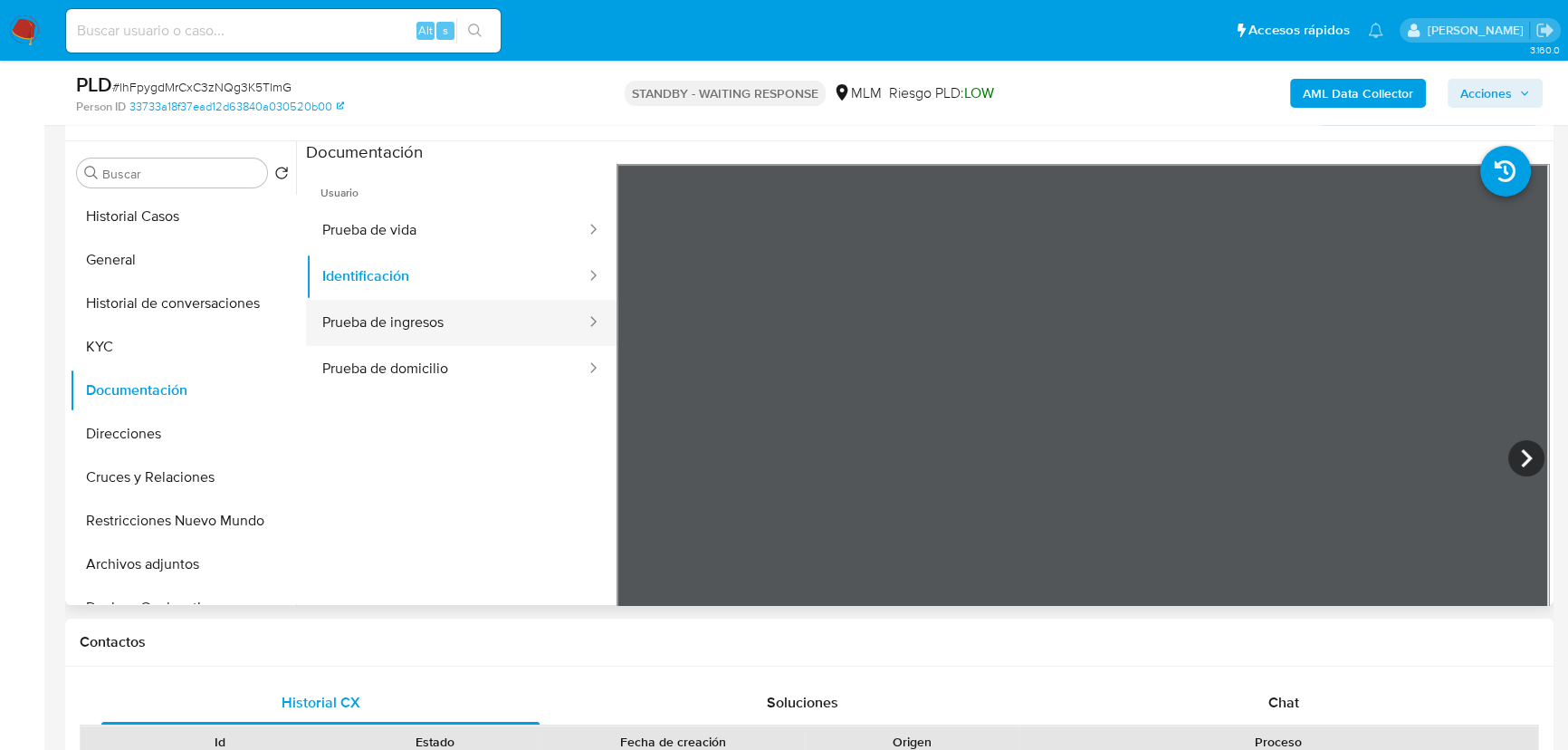
click at [401, 315] on button "Prueba de ingresos" at bounding box center [446, 323] width 281 height 46
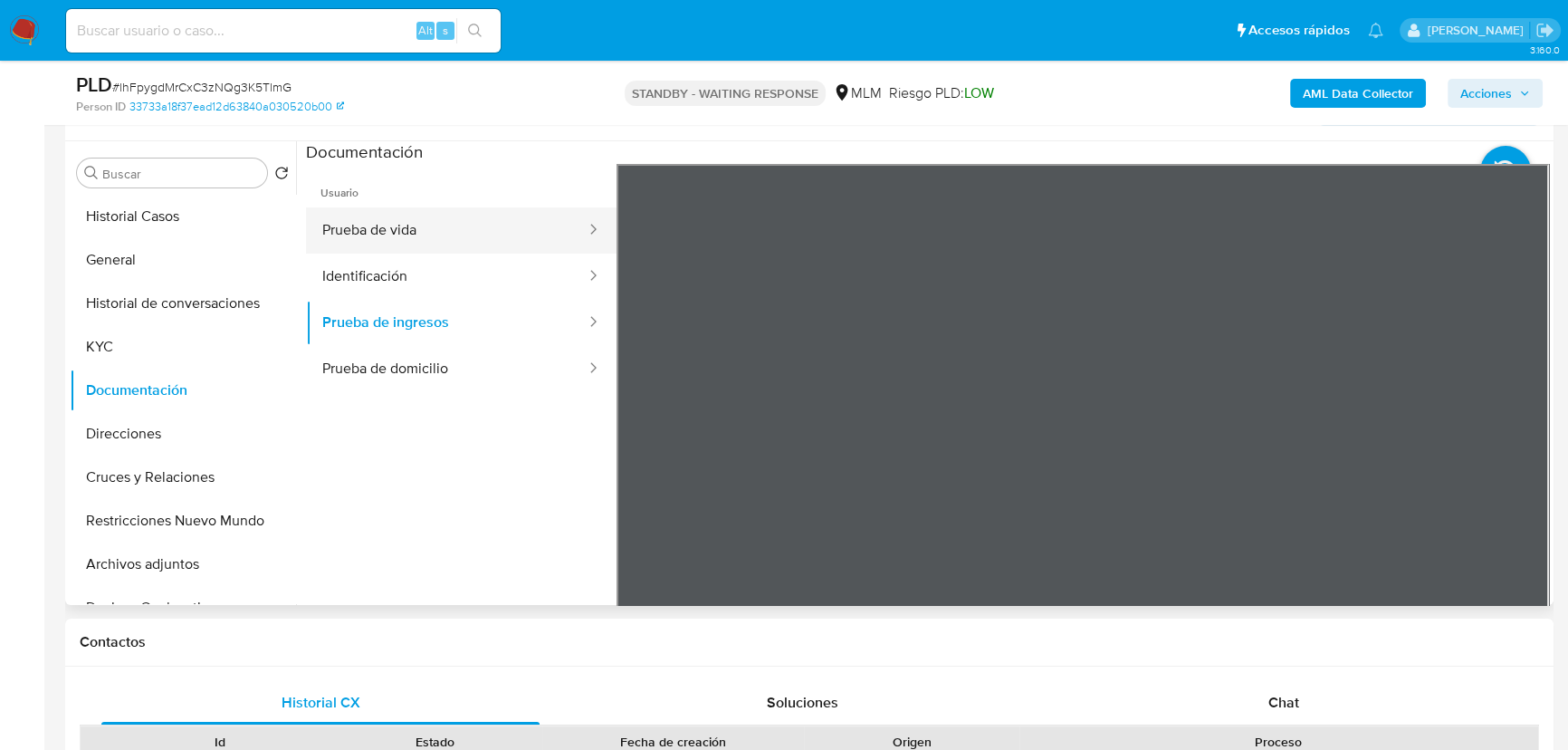
click at [422, 224] on button "Prueba de vida" at bounding box center [446, 230] width 281 height 46
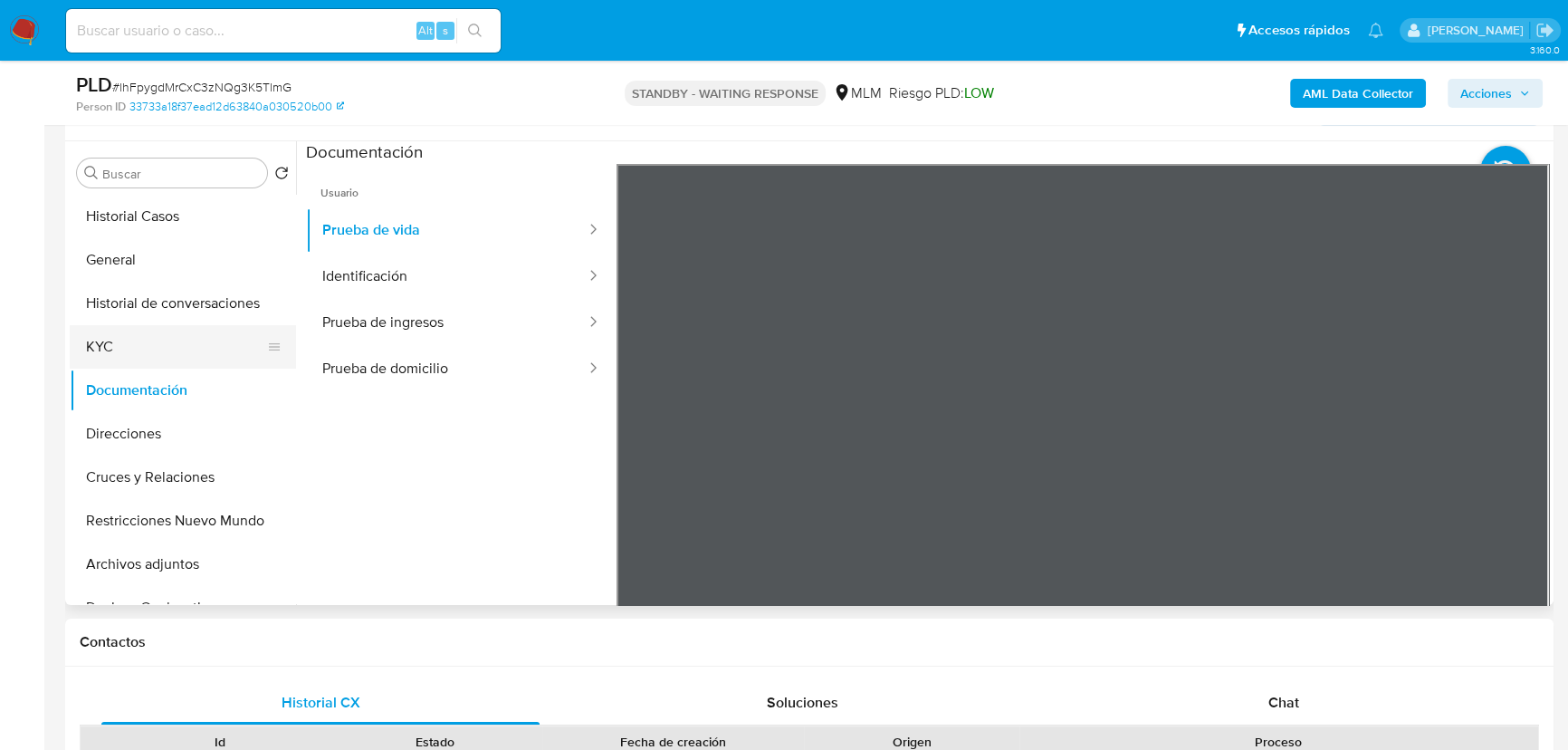
drag, startPoint x: 109, startPoint y: 342, endPoint x: 245, endPoint y: 341, distance: 136.0
click at [117, 341] on button "KYC" at bounding box center [176, 347] width 212 height 43
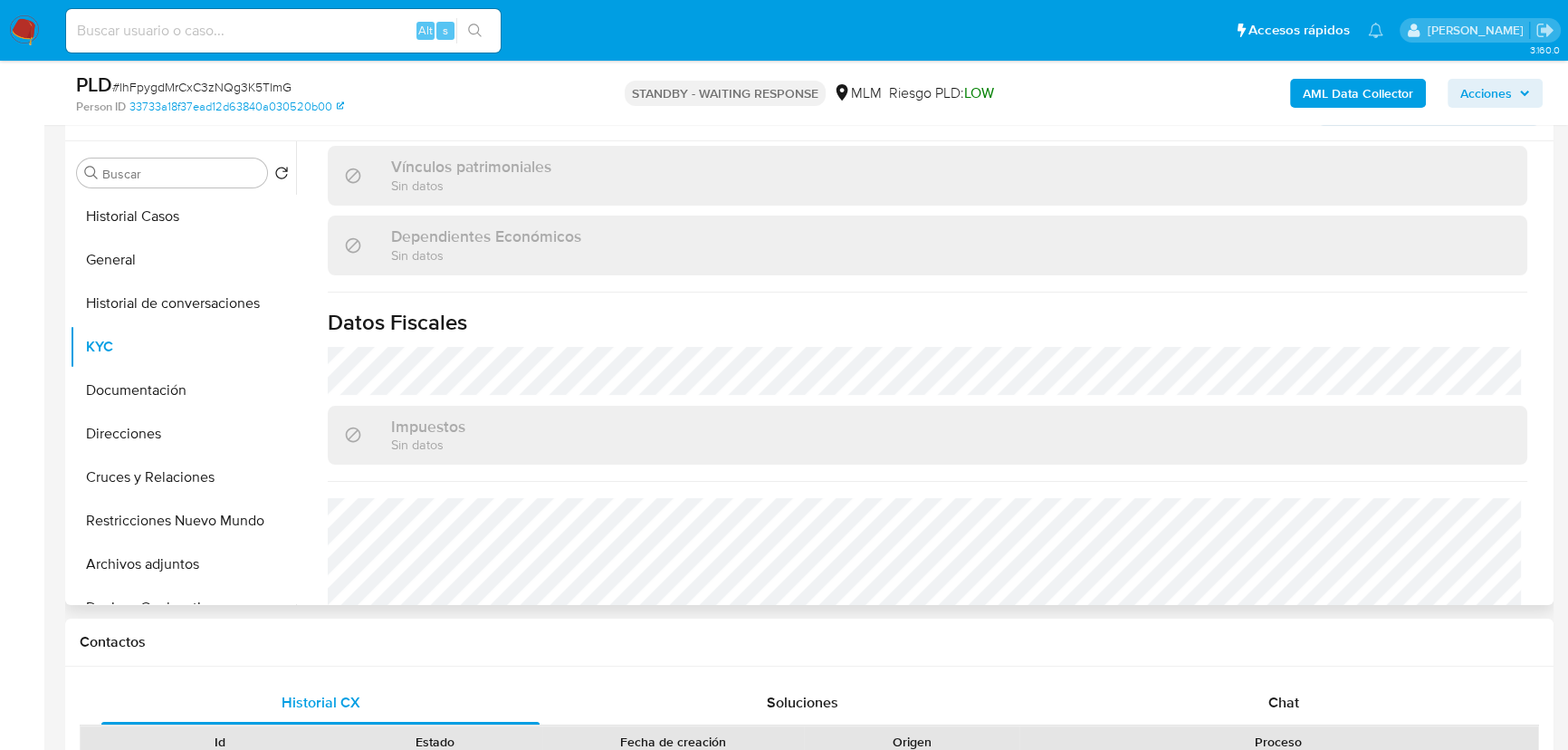
scroll to position [1137, 0]
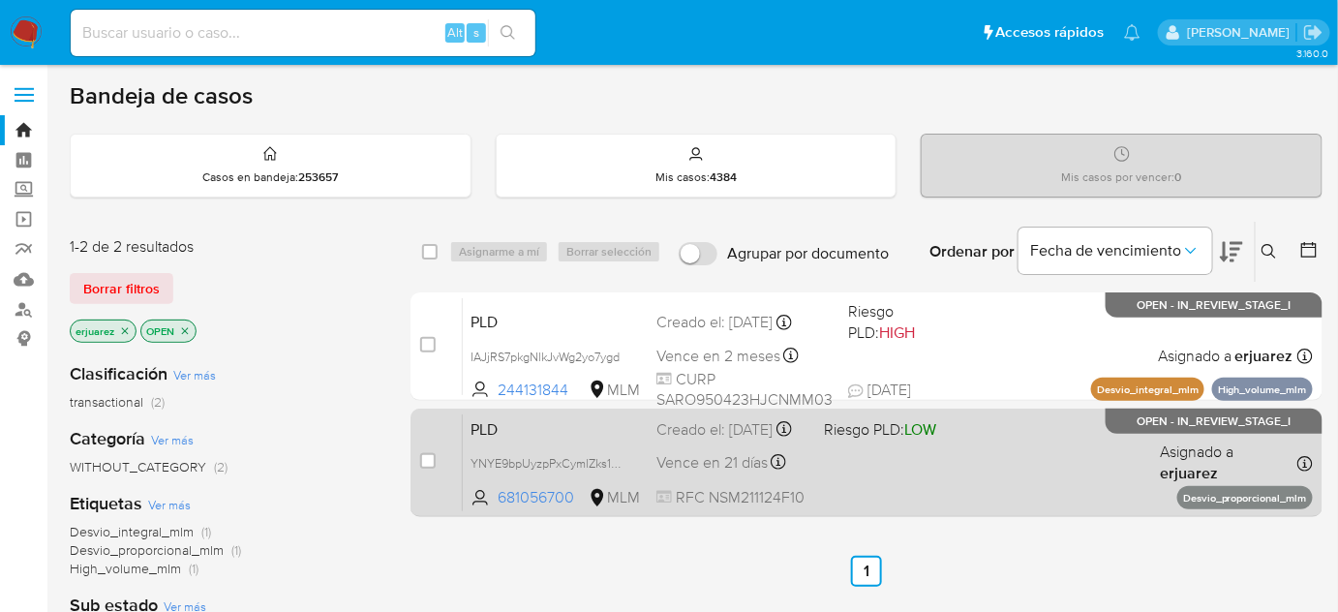
click at [924, 441] on span "LOW" at bounding box center [921, 429] width 32 height 22
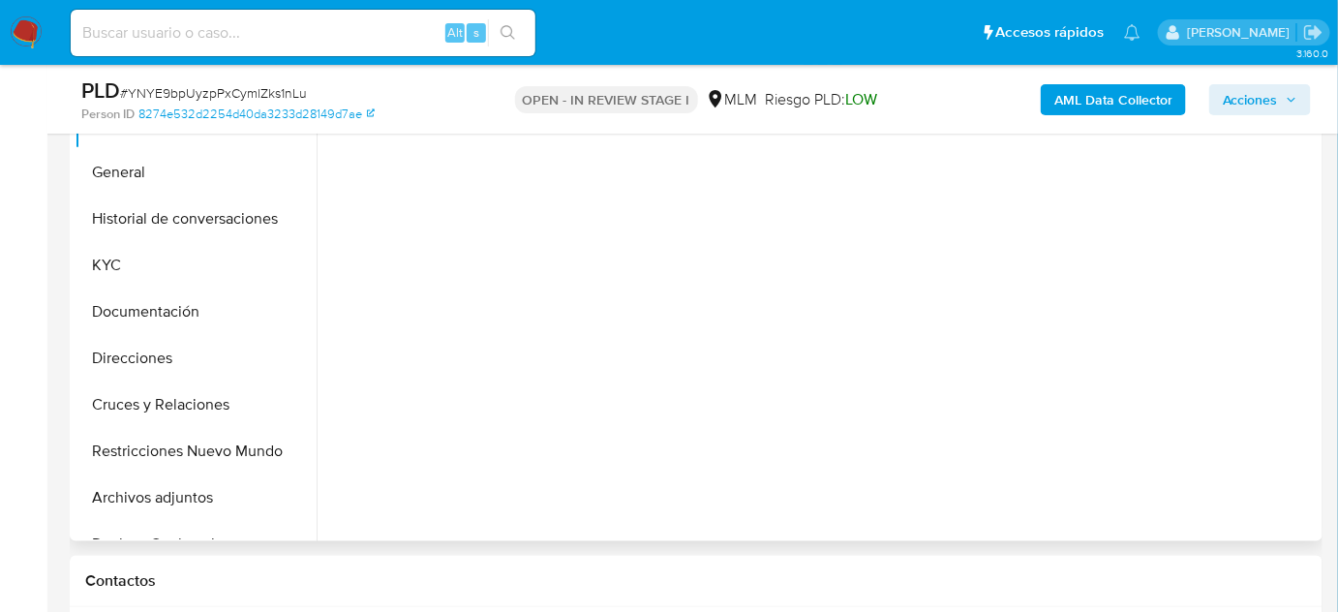
select select "10"
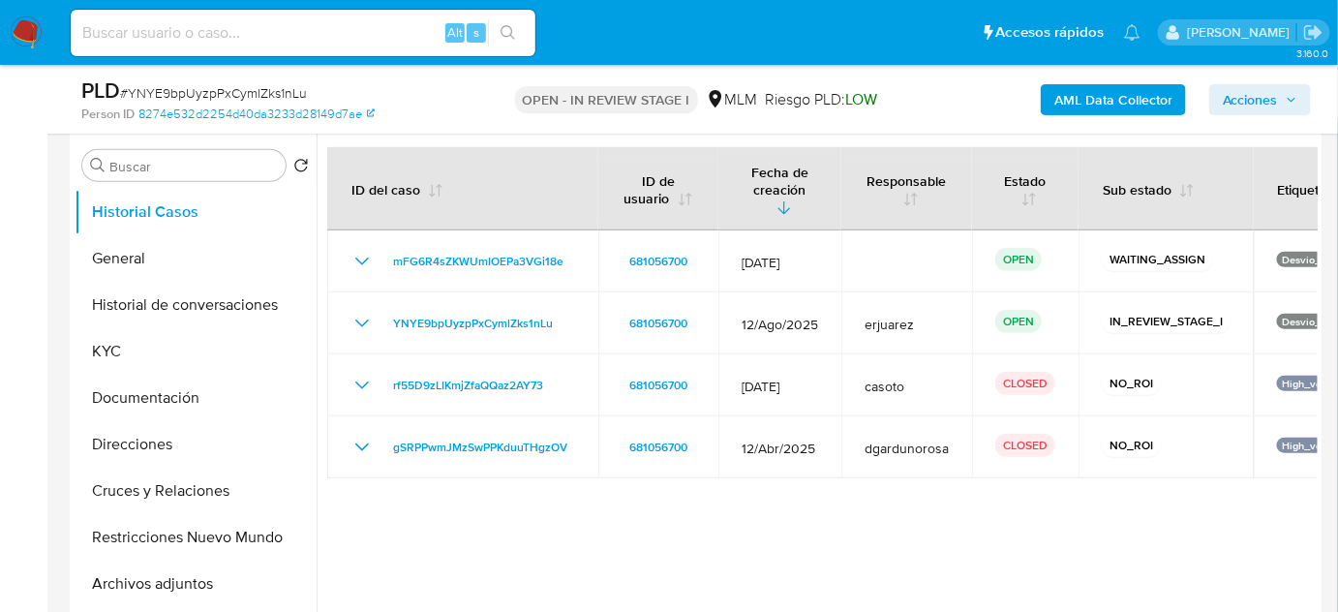
scroll to position [352, 0]
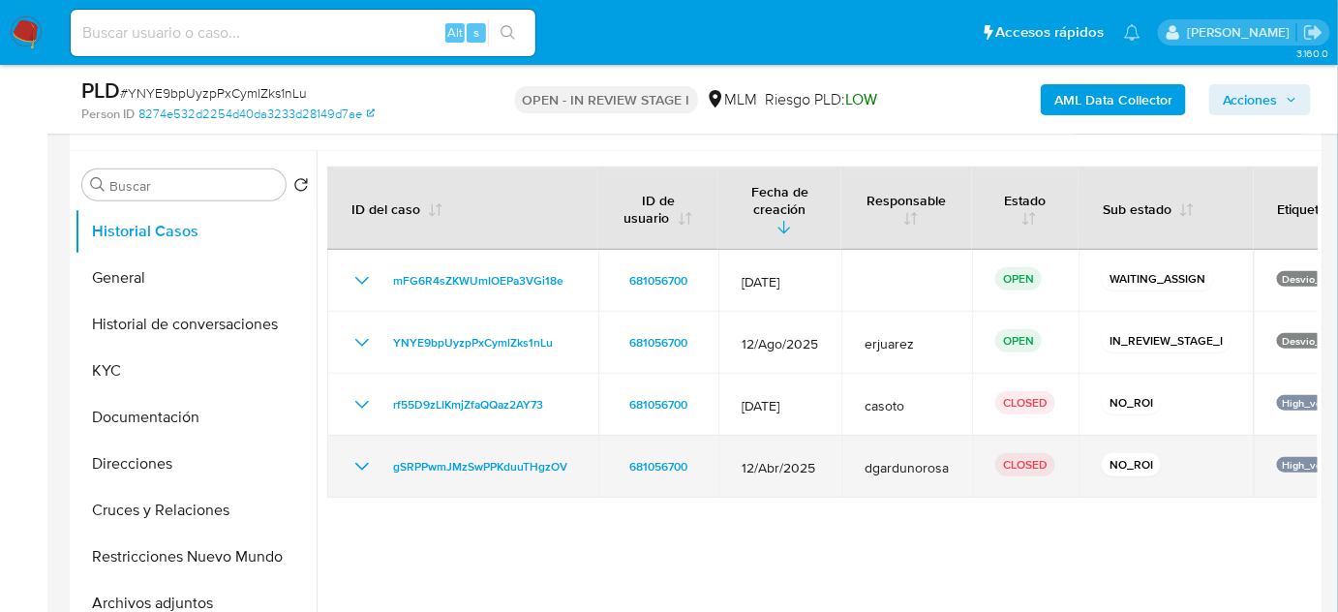
click at [361, 455] on icon "Mostrar/Ocultar" at bounding box center [362, 466] width 23 height 23
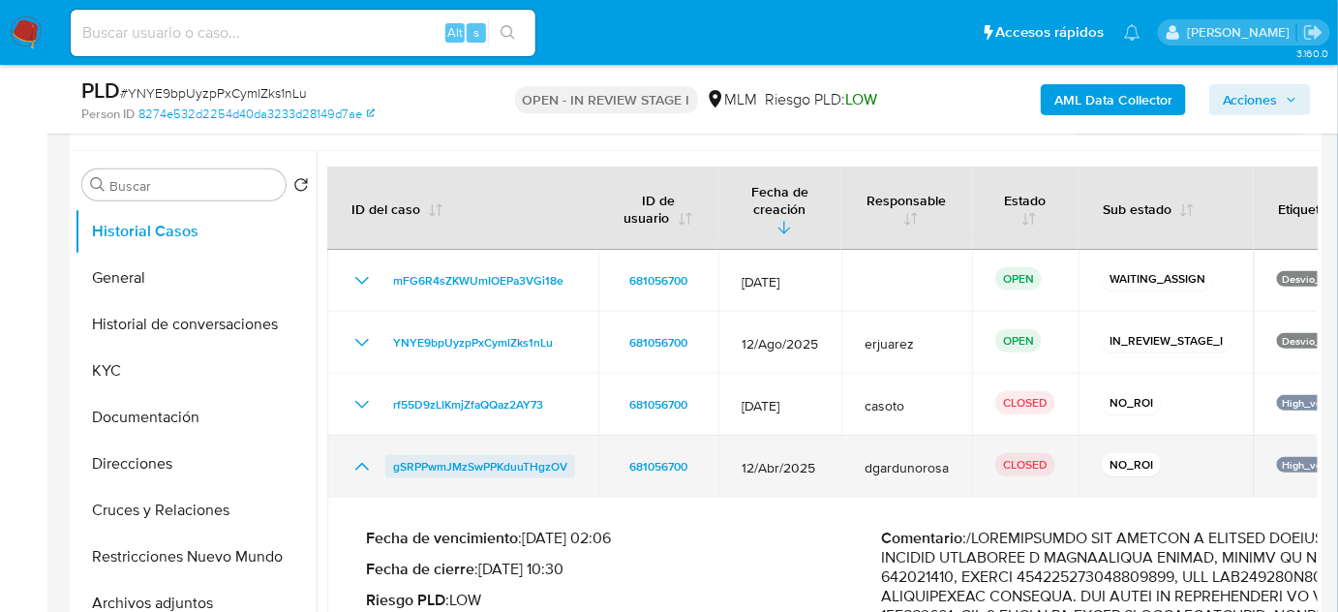
click at [427, 455] on span "gSRPPwmJMzSwPPKduuTHgzOV" at bounding box center [480, 466] width 174 height 23
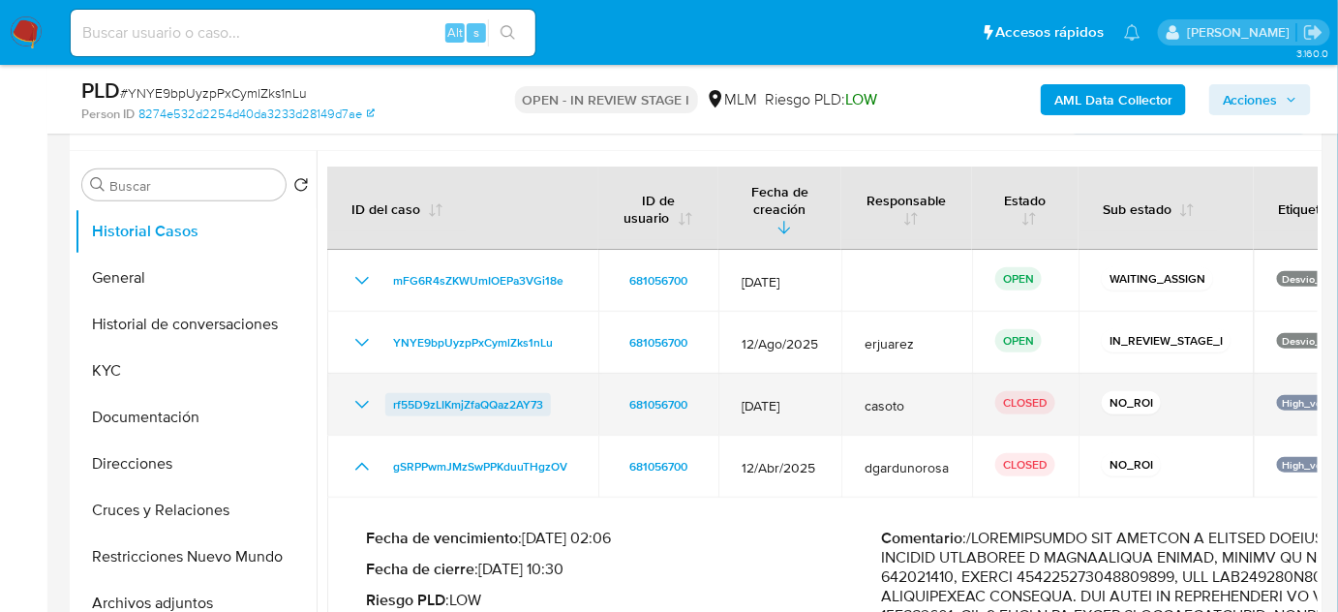
click at [482, 393] on span "rf55D9zLIKmjZfaQQaz2AY73" at bounding box center [468, 404] width 150 height 23
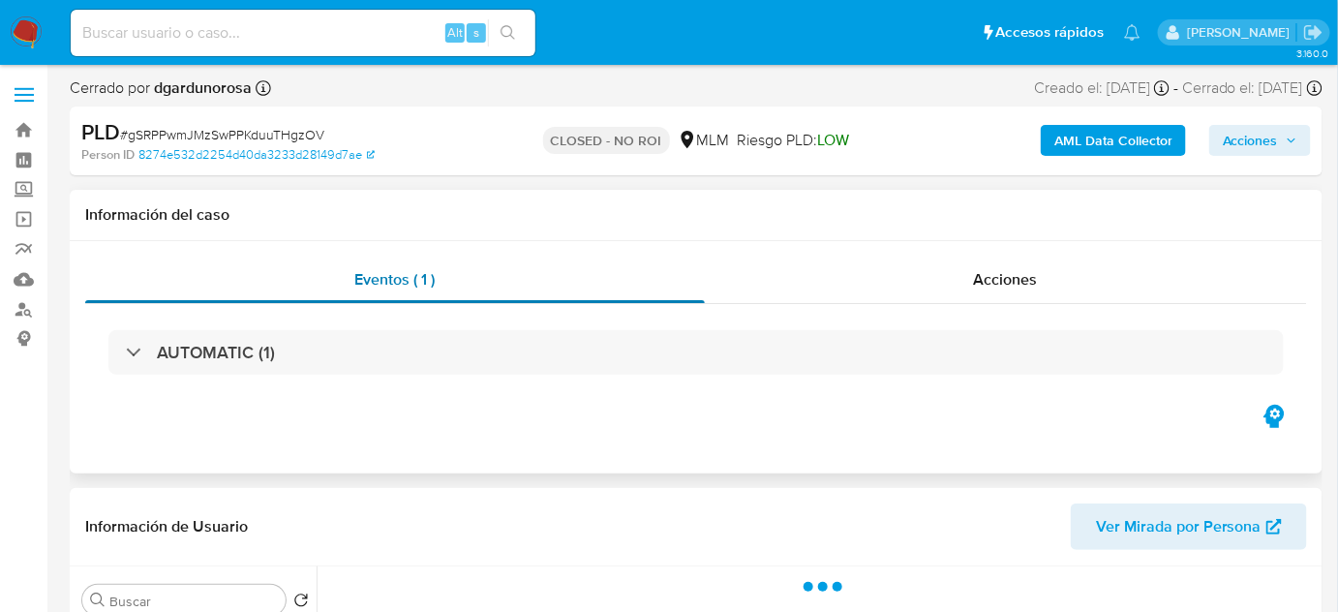
select select "10"
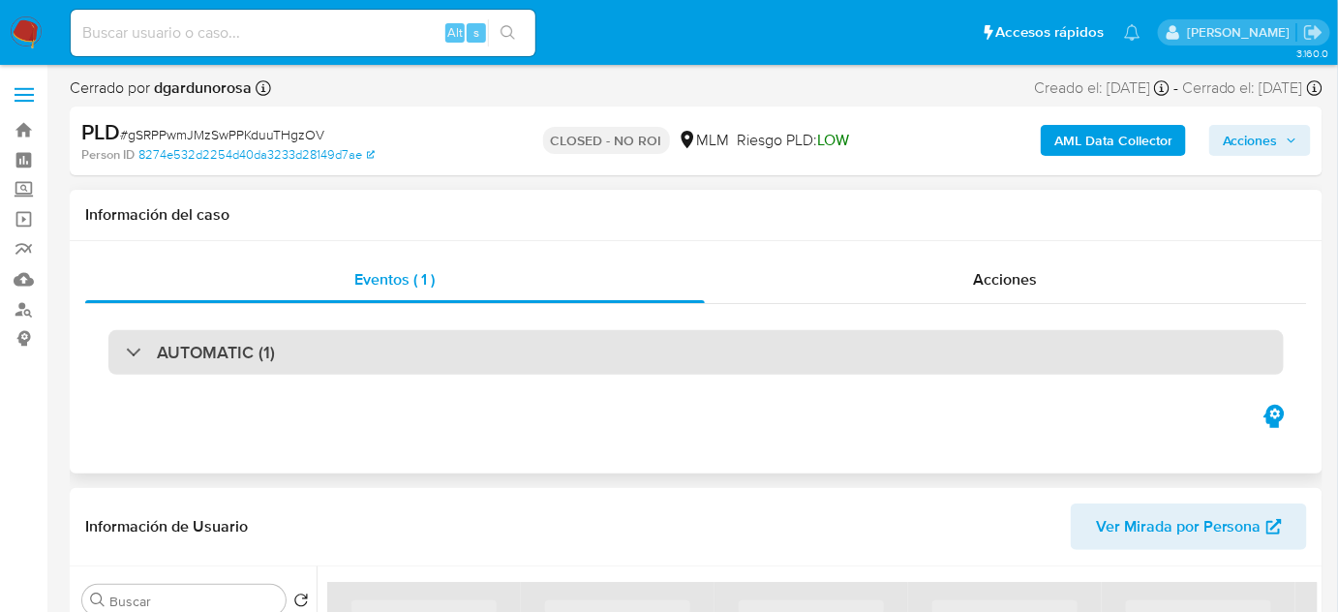
click at [207, 352] on h3 "AUTOMATIC (1)" at bounding box center [216, 352] width 118 height 21
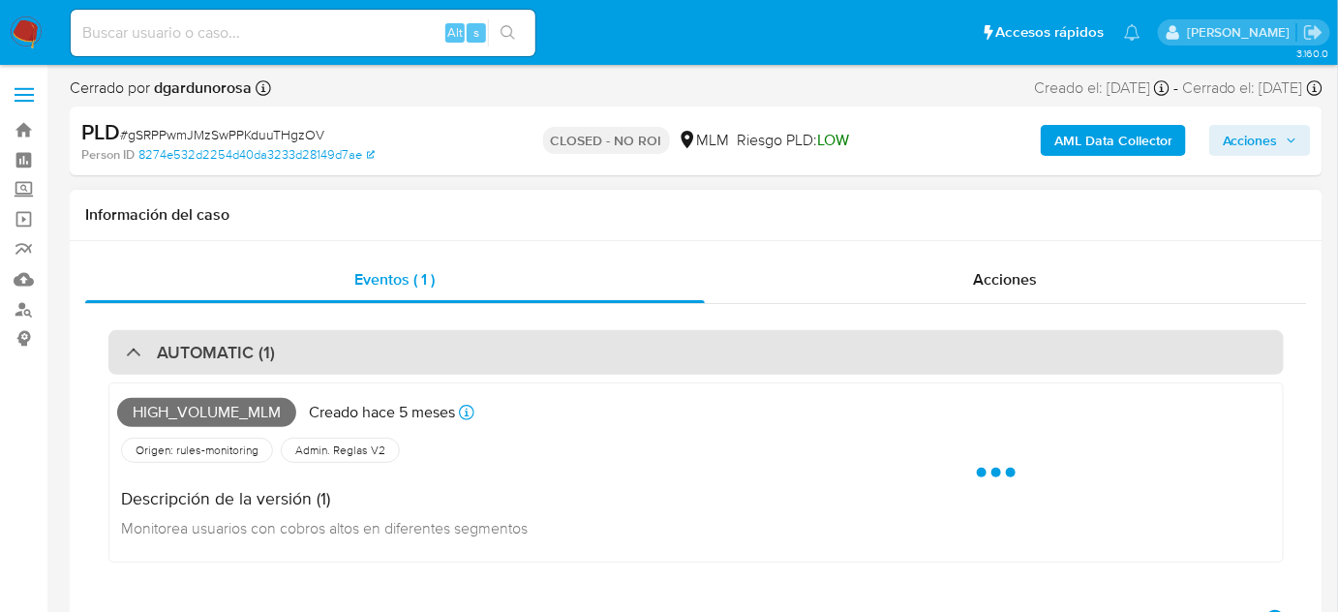
scroll to position [87, 0]
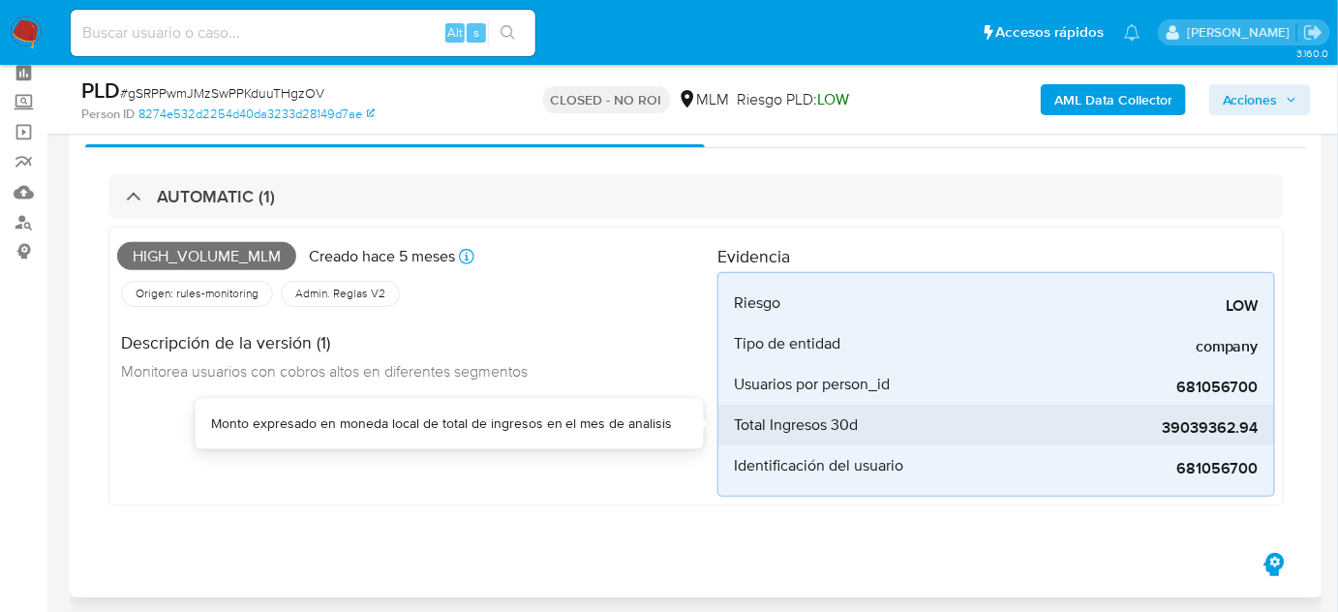
drag, startPoint x: 1141, startPoint y: 424, endPoint x: 1267, endPoint y: 416, distance: 126.1
click at [1267, 416] on li "Total Ingresos 30d 39039362.94" at bounding box center [997, 425] width 556 height 41
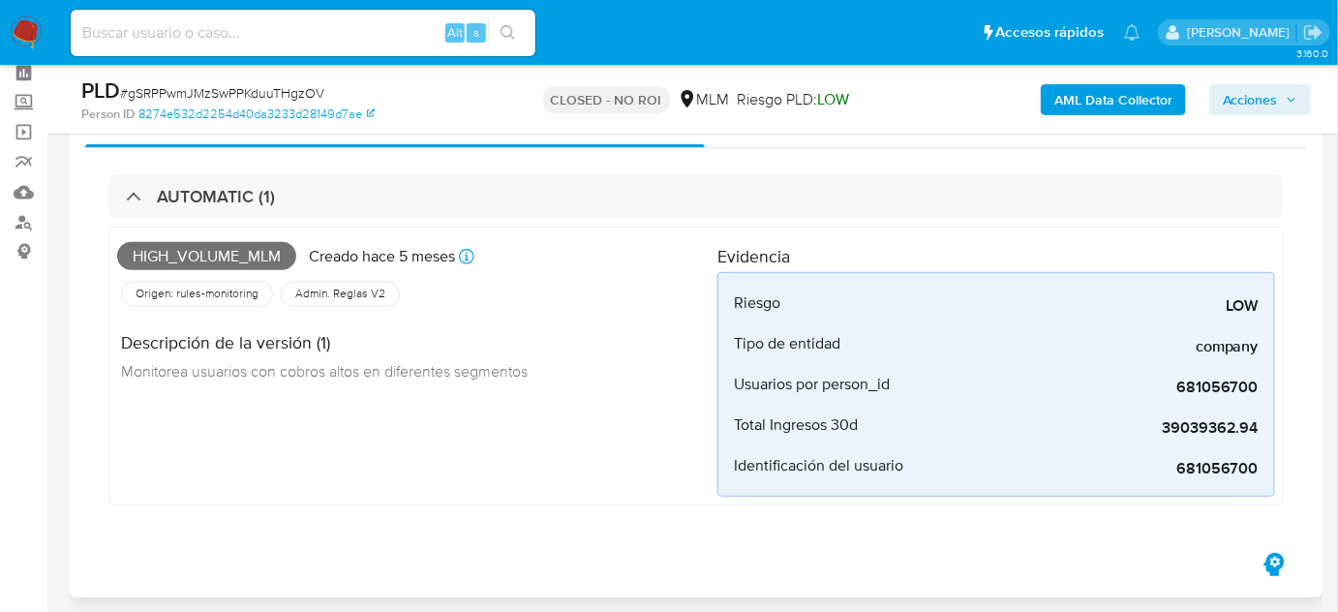
click at [198, 367] on span "Monitorea usuarios con cobros altos en diferentes segmentos" at bounding box center [324, 370] width 407 height 21
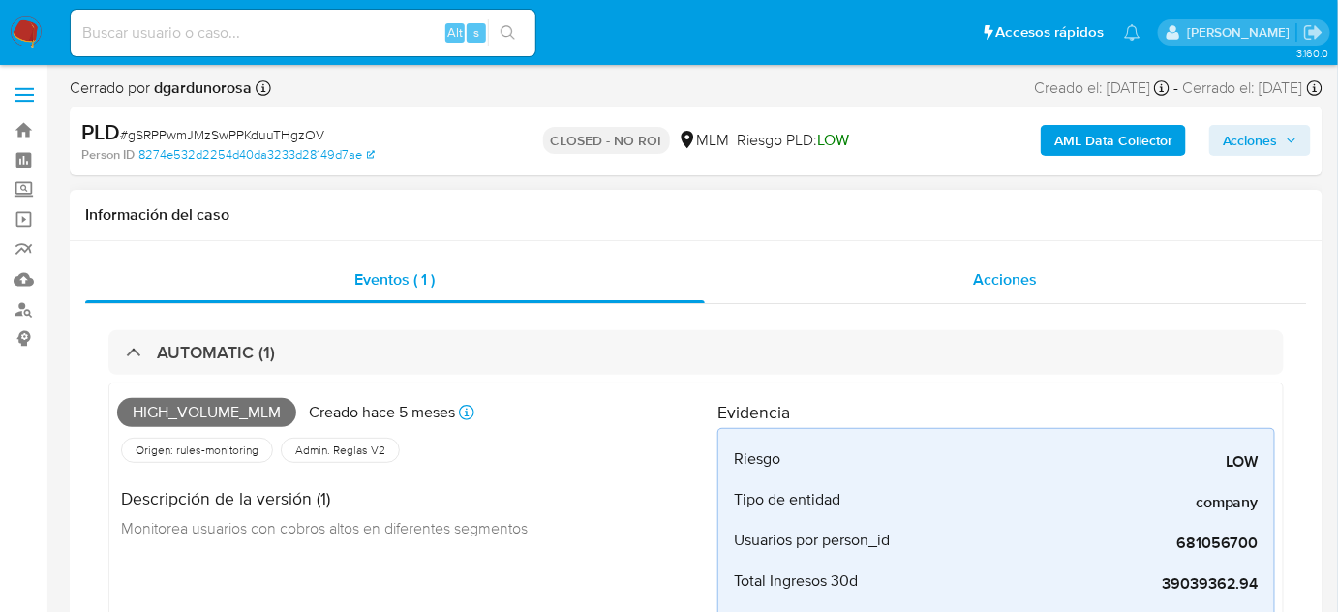
click at [841, 289] on div "Acciones" at bounding box center [1006, 280] width 603 height 46
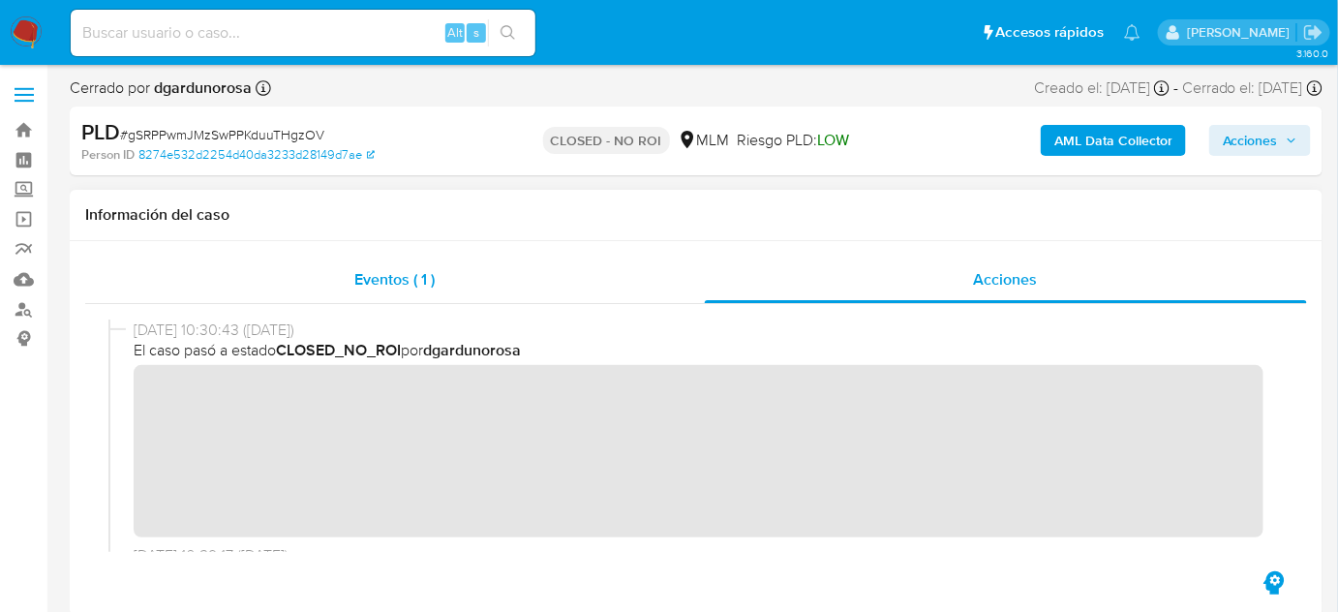
click at [320, 287] on div "Eventos ( 1 )" at bounding box center [395, 280] width 620 height 46
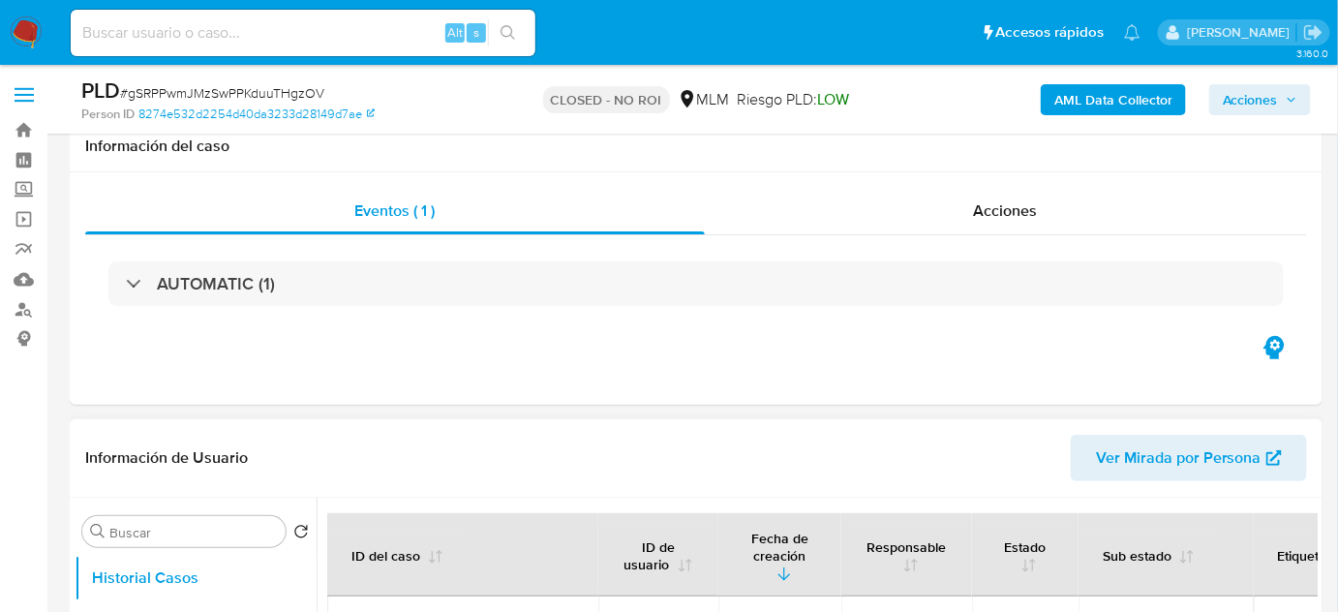
scroll to position [87, 0]
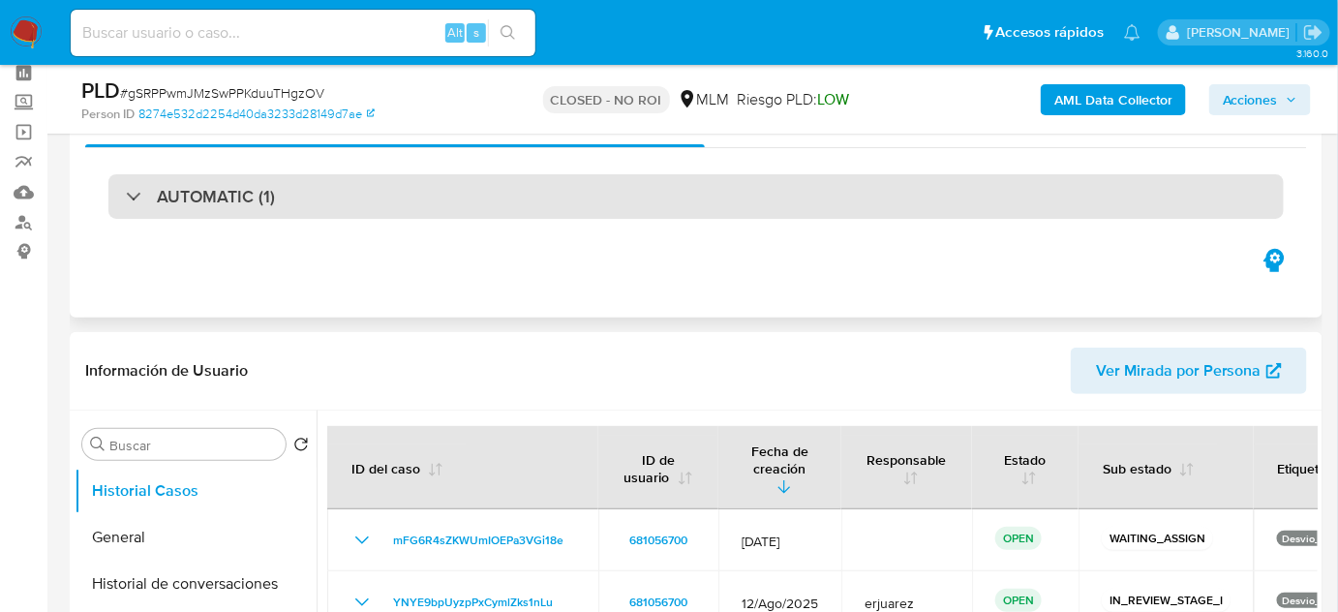
click at [197, 190] on h3 "AUTOMATIC (1)" at bounding box center [216, 196] width 118 height 21
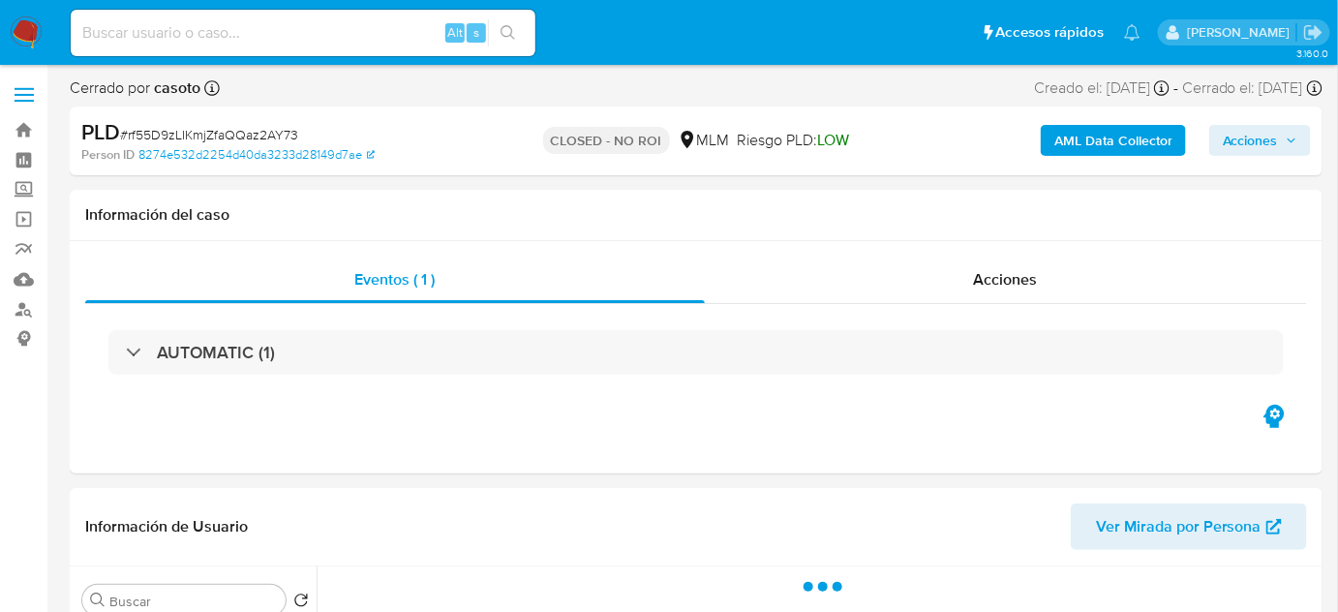
select select "10"
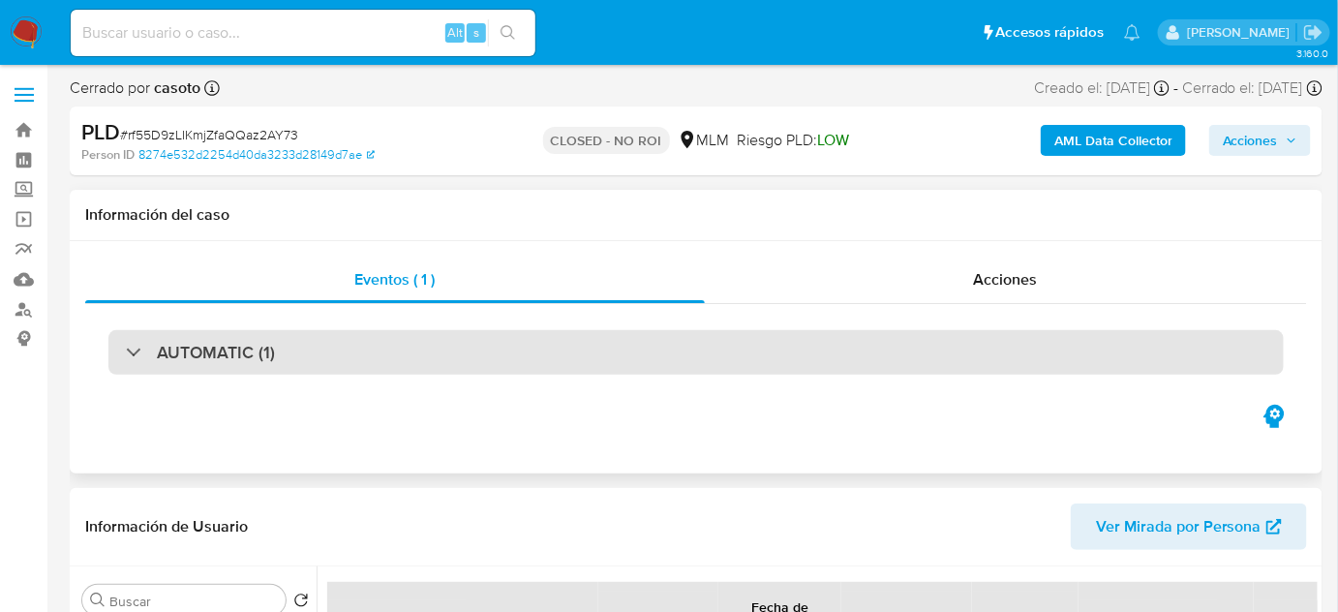
click at [189, 354] on h3 "AUTOMATIC (1)" at bounding box center [216, 352] width 118 height 21
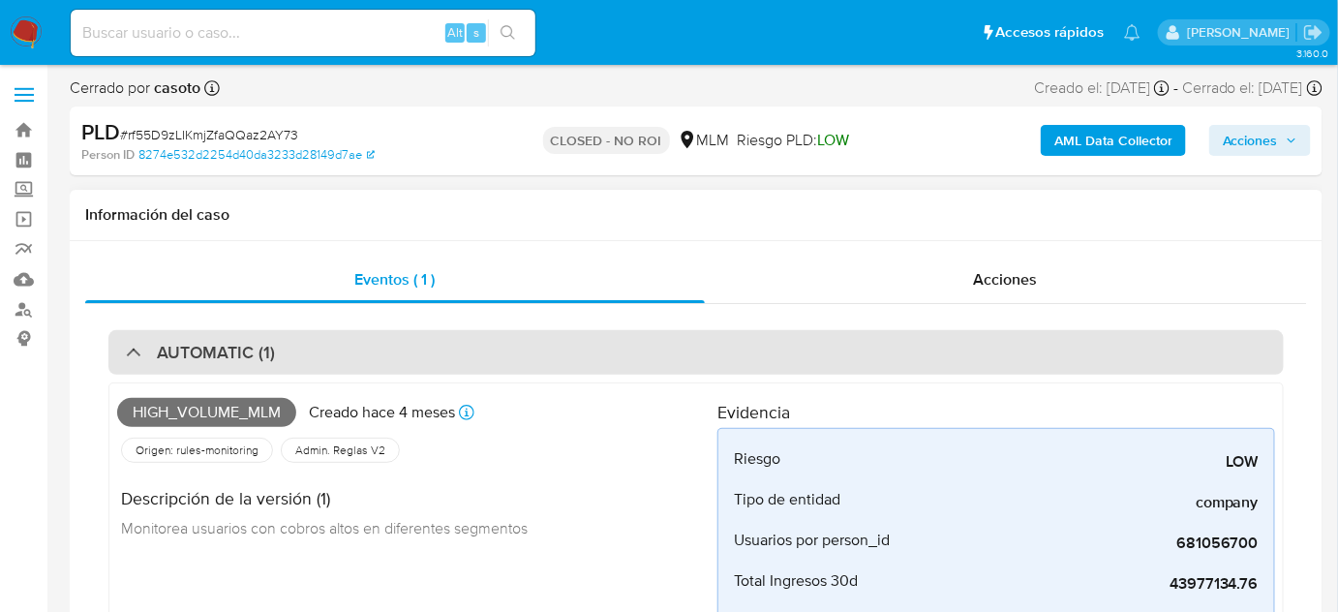
click at [134, 359] on div "AUTOMATIC (1)" at bounding box center [200, 352] width 149 height 21
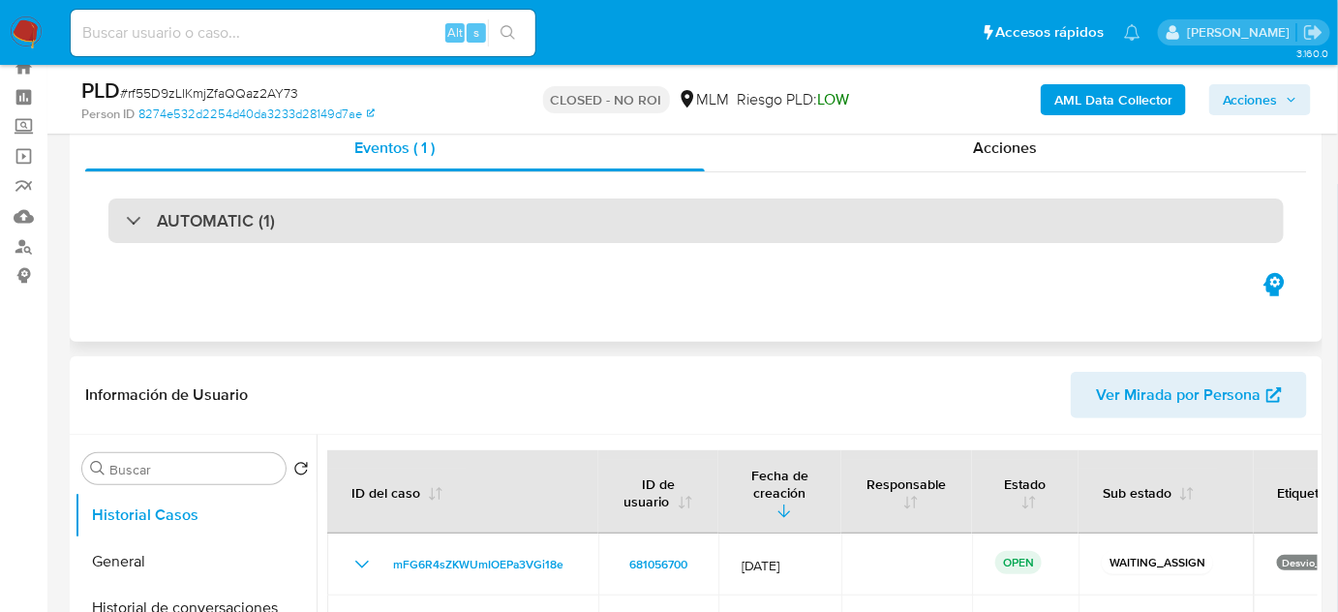
scroll to position [175, 0]
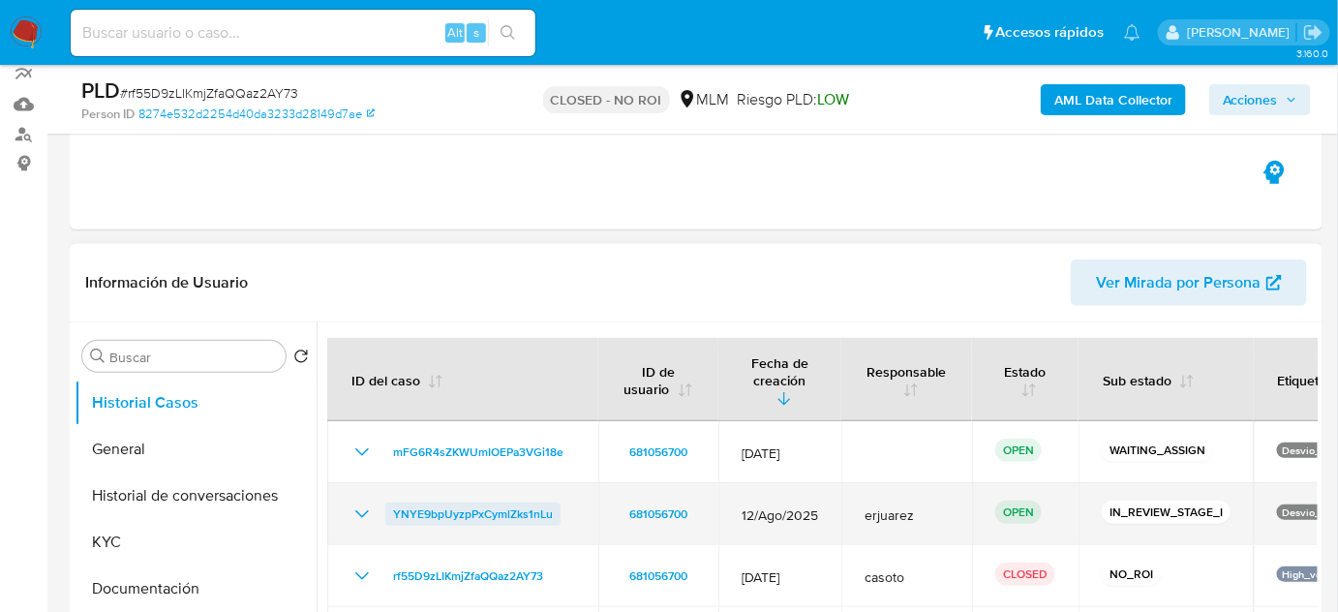
click at [500, 503] on span "YNYE9bpUyzpPxCymlZks1nLu" at bounding box center [473, 514] width 160 height 23
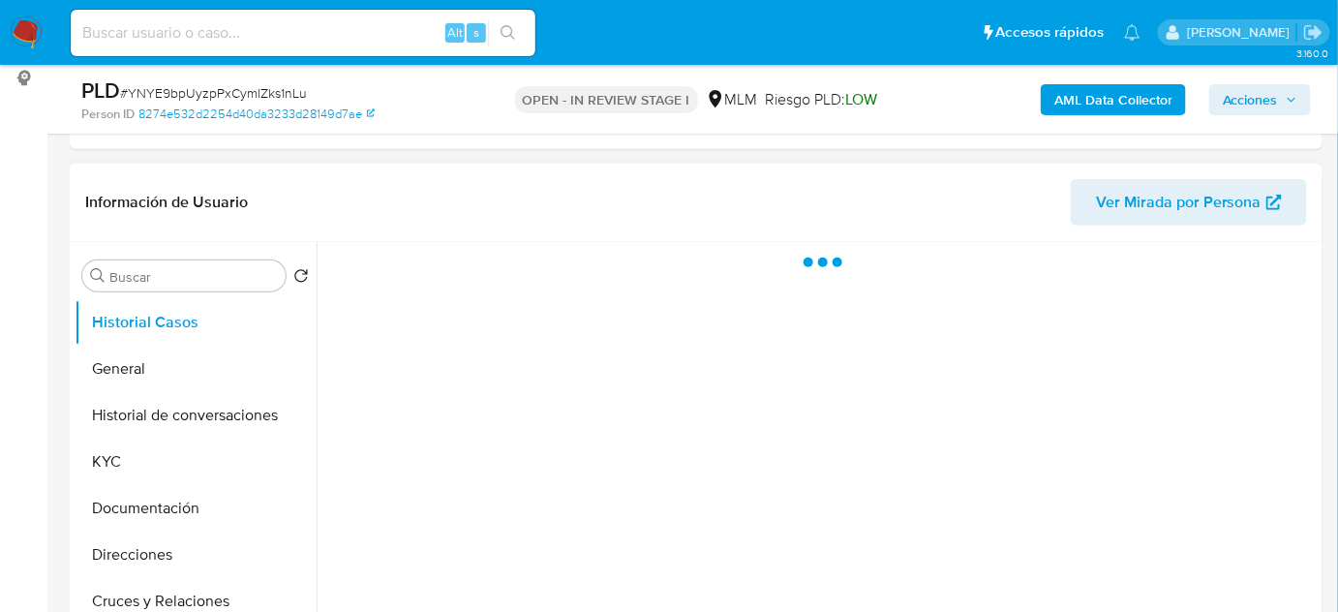
scroll to position [263, 0]
select select "10"
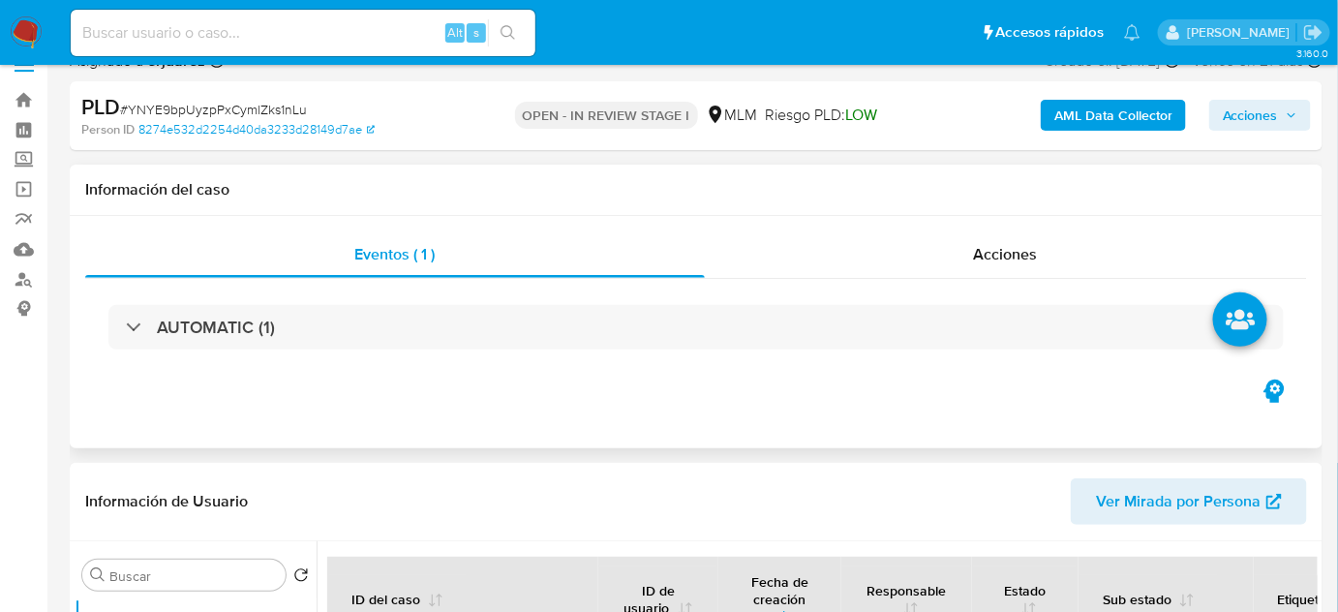
scroll to position [0, 0]
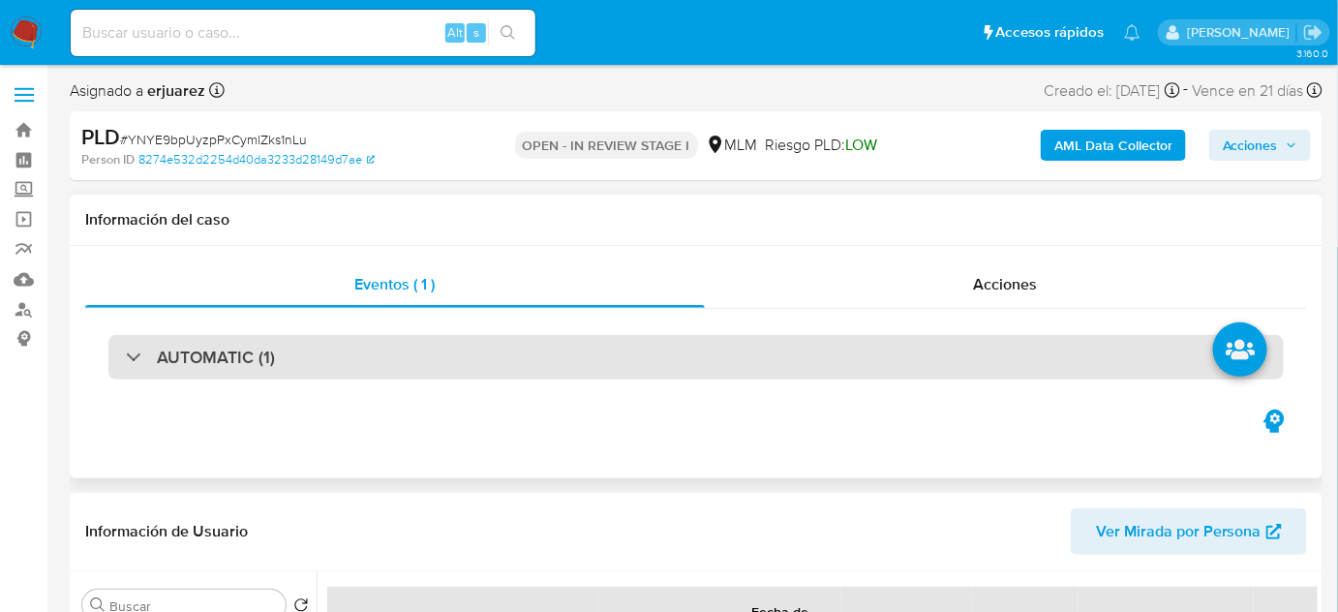
drag, startPoint x: 161, startPoint y: 357, endPoint x: 595, endPoint y: 345, distance: 434.0
click at [164, 357] on h3 "AUTOMATIC (1)" at bounding box center [216, 357] width 118 height 21
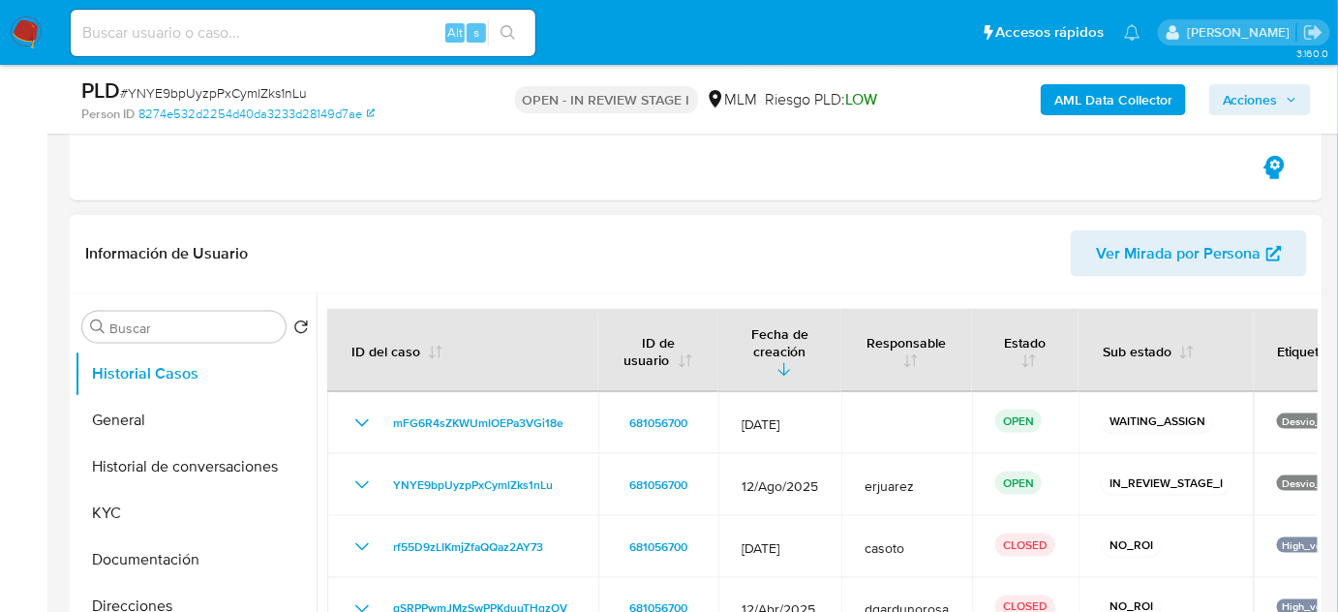
scroll to position [792, 0]
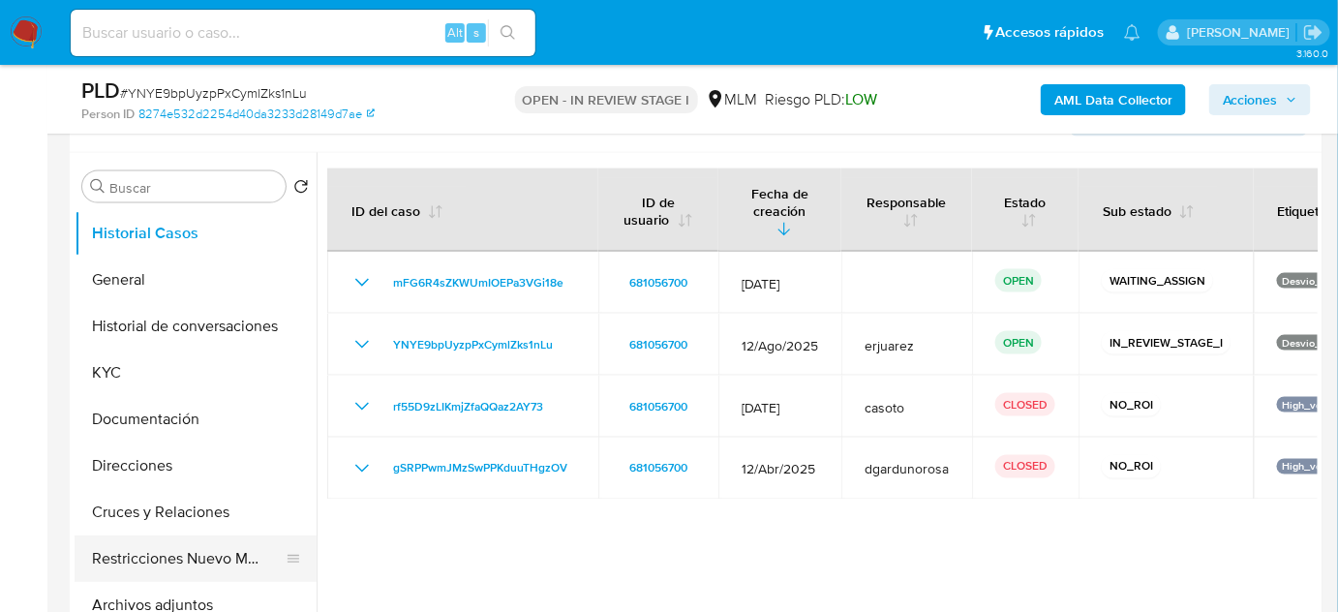
drag, startPoint x: 196, startPoint y: 564, endPoint x: 221, endPoint y: 550, distance: 28.6
click at [199, 565] on button "Restricciones Nuevo Mundo" at bounding box center [188, 559] width 227 height 46
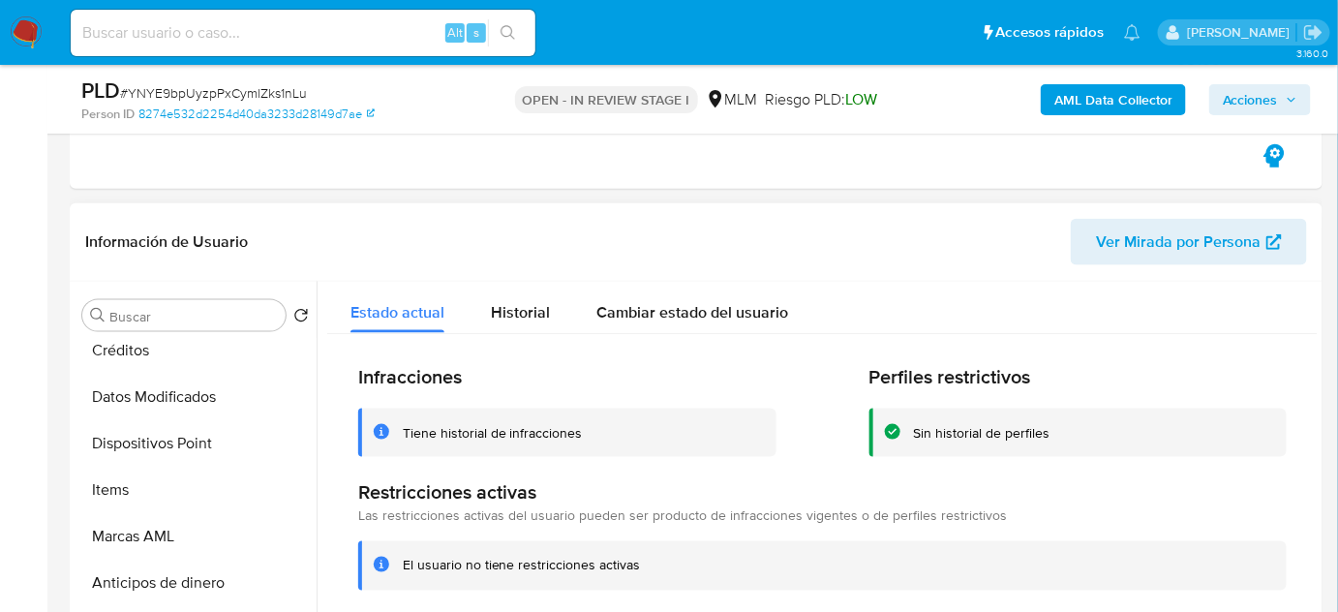
scroll to position [573, 0]
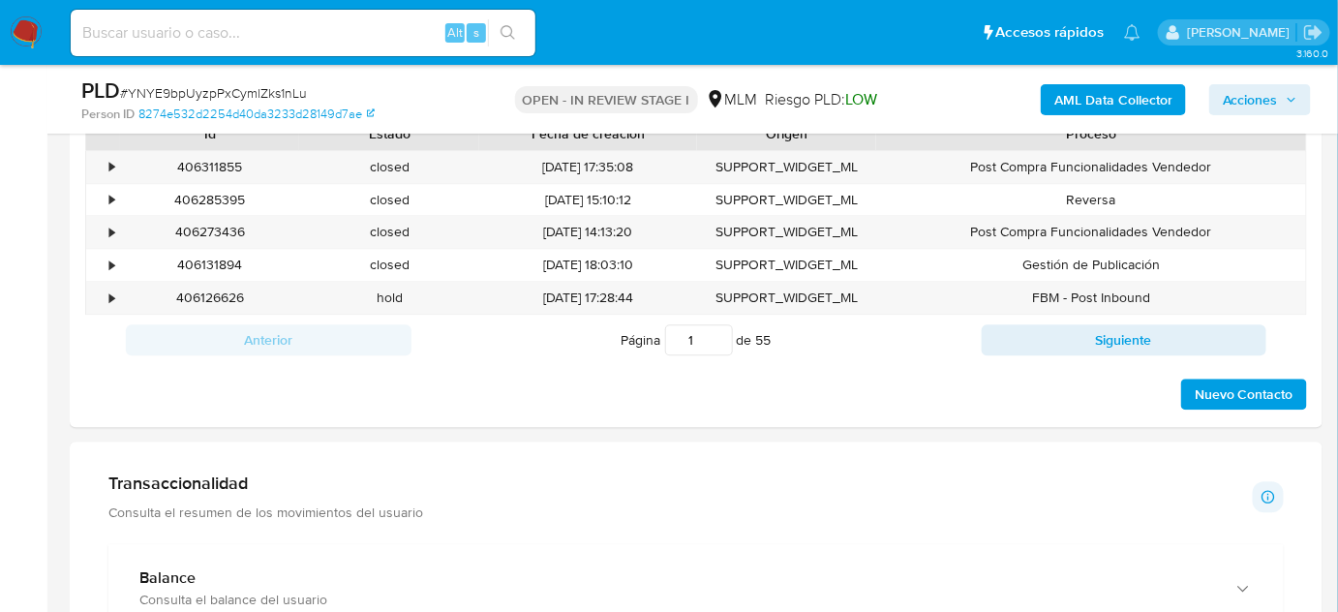
click at [288, 490] on div "Transaccionalidad Consulta el resumen de los movimientos del usuario" at bounding box center [265, 497] width 315 height 48
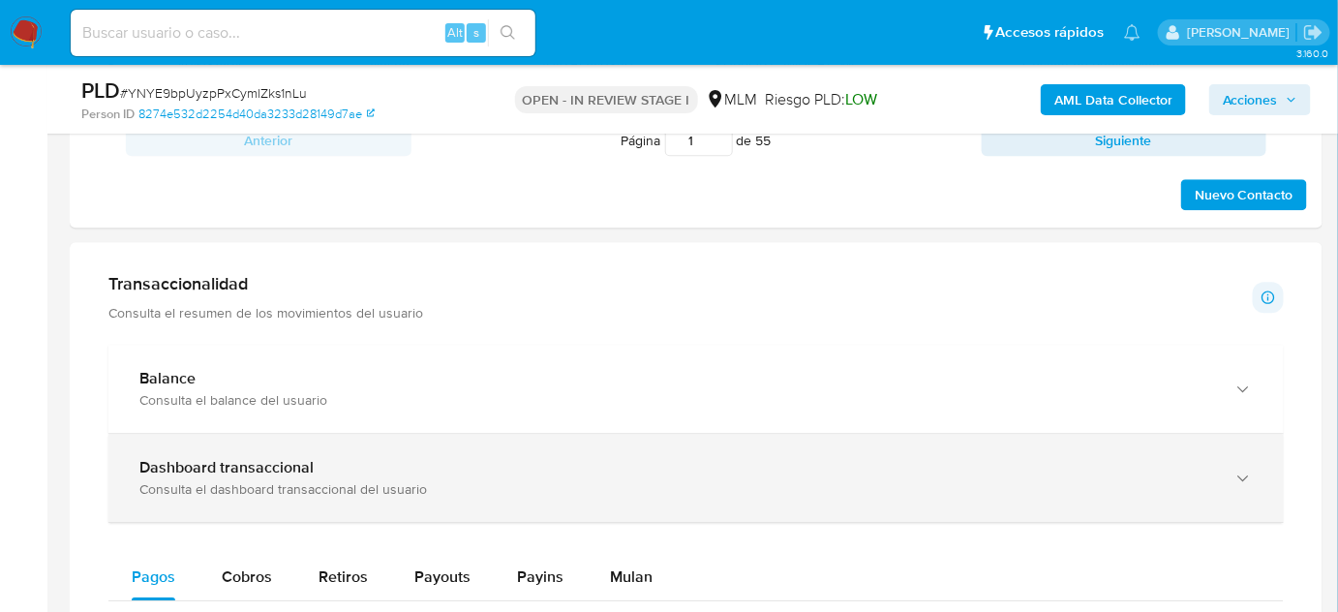
scroll to position [1718, 0]
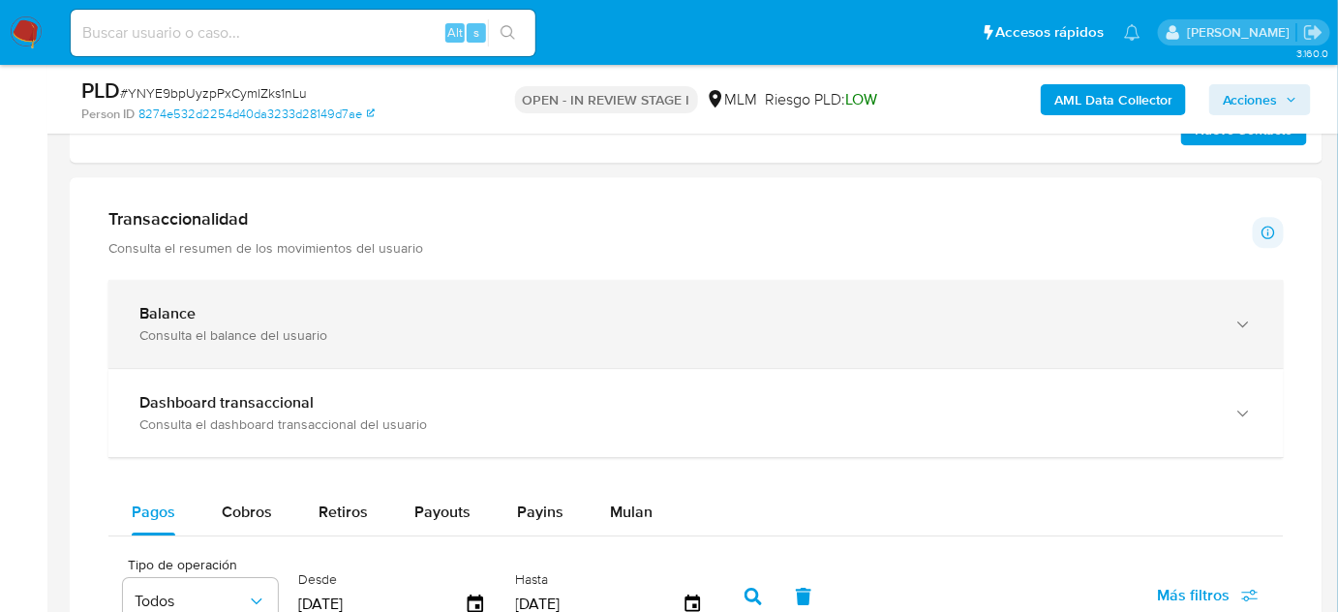
click at [267, 337] on div "Consulta el balance del usuario" at bounding box center [676, 334] width 1075 height 17
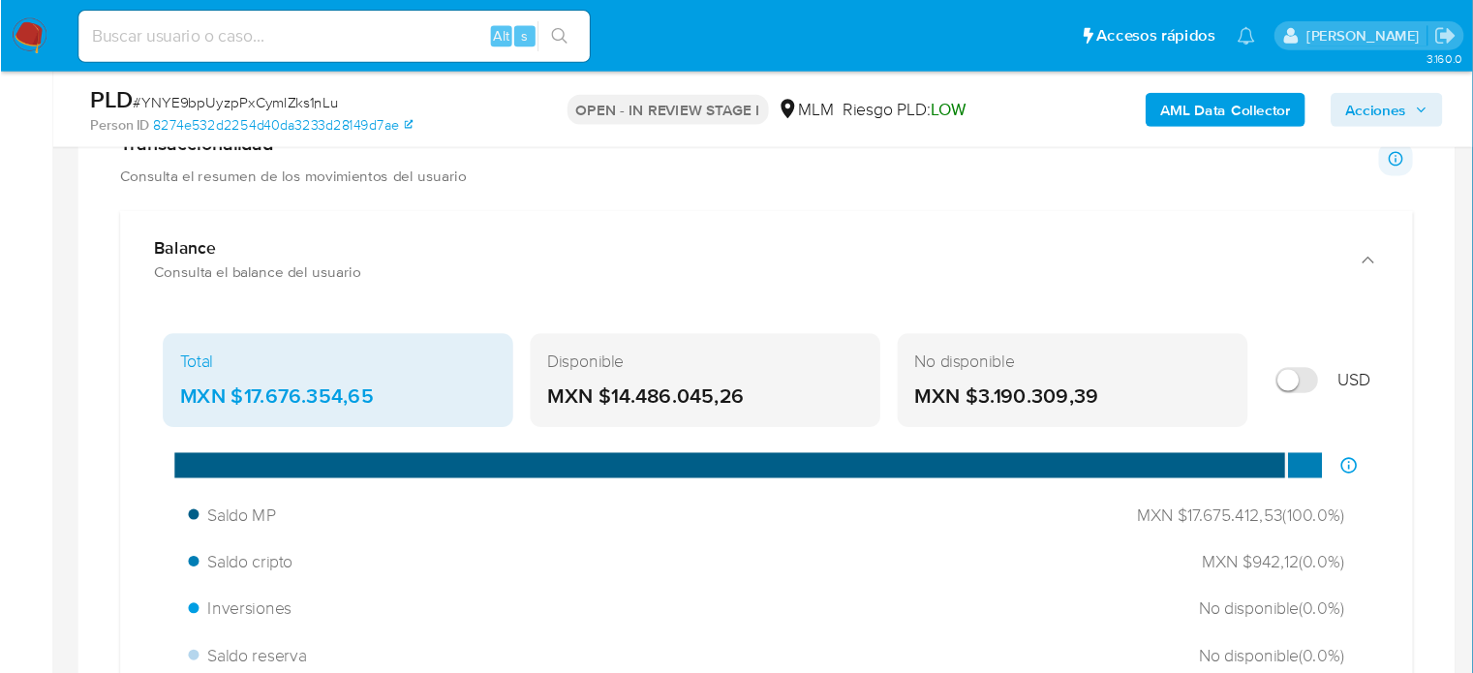
scroll to position [616, 0]
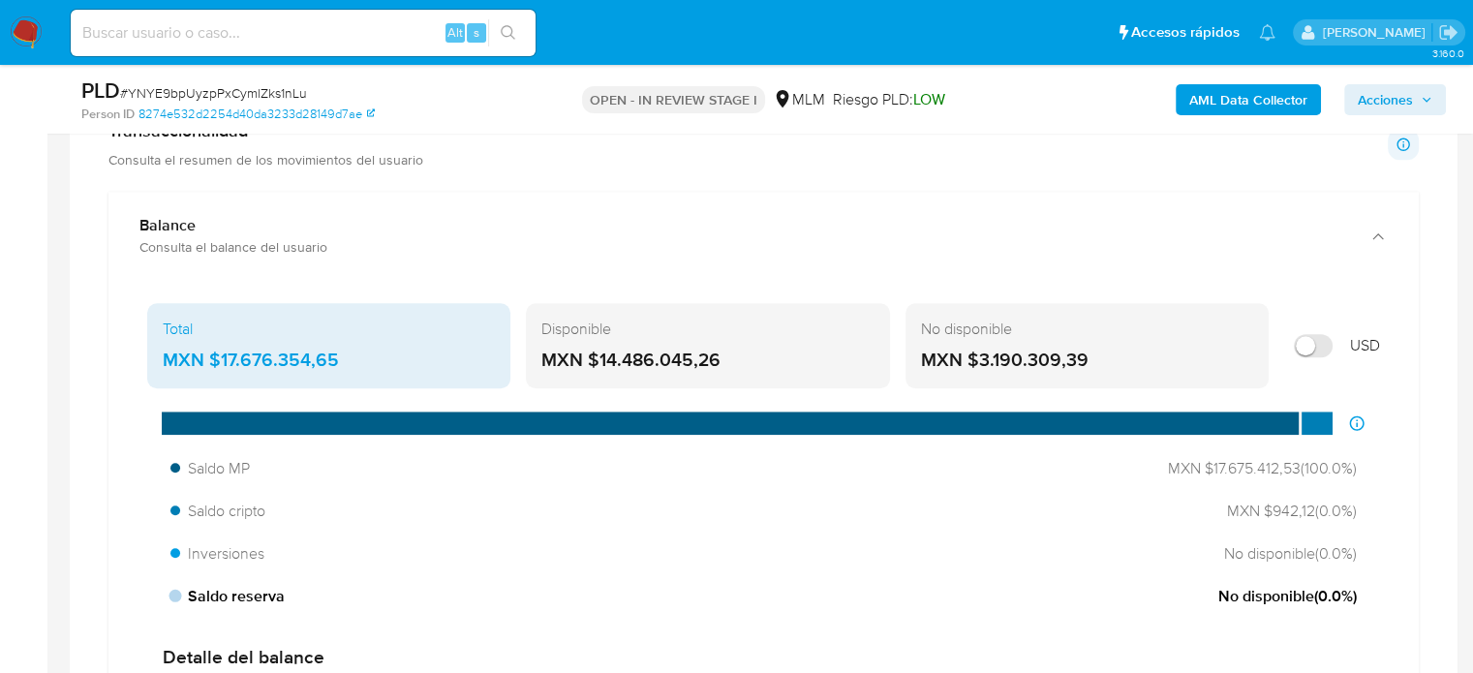
drag, startPoint x: 675, startPoint y: 592, endPoint x: 327, endPoint y: 433, distance: 382.2
click at [674, 592] on div "Saldo reserva No disponible ( 0.0 %)" at bounding box center [764, 596] width 1202 height 37
drag, startPoint x: 218, startPoint y: 353, endPoint x: 810, endPoint y: 363, distance: 591.8
click at [352, 353] on div "MXN $17.676.354,65" at bounding box center [329, 360] width 332 height 25
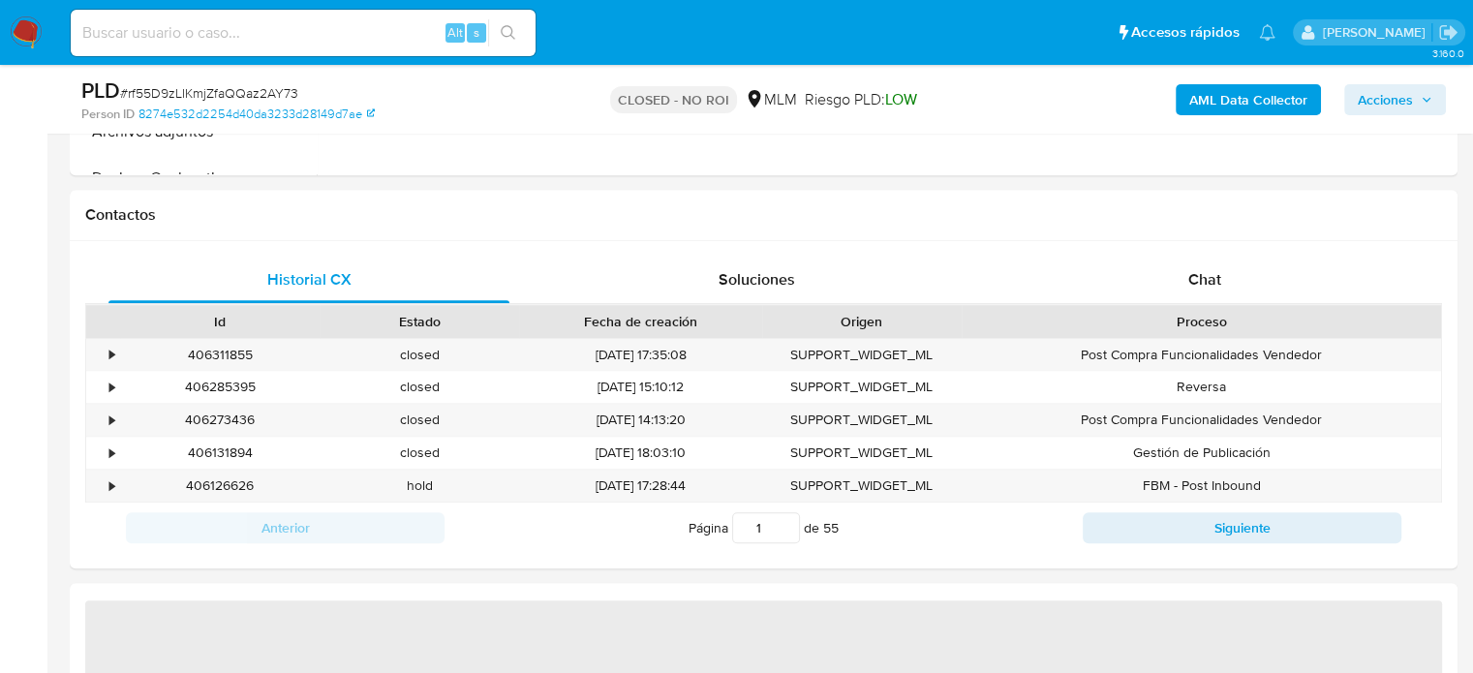
select select "10"
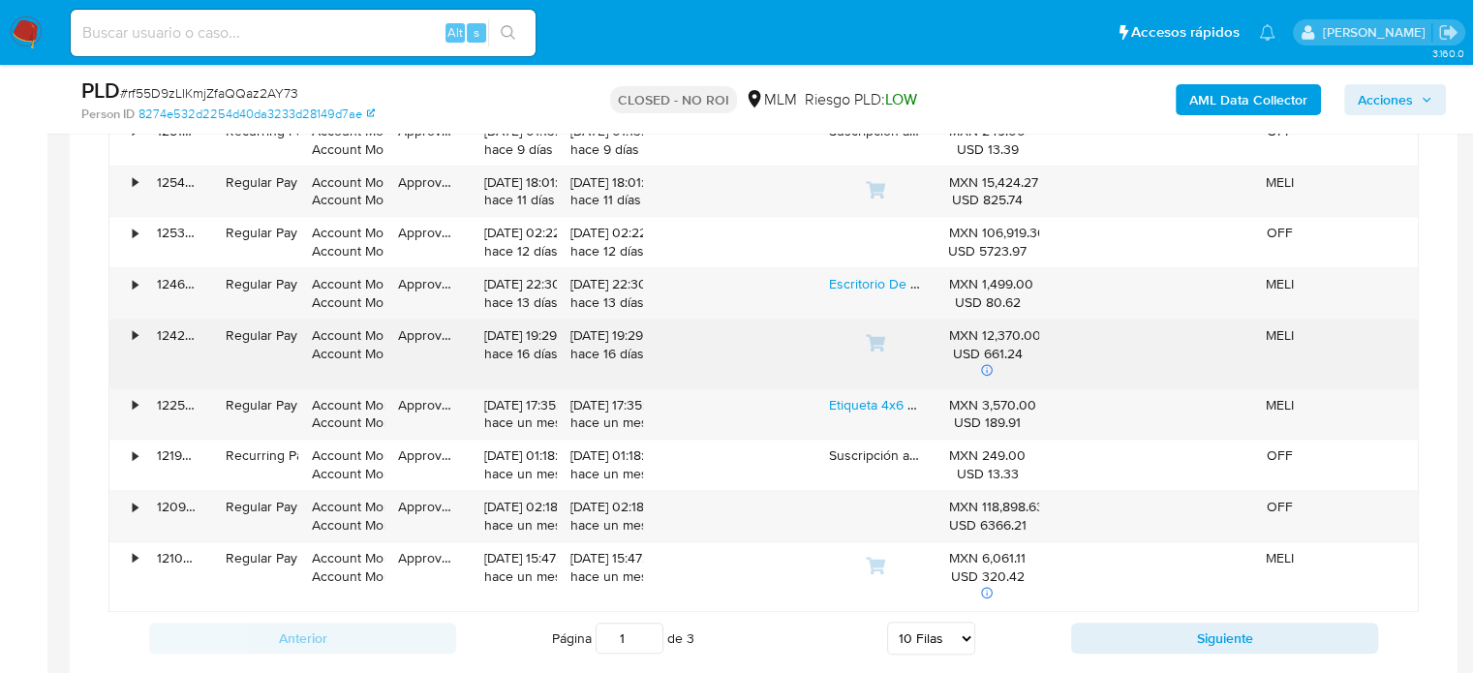
scroll to position [1453, 0]
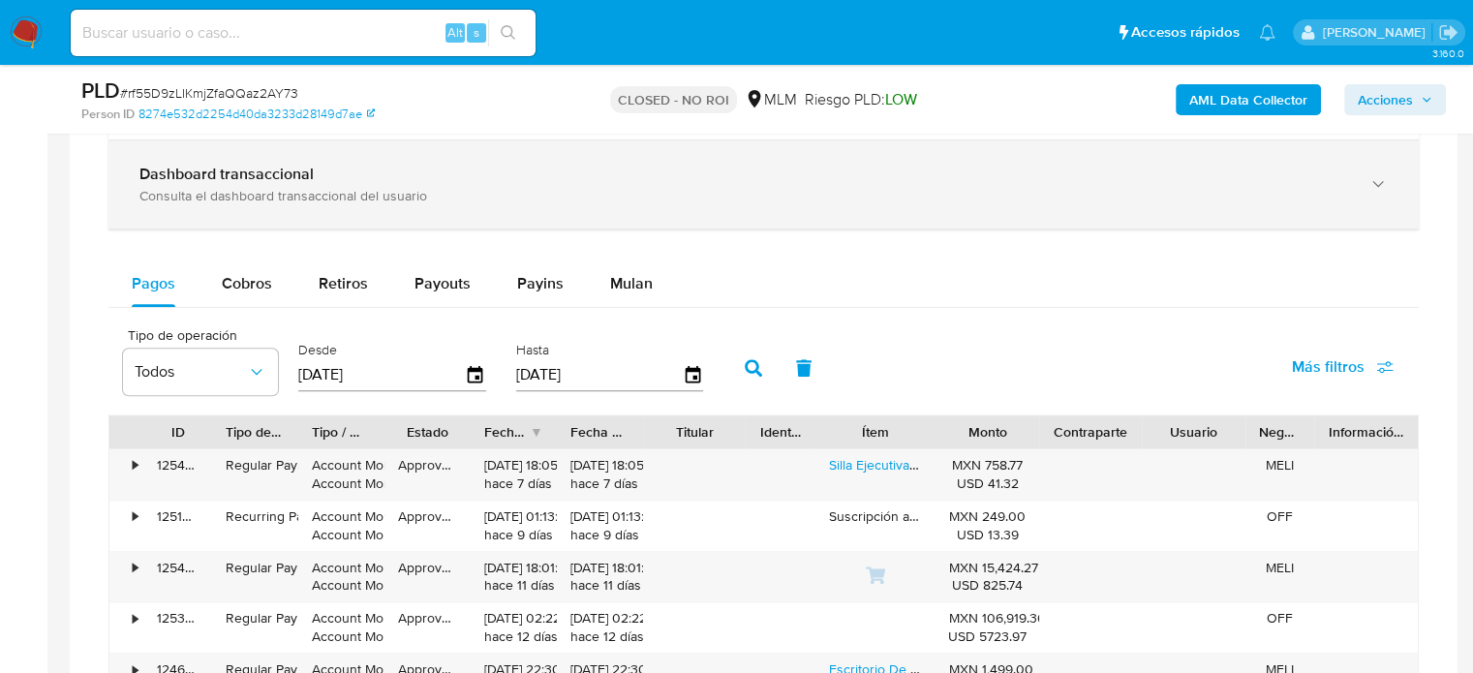
click at [335, 194] on div "Consulta el dashboard transaccional del usuario" at bounding box center [744, 195] width 1210 height 17
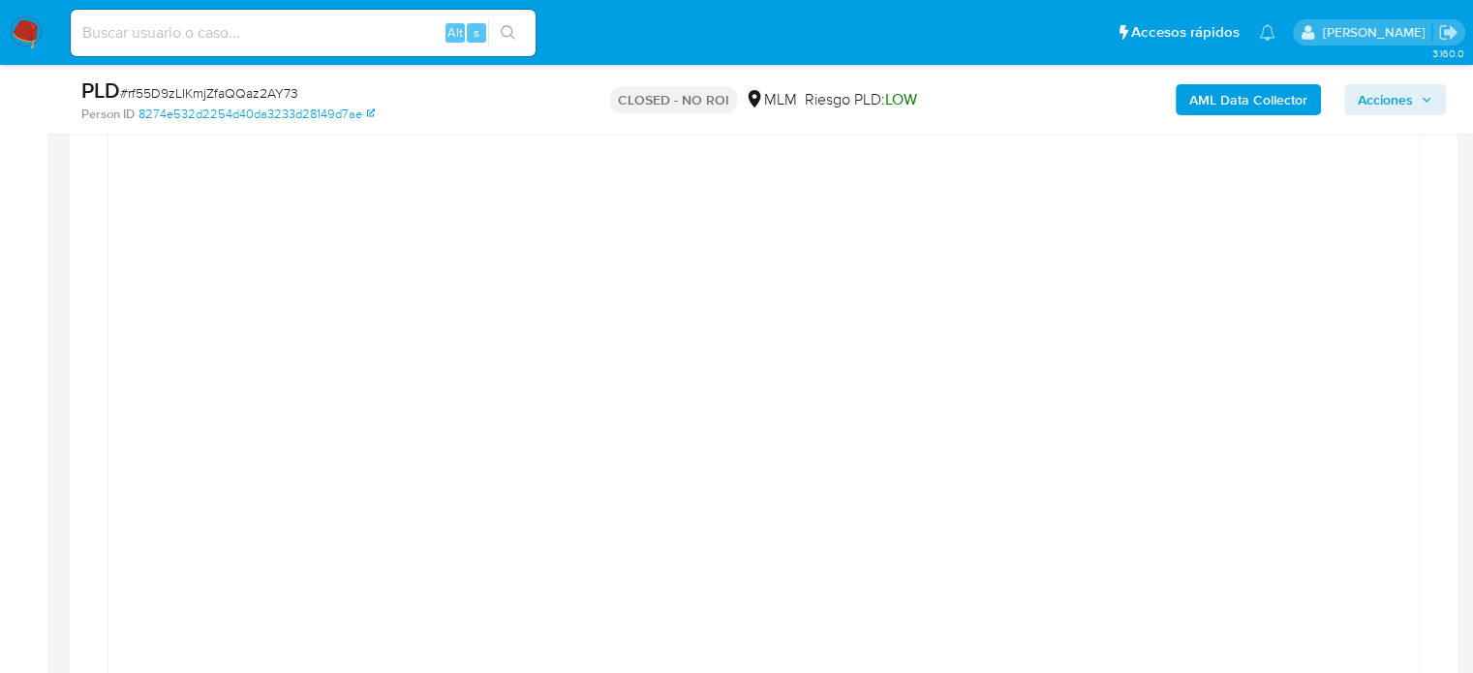
scroll to position [1937, 0]
click at [117, 484] on div at bounding box center [763, 199] width 1310 height 910
drag, startPoint x: 1391, startPoint y: 245, endPoint x: 1354, endPoint y: 230, distance: 39.6
click at [1391, 246] on div at bounding box center [763, 196] width 1279 height 872
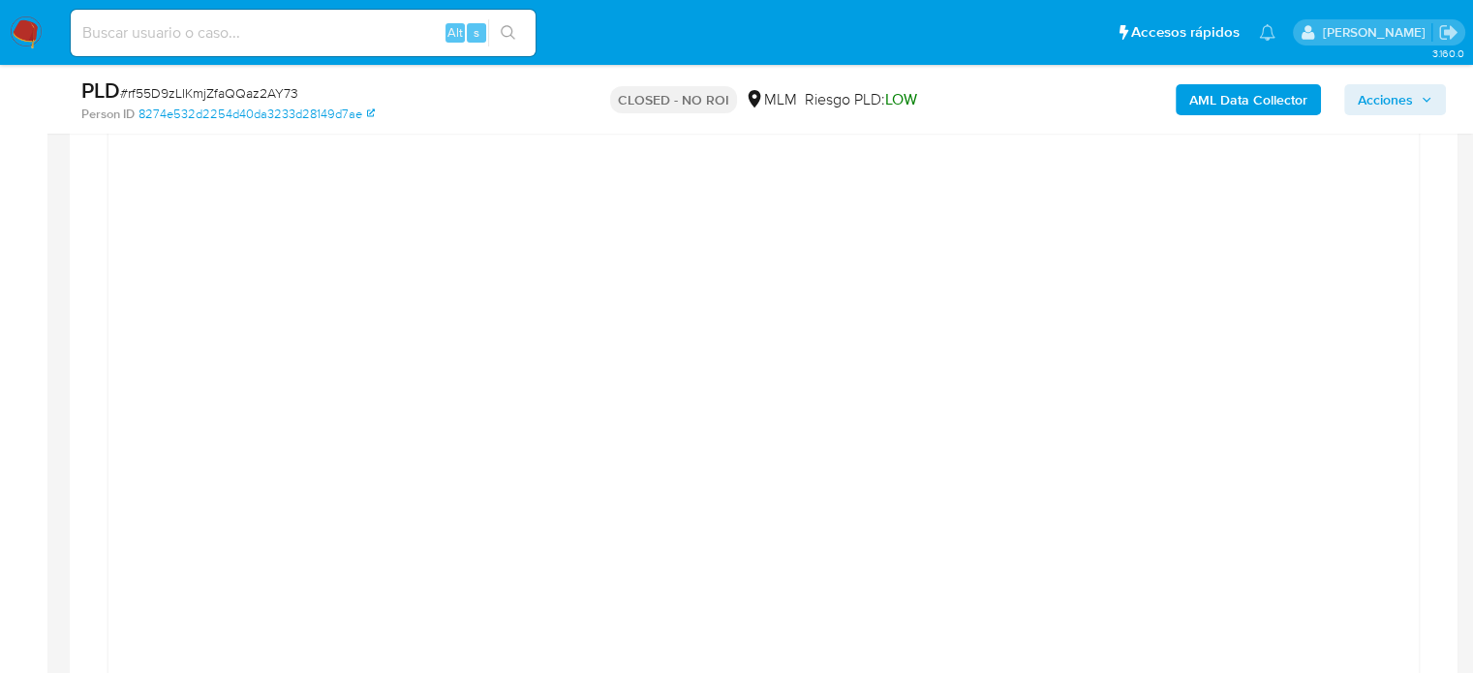
click at [1388, 216] on div at bounding box center [763, 390] width 1279 height 872
click at [75, 502] on div at bounding box center [764, 485] width 1388 height 2042
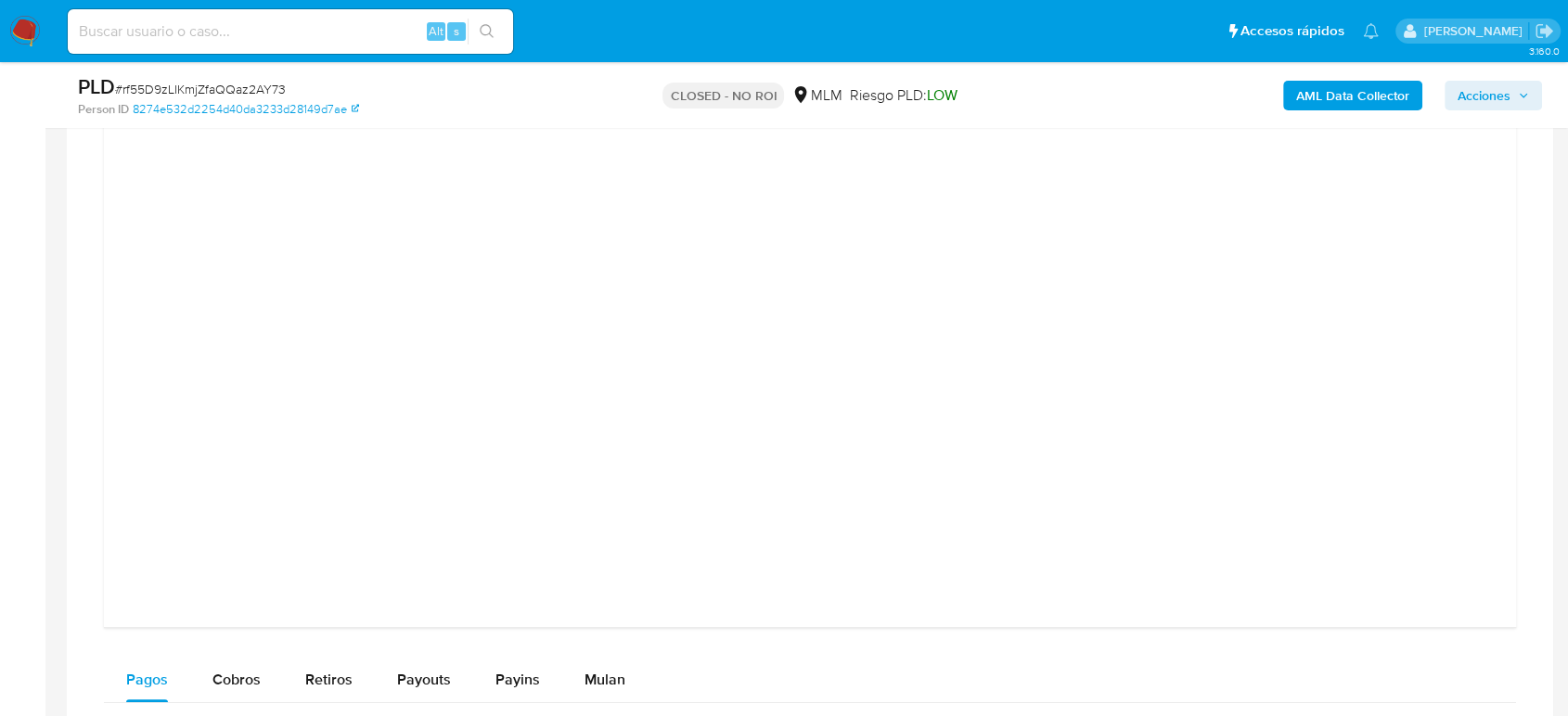
scroll to position [1544, 0]
click at [172, 451] on div at bounding box center [809, 497] width 1382 height 835
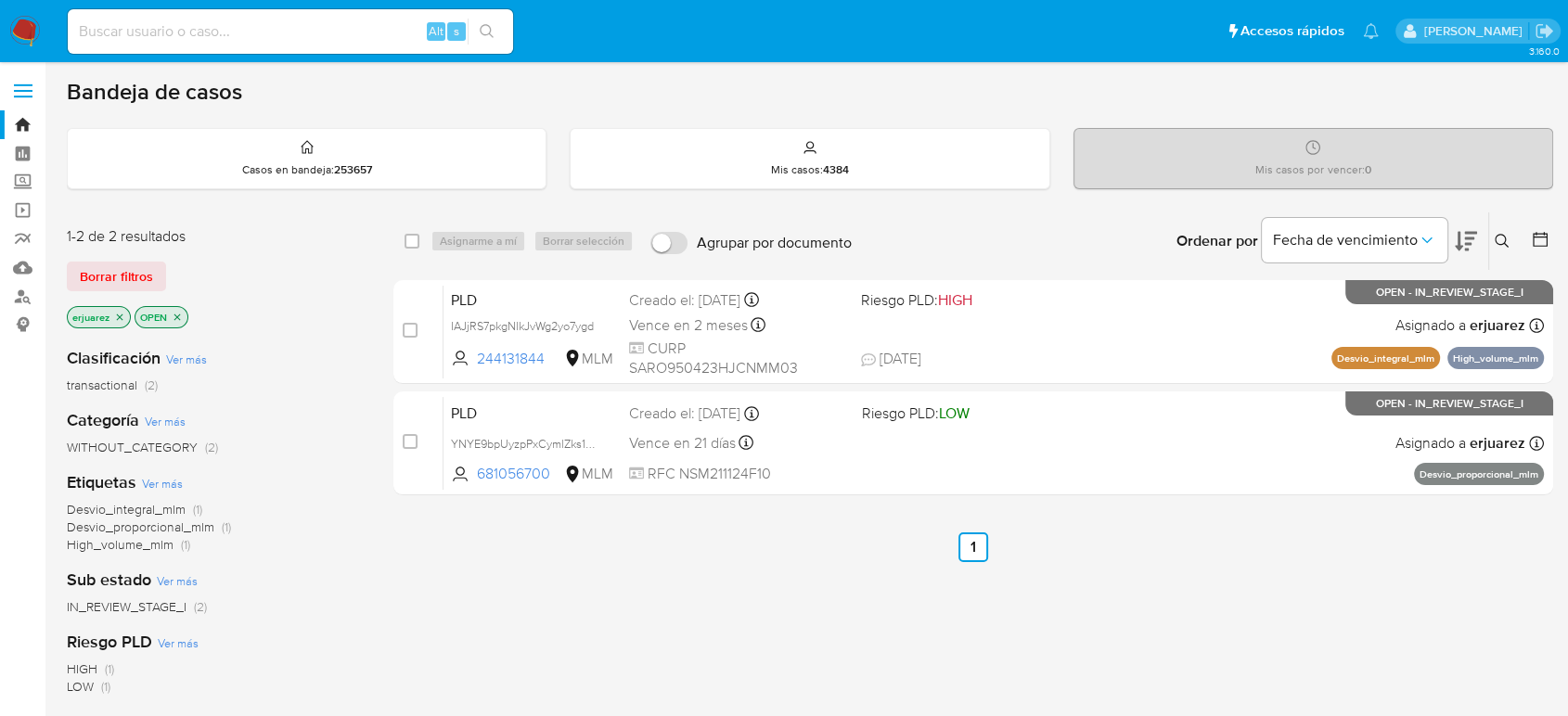
click at [1384, 571] on div "select-all-cases-checkbox Asignarme a mí Borrar selección Agrupar por documento…" at bounding box center [973, 631] width 1159 height 839
click at [207, 31] on input at bounding box center [290, 31] width 445 height 24
paste input "cgXnshwlBNzBmERvmvtG2eUD"
type input "cgXnshwlBNzBmERvmvtG2eUD"
click at [484, 33] on icon "search-icon" at bounding box center [487, 31] width 14 height 14
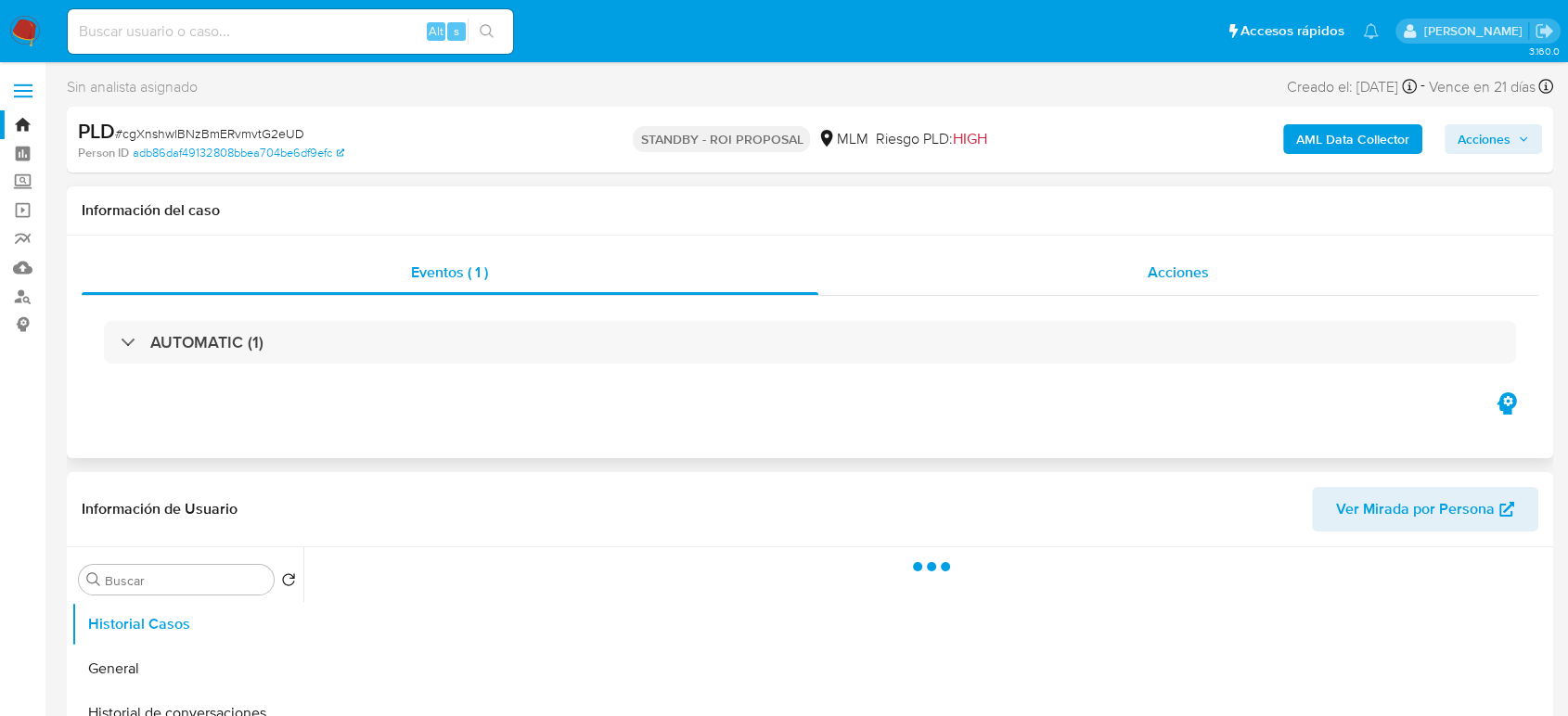
select select "10"
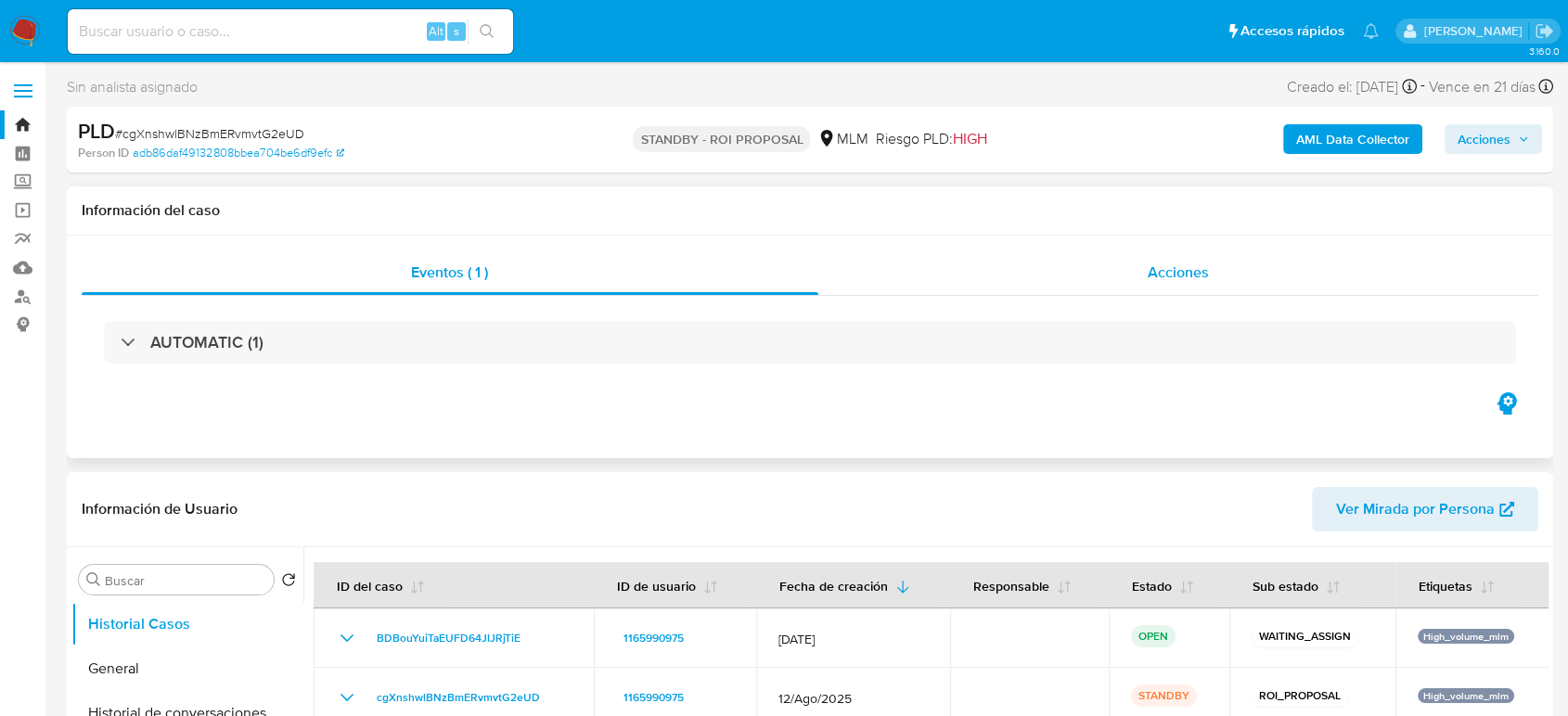
click at [1037, 291] on div "Acciones" at bounding box center [1178, 272] width 720 height 44
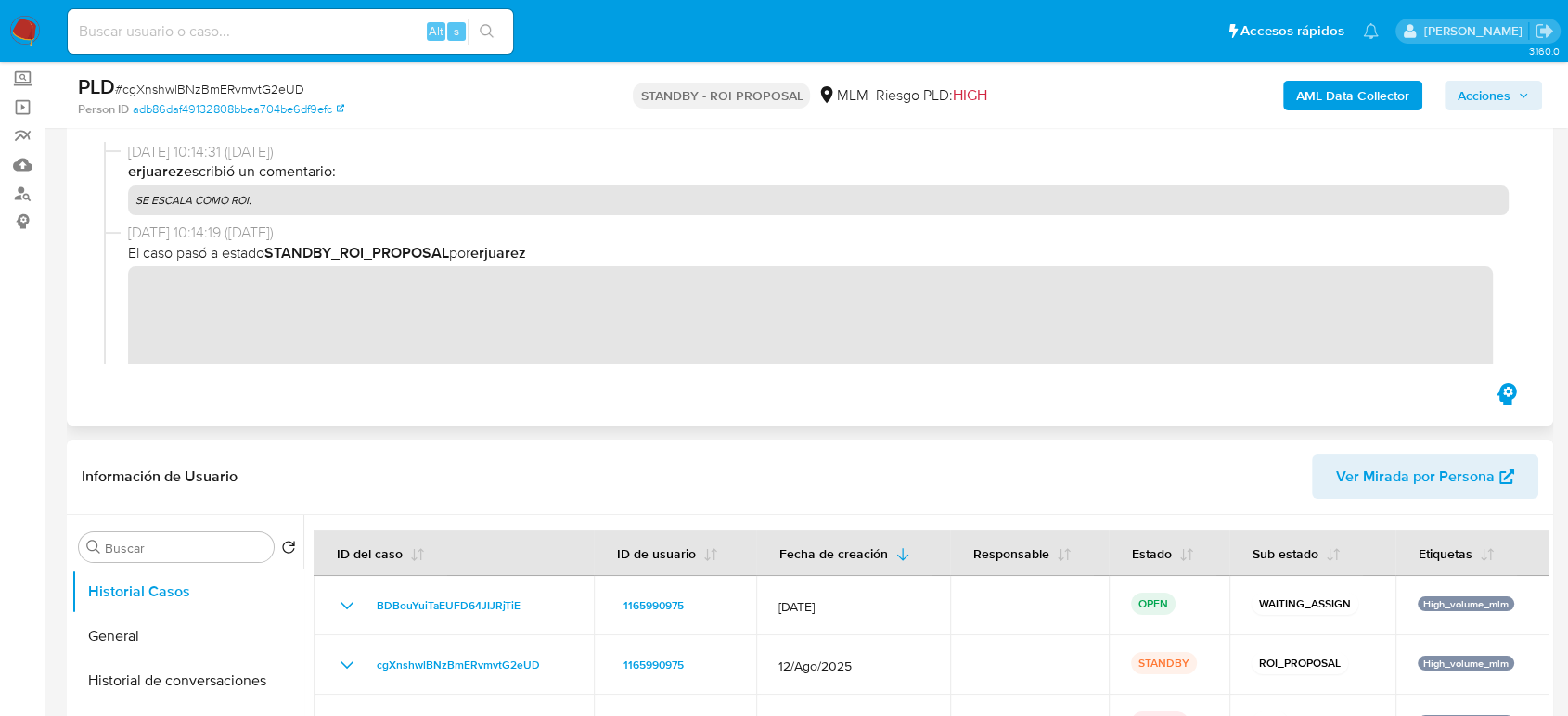
drag, startPoint x: 1344, startPoint y: 406, endPoint x: 1314, endPoint y: 382, distance: 38.4
click at [1343, 405] on div "Eventos ( 1 ) Acciones" at bounding box center [809, 246] width 1486 height 359
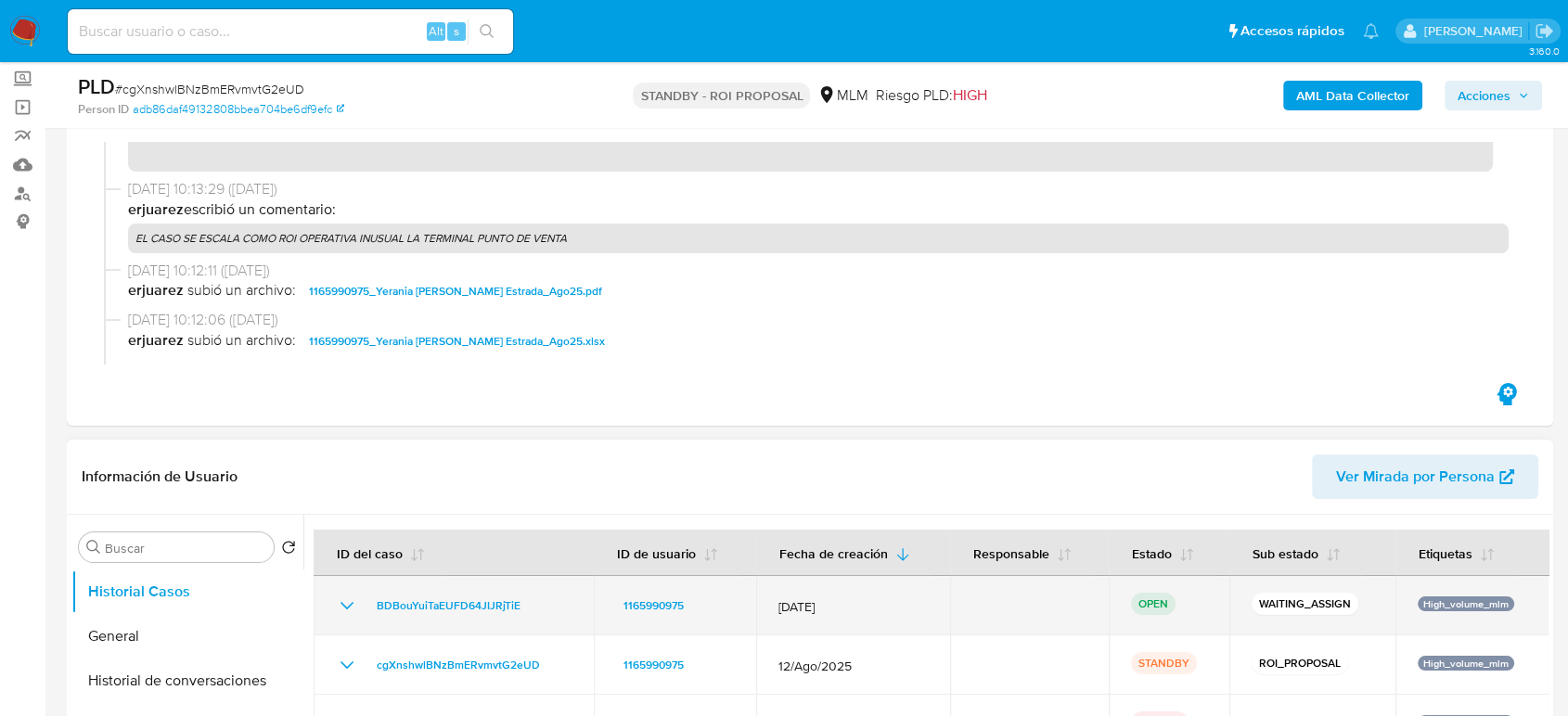
scroll to position [206, 0]
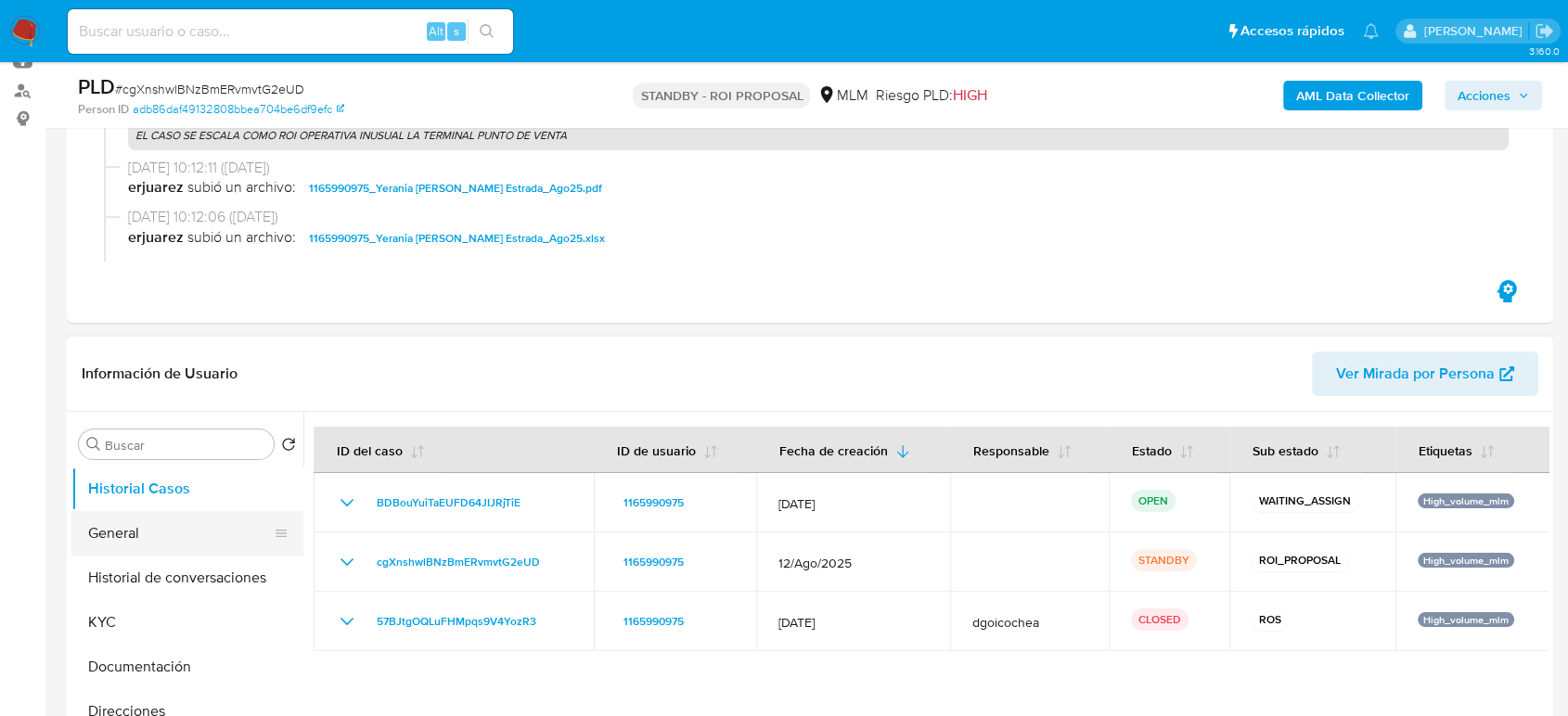
click at [136, 532] on button "General" at bounding box center [180, 533] width 217 height 44
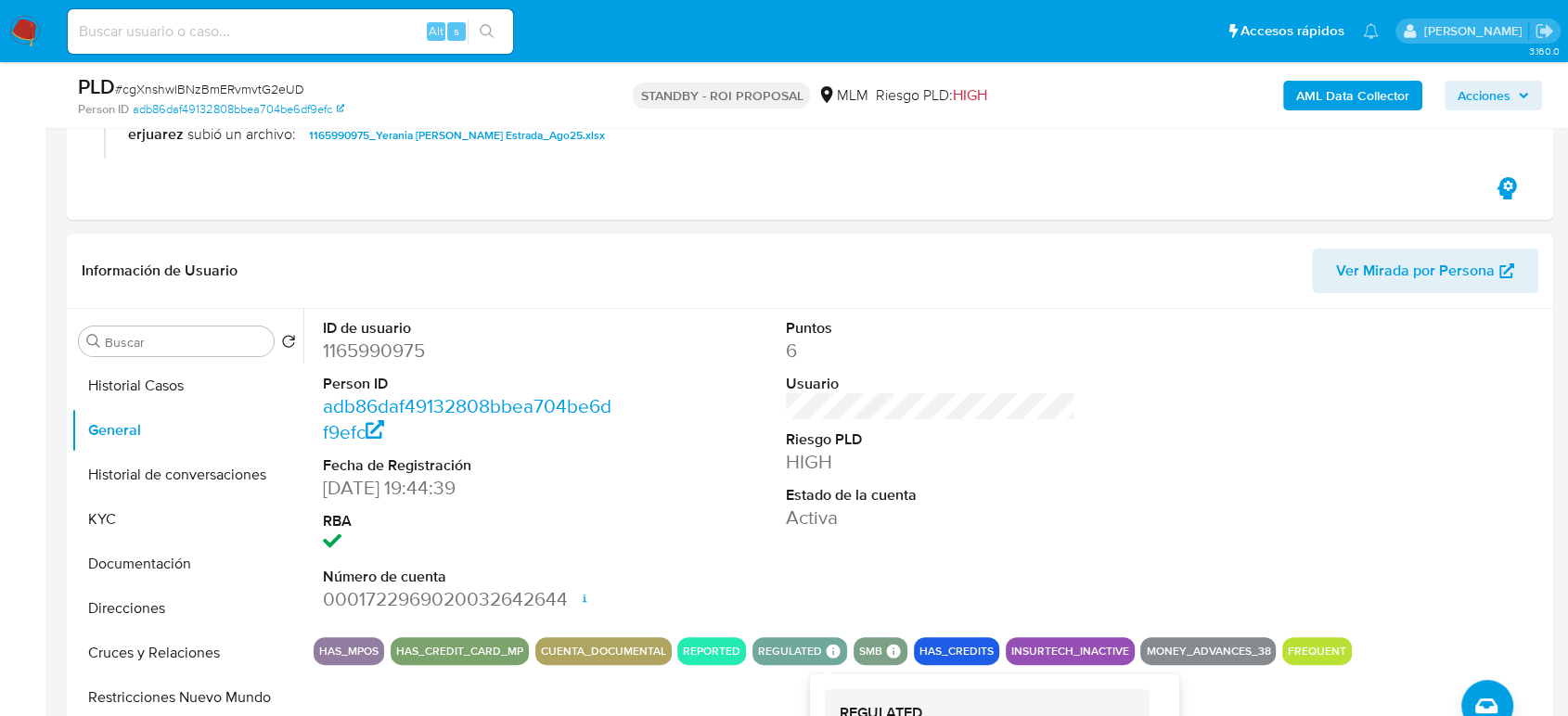
scroll to position [412, 0]
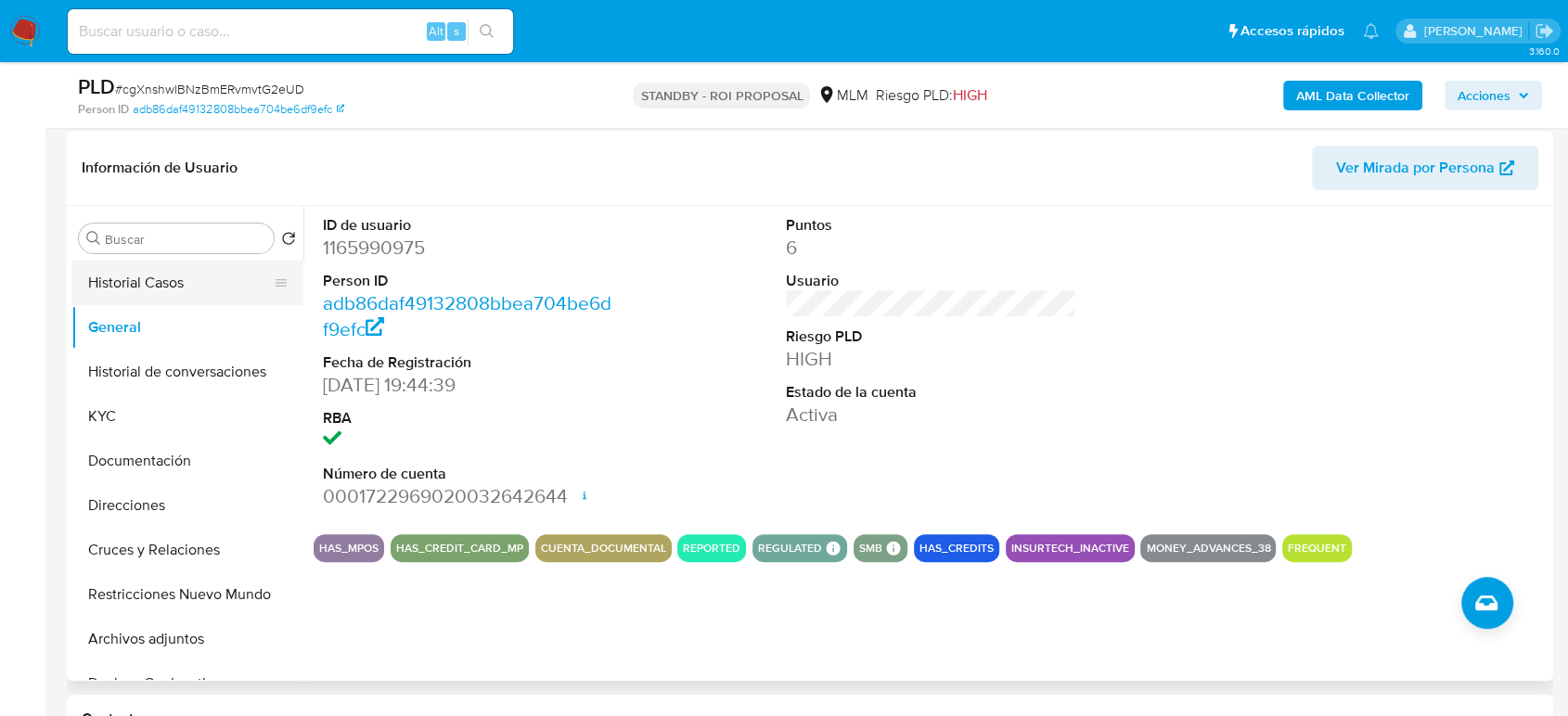
click at [186, 291] on button "Historial Casos" at bounding box center [180, 282] width 217 height 44
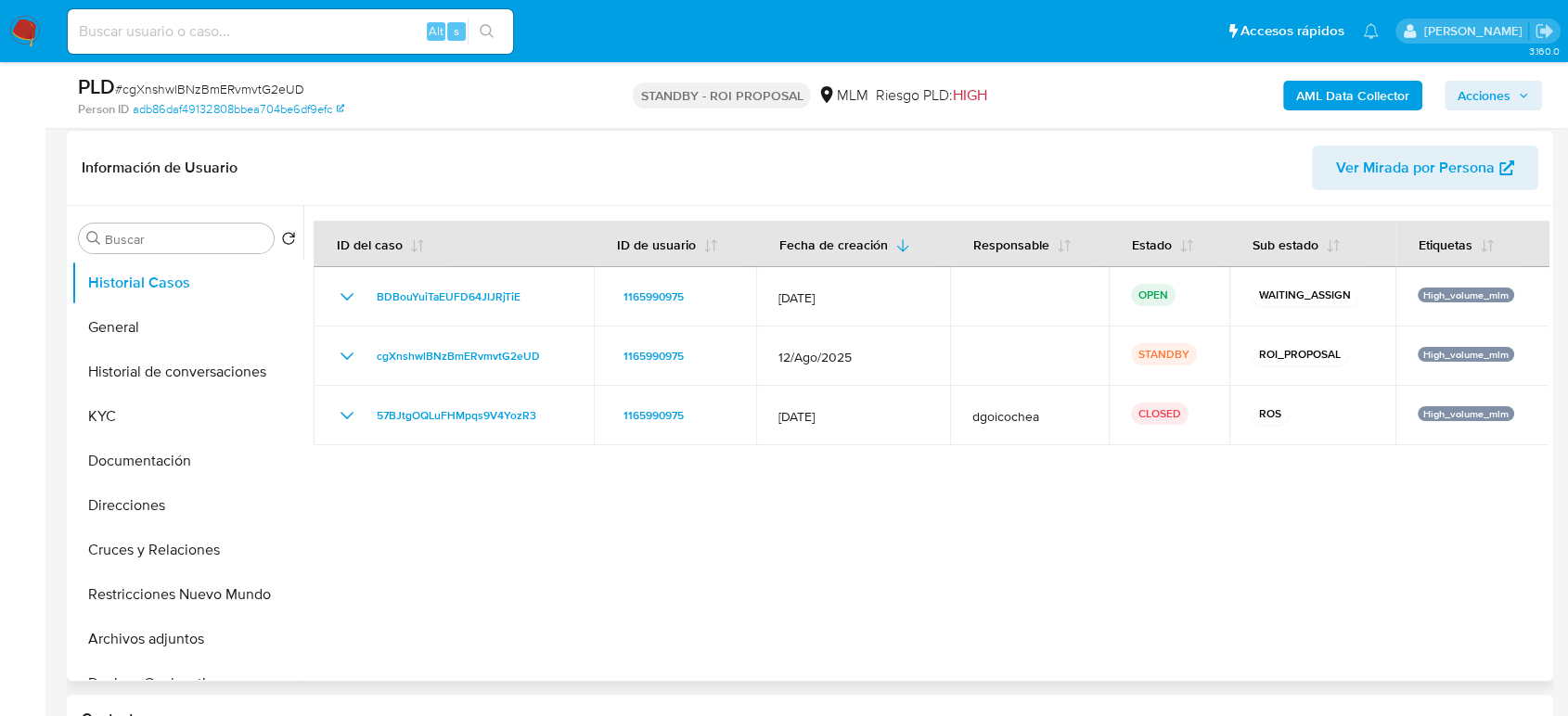
click at [1416, 496] on div at bounding box center [926, 443] width 1245 height 475
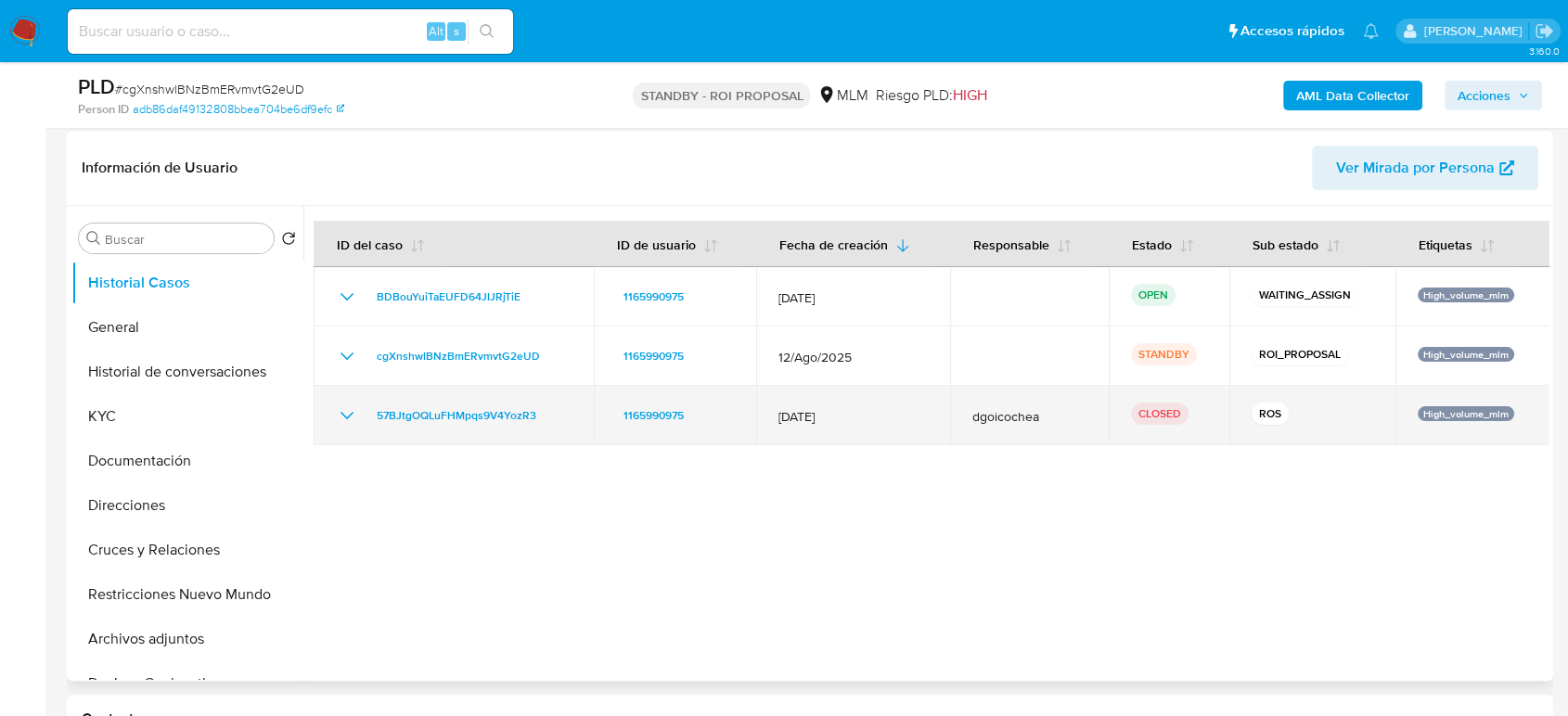
click at [338, 418] on icon "Mostrar/Ocultar" at bounding box center [347, 414] width 22 height 22
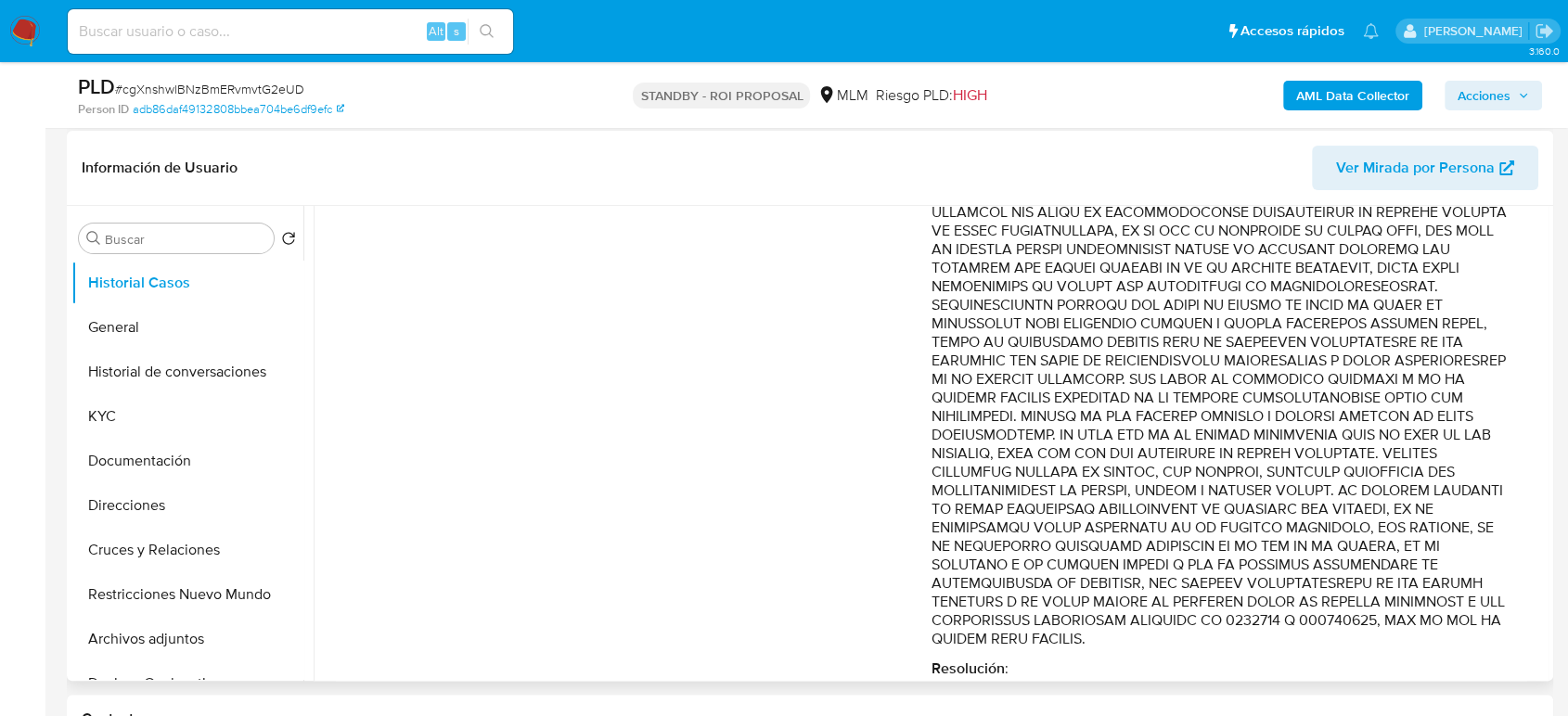
scroll to position [917, 0]
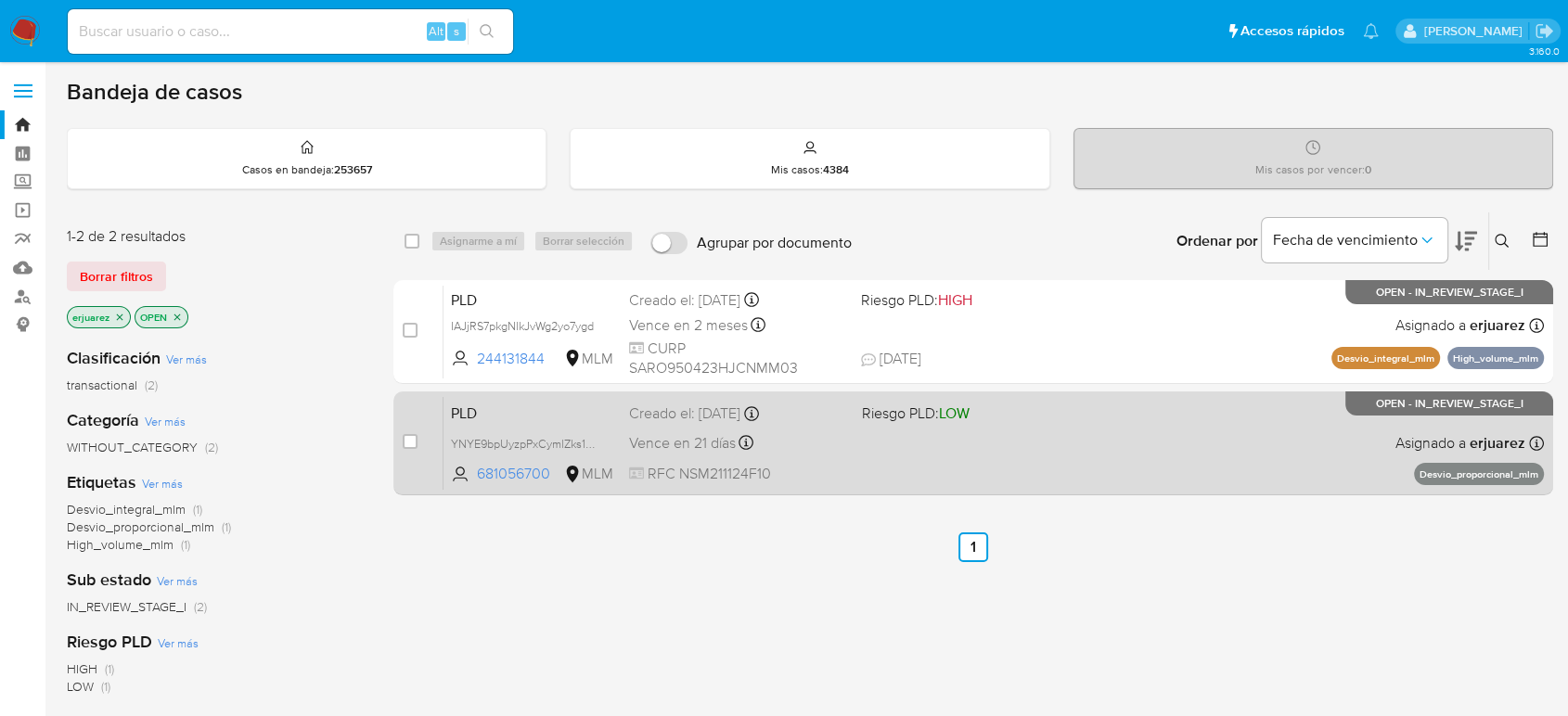
click at [907, 431] on div "PLD YNYE9bpUyzpPxCymlZks1nLu 681056700 MLM Riesgo PLD: LOW Creado el: [DATE] Cr…" at bounding box center [993, 443] width 1101 height 94
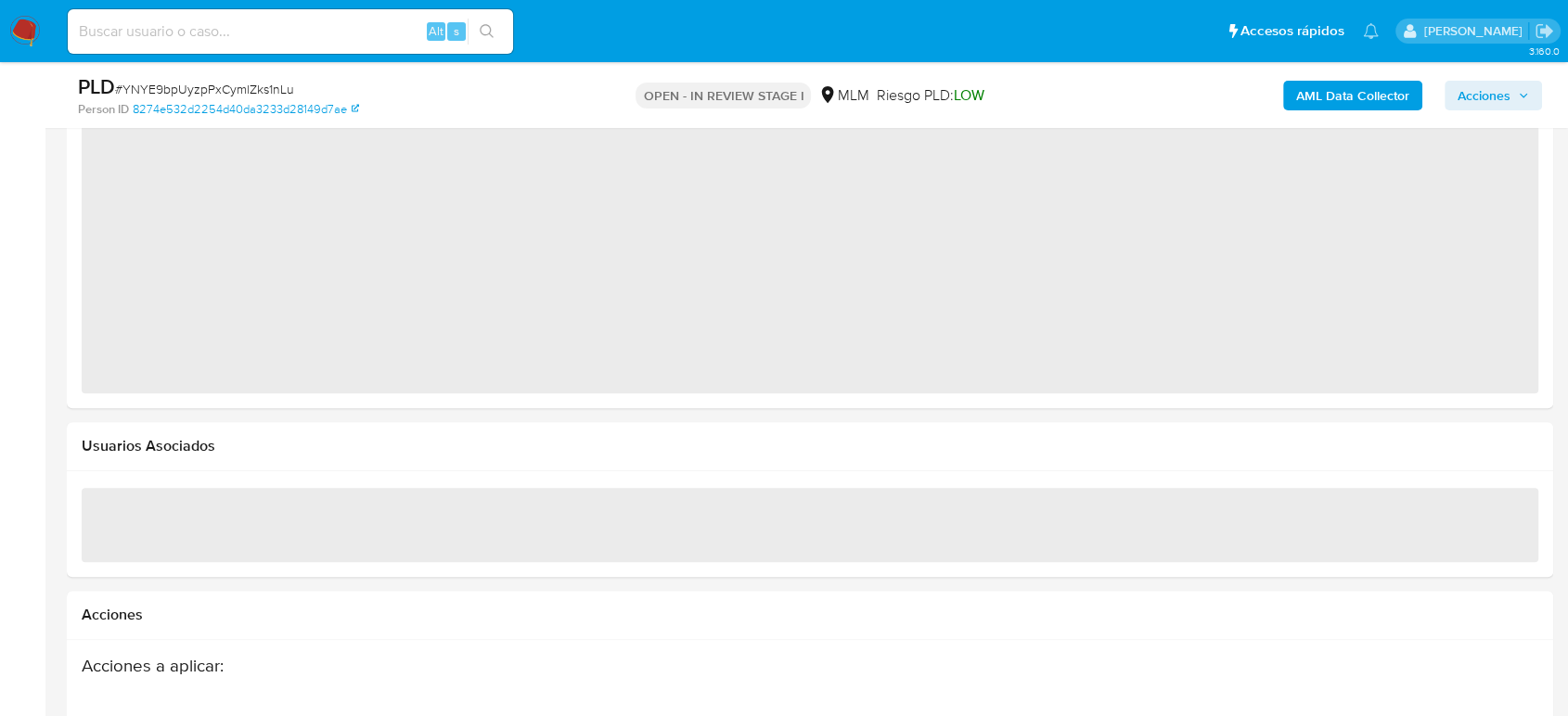
select select "10"
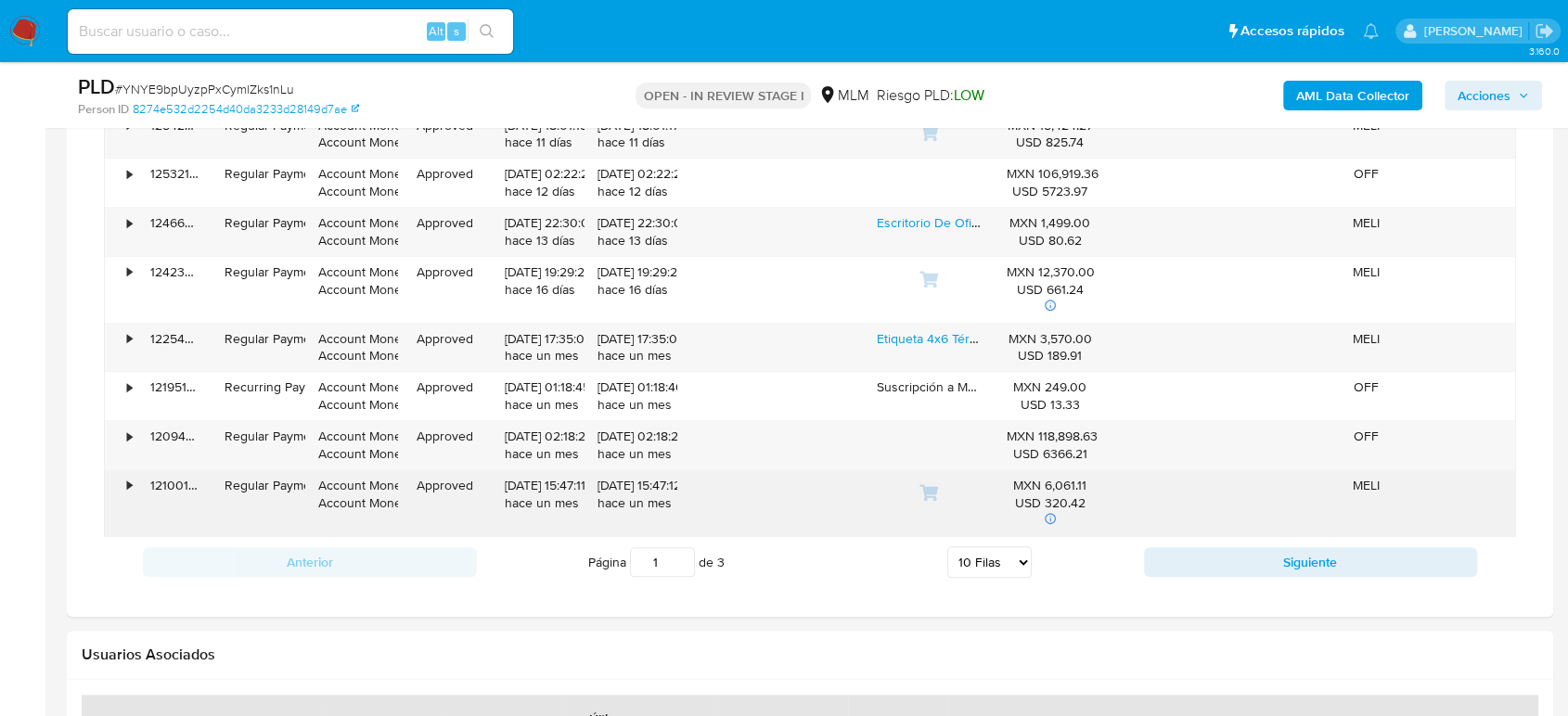
scroll to position [1240, 0]
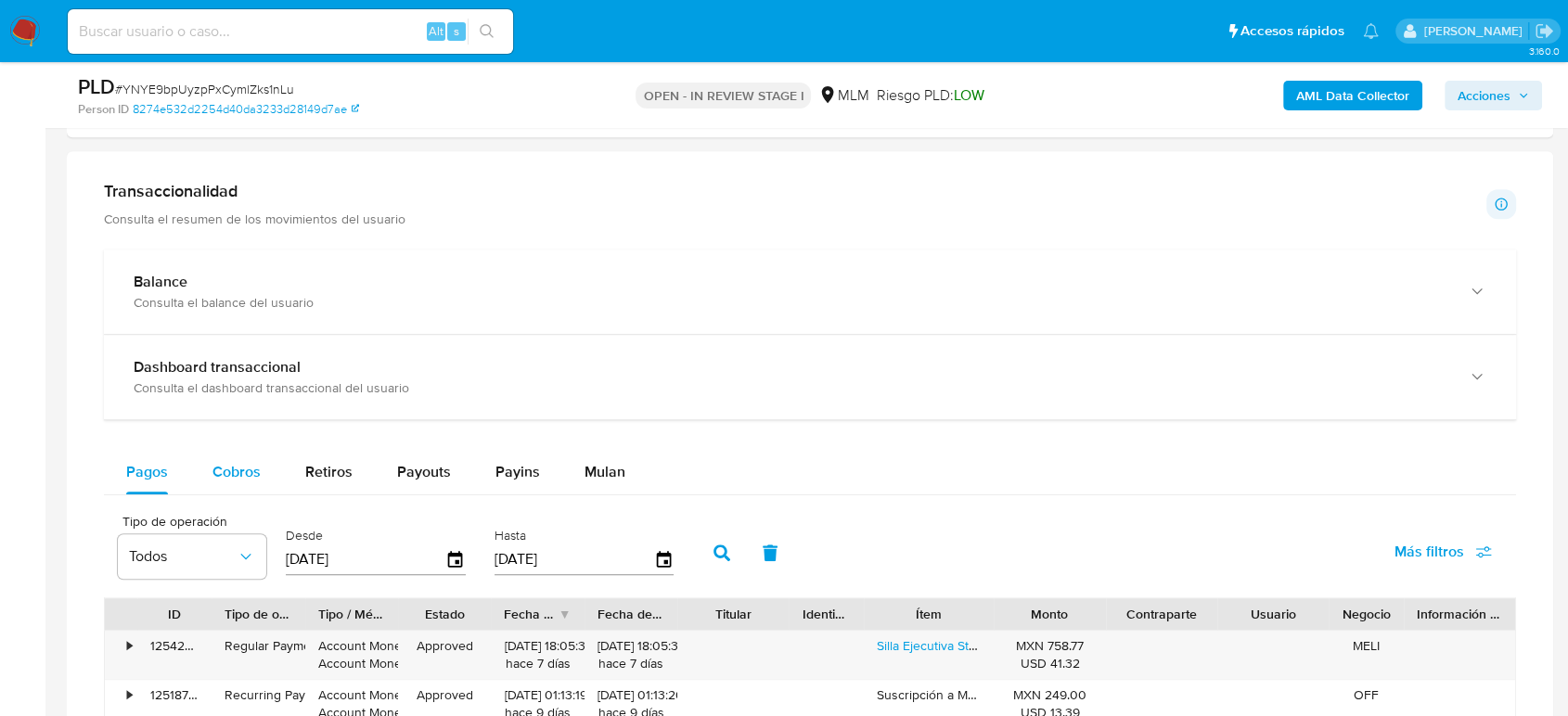
click at [232, 483] on div "Cobros" at bounding box center [237, 472] width 48 height 44
select select "10"
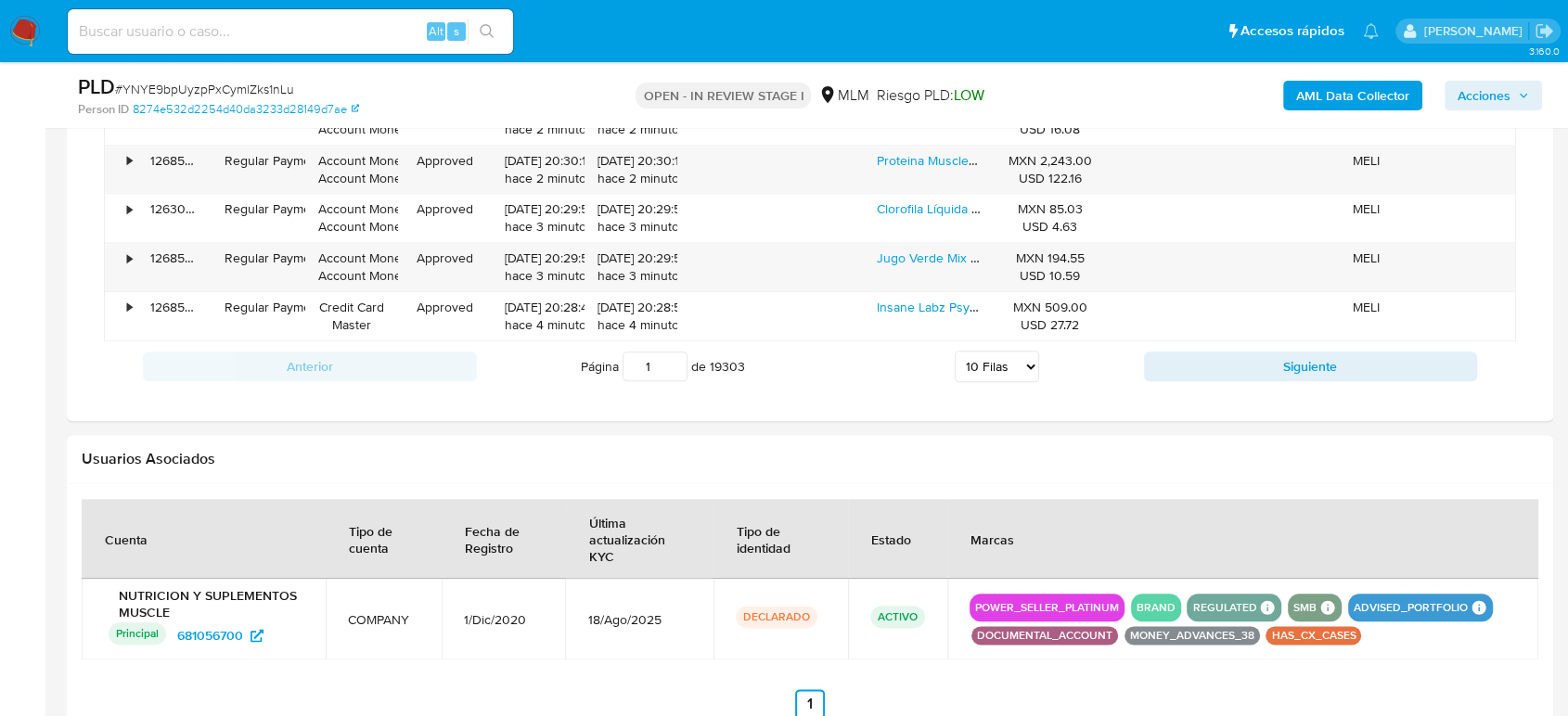
scroll to position [2064, 0]
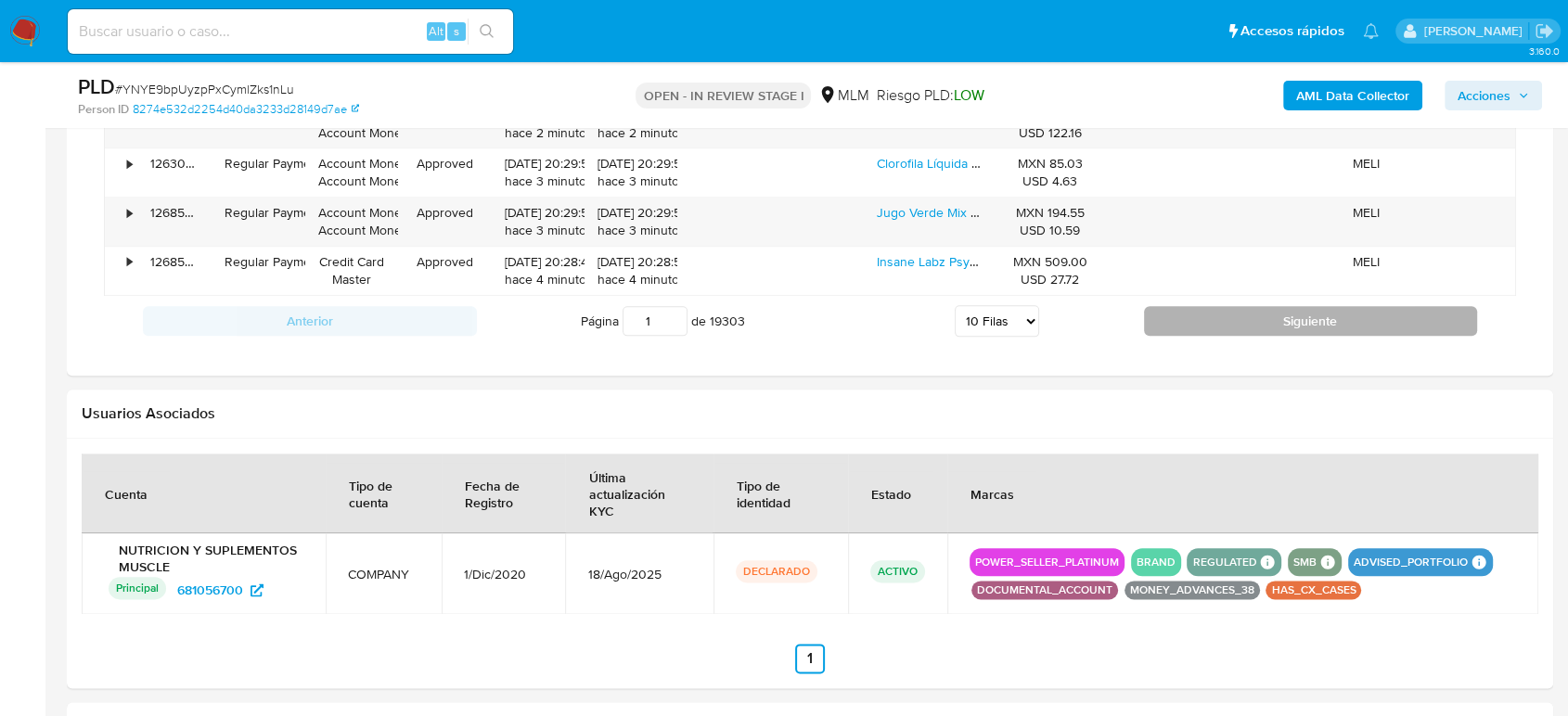
click at [1286, 314] on button "Siguiente" at bounding box center [1310, 321] width 334 height 30
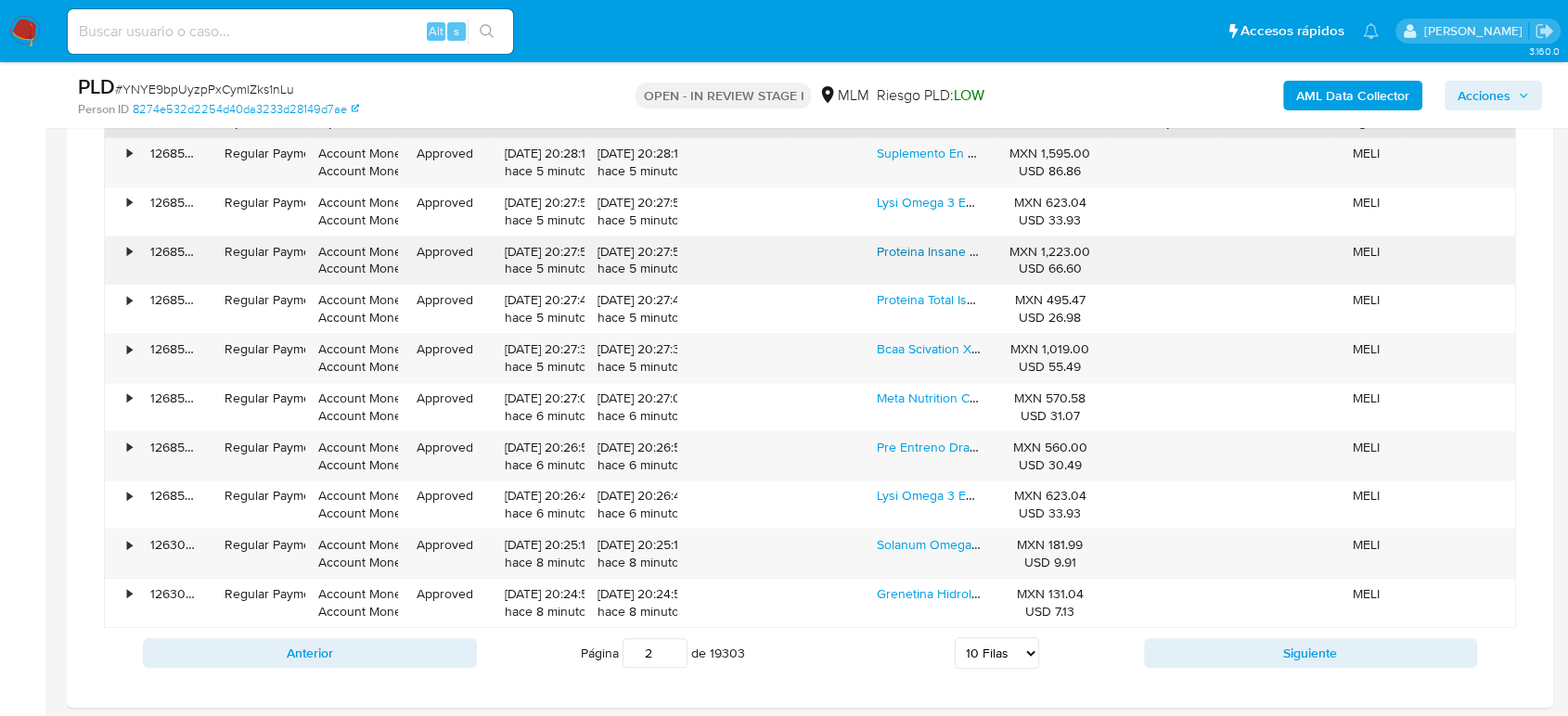
scroll to position [1858, 0]
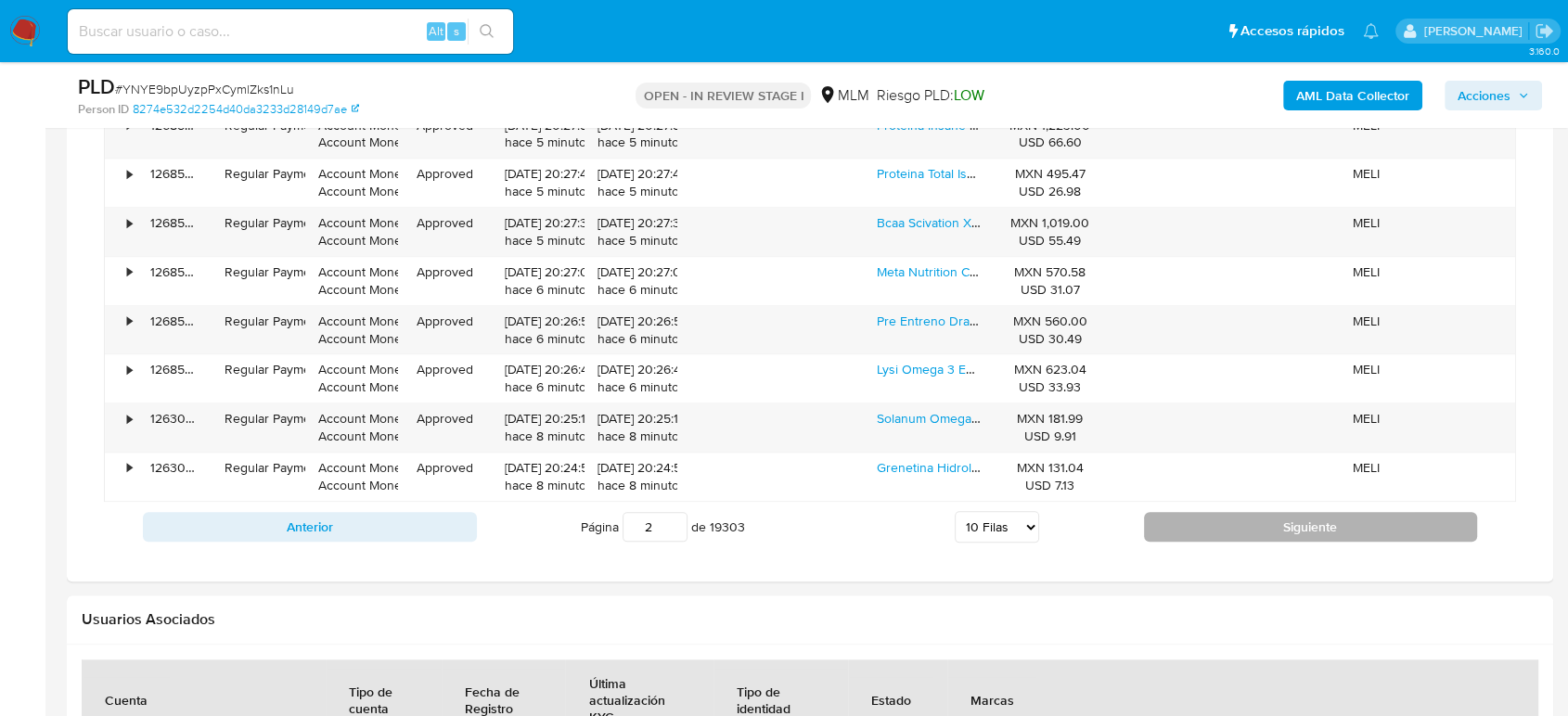
click at [1242, 517] on button "Siguiente" at bounding box center [1310, 526] width 334 height 30
click at [1234, 514] on button "Siguiente" at bounding box center [1310, 526] width 334 height 30
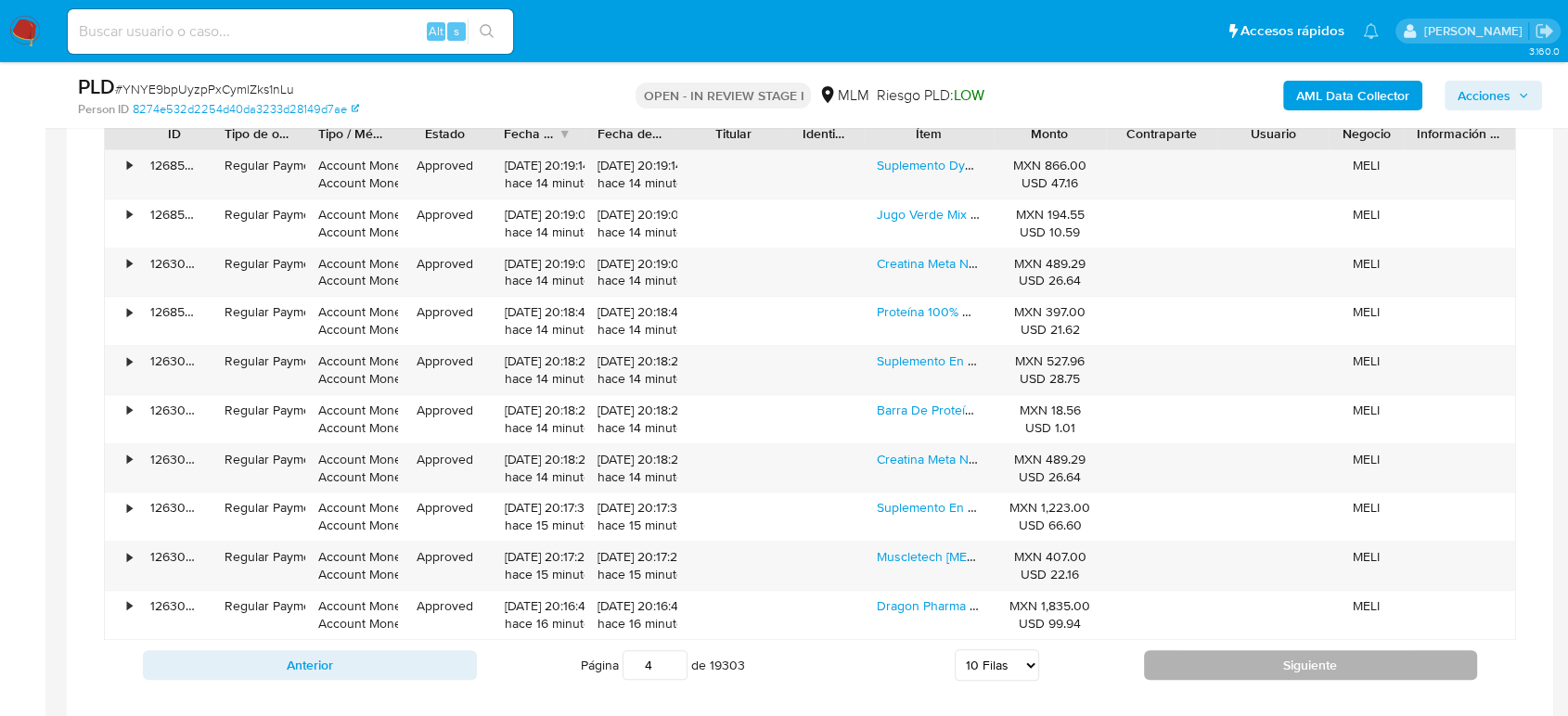
scroll to position [1755, 0]
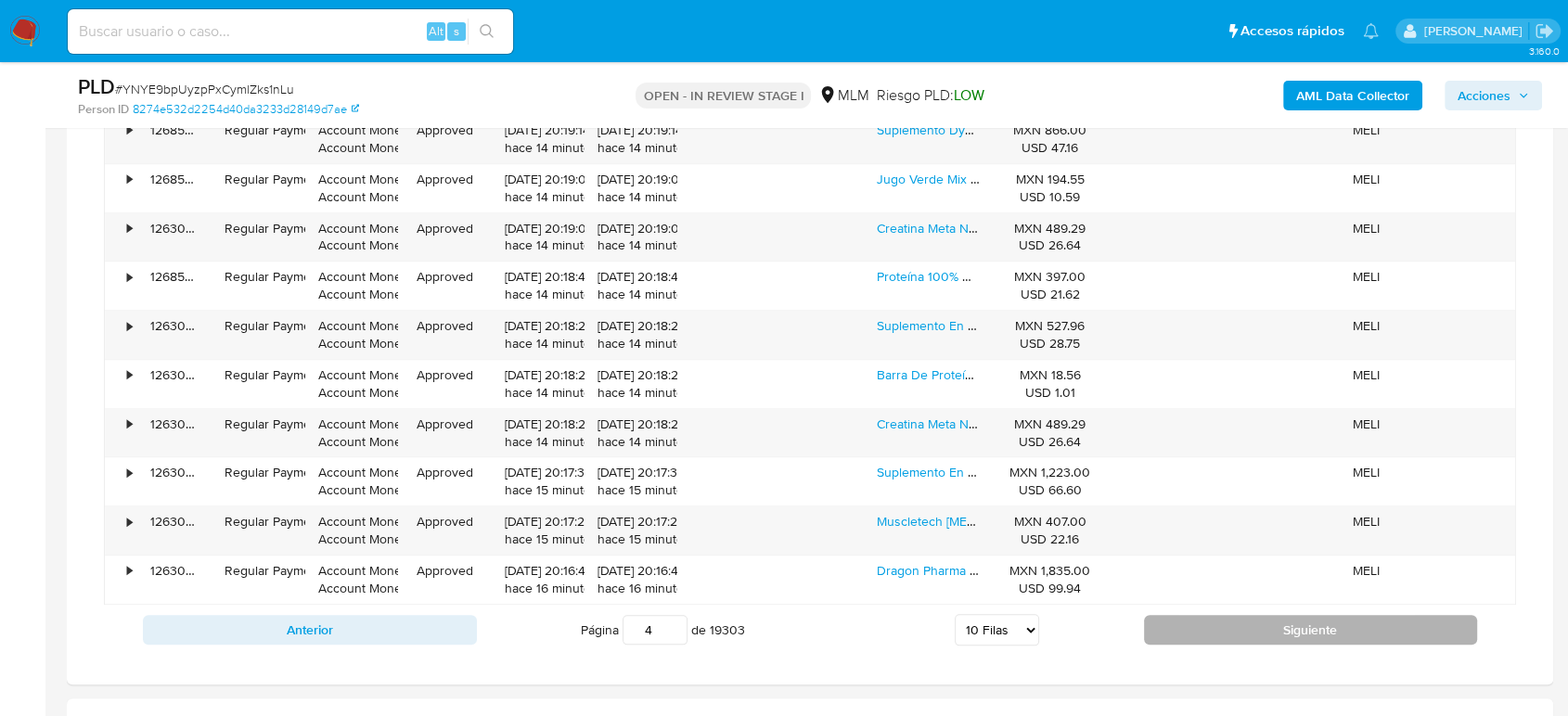
click at [1306, 636] on button "Siguiente" at bounding box center [1310, 629] width 334 height 30
click at [1216, 615] on button "Siguiente" at bounding box center [1310, 629] width 334 height 30
click at [1201, 628] on button "Siguiente" at bounding box center [1310, 629] width 334 height 30
click at [1224, 621] on button "Siguiente" at bounding box center [1310, 629] width 334 height 30
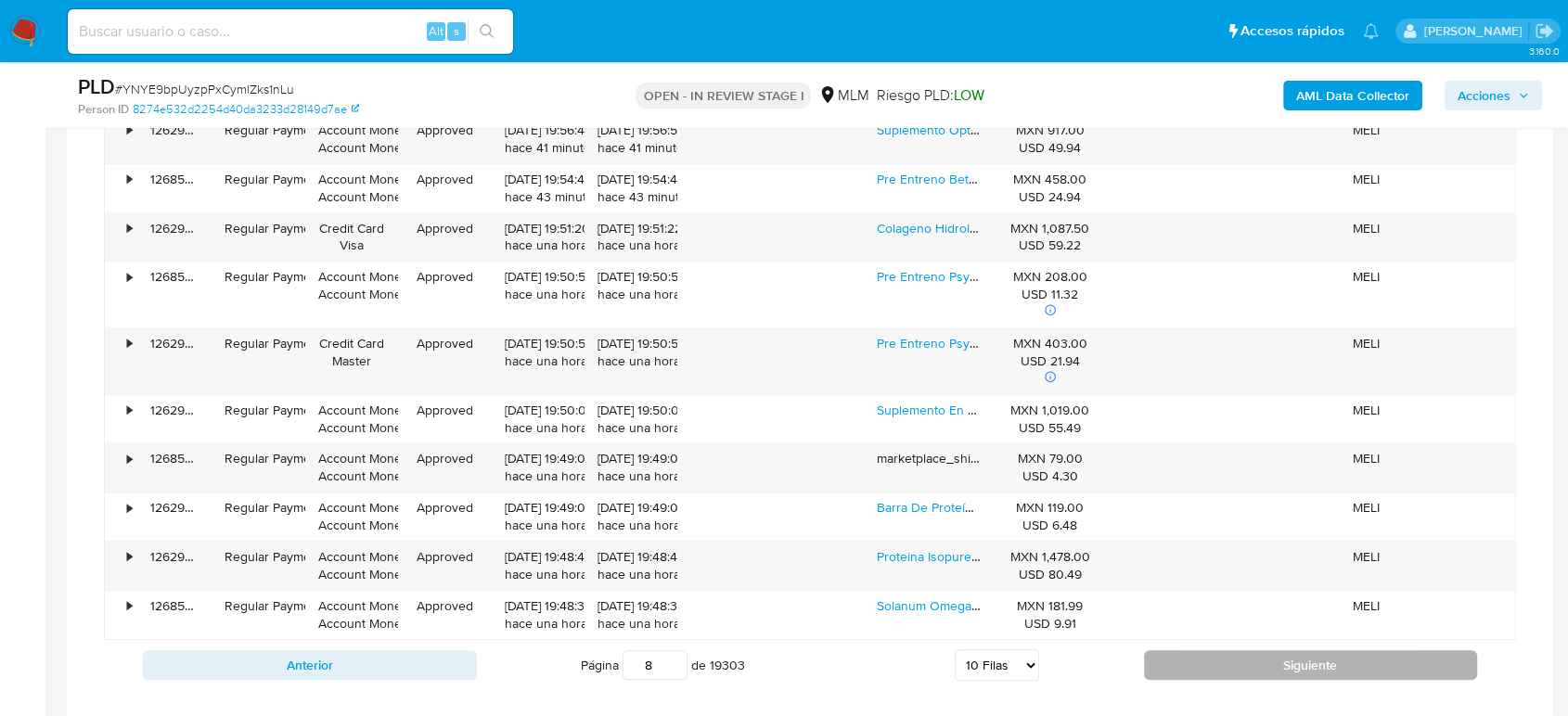
click at [1239, 650] on button "Siguiente" at bounding box center [1310, 664] width 334 height 30
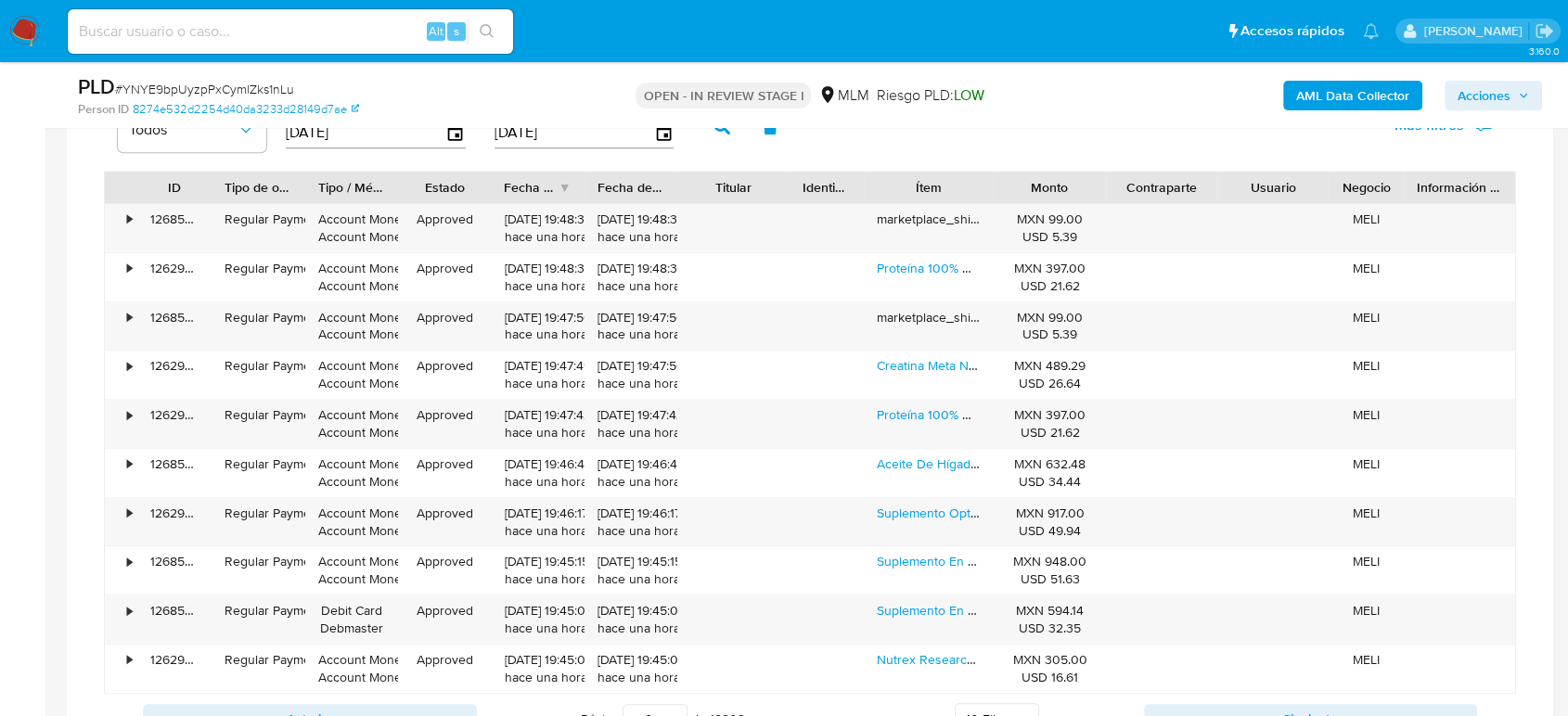
scroll to position [1858, 0]
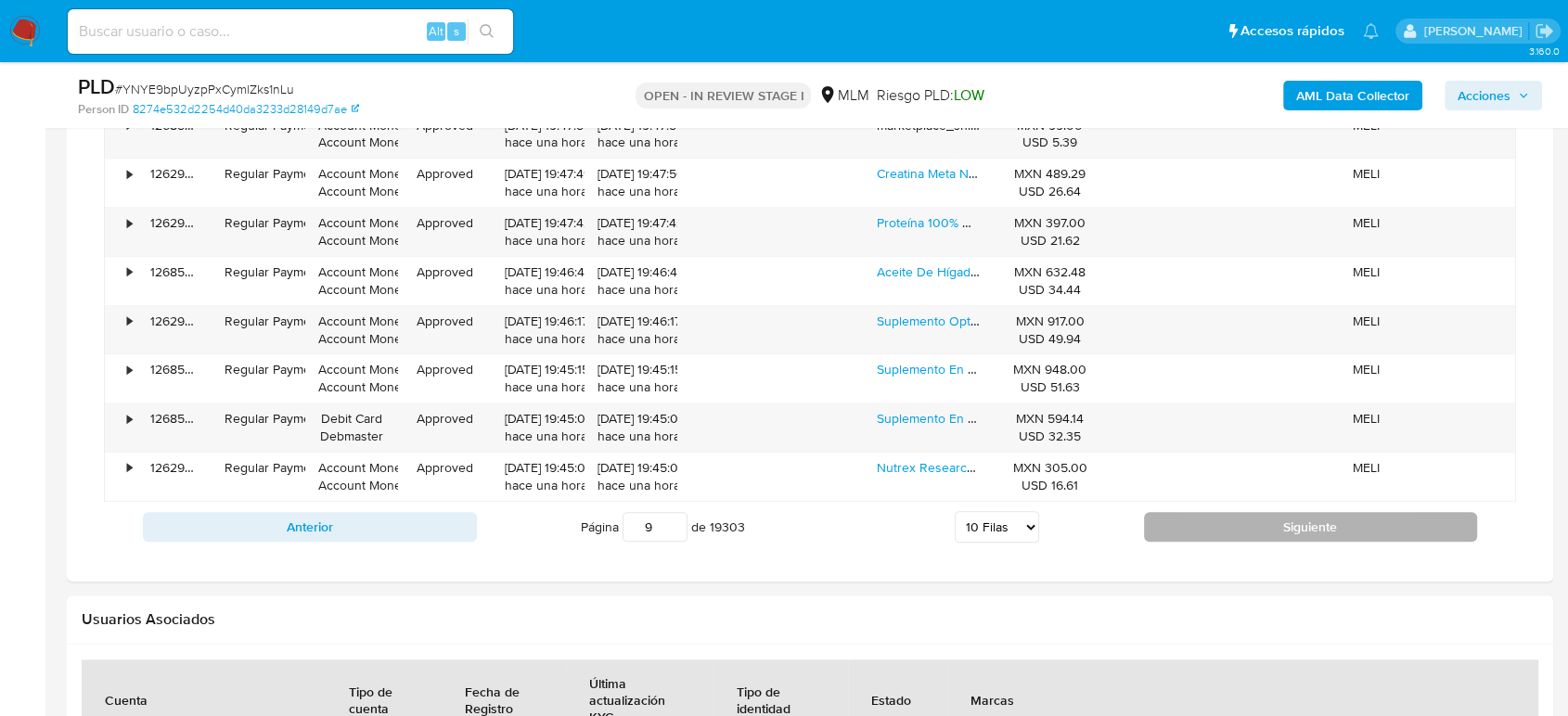
click at [1190, 516] on button "Siguiente" at bounding box center [1310, 526] width 334 height 30
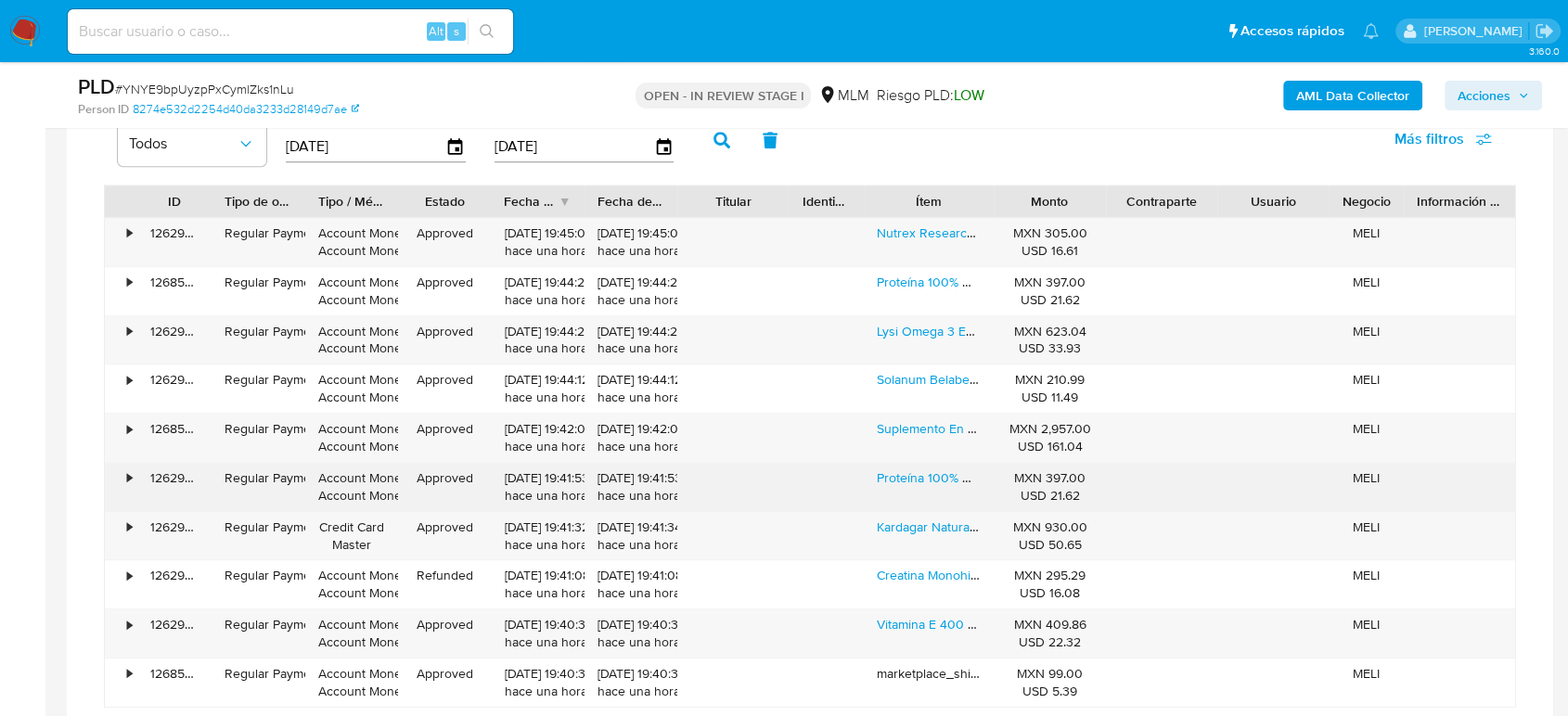
scroll to position [1755, 0]
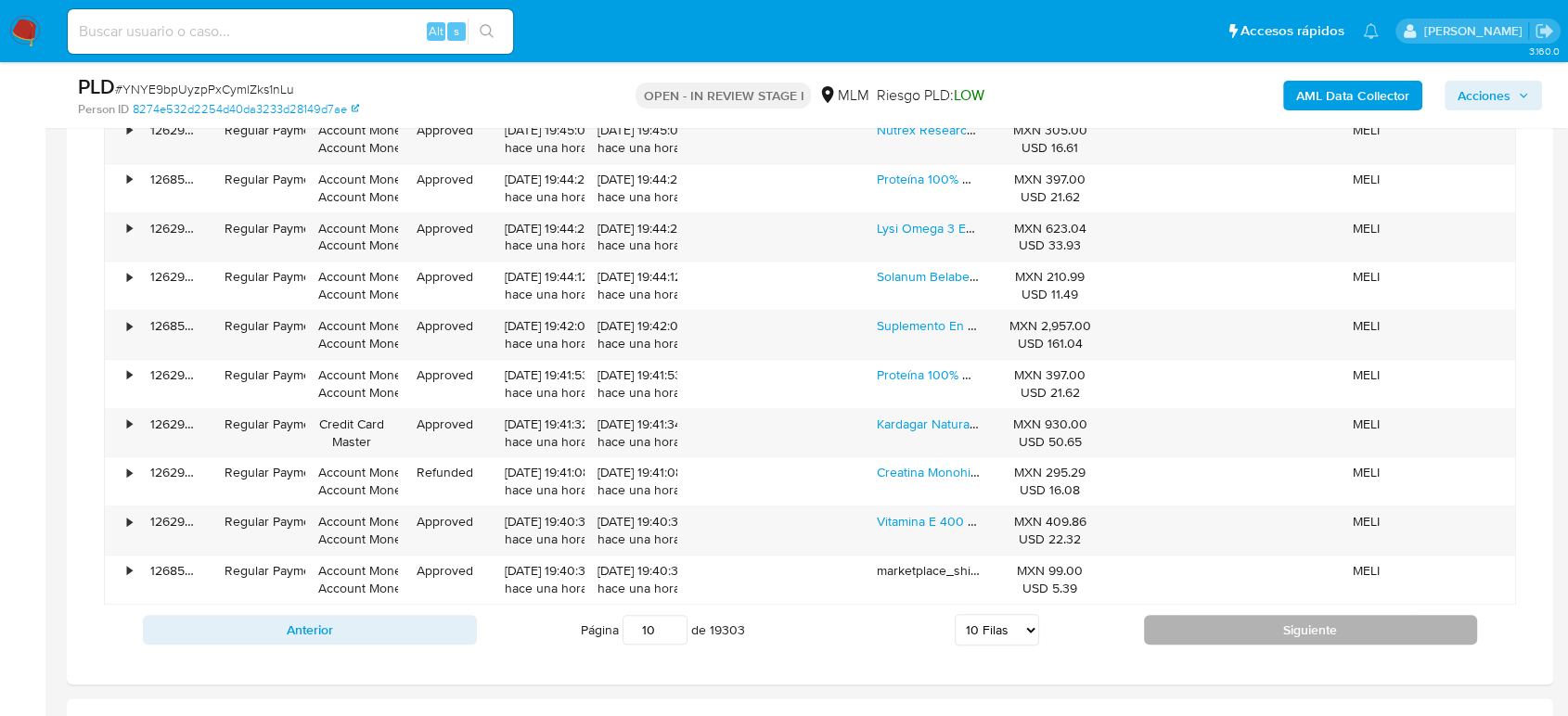
click at [1236, 624] on button "Siguiente" at bounding box center [1310, 629] width 334 height 30
click at [1232, 621] on button "Siguiente" at bounding box center [1310, 629] width 334 height 30
type input "14"
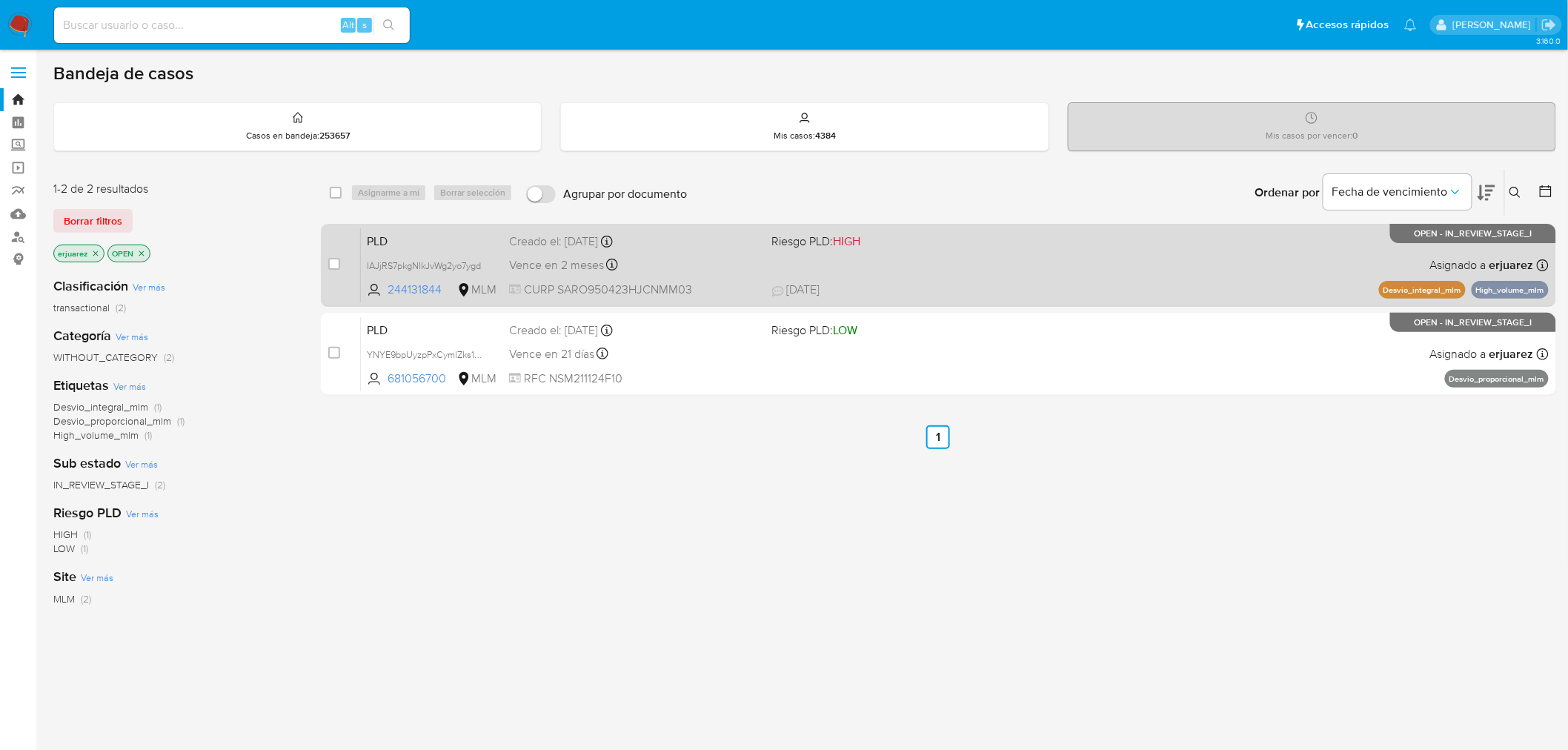
click at [1074, 269] on div "PLD IAJjRS7pkgNlkJvWg2yo7ygd 244131844 MLM Riesgo PLD: HIGH Creado el: [DATE] C…" at bounding box center [955, 265] width 1188 height 75
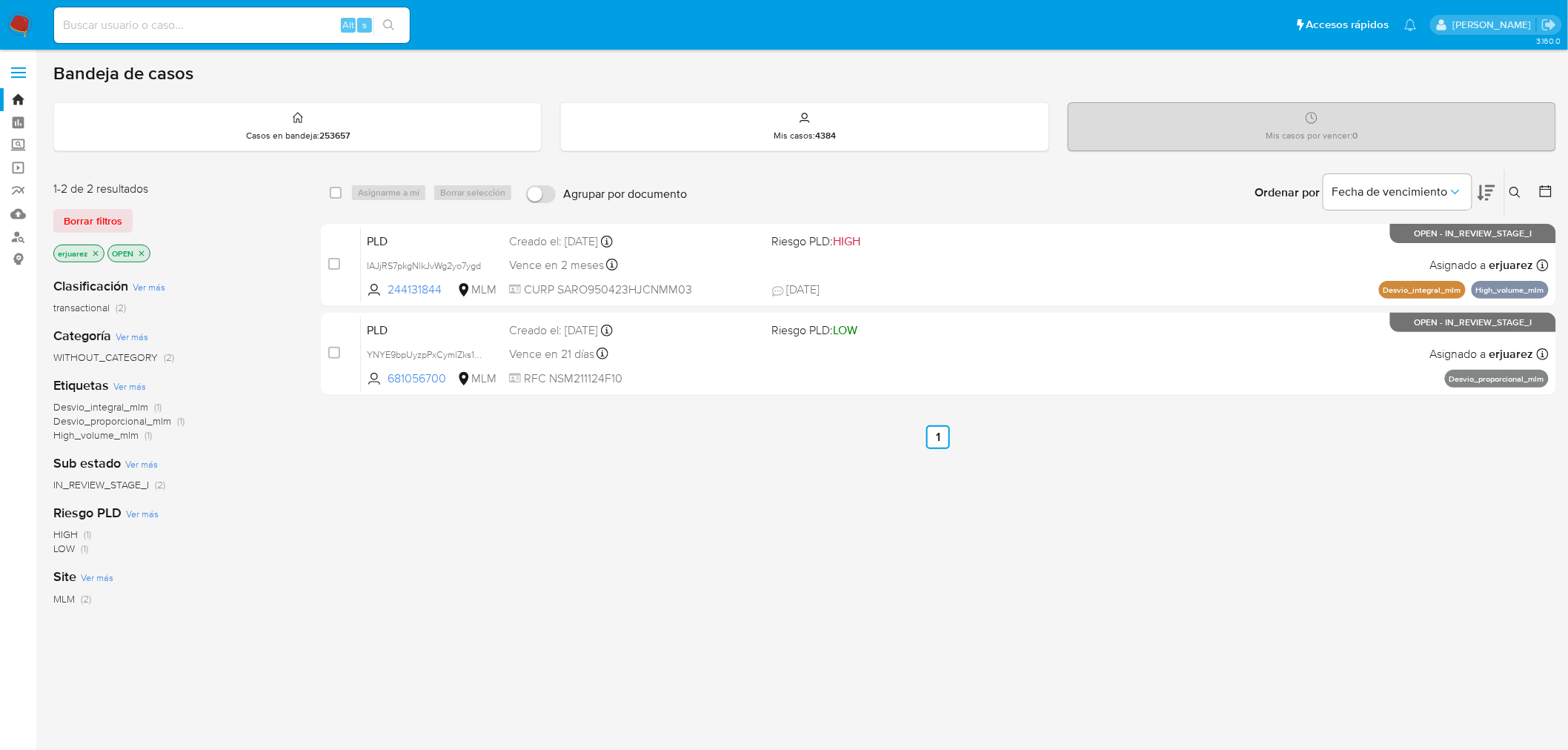
drag, startPoint x: 96, startPoint y: 252, endPoint x: 269, endPoint y: 253, distance: 173.0
click at [97, 252] on icon "close-filter" at bounding box center [96, 253] width 9 height 9
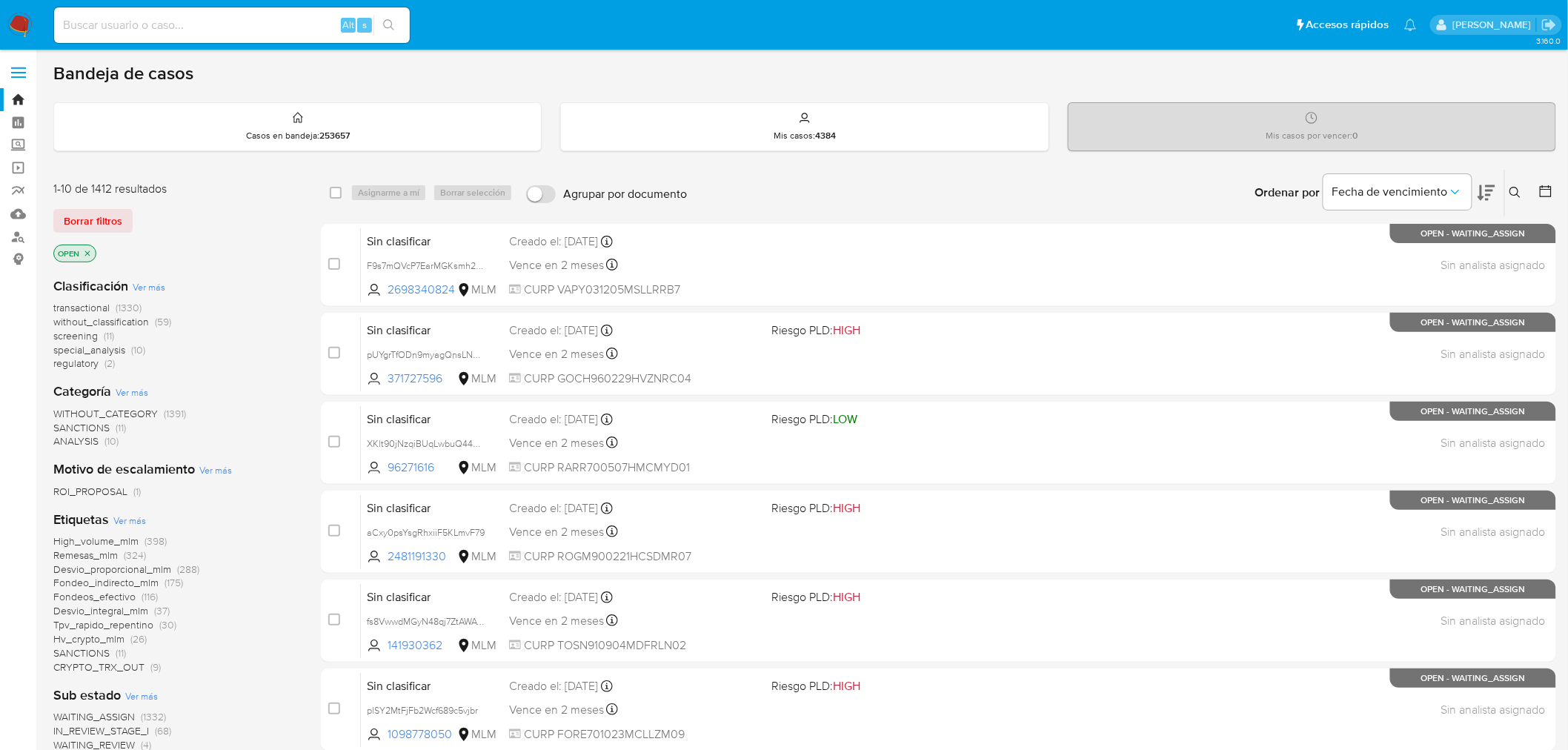
click at [1514, 190] on icon at bounding box center [1515, 192] width 11 height 11
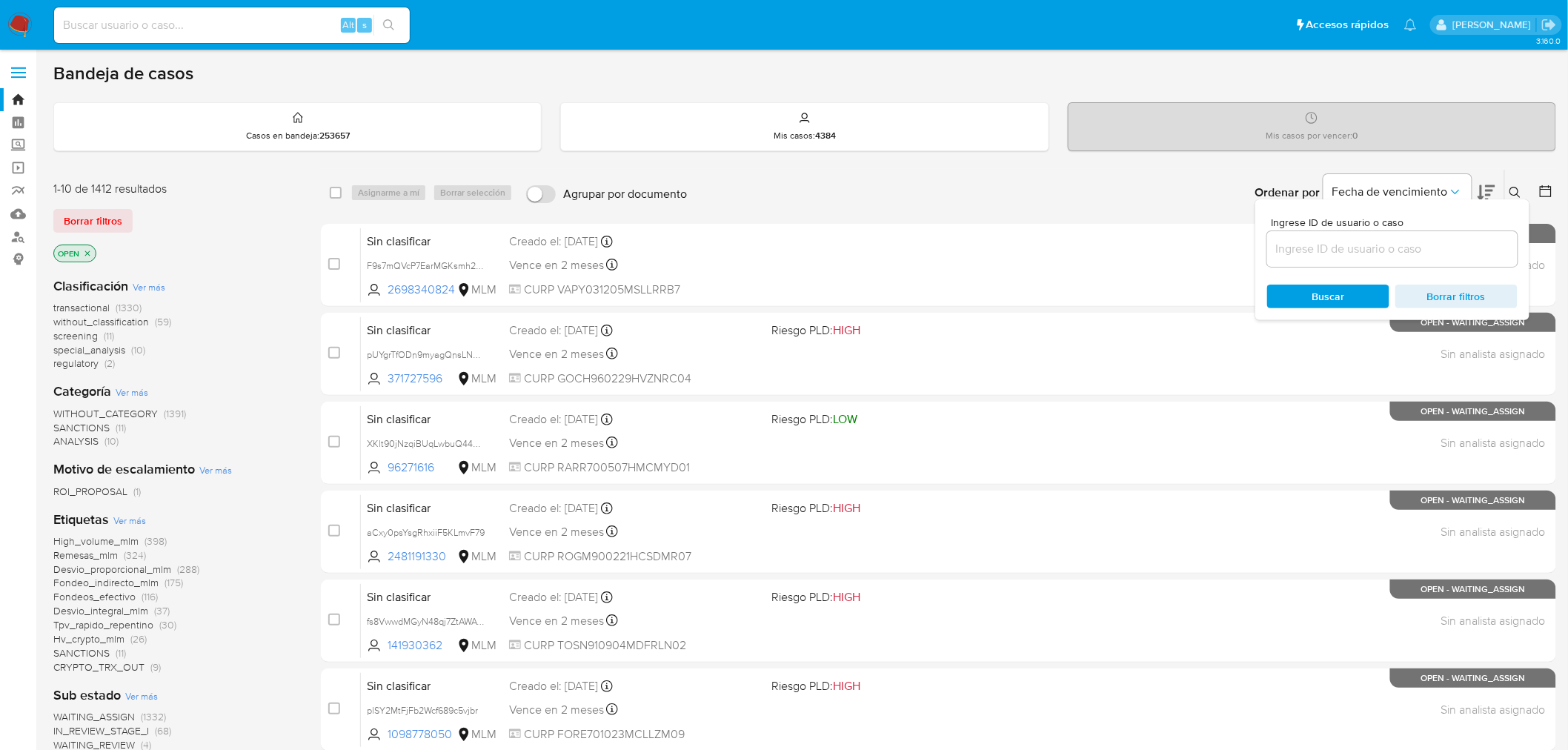
click at [1367, 261] on div at bounding box center [1392, 249] width 250 height 35
click at [1351, 252] on input at bounding box center [1392, 249] width 250 height 19
paste input "676841816"
type input "676841816"
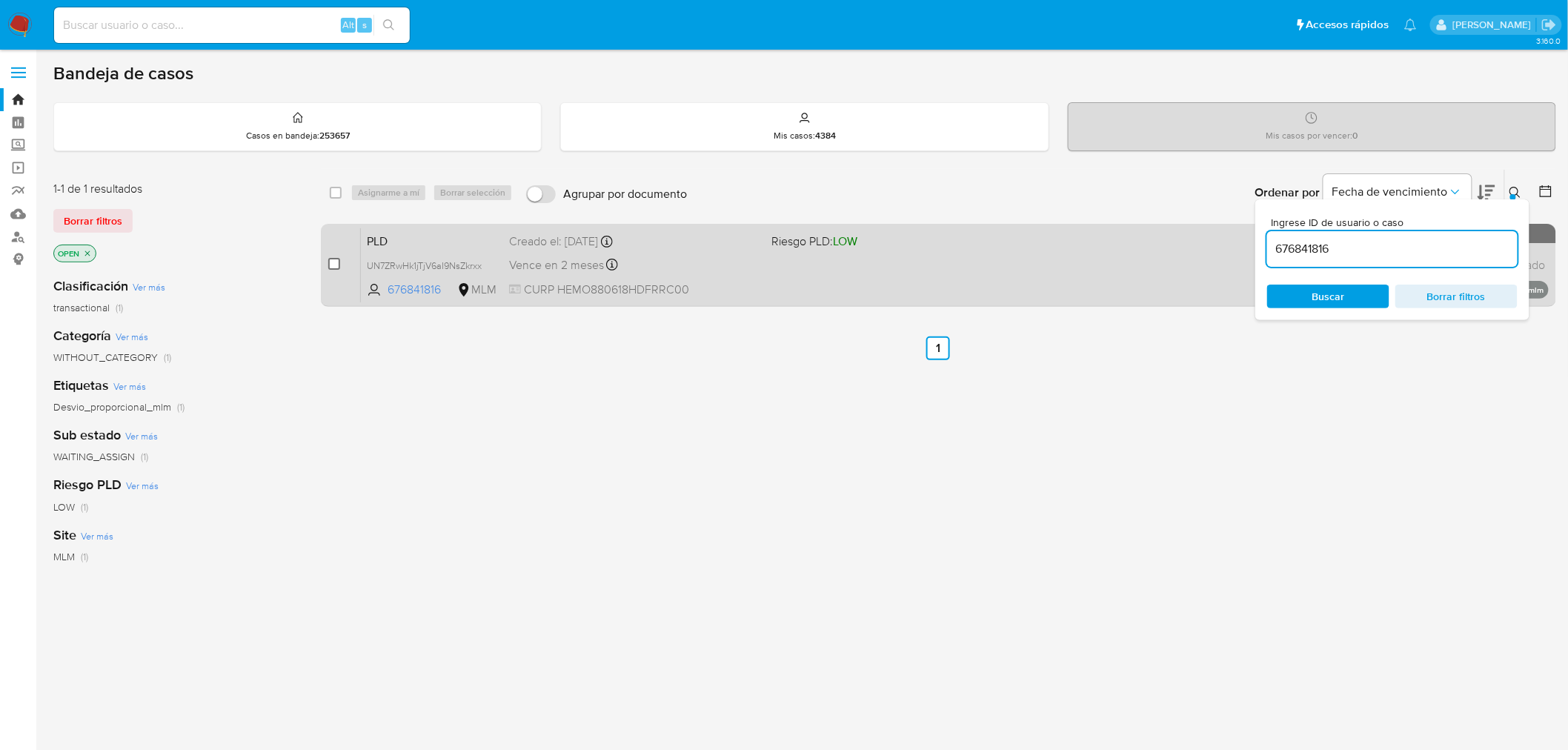
drag, startPoint x: 331, startPoint y: 265, endPoint x: 337, endPoint y: 258, distance: 9.2
click at [331, 263] on input "checkbox" at bounding box center [334, 263] width 11 height 11
checkbox input "true"
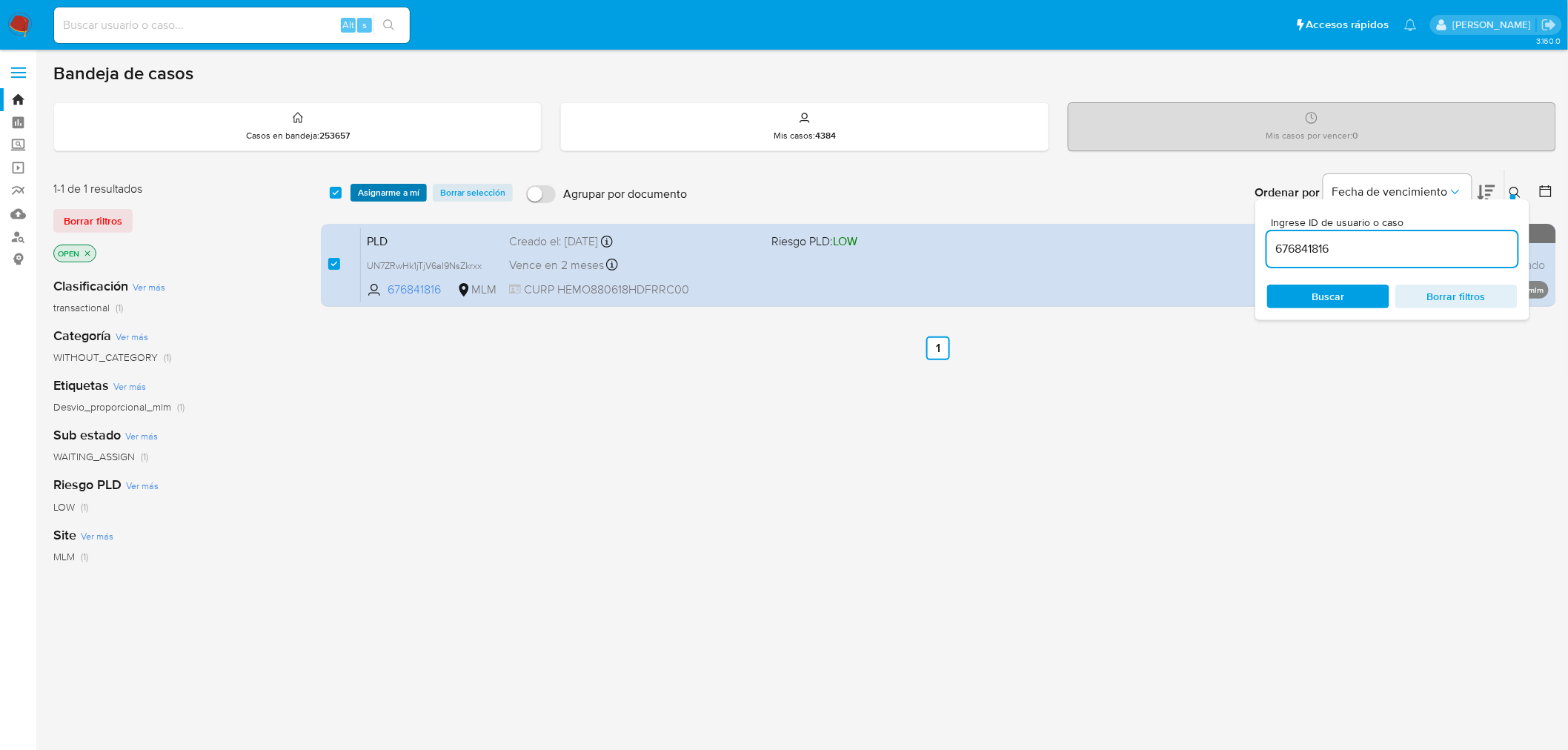
drag, startPoint x: 375, startPoint y: 191, endPoint x: 394, endPoint y: 204, distance: 23.0
click at [378, 191] on span "Asignarme a mí" at bounding box center [389, 192] width 61 height 15
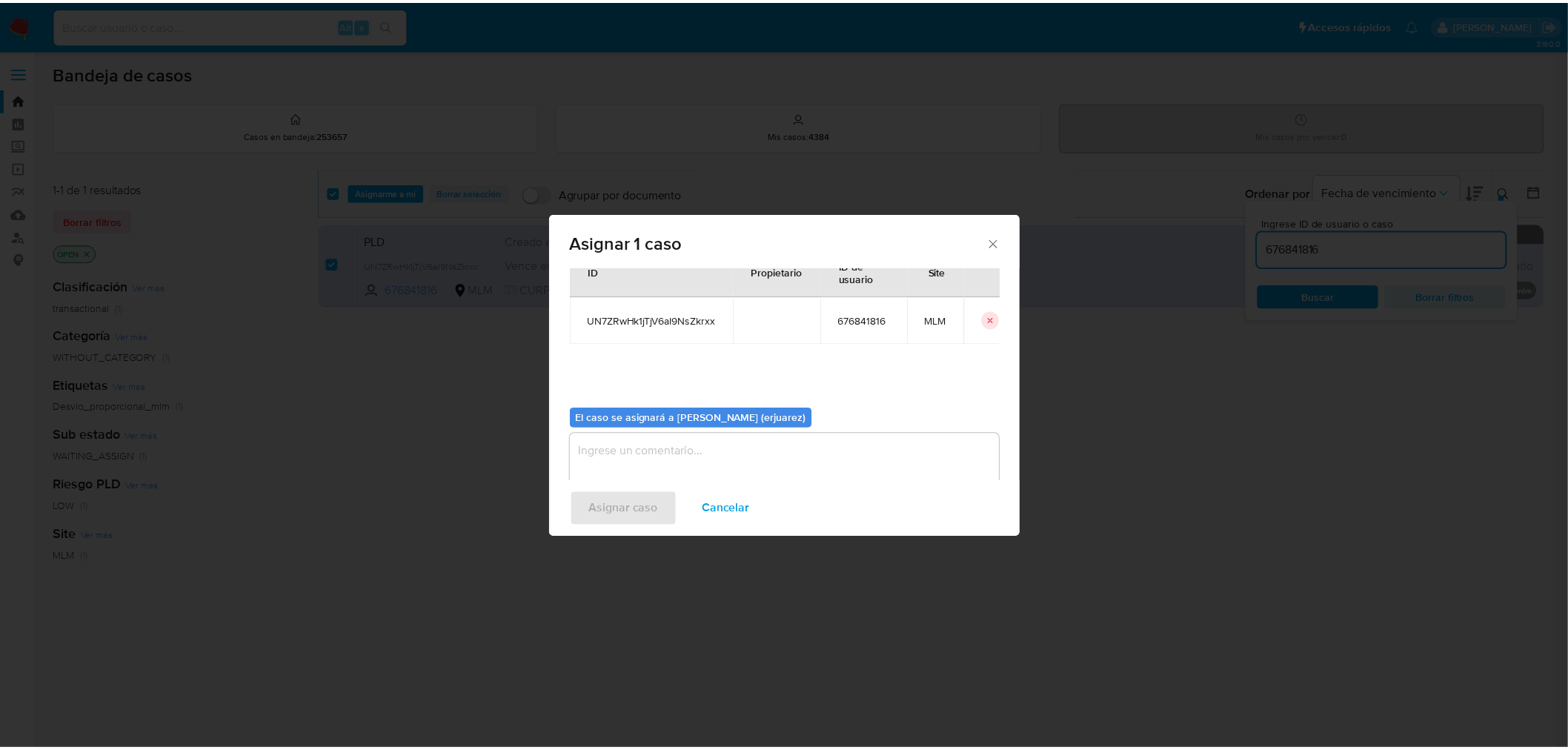
scroll to position [77, 0]
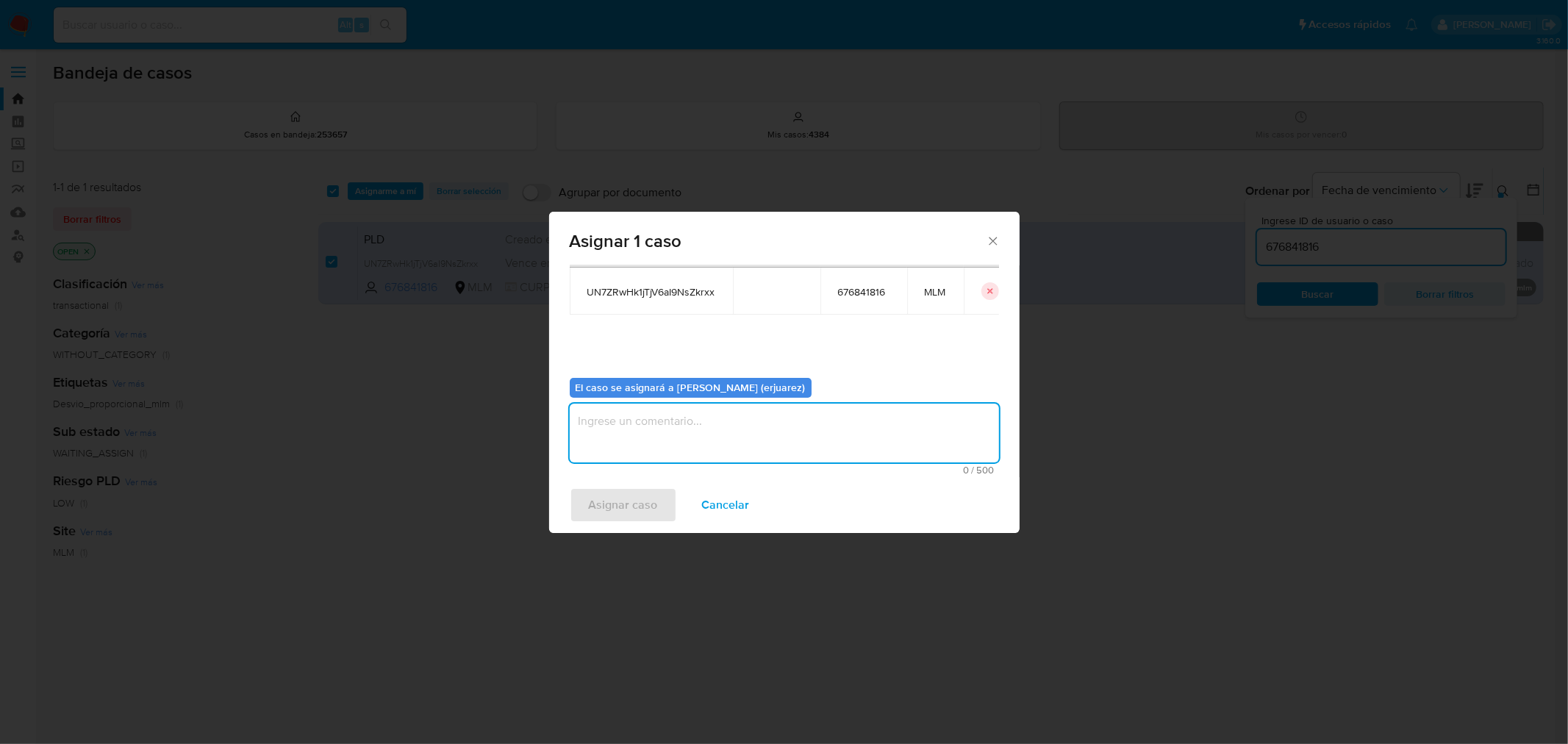
click at [622, 432] on textarea "assign-modal" at bounding box center [784, 433] width 430 height 58
type textarea "e"
type textarea "EPJU"
click at [617, 504] on span "Asignar caso" at bounding box center [623, 505] width 69 height 33
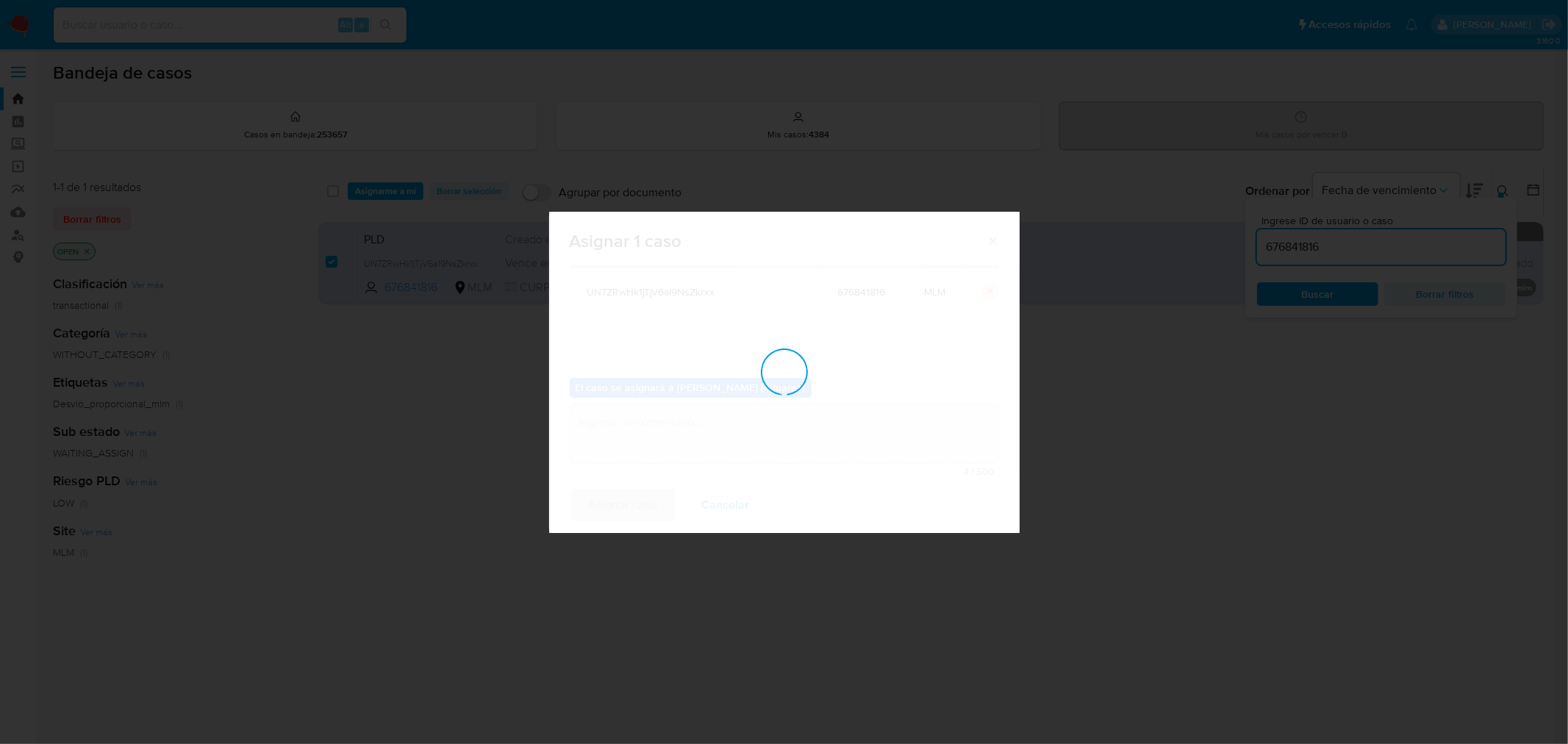
checkbox input "false"
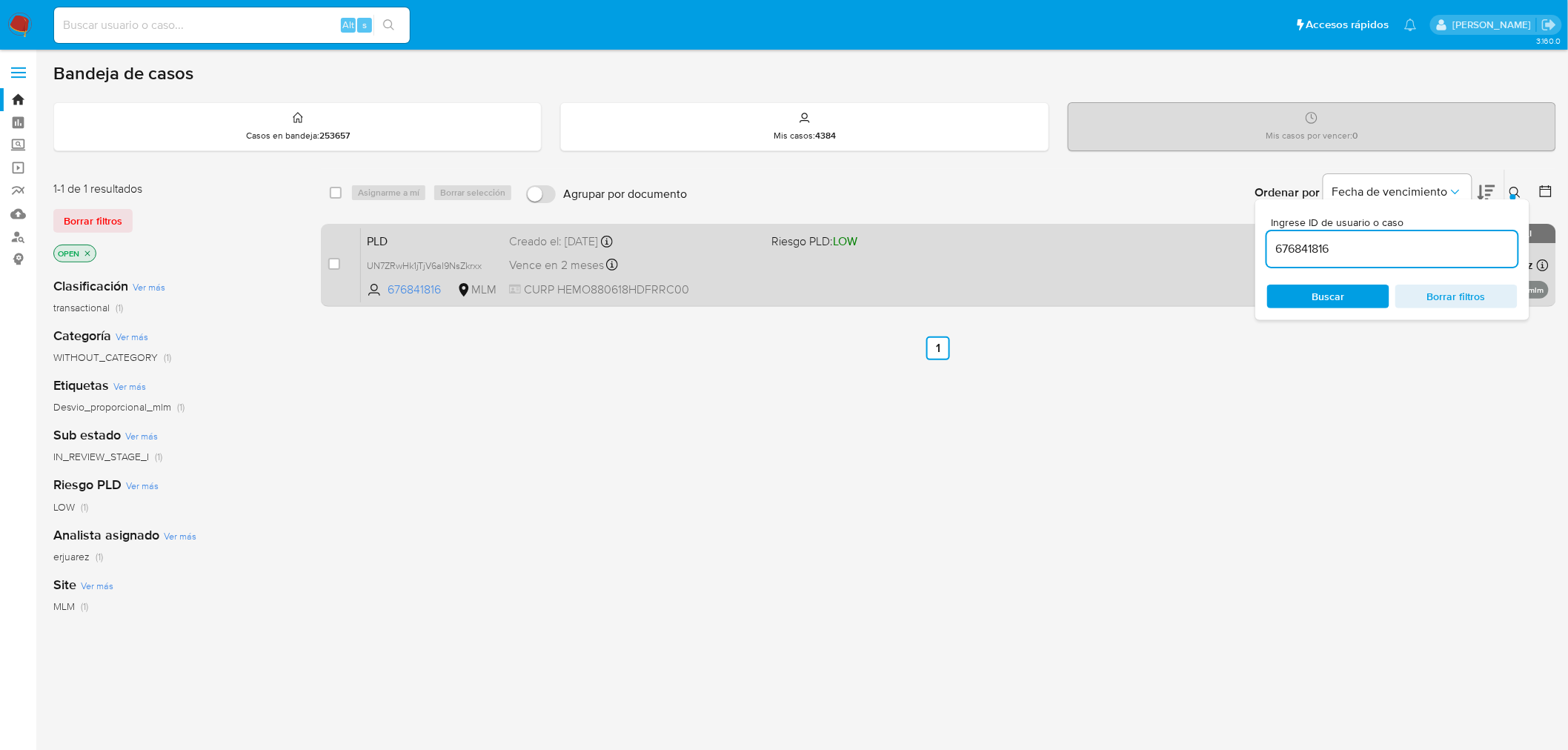
click at [816, 272] on div "PLD UN7ZRwHk1jTjV6aI9NsZkrxx 676841816 MLM Riesgo PLD: LOW Creado el: [DATE] Cr…" at bounding box center [955, 265] width 1188 height 75
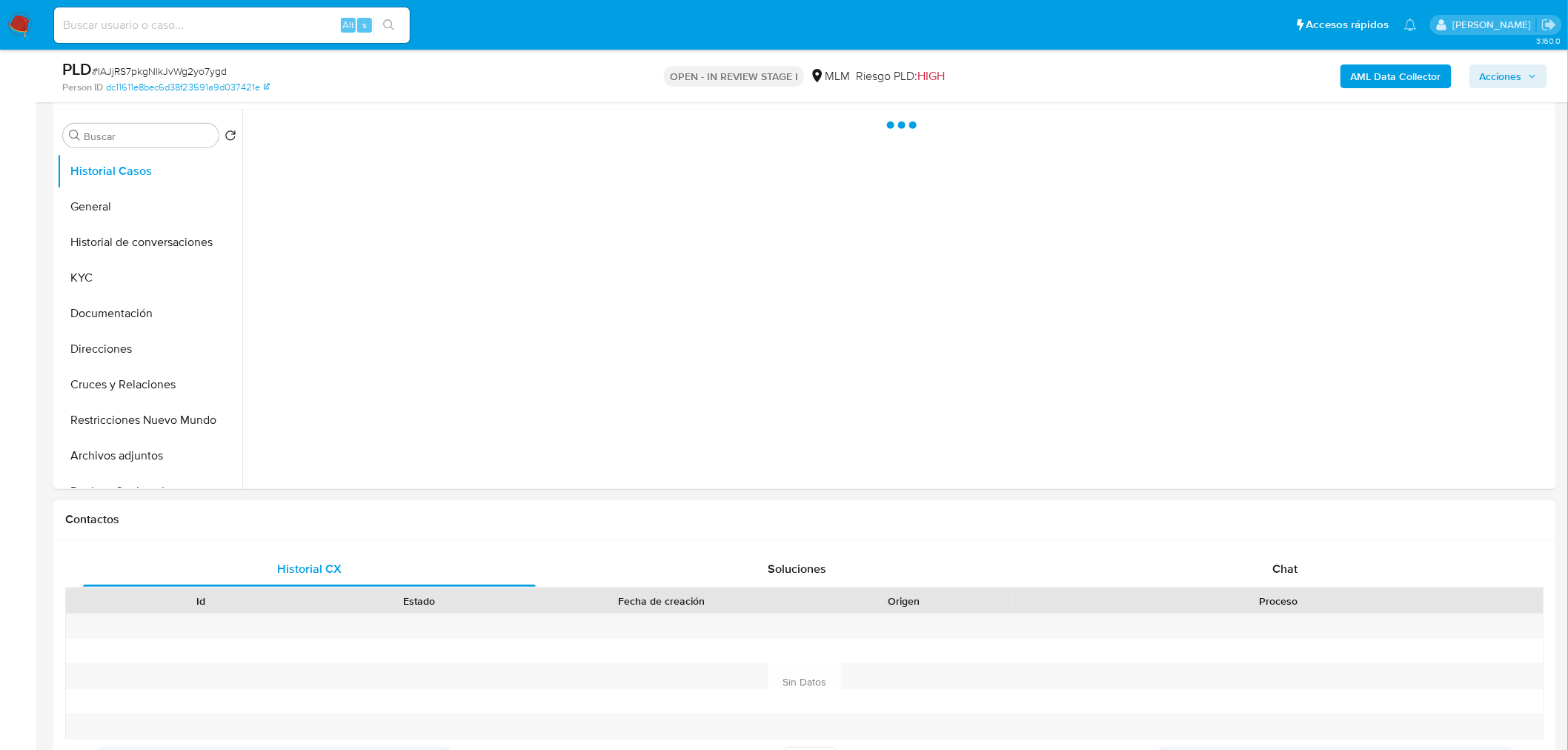
scroll to position [329, 0]
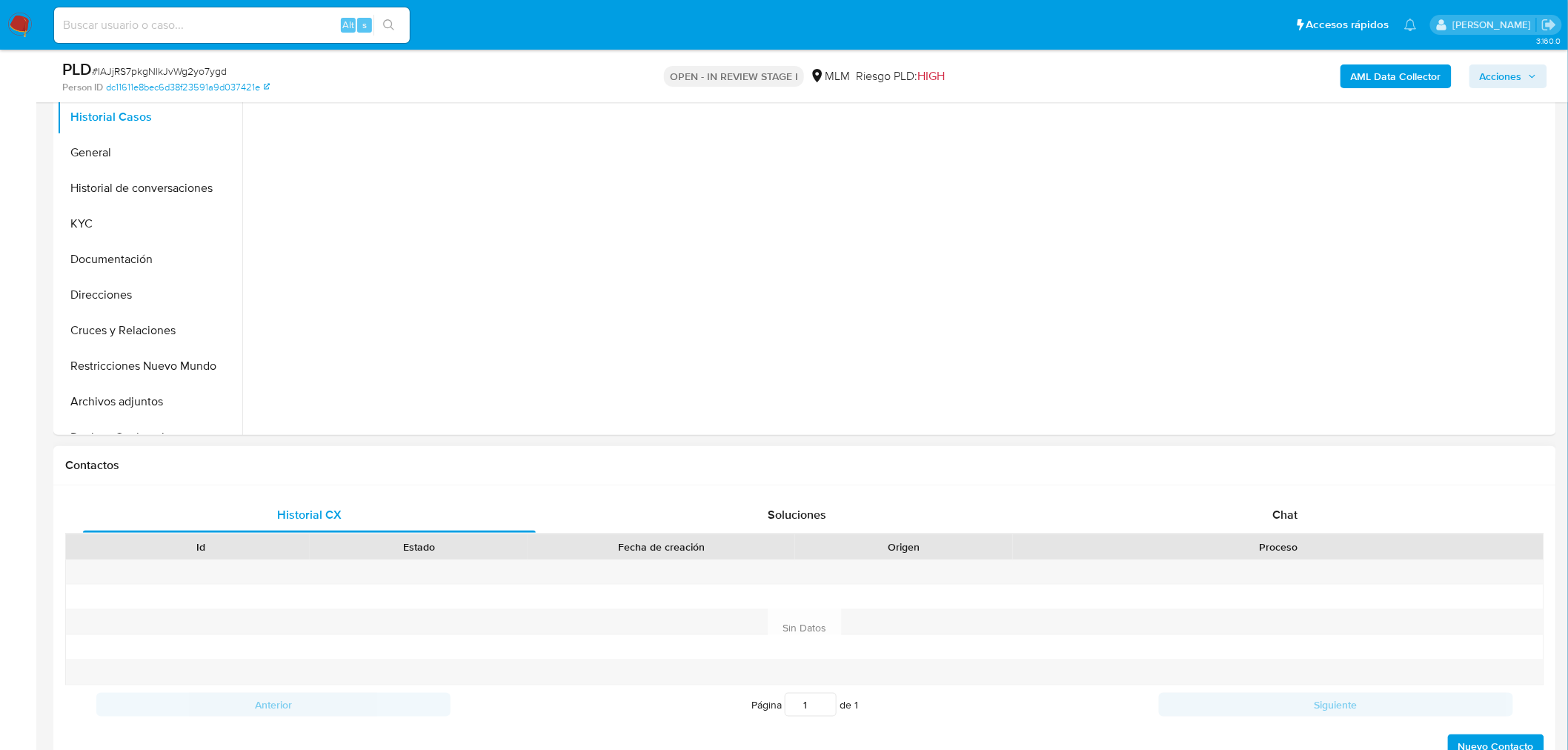
click at [1277, 482] on div "Contactos" at bounding box center [805, 465] width 1503 height 39
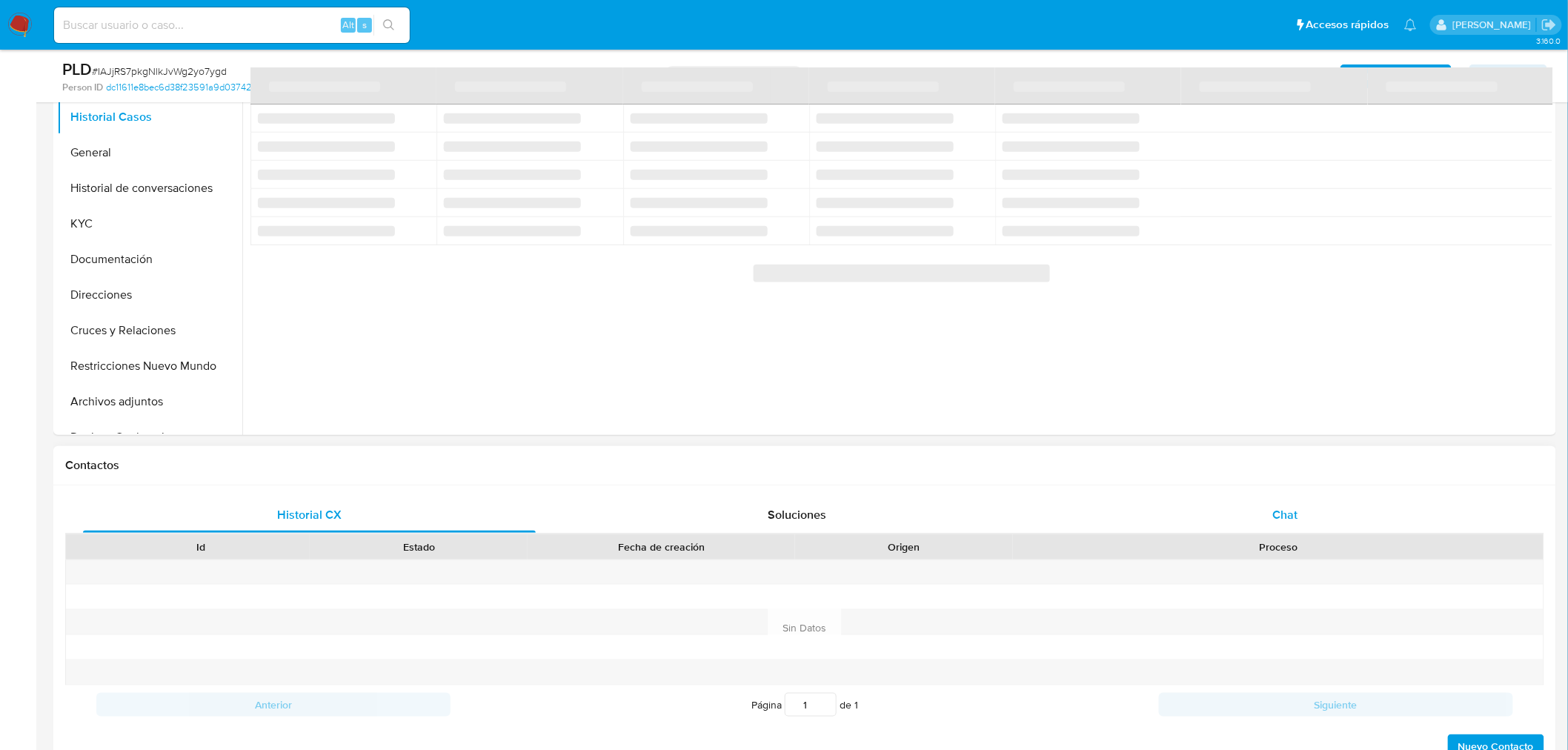
click at [1277, 497] on div "Chat" at bounding box center [1286, 515] width 453 height 35
select select "10"
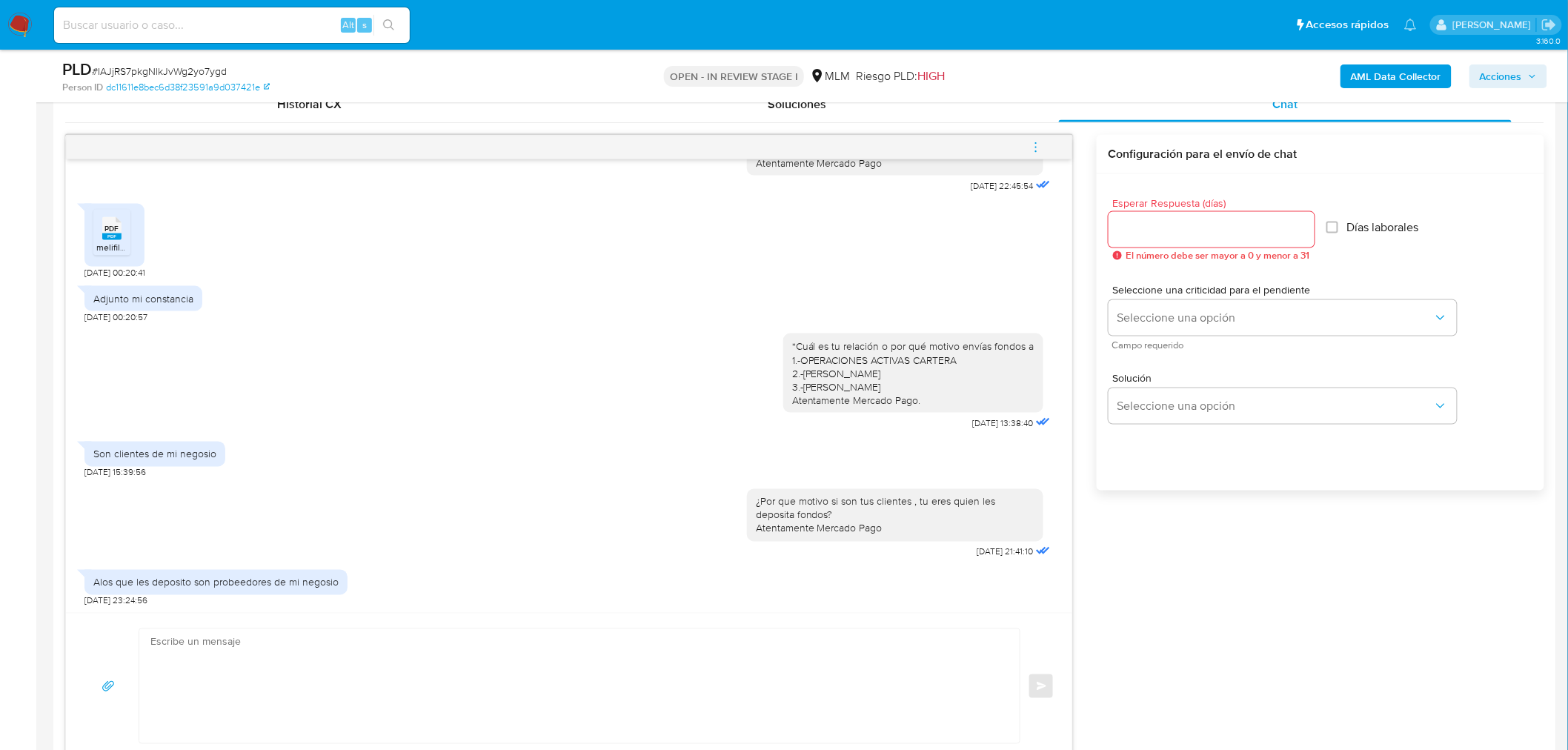
scroll to position [741, 0]
click at [390, 675] on textarea at bounding box center [576, 684] width 851 height 114
type textarea "¿"
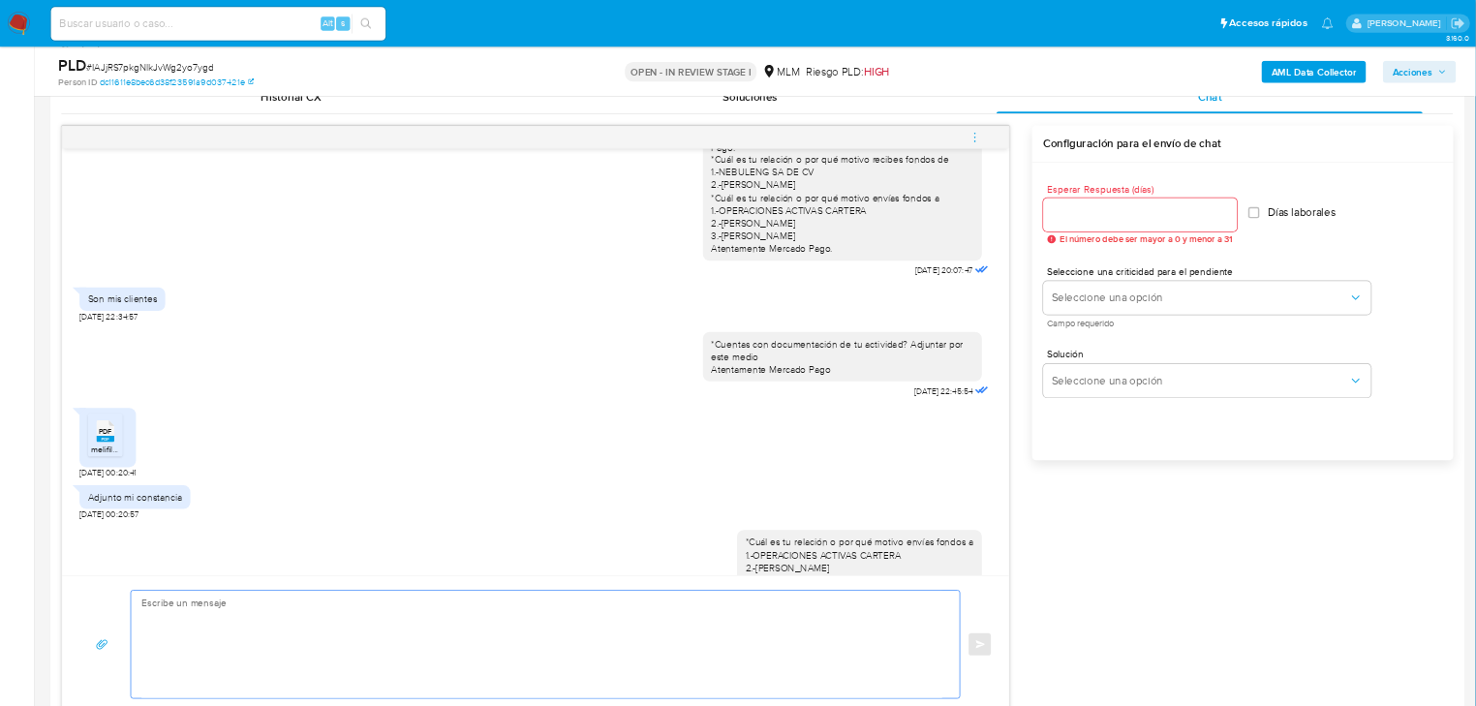
scroll to position [0, 0]
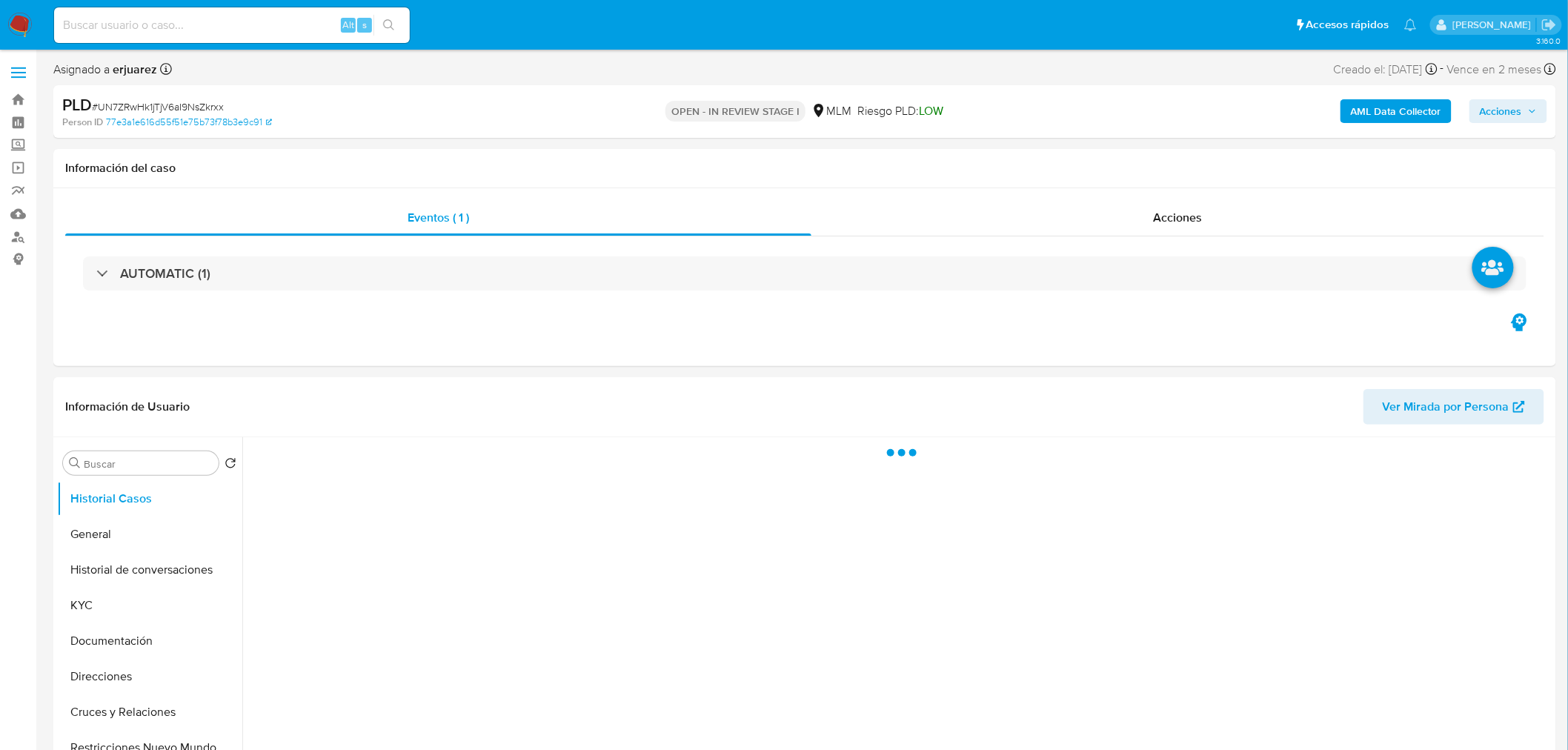
select select "10"
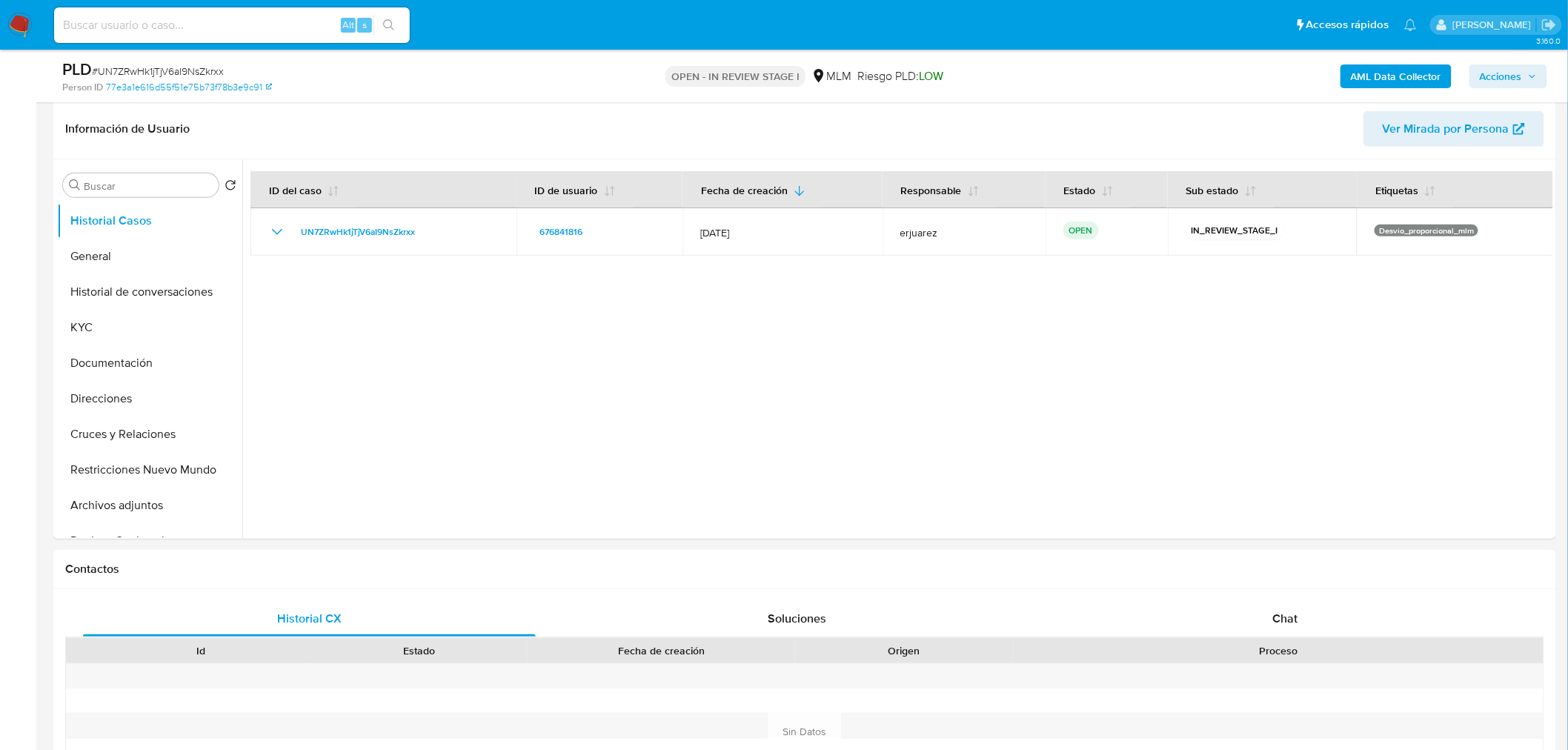
scroll to position [246, 0]
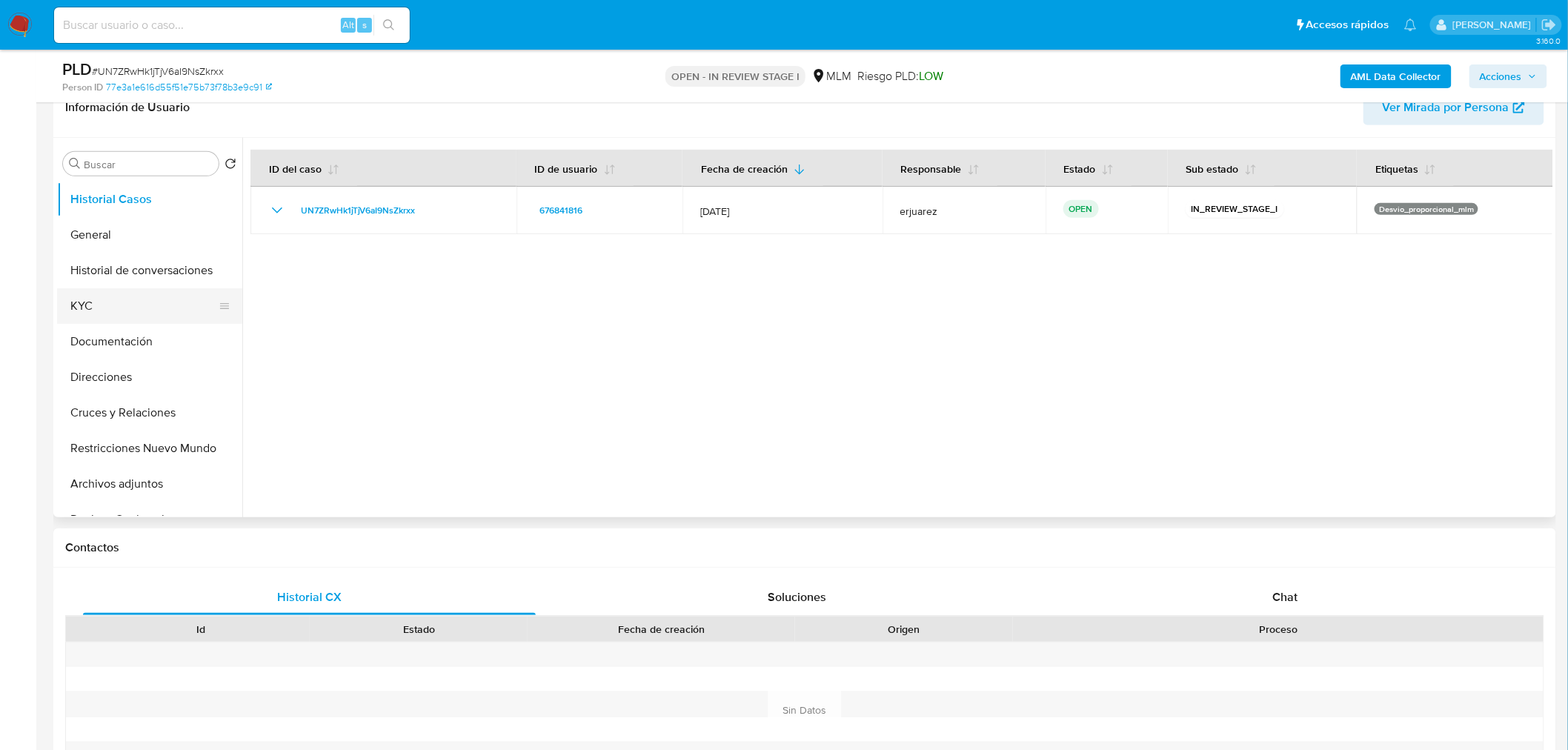
click at [120, 313] on button "KYC" at bounding box center [144, 306] width 174 height 35
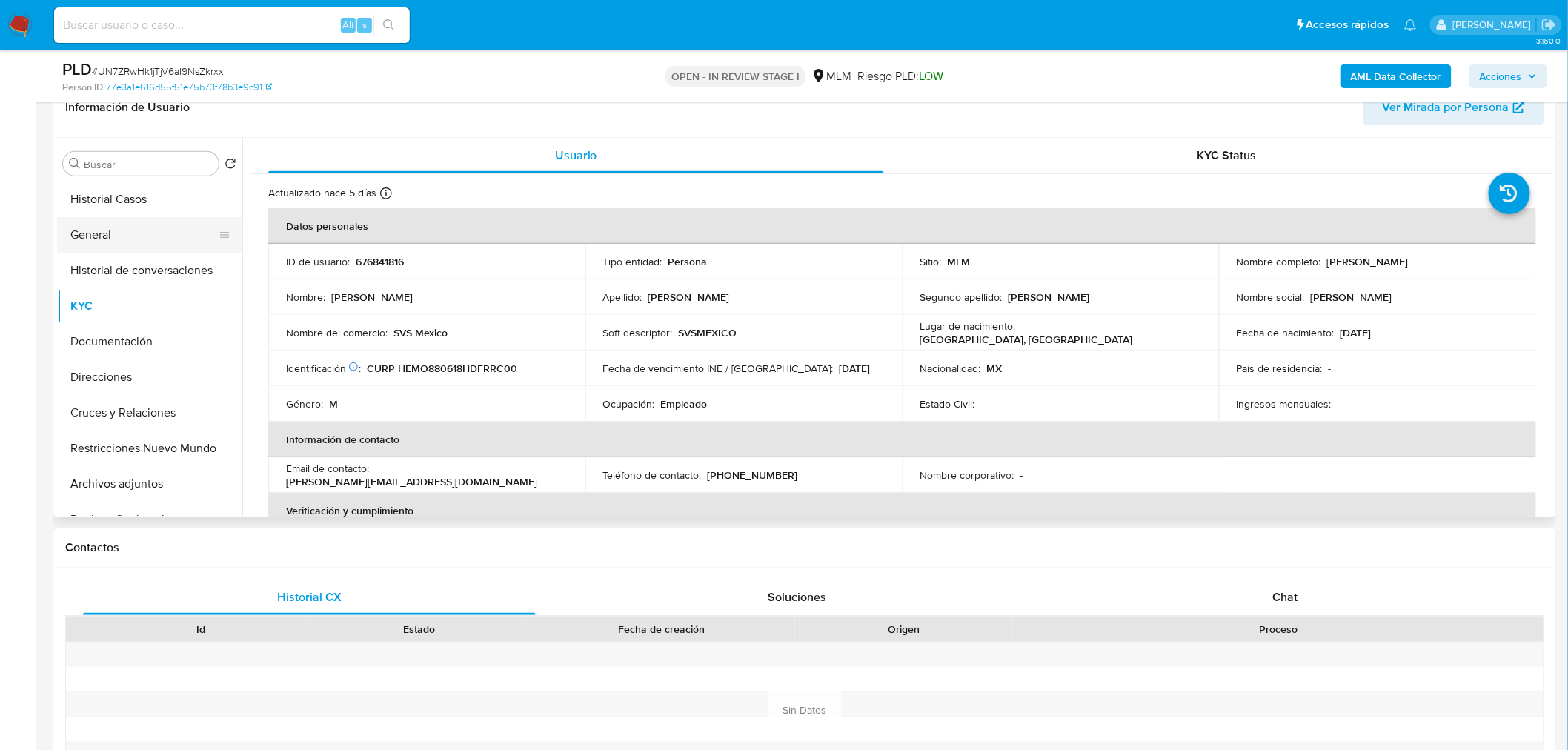
click at [78, 241] on button "General" at bounding box center [144, 235] width 174 height 35
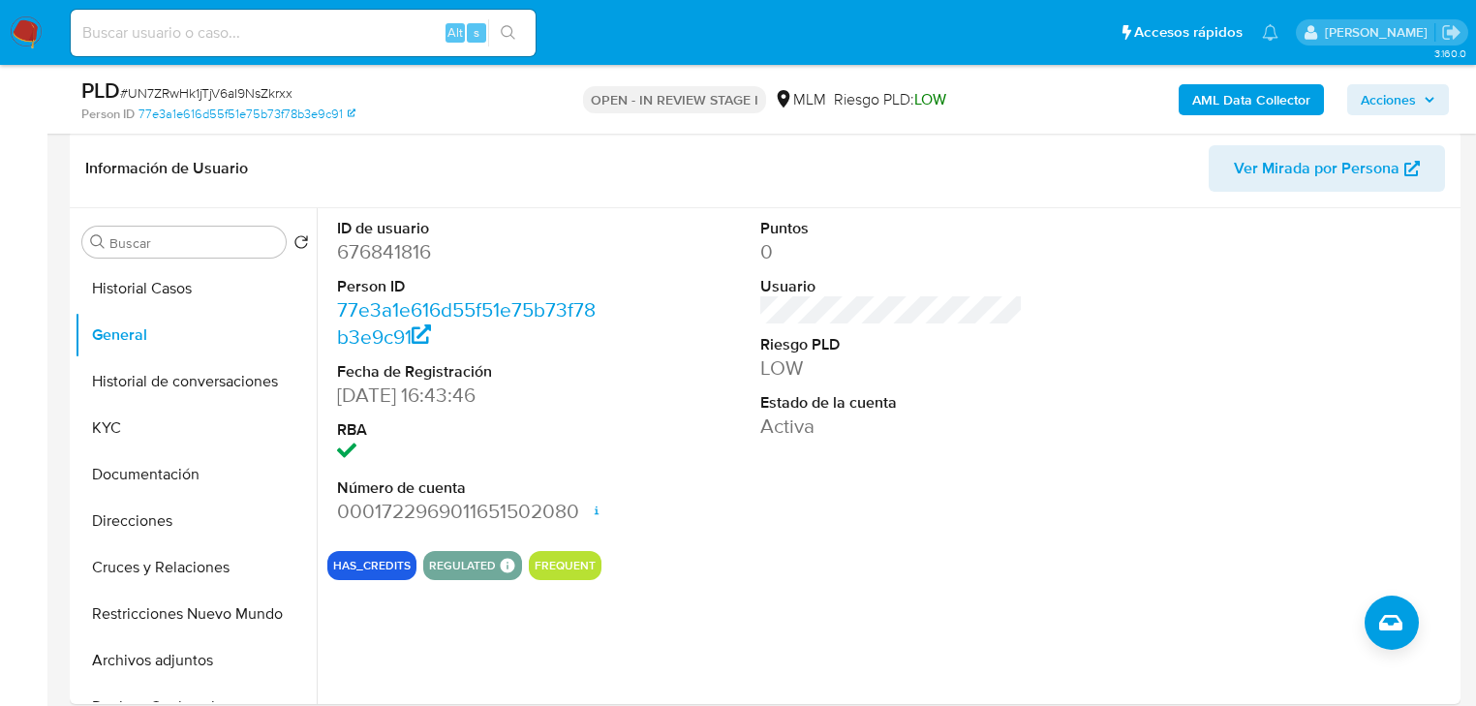
scroll to position [298, 0]
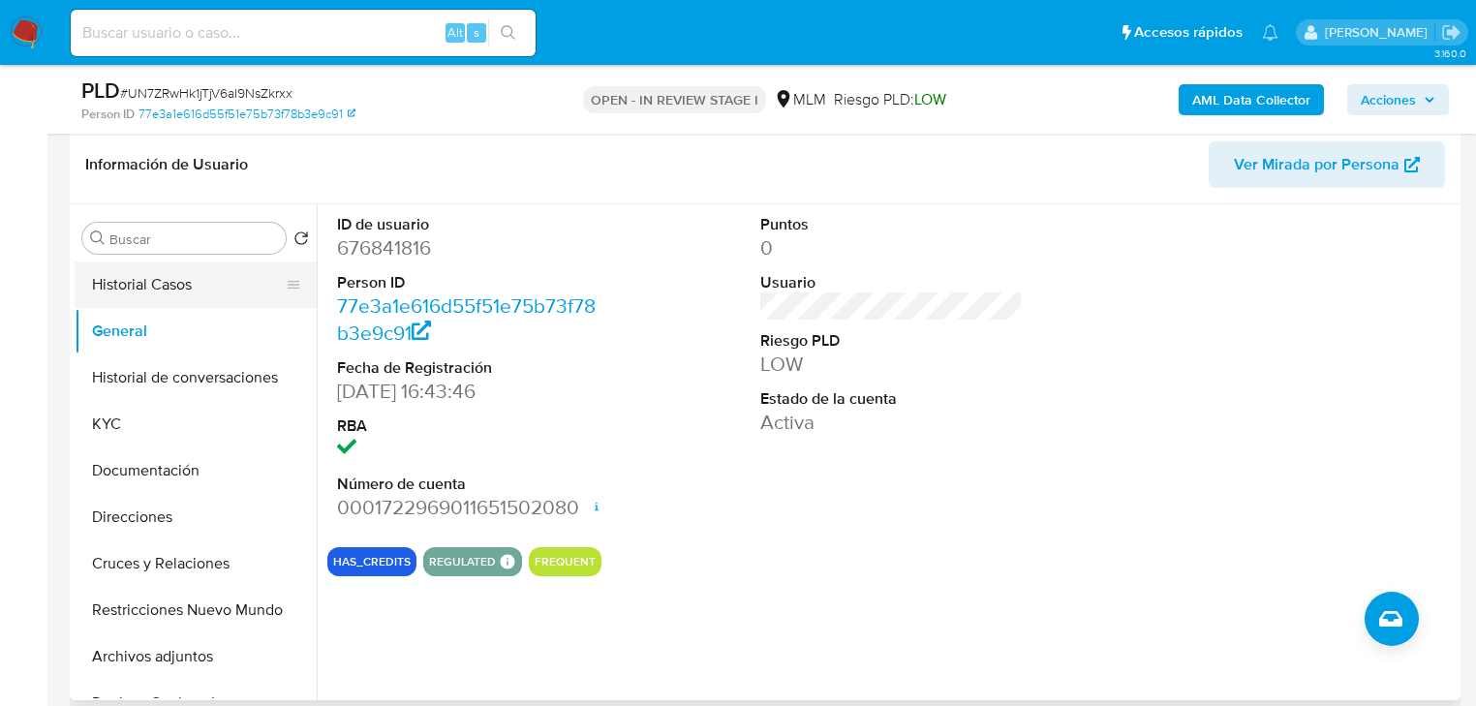
click at [151, 283] on button "Historial Casos" at bounding box center [188, 284] width 227 height 46
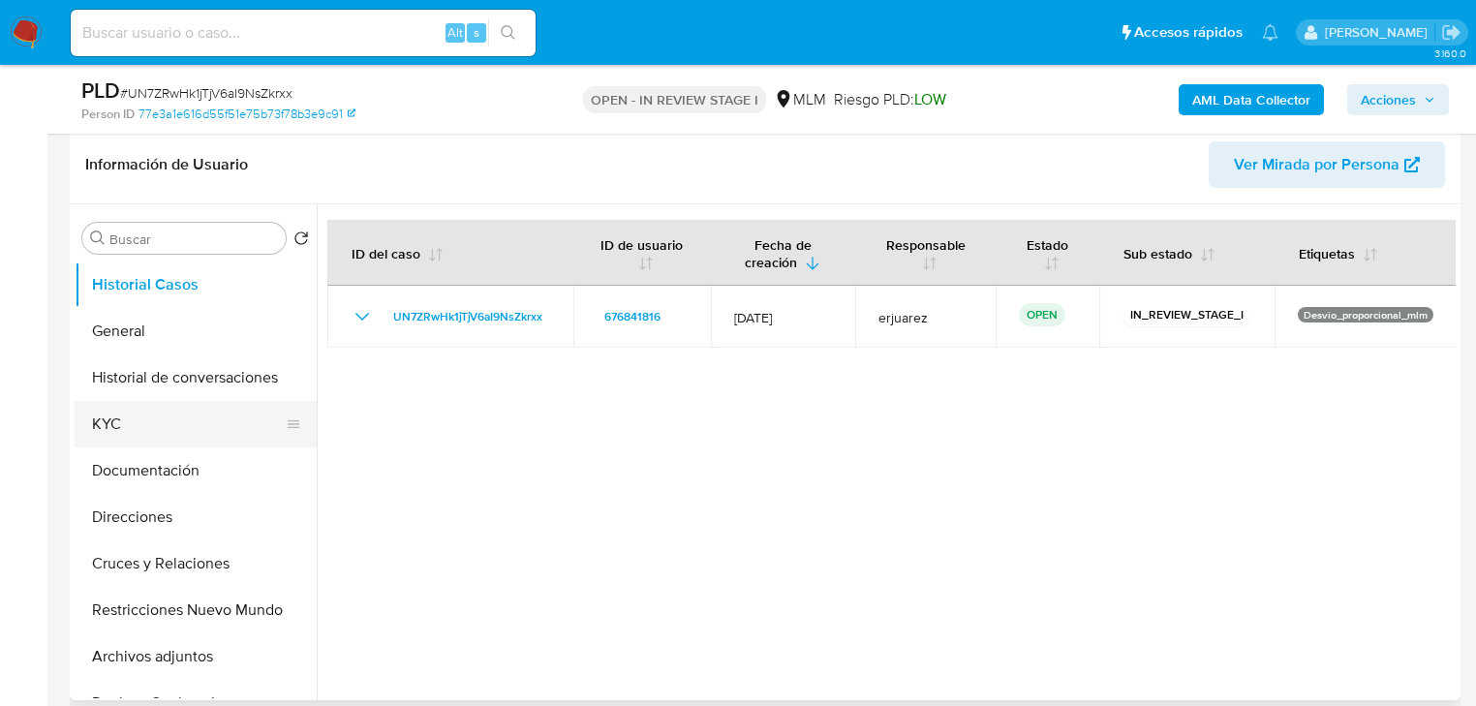
click at [170, 416] on button "KYC" at bounding box center [188, 424] width 227 height 46
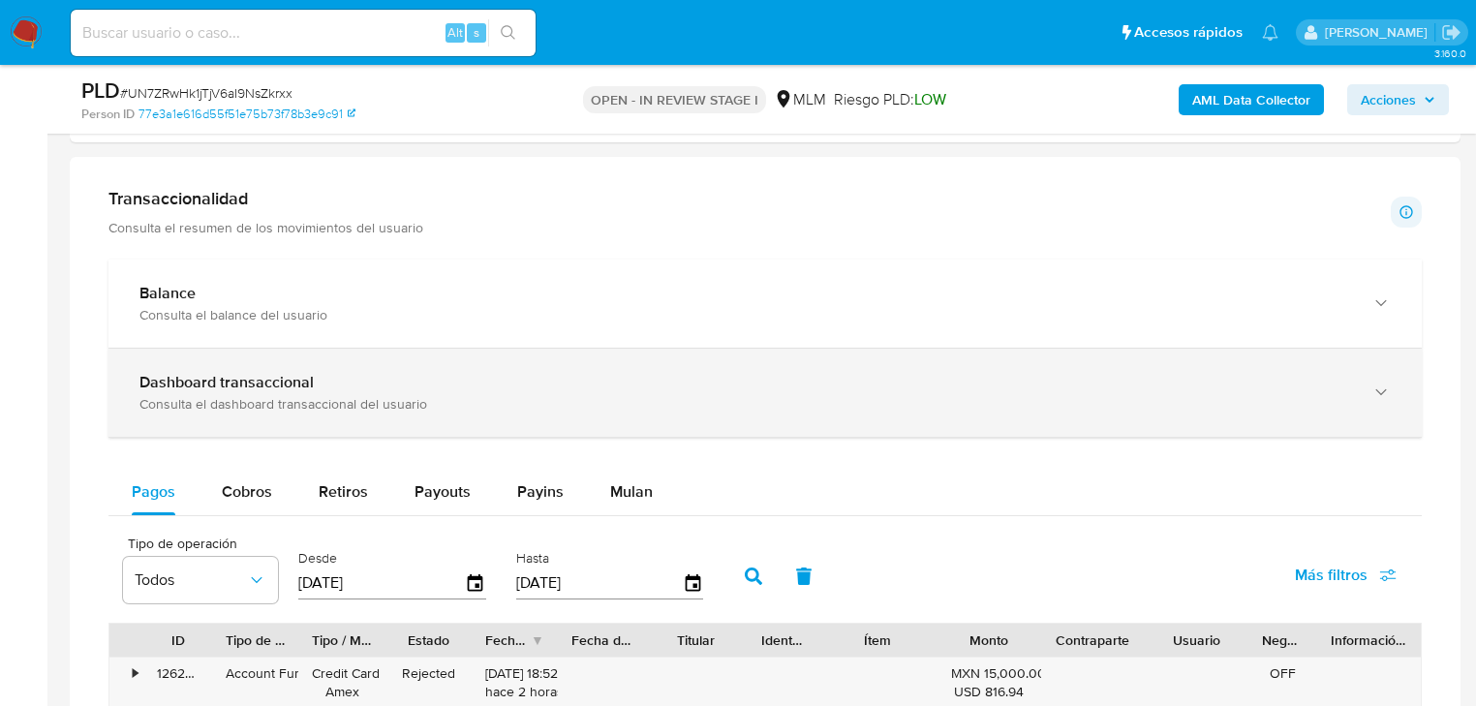
scroll to position [1305, 0]
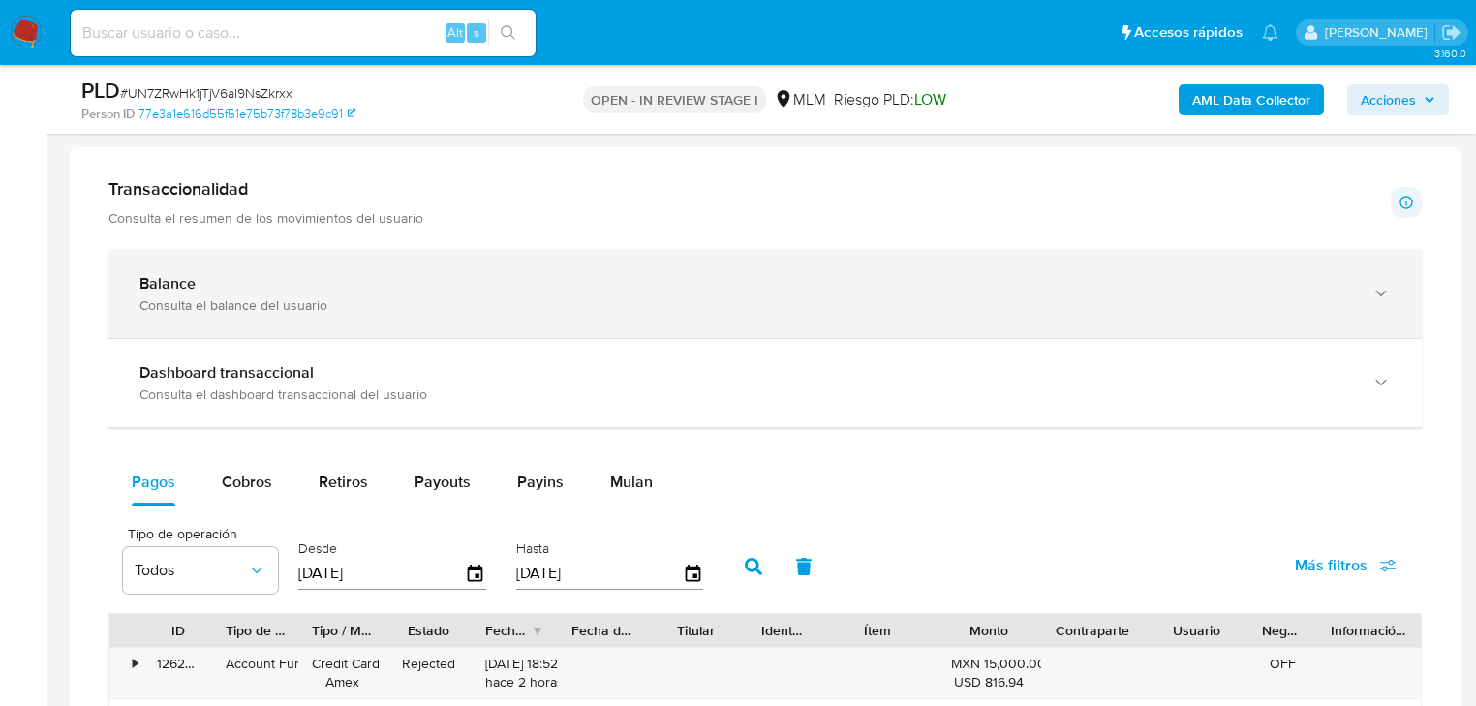
click at [402, 263] on div "Balance Consulta el balance del usuario" at bounding box center [764, 294] width 1313 height 88
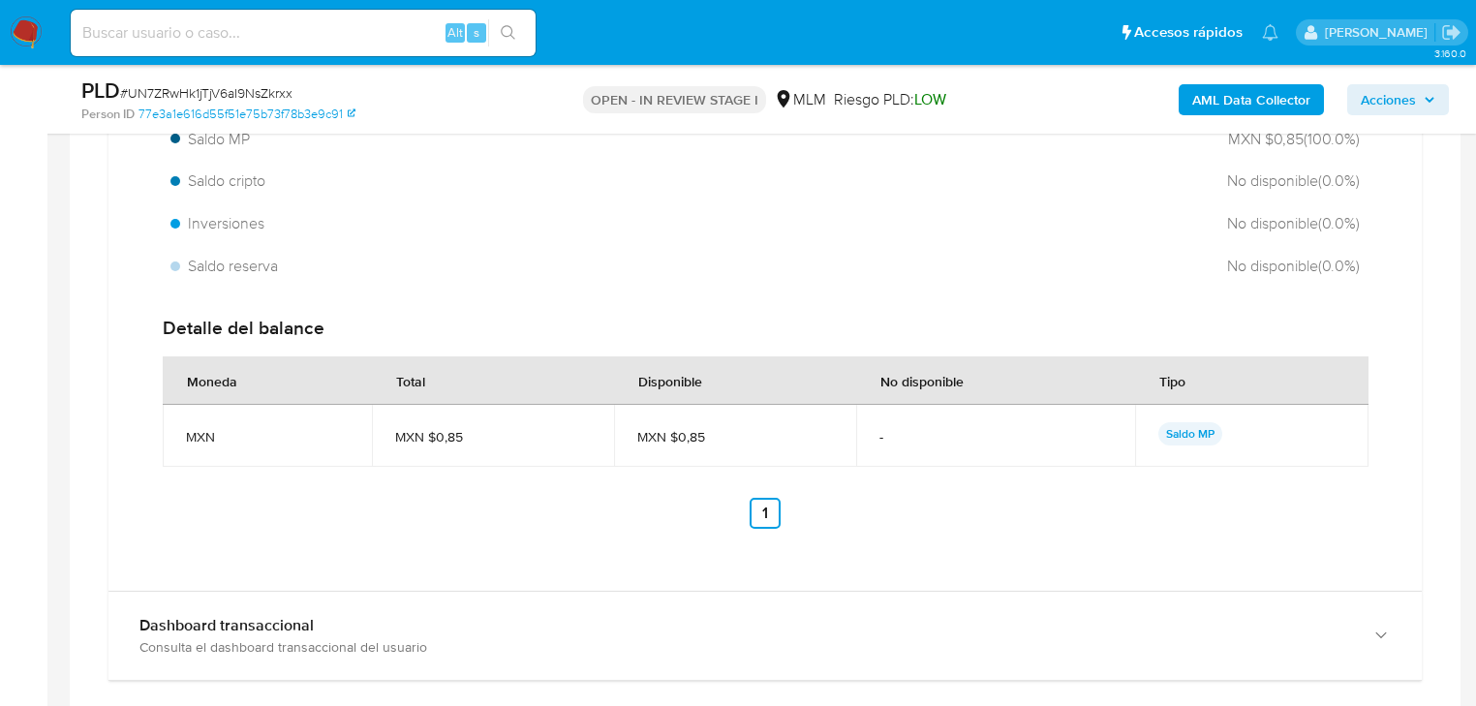
scroll to position [1770, 0]
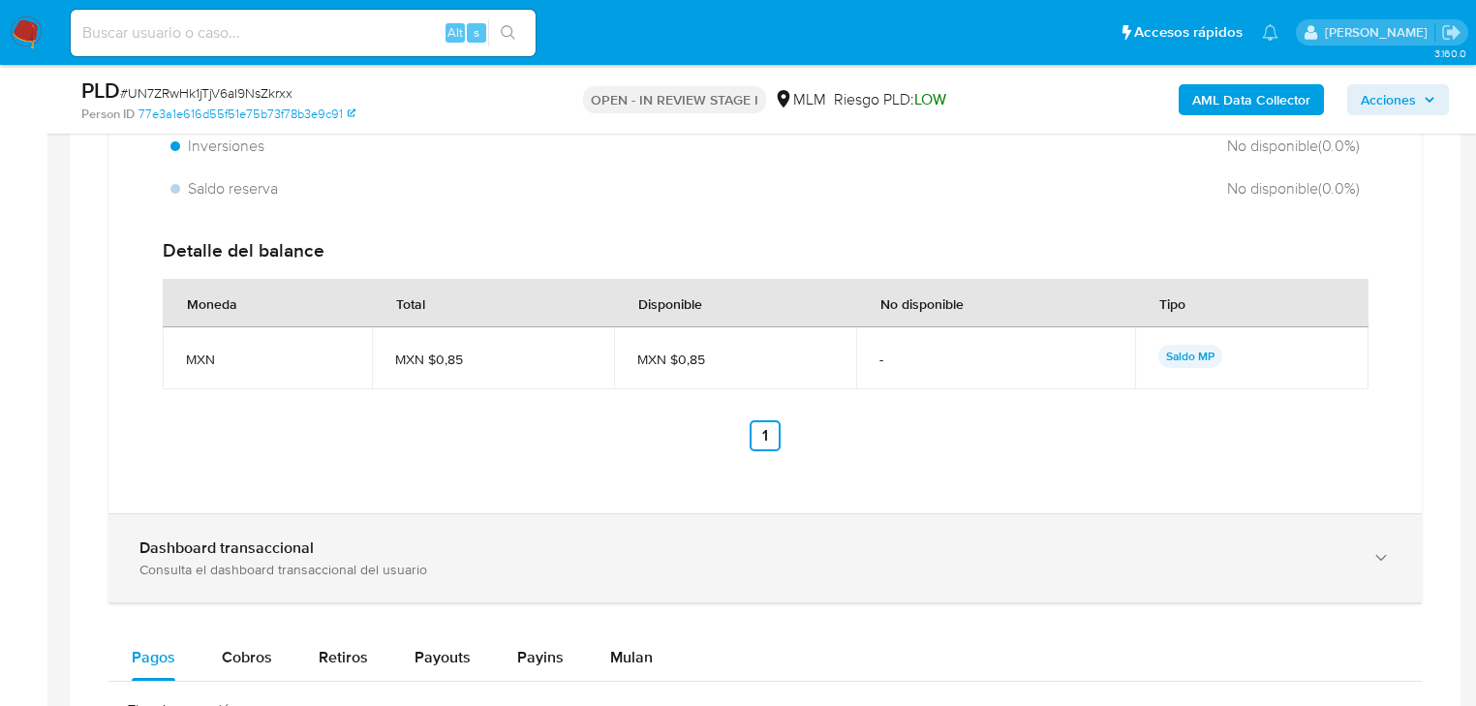
click at [287, 542] on b "Dashboard transaccional" at bounding box center [226, 547] width 174 height 22
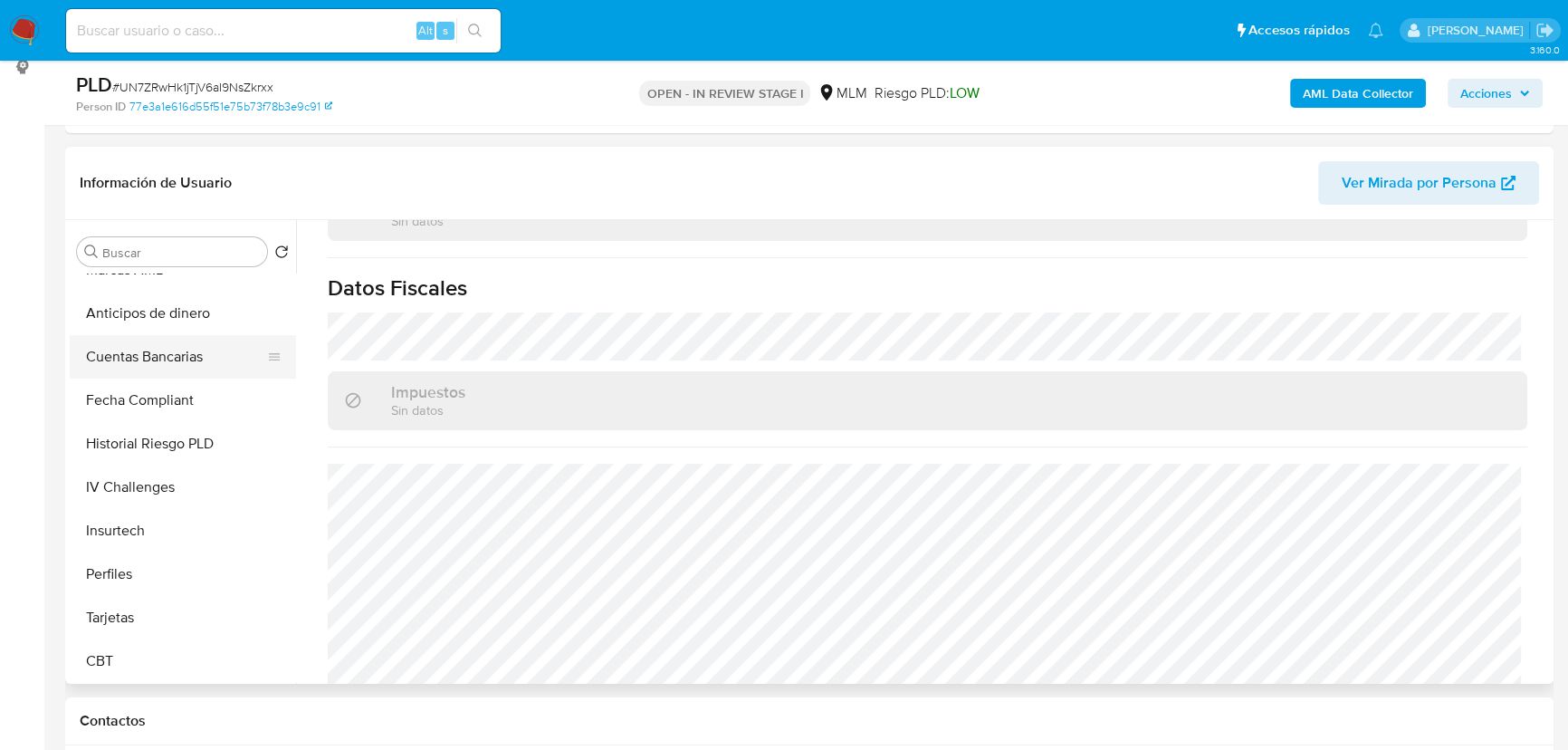
scroll to position [353, 0]
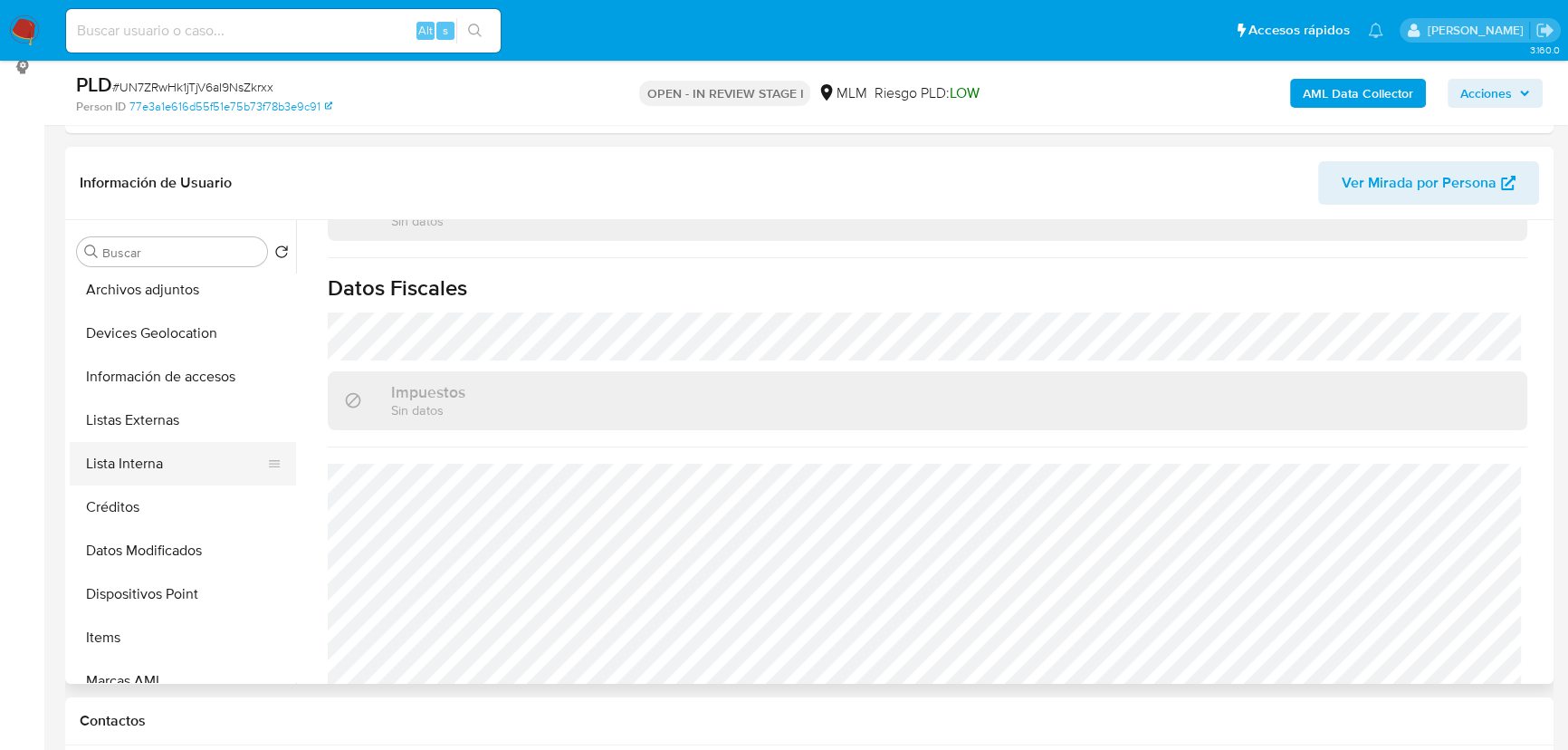
drag, startPoint x: 145, startPoint y: 455, endPoint x: 151, endPoint y: 443, distance: 13.4
click at [145, 454] on button "Lista Interna" at bounding box center [176, 464] width 212 height 43
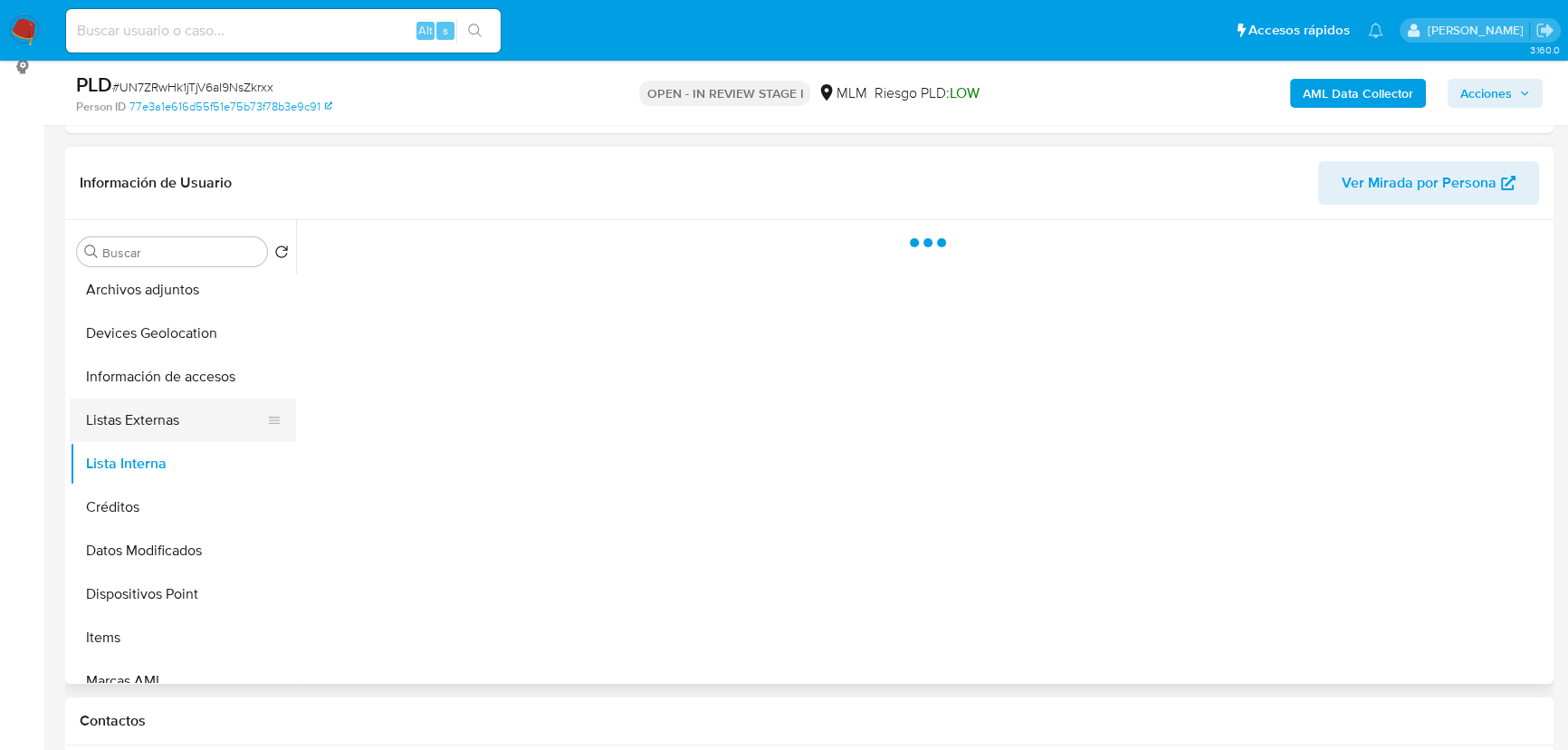
scroll to position [0, 0]
click at [157, 425] on button "Listas Externas" at bounding box center [176, 420] width 212 height 43
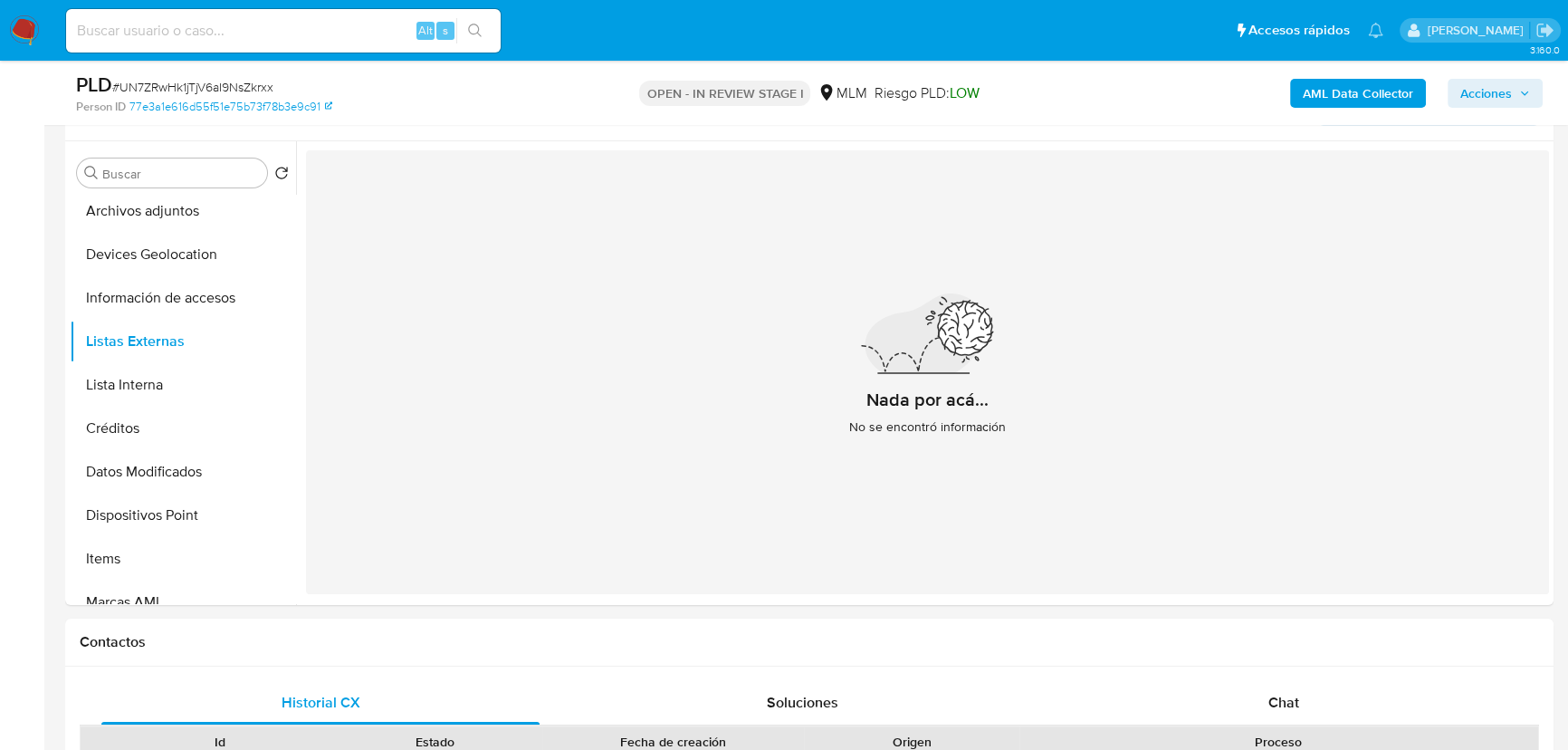
scroll to position [246, 0]
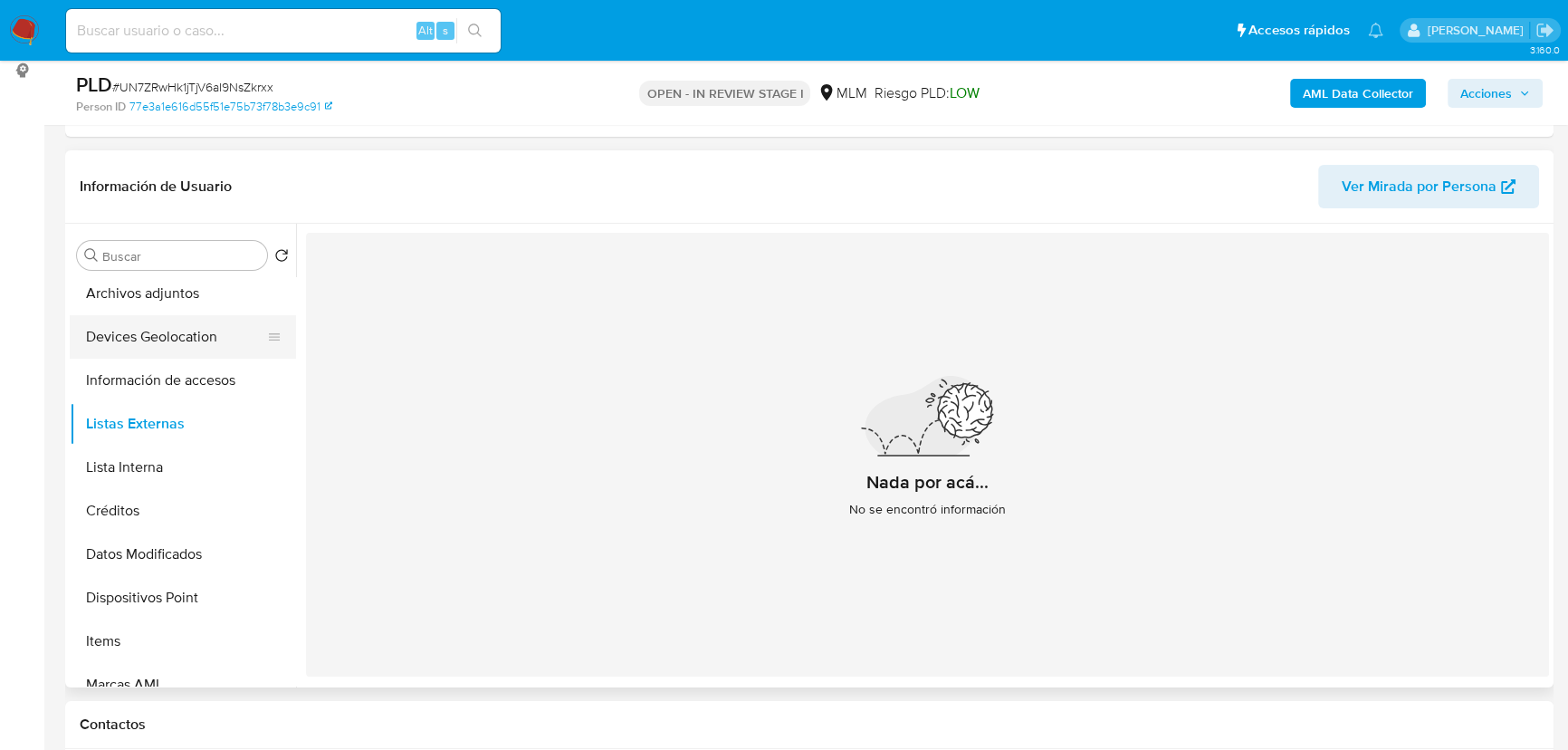
click at [181, 339] on button "Devices Geolocation" at bounding box center [176, 337] width 212 height 43
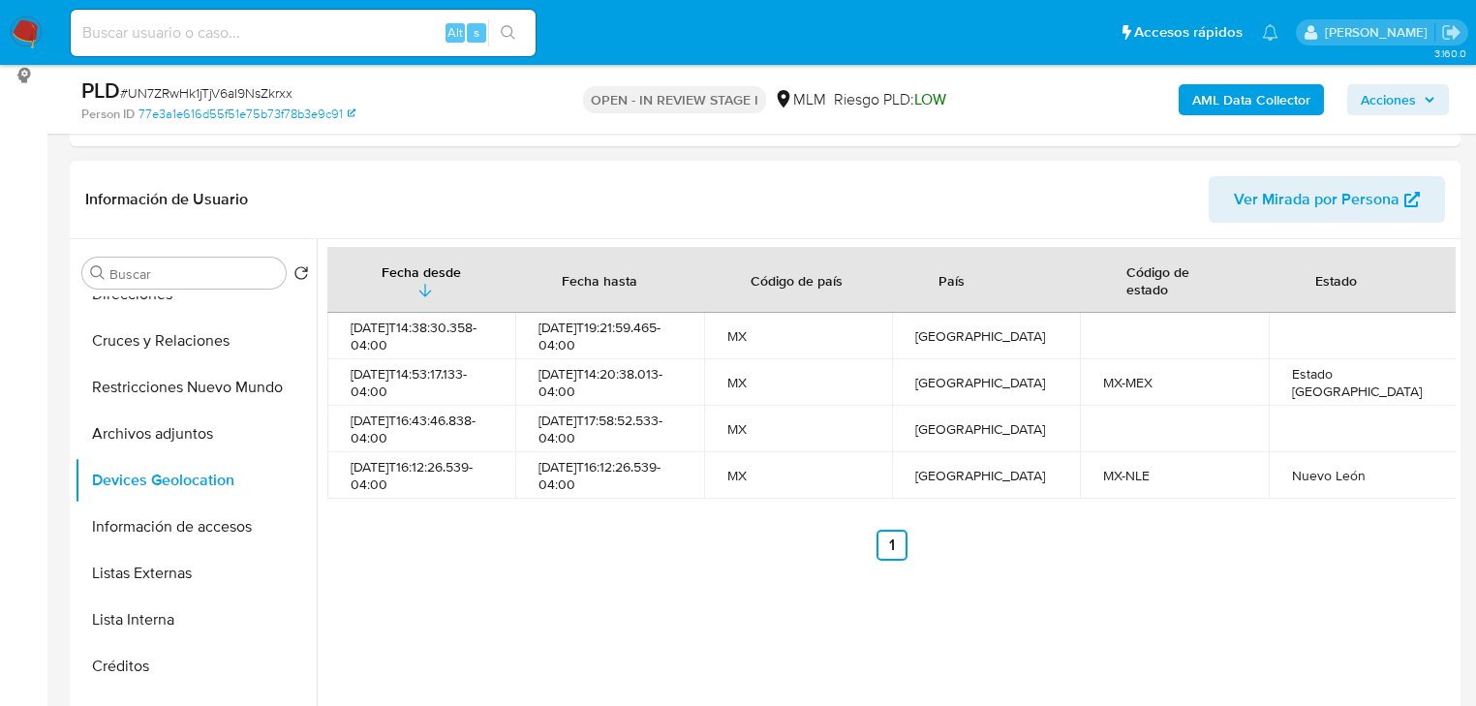
scroll to position [69, 0]
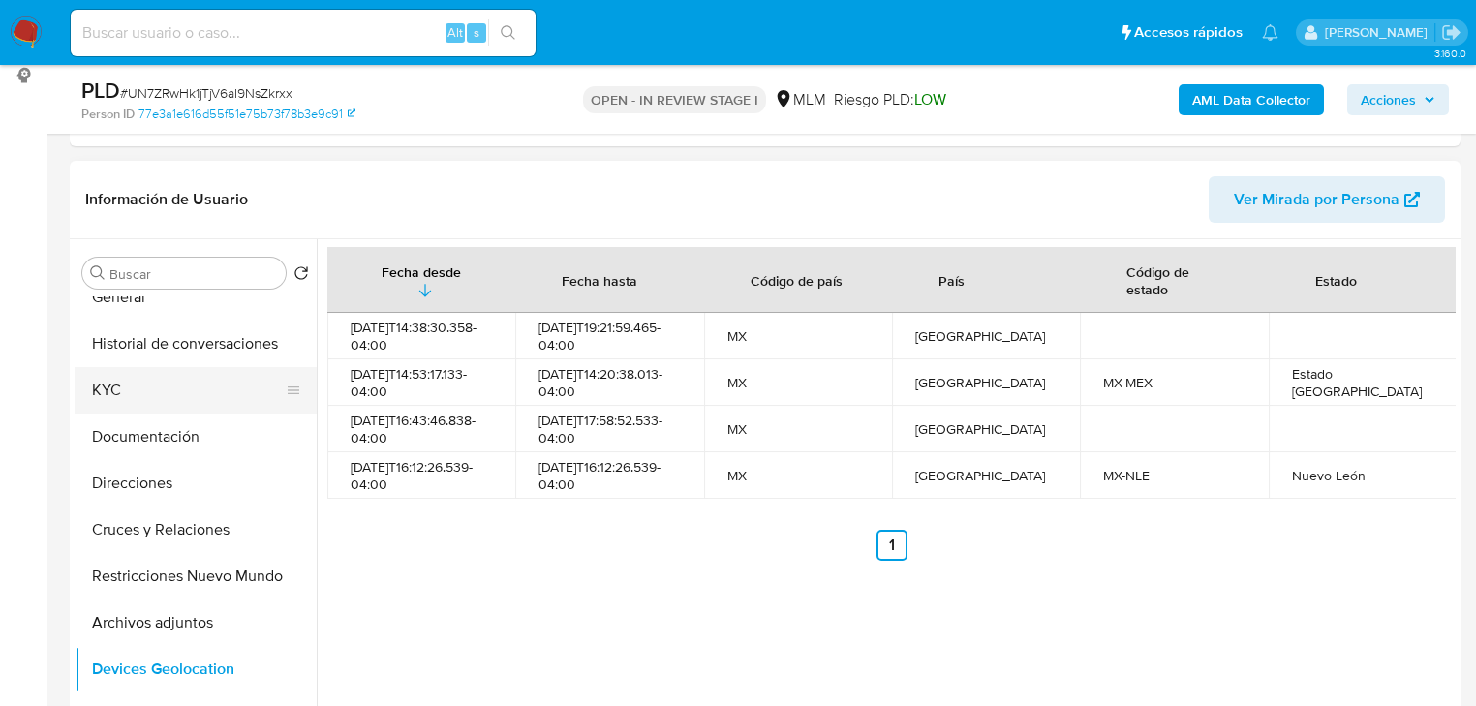
click at [112, 386] on button "KYC" at bounding box center [188, 390] width 227 height 46
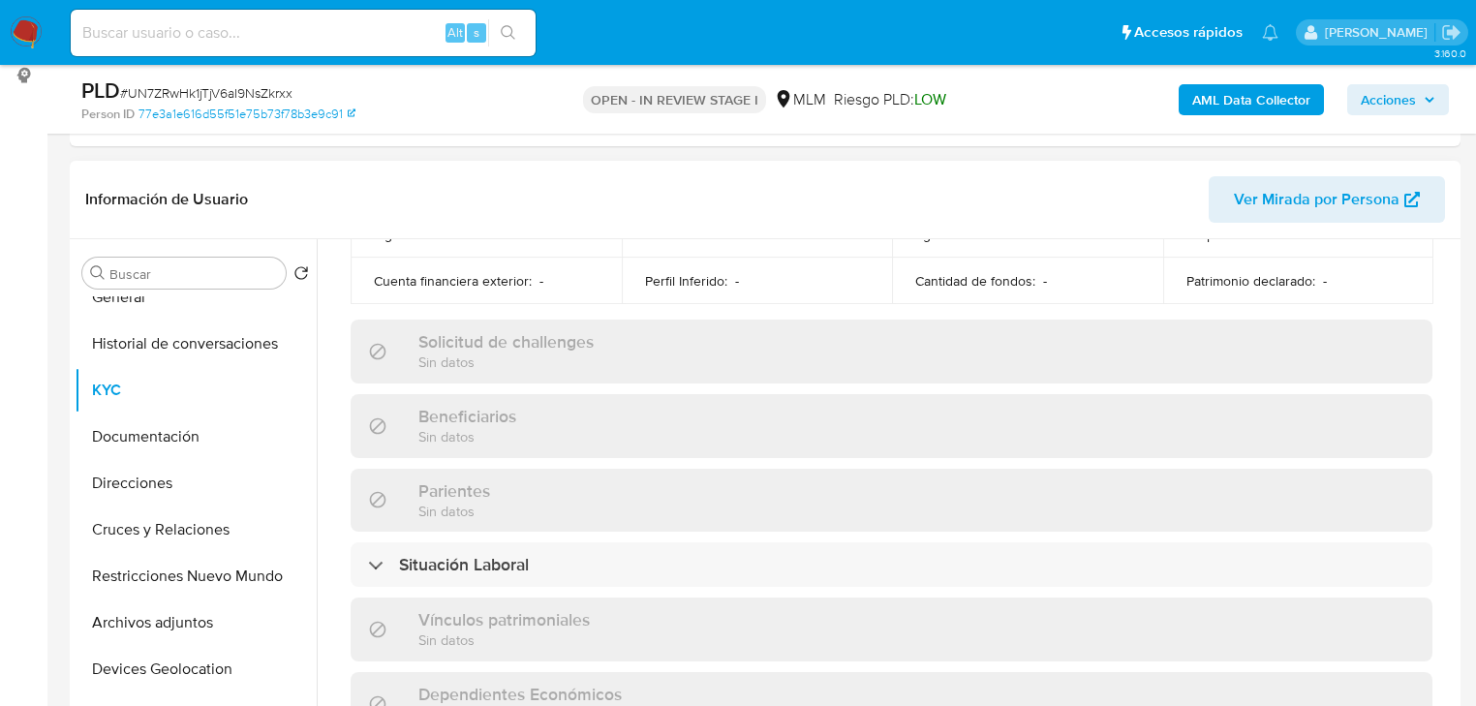
scroll to position [1222, 0]
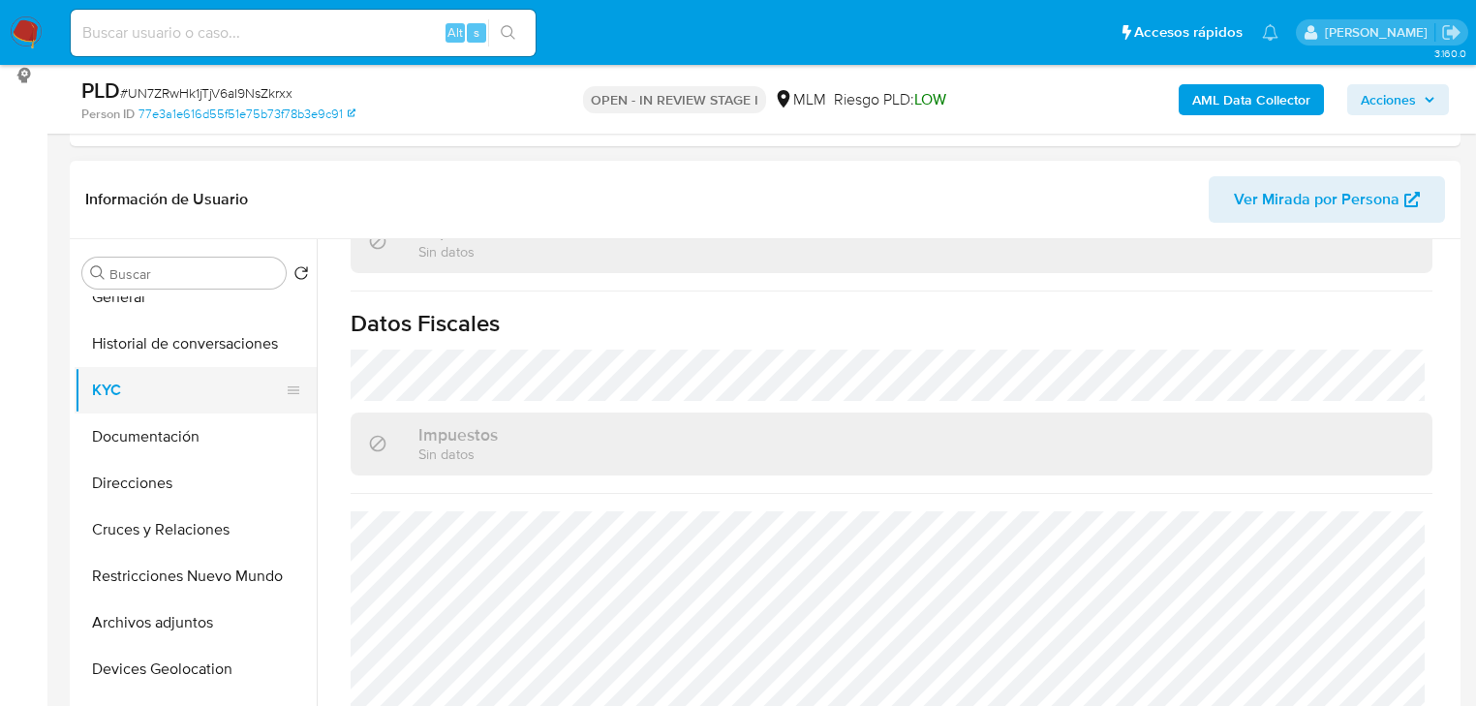
drag, startPoint x: 191, startPoint y: 444, endPoint x: 287, endPoint y: 400, distance: 105.3
click at [191, 443] on button "Documentación" at bounding box center [196, 437] width 242 height 46
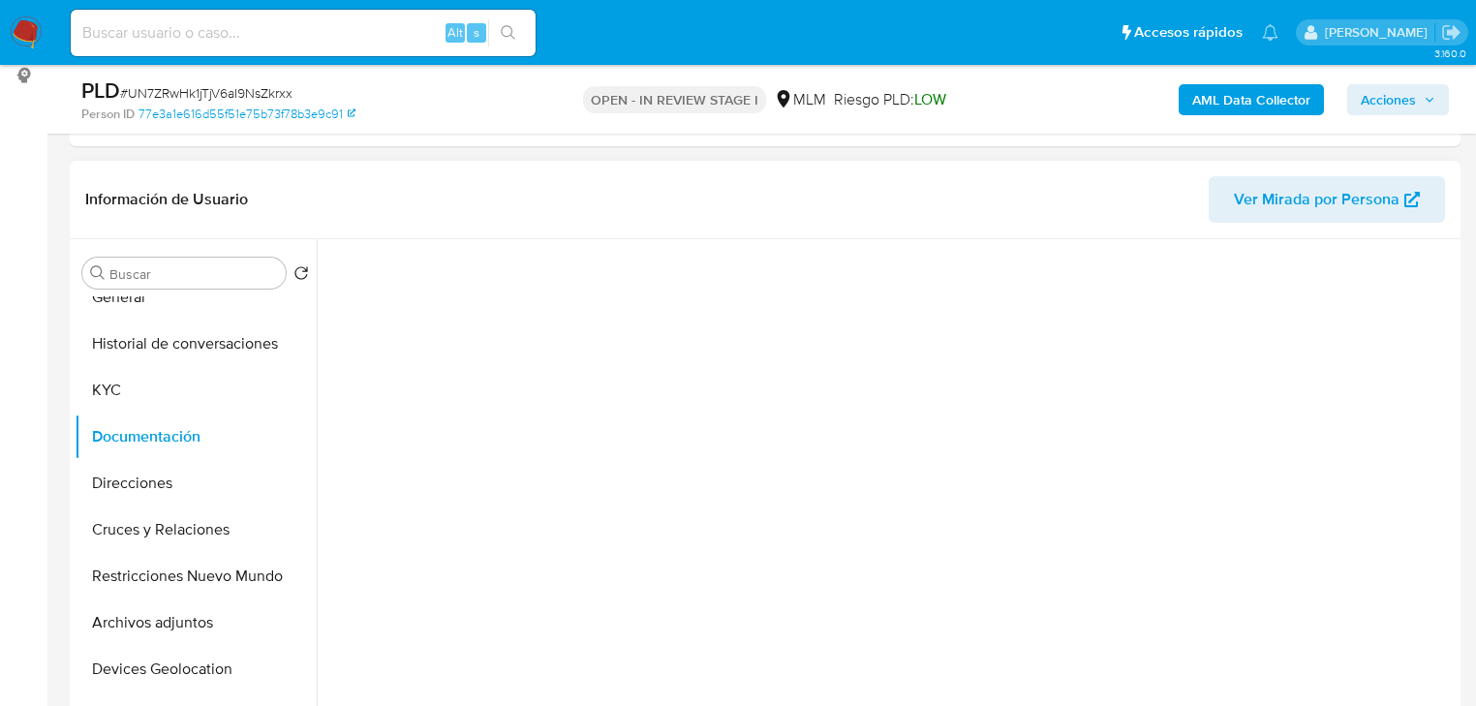
scroll to position [0, 0]
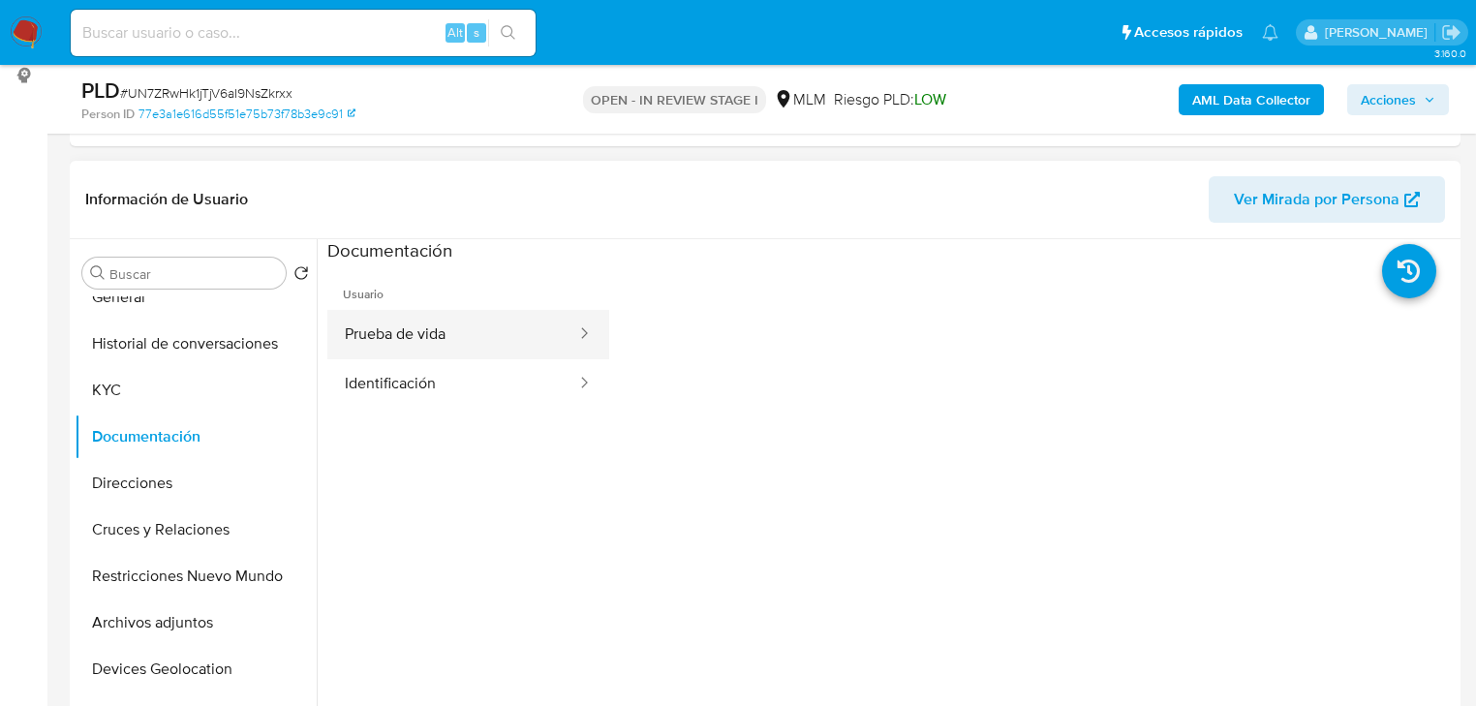
drag, startPoint x: 398, startPoint y: 325, endPoint x: 411, endPoint y: 324, distance: 12.6
click at [399, 324] on button "Prueba de vida" at bounding box center [452, 334] width 251 height 49
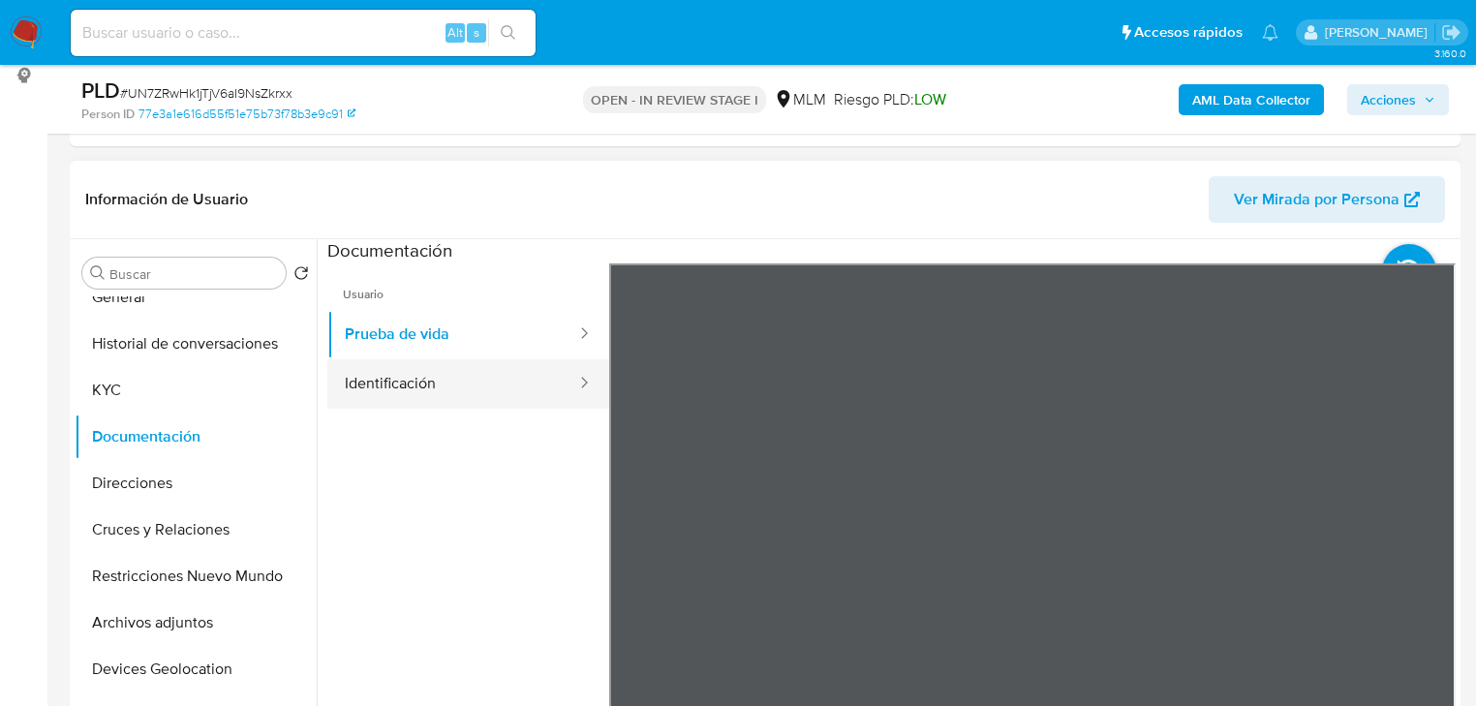
click at [475, 380] on button "Identificación" at bounding box center [452, 383] width 251 height 49
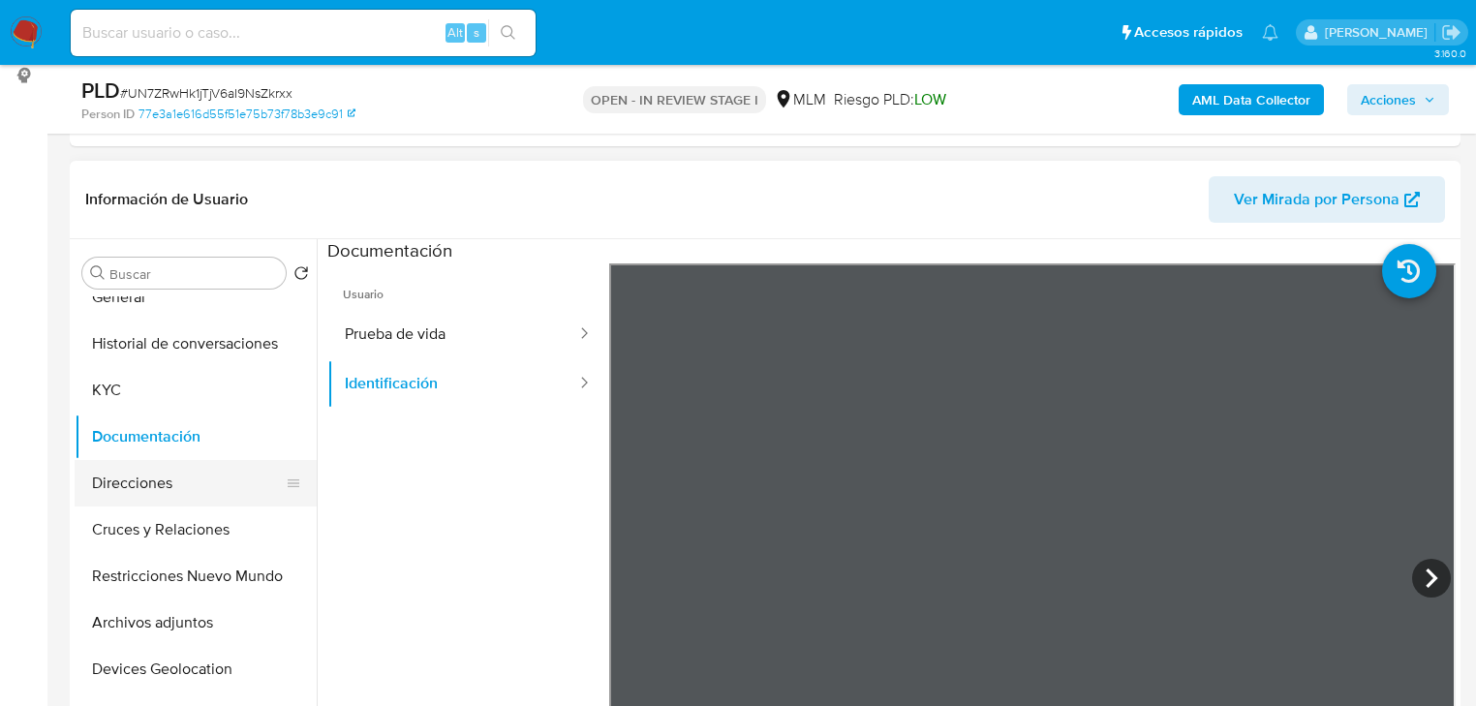
drag, startPoint x: 133, startPoint y: 488, endPoint x: 221, endPoint y: 470, distance: 90.0
click at [134, 488] on button "Direcciones" at bounding box center [188, 483] width 227 height 46
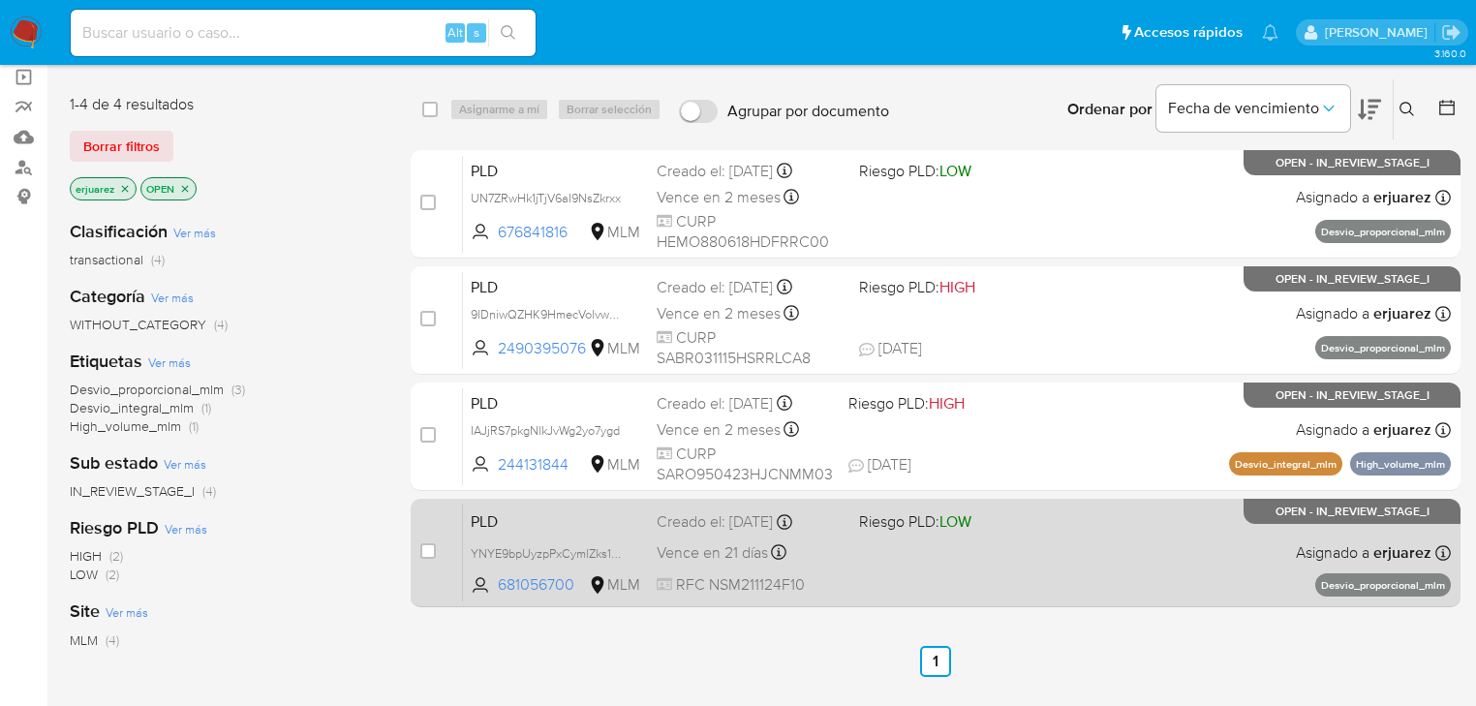
scroll to position [155, 0]
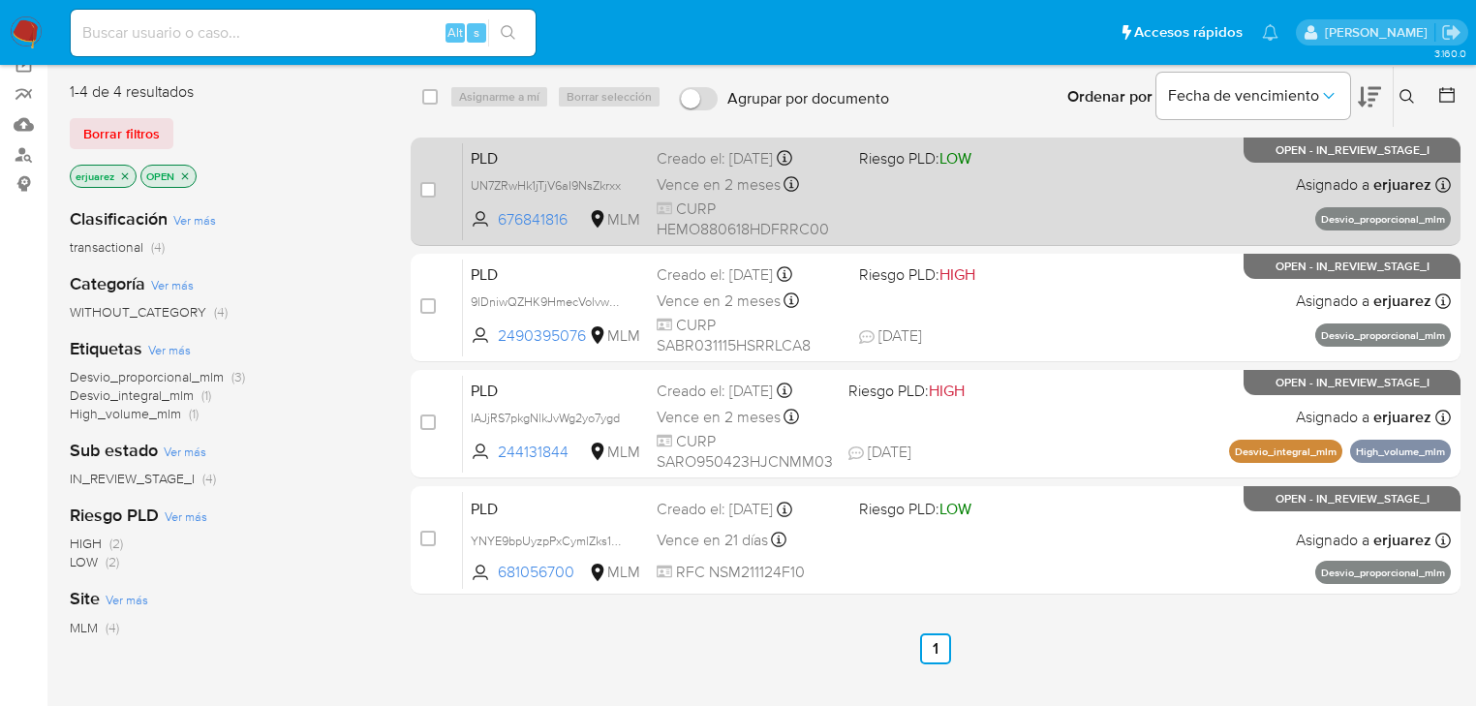
click at [776, 204] on span "CURP HEMO880618HDFRRC00" at bounding box center [750, 220] width 187 height 42
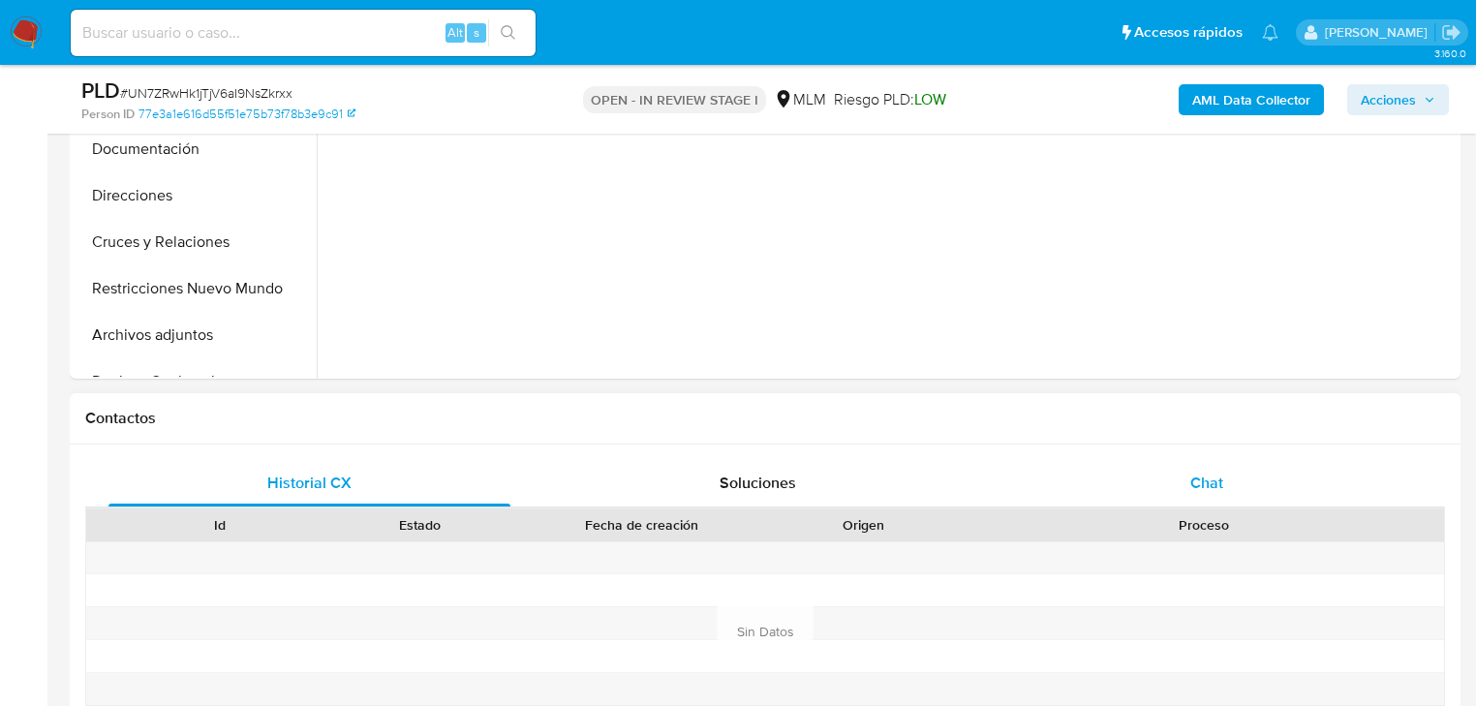
click at [1192, 469] on div "Chat" at bounding box center [1207, 483] width 402 height 46
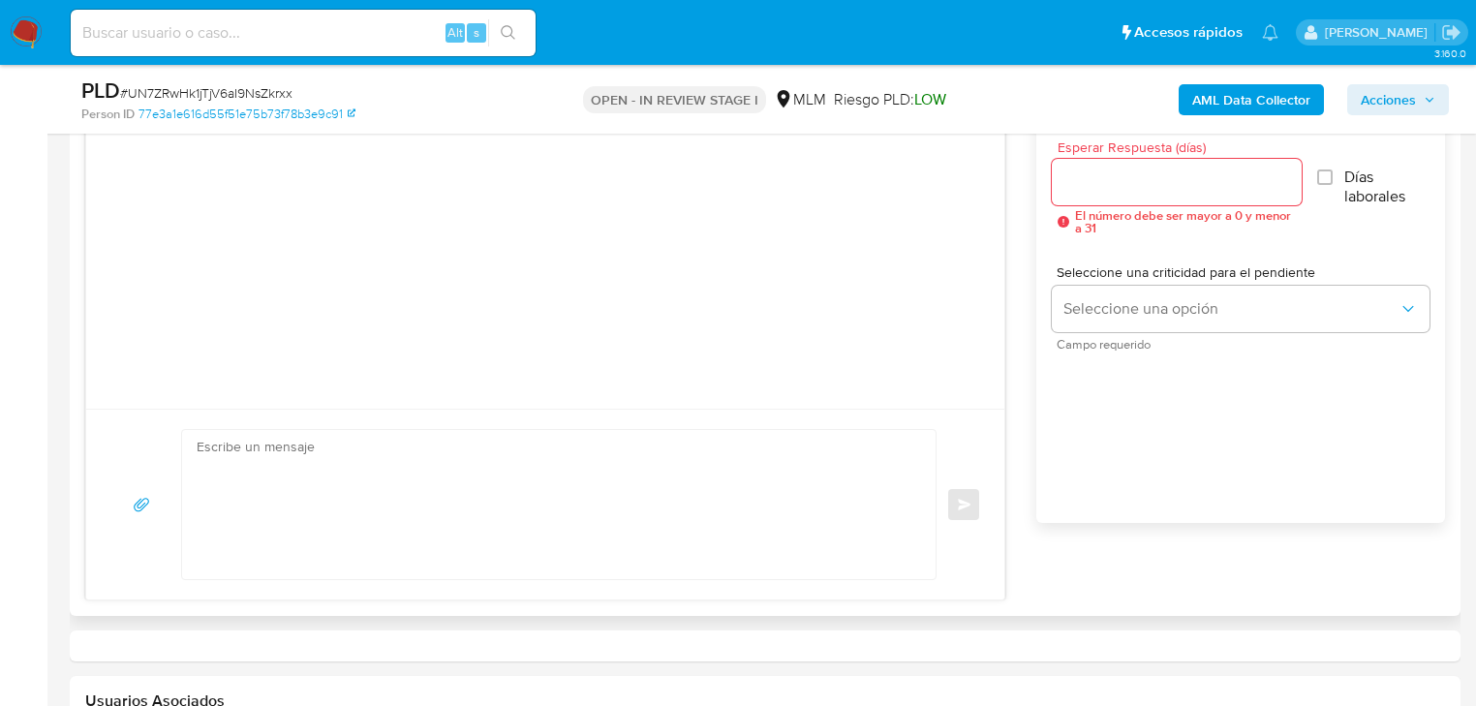
select select "10"
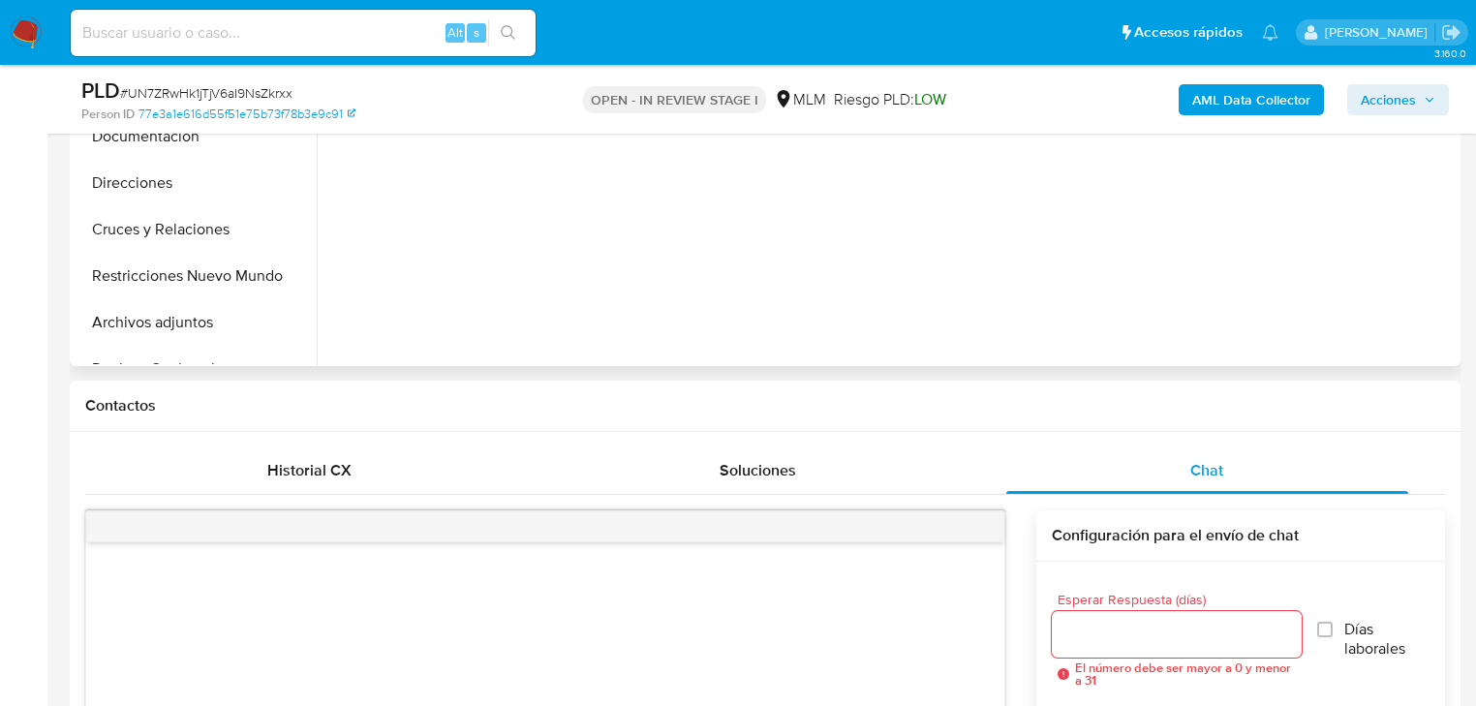
scroll to position [465, 0]
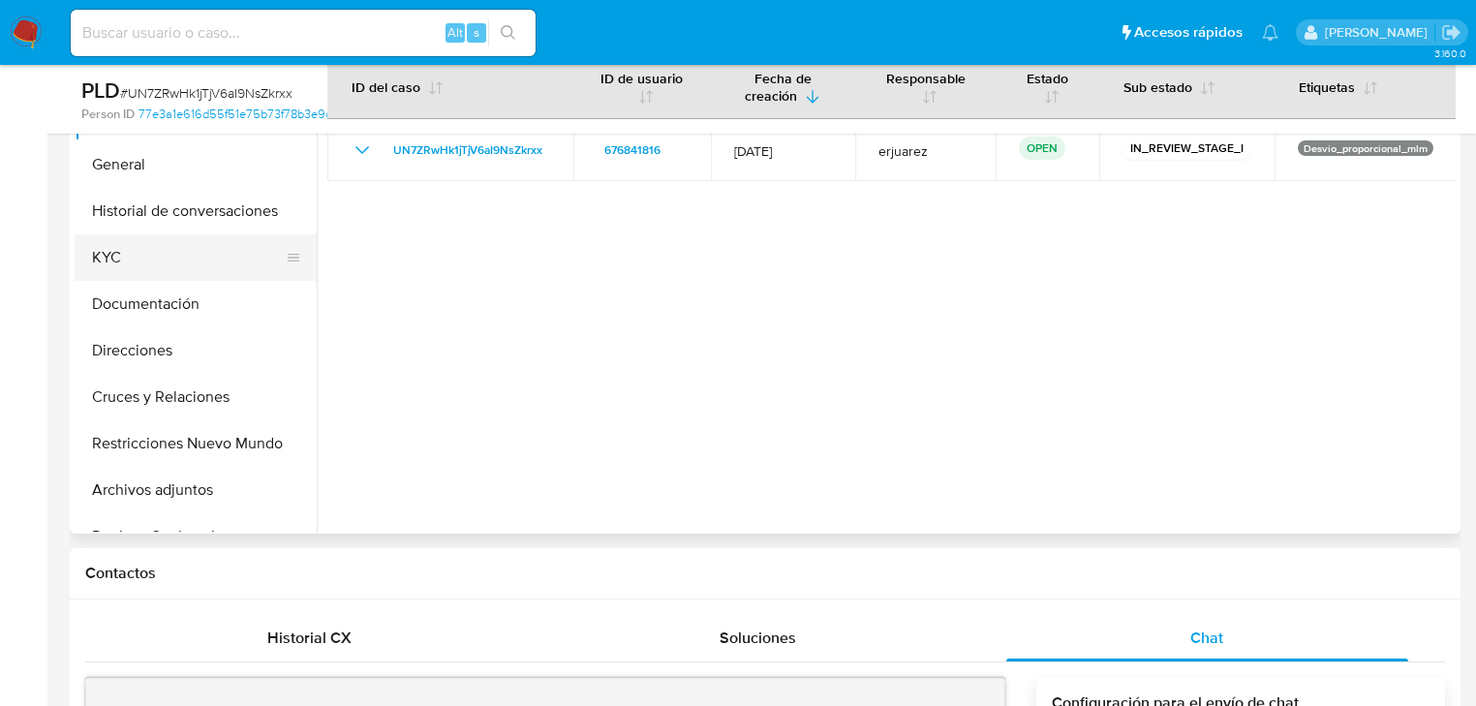
click at [142, 256] on button "KYC" at bounding box center [188, 257] width 227 height 46
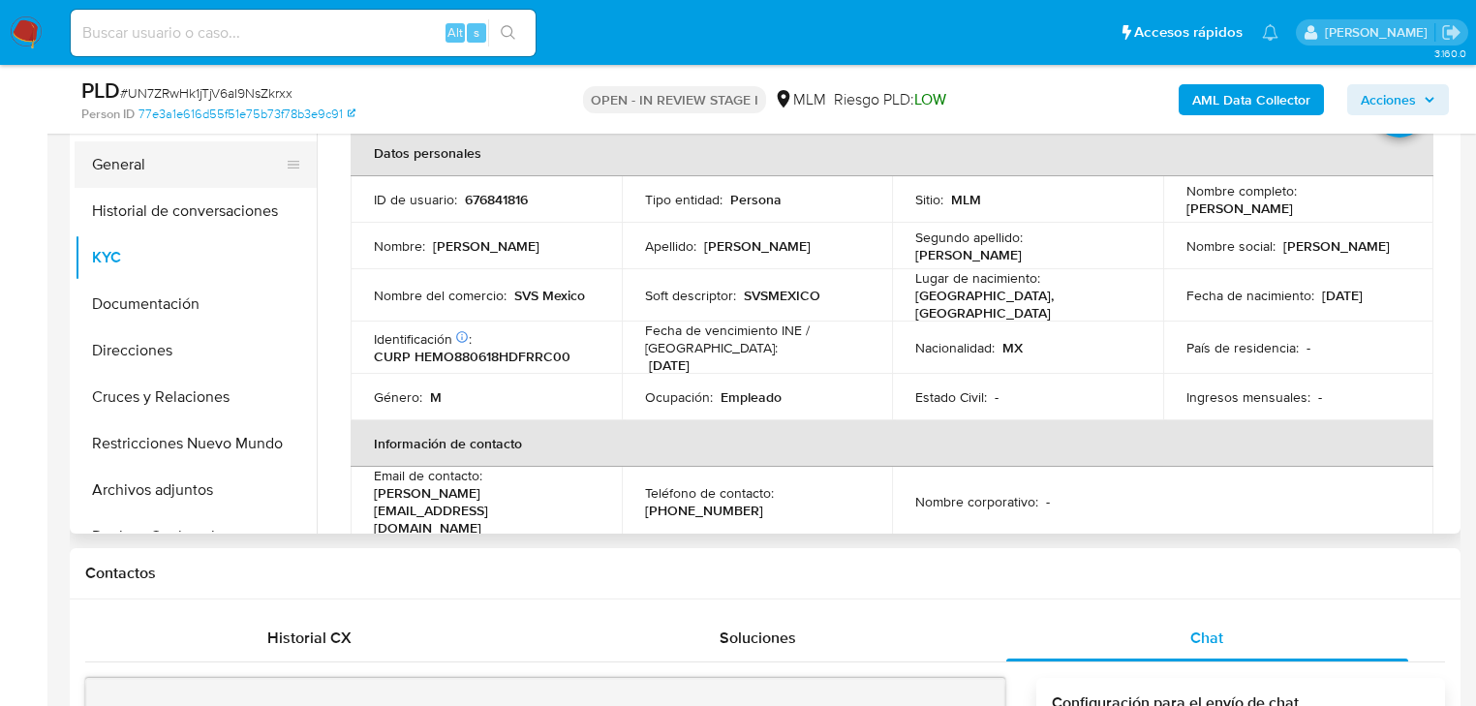
click at [139, 148] on button "General" at bounding box center [188, 164] width 227 height 46
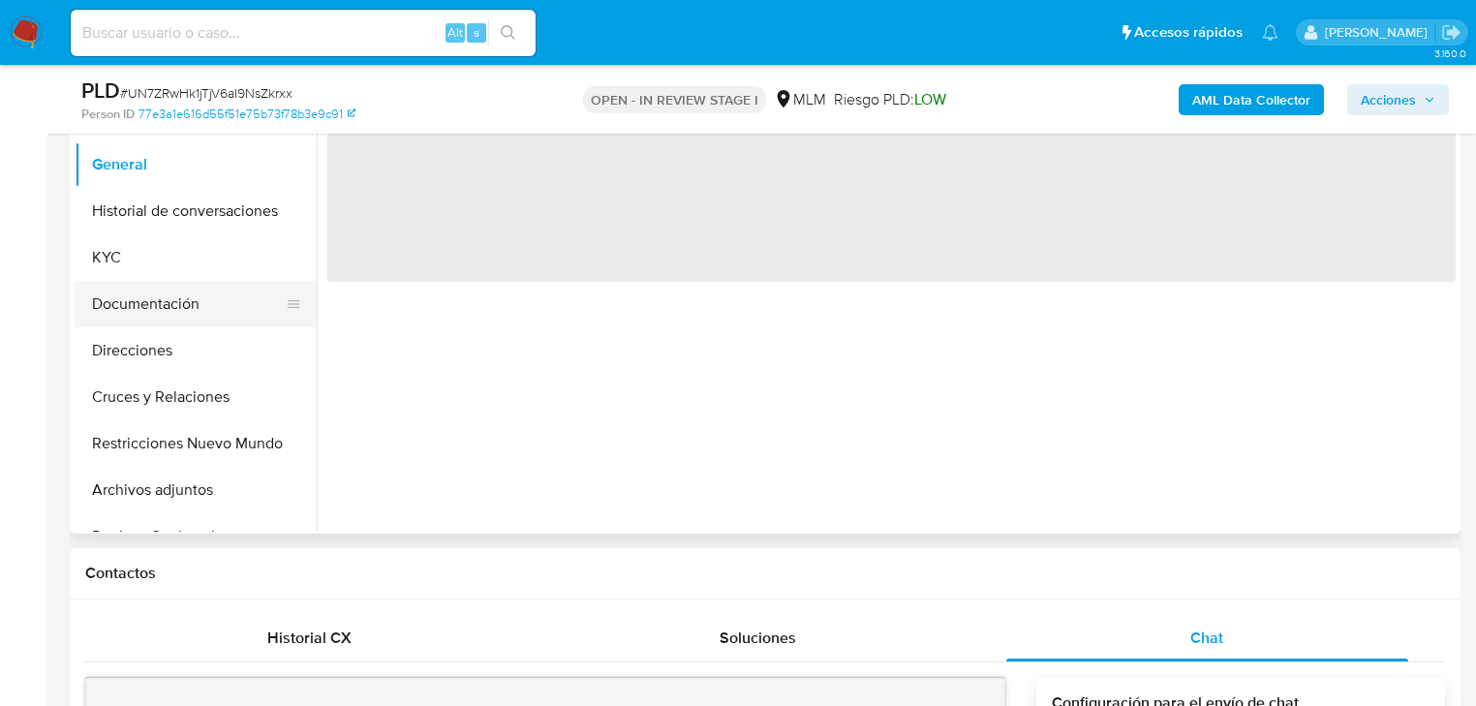
scroll to position [155, 0]
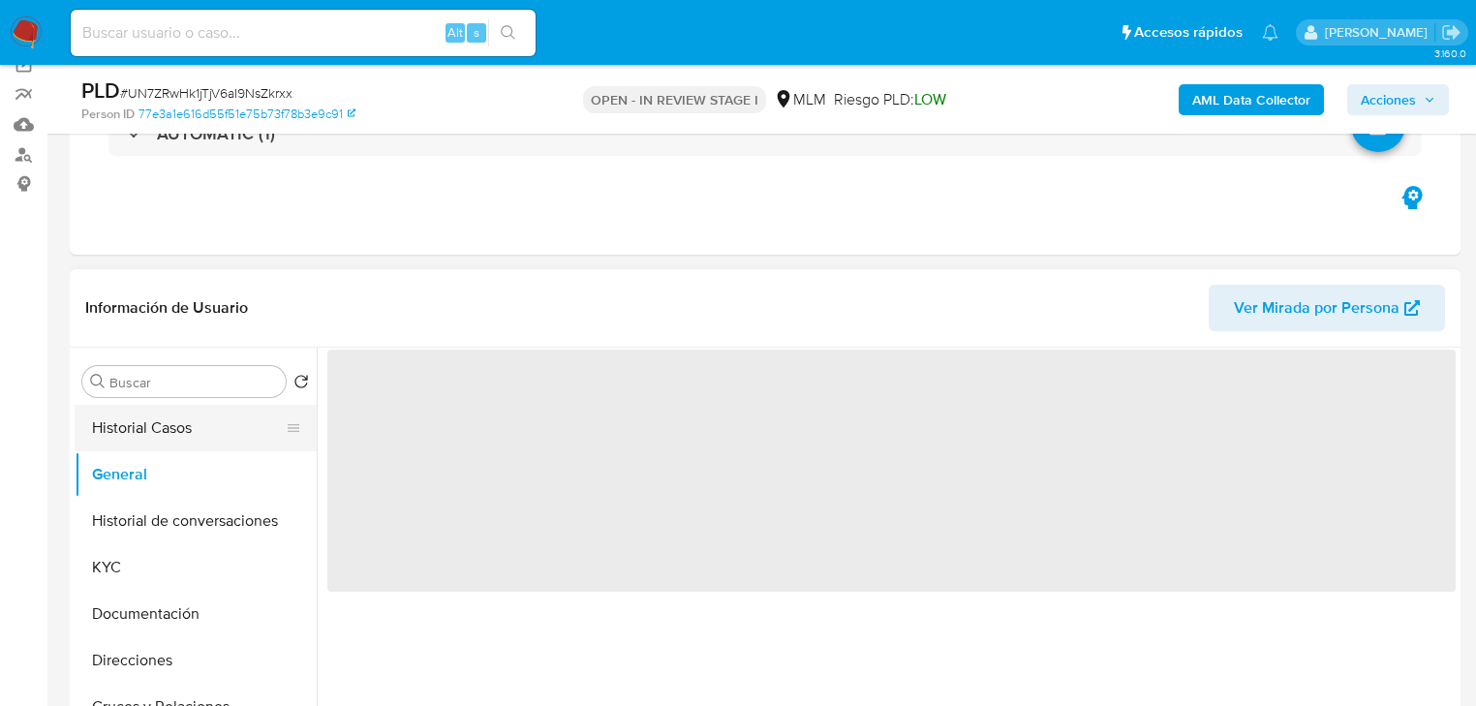
drag, startPoint x: 170, startPoint y: 443, endPoint x: 189, endPoint y: 438, distance: 19.0
click at [170, 444] on button "Historial Casos" at bounding box center [188, 428] width 227 height 46
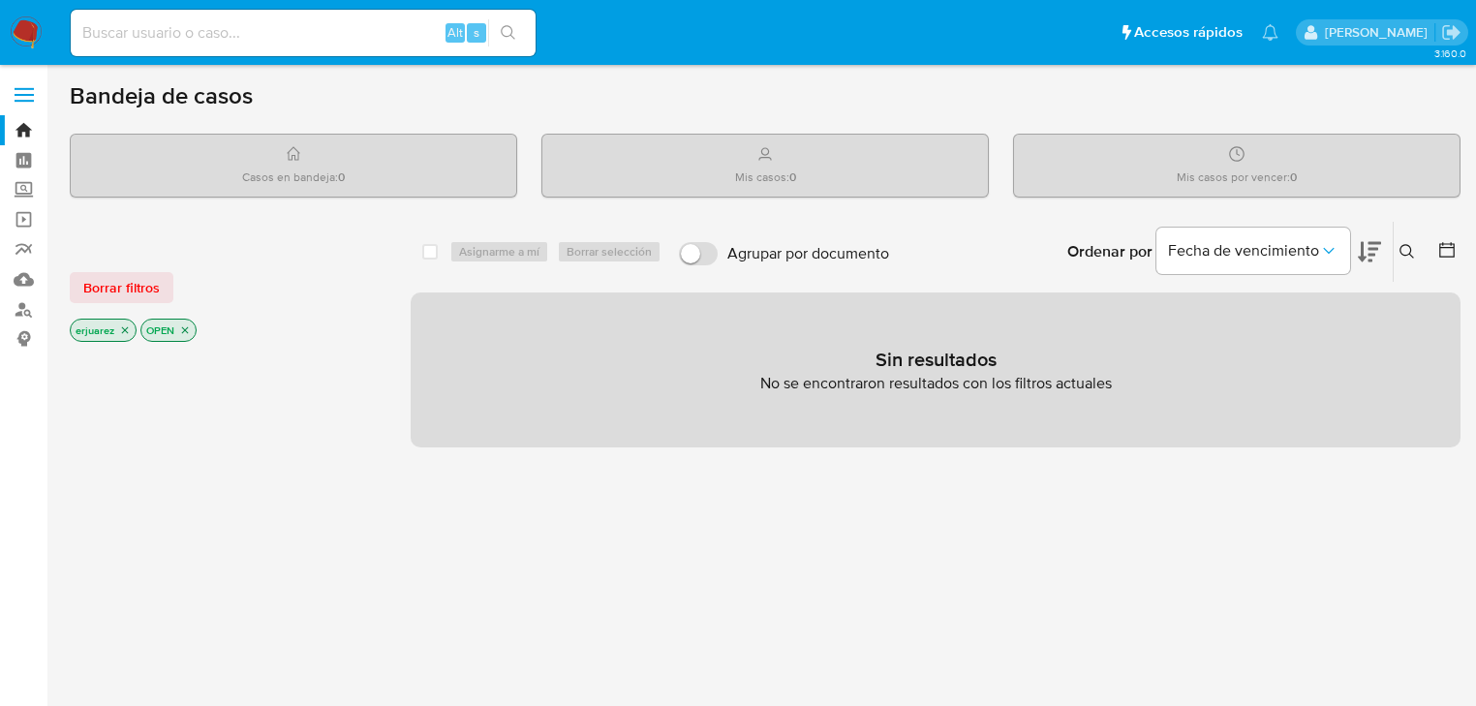
click at [198, 31] on input at bounding box center [303, 32] width 465 height 25
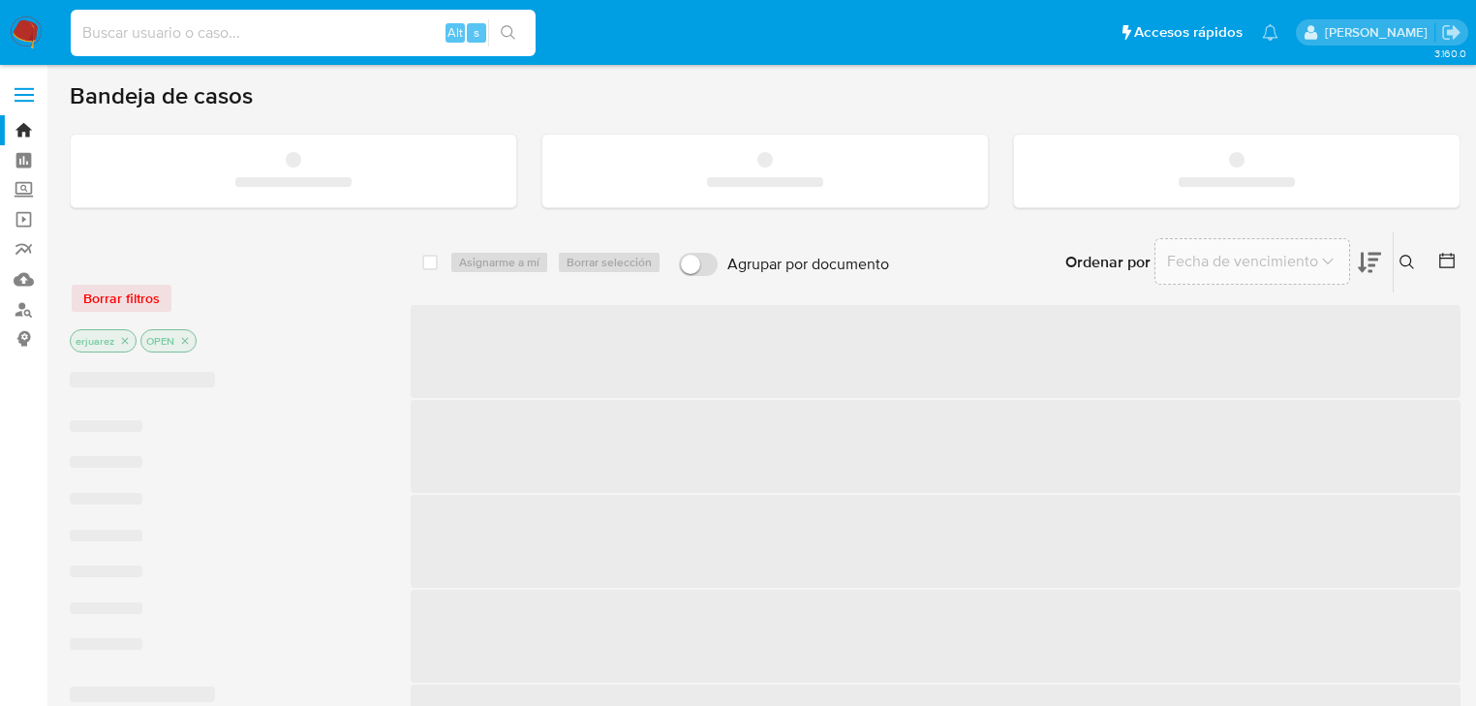
paste input "824931004"
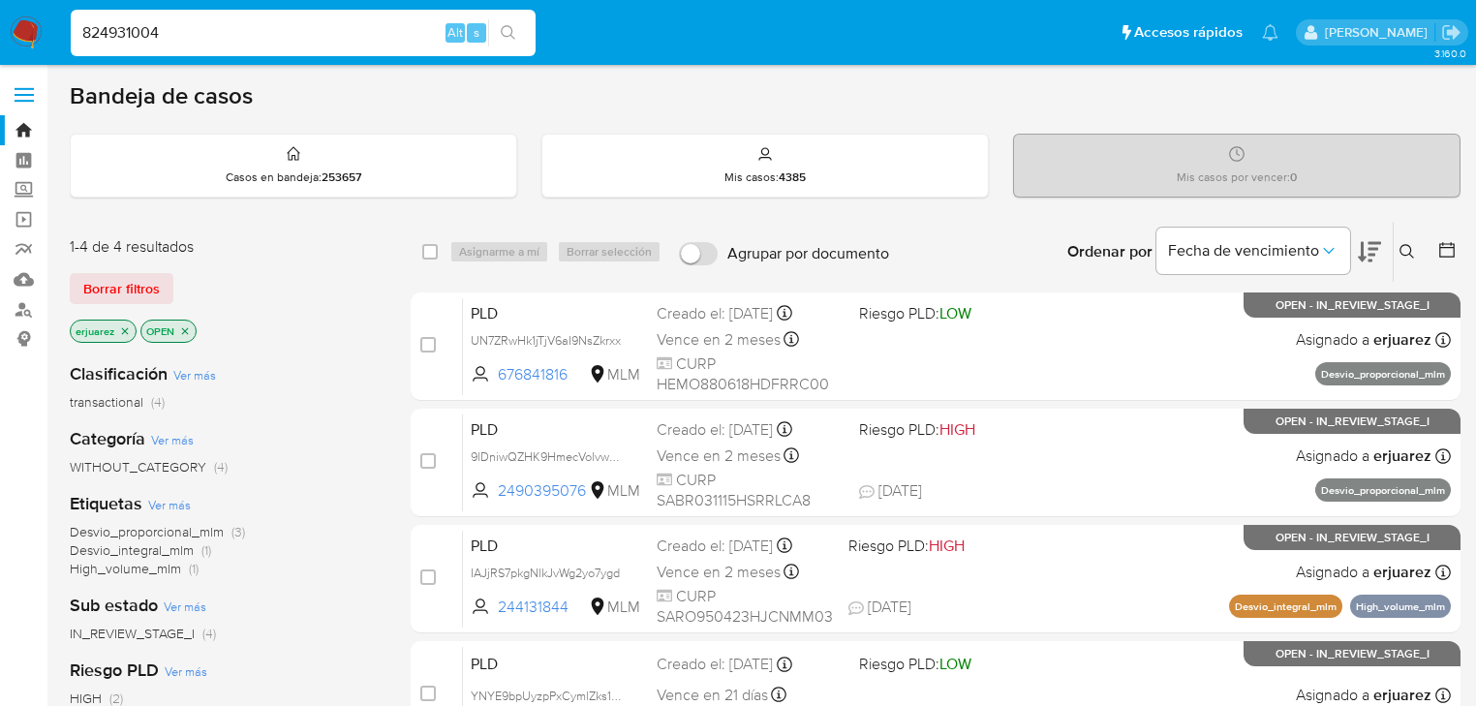
type input "824931004"
click at [515, 37] on icon "search-icon" at bounding box center [508, 32] width 15 height 15
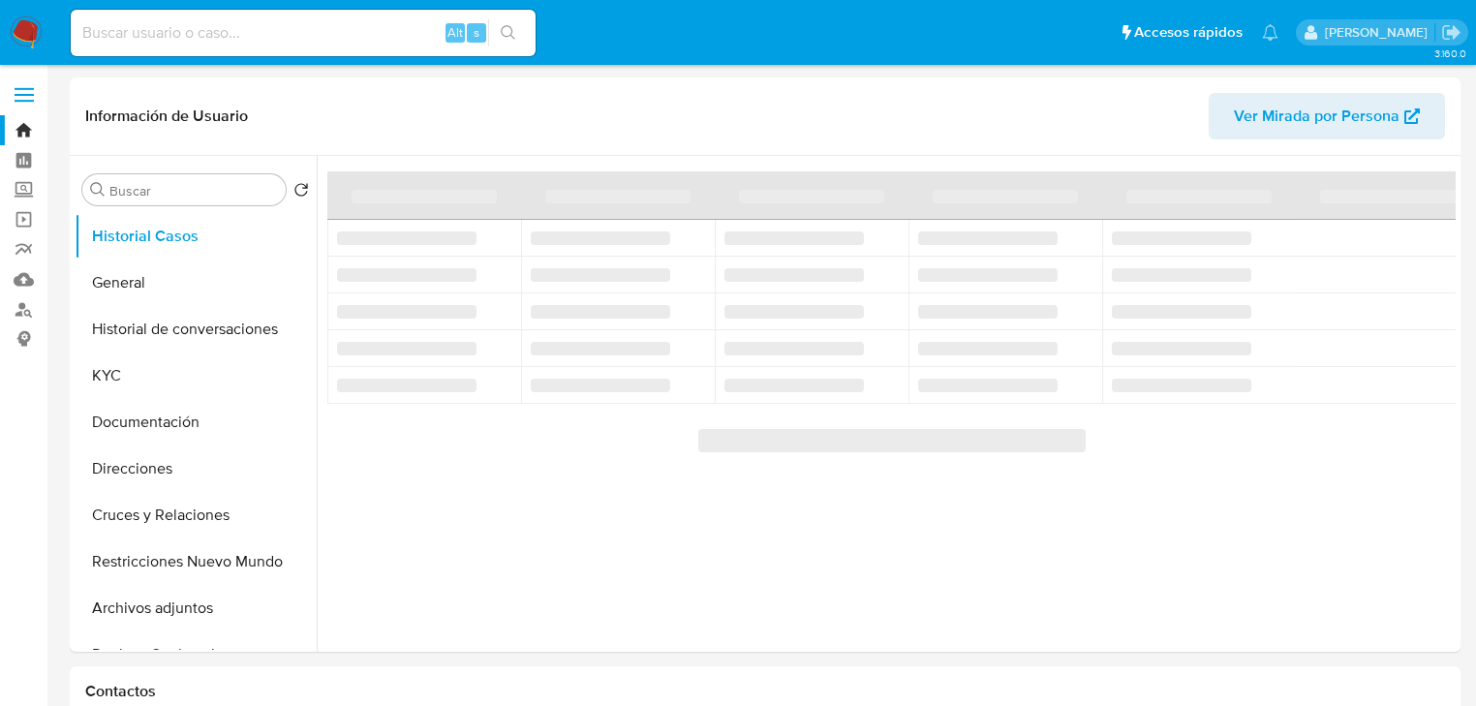
select select "10"
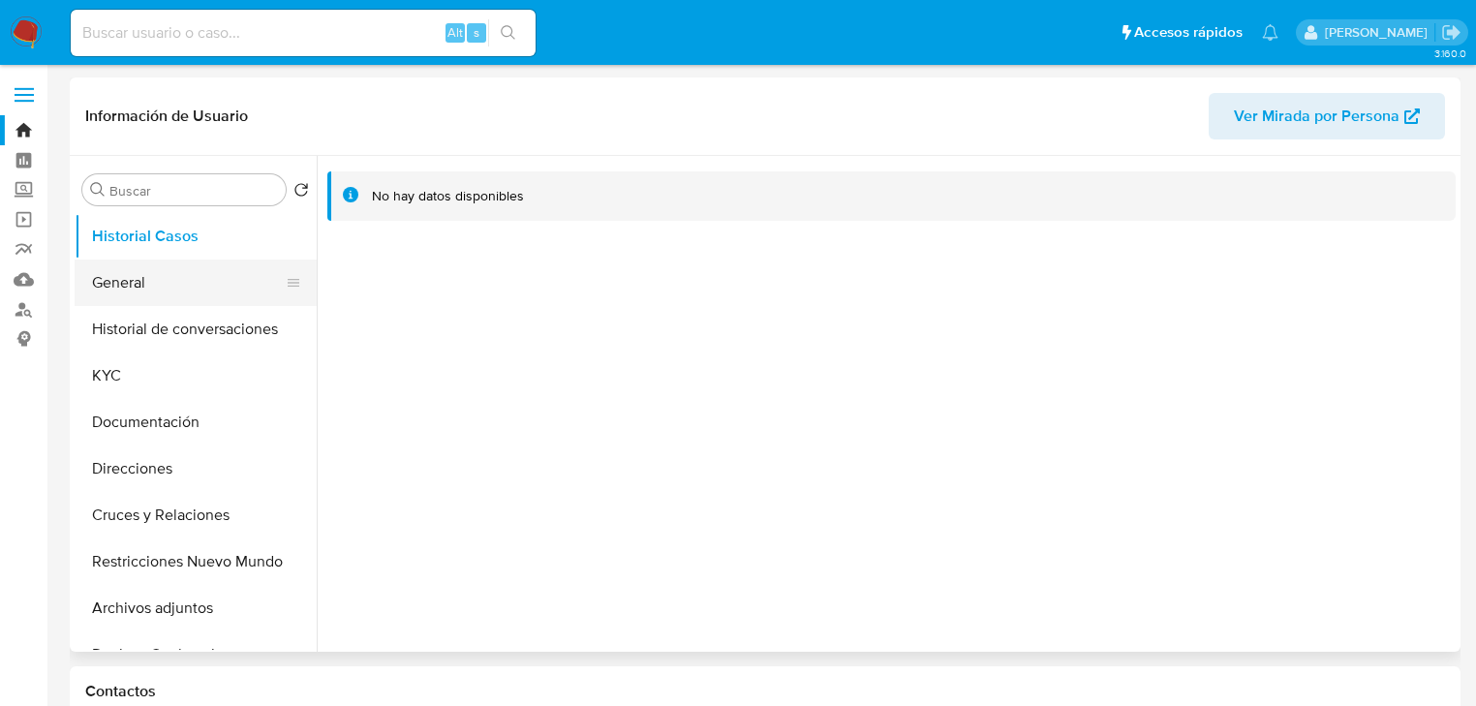
click at [118, 260] on button "General" at bounding box center [188, 283] width 227 height 46
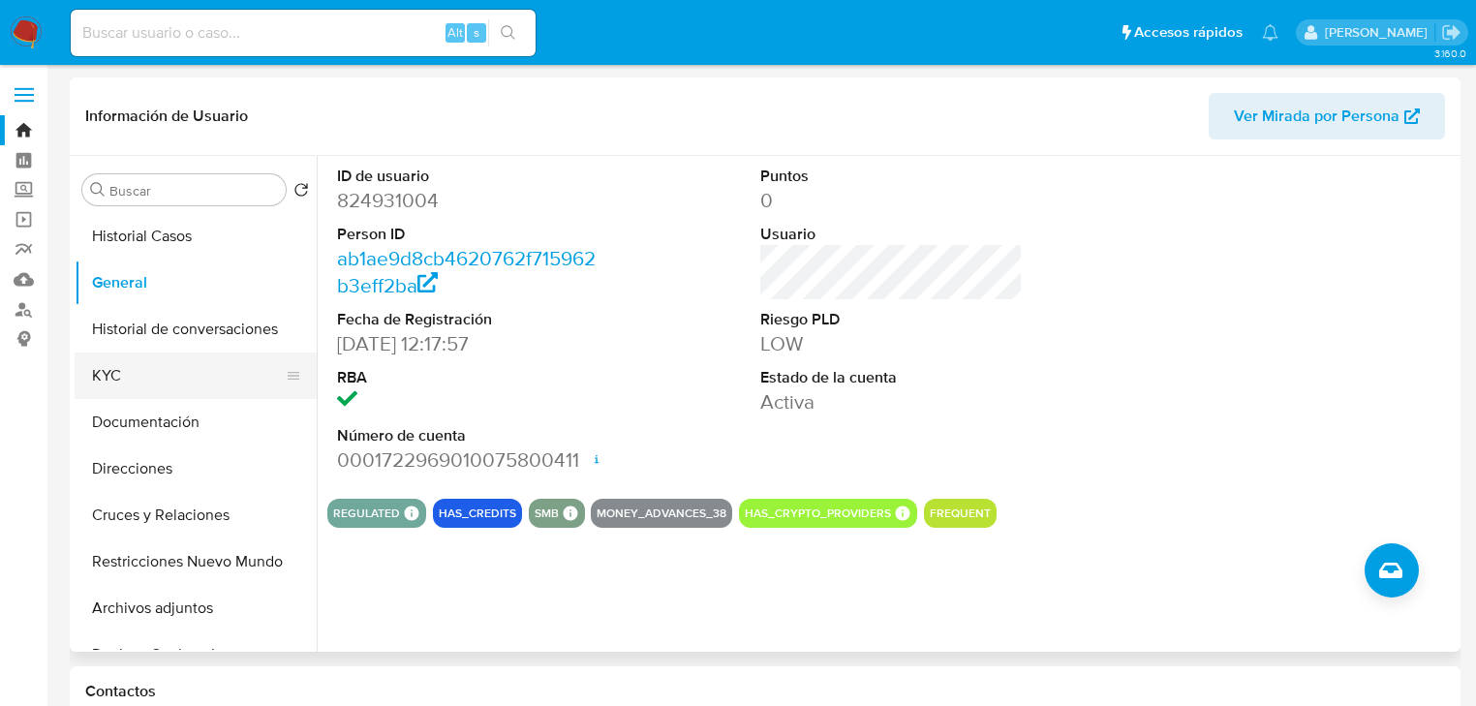
click at [101, 378] on button "KYC" at bounding box center [188, 375] width 227 height 46
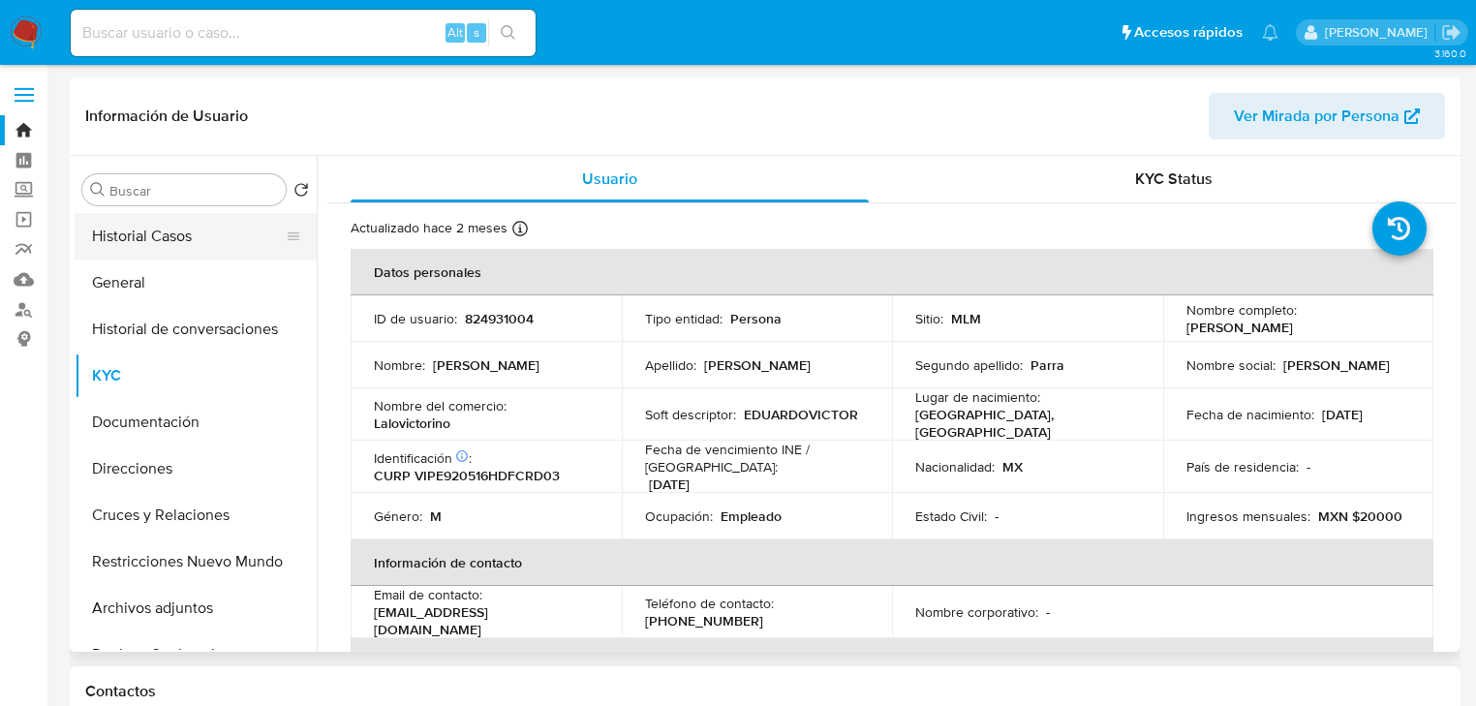
click at [201, 244] on button "Historial Casos" at bounding box center [188, 236] width 227 height 46
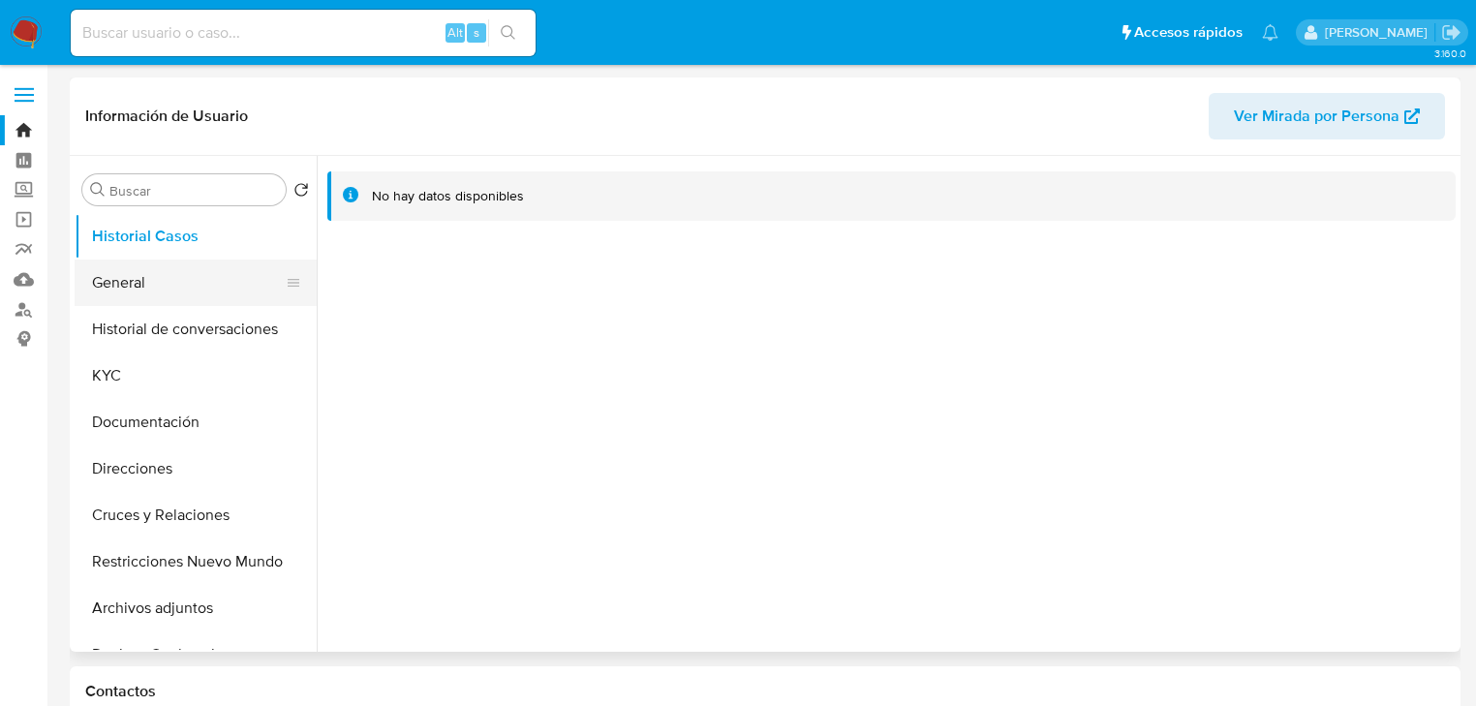
click at [201, 300] on button "General" at bounding box center [188, 283] width 227 height 46
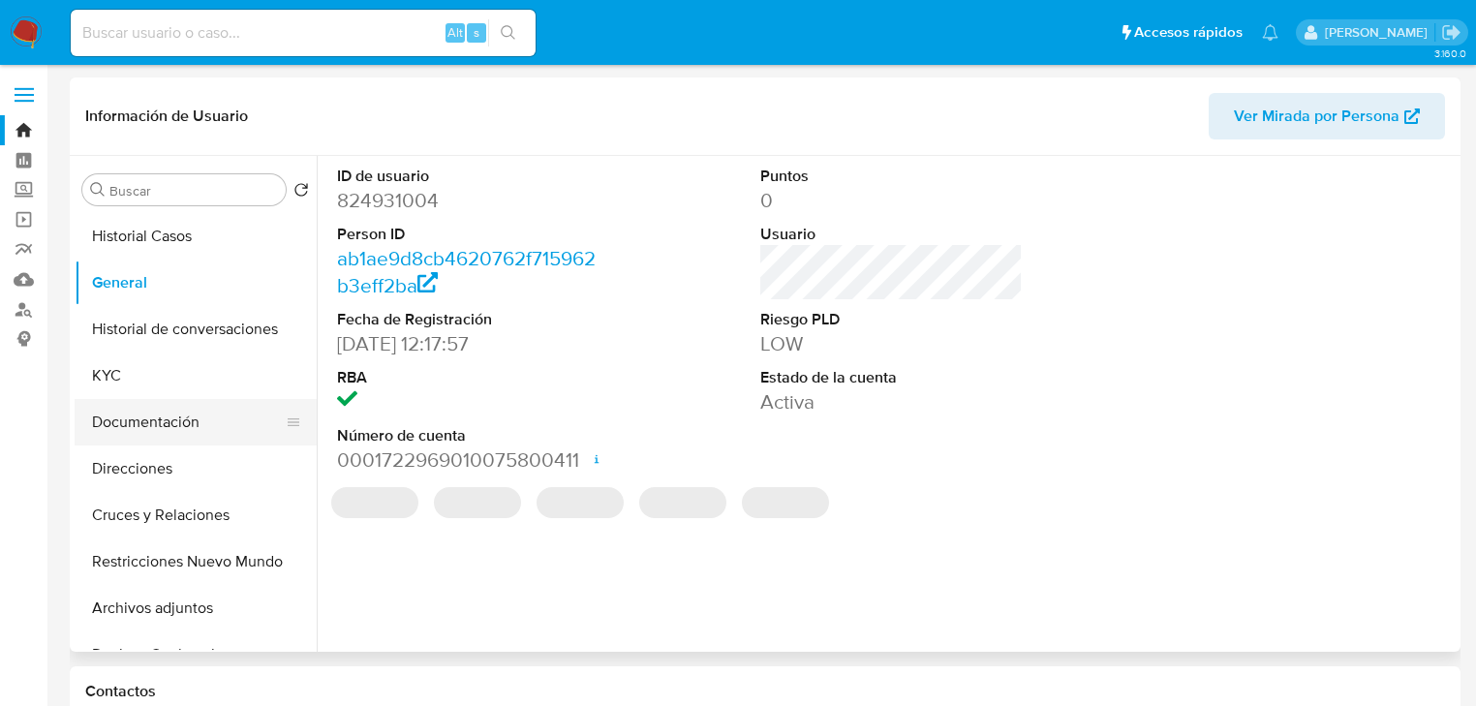
click at [124, 442] on button "Documentación" at bounding box center [188, 422] width 227 height 46
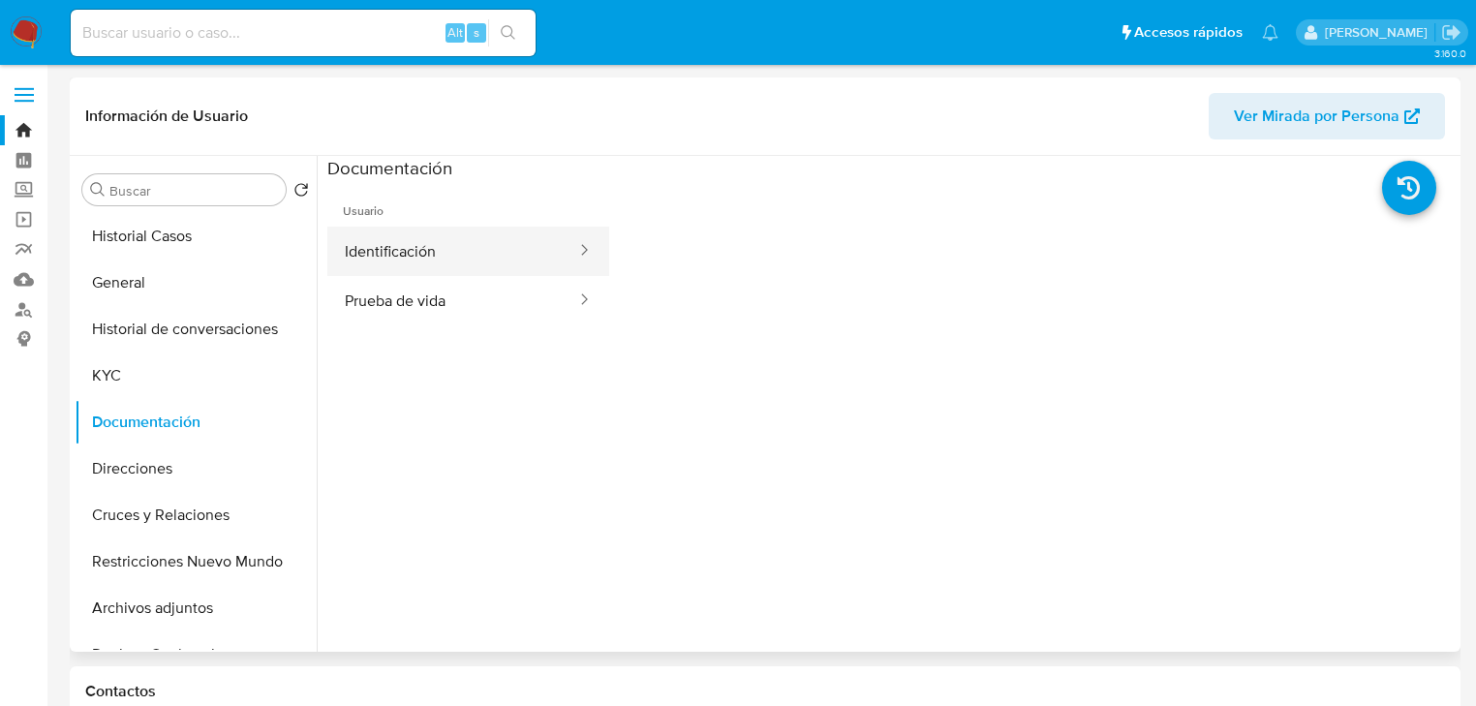
click at [416, 258] on button "Identificación" at bounding box center [452, 251] width 251 height 49
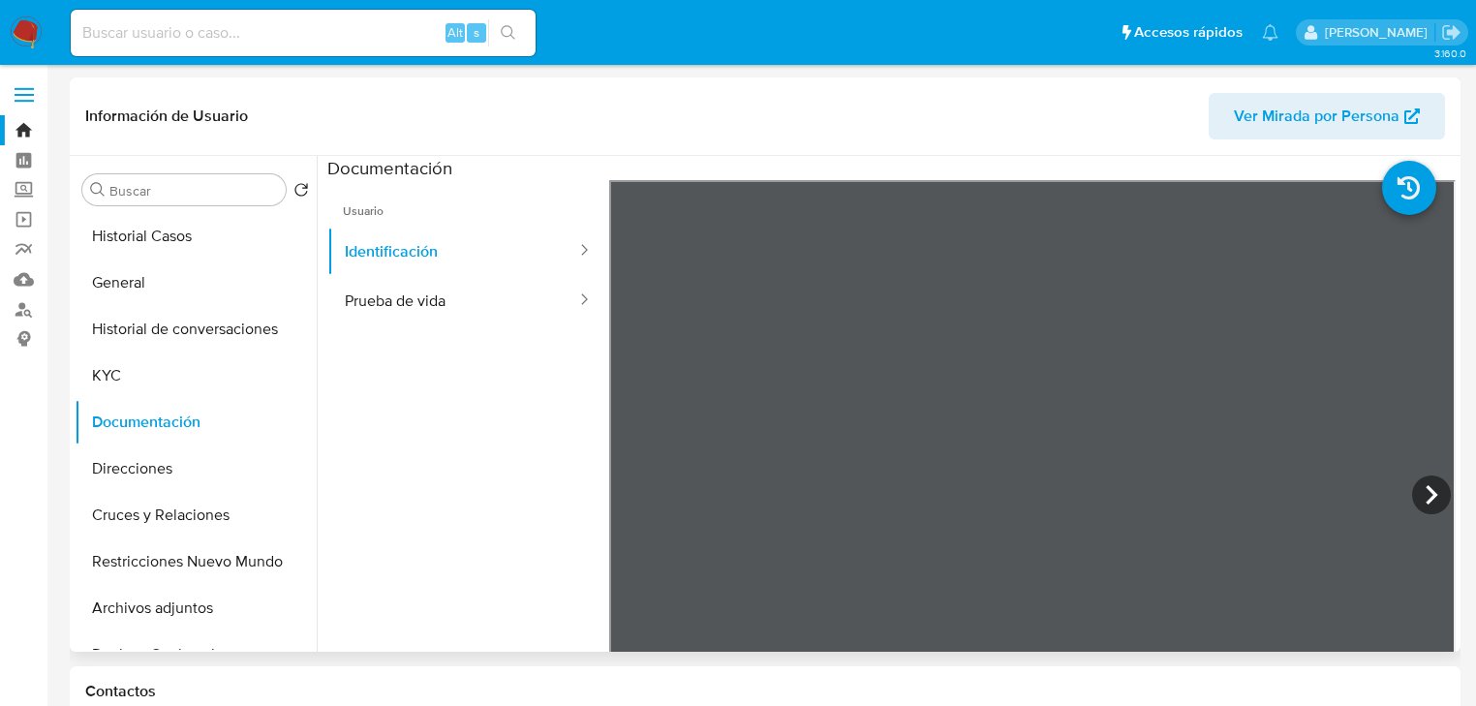
drag, startPoint x: 404, startPoint y: 307, endPoint x: 523, endPoint y: 333, distance: 121.9
click at [409, 306] on button "Prueba de vida" at bounding box center [452, 300] width 251 height 49
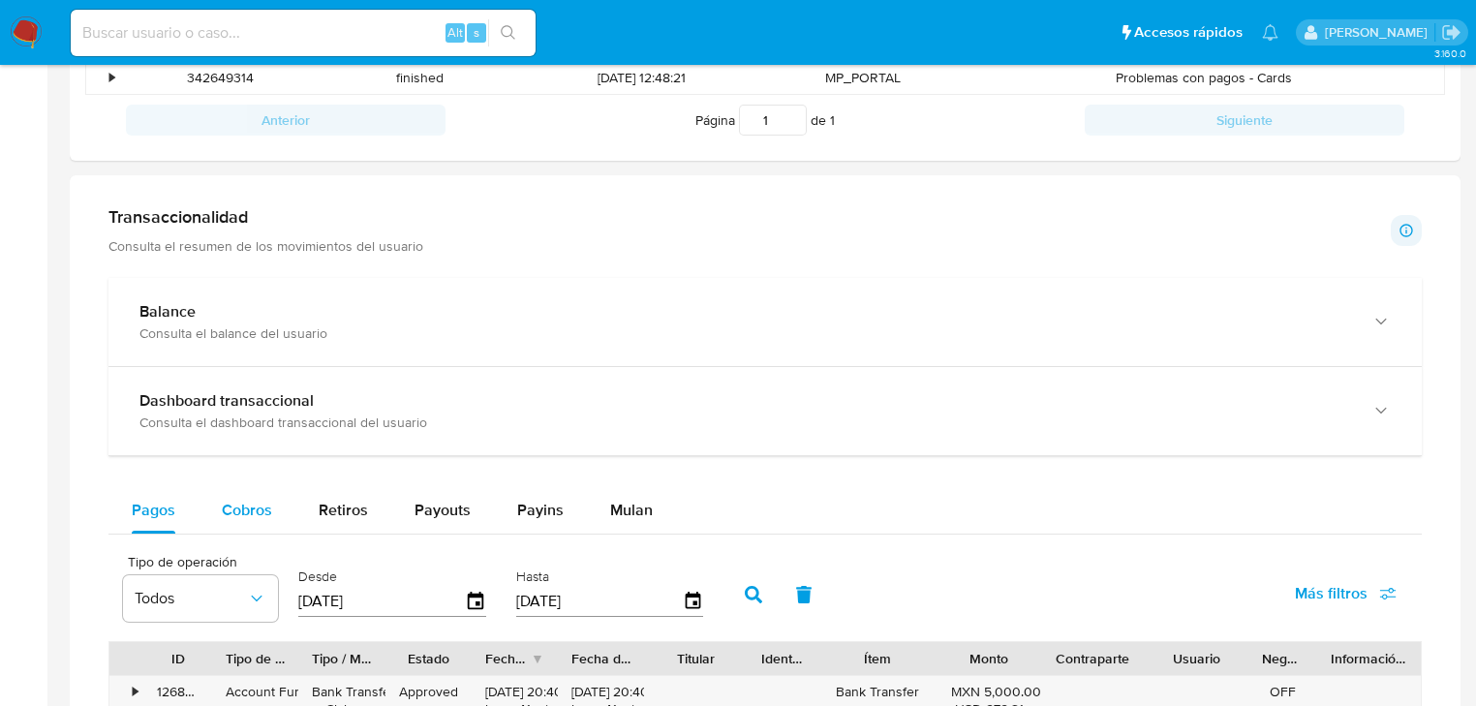
click at [240, 512] on span "Cobros" at bounding box center [247, 510] width 50 height 22
select select "10"
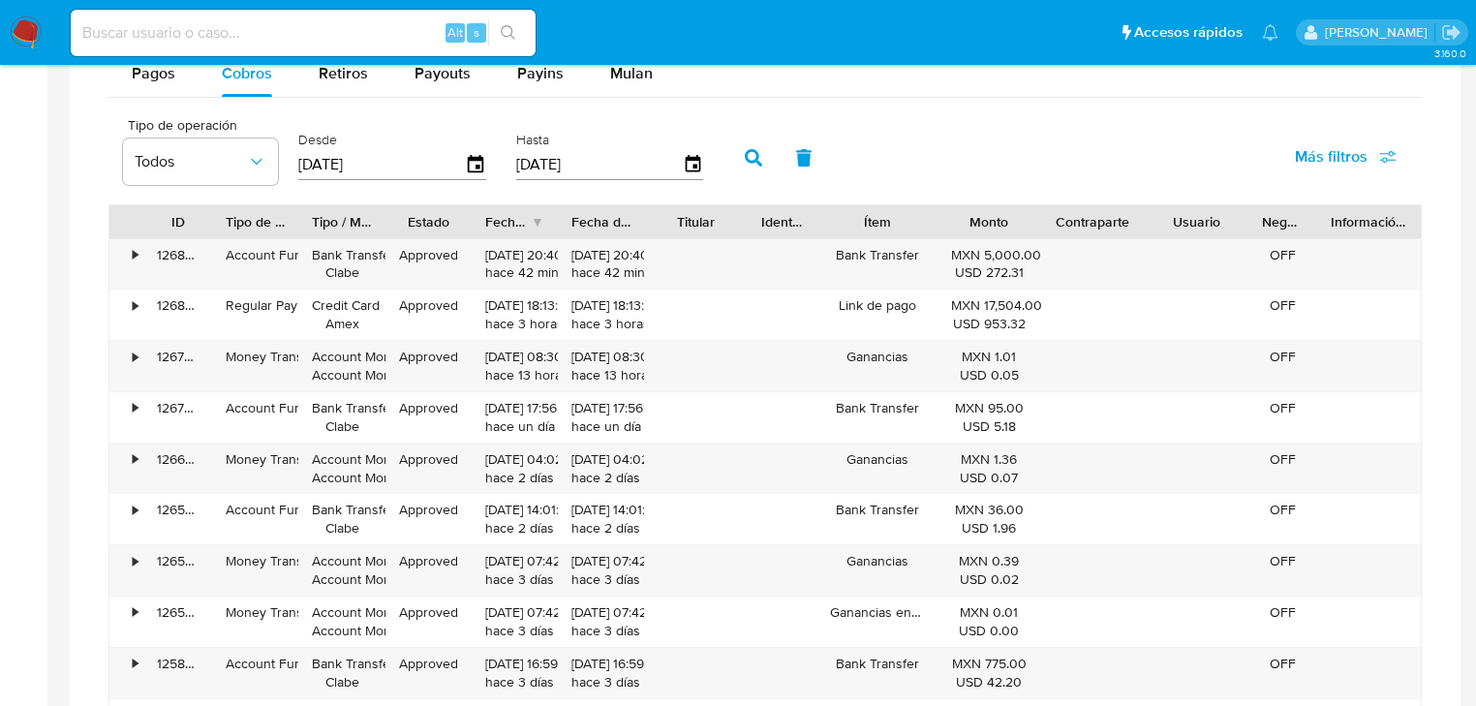
scroll to position [1162, 0]
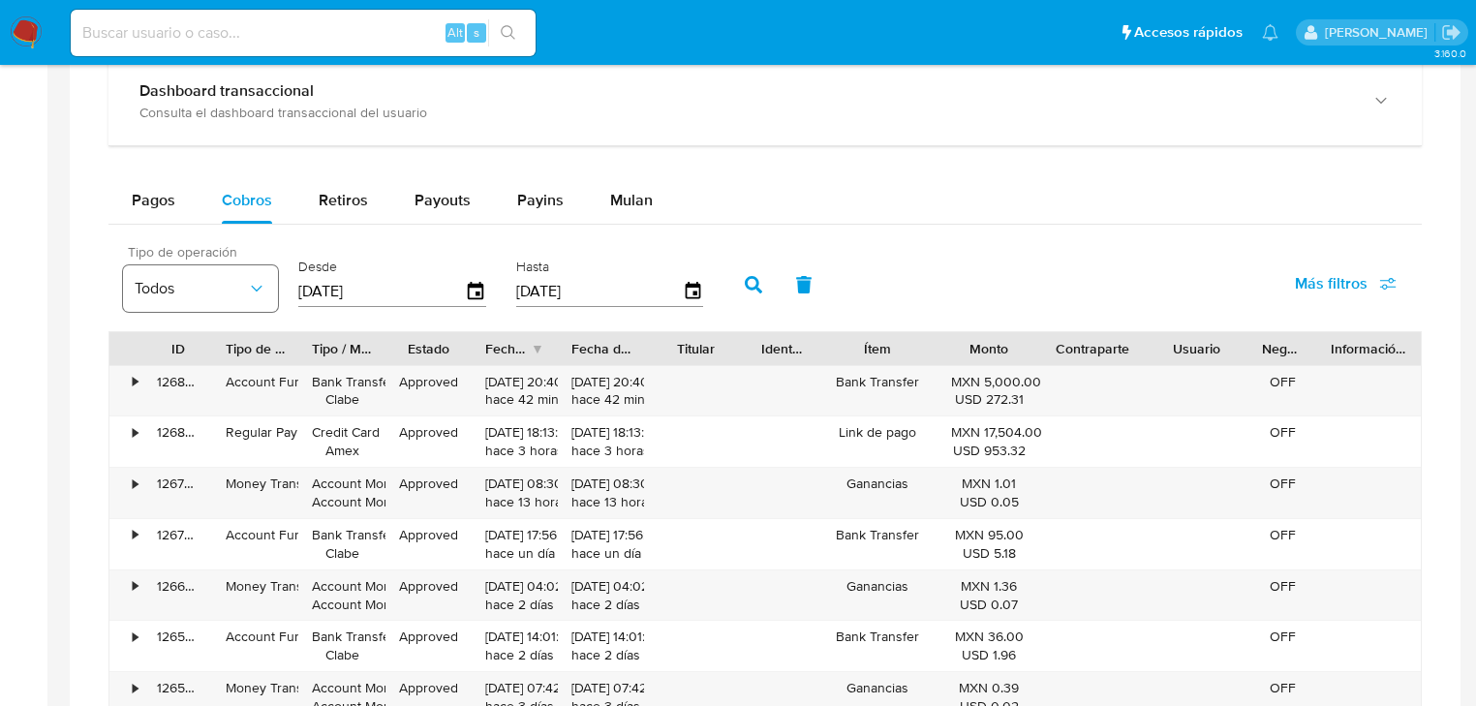
drag, startPoint x: 414, startPoint y: 290, endPoint x: 167, endPoint y: 288, distance: 246.9
click at [167, 288] on div "Tipo de operación Todos Desde [DATE] Hasta [DATE]" at bounding box center [417, 282] width 609 height 77
type input "0_/__/____"
type input "[DATE]"
click at [750, 289] on icon "button" at bounding box center [753, 284] width 17 height 17
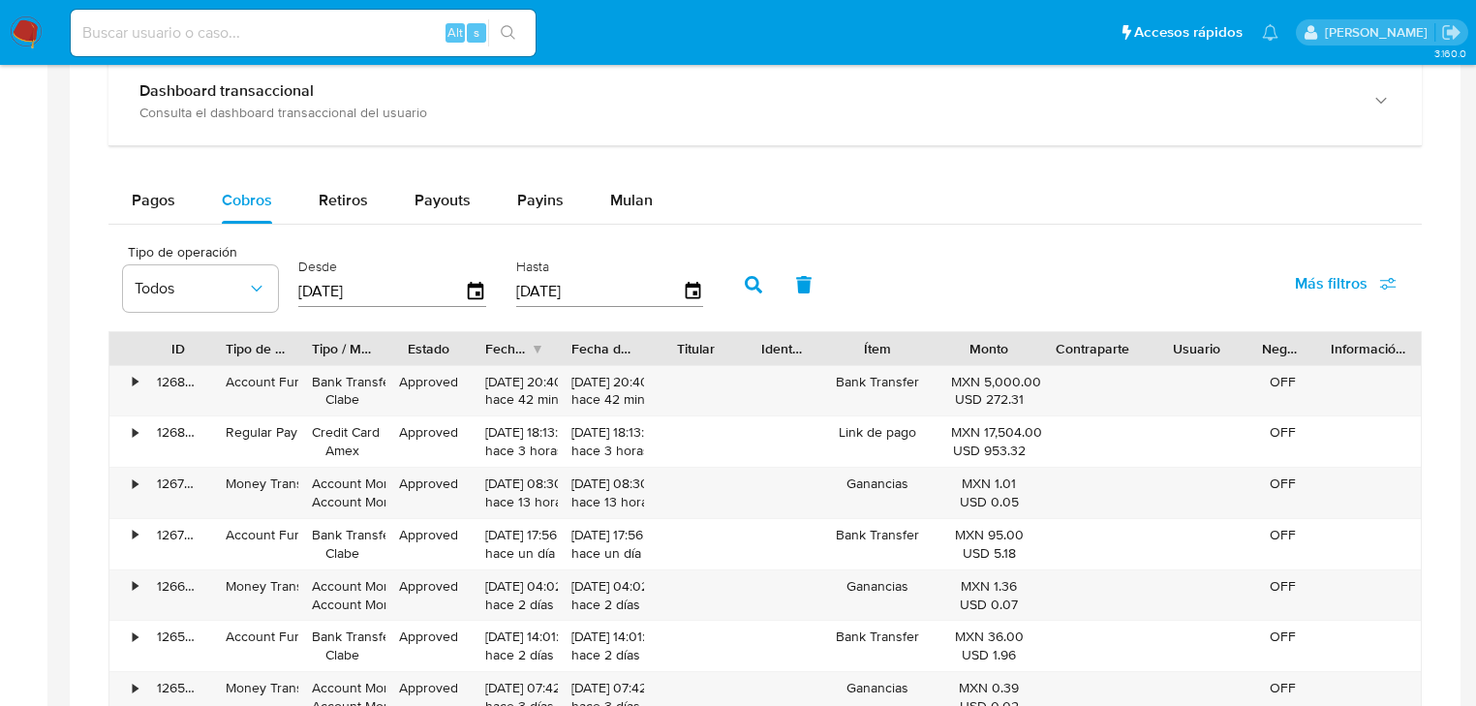
click at [513, 349] on div "Fecha de creación" at bounding box center [508, 348] width 46 height 19
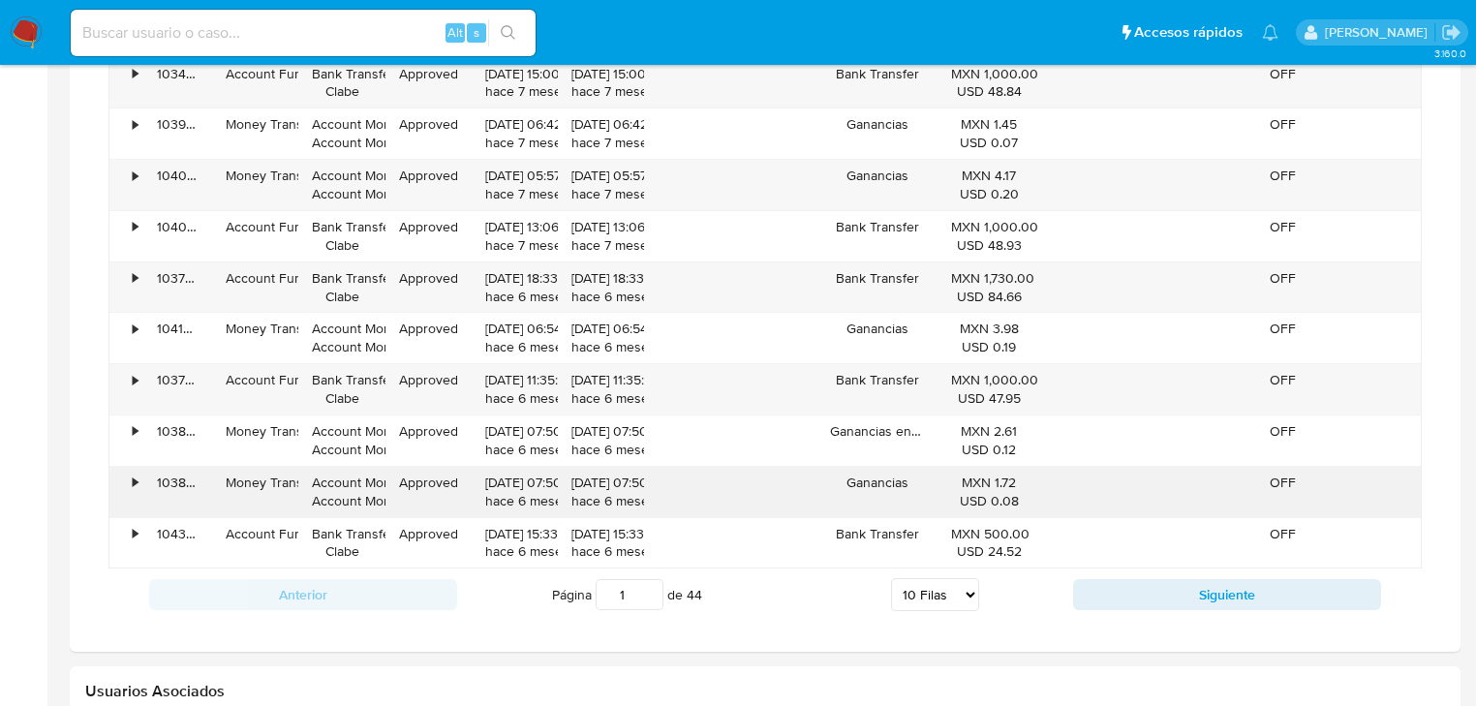
scroll to position [1472, 0]
click at [1103, 577] on button "Siguiente" at bounding box center [1227, 592] width 308 height 31
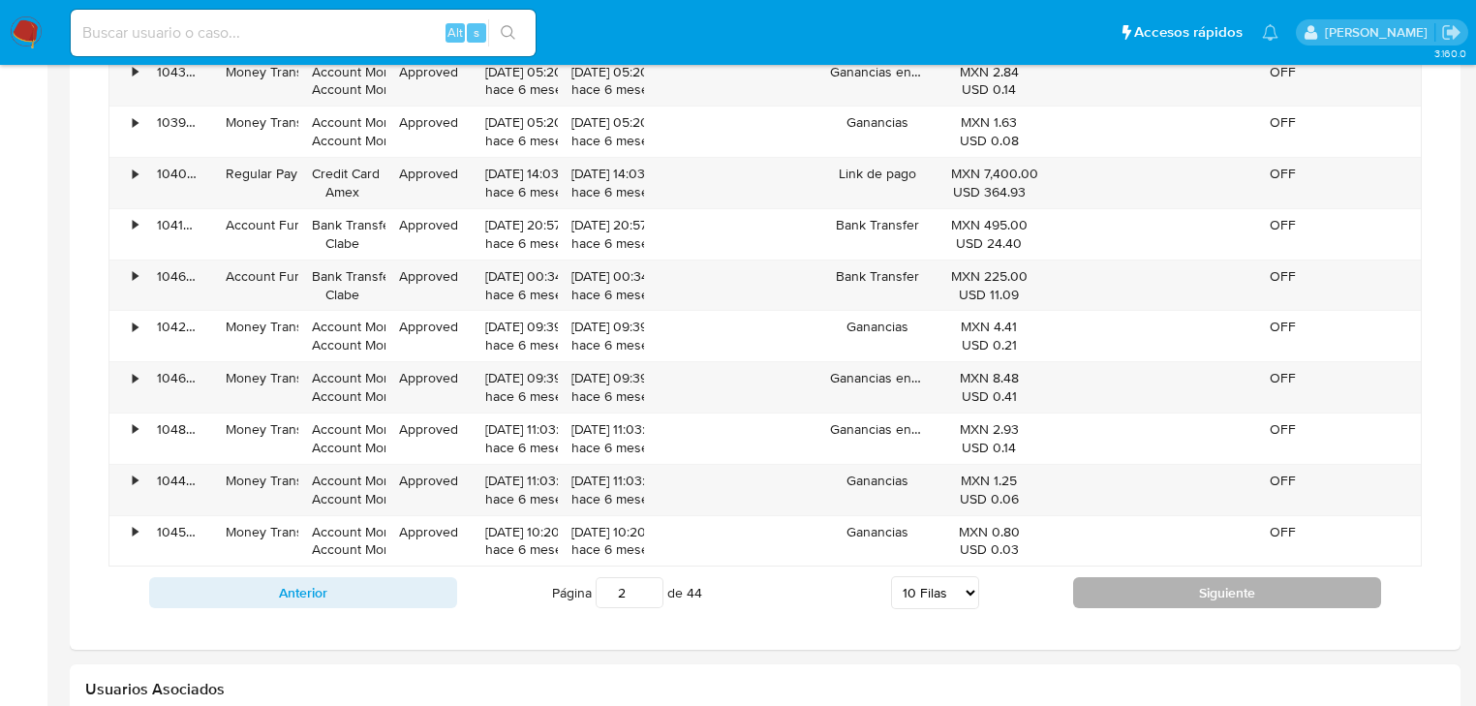
click at [1103, 577] on button "Siguiente" at bounding box center [1227, 592] width 308 height 31
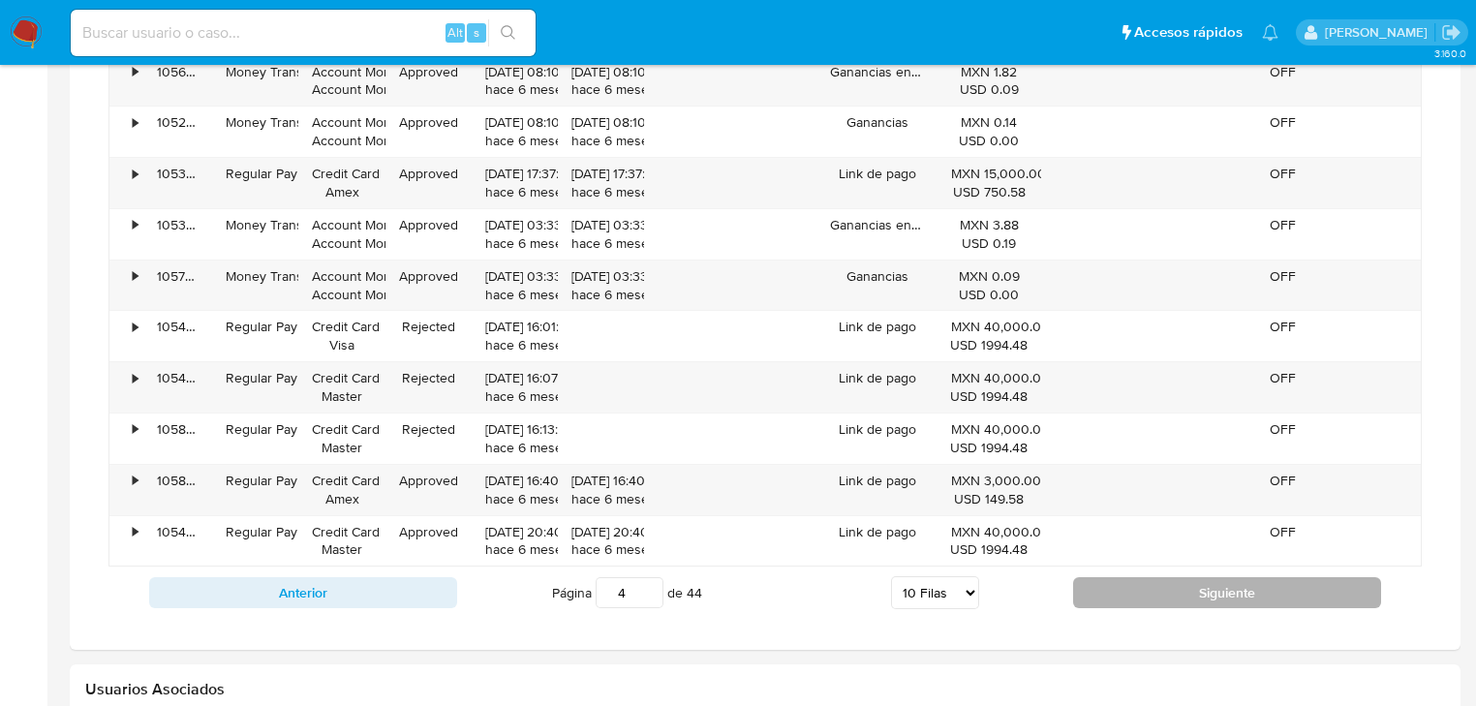
click at [1103, 577] on button "Siguiente" at bounding box center [1227, 592] width 308 height 31
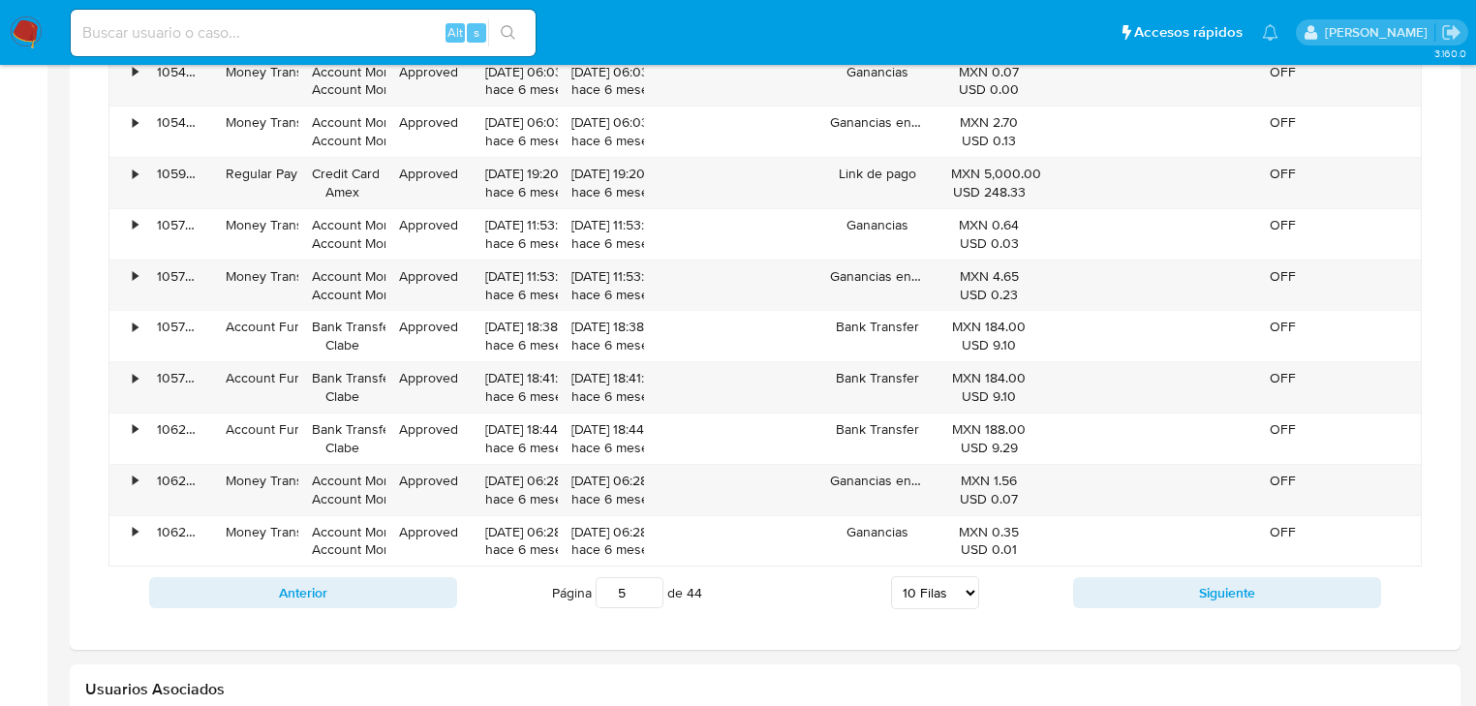
click at [1104, 571] on div "Anterior Página 5 de 44 5 [PERSON_NAME] 10 [PERSON_NAME] 20 [PERSON_NAME] 25 [P…" at bounding box center [764, 593] width 1313 height 52
click at [1121, 581] on button "Siguiente" at bounding box center [1227, 592] width 308 height 31
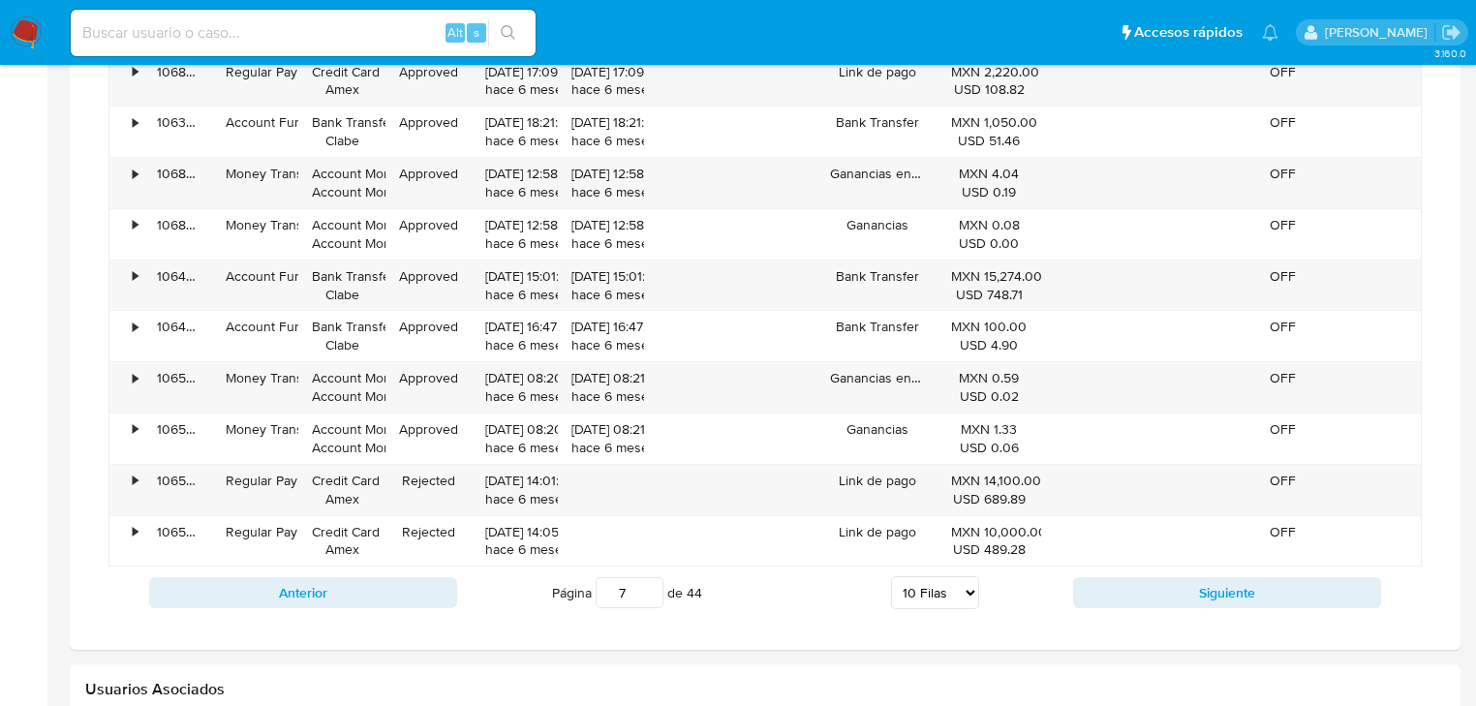
click at [1121, 581] on button "Siguiente" at bounding box center [1227, 592] width 308 height 31
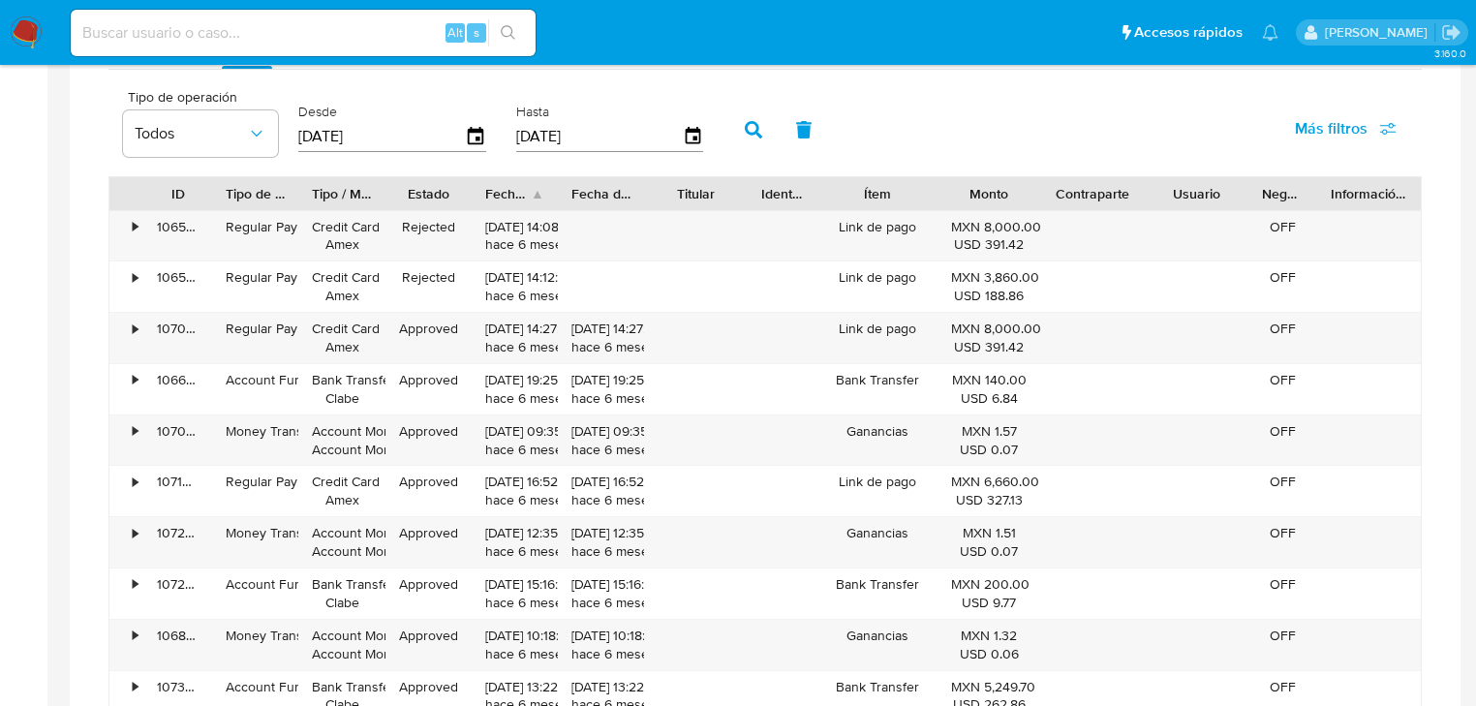
scroll to position [1394, 0]
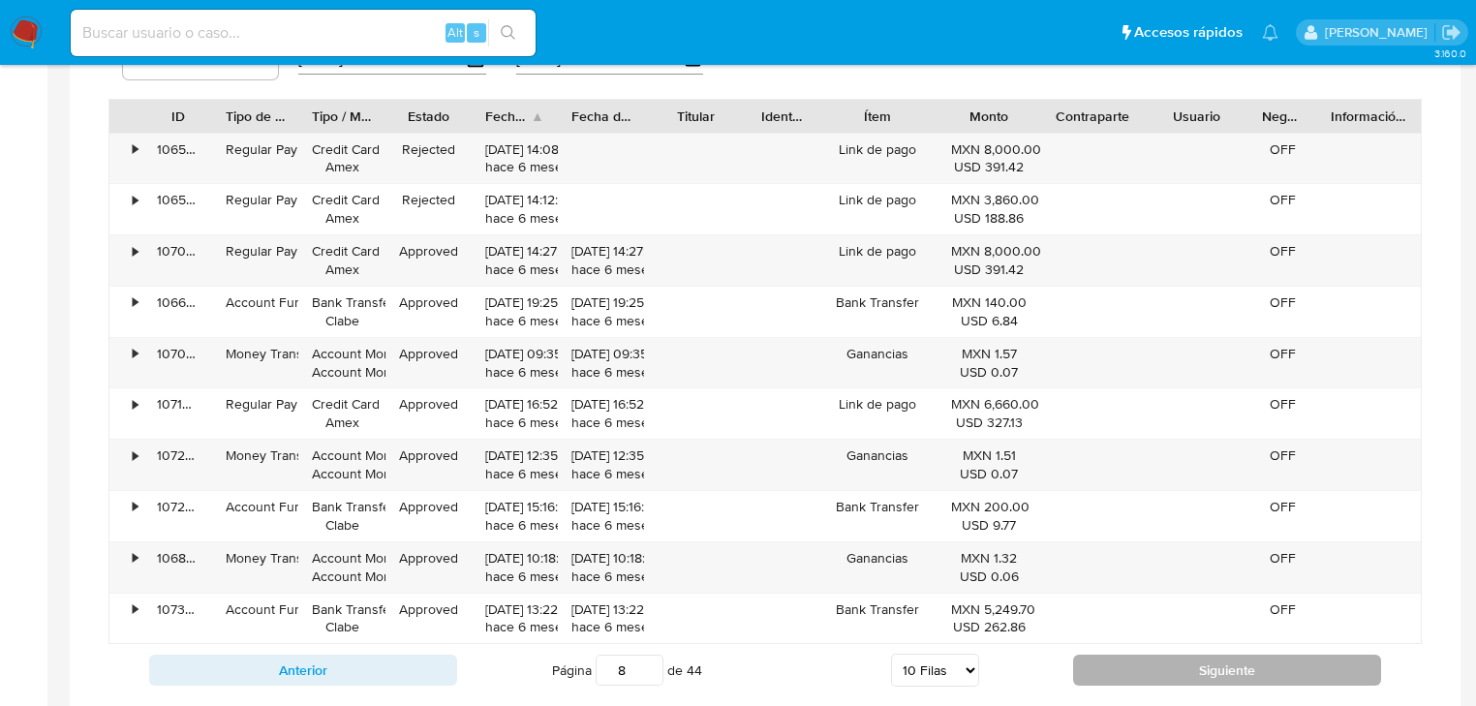
click at [1119, 655] on button "Siguiente" at bounding box center [1227, 670] width 308 height 31
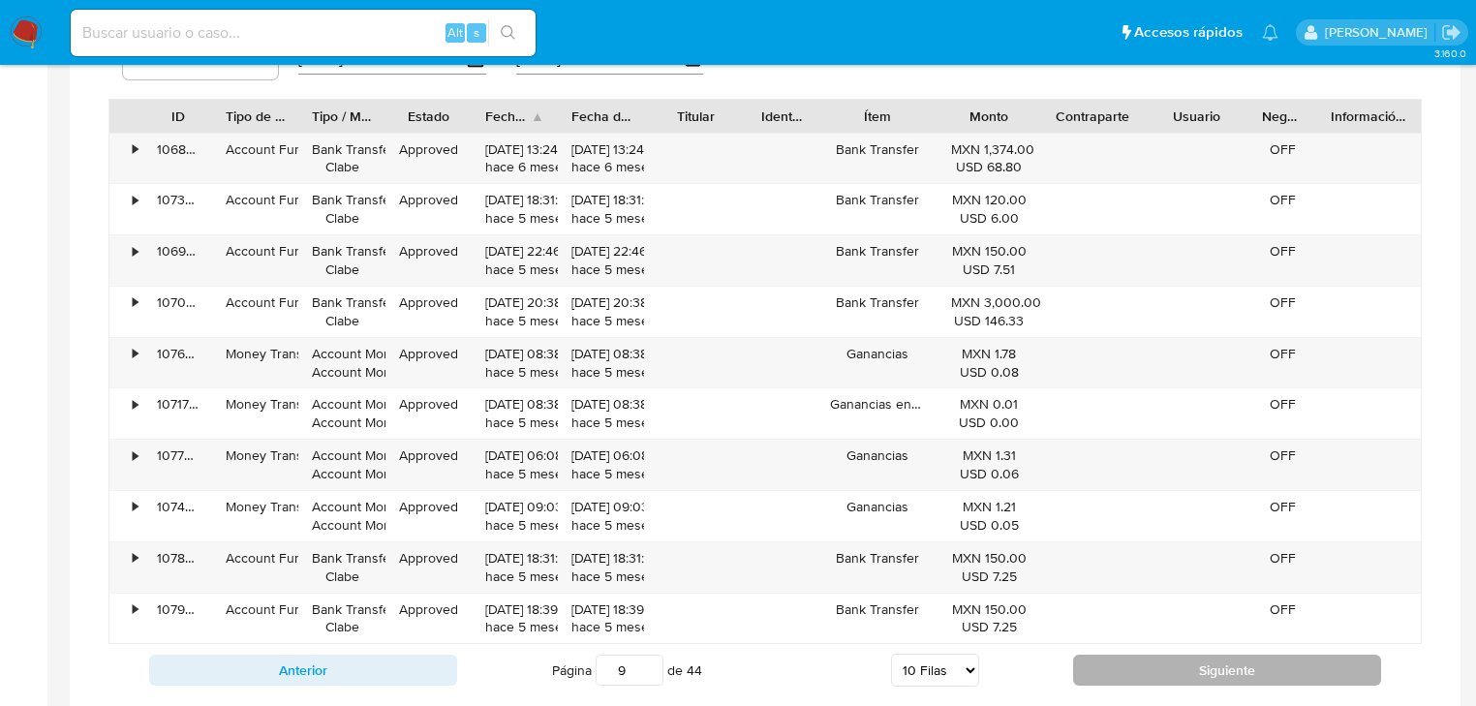
click at [1124, 655] on button "Siguiente" at bounding box center [1227, 670] width 308 height 31
click at [1126, 655] on button "Siguiente" at bounding box center [1227, 670] width 308 height 31
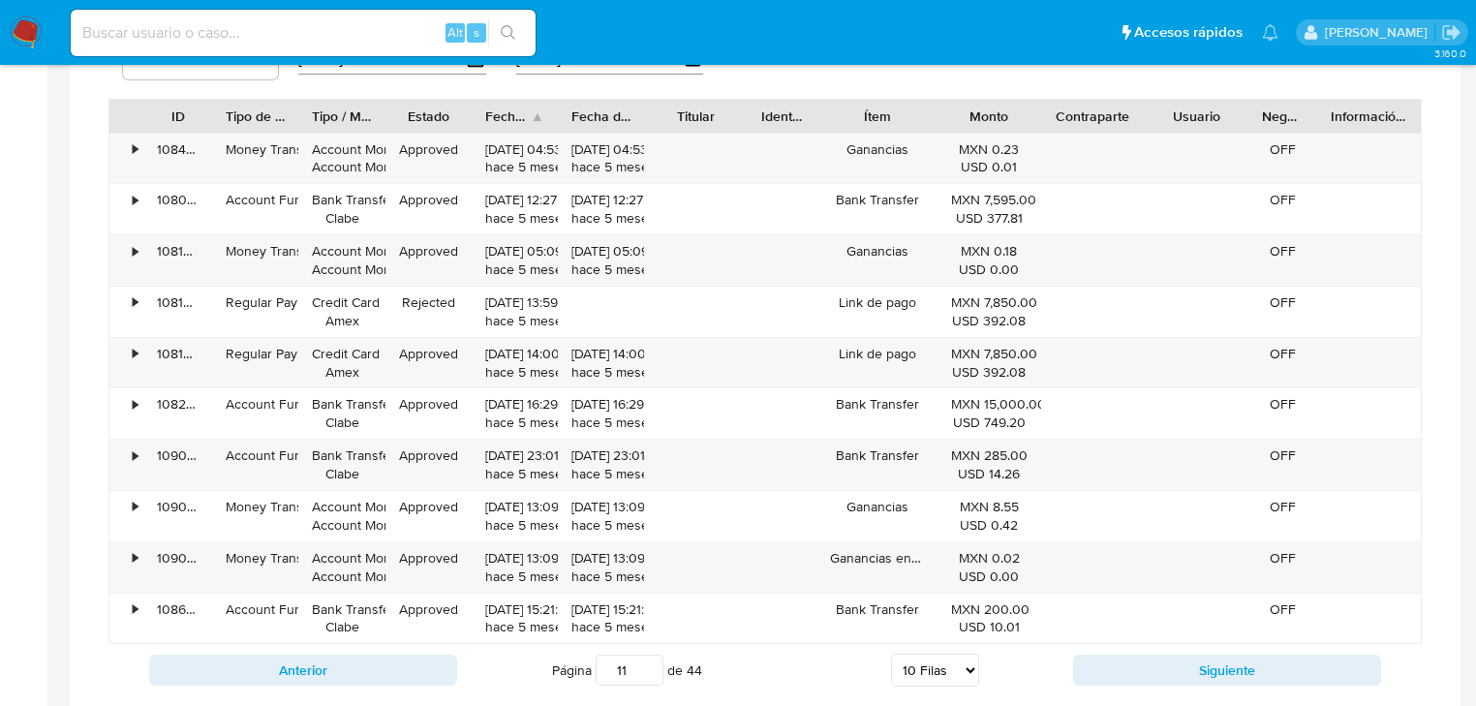
click at [1126, 651] on div "Anterior Página 11 de 44 5 [PERSON_NAME] 10 [PERSON_NAME] 20 [PERSON_NAME] 25 […" at bounding box center [764, 670] width 1313 height 52
click at [1130, 664] on button "Siguiente" at bounding box center [1227, 670] width 308 height 31
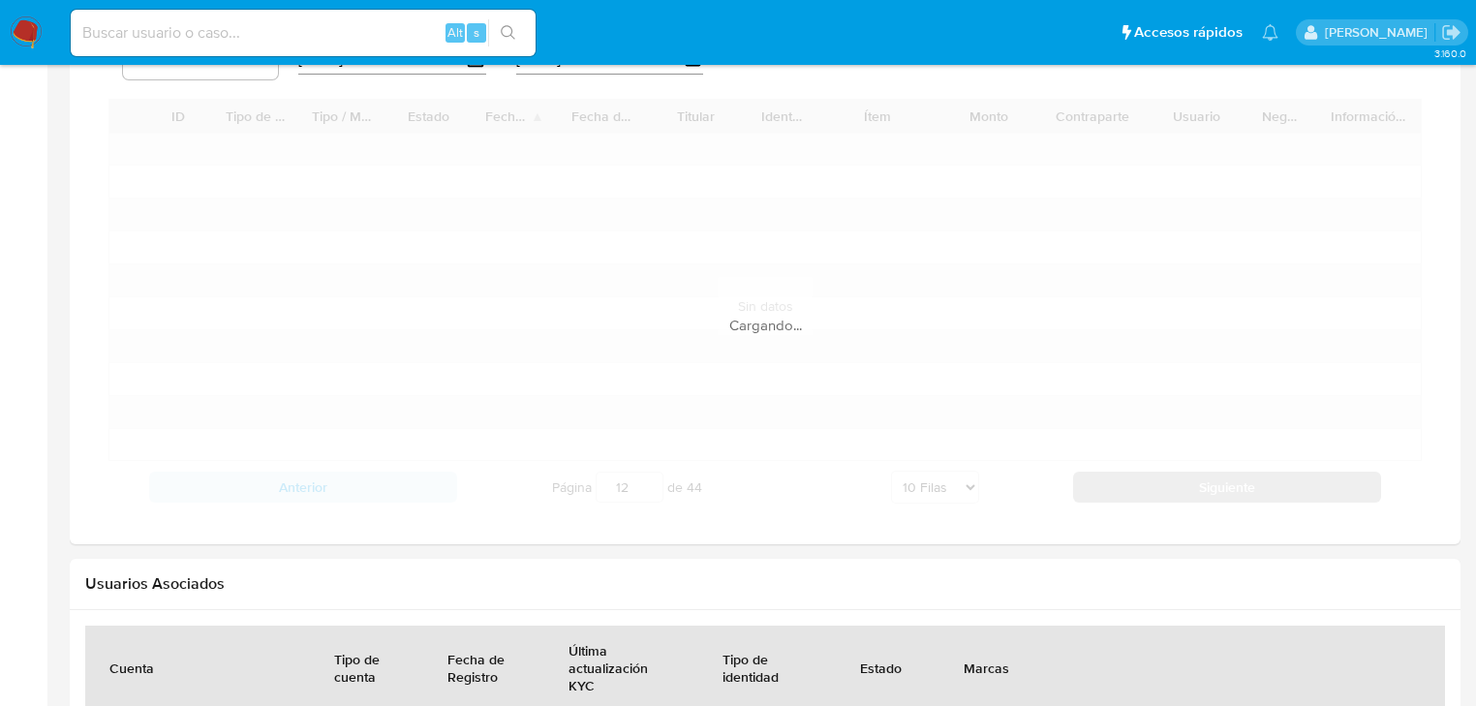
click at [1130, 664] on th "Marcas" at bounding box center [1191, 667] width 505 height 83
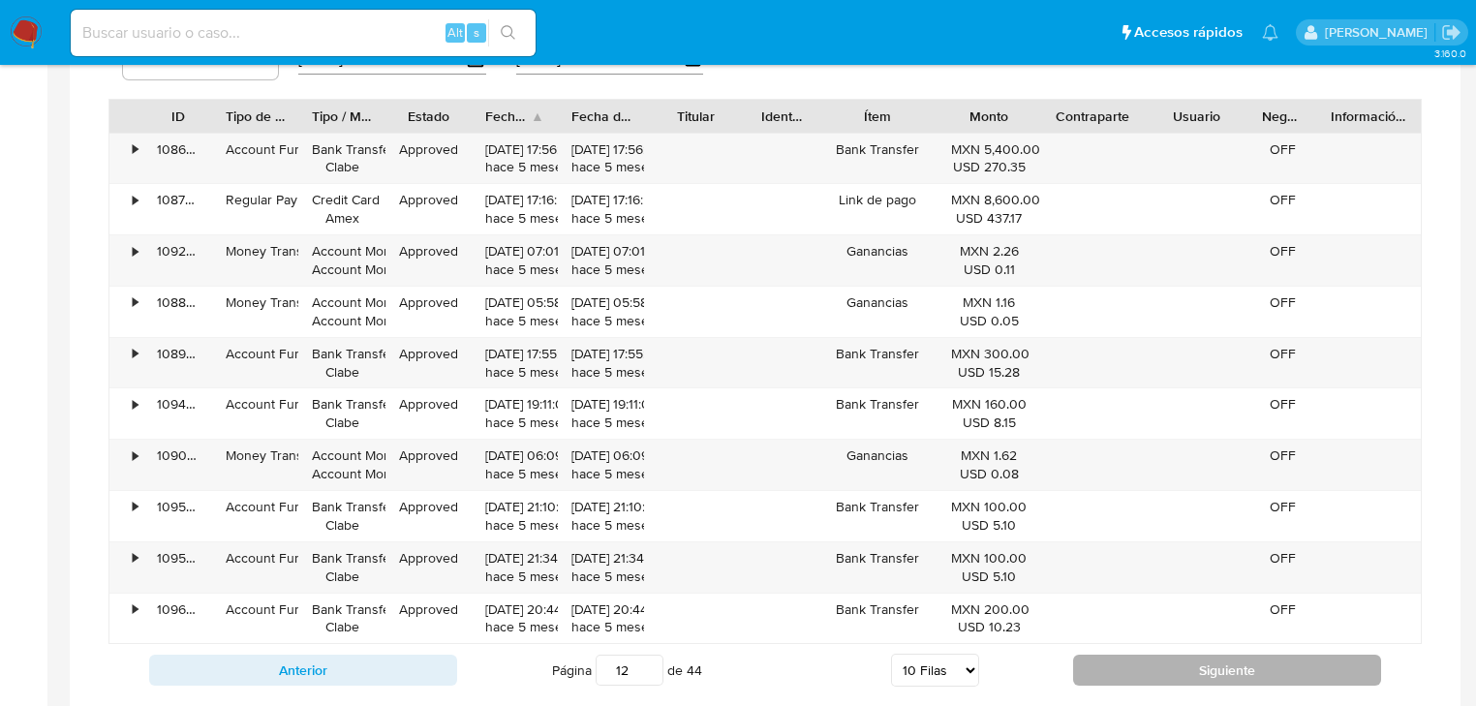
click at [1133, 659] on button "Siguiente" at bounding box center [1227, 670] width 308 height 31
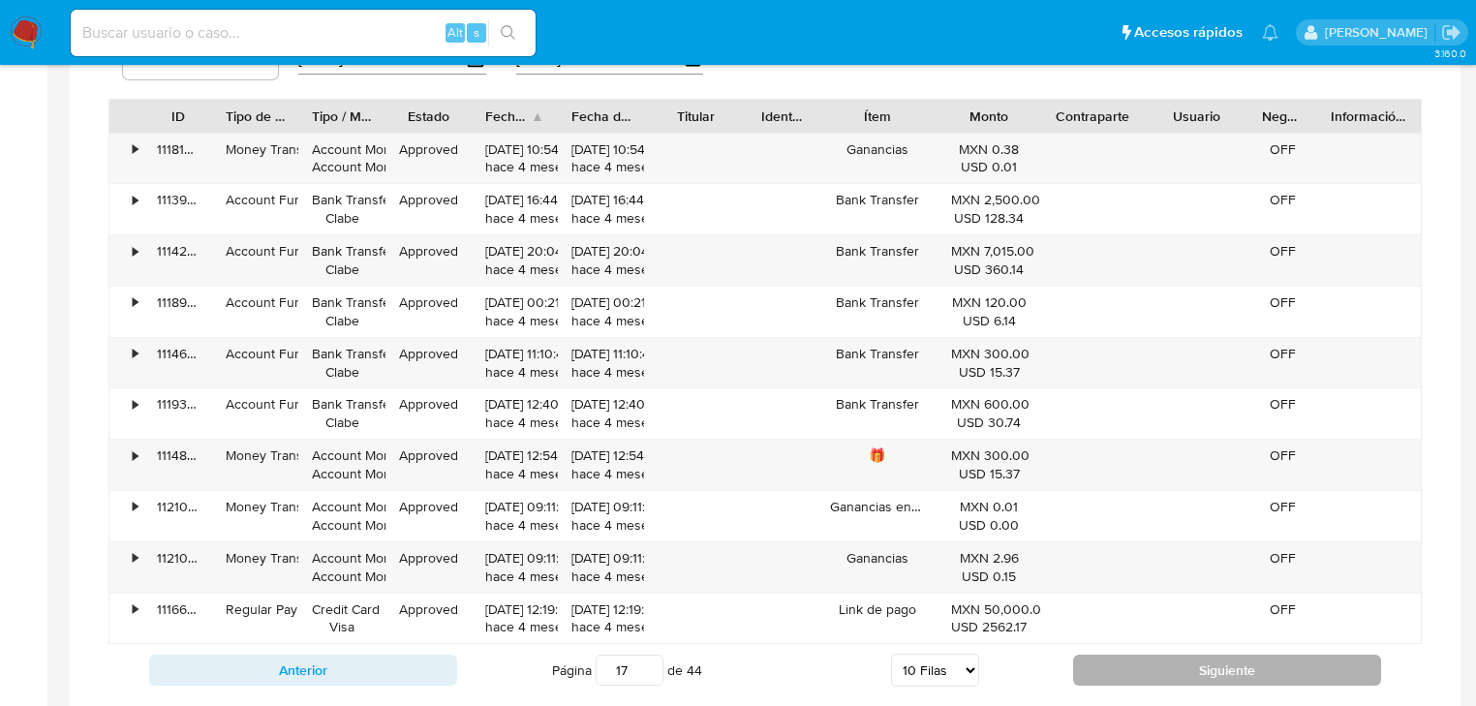
click at [1133, 659] on button "Siguiente" at bounding box center [1227, 670] width 308 height 31
type input "19"
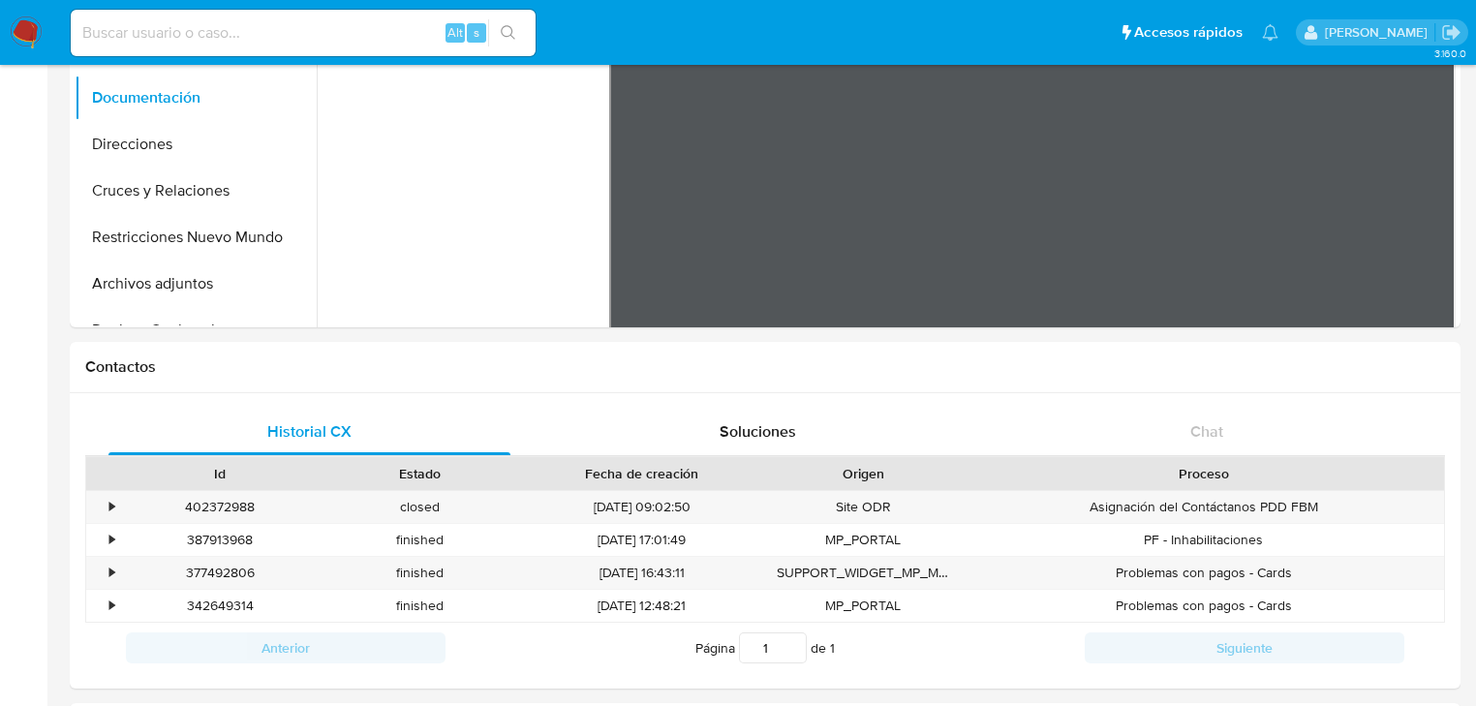
scroll to position [0, 0]
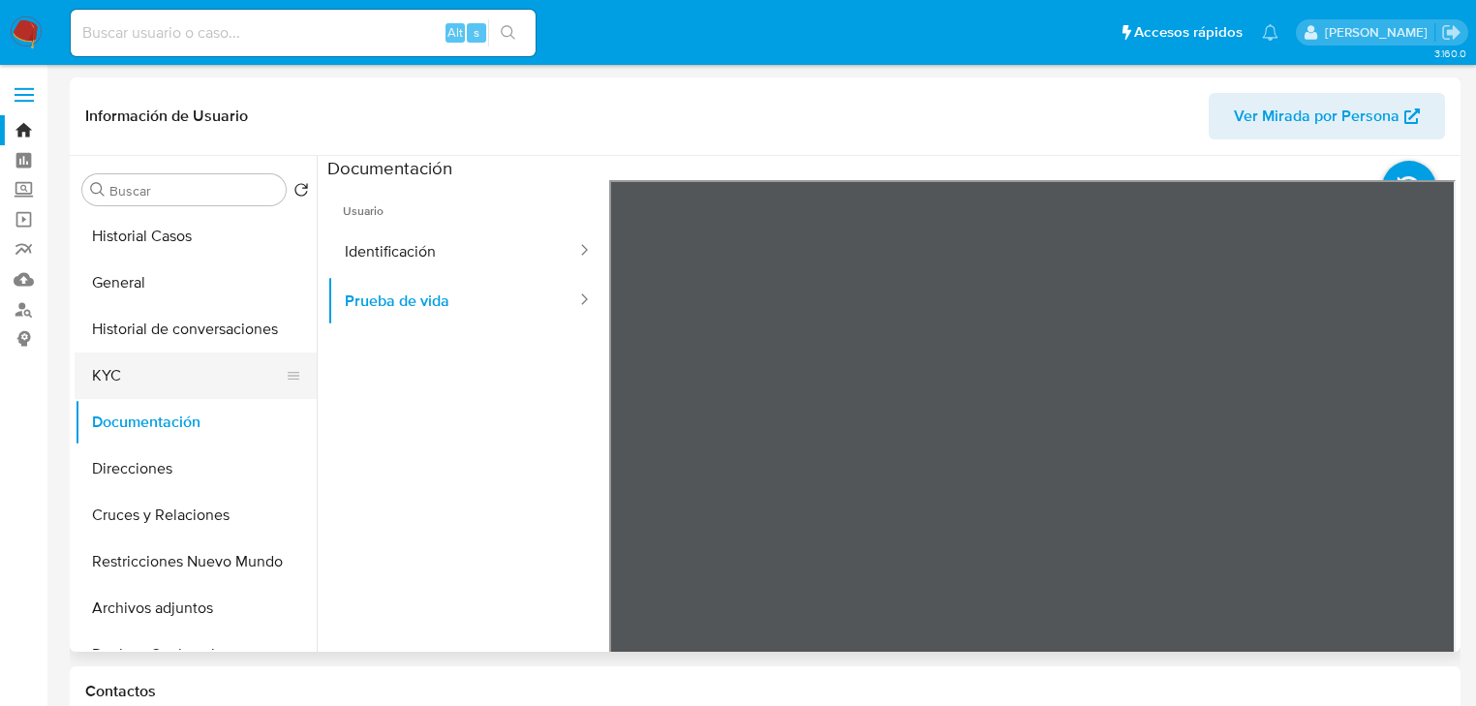
drag, startPoint x: 139, startPoint y: 384, endPoint x: 142, endPoint y: 373, distance: 12.0
click at [139, 383] on button "KYC" at bounding box center [188, 375] width 227 height 46
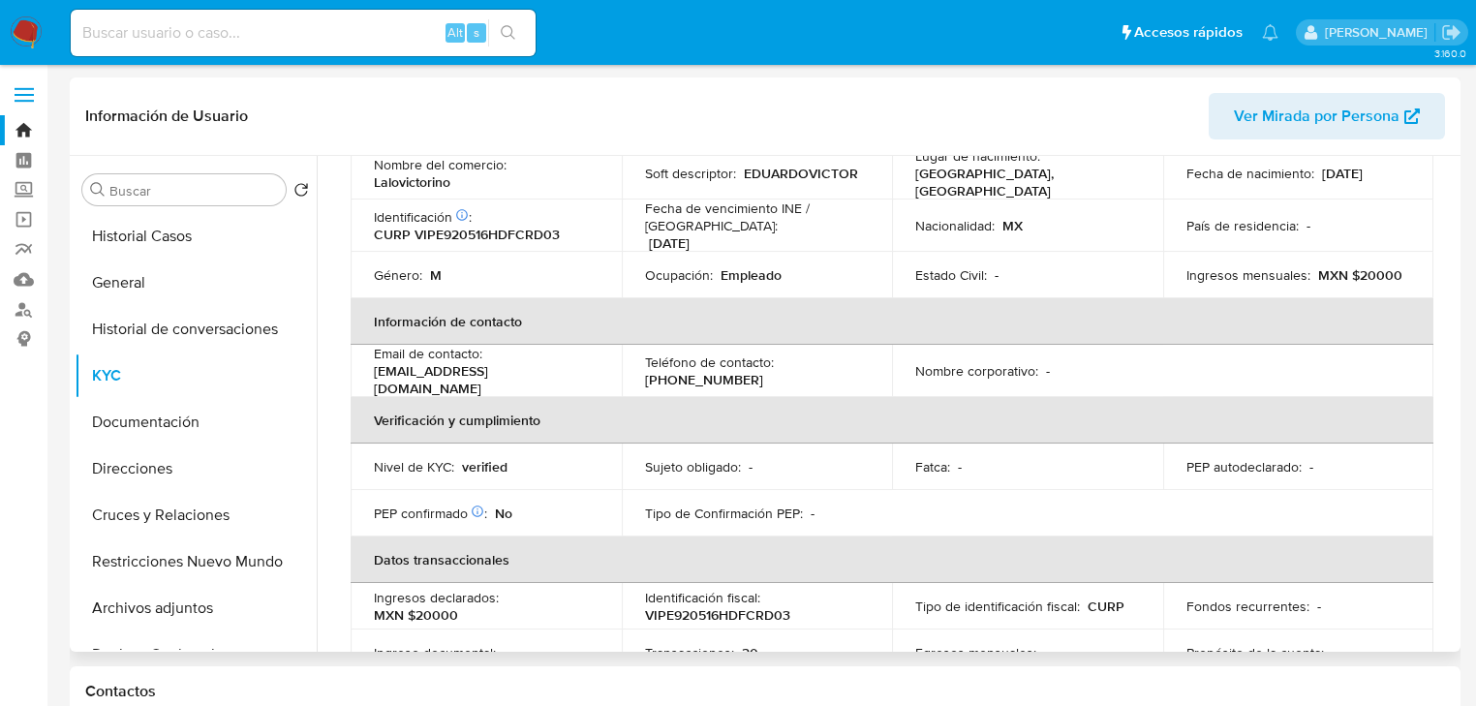
scroll to position [155, 0]
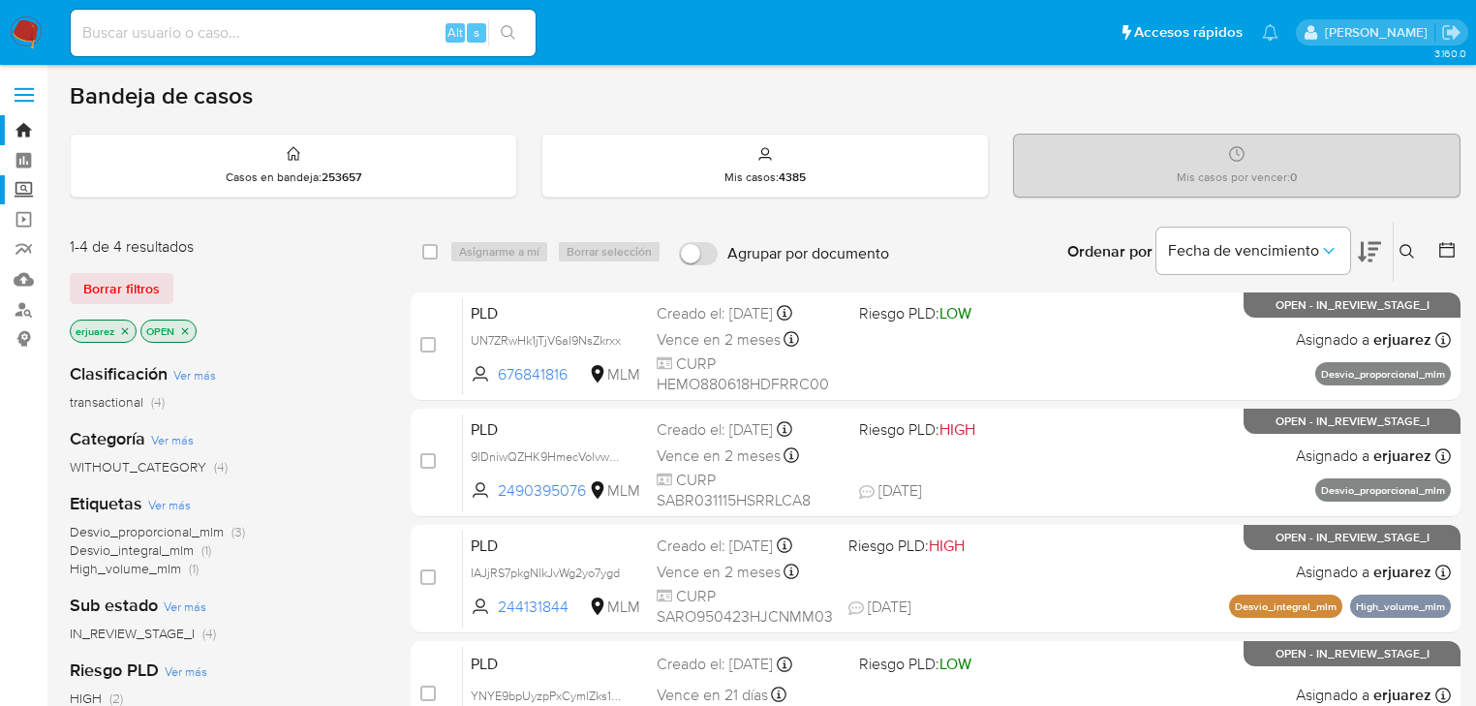
click at [27, 193] on label "Screening" at bounding box center [115, 190] width 230 height 30
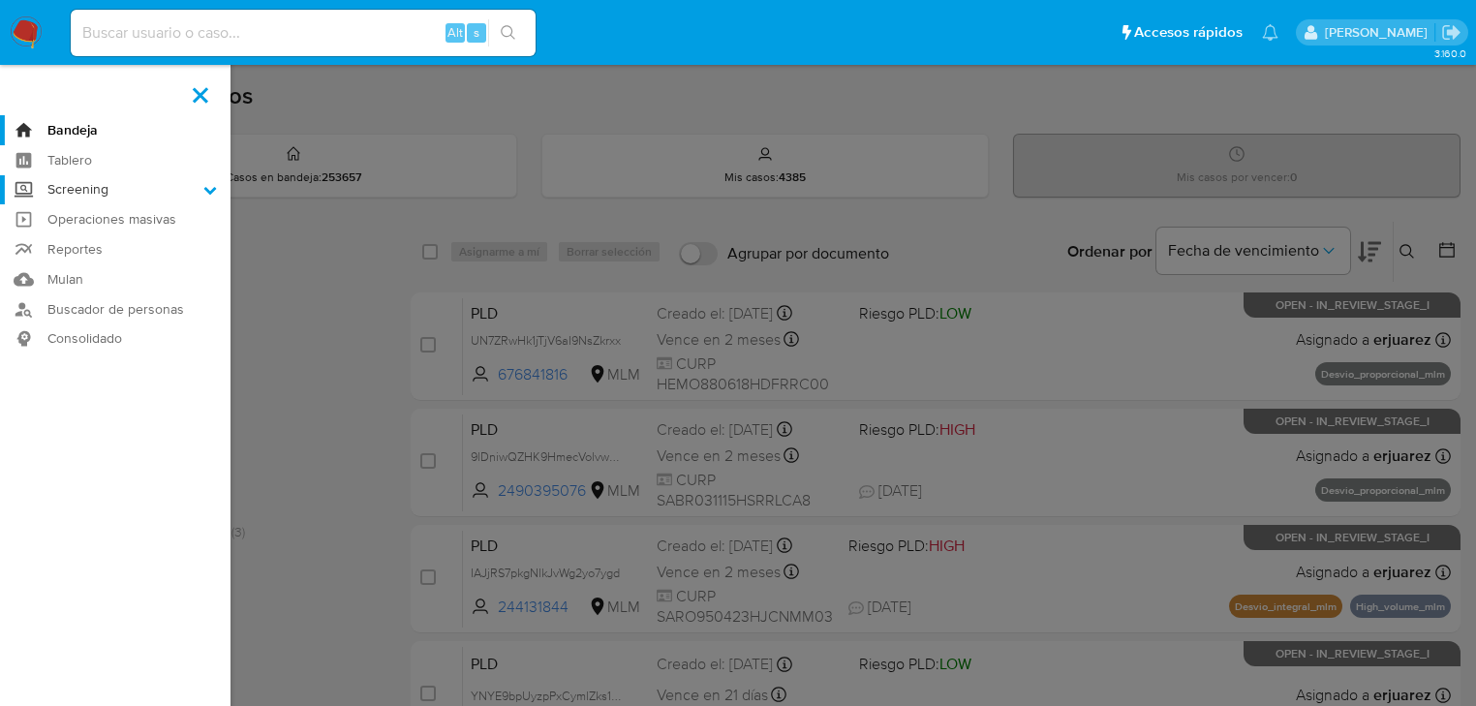
click at [0, 0] on input "Screening" at bounding box center [0, 0] width 0 height 0
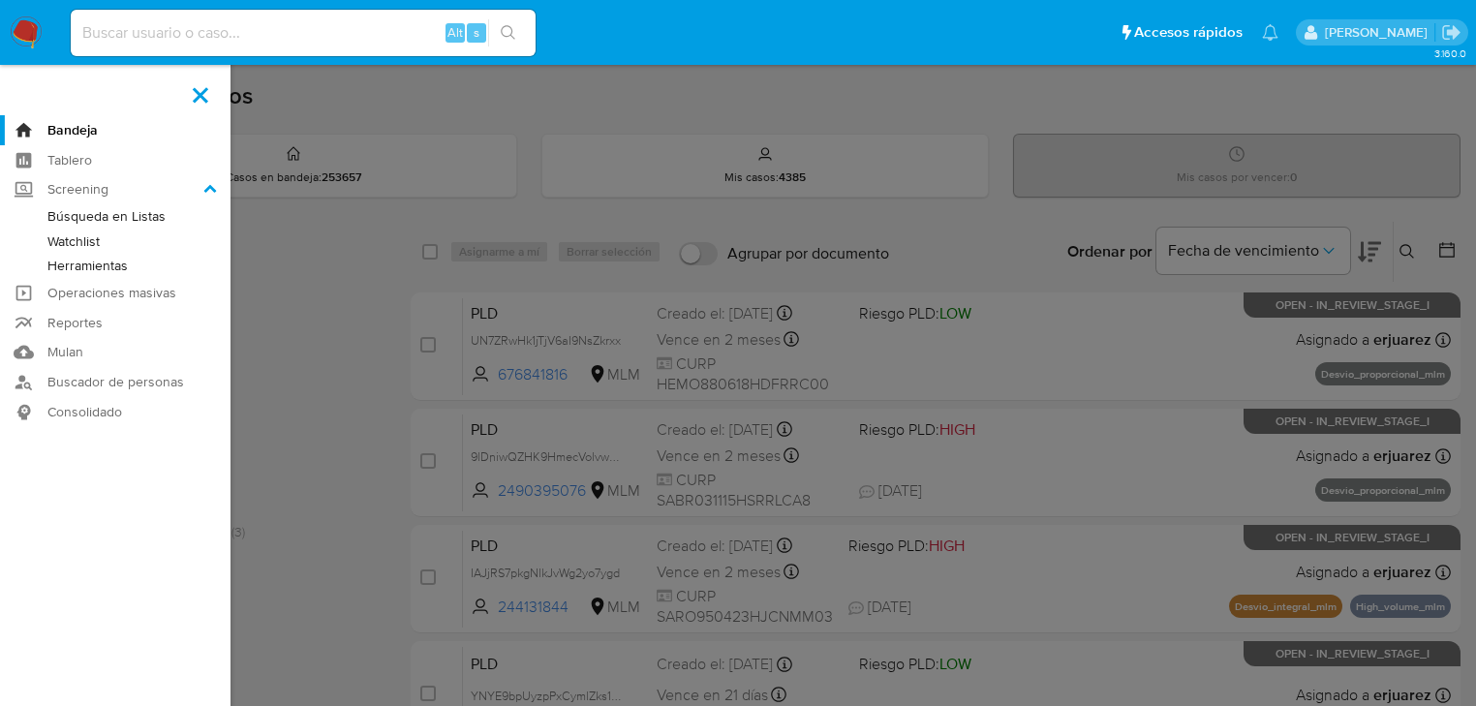
click at [97, 270] on link "Herramientas" at bounding box center [115, 266] width 230 height 24
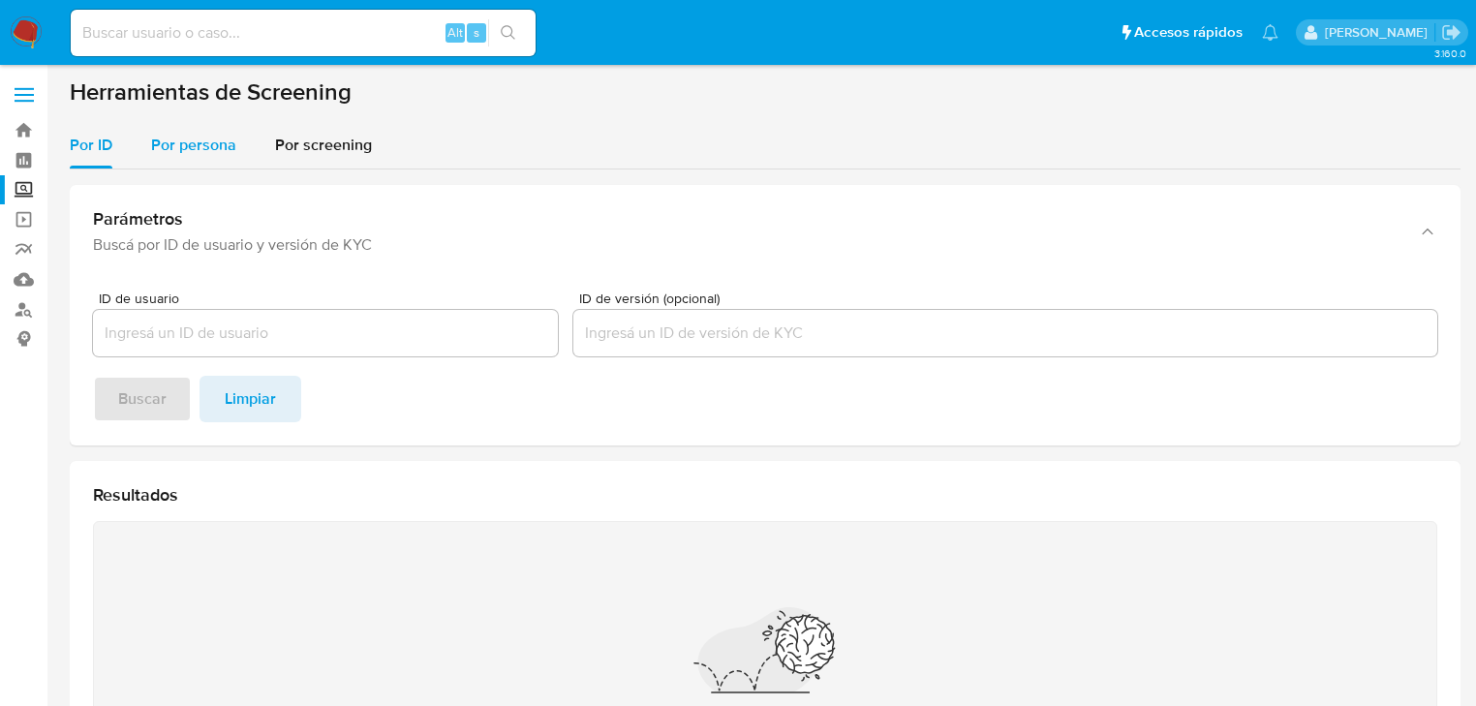
click at [187, 151] on span "Por persona" at bounding box center [193, 145] width 85 height 22
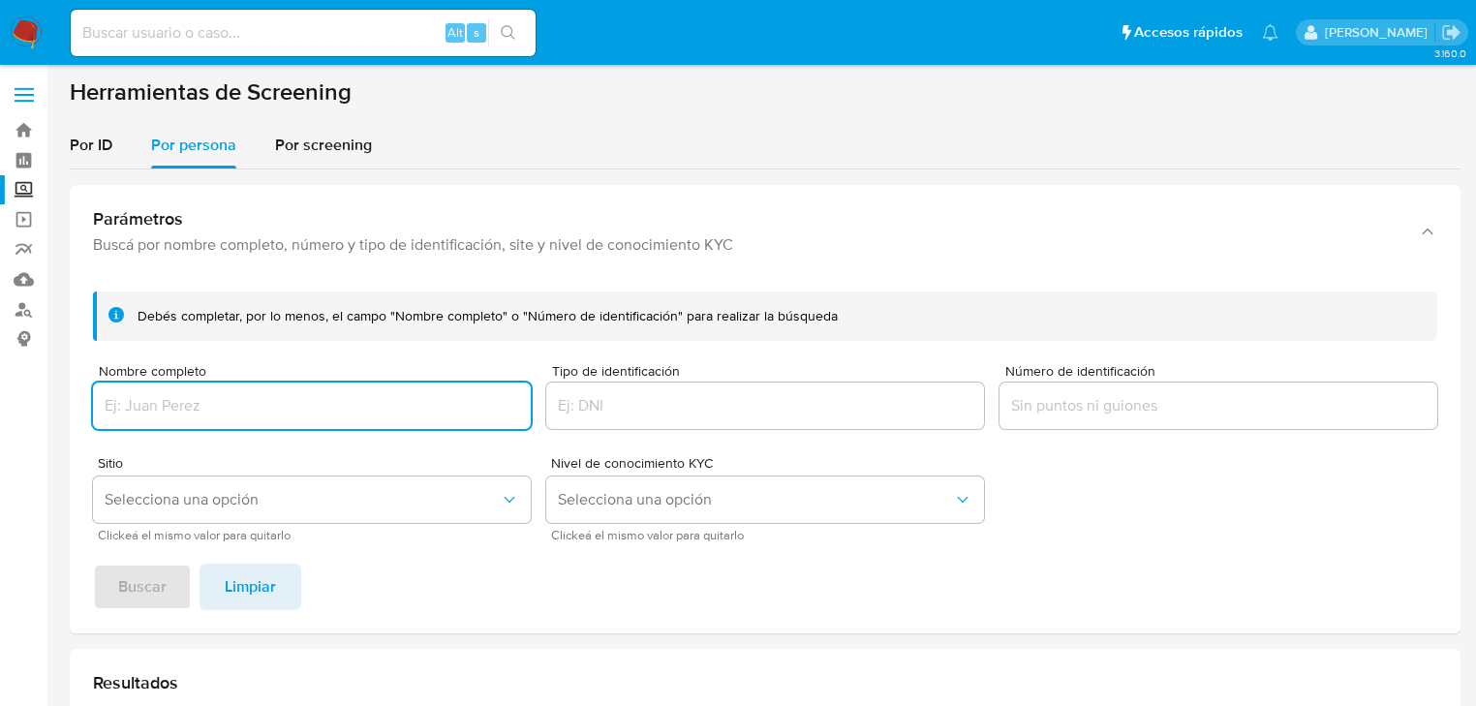
click at [137, 395] on input "Nombre completo" at bounding box center [312, 405] width 438 height 25
type input "[PERSON_NAME]"
click at [140, 575] on span "Buscar" at bounding box center [142, 587] width 48 height 43
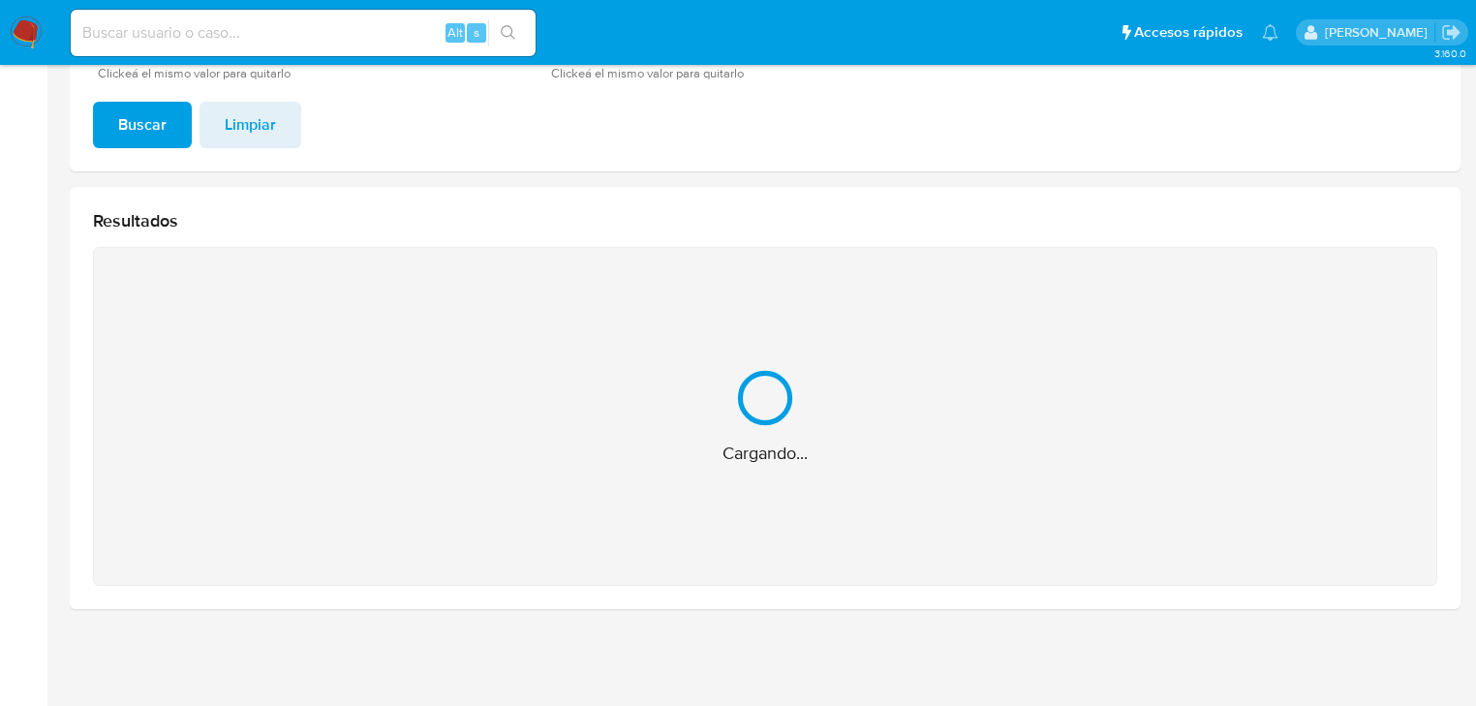
scroll to position [155, 0]
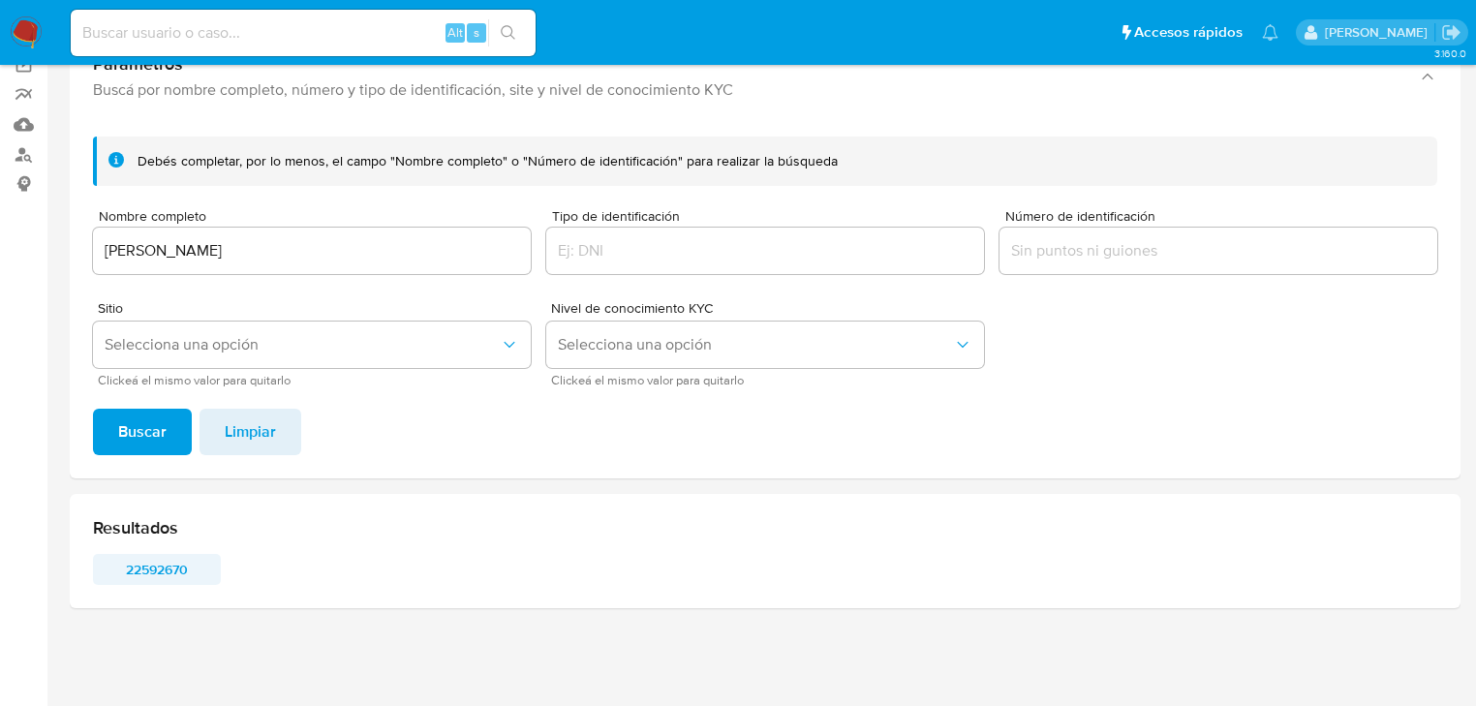
click at [144, 562] on span "22592670" at bounding box center [157, 569] width 101 height 27
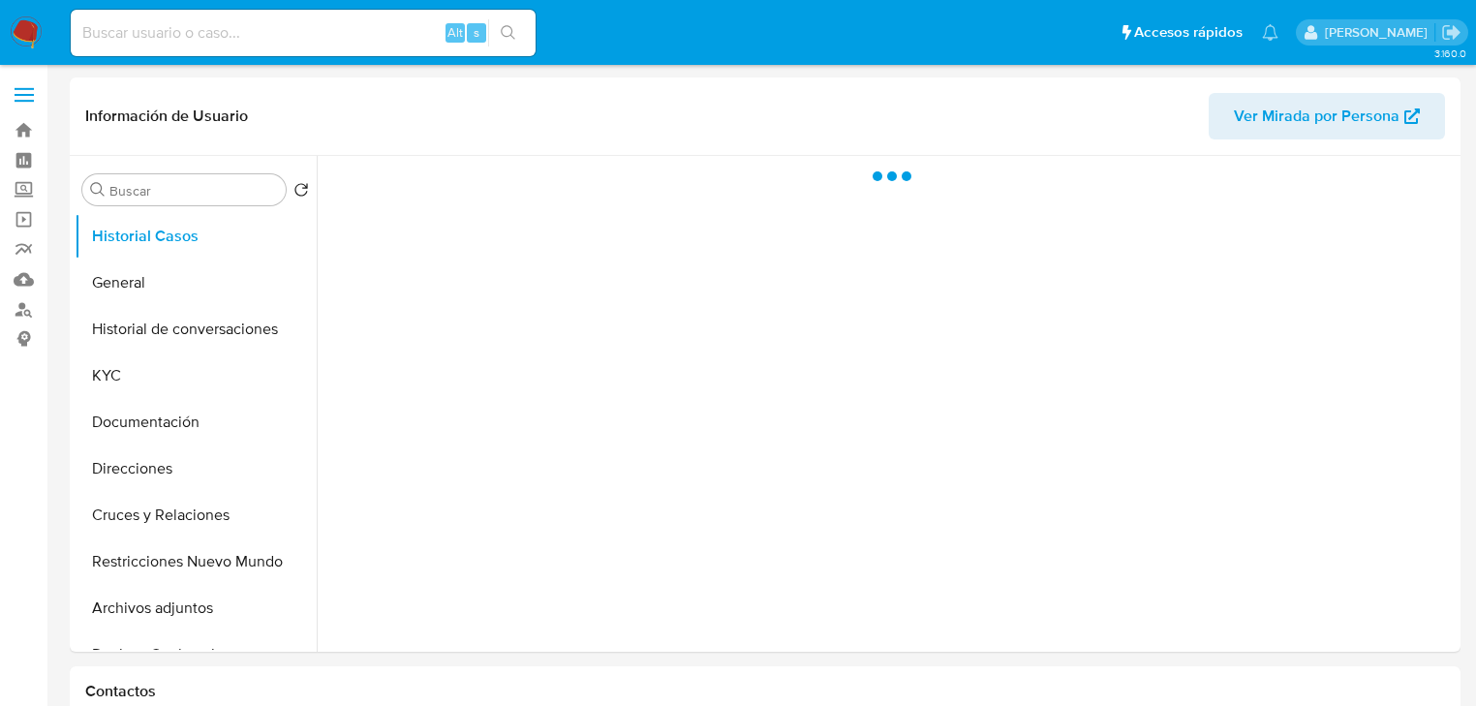
select select "10"
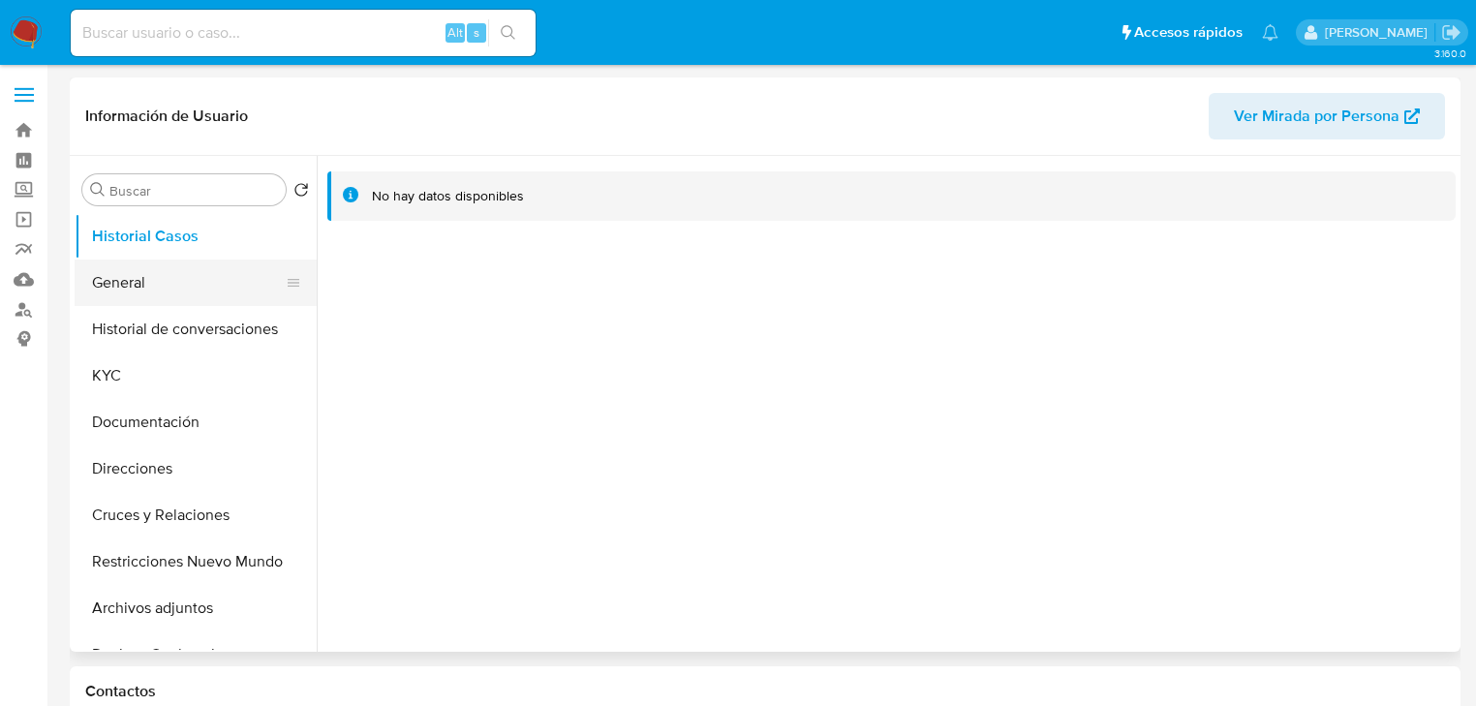
click at [165, 287] on button "General" at bounding box center [188, 283] width 227 height 46
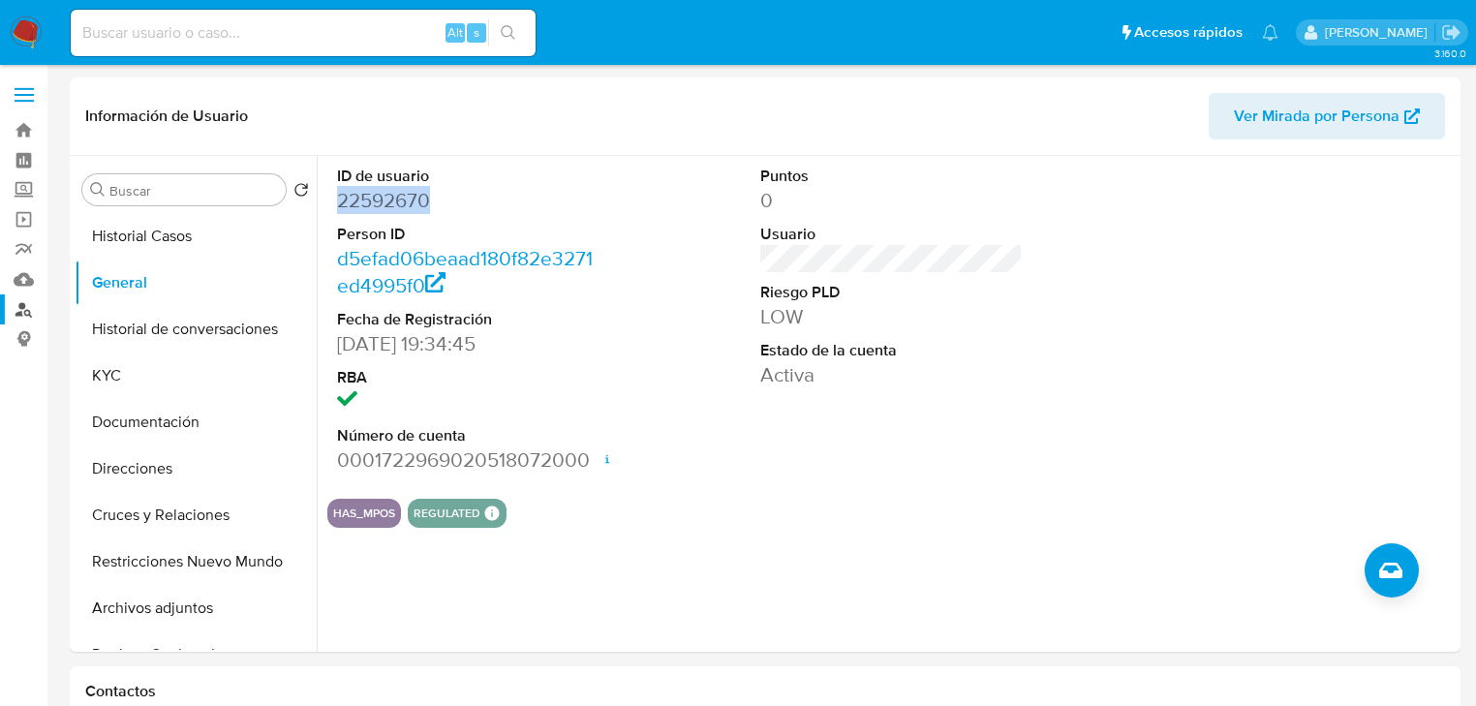
drag, startPoint x: 337, startPoint y: 199, endPoint x: 43, endPoint y: 294, distance: 309.6
click at [471, 199] on dd "22592670" at bounding box center [468, 200] width 262 height 27
copy dd "22592670"
click at [124, 377] on button "KYC" at bounding box center [188, 375] width 227 height 46
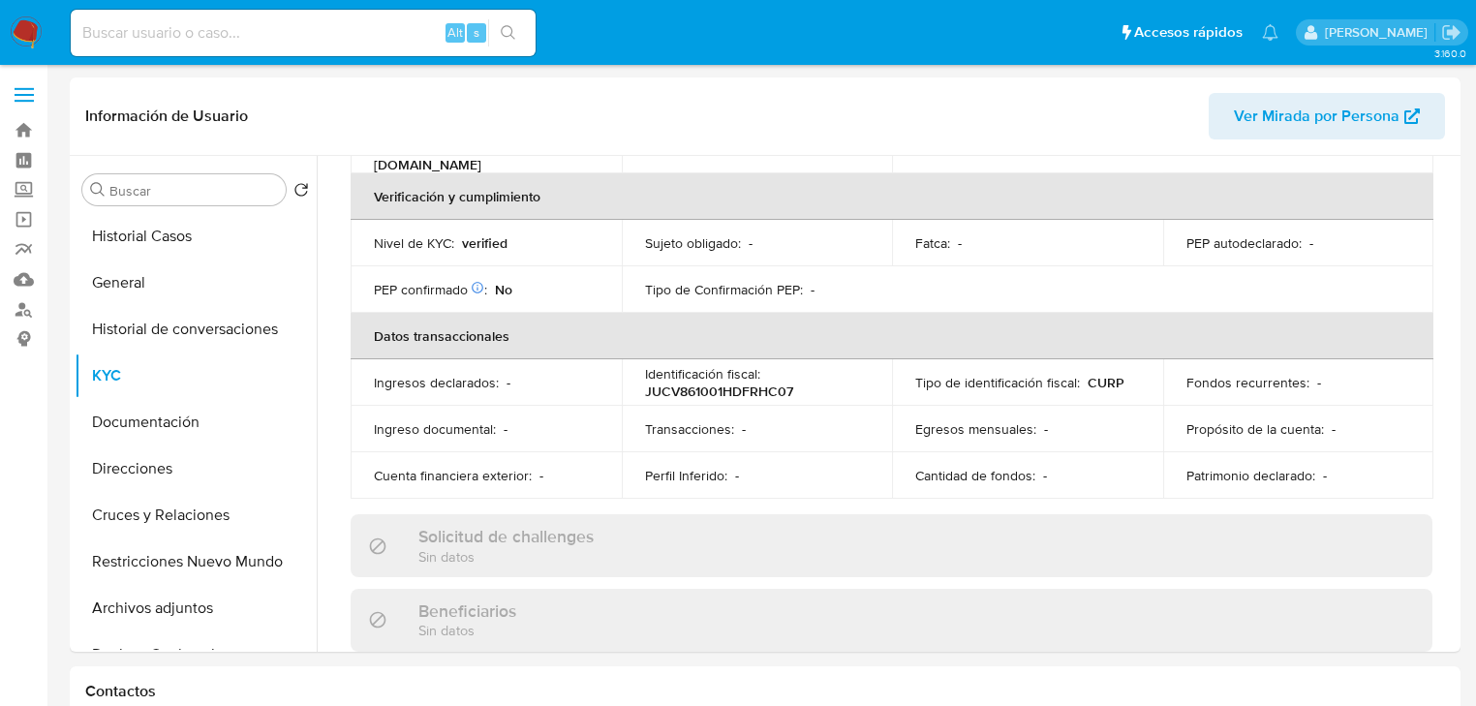
scroll to position [542, 0]
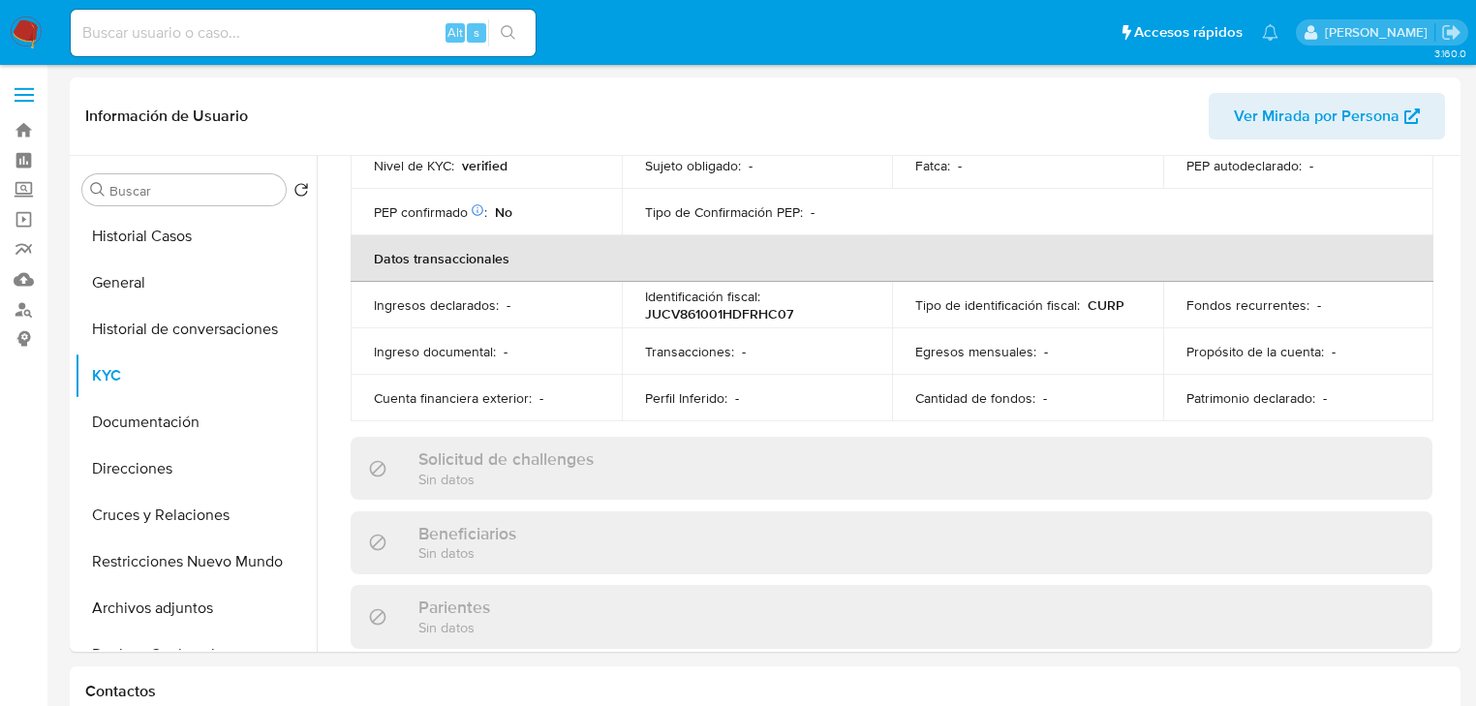
click at [21, 30] on img at bounding box center [26, 32] width 33 height 33
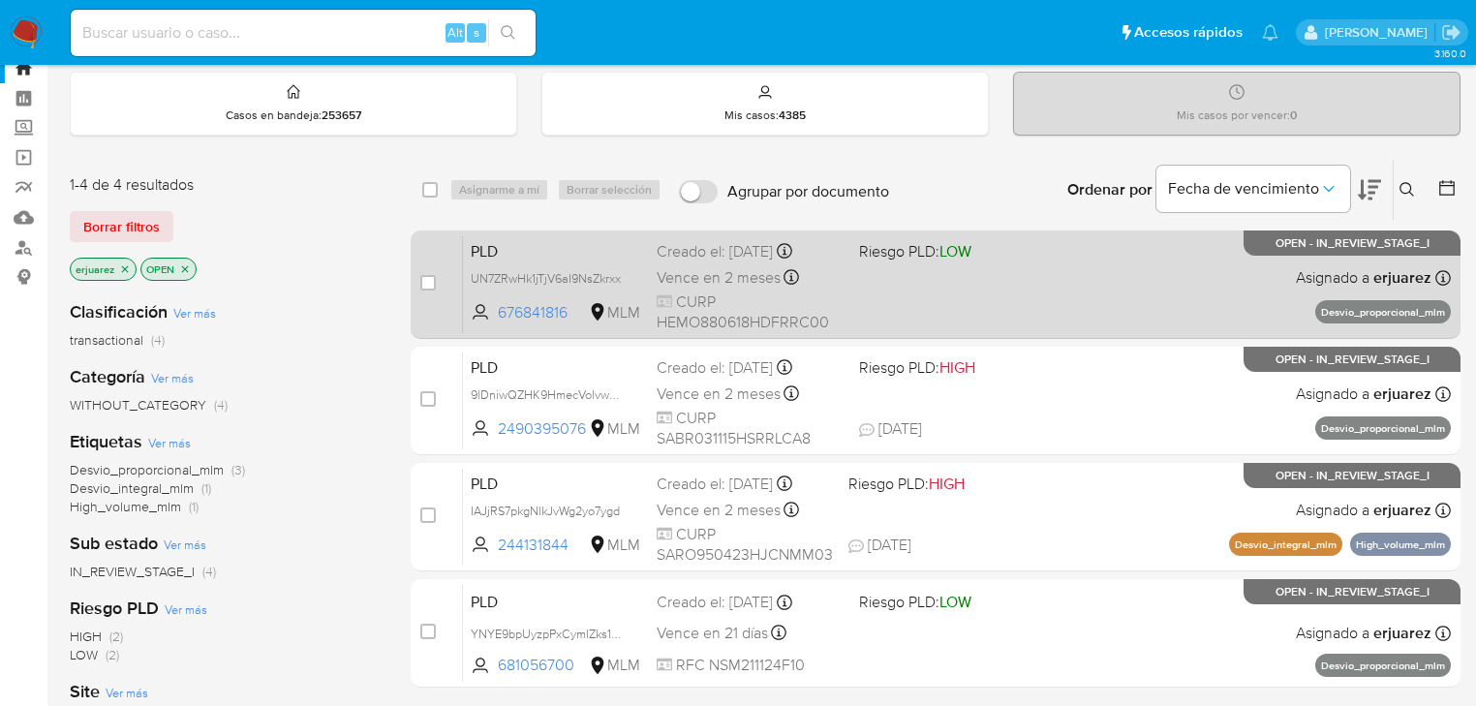
scroll to position [155, 0]
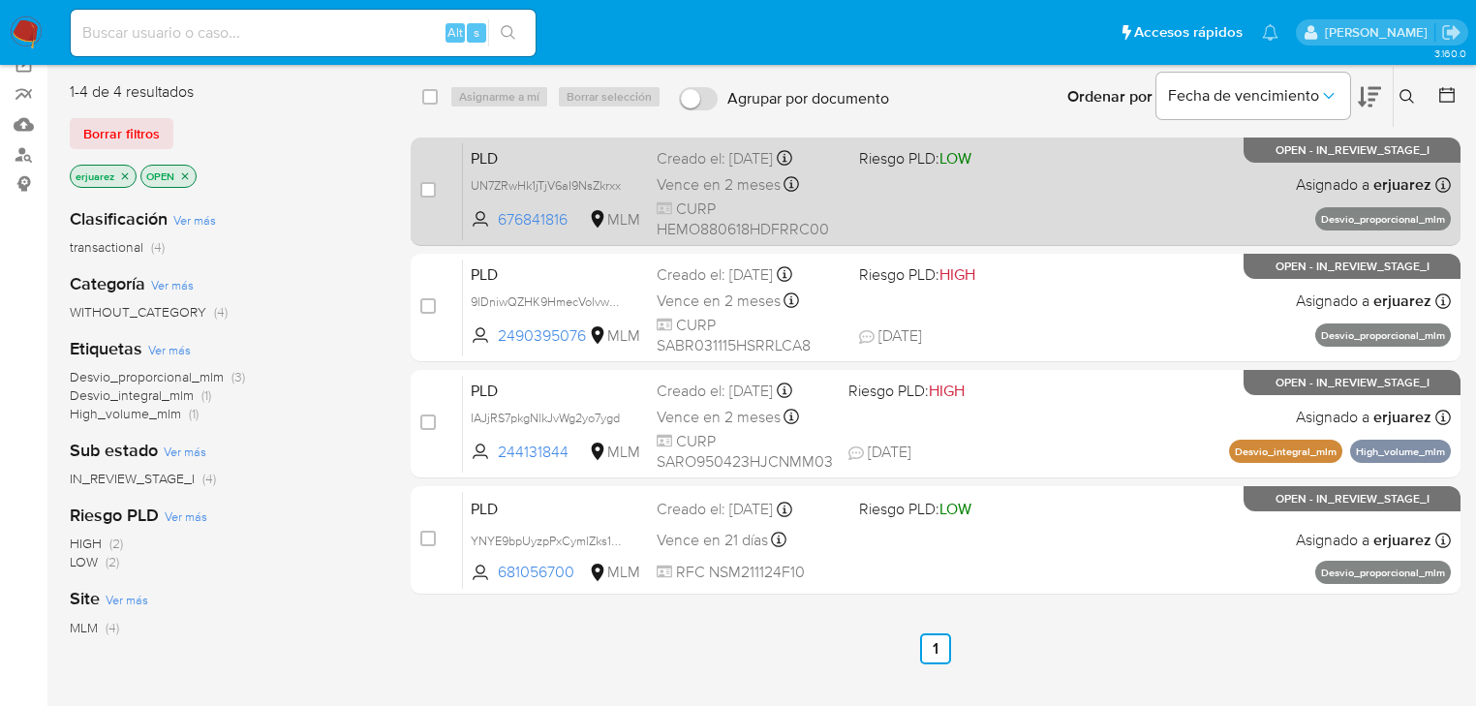
click at [1179, 189] on div "PLD UN7ZRwHk1jTjV6aI9NsZkrxx 676841816 MLM Riesgo PLD: LOW Creado el: [DATE] Cr…" at bounding box center [957, 191] width 988 height 98
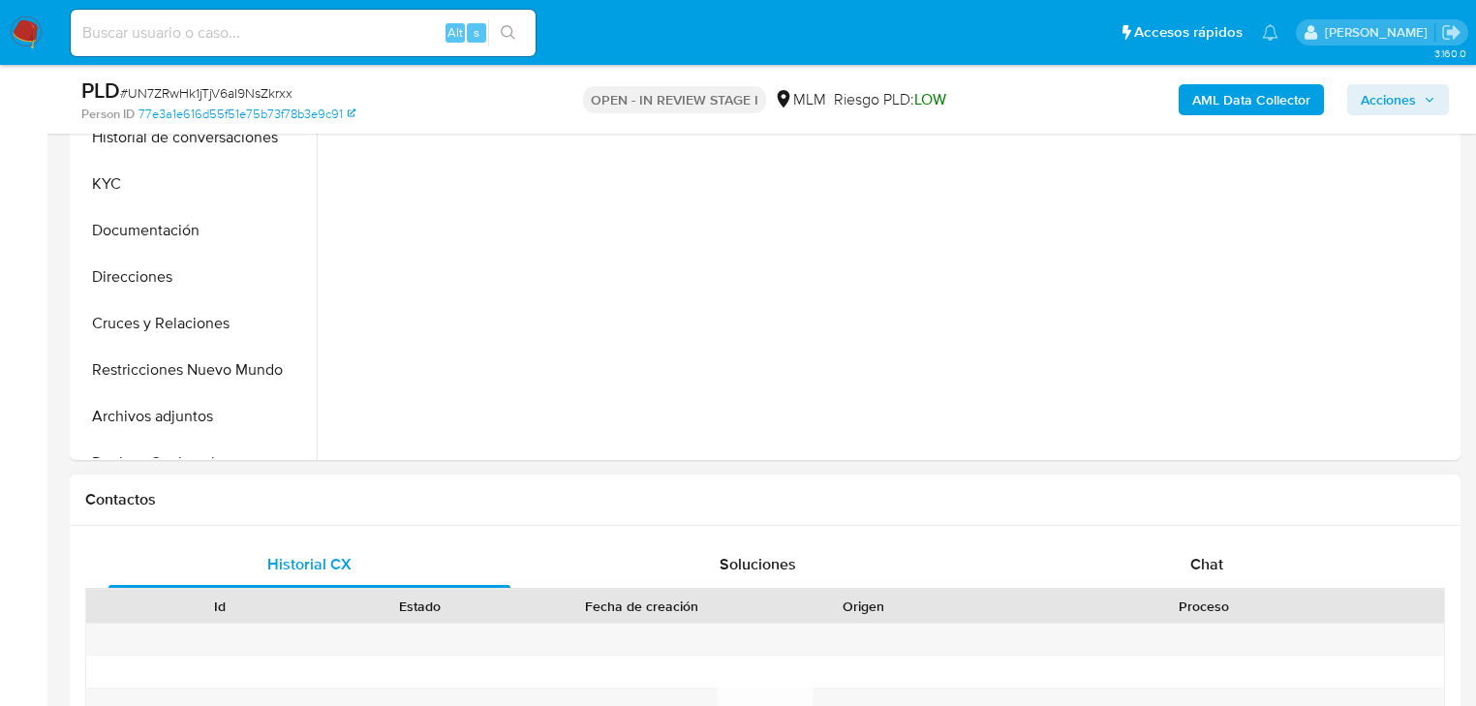
scroll to position [542, 0]
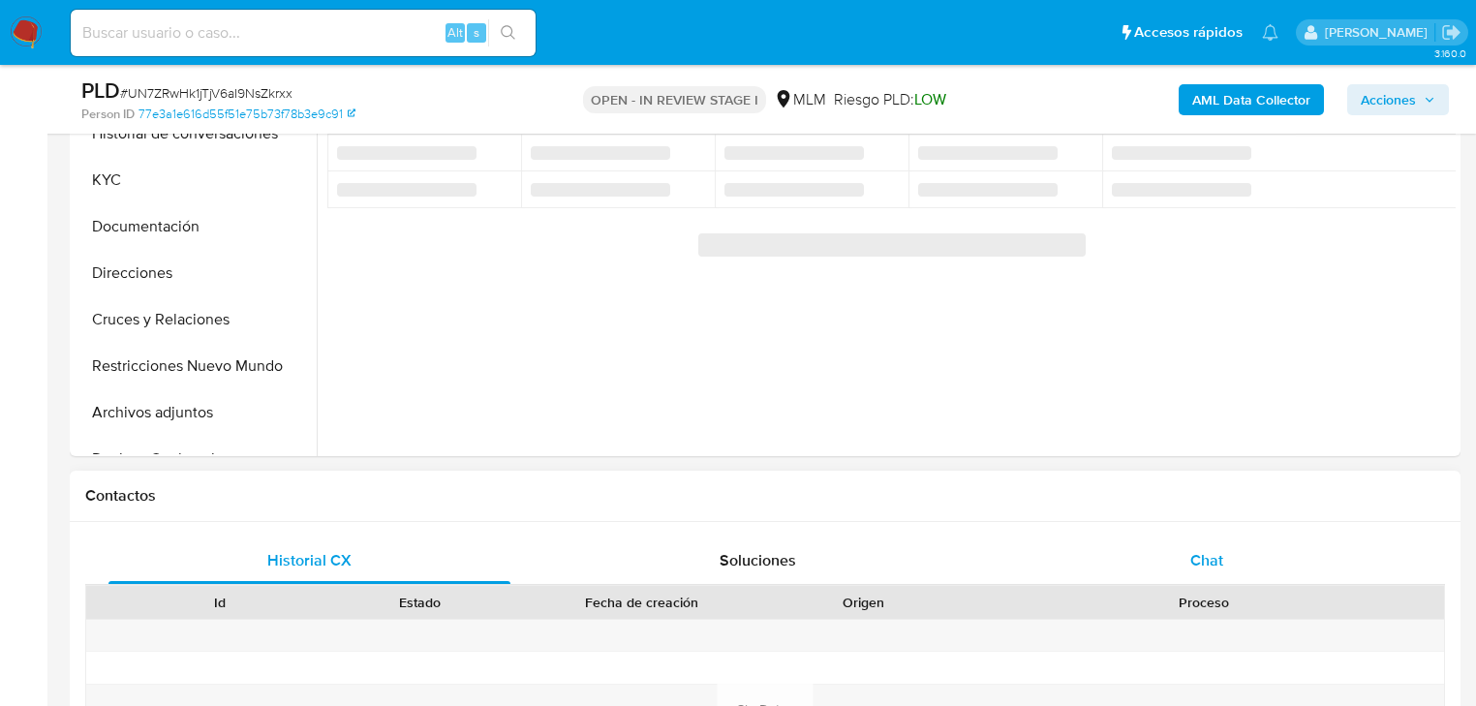
select select "10"
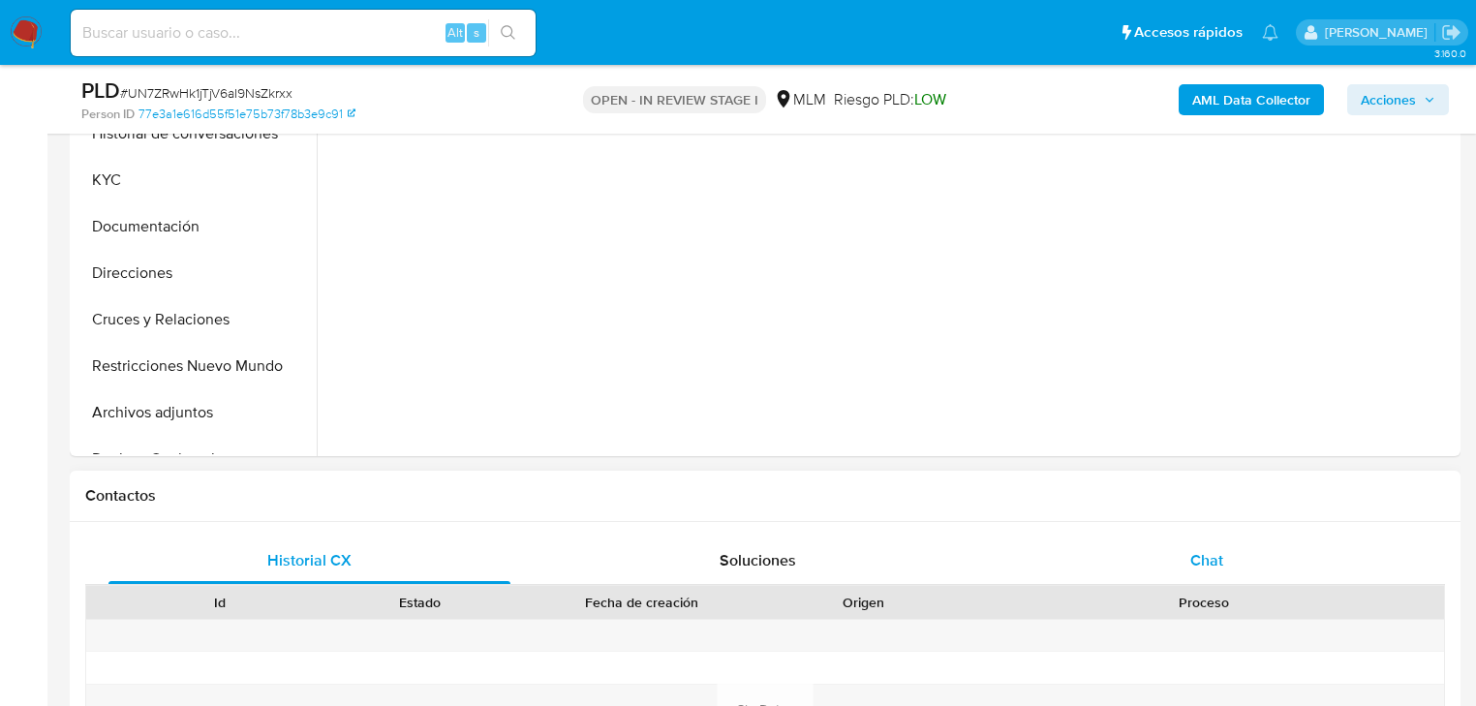
click at [1197, 559] on span "Chat" at bounding box center [1206, 560] width 33 height 22
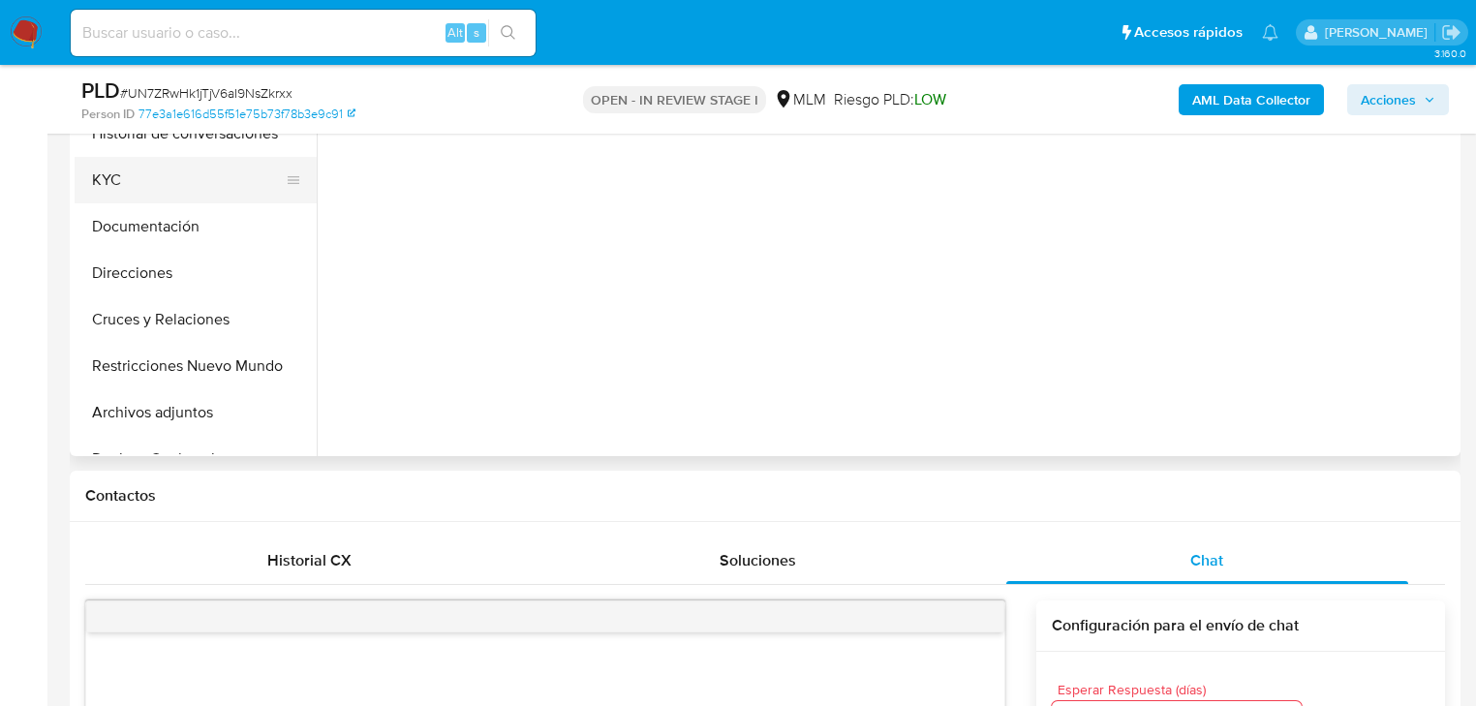
drag, startPoint x: 101, startPoint y: 188, endPoint x: 137, endPoint y: 174, distance: 38.3
click at [108, 185] on button "KYC" at bounding box center [188, 180] width 227 height 46
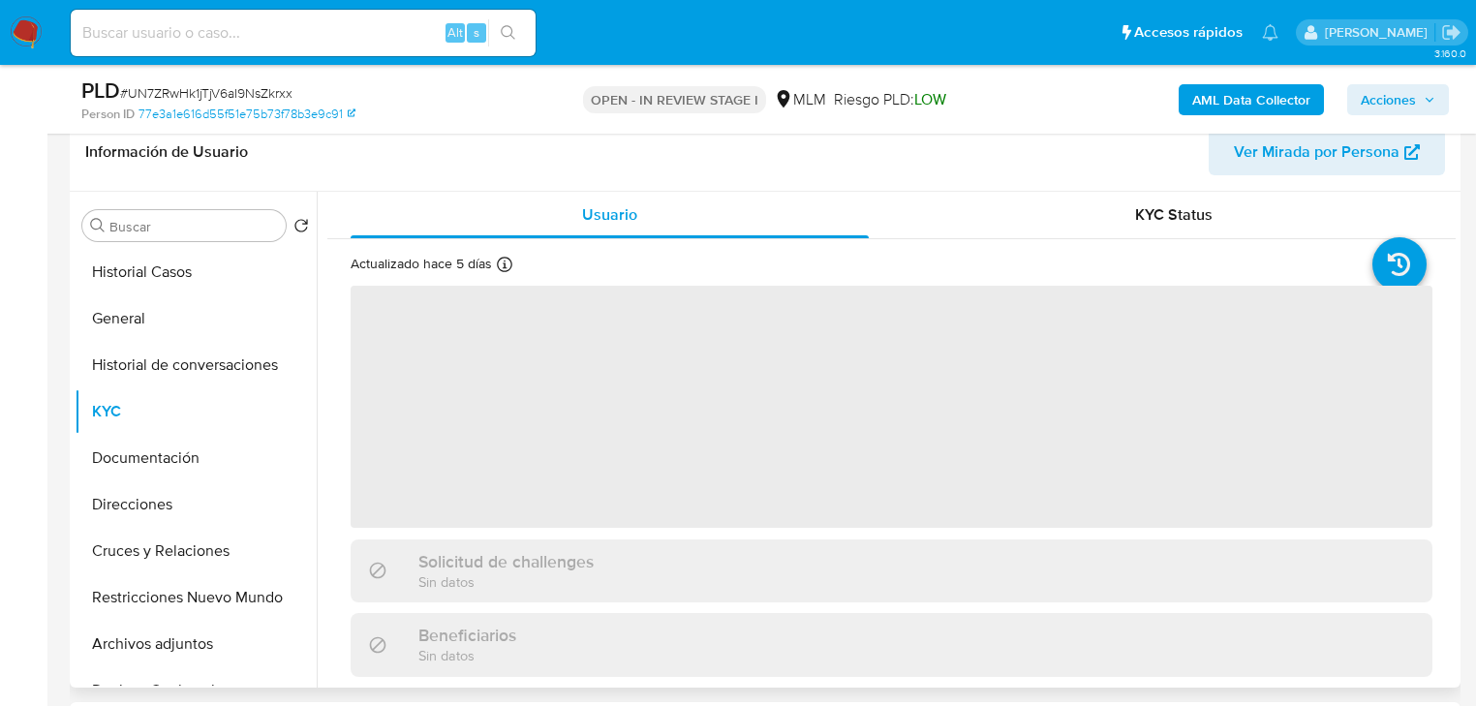
scroll to position [310, 0]
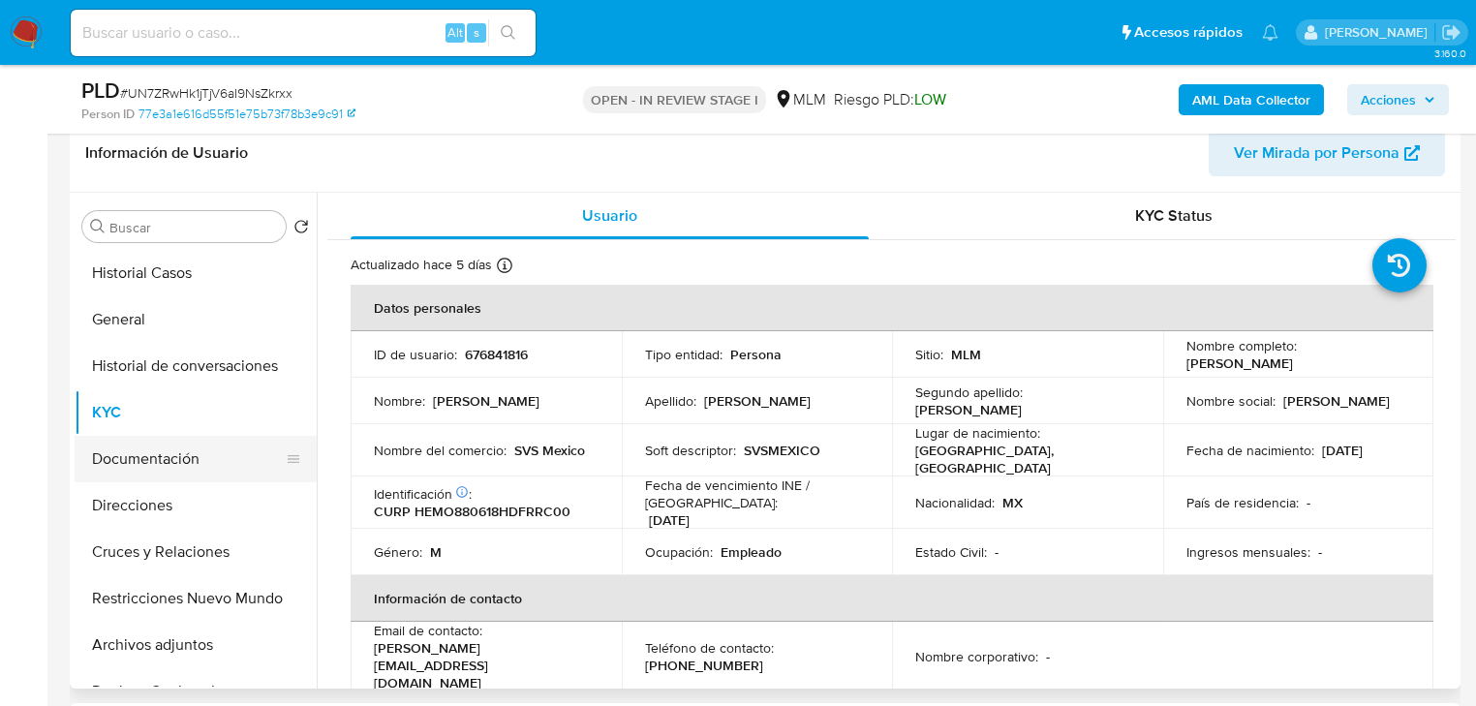
click at [154, 465] on button "Documentación" at bounding box center [188, 459] width 227 height 46
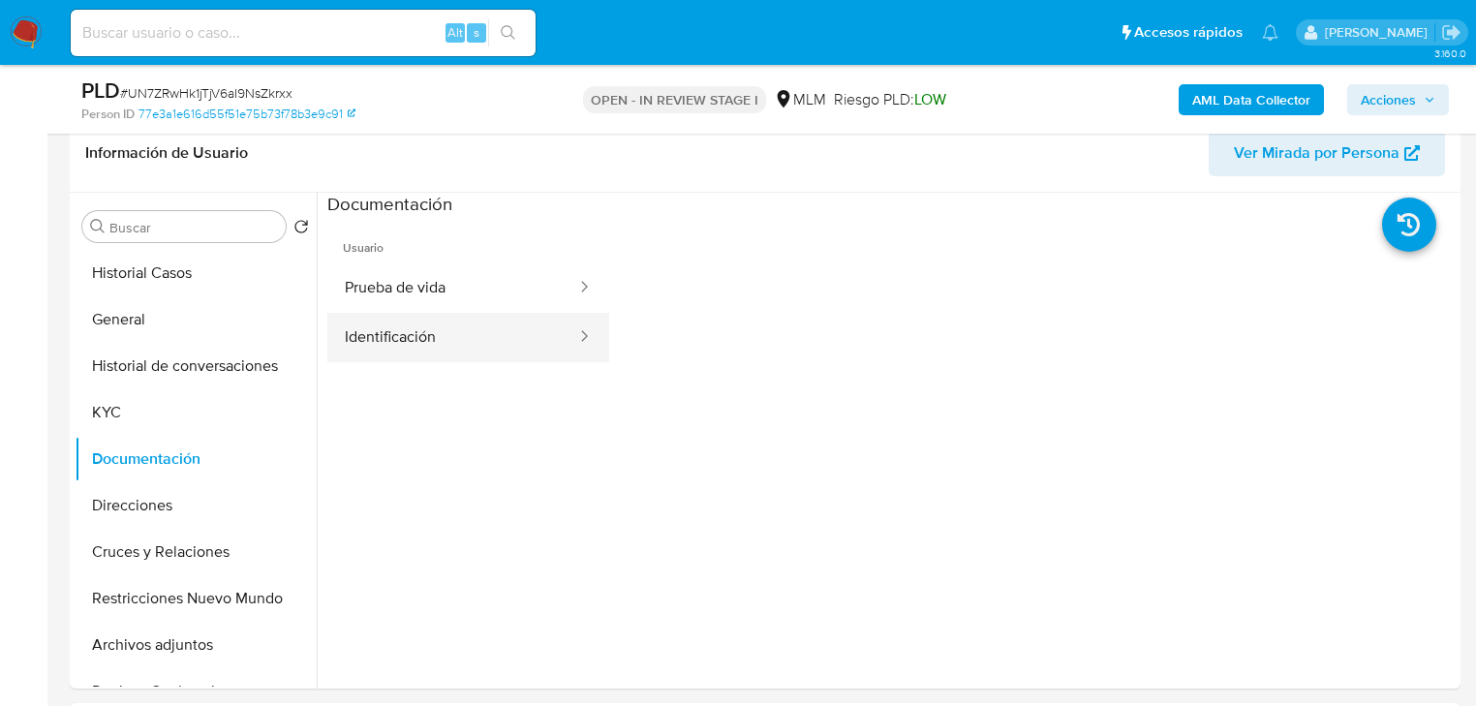
click at [390, 333] on button "Identificación" at bounding box center [452, 337] width 251 height 49
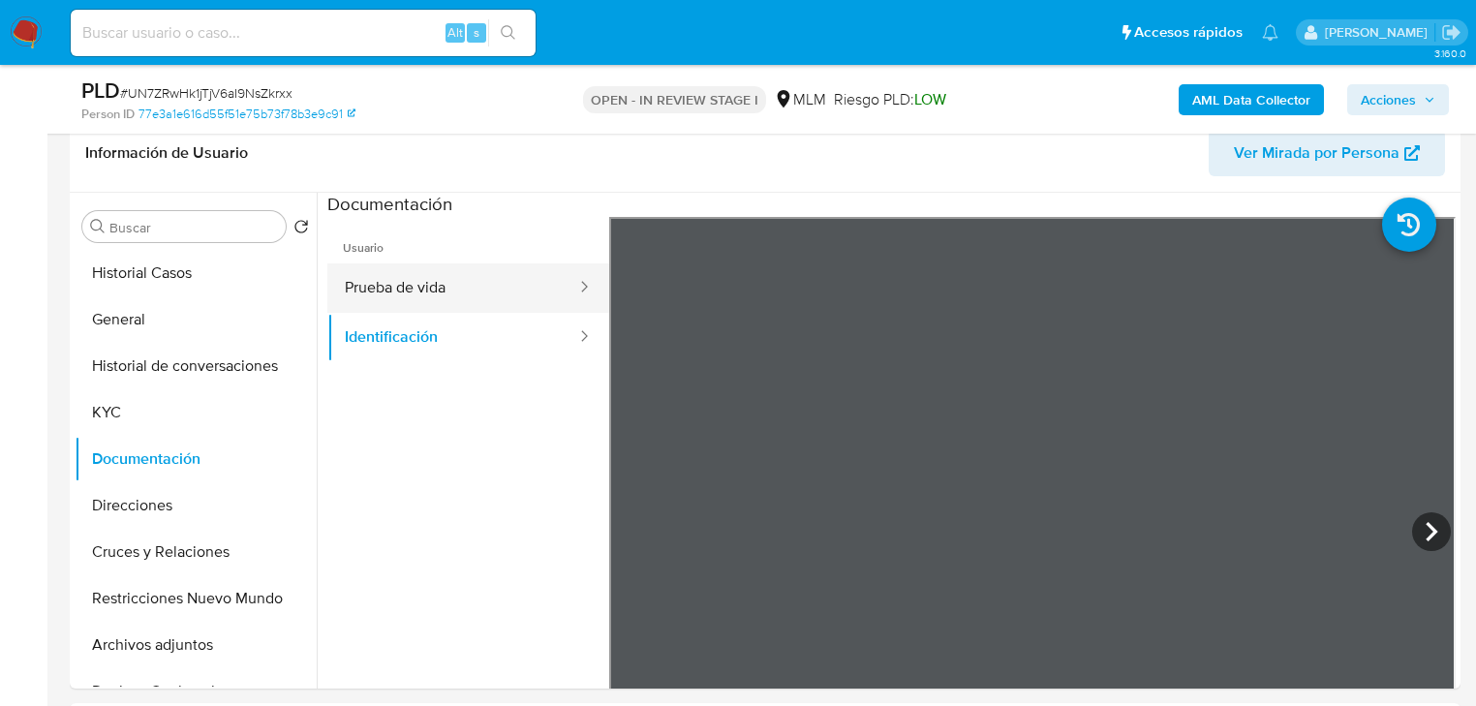
drag, startPoint x: 456, startPoint y: 275, endPoint x: 581, endPoint y: 283, distance: 125.2
click at [456, 275] on button "Prueba de vida" at bounding box center [452, 287] width 251 height 49
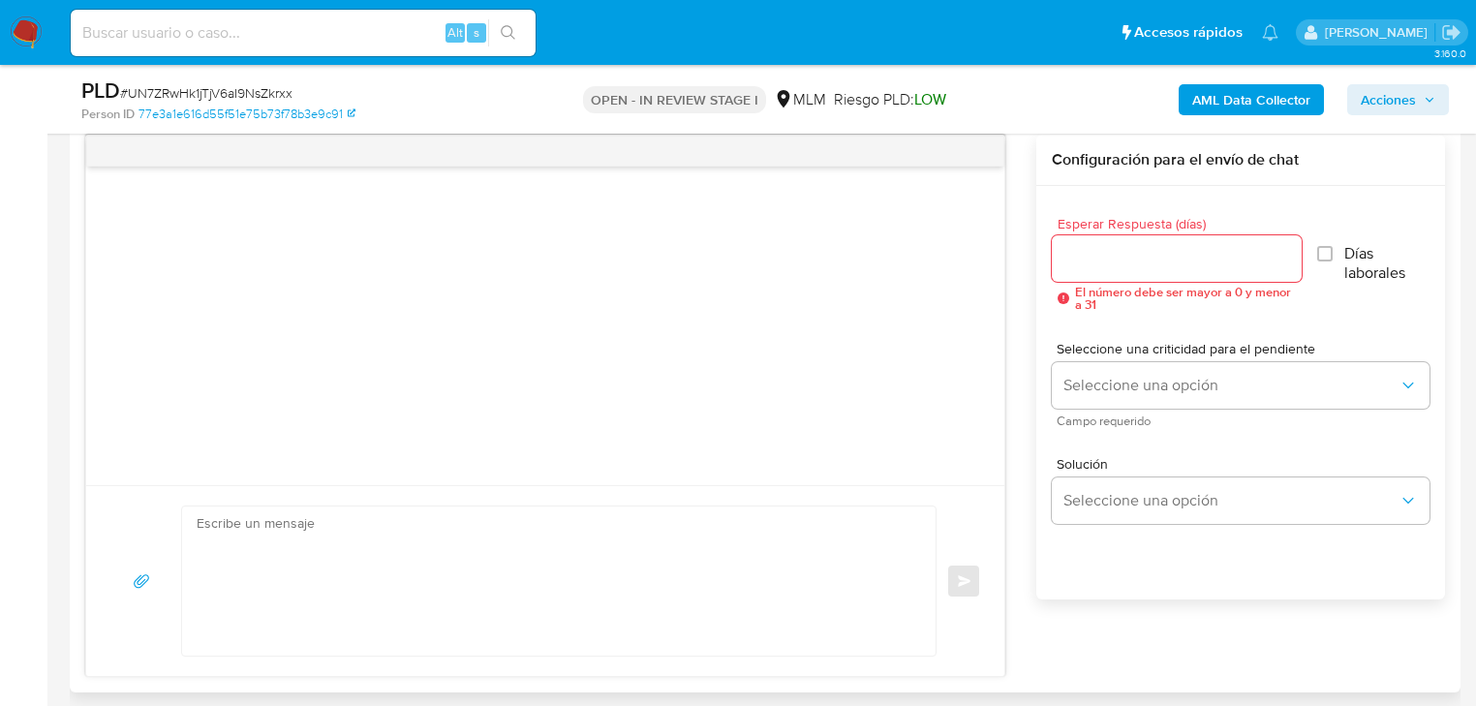
scroll to position [1007, 0]
click at [1117, 259] on input "Esperar Respuesta (días)" at bounding box center [1177, 259] width 250 height 25
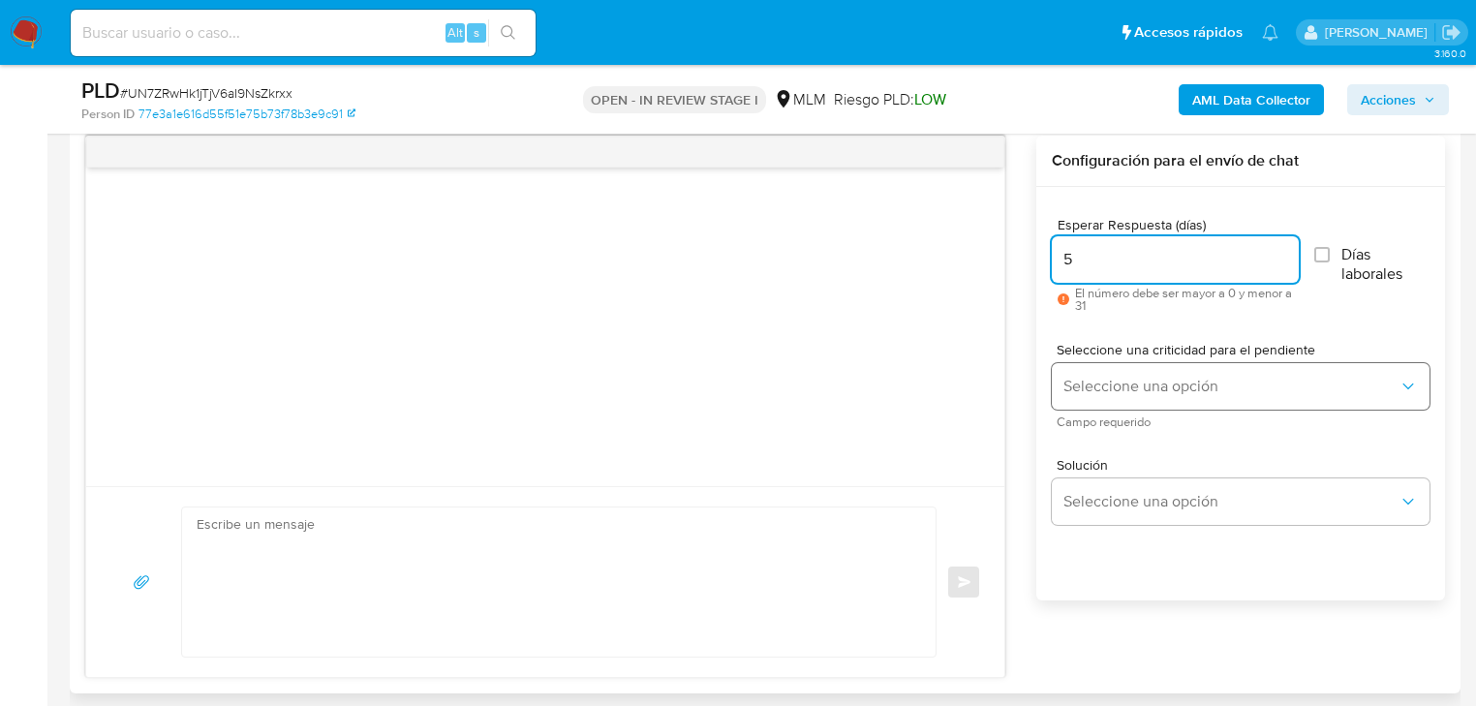
type input "5"
click at [1126, 382] on span "Seleccione una opción" at bounding box center [1230, 386] width 335 height 19
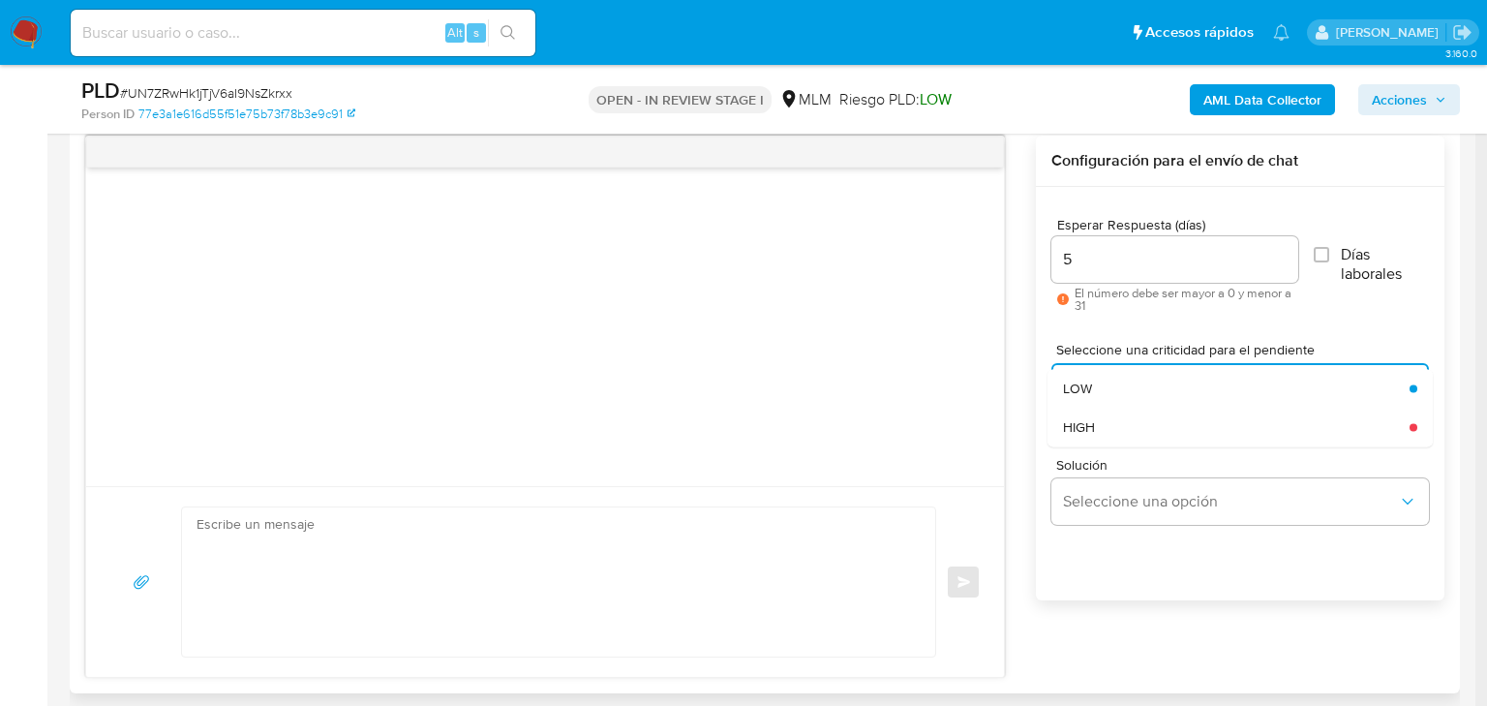
click at [1131, 418] on div "HIGH" at bounding box center [1230, 427] width 335 height 39
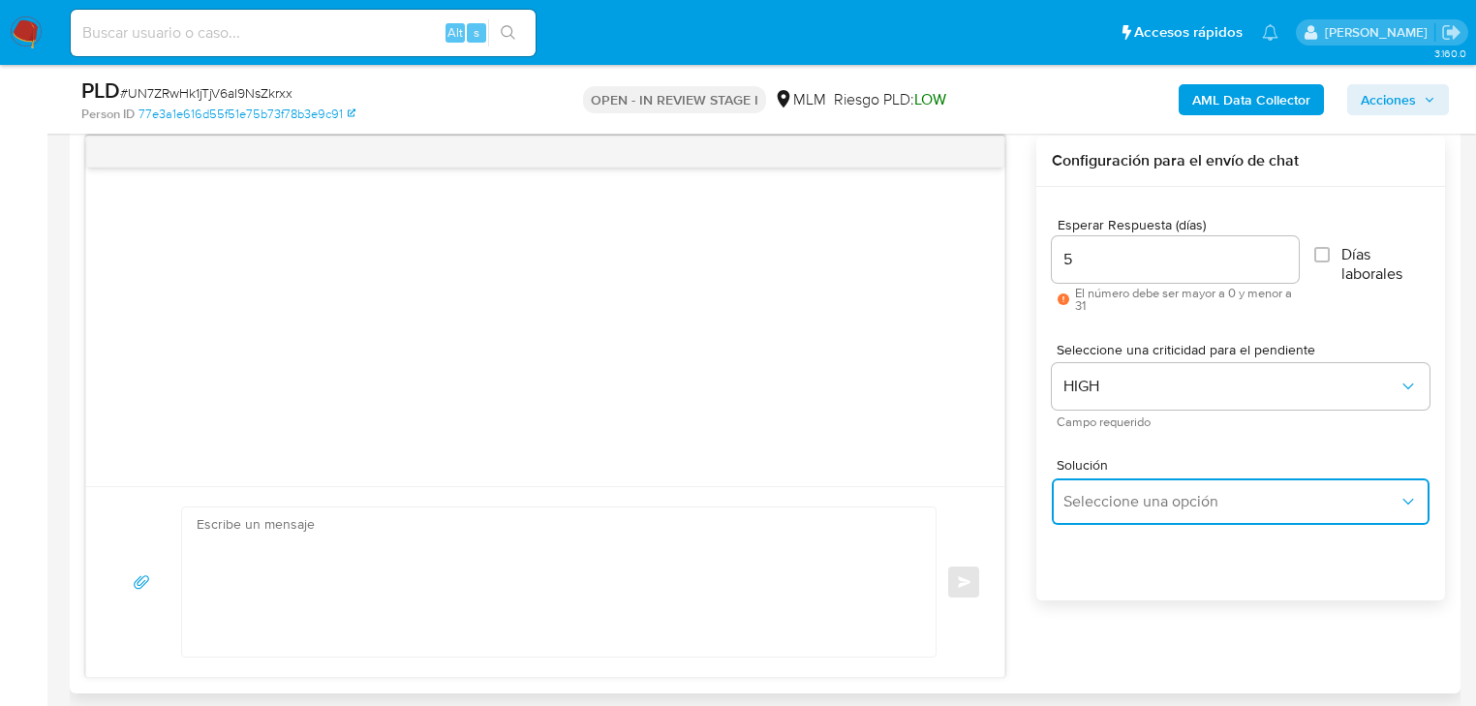
drag, startPoint x: 1136, startPoint y: 518, endPoint x: 1207, endPoint y: 484, distance: 78.4
click at [1138, 518] on button "Seleccione una opción" at bounding box center [1241, 501] width 378 height 46
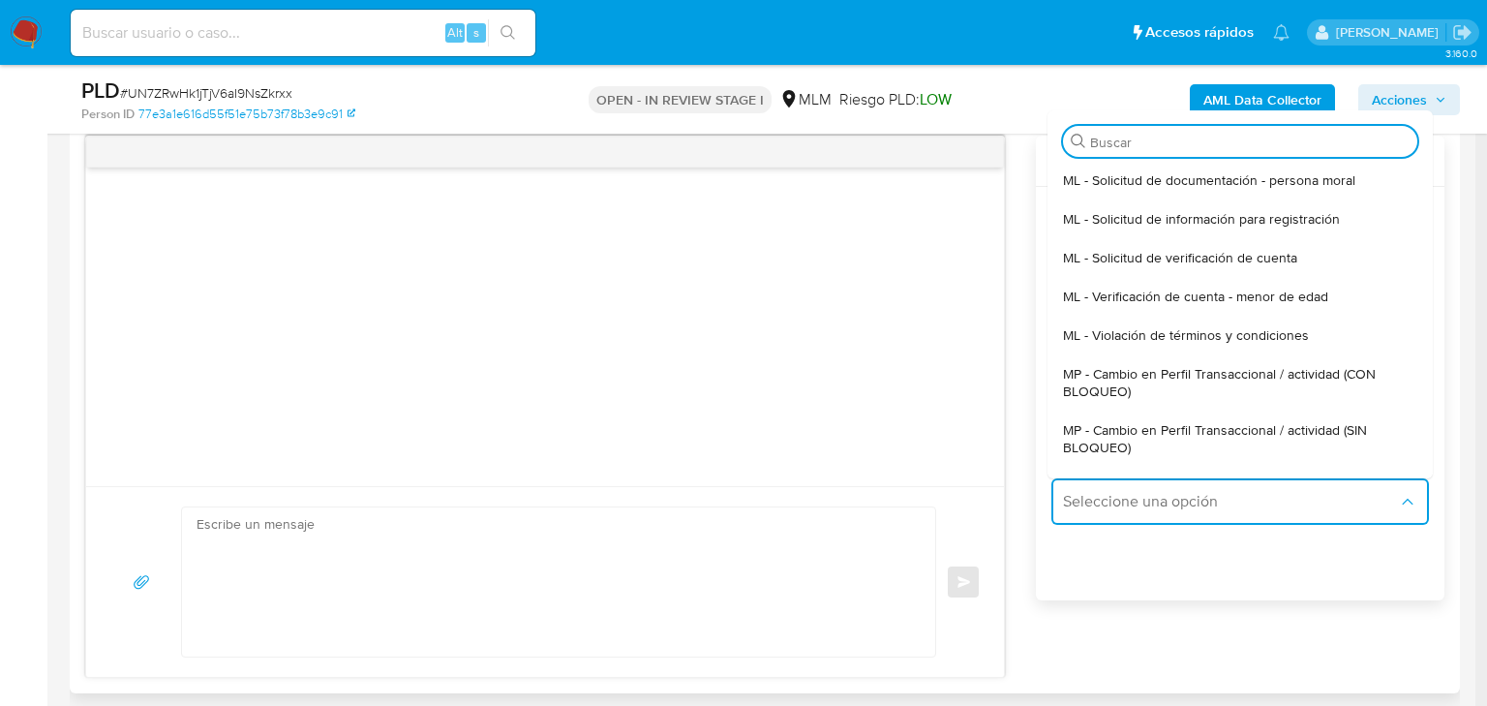
drag, startPoint x: 1270, startPoint y: 429, endPoint x: 718, endPoint y: 434, distance: 552.0
click at [1269, 430] on span "MP - Cambio en Perfil Transaccional / actividad (SIN BLOQUEO)" at bounding box center [1234, 438] width 343 height 35
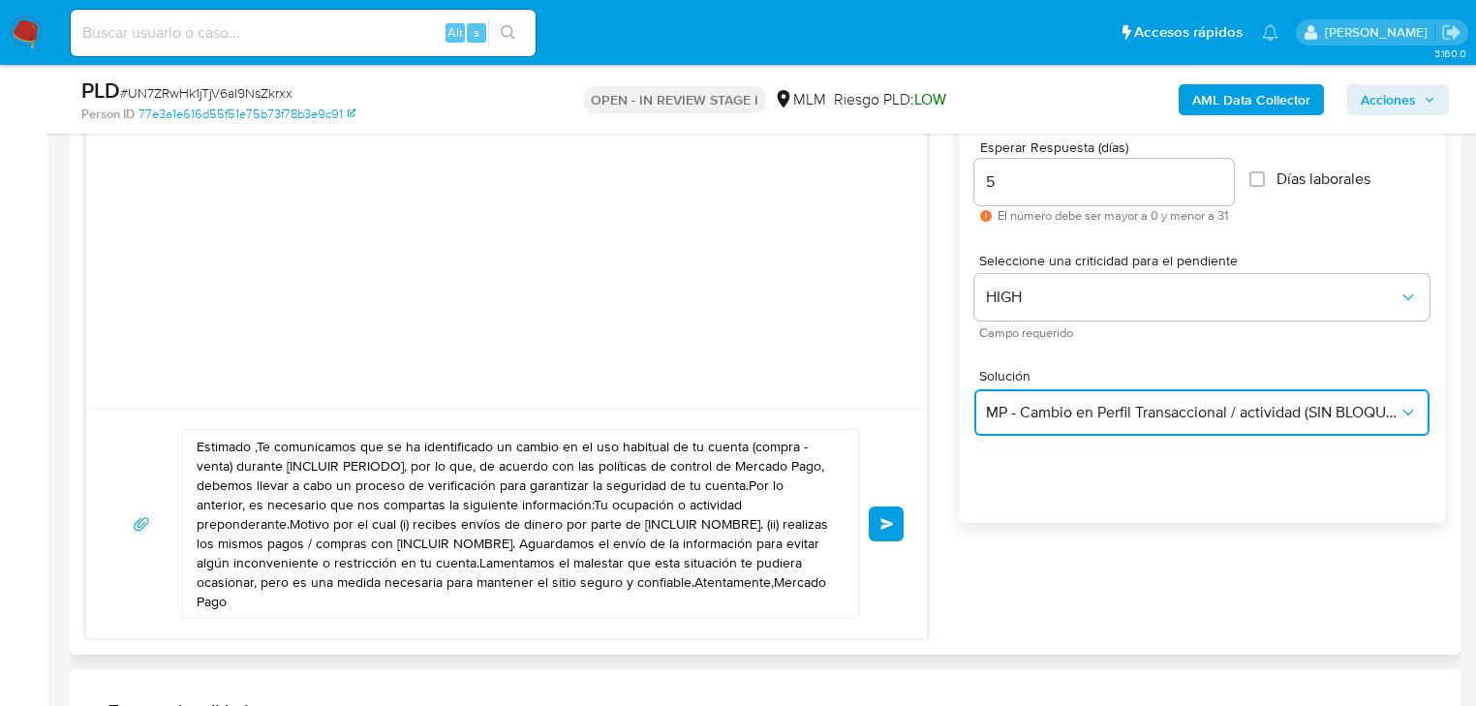
scroll to position [1162, 0]
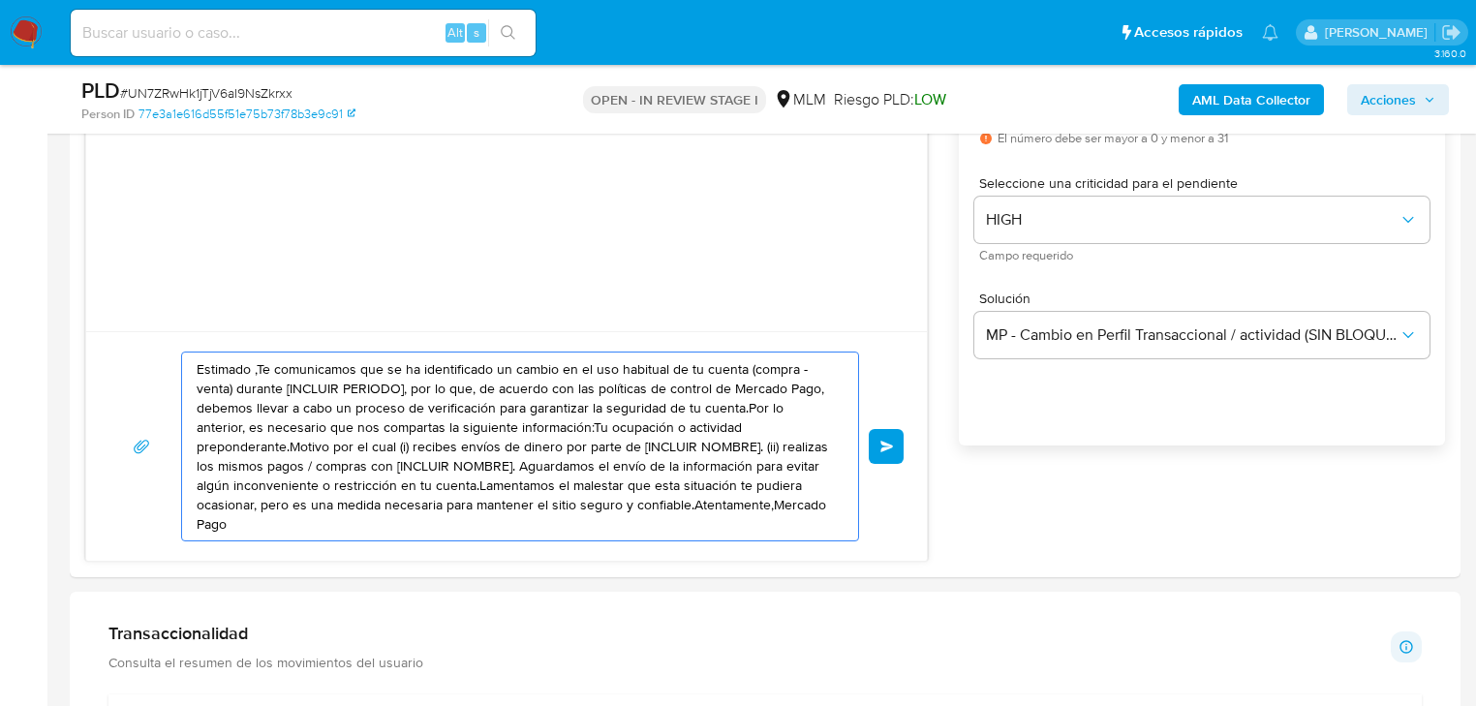
drag, startPoint x: 744, startPoint y: 511, endPoint x: -369, endPoint y: 221, distance: 1150.0
click at [0, 221] on html "Pausado Ver notificaciones Alt s Accesos rápidos Presiona las siguientes teclas…" at bounding box center [738, 700] width 1476 height 3725
paste textarea "Octavio se ha identificado un cambio en el uso habitual de tu cuenta para garan…"
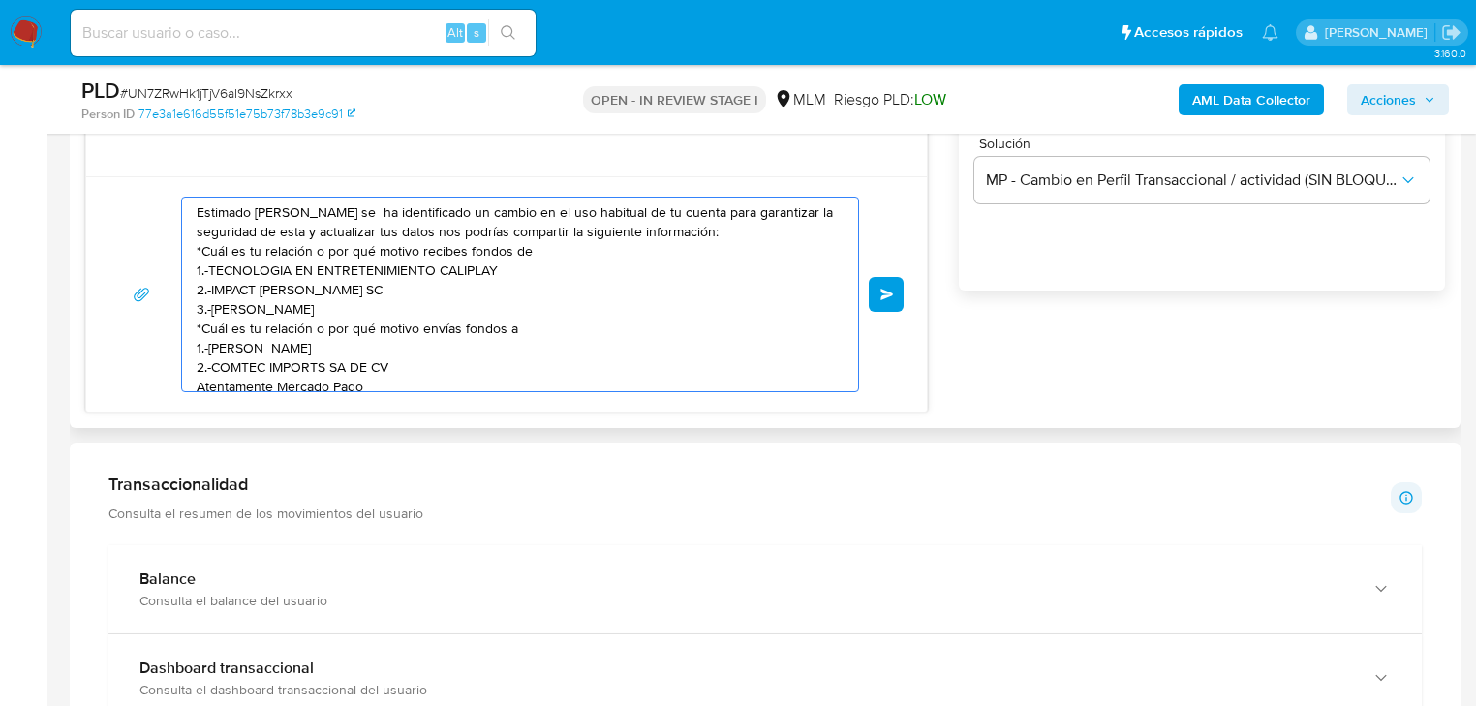
scroll to position [0, 0]
type textarea "Estimado Octavio se ha identificado un cambio en el uso habitual de tu cuenta p…"
click at [884, 291] on span "Enviar" at bounding box center [887, 295] width 14 height 12
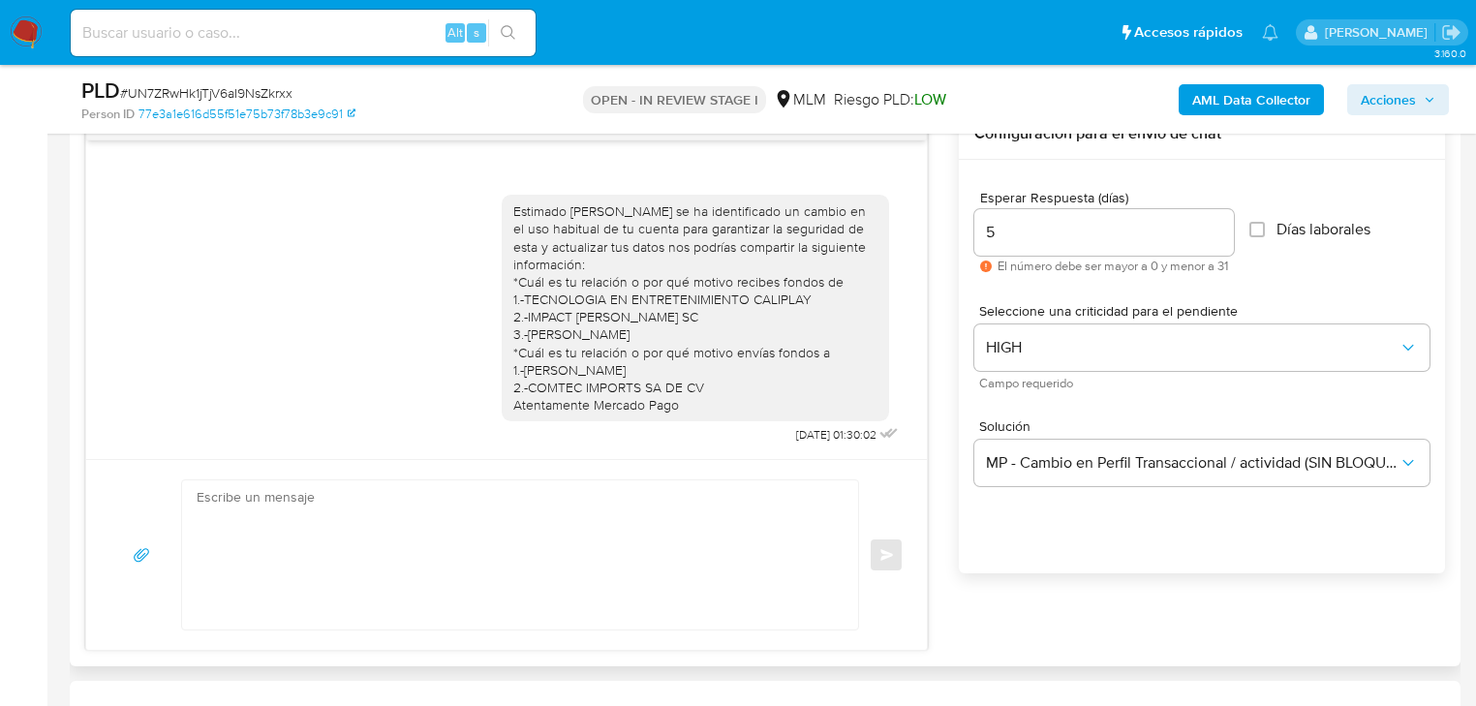
scroll to position [1007, 0]
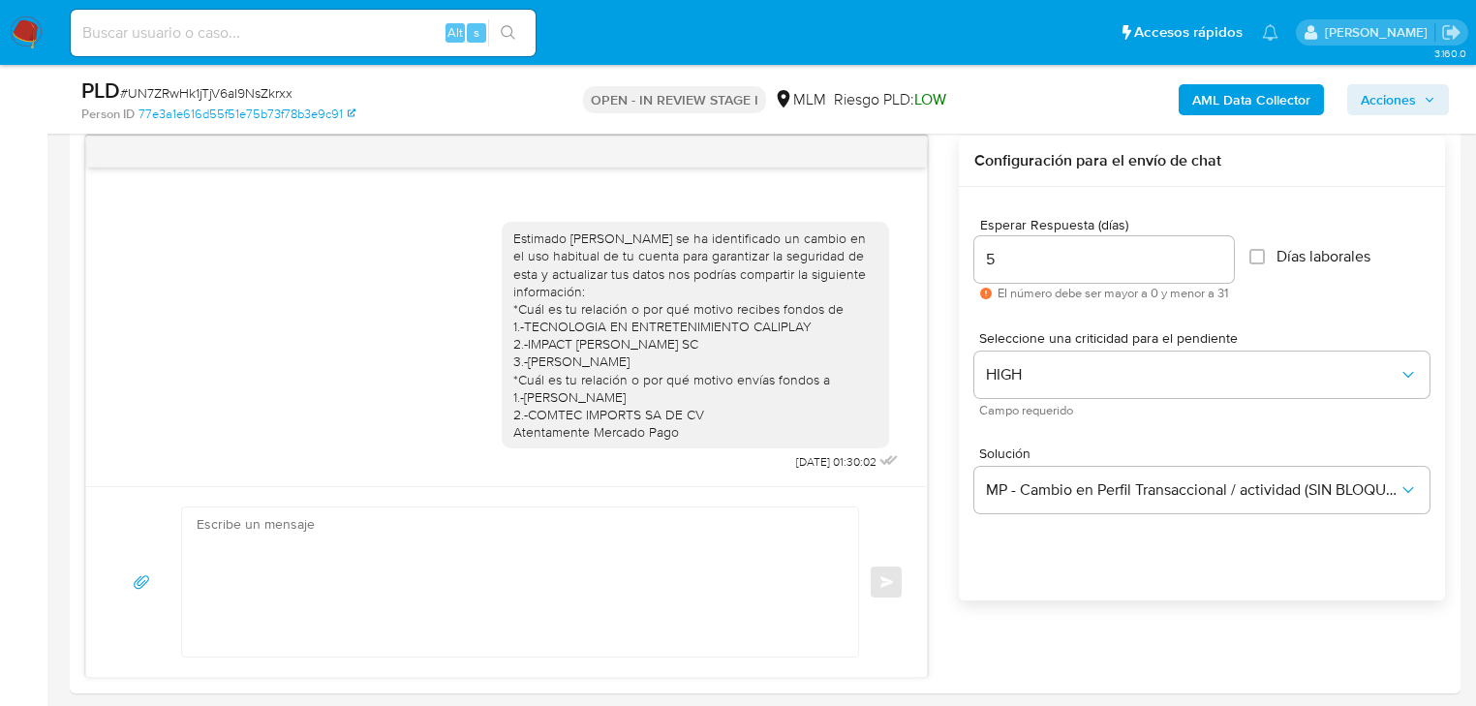
click at [25, 42] on img at bounding box center [26, 32] width 33 height 33
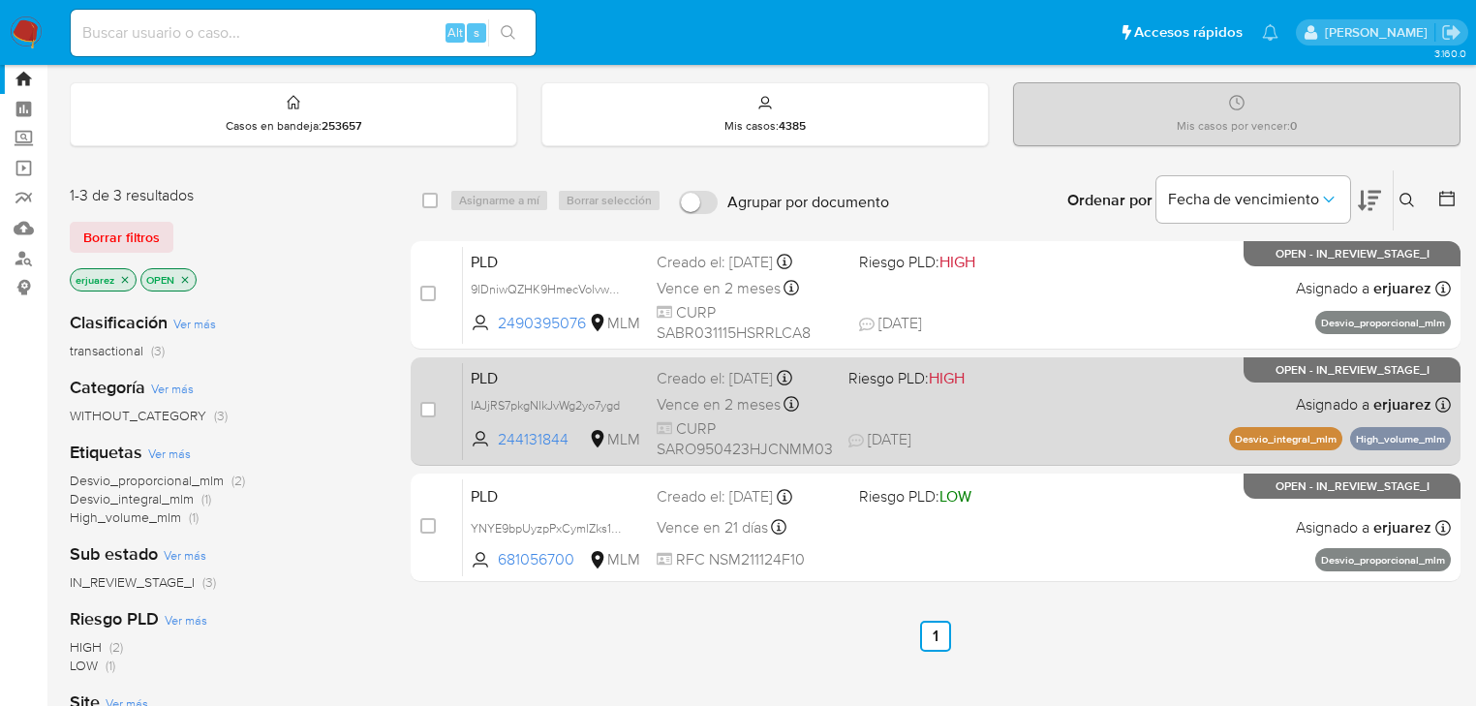
scroll to position [77, 0]
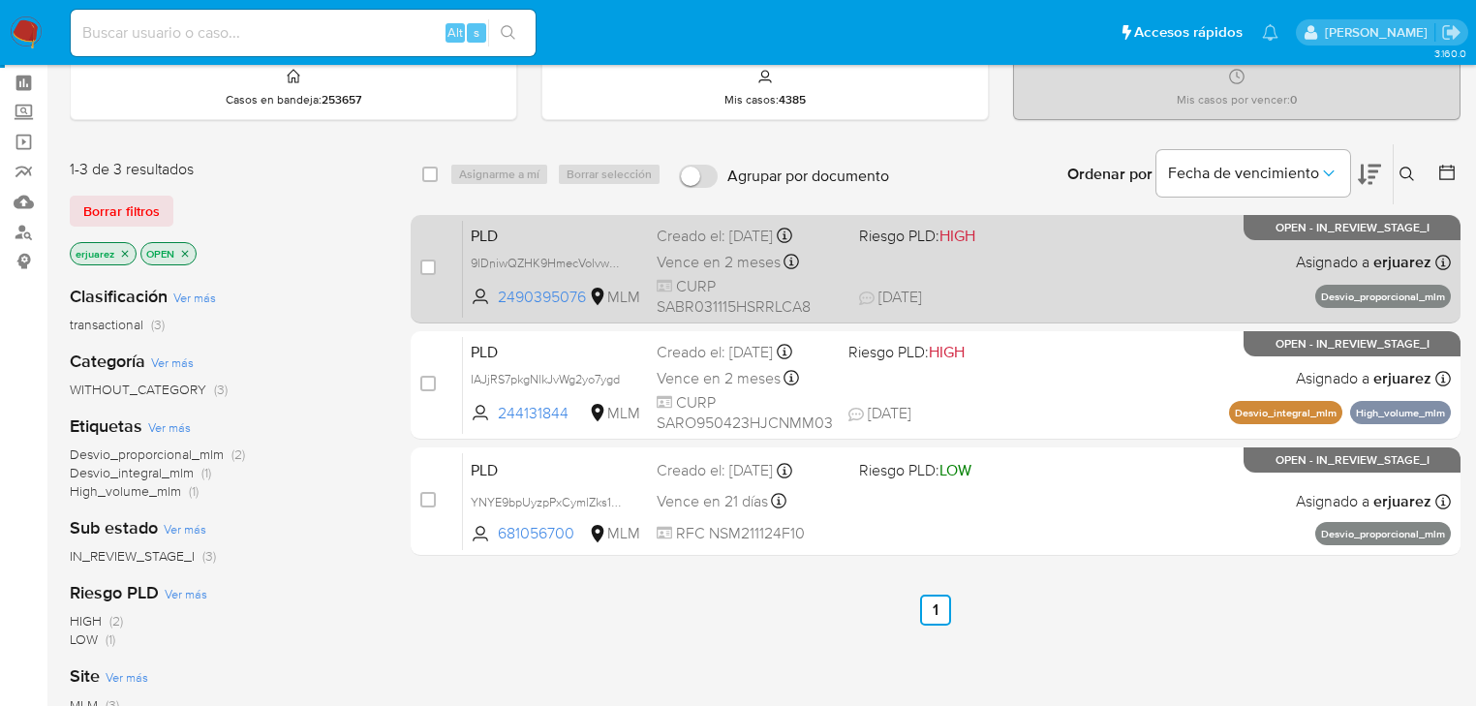
click at [651, 275] on div "PLD 9lDniwQZHK9HmecVolvwW8ux 2490395076 MLM Riesgo PLD: HIGH Creado el: [DATE] …" at bounding box center [957, 269] width 988 height 98
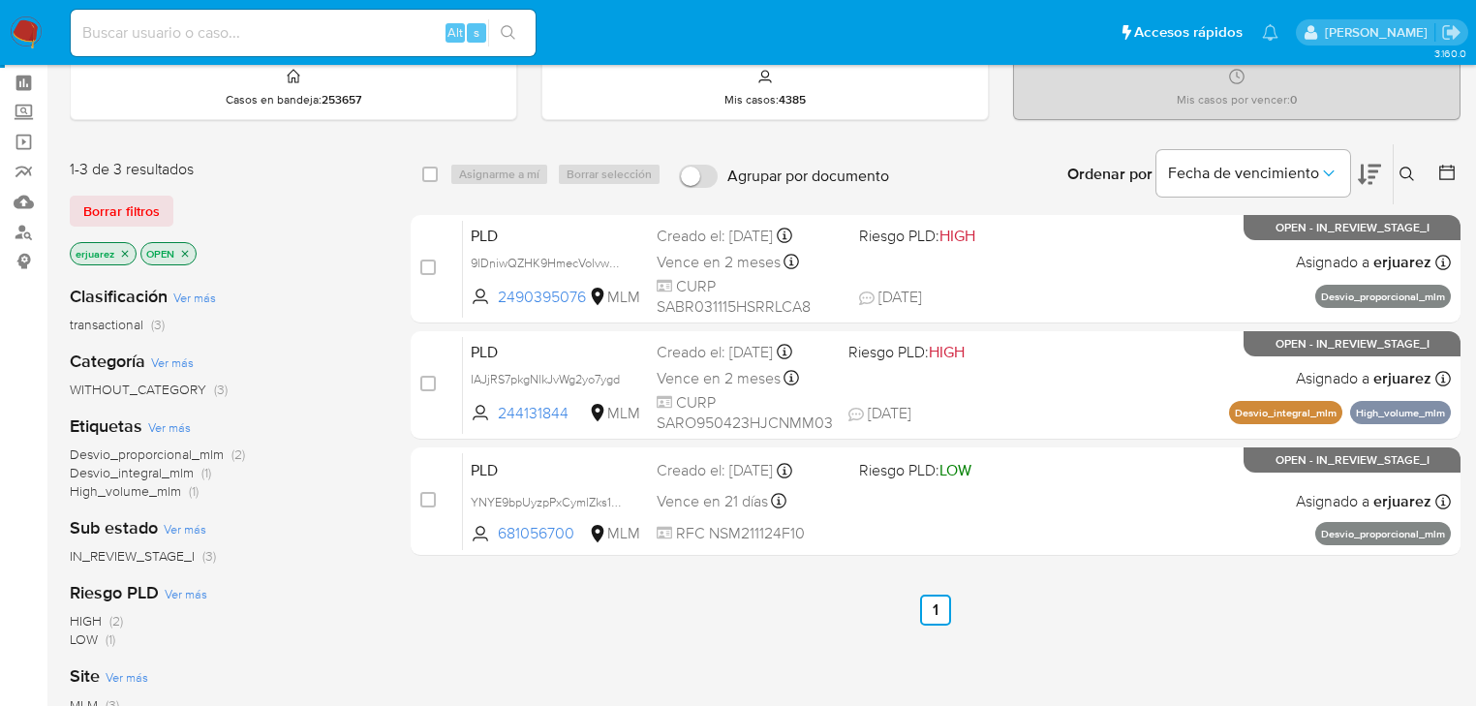
click at [26, 34] on img at bounding box center [26, 32] width 33 height 33
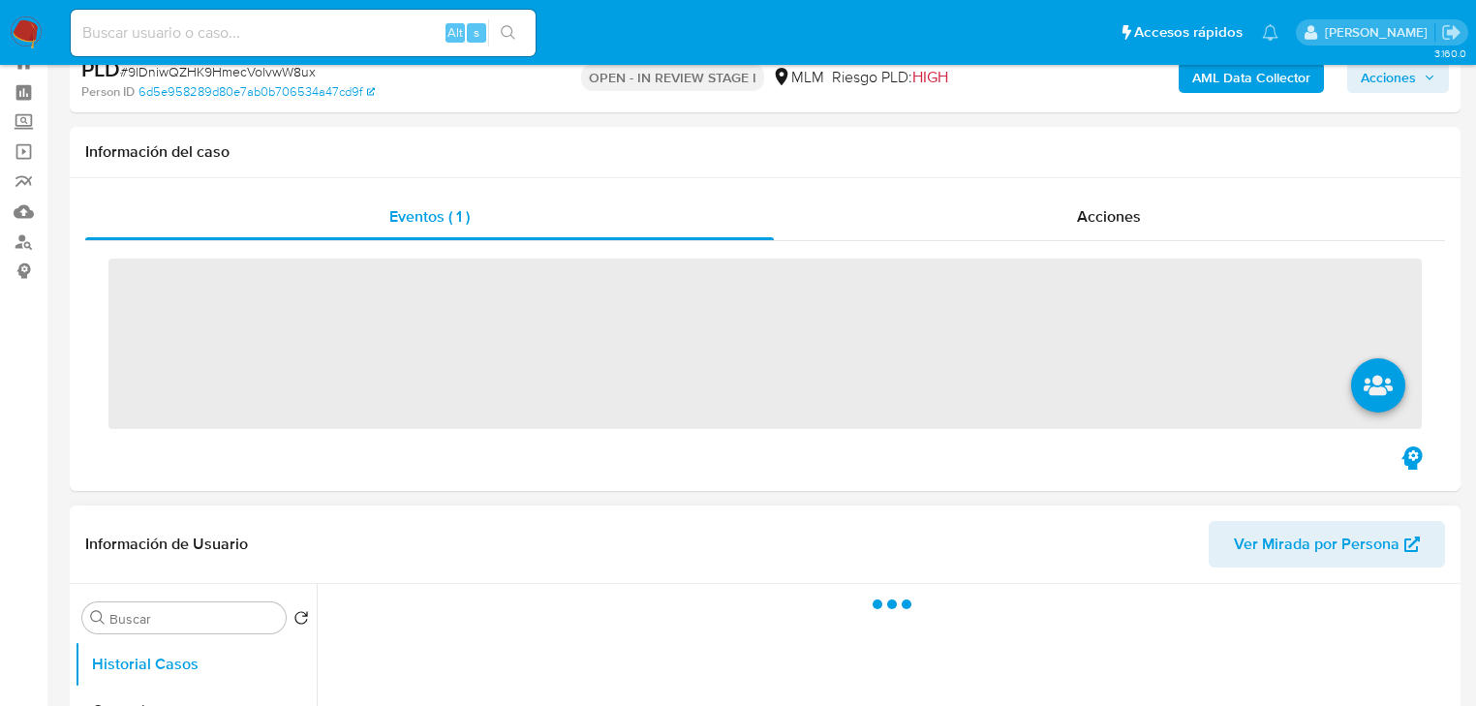
scroll to position [465, 0]
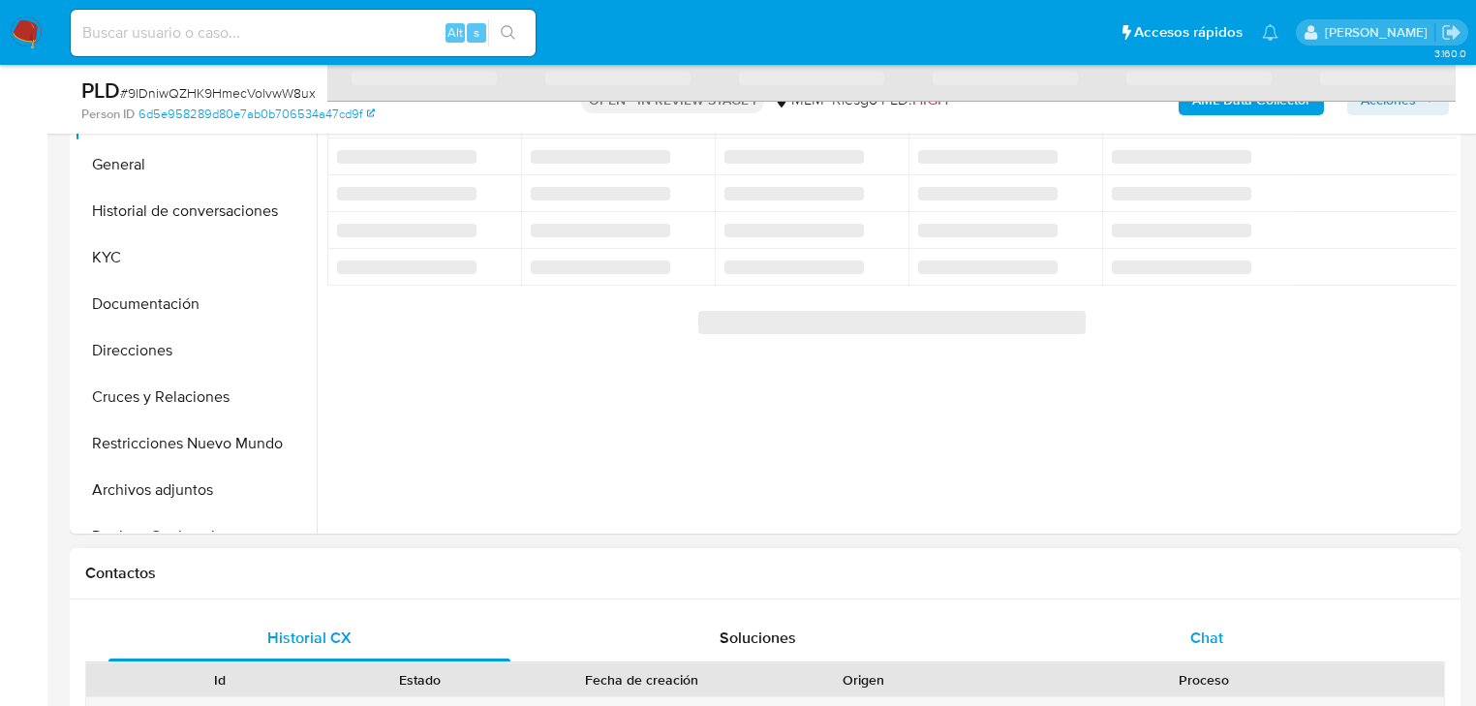
click at [1208, 620] on div "Chat" at bounding box center [1207, 638] width 402 height 46
select select "10"
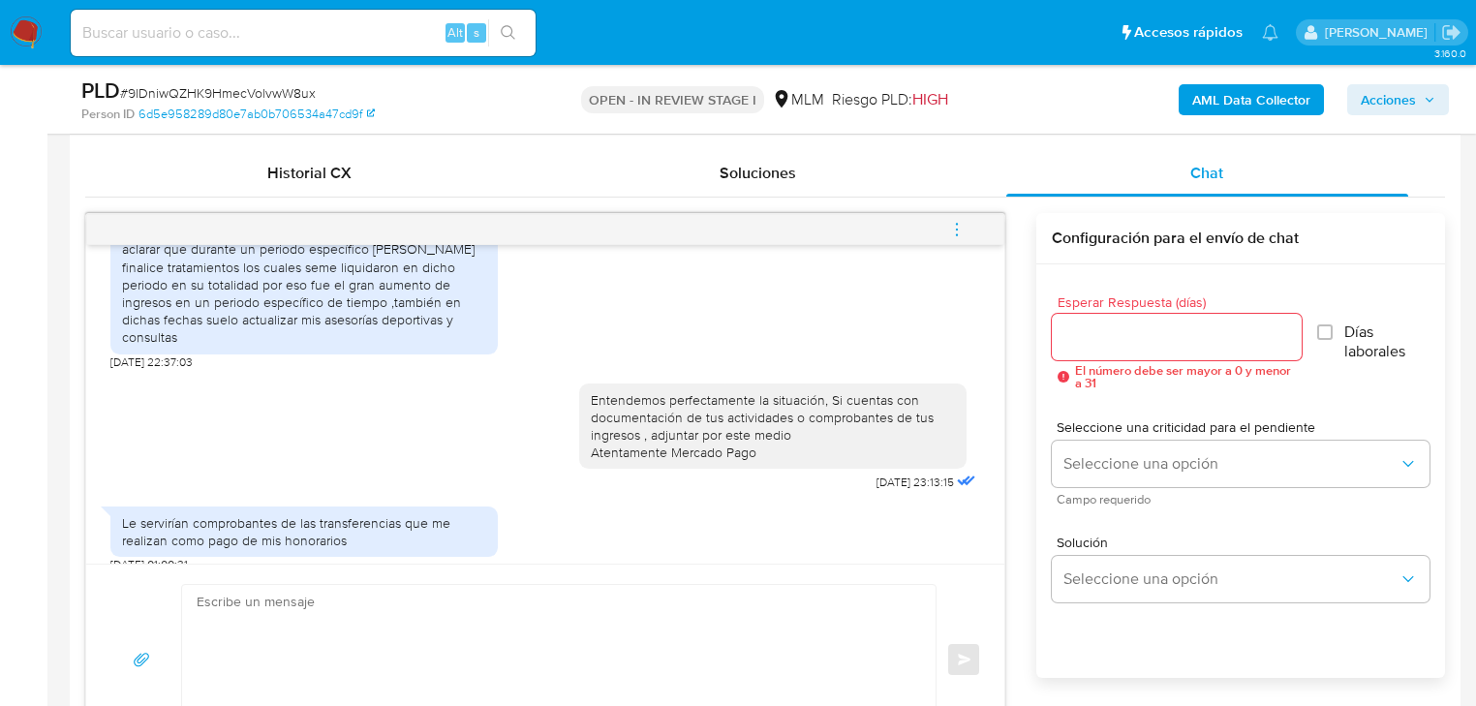
scroll to position [715, 0]
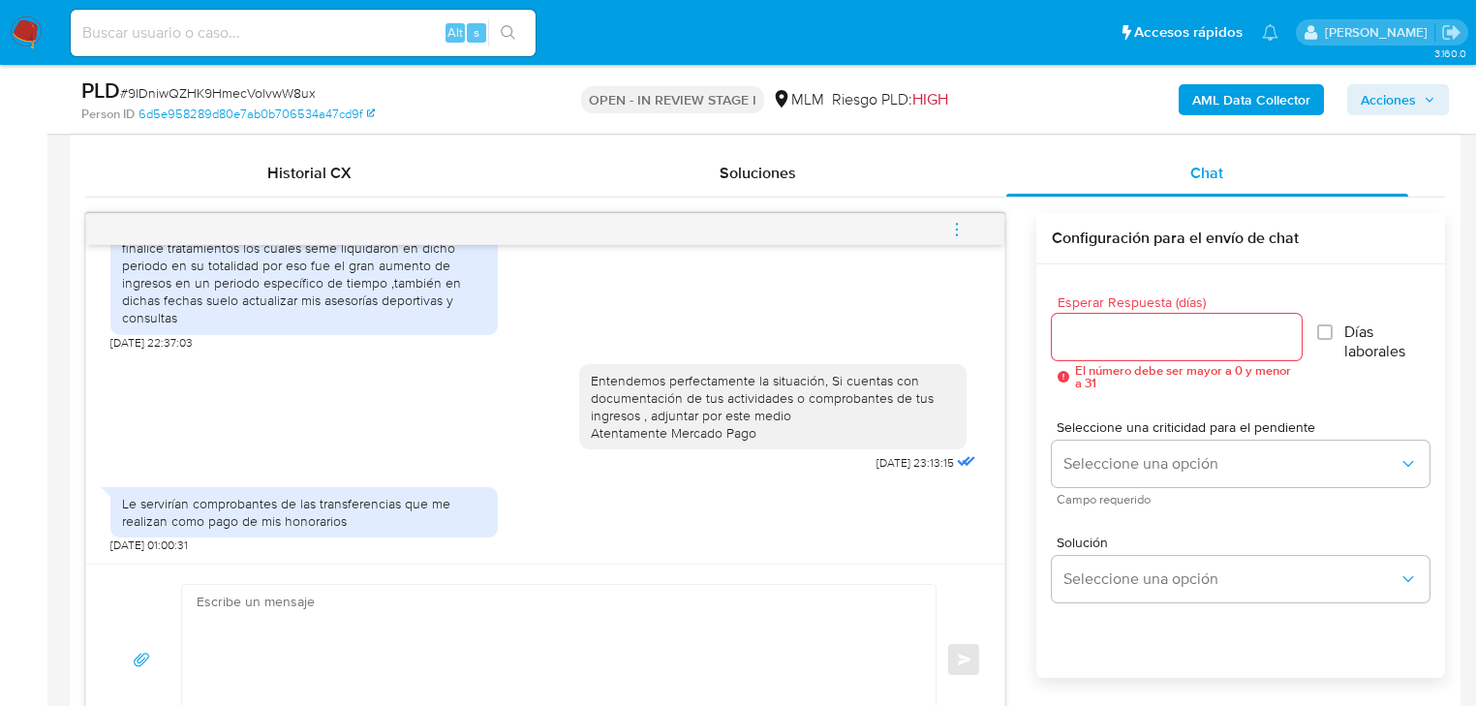
click at [430, 628] on textarea at bounding box center [554, 659] width 715 height 149
type textarea "Q"
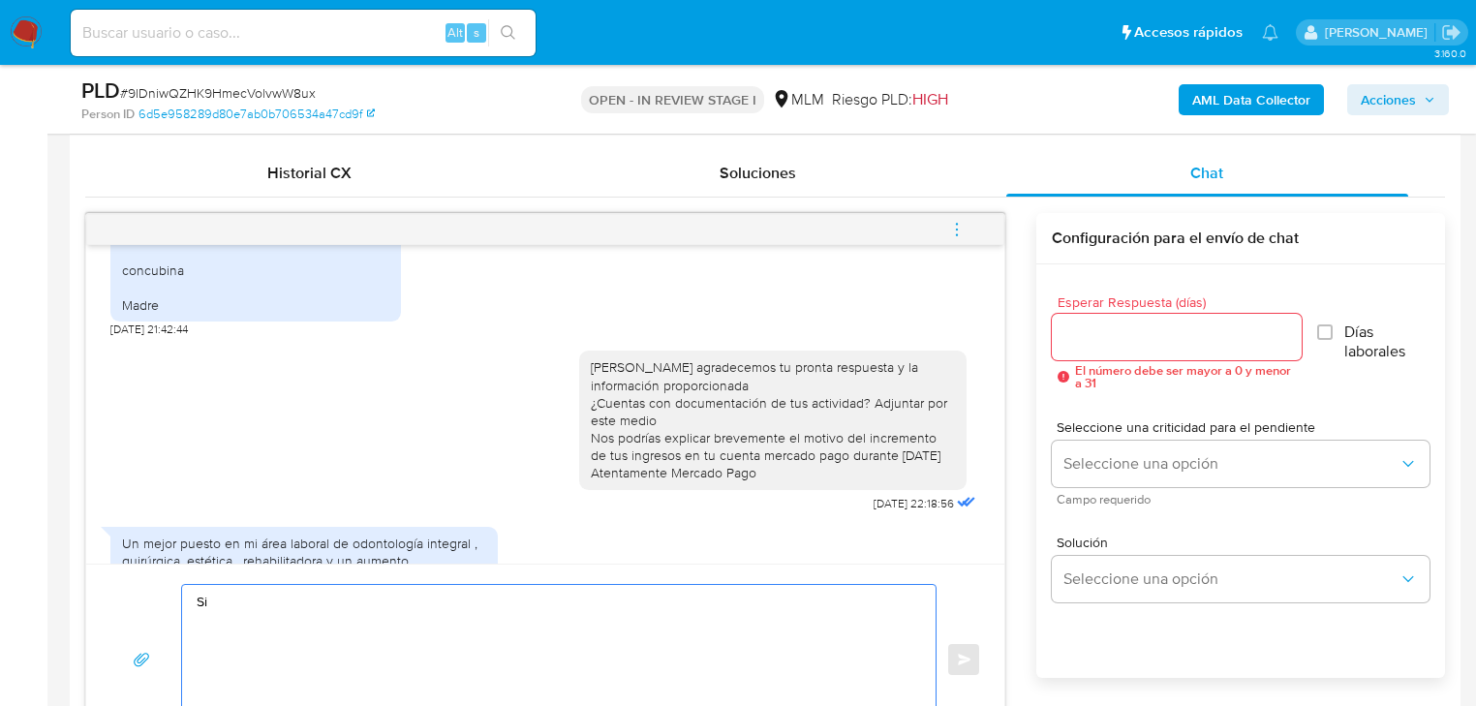
scroll to position [327, 0]
click at [280, 600] on textarea "Si" at bounding box center [554, 659] width 715 height 149
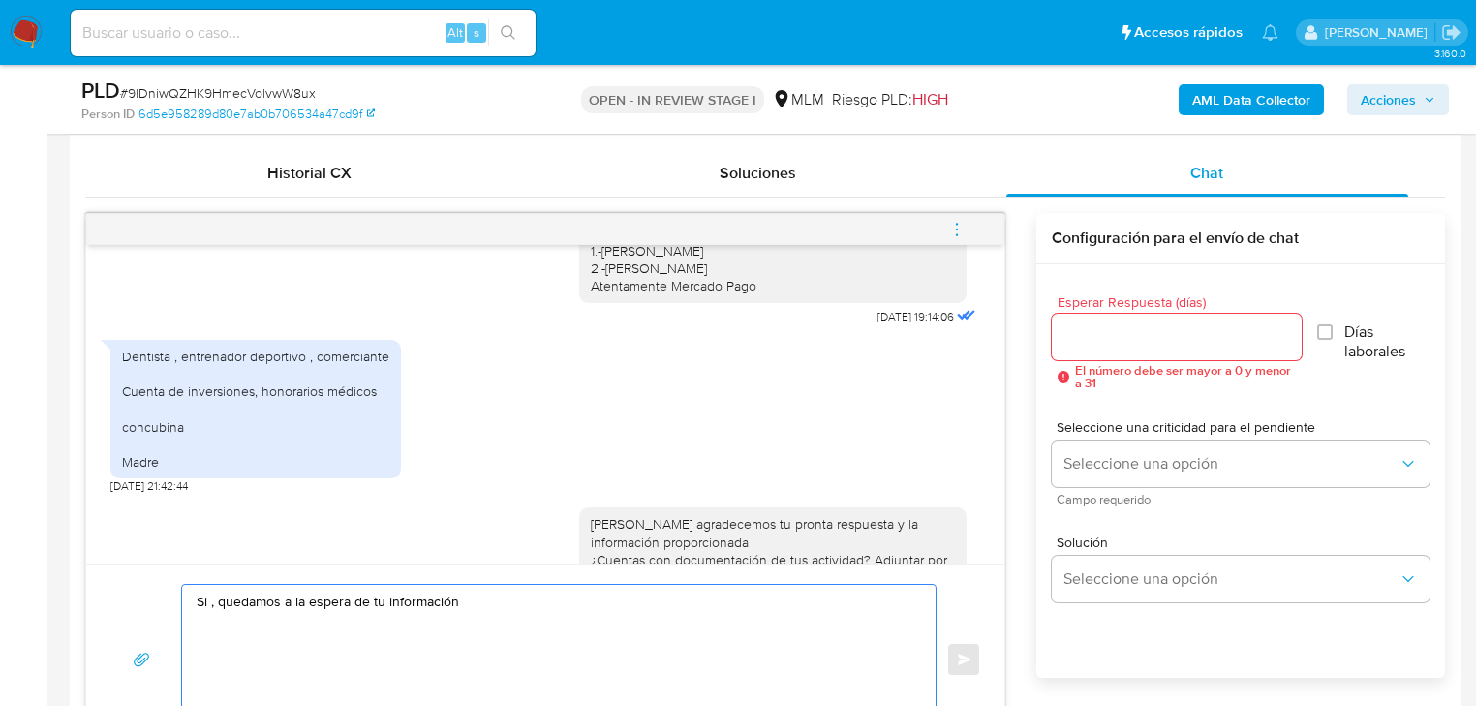
scroll to position [172, 0]
drag, startPoint x: 400, startPoint y: 632, endPoint x: 509, endPoint y: 618, distance: 110.4
click at [171, 584] on div "Si , quedamos a la espera de tu información Atentamente Mercado Pago. Enviar" at bounding box center [545, 659] width 872 height 151
click at [469, 601] on textarea "Si , quedamos a la espera de tu información Atentamente Mercado Pago." at bounding box center [554, 659] width 715 height 149
drag, startPoint x: 469, startPoint y: 600, endPoint x: 390, endPoint y: 600, distance: 78.4
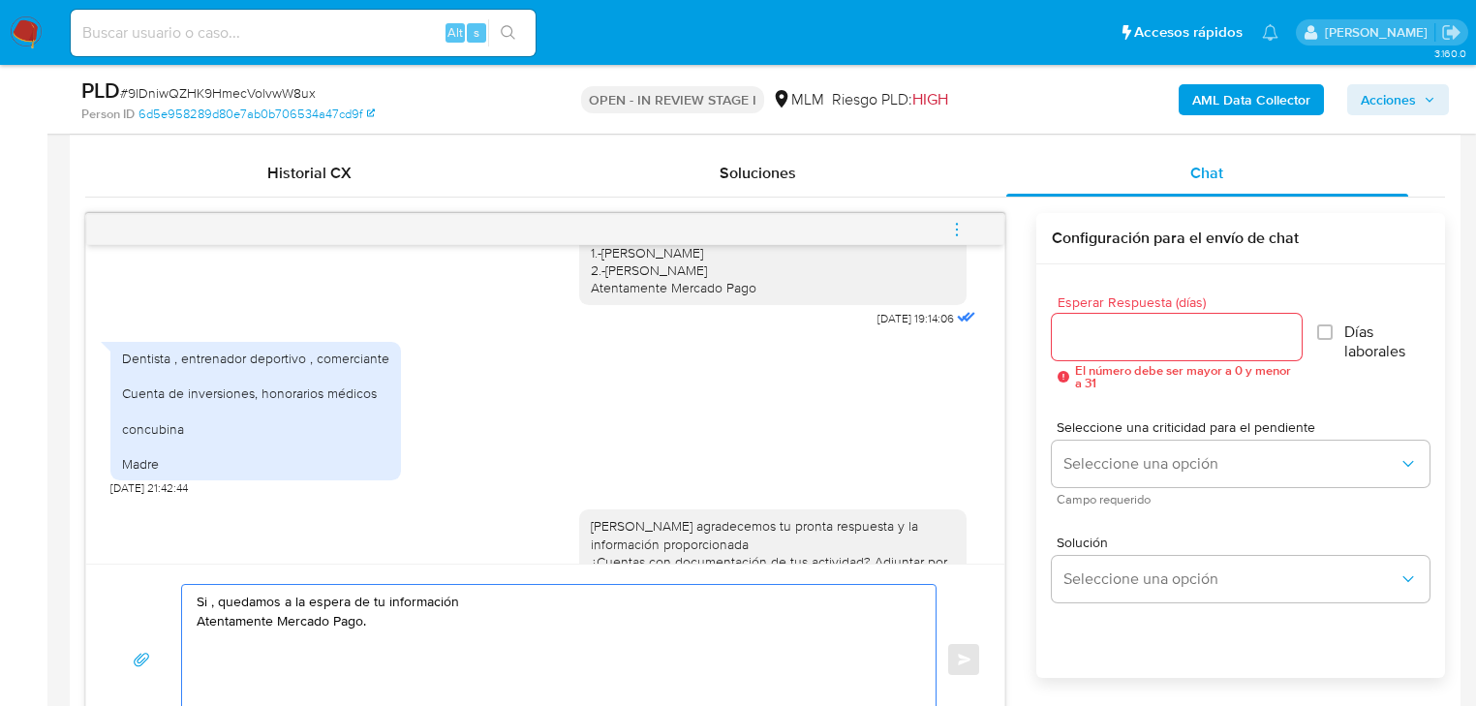
click at [390, 600] on textarea "Si , quedamos a la espera de tu información Atentamente Mercado Pago." at bounding box center [554, 659] width 715 height 149
type textarea "Si , quedamos a la espera de tu documentación Atentamente Mercado Pago."
drag, startPoint x: 385, startPoint y: 628, endPoint x: 234, endPoint y: 566, distance: 163.3
click at [124, 574] on div "Si , quedamos a la espera de tu documentación Atentamente Mercado Pago. Enviar" at bounding box center [545, 659] width 918 height 191
paste textarea "Si , quedamos a la espera de tu documentación Atentamente Mercado Pago."
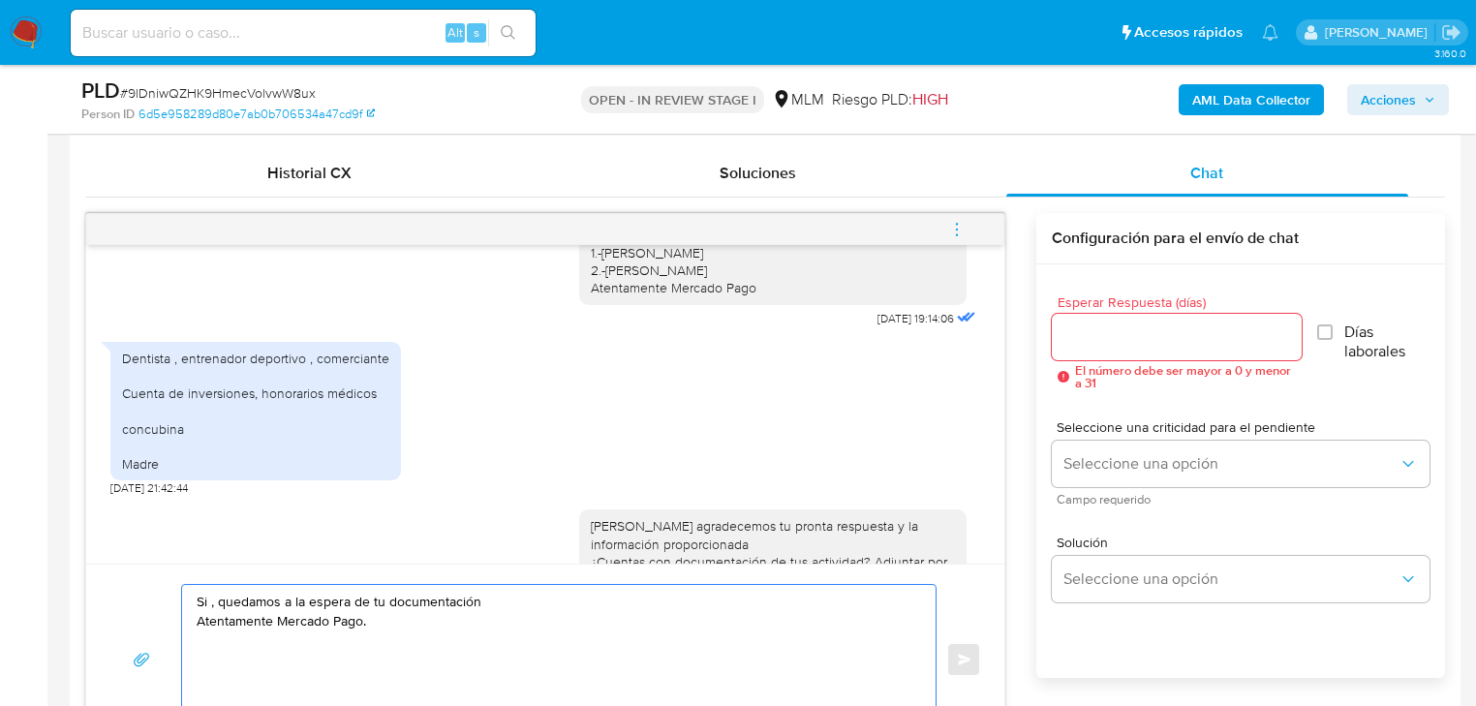
type textarea "Si , quedamos a la espera de tu documentación Atentamente Mercado Pago."
click at [1123, 353] on div at bounding box center [1177, 337] width 250 height 46
click at [1127, 338] on input "Esperar Respuesta (días)" at bounding box center [1177, 336] width 250 height 25
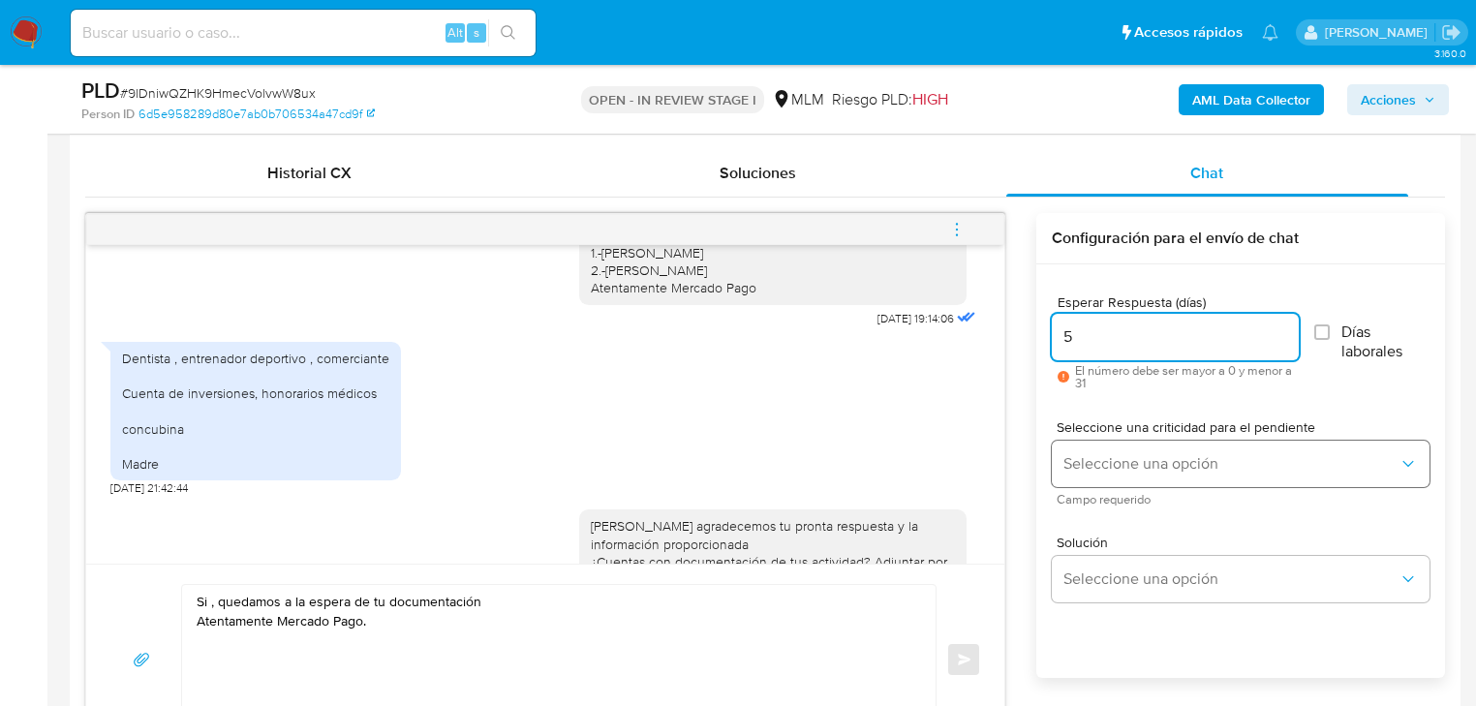
type input "5"
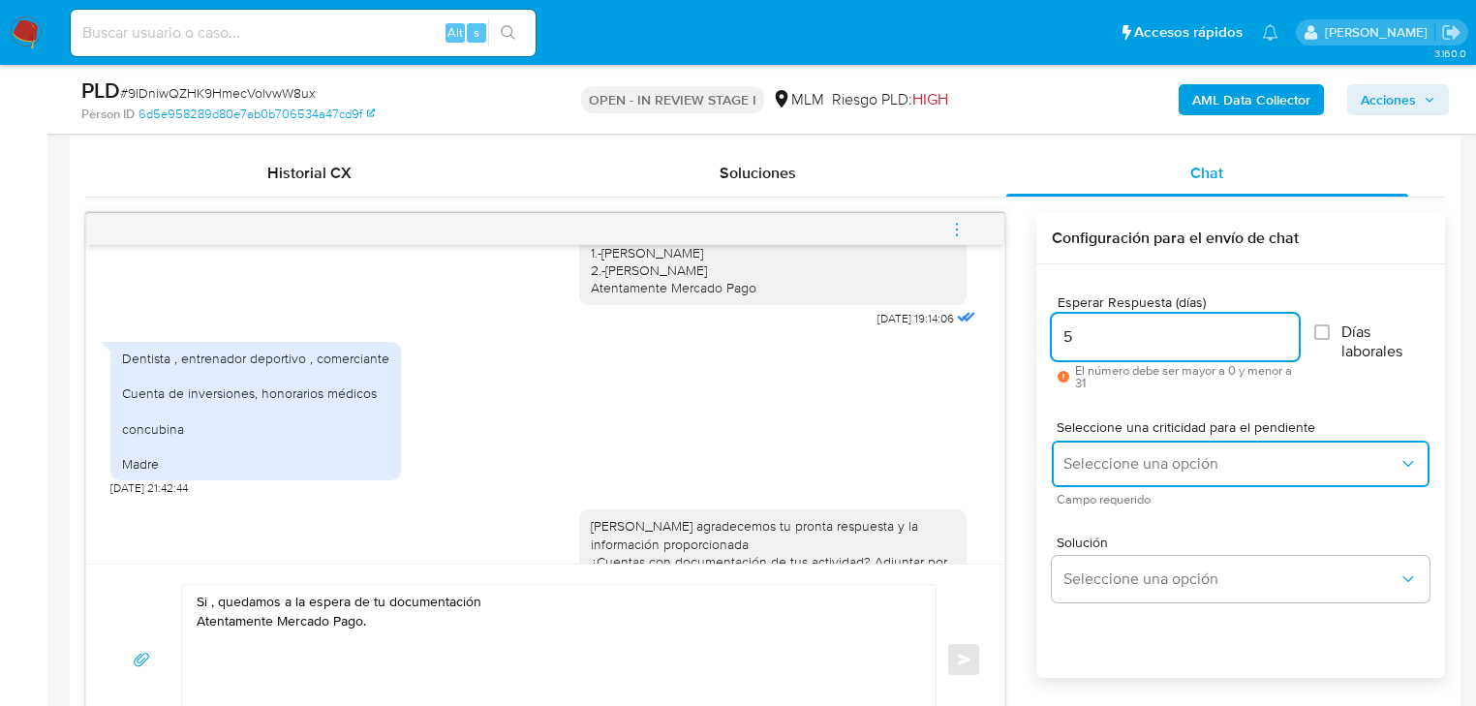
click at [1106, 456] on span "Seleccione una opción" at bounding box center [1230, 463] width 335 height 19
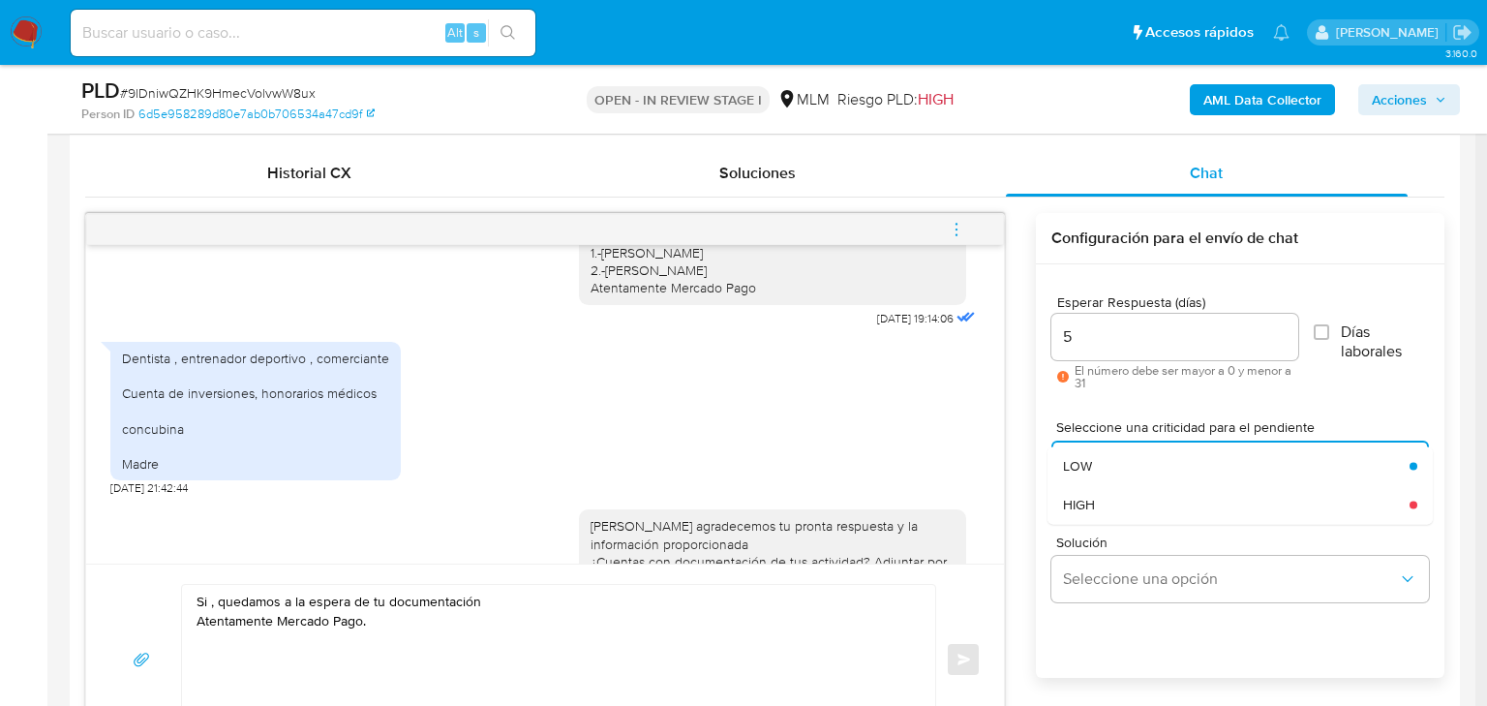
drag, startPoint x: 1092, startPoint y: 509, endPoint x: 1079, endPoint y: 536, distance: 29.5
click at [1091, 509] on span "HIGH" at bounding box center [1079, 504] width 32 height 17
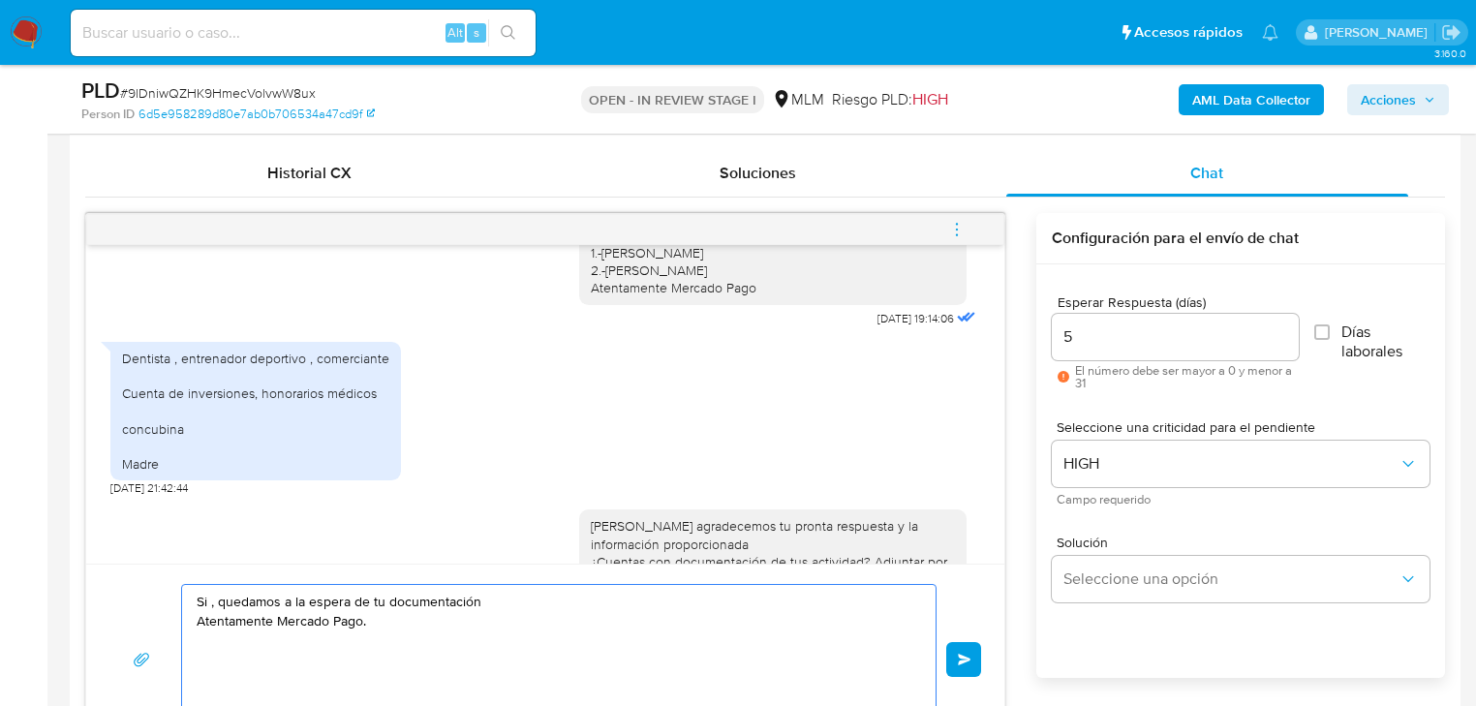
drag, startPoint x: 383, startPoint y: 628, endPoint x: 283, endPoint y: 567, distance: 116.9
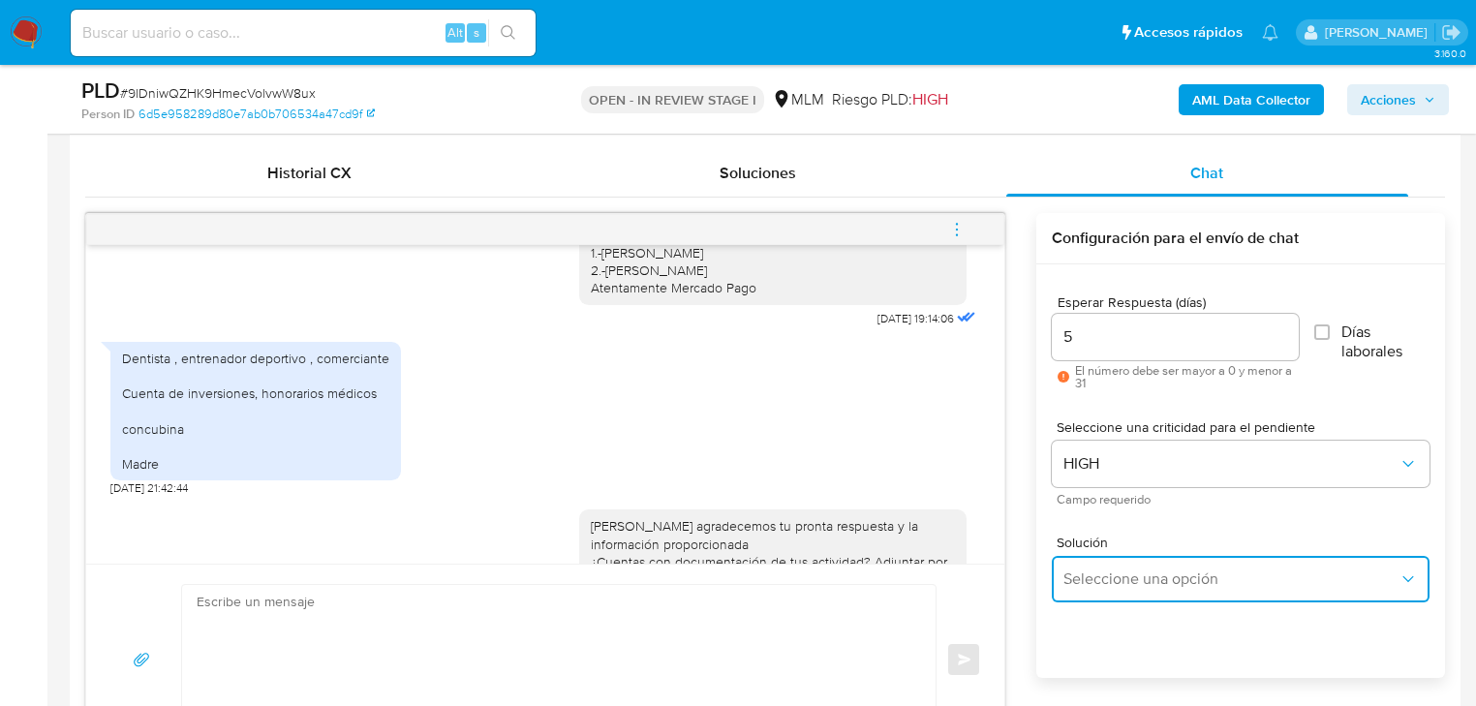
drag, startPoint x: 1068, startPoint y: 573, endPoint x: 1092, endPoint y: 562, distance: 26.9
click at [1074, 571] on span "Seleccione una opción" at bounding box center [1230, 578] width 335 height 19
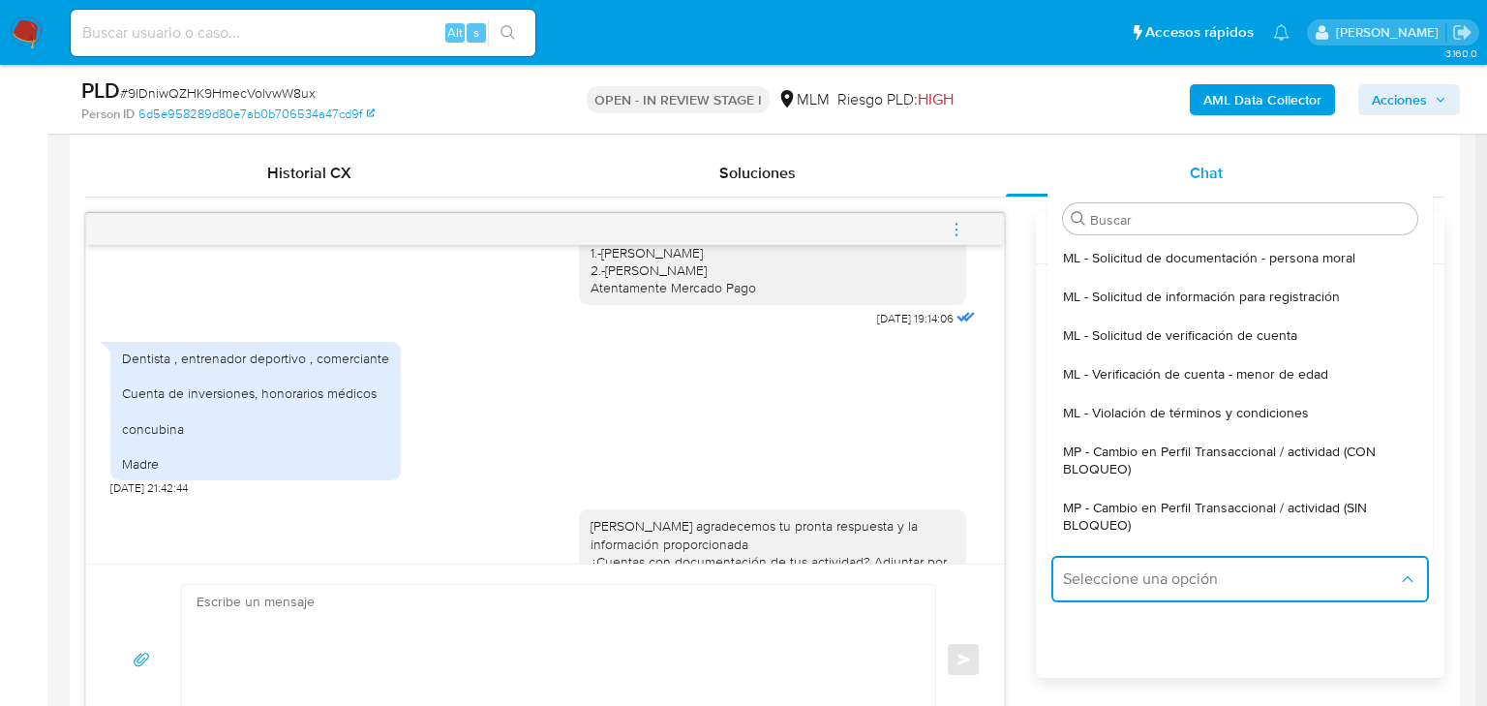
drag, startPoint x: 1256, startPoint y: 506, endPoint x: 522, endPoint y: 647, distance: 747.3
click at [1254, 506] on span "MP - Cambio en Perfil Transaccional / actividad (SIN BLOQUEO)" at bounding box center [1234, 516] width 343 height 35
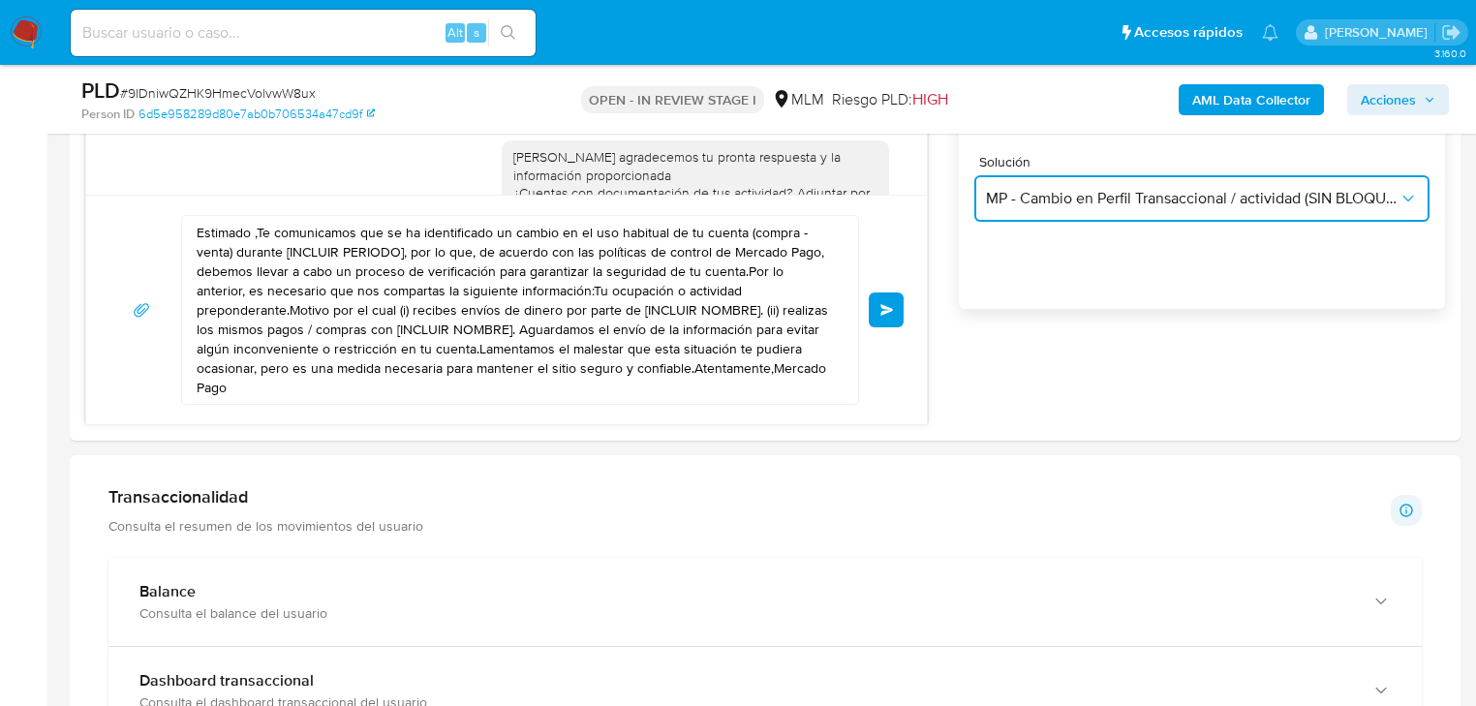
scroll to position [1317, 0]
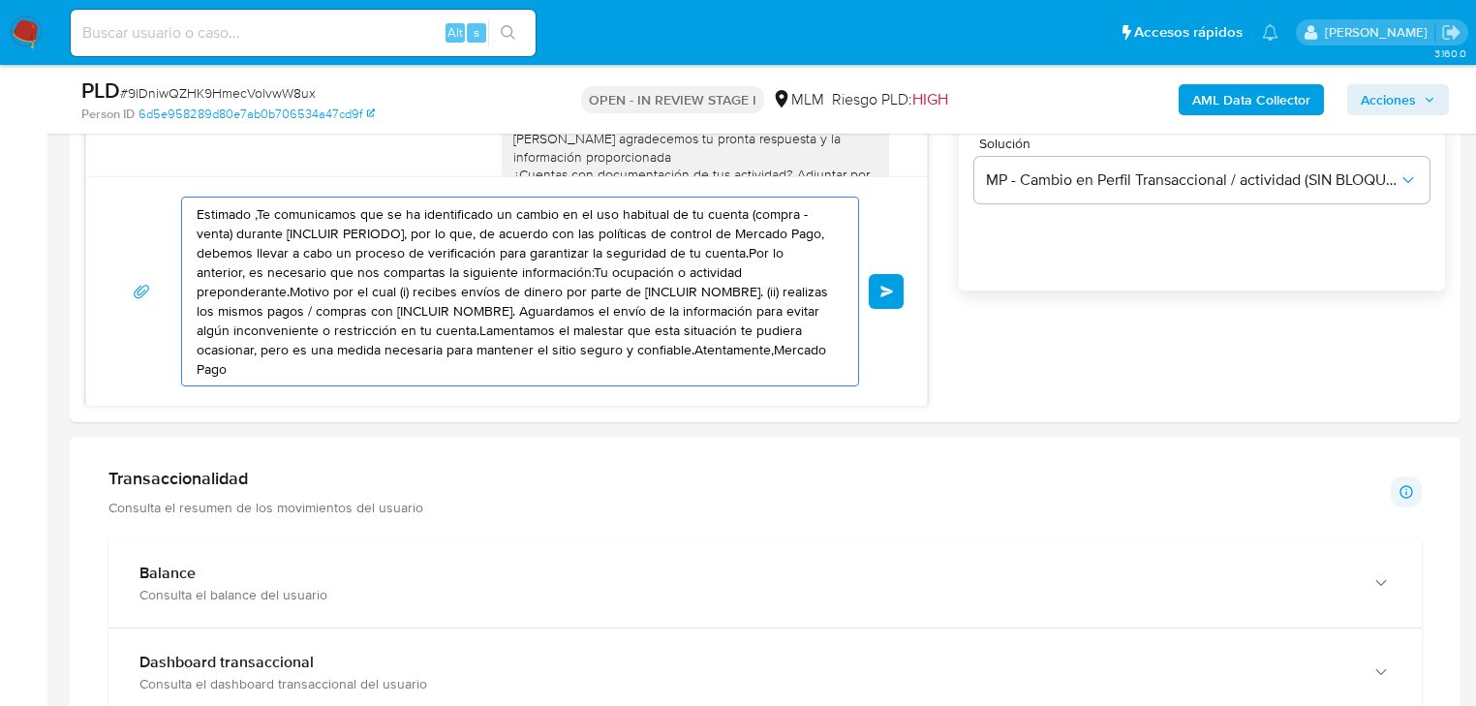
drag, startPoint x: 570, startPoint y: 298, endPoint x: -74, endPoint y: 97, distance: 674.7
click at [0, 97] on html "Pausado Ver notificaciones Alt s Accesos rápidos Presiona las siguientes teclas…" at bounding box center [738, 589] width 1476 height 3812
paste textarea "Si , quedamos a la espera de tu documentación Atentamente Mercado Pago."
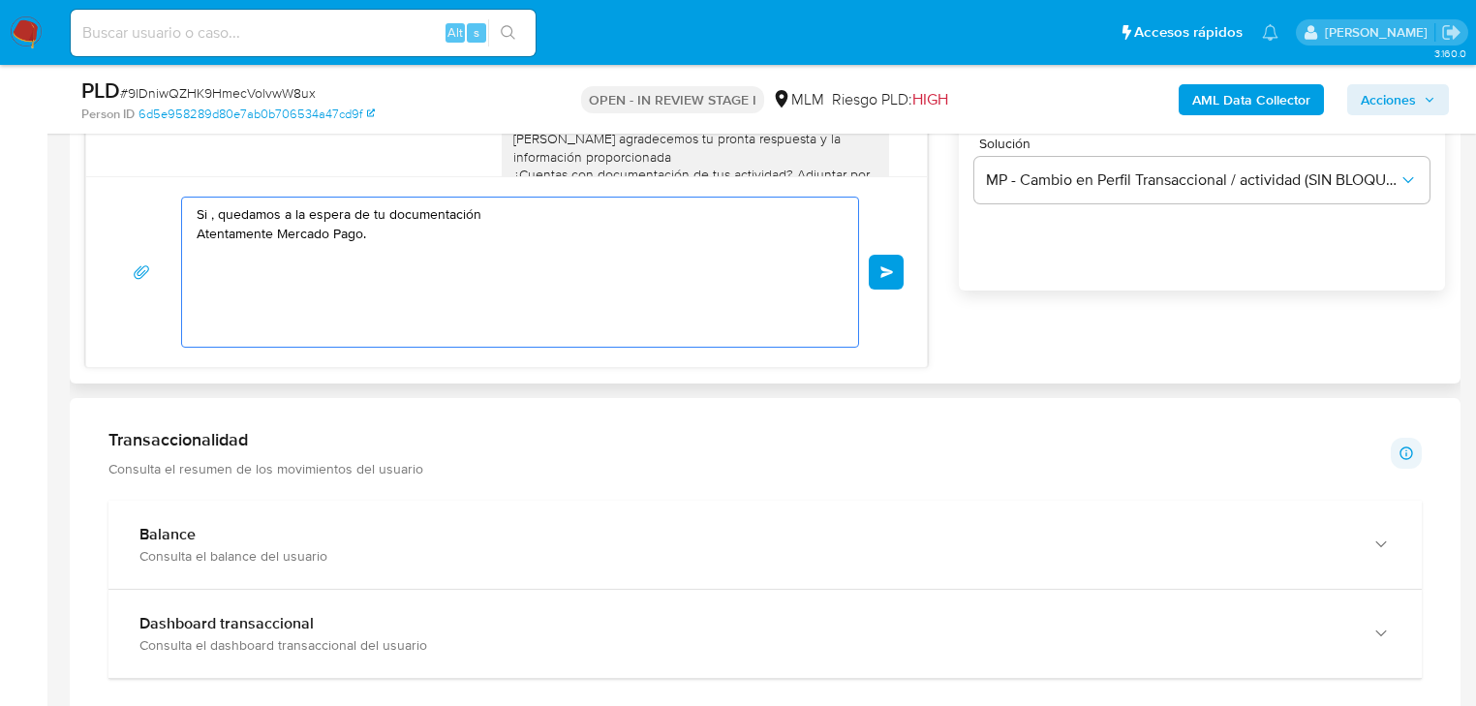
click at [496, 206] on textarea "Si , quedamos a la espera de tu documentación Atentamente Mercado Pago." at bounding box center [515, 272] width 637 height 149
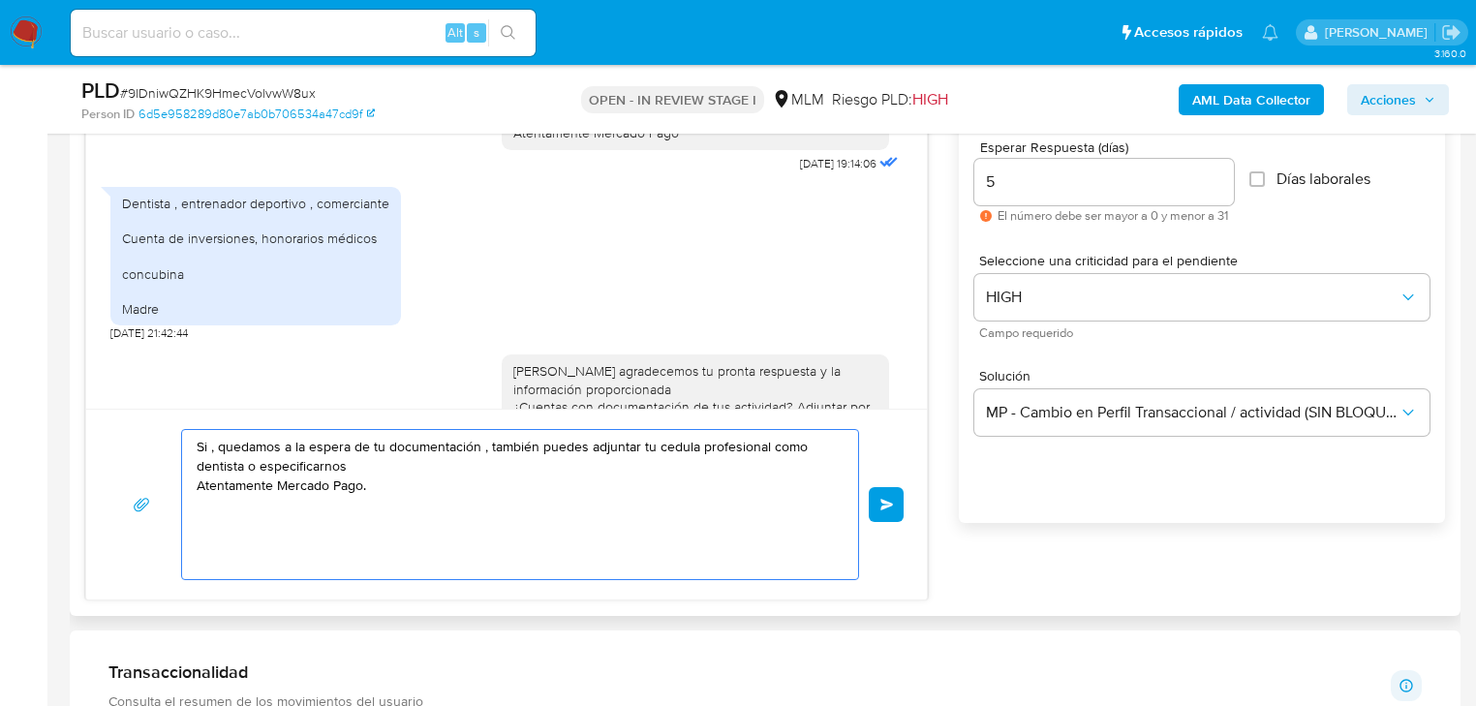
click at [368, 466] on textarea "Si , quedamos a la espera de tu documentación , también puedes adjuntar tu cedu…" at bounding box center [515, 504] width 637 height 149
type textarea "Si , quedamos a la espera de tu documentación , también puedes adjuntar tu cedu…"
drag, startPoint x: 425, startPoint y: 501, endPoint x: 144, endPoint y: 428, distance: 290.1
click at [144, 429] on div "Si , quedamos a la espera de tu documentación , también puedes adjuntar tu cedu…" at bounding box center [506, 504] width 794 height 151
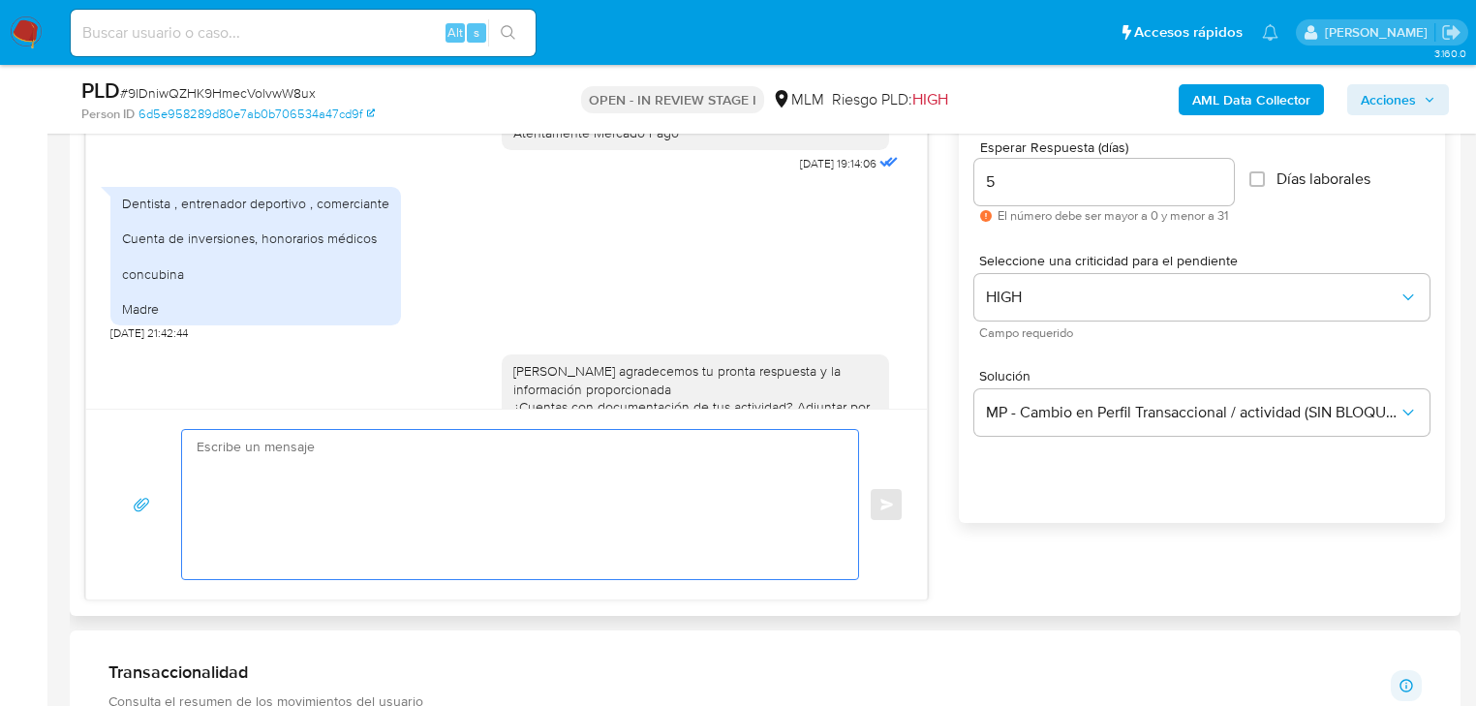
click at [523, 478] on textarea at bounding box center [515, 504] width 637 height 149
paste textarea "Si , quedamos a la espera de tu documentación , también puedes adjuntar tu cedu…"
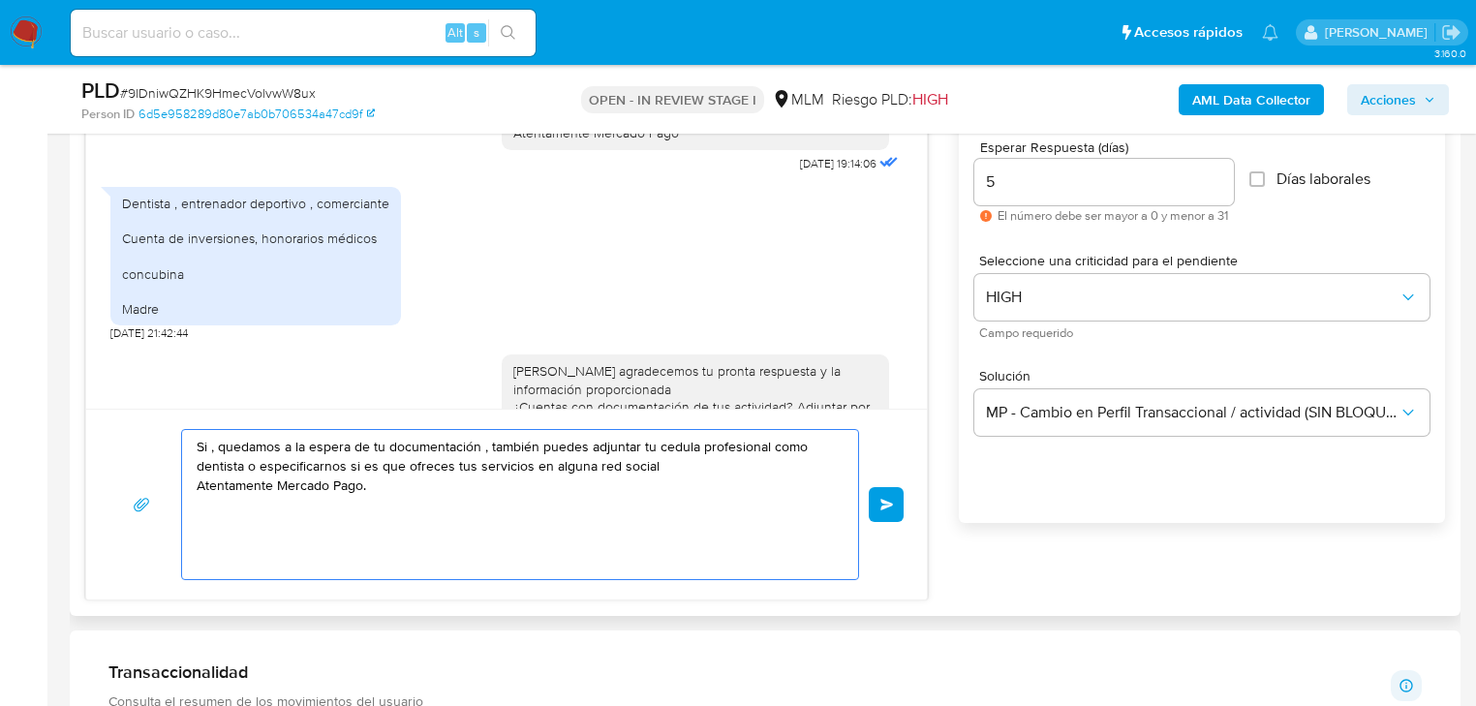
click at [647, 446] on textarea "Si , quedamos a la espera de tu documentación , también puedes adjuntar tu cedu…" at bounding box center [515, 504] width 637 height 149
click at [637, 446] on textarea "Si , quedamos a la espera de tu documentación , también puedes adjuntar tu cedu…" at bounding box center [515, 504] width 637 height 149
drag, startPoint x: 283, startPoint y: 459, endPoint x: 127, endPoint y: 404, distance: 165.4
click at [127, 404] on div "Estimado José Ricardo se ha identificado un cambio en el uso habitual de tu cue…" at bounding box center [506, 329] width 842 height 542
click at [260, 469] on textarea "Si , quedamos a la espera de tu documentación , también puedes adjuntar por eje…" at bounding box center [515, 504] width 637 height 149
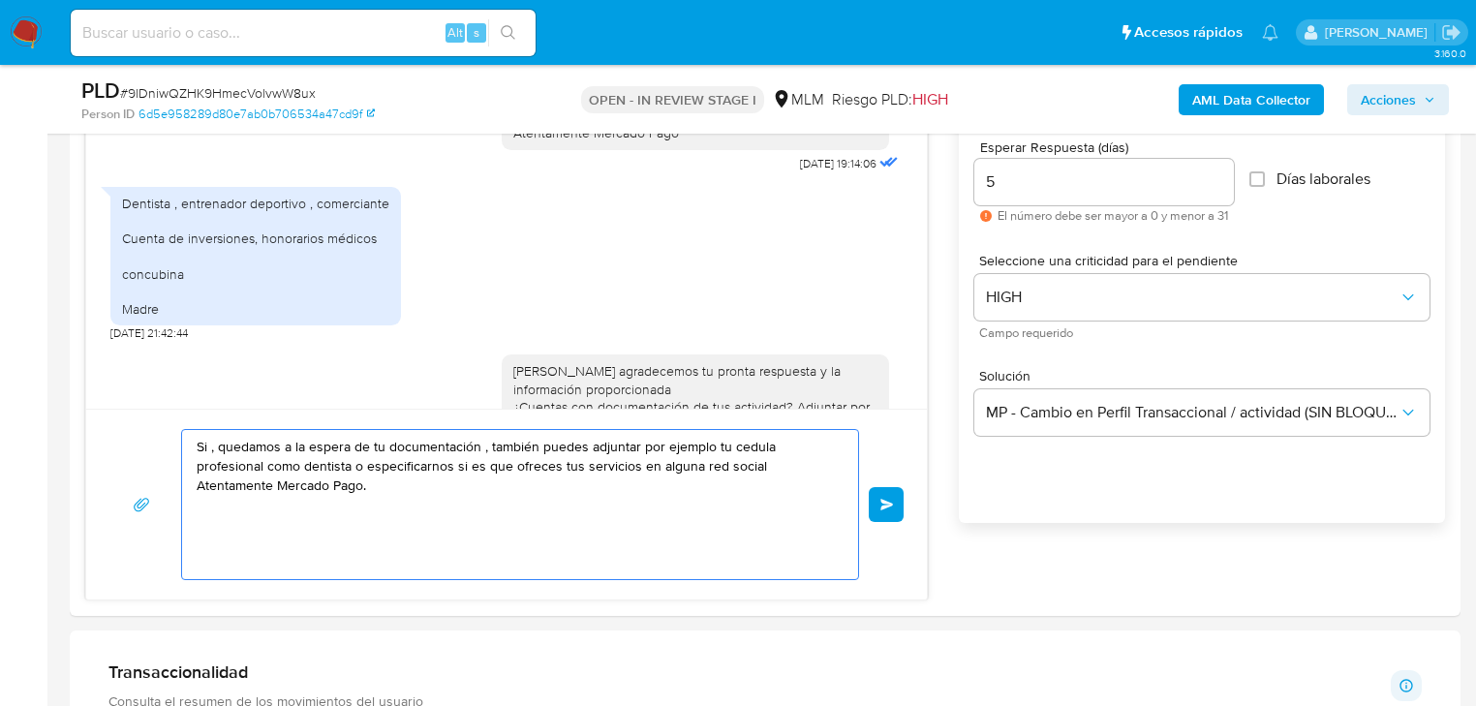
type textarea "Si , quedamos a la espera de tu documentación , también puedes adjuntar por eje…"
drag, startPoint x: 395, startPoint y: 483, endPoint x: 156, endPoint y: 438, distance: 243.5
click at [156, 438] on div "Si , quedamos a la espera de tu documentación , también puedes adjuntar por eje…" at bounding box center [506, 504] width 794 height 151
click at [886, 500] on span "Enviar" at bounding box center [887, 505] width 14 height 12
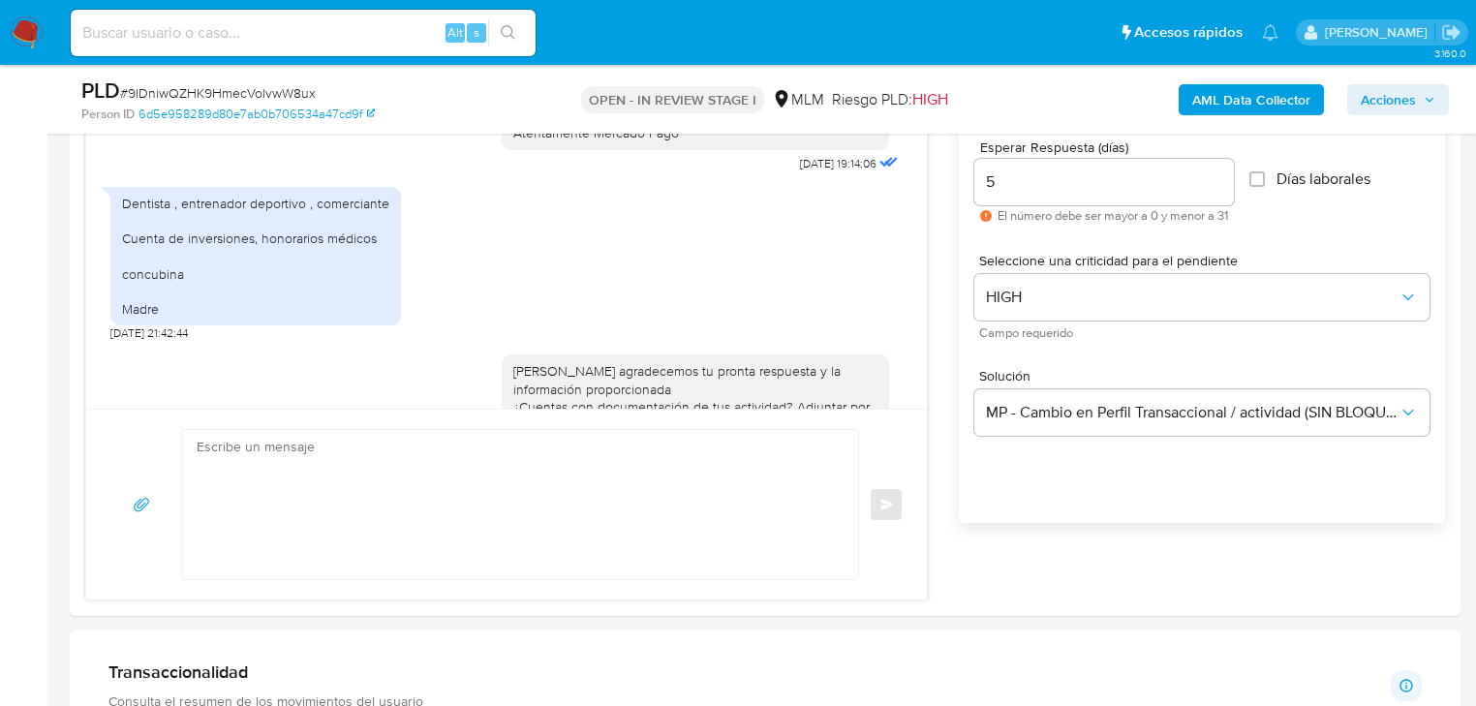
scroll to position [860, 0]
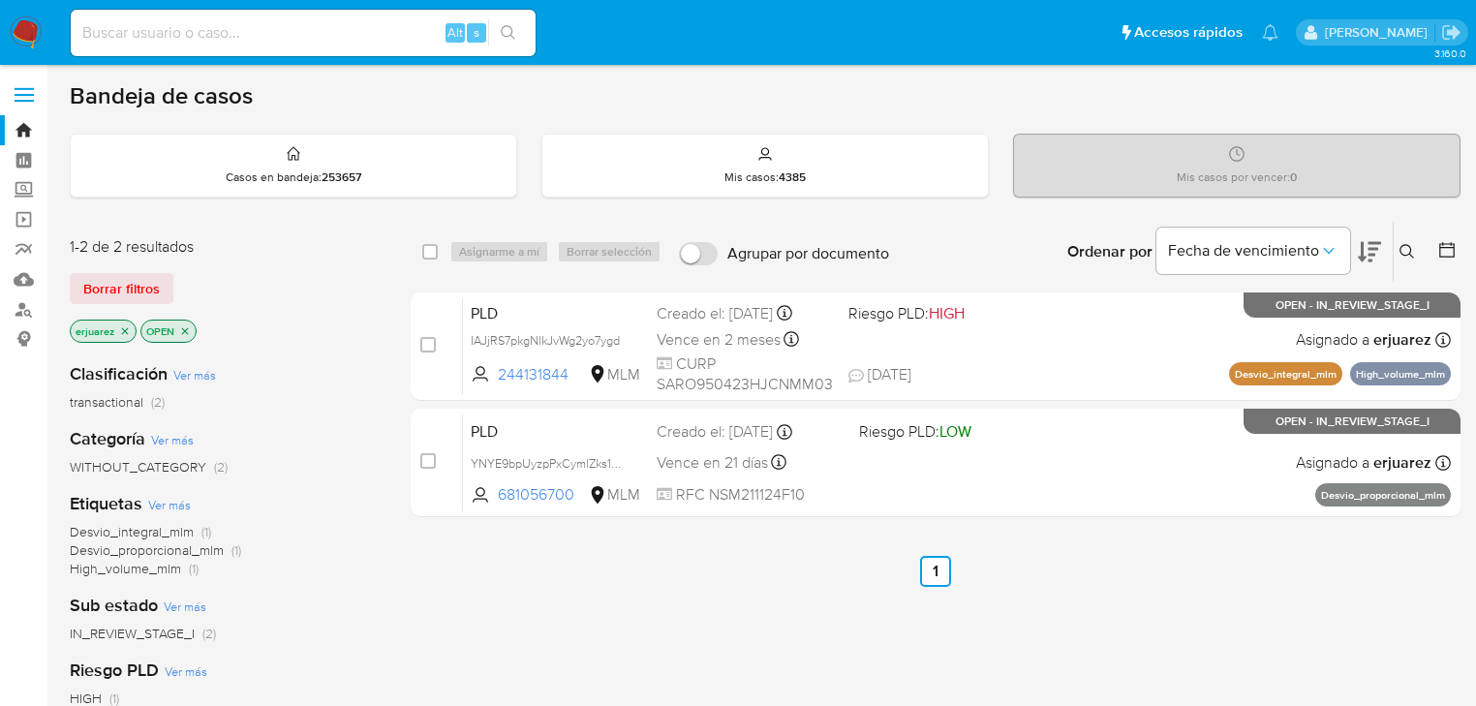
click at [113, 29] on input at bounding box center [303, 32] width 465 height 25
paste input "676841816"
type input "676841816"
click at [511, 35] on icon "search-icon" at bounding box center [508, 32] width 15 height 15
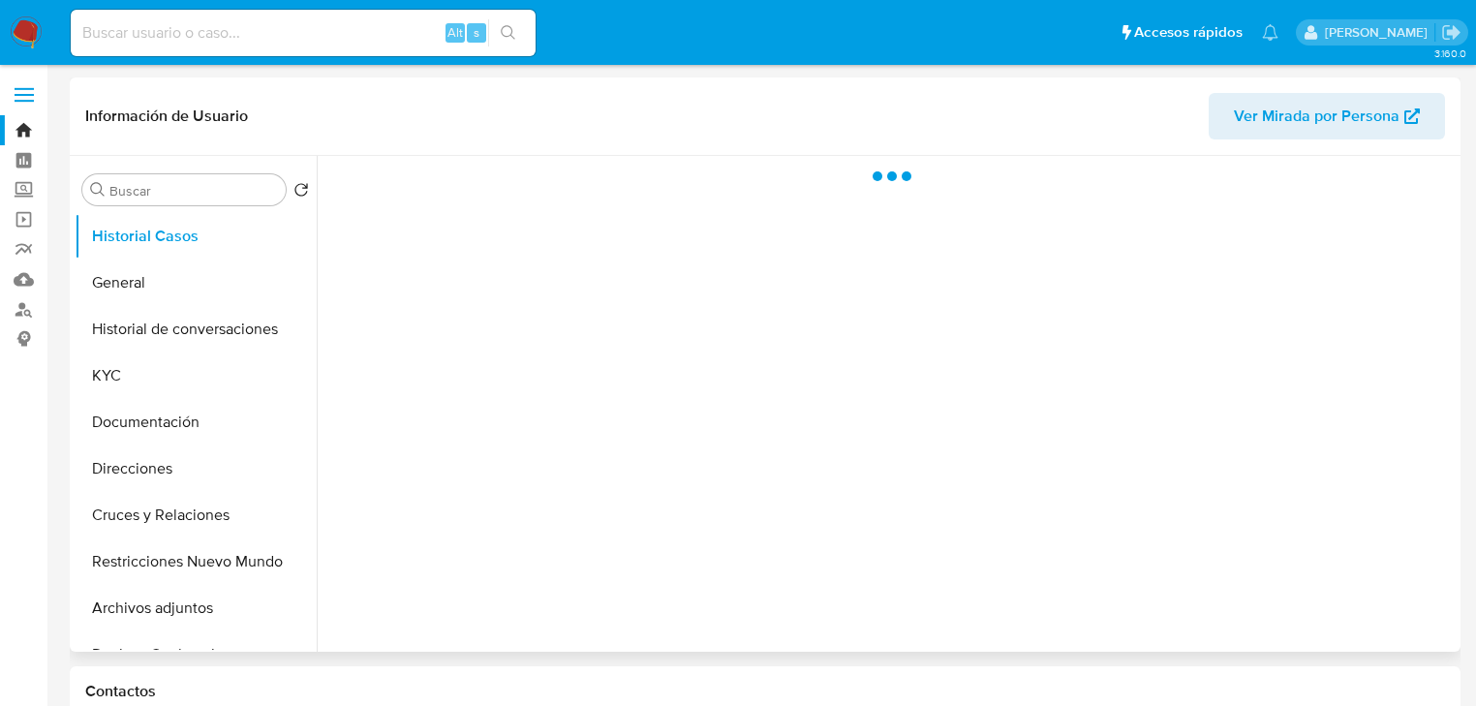
select select "10"
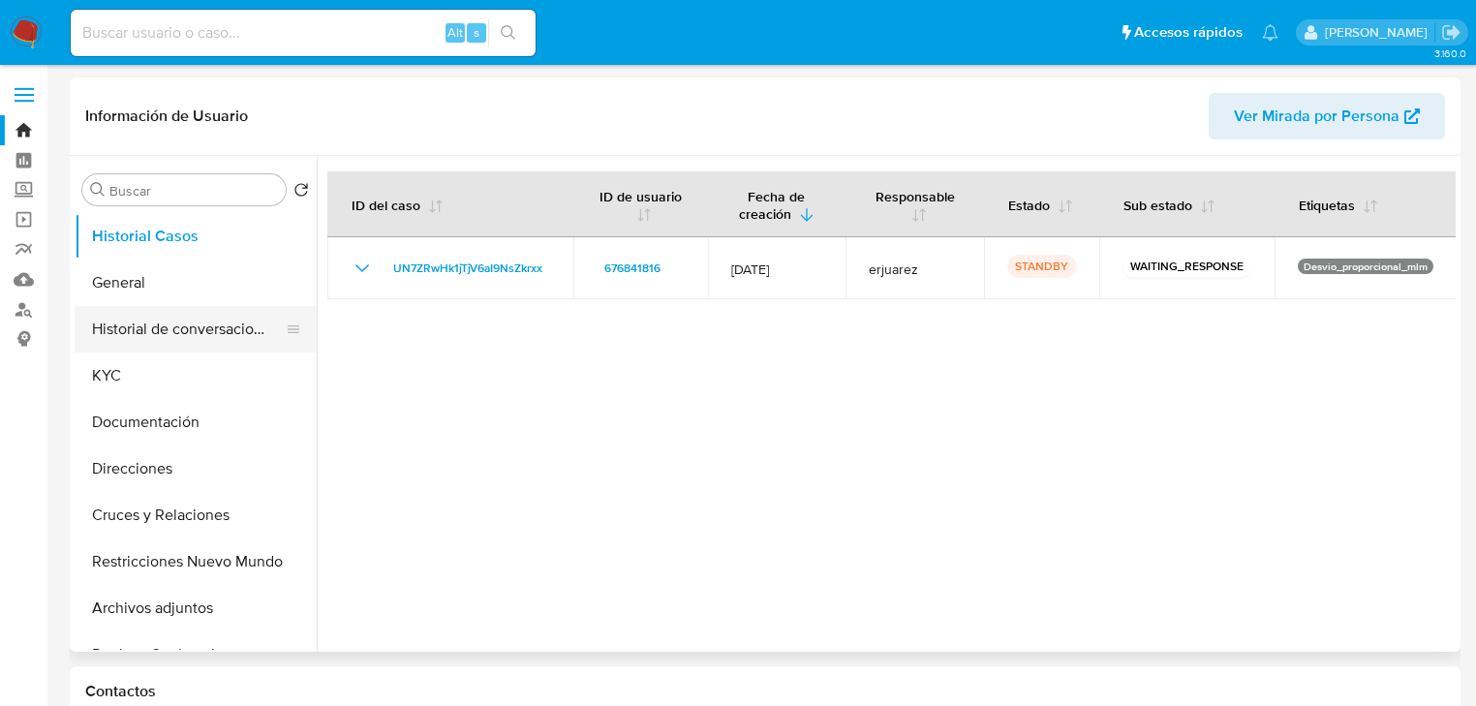
drag, startPoint x: 562, startPoint y: 267, endPoint x: 128, endPoint y: 335, distance: 439.1
click at [384, 260] on td "UN7ZRwHk1jTjV6aI9NsZkrxx" at bounding box center [450, 268] width 246 height 62
